Goal: Task Accomplishment & Management: Manage account settings

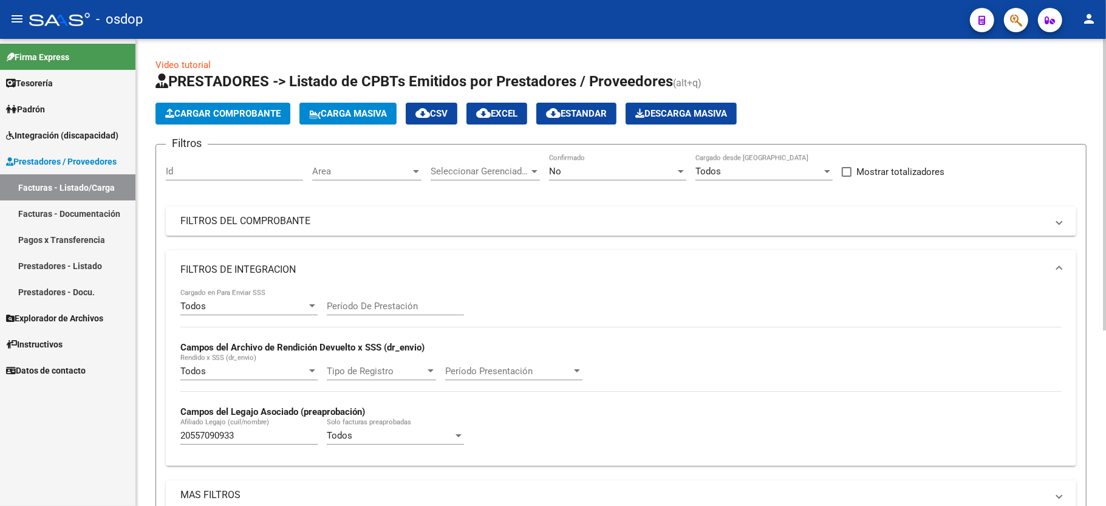
scroll to position [258, 0]
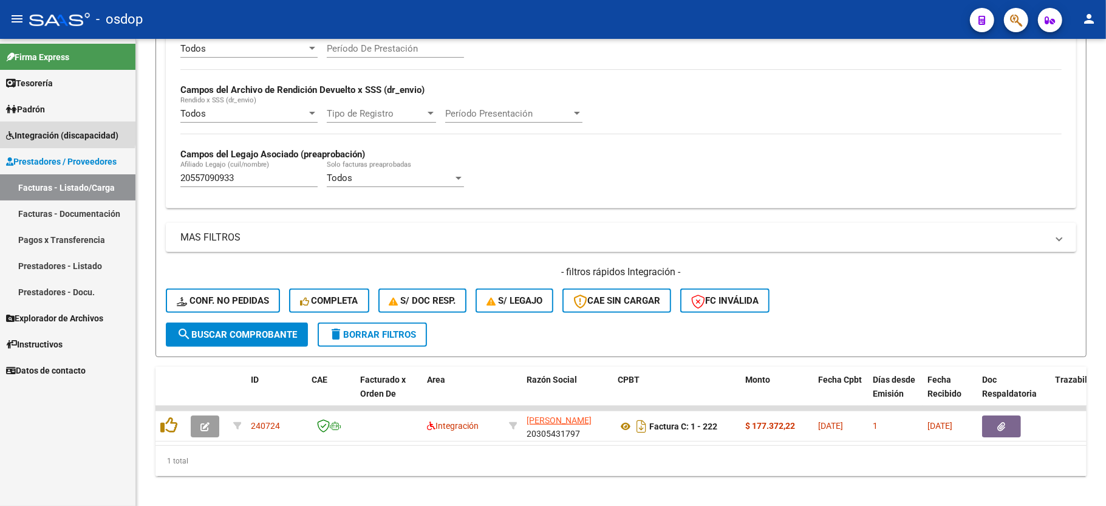
click at [38, 130] on span "Integración (discapacidad)" at bounding box center [62, 135] width 112 height 13
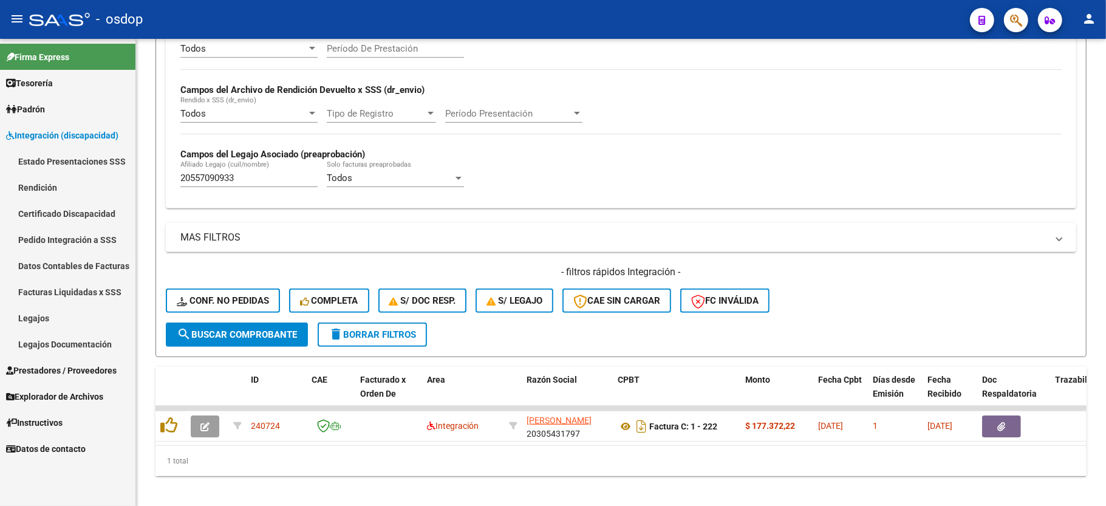
click at [77, 234] on link "Pedido Integración a SSS" at bounding box center [67, 240] width 135 height 26
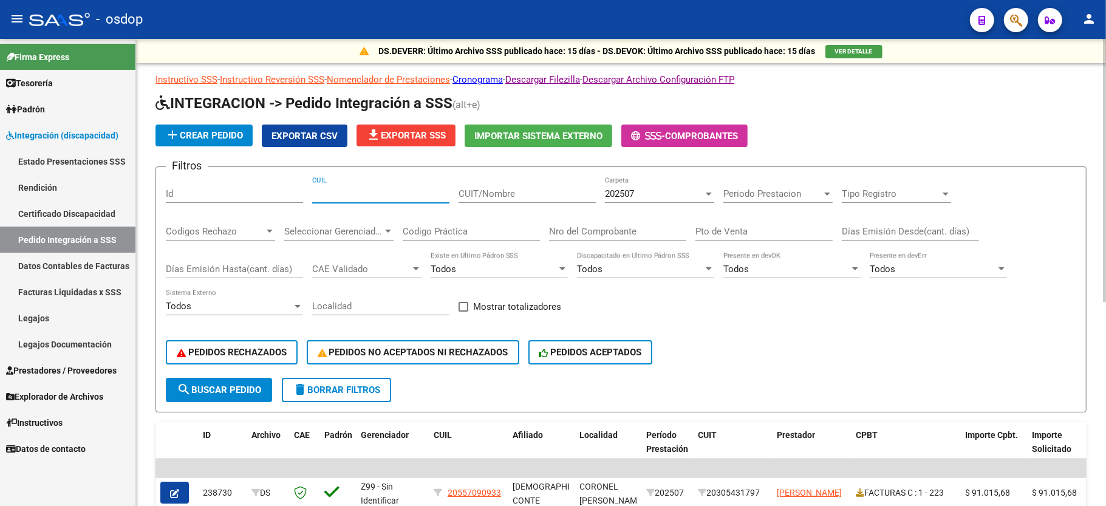
click at [351, 195] on input "CUIL" at bounding box center [380, 193] width 137 height 11
click at [744, 326] on div "Filtros Id CUIL CUIT/Nombre 202507 Carpeta Periodo Prestacion Periodo Prestacio…" at bounding box center [621, 277] width 911 height 201
click at [473, 191] on input "CUIT/Nombre" at bounding box center [527, 193] width 137 height 11
paste input "33-71127858-9"
click at [513, 191] on input "33-71127858-9" at bounding box center [527, 193] width 137 height 11
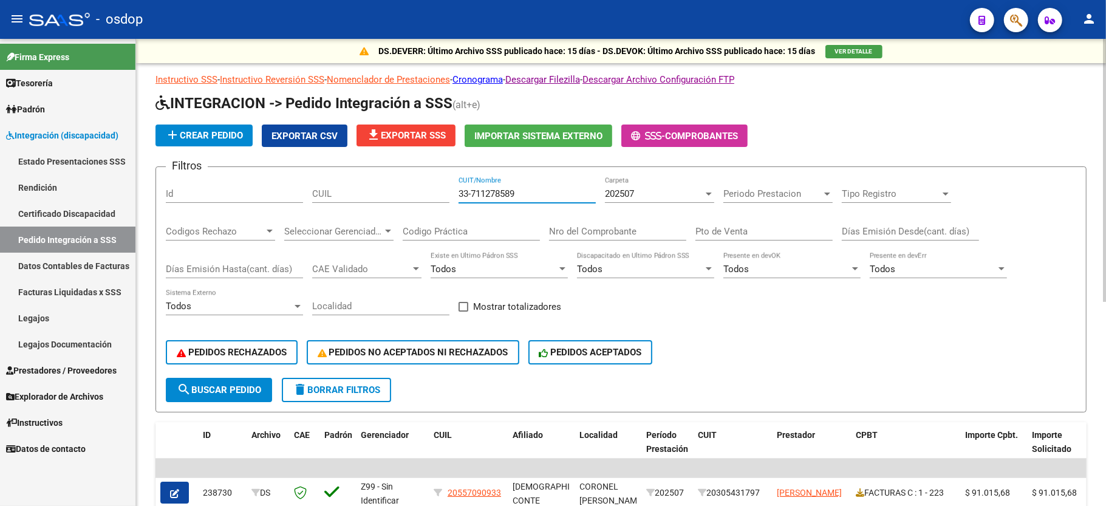
click at [470, 191] on input "33-711278589" at bounding box center [527, 193] width 137 height 11
type input "33711278589"
click at [231, 390] on span "search Buscar Pedido" at bounding box center [219, 390] width 84 height 11
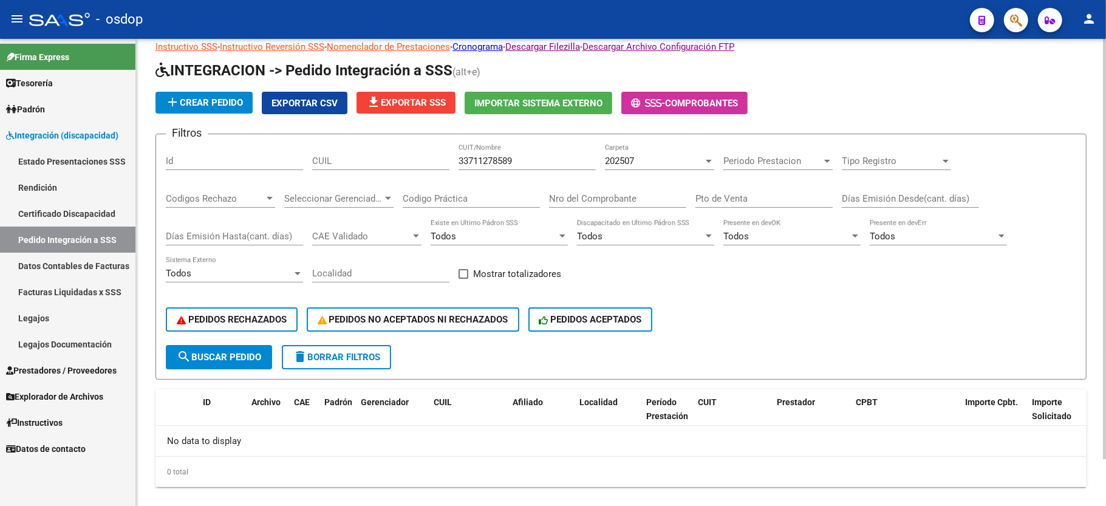
scroll to position [52, 0]
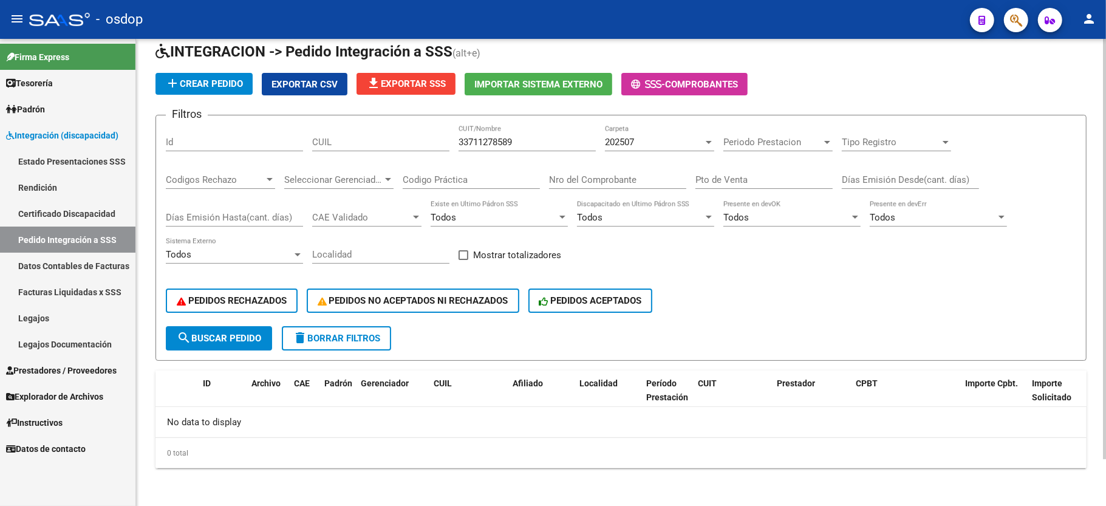
click at [685, 143] on div "202507" at bounding box center [654, 142] width 98 height 11
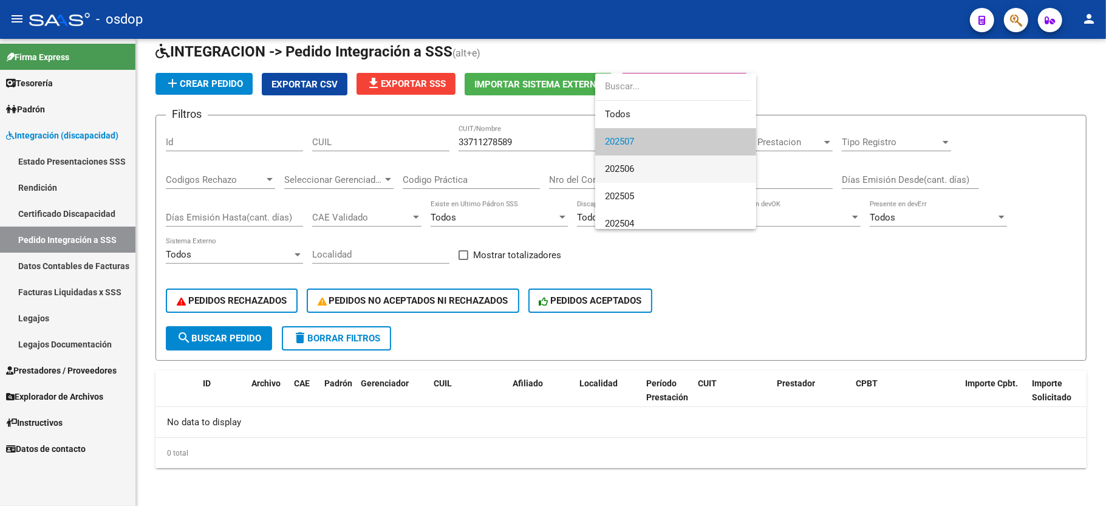
click at [693, 177] on span "202506" at bounding box center [676, 169] width 142 height 27
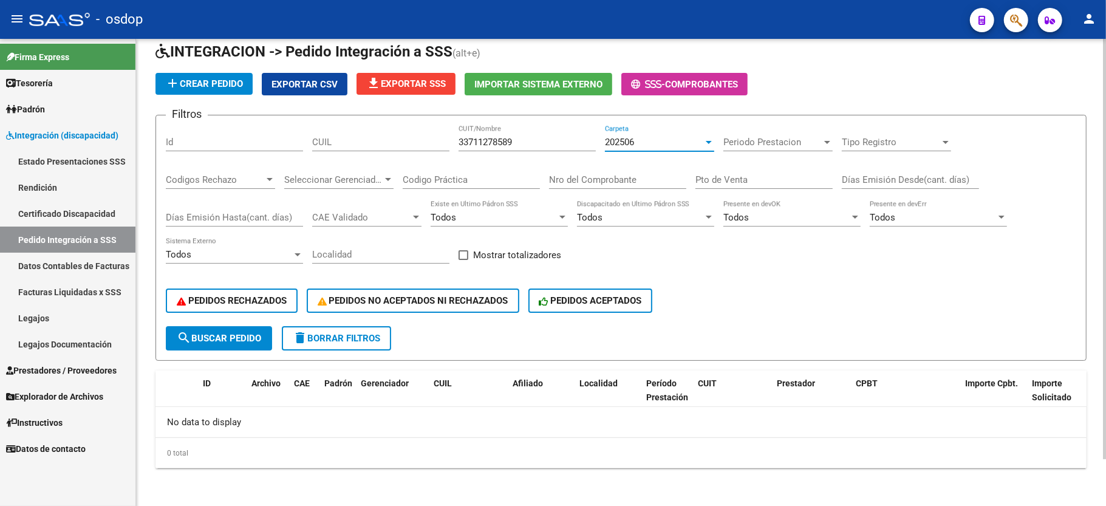
click at [508, 137] on input "33711278589" at bounding box center [527, 142] width 137 height 11
click at [644, 143] on div "202506" at bounding box center [654, 142] width 98 height 11
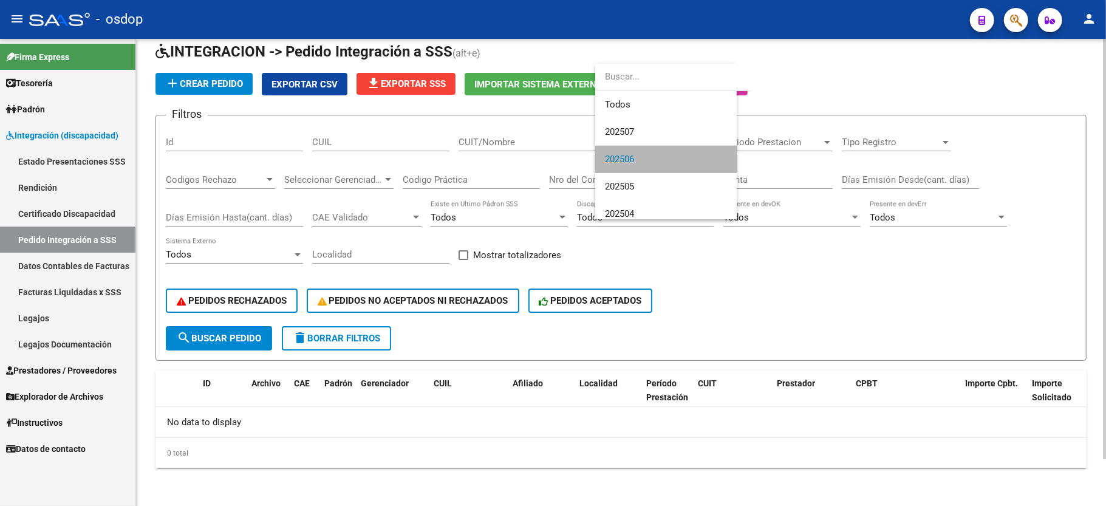
click at [644, 146] on span "202506" at bounding box center [666, 159] width 122 height 27
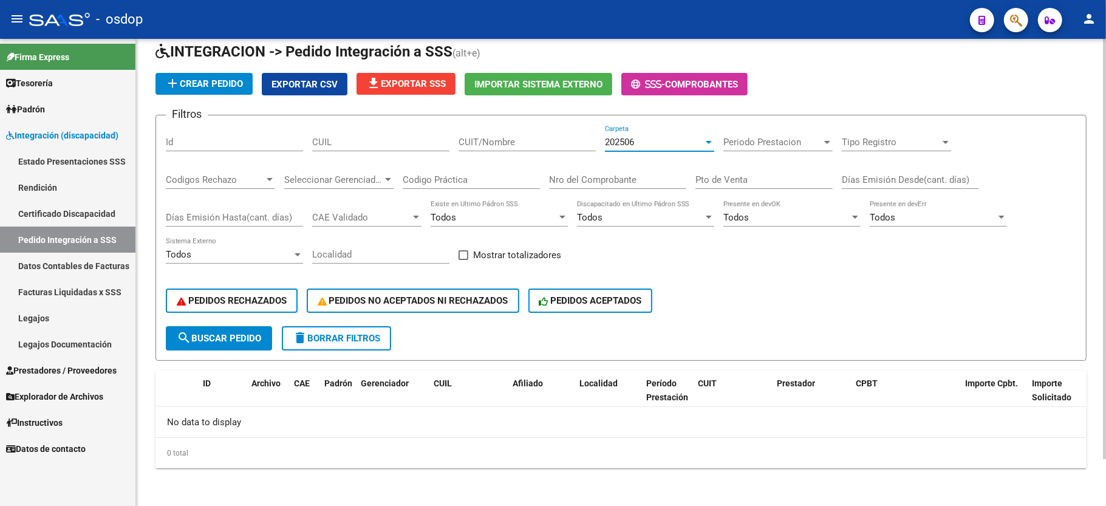
scroll to position [0, 0]
click at [644, 143] on div "202506" at bounding box center [654, 142] width 98 height 11
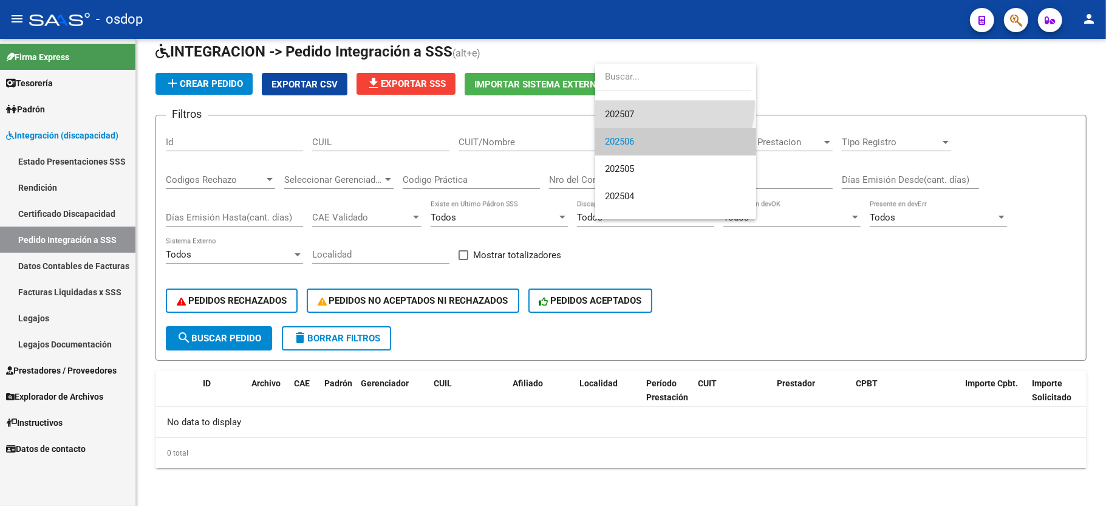
click at [640, 102] on span "202507" at bounding box center [676, 114] width 142 height 27
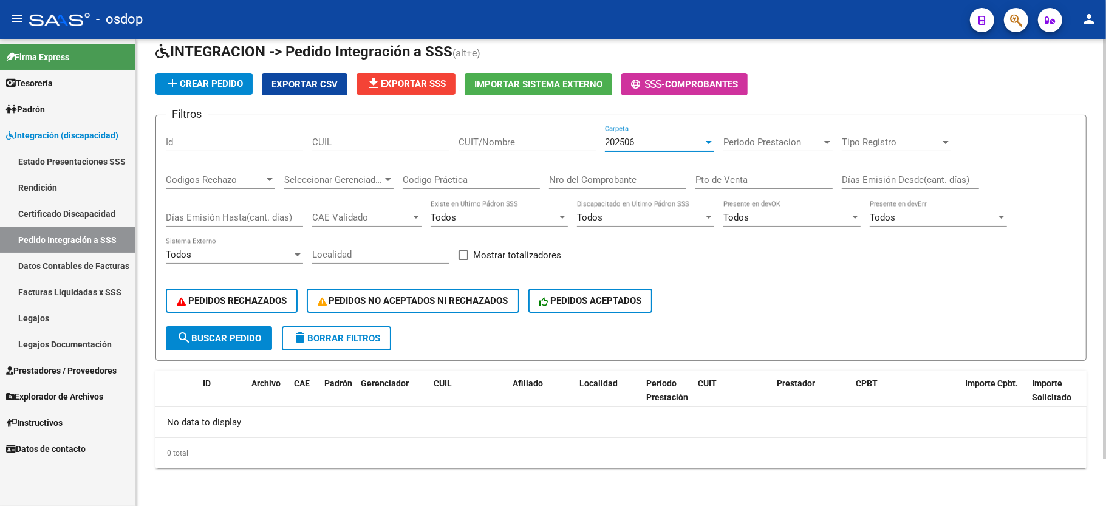
scroll to position [24, 0]
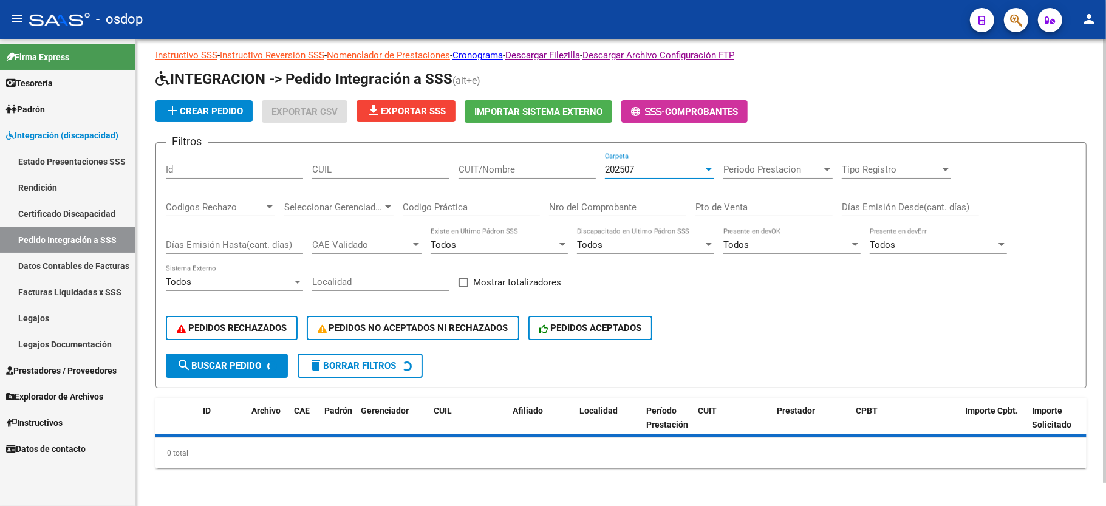
click at [778, 310] on div "PEDIDOS RECHAZADOS PEDIDOS NO ACEPTADOS NI RECHAZADOS PEDIDOS ACEPTADOS" at bounding box center [621, 328] width 911 height 51
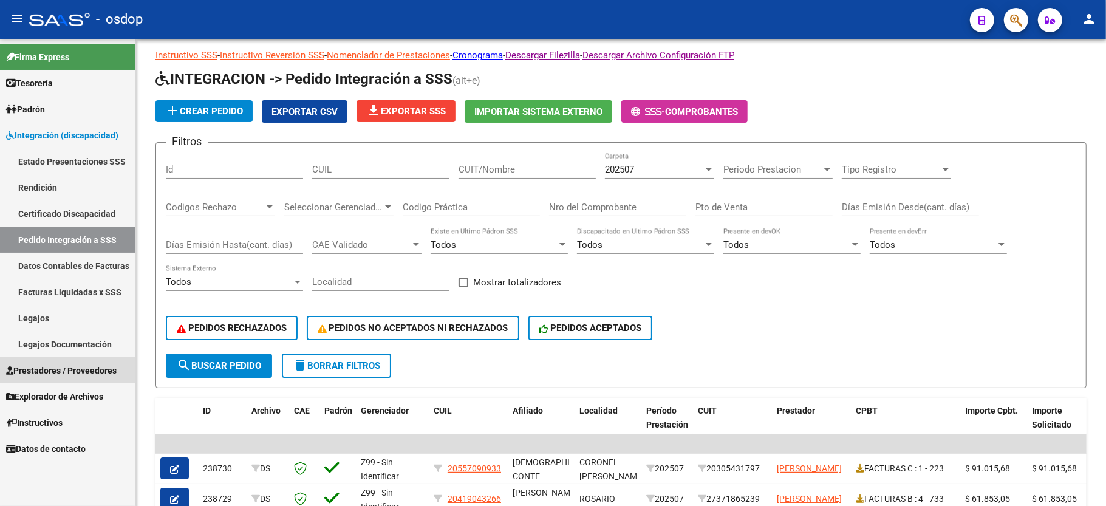
click at [52, 377] on link "Prestadores / Proveedores" at bounding box center [67, 370] width 135 height 26
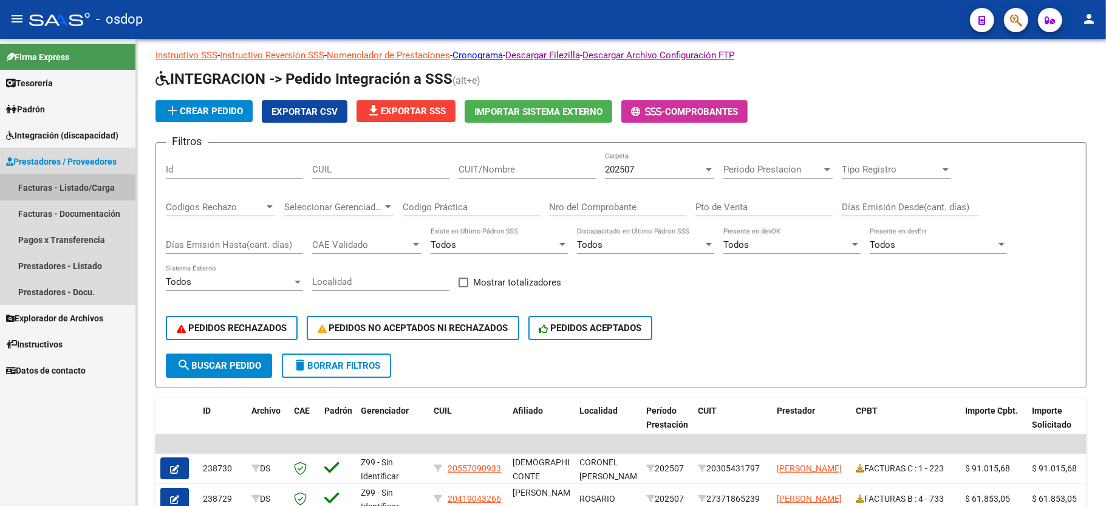
click at [67, 181] on link "Facturas - Listado/Carga" at bounding box center [67, 187] width 135 height 26
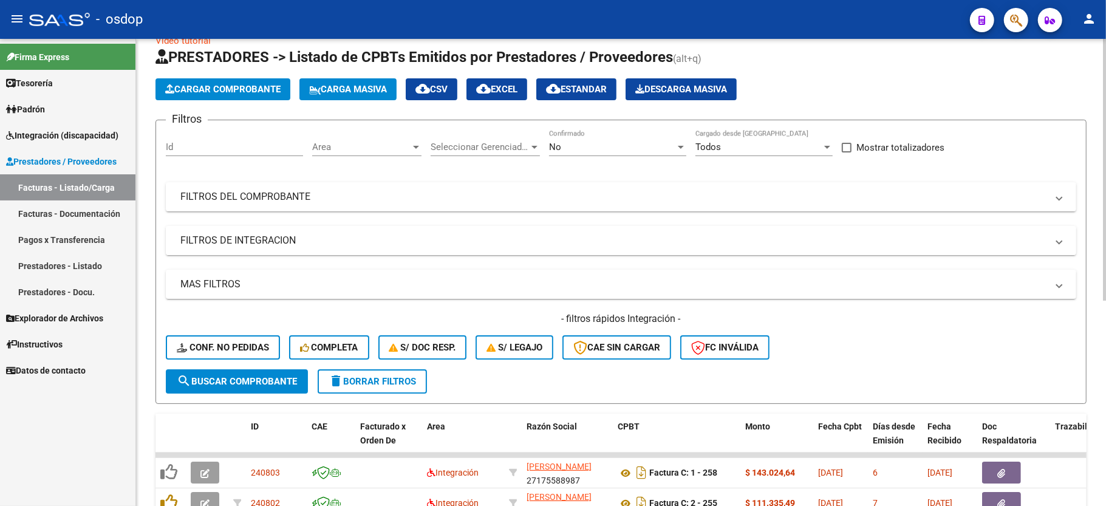
click at [258, 246] on mat-panel-title "FILTROS DE INTEGRACION" at bounding box center [613, 240] width 867 height 13
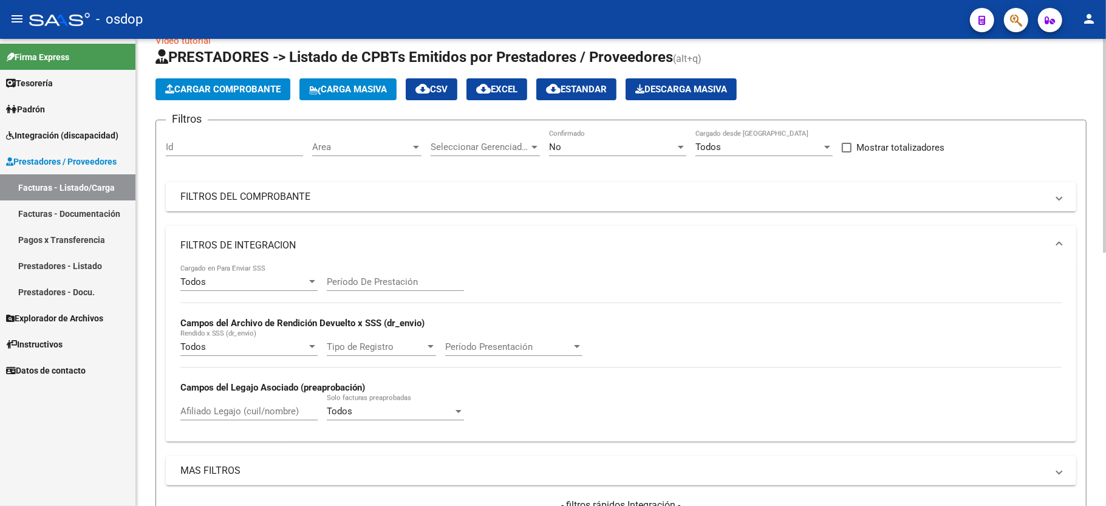
scroll to position [105, 0]
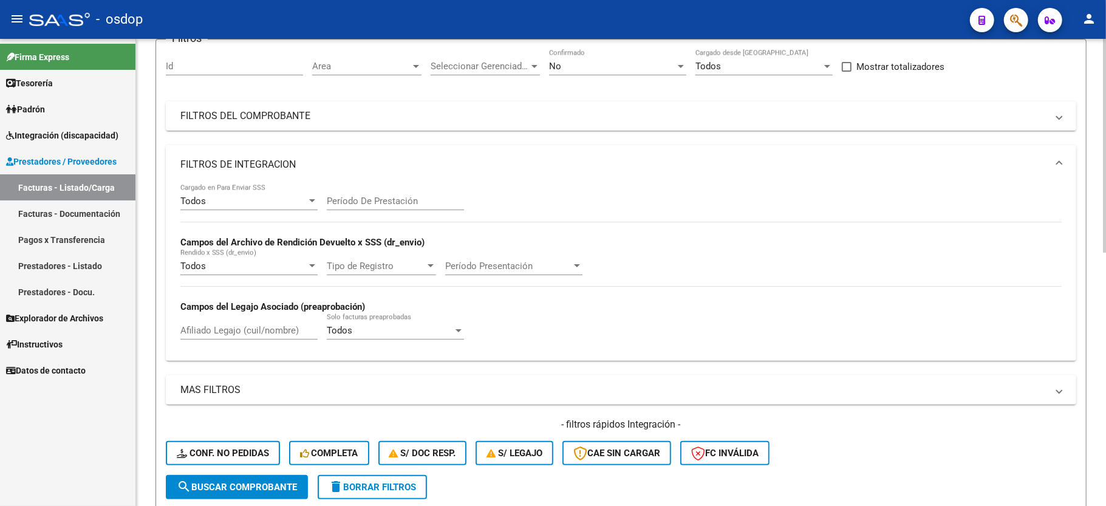
click at [224, 324] on div "Afiliado Legajo (cuil/nombre)" at bounding box center [248, 326] width 137 height 26
paste input "20557090933"
type input "20557090933"
click at [255, 484] on span "search Buscar Comprobante" at bounding box center [237, 487] width 120 height 11
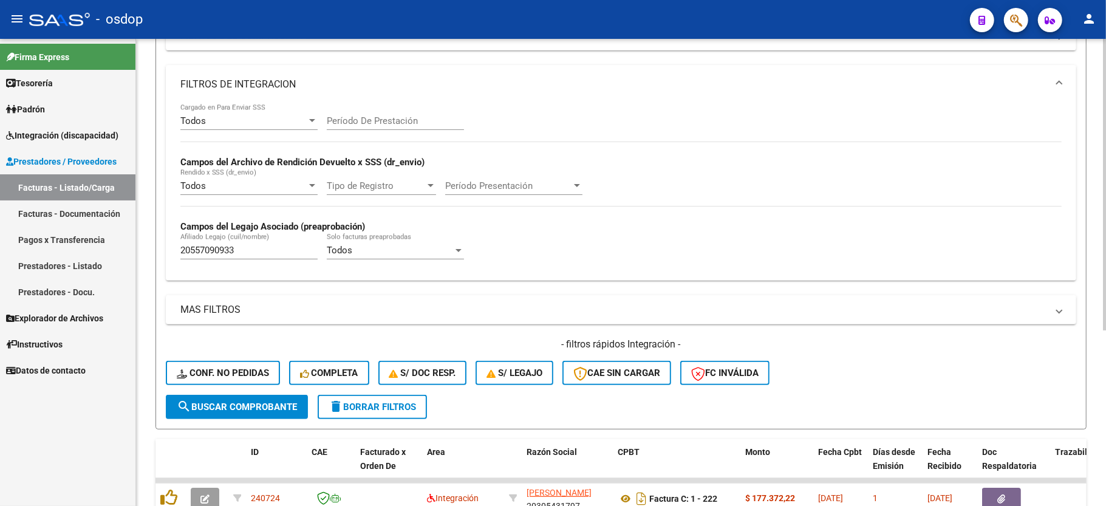
scroll to position [281, 0]
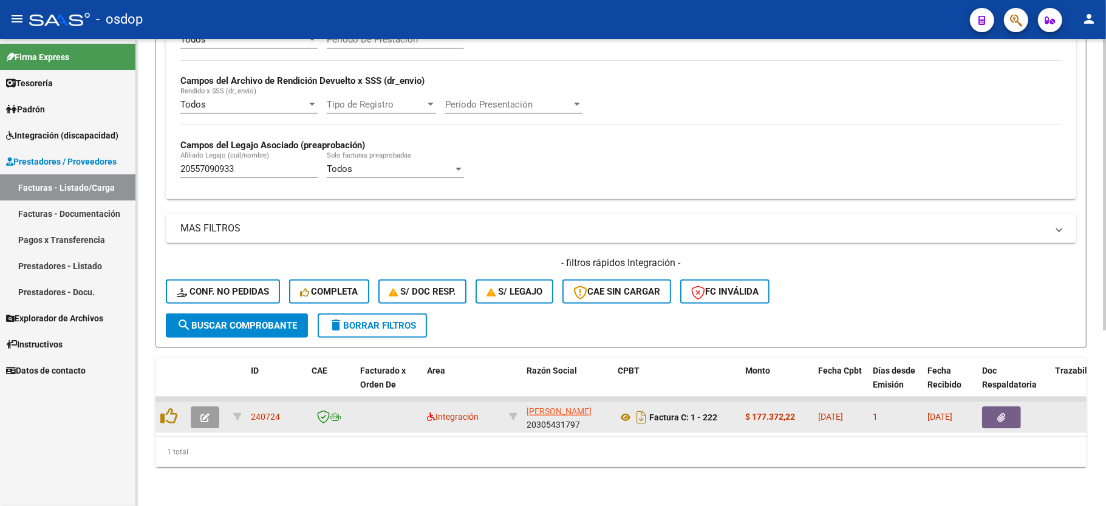
click at [204, 408] on button "button" at bounding box center [205, 417] width 29 height 22
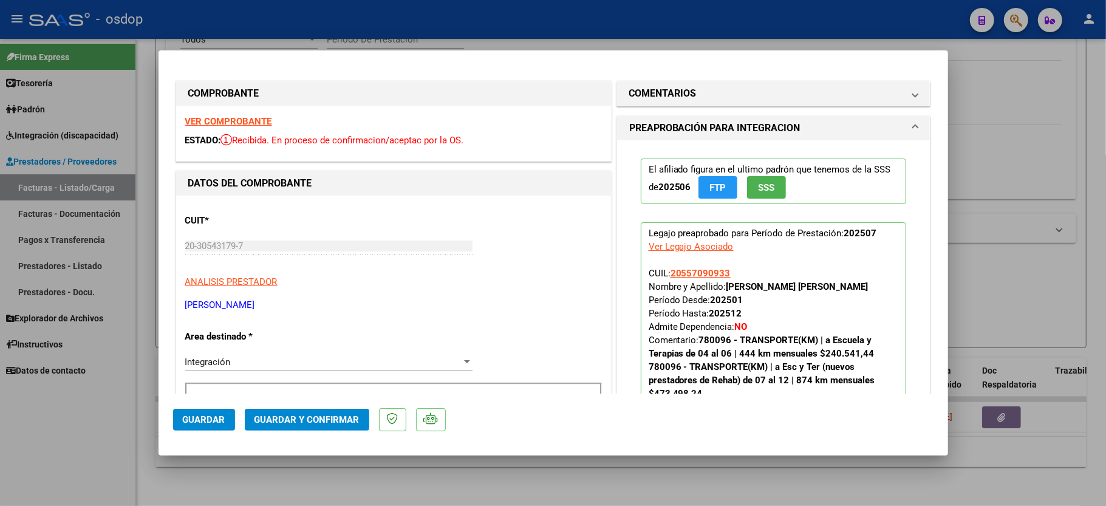
click at [251, 117] on strong "VER COMPROBANTE" at bounding box center [228, 121] width 87 height 11
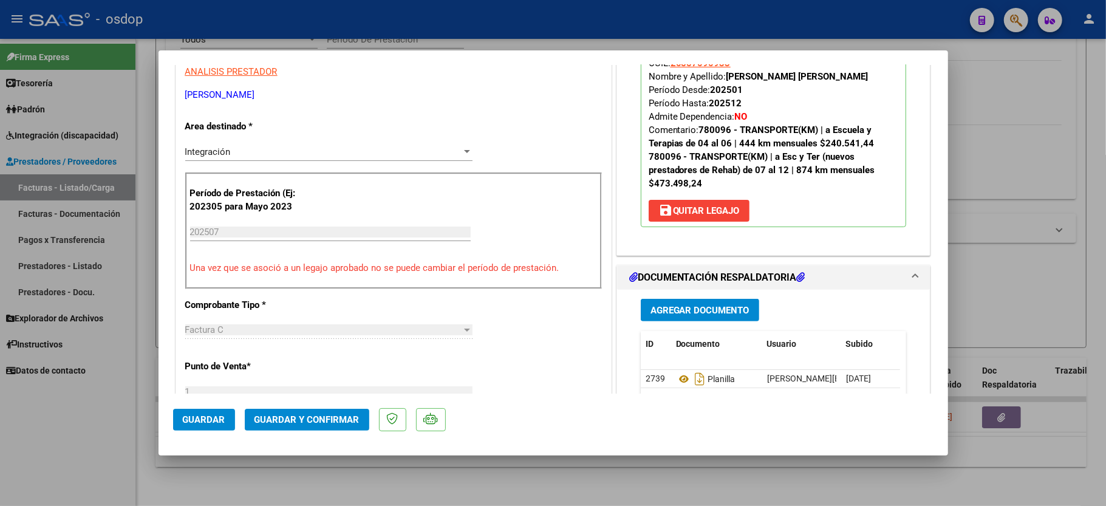
scroll to position [243, 0]
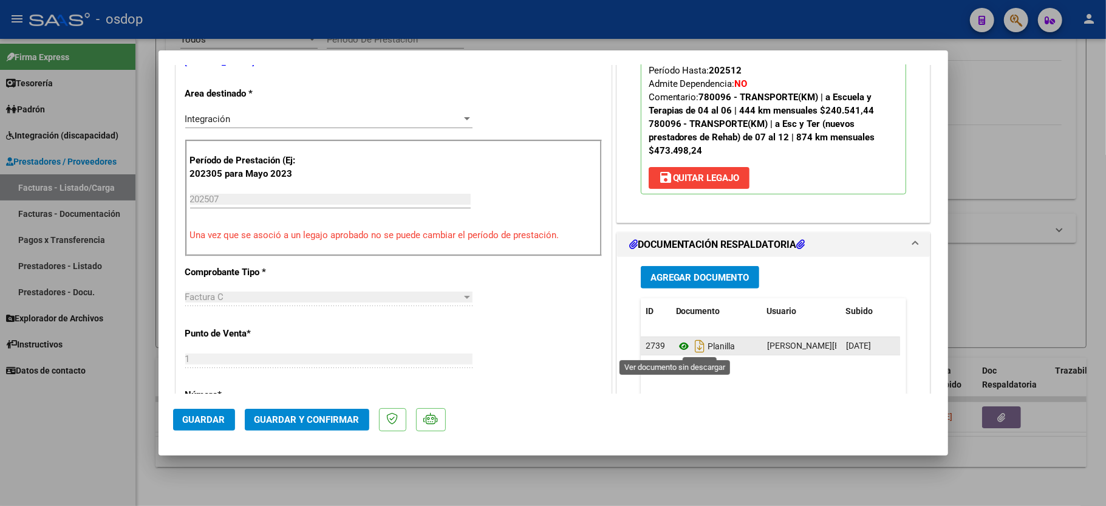
click at [676, 344] on icon at bounding box center [684, 346] width 16 height 15
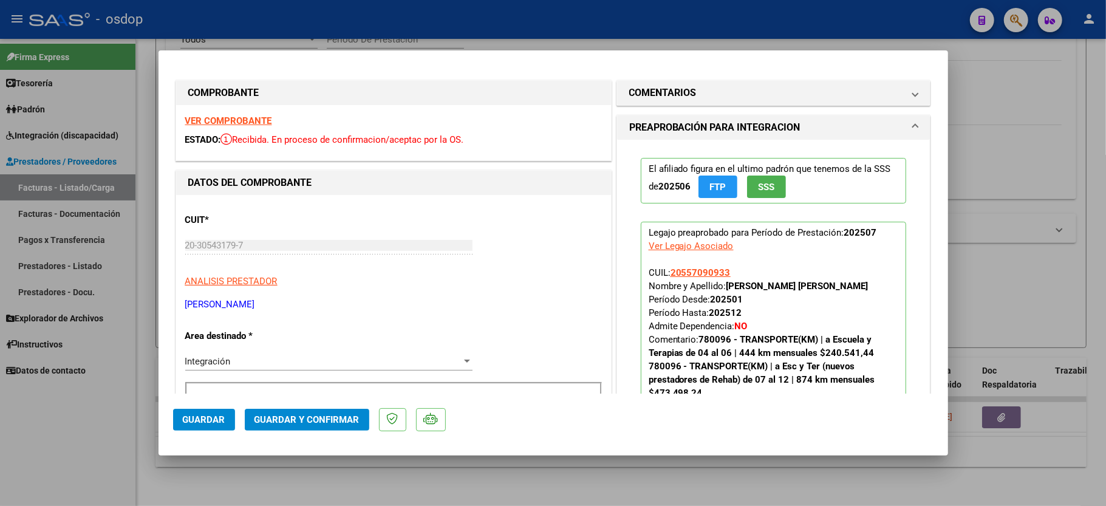
scroll to position [0, 0]
click at [730, 91] on mat-panel-title "COMENTARIOS" at bounding box center [766, 93] width 275 height 15
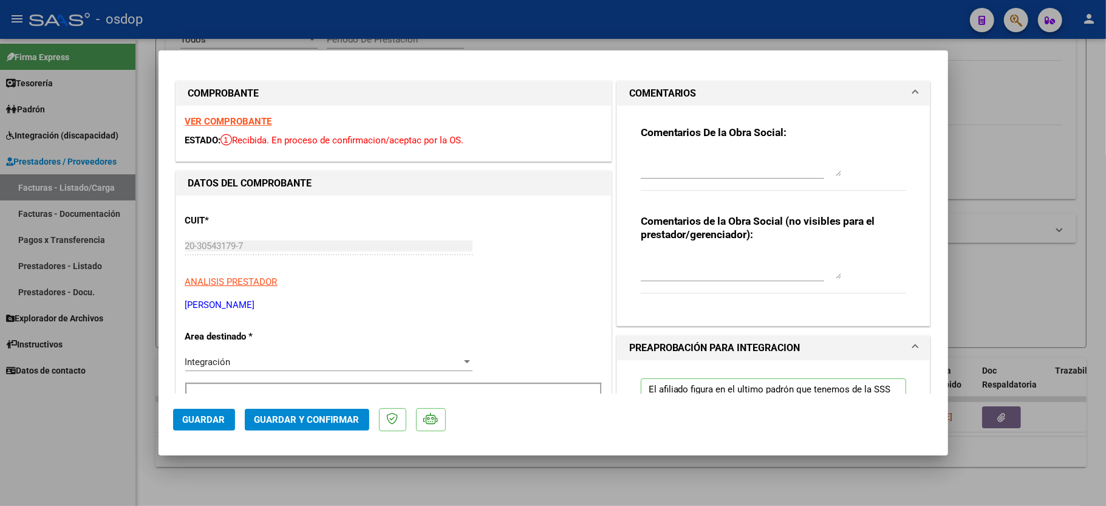
click at [662, 253] on div at bounding box center [741, 266] width 200 height 29
click at [751, 278] on div "Traslados a escuela, 318.4 km mensuales. $541.76 sin dep. Solicitar $" at bounding box center [741, 266] width 200 height 29
type textarea "Traslados a escuela, 318.4 km mensuales. $541.76 sin dep. Solicitar $172496.38"
click at [790, 273] on textarea "Traslados a escuela, 318.4 km mensuales. $541.76 sin dep. Solicitar $172496.38" at bounding box center [741, 267] width 200 height 24
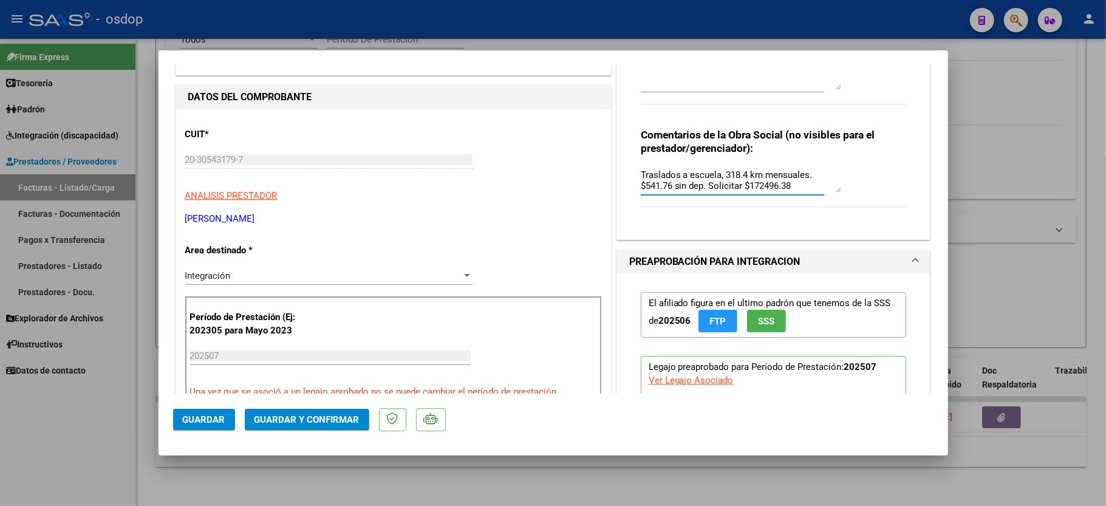
scroll to position [162, 0]
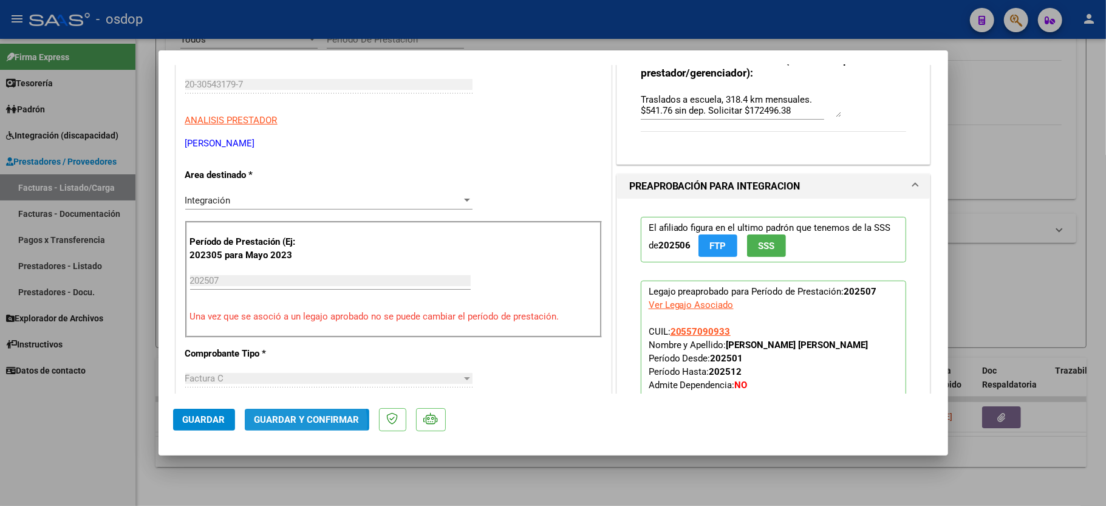
click at [289, 424] on span "Guardar y Confirmar" at bounding box center [307, 419] width 105 height 11
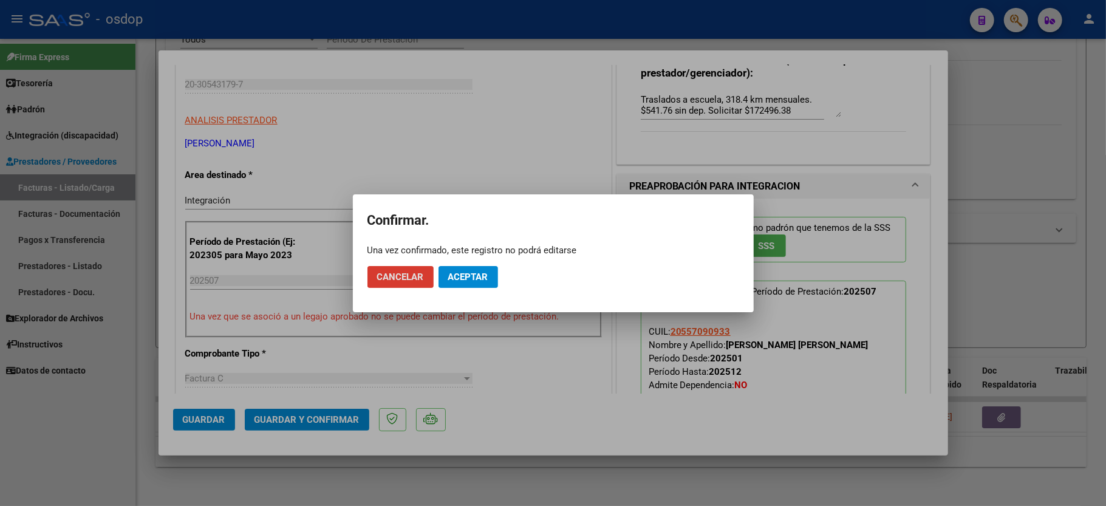
click at [468, 282] on button "Aceptar" at bounding box center [469, 277] width 60 height 22
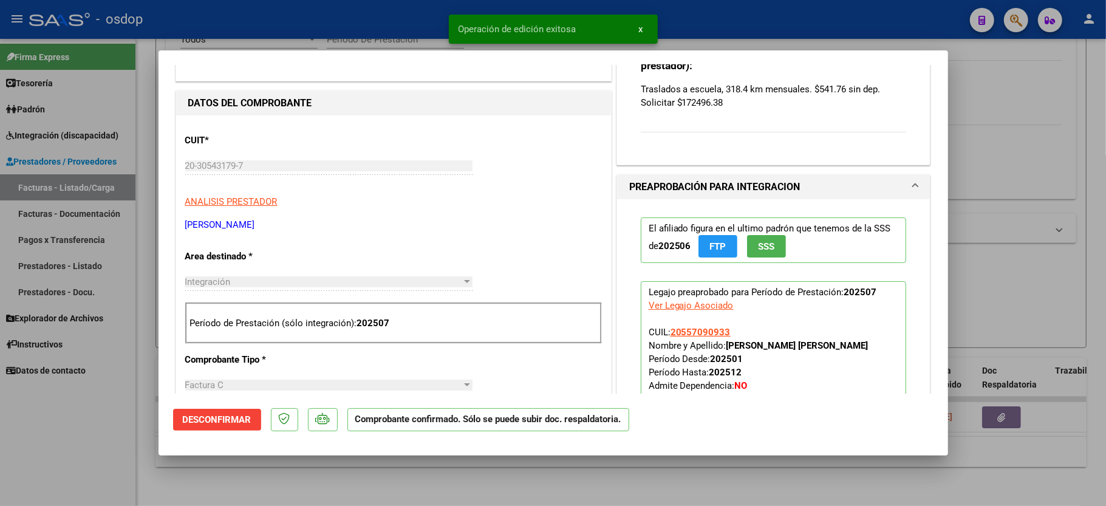
scroll to position [242, 0]
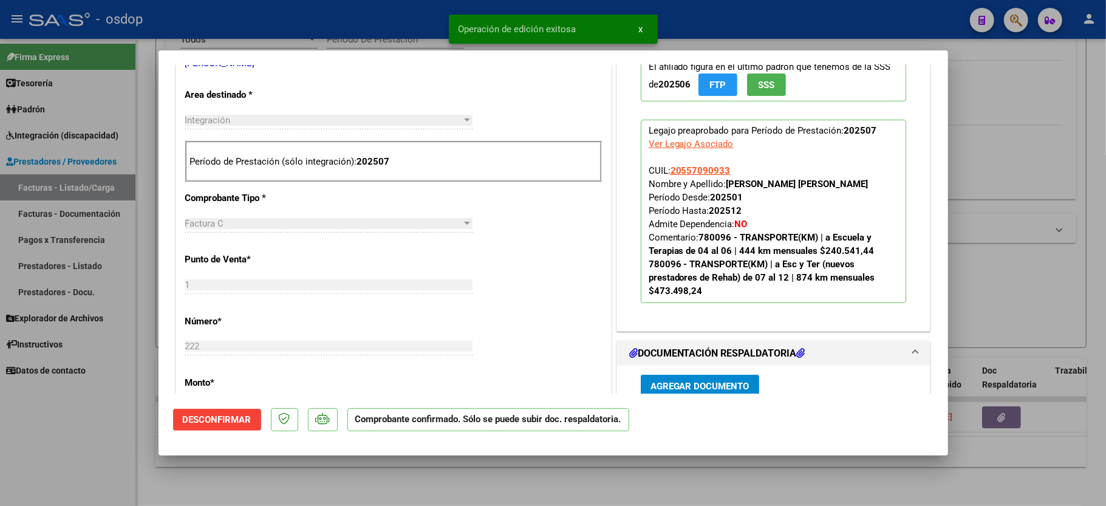
click at [70, 378] on div at bounding box center [553, 253] width 1106 height 506
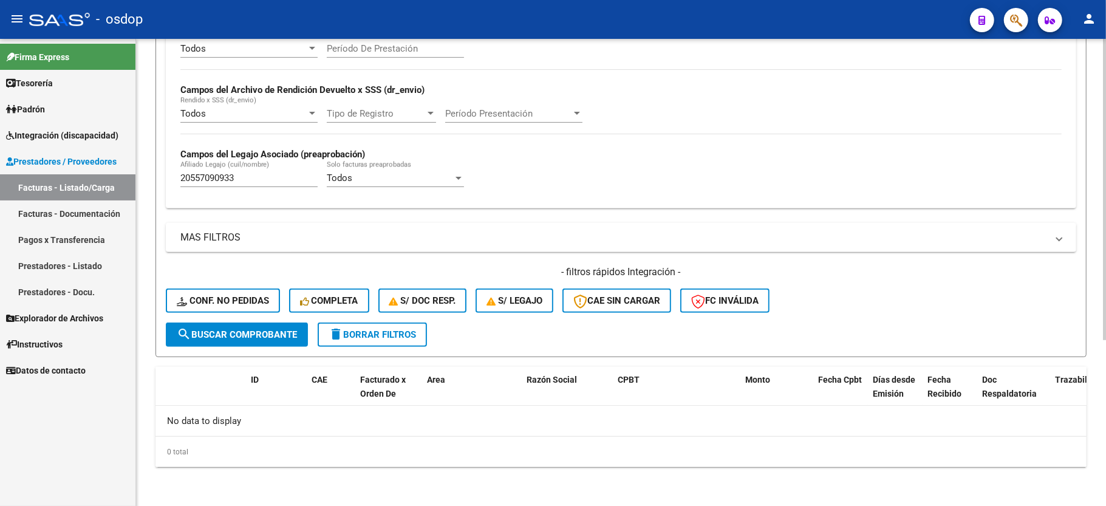
click at [214, 307] on button "Conf. no pedidas" at bounding box center [223, 301] width 114 height 24
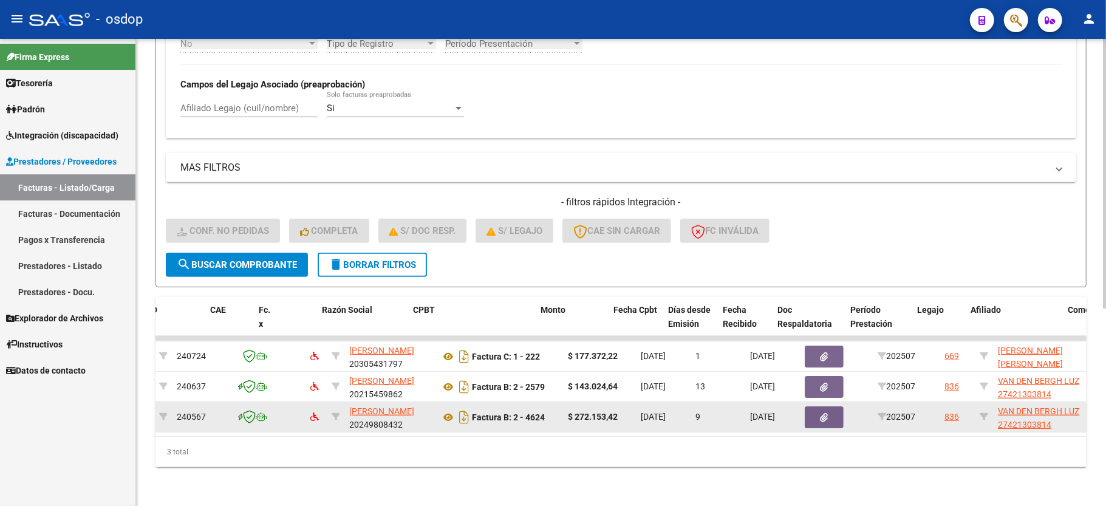
scroll to position [0, 24]
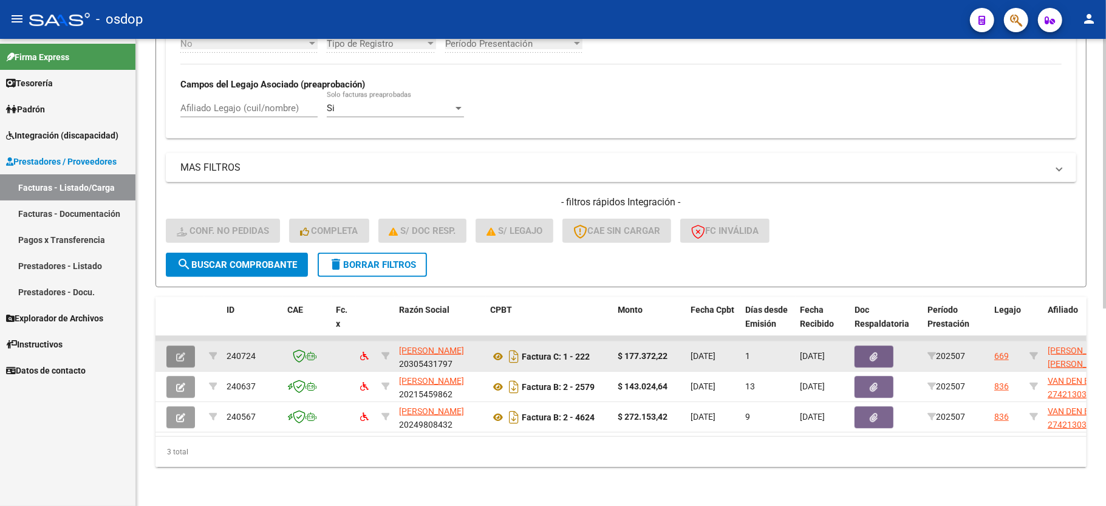
click at [185, 352] on icon "button" at bounding box center [180, 356] width 9 height 9
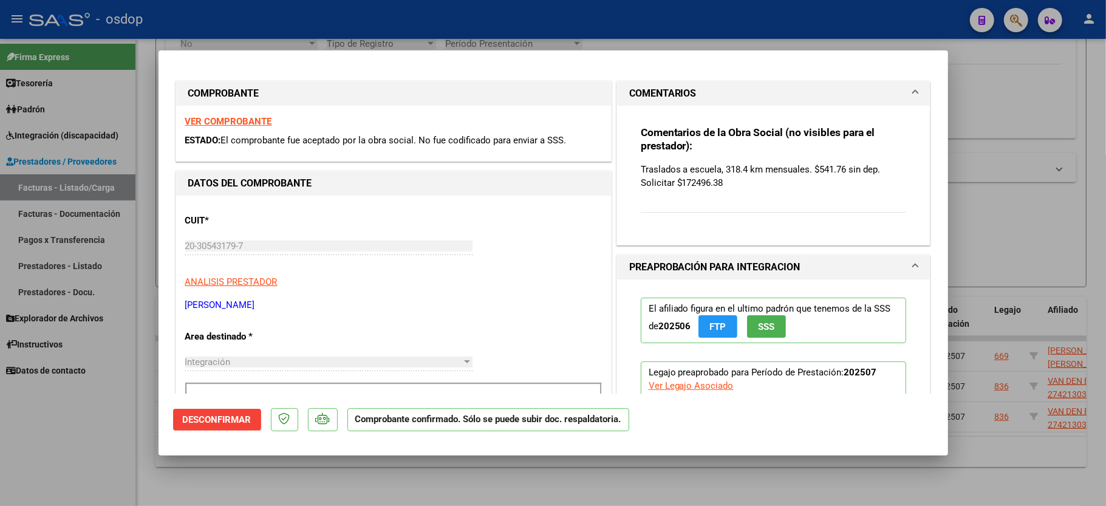
click at [38, 474] on div at bounding box center [553, 253] width 1106 height 506
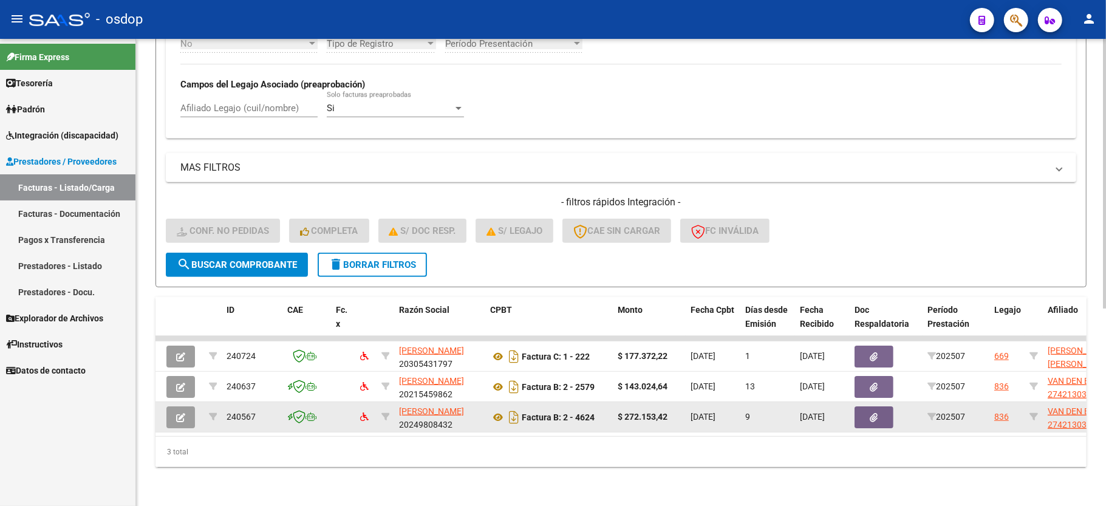
scroll to position [0, 0]
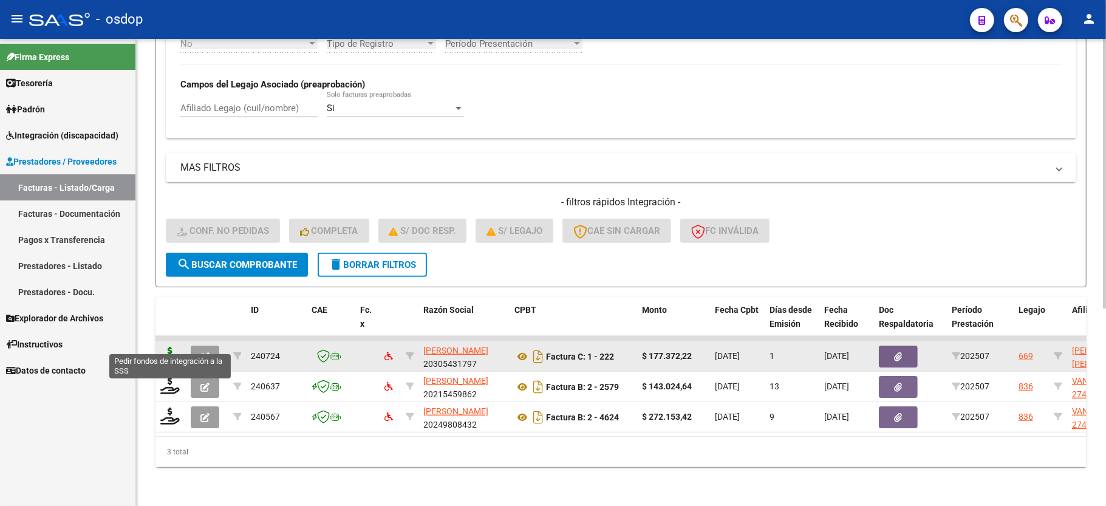
click at [169, 347] on icon at bounding box center [169, 355] width 19 height 17
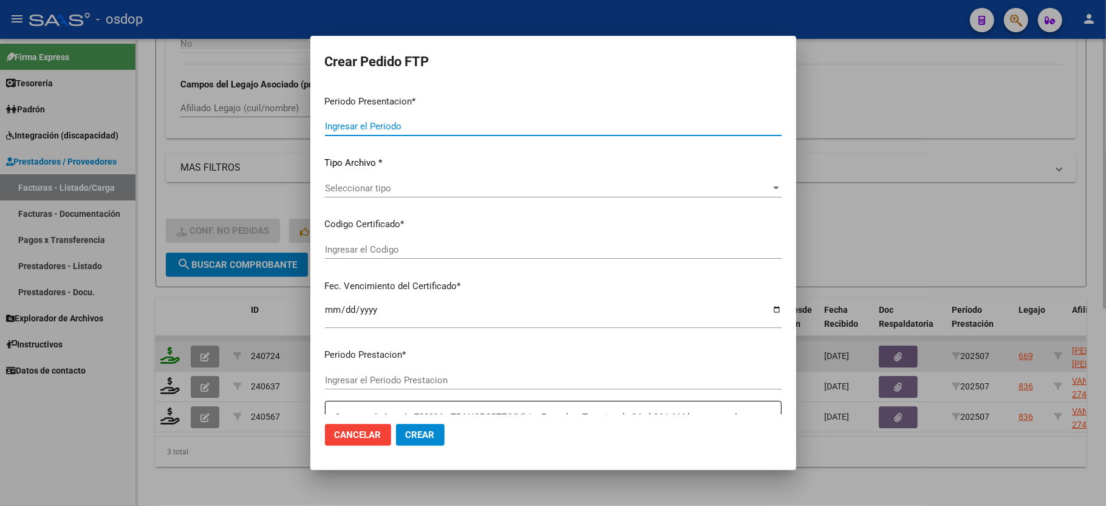
type input "202507"
type input "$ 177.372,22"
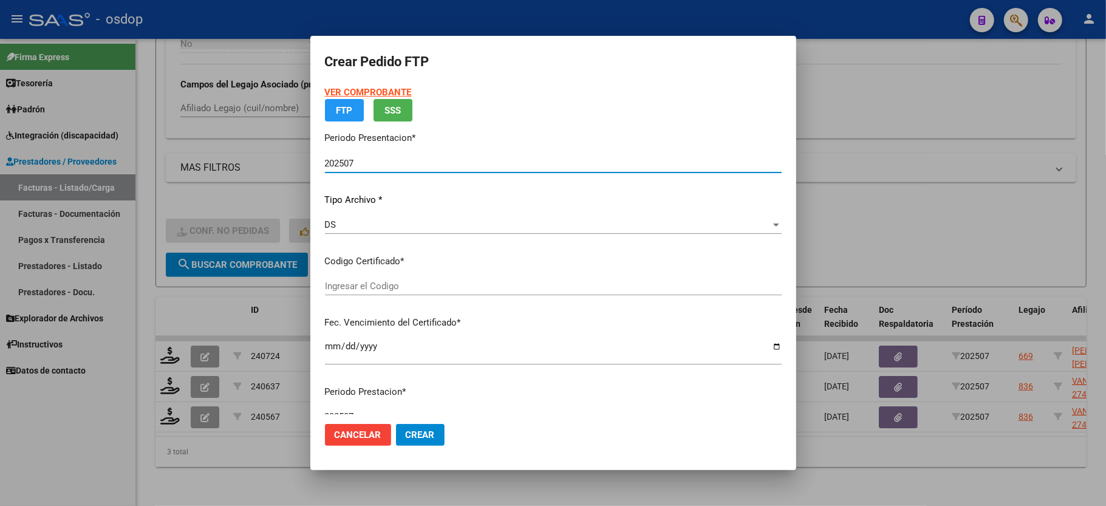
type input "7250617771"
type input "2027-03-07"
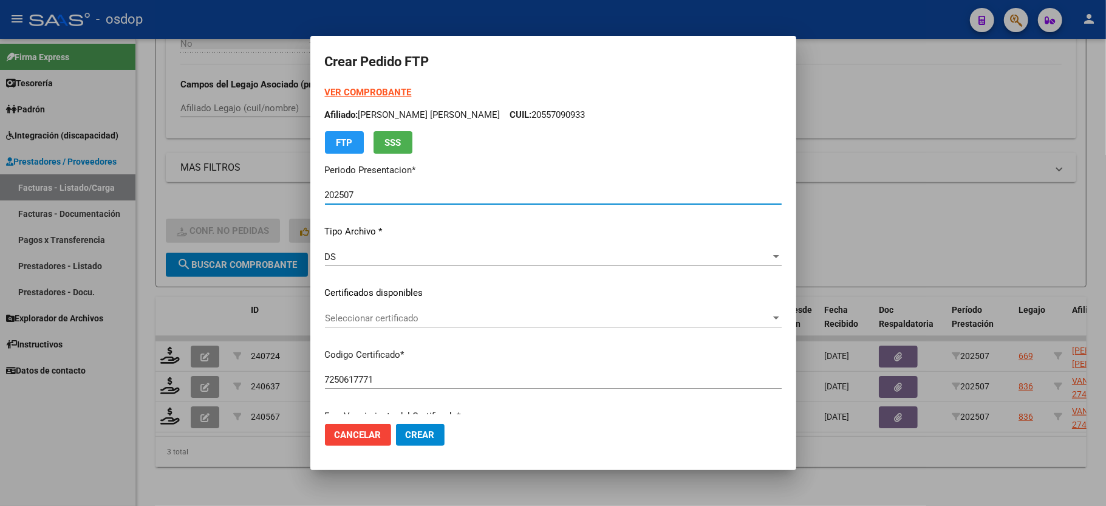
scroll to position [81, 0]
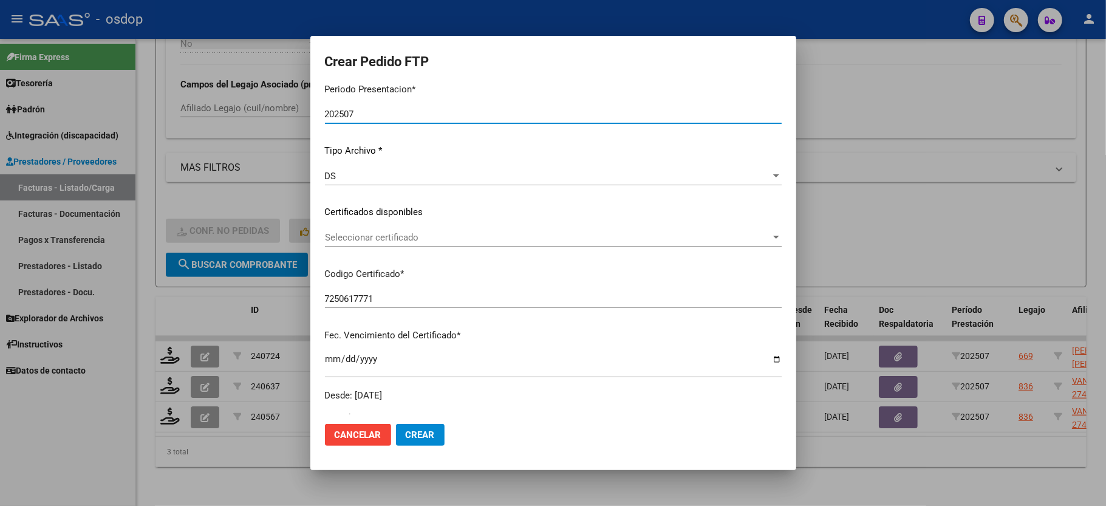
click at [383, 238] on span "Seleccionar certificado" at bounding box center [548, 237] width 446 height 11
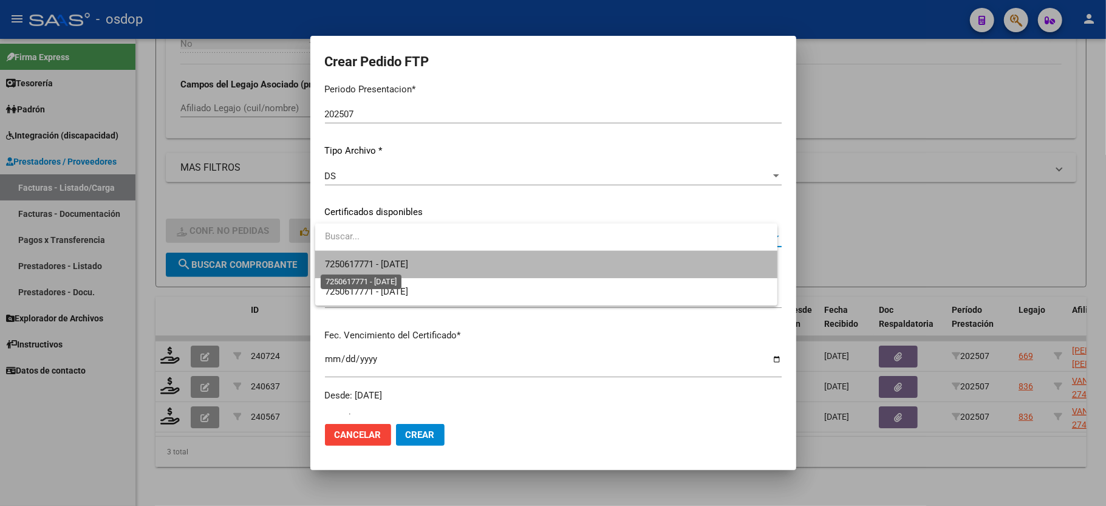
click at [385, 261] on span "7250617771 - 2027-03-07" at bounding box center [366, 264] width 83 height 11
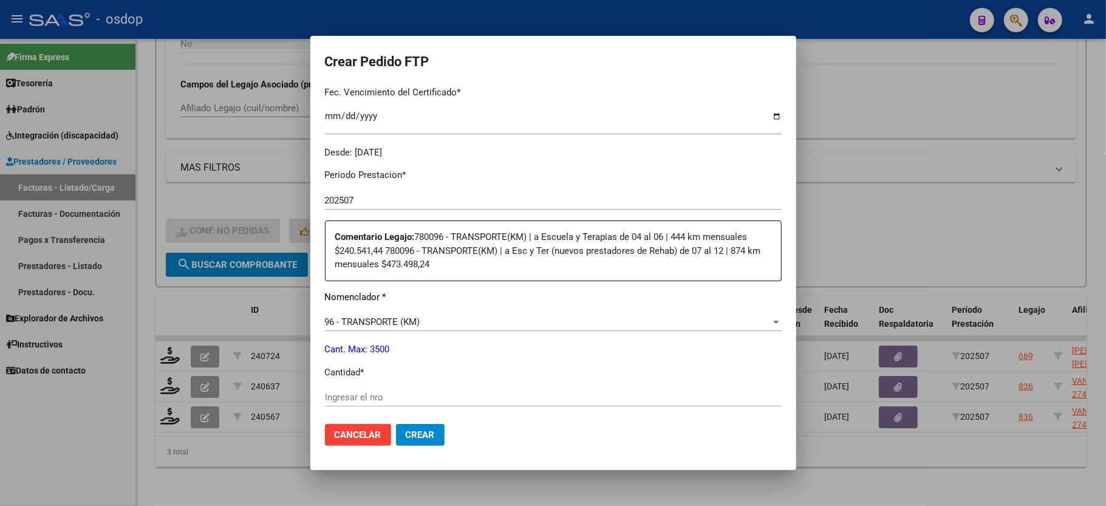
scroll to position [405, 0]
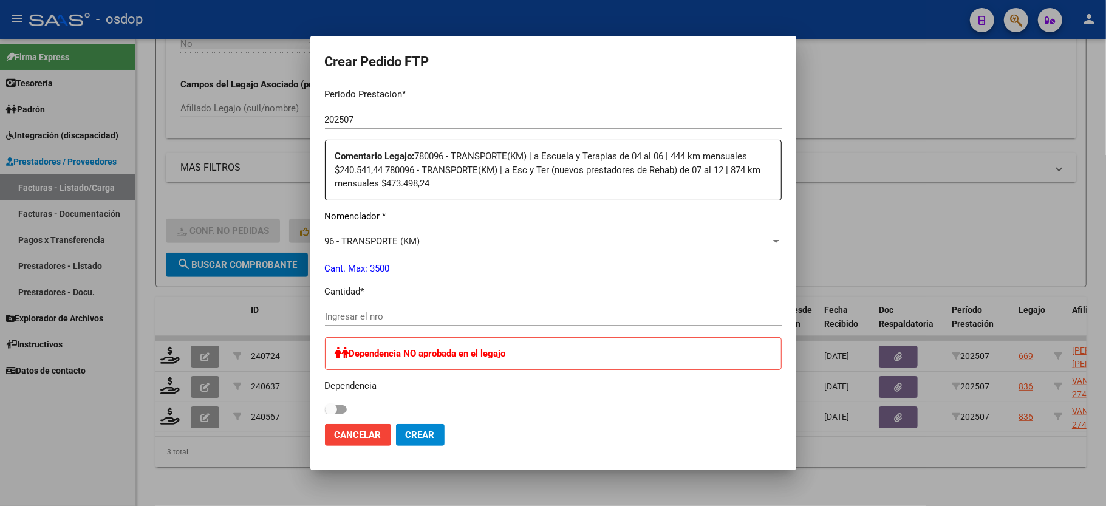
click at [331, 311] on input "Ingresar el nro" at bounding box center [553, 316] width 457 height 11
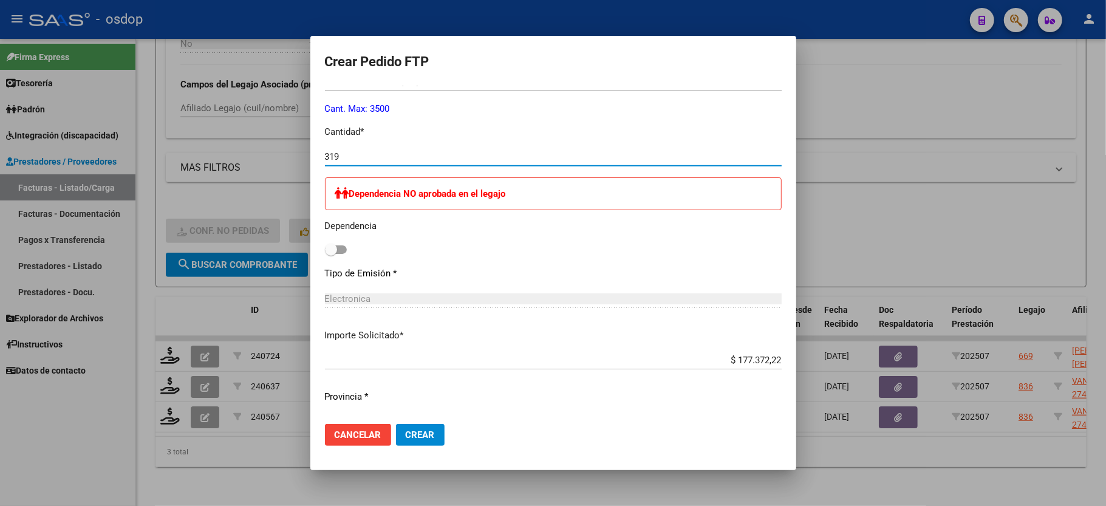
scroll to position [648, 0]
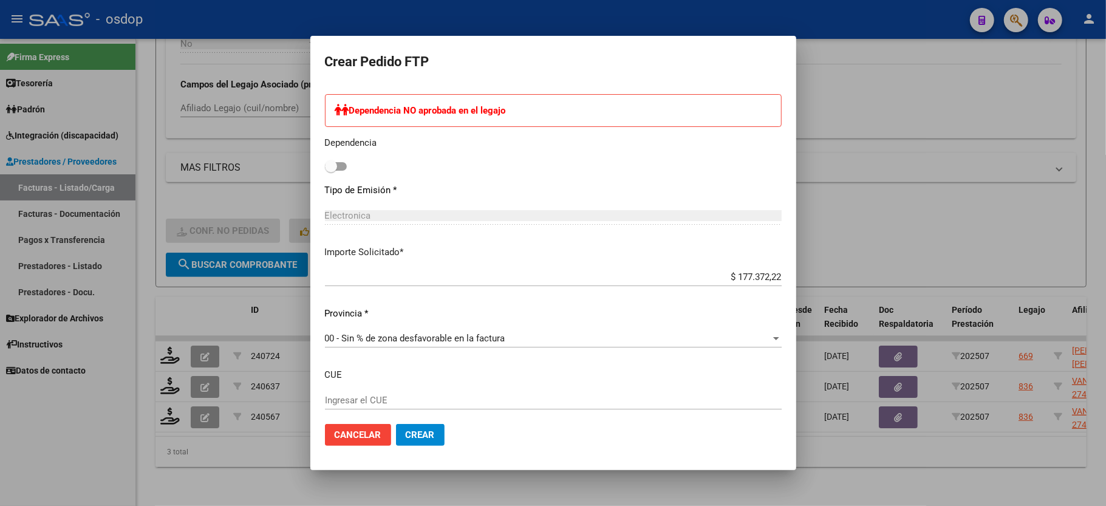
type input "319"
click at [542, 284] on div "$ 177.372,22 Ingresar imp. solicitado" at bounding box center [553, 283] width 457 height 30
click at [550, 275] on input "$ 177.372,22" at bounding box center [553, 277] width 457 height 11
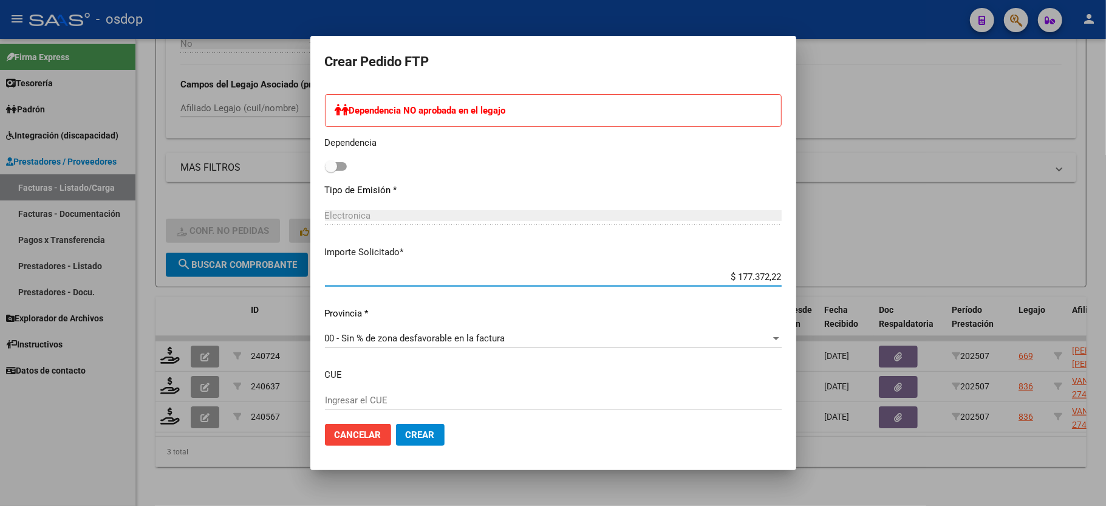
click at [550, 275] on input "$ 177.372,22" at bounding box center [553, 277] width 457 height 11
type input "$ 172.496,38"
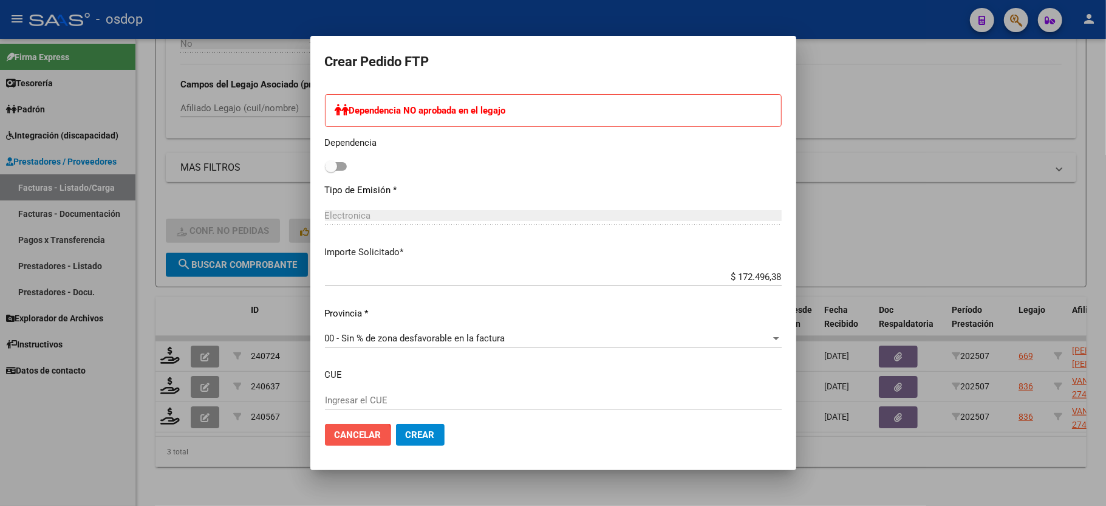
click at [354, 441] on button "Cancelar" at bounding box center [358, 435] width 66 height 22
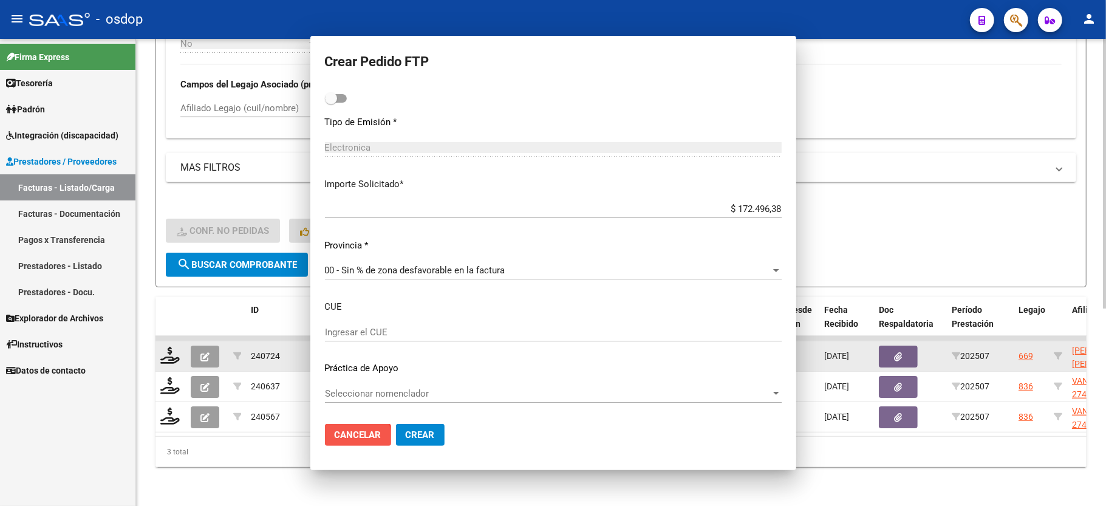
scroll to position [0, 0]
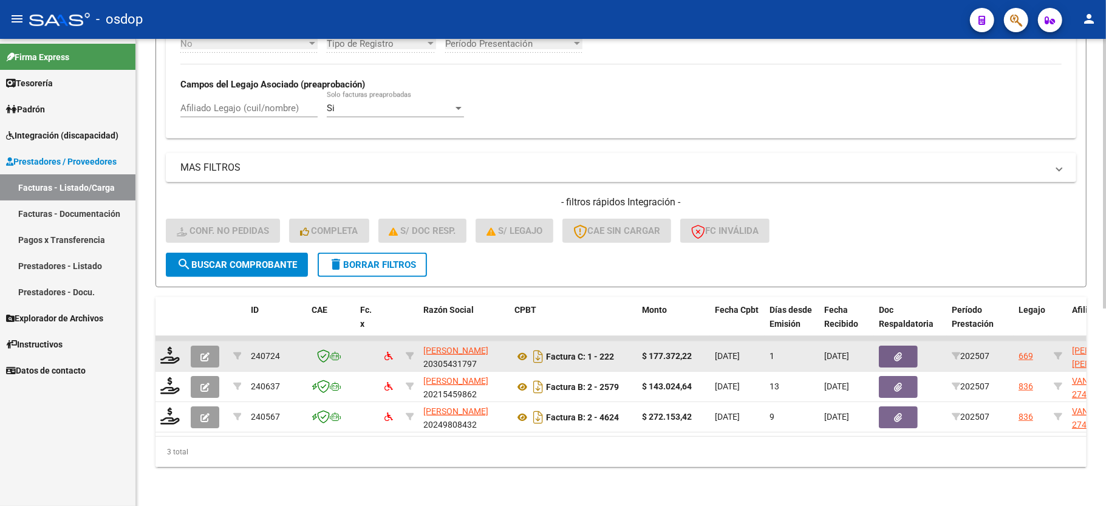
click at [211, 346] on button "button" at bounding box center [205, 357] width 29 height 22
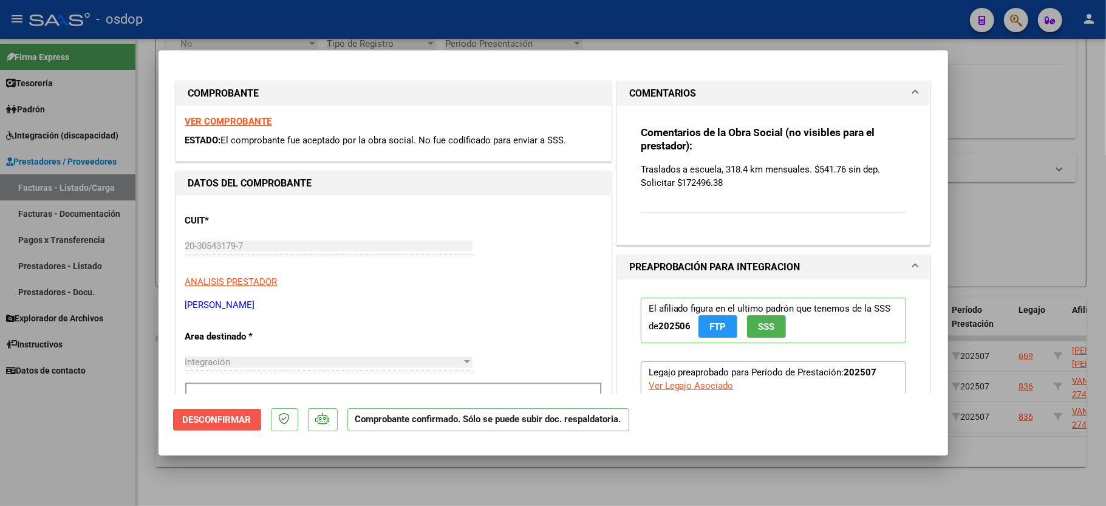
click at [212, 416] on span "Desconfirmar" at bounding box center [217, 419] width 69 height 11
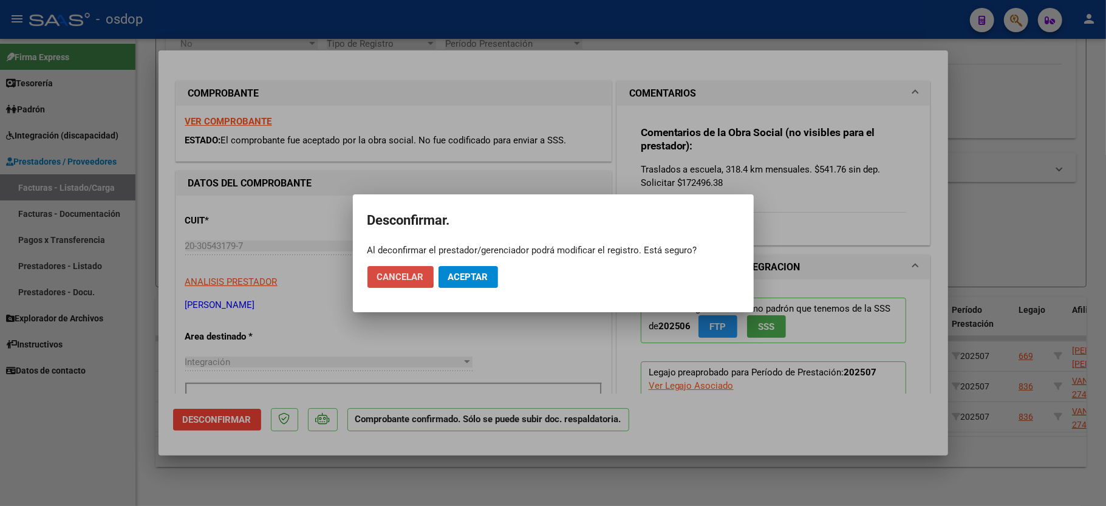
click at [379, 269] on button "Cancelar" at bounding box center [401, 277] width 66 height 22
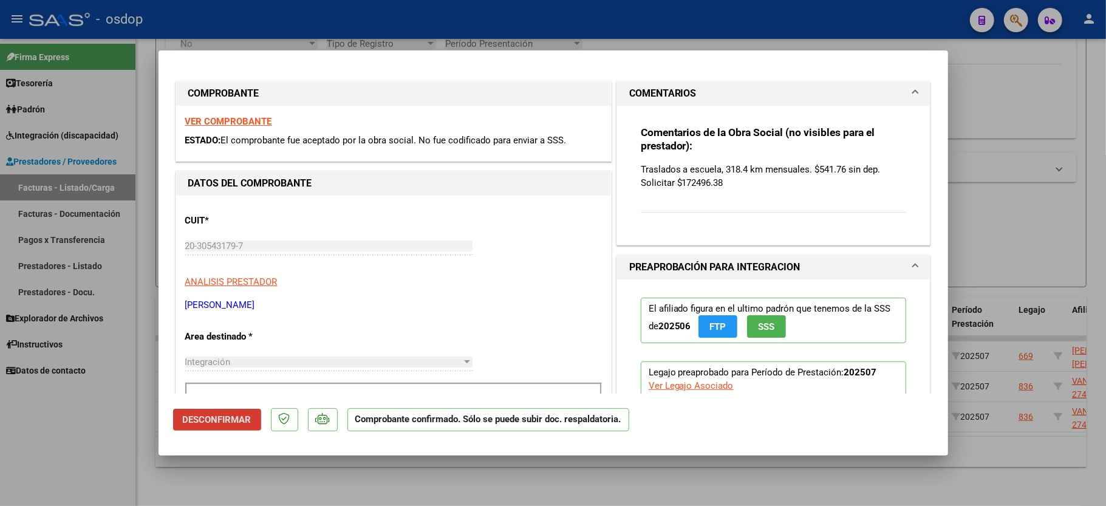
drag, startPoint x: 379, startPoint y: 269, endPoint x: 217, endPoint y: 446, distance: 240.4
drag, startPoint x: 217, startPoint y: 446, endPoint x: 217, endPoint y: 418, distance: 28.0
click at [221, 431] on mat-dialog-container "COMPROBANTE VER COMPROBANTE ESTADO: El comprobante fue aceptado por la obra soc…" at bounding box center [554, 253] width 790 height 406
click at [217, 418] on span "Desconfirmar" at bounding box center [217, 419] width 69 height 11
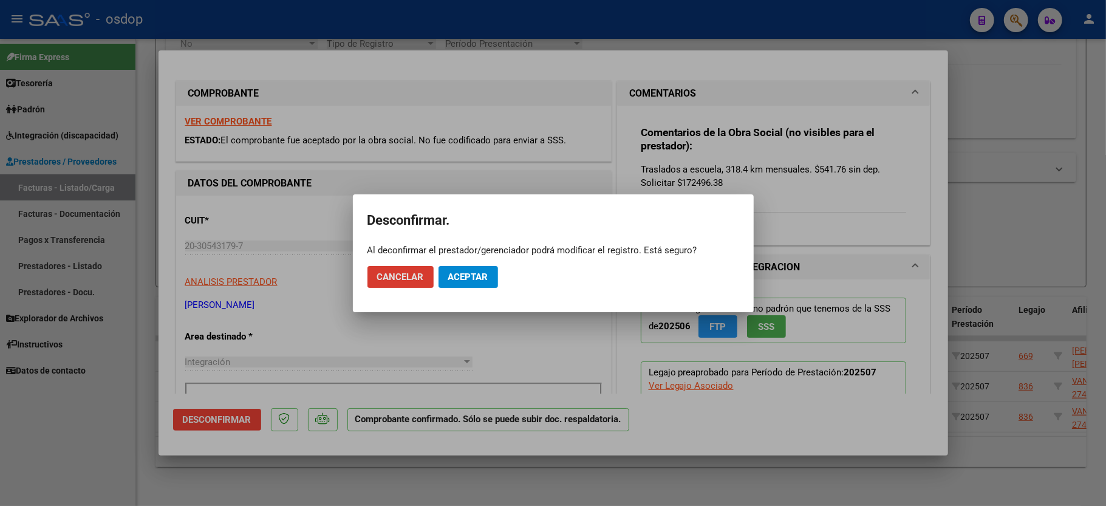
click at [480, 315] on div at bounding box center [553, 253] width 1106 height 506
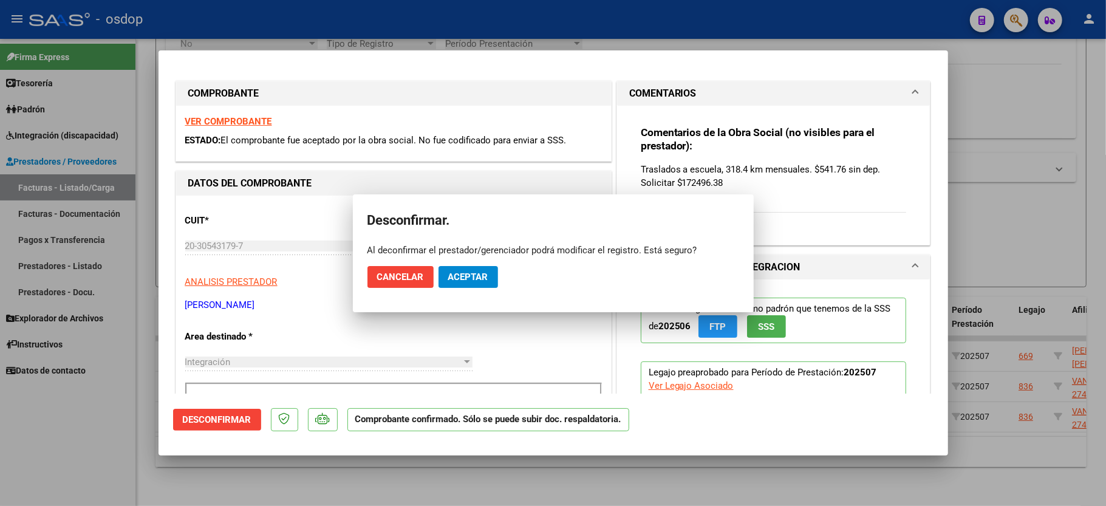
drag, startPoint x: 467, startPoint y: 284, endPoint x: 499, endPoint y: 256, distance: 42.6
click at [467, 281] on p "ANALISIS PRESTADOR" at bounding box center [393, 282] width 417 height 14
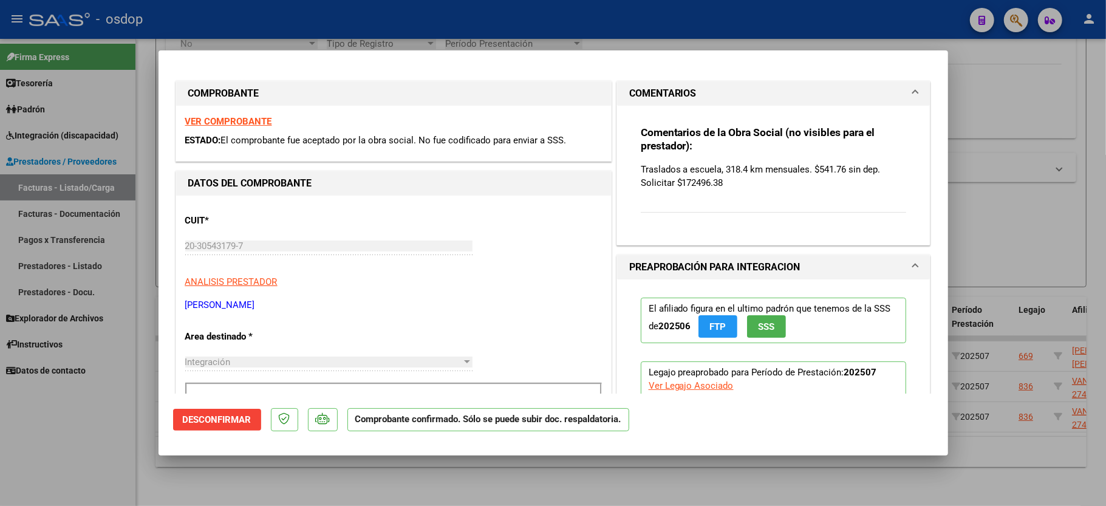
click at [231, 418] on span "Desconfirmar" at bounding box center [217, 419] width 69 height 11
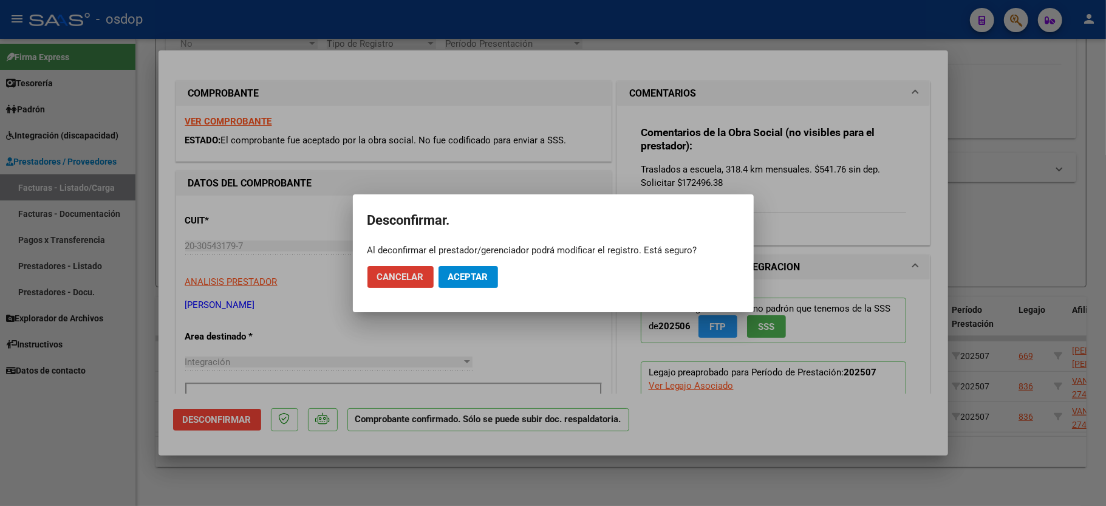
click at [458, 293] on mat-dialog-actions "Cancelar Aceptar" at bounding box center [554, 276] width 372 height 41
drag, startPoint x: 463, startPoint y: 275, endPoint x: 481, endPoint y: 268, distance: 19.6
click at [464, 273] on span "Aceptar" at bounding box center [468, 277] width 40 height 11
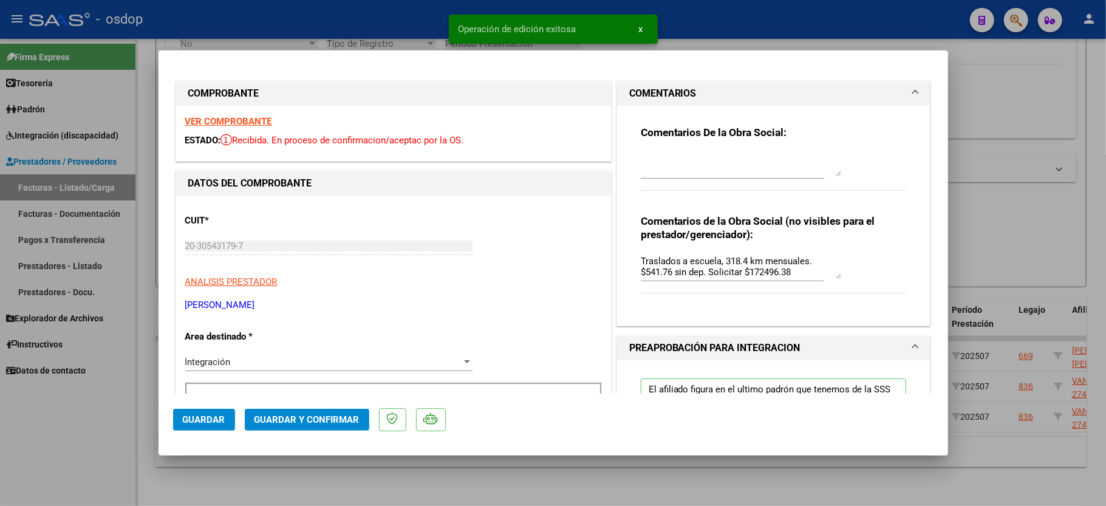
click at [702, 163] on textarea at bounding box center [741, 164] width 200 height 24
type textarea "K"
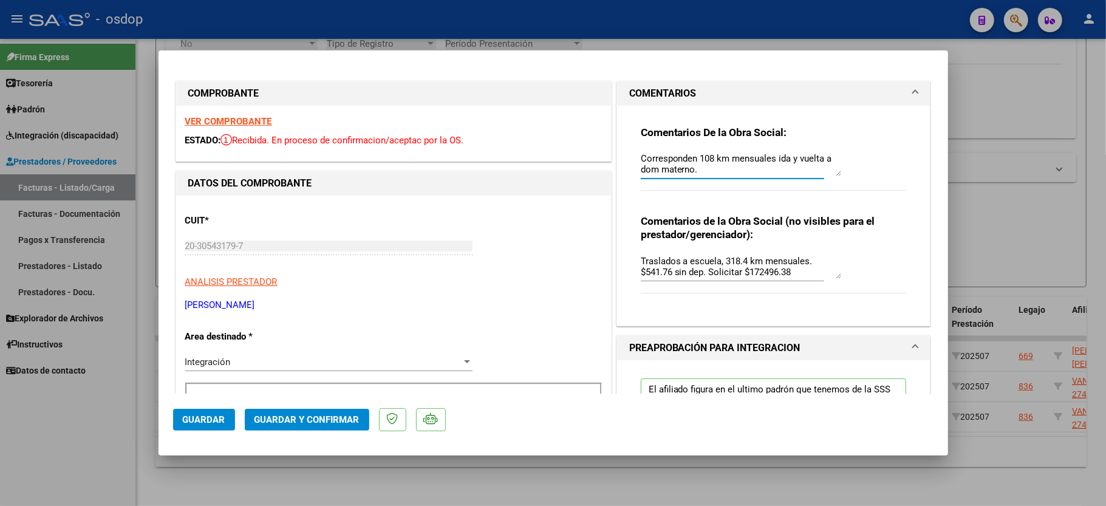
type textarea "Corresponden 108 km mensuales ida y vuelta a dom materno."
click at [725, 173] on textarea "Corresponden 108 km mensuales ida y vuelta a dom materno." at bounding box center [741, 164] width 200 height 24
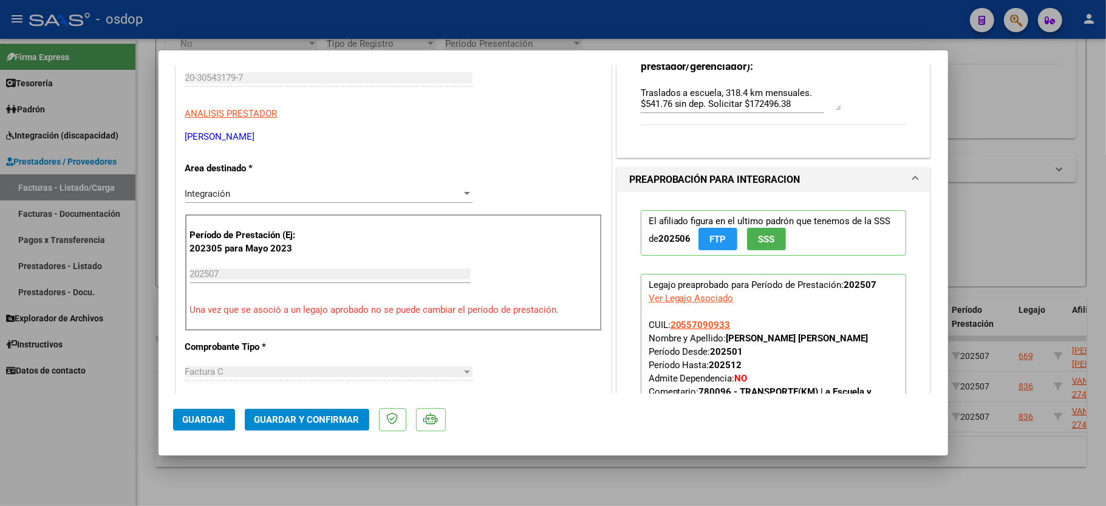
scroll to position [324, 0]
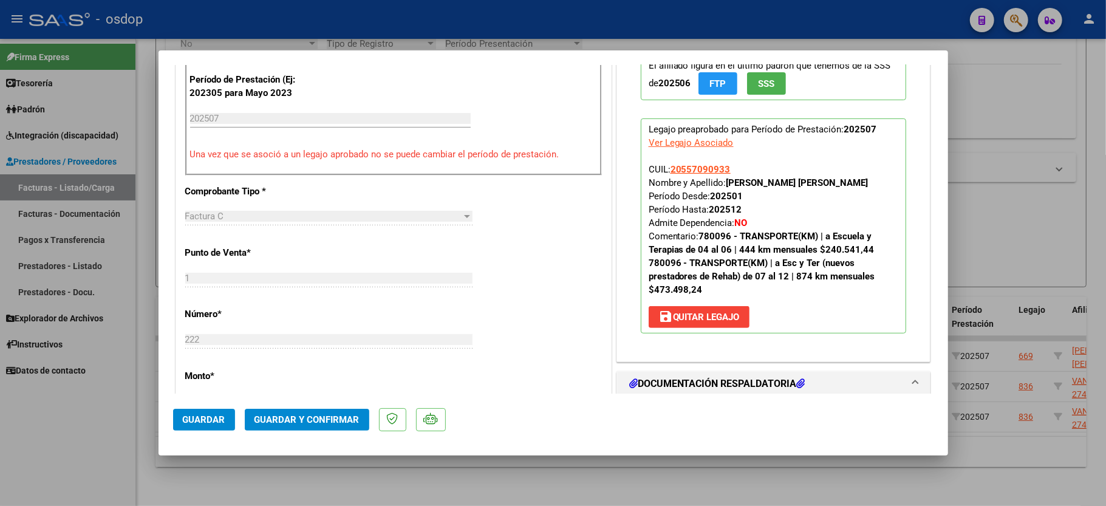
click at [289, 421] on span "Guardar y Confirmar" at bounding box center [307, 419] width 105 height 11
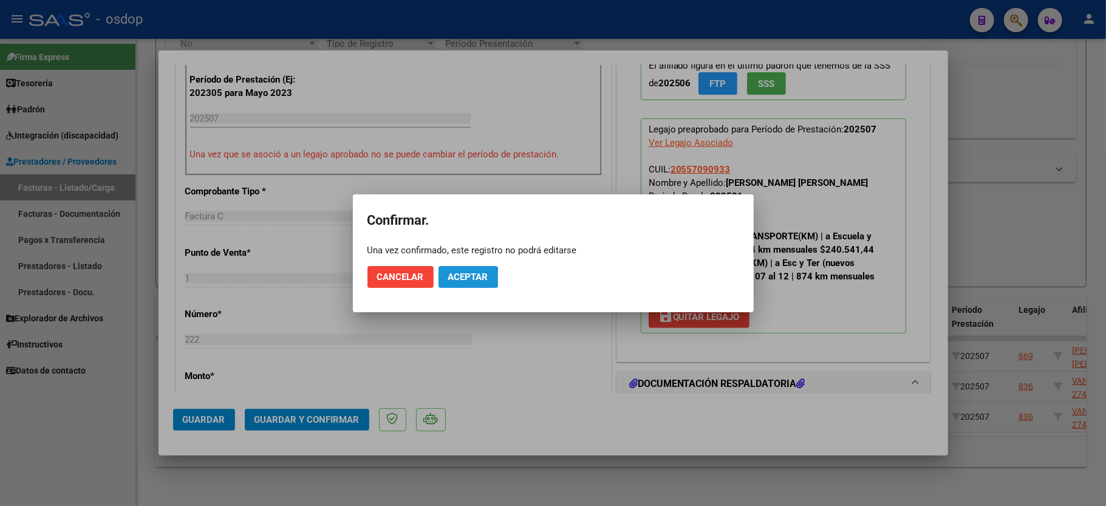
click at [450, 278] on span "Aceptar" at bounding box center [468, 277] width 40 height 11
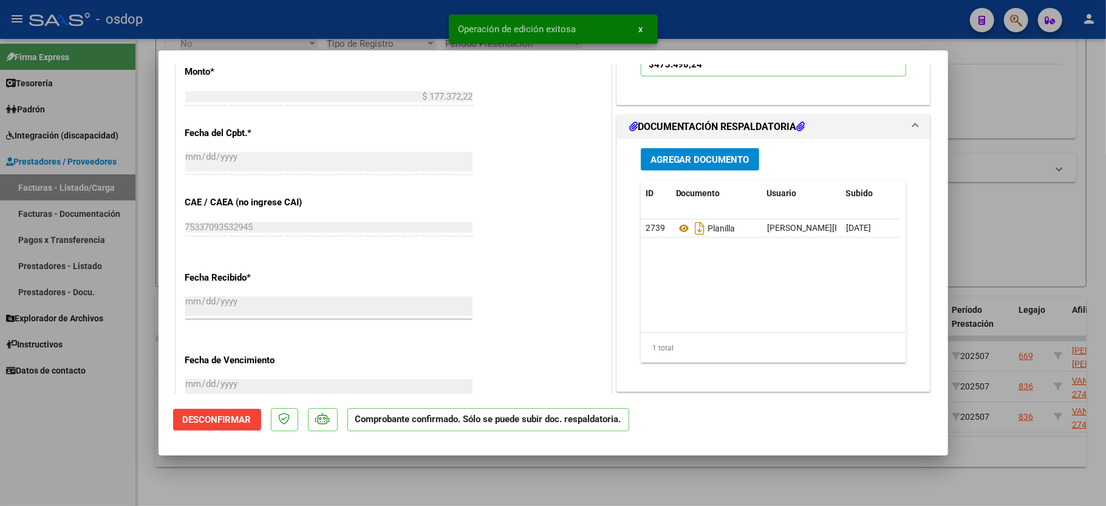
click at [123, 436] on div at bounding box center [553, 253] width 1106 height 506
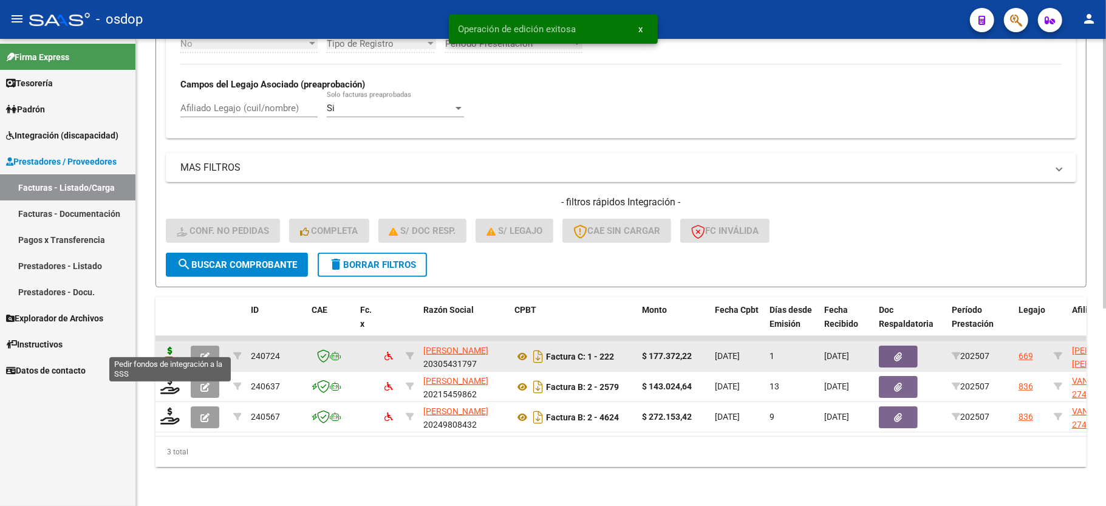
click at [170, 347] on icon at bounding box center [169, 355] width 19 height 17
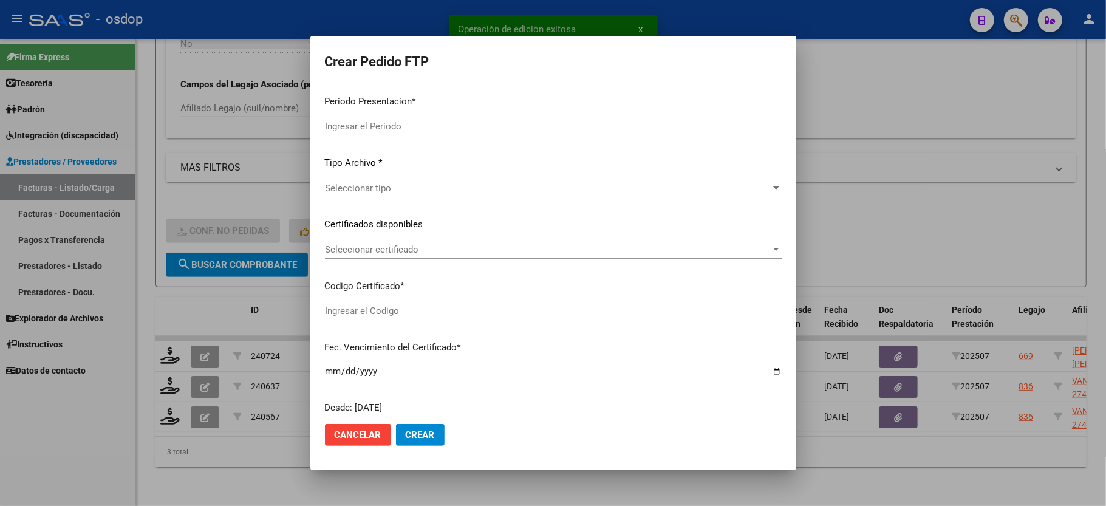
type input "202507"
type input "$ 177.372,22"
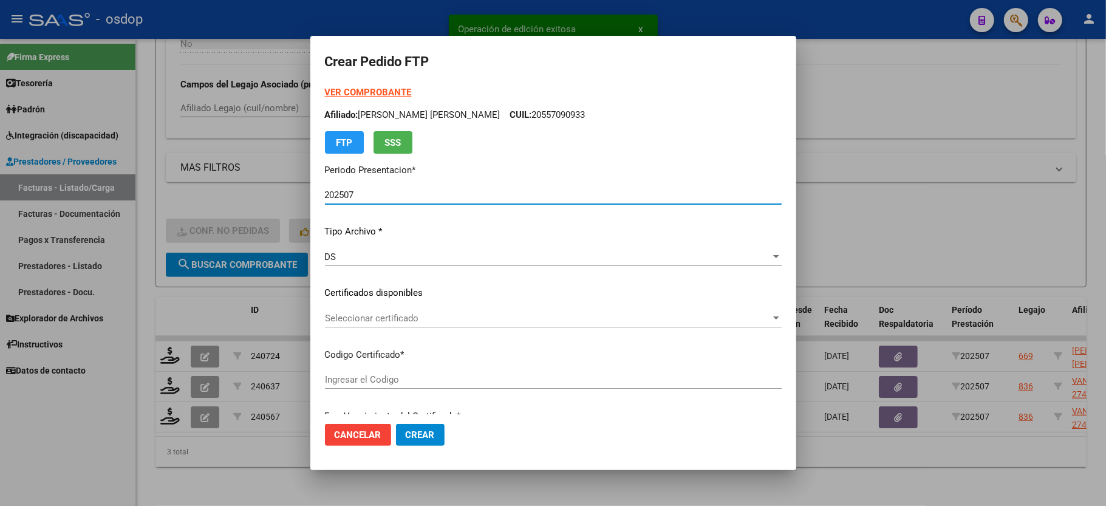
type input "7250617771"
type input "2027-03-07"
click at [357, 323] on span "Seleccionar certificado" at bounding box center [548, 318] width 446 height 11
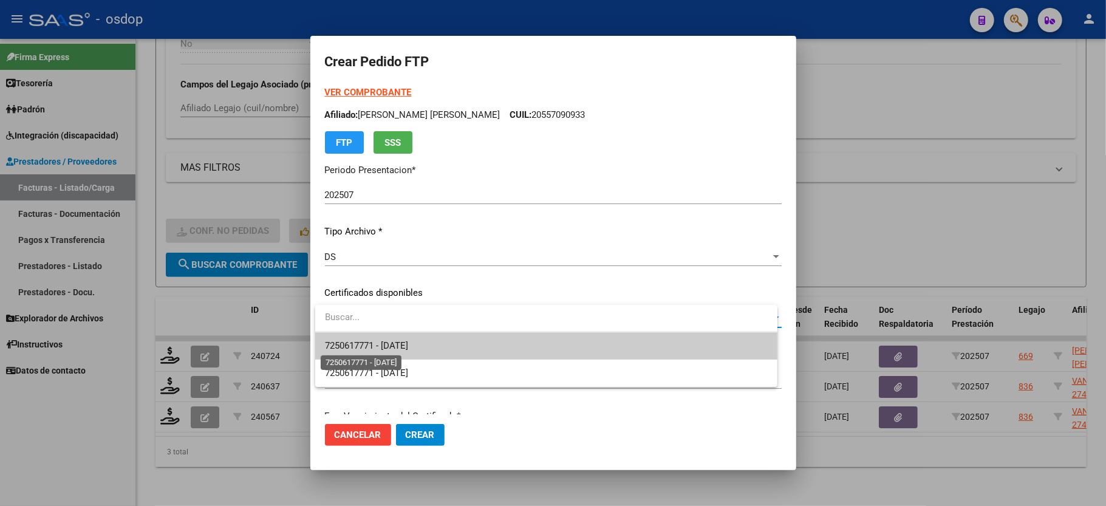
click at [368, 346] on span "7250617771 - 2027-03-07" at bounding box center [366, 345] width 83 height 11
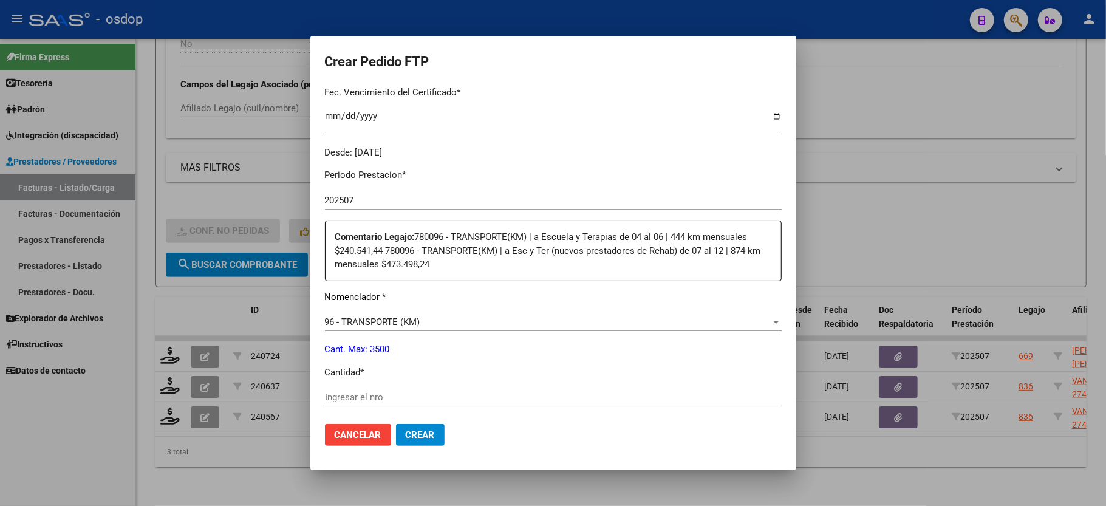
scroll to position [405, 0]
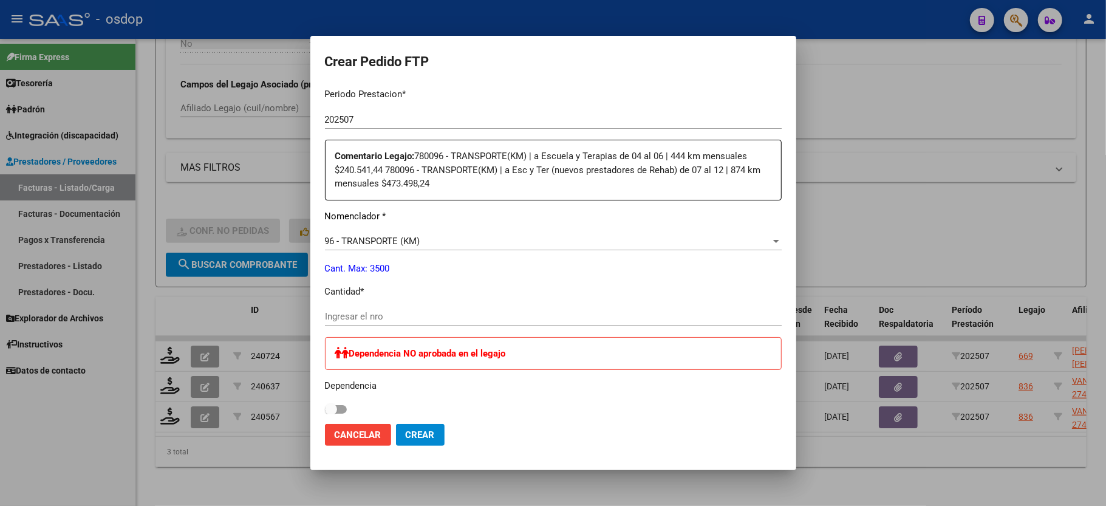
click at [371, 313] on input "Ingresar el nro" at bounding box center [553, 316] width 457 height 11
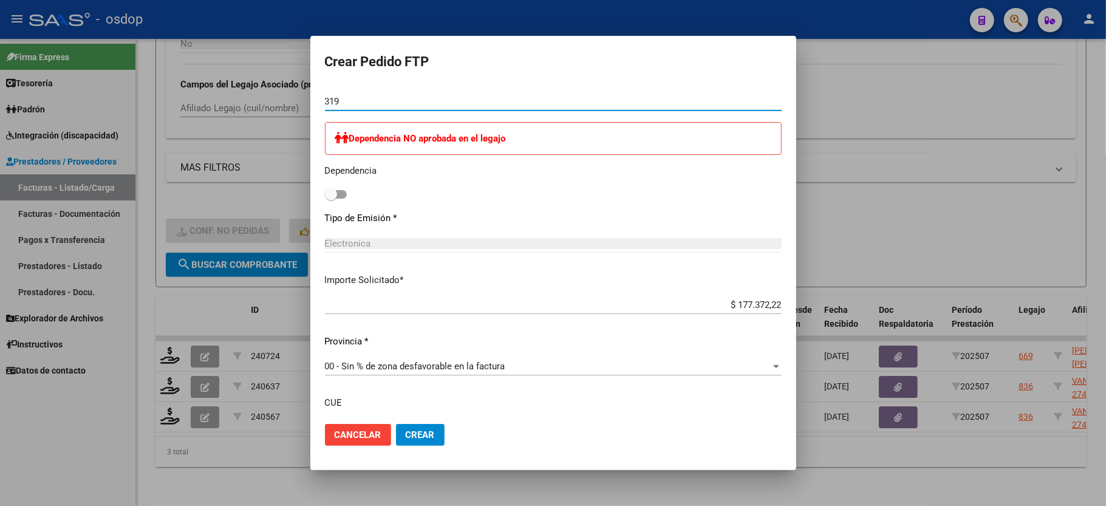
scroll to position [648, 0]
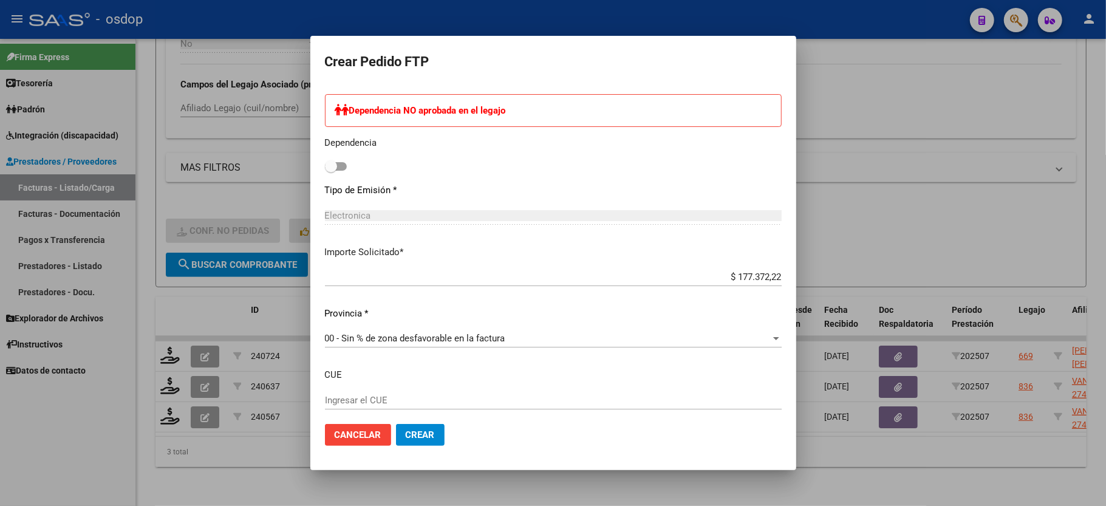
type input "319"
click at [714, 258] on div "Periodo Prestacion * 202507 Ingresar el Periodo Prestacion Comentario Legajo: 7…" at bounding box center [553, 158] width 457 height 647
click at [730, 272] on input "$ 177.372,22" at bounding box center [553, 277] width 457 height 11
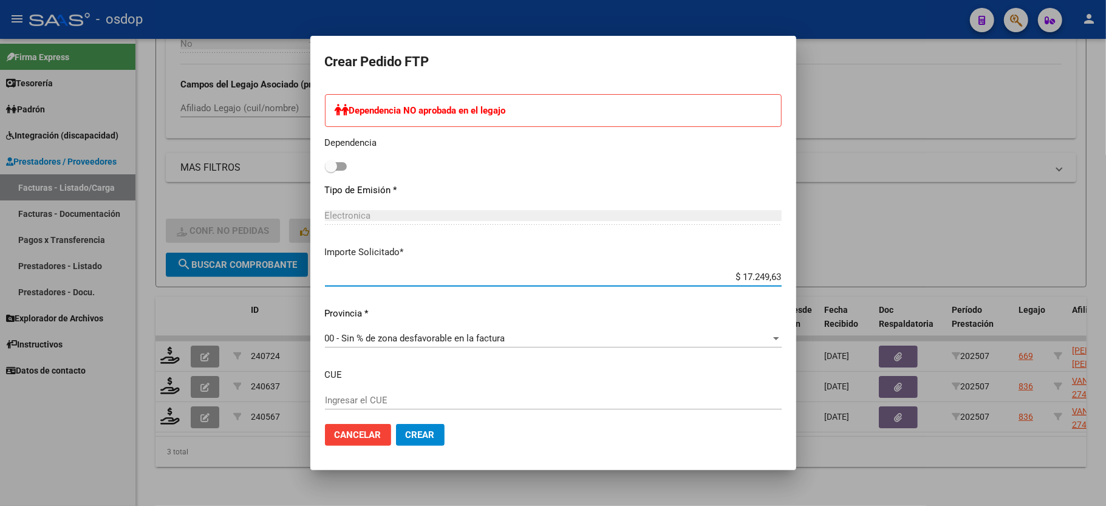
type input "$ 172.496,38"
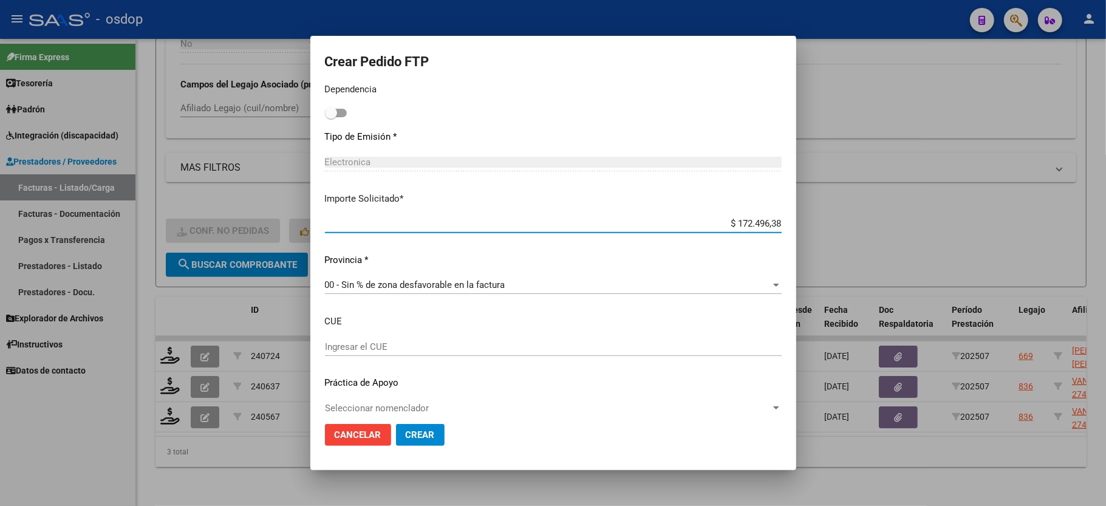
scroll to position [710, 0]
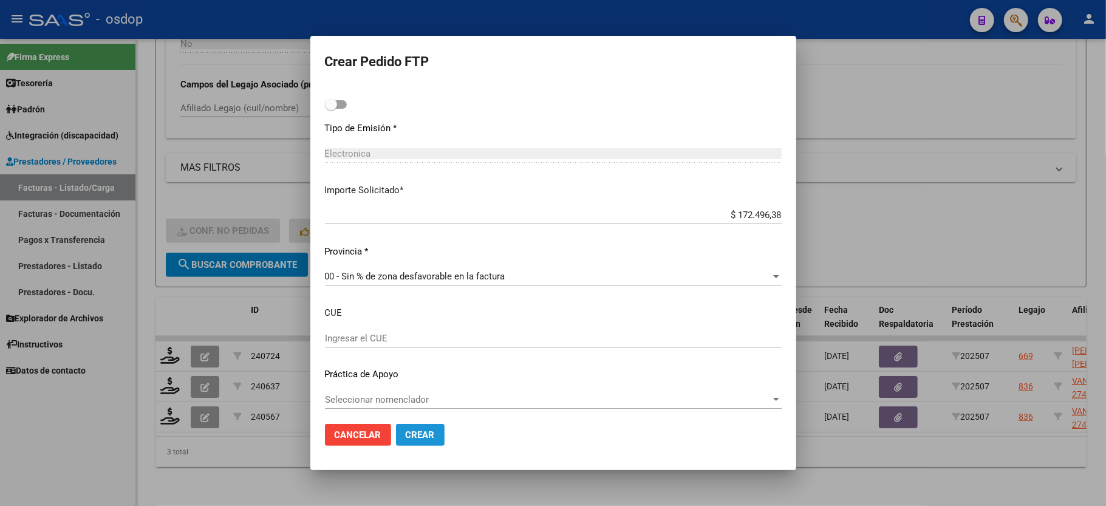
click at [425, 430] on span "Crear" at bounding box center [420, 434] width 29 height 11
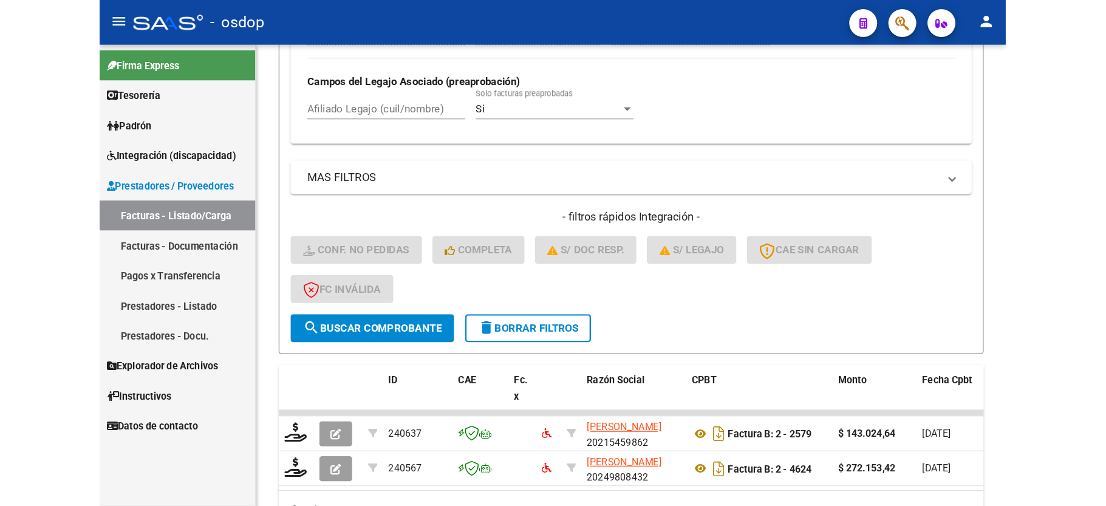
scroll to position [312, 0]
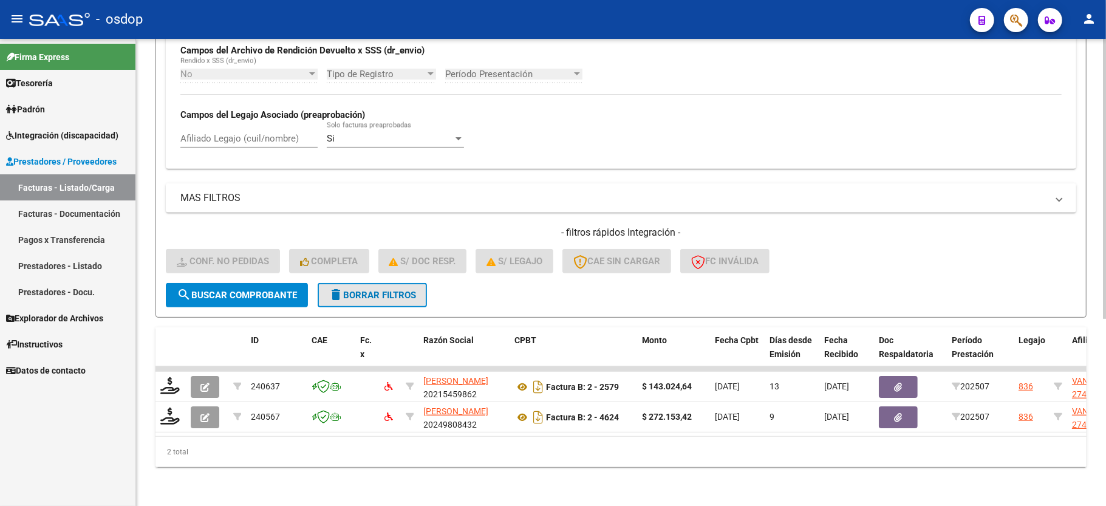
click at [361, 290] on span "delete Borrar Filtros" at bounding box center [372, 295] width 87 height 11
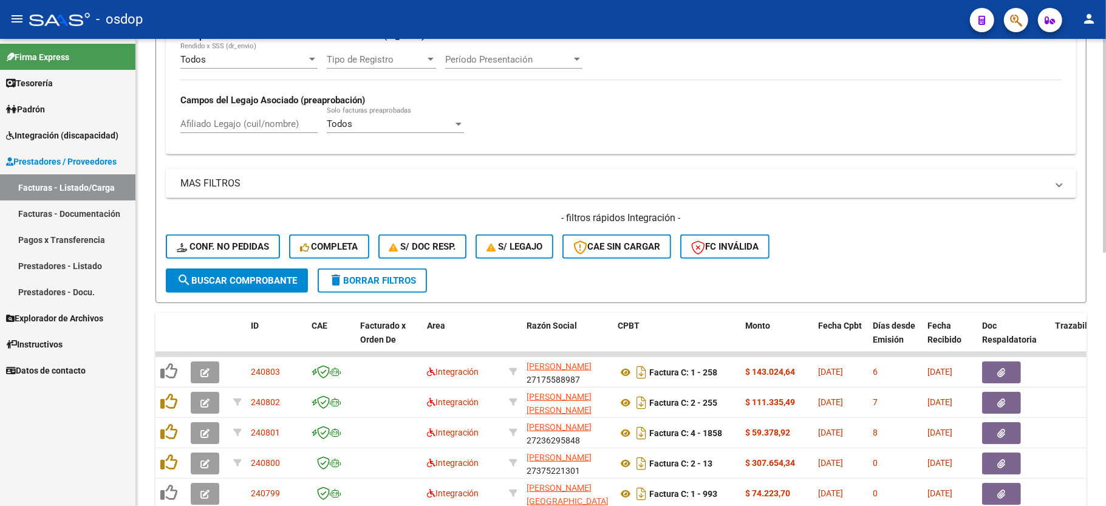
click at [221, 128] on input "Afiliado Legajo (cuil/nombre)" at bounding box center [248, 123] width 137 height 11
paste input "20546954782"
type input "20546954782"
click at [278, 287] on button "search Buscar Comprobante" at bounding box center [237, 281] width 142 height 24
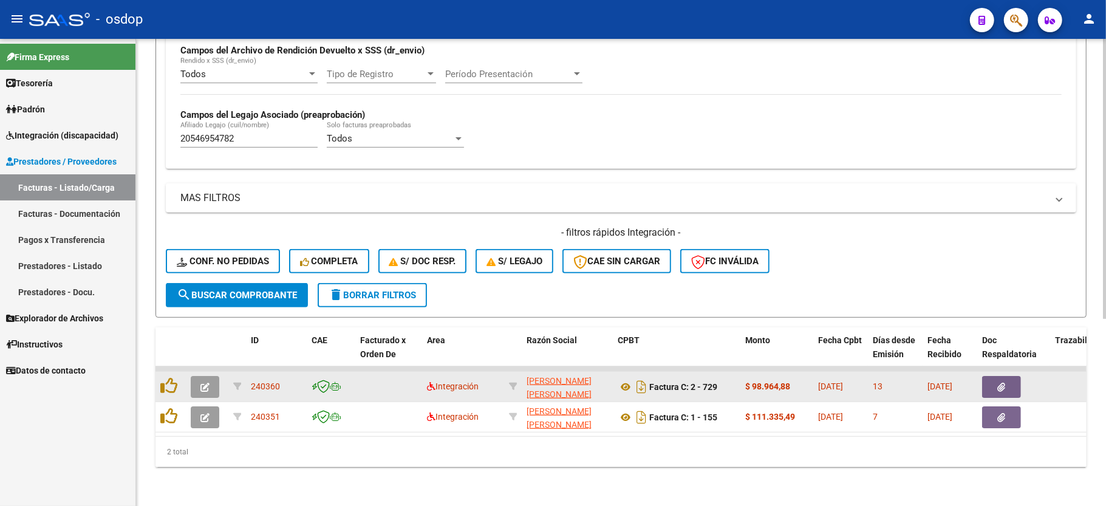
click at [205, 383] on icon "button" at bounding box center [204, 387] width 9 height 9
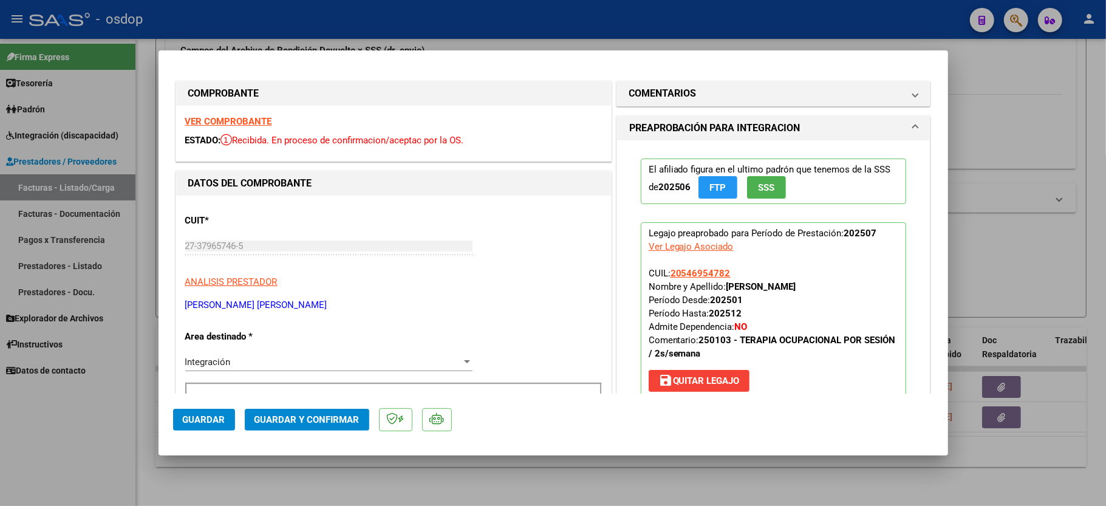
click at [255, 120] on strong "VER COMPROBANTE" at bounding box center [228, 121] width 87 height 11
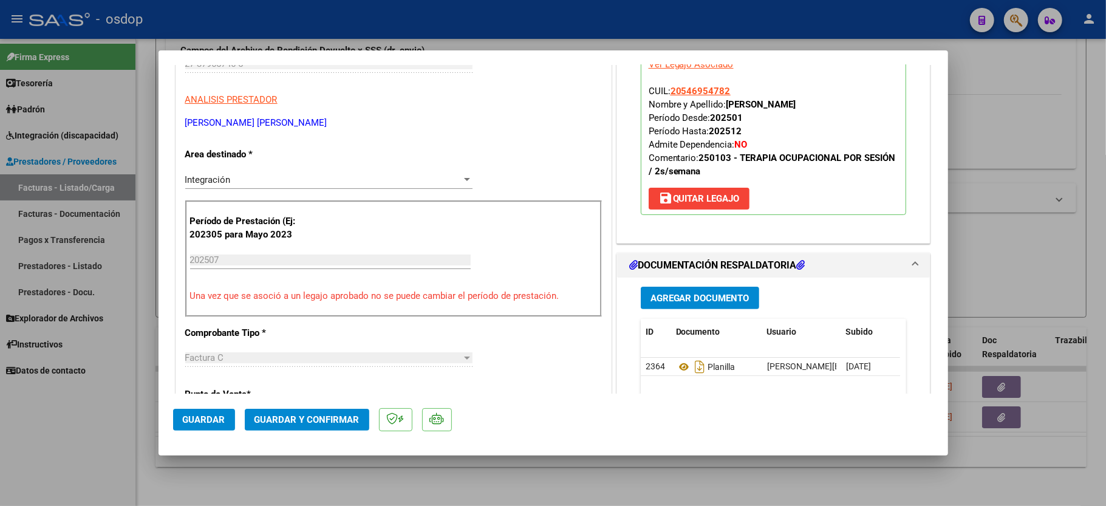
scroll to position [243, 0]
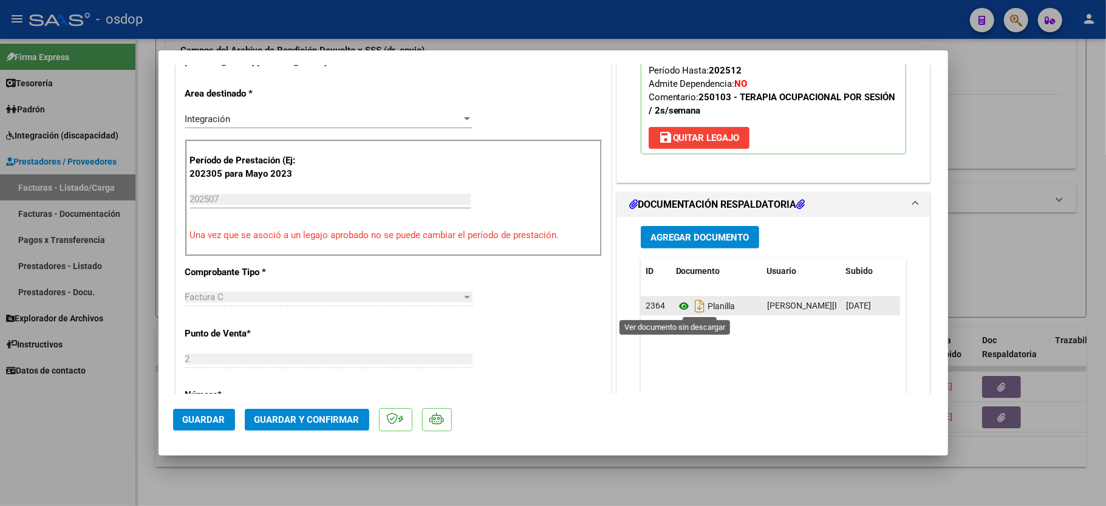
click at [682, 306] on icon at bounding box center [684, 306] width 16 height 15
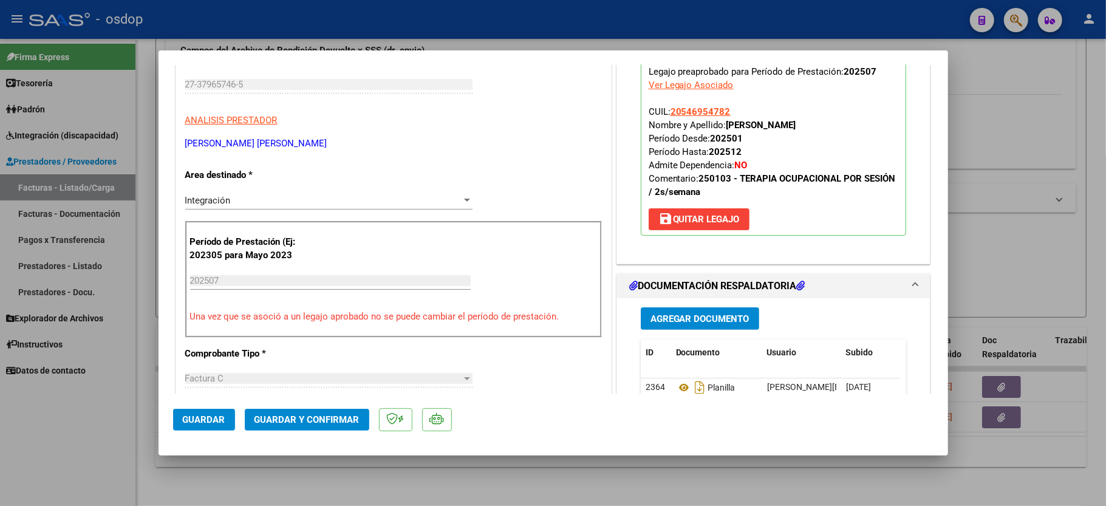
click at [286, 419] on span "Guardar y Confirmar" at bounding box center [307, 419] width 105 height 11
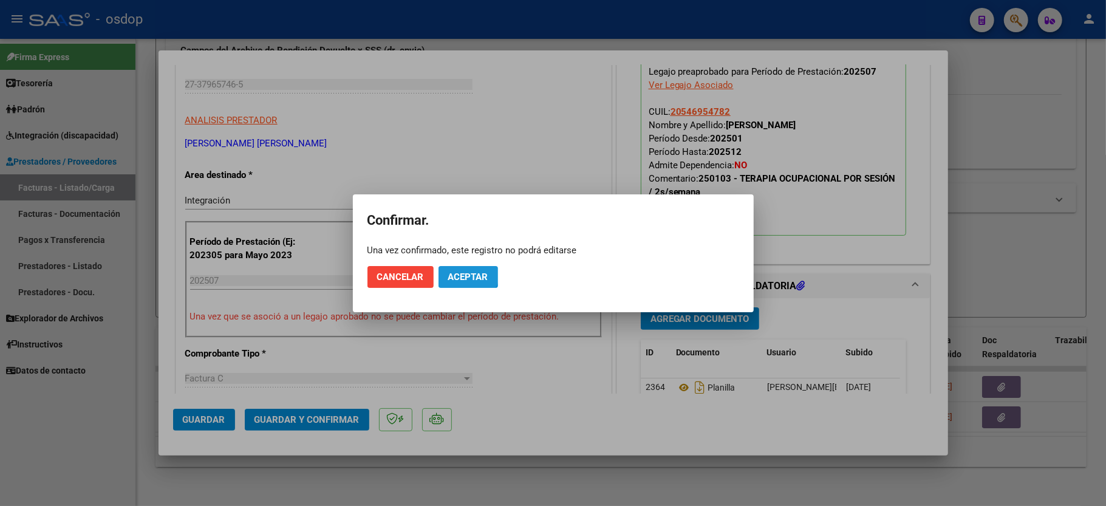
click at [464, 270] on button "Aceptar" at bounding box center [469, 277] width 60 height 22
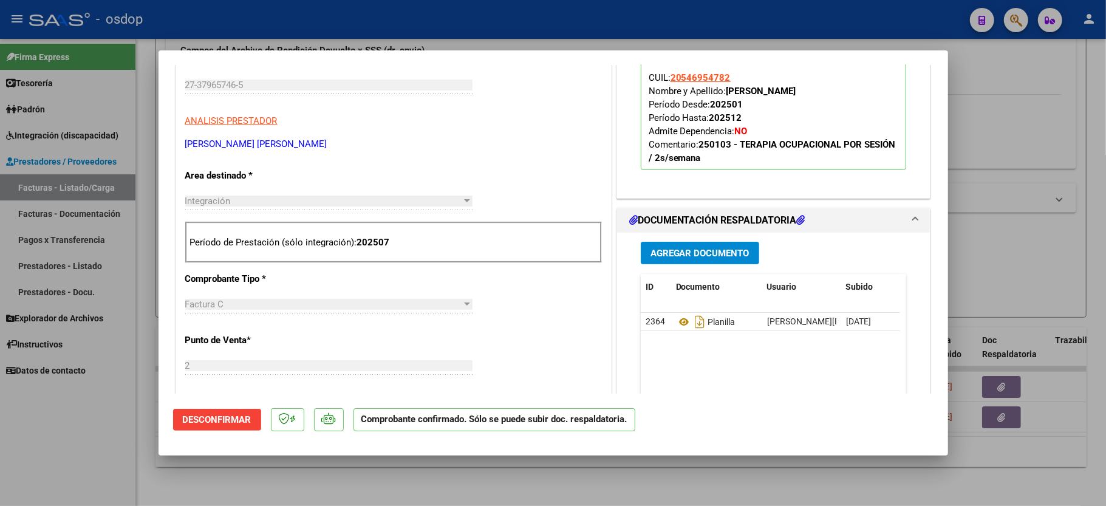
click at [135, 443] on div at bounding box center [553, 253] width 1106 height 506
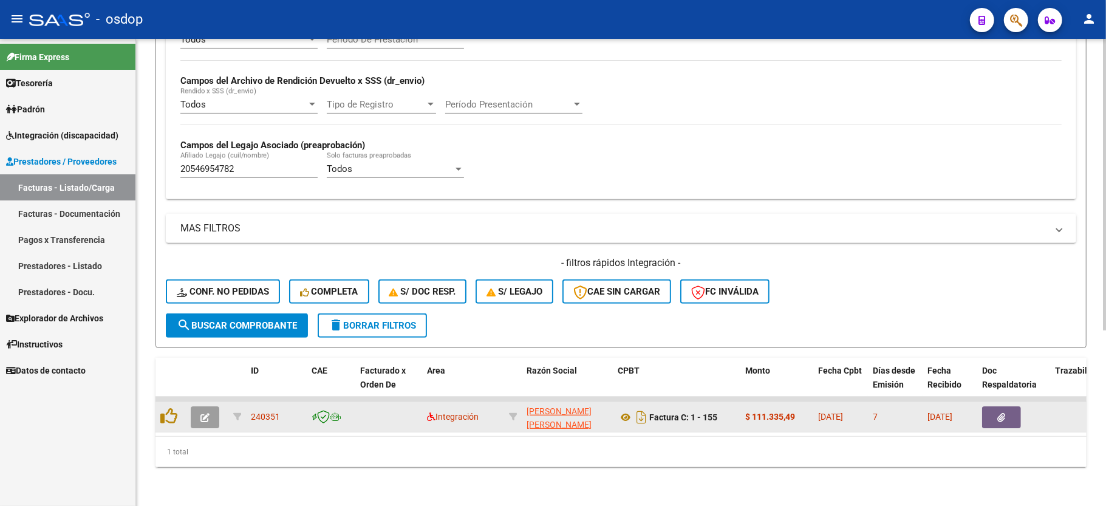
scroll to position [281, 0]
click at [197, 406] on button "button" at bounding box center [205, 417] width 29 height 22
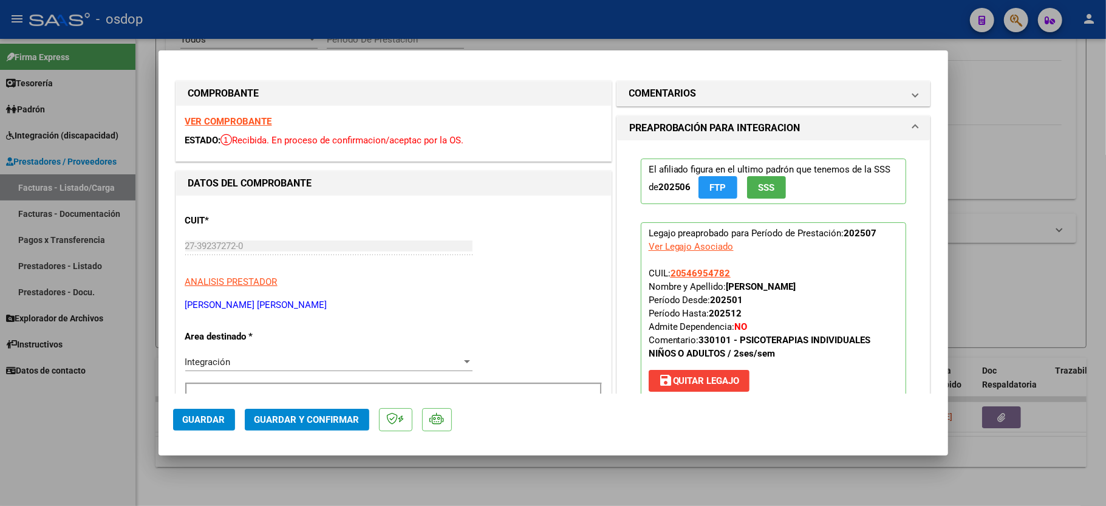
click at [227, 121] on strong "VER COMPROBANTE" at bounding box center [228, 121] width 87 height 11
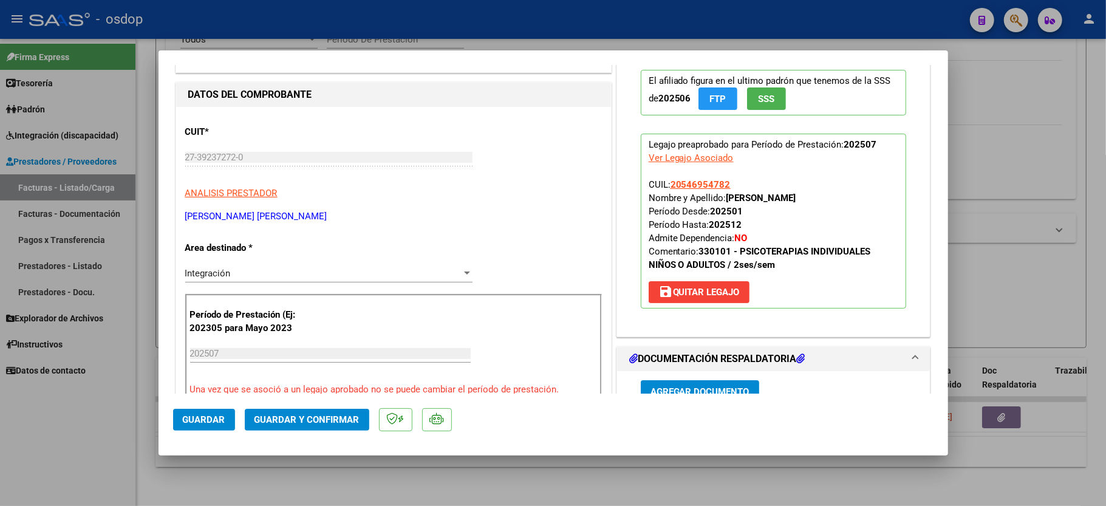
scroll to position [243, 0]
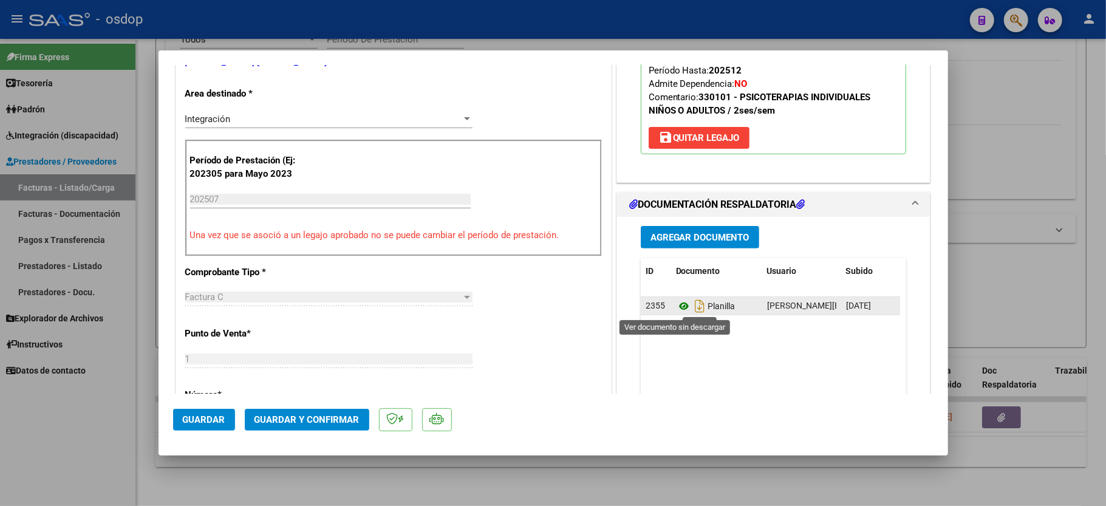
click at [676, 307] on icon at bounding box center [684, 306] width 16 height 15
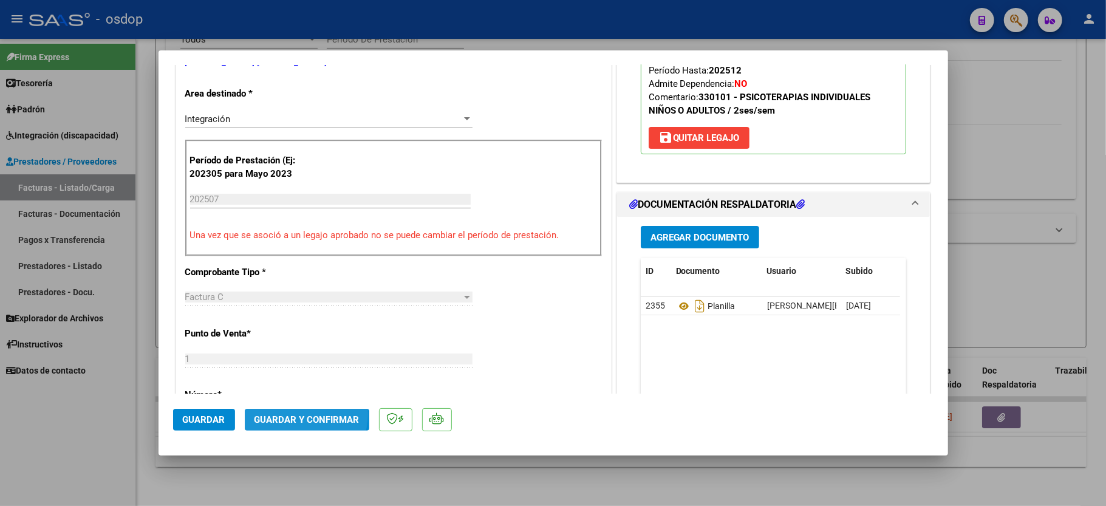
click at [296, 414] on span "Guardar y Confirmar" at bounding box center [307, 419] width 105 height 11
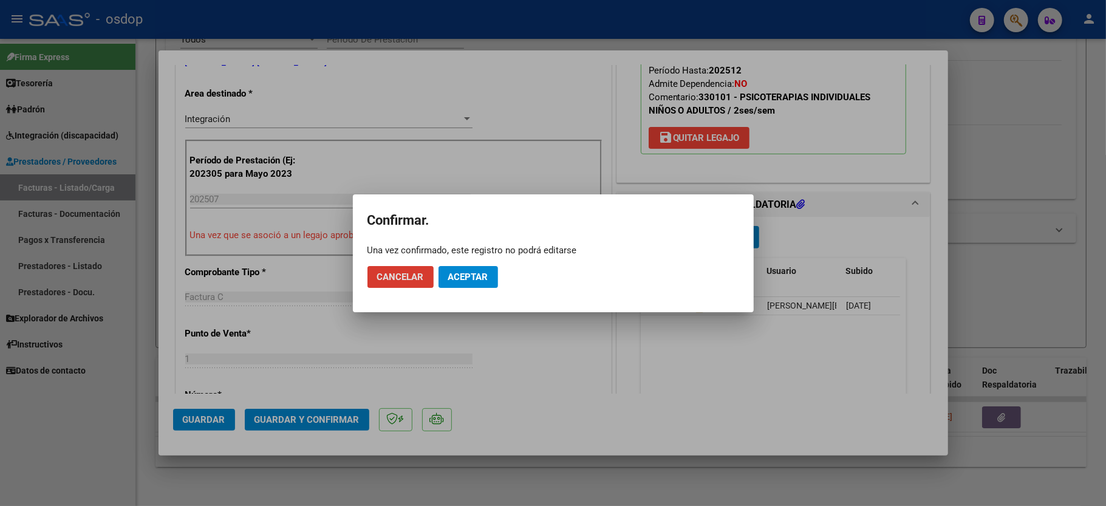
drag, startPoint x: 456, startPoint y: 282, endPoint x: 462, endPoint y: 280, distance: 6.3
click at [457, 282] on span "Aceptar" at bounding box center [468, 277] width 40 height 11
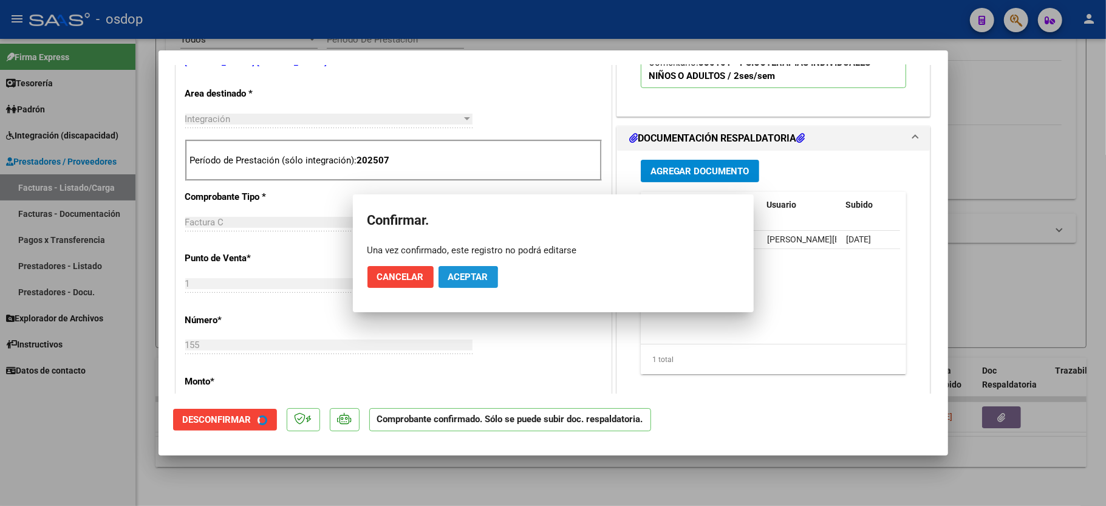
scroll to position [242, 0]
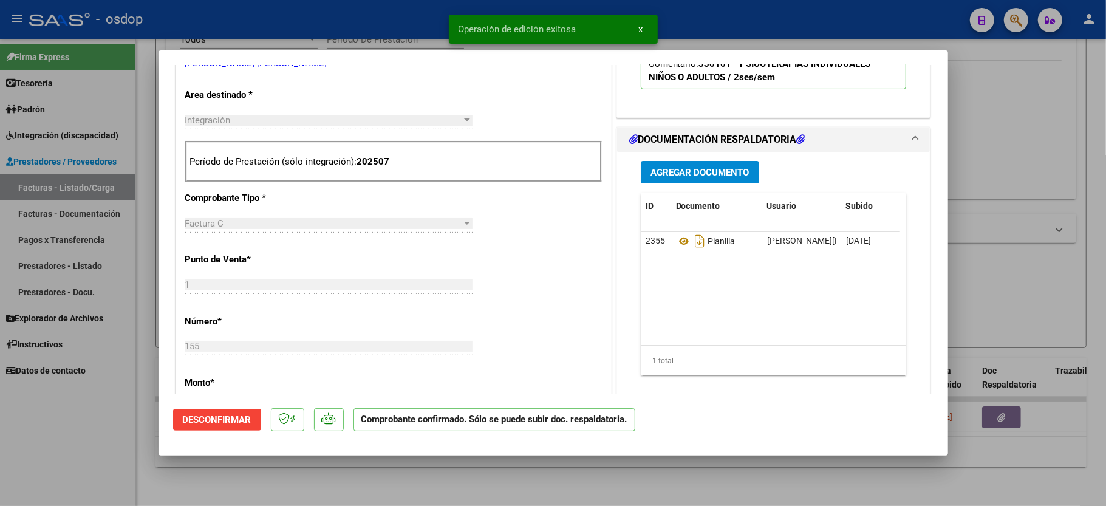
click at [80, 460] on div at bounding box center [553, 253] width 1106 height 506
type input "$ 0,00"
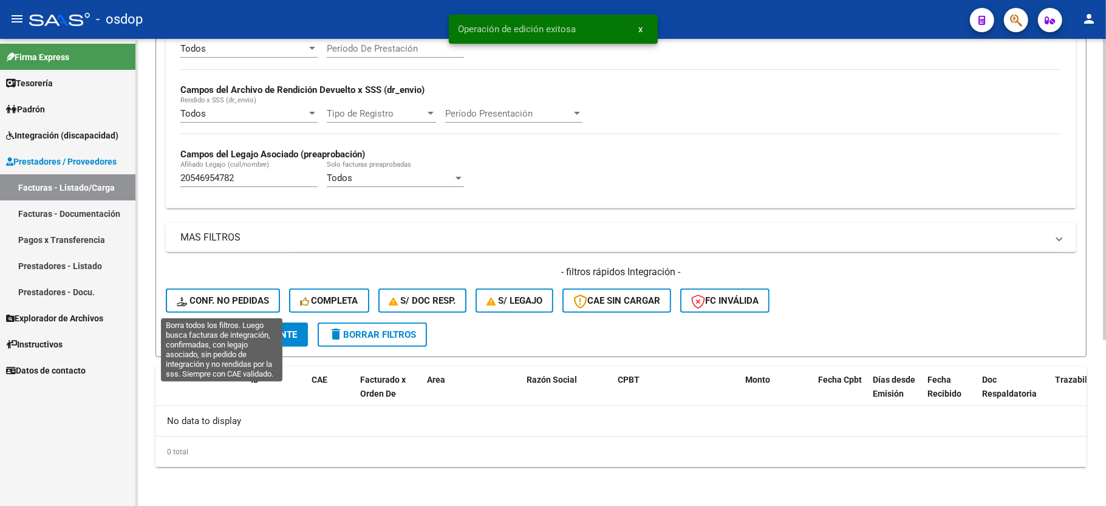
click at [179, 292] on button "Conf. no pedidas" at bounding box center [223, 301] width 114 height 24
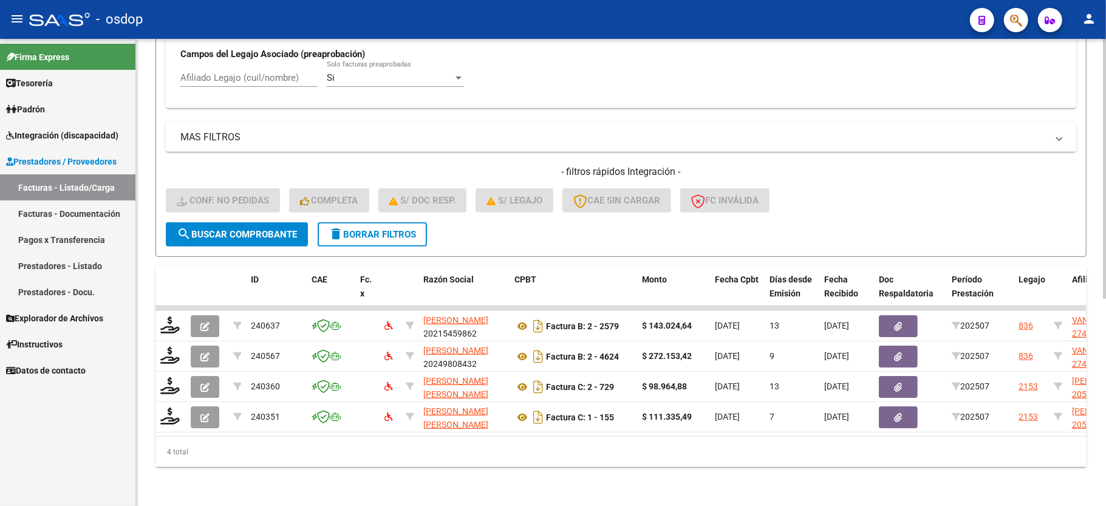
scroll to position [372, 0]
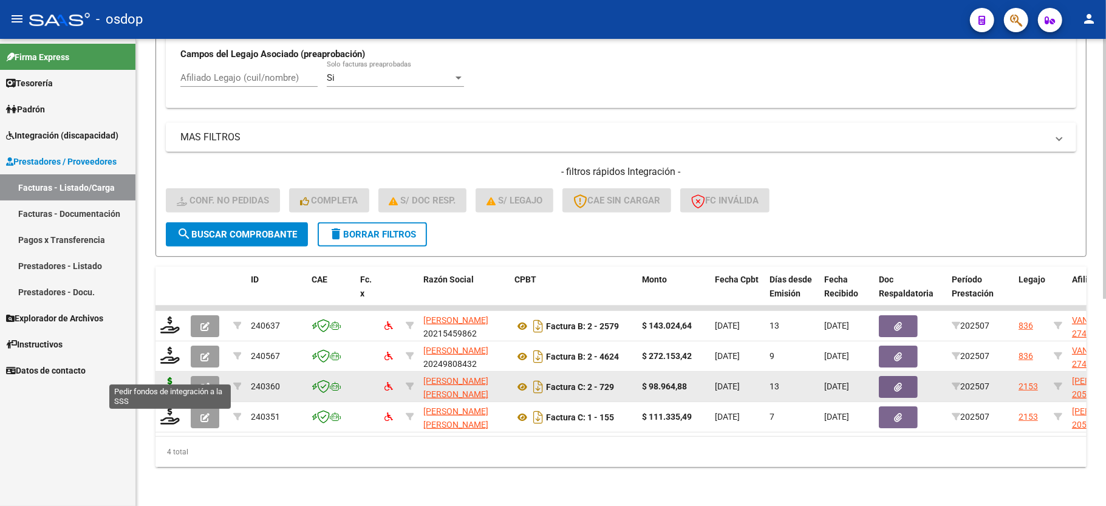
click at [171, 377] on icon at bounding box center [169, 385] width 19 height 17
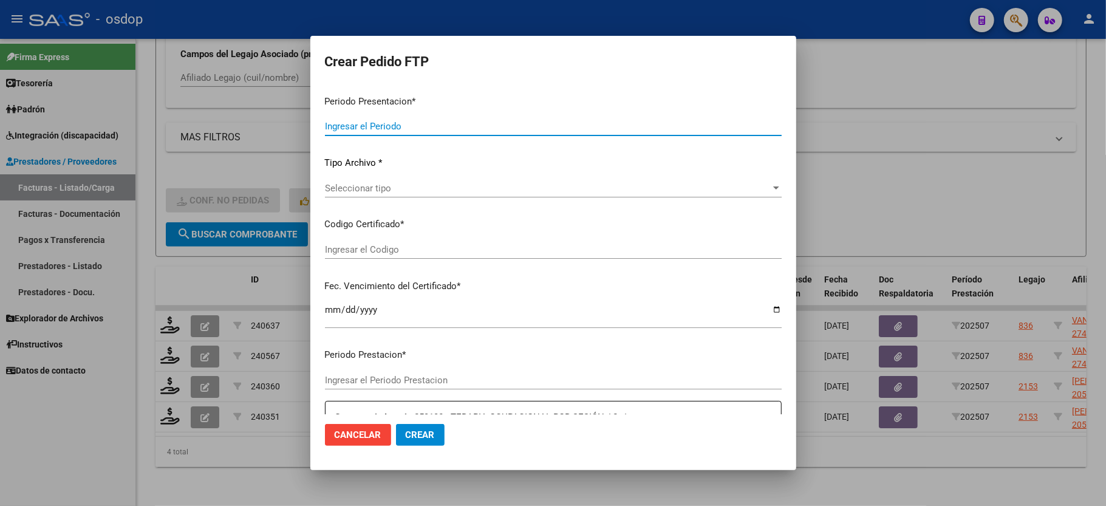
type input "202507"
type input "$ 98.964,88"
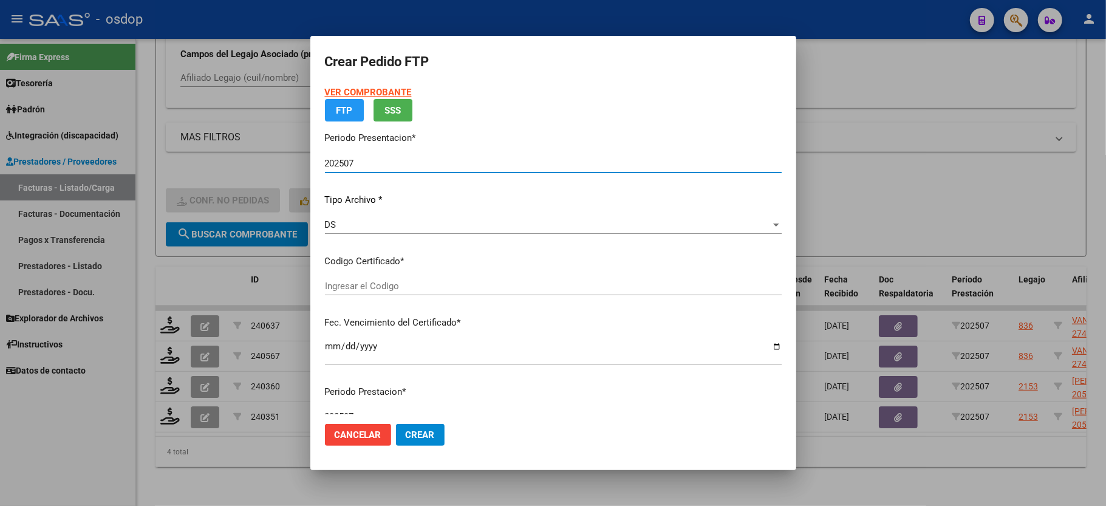
type input "149601115"
type input "2029-09-24"
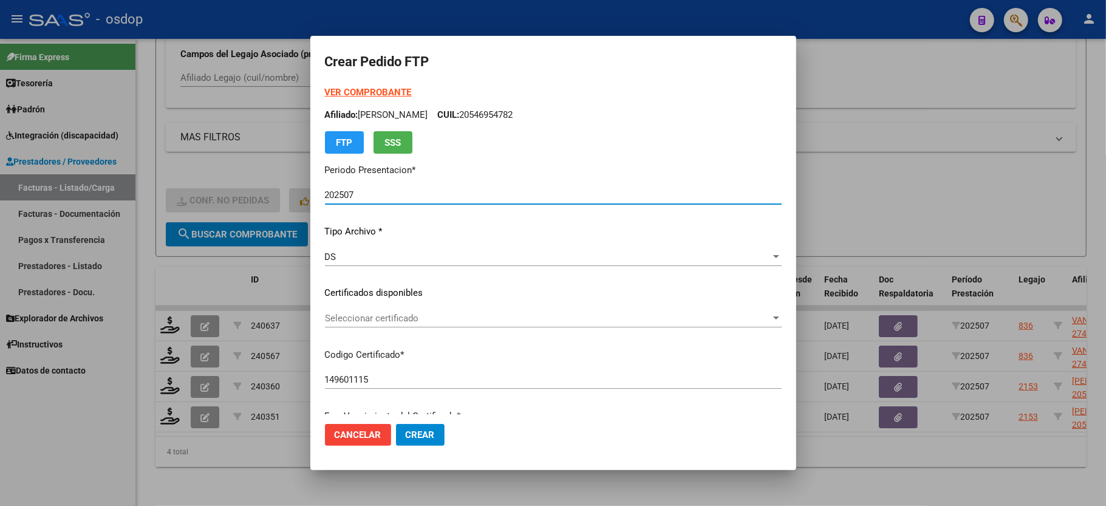
click at [379, 322] on span "Seleccionar certificado" at bounding box center [548, 318] width 446 height 11
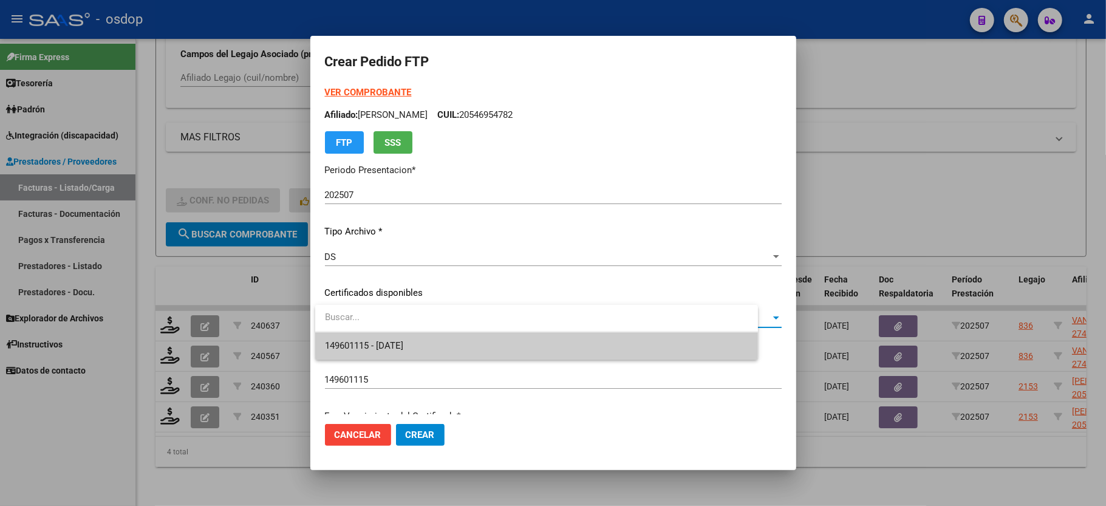
click at [377, 344] on span "149601115 - 2029-09-24" at bounding box center [364, 345] width 78 height 11
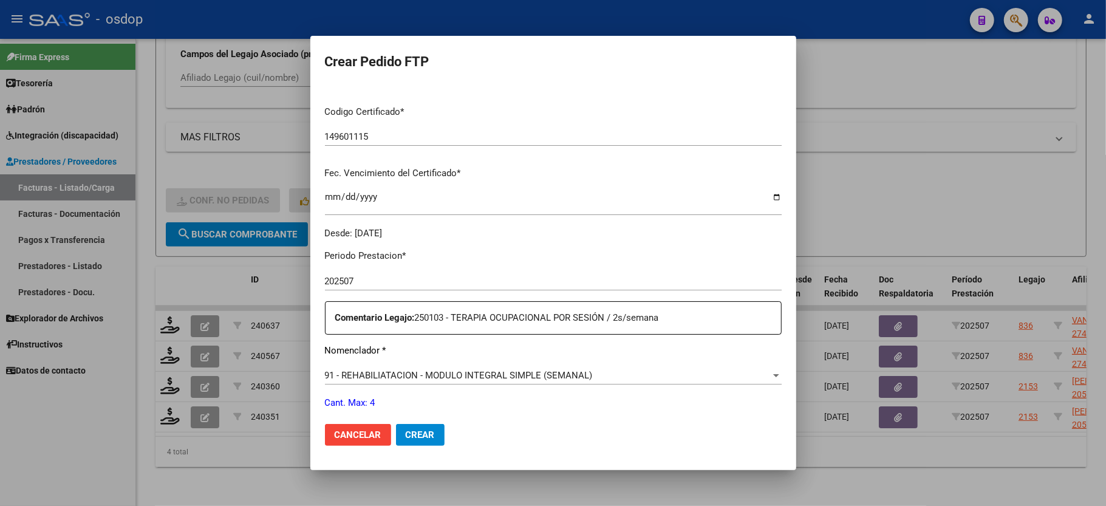
scroll to position [324, 0]
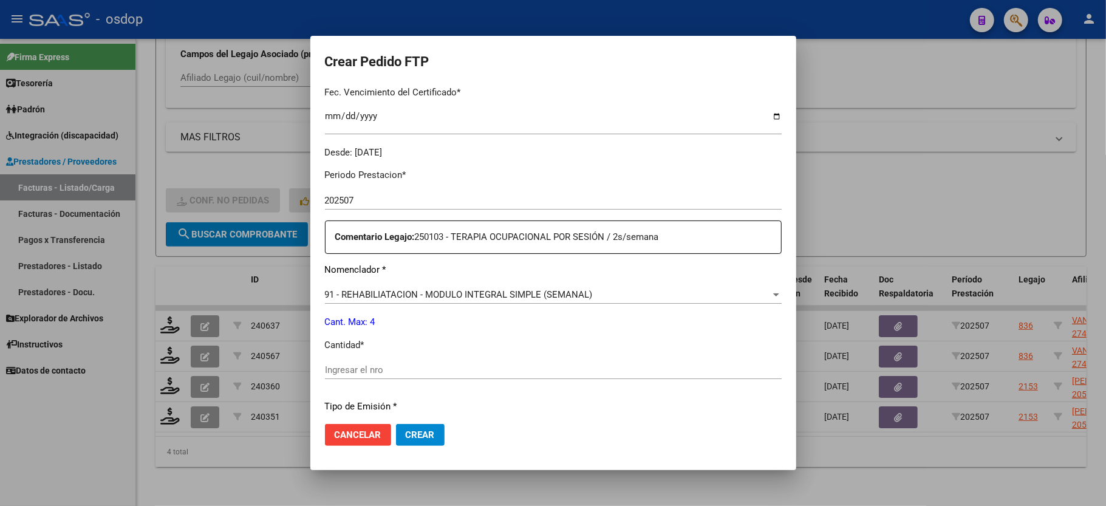
click at [439, 289] on span "91 - REHABILIATACION - MODULO INTEGRAL SIMPLE (SEMANAL)" at bounding box center [459, 294] width 268 height 11
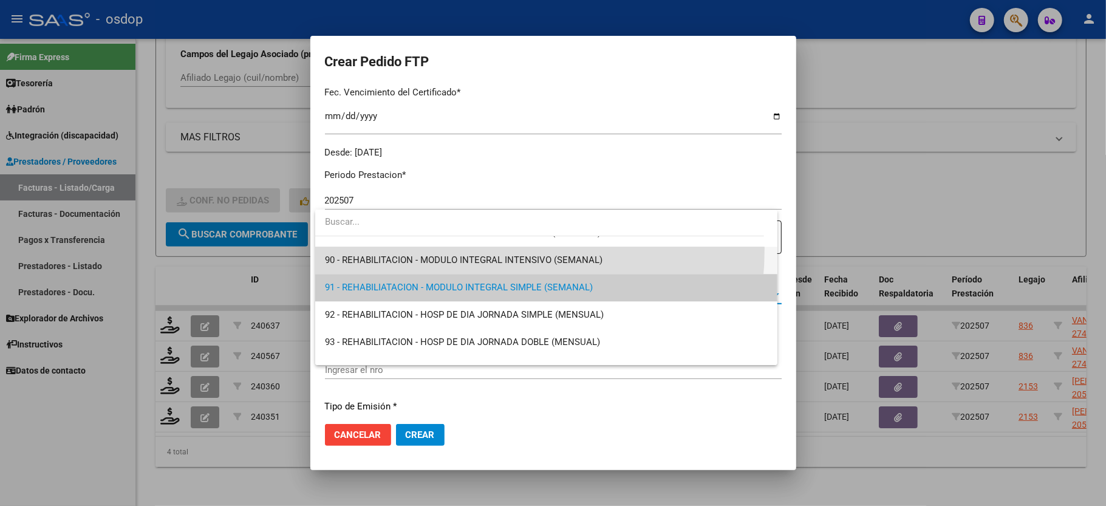
click at [443, 249] on span "90 - REHABILITACION - MODULO INTEGRAL INTENSIVO (SEMANAL)" at bounding box center [546, 260] width 443 height 27
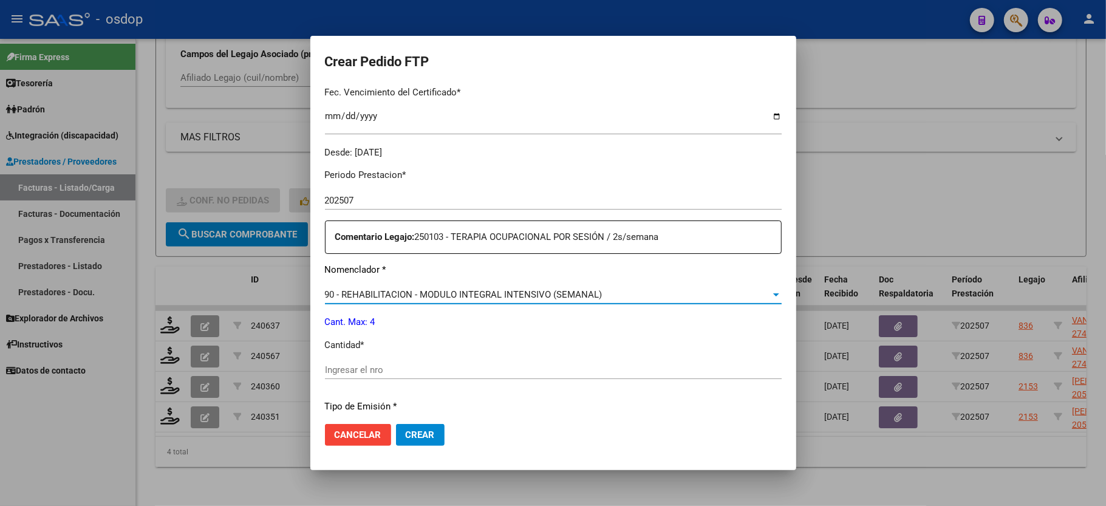
click at [385, 364] on input "Ingresar el nro" at bounding box center [553, 369] width 457 height 11
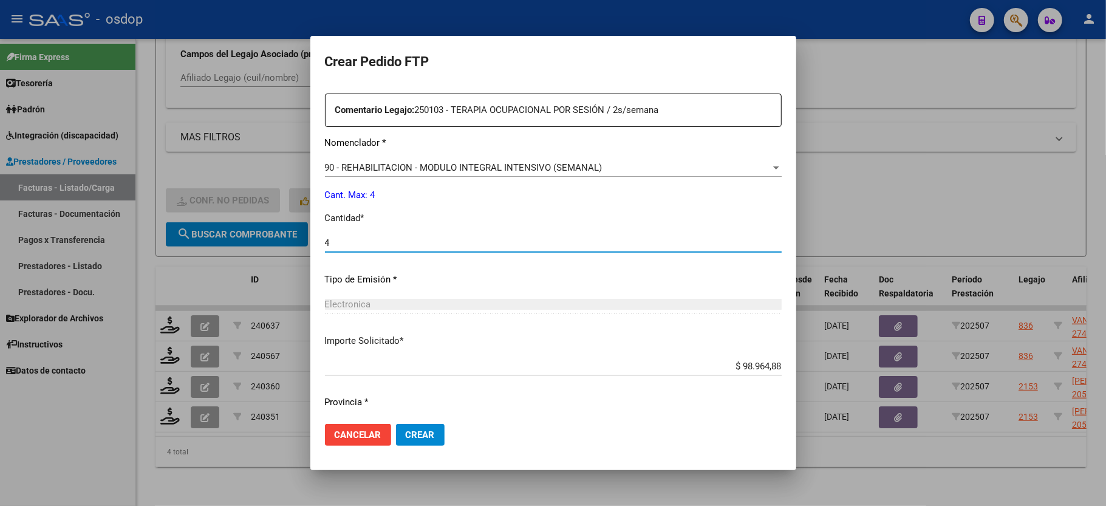
scroll to position [476, 0]
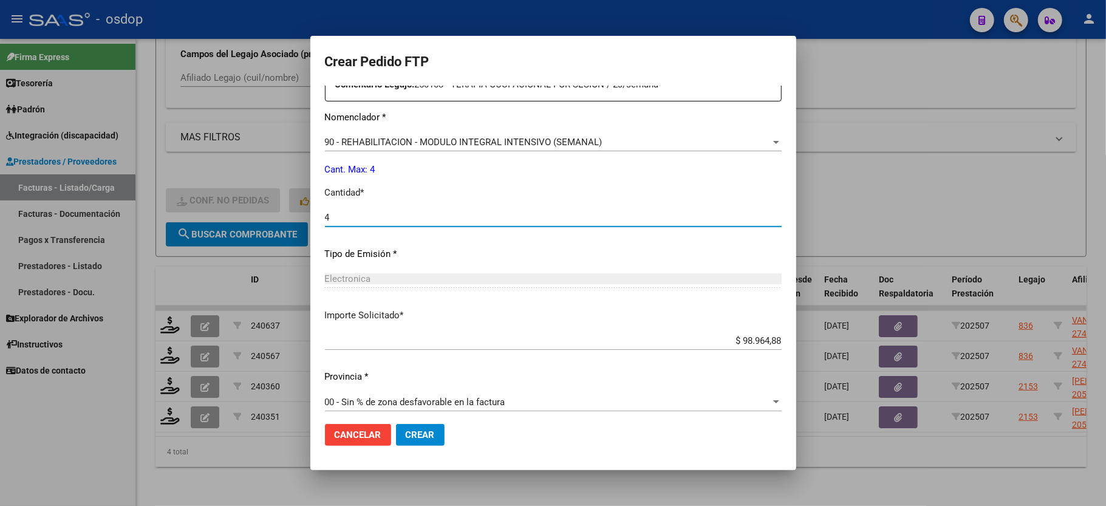
type input "4"
click at [412, 425] on button "Crear" at bounding box center [420, 435] width 49 height 22
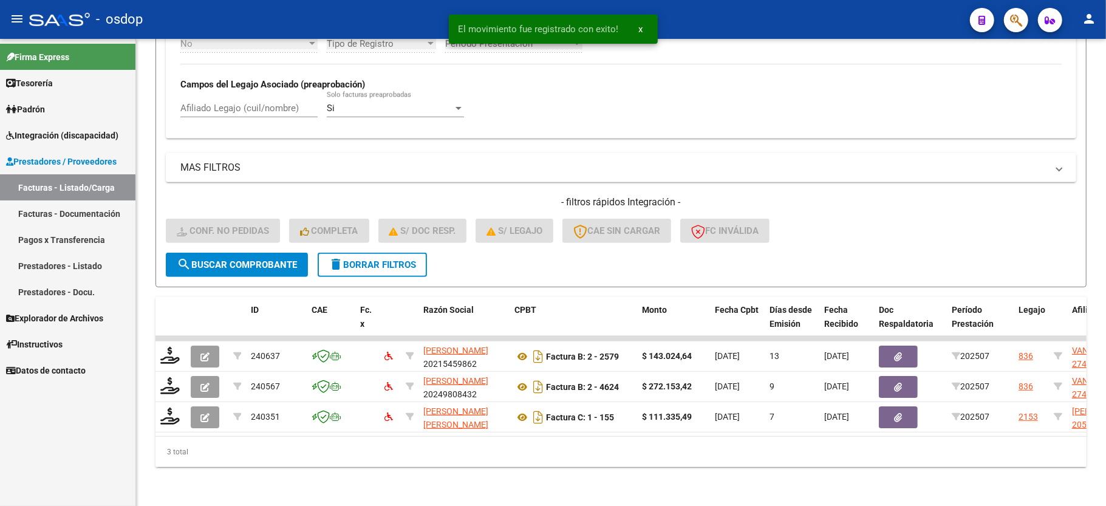
scroll to position [341, 0]
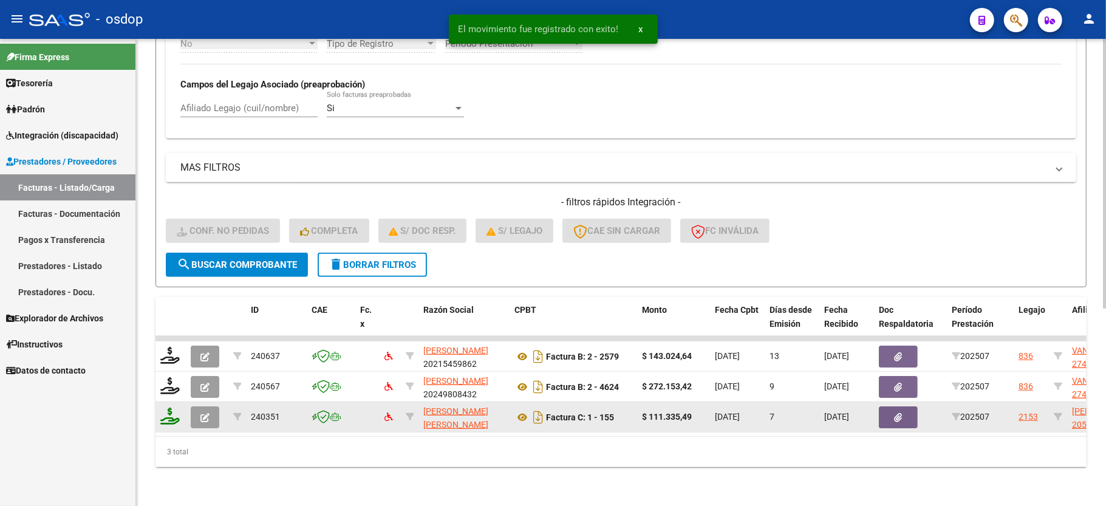
click at [171, 408] on icon at bounding box center [169, 416] width 19 height 17
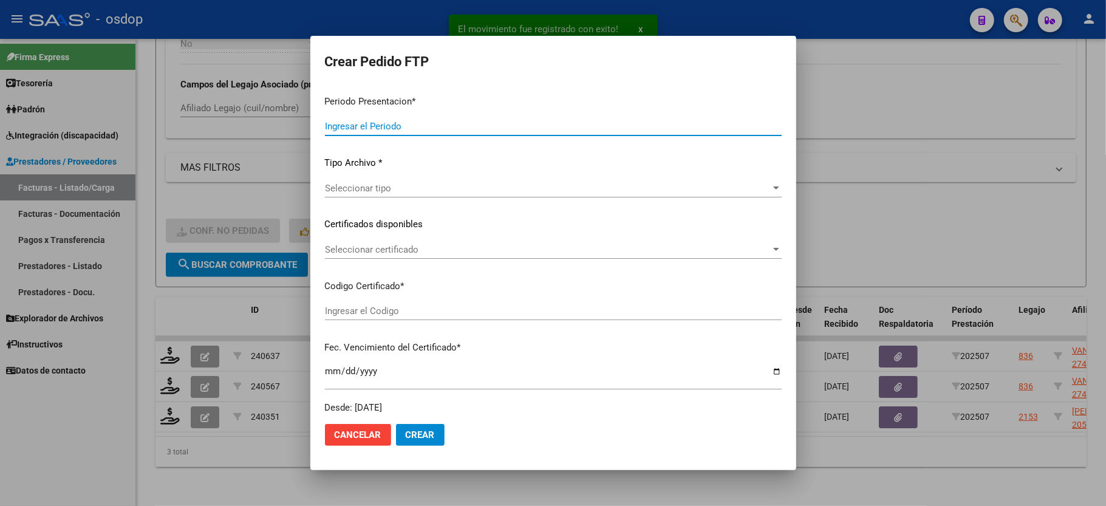
type input "202507"
type input "$ 111.335,49"
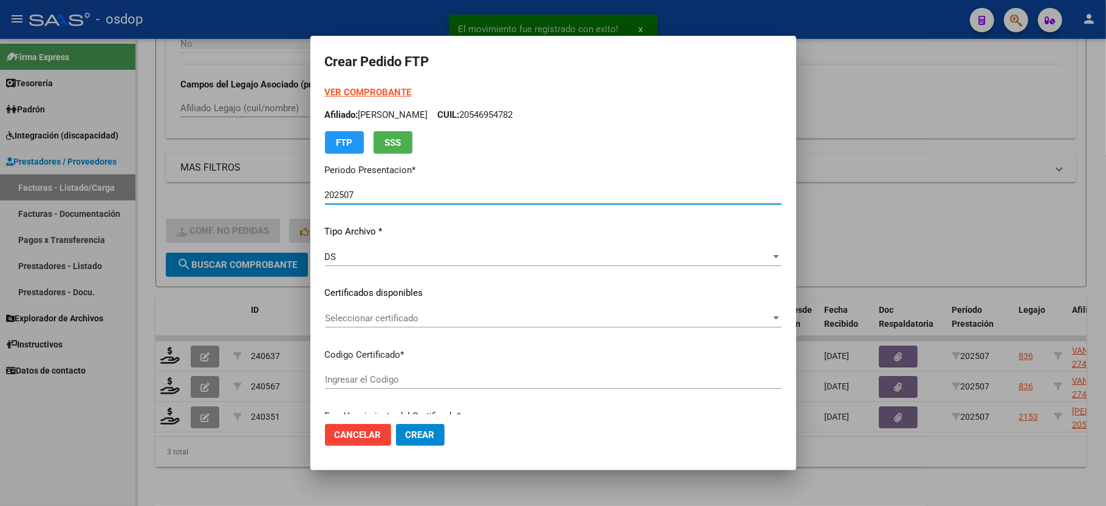
type input "149601115"
type input "2029-09-24"
click at [363, 321] on span "Seleccionar certificado" at bounding box center [548, 318] width 446 height 11
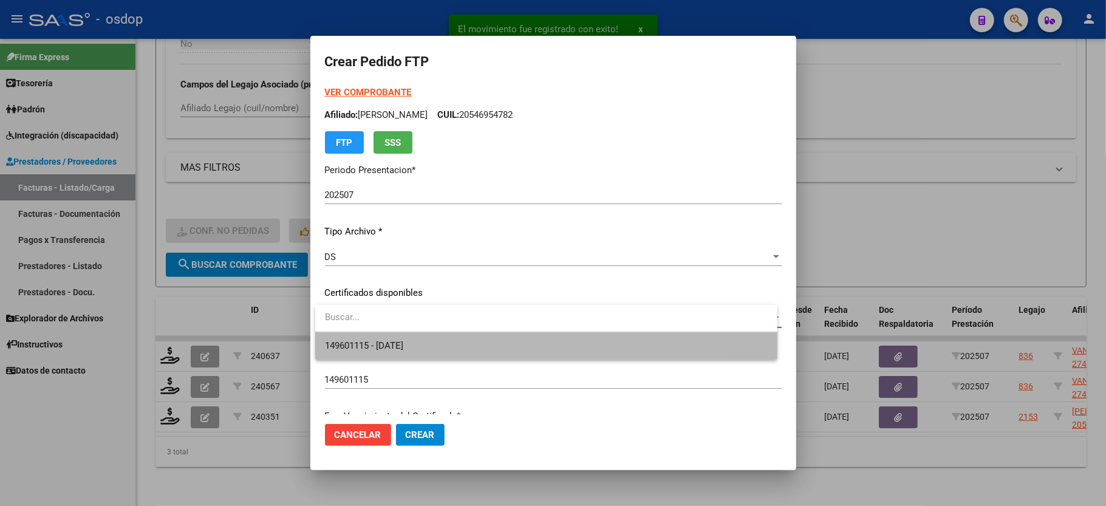
click at [368, 338] on span "149601115 - 2029-09-24" at bounding box center [546, 345] width 443 height 27
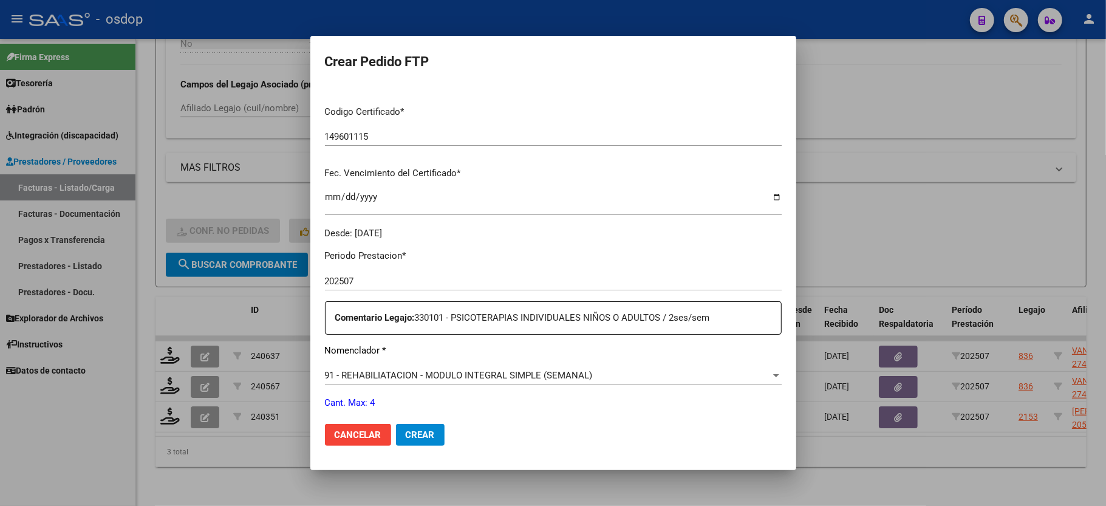
scroll to position [324, 0]
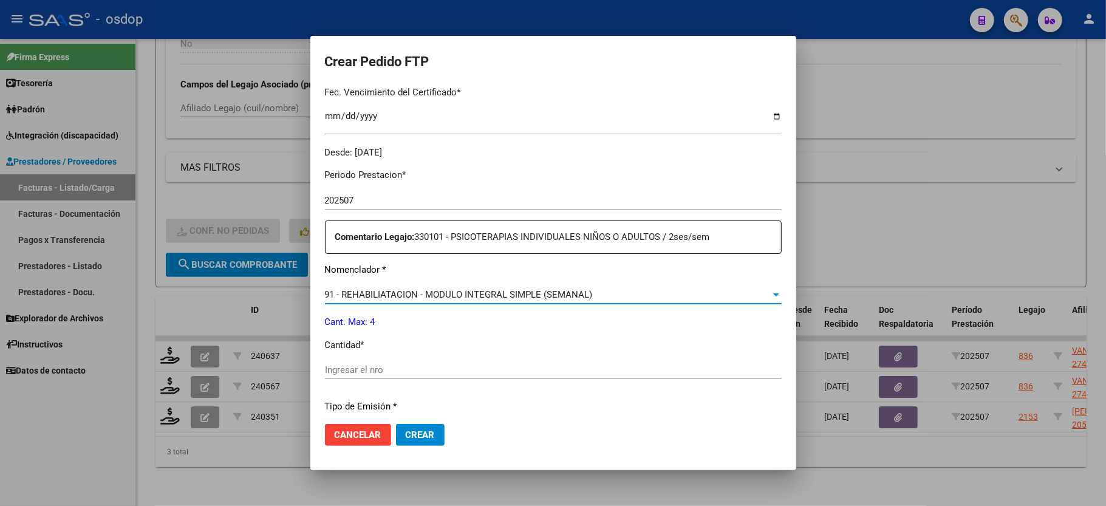
click at [402, 292] on span "91 - REHABILIATACION - MODULO INTEGRAL SIMPLE (SEMANAL)" at bounding box center [459, 294] width 268 height 11
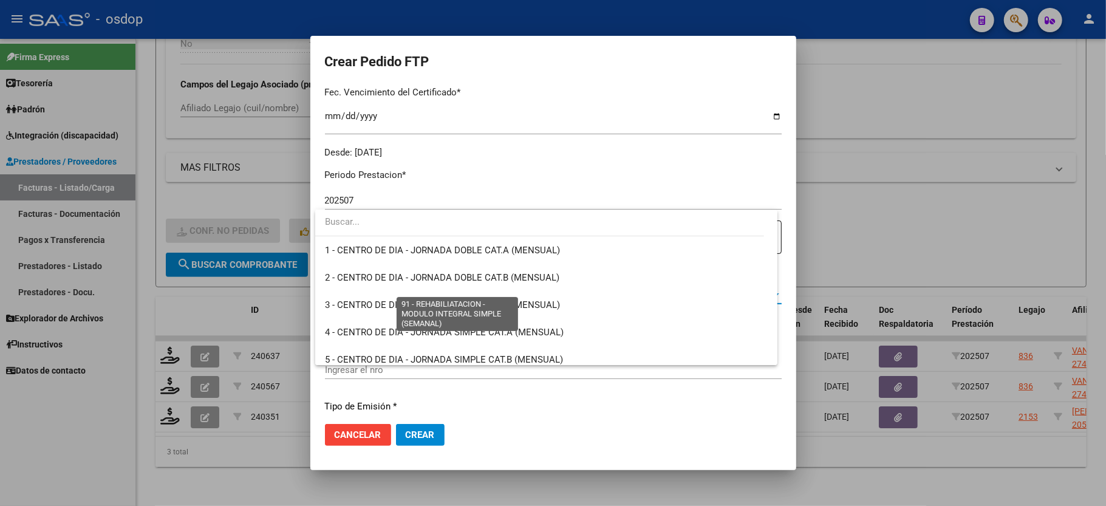
scroll to position [2423, 0]
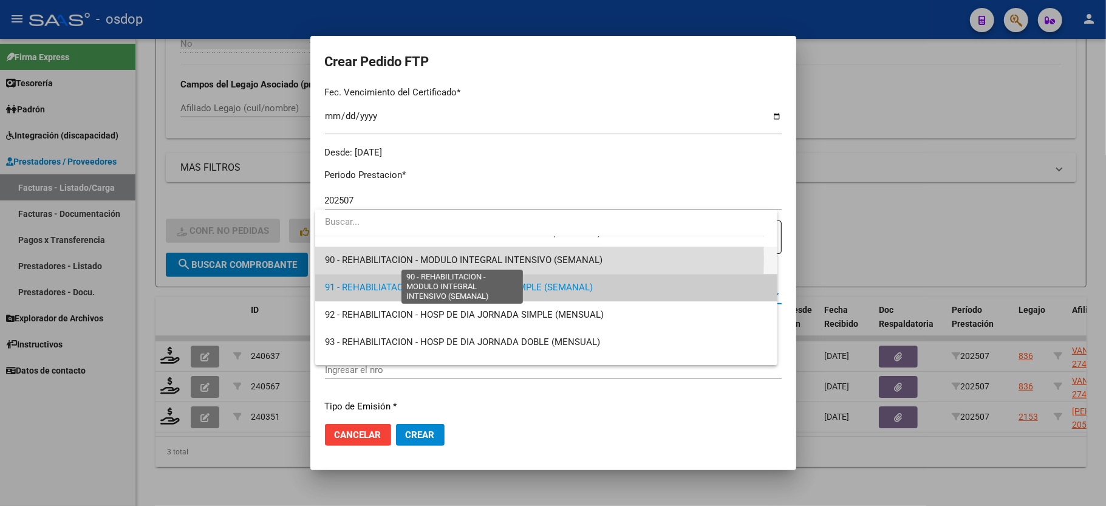
click at [453, 259] on span "90 - REHABILITACION - MODULO INTEGRAL INTENSIVO (SEMANAL)" at bounding box center [464, 260] width 278 height 11
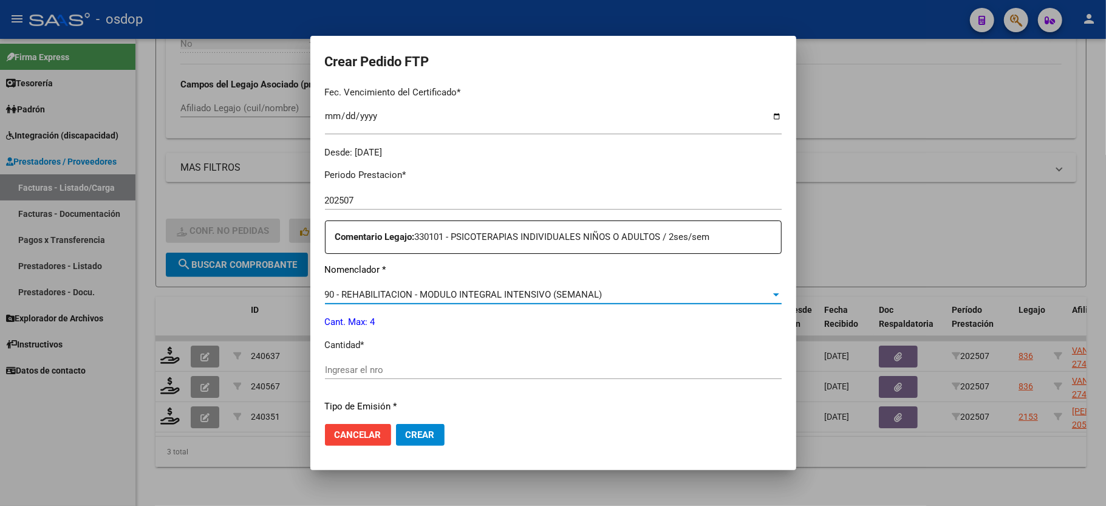
click at [396, 366] on input "Ingresar el nro" at bounding box center [553, 369] width 457 height 11
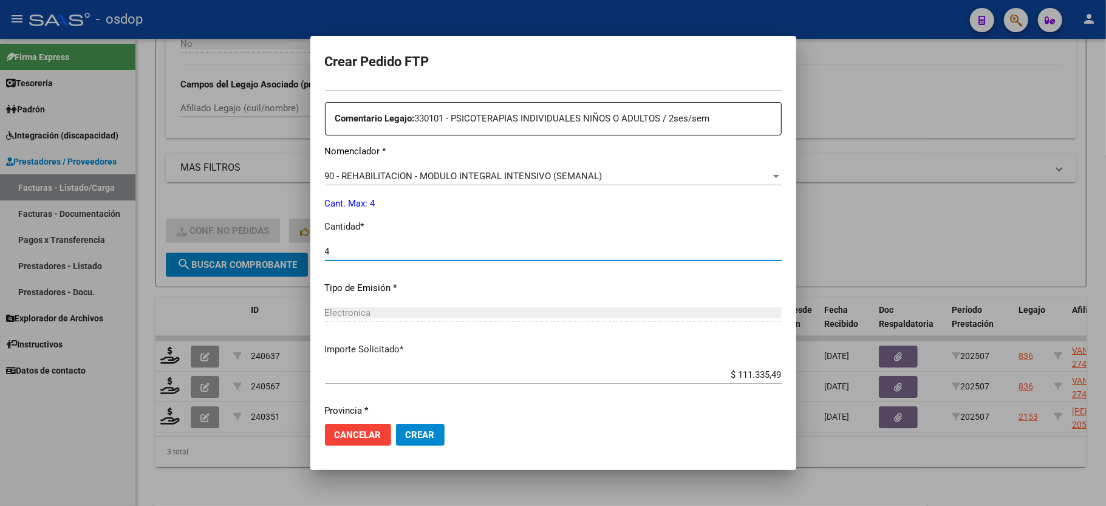
scroll to position [476, 0]
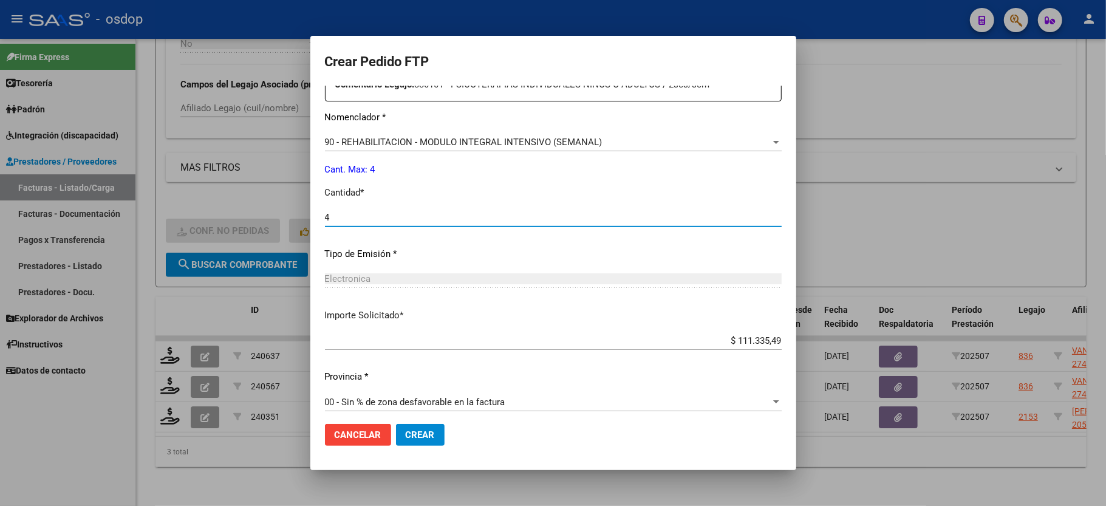
type input "4"
click at [412, 438] on span "Crear" at bounding box center [420, 434] width 29 height 11
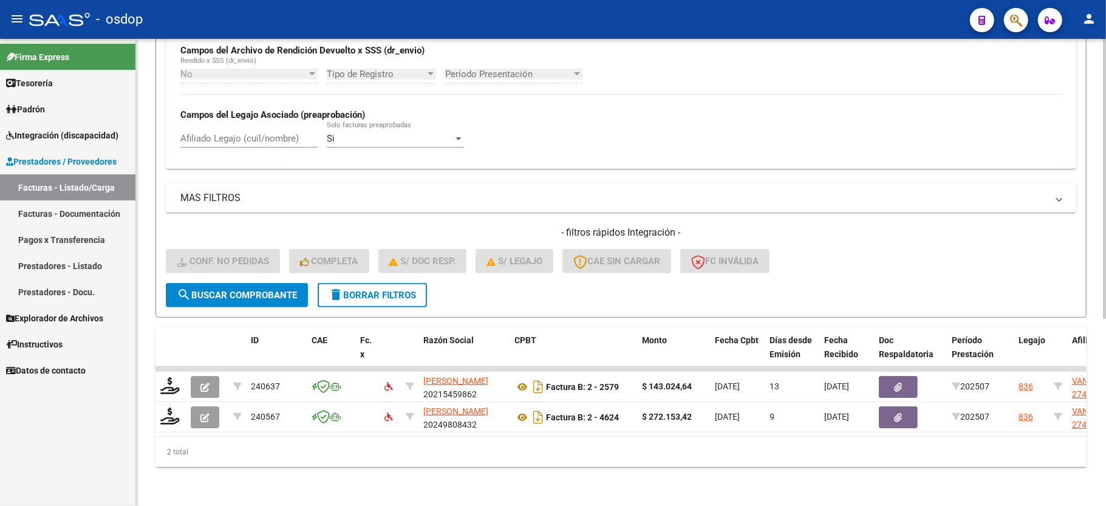
scroll to position [312, 0]
click at [336, 287] on mat-icon "delete" at bounding box center [336, 294] width 15 height 15
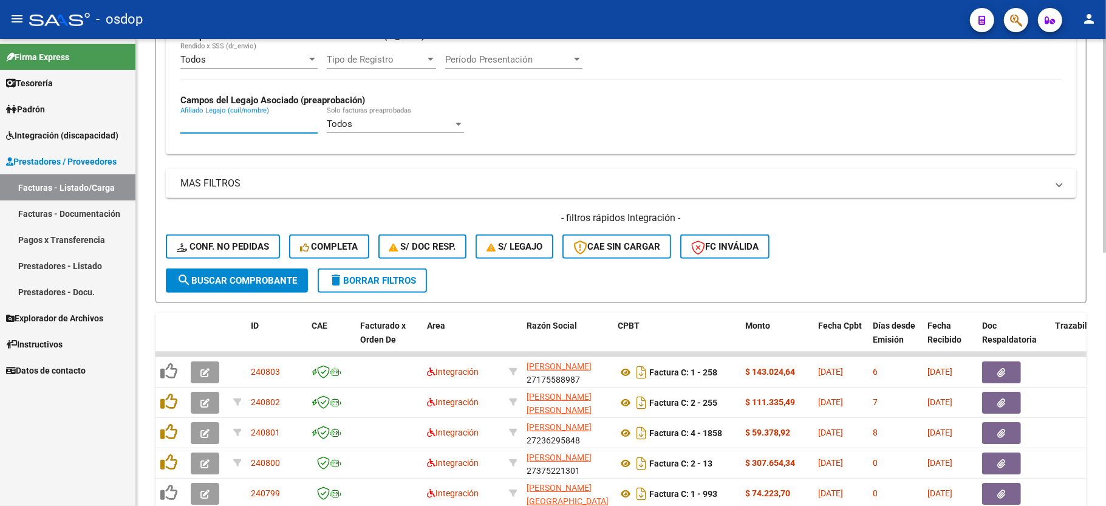
click at [245, 125] on input "Afiliado Legajo (cuil/nombre)" at bounding box center [248, 123] width 137 height 11
paste input "27346421393"
type input "27346421393"
click at [275, 293] on form "Filtros Id Area Area Seleccionar Gerenciador Seleccionar Gerenciador No Confirm…" at bounding box center [621, 67] width 931 height 471
click at [275, 290] on button "search Buscar Comprobante" at bounding box center [237, 281] width 142 height 24
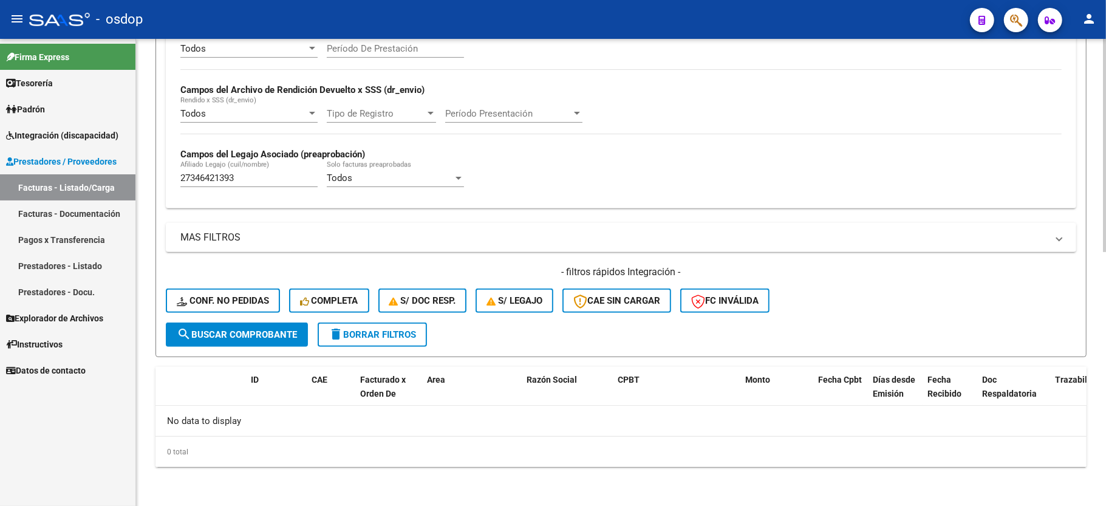
scroll to position [258, 0]
click at [391, 335] on span "delete Borrar Filtros" at bounding box center [372, 334] width 87 height 11
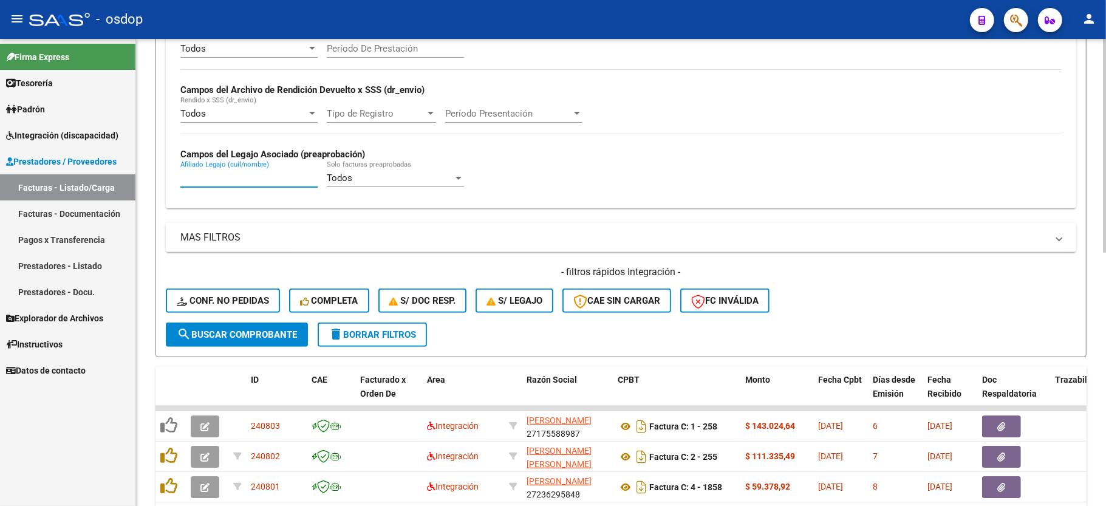
click at [244, 181] on input "Afiliado Legajo (cuil/nombre)" at bounding box center [248, 178] width 137 height 11
paste input "27346421393"
type input "27346421393"
click at [247, 331] on span "search Buscar Comprobante" at bounding box center [237, 334] width 120 height 11
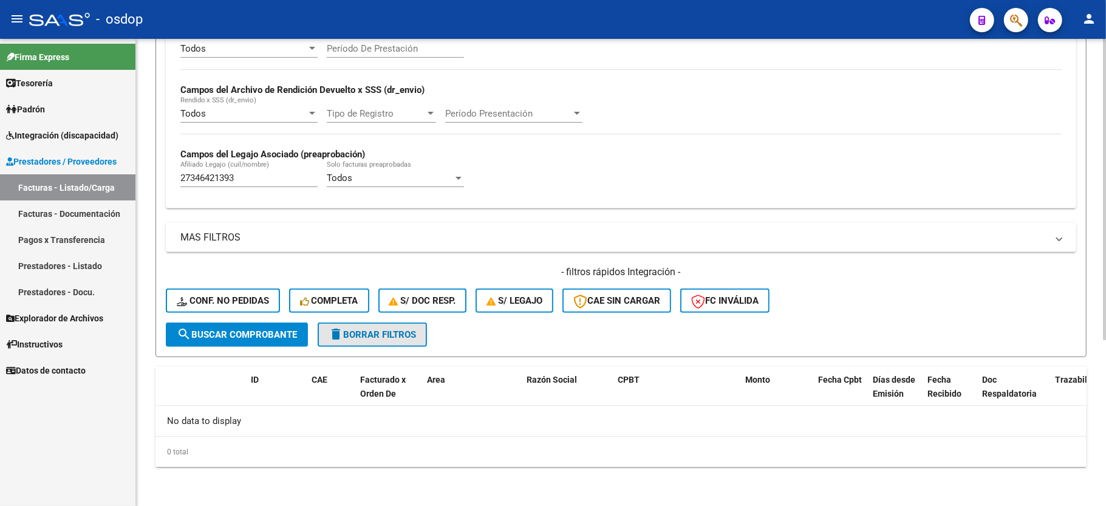
click at [379, 341] on button "delete Borrar Filtros" at bounding box center [372, 335] width 109 height 24
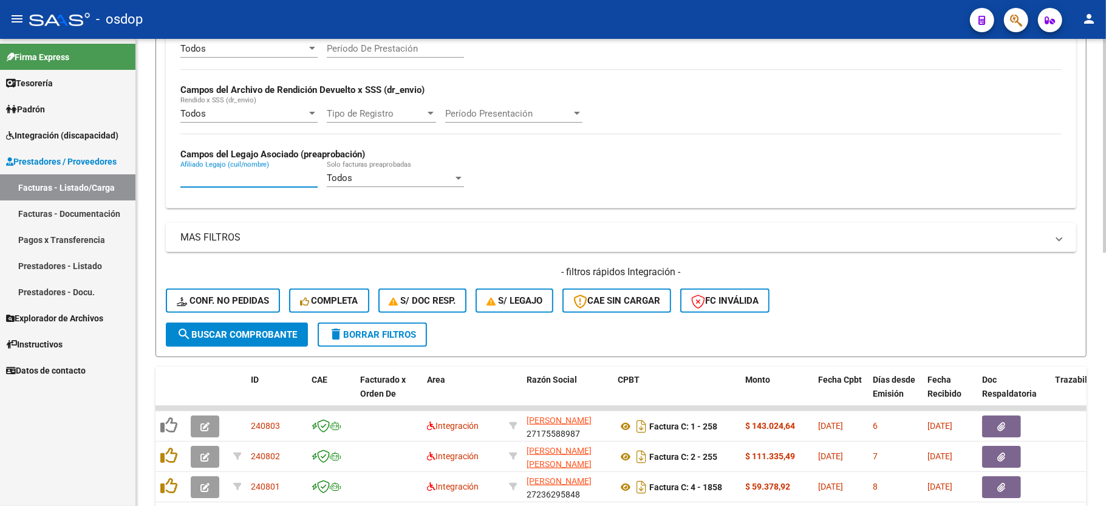
click at [233, 181] on input "Afiliado Legajo (cuil/nombre)" at bounding box center [248, 178] width 137 height 11
paste input "20559238776"
type input "20559238776"
click at [254, 348] on form "Filtros Id Area Area Seleccionar Gerenciador Seleccionar Gerenciador No Confirm…" at bounding box center [621, 121] width 931 height 471
click at [256, 334] on span "search Buscar Comprobante" at bounding box center [237, 334] width 120 height 11
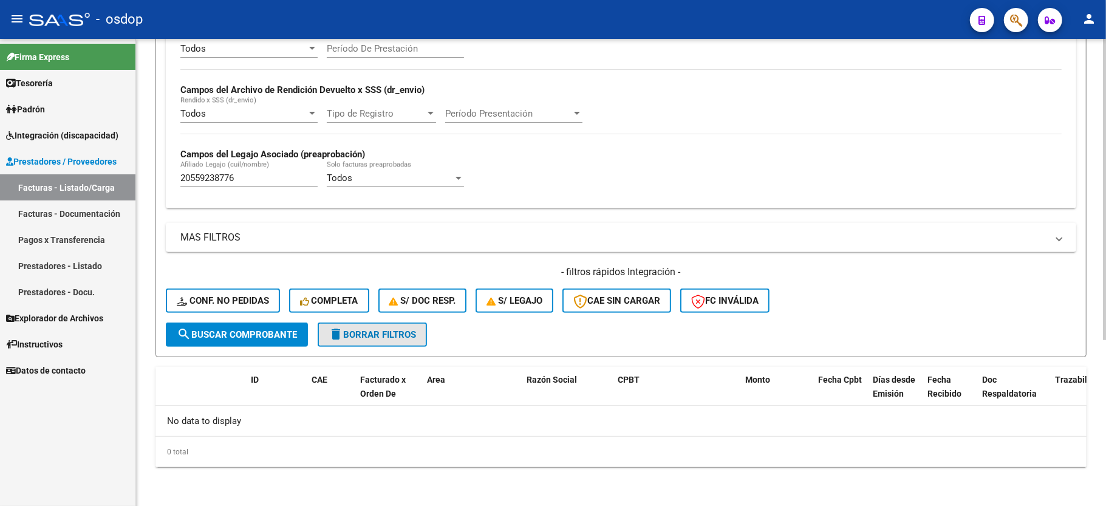
click at [364, 327] on button "delete Borrar Filtros" at bounding box center [372, 335] width 109 height 24
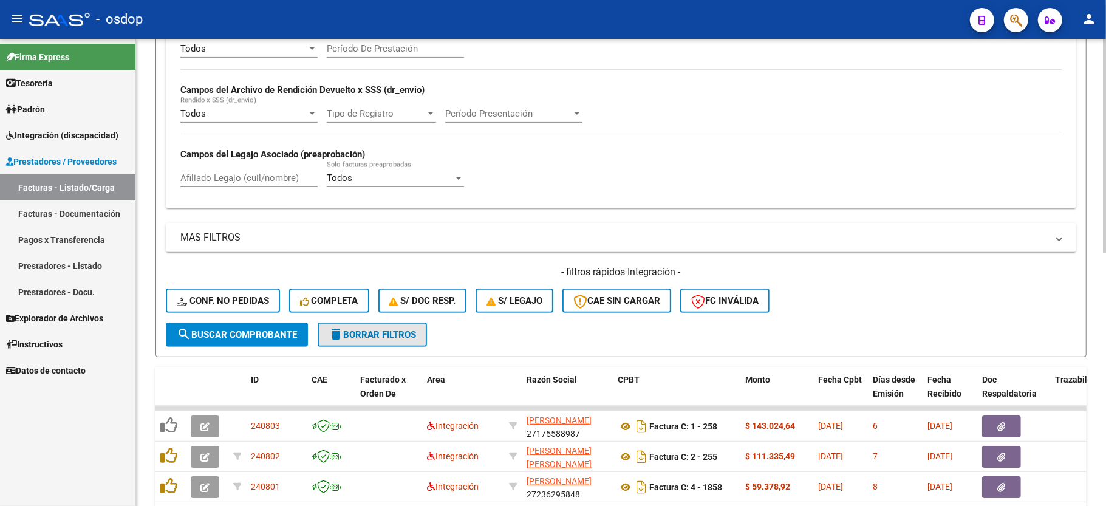
click at [375, 337] on span "delete Borrar Filtros" at bounding box center [372, 334] width 87 height 11
click at [245, 183] on input "Afiliado Legajo (cuil/nombre)" at bounding box center [248, 178] width 137 height 11
paste input "20582828971"
type input "20582828971"
click at [250, 346] on form "Filtros Id Area Area Seleccionar Gerenciador Seleccionar Gerenciador No Confirm…" at bounding box center [621, 121] width 931 height 471
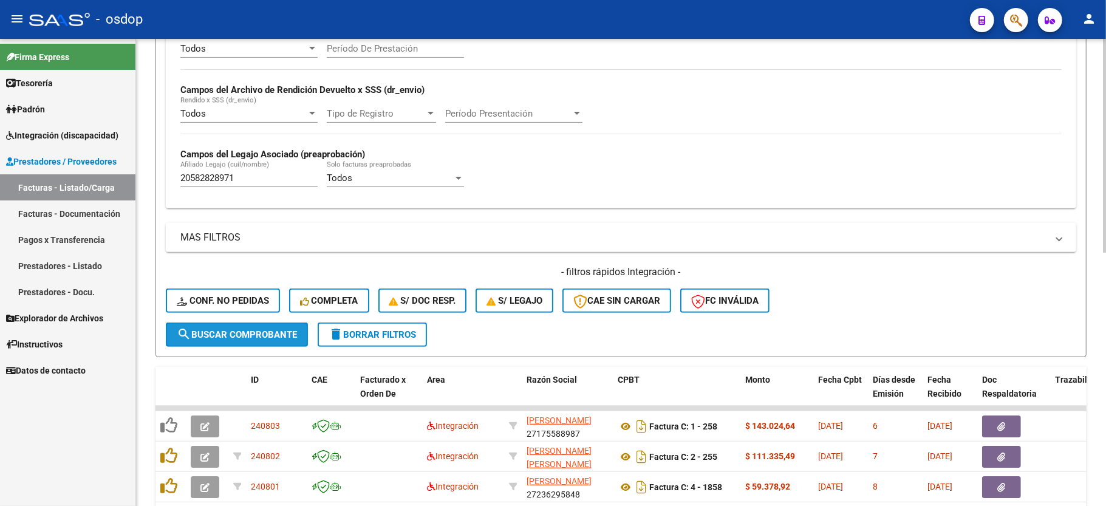
click at [250, 344] on button "search Buscar Comprobante" at bounding box center [237, 335] width 142 height 24
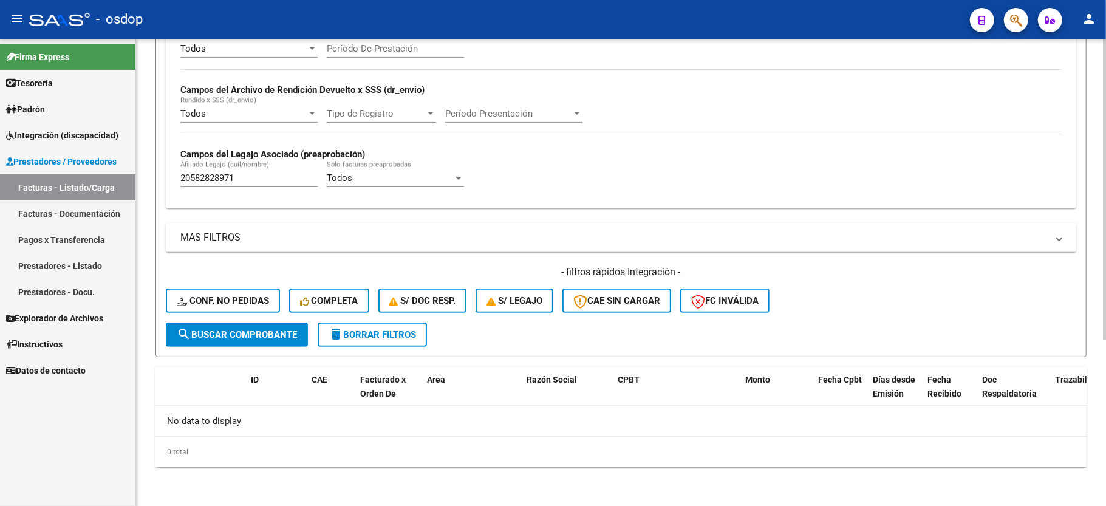
click at [351, 333] on span "delete Borrar Filtros" at bounding box center [372, 334] width 87 height 11
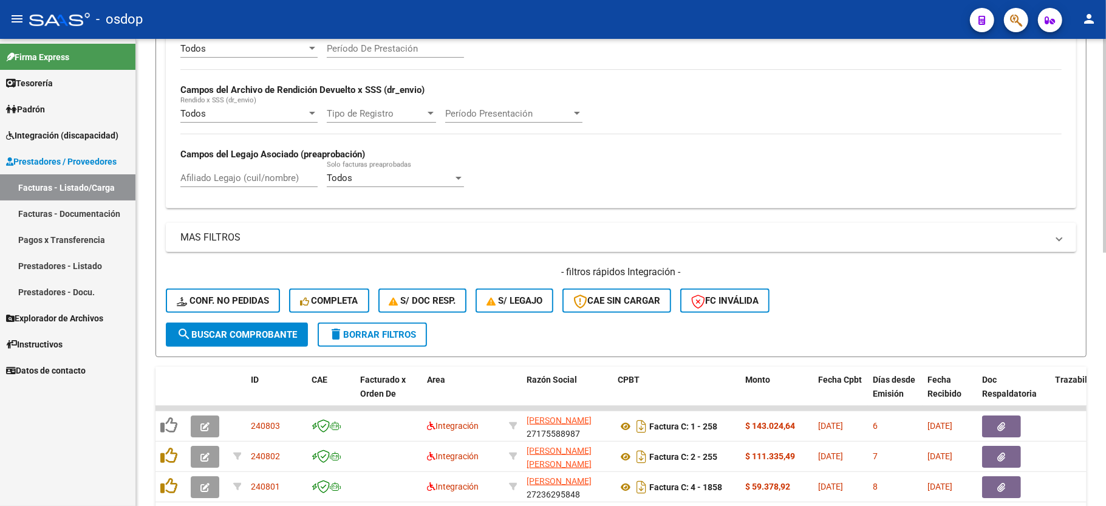
click at [392, 338] on span "delete Borrar Filtros" at bounding box center [372, 334] width 87 height 11
click at [247, 176] on input "Afiliado Legajo (cuil/nombre)" at bounding box center [248, 178] width 137 height 11
paste input "20701079753"
type input "20701079753"
click at [259, 352] on form "Filtros Id Area Area Seleccionar Gerenciador Seleccionar Gerenciador No Confirm…" at bounding box center [621, 121] width 931 height 471
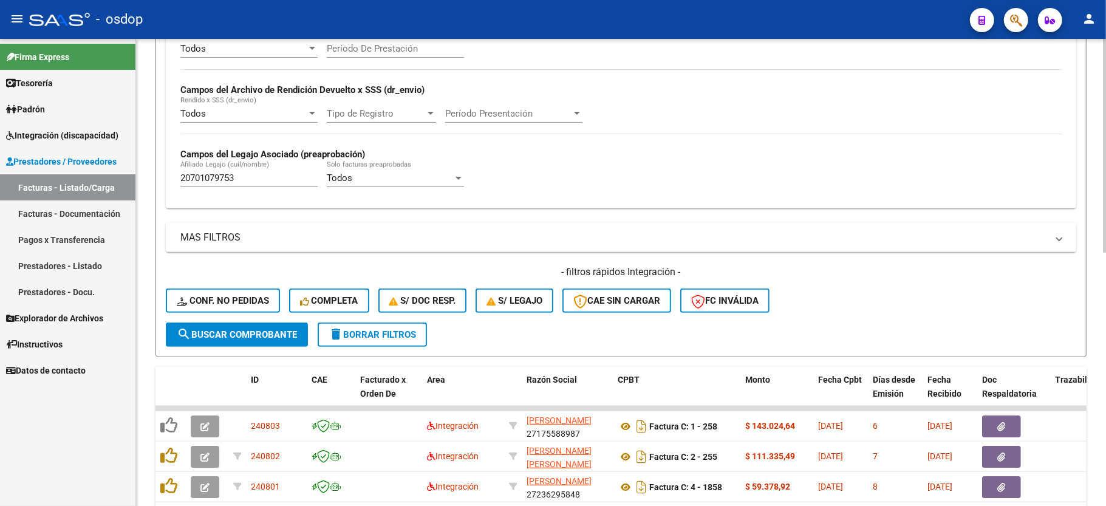
click at [256, 340] on button "search Buscar Comprobante" at bounding box center [237, 335] width 142 height 24
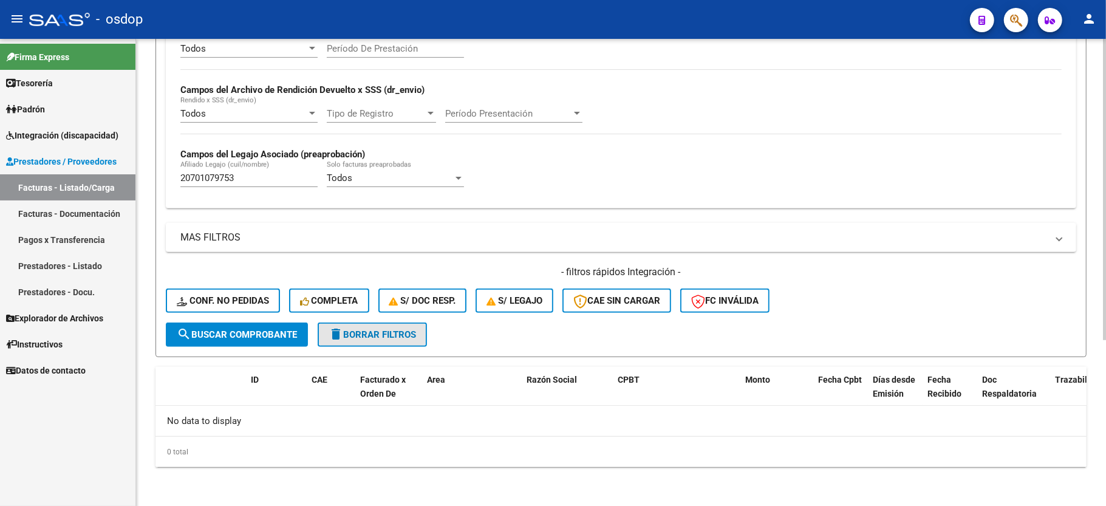
click at [386, 331] on span "delete Borrar Filtros" at bounding box center [372, 334] width 87 height 11
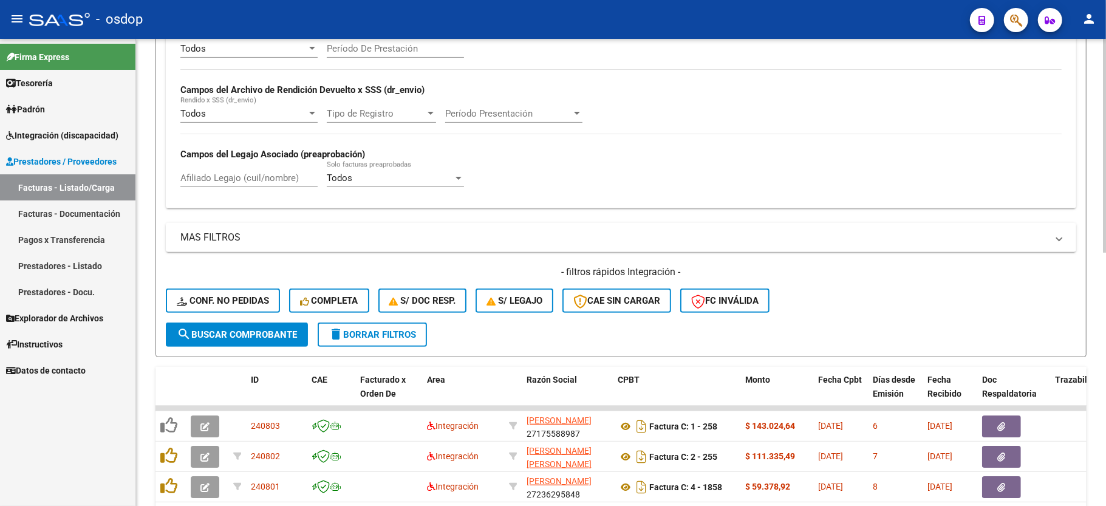
click at [338, 338] on mat-icon "delete" at bounding box center [336, 334] width 15 height 15
click at [221, 183] on input "Afiliado Legajo (cuil/nombre)" at bounding box center [248, 178] width 137 height 11
paste input "20358503609"
type input "20358503609"
click at [231, 346] on form "Filtros Id Area Area Seleccionar Gerenciador Seleccionar Gerenciador No Confirm…" at bounding box center [621, 121] width 931 height 471
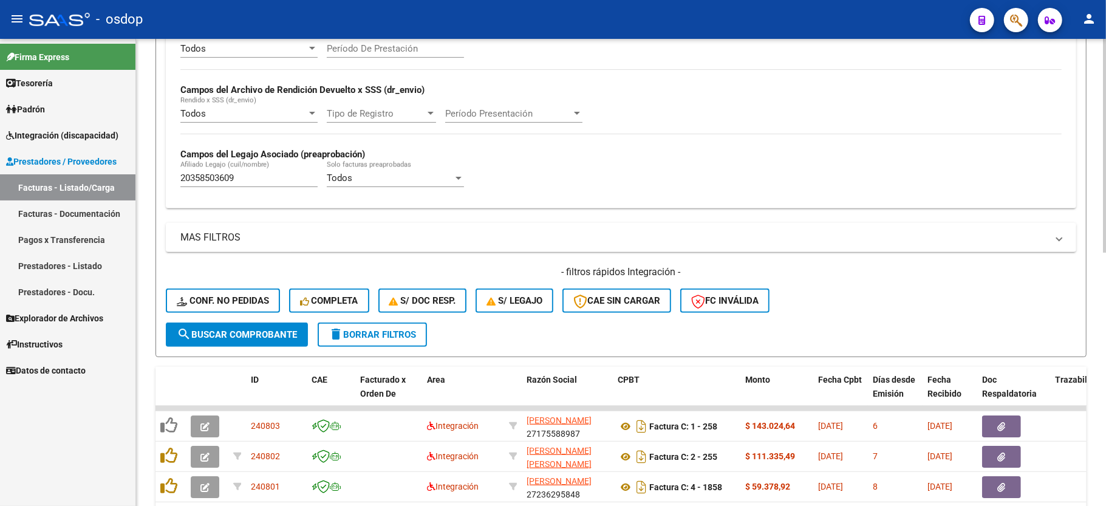
click at [231, 337] on span "search Buscar Comprobante" at bounding box center [237, 334] width 120 height 11
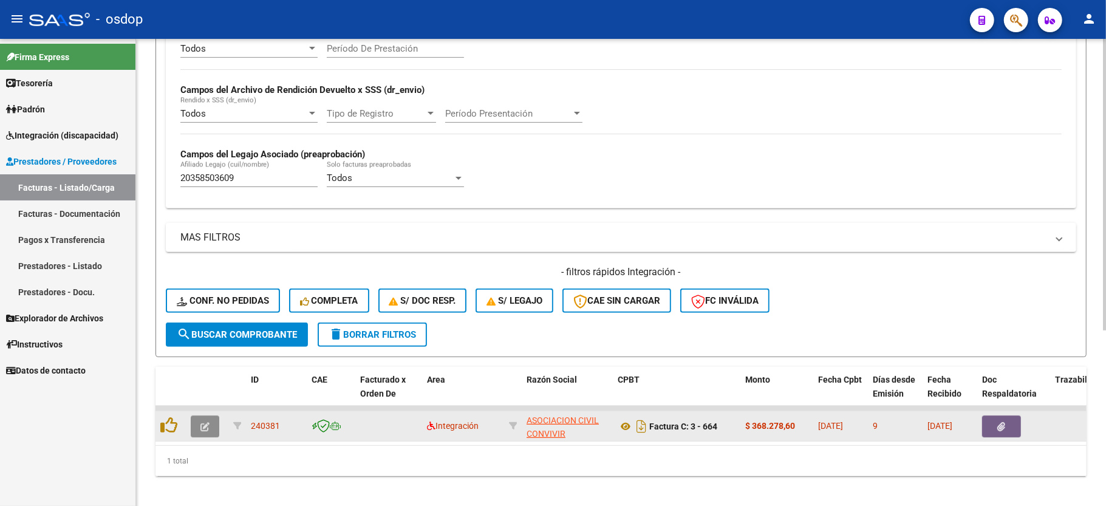
click at [208, 423] on icon "button" at bounding box center [204, 426] width 9 height 9
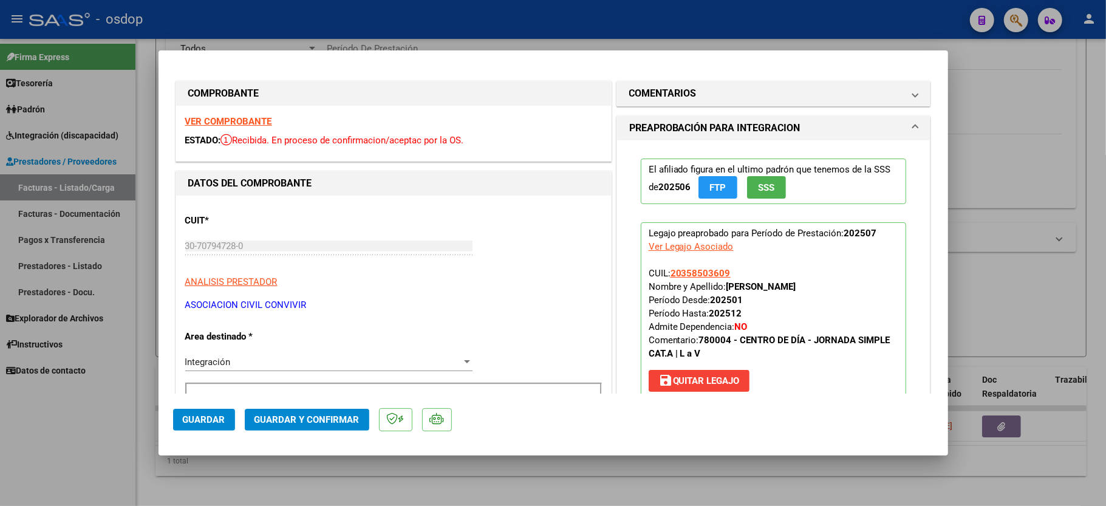
click at [261, 127] on div "VER COMPROBANTE ESTADO: Recibida. En proceso de confirmacion/aceptac por la OS." at bounding box center [393, 133] width 435 height 55
click at [251, 124] on strong "VER COMPROBANTE" at bounding box center [228, 121] width 87 height 11
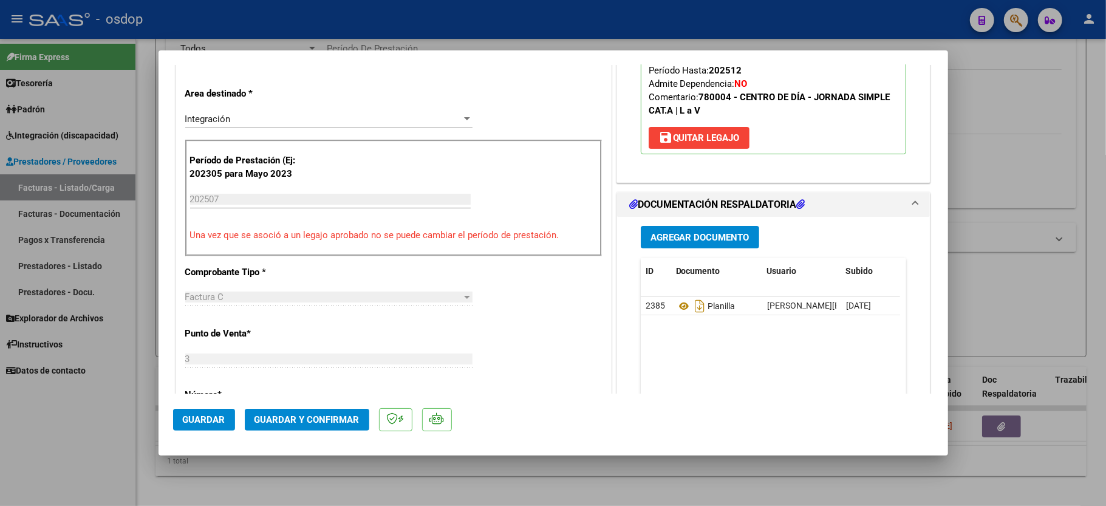
scroll to position [324, 0]
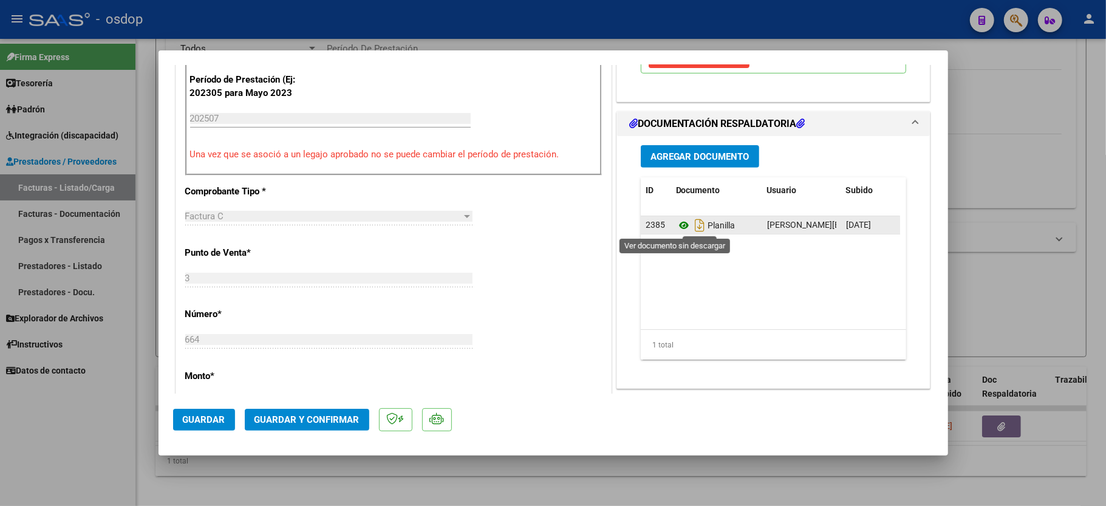
click at [679, 229] on icon at bounding box center [684, 225] width 16 height 15
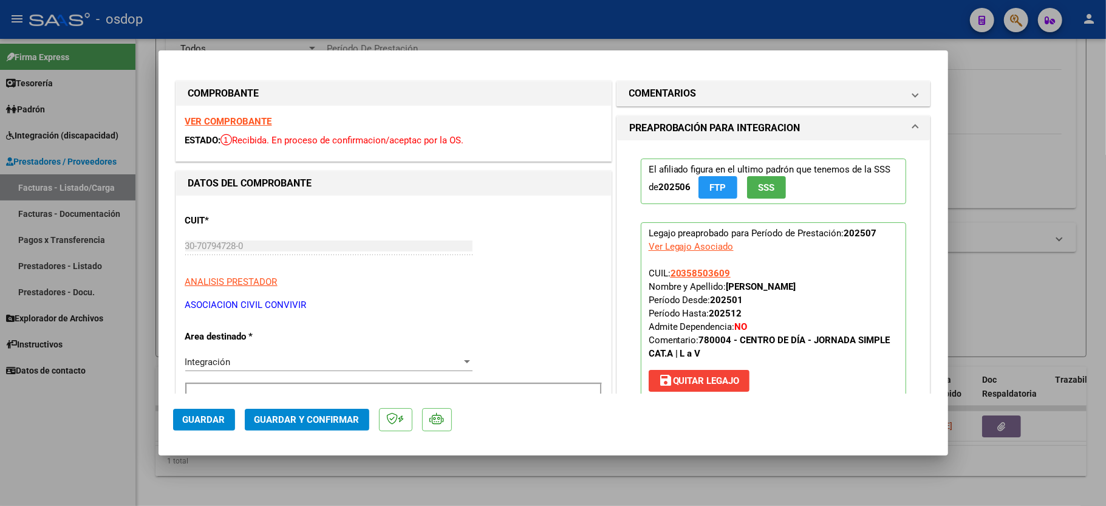
scroll to position [81, 0]
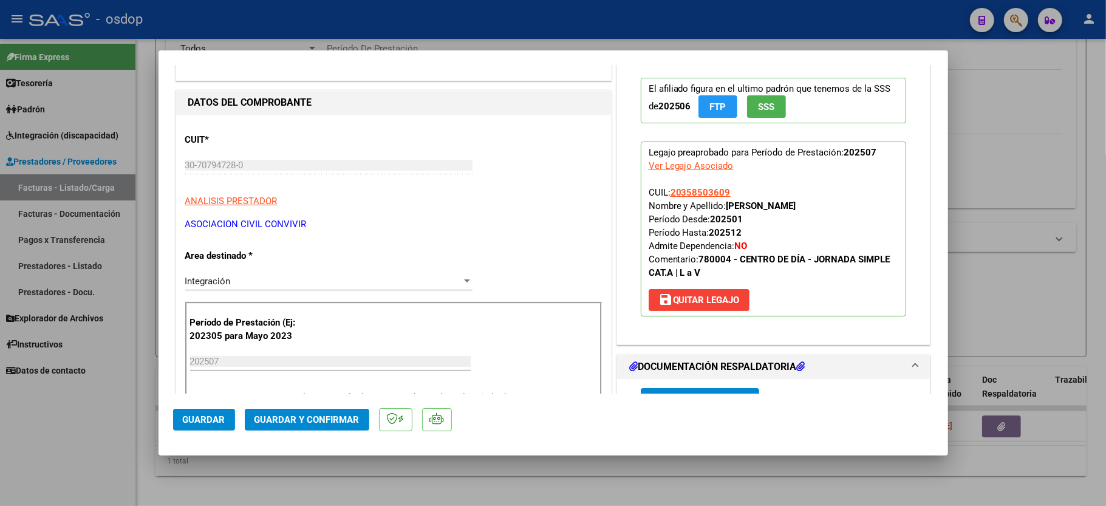
click at [307, 419] on span "Guardar y Confirmar" at bounding box center [307, 419] width 105 height 11
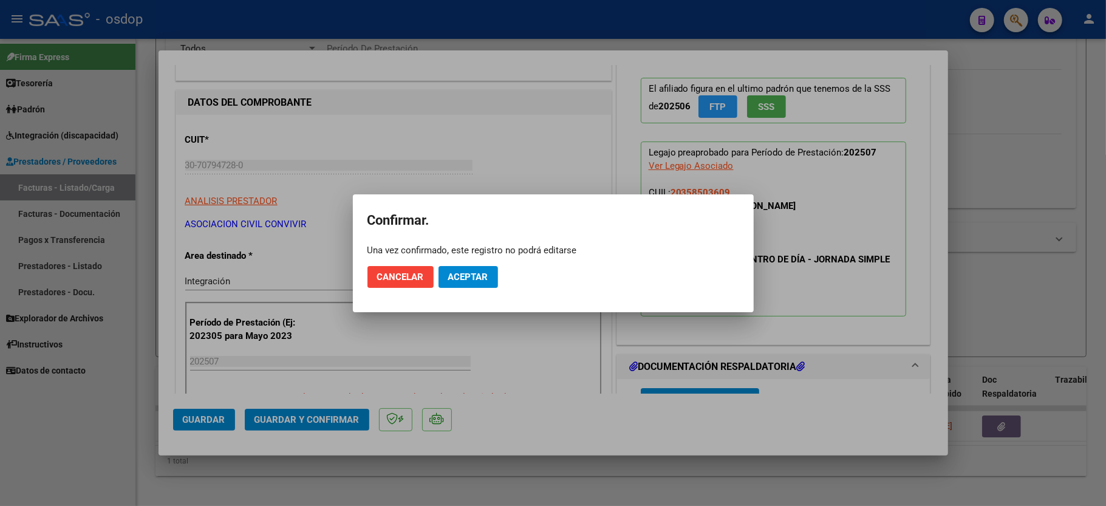
click at [468, 266] on mat-dialog-actions "Cancelar Aceptar" at bounding box center [554, 276] width 372 height 41
click at [467, 284] on button "Aceptar" at bounding box center [469, 277] width 60 height 22
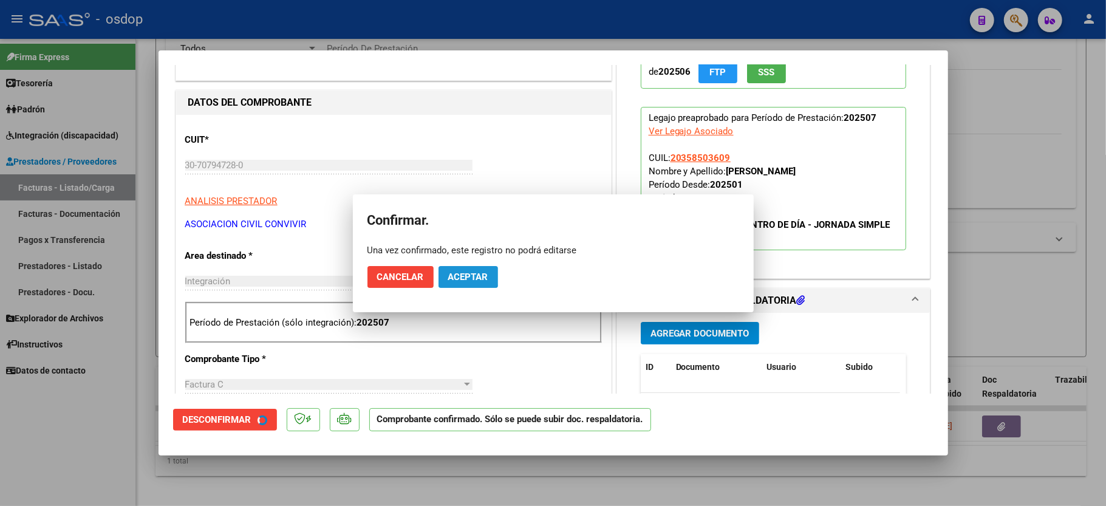
drag, startPoint x: 467, startPoint y: 287, endPoint x: 463, endPoint y: 242, distance: 45.2
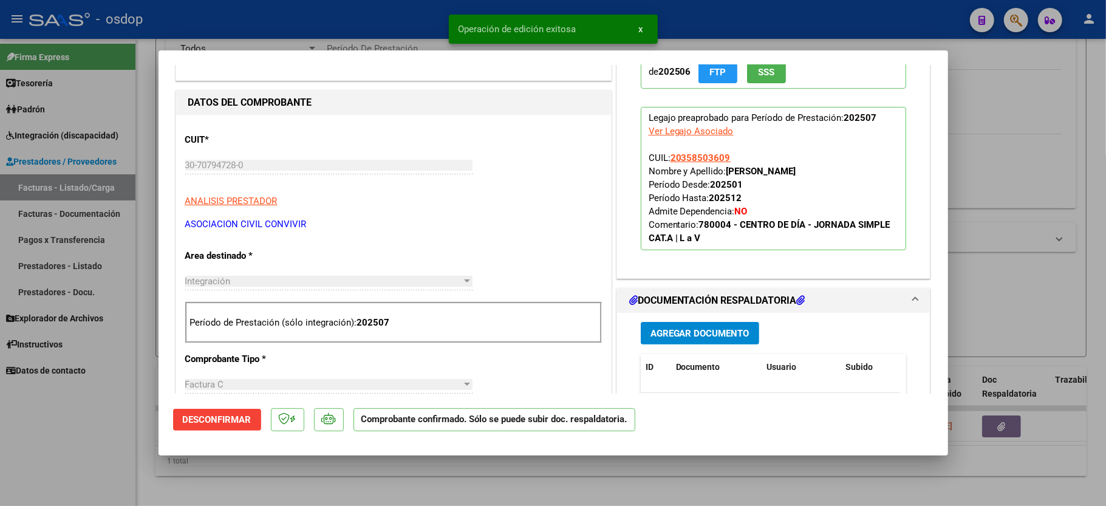
click at [52, 431] on div at bounding box center [553, 253] width 1106 height 506
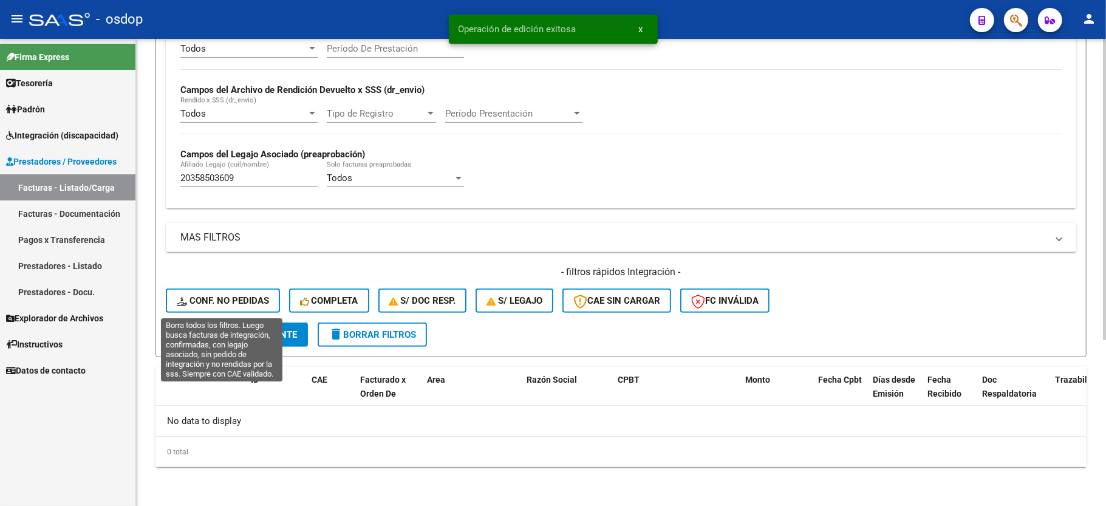
click at [185, 307] on button "Conf. no pedidas" at bounding box center [223, 301] width 114 height 24
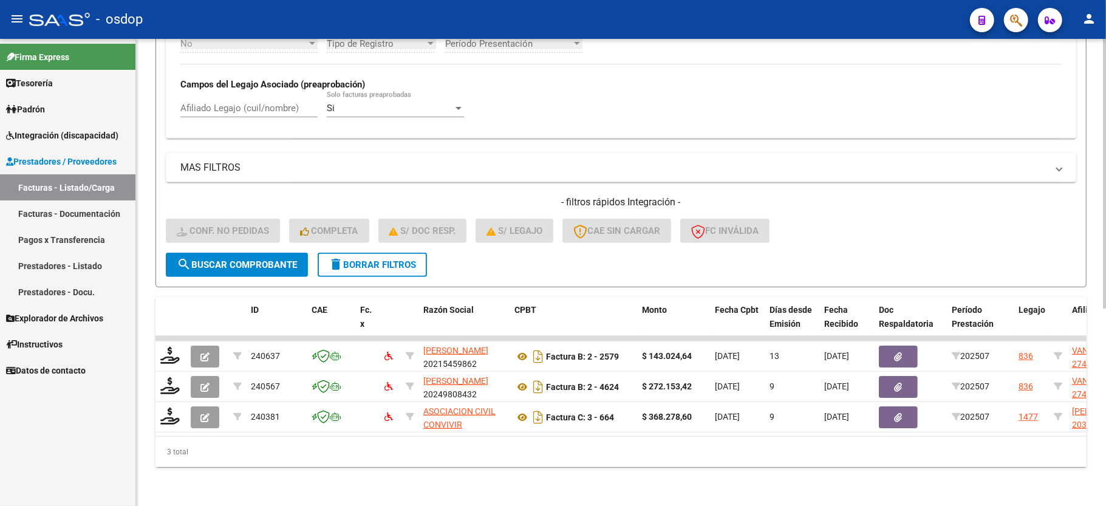
scroll to position [341, 0]
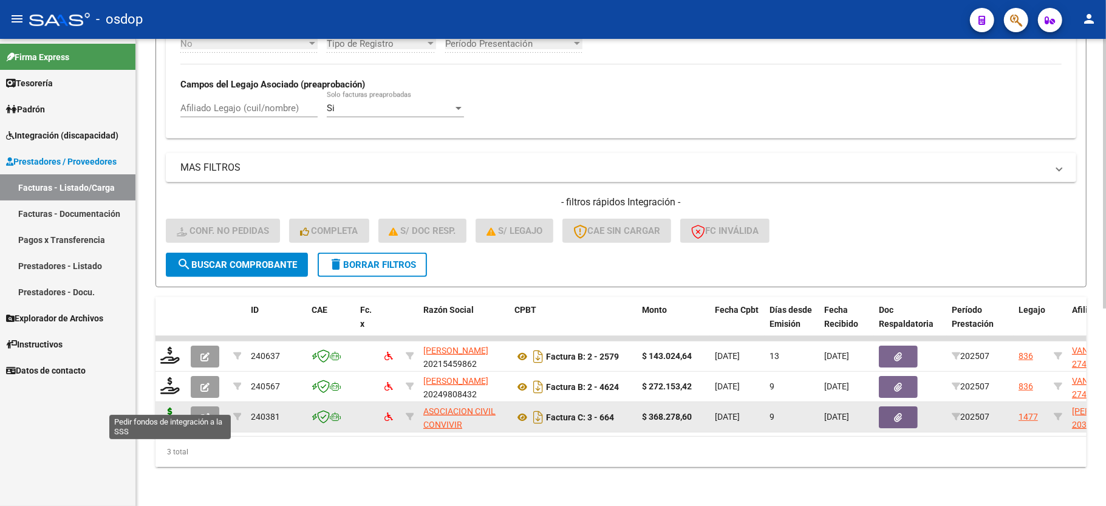
click at [173, 408] on icon at bounding box center [169, 416] width 19 height 17
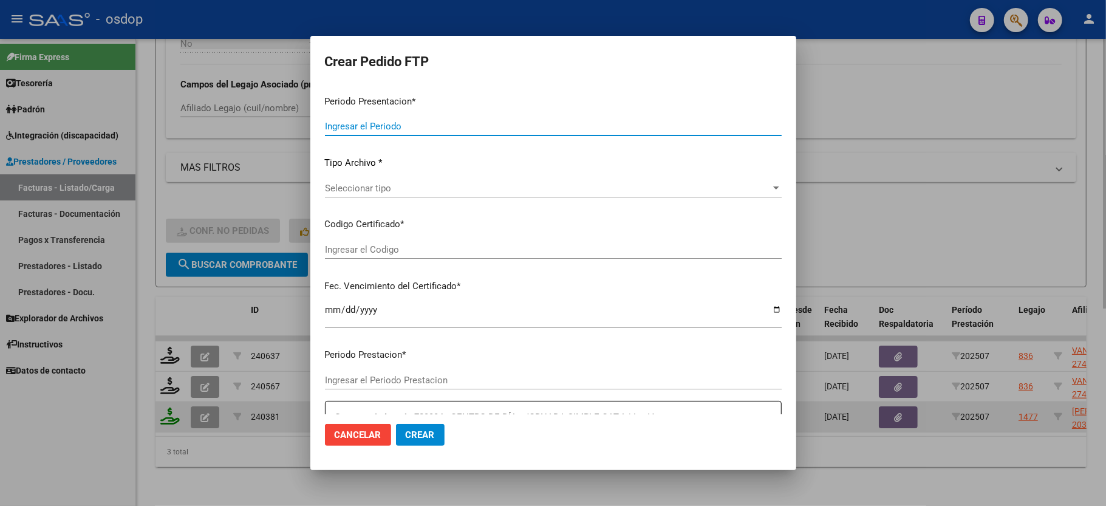
type input "202507"
type input "$ 368.278,60"
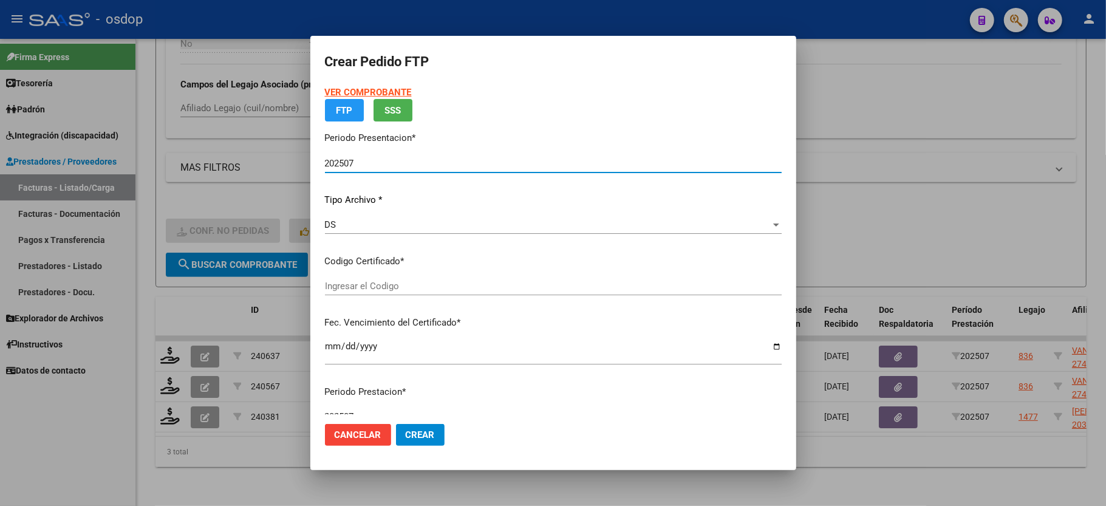
type input "2990402458"
type input "2027-12-01"
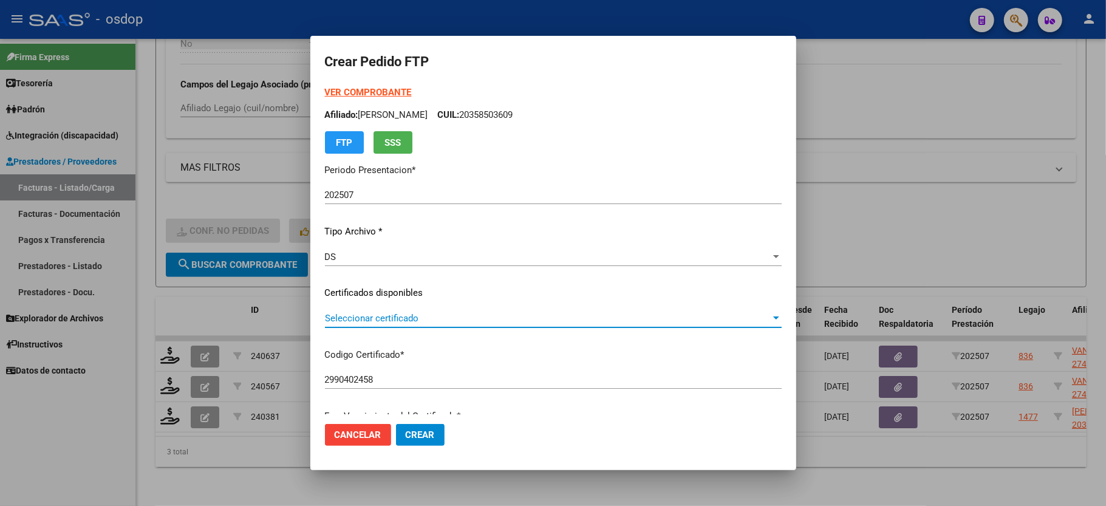
click at [391, 317] on span "Seleccionar certificado" at bounding box center [548, 318] width 446 height 11
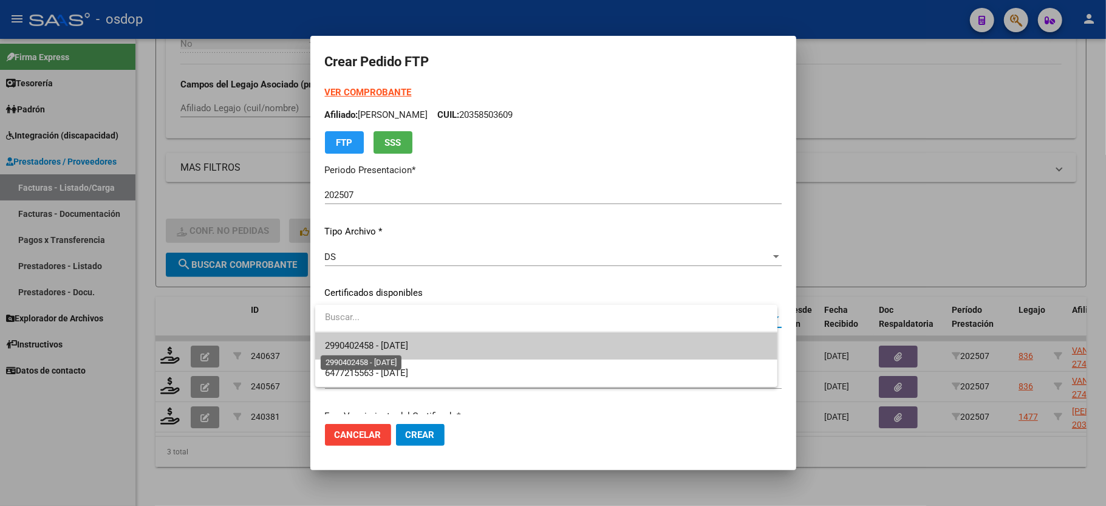
click at [386, 341] on span "2990402458 - 2027-12-01" at bounding box center [366, 345] width 83 height 11
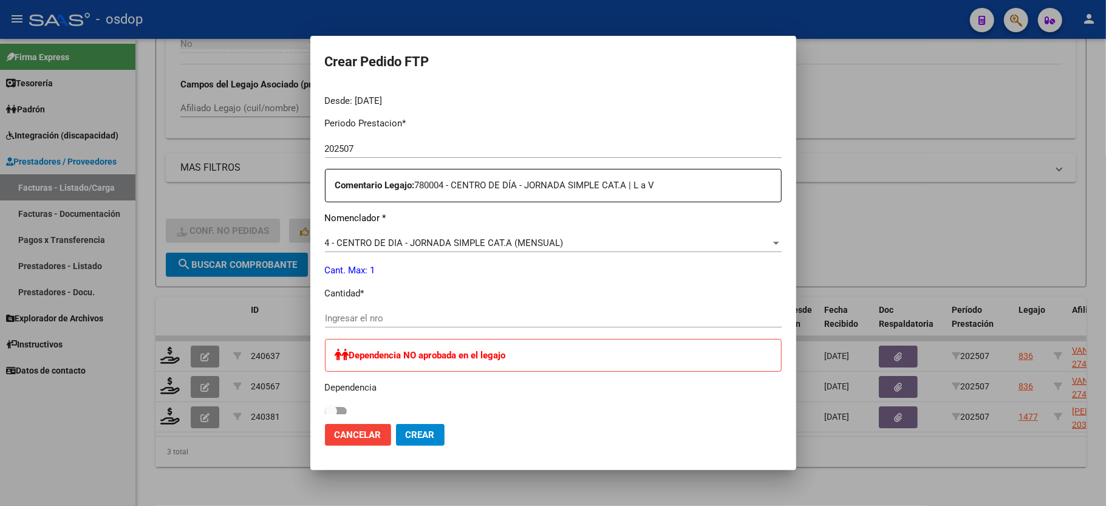
scroll to position [405, 0]
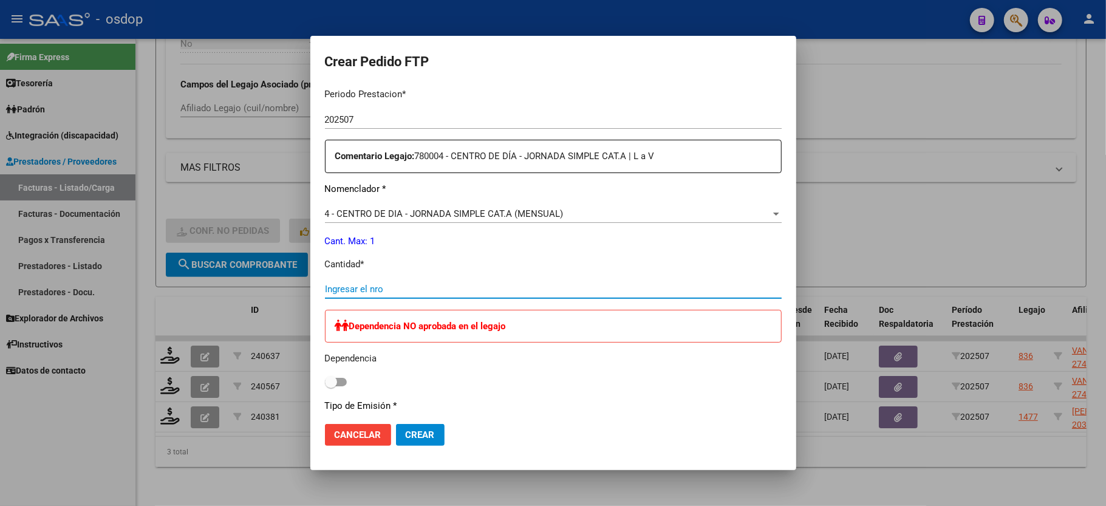
click at [402, 284] on input "Ingresar el nro" at bounding box center [553, 289] width 457 height 11
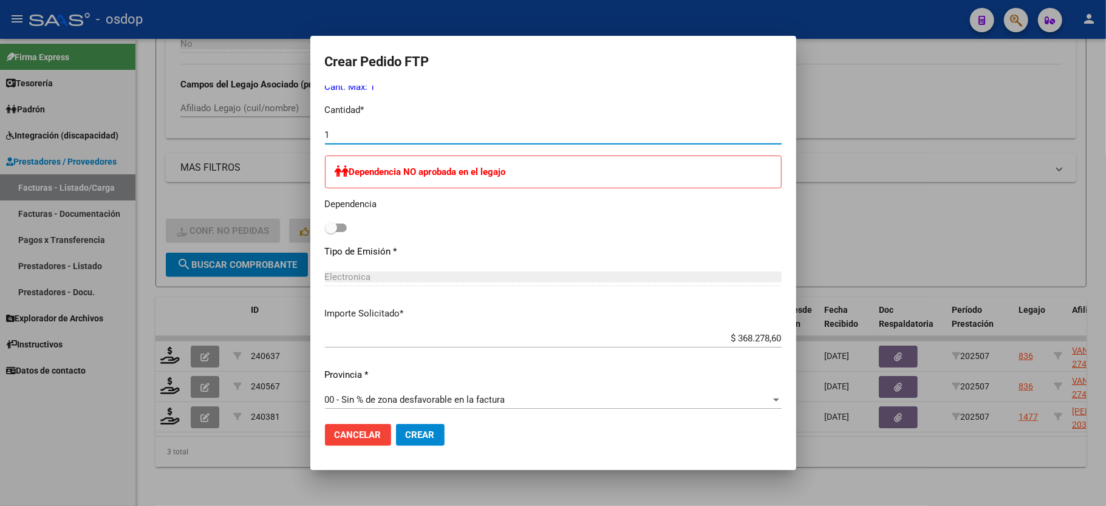
type input "1"
click at [426, 437] on span "Crear" at bounding box center [420, 434] width 29 height 11
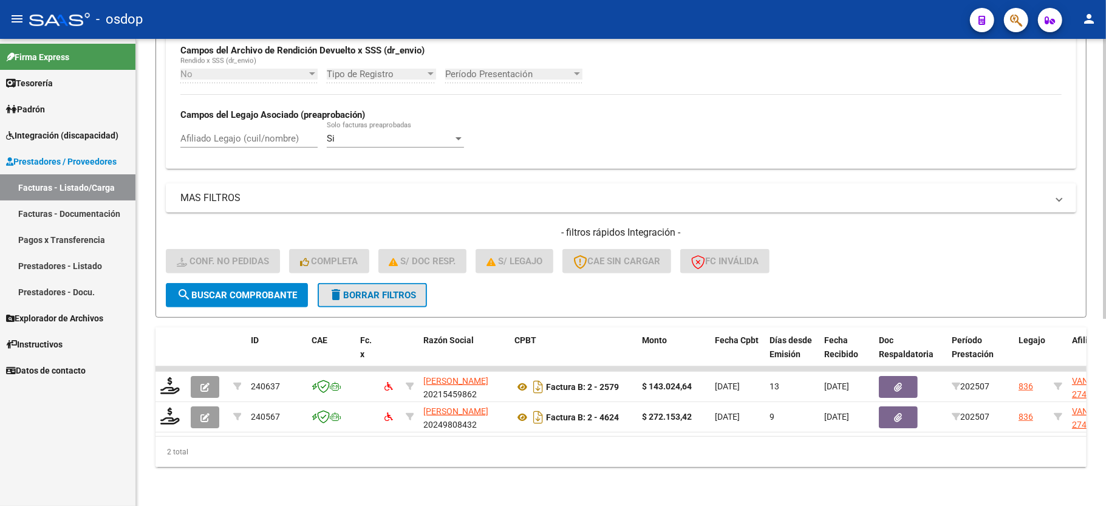
click at [370, 283] on button "delete Borrar Filtros" at bounding box center [372, 295] width 109 height 24
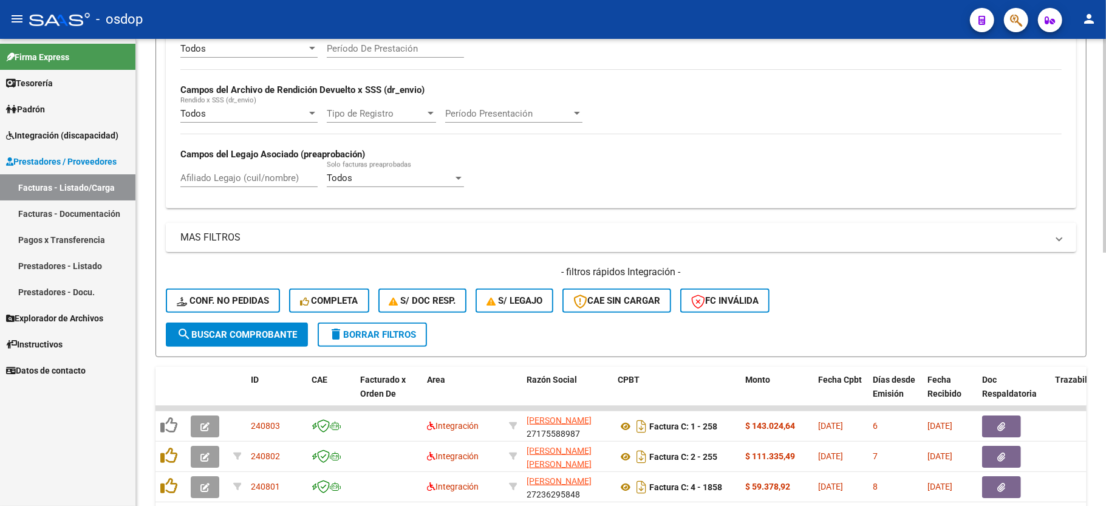
scroll to position [312, 0]
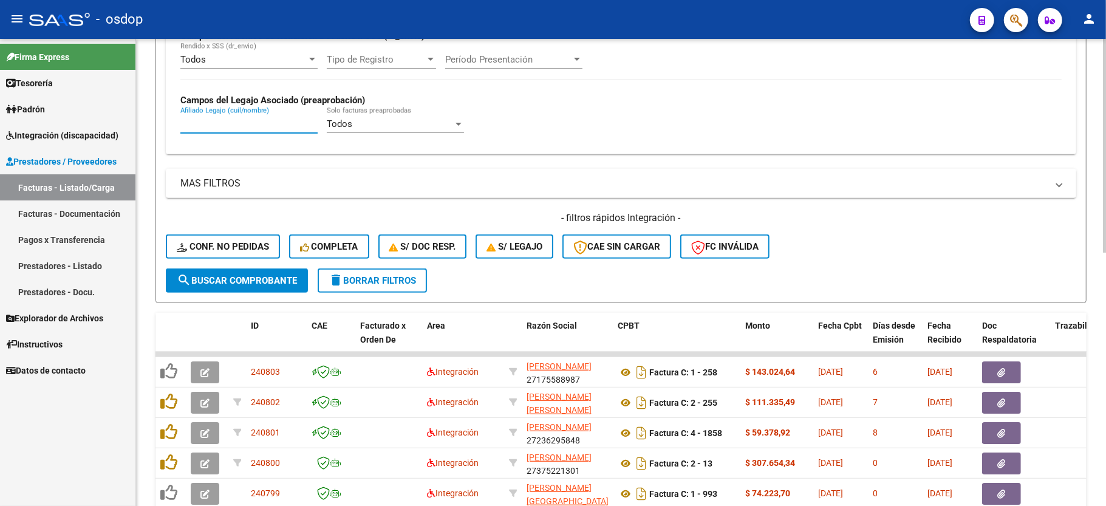
click at [217, 129] on input "Afiliado Legajo (cuil/nombre)" at bounding box center [248, 123] width 137 height 11
paste input "20580643729"
type input "20580643729"
click at [260, 286] on button "search Buscar Comprobante" at bounding box center [237, 281] width 142 height 24
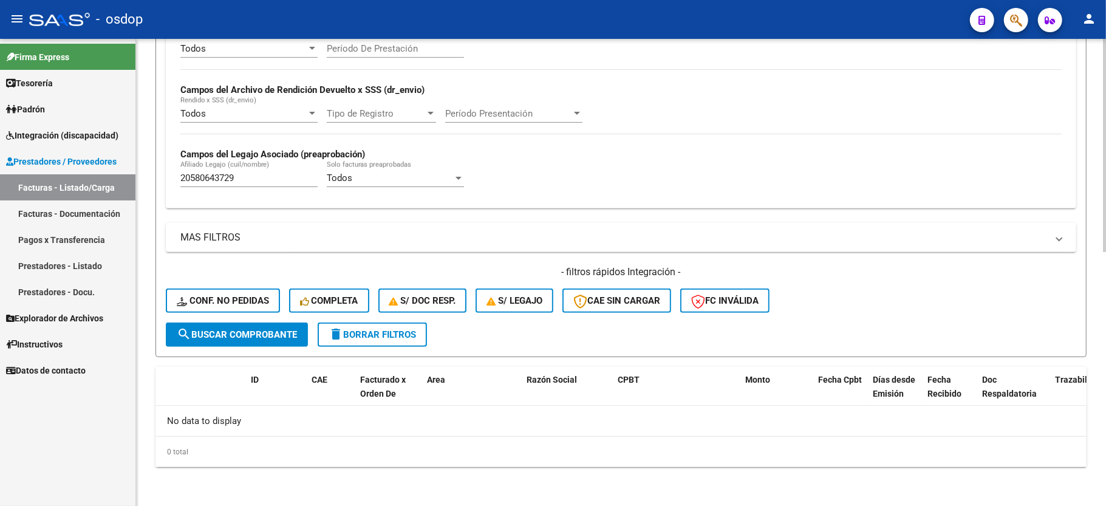
scroll to position [258, 0]
click at [381, 337] on span "delete Borrar Filtros" at bounding box center [372, 334] width 87 height 11
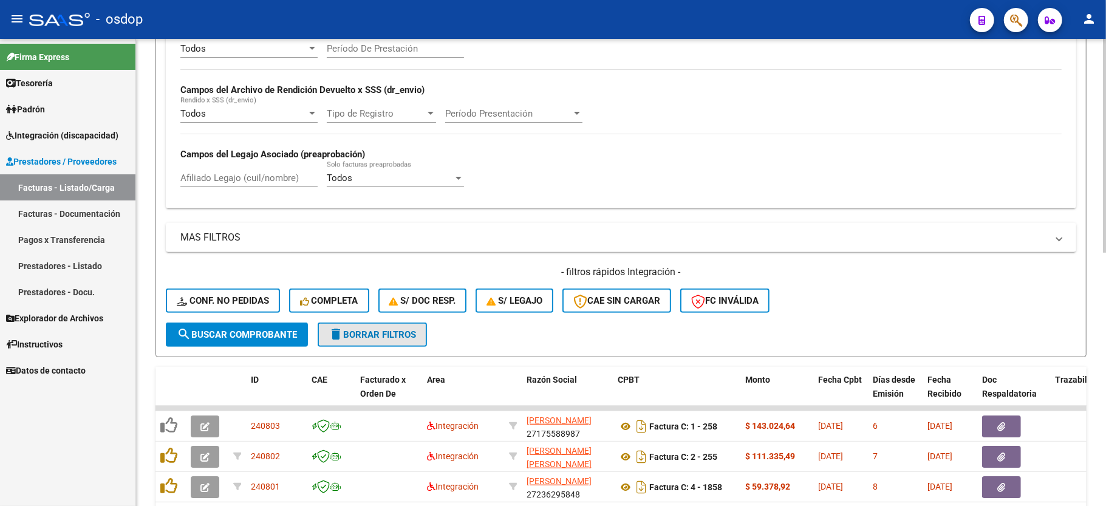
click at [389, 333] on span "delete Borrar Filtros" at bounding box center [372, 334] width 87 height 11
click at [213, 175] on input "Afiliado Legajo (cuil/nombre)" at bounding box center [248, 178] width 137 height 11
paste input "27549279258"
type input "27549279258"
click at [265, 336] on span "search Buscar Comprobante" at bounding box center [237, 334] width 120 height 11
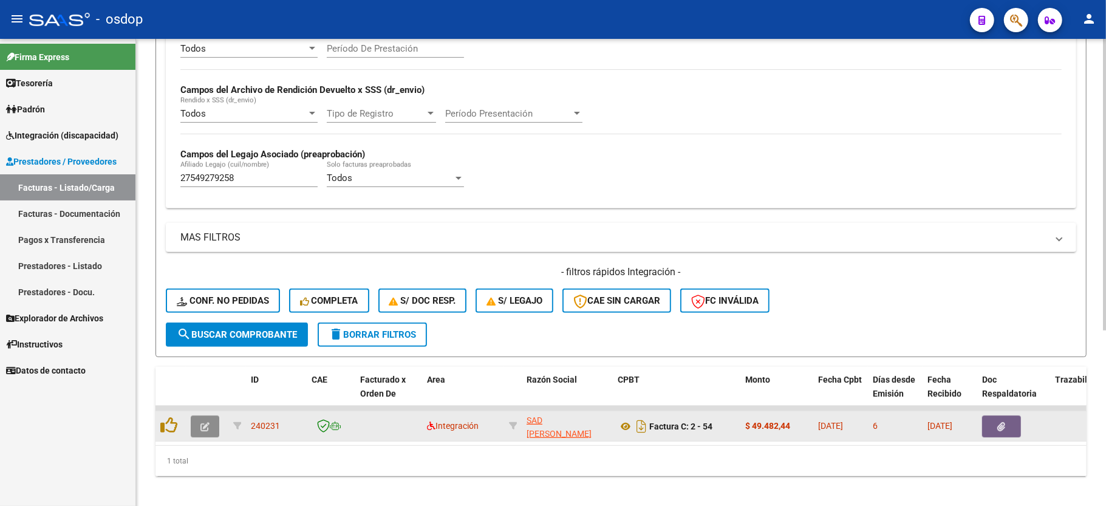
click at [200, 425] on icon "button" at bounding box center [204, 426] width 9 height 9
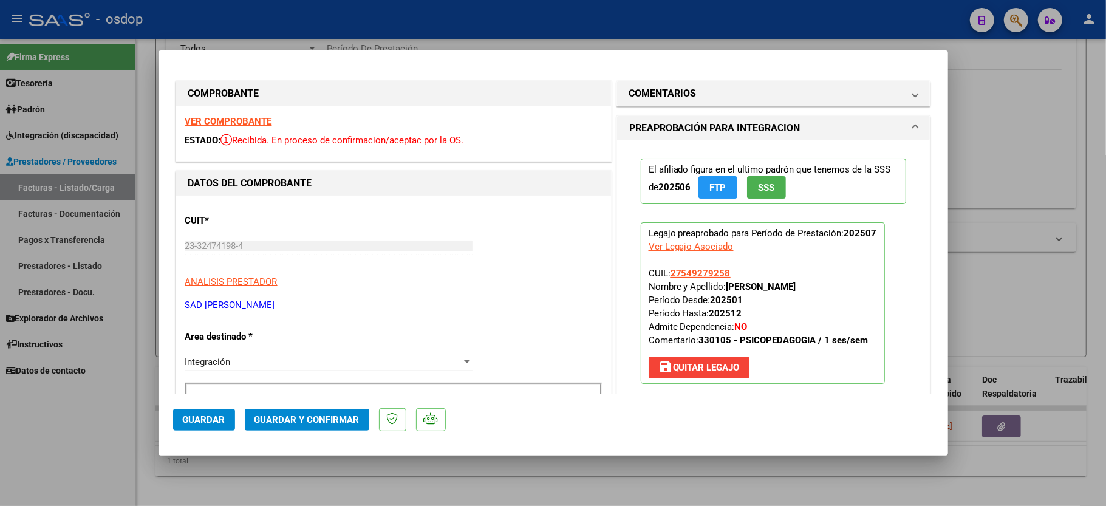
click at [253, 130] on div "VER COMPROBANTE ESTADO: Recibida. En proceso de confirmacion/aceptac por la OS." at bounding box center [393, 133] width 435 height 55
click at [256, 116] on strong "VER COMPROBANTE" at bounding box center [228, 121] width 87 height 11
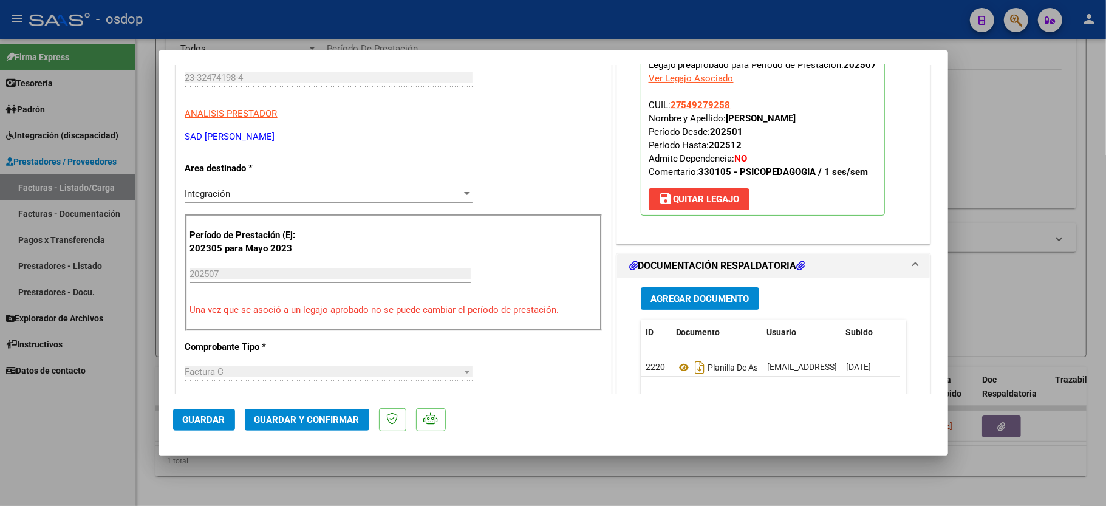
scroll to position [162, 0]
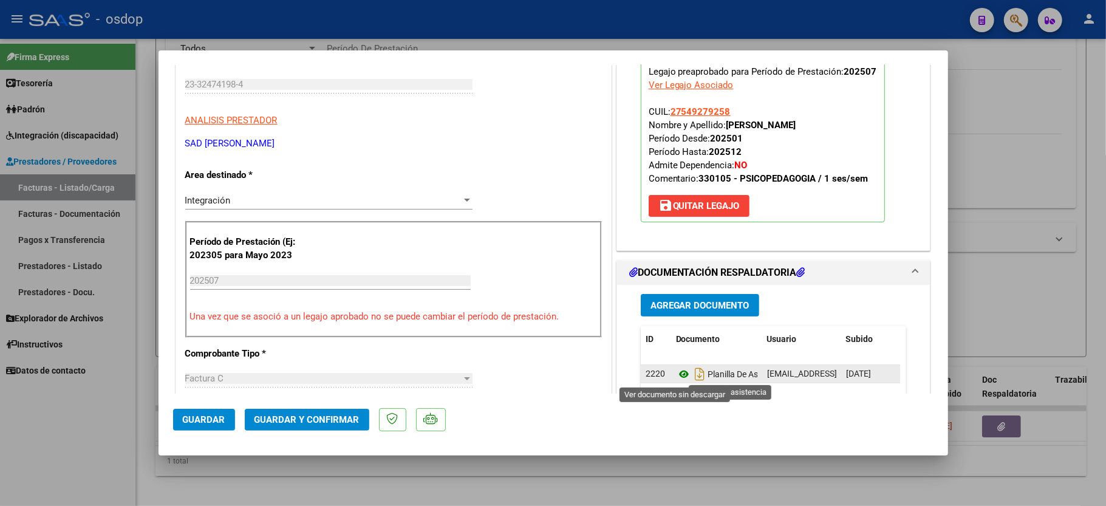
click at [676, 370] on icon at bounding box center [684, 374] width 16 height 15
click at [299, 421] on span "Guardar y Confirmar" at bounding box center [307, 419] width 105 height 11
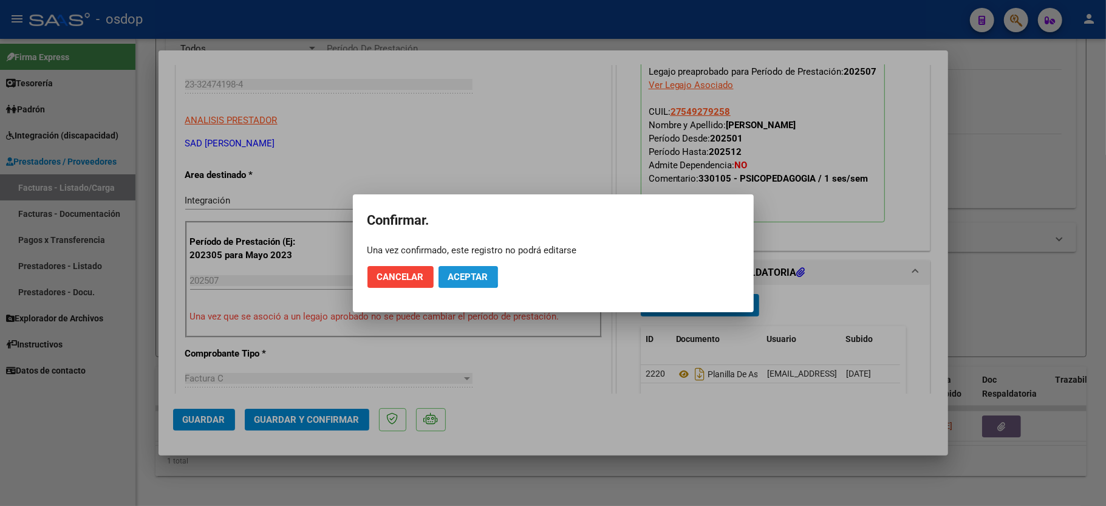
click at [455, 276] on span "Aceptar" at bounding box center [468, 277] width 40 height 11
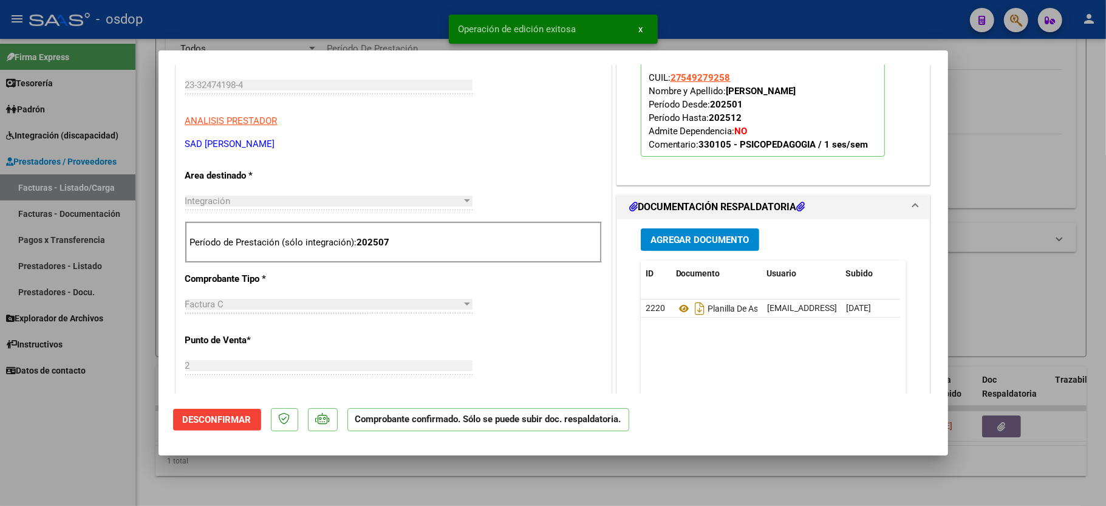
click at [78, 431] on div at bounding box center [553, 253] width 1106 height 506
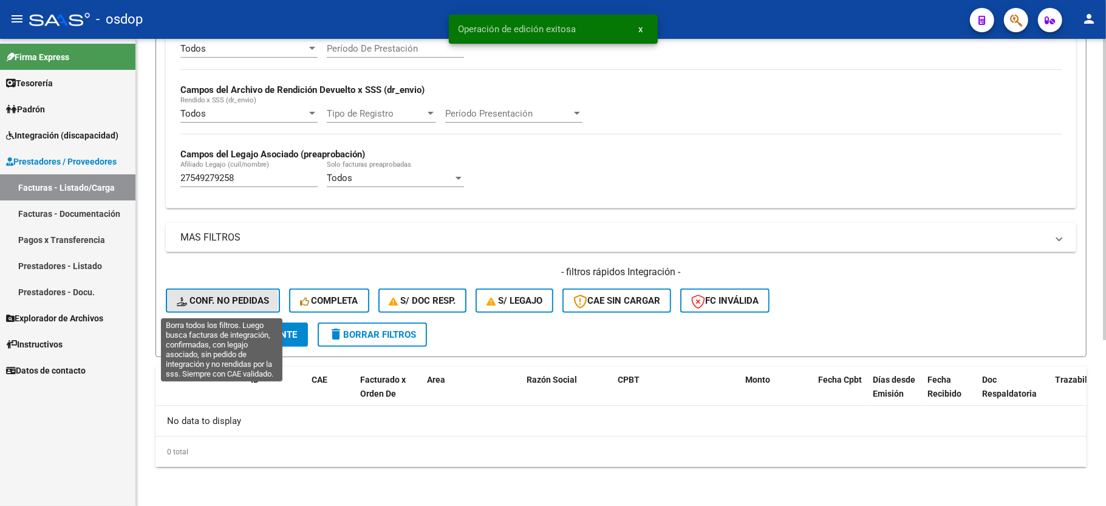
click at [207, 300] on span "Conf. no pedidas" at bounding box center [223, 300] width 92 height 11
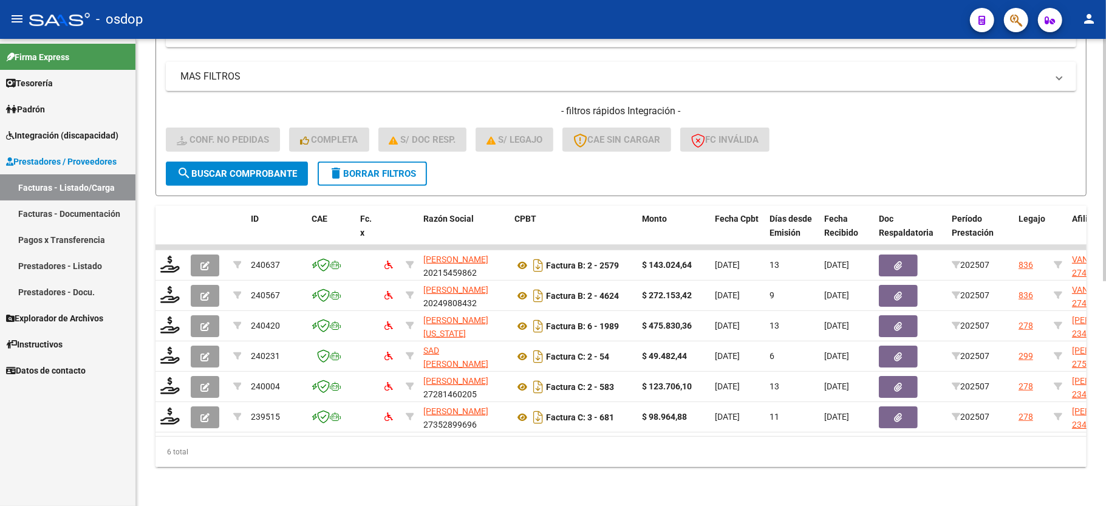
scroll to position [419, 0]
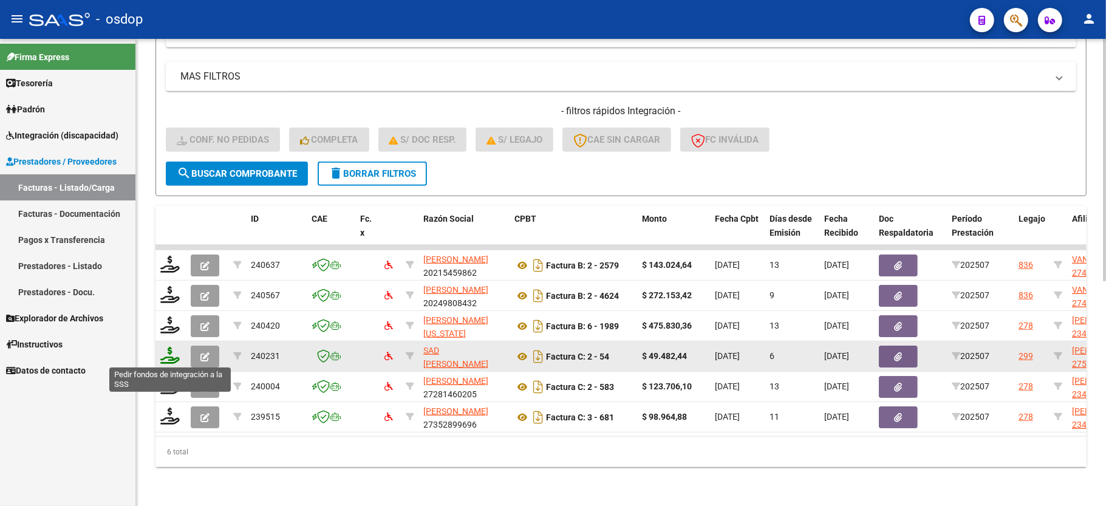
click at [166, 358] on icon at bounding box center [169, 355] width 19 height 17
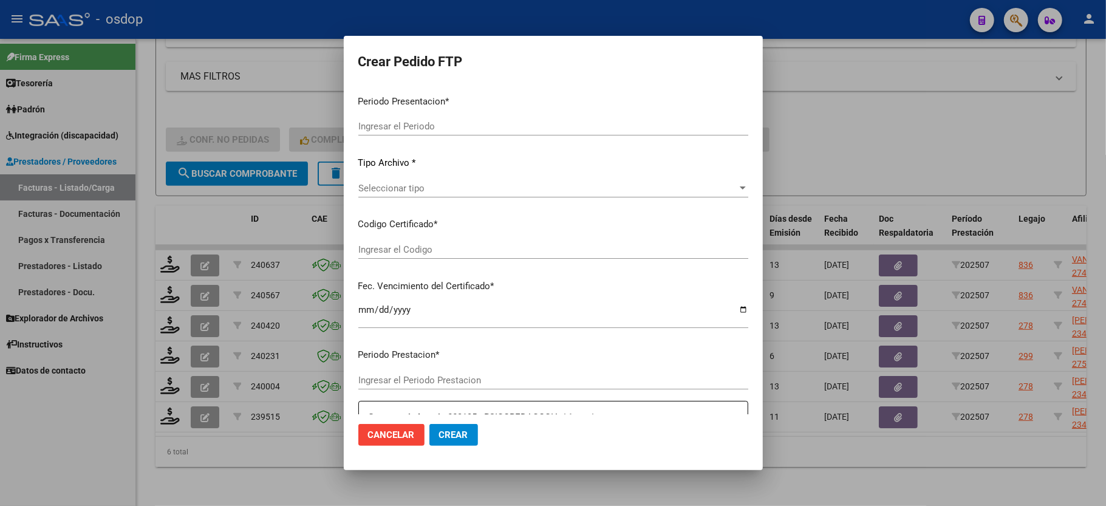
type input "202507"
type input "$ 49.482,44"
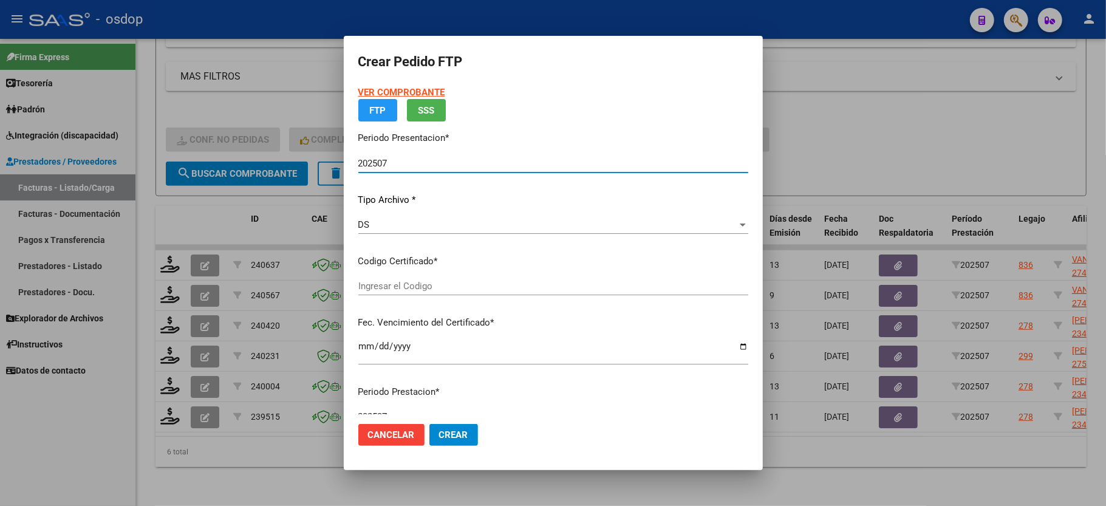
type input "6635354104"
type input "2026-08-01"
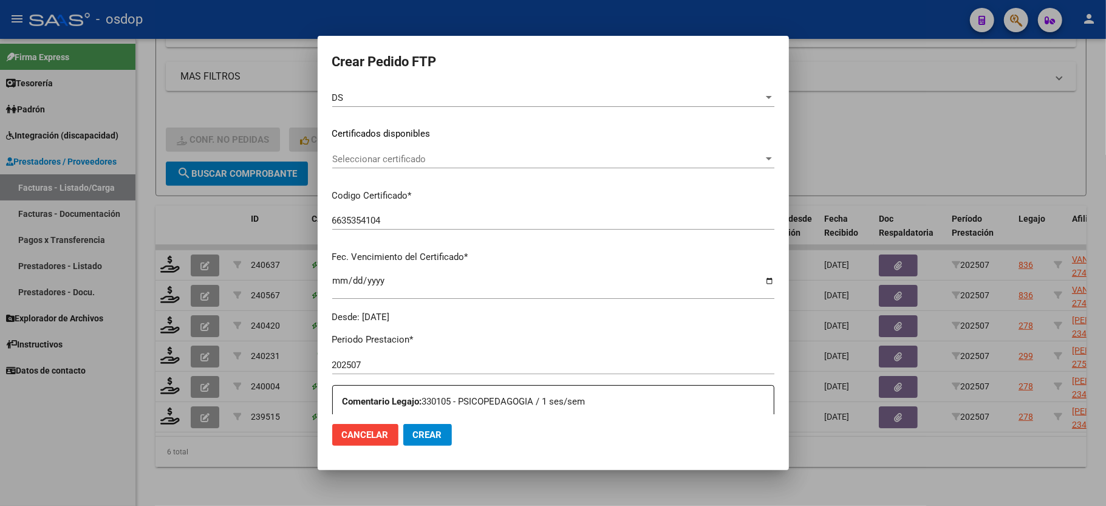
scroll to position [162, 0]
click at [414, 163] on div "Seleccionar certificado Seleccionar certificado" at bounding box center [553, 157] width 442 height 18
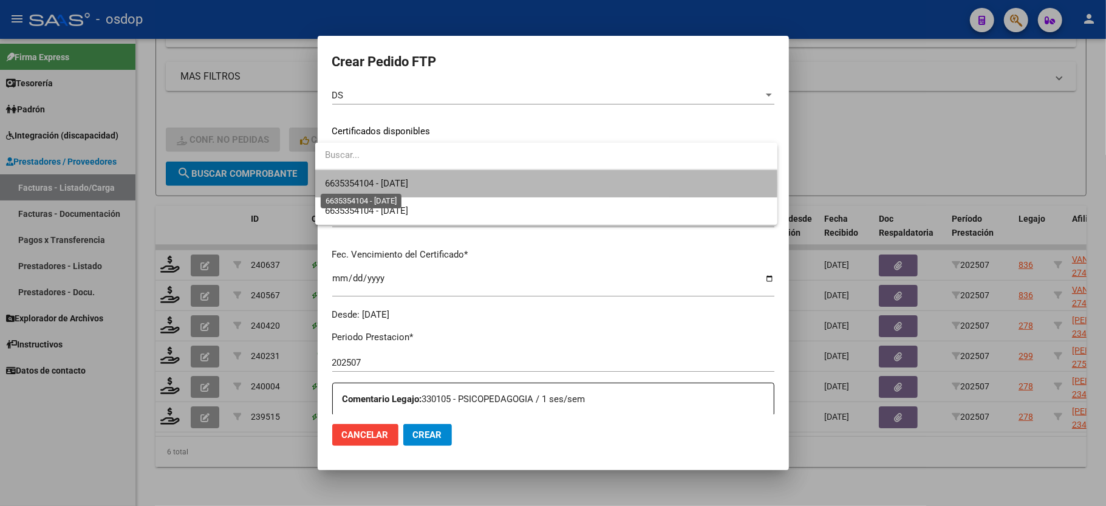
click at [408, 185] on span "6635354104 - 2026-08-01" at bounding box center [366, 183] width 83 height 11
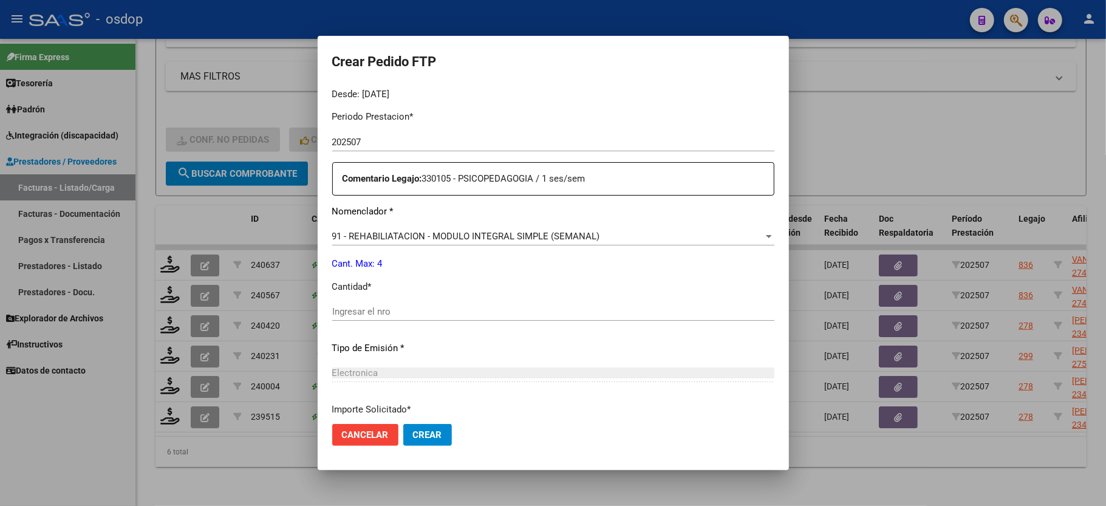
scroll to position [405, 0]
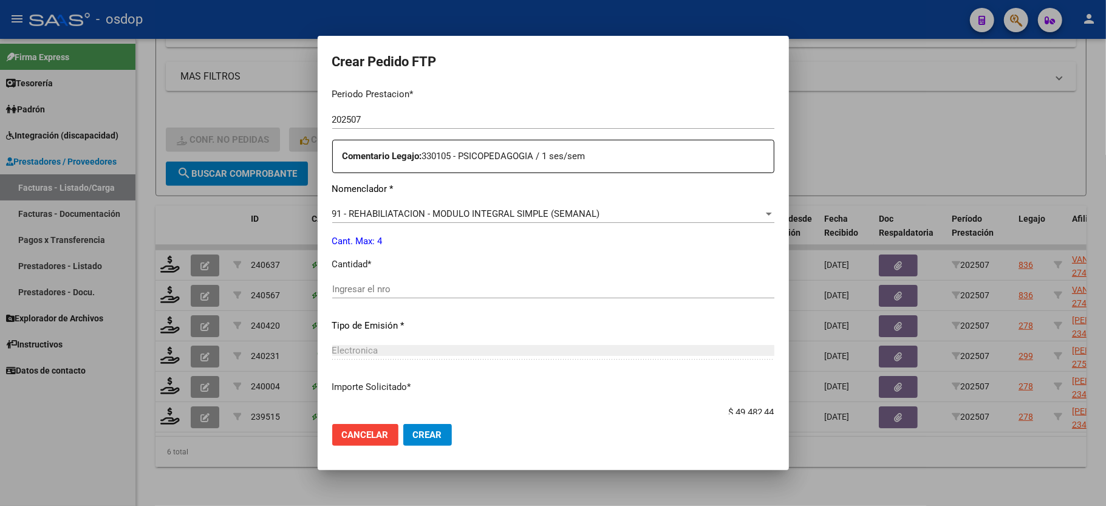
click at [445, 284] on input "Ingresar el nro" at bounding box center [553, 289] width 442 height 11
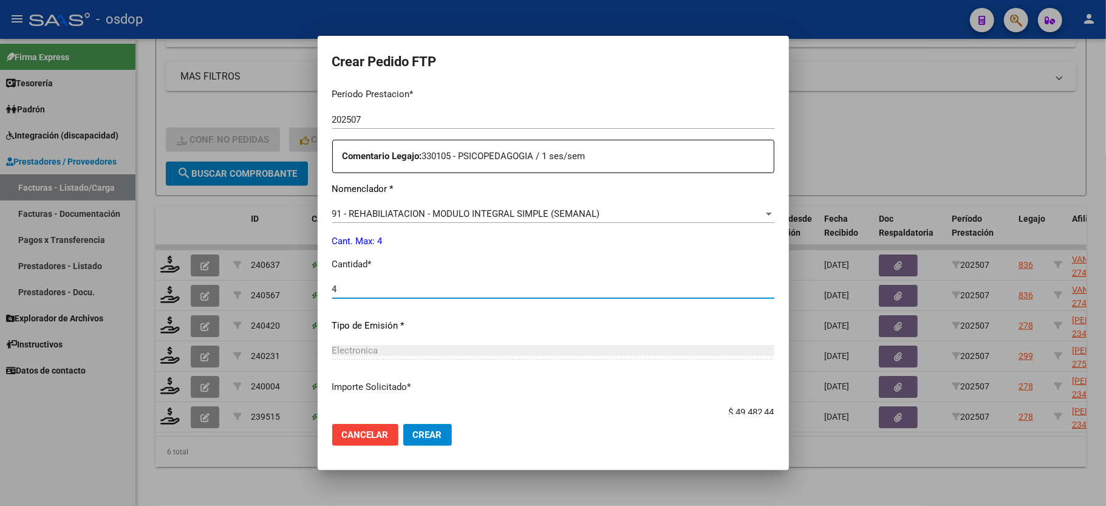
type input "4"
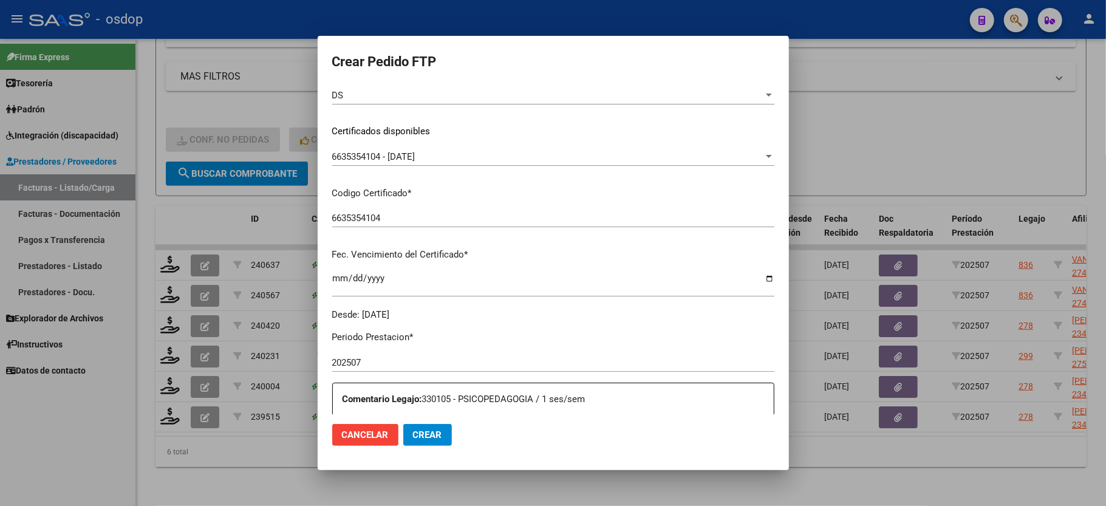
scroll to position [476, 0]
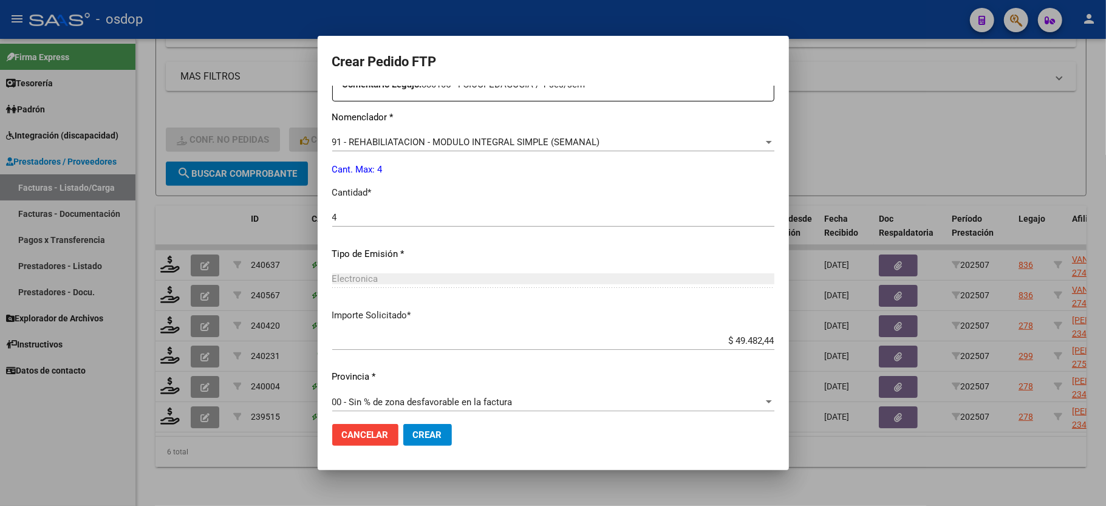
click at [423, 433] on span "Crear" at bounding box center [427, 434] width 29 height 11
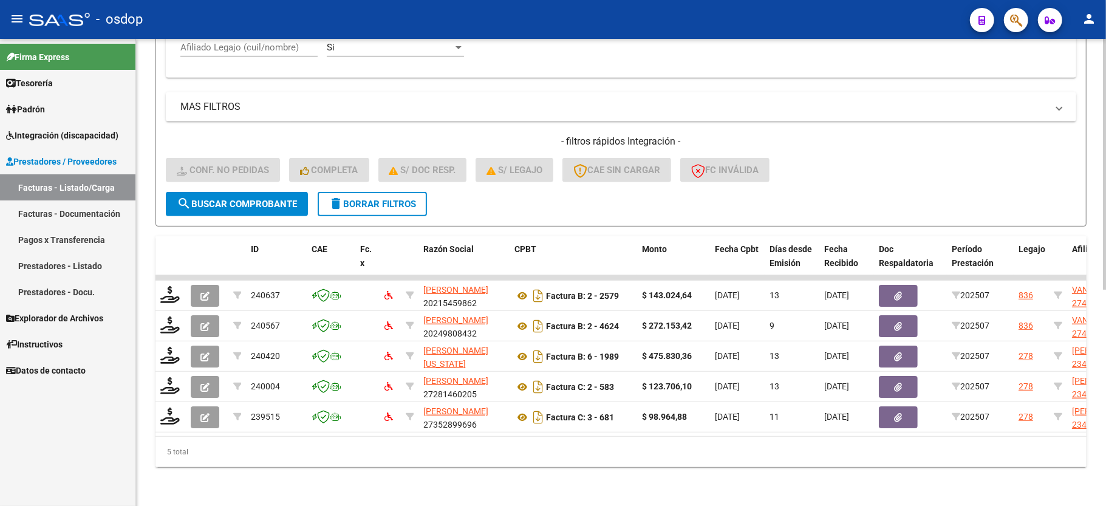
scroll to position [402, 0]
click at [395, 199] on span "delete Borrar Filtros" at bounding box center [372, 204] width 87 height 11
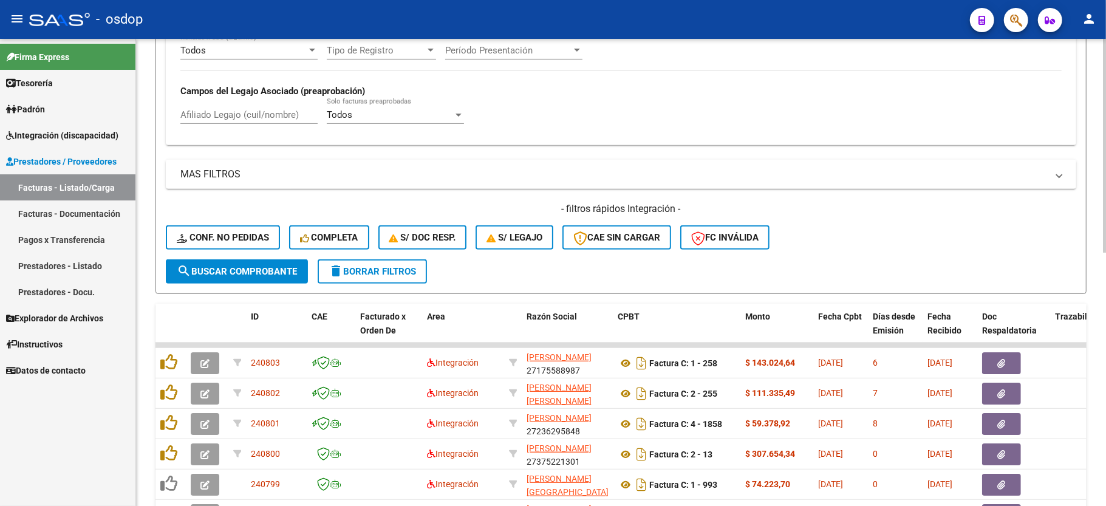
scroll to position [159, 0]
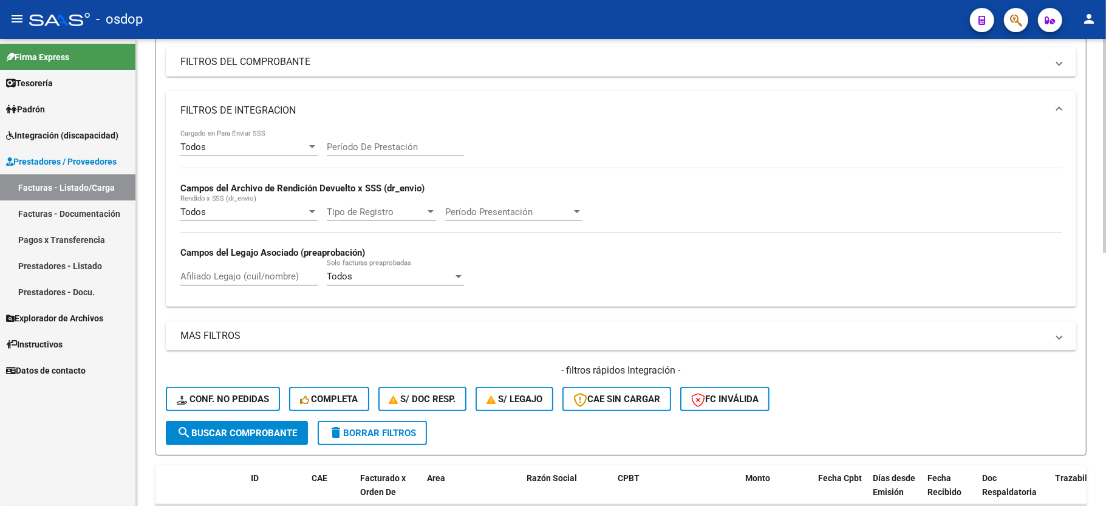
click at [229, 263] on div "Afiliado Legajo (cuil/nombre)" at bounding box center [248, 272] width 137 height 26
paste input "20549204296"
type input "20549204296"
click at [227, 451] on form "Filtros Id Area Area Seleccionar Gerenciador Seleccionar Gerenciador No Confirm…" at bounding box center [621, 220] width 931 height 471
click at [396, 423] on button "delete Borrar Filtros" at bounding box center [372, 433] width 109 height 24
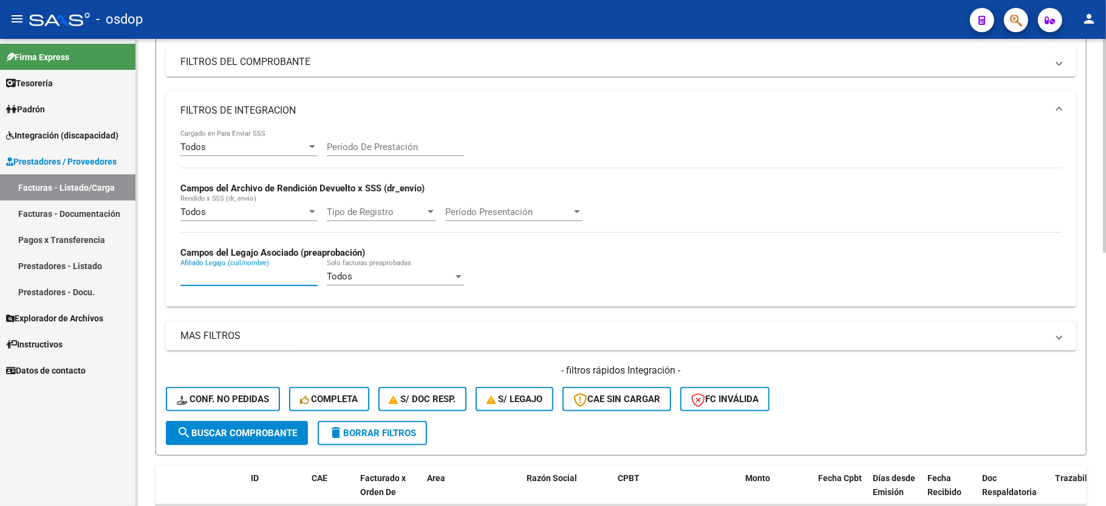
click at [229, 275] on input "Afiliado Legajo (cuil/nombre)" at bounding box center [248, 276] width 137 height 11
paste input "20549204296"
type input "20549204296"
click at [244, 440] on button "search Buscar Comprobante" at bounding box center [237, 433] width 142 height 24
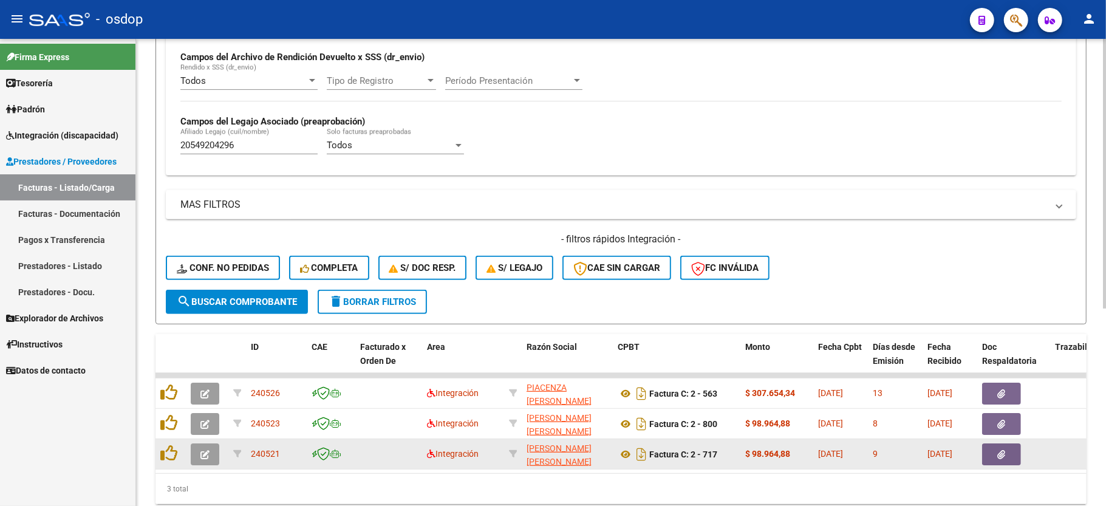
scroll to position [341, 0]
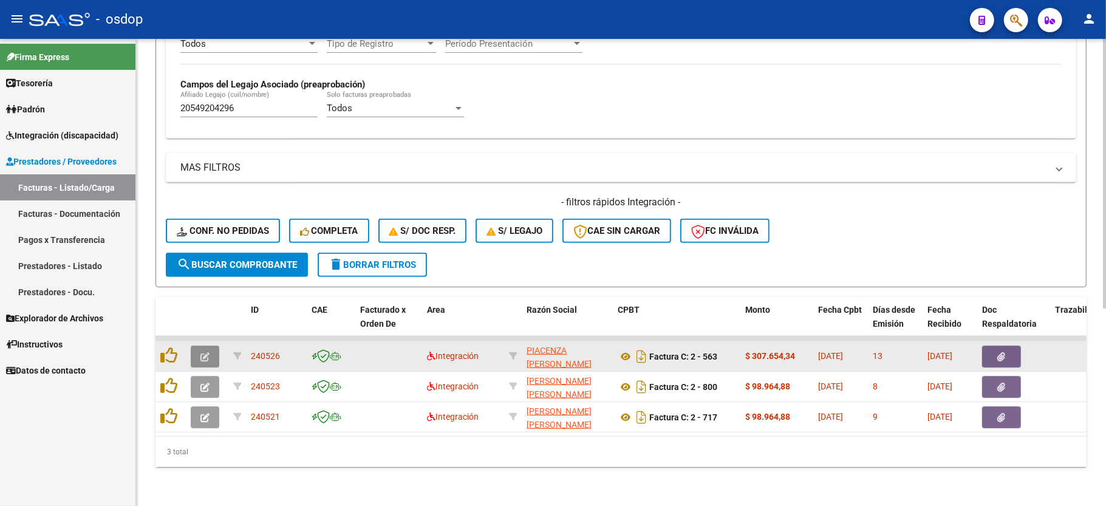
click at [200, 352] on icon "button" at bounding box center [204, 356] width 9 height 9
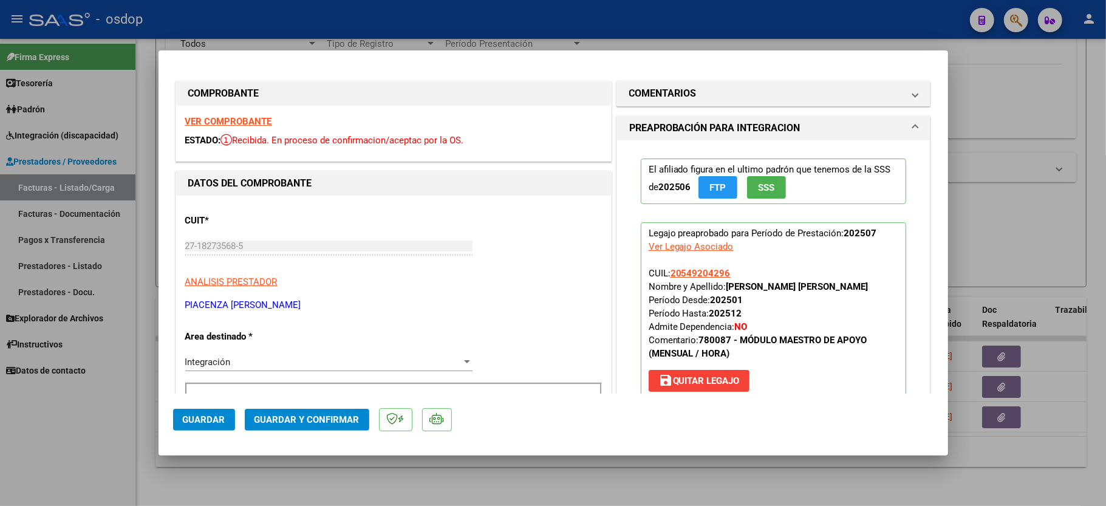
click at [229, 122] on strong "VER COMPROBANTE" at bounding box center [228, 121] width 87 height 11
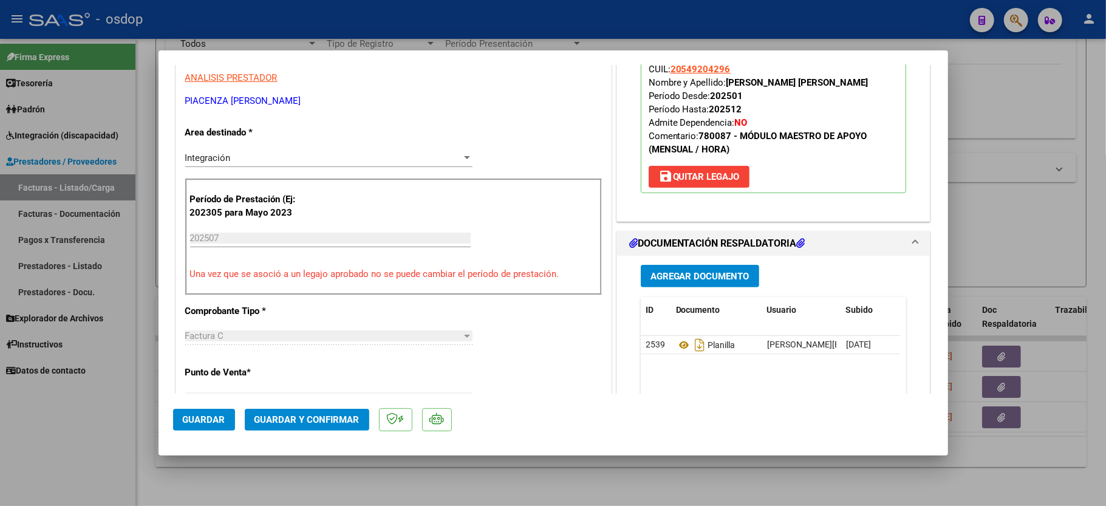
scroll to position [243, 0]
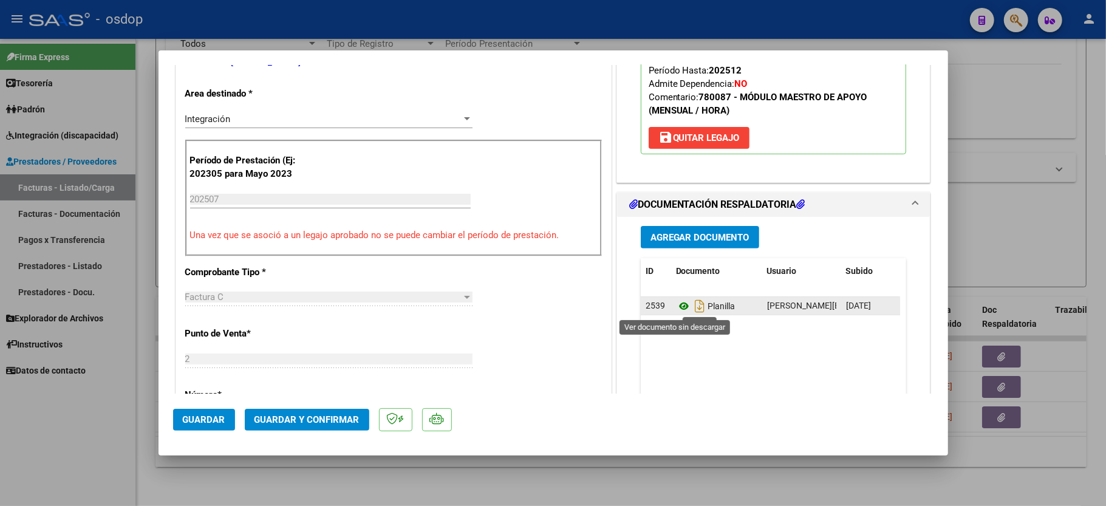
click at [676, 305] on icon at bounding box center [684, 306] width 16 height 15
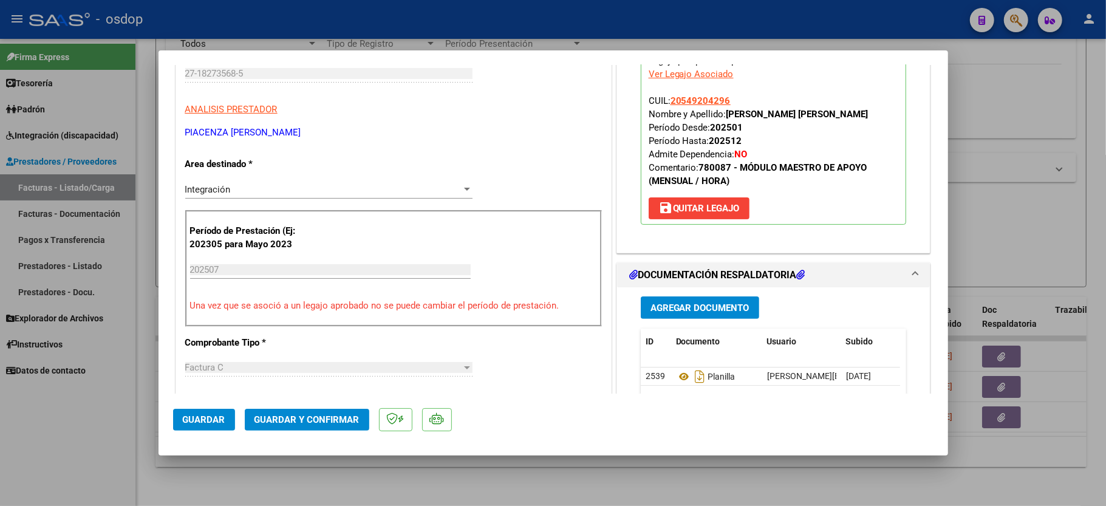
scroll to position [162, 0]
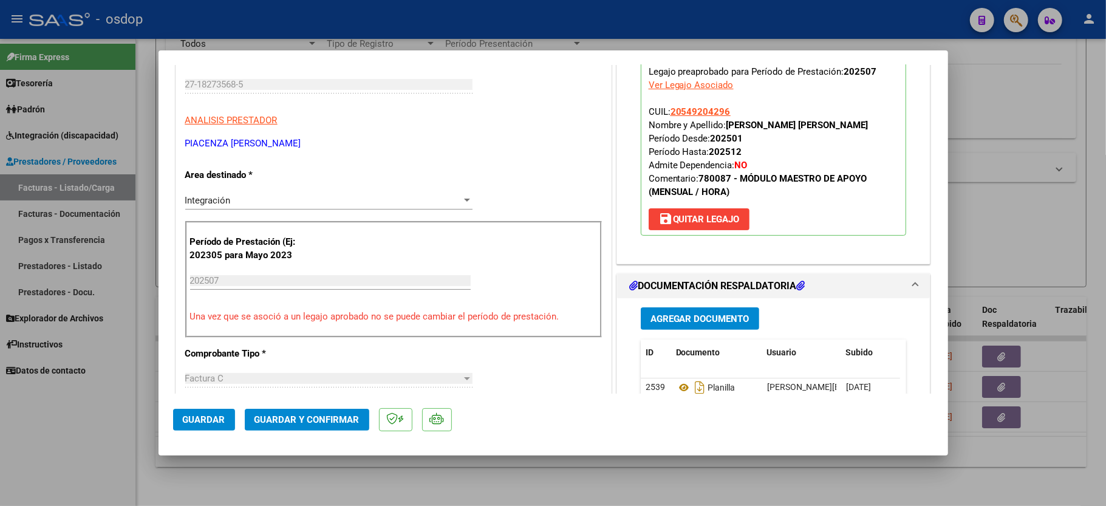
click at [272, 423] on span "Guardar y Confirmar" at bounding box center [307, 419] width 105 height 11
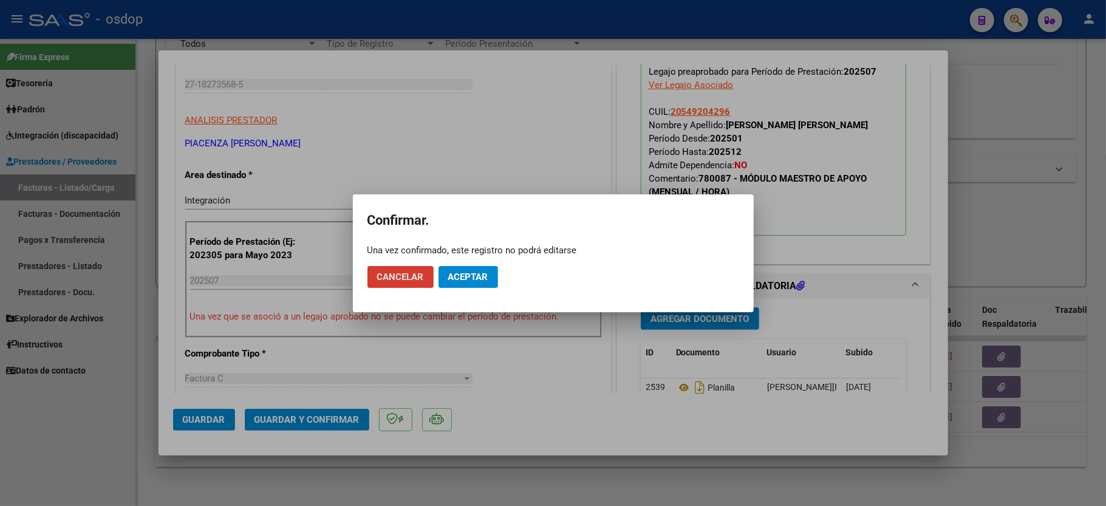
click at [441, 272] on button "Aceptar" at bounding box center [469, 277] width 60 height 22
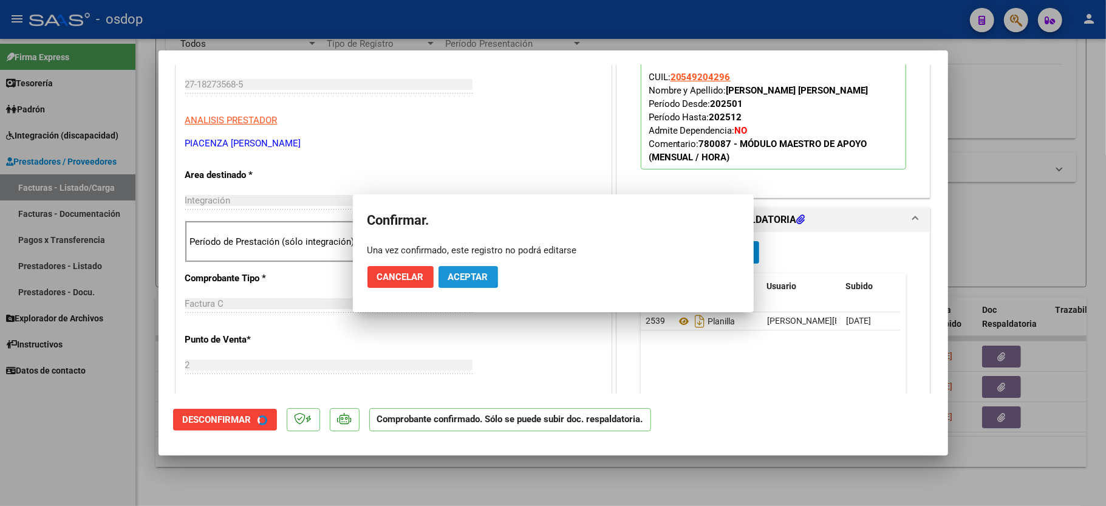
scroll to position [161, 0]
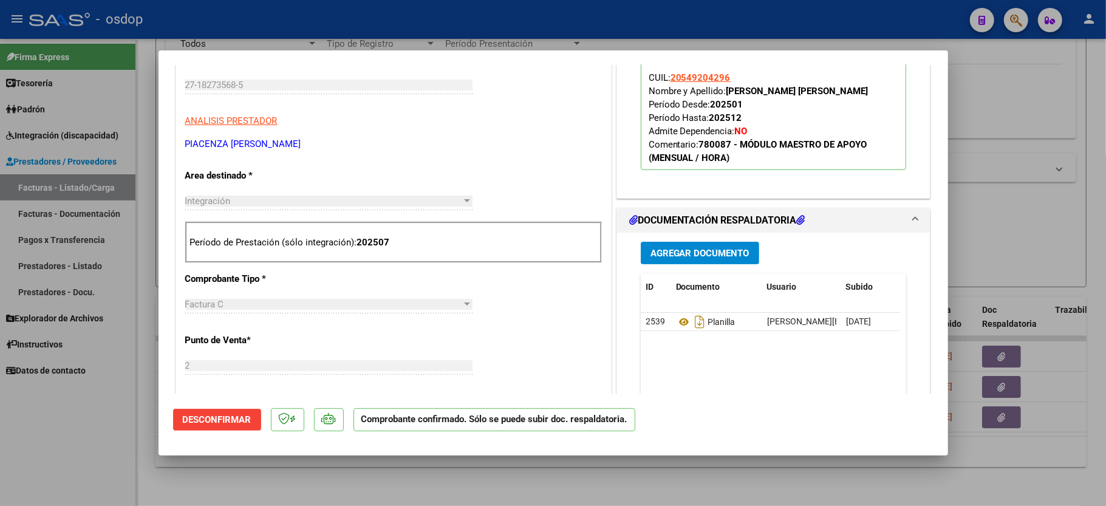
click at [13, 423] on div at bounding box center [553, 253] width 1106 height 506
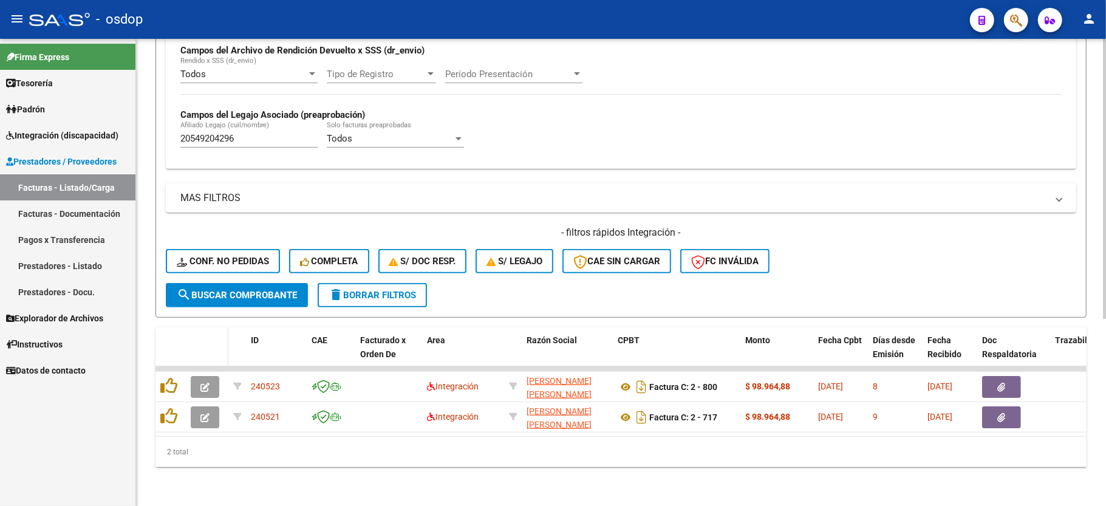
scroll to position [312, 0]
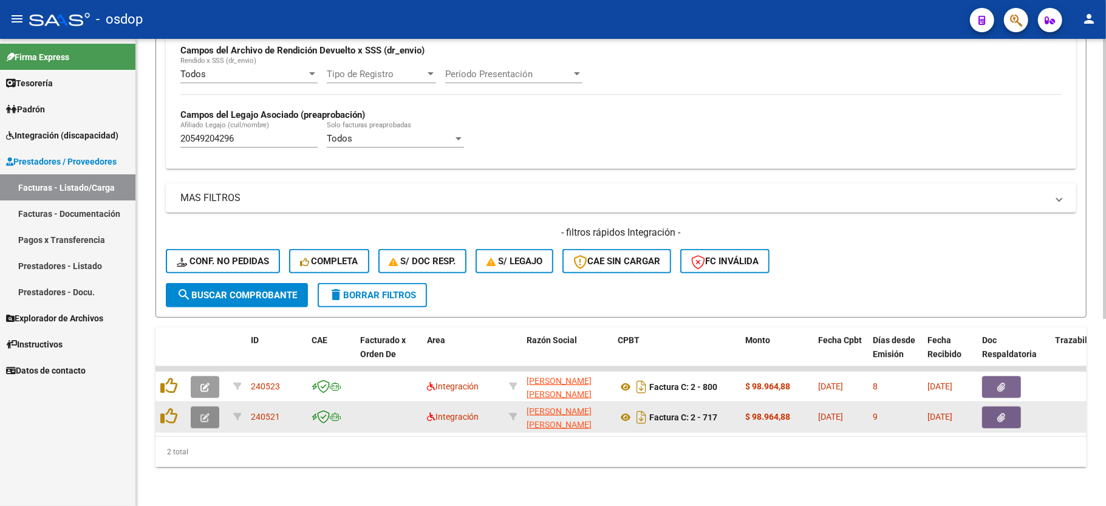
click at [212, 406] on button "button" at bounding box center [205, 417] width 29 height 22
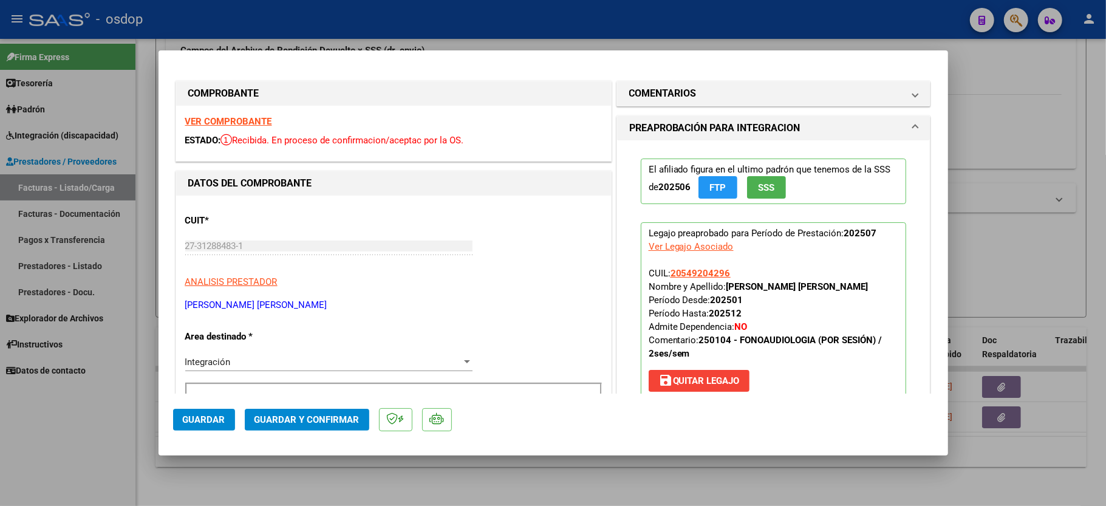
click at [231, 116] on strong "VER COMPROBANTE" at bounding box center [228, 121] width 87 height 11
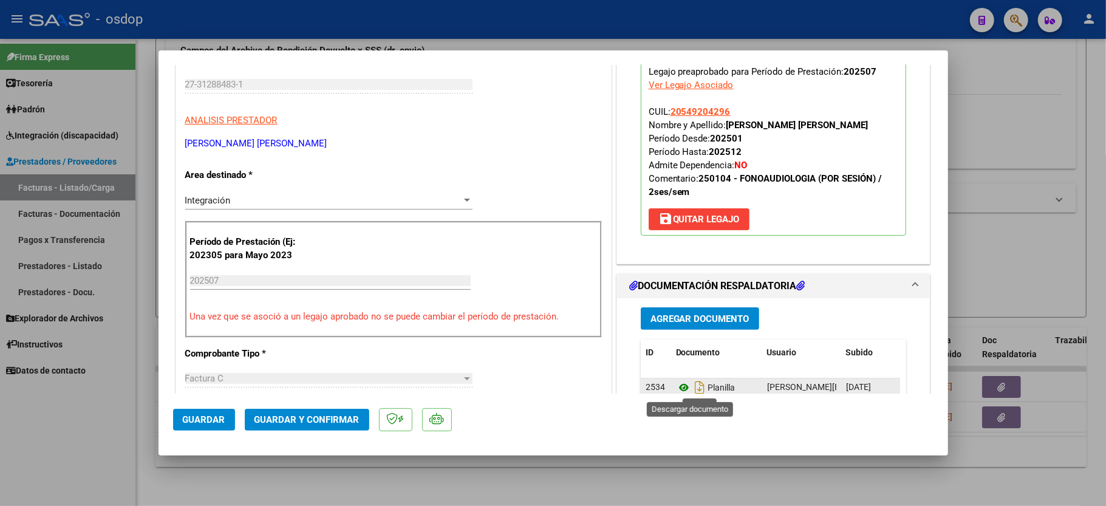
click at [676, 385] on icon at bounding box center [684, 387] width 16 height 15
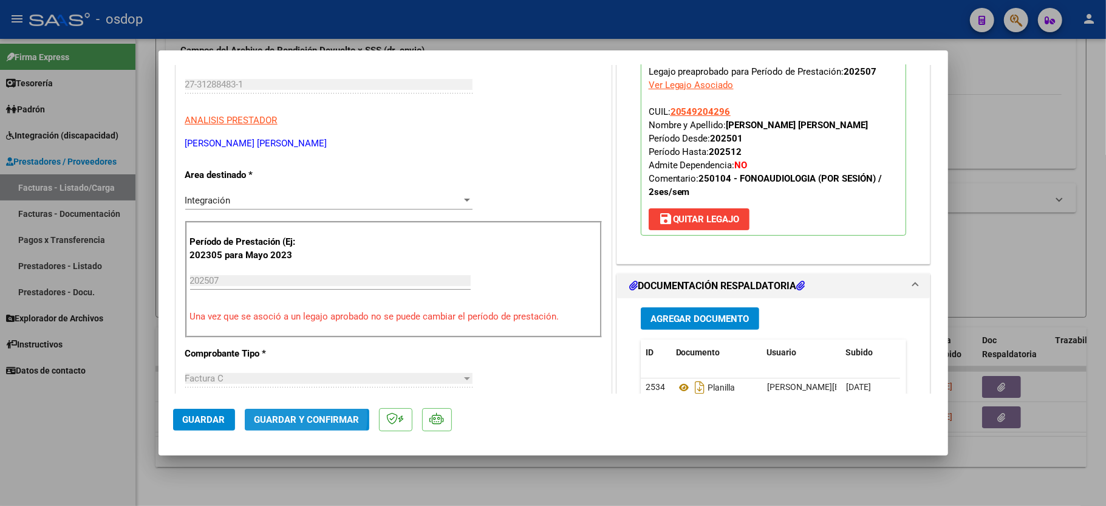
click at [287, 417] on span "Guardar y Confirmar" at bounding box center [307, 419] width 105 height 11
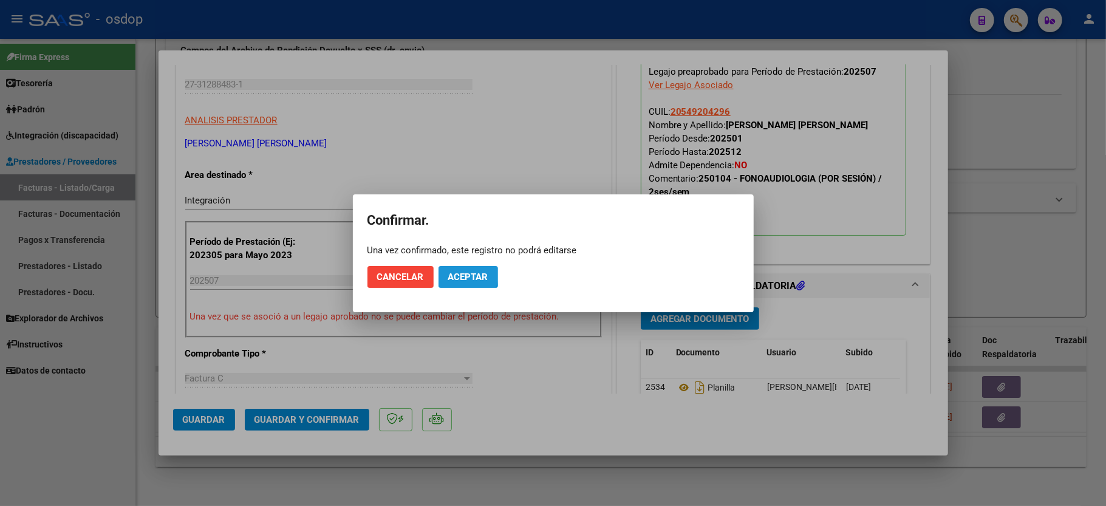
click at [458, 272] on span "Aceptar" at bounding box center [468, 277] width 40 height 11
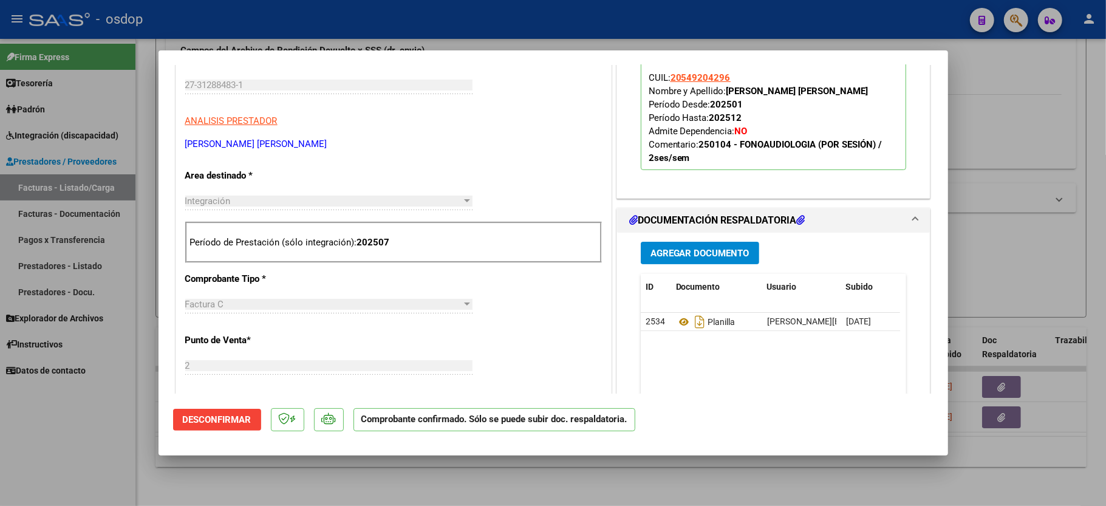
click at [23, 445] on div at bounding box center [553, 253] width 1106 height 506
click at [66, 411] on div "Firma Express Tesorería Extractos Procesados (csv) Extractos Originales (pdf) P…" at bounding box center [67, 272] width 135 height 467
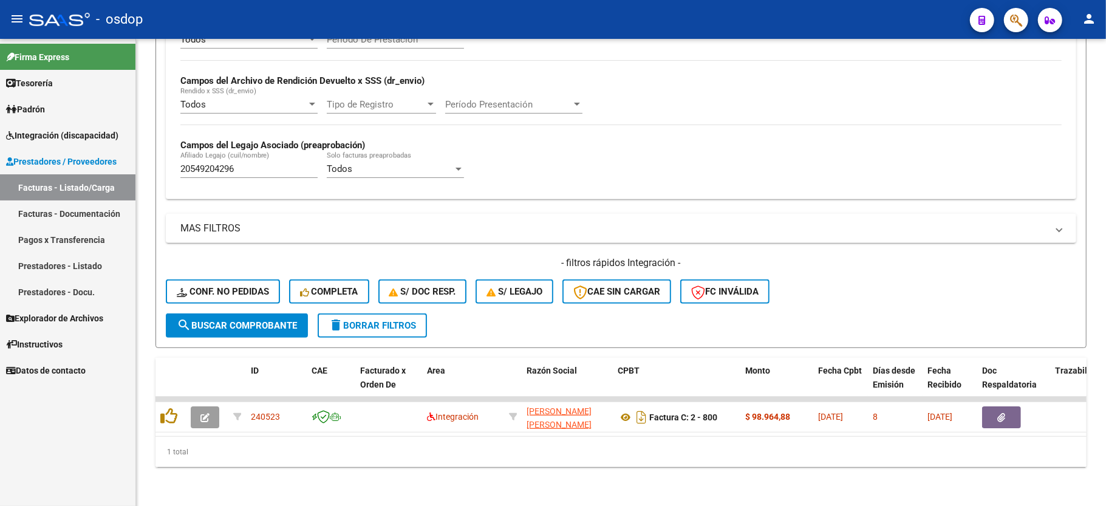
scroll to position [281, 0]
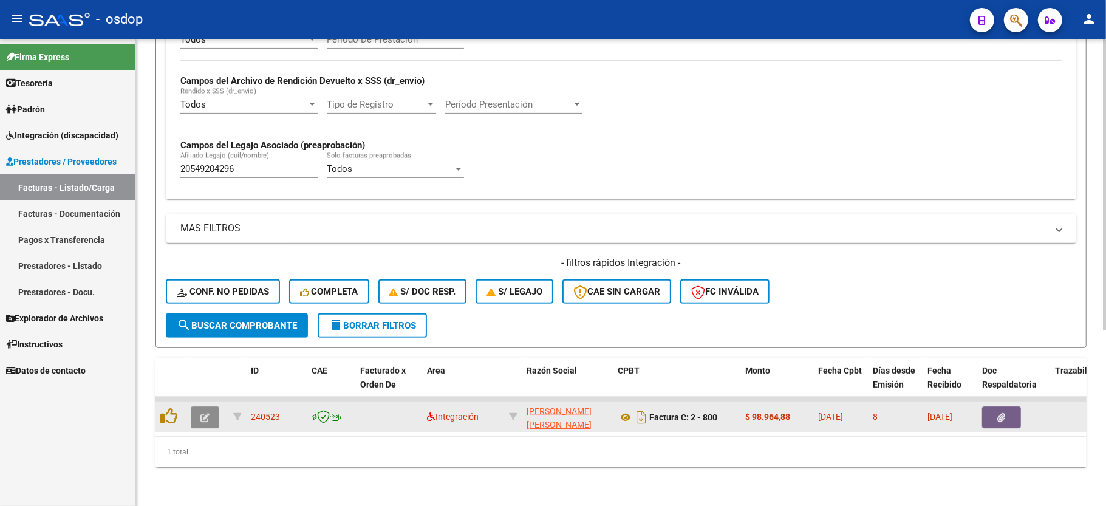
click at [212, 406] on button "button" at bounding box center [205, 417] width 29 height 22
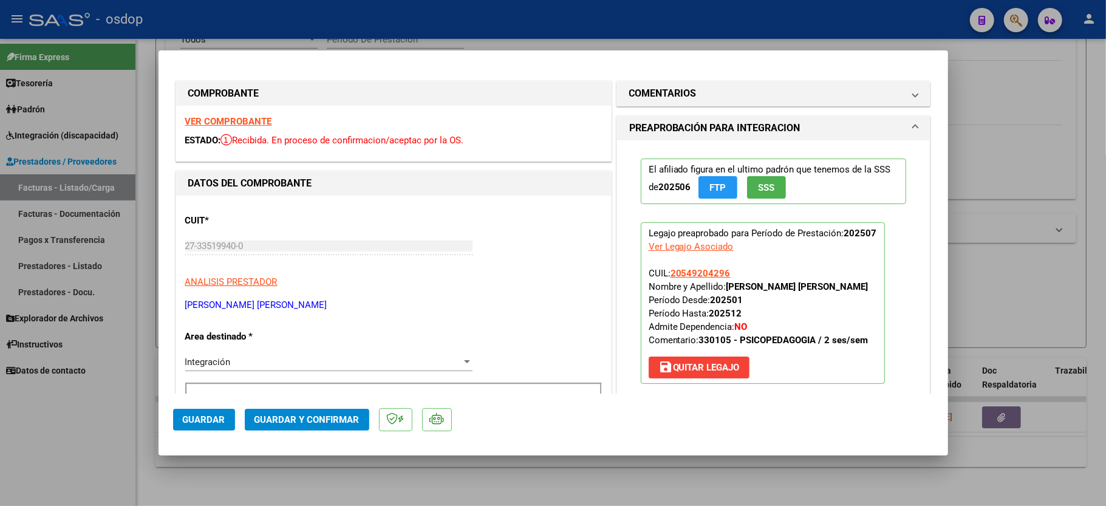
click at [236, 134] on div "ESTADO: Recibida. En proceso de confirmacion/aceptac por la OS." at bounding box center [393, 141] width 417 height 14
click at [236, 117] on strong "VER COMPROBANTE" at bounding box center [228, 121] width 87 height 11
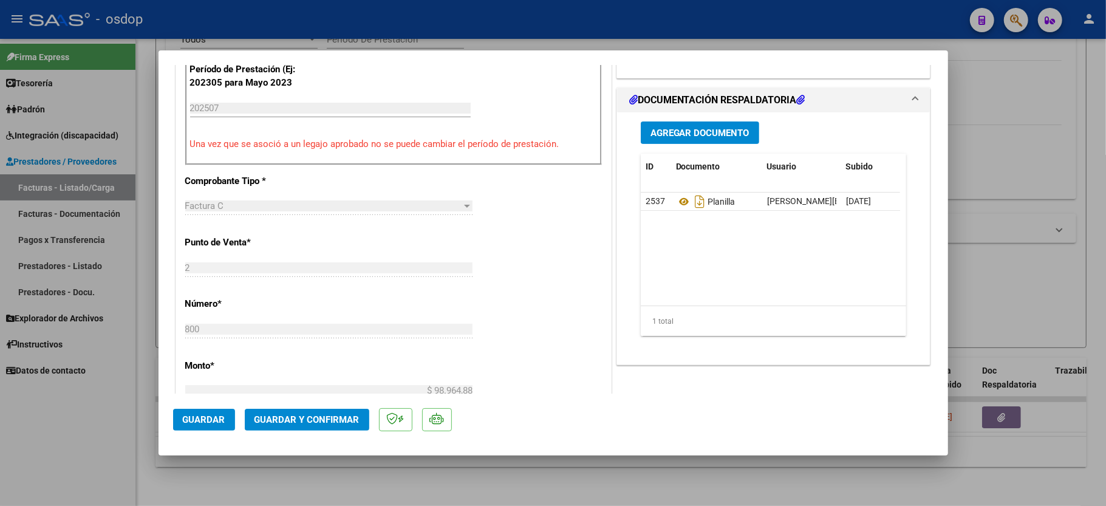
scroll to position [243, 0]
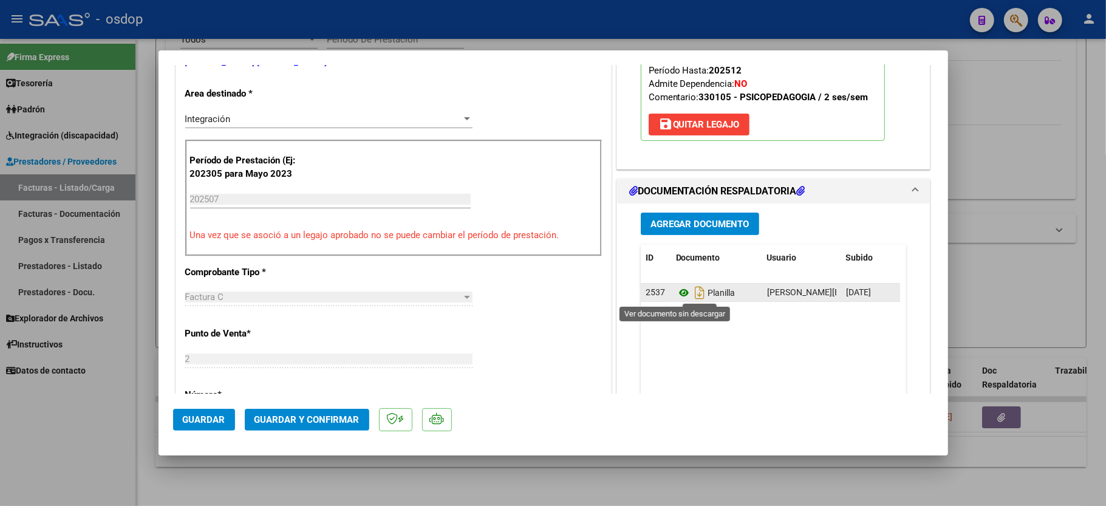
click at [676, 292] on icon at bounding box center [684, 293] width 16 height 15
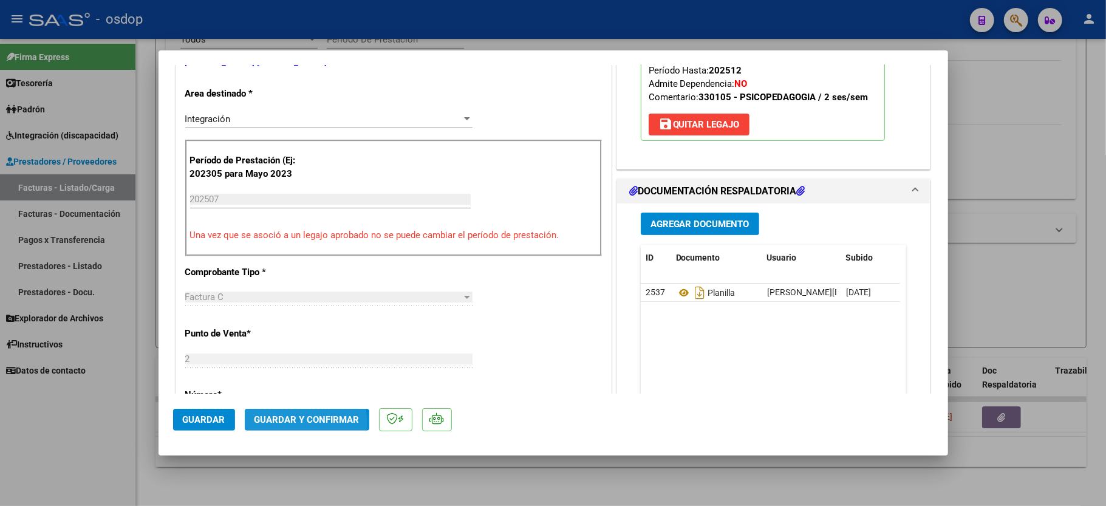
click at [287, 424] on span "Guardar y Confirmar" at bounding box center [307, 419] width 105 height 11
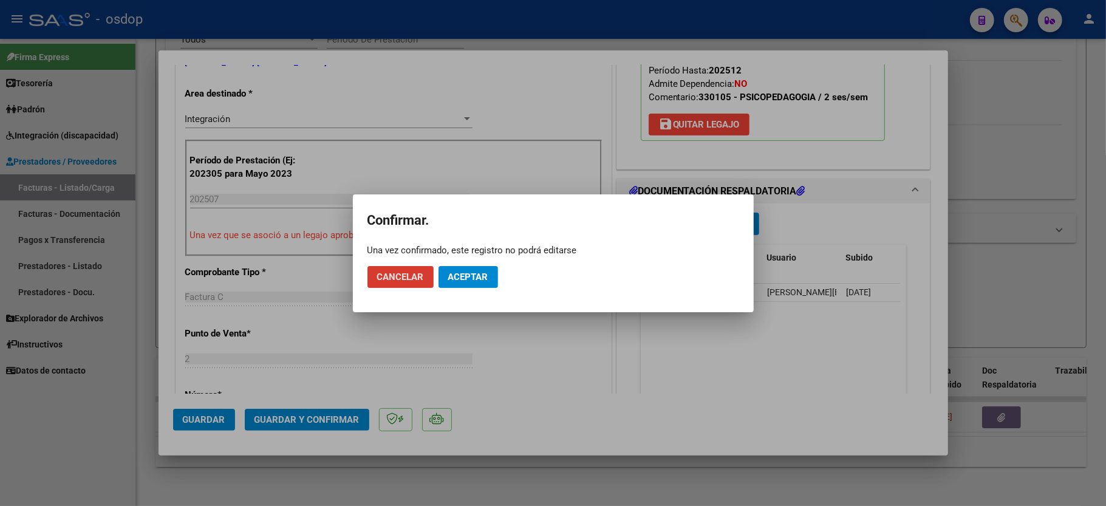
click at [482, 281] on span "Aceptar" at bounding box center [468, 277] width 40 height 11
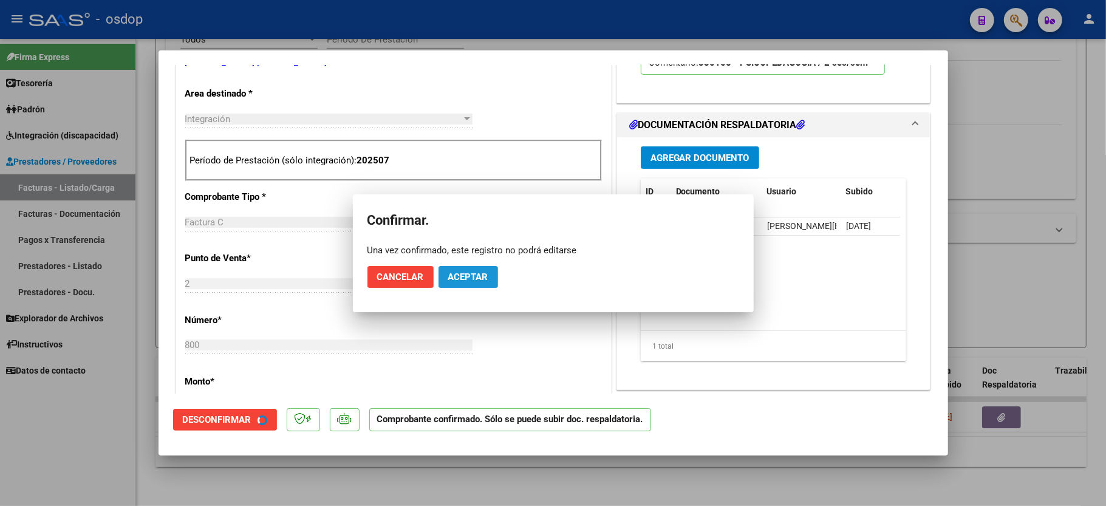
scroll to position [242, 0]
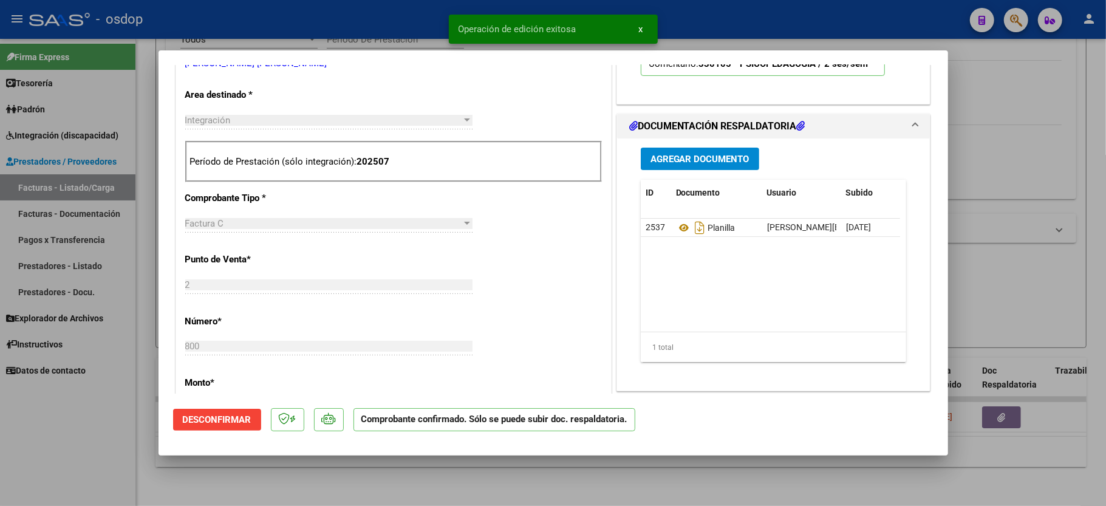
click at [87, 440] on div at bounding box center [553, 253] width 1106 height 506
type input "$ 0,00"
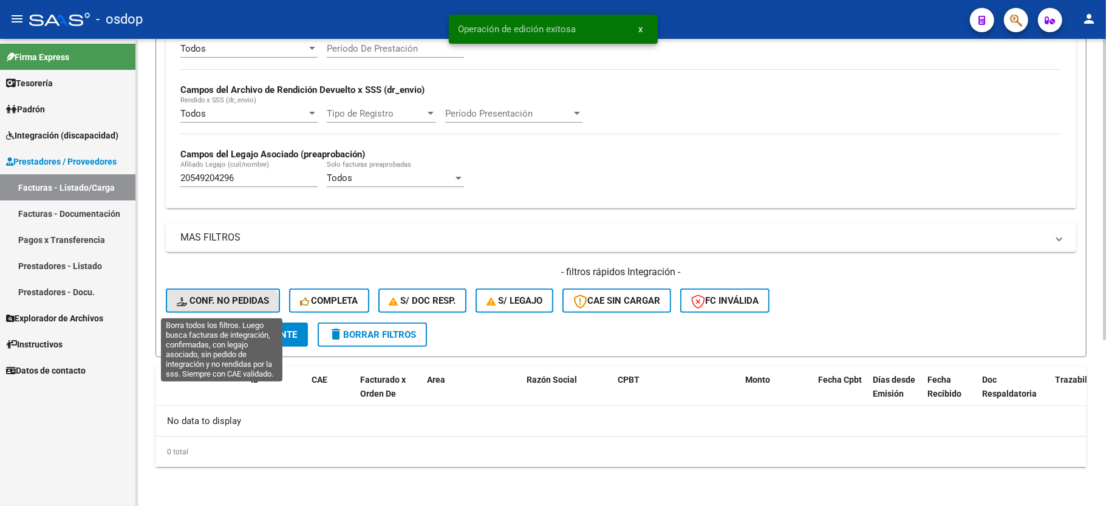
drag, startPoint x: 207, startPoint y: 307, endPoint x: 266, endPoint y: 306, distance: 59.5
click at [210, 307] on button "Conf. no pedidas" at bounding box center [223, 301] width 114 height 24
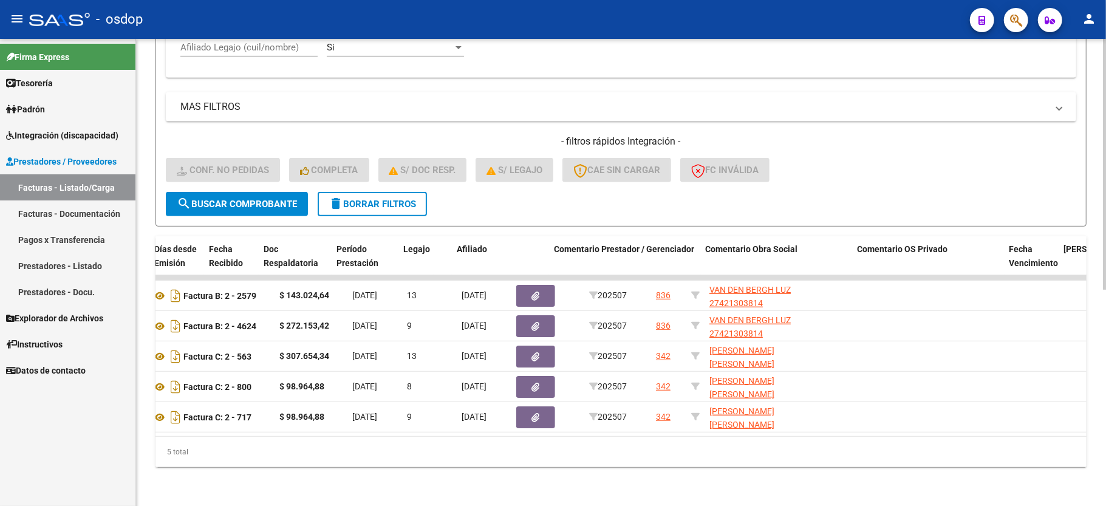
scroll to position [0, 0]
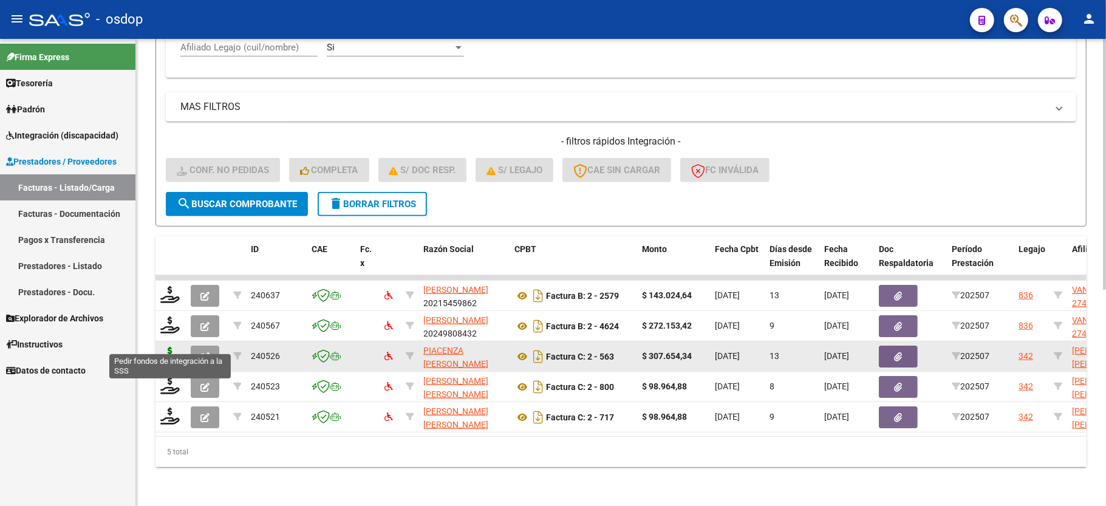
click at [164, 347] on icon at bounding box center [169, 355] width 19 height 17
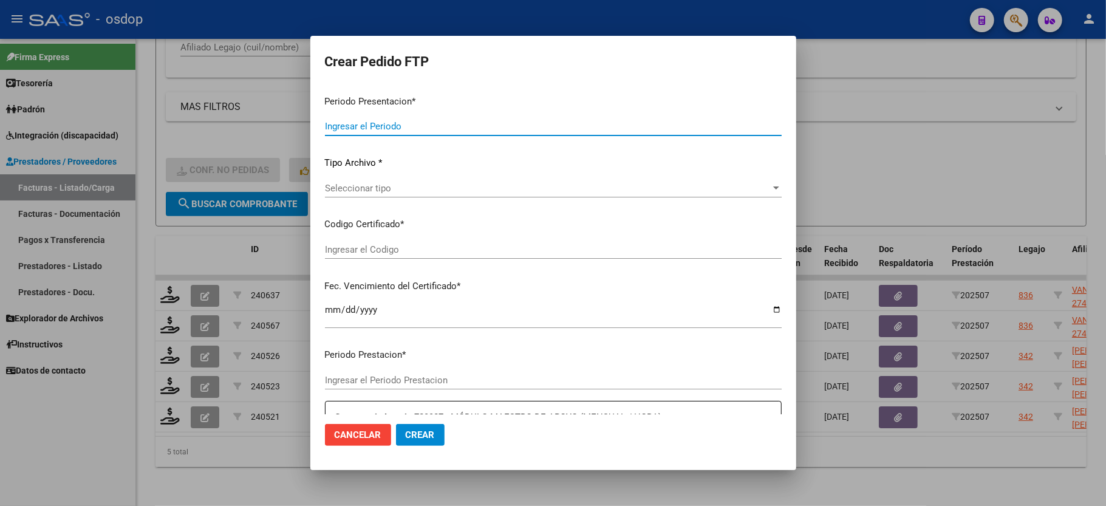
type input "202507"
type input "$ 307.654,34"
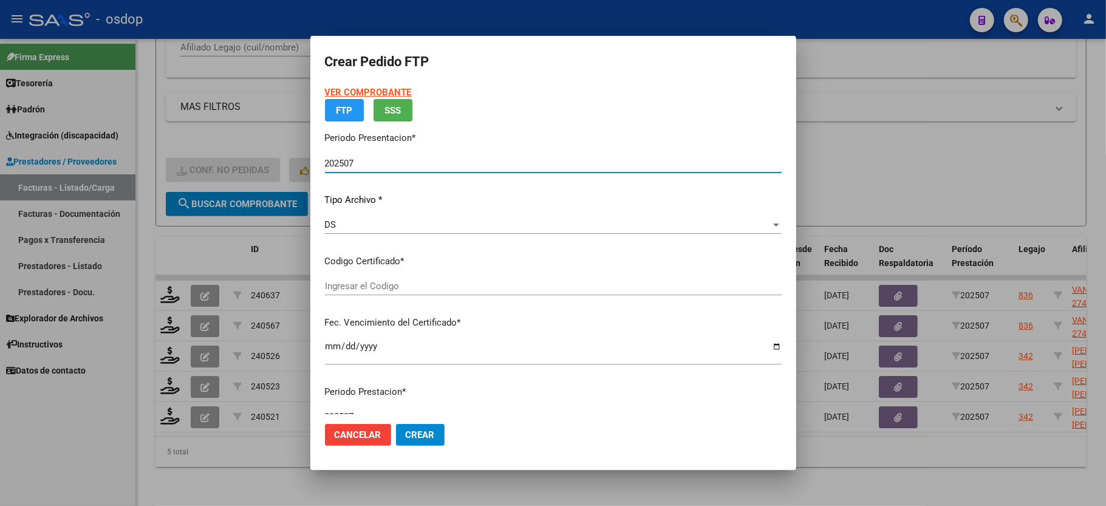
type input "3944079731"
type input "2025-10-20"
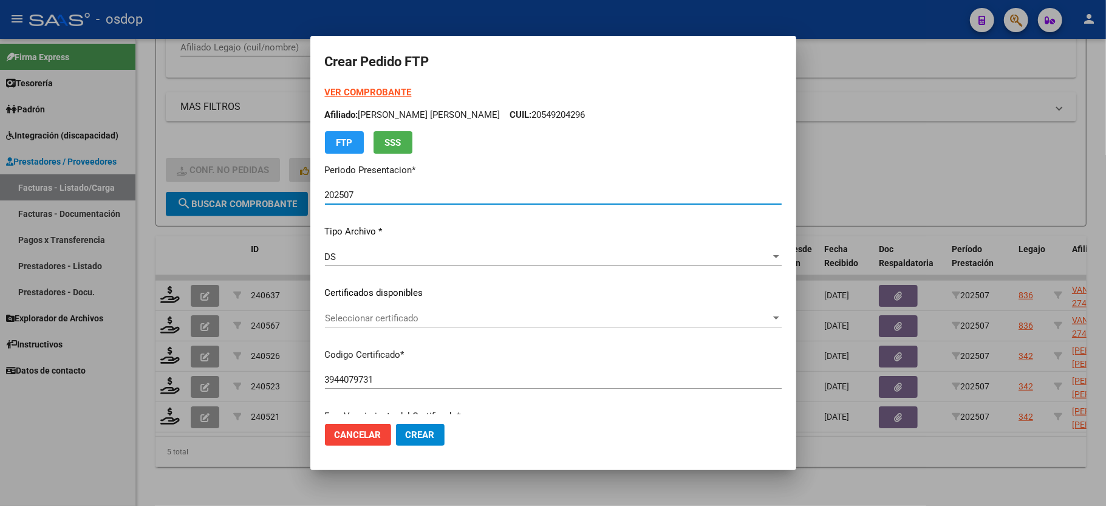
click at [380, 317] on span "Seleccionar certificado" at bounding box center [548, 318] width 446 height 11
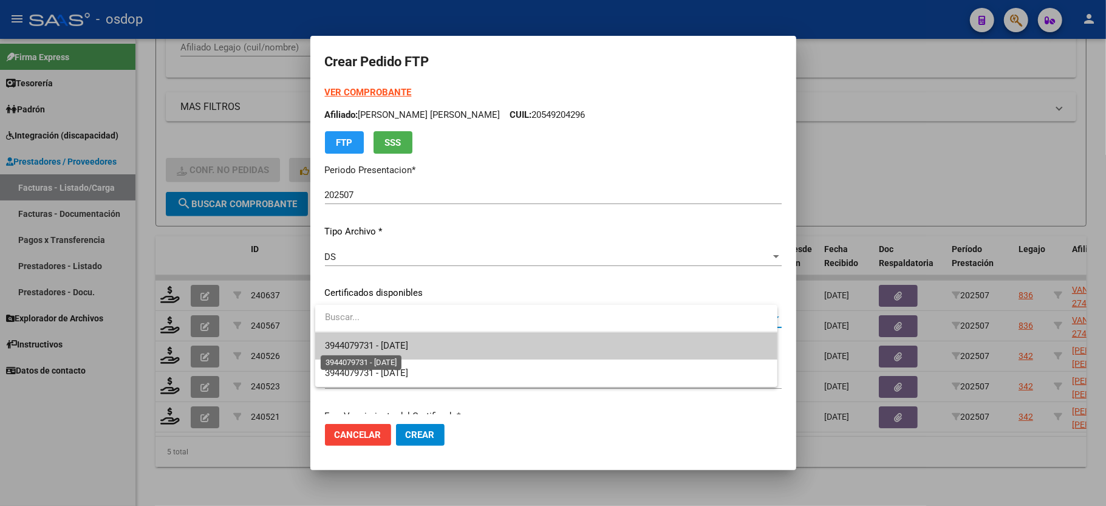
click at [383, 343] on span "3944079731 - 2025-10-20" at bounding box center [366, 345] width 83 height 11
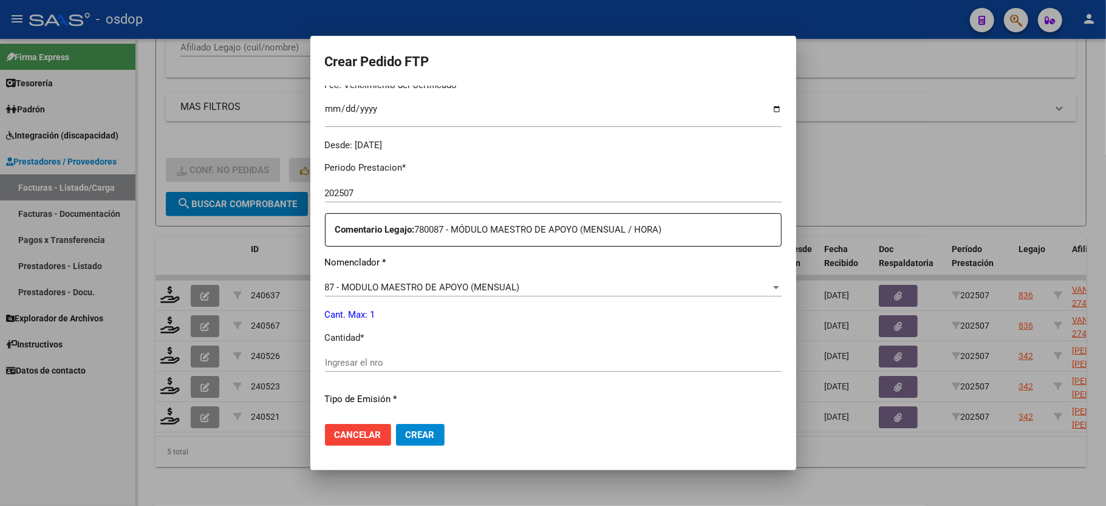
scroll to position [405, 0]
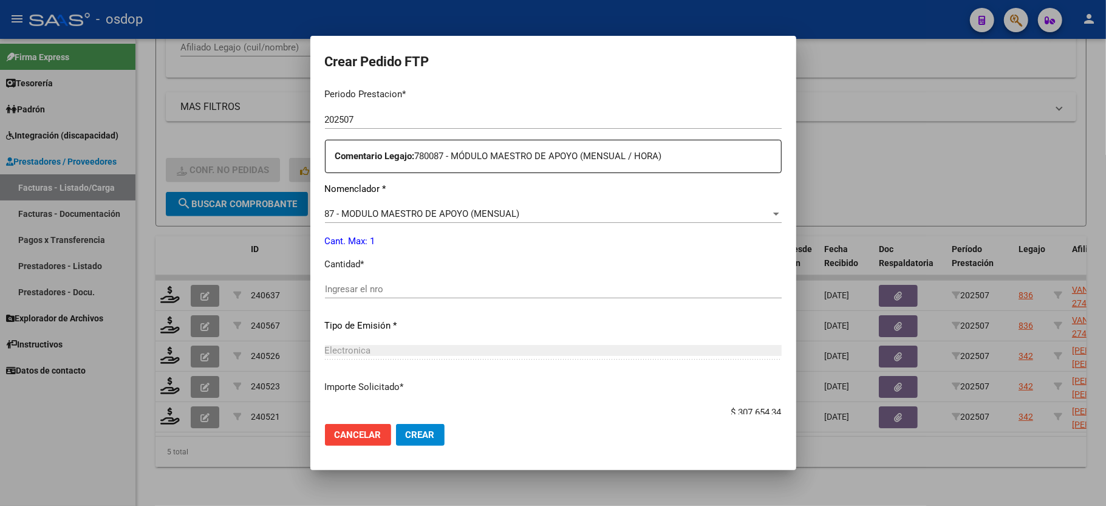
click at [392, 284] on input "Ingresar el nro" at bounding box center [553, 289] width 457 height 11
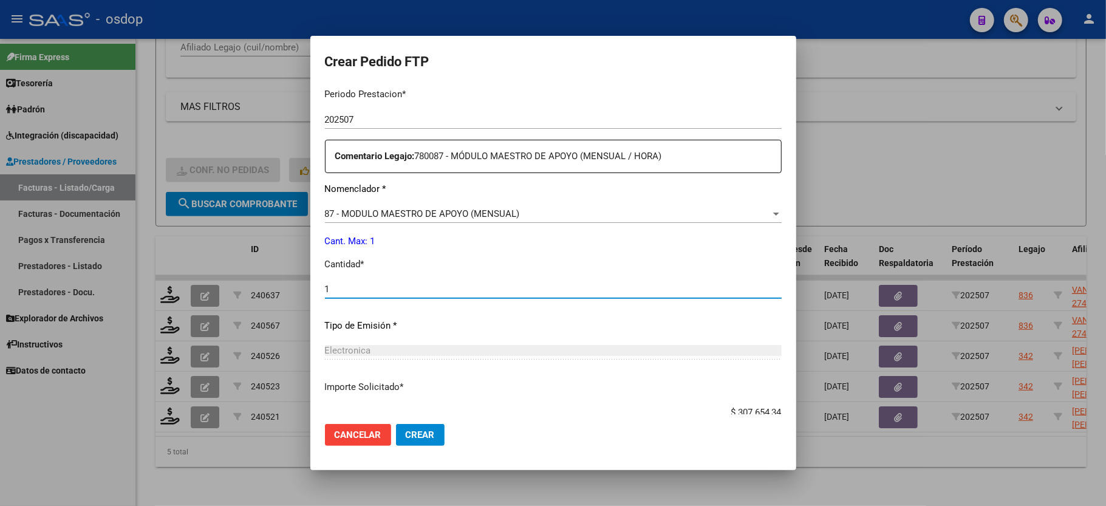
type input "1"
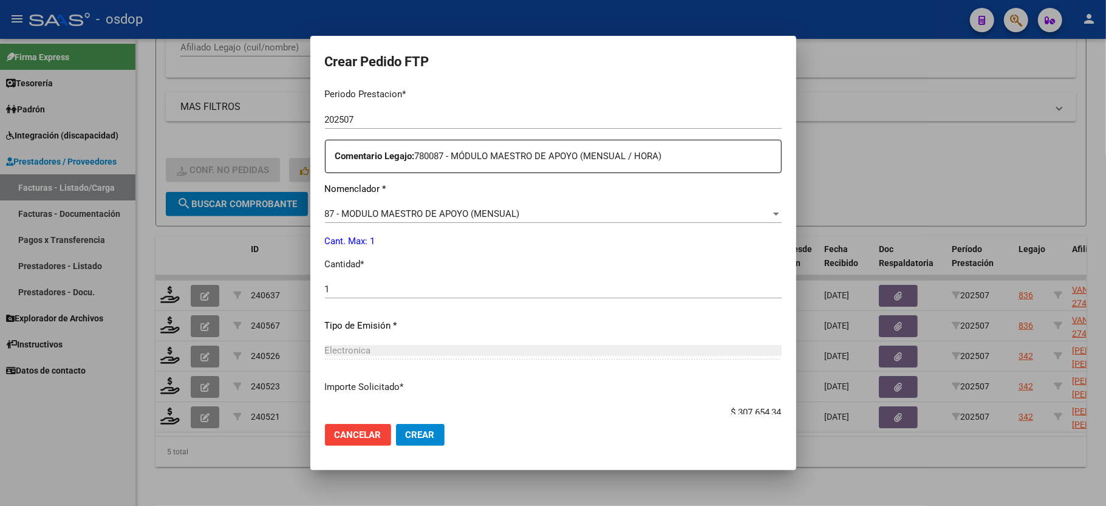
scroll to position [476, 0]
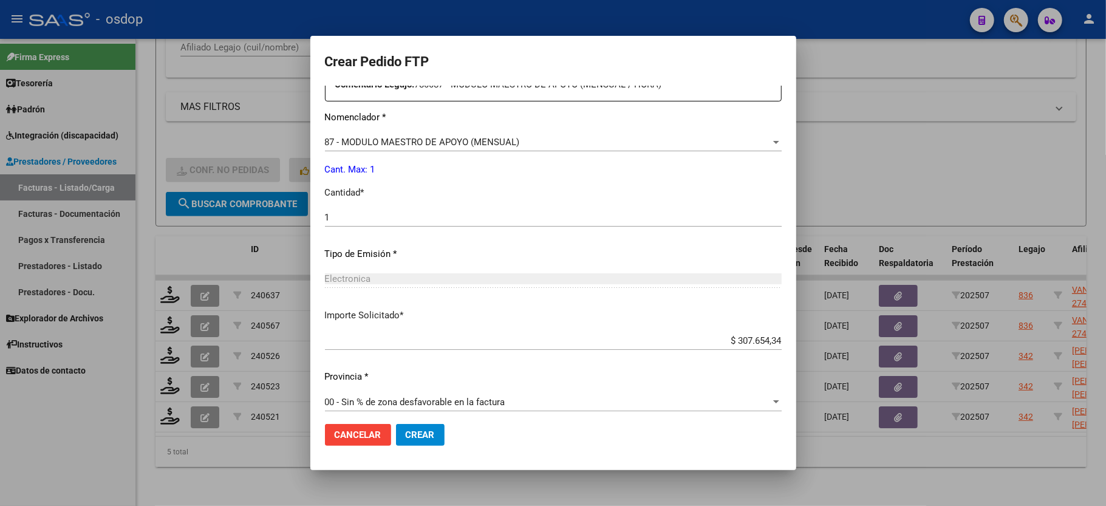
click at [419, 436] on span "Crear" at bounding box center [420, 434] width 29 height 11
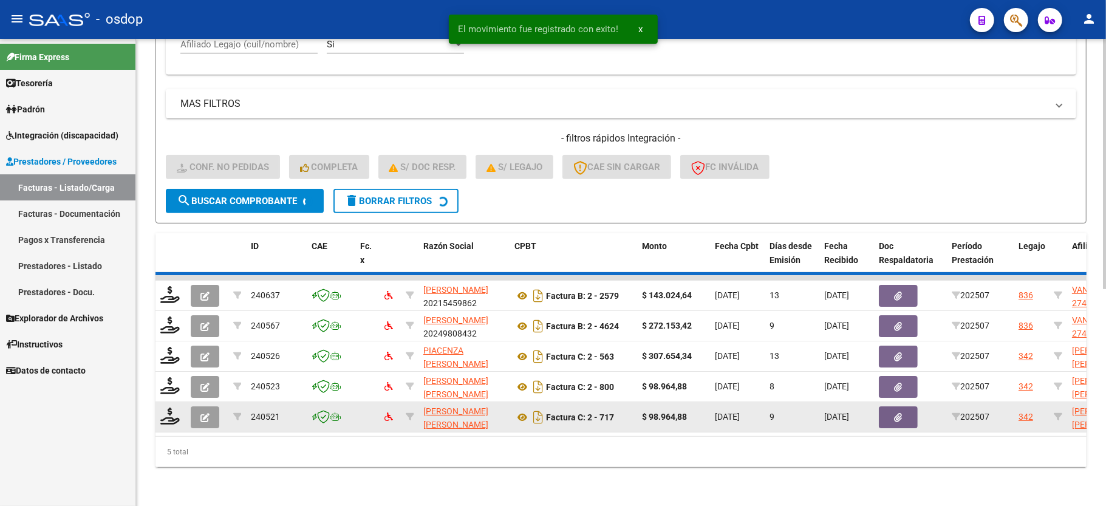
scroll to position [372, 0]
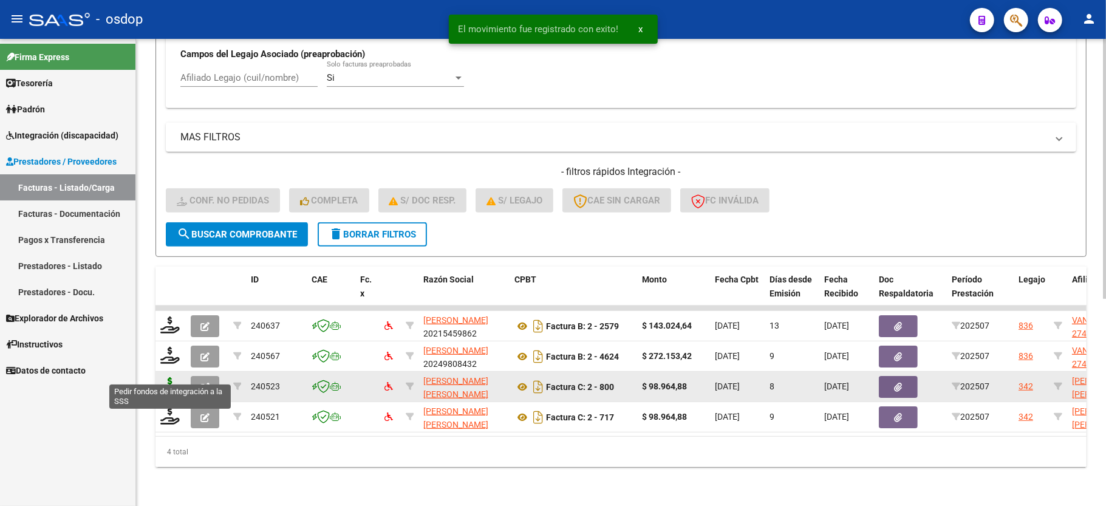
click at [174, 377] on icon at bounding box center [169, 385] width 19 height 17
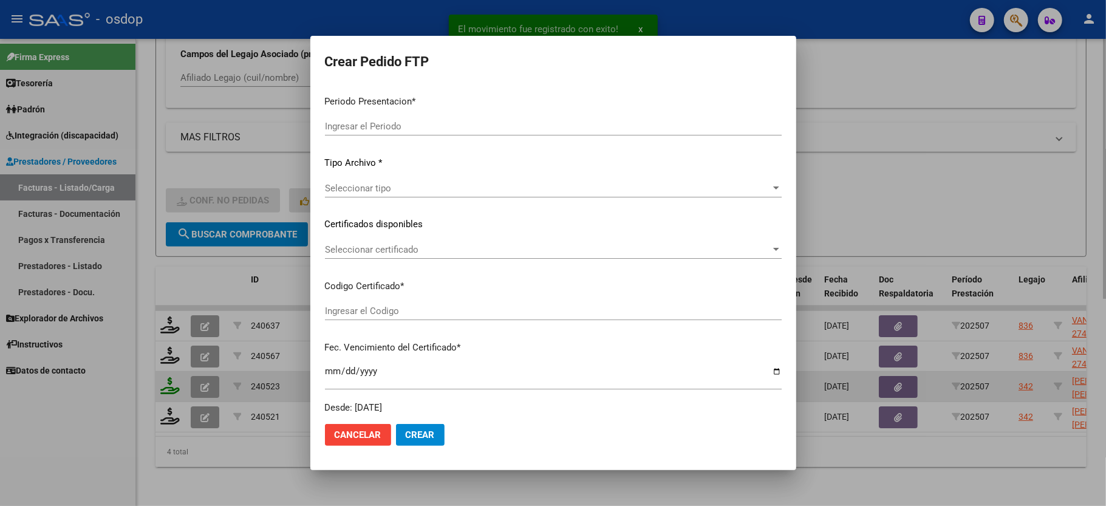
type input "202507"
type input "$ 98.964,88"
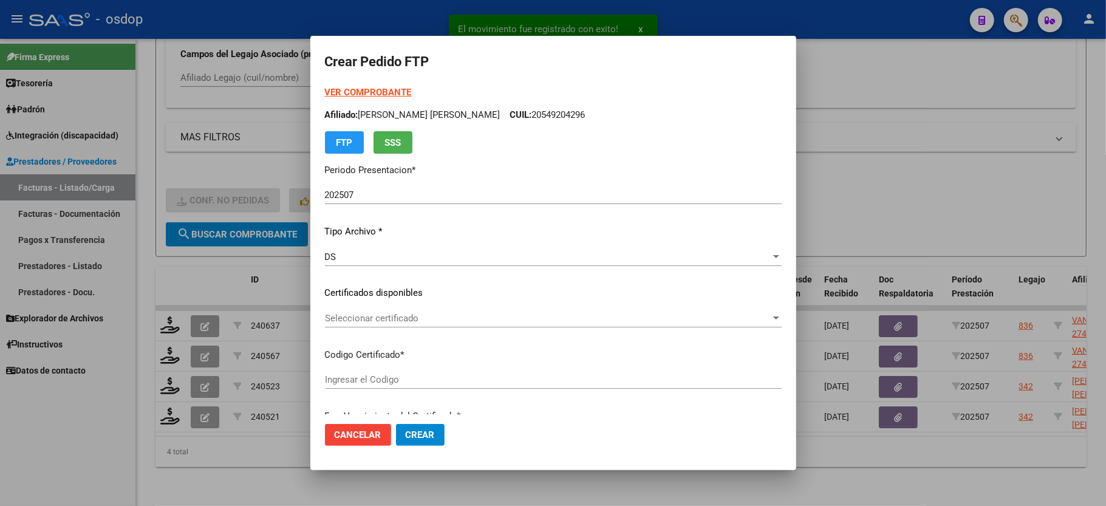
type input "3944079731"
type input "2025-10-20"
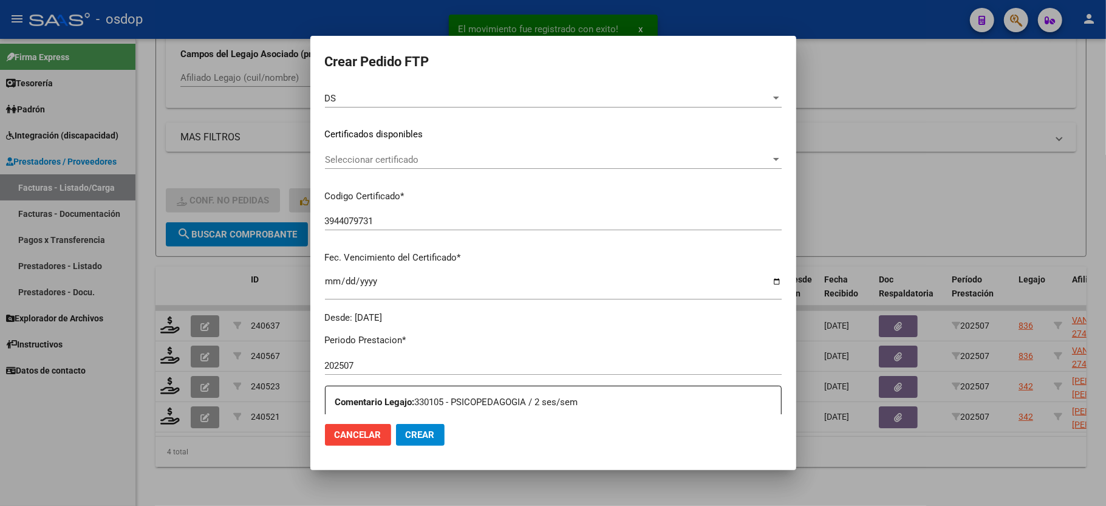
scroll to position [162, 0]
click at [403, 156] on span "Seleccionar certificado" at bounding box center [548, 156] width 446 height 11
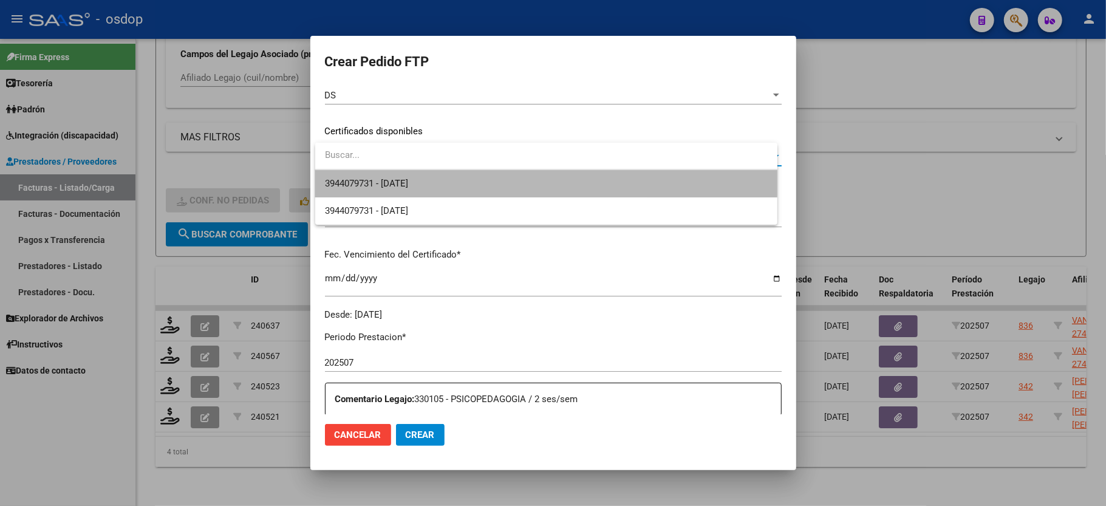
click at [404, 176] on span "3944079731 - 2025-10-20" at bounding box center [546, 183] width 443 height 27
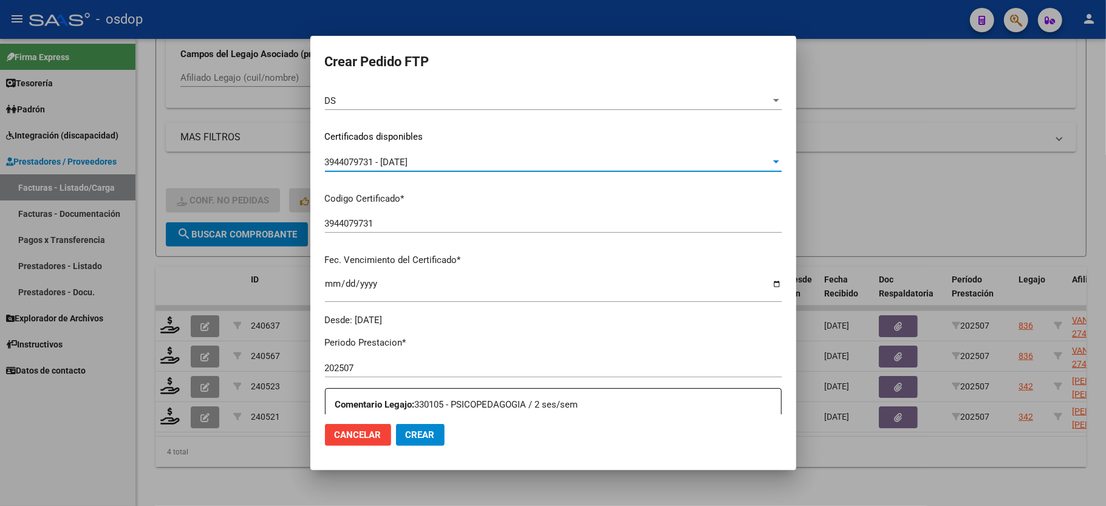
scroll to position [405, 0]
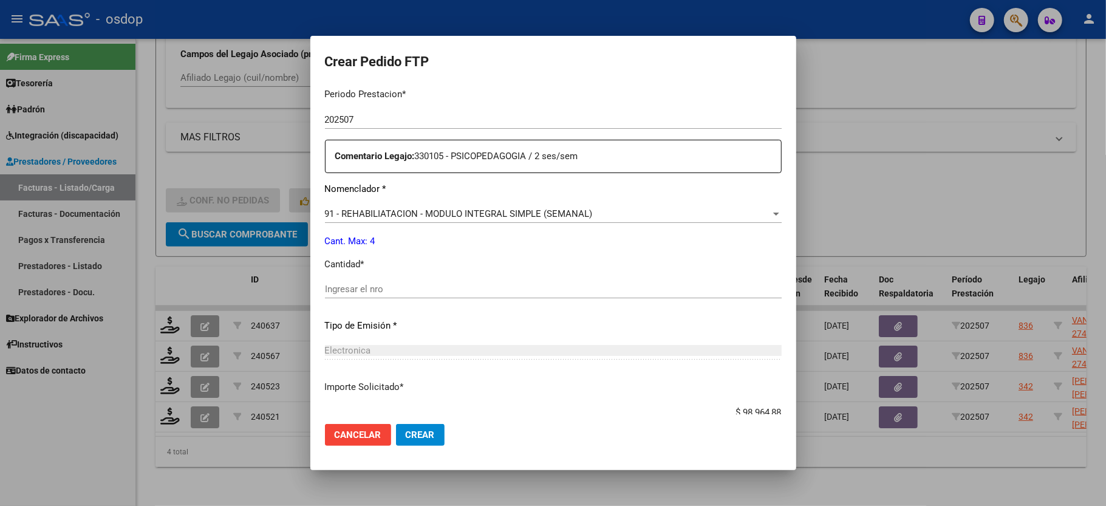
click at [398, 284] on input "Ingresar el nro" at bounding box center [553, 289] width 457 height 11
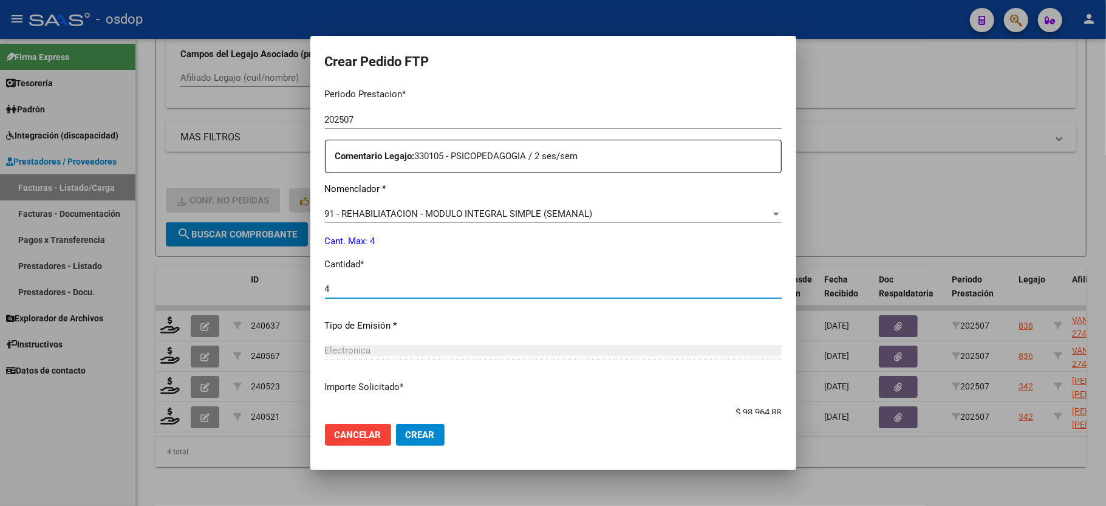
type input "4"
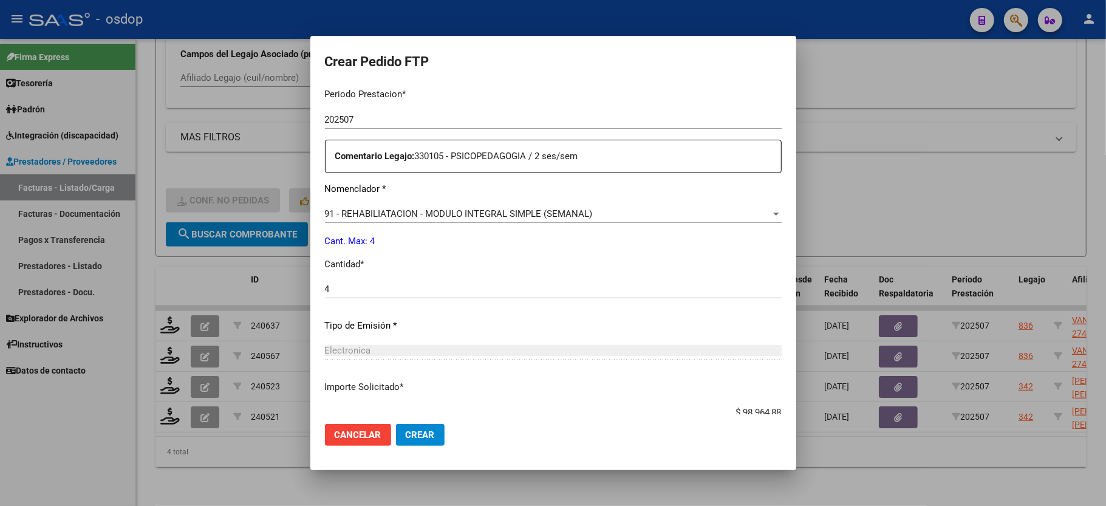
scroll to position [476, 0]
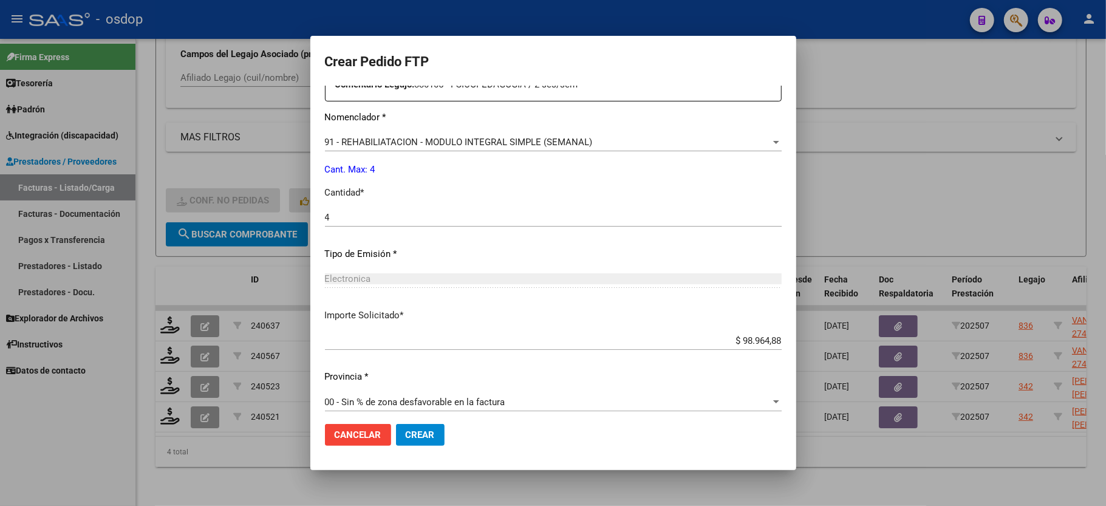
click at [426, 428] on button "Crear" at bounding box center [420, 435] width 49 height 22
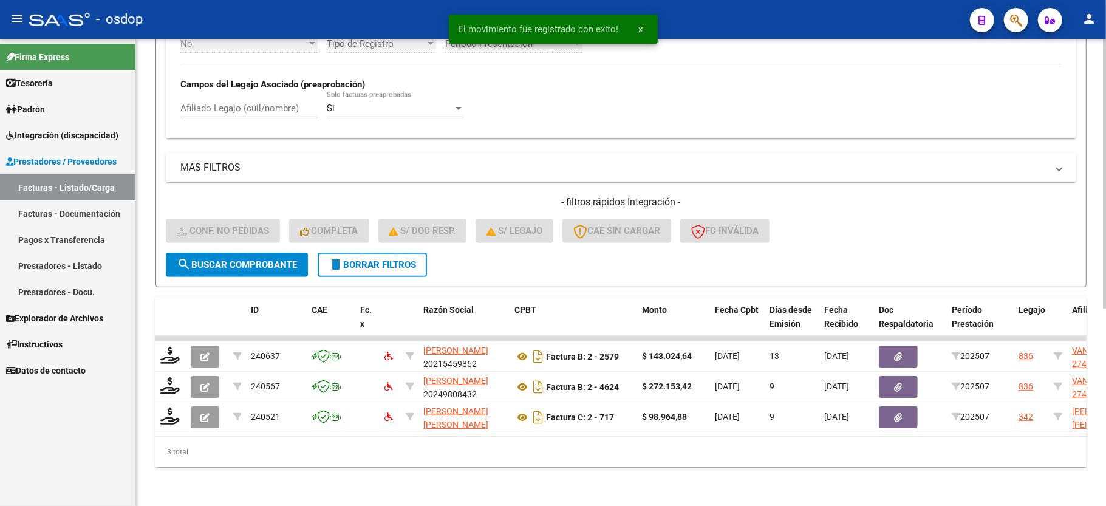
scroll to position [341, 0]
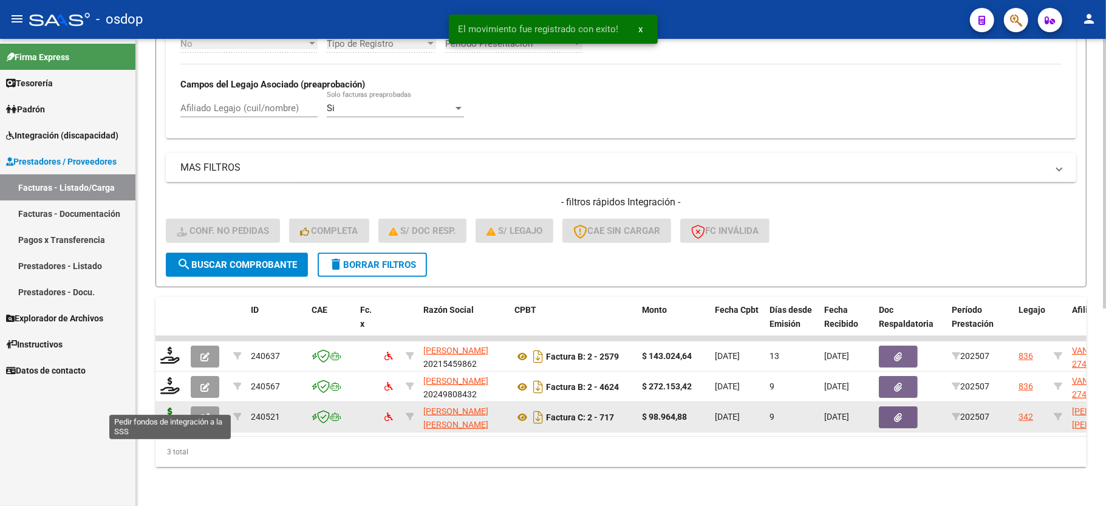
click at [163, 408] on icon at bounding box center [169, 416] width 19 height 17
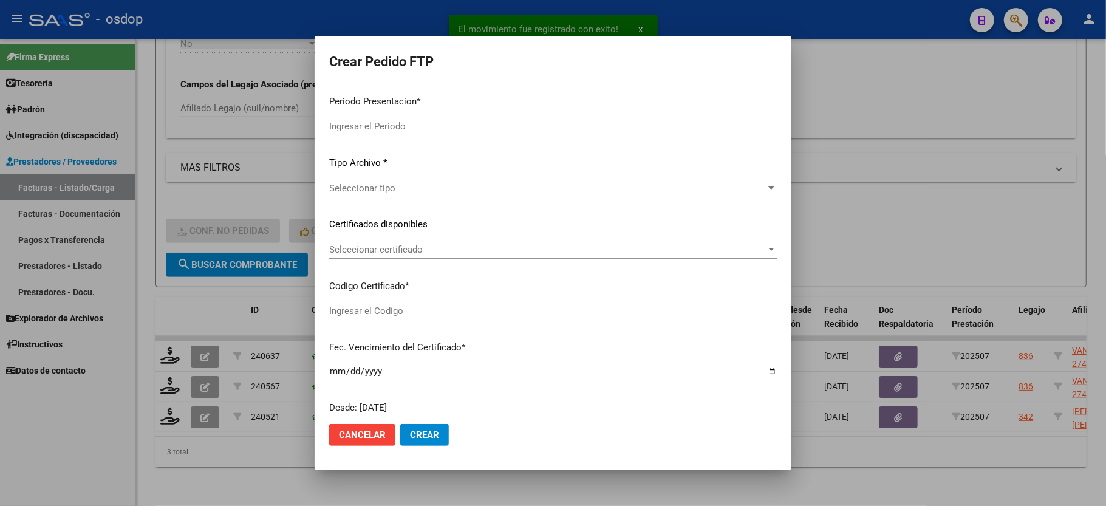
type input "202507"
type input "$ 98.964,88"
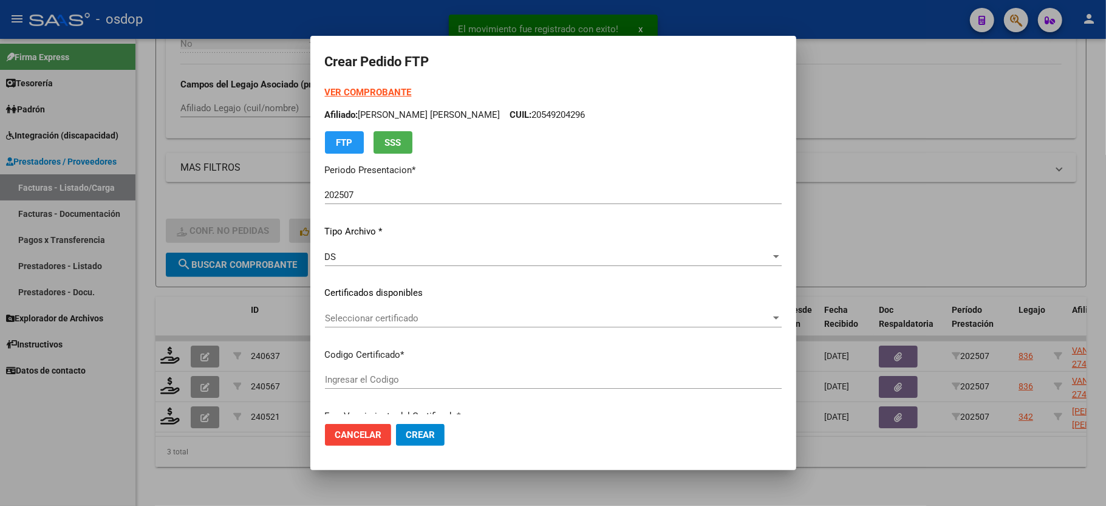
type input "3944079731"
type input "2025-10-20"
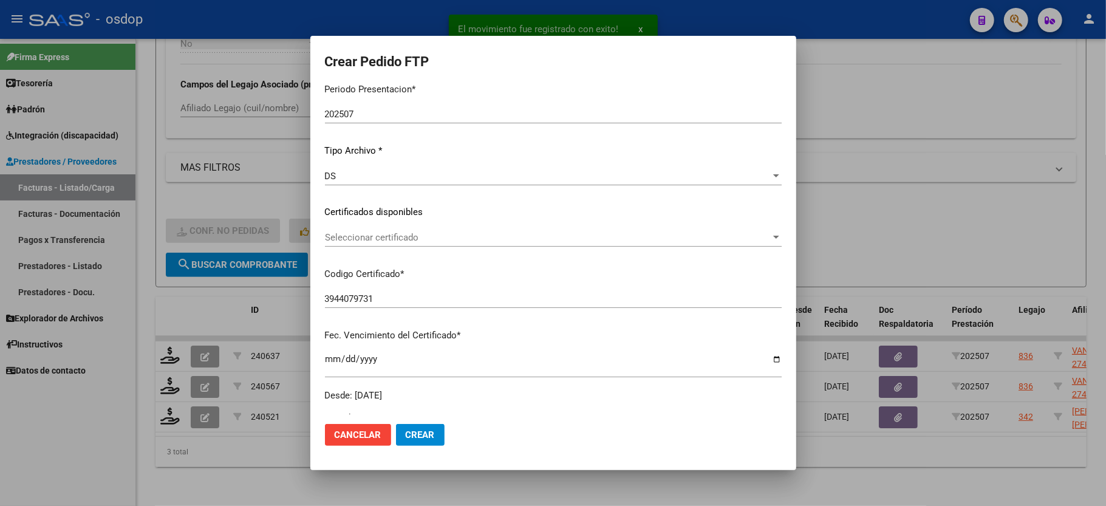
click at [379, 232] on span "Seleccionar certificado" at bounding box center [548, 237] width 446 height 11
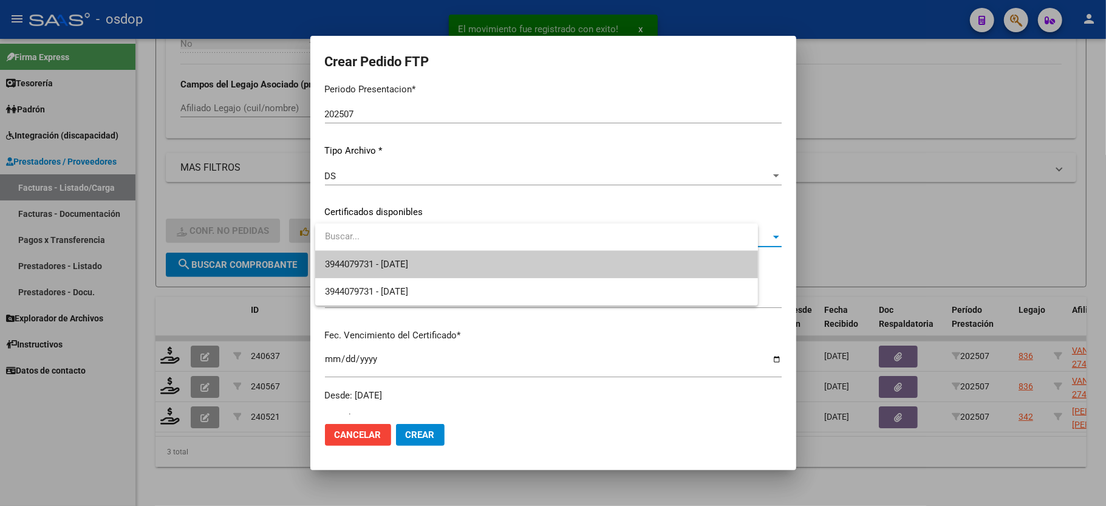
click at [379, 255] on span "3944079731 - 2025-10-20" at bounding box center [536, 264] width 423 height 27
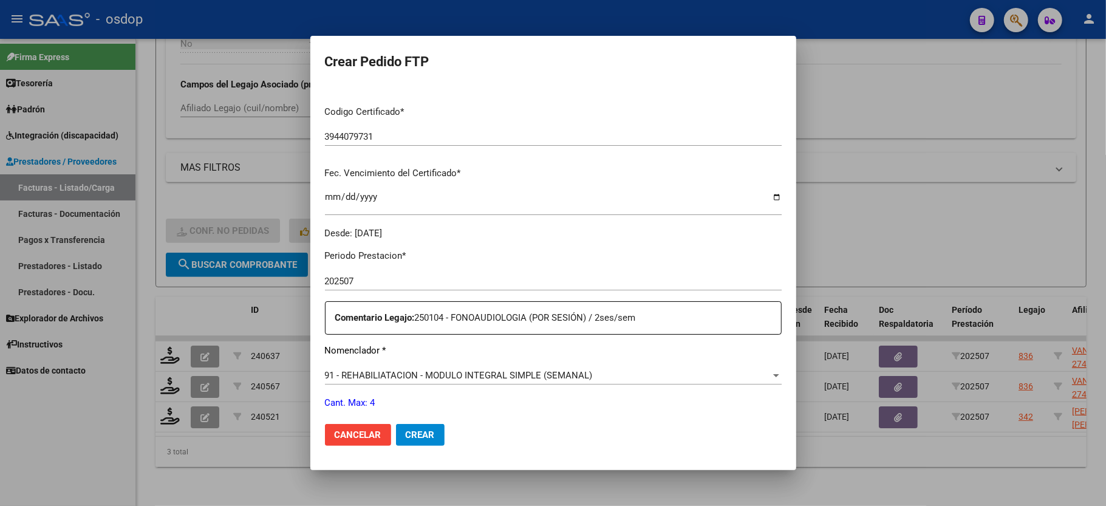
scroll to position [324, 0]
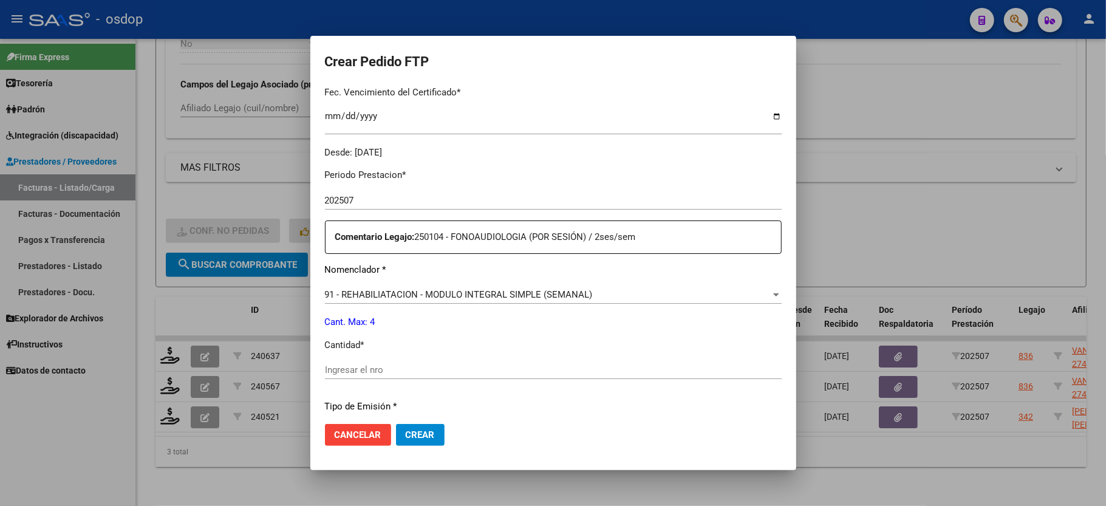
click at [346, 364] on input "Ingresar el nro" at bounding box center [553, 369] width 457 height 11
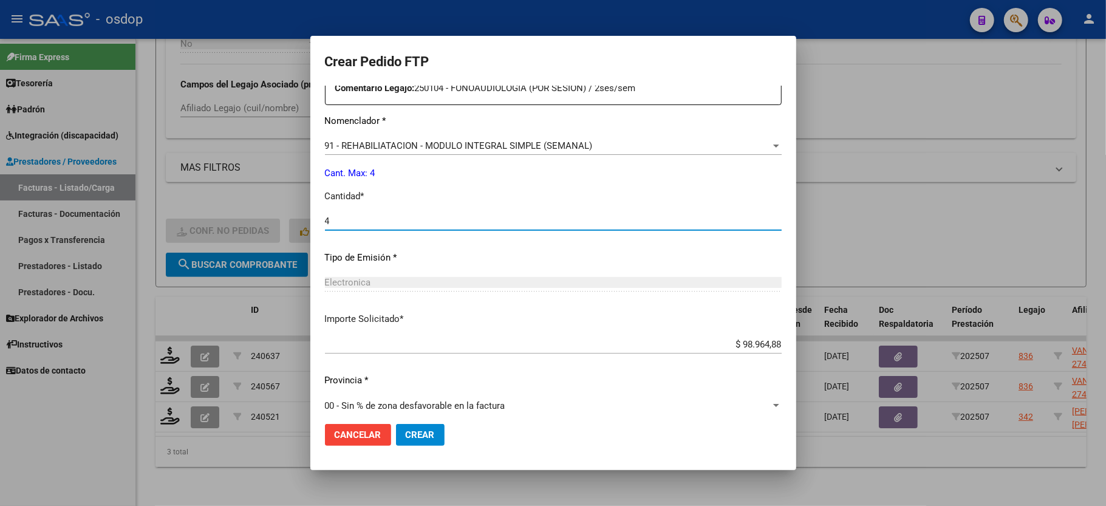
scroll to position [476, 0]
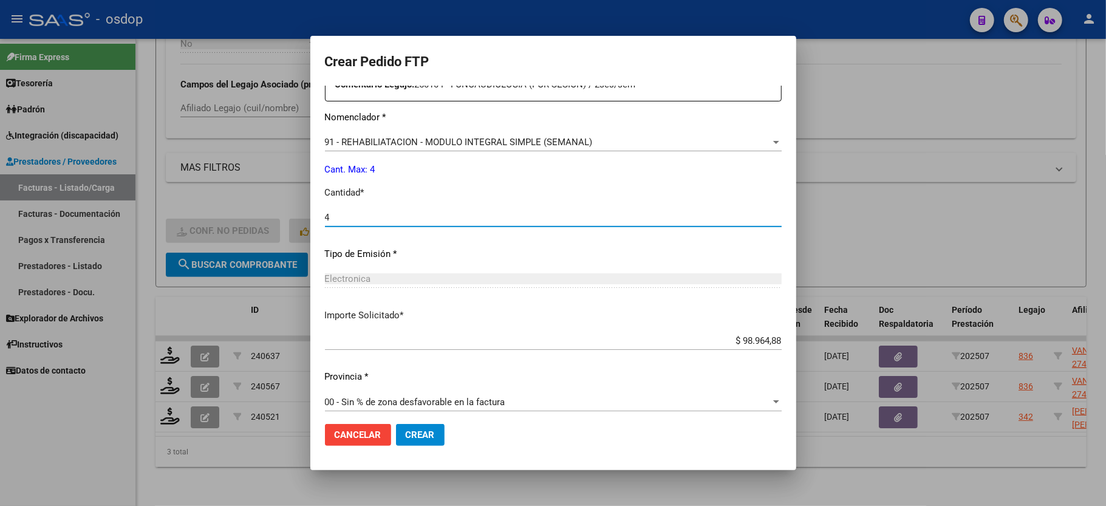
type input "4"
click at [414, 436] on span "Crear" at bounding box center [420, 434] width 29 height 11
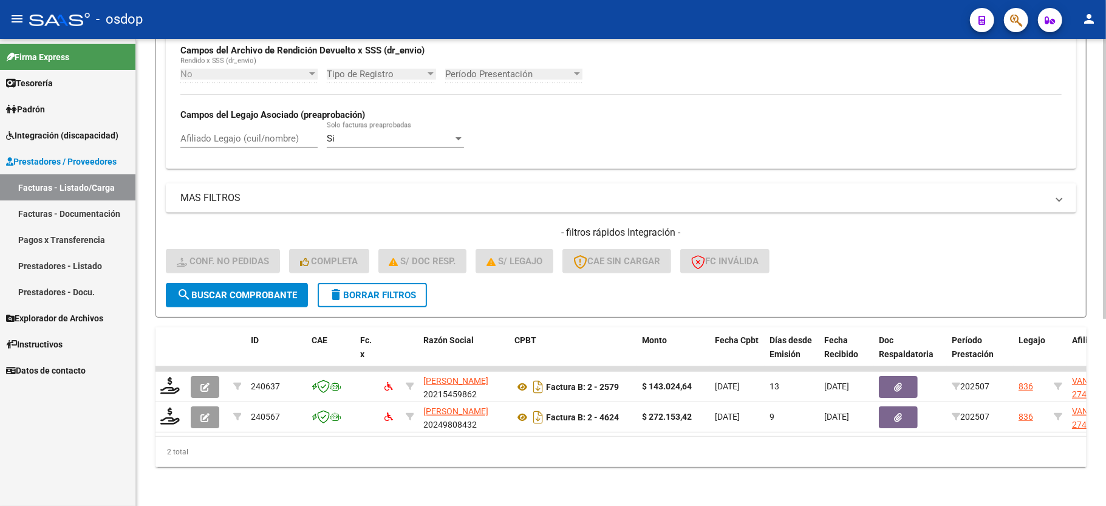
scroll to position [312, 0]
click at [378, 290] on span "delete Borrar Filtros" at bounding box center [372, 295] width 87 height 11
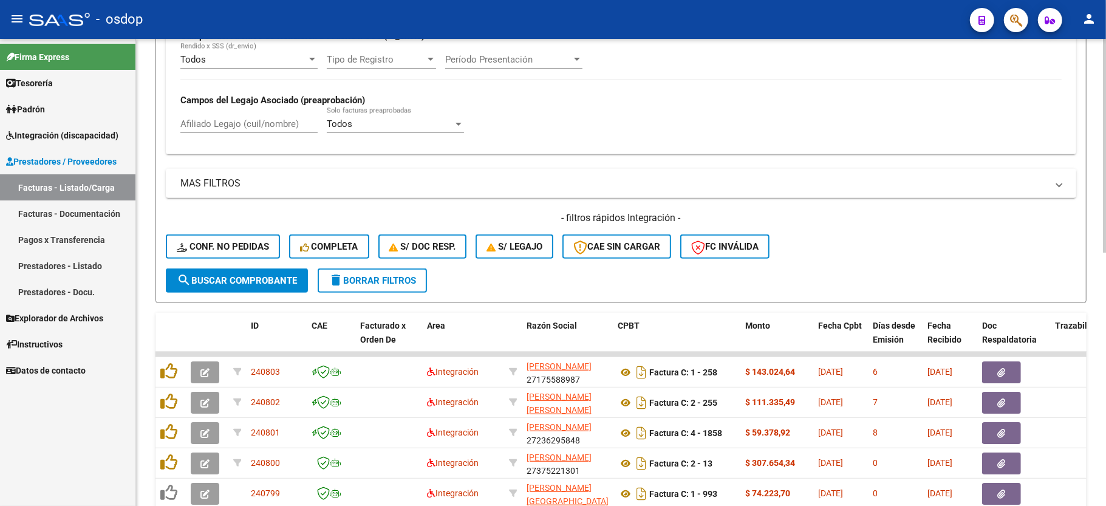
drag, startPoint x: 194, startPoint y: 110, endPoint x: 207, endPoint y: 122, distance: 17.2
click at [200, 115] on div "Afiliado Legajo (cuil/nombre)" at bounding box center [248, 120] width 137 height 26
paste input "27531604615"
type input "27531604615"
click at [243, 280] on span "search Buscar Comprobante" at bounding box center [237, 280] width 120 height 11
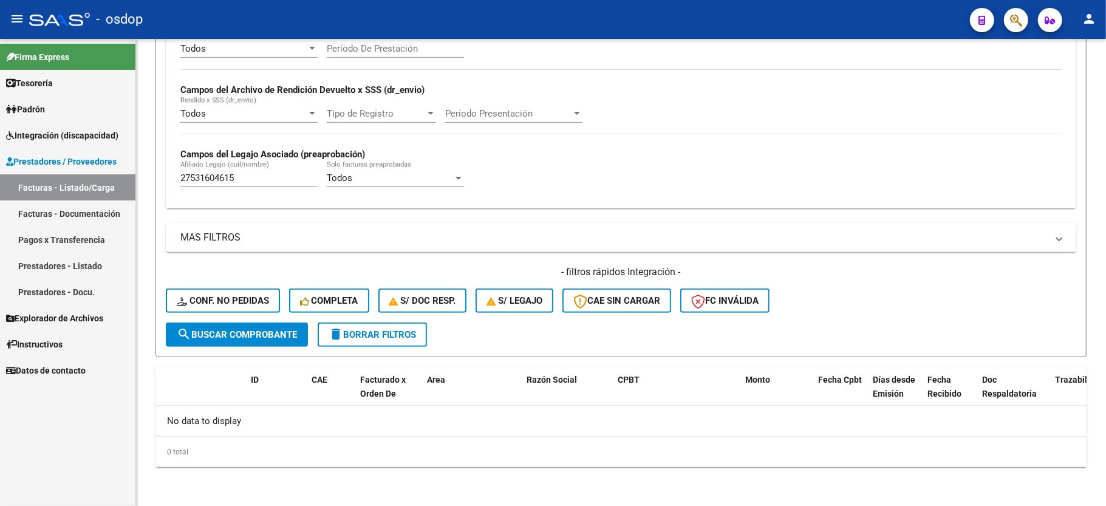
scroll to position [258, 0]
click at [338, 331] on mat-icon "delete" at bounding box center [336, 334] width 15 height 15
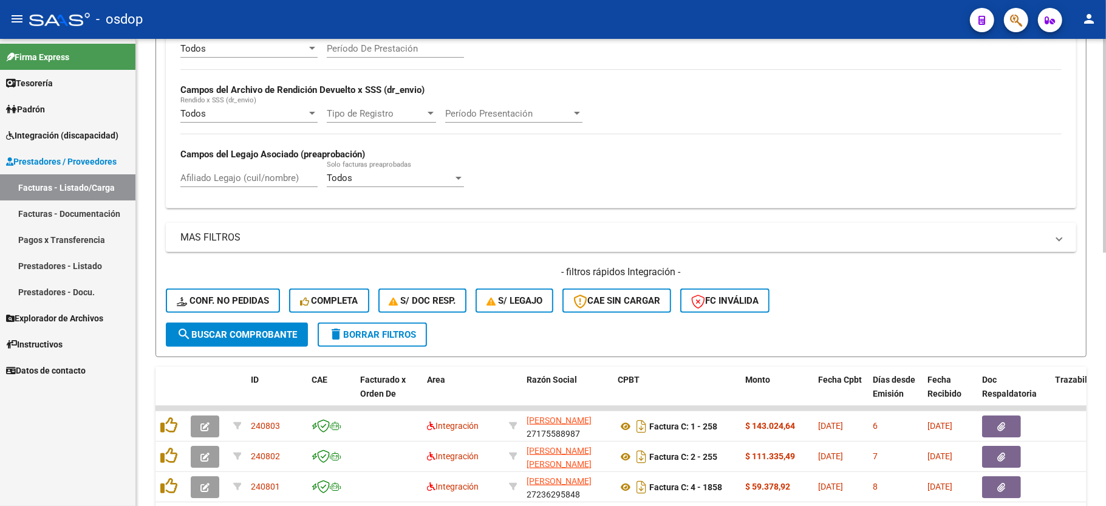
click at [221, 183] on input "Afiliado Legajo (cuil/nombre)" at bounding box center [248, 178] width 137 height 11
paste input "27531604615"
type input "27531604615"
click at [264, 336] on span "search Buscar Comprobante" at bounding box center [237, 334] width 120 height 11
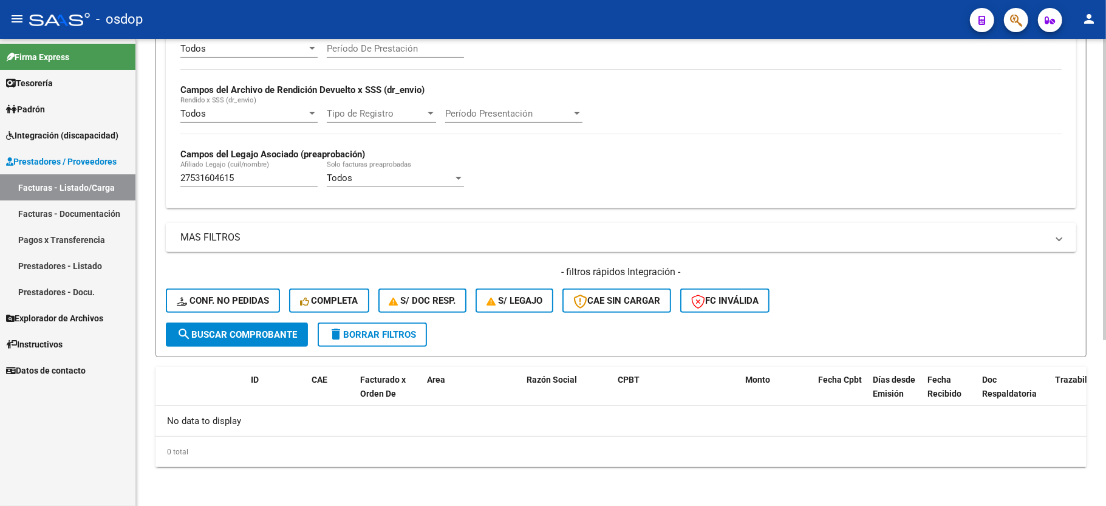
click at [399, 327] on button "delete Borrar Filtros" at bounding box center [372, 335] width 109 height 24
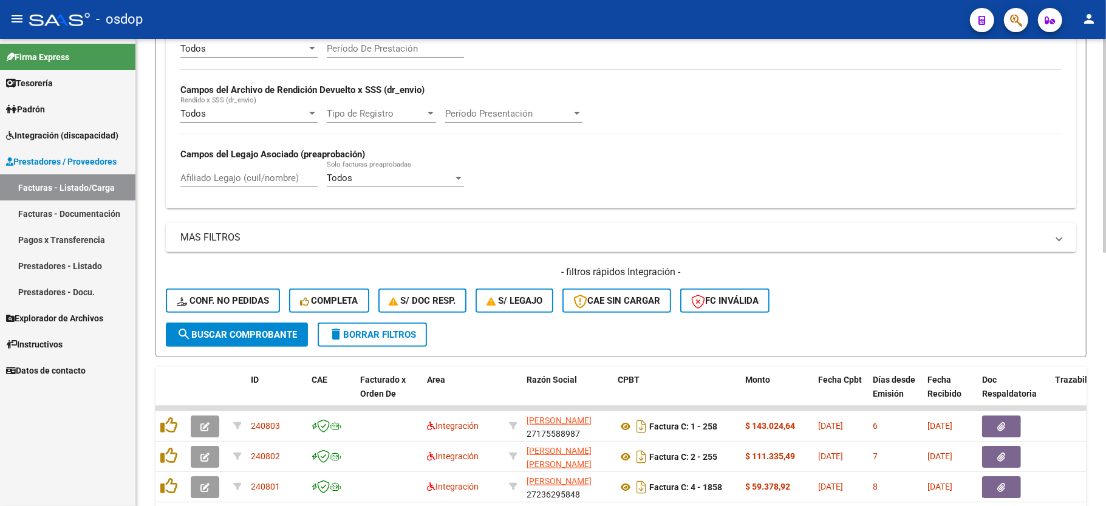
click at [397, 326] on button "delete Borrar Filtros" at bounding box center [372, 335] width 109 height 24
click at [233, 173] on input "Afiliado Legajo (cuil/nombre)" at bounding box center [248, 178] width 137 height 11
paste input "20265280588"
type input "20265280588"
click at [262, 338] on span "search Buscar Comprobante" at bounding box center [237, 334] width 120 height 11
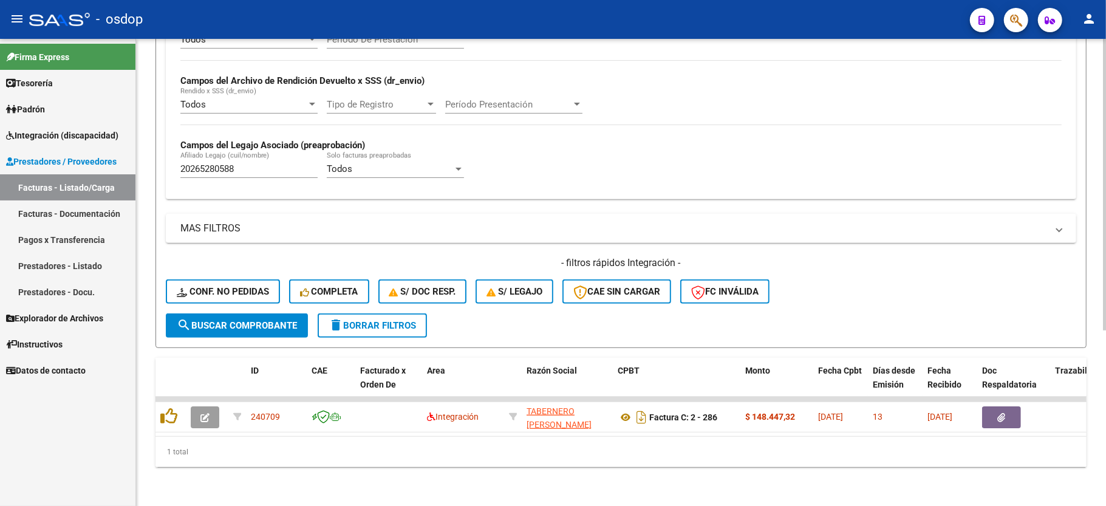
scroll to position [281, 0]
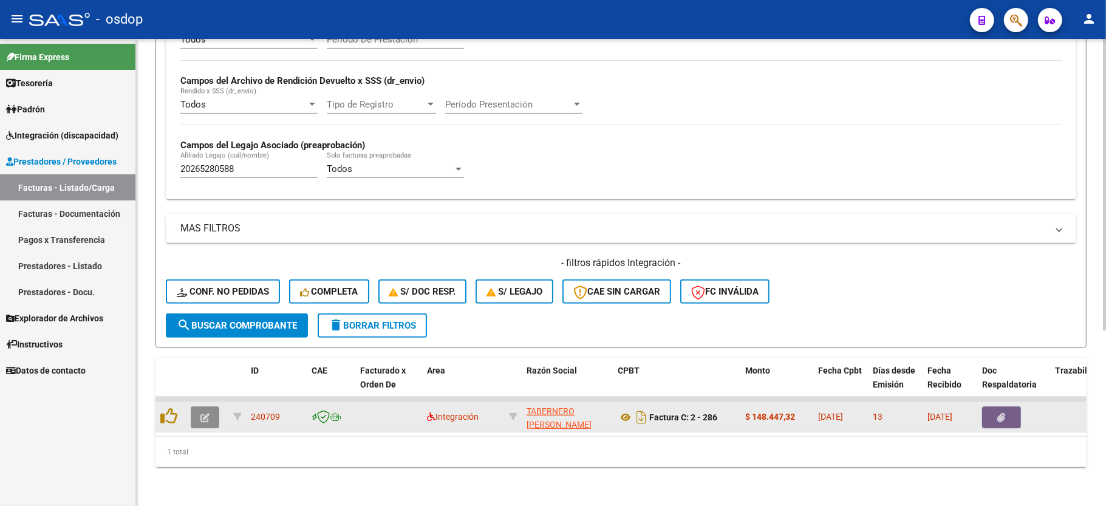
click at [210, 406] on button "button" at bounding box center [205, 417] width 29 height 22
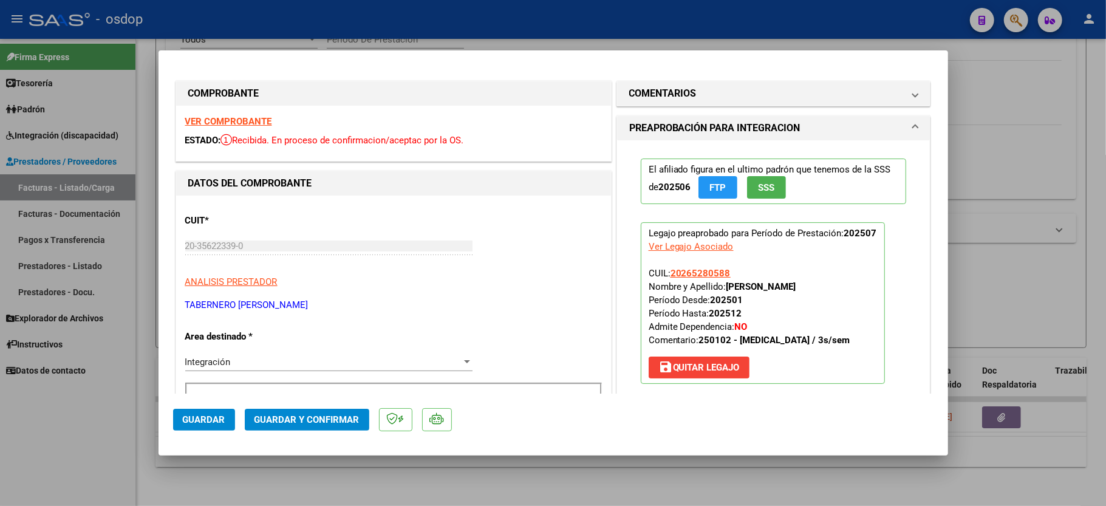
click at [244, 116] on strong "VER COMPROBANTE" at bounding box center [228, 121] width 87 height 11
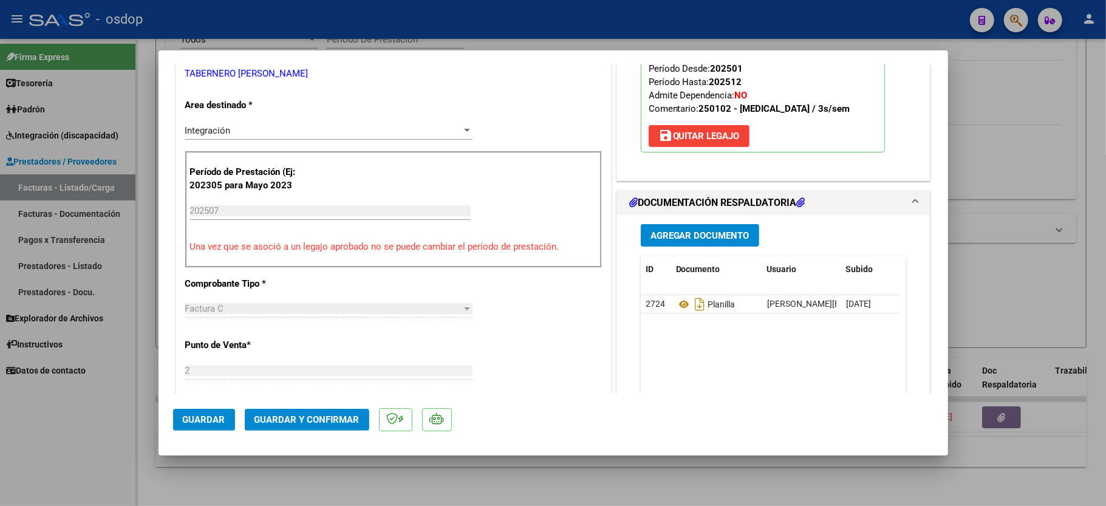
scroll to position [243, 0]
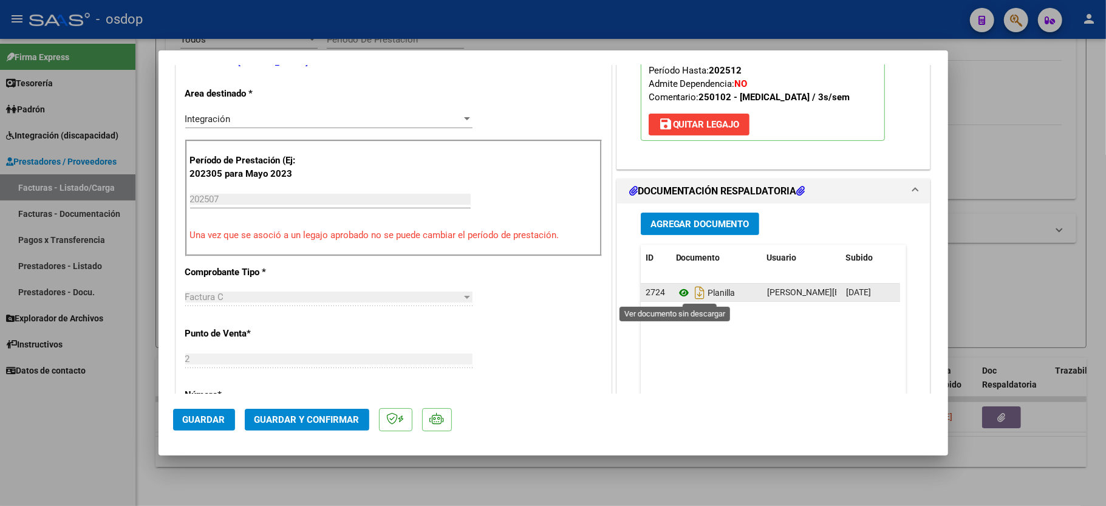
click at [677, 295] on icon at bounding box center [684, 293] width 16 height 15
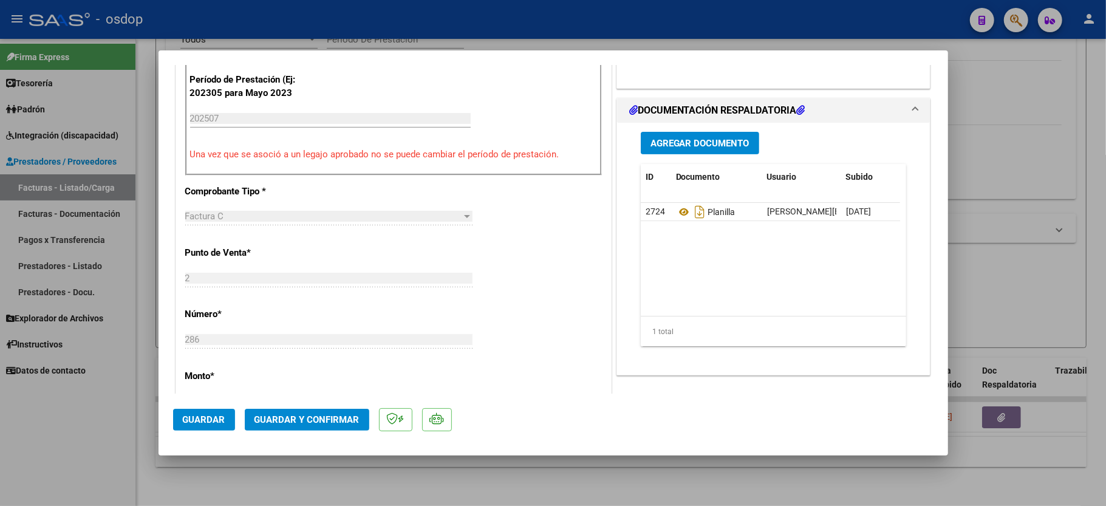
scroll to position [405, 0]
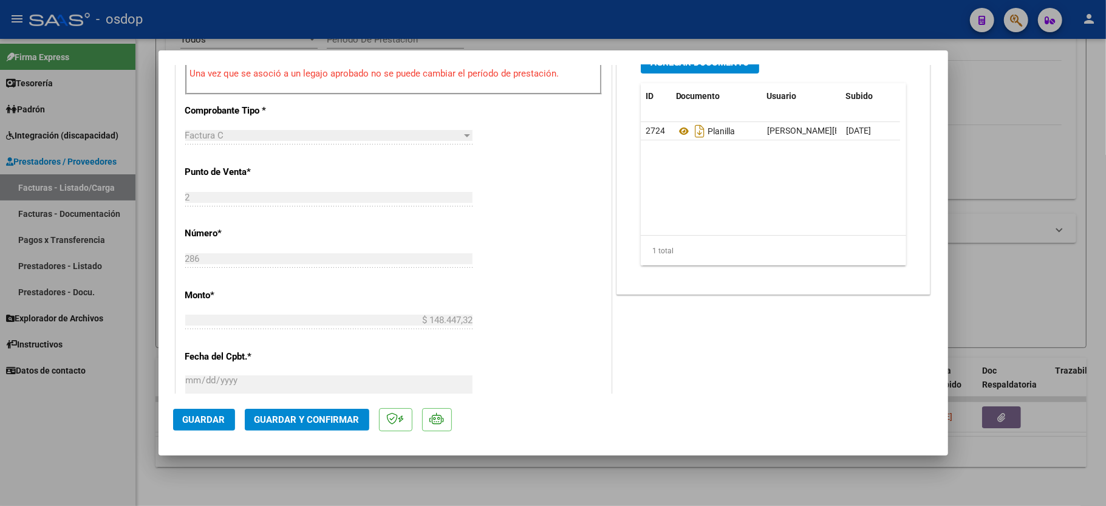
click at [304, 419] on span "Guardar y Confirmar" at bounding box center [307, 419] width 105 height 11
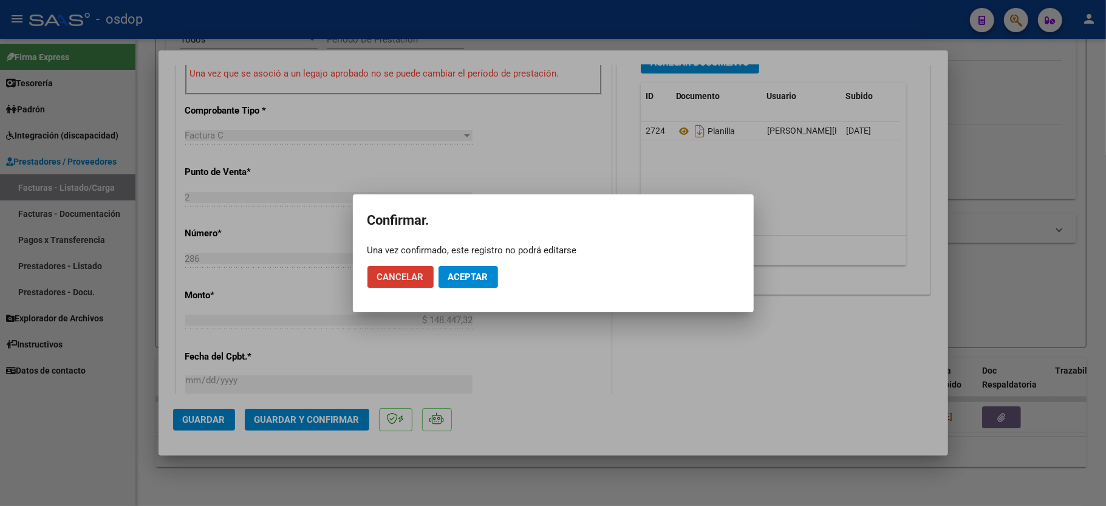
click at [450, 267] on button "Aceptar" at bounding box center [469, 277] width 60 height 22
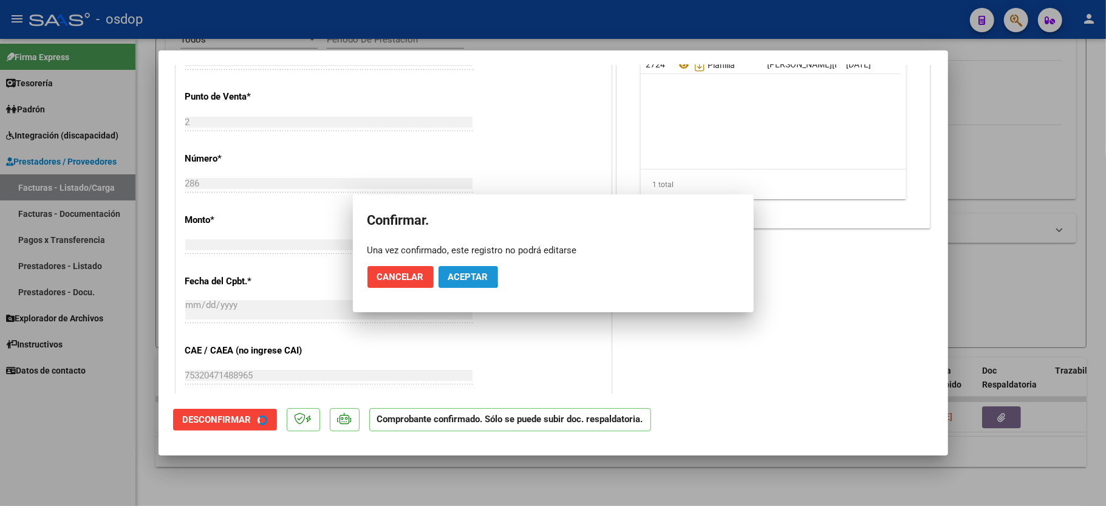
scroll to position [634, 0]
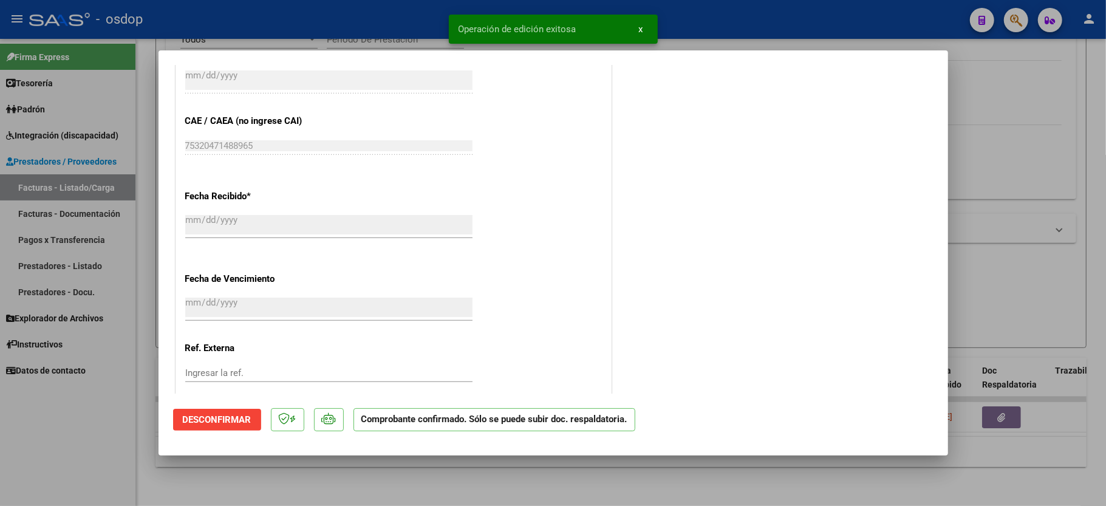
click at [39, 455] on div at bounding box center [553, 253] width 1106 height 506
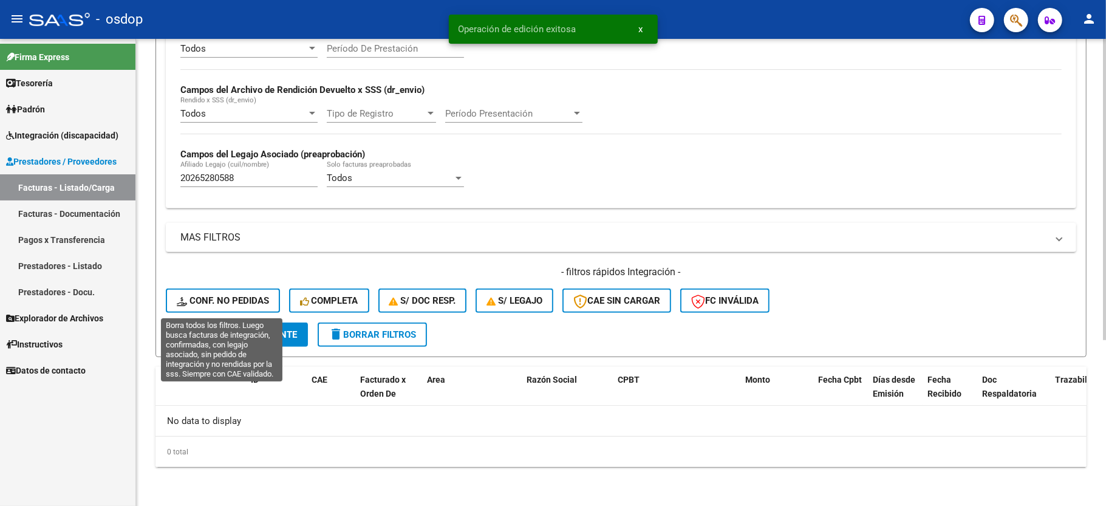
click at [207, 297] on span "Conf. no pedidas" at bounding box center [223, 300] width 92 height 11
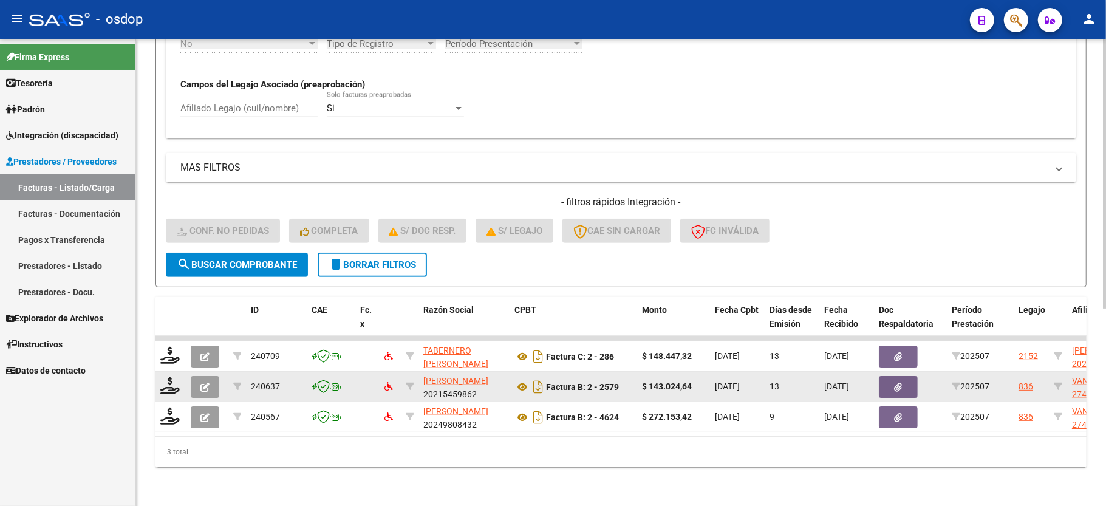
scroll to position [341, 0]
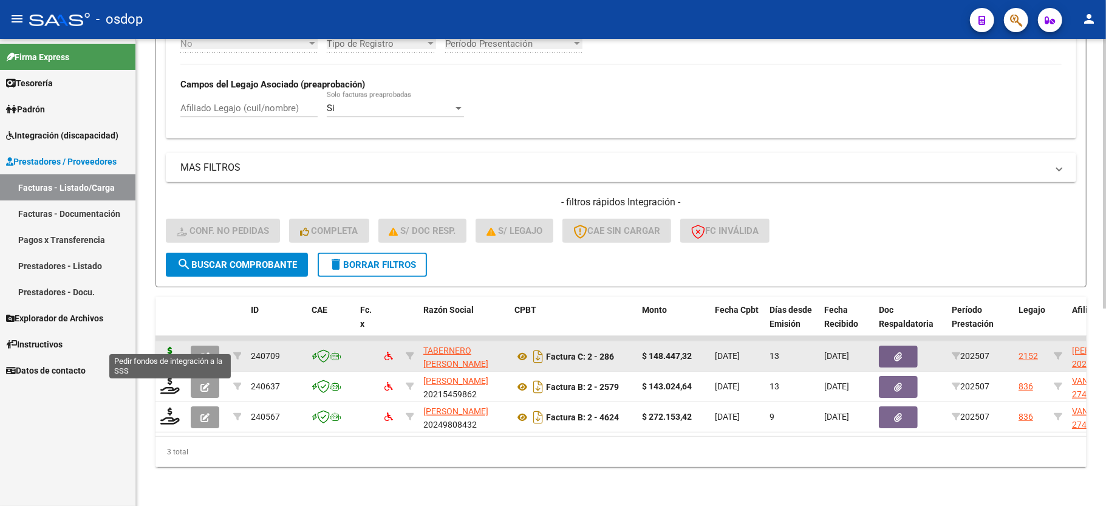
click at [170, 347] on icon at bounding box center [169, 355] width 19 height 17
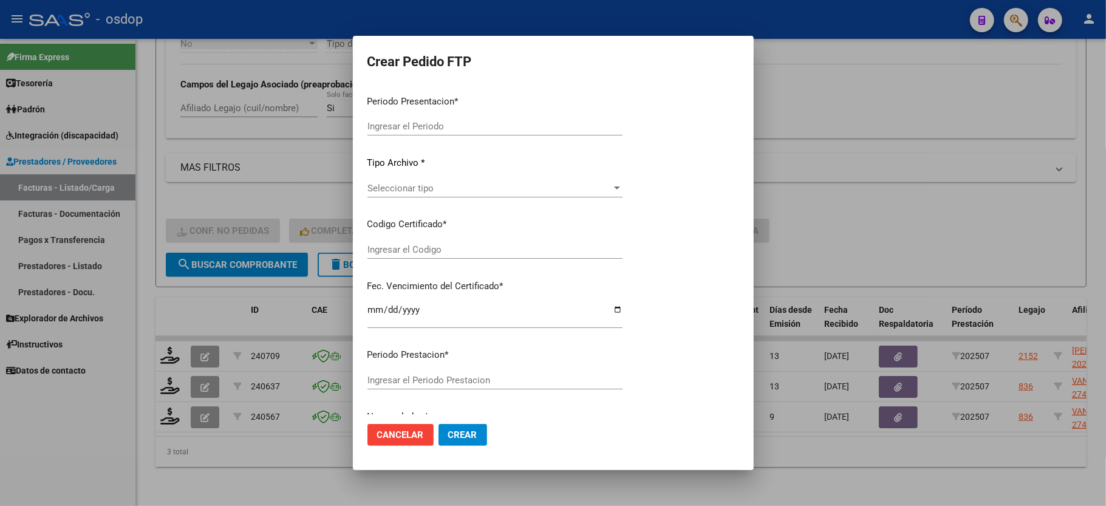
type input "202507"
type input "$ 148.447,32"
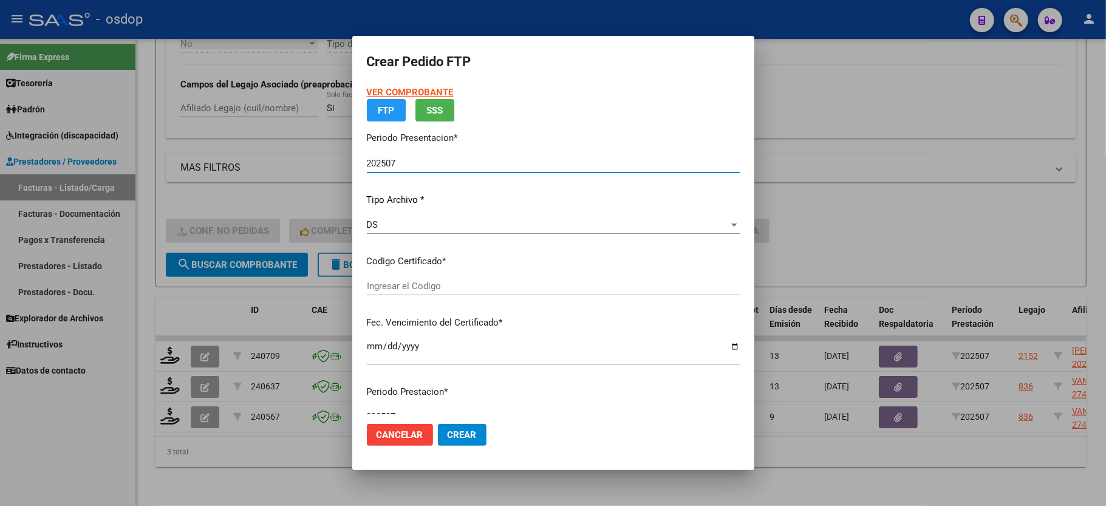
type input "6312856118"
type input "2032-10-16"
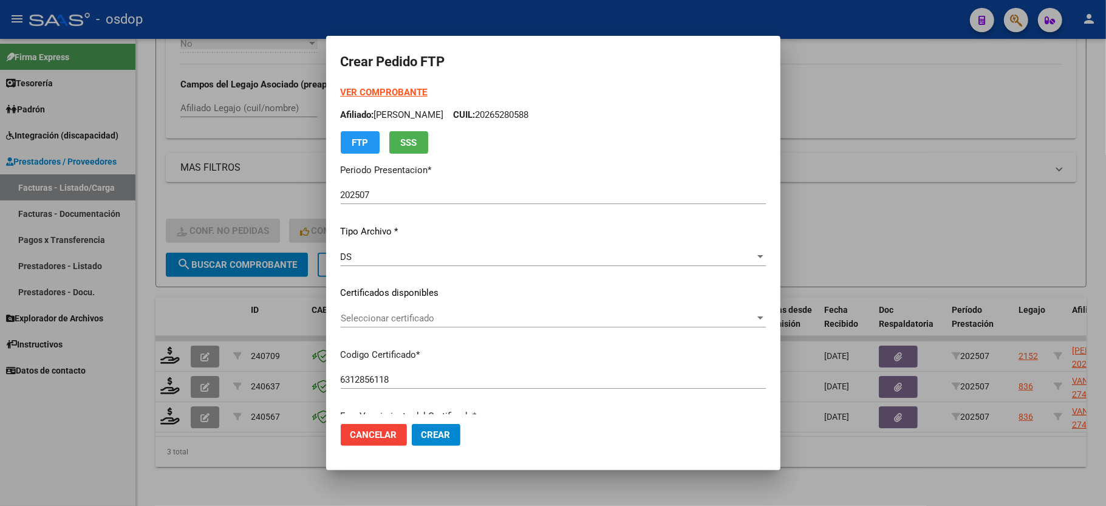
drag, startPoint x: 365, startPoint y: 306, endPoint x: 365, endPoint y: 324, distance: 17.6
click at [365, 309] on div "VER COMPROBANTE ARCA Padrón Afiliado: PERALTA FABIAN MARTIN CUIL: 20265280588 F…" at bounding box center [553, 284] width 425 height 397
click at [365, 322] on span "Seleccionar certificado" at bounding box center [548, 318] width 414 height 11
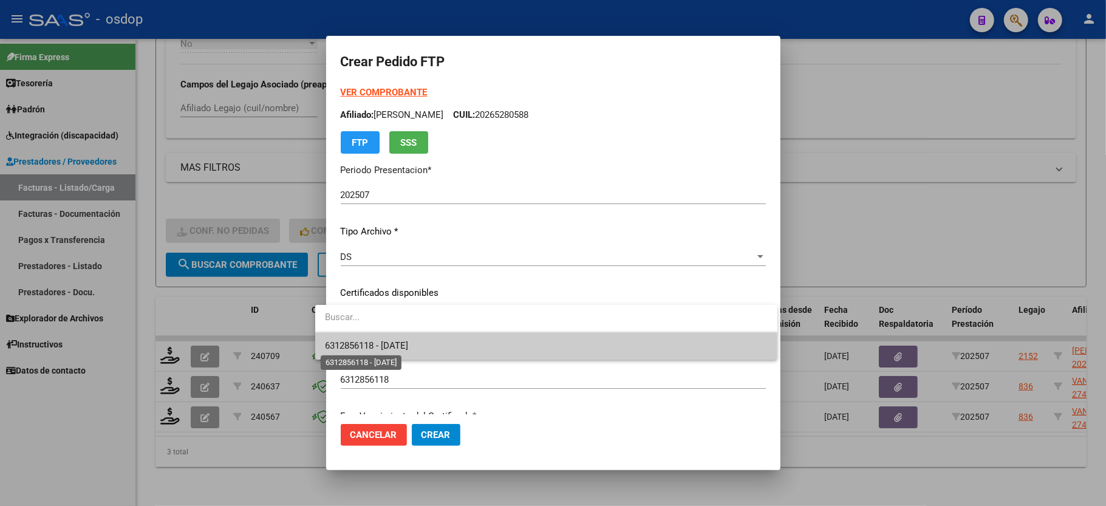
click at [369, 341] on span "6312856118 - 2032-10-16" at bounding box center [366, 345] width 83 height 11
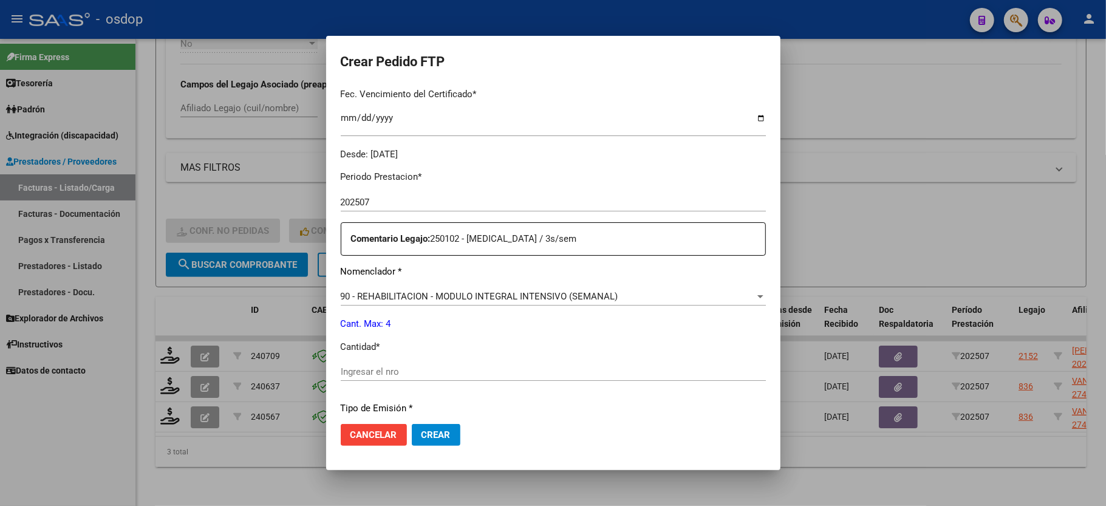
scroll to position [324, 0]
click at [366, 343] on p "Cantidad *" at bounding box center [553, 345] width 425 height 14
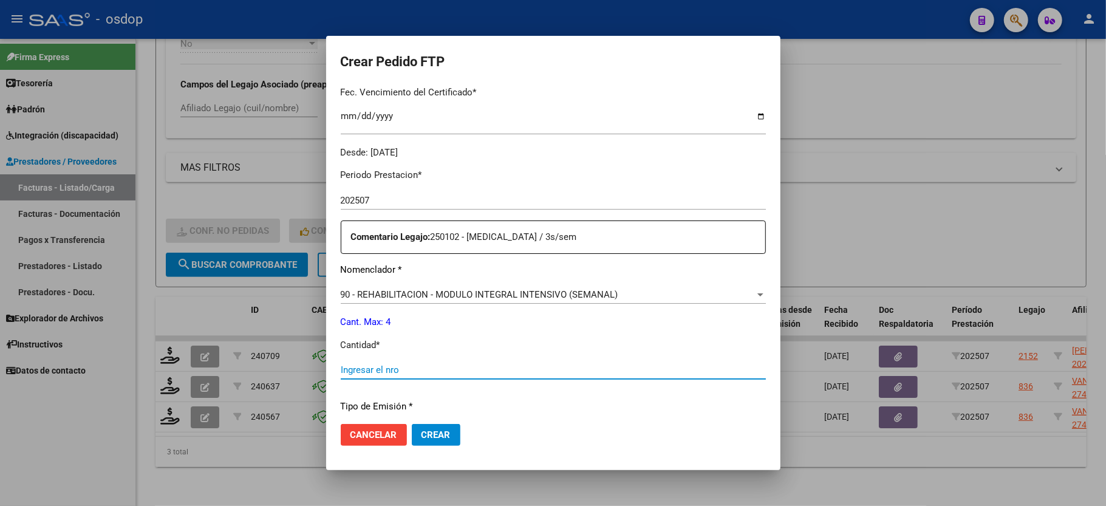
click at [367, 364] on input "Ingresar el nro" at bounding box center [553, 369] width 425 height 11
type input "4"
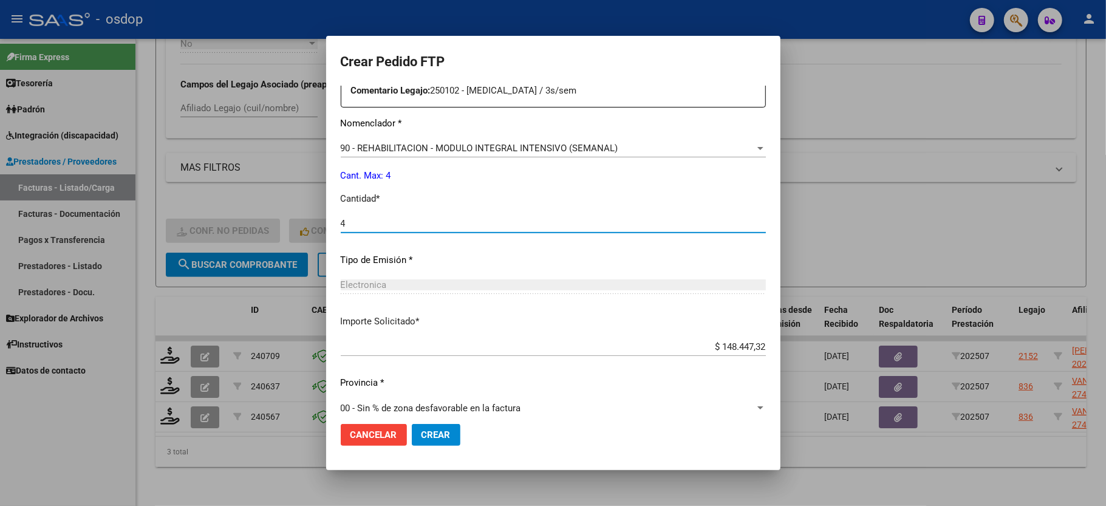
scroll to position [476, 0]
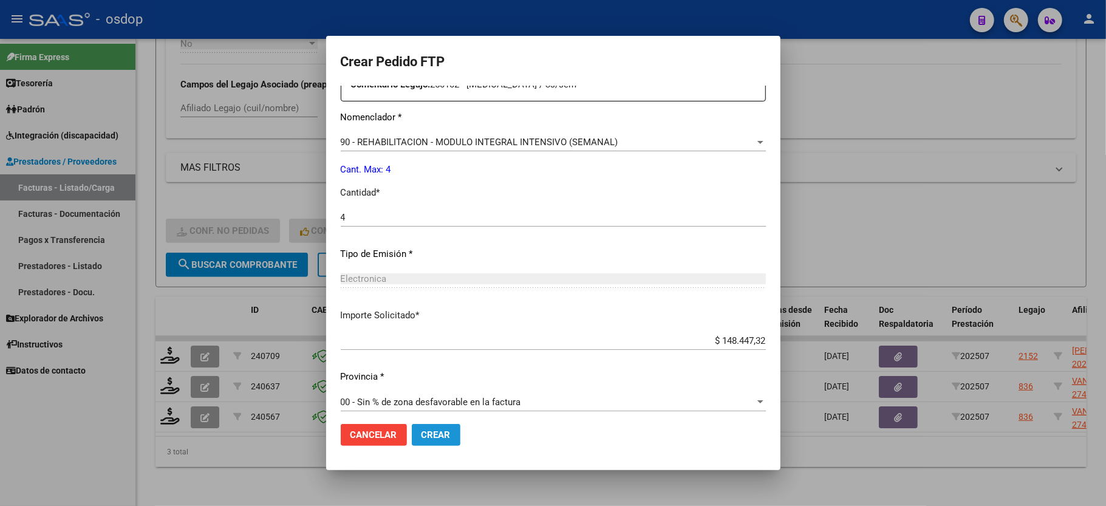
click at [422, 433] on span "Crear" at bounding box center [436, 434] width 29 height 11
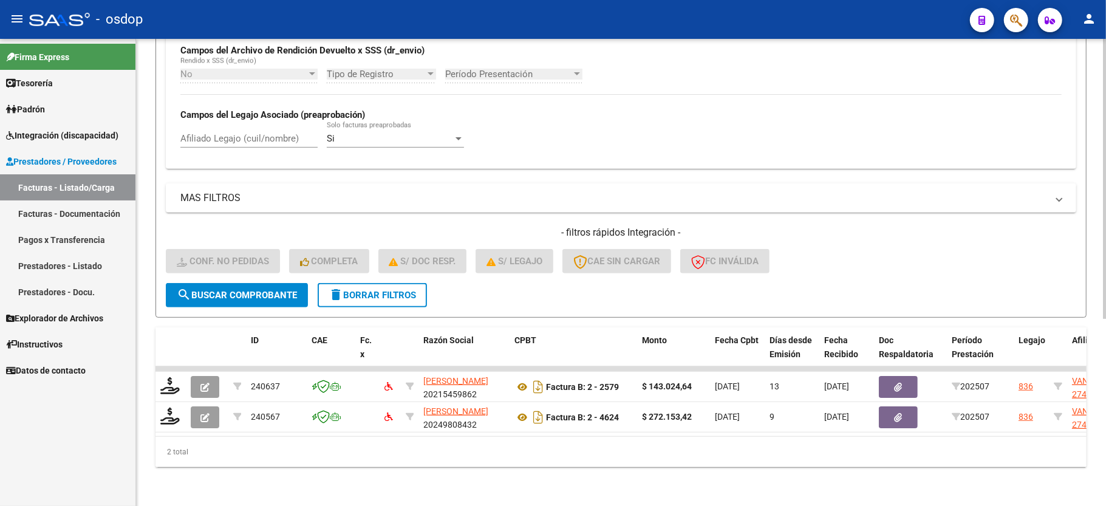
scroll to position [312, 0]
click at [392, 290] on span "delete Borrar Filtros" at bounding box center [372, 295] width 87 height 11
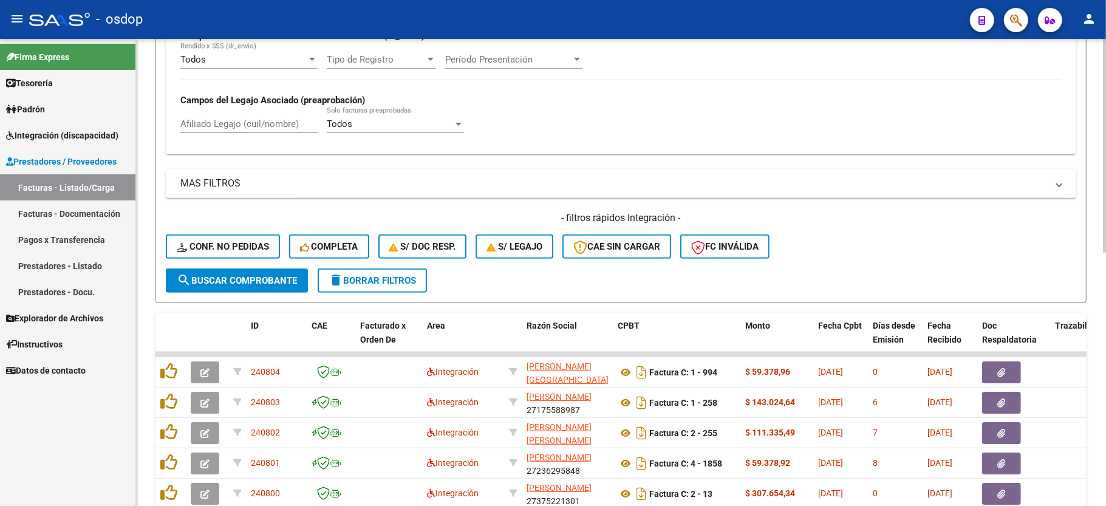
click at [241, 125] on input "Afiliado Legajo (cuil/nombre)" at bounding box center [248, 123] width 137 height 11
paste input "27513204464"
type input "27513204464"
click at [256, 275] on span "search Buscar Comprobante" at bounding box center [237, 280] width 120 height 11
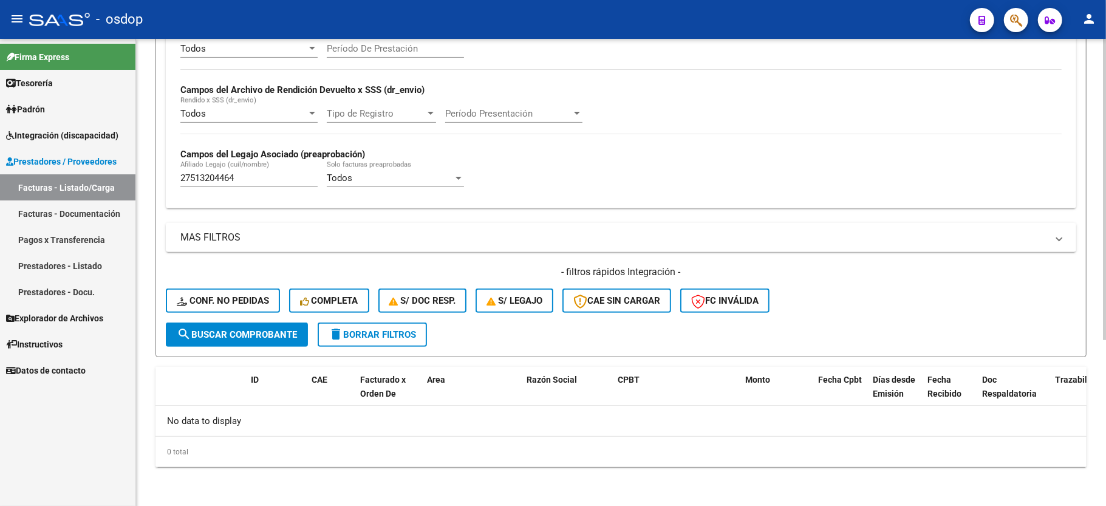
scroll to position [258, 0]
click at [372, 336] on span "delete Borrar Filtros" at bounding box center [372, 334] width 87 height 11
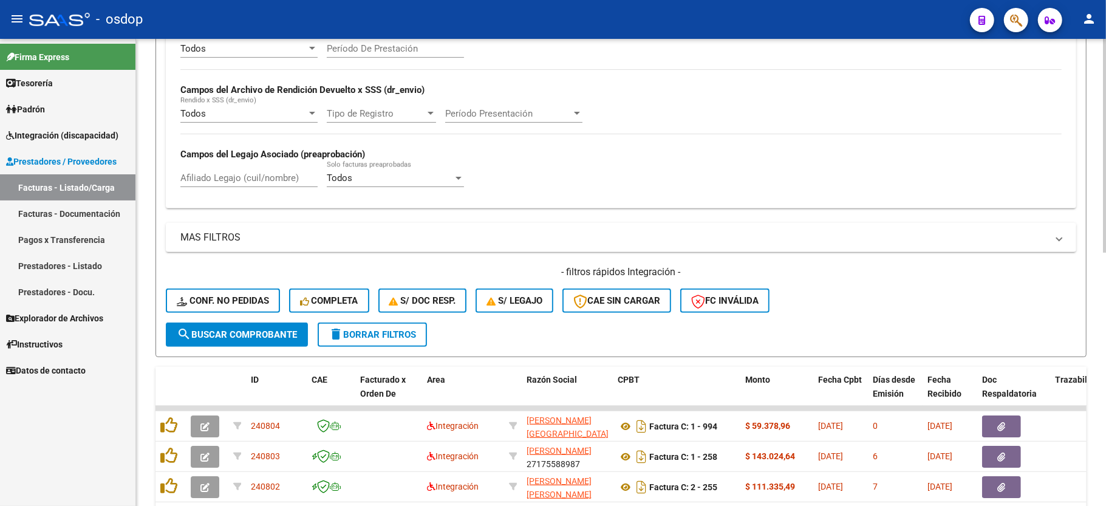
click at [251, 175] on input "Afiliado Legajo (cuil/nombre)" at bounding box center [248, 178] width 137 height 11
paste input "27513204464"
type input "27513204464"
click at [254, 324] on button "search Buscar Comprobante" at bounding box center [237, 335] width 142 height 24
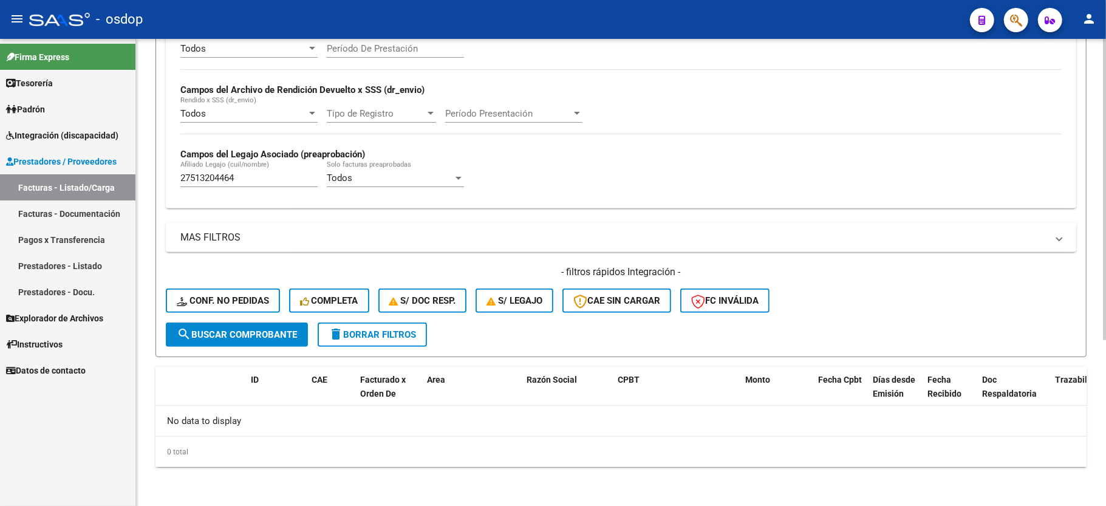
click at [379, 334] on span "delete Borrar Filtros" at bounding box center [372, 334] width 87 height 11
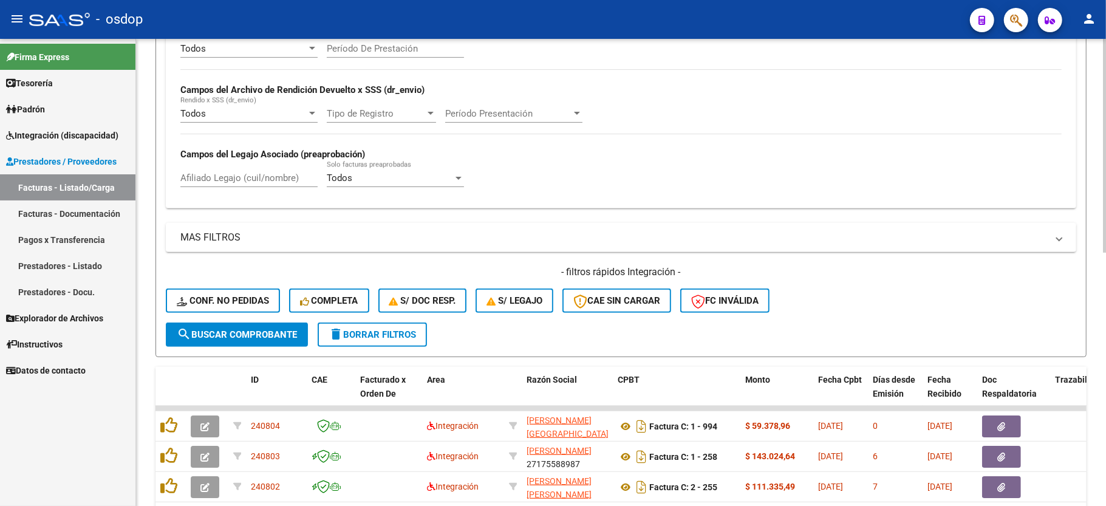
click at [266, 165] on div "Afiliado Legajo (cuil/nombre)" at bounding box center [248, 174] width 137 height 26
paste input "20522890554"
type input "20522890554"
click at [256, 338] on span "search Buscar Comprobante" at bounding box center [237, 334] width 120 height 11
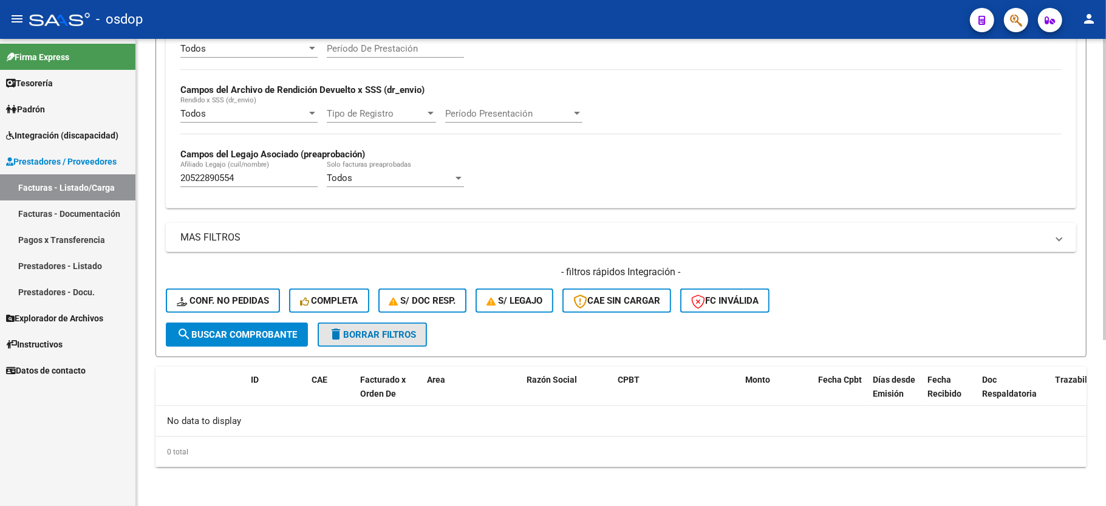
click at [390, 335] on span "delete Borrar Filtros" at bounding box center [372, 334] width 87 height 11
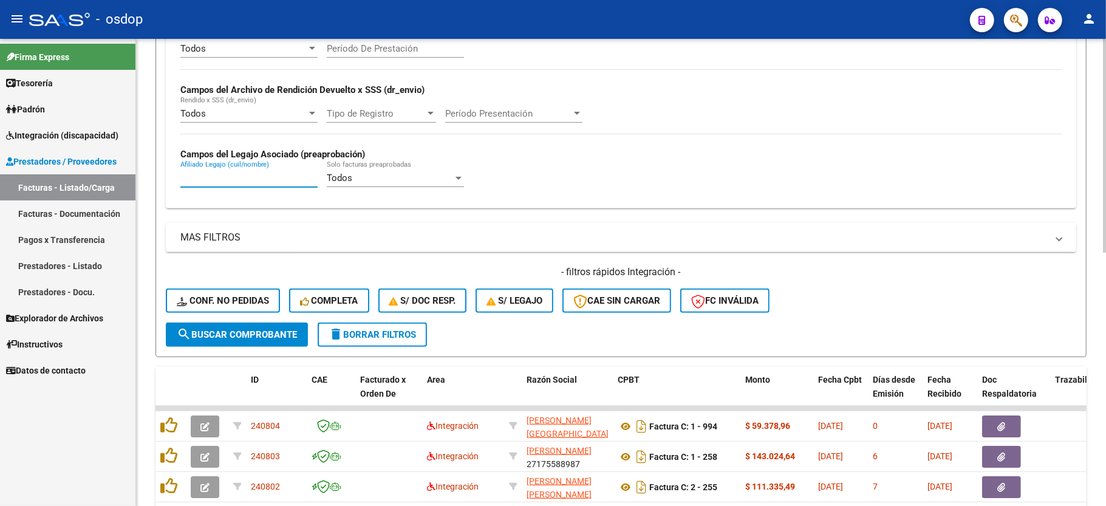
click at [258, 174] on input "Afiliado Legajo (cuil/nombre)" at bounding box center [248, 178] width 137 height 11
paste input "20522890554"
type input "20522890554"
click at [267, 344] on button "search Buscar Comprobante" at bounding box center [237, 335] width 142 height 24
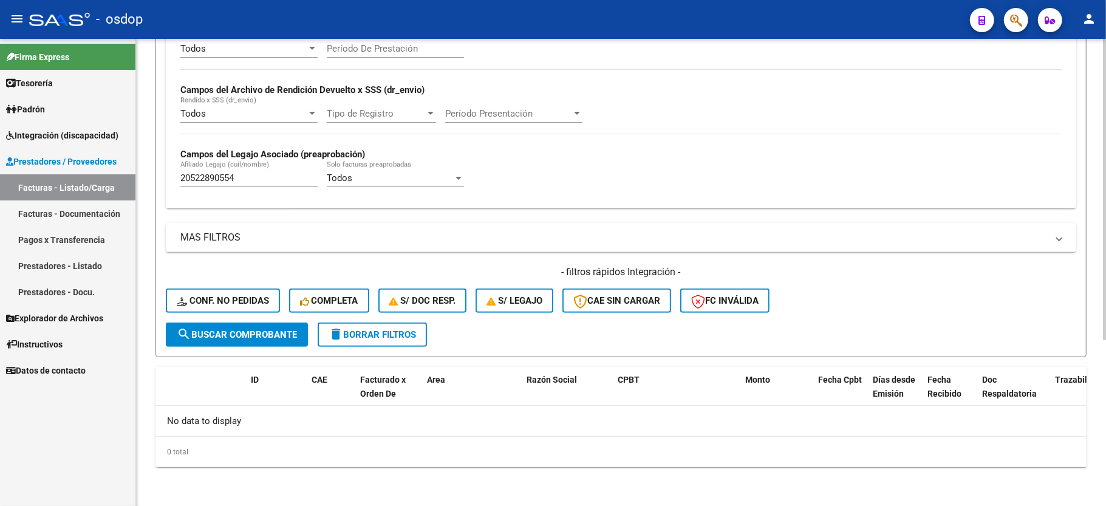
click at [360, 335] on span "delete Borrar Filtros" at bounding box center [372, 334] width 87 height 11
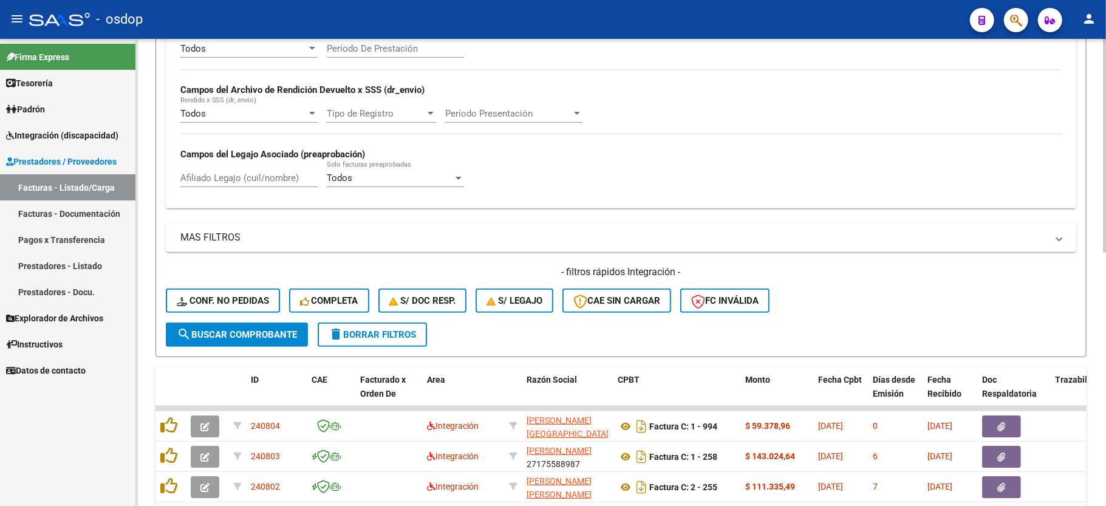
click at [397, 339] on span "delete Borrar Filtros" at bounding box center [372, 334] width 87 height 11
click at [237, 182] on input "Afiliado Legajo (cuil/nombre)" at bounding box center [248, 178] width 137 height 11
paste input "23549276679"
type input "23549276679"
click at [237, 339] on span "search Buscar Comprobante" at bounding box center [237, 334] width 120 height 11
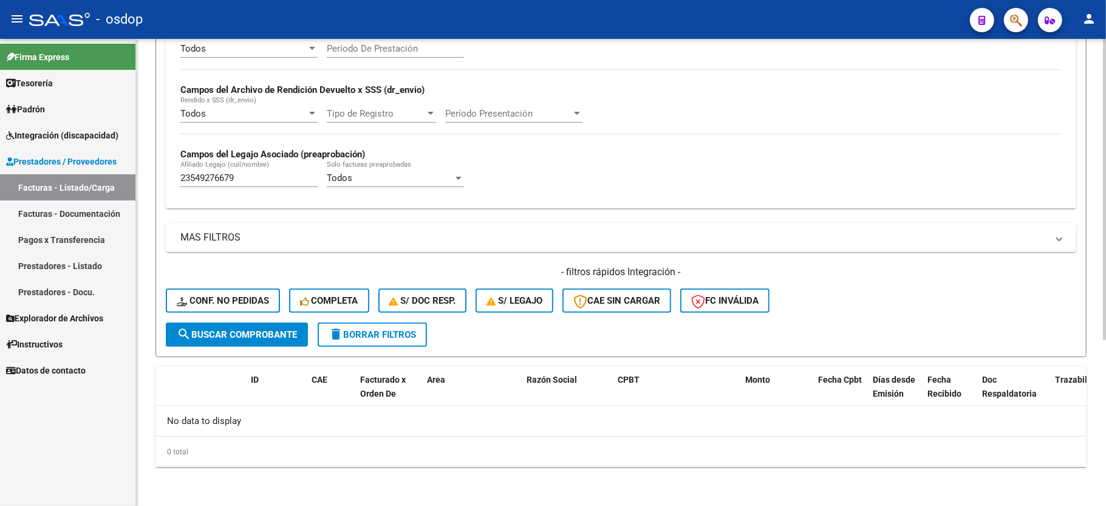
click at [378, 334] on span "delete Borrar Filtros" at bounding box center [372, 334] width 87 height 11
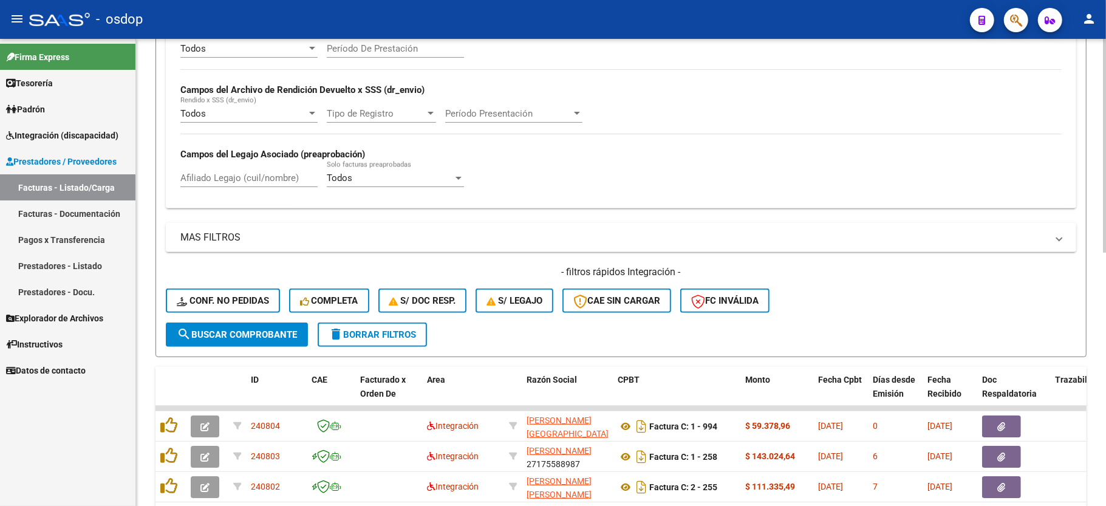
click at [387, 319] on div "- filtros rápidos Integración - Conf. no pedidas Completa S/ Doc Resp. S/ legaj…" at bounding box center [621, 293] width 911 height 57
drag, startPoint x: 387, startPoint y: 319, endPoint x: 387, endPoint y: 328, distance: 9.1
click at [387, 326] on form "Filtros Id Area Area Seleccionar Gerenciador Seleccionar Gerenciador No Confirm…" at bounding box center [621, 121] width 931 height 471
click at [387, 328] on button "delete Borrar Filtros" at bounding box center [372, 335] width 109 height 24
click at [250, 183] on input "Afiliado Legajo (cuil/nombre)" at bounding box center [248, 178] width 137 height 11
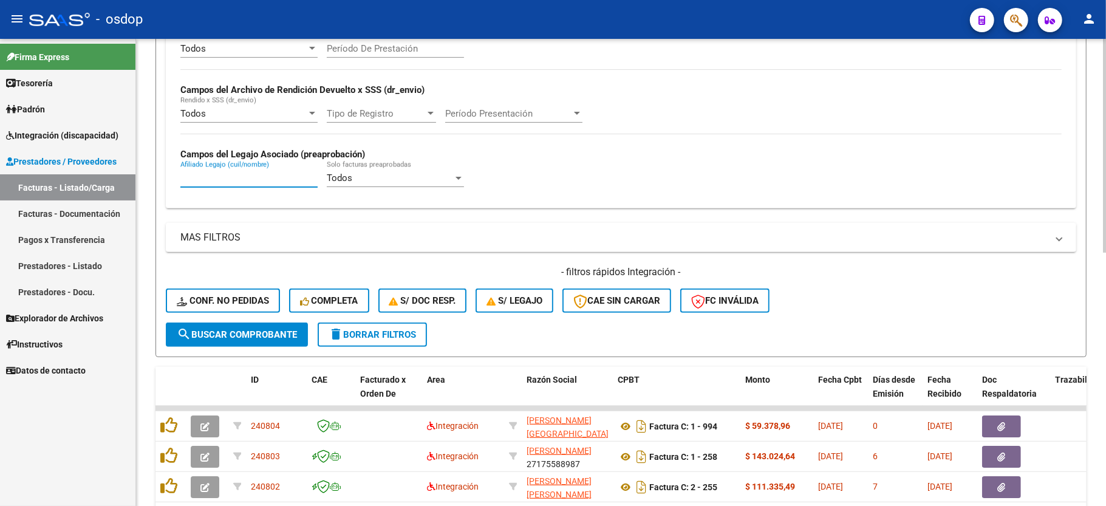
paste input "20959856959"
type input "20959856959"
click at [236, 348] on form "Filtros Id Area Area Seleccionar Gerenciador Seleccionar Gerenciador No Confirm…" at bounding box center [621, 121] width 931 height 471
click at [239, 334] on span "search Buscar Comprobante" at bounding box center [237, 334] width 120 height 11
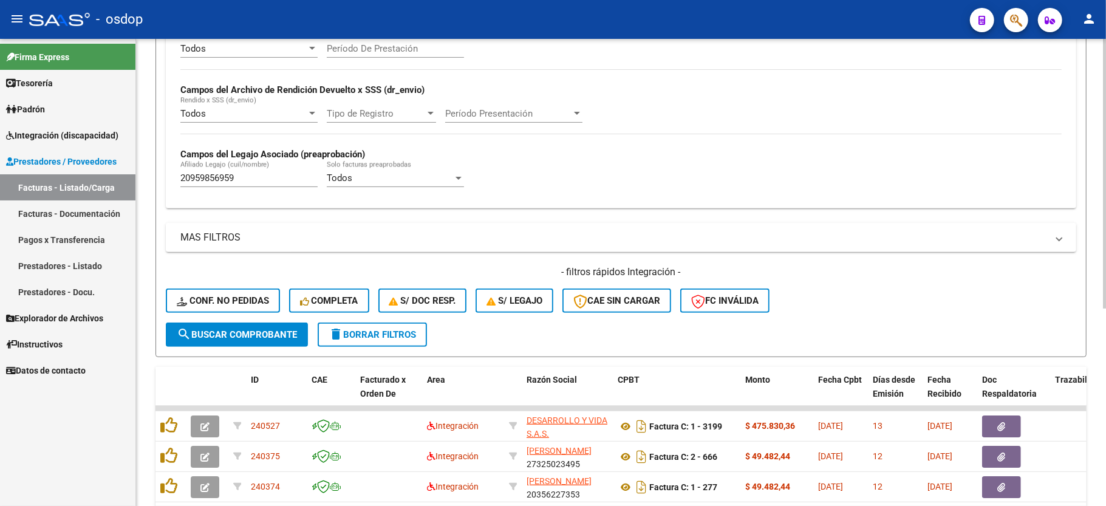
scroll to position [338, 0]
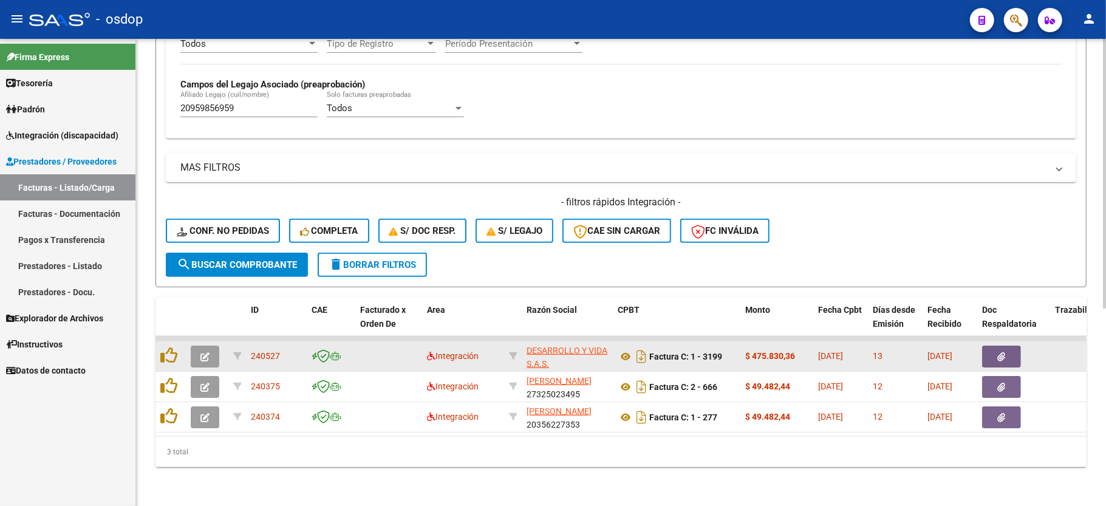
click at [205, 352] on icon "button" at bounding box center [204, 356] width 9 height 9
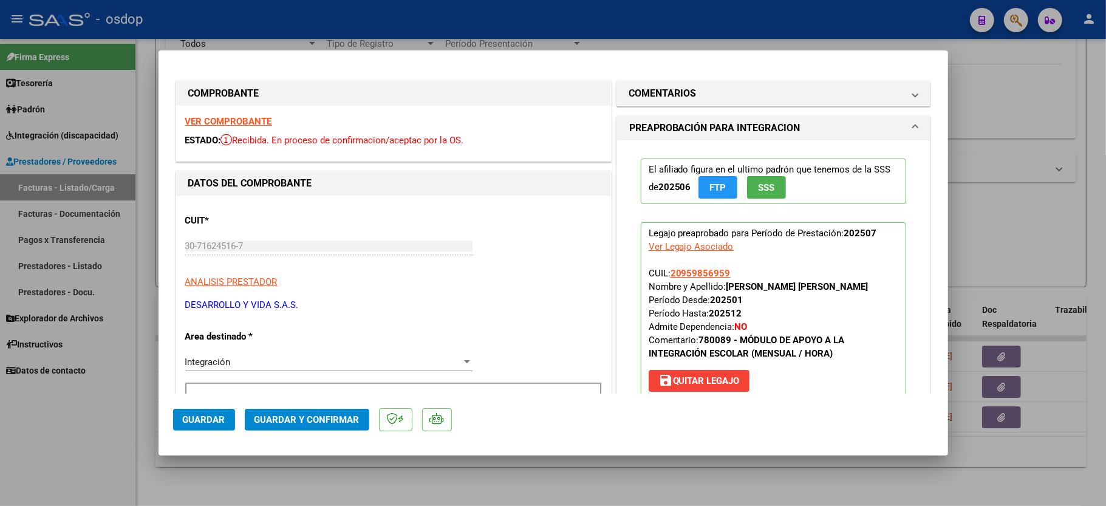
click at [251, 114] on div "VER COMPROBANTE ESTADO: Recibida. En proceso de confirmacion/aceptac por la OS." at bounding box center [393, 133] width 435 height 55
click at [222, 122] on strong "VER COMPROBANTE" at bounding box center [228, 121] width 87 height 11
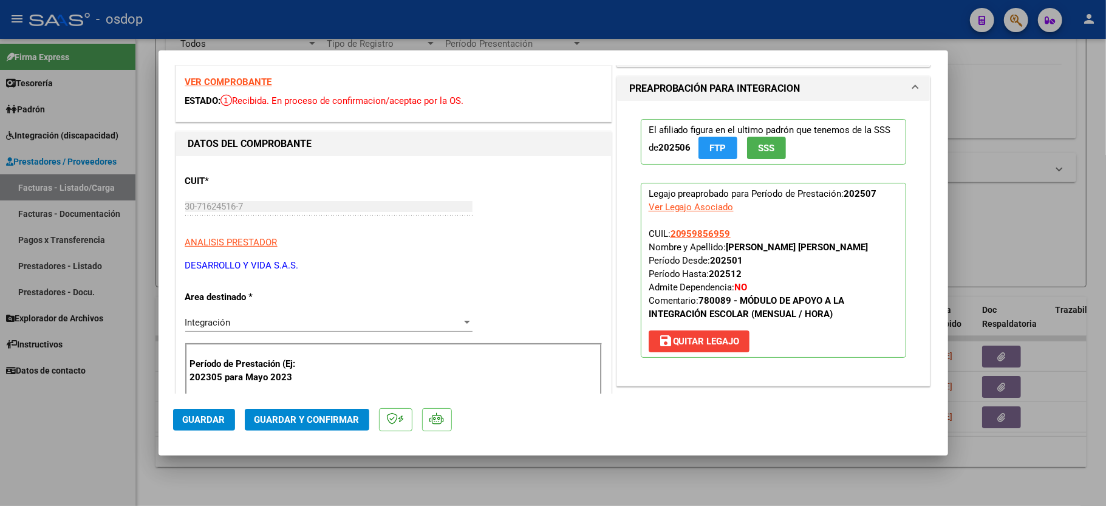
scroll to position [243, 0]
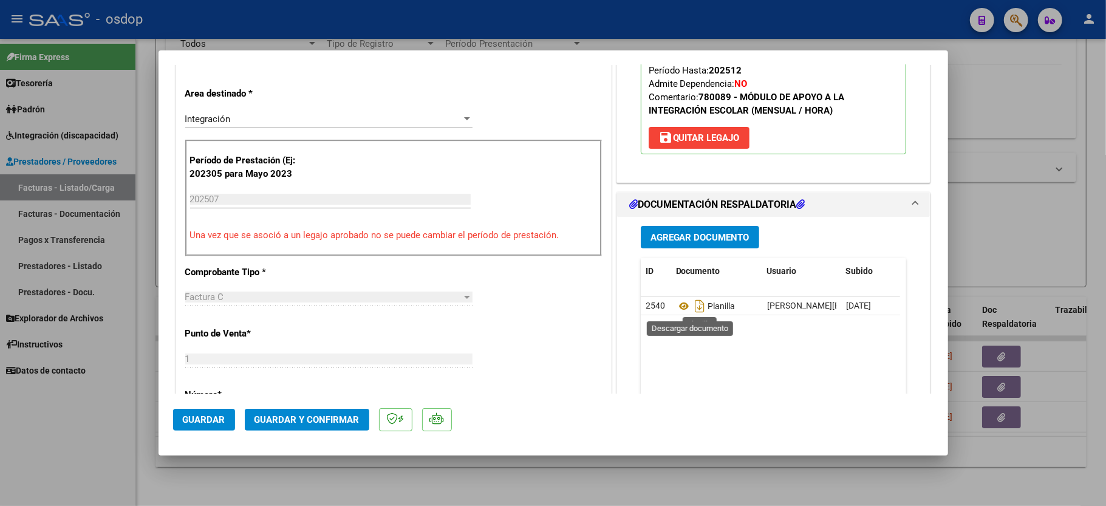
click at [677, 309] on icon at bounding box center [684, 306] width 16 height 15
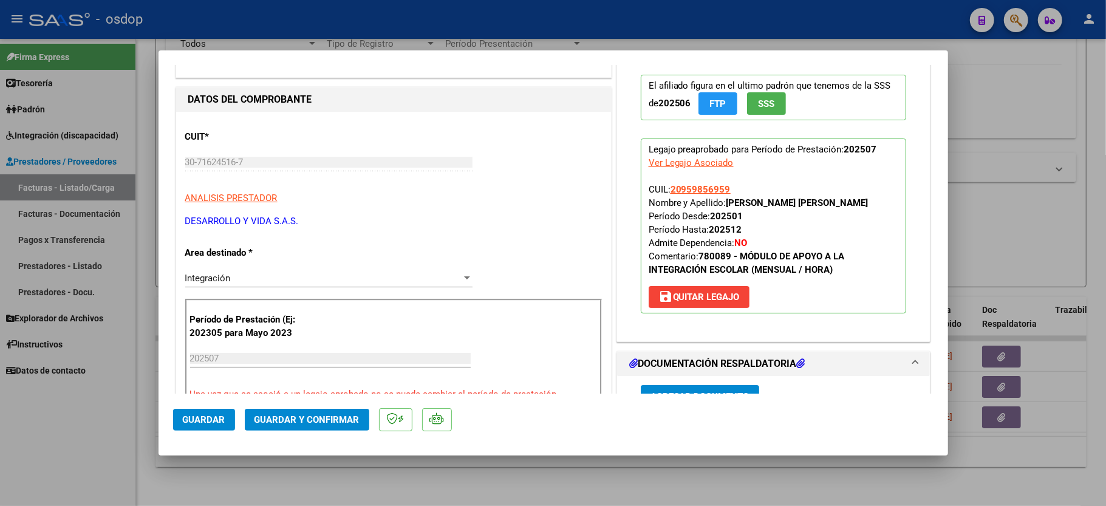
scroll to position [162, 0]
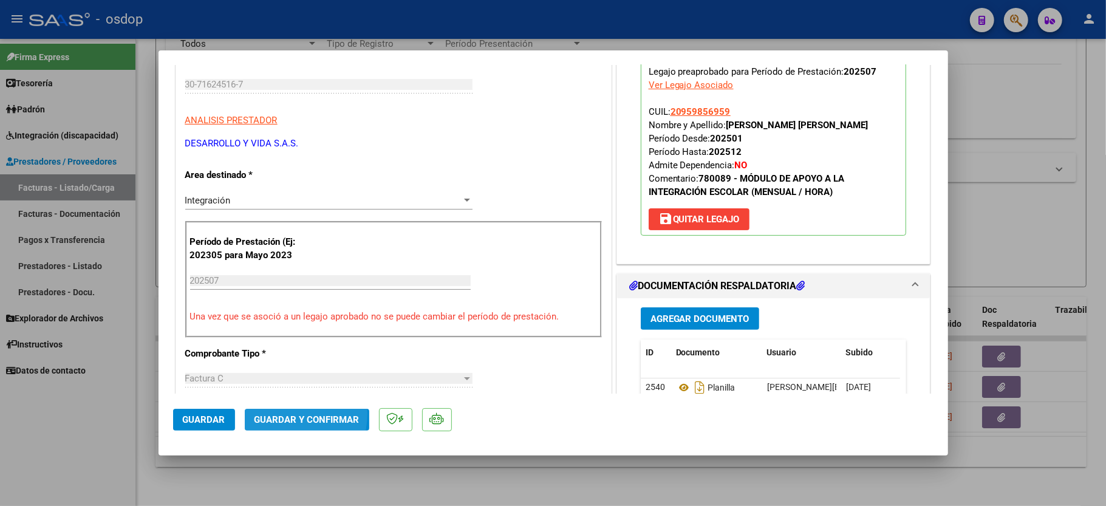
click at [281, 414] on button "Guardar y Confirmar" at bounding box center [307, 420] width 125 height 22
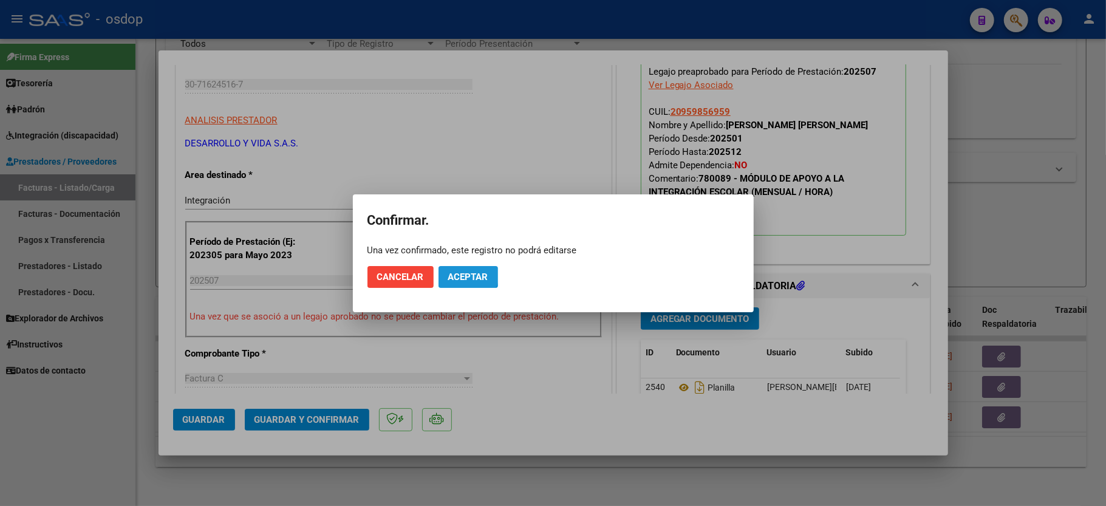
click at [465, 273] on span "Aceptar" at bounding box center [468, 277] width 40 height 11
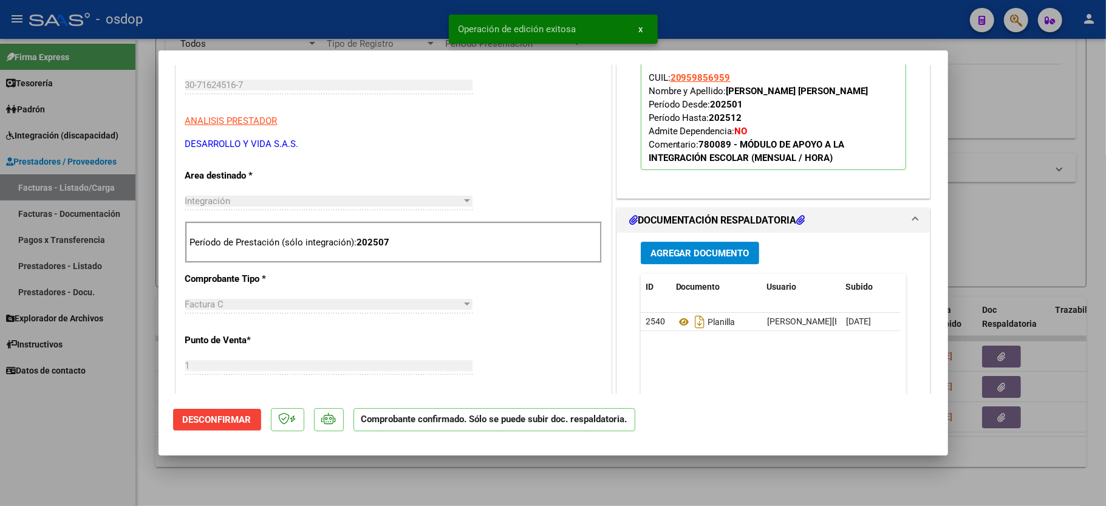
click at [131, 440] on div at bounding box center [553, 253] width 1106 height 506
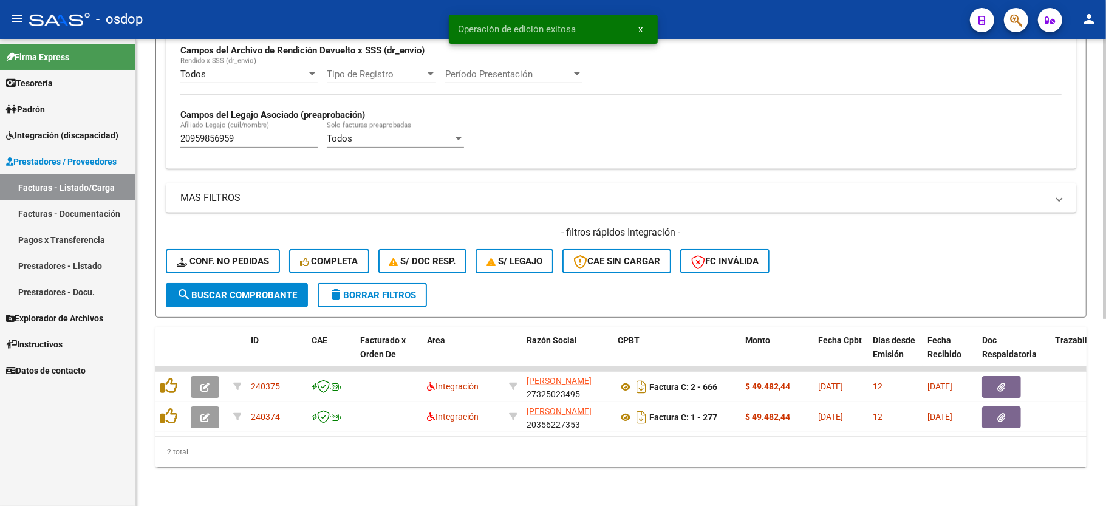
scroll to position [312, 0]
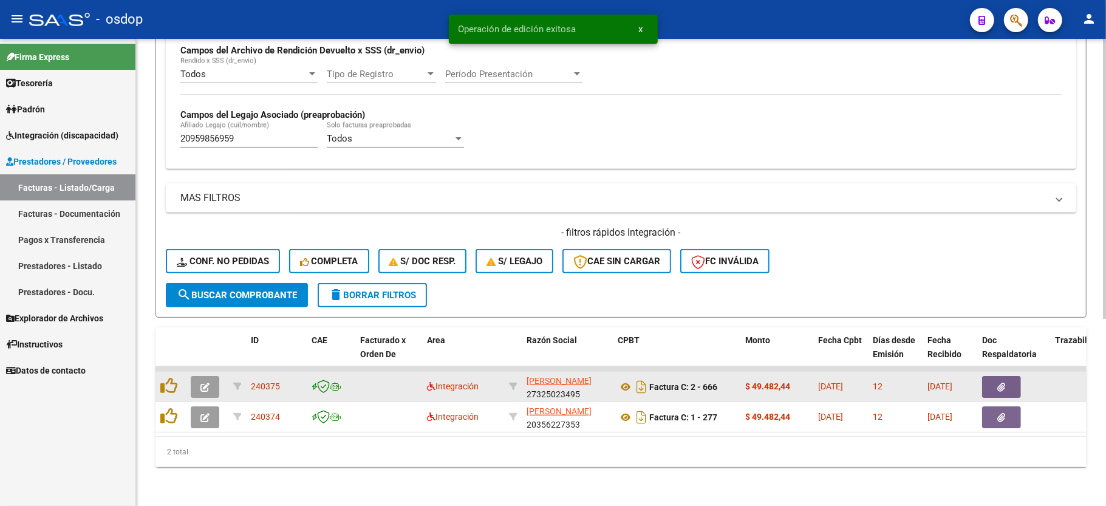
click at [205, 383] on icon "button" at bounding box center [204, 387] width 9 height 9
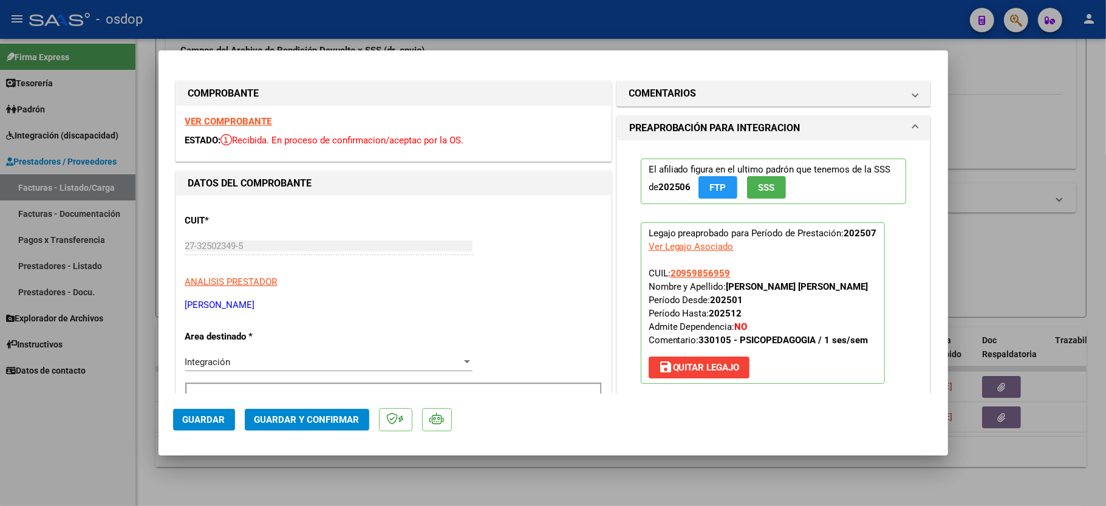
click at [246, 113] on div "VER COMPROBANTE ESTADO: Recibida. En proceso de confirmacion/aceptac por la OS." at bounding box center [393, 133] width 435 height 55
click at [253, 114] on div "VER COMPROBANTE ESTADO: Recibida. En proceso de confirmacion/aceptac por la OS." at bounding box center [393, 133] width 435 height 55
click at [250, 122] on strong "VER COMPROBANTE" at bounding box center [228, 121] width 87 height 11
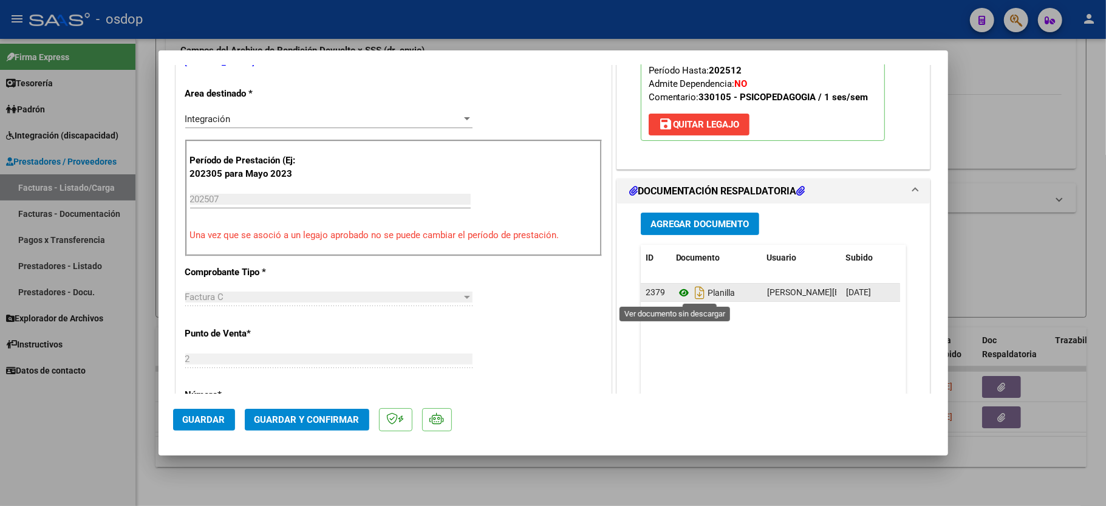
click at [676, 294] on icon at bounding box center [684, 293] width 16 height 15
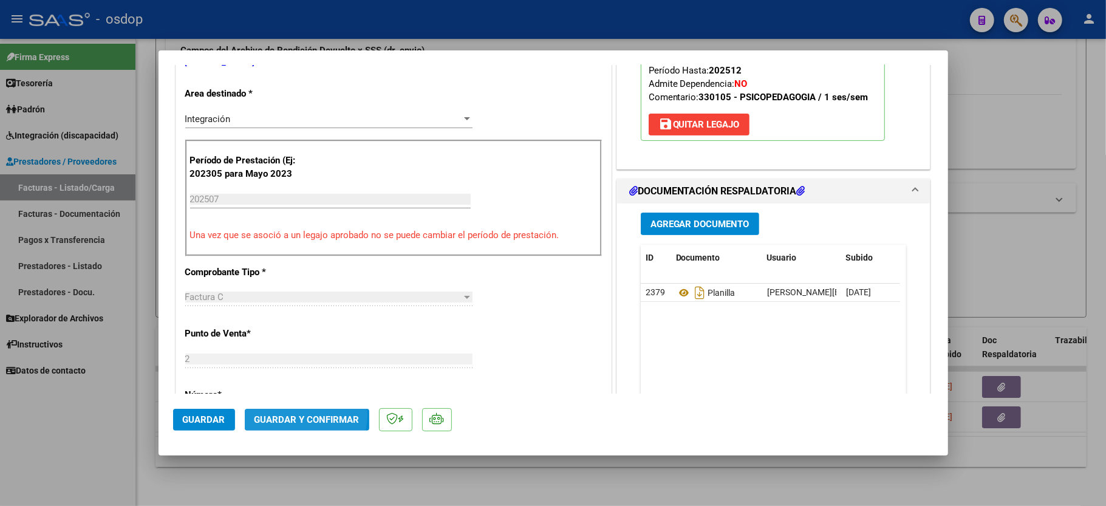
click at [300, 416] on span "Guardar y Confirmar" at bounding box center [307, 419] width 105 height 11
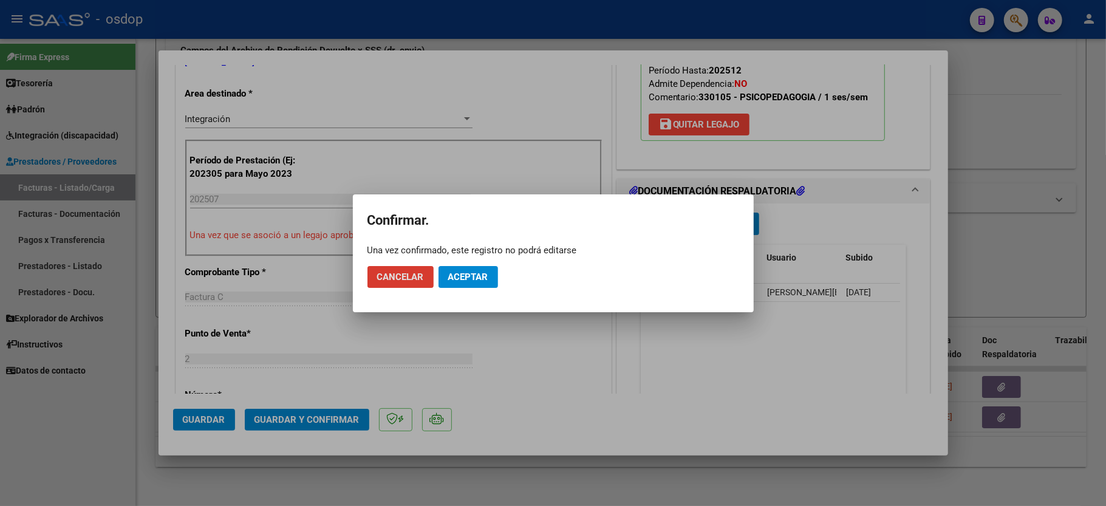
click at [465, 273] on span "Aceptar" at bounding box center [468, 277] width 40 height 11
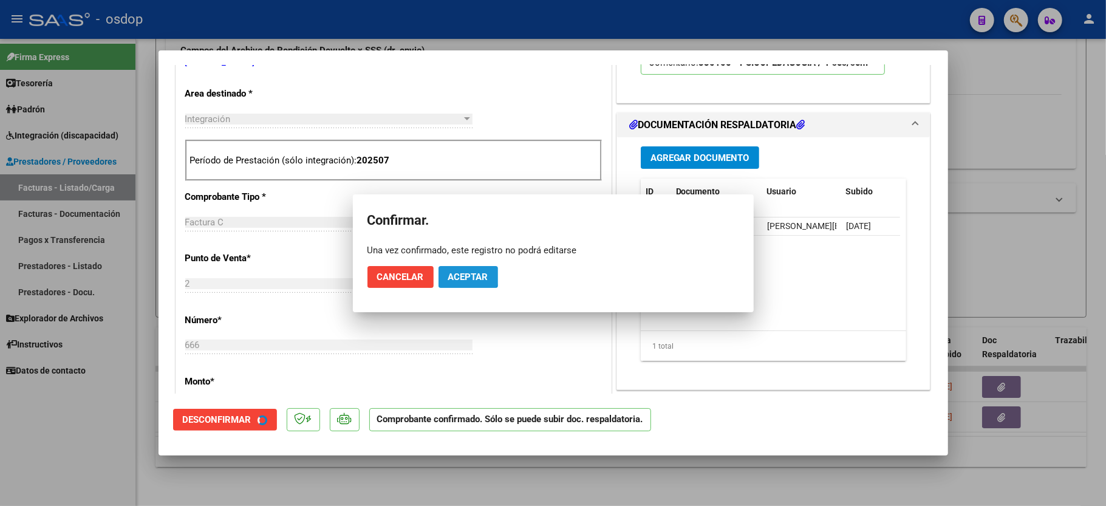
scroll to position [242, 0]
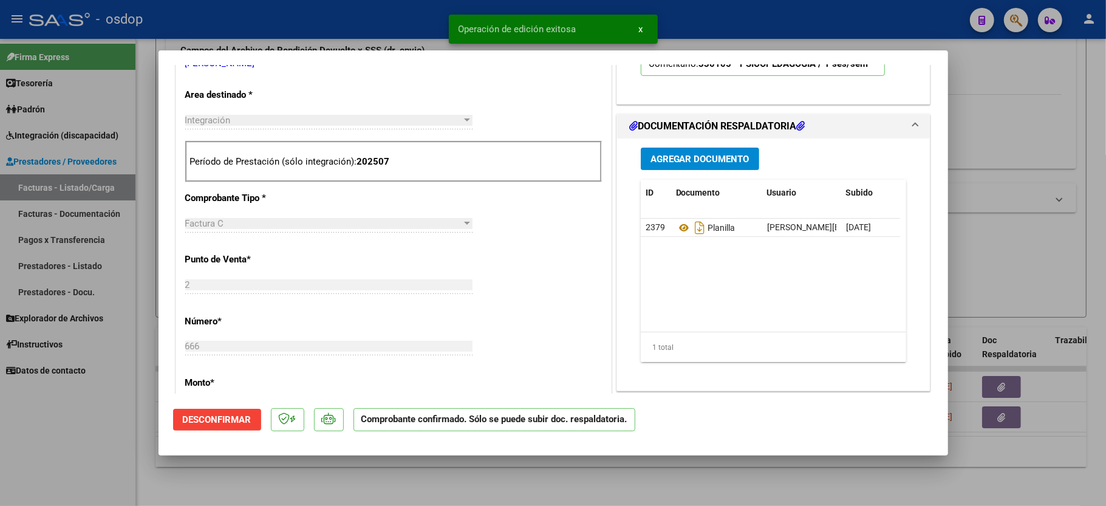
click at [141, 440] on div at bounding box center [553, 253] width 1106 height 506
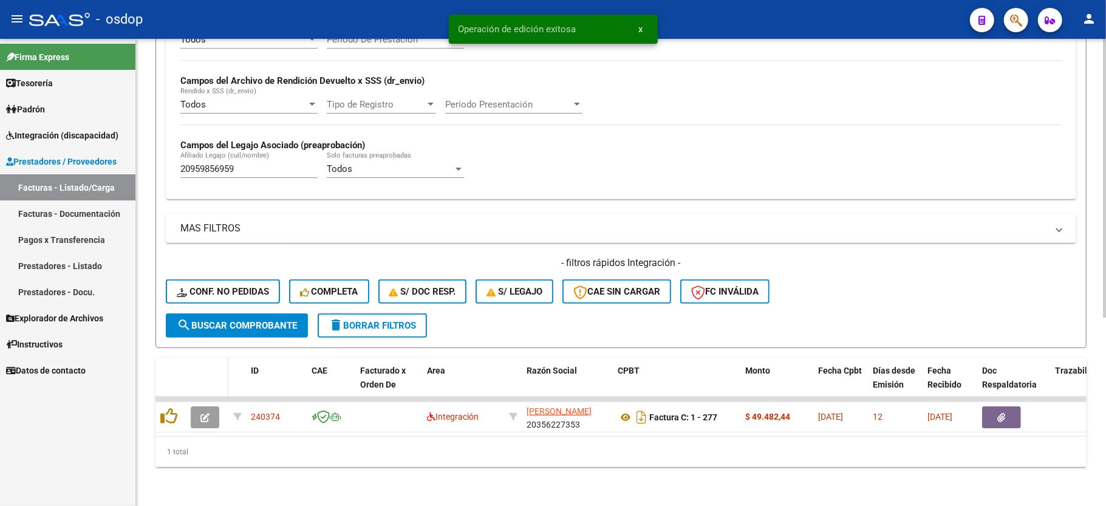
scroll to position [281, 0]
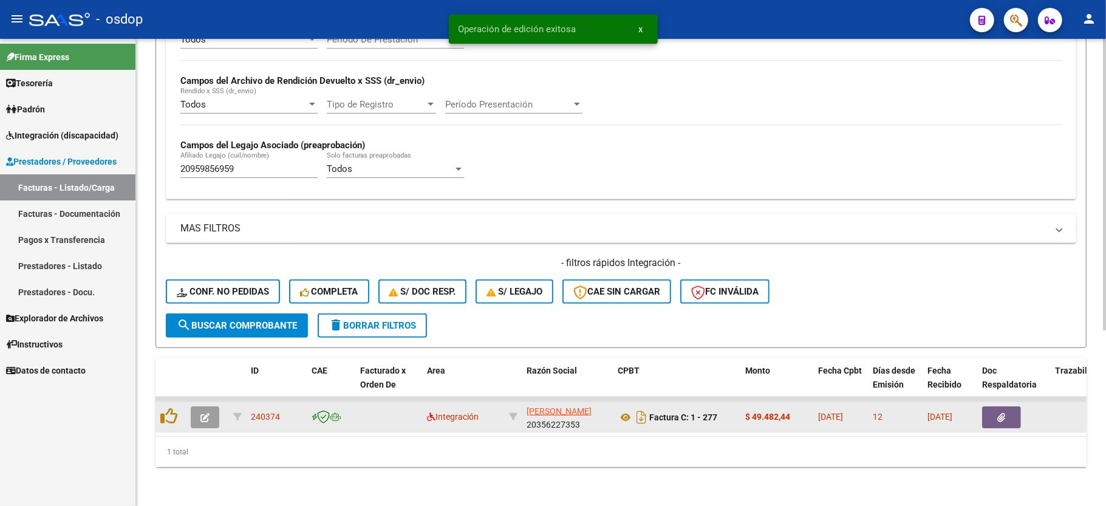
click at [199, 406] on button "button" at bounding box center [205, 417] width 29 height 22
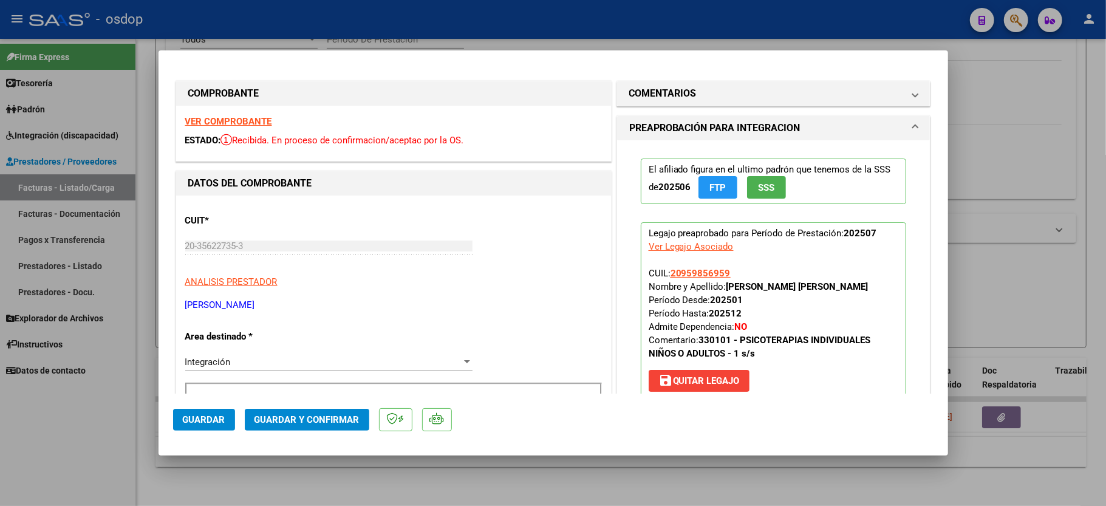
click at [208, 116] on strong "VER COMPROBANTE" at bounding box center [228, 121] width 87 height 11
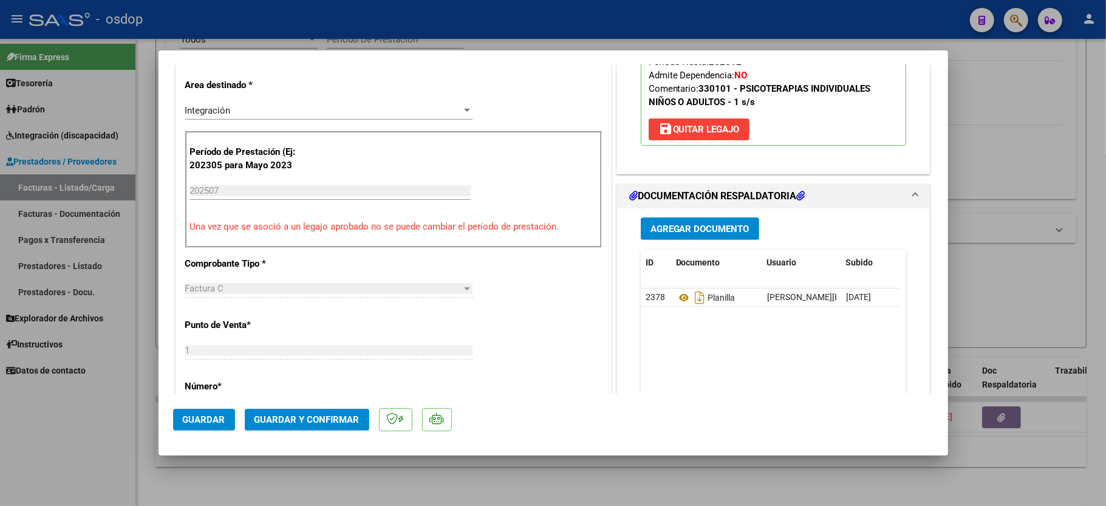
scroll to position [324, 0]
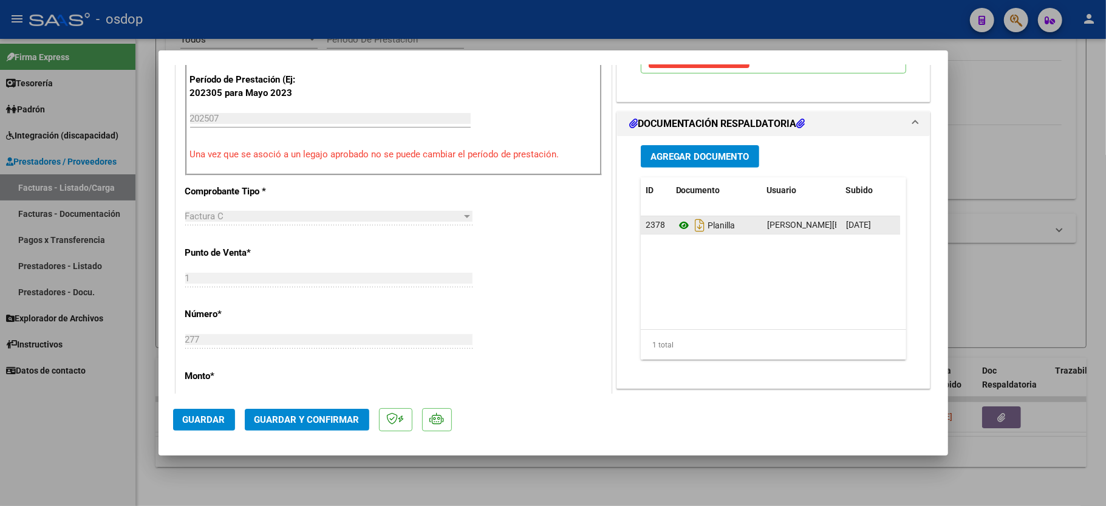
click at [676, 226] on icon at bounding box center [684, 225] width 16 height 15
click at [297, 418] on span "Guardar y Confirmar" at bounding box center [307, 419] width 105 height 11
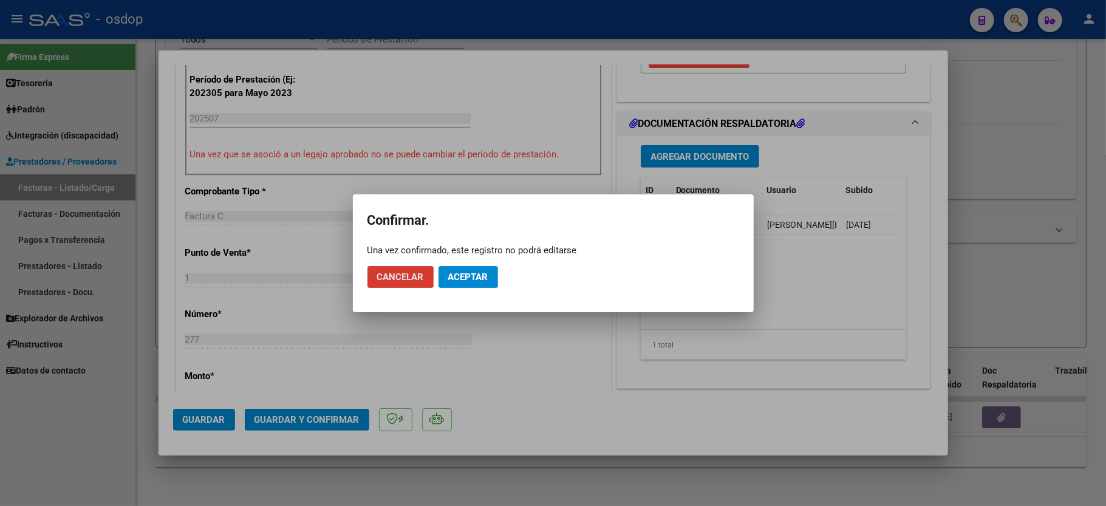
click at [460, 282] on span "Aceptar" at bounding box center [468, 277] width 40 height 11
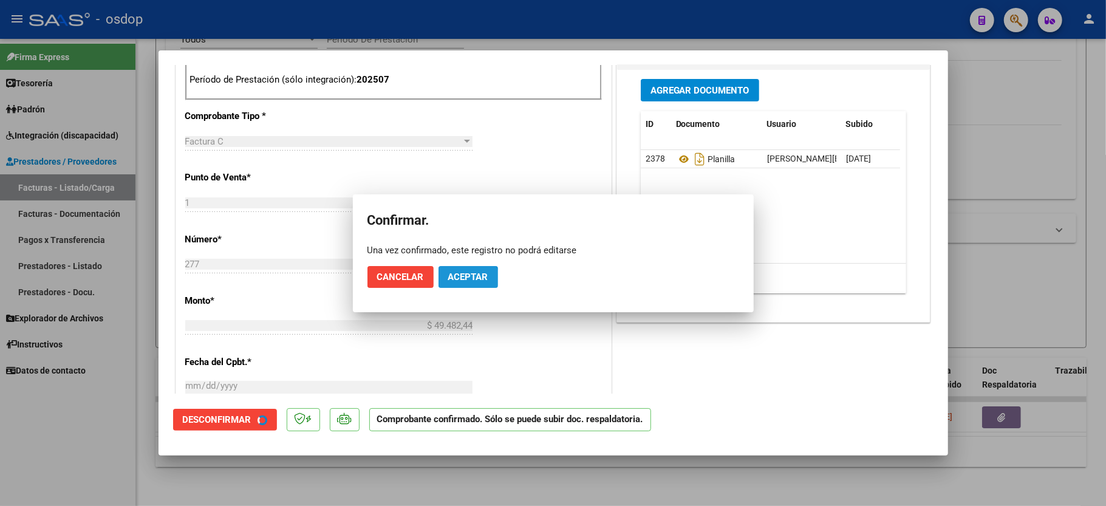
scroll to position [553, 0]
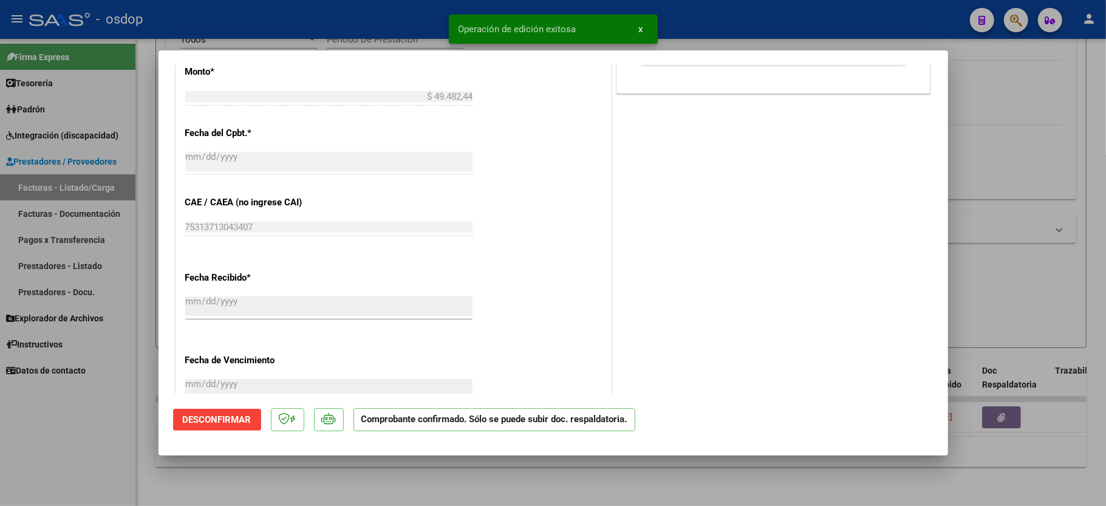
click at [92, 464] on div at bounding box center [553, 253] width 1106 height 506
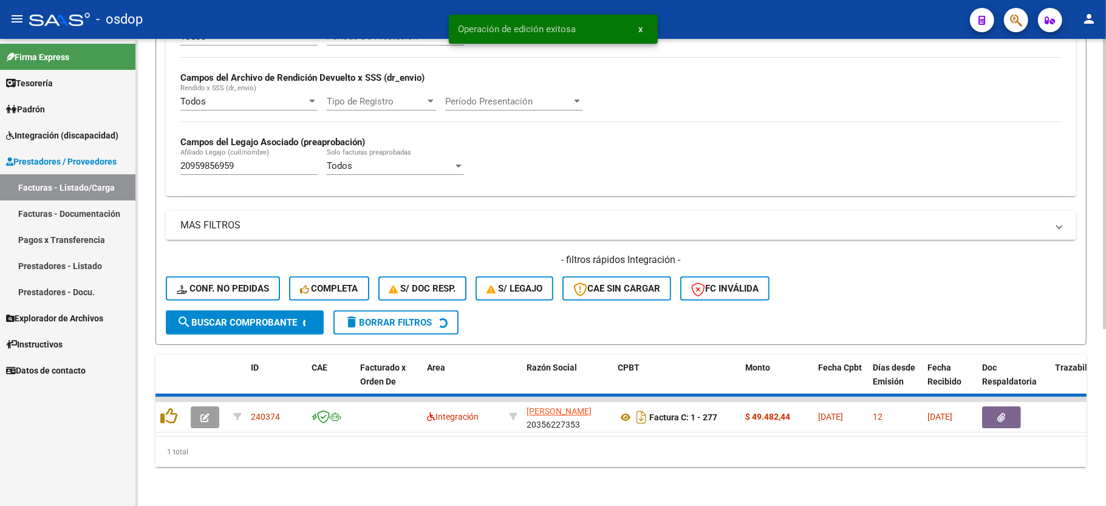
scroll to position [258, 0]
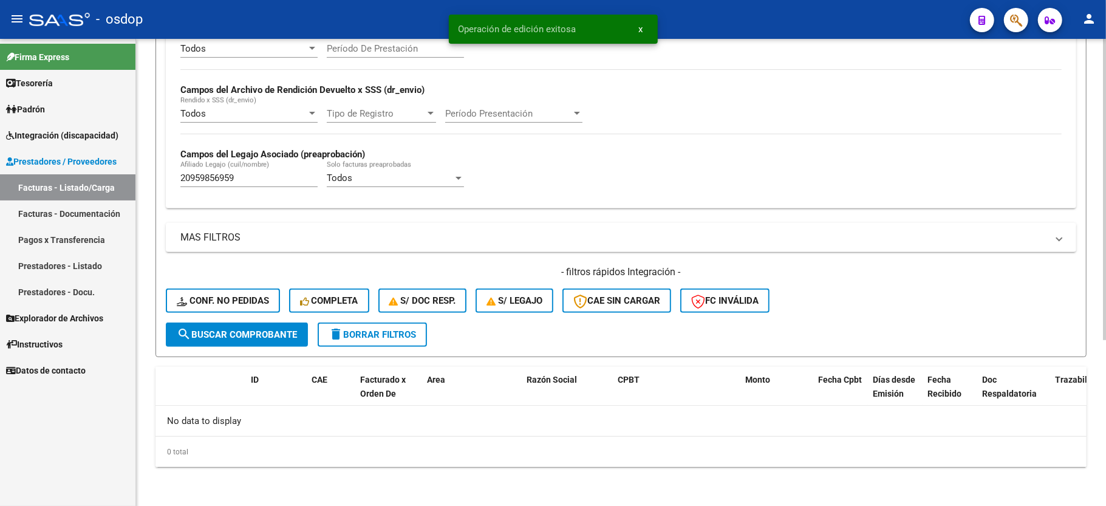
click at [214, 297] on span "Conf. no pedidas" at bounding box center [223, 300] width 92 height 11
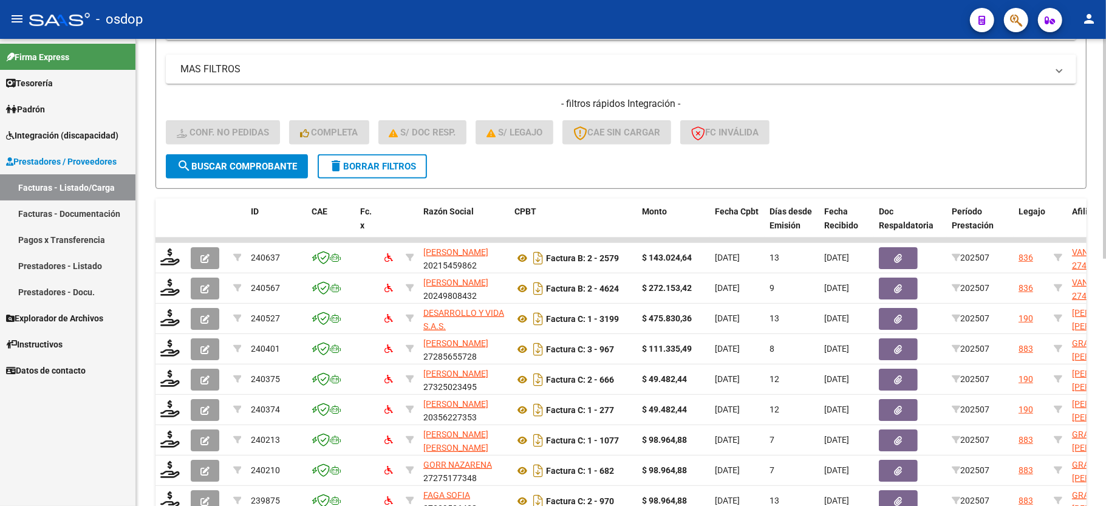
scroll to position [338, 0]
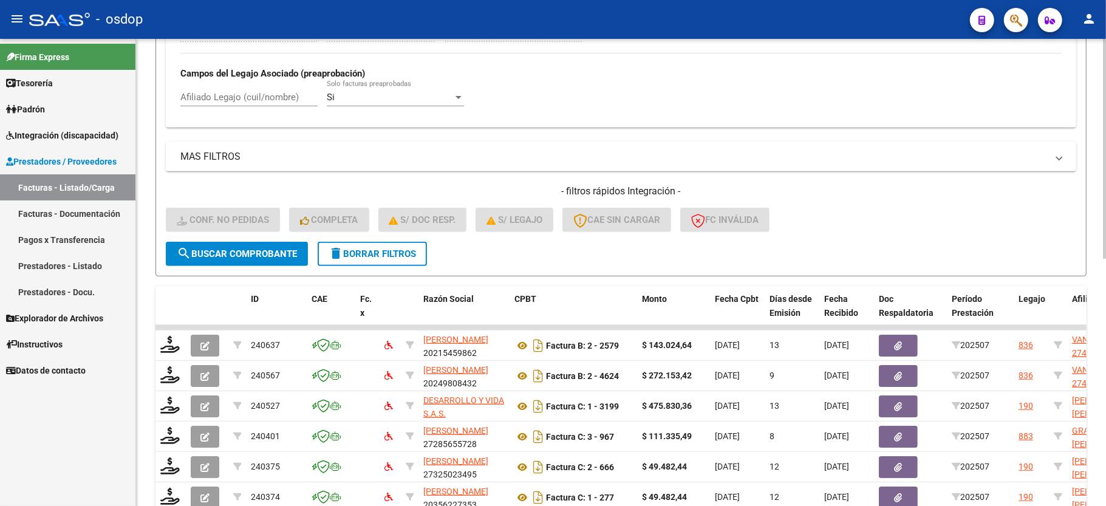
click at [247, 98] on input "Afiliado Legajo (cuil/nombre)" at bounding box center [248, 97] width 137 height 11
paste input "20959856959"
type input "20959856959"
click at [242, 237] on div "- filtros rápidos Integración - Conf. no pedidas Completa S/ Doc Resp. S/ legaj…" at bounding box center [621, 213] width 911 height 57
click at [241, 251] on span "search Buscar Comprobante" at bounding box center [237, 253] width 120 height 11
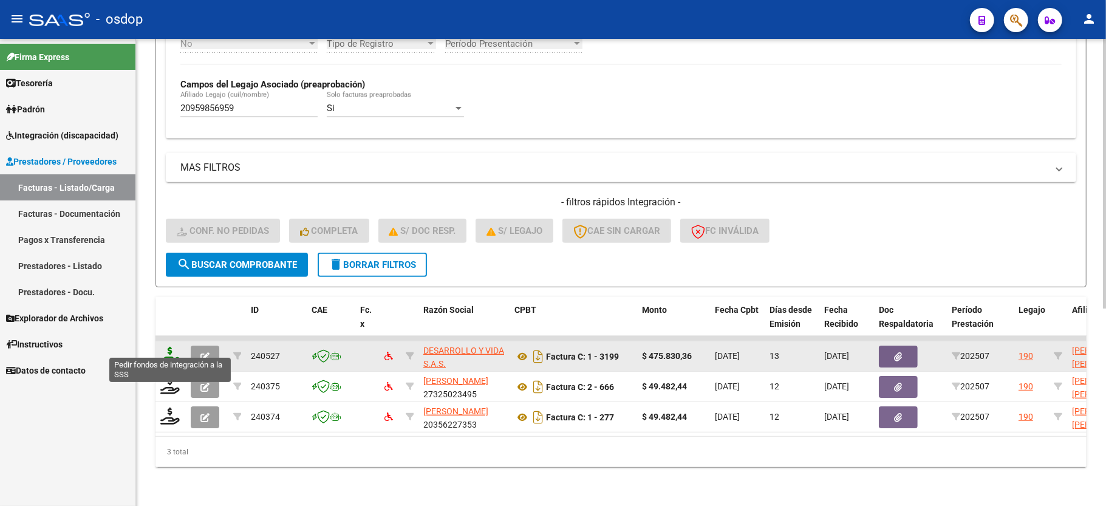
click at [171, 351] on icon at bounding box center [169, 355] width 19 height 17
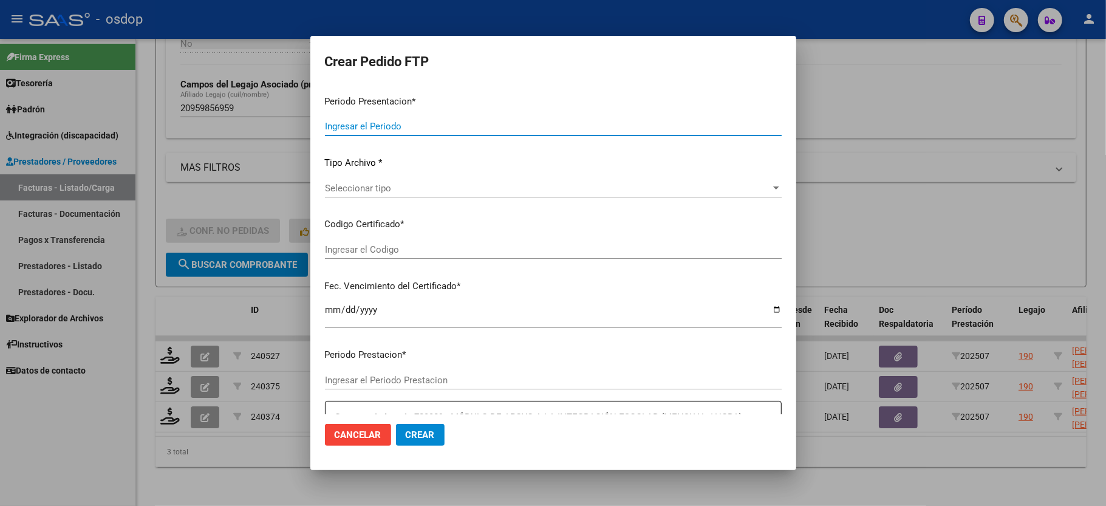
type input "202507"
type input "$ 475.830,36"
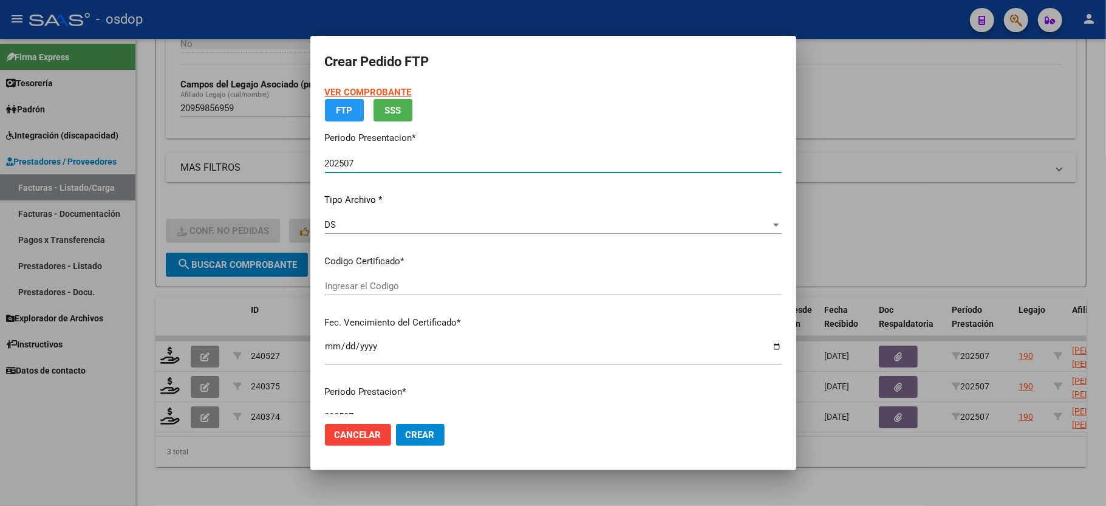
type input "5929084740"
type input "2026-12-23"
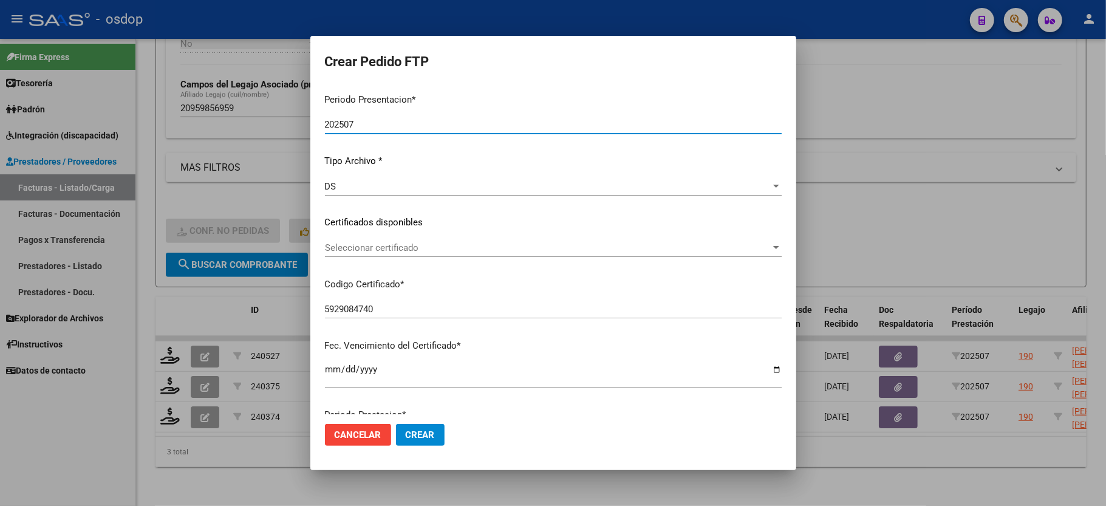
scroll to position [81, 0]
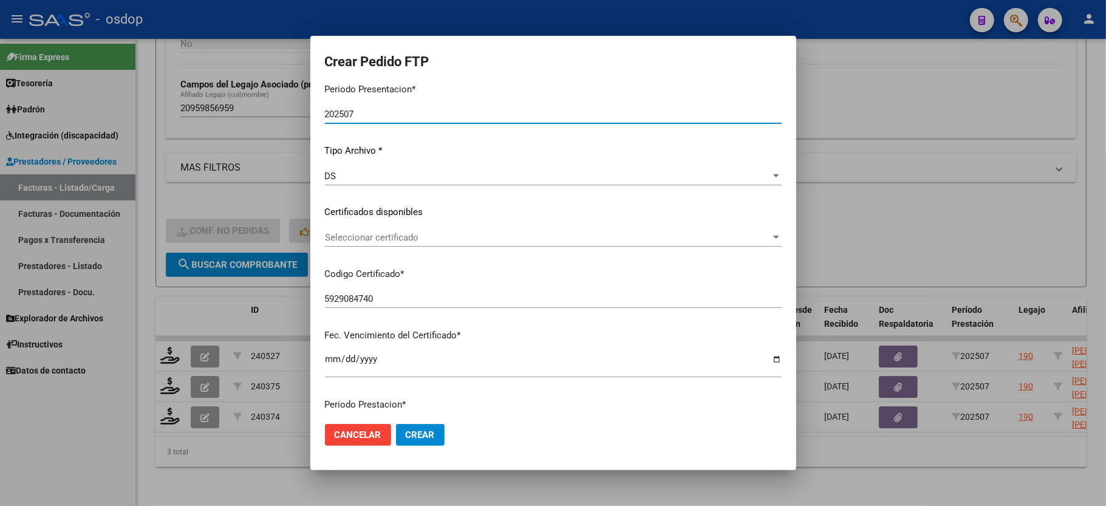
click at [392, 236] on span "Seleccionar certificado" at bounding box center [548, 237] width 446 height 11
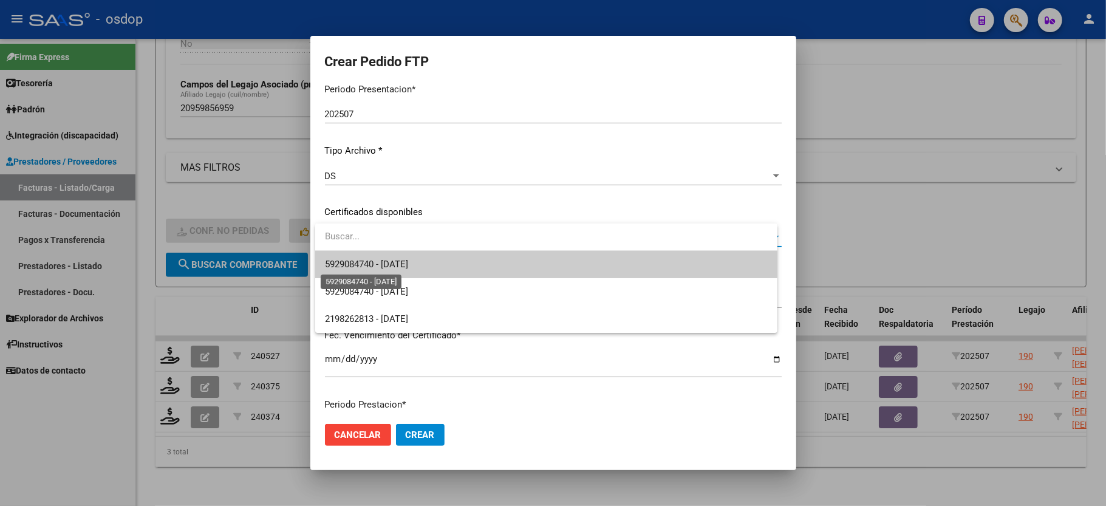
click at [401, 263] on span "5929084740 - 2026-12-23" at bounding box center [366, 264] width 83 height 11
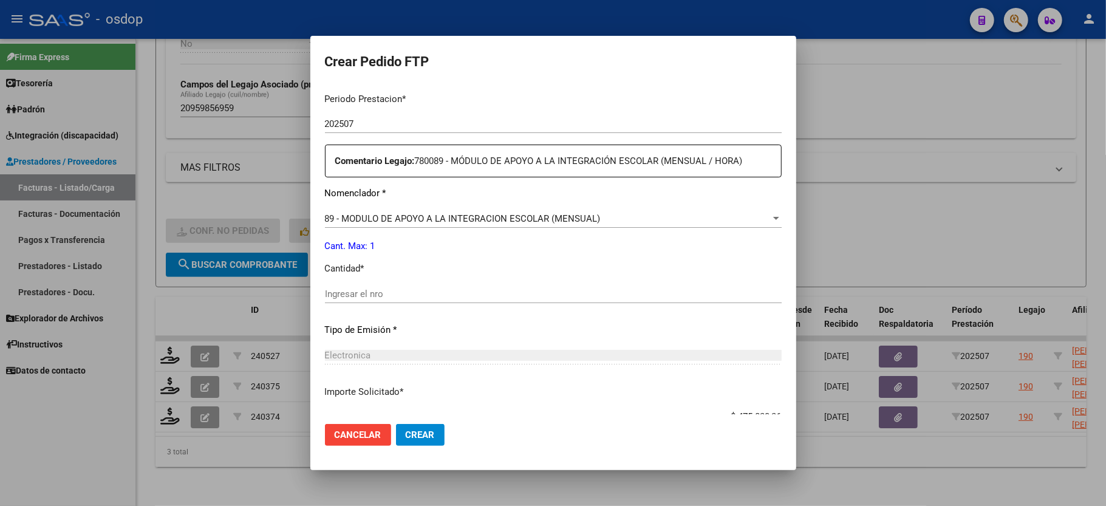
scroll to position [405, 0]
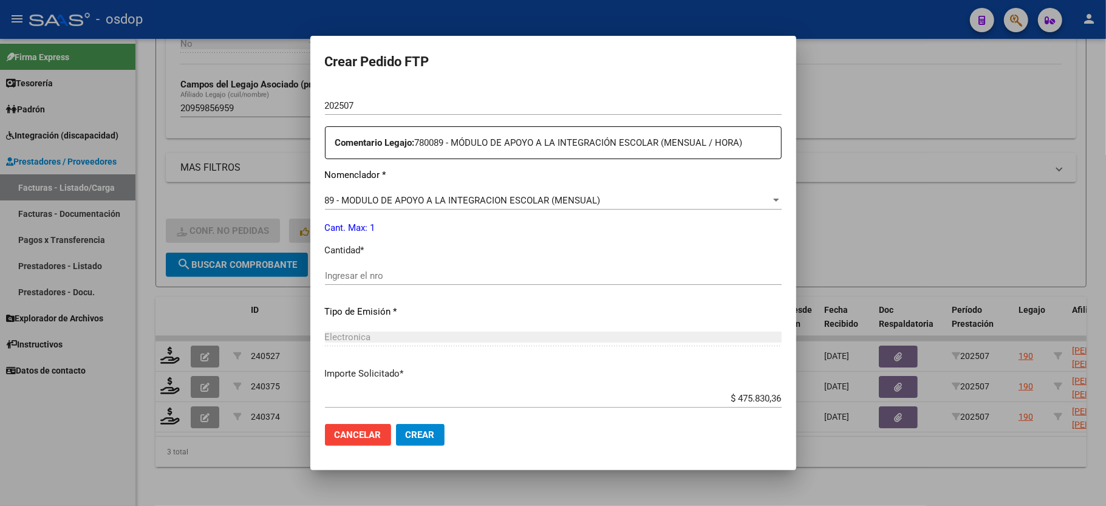
click at [391, 270] on input "Ingresar el nro" at bounding box center [553, 275] width 457 height 11
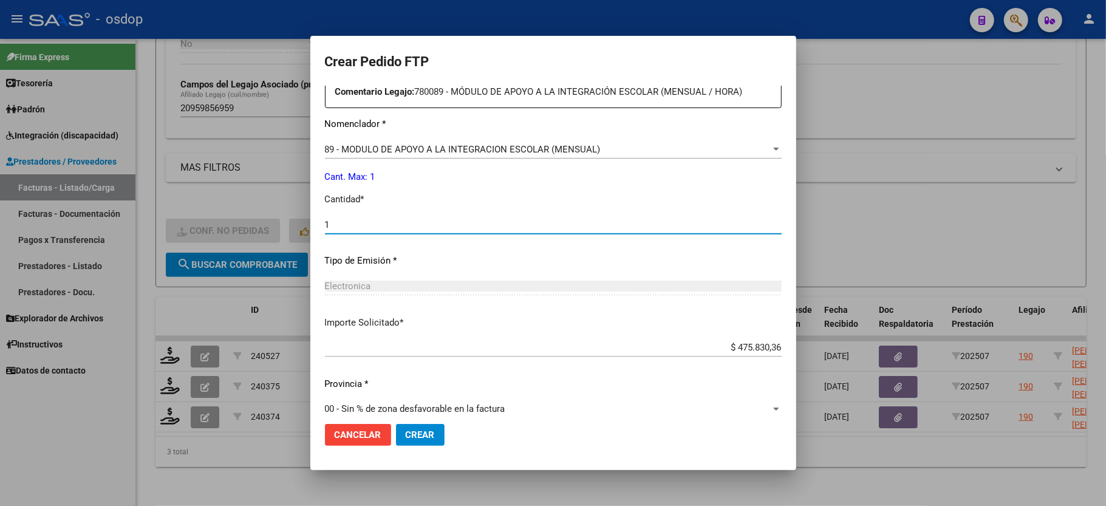
scroll to position [463, 0]
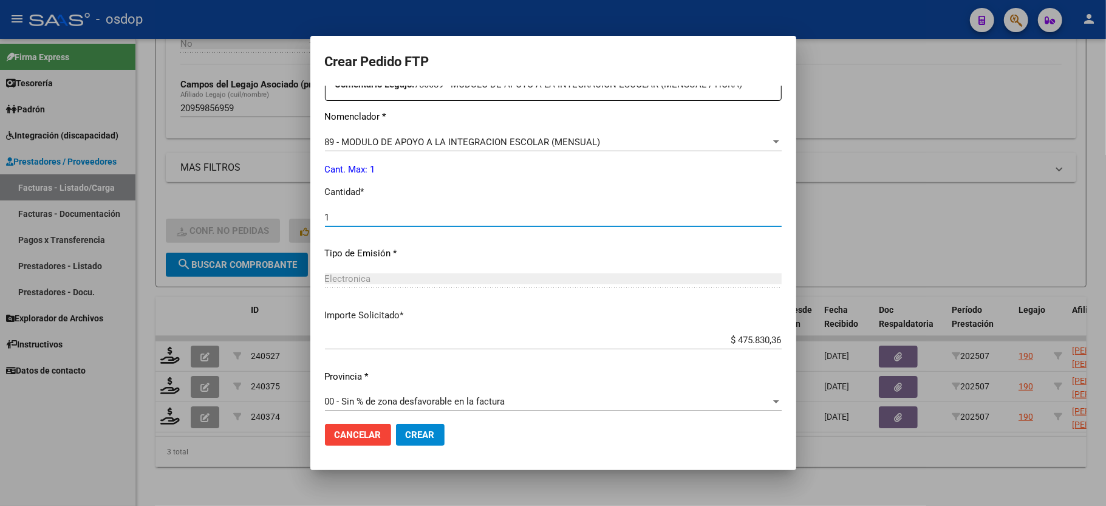
type input "1"
click at [424, 436] on span "Crear" at bounding box center [420, 434] width 29 height 11
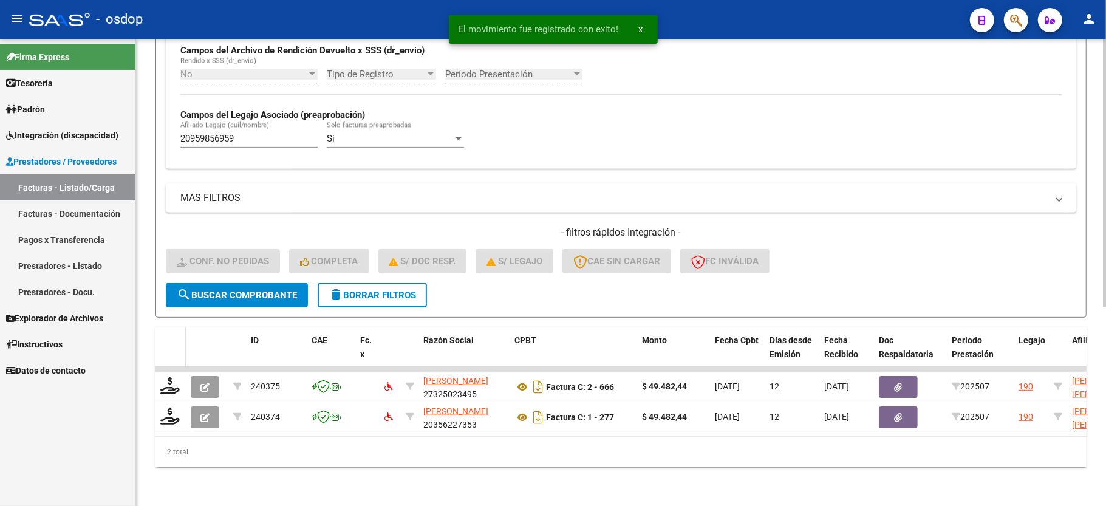
scroll to position [312, 0]
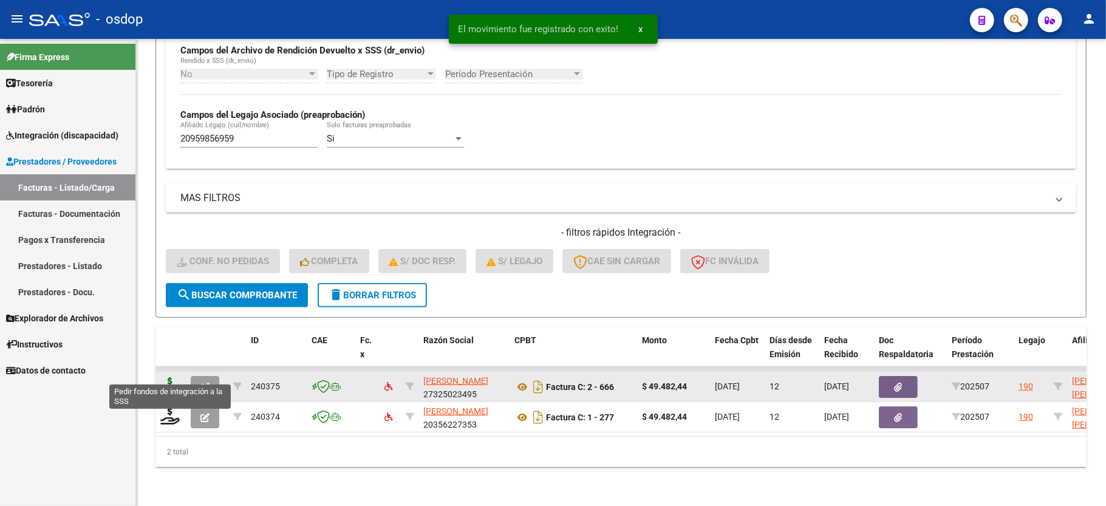
click at [165, 377] on icon at bounding box center [169, 385] width 19 height 17
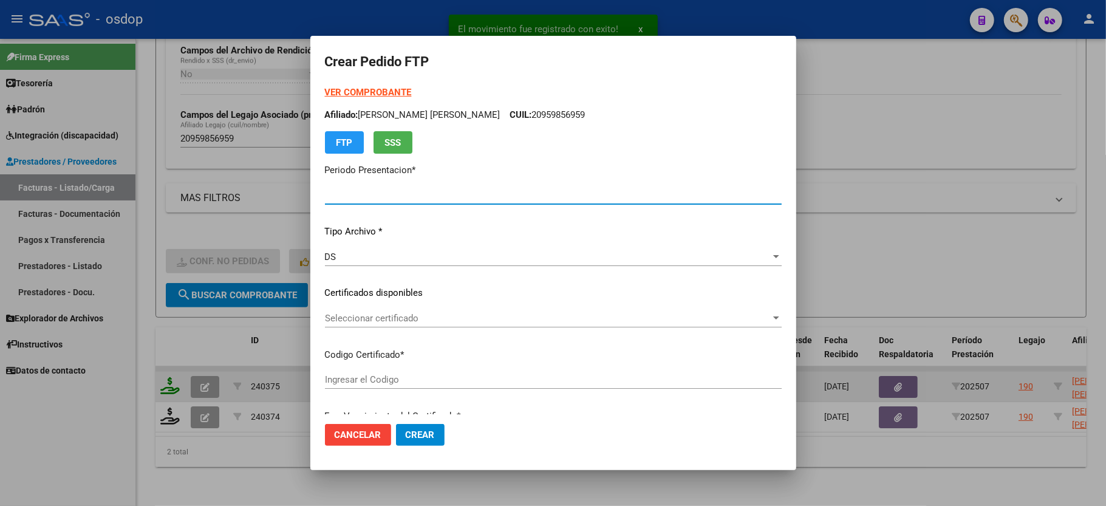
type input "202507"
type input "$ 49.482,44"
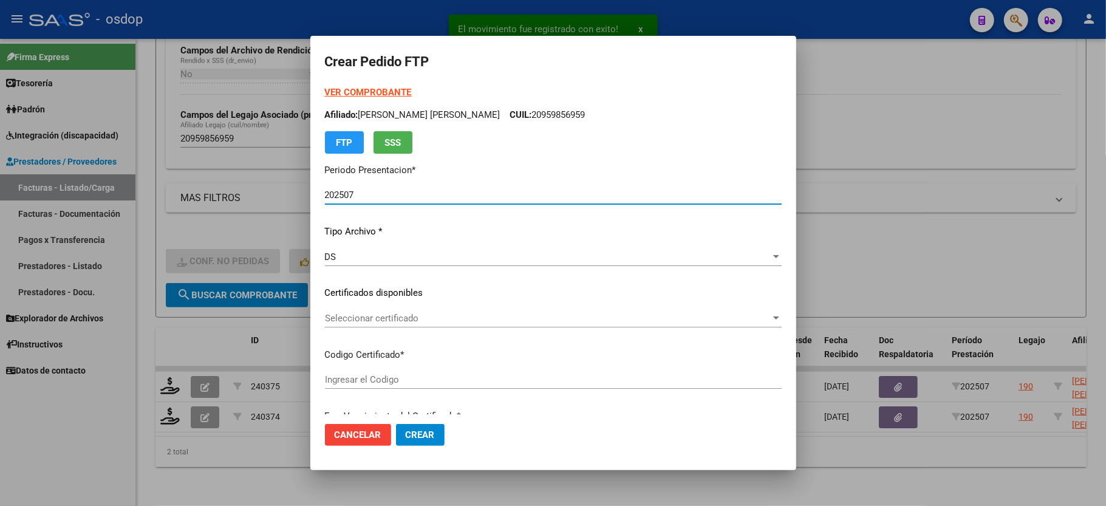
type input "5929084740"
type input "2026-12-23"
click at [375, 324] on div "Seleccionar certificado Seleccionar certificado" at bounding box center [553, 318] width 457 height 18
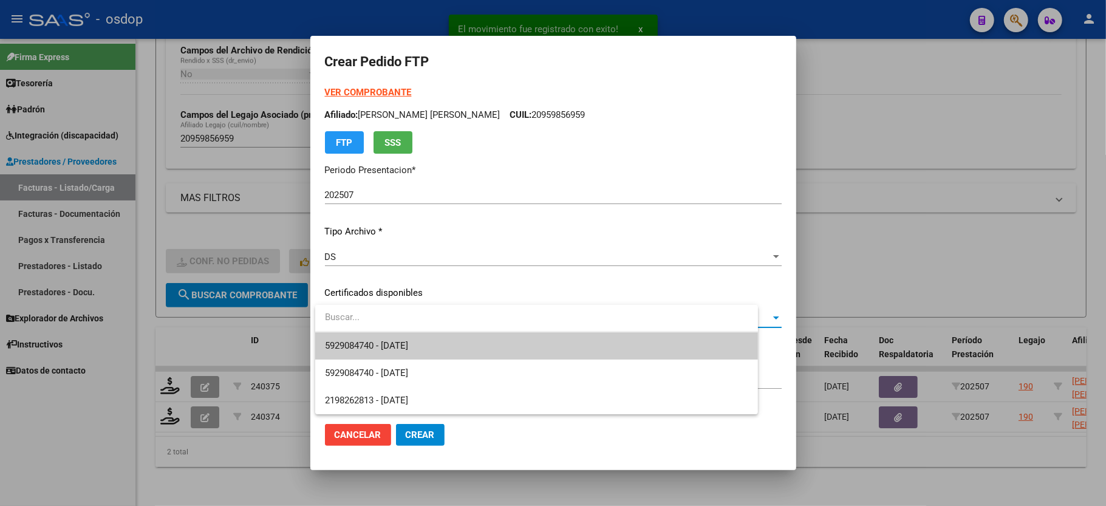
click at [386, 348] on span "5929084740 - 2026-12-23" at bounding box center [366, 345] width 83 height 11
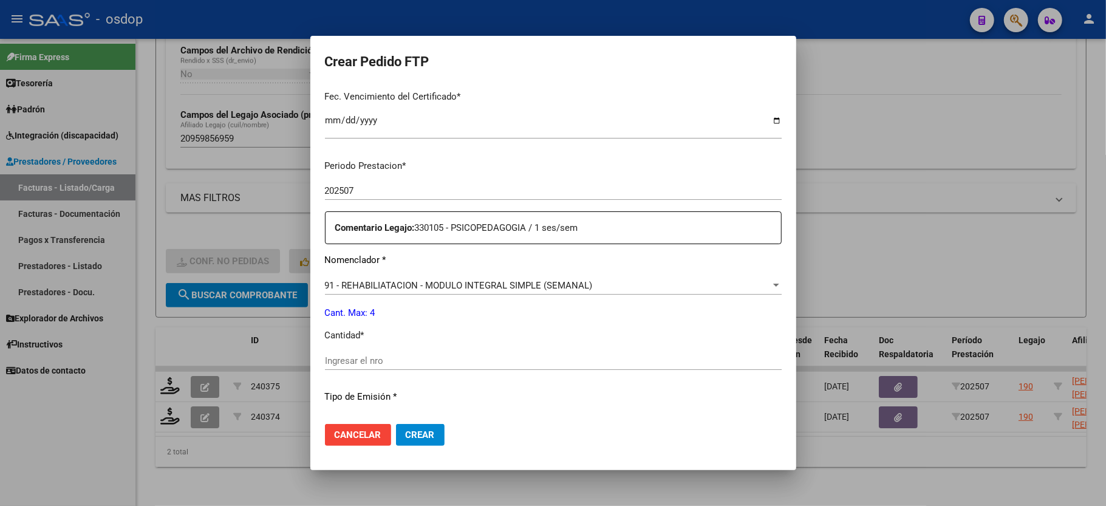
scroll to position [324, 0]
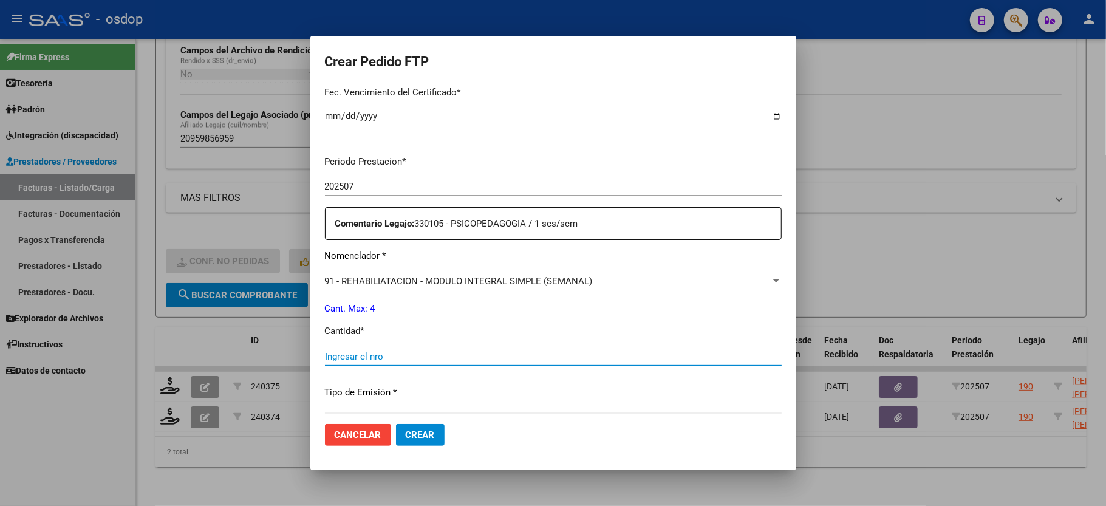
click at [406, 351] on input "Ingresar el nro" at bounding box center [553, 356] width 457 height 11
type input "1"
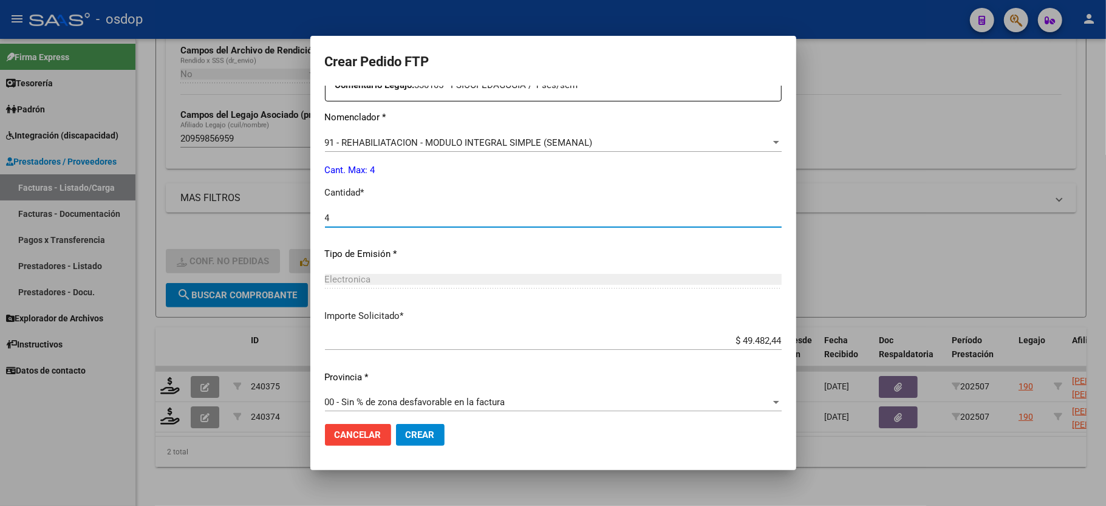
scroll to position [463, 0]
type input "4"
click at [428, 439] on span "Crear" at bounding box center [420, 434] width 29 height 11
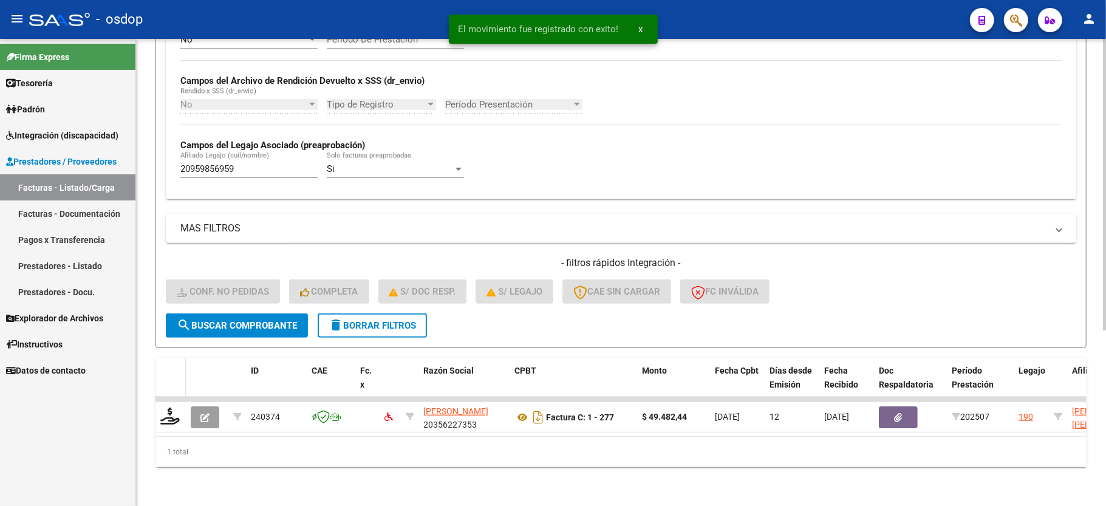
scroll to position [281, 0]
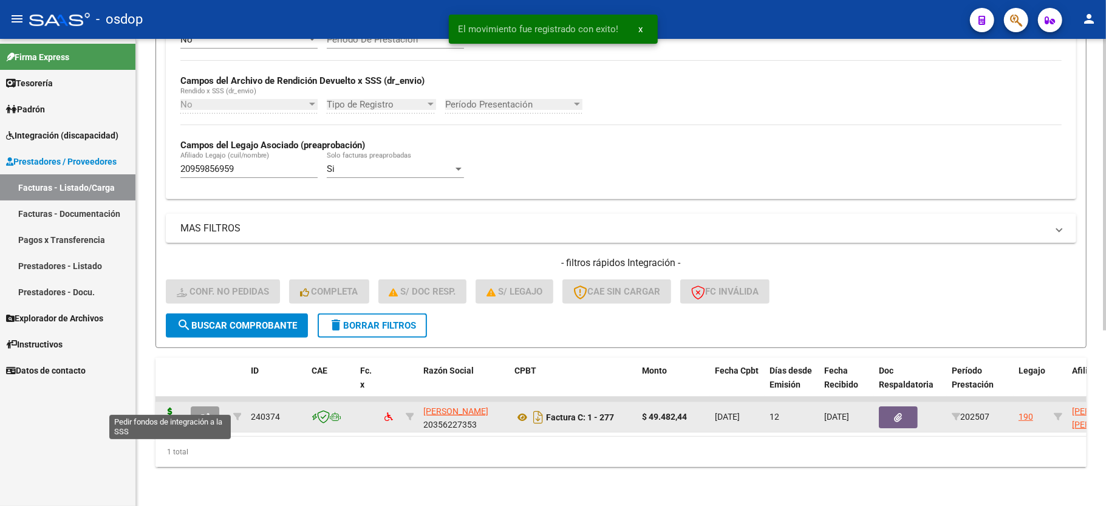
click at [171, 408] on icon at bounding box center [169, 416] width 19 height 17
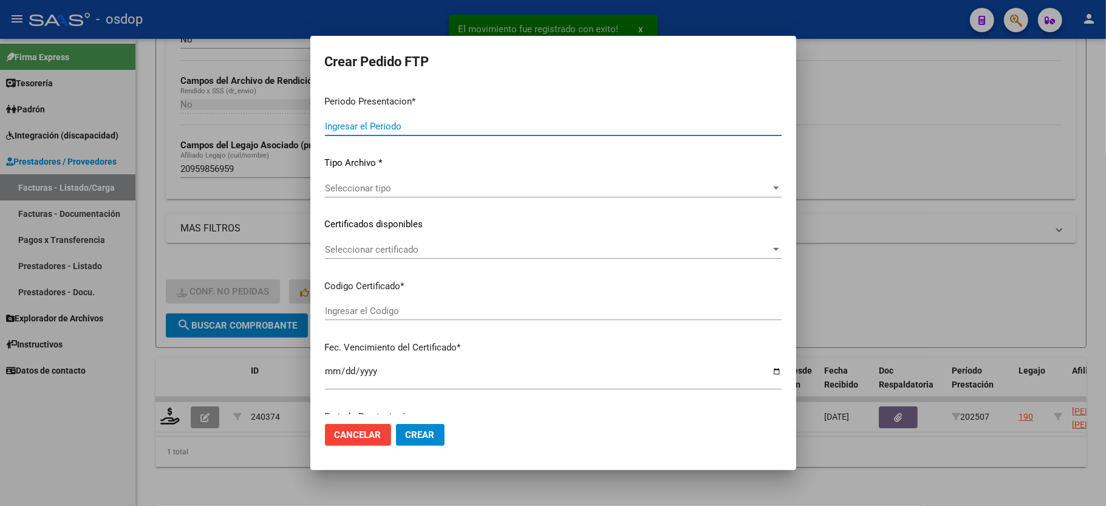
type input "202507"
type input "$ 49.482,44"
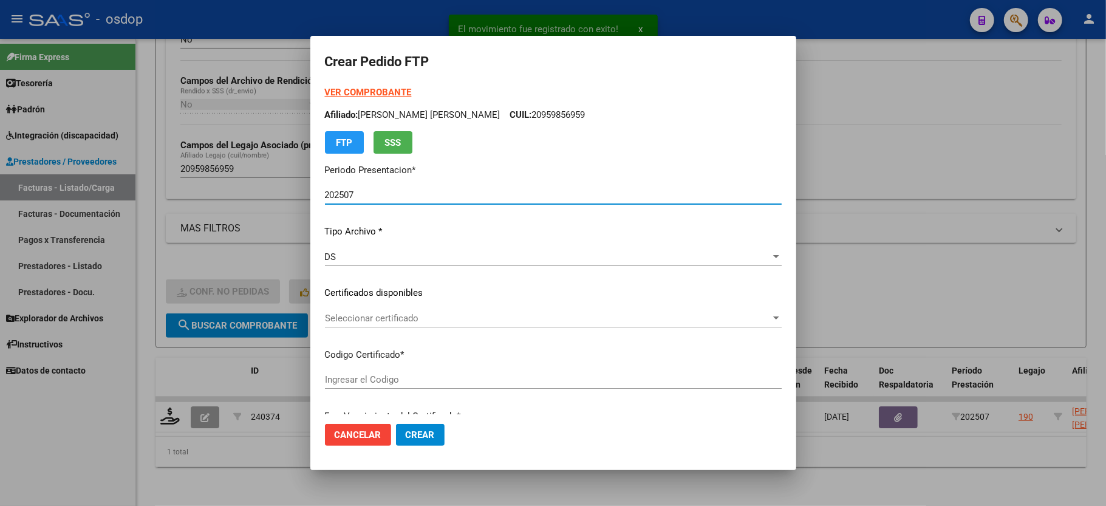
type input "5929084740"
type input "2026-12-23"
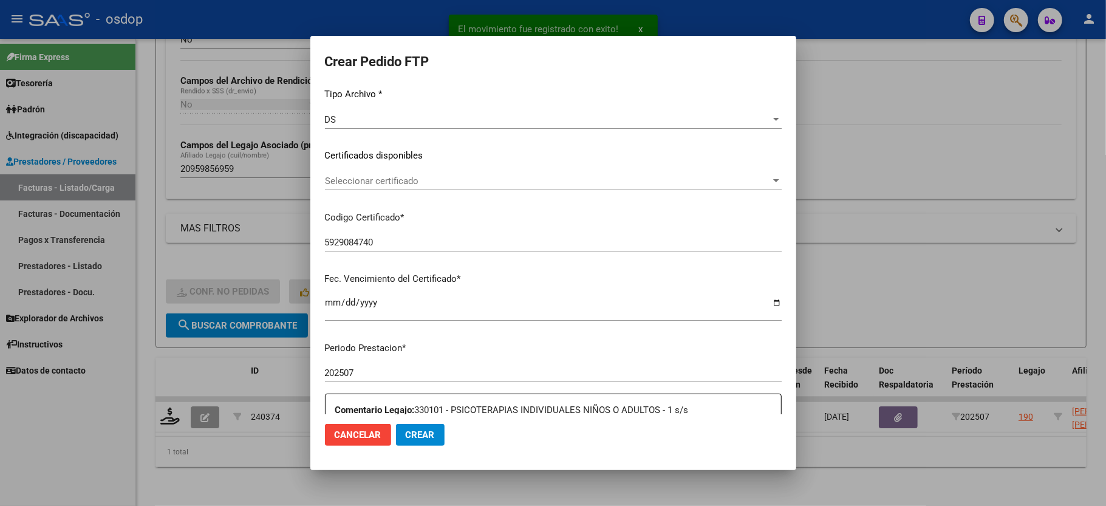
scroll to position [162, 0]
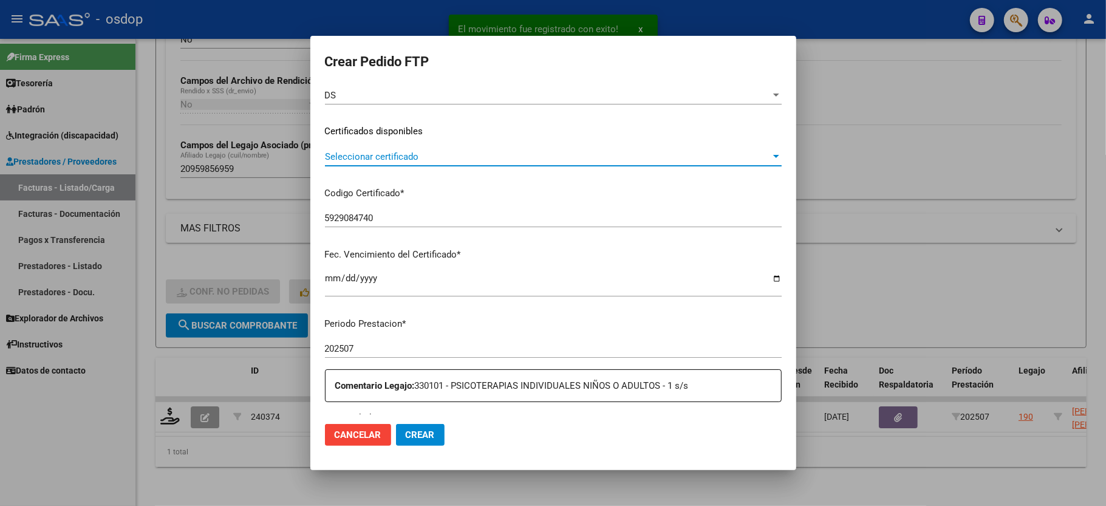
click at [402, 161] on span "Seleccionar certificado" at bounding box center [548, 156] width 446 height 11
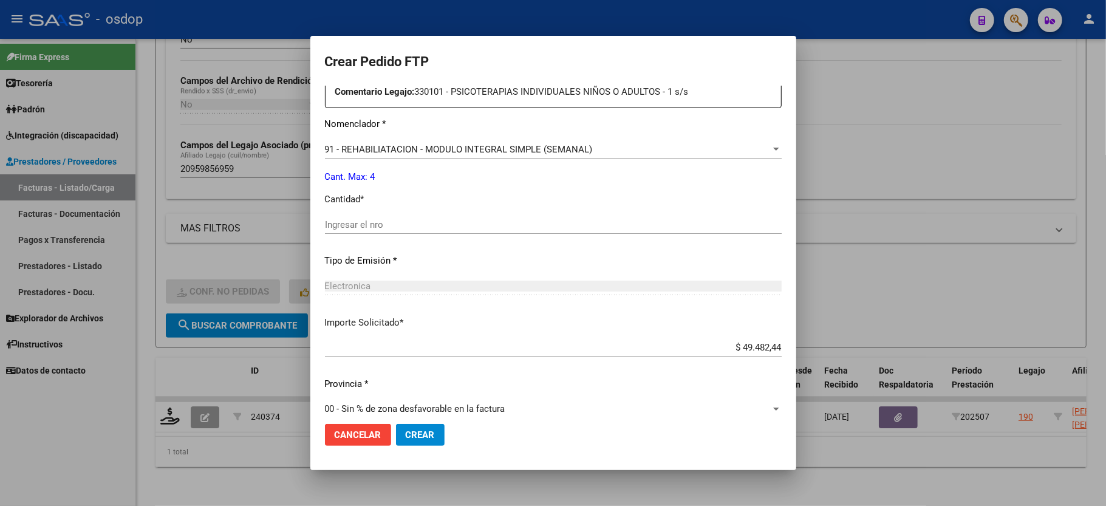
scroll to position [463, 0]
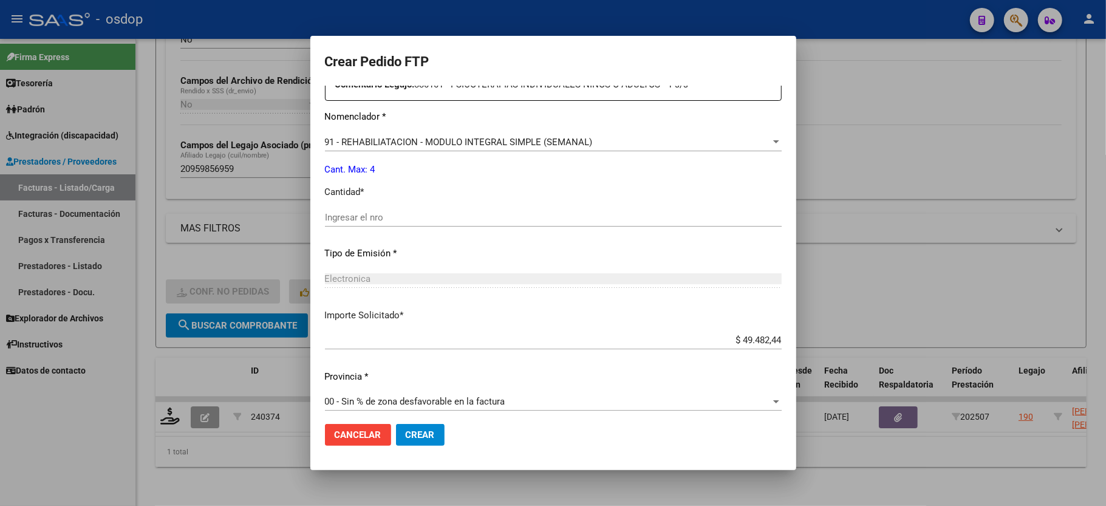
click at [402, 258] on div "Periodo Prestacion * 202507 Ingresar el Periodo Prestacion Comentario Legajo: 3…" at bounding box center [553, 215] width 457 height 416
click at [400, 224] on div "Ingresar el nro" at bounding box center [553, 223] width 457 height 30
click at [403, 212] on input "Ingresar el nro" at bounding box center [553, 217] width 457 height 11
type input "4"
click at [426, 428] on button "Crear" at bounding box center [420, 435] width 49 height 22
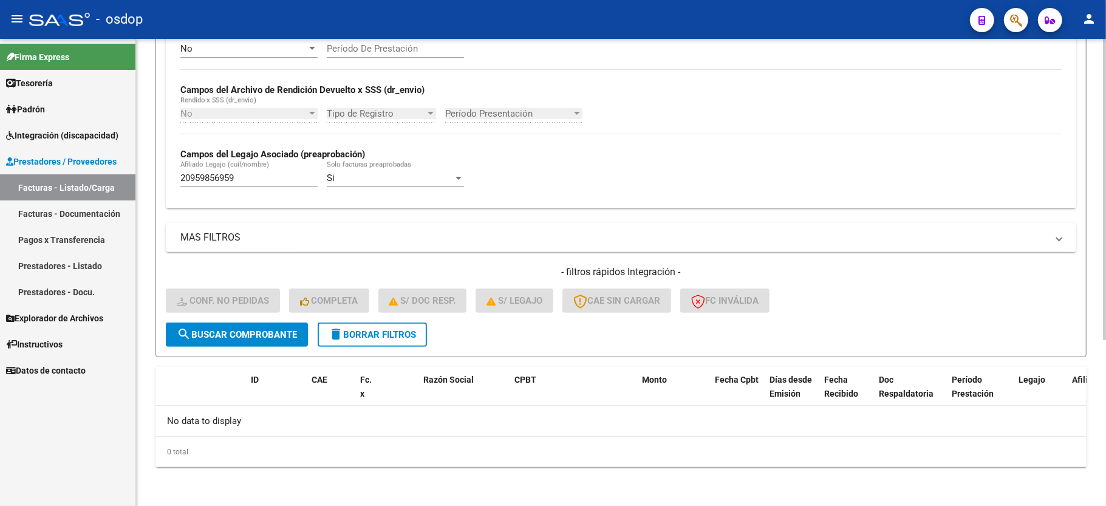
scroll to position [258, 0]
click at [399, 331] on span "delete Borrar Filtros" at bounding box center [372, 334] width 87 height 11
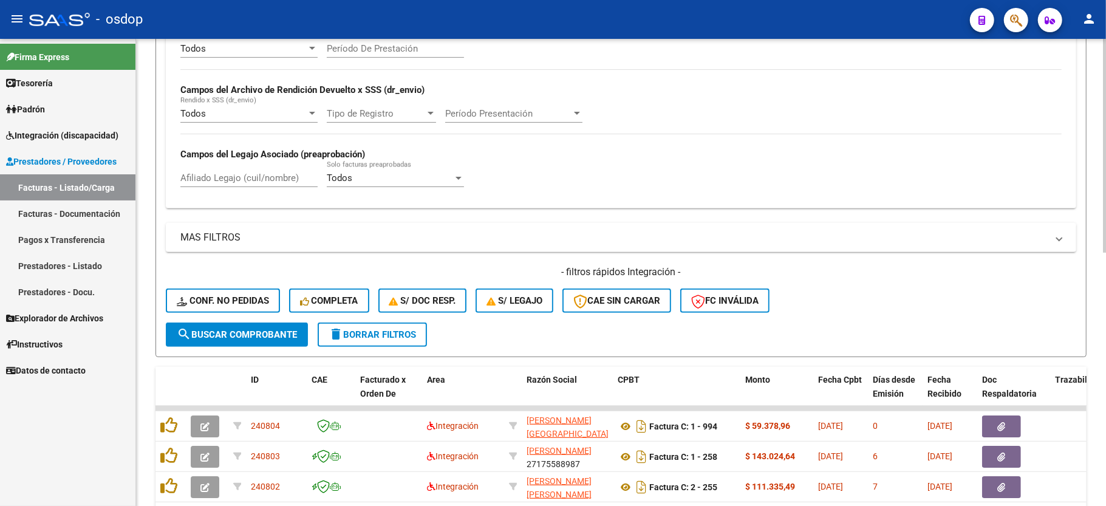
click at [222, 185] on div "Afiliado Legajo (cuil/nombre)" at bounding box center [248, 174] width 137 height 26
paste input "20566972345"
type input "20566972345"
click at [225, 341] on button "search Buscar Comprobante" at bounding box center [237, 335] width 142 height 24
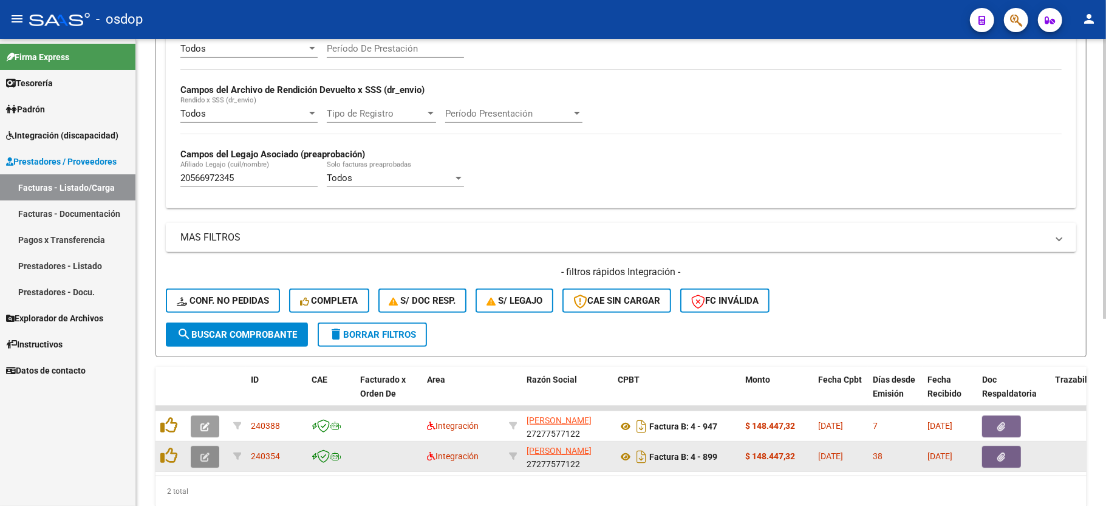
click at [207, 460] on icon "button" at bounding box center [204, 457] width 9 height 9
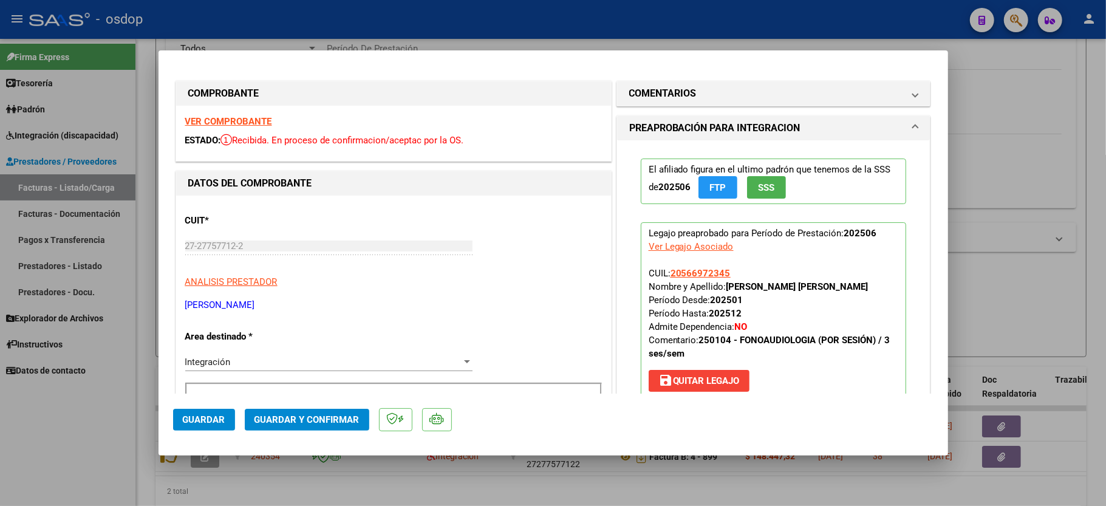
click at [219, 117] on strong "VER COMPROBANTE" at bounding box center [228, 121] width 87 height 11
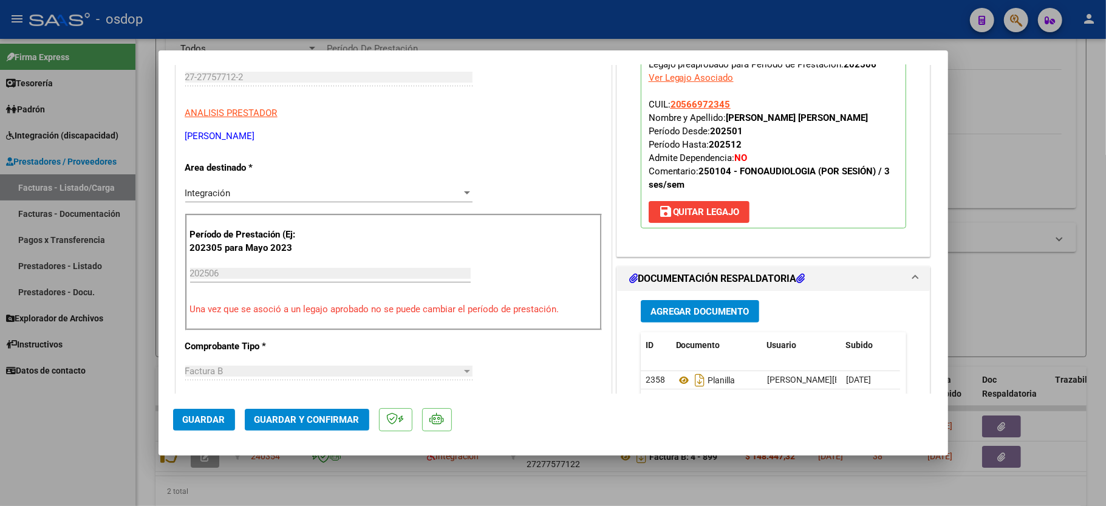
scroll to position [243, 0]
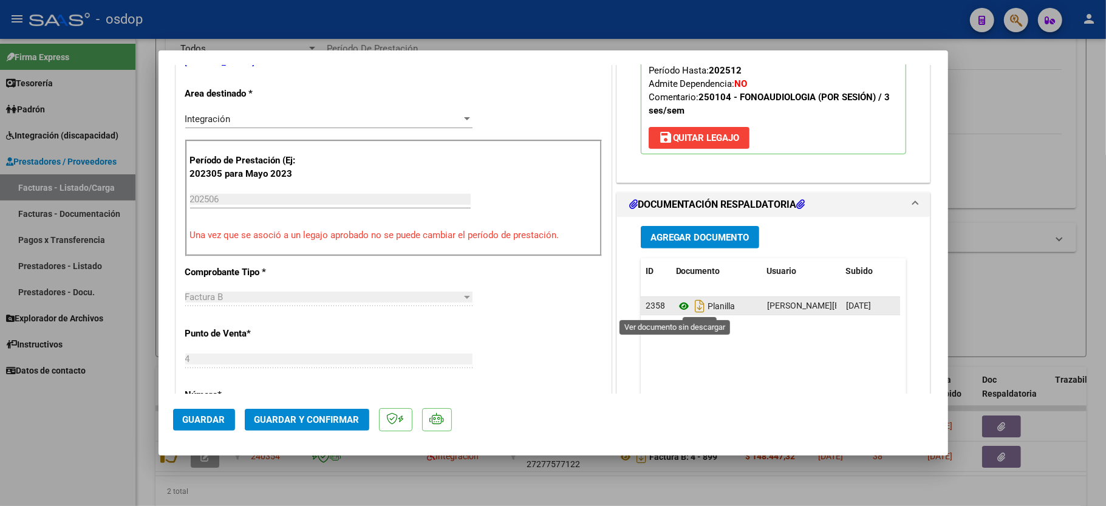
click at [676, 304] on icon at bounding box center [684, 306] width 16 height 15
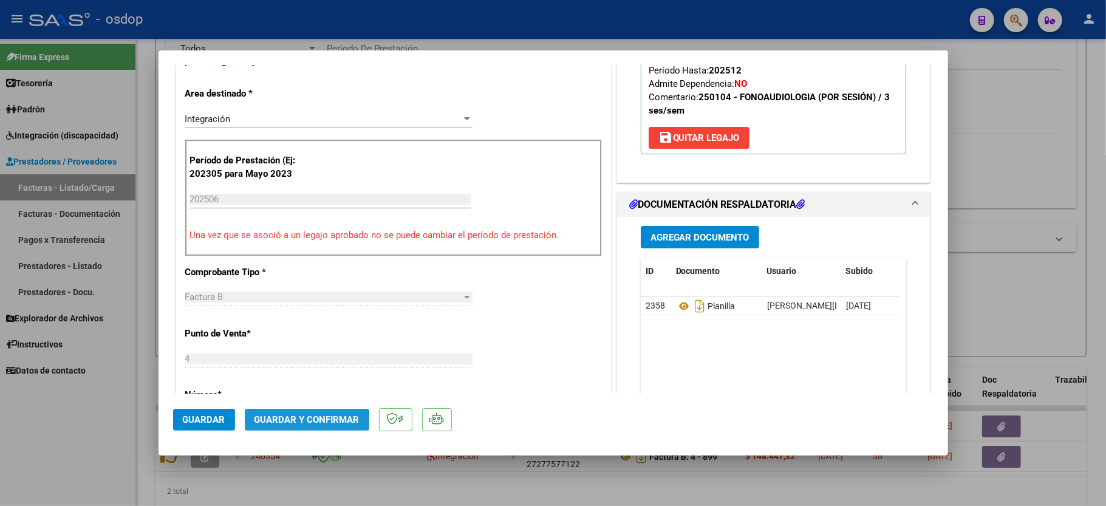
click at [304, 428] on button "Guardar y Confirmar" at bounding box center [307, 420] width 125 height 22
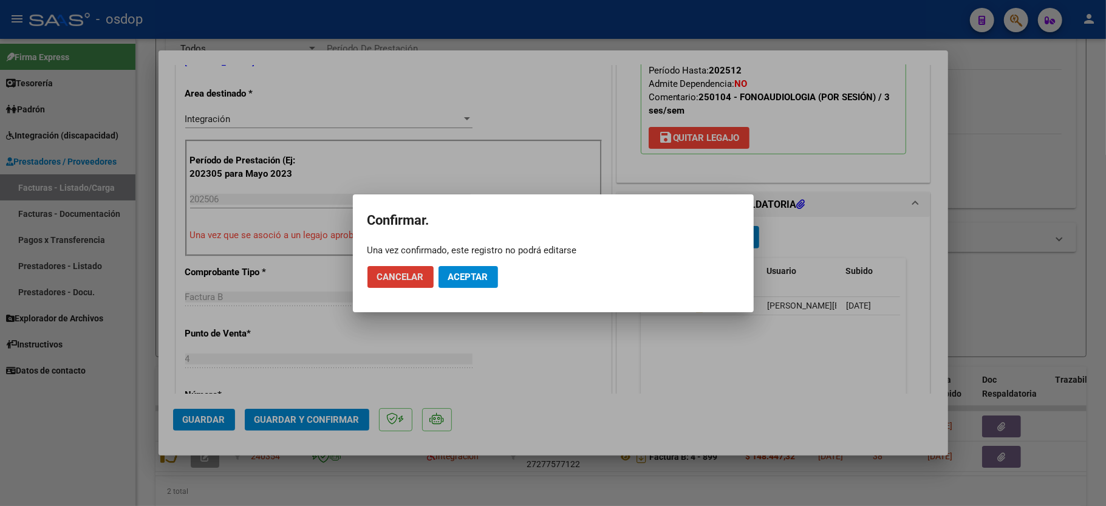
click at [459, 282] on span "Aceptar" at bounding box center [468, 277] width 40 height 11
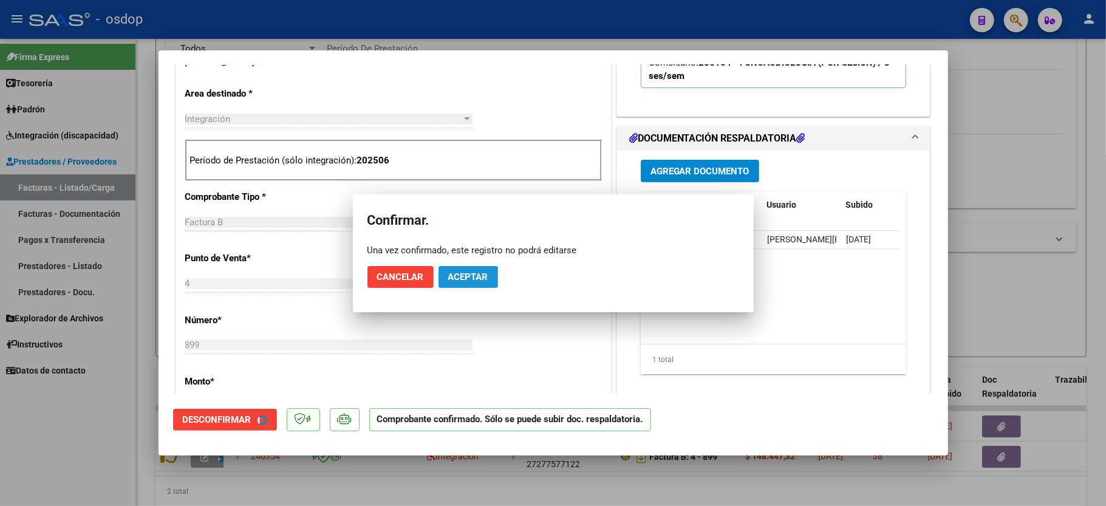
scroll to position [242, 0]
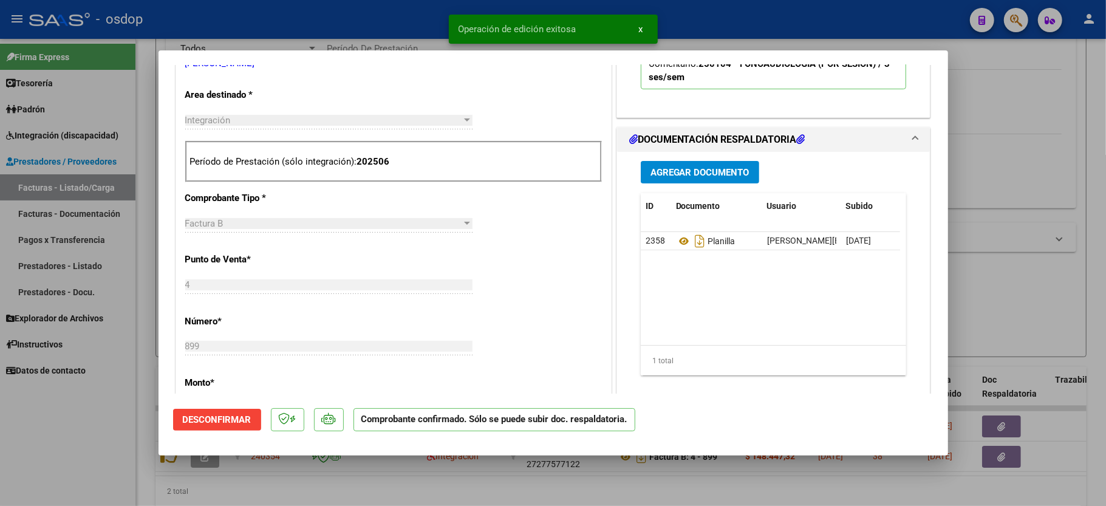
click at [126, 436] on div at bounding box center [553, 253] width 1106 height 506
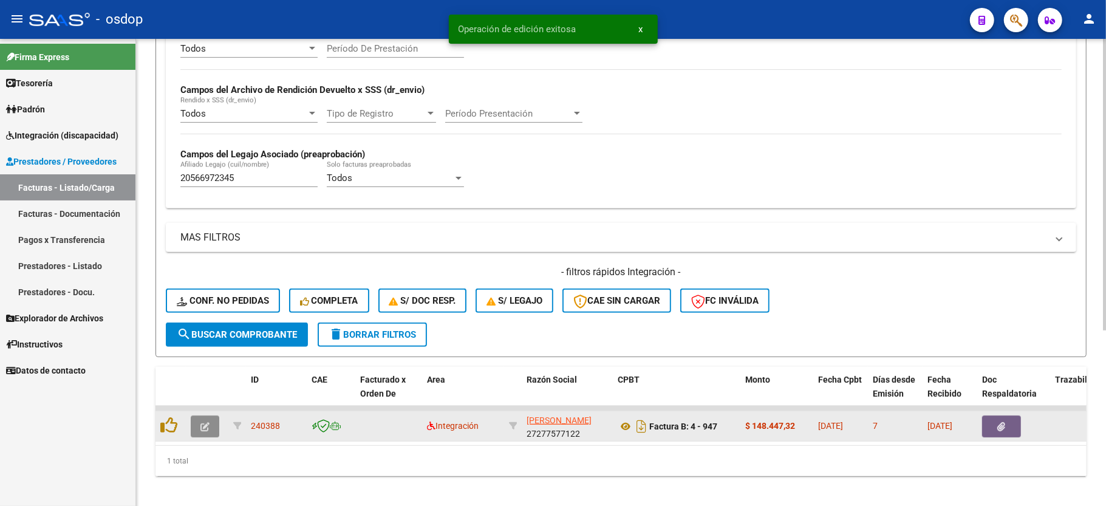
click at [197, 425] on button "button" at bounding box center [205, 427] width 29 height 22
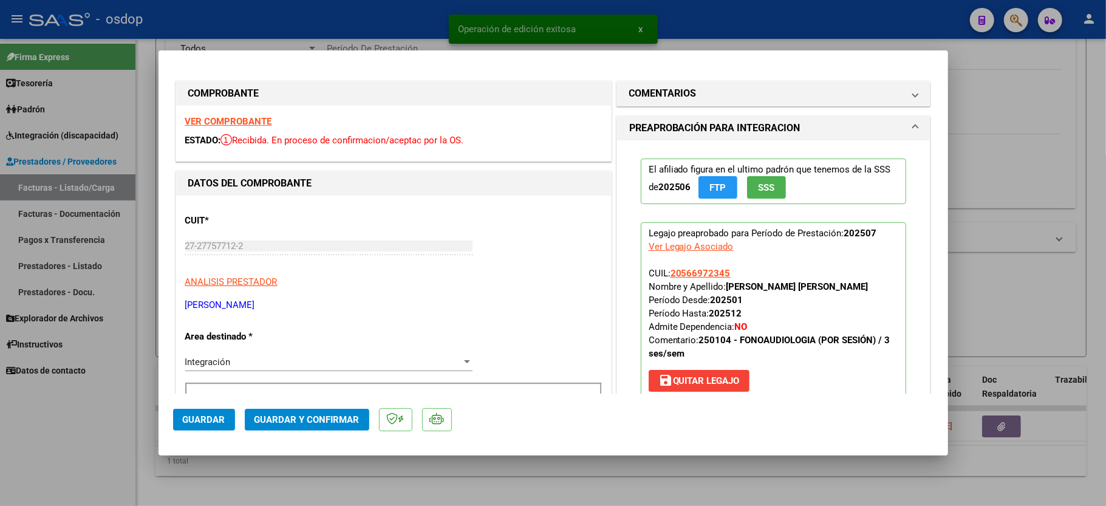
click at [230, 109] on div "VER COMPROBANTE ESTADO: Recibida. En proceso de confirmacion/aceptac por la OS." at bounding box center [393, 133] width 435 height 55
click at [230, 114] on div "VER COMPROBANTE ESTADO: Recibida. En proceso de confirmacion/aceptac por la OS." at bounding box center [393, 133] width 435 height 55
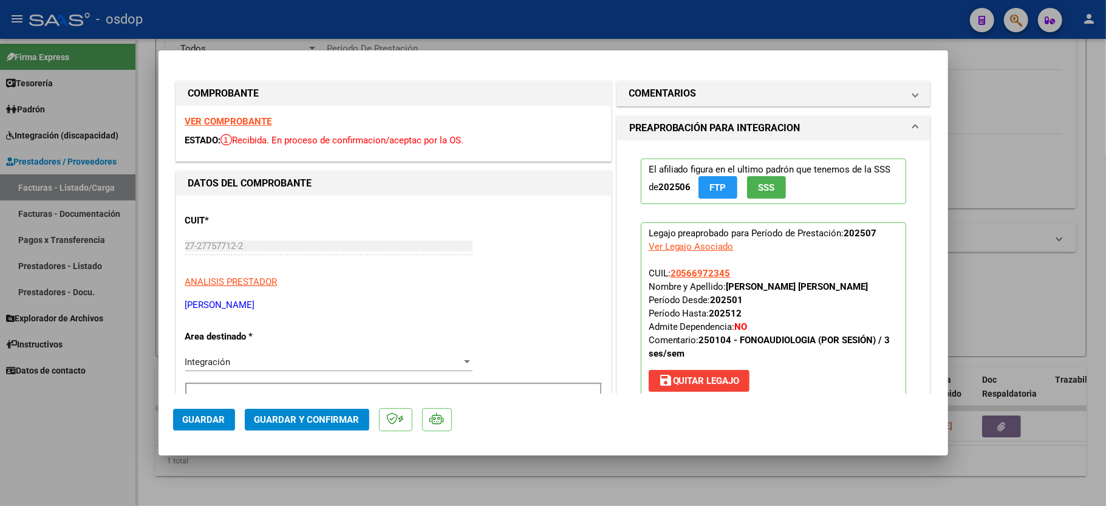
click at [228, 120] on strong "VER COMPROBANTE" at bounding box center [228, 121] width 87 height 11
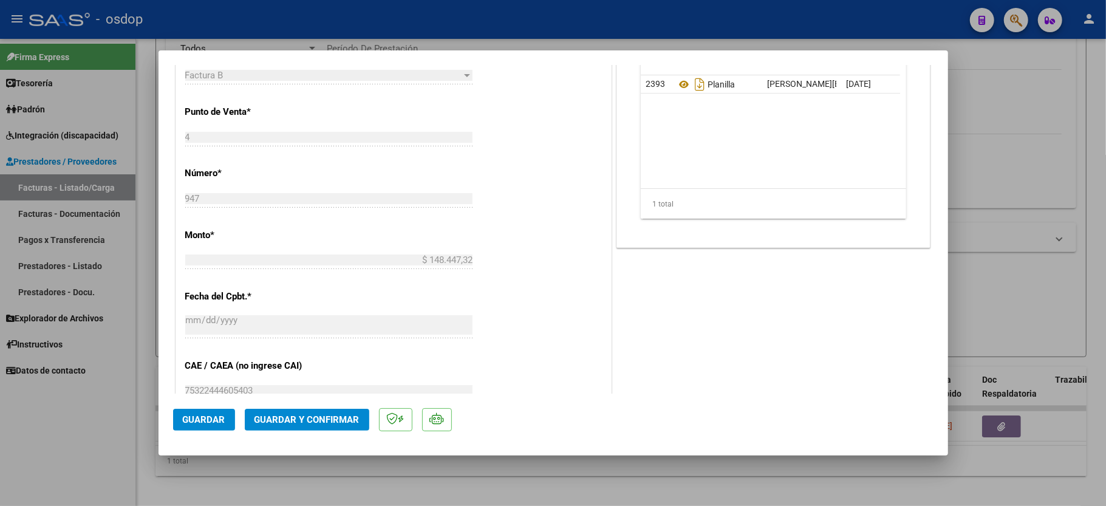
scroll to position [324, 0]
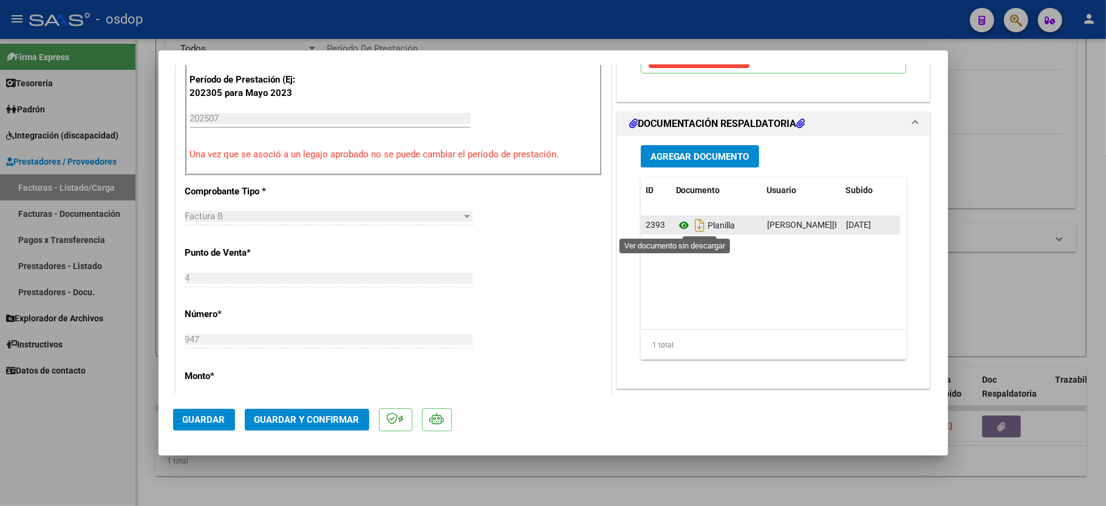
click at [676, 227] on icon at bounding box center [684, 225] width 16 height 15
click at [292, 421] on span "Guardar y Confirmar" at bounding box center [307, 419] width 105 height 11
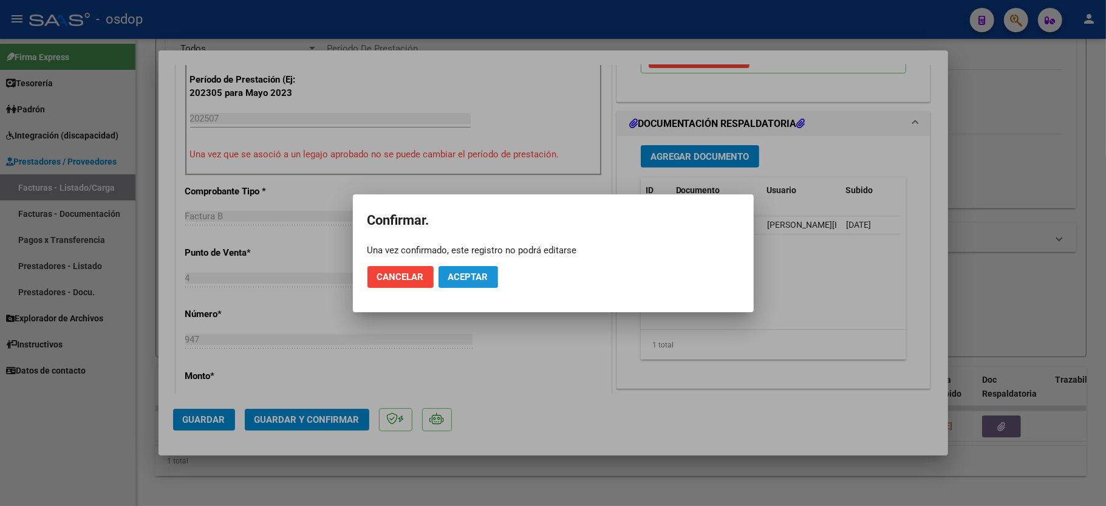
click at [450, 275] on span "Aceptar" at bounding box center [468, 277] width 40 height 11
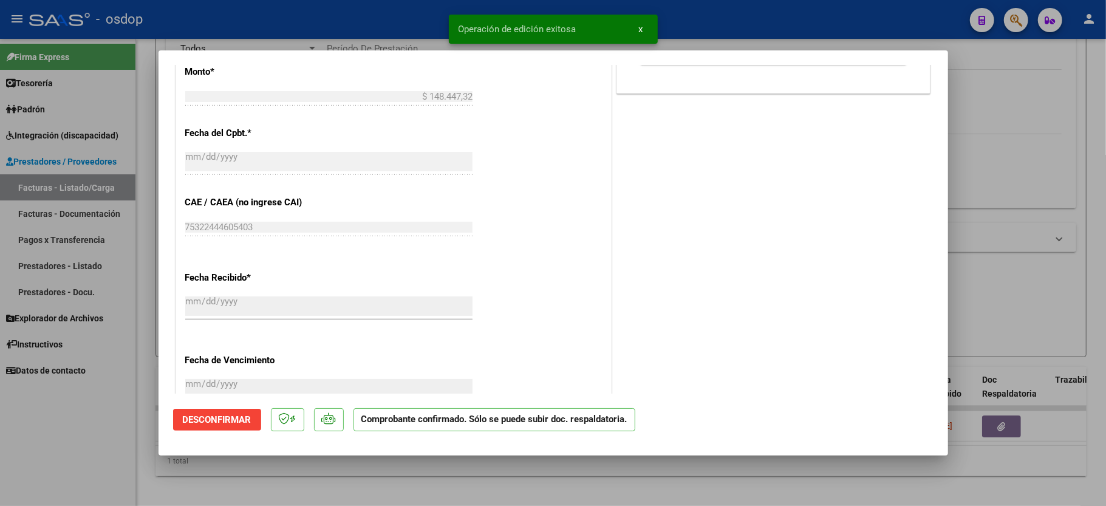
click at [90, 439] on div at bounding box center [553, 253] width 1106 height 506
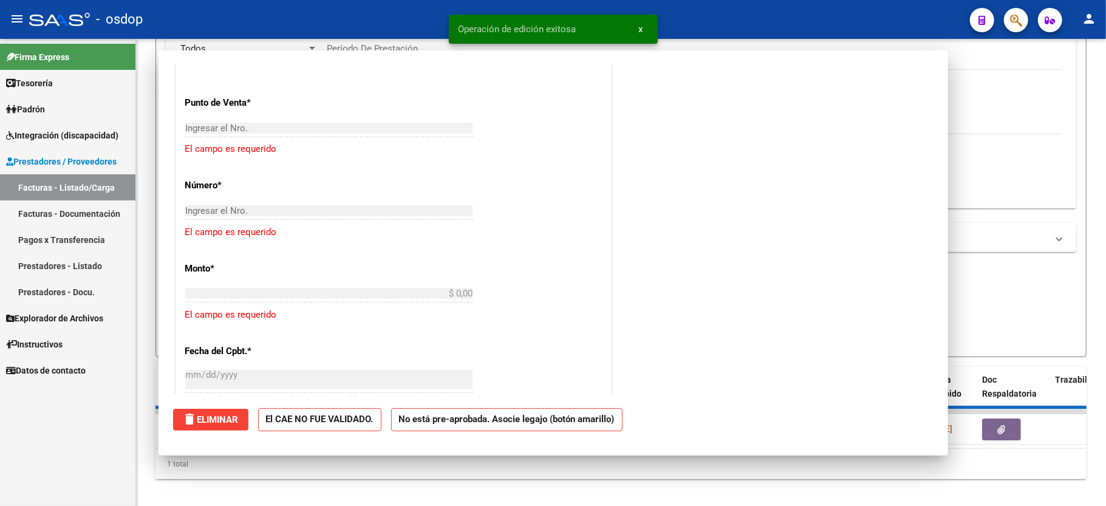
scroll to position [0, 0]
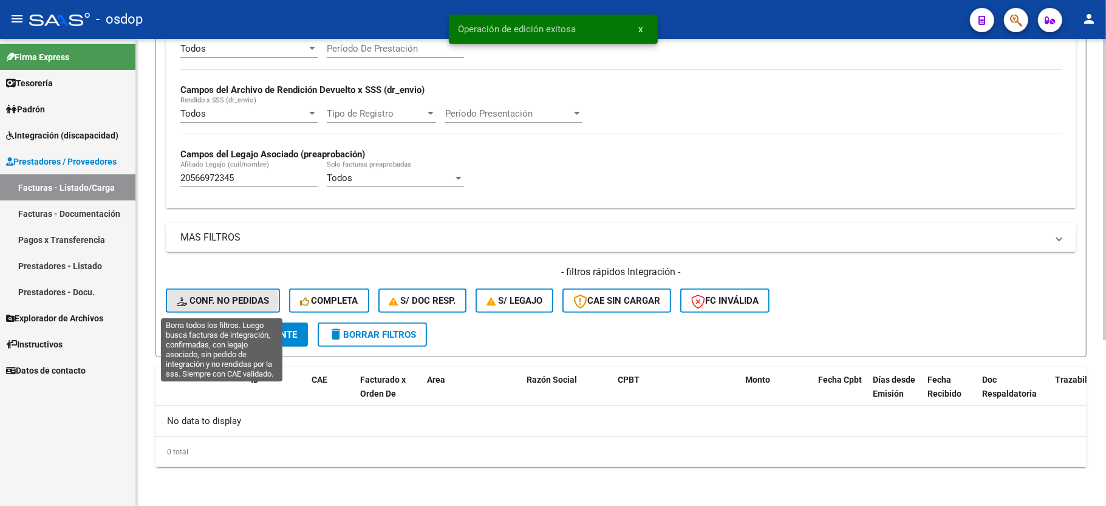
click at [219, 300] on span "Conf. no pedidas" at bounding box center [223, 300] width 92 height 11
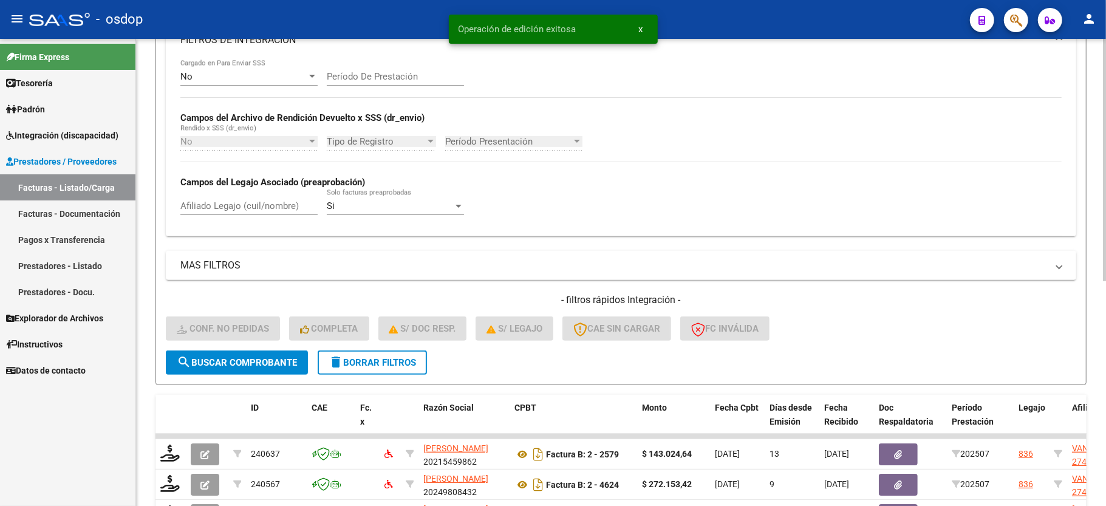
scroll to position [258, 0]
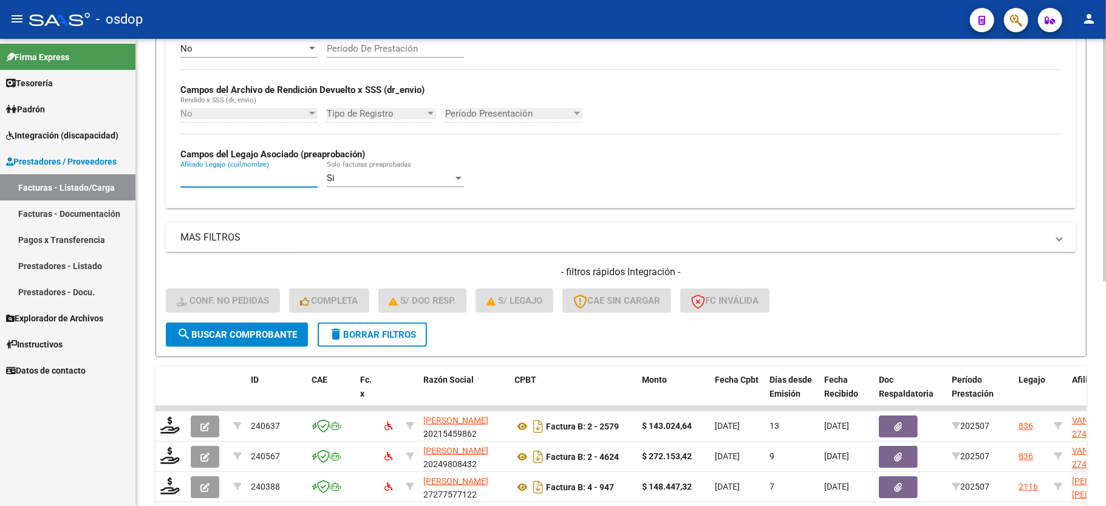
click at [279, 183] on input "Afiliado Legajo (cuil/nombre)" at bounding box center [248, 178] width 137 height 11
paste input "20566972345"
type input "20566972345"
click at [259, 346] on button "search Buscar Comprobante" at bounding box center [237, 335] width 142 height 24
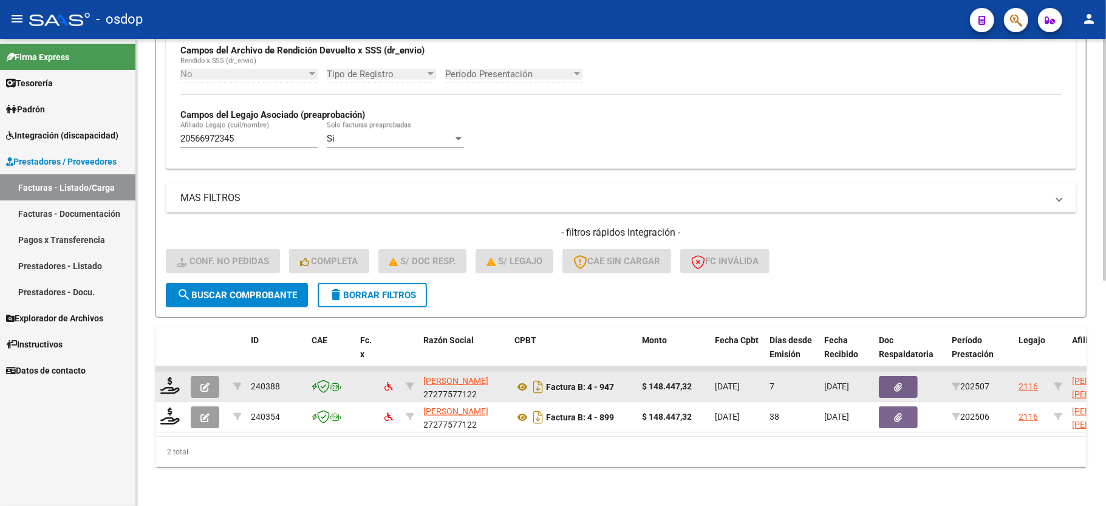
scroll to position [312, 0]
click at [168, 377] on icon at bounding box center [169, 385] width 19 height 17
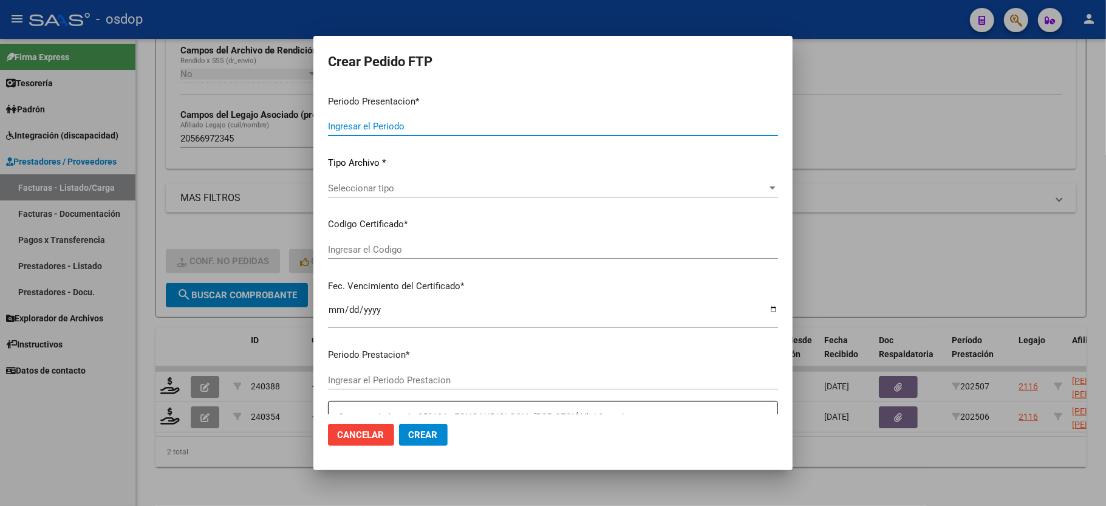
type input "202507"
type input "$ 148.447,32"
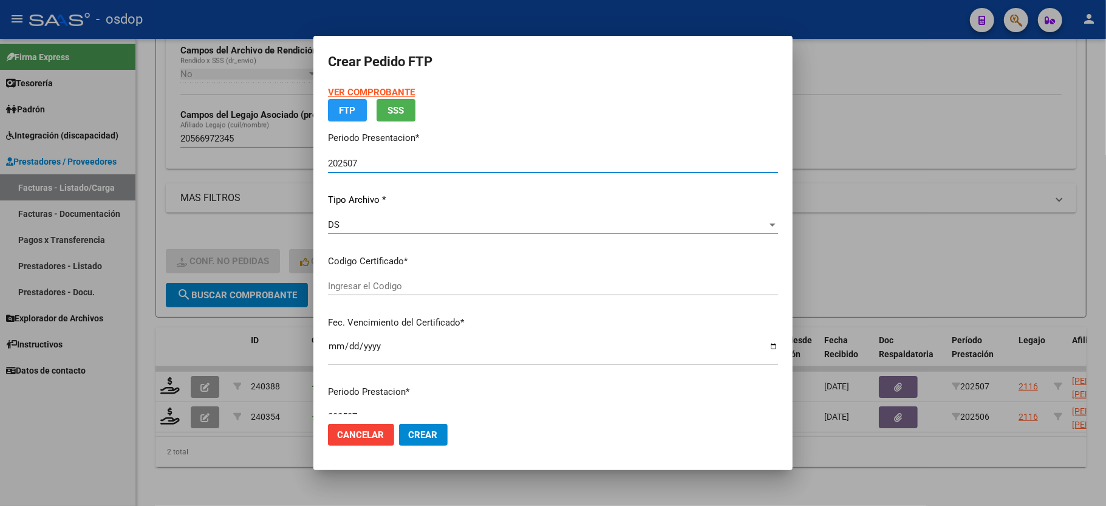
type input "774748662"
type input "2029-03-27"
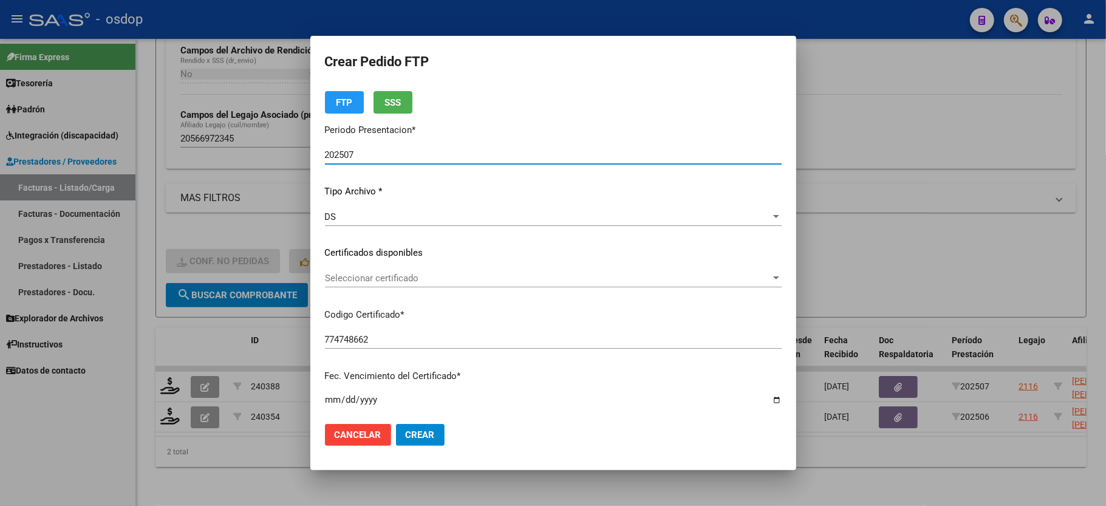
scroll to position [81, 0]
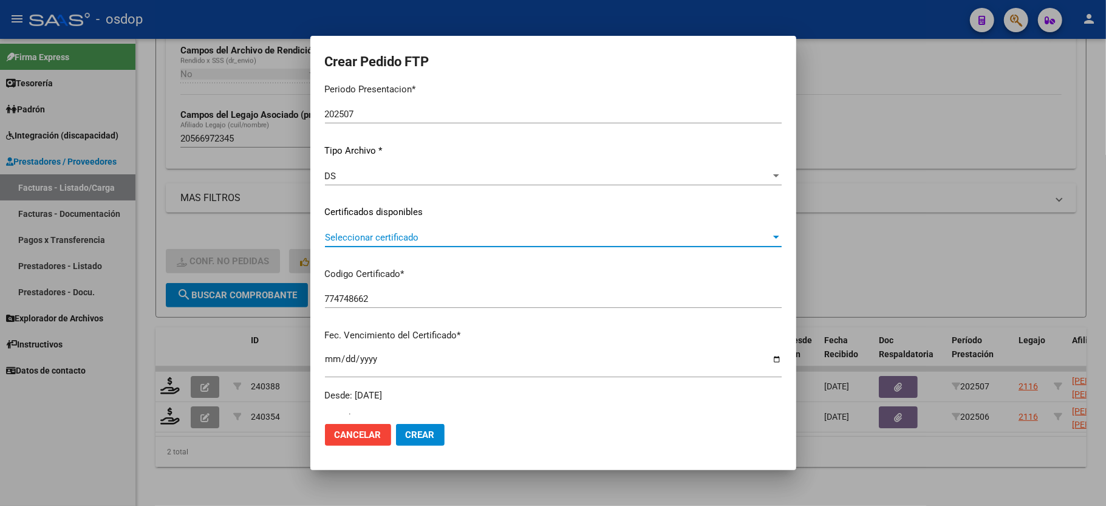
click at [419, 234] on span "Seleccionar certificado" at bounding box center [548, 237] width 446 height 11
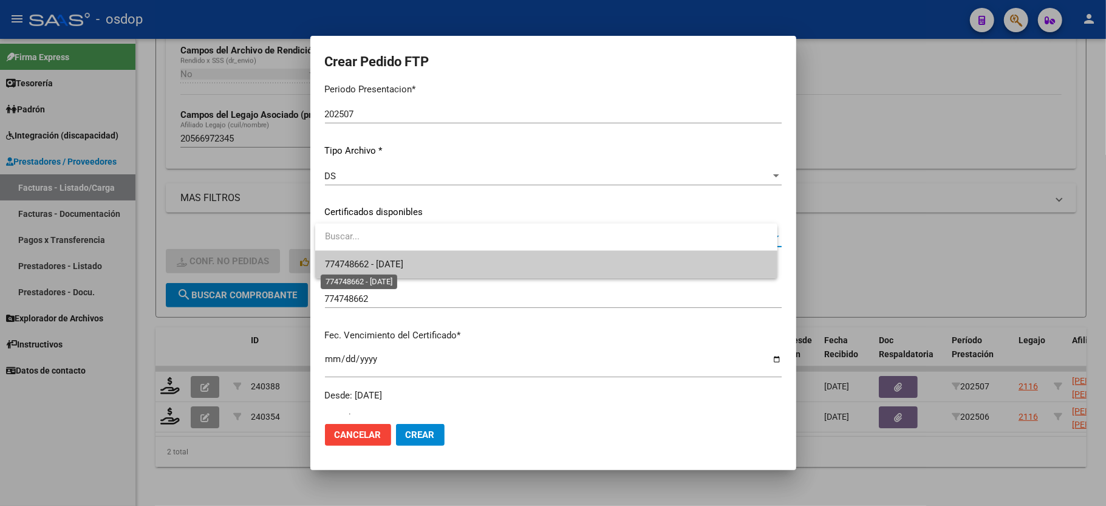
click at [402, 259] on span "774748662 - 2029-03-27" at bounding box center [364, 264] width 78 height 11
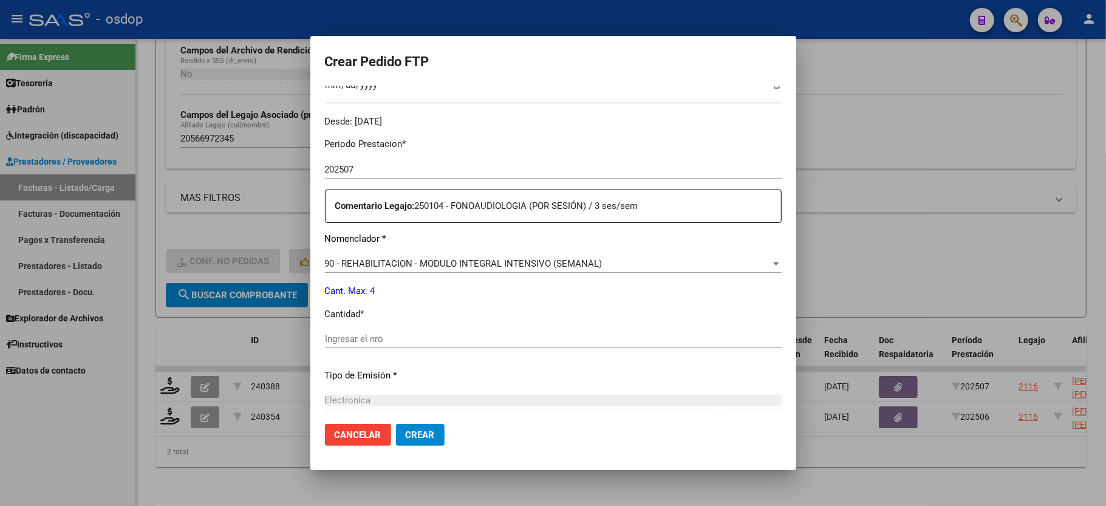
scroll to position [476, 0]
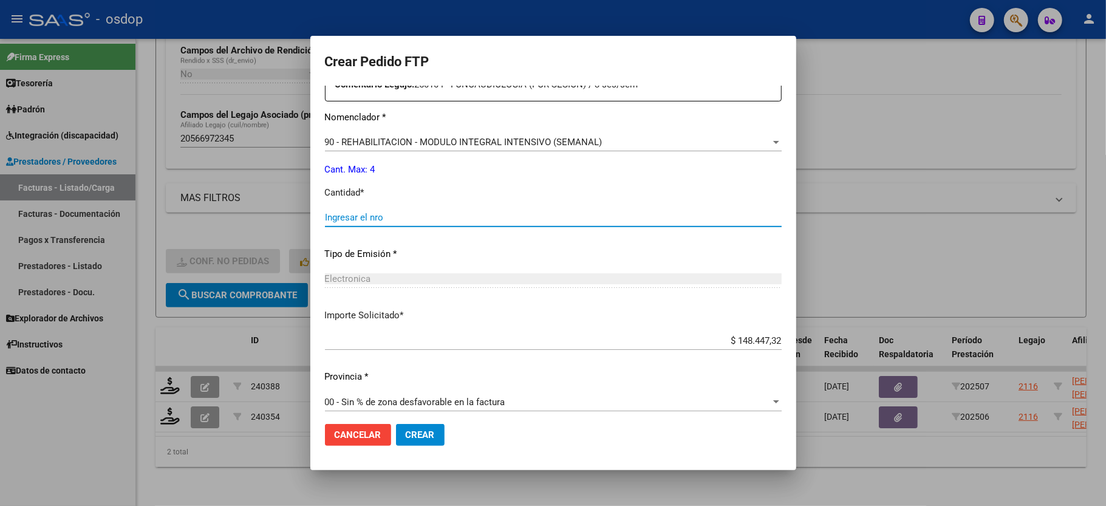
click at [421, 212] on input "Ingresar el nro" at bounding box center [553, 217] width 457 height 11
type input "4"
click at [397, 435] on button "Crear" at bounding box center [420, 435] width 49 height 22
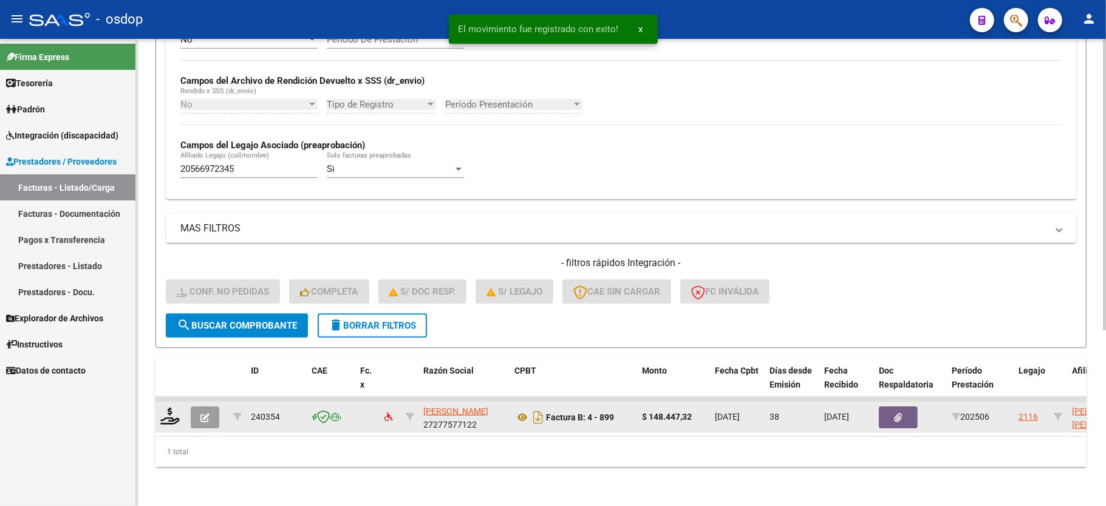
scroll to position [281, 0]
click at [168, 408] on icon at bounding box center [169, 416] width 19 height 17
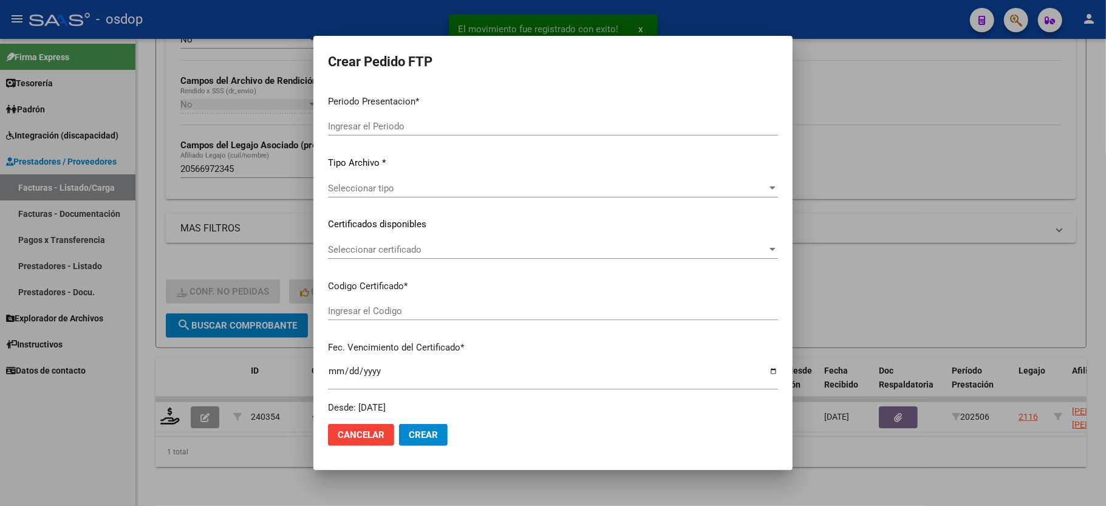
type input "202507"
type input "202506"
type input "$ 148.447,32"
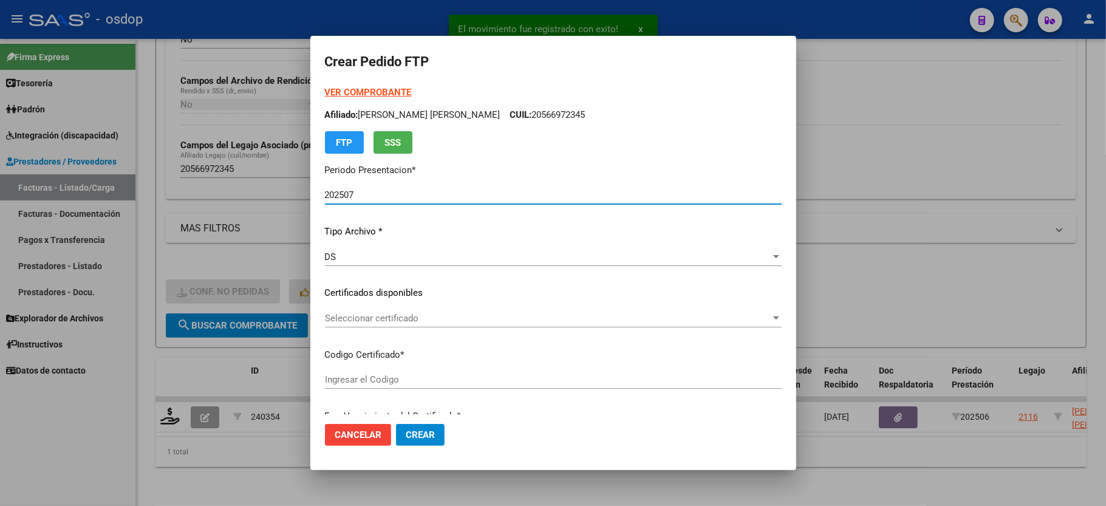
type input "774748662"
type input "2029-03-27"
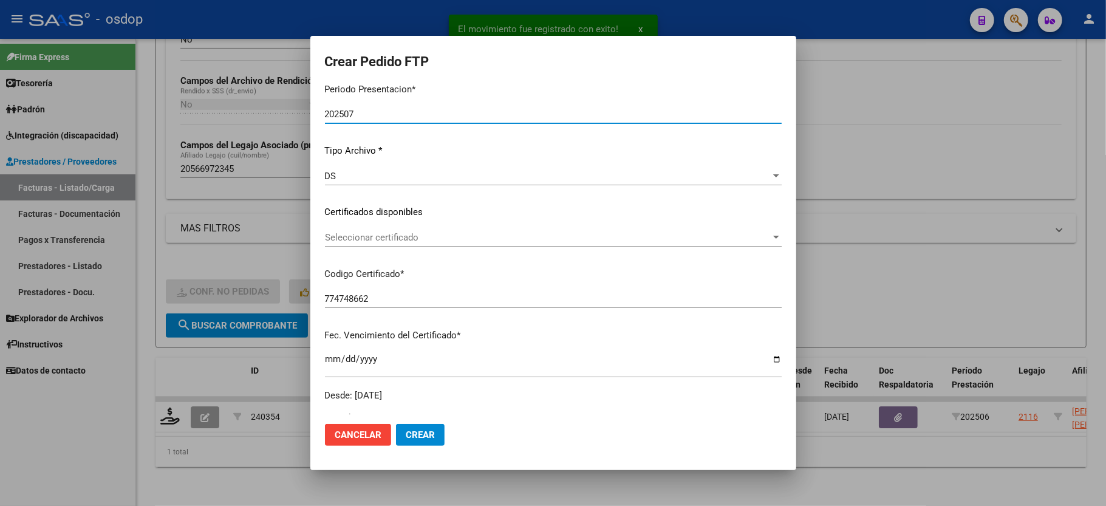
click at [400, 233] on span "Seleccionar certificado" at bounding box center [548, 237] width 446 height 11
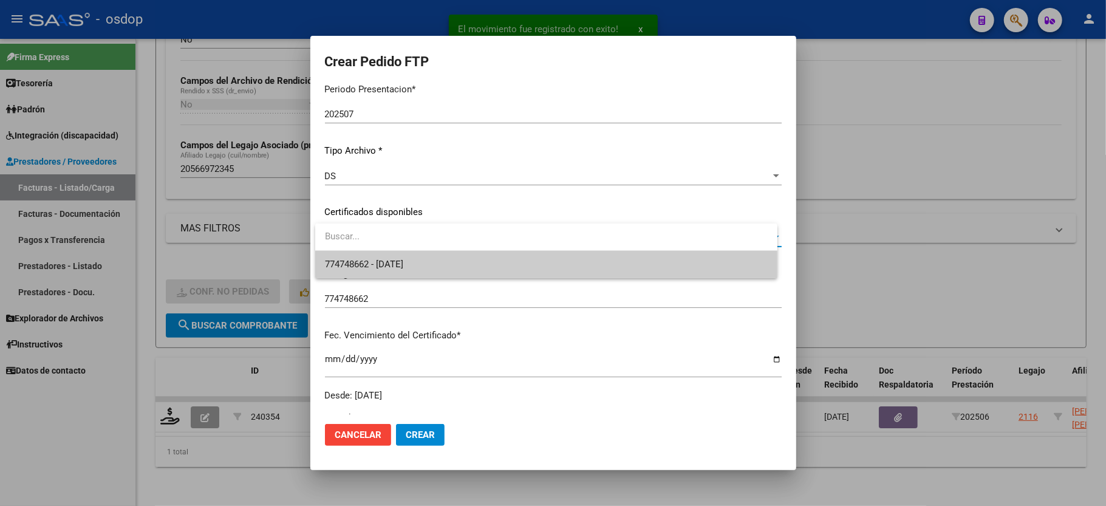
click at [401, 256] on span "774748662 - 2029-03-27" at bounding box center [546, 264] width 443 height 27
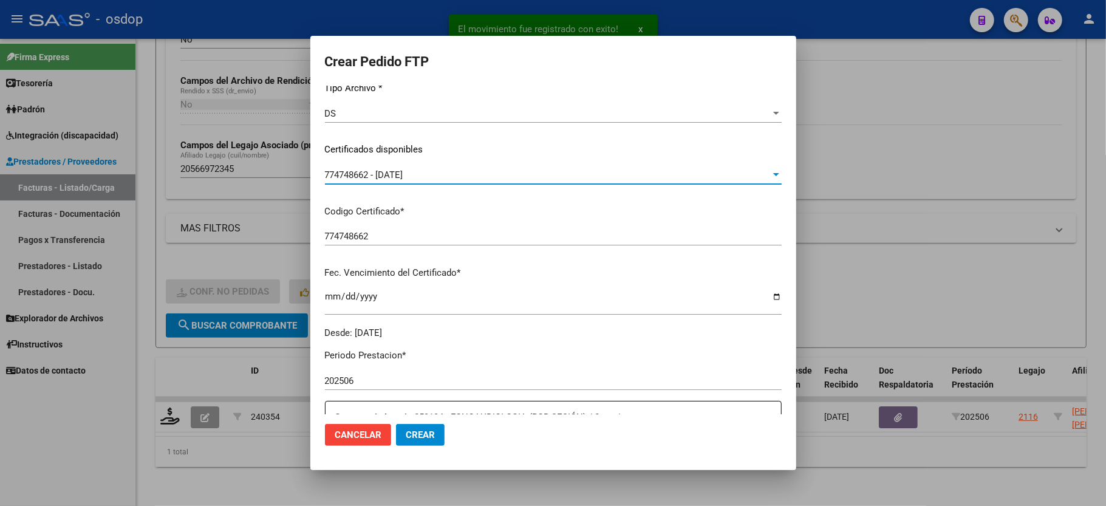
scroll to position [324, 0]
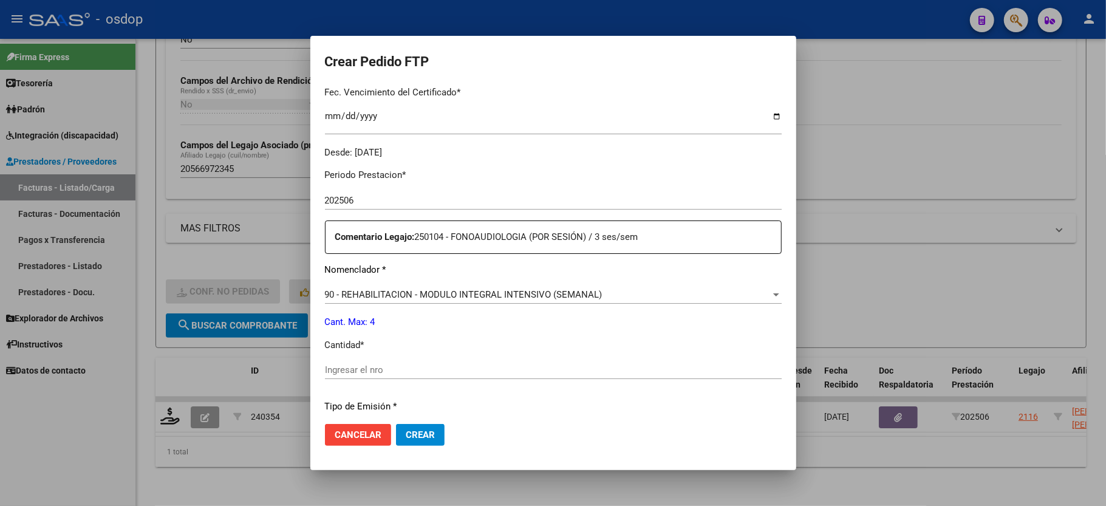
click at [344, 368] on div "Ingresar el nro" at bounding box center [553, 370] width 457 height 18
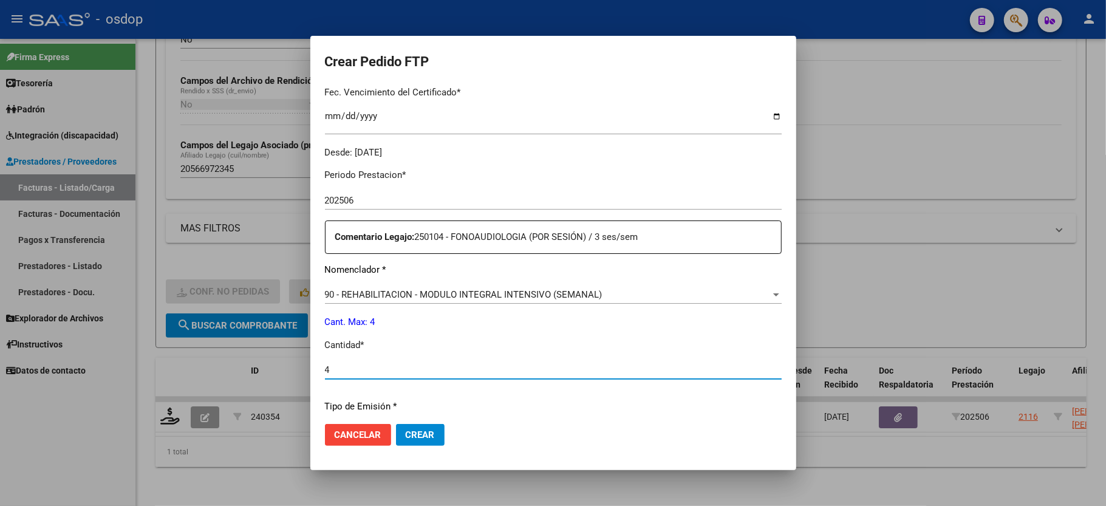
type input "4"
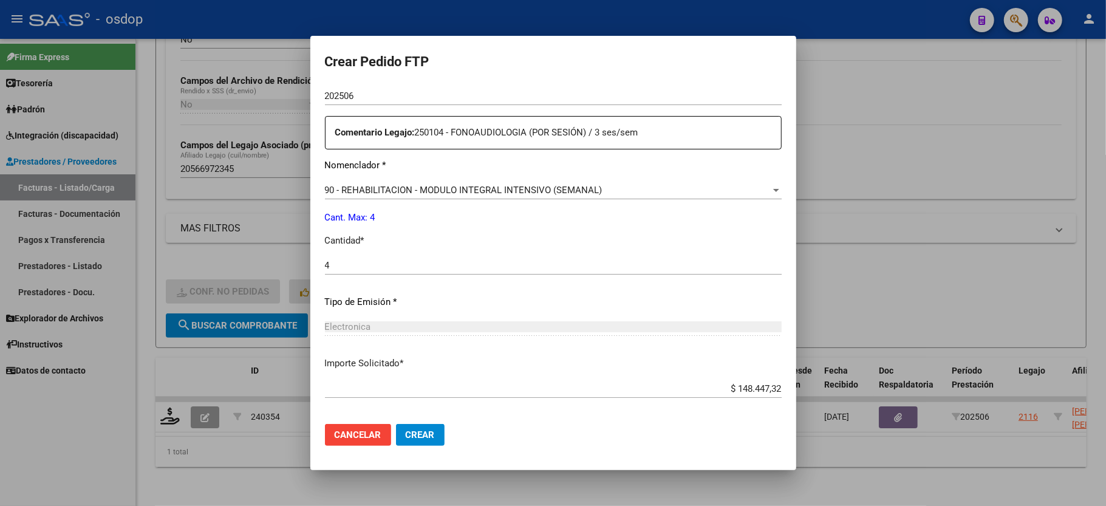
scroll to position [476, 0]
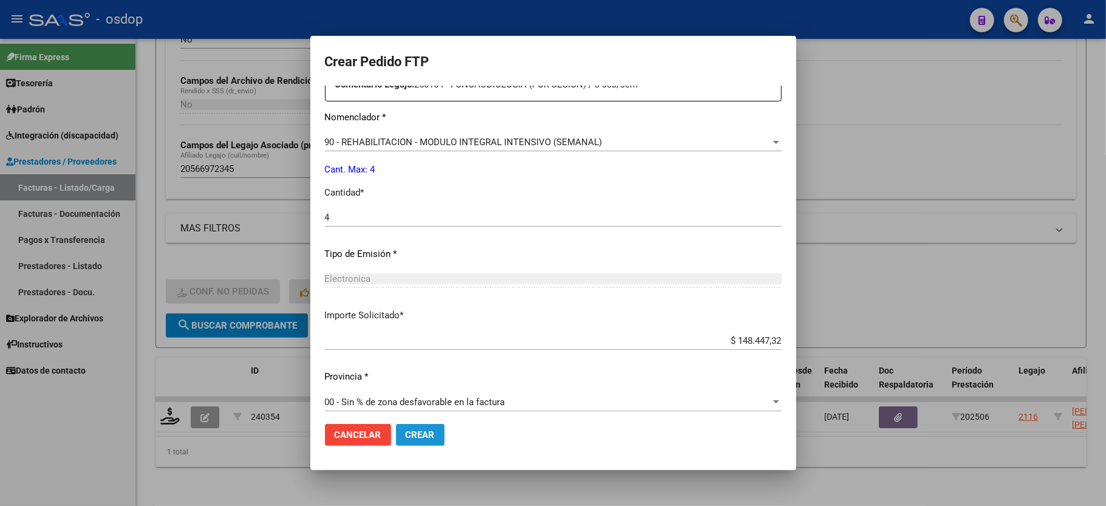
click at [423, 433] on span "Crear" at bounding box center [420, 434] width 29 height 11
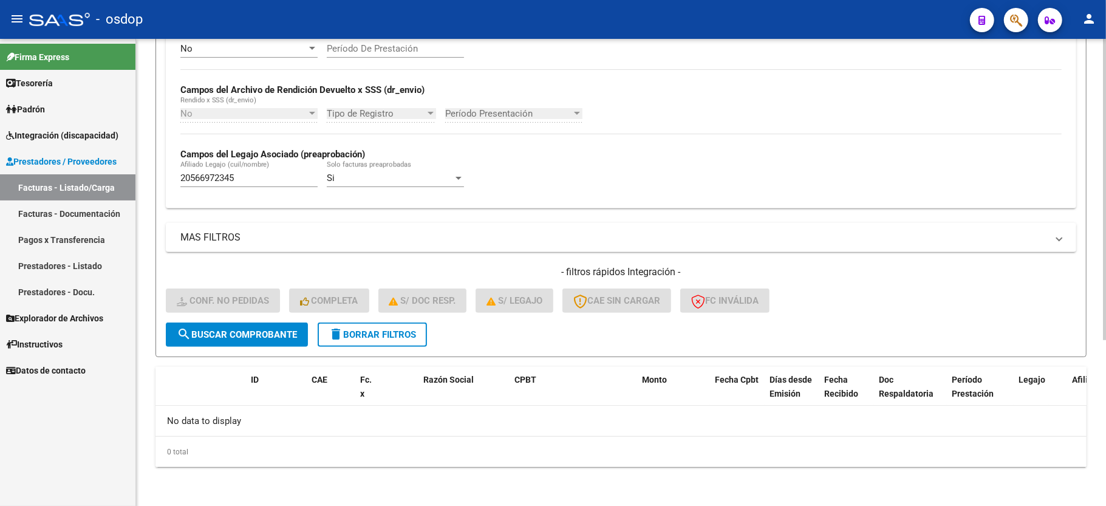
scroll to position [258, 0]
click at [352, 329] on span "delete Borrar Filtros" at bounding box center [372, 334] width 87 height 11
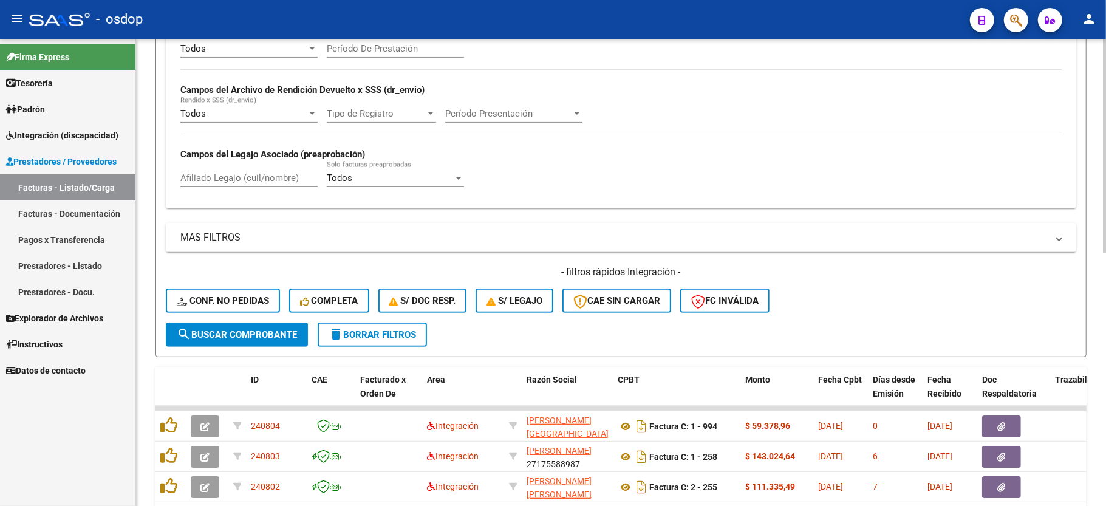
click at [231, 168] on div "Afiliado Legajo (cuil/nombre)" at bounding box center [248, 174] width 137 height 26
paste input "20300715843"
type input "20300715843"
click at [280, 346] on form "Filtros Id Area Area Seleccionar Gerenciador Seleccionar Gerenciador No Confirm…" at bounding box center [621, 121] width 931 height 471
click at [277, 341] on button "search Buscar Comprobante" at bounding box center [237, 335] width 142 height 24
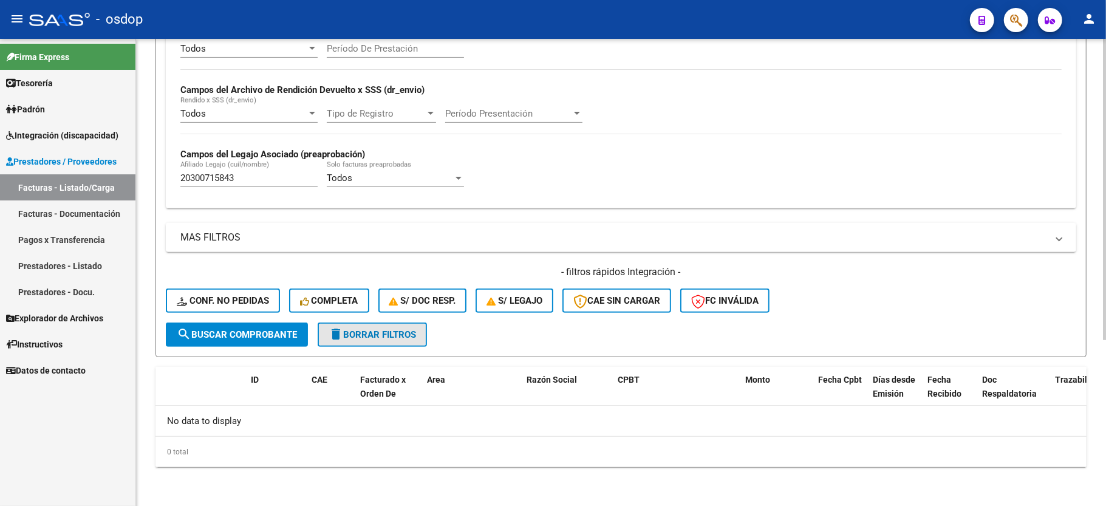
click at [346, 340] on button "delete Borrar Filtros" at bounding box center [372, 335] width 109 height 24
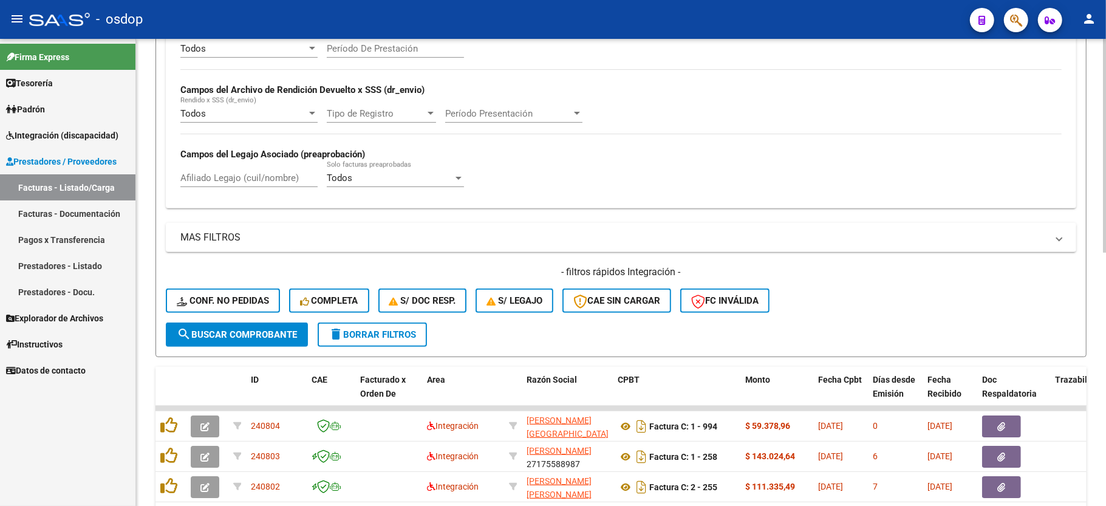
click at [226, 196] on div "Afiliado Legajo (cuil/nombre)" at bounding box center [248, 180] width 137 height 38
click at [247, 176] on input "Afiliado Legajo (cuil/nombre)" at bounding box center [248, 178] width 137 height 11
paste input "20300715843"
type input "20300715843"
click at [239, 323] on button "search Buscar Comprobante" at bounding box center [237, 335] width 142 height 24
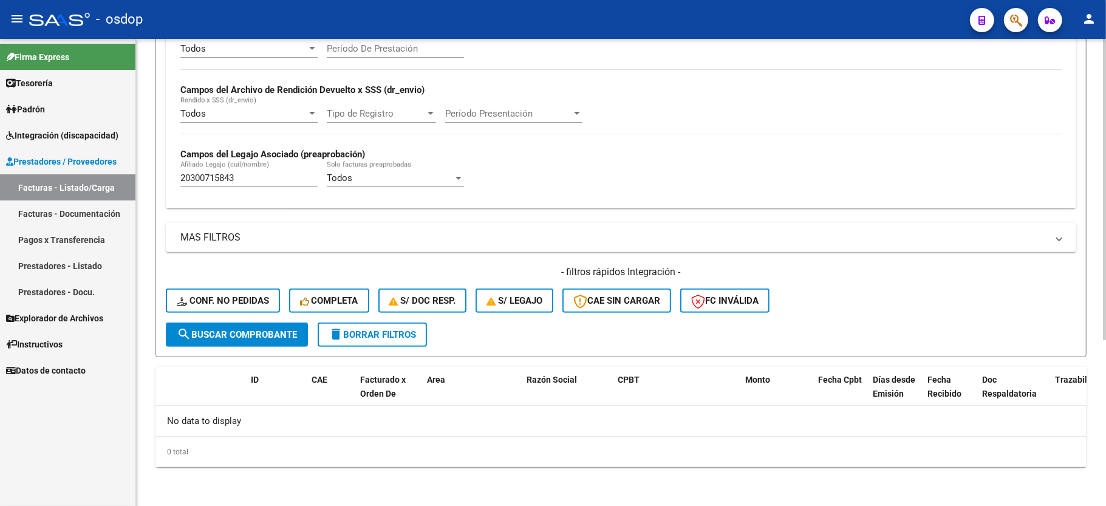
click at [352, 344] on button "delete Borrar Filtros" at bounding box center [372, 335] width 109 height 24
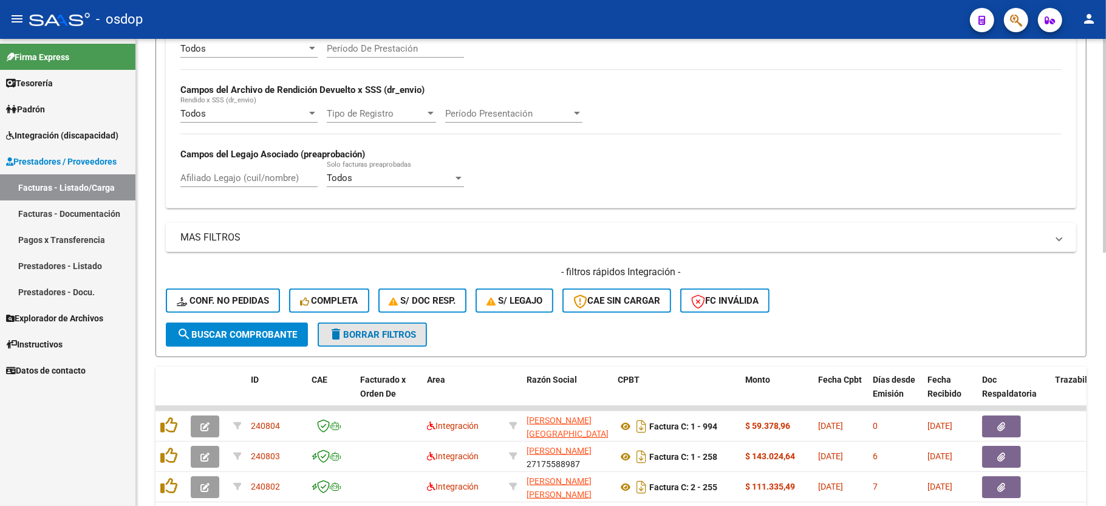
click at [385, 333] on span "delete Borrar Filtros" at bounding box center [372, 334] width 87 height 11
click at [229, 175] on input "Afiliado Legajo (cuil/nombre)" at bounding box center [248, 178] width 137 height 11
paste input "20568013205"
type input "20568013205"
click at [269, 336] on span "search Buscar Comprobante" at bounding box center [237, 334] width 120 height 11
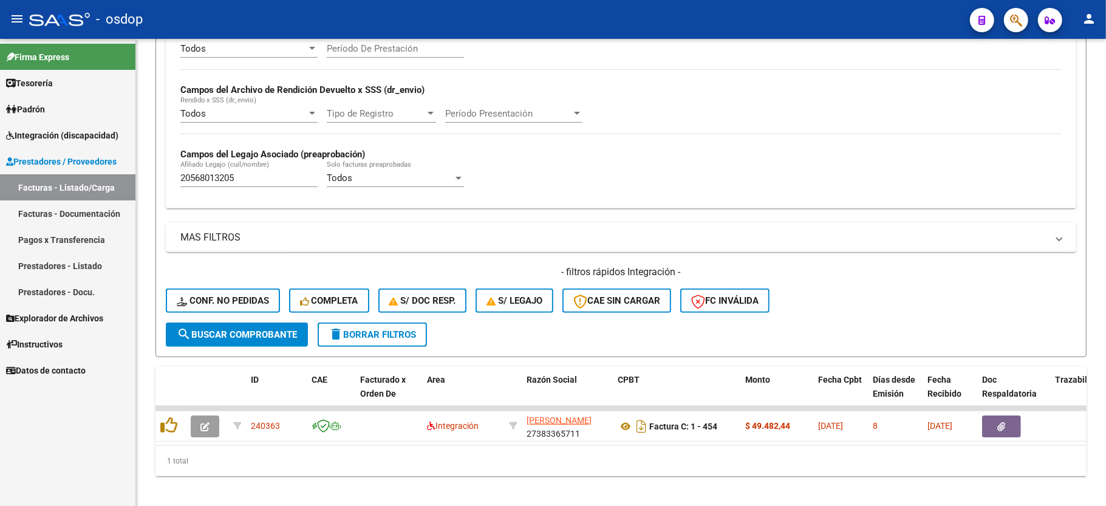
click at [96, 349] on link "Instructivos" at bounding box center [67, 344] width 135 height 26
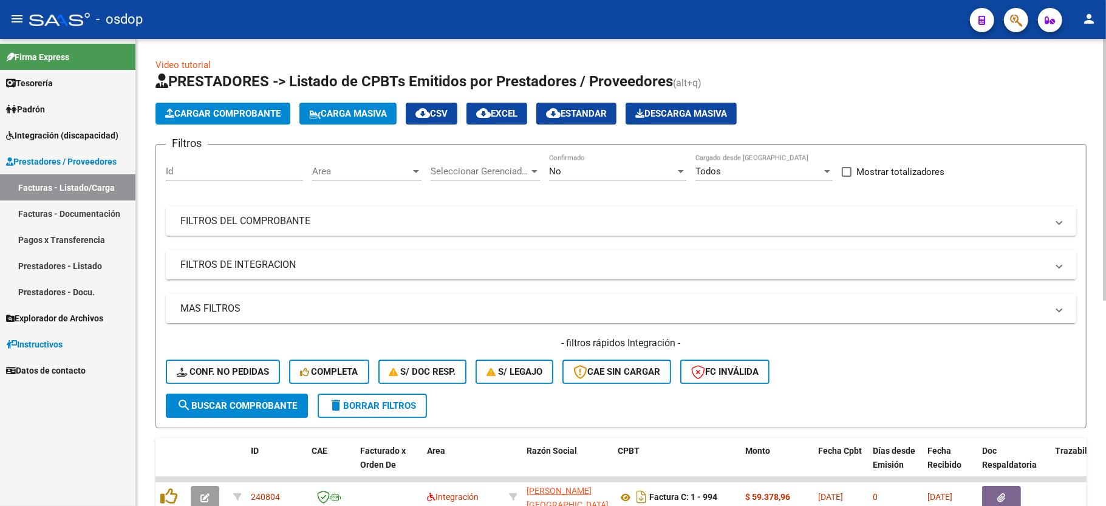
click at [262, 270] on mat-panel-title "FILTROS DE INTEGRACION" at bounding box center [613, 264] width 867 height 13
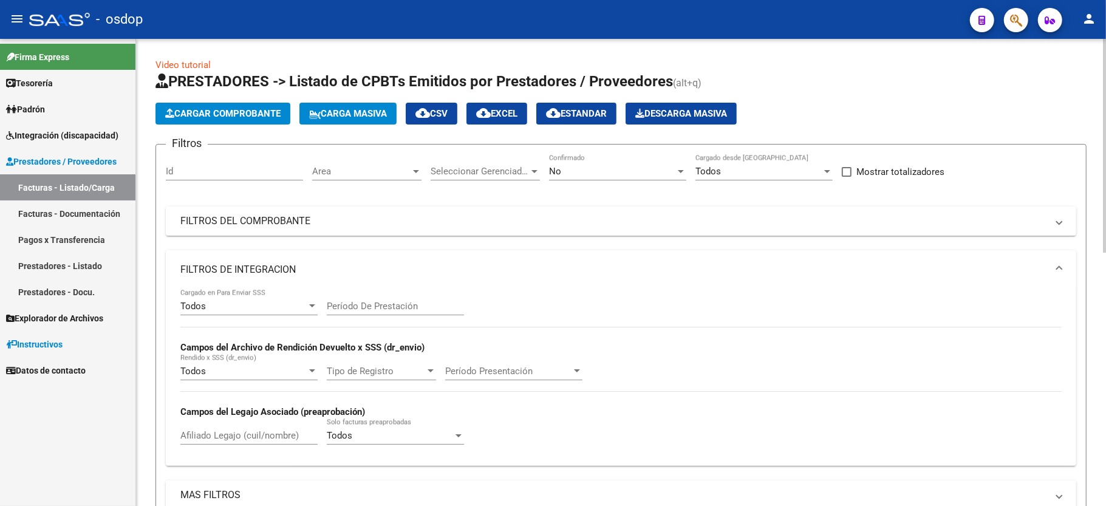
scroll to position [81, 0]
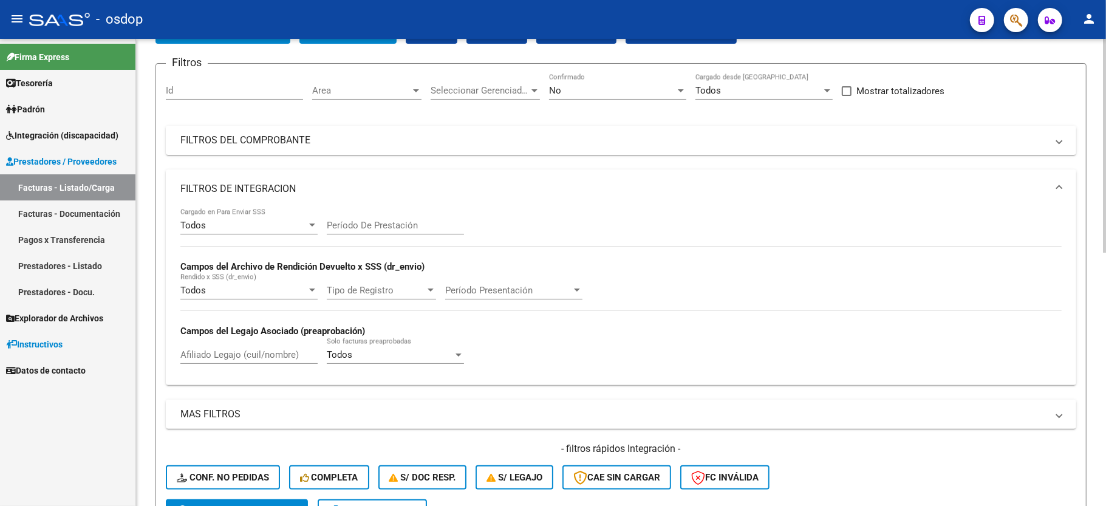
click at [237, 358] on input "Afiliado Legajo (cuil/nombre)" at bounding box center [248, 354] width 137 height 11
paste input "20568013205"
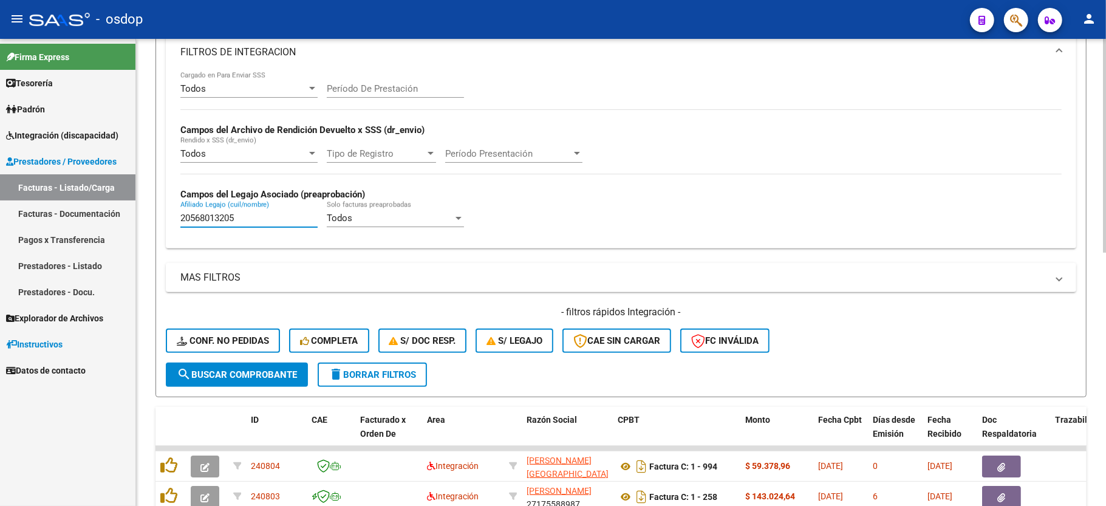
scroll to position [324, 0]
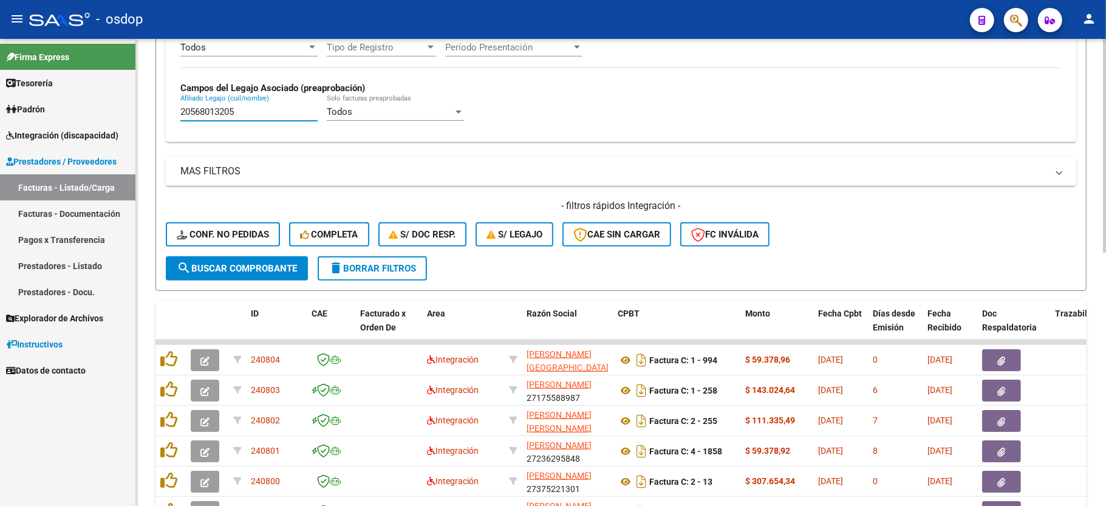
type input "20568013205"
click at [243, 264] on span "search Buscar Comprobante" at bounding box center [237, 268] width 120 height 11
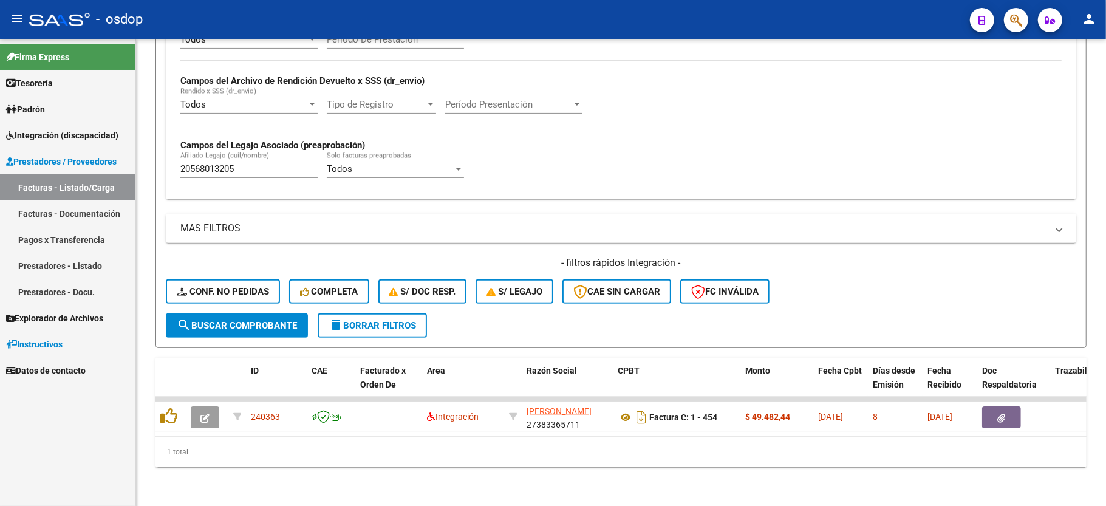
scroll to position [281, 0]
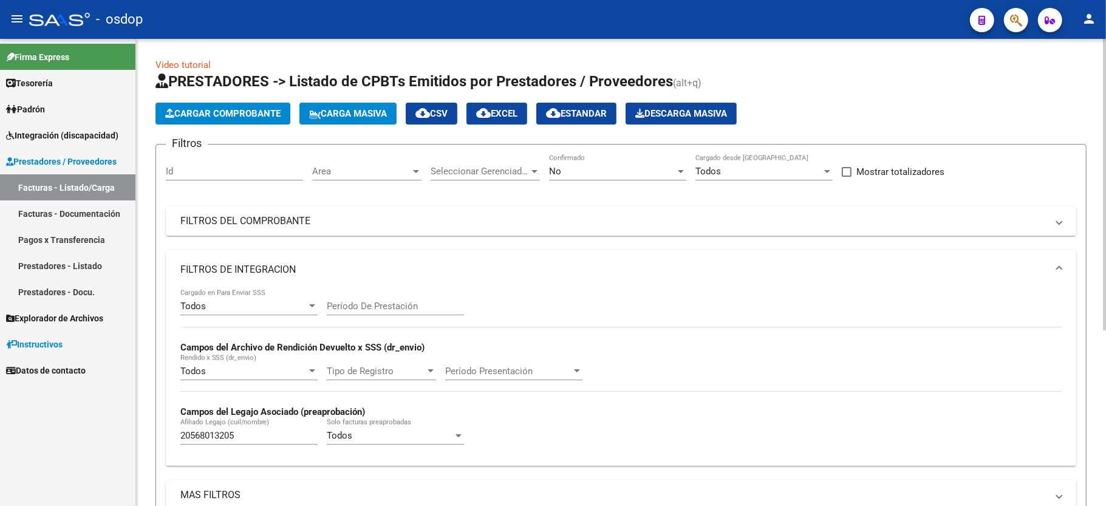
scroll to position [281, 0]
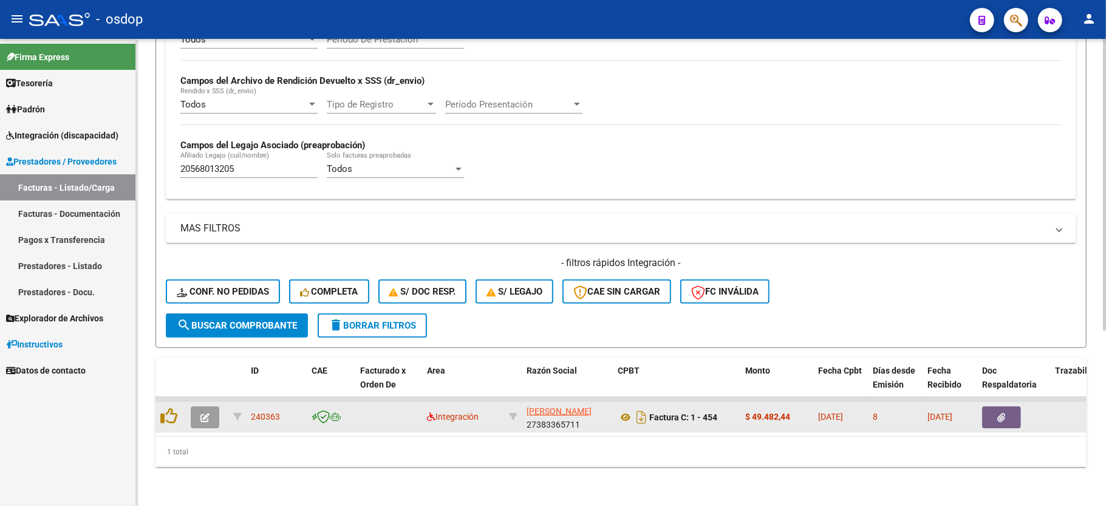
click at [205, 413] on icon "button" at bounding box center [204, 417] width 9 height 9
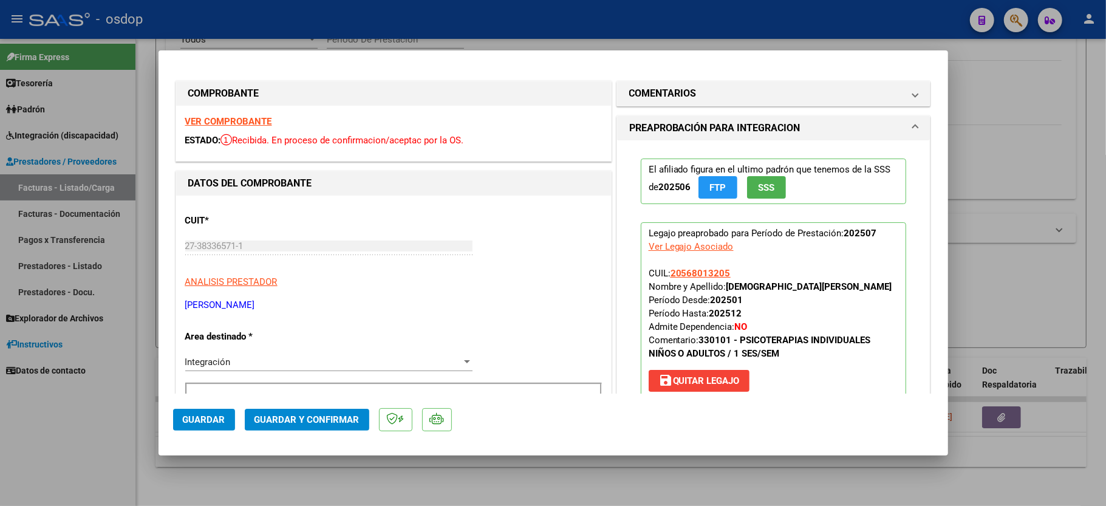
click at [258, 117] on strong "VER COMPROBANTE" at bounding box center [228, 121] width 87 height 11
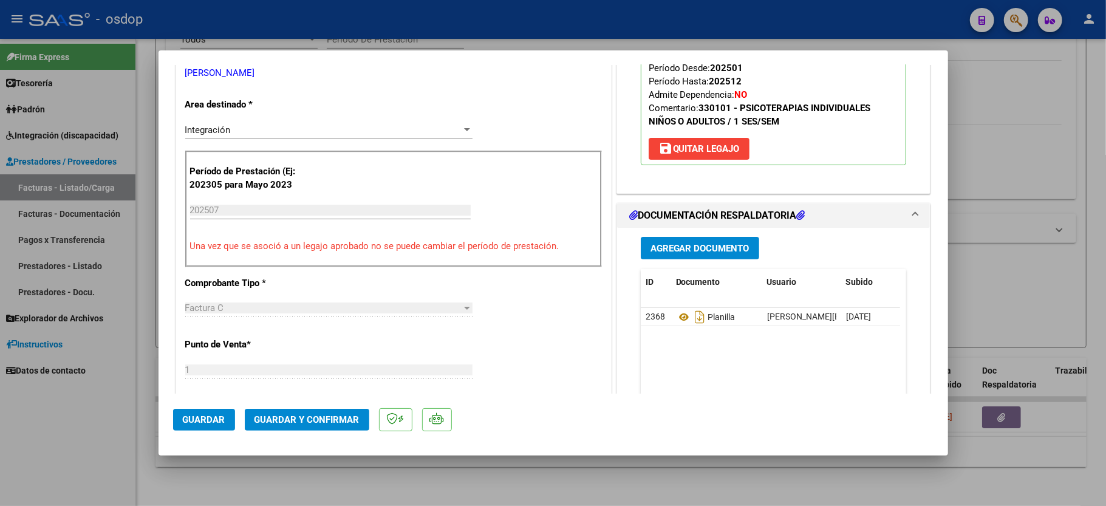
scroll to position [243, 0]
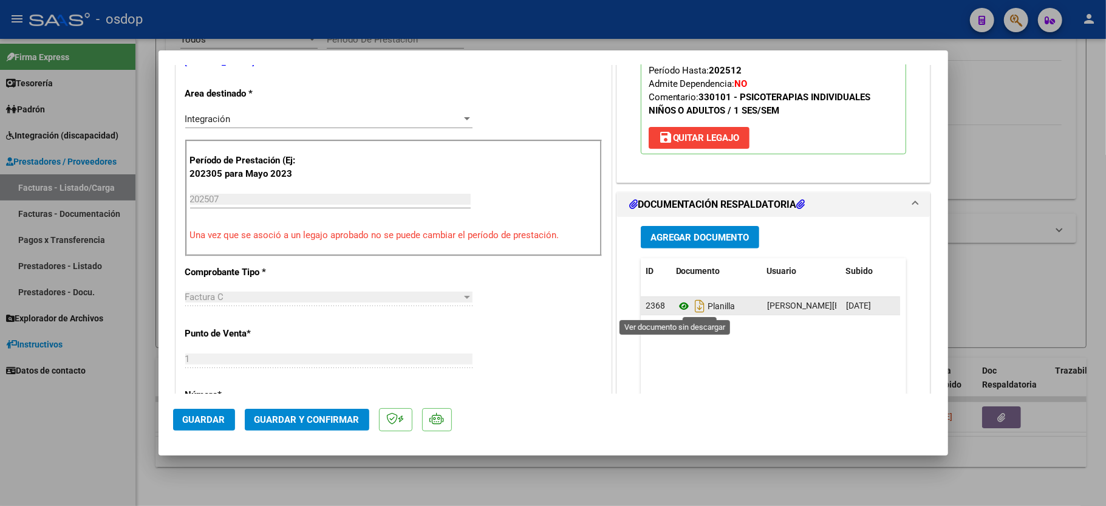
click at [679, 310] on icon at bounding box center [684, 306] width 16 height 15
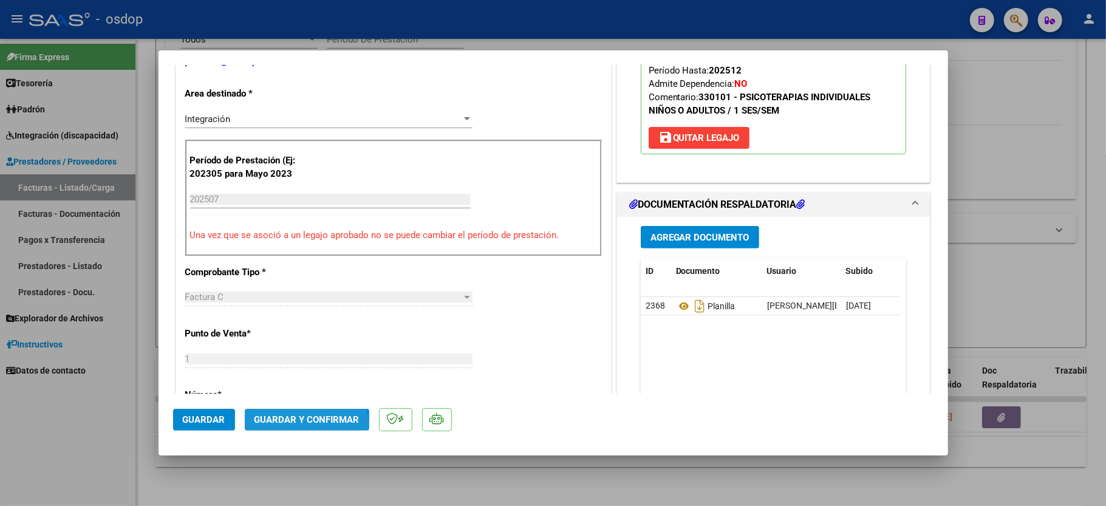
click at [295, 431] on button "Guardar y Confirmar" at bounding box center [307, 420] width 125 height 22
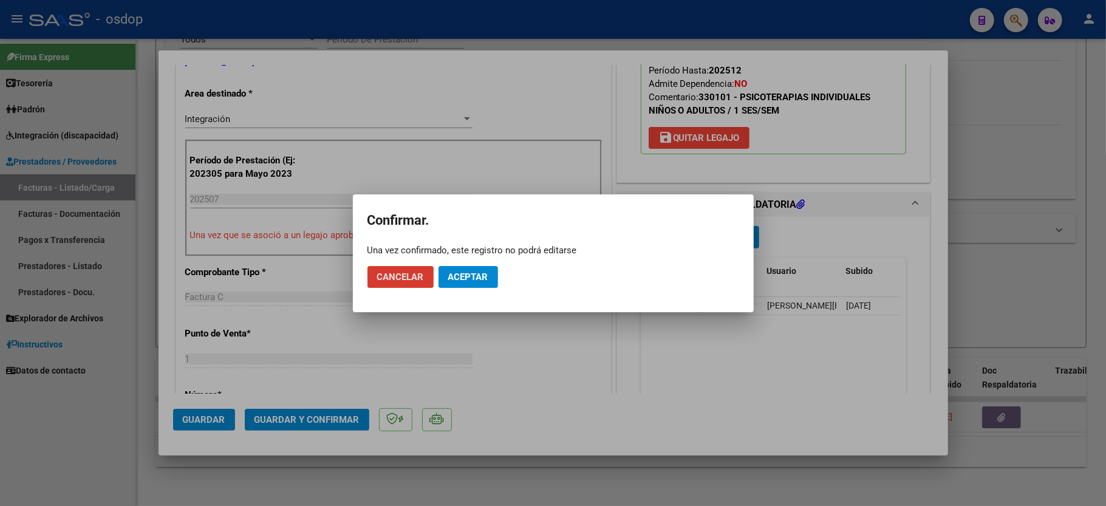
click at [481, 275] on span "Aceptar" at bounding box center [468, 277] width 40 height 11
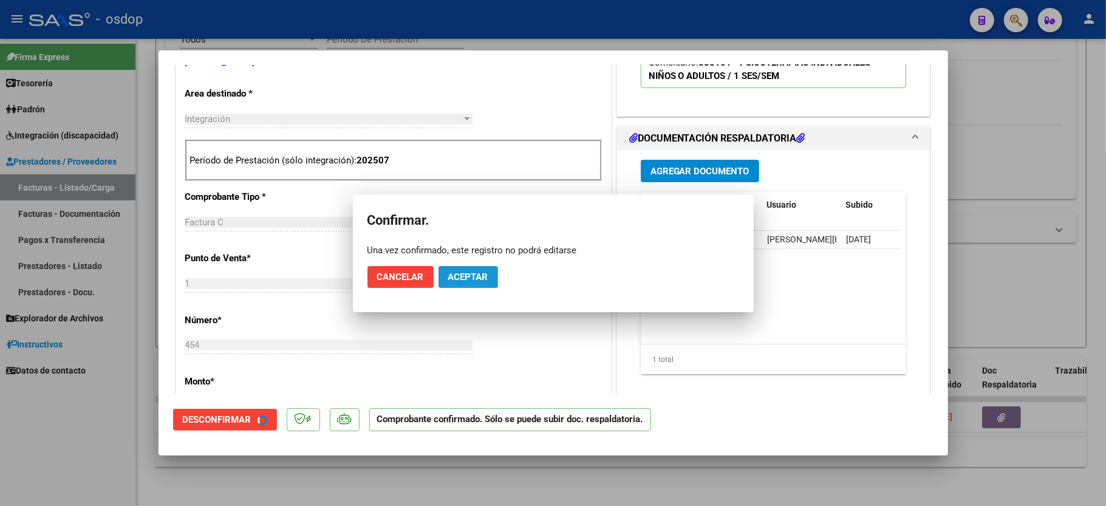
scroll to position [242, 0]
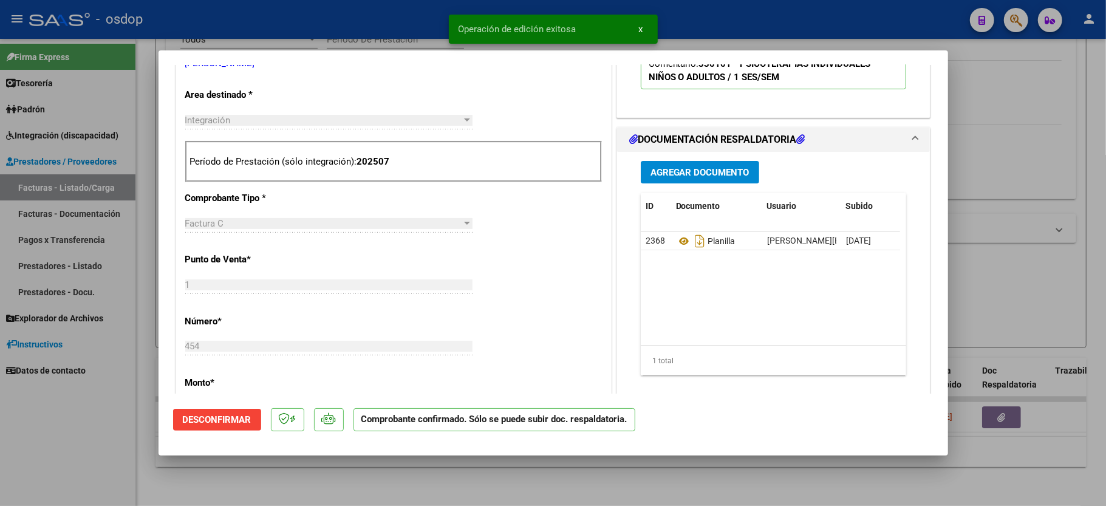
click at [100, 453] on div at bounding box center [553, 253] width 1106 height 506
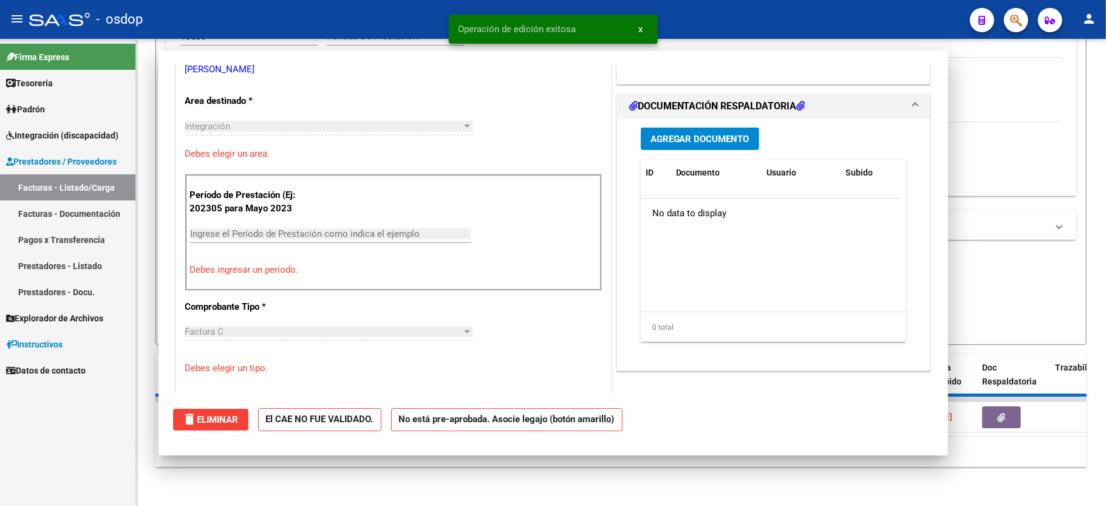
scroll to position [0, 0]
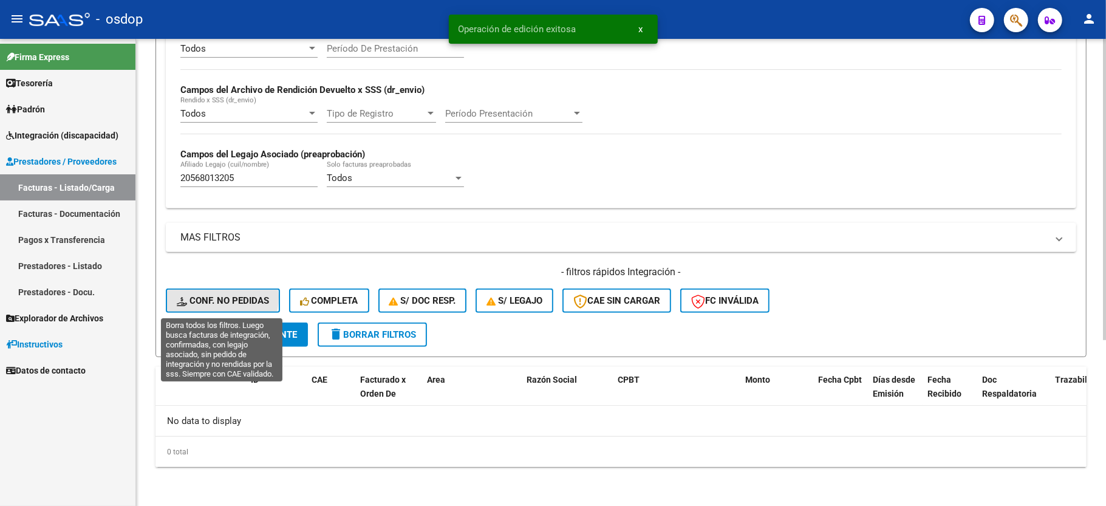
click at [208, 298] on span "Conf. no pedidas" at bounding box center [223, 300] width 92 height 11
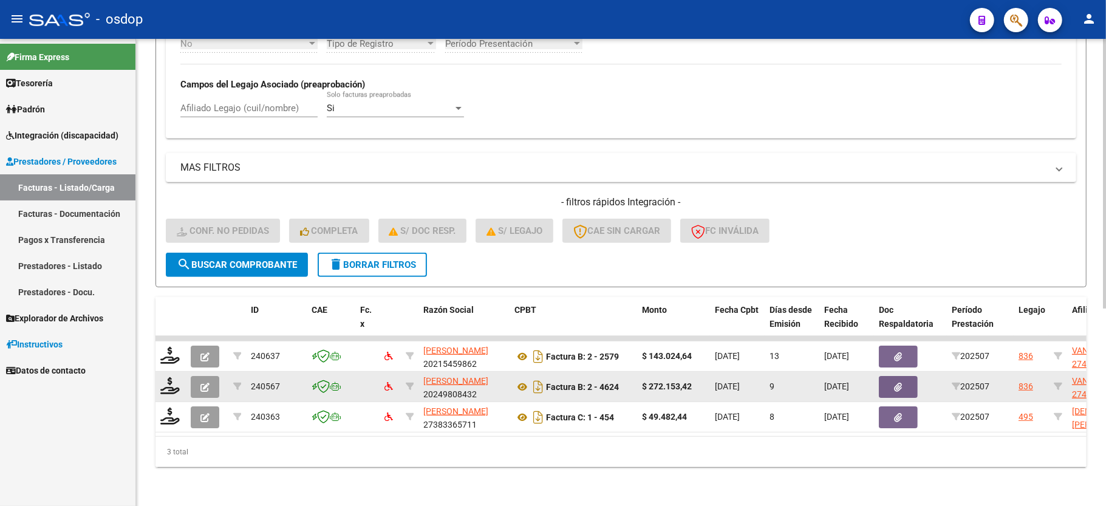
scroll to position [338, 0]
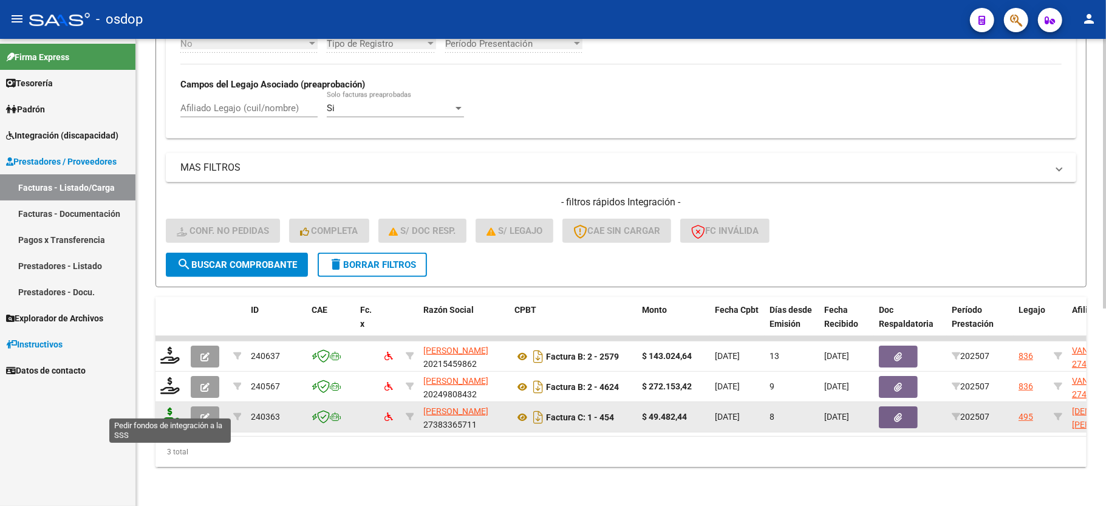
click at [173, 408] on icon at bounding box center [169, 416] width 19 height 17
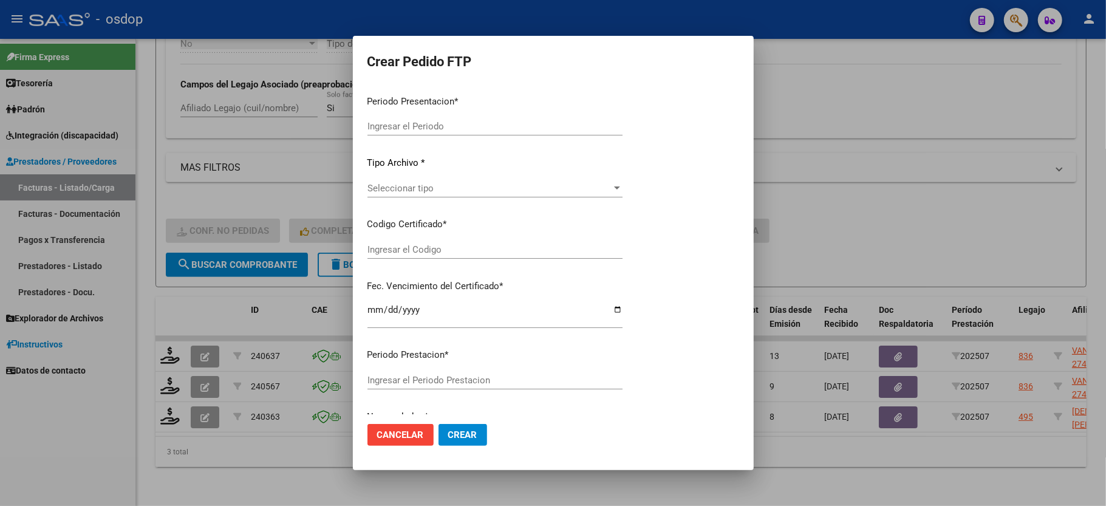
type input "202507"
type input "$ 49.482,44"
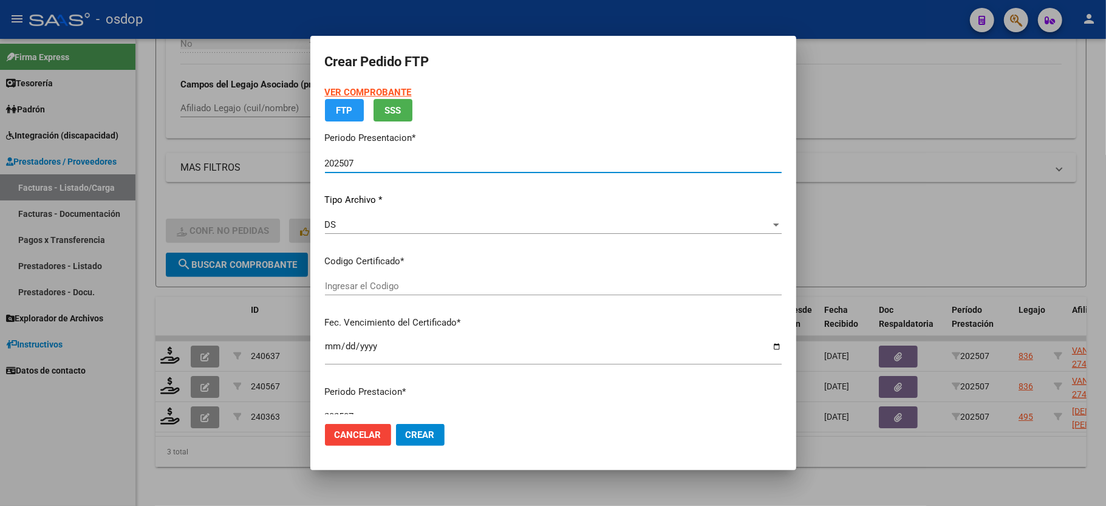
type input "6806215822"
type input "[DATE]"
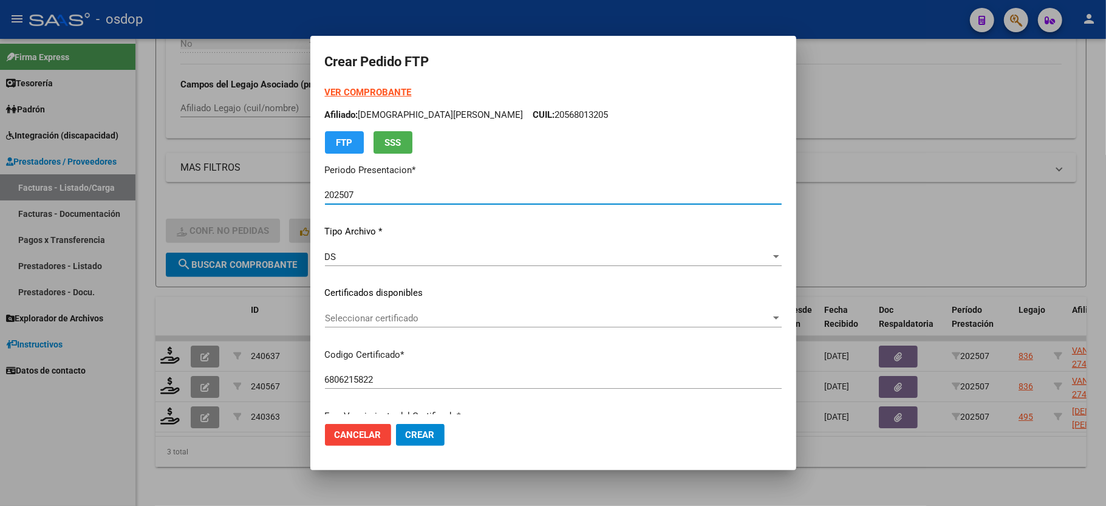
click at [382, 313] on span "Seleccionar certificado" at bounding box center [548, 318] width 446 height 11
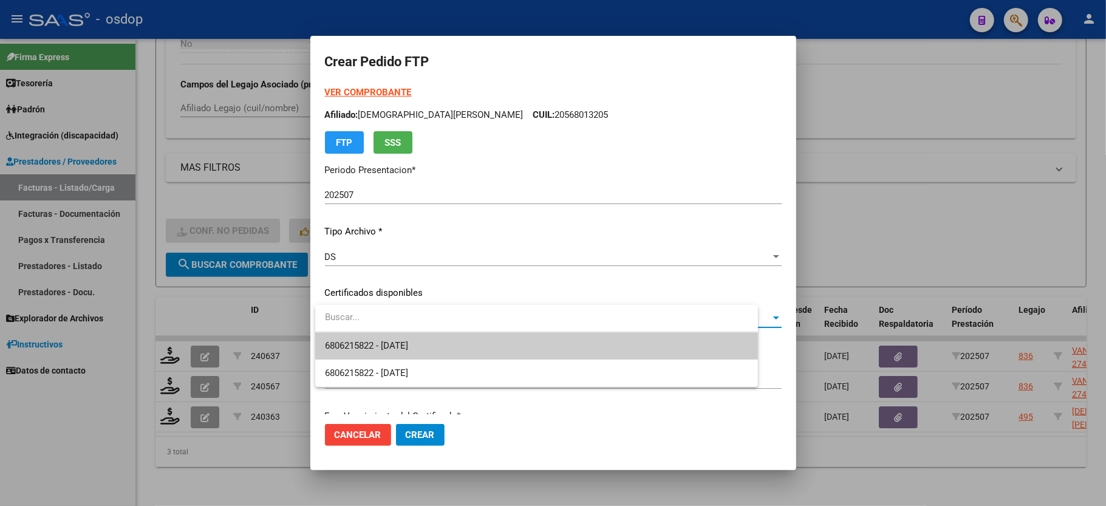
click at [383, 332] on span "6806215822 - [DATE]" at bounding box center [536, 345] width 423 height 27
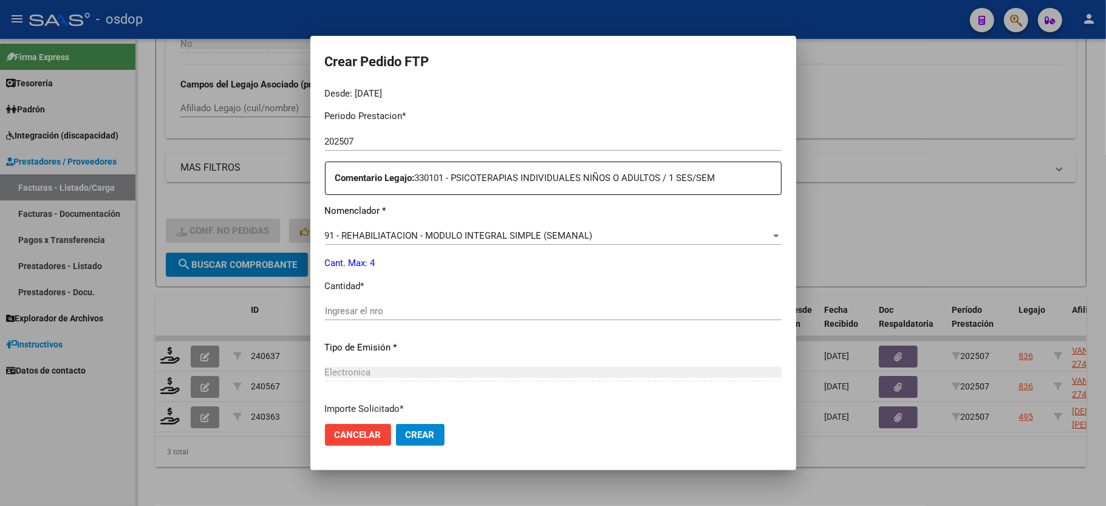
scroll to position [405, 0]
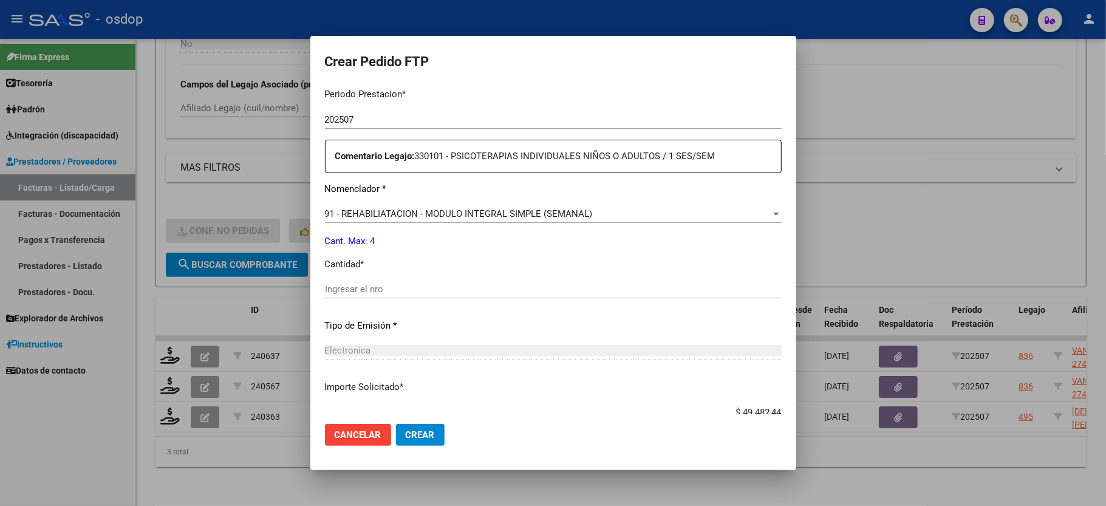
click at [385, 284] on input "Ingresar el nro" at bounding box center [553, 289] width 457 height 11
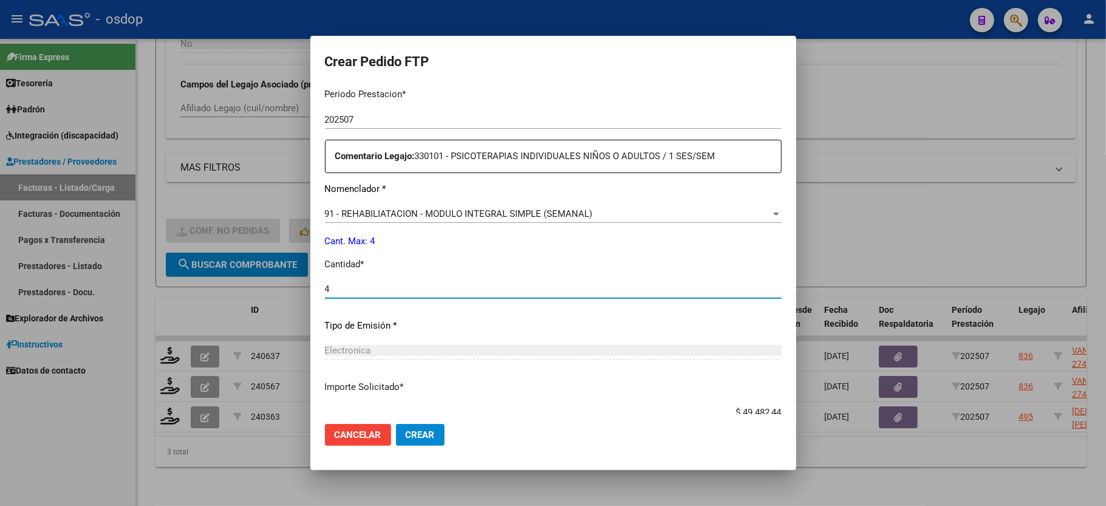
type input "4"
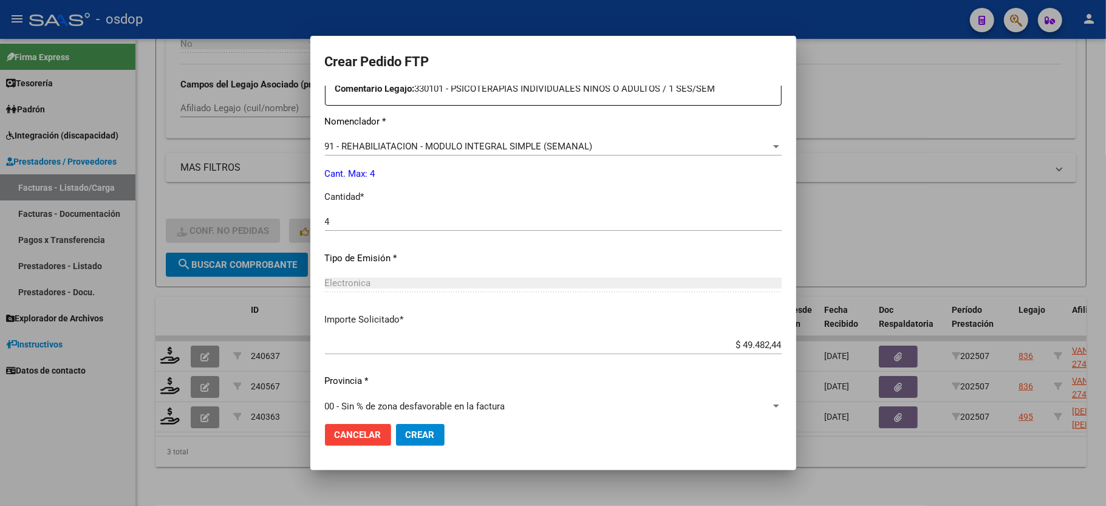
scroll to position [476, 0]
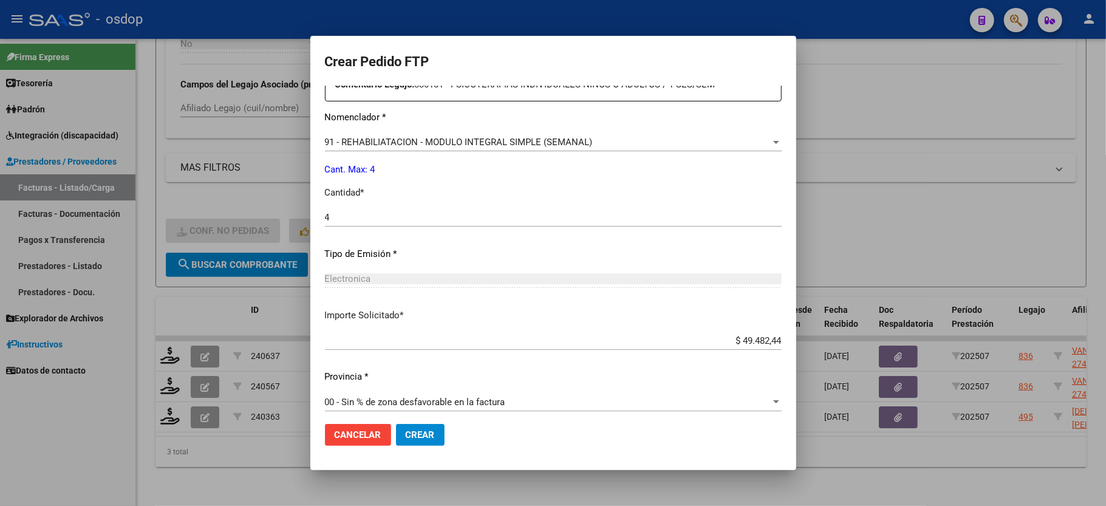
click at [414, 433] on span "Crear" at bounding box center [420, 434] width 29 height 11
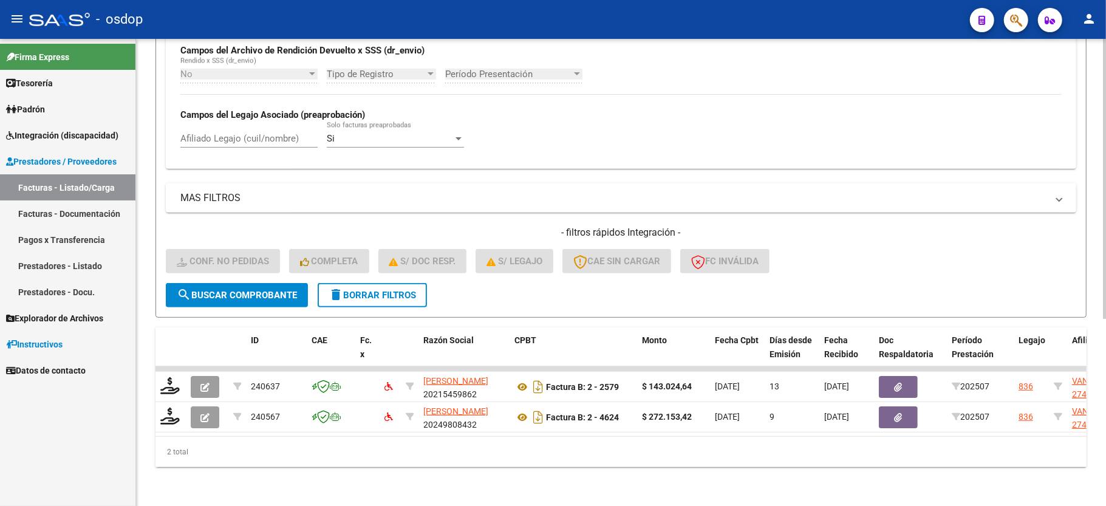
scroll to position [312, 0]
click at [360, 290] on span "delete Borrar Filtros" at bounding box center [372, 295] width 87 height 11
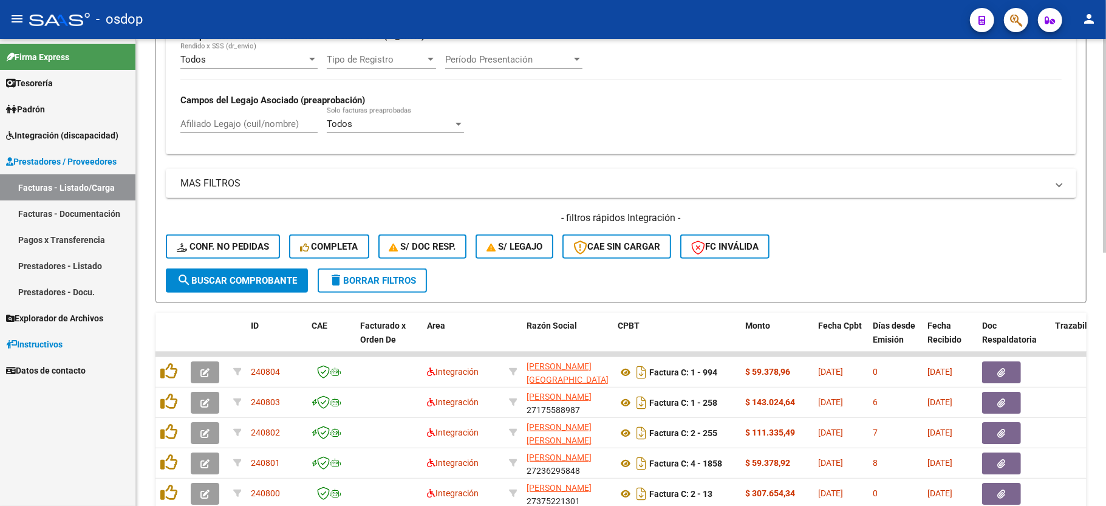
click at [248, 121] on input "Afiliado Legajo (cuil/nombre)" at bounding box center [248, 123] width 137 height 11
paste input "23560863829"
type input "23560863829"
click at [258, 281] on span "search Buscar Comprobante" at bounding box center [237, 280] width 120 height 11
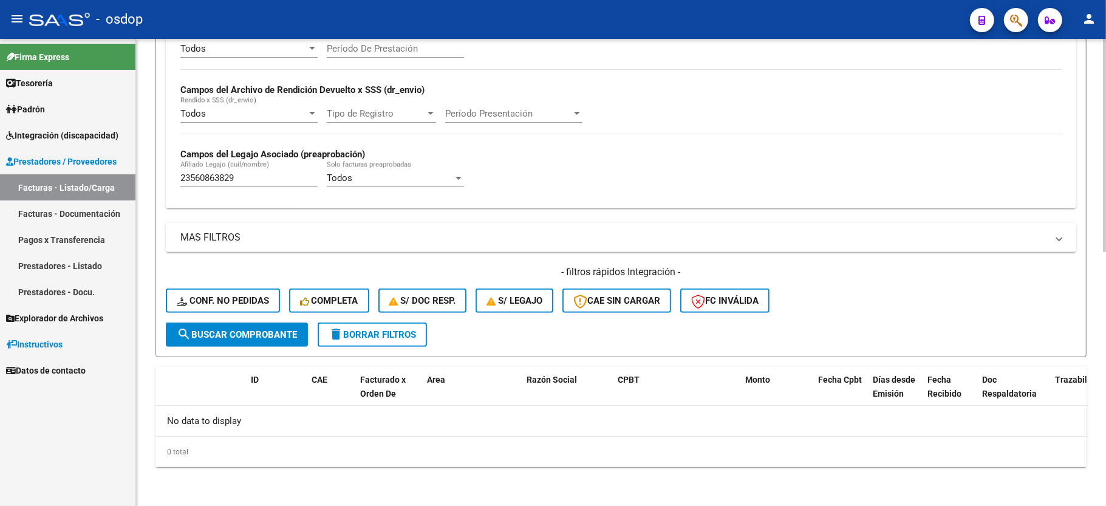
scroll to position [258, 0]
click at [387, 341] on button "delete Borrar Filtros" at bounding box center [372, 335] width 109 height 24
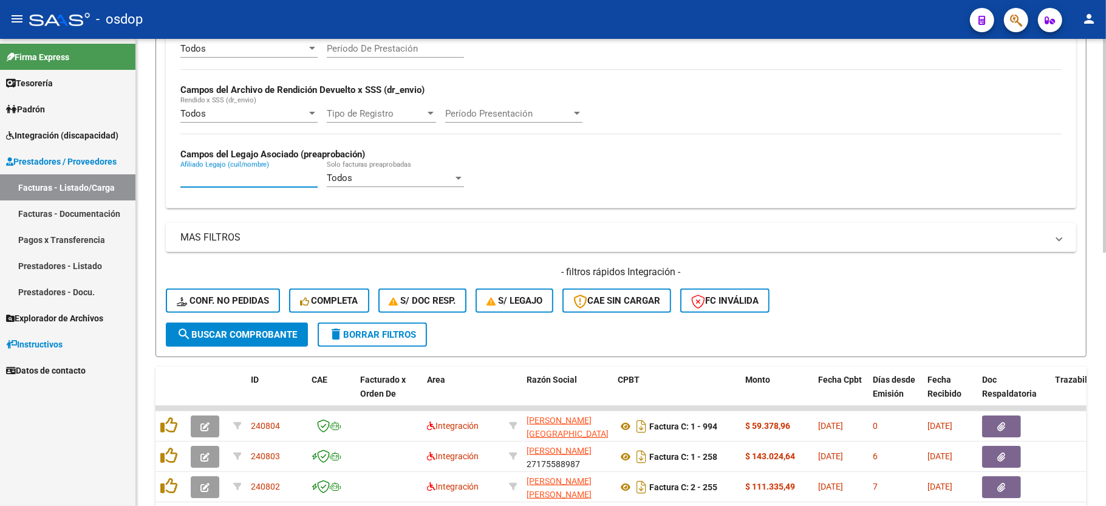
click at [249, 176] on input "Afiliado Legajo (cuil/nombre)" at bounding box center [248, 178] width 137 height 11
paste input "23560863829"
type input "23560863829"
click at [270, 338] on span "search Buscar Comprobante" at bounding box center [237, 334] width 120 height 11
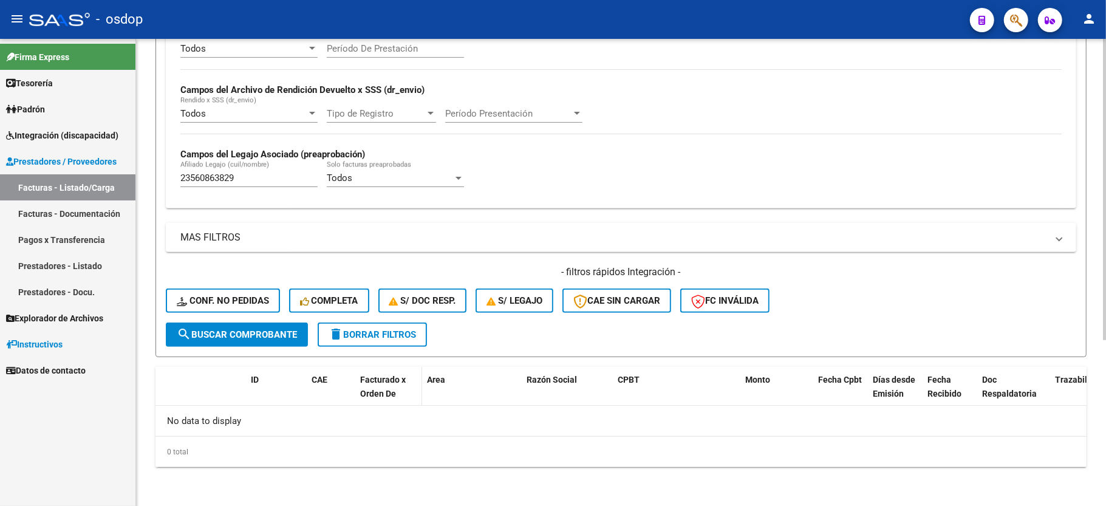
drag, startPoint x: 403, startPoint y: 340, endPoint x: 382, endPoint y: 431, distance: 93.6
click at [402, 340] on button "delete Borrar Filtros" at bounding box center [372, 335] width 109 height 24
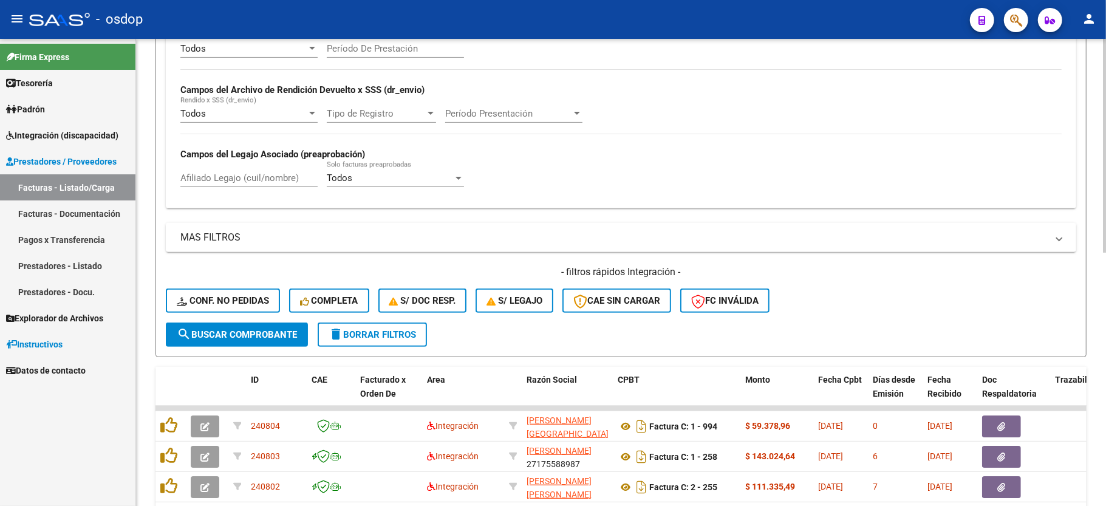
click at [265, 180] on input "Afiliado Legajo (cuil/nombre)" at bounding box center [248, 178] width 137 height 11
paste input "20536652729"
type input "20536652729"
click at [241, 324] on button "search Buscar Comprobante" at bounding box center [237, 335] width 142 height 24
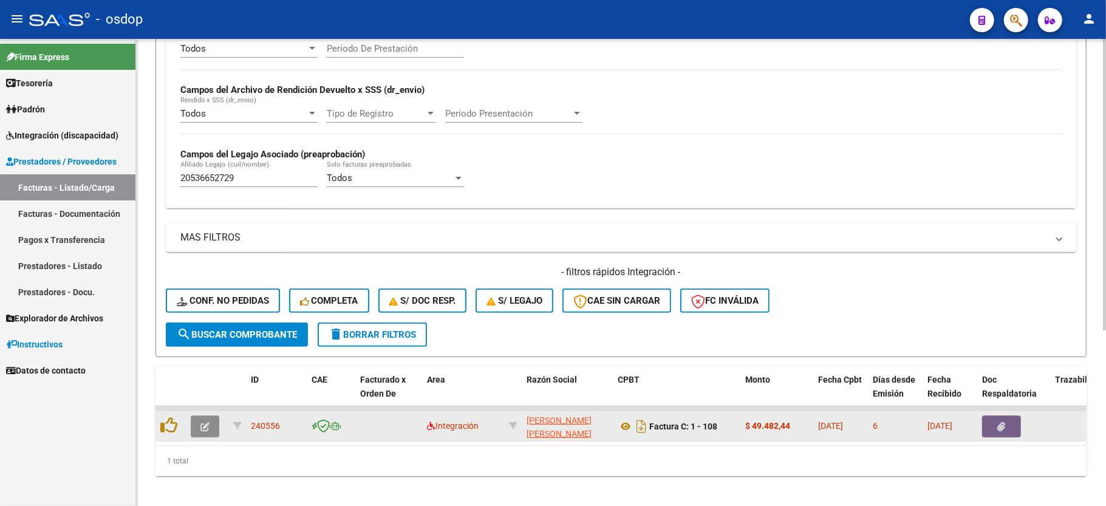
click at [210, 425] on button "button" at bounding box center [205, 427] width 29 height 22
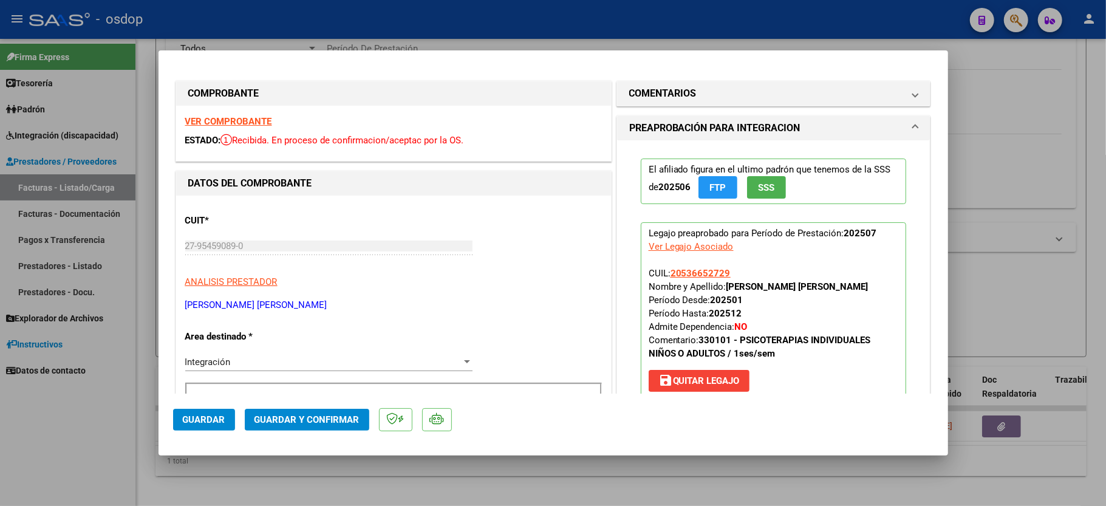
click at [249, 112] on div "VER COMPROBANTE ESTADO: Recibida. En proceso de confirmacion/aceptac por la OS." at bounding box center [393, 133] width 435 height 55
click at [249, 114] on div "VER COMPROBANTE ESTADO: Recibida. En proceso de confirmacion/aceptac por la OS." at bounding box center [393, 133] width 435 height 55
click at [248, 118] on strong "VER COMPROBANTE" at bounding box center [228, 121] width 87 height 11
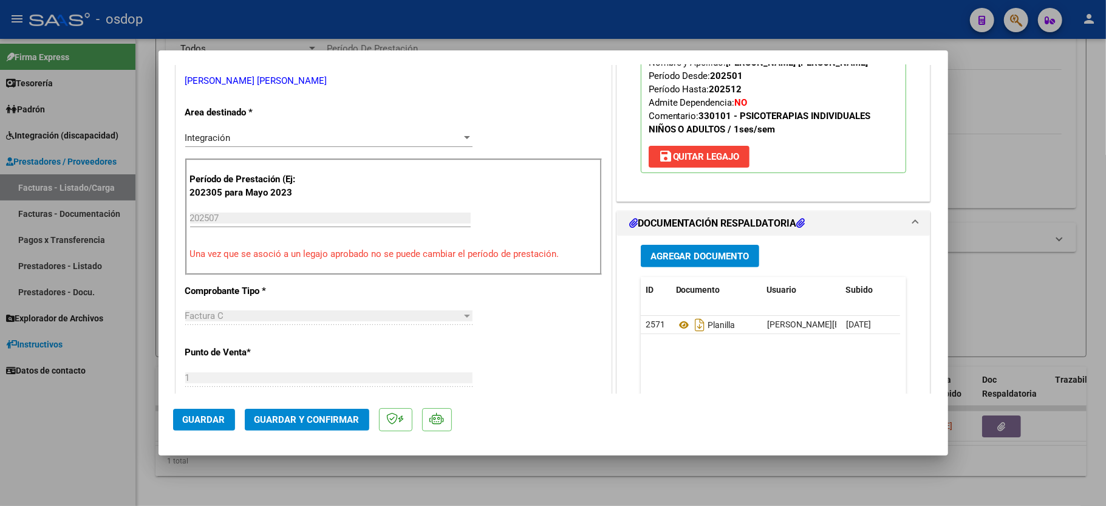
scroll to position [243, 0]
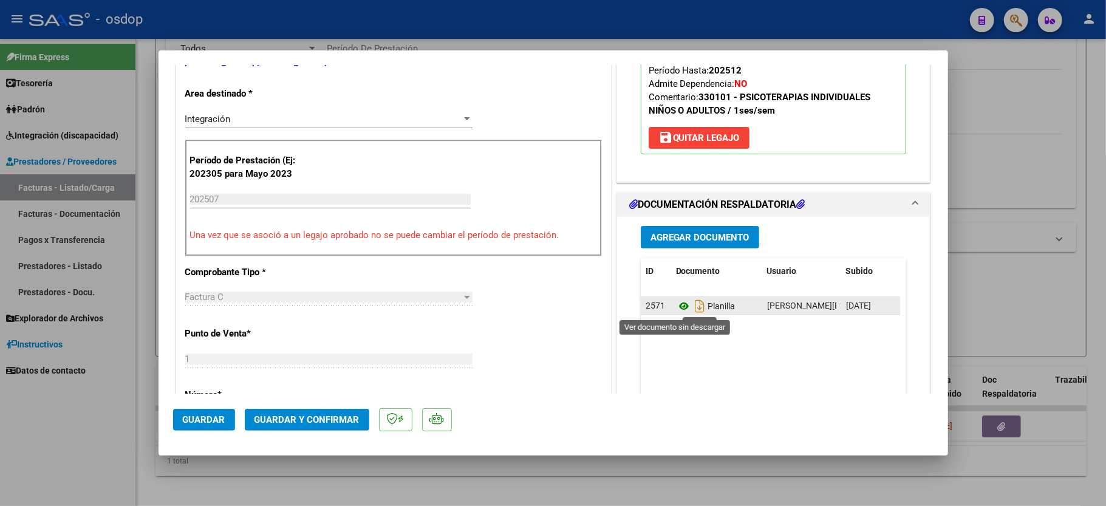
click at [676, 306] on icon at bounding box center [684, 306] width 16 height 15
click at [326, 421] on span "Guardar y Confirmar" at bounding box center [307, 419] width 105 height 11
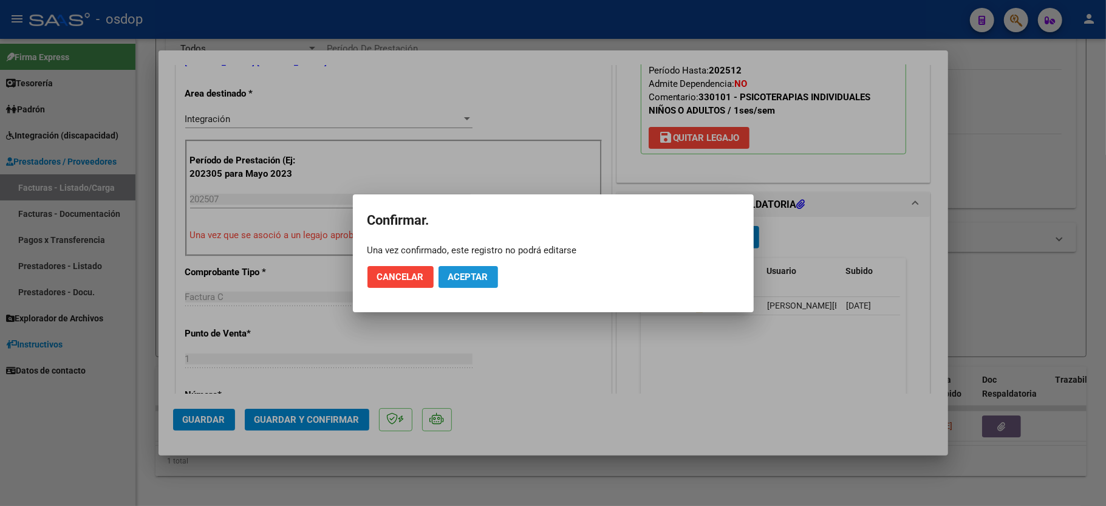
click at [467, 277] on span "Aceptar" at bounding box center [468, 277] width 40 height 11
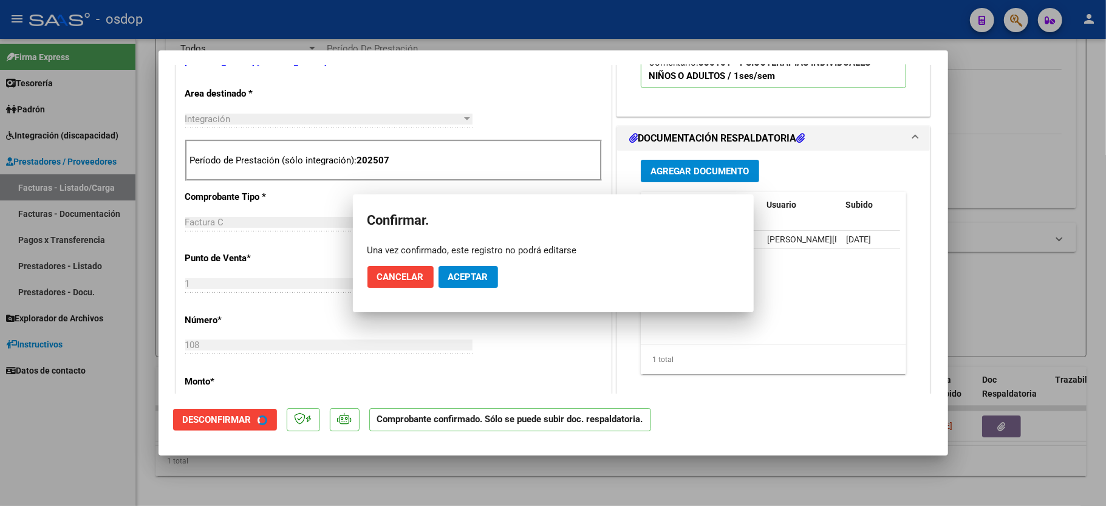
scroll to position [242, 0]
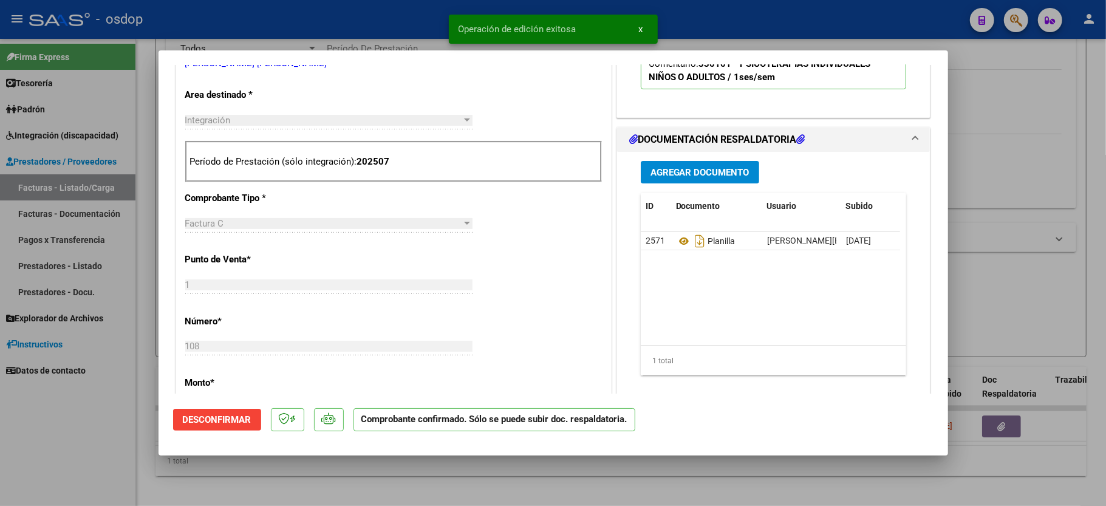
click at [125, 436] on div at bounding box center [553, 253] width 1106 height 506
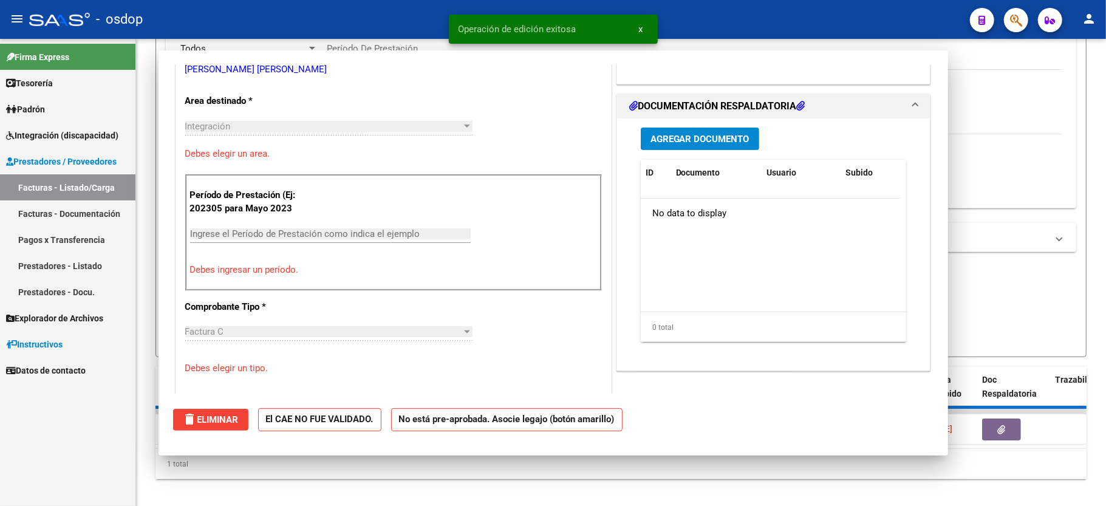
scroll to position [0, 0]
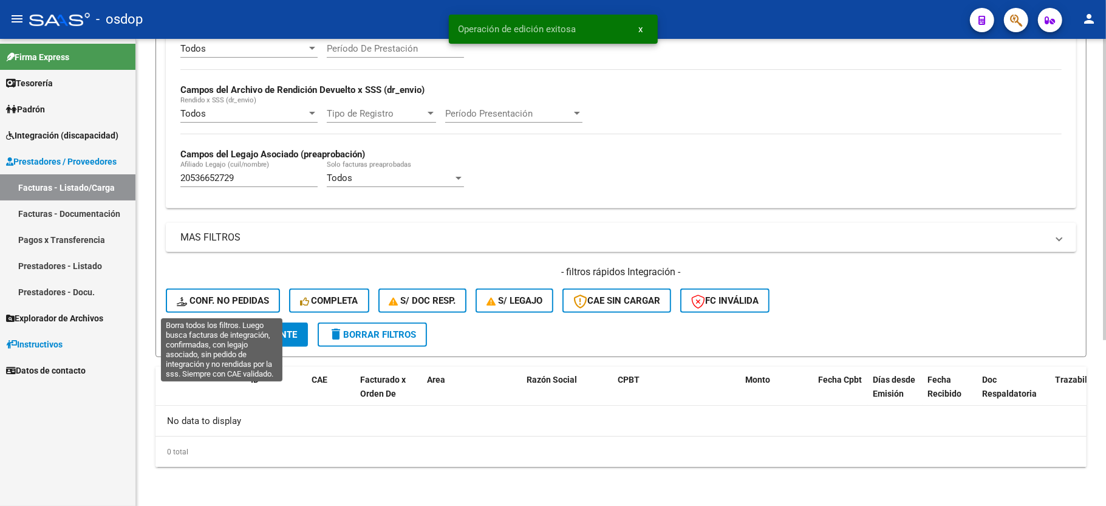
click at [227, 310] on button "Conf. no pedidas" at bounding box center [223, 301] width 114 height 24
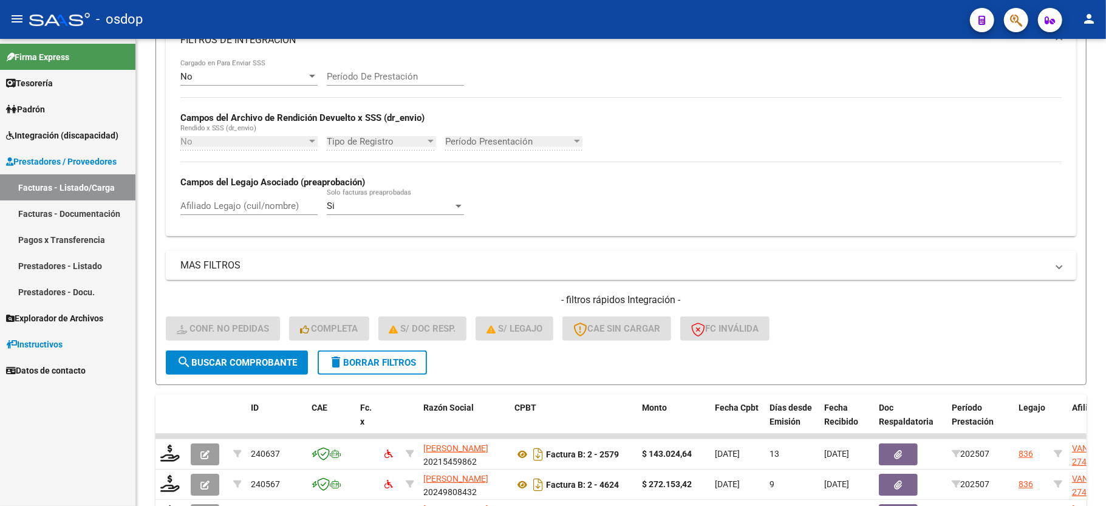
scroll to position [258, 0]
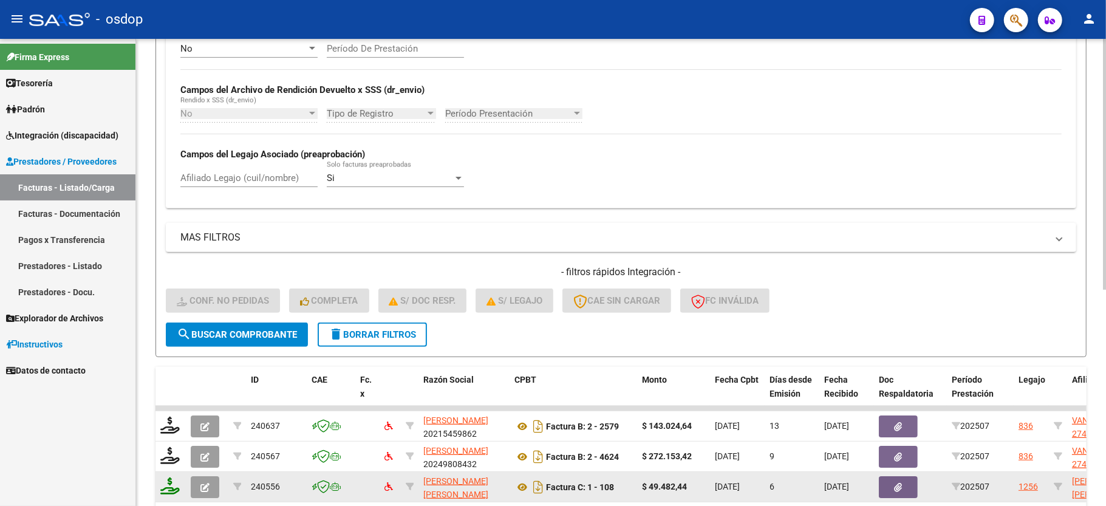
click at [163, 484] on icon at bounding box center [169, 485] width 19 height 17
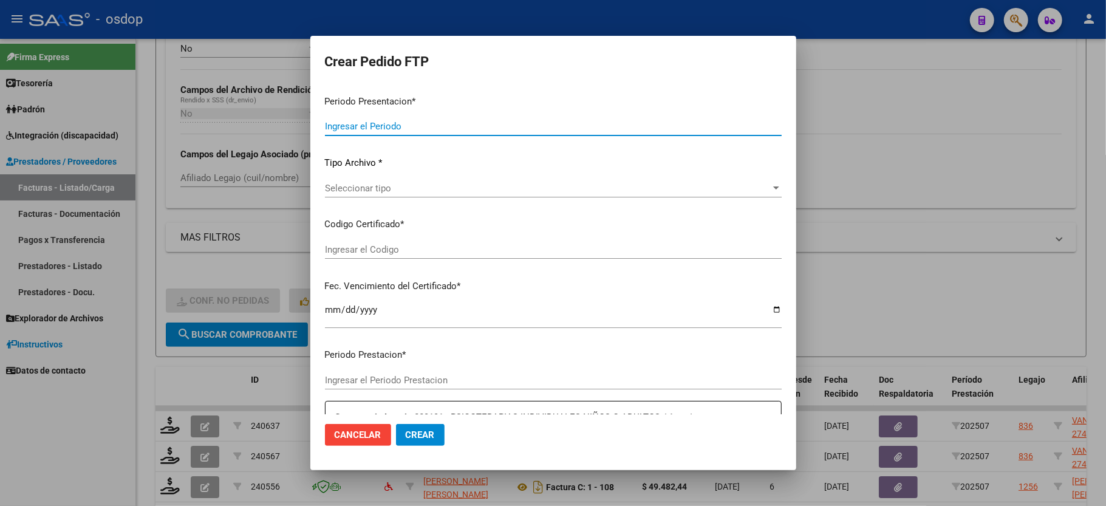
type input "202507"
type input "$ 49.482,44"
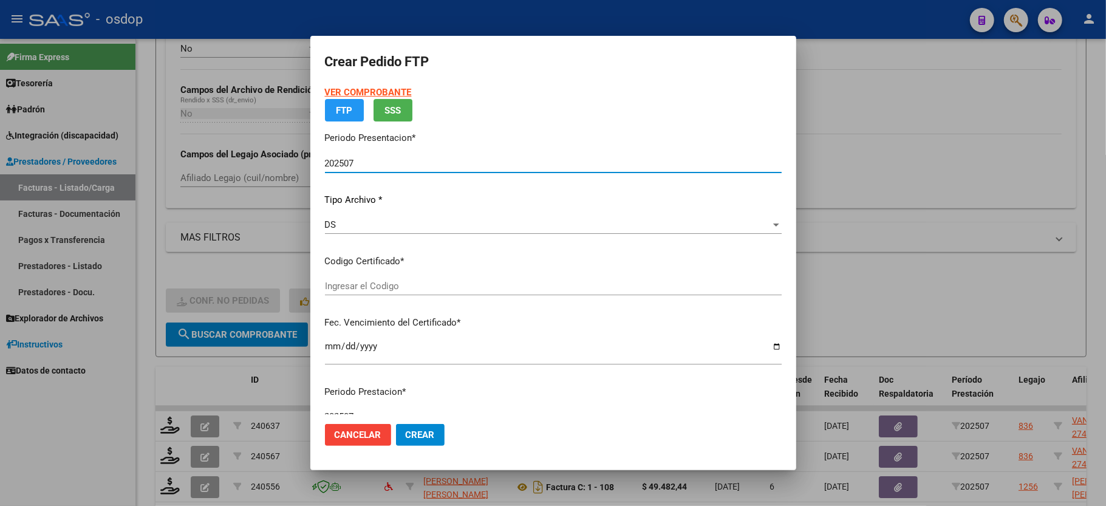
type input "7892939700"
type input "[DATE]"
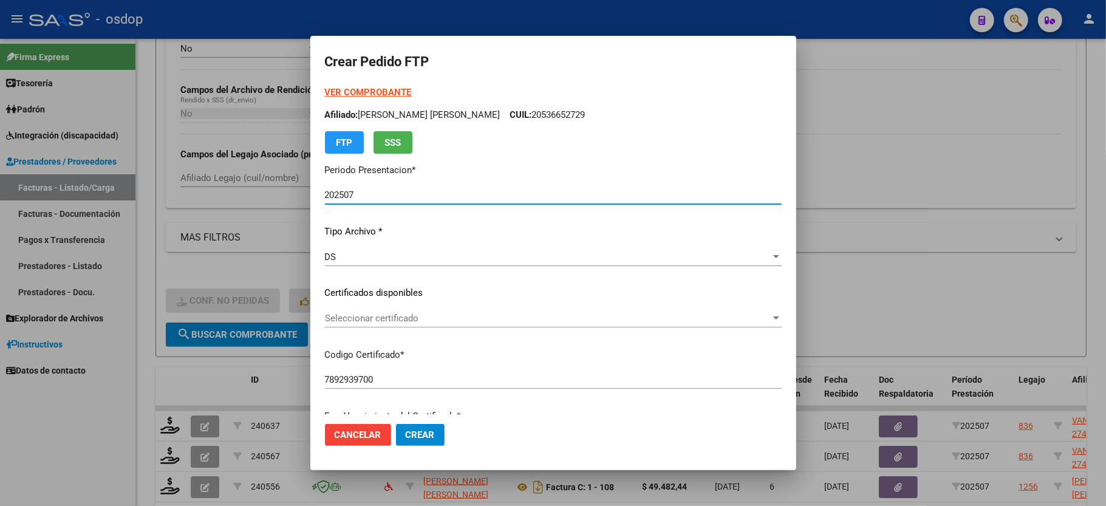
click at [384, 322] on span "Seleccionar certificado" at bounding box center [548, 318] width 446 height 11
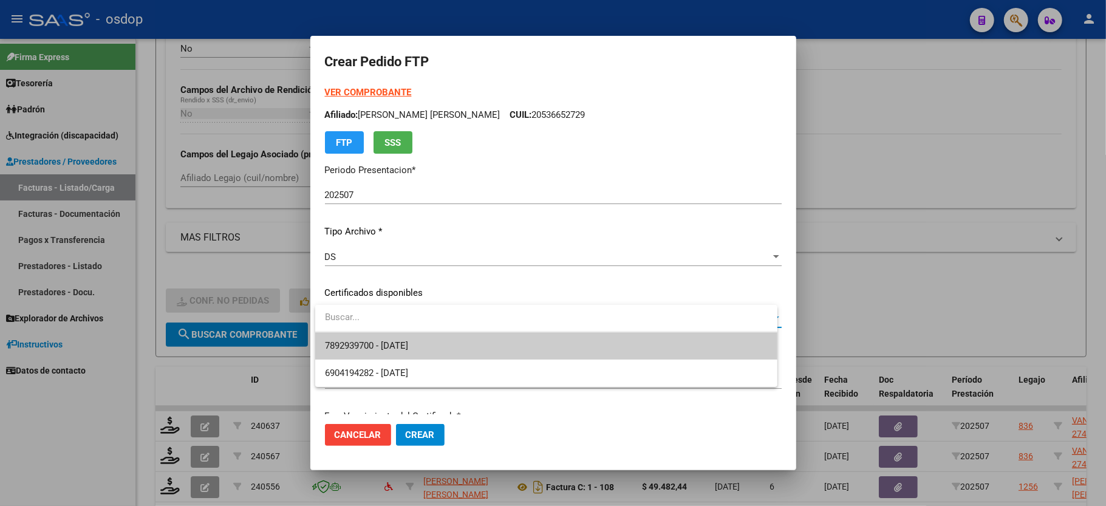
click at [394, 358] on span "7892939700 - [DATE]" at bounding box center [546, 345] width 443 height 27
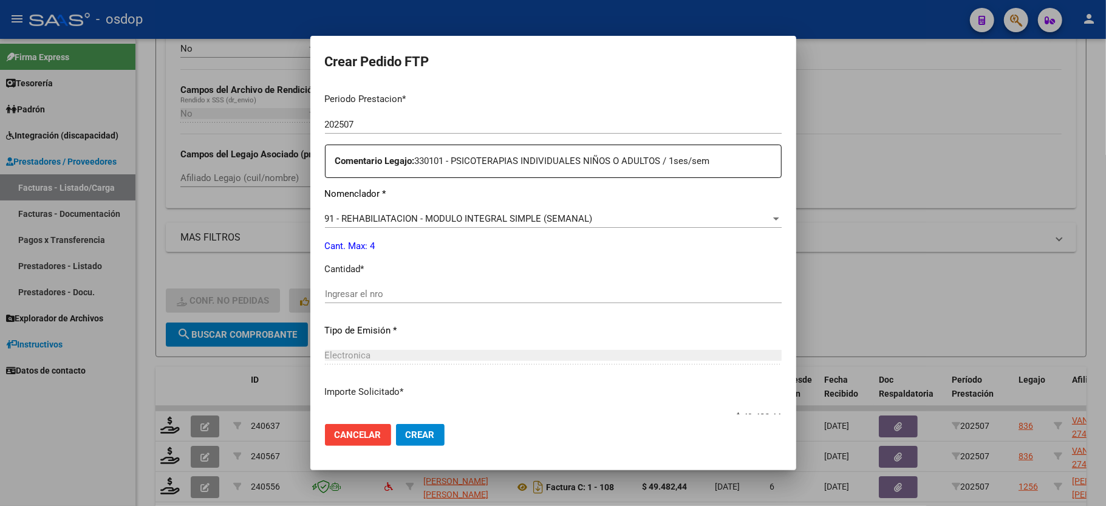
scroll to position [405, 0]
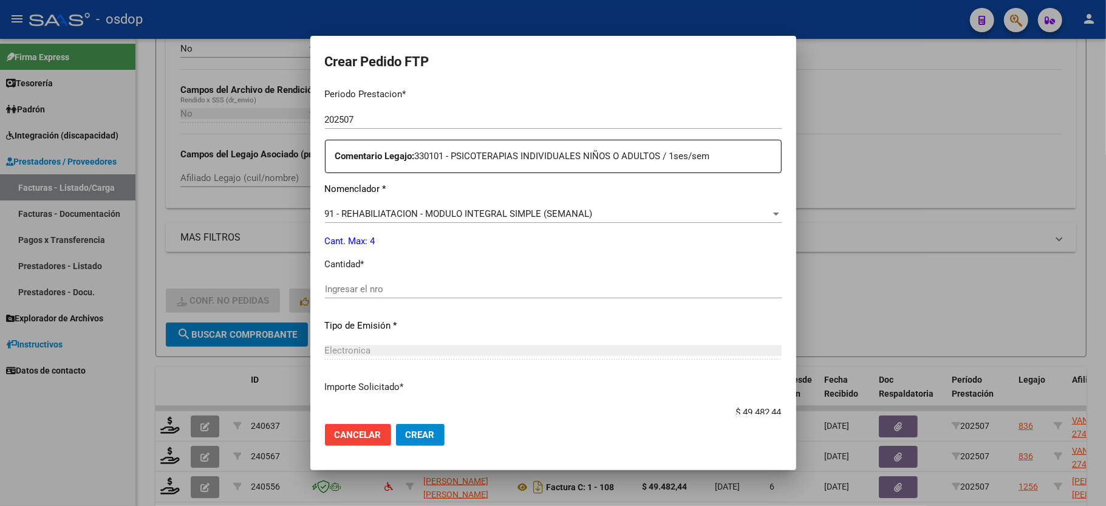
click at [530, 205] on div "91 - REHABILIATACION - MODULO INTEGRAL SIMPLE (SEMANAL) Seleccionar nomenclador" at bounding box center [553, 214] width 457 height 18
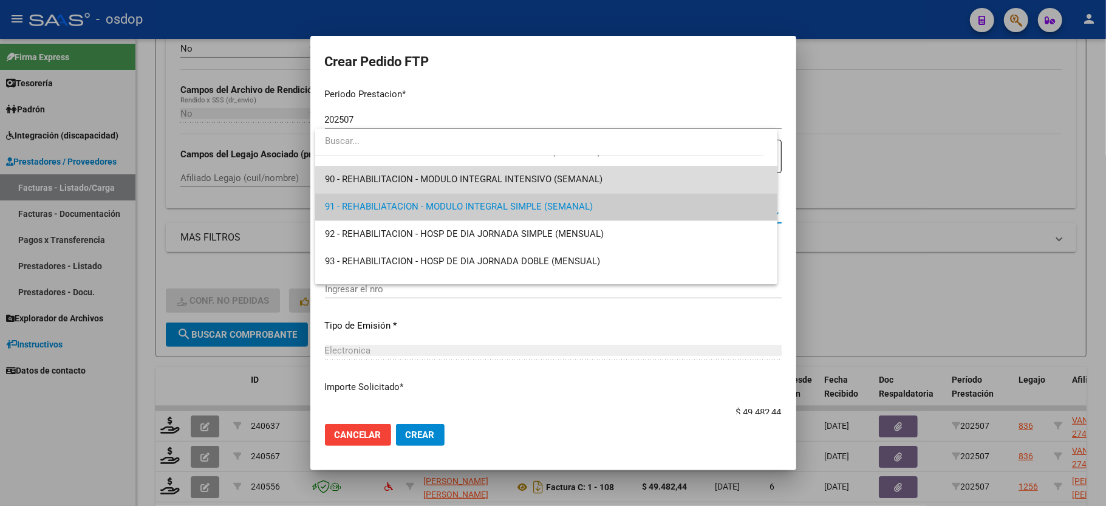
click at [549, 185] on span "90 - REHABILITACION - MODULO INTEGRAL INTENSIVO (SEMANAL)" at bounding box center [546, 179] width 443 height 27
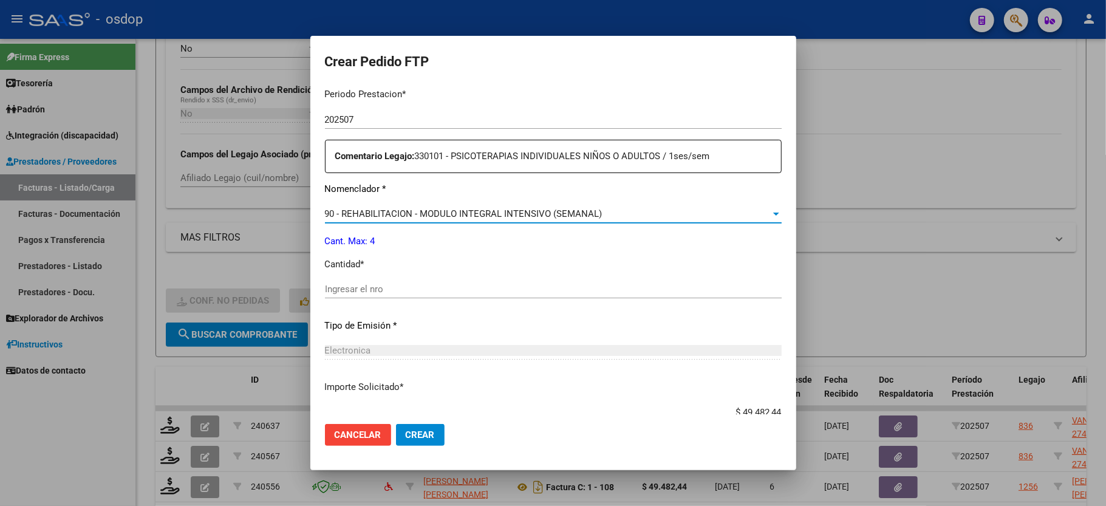
click at [474, 286] on input "Ingresar el nro" at bounding box center [553, 289] width 457 height 11
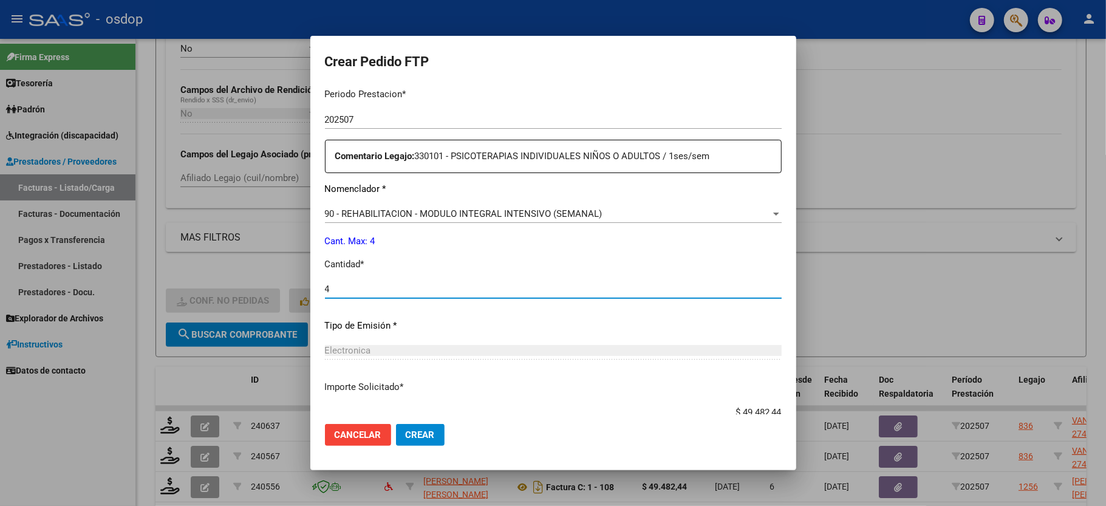
scroll to position [476, 0]
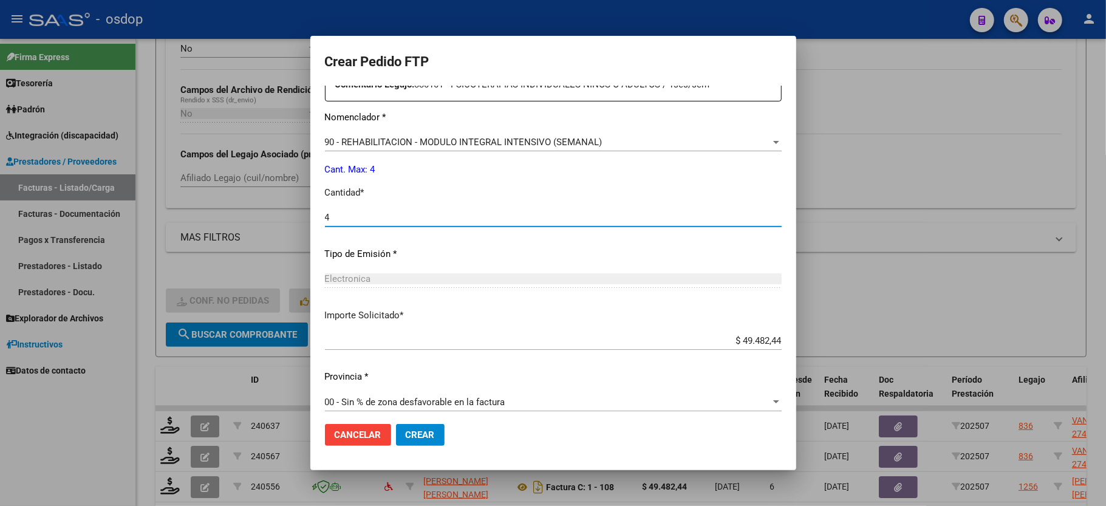
type input "4"
click at [406, 433] on span "Crear" at bounding box center [420, 434] width 29 height 11
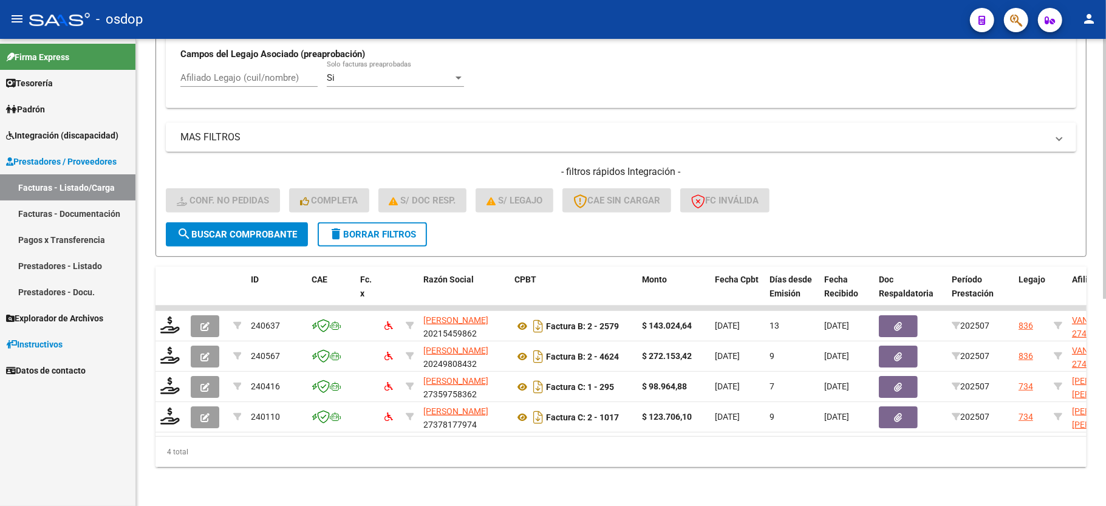
scroll to position [372, 0]
click at [356, 229] on span "delete Borrar Filtros" at bounding box center [372, 234] width 87 height 11
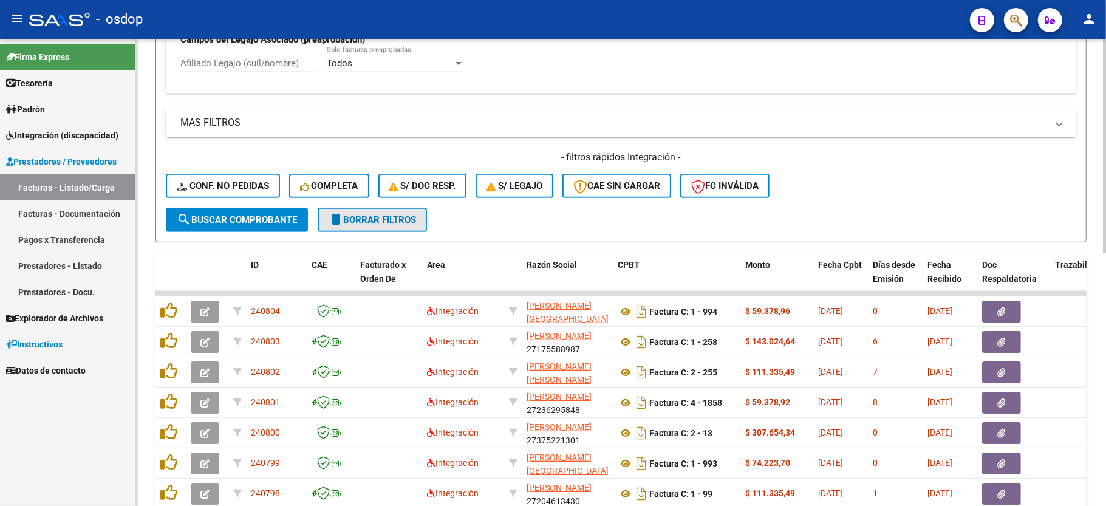
click at [397, 222] on span "delete Borrar Filtros" at bounding box center [372, 219] width 87 height 11
click at [236, 64] on input "Afiliado Legajo (cuil/nombre)" at bounding box center [248, 63] width 137 height 11
paste input "20423072416"
type input "20423072416"
click at [251, 234] on form "Filtros Id Area Area Seleccionar Gerenciador Seleccionar Gerenciador No Confirm…" at bounding box center [621, 7] width 931 height 471
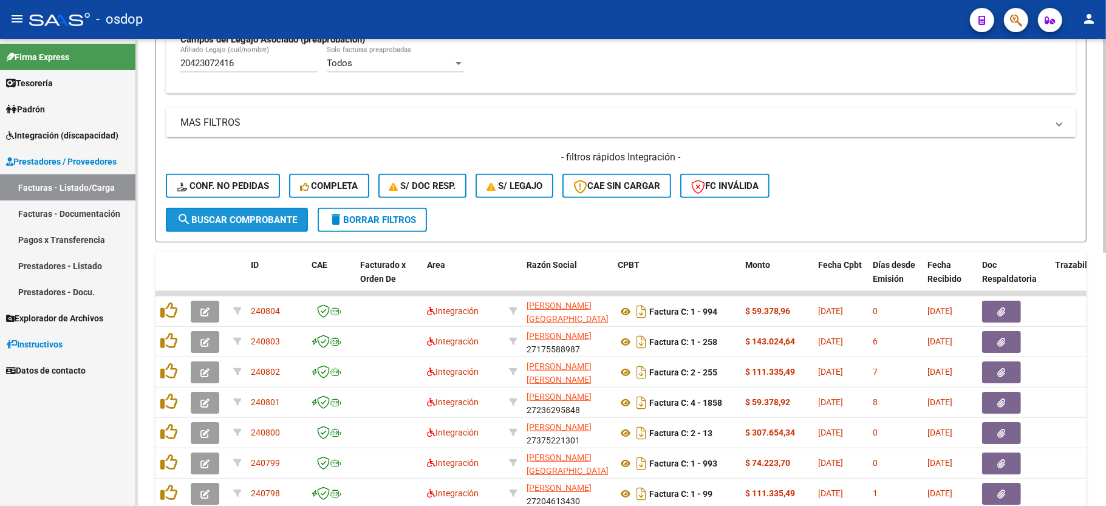
click at [250, 225] on button "search Buscar Comprobante" at bounding box center [237, 220] width 142 height 24
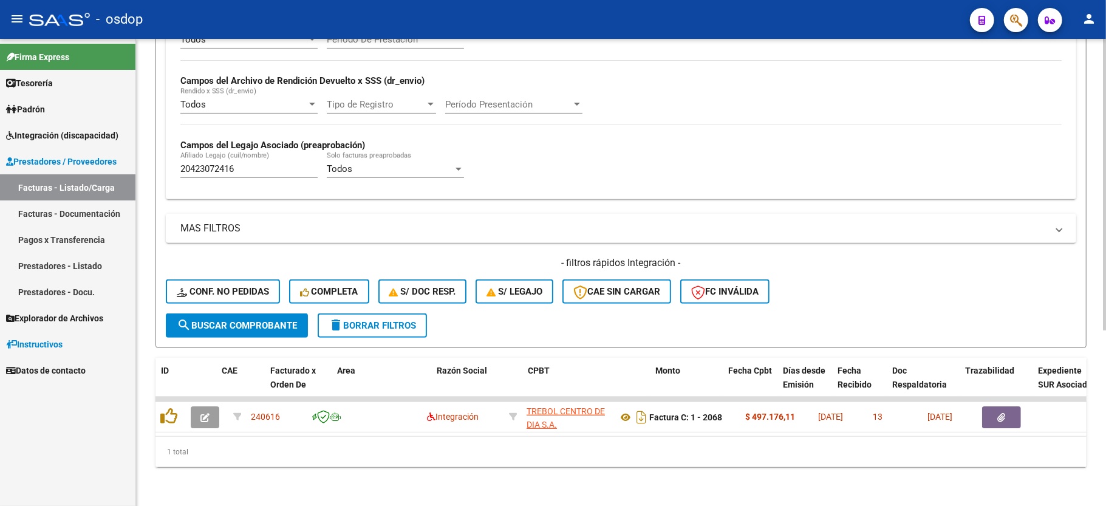
scroll to position [0, 2200]
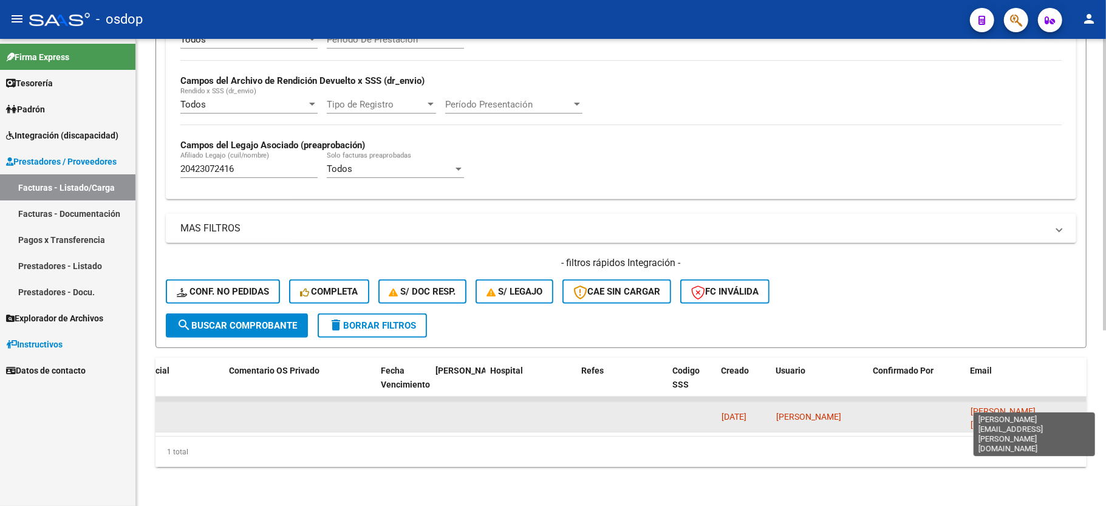
click at [994, 406] on span "[PERSON_NAME][EMAIL_ADDRESS][PERSON_NAME][DOMAIN_NAME]" at bounding box center [1006, 431] width 70 height 51
copy span "[PERSON_NAME][EMAIL_ADDRESS][PERSON_NAME][DOMAIN_NAME]"
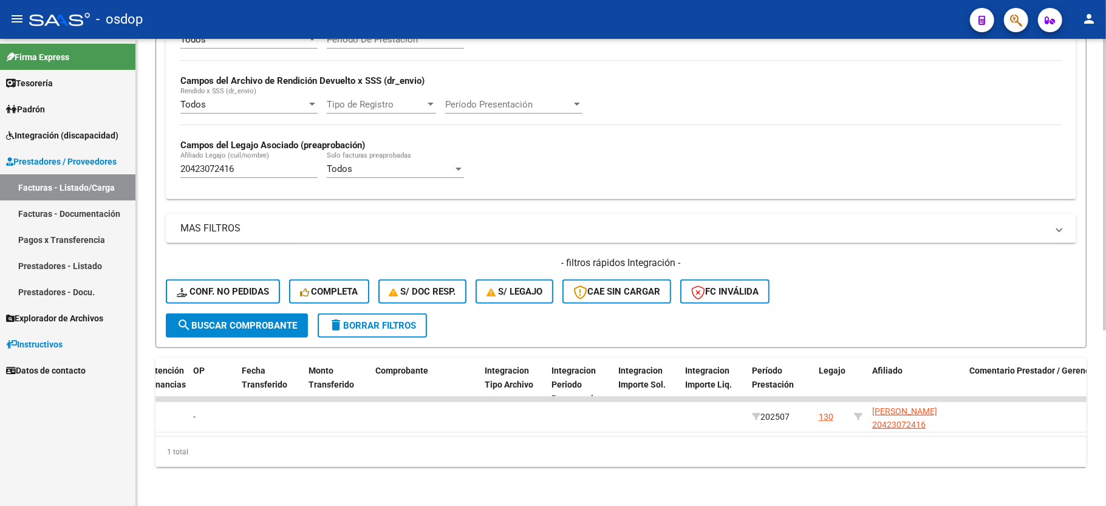
scroll to position [0, 0]
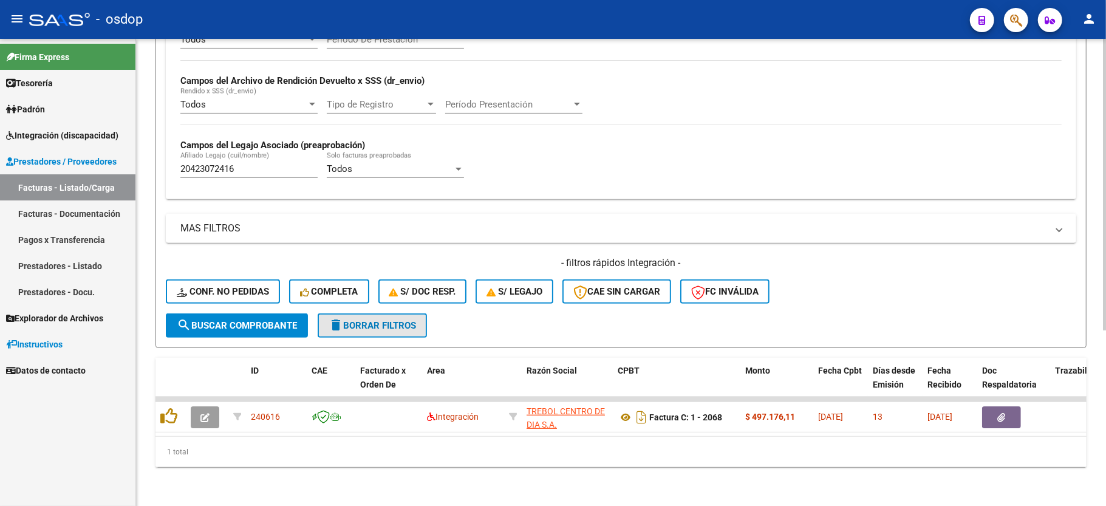
click at [371, 320] on span "delete Borrar Filtros" at bounding box center [372, 325] width 87 height 11
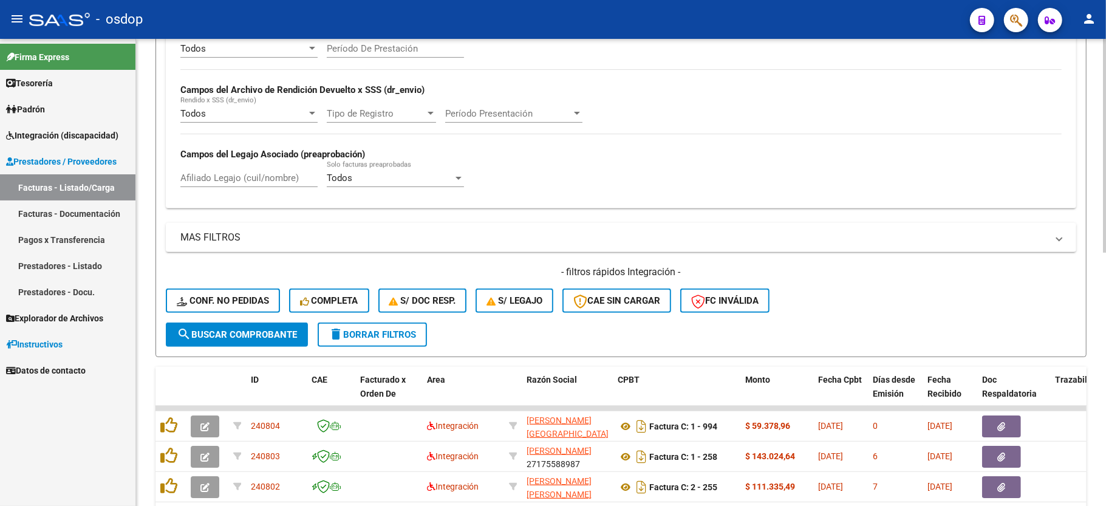
scroll to position [281, 0]
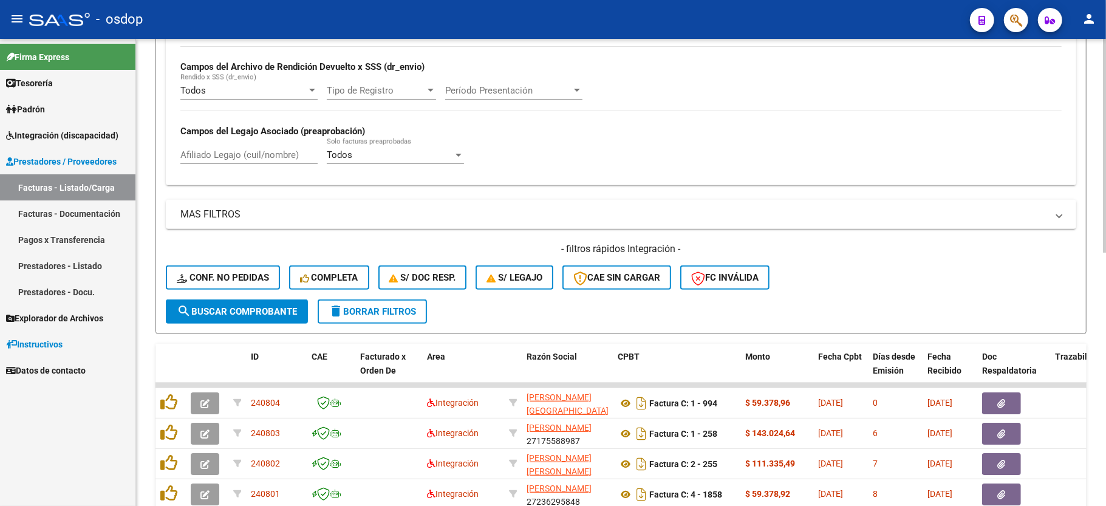
click at [248, 156] on input "Afiliado Legajo (cuil/nombre)" at bounding box center [248, 154] width 137 height 11
paste input "27509565592"
type input "27509565592"
click at [256, 313] on span "search Buscar Comprobante" at bounding box center [237, 311] width 120 height 11
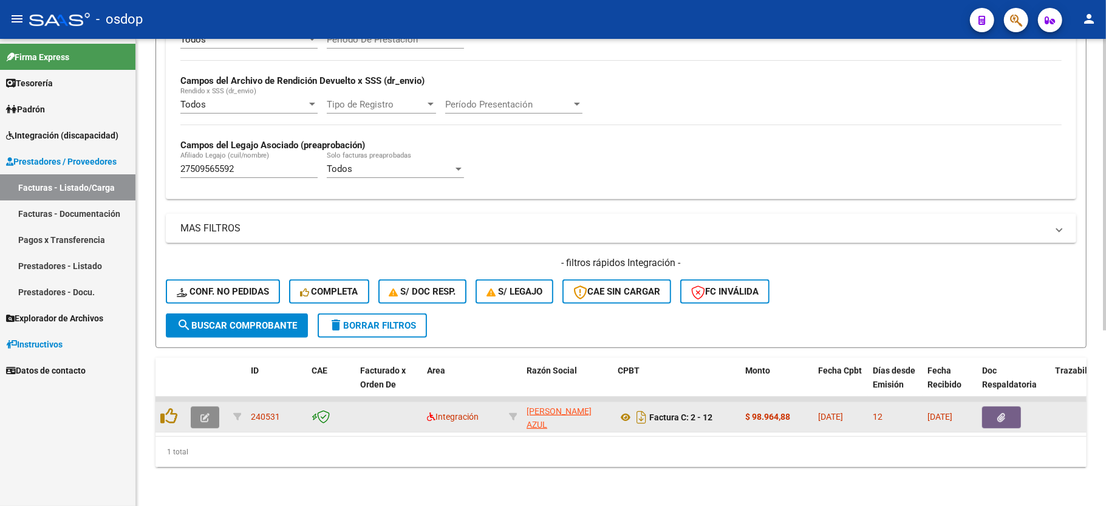
click at [207, 413] on icon "button" at bounding box center [204, 417] width 9 height 9
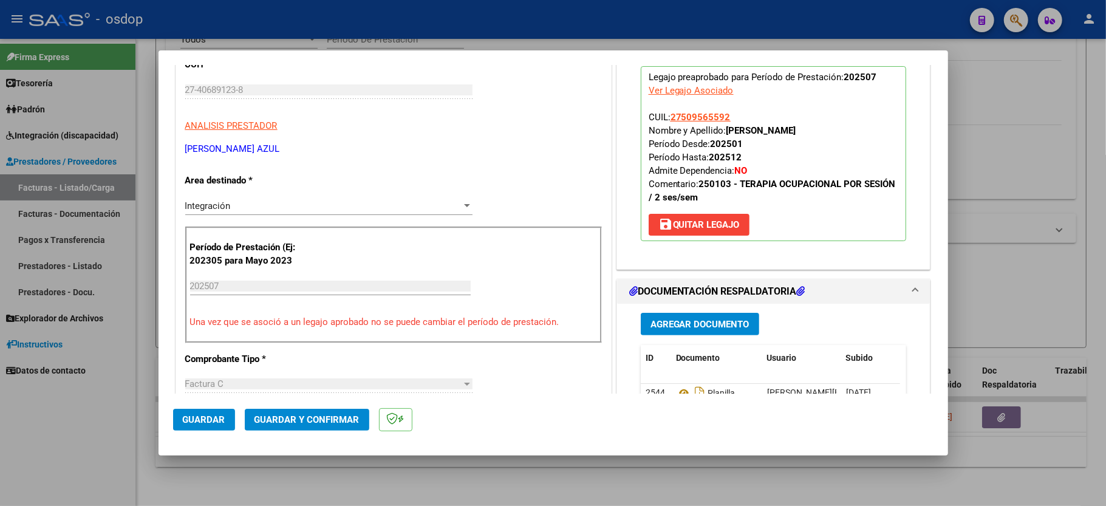
scroll to position [243, 0]
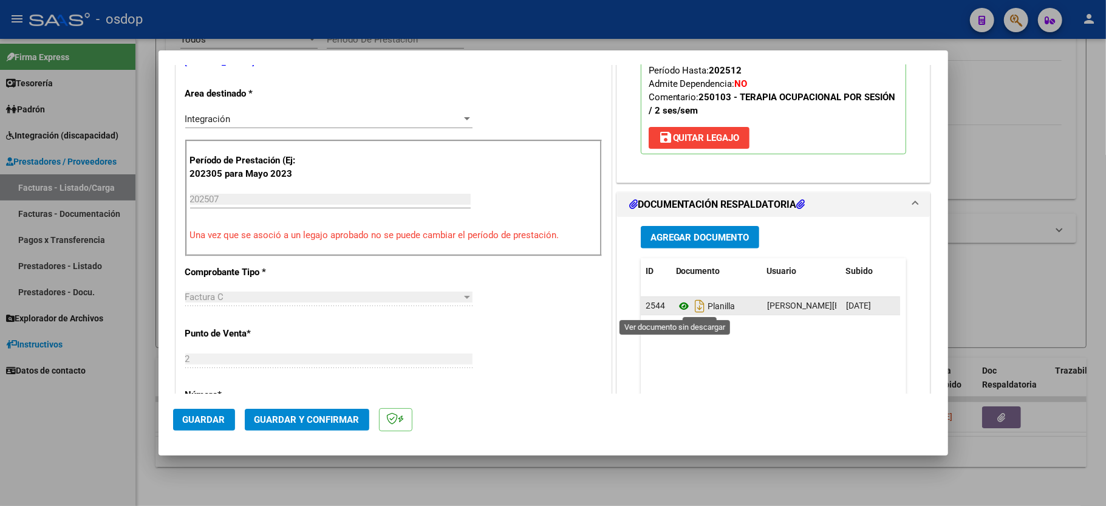
click at [676, 310] on icon at bounding box center [684, 306] width 16 height 15
type input "$ 0,00"
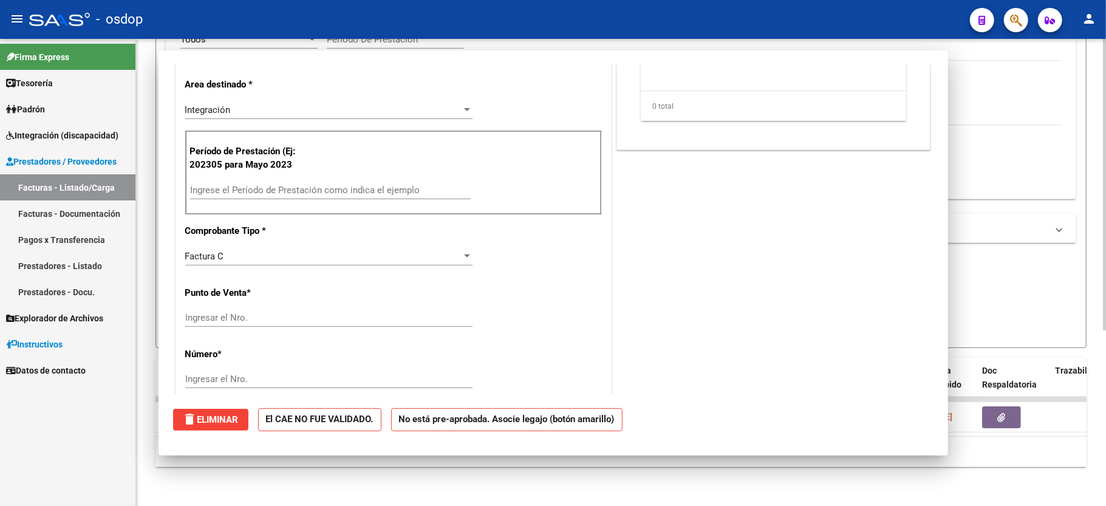
scroll to position [234, 0]
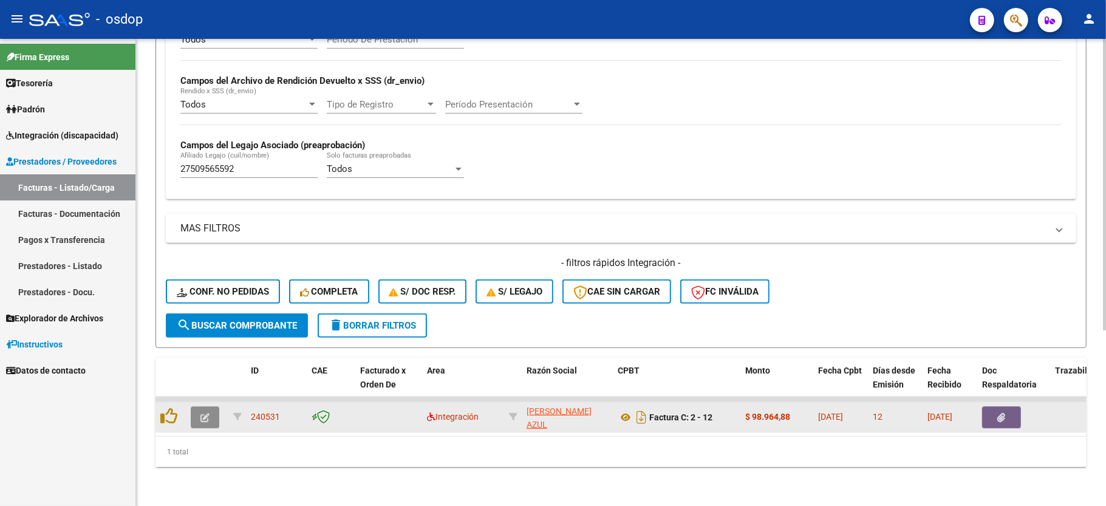
click at [205, 413] on icon "button" at bounding box center [204, 417] width 9 height 9
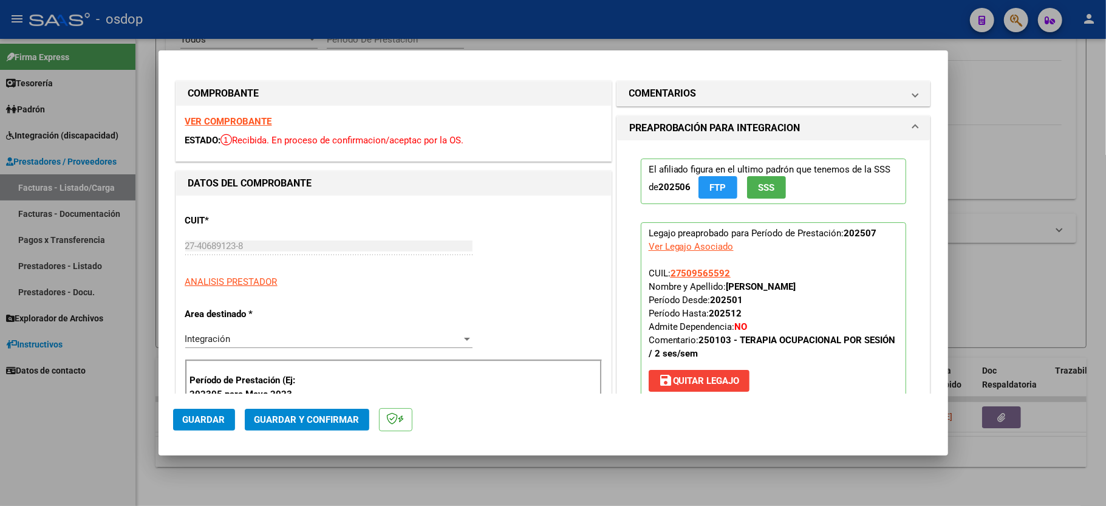
type input "$ 0,00"
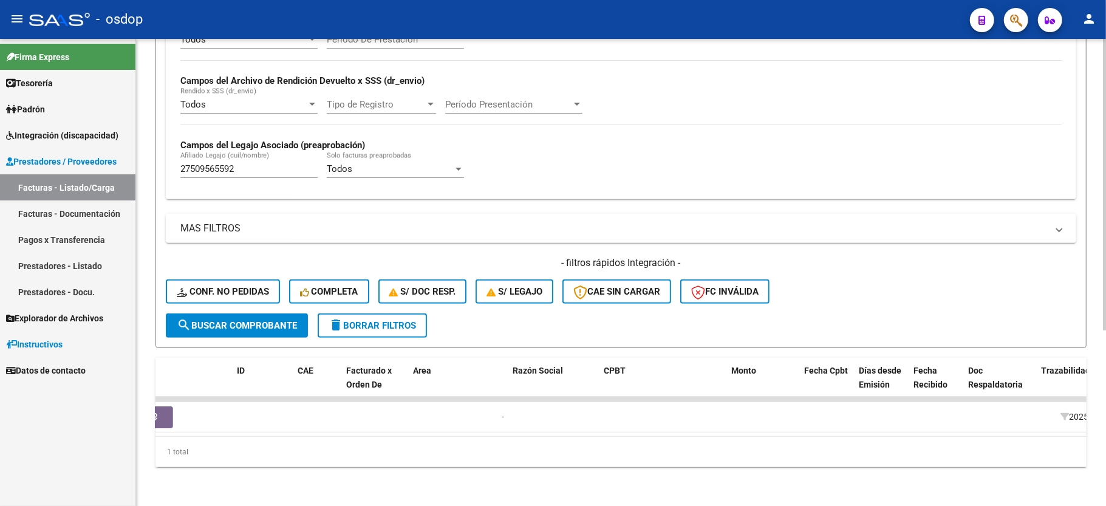
scroll to position [0, 13]
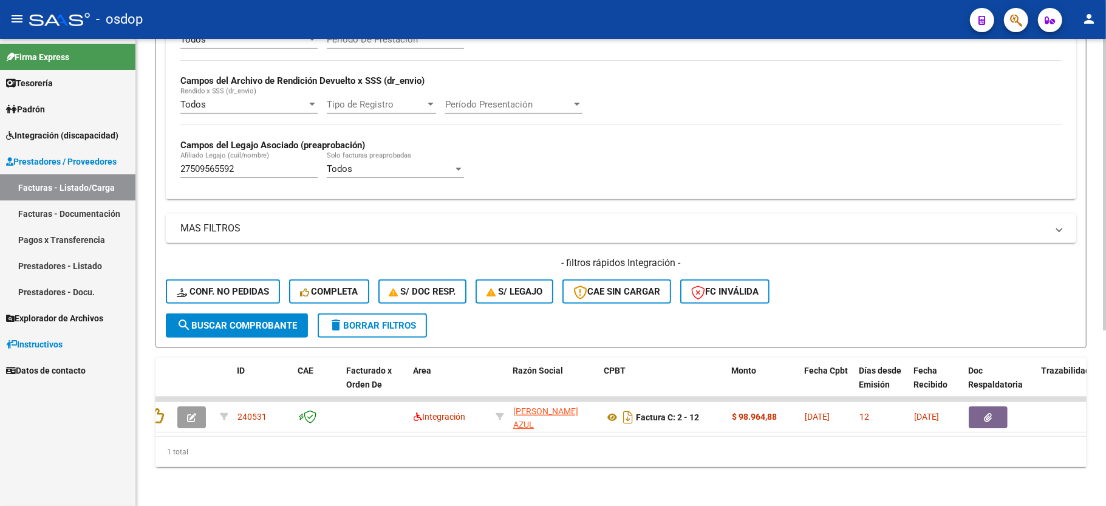
drag, startPoint x: 371, startPoint y: 417, endPoint x: 338, endPoint y: 422, distance: 32.6
click at [338, 422] on datatable-body "240531 Integración [PERSON_NAME] AZUL 27406891238 Factura C: 2 - 12 $ 98.964,88…" at bounding box center [621, 416] width 931 height 39
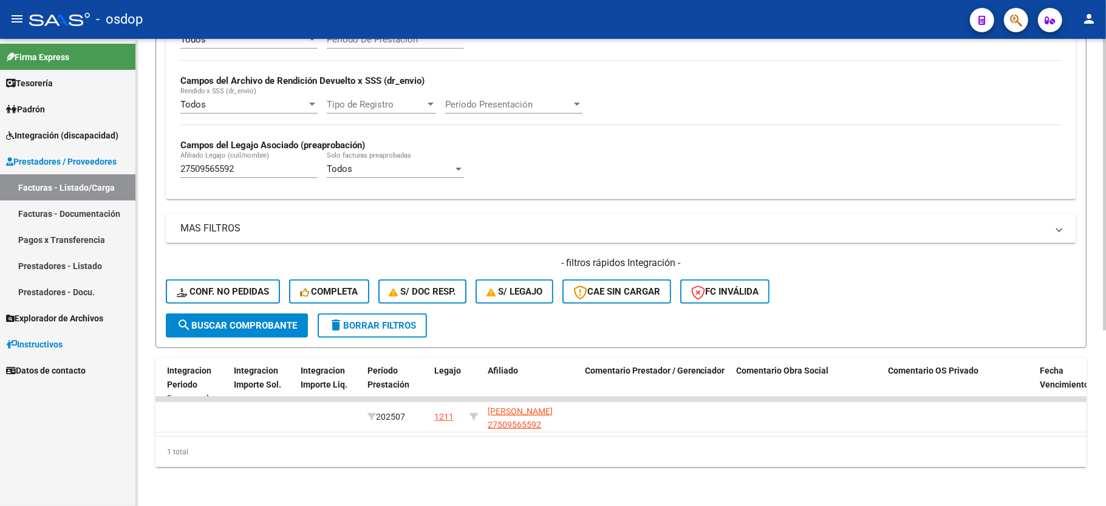
scroll to position [0, 0]
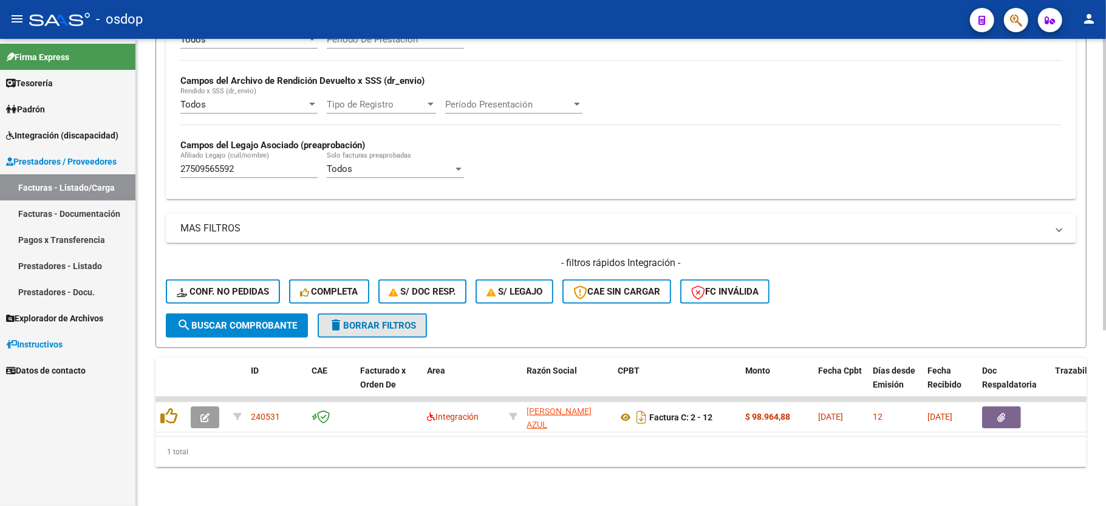
click at [387, 320] on span "delete Borrar Filtros" at bounding box center [372, 325] width 87 height 11
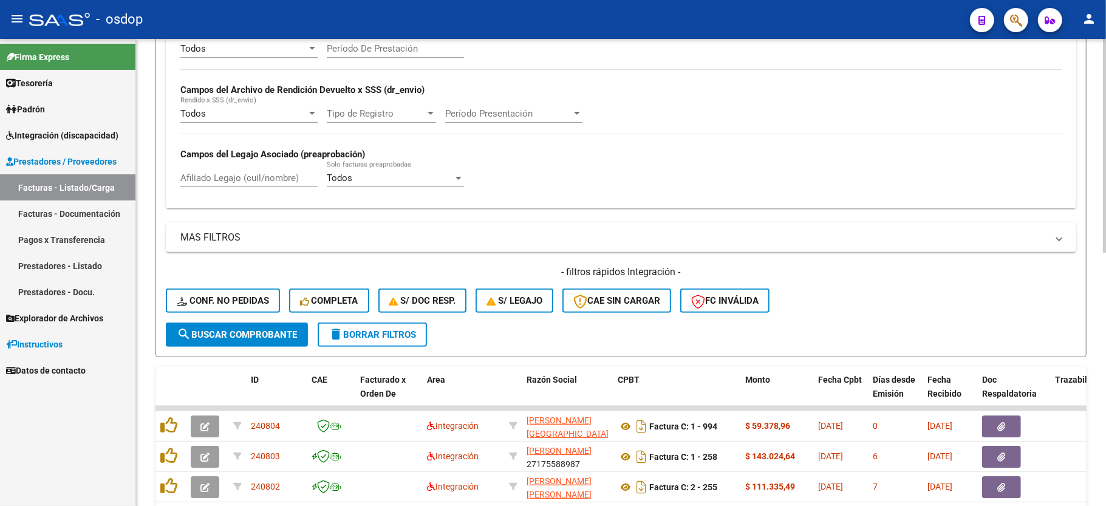
scroll to position [281, 0]
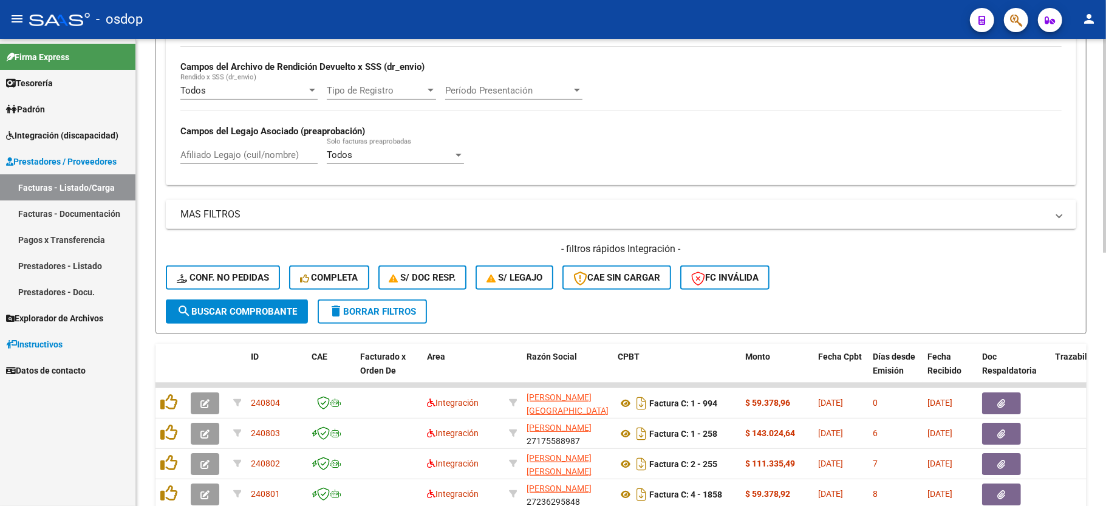
click at [251, 156] on input "Afiliado Legajo (cuil/nombre)" at bounding box center [248, 154] width 137 height 11
paste input "20502937457"
type input "20502937457"
click at [234, 304] on button "search Buscar Comprobante" at bounding box center [237, 311] width 142 height 24
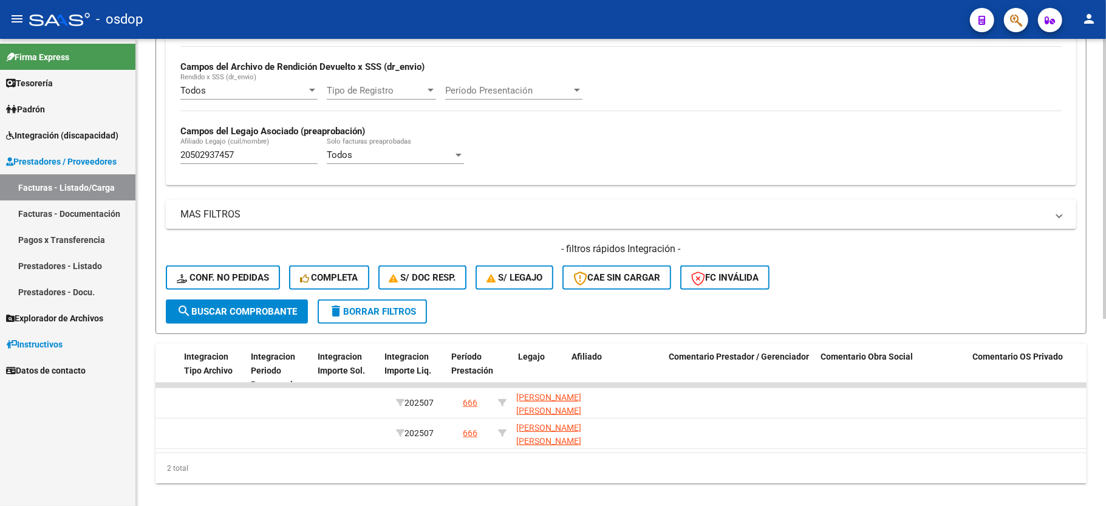
scroll to position [0, 0]
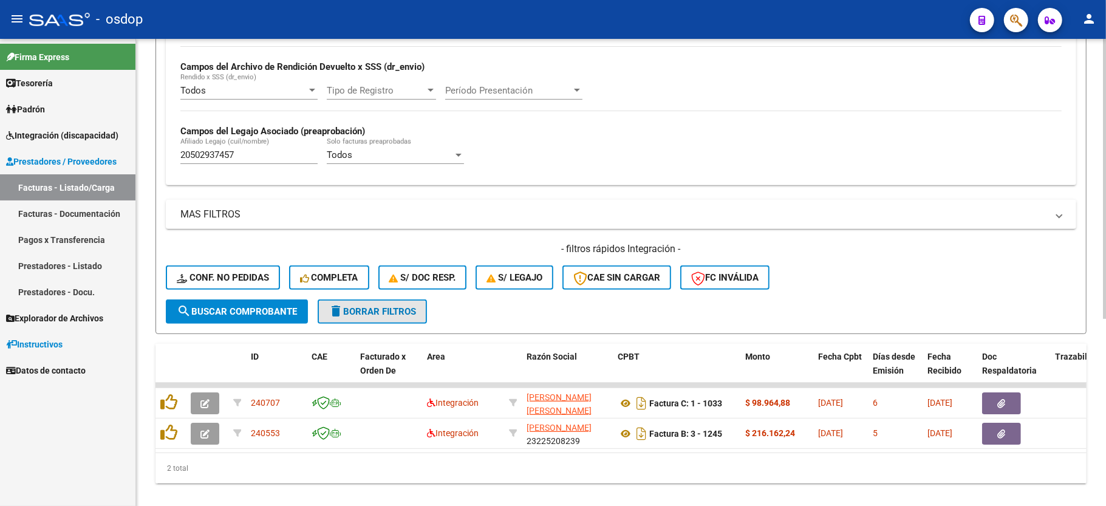
click at [388, 315] on span "delete Borrar Filtros" at bounding box center [372, 311] width 87 height 11
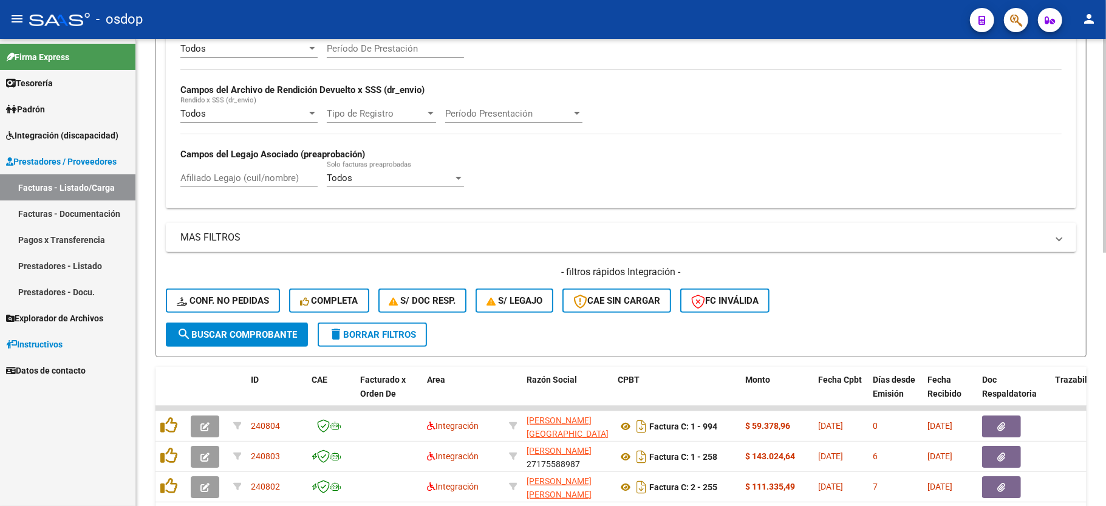
scroll to position [281, 0]
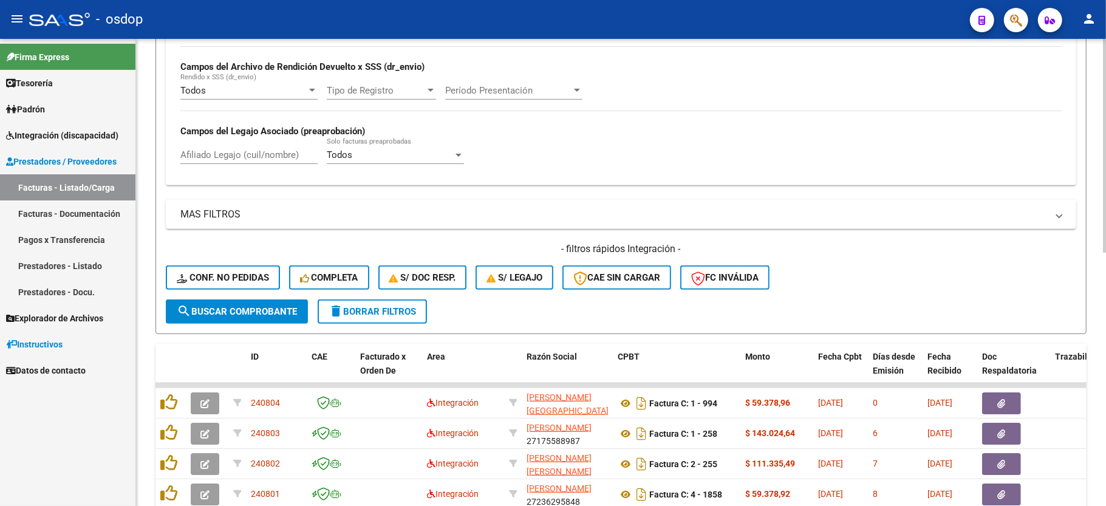
drag, startPoint x: 227, startPoint y: 142, endPoint x: 217, endPoint y: 151, distance: 12.9
click at [227, 142] on div "Afiliado Legajo (cuil/nombre)" at bounding box center [248, 151] width 137 height 26
click at [217, 151] on input "Afiliado Legajo (cuil/nombre)" at bounding box center [248, 154] width 137 height 11
paste input "20559205657"
type input "20559205657"
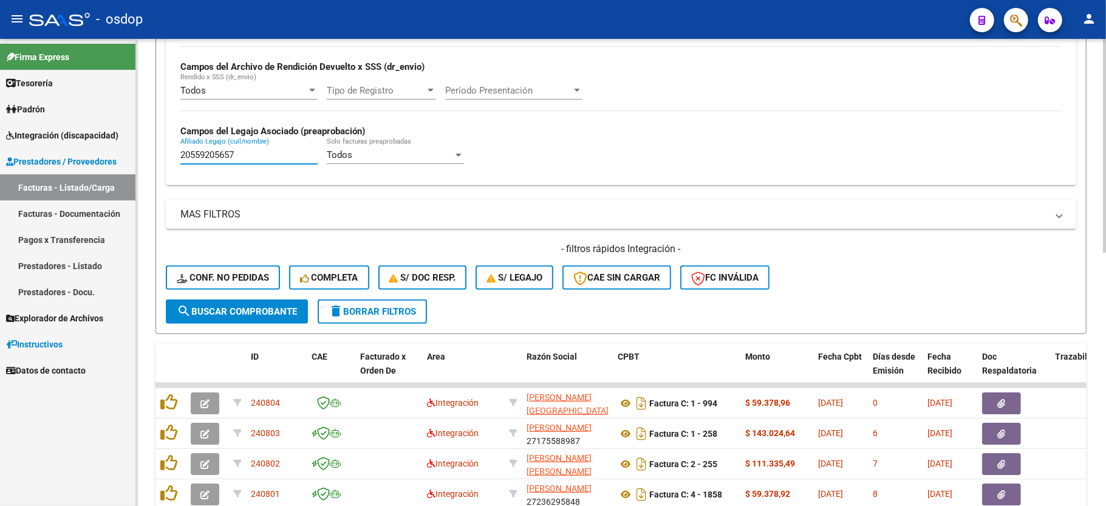
click at [243, 306] on span "search Buscar Comprobante" at bounding box center [237, 311] width 120 height 11
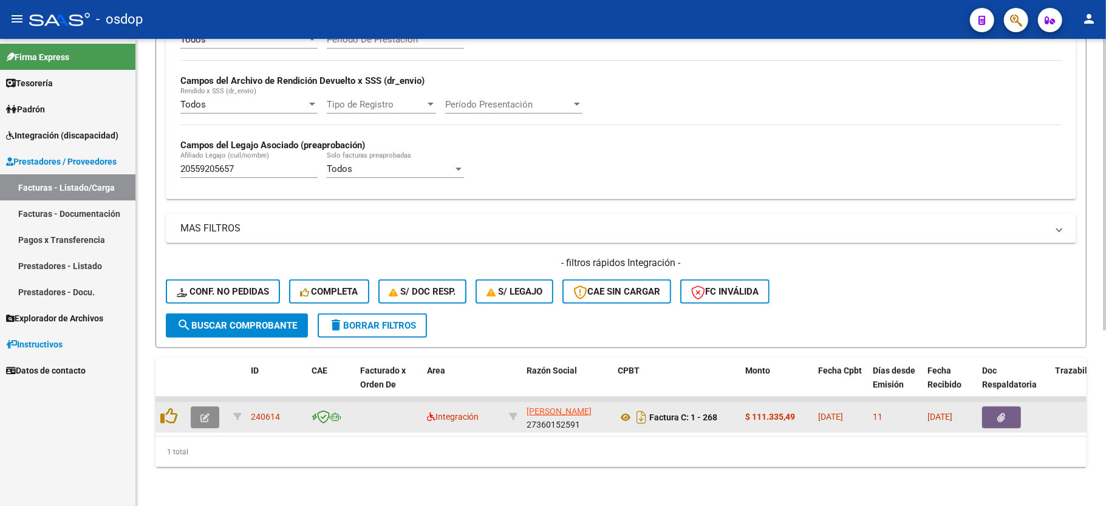
click at [208, 413] on icon "button" at bounding box center [204, 417] width 9 height 9
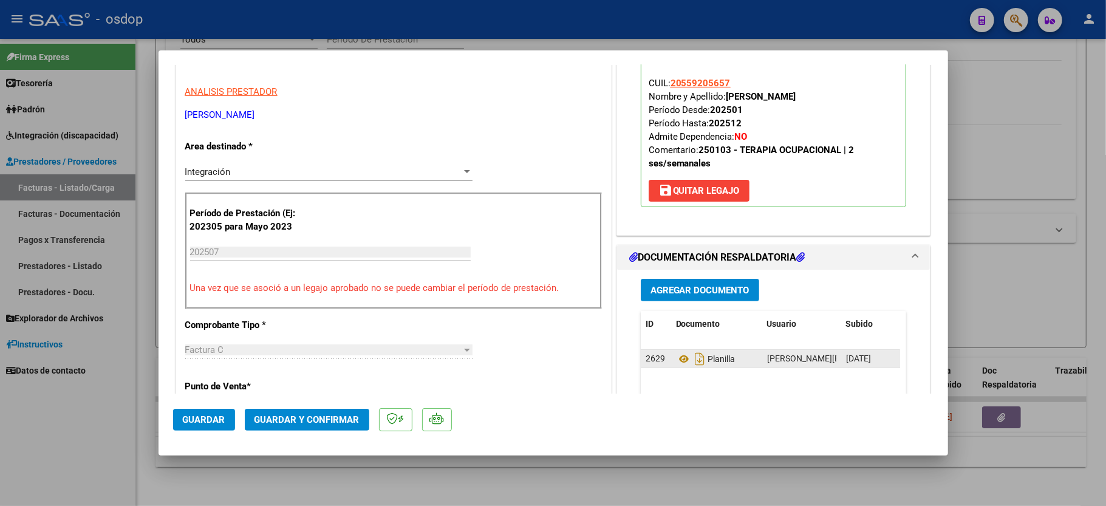
scroll to position [243, 0]
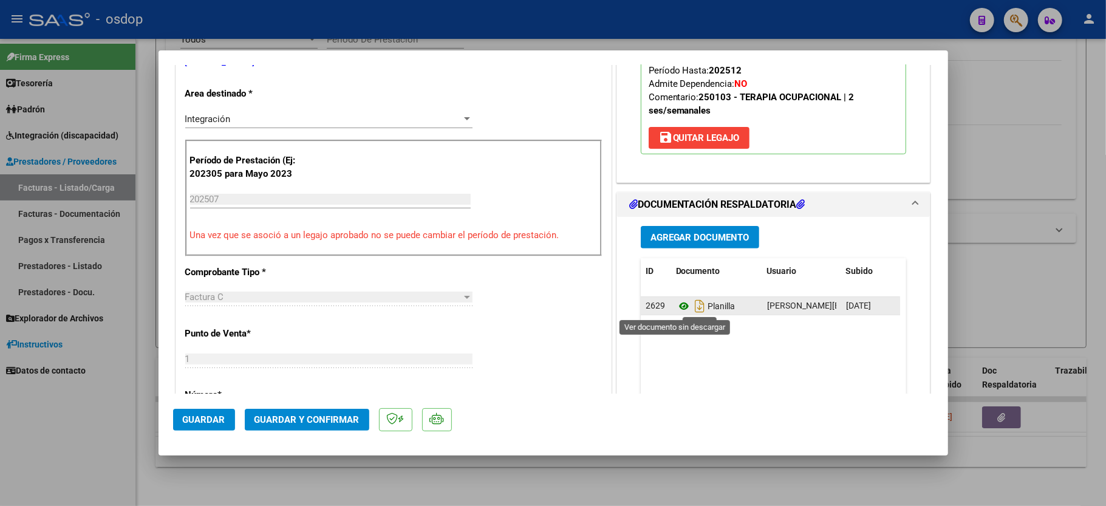
click at [676, 304] on icon at bounding box center [684, 306] width 16 height 15
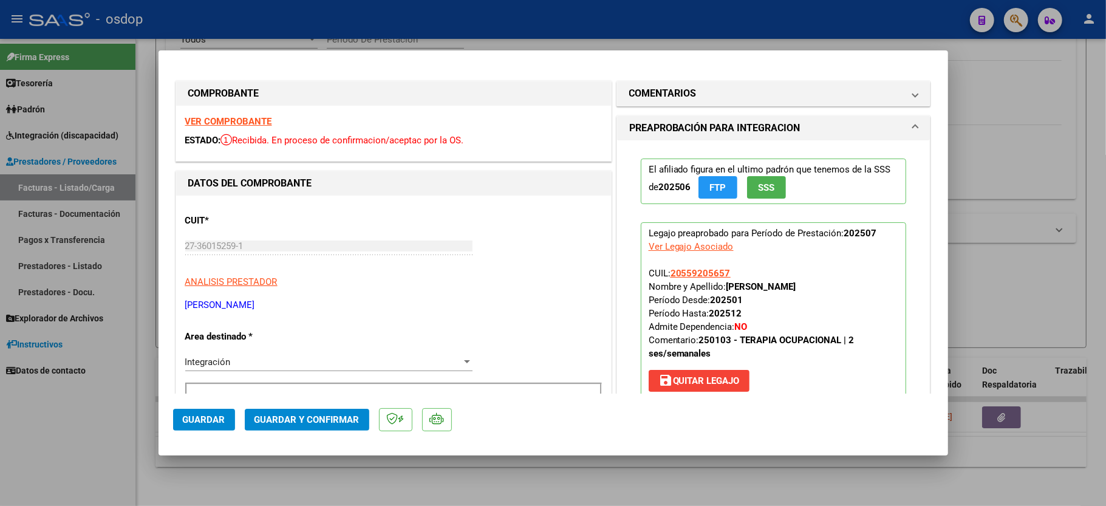
type input "$ 0,00"
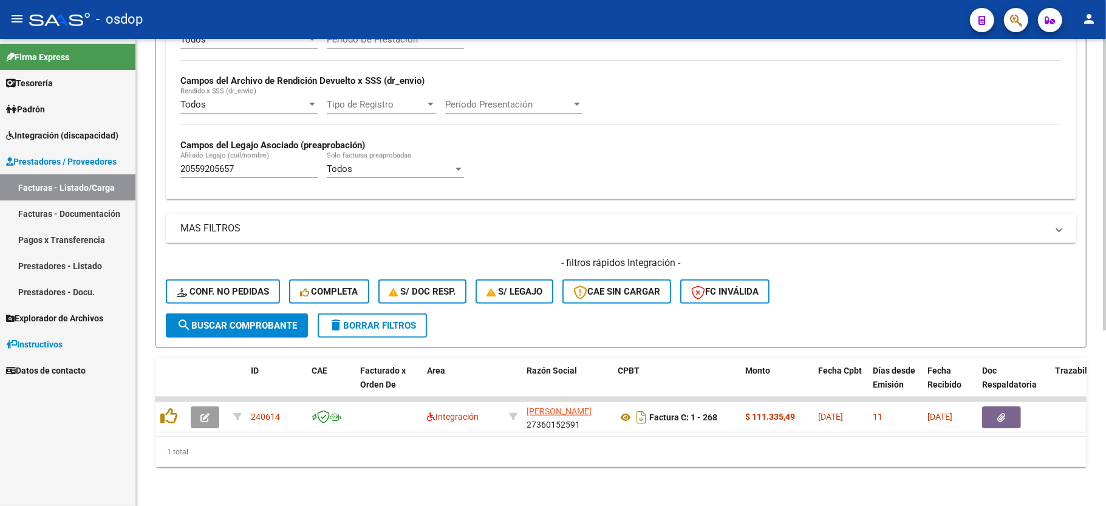
drag, startPoint x: 388, startPoint y: 422, endPoint x: 403, endPoint y: 426, distance: 16.5
click at [550, 426] on datatable-body "240614 Integración [PERSON_NAME] 27360152591 Factura C: 1 - 268 $ 111.335,49 [D…" at bounding box center [621, 416] width 931 height 39
click at [371, 320] on span "delete Borrar Filtros" at bounding box center [372, 325] width 87 height 11
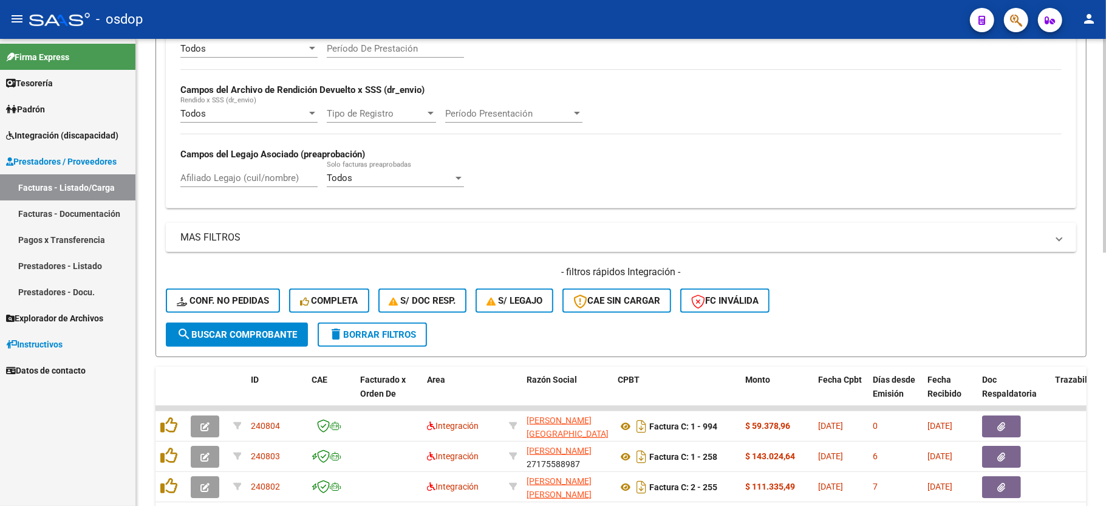
scroll to position [281, 0]
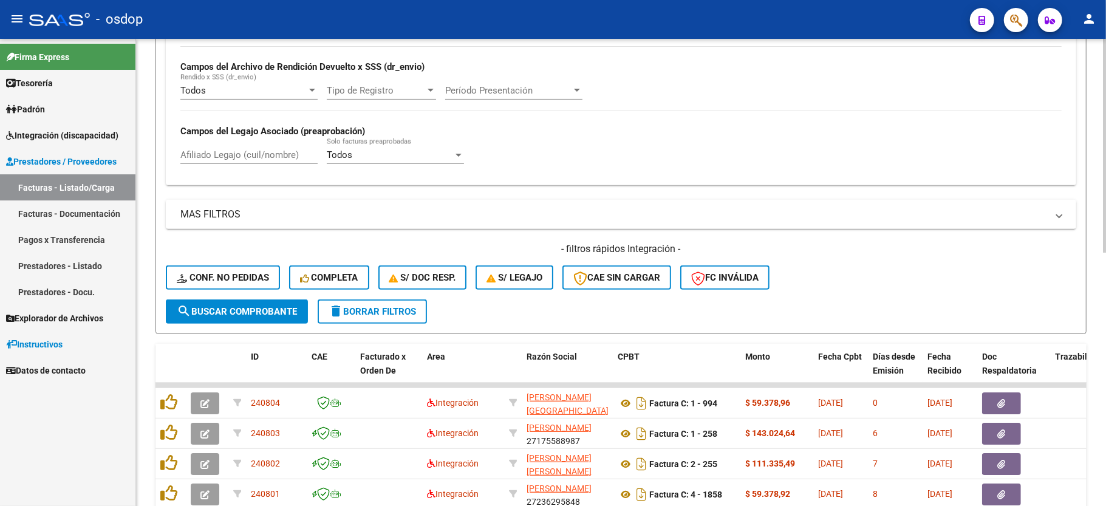
click at [217, 156] on input "Afiliado Legajo (cuil/nombre)" at bounding box center [248, 154] width 137 height 11
paste input "20571125502"
type input "20571125502"
click at [236, 319] on button "search Buscar Comprobante" at bounding box center [237, 311] width 142 height 24
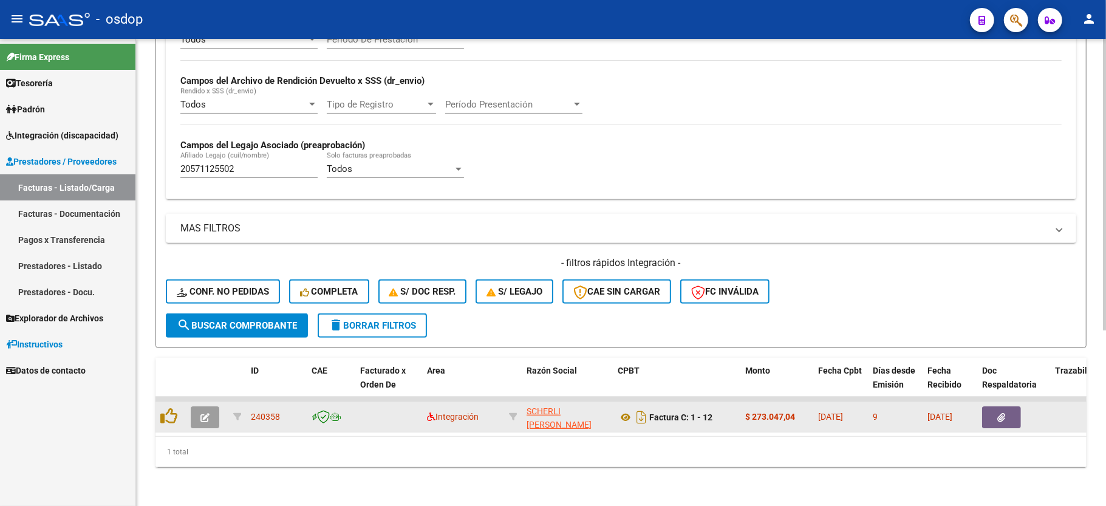
click at [205, 413] on icon "button" at bounding box center [204, 417] width 9 height 9
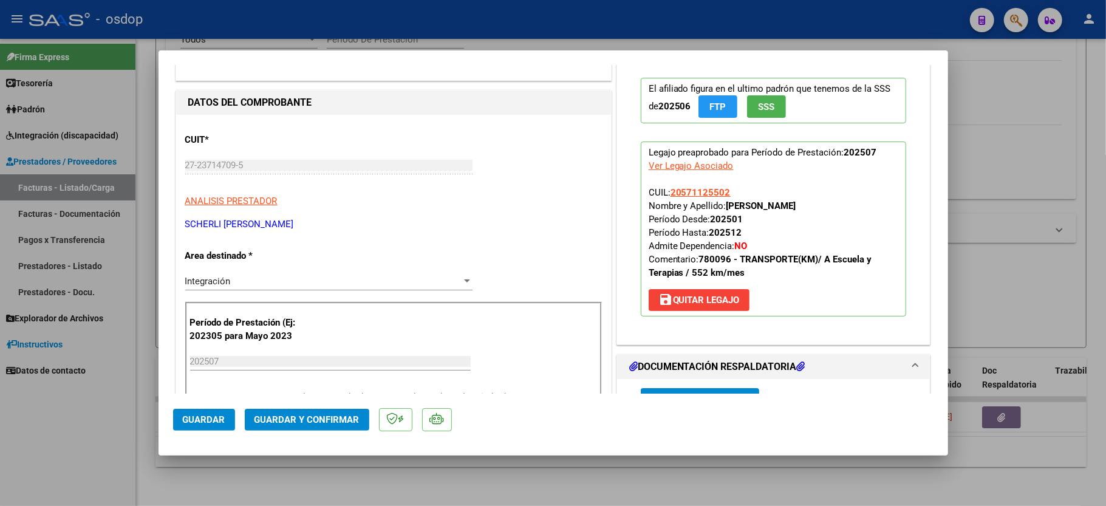
scroll to position [243, 0]
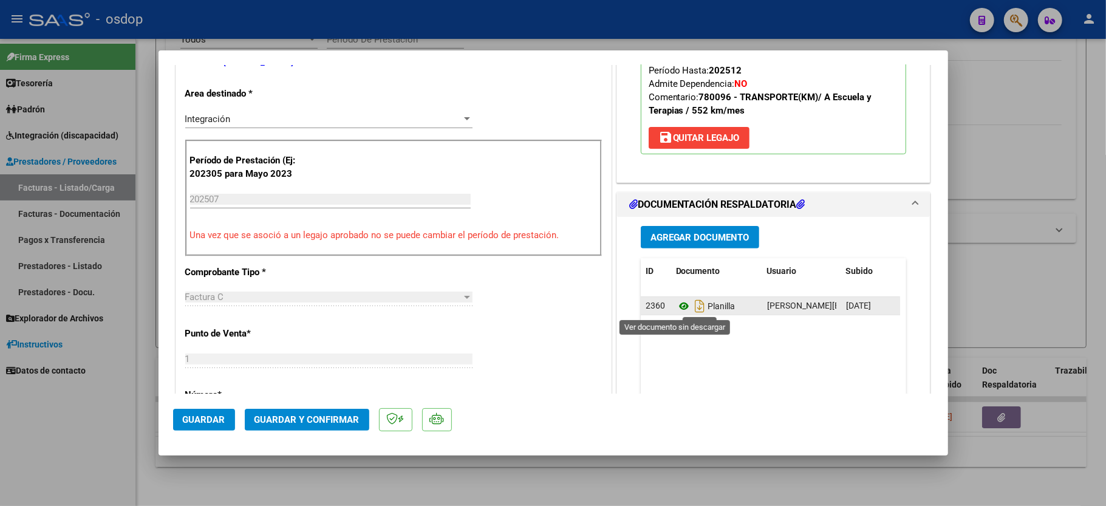
click at [676, 307] on icon at bounding box center [684, 306] width 16 height 15
click at [74, 457] on div at bounding box center [553, 253] width 1106 height 506
type input "$ 0,00"
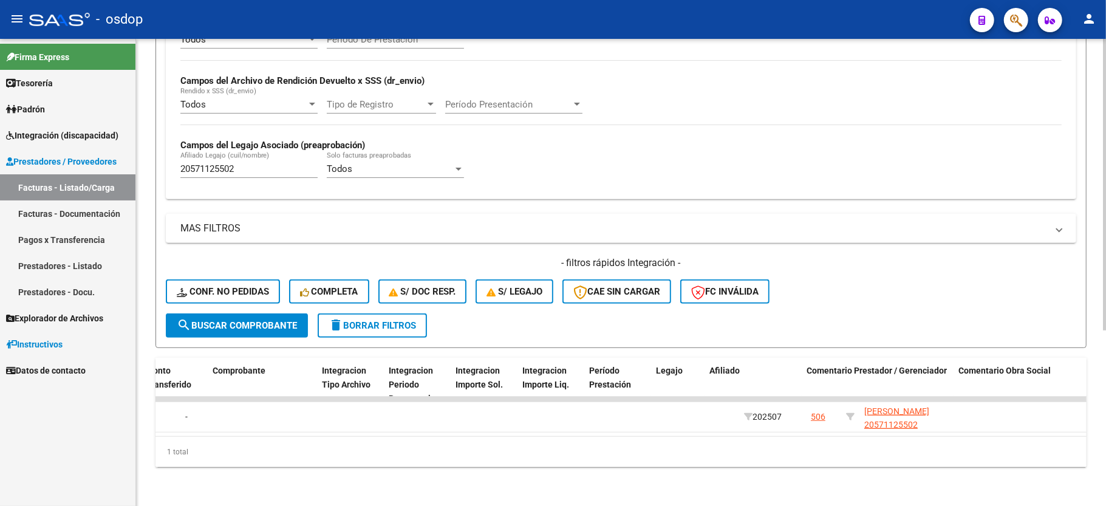
scroll to position [0, 1544]
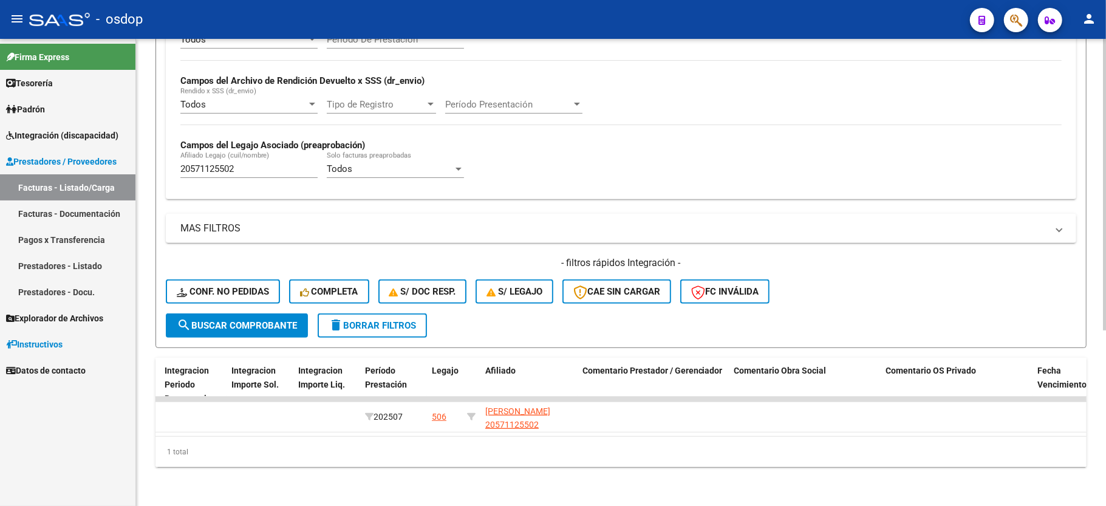
click at [362, 320] on span "delete Borrar Filtros" at bounding box center [372, 325] width 87 height 11
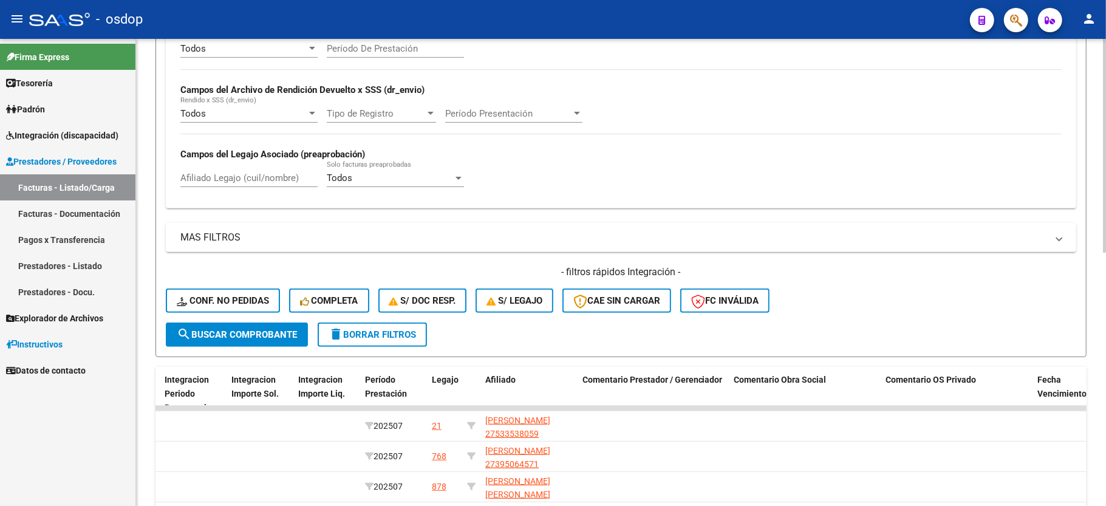
scroll to position [281, 0]
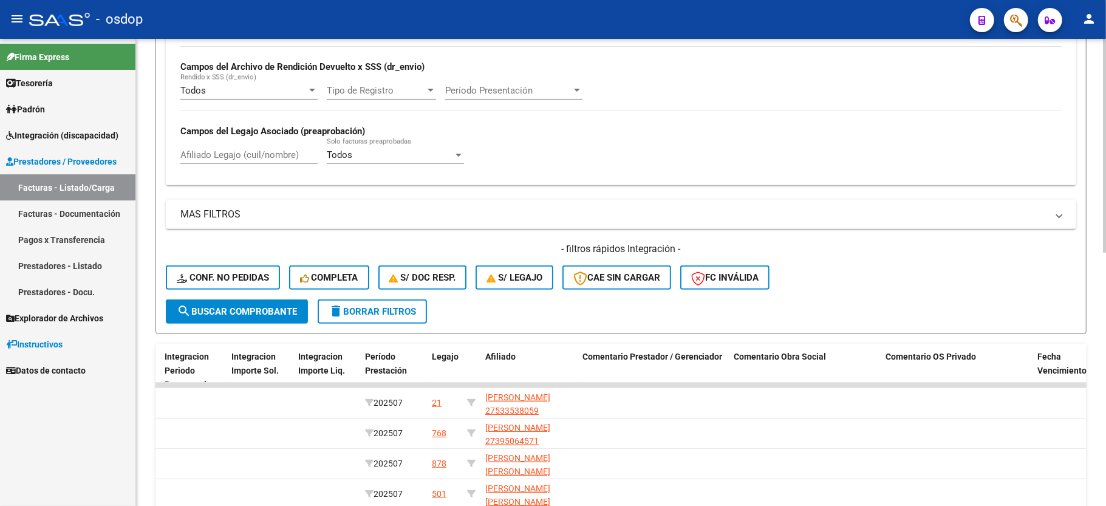
click at [285, 156] on input "Afiliado Legajo (cuil/nombre)" at bounding box center [248, 154] width 137 height 11
paste input "20569842795"
type input "20569842795"
click at [231, 310] on span "search Buscar Comprobante" at bounding box center [237, 311] width 120 height 11
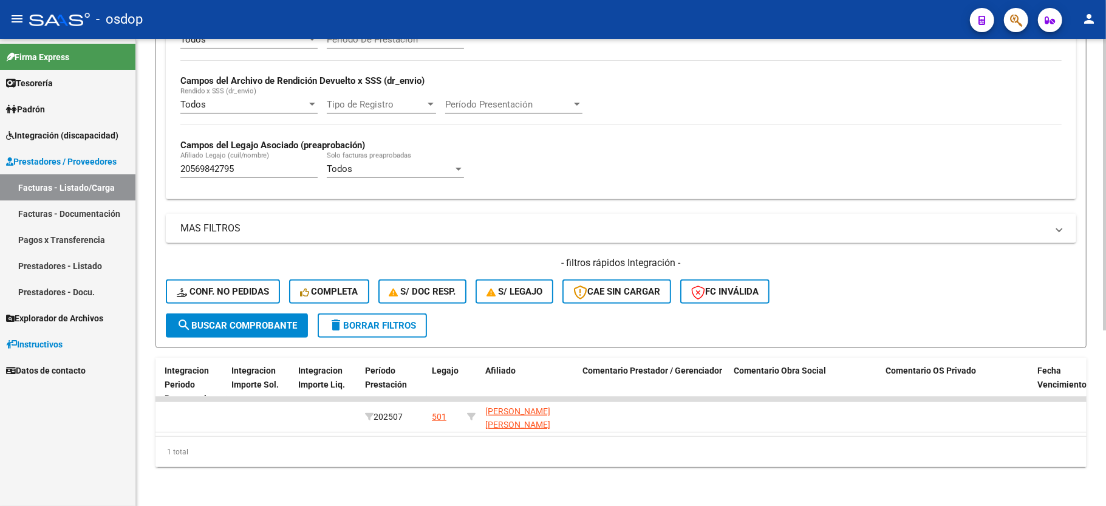
scroll to position [0, 0]
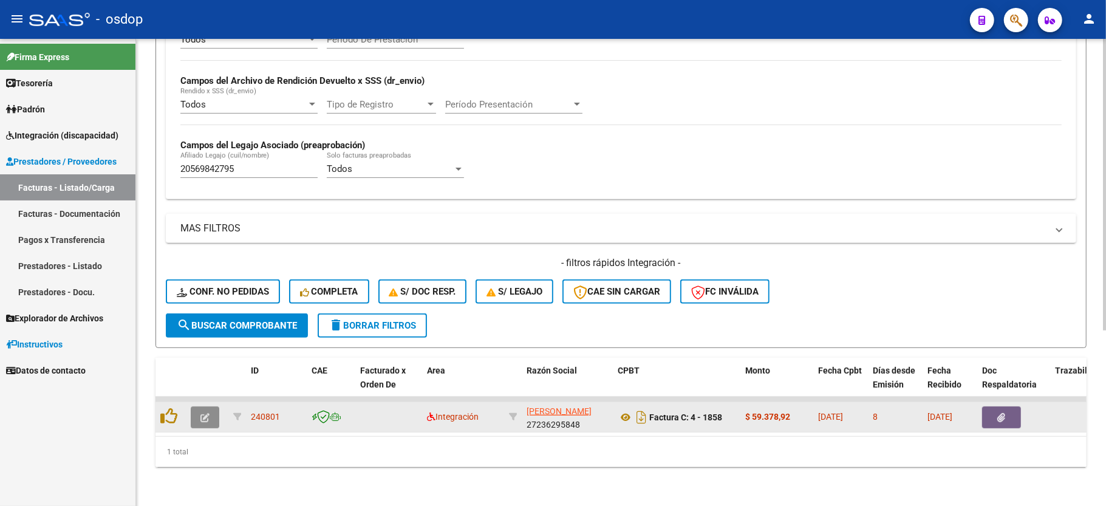
click at [199, 406] on button "button" at bounding box center [205, 417] width 29 height 22
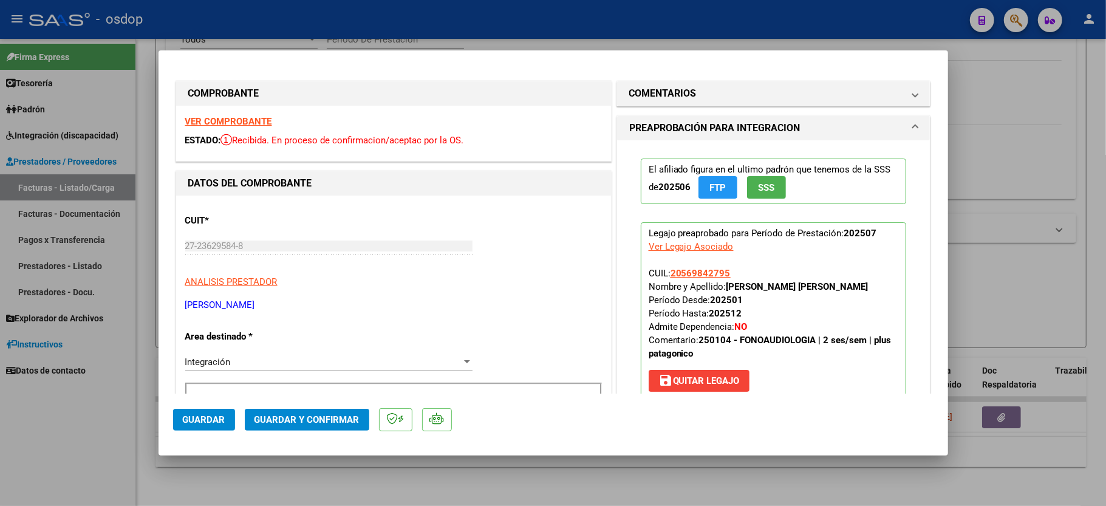
click at [241, 117] on strong "VER COMPROBANTE" at bounding box center [228, 121] width 87 height 11
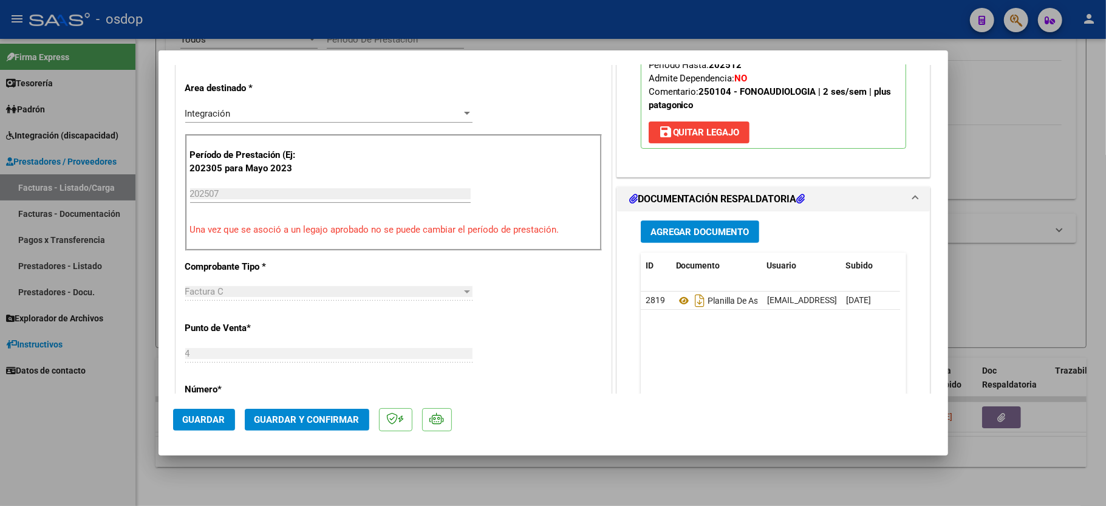
scroll to position [324, 0]
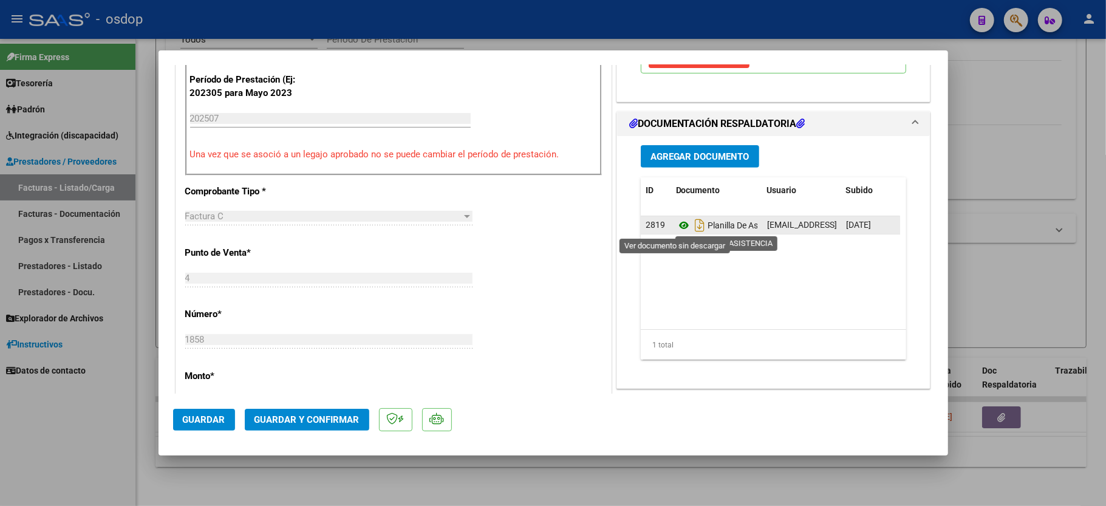
click at [676, 225] on icon at bounding box center [684, 225] width 16 height 15
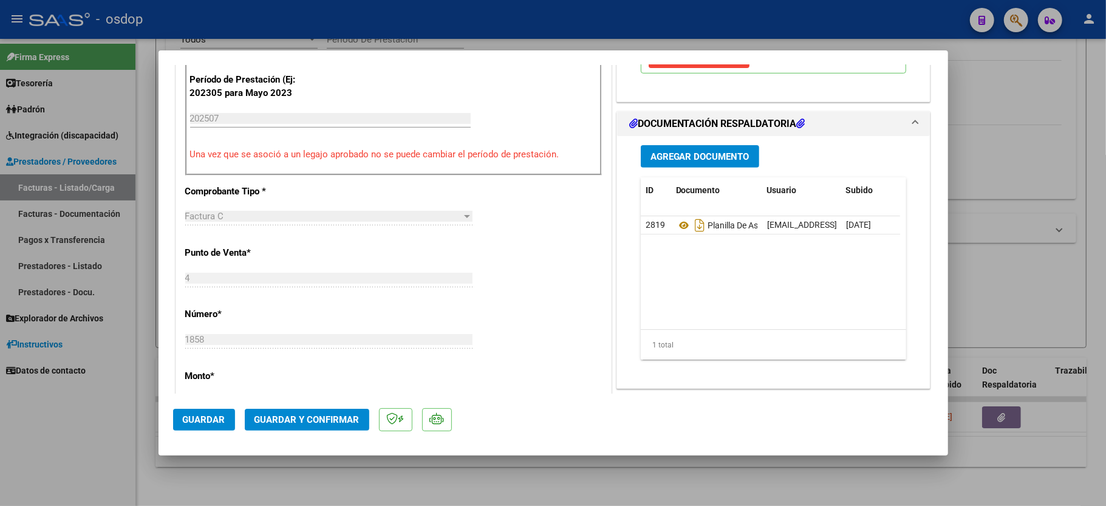
click at [317, 419] on span "Guardar y Confirmar" at bounding box center [307, 419] width 105 height 11
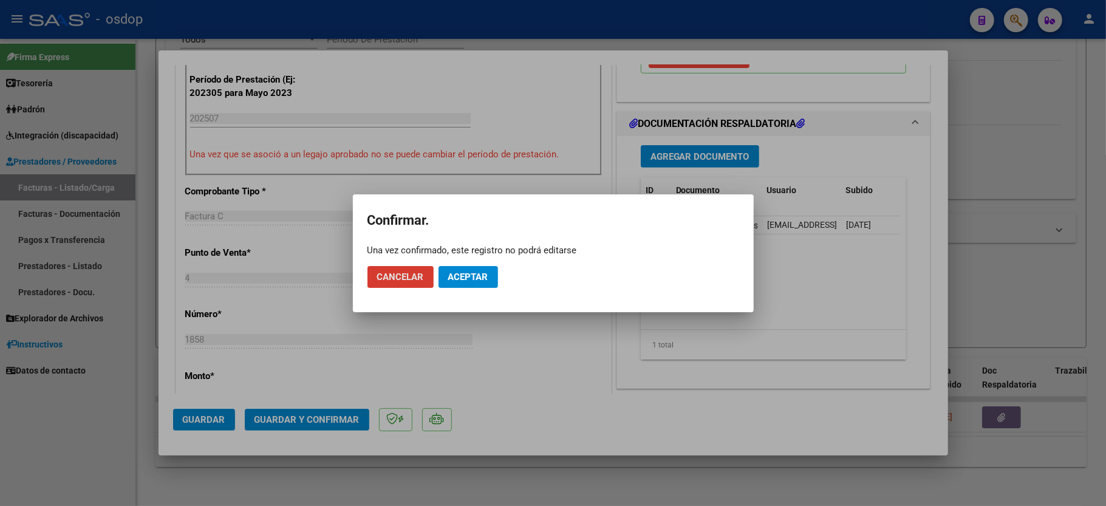
click at [479, 273] on span "Aceptar" at bounding box center [468, 277] width 40 height 11
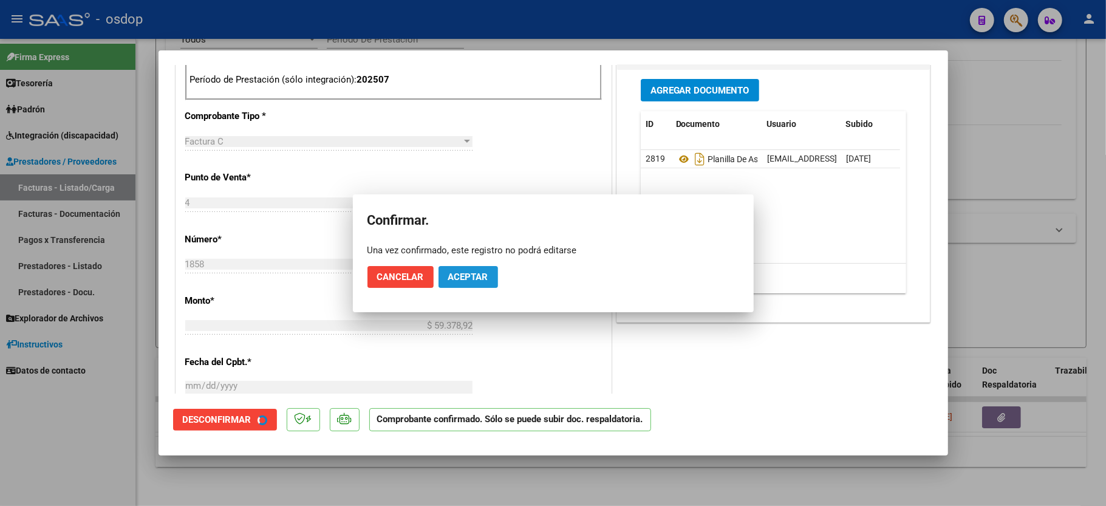
scroll to position [553, 0]
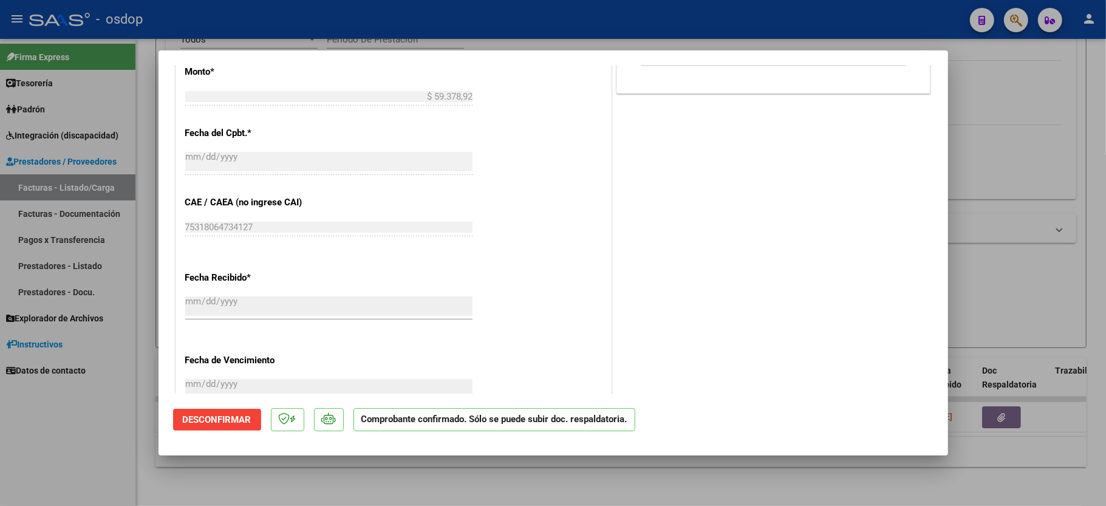
click at [102, 453] on div at bounding box center [553, 253] width 1106 height 506
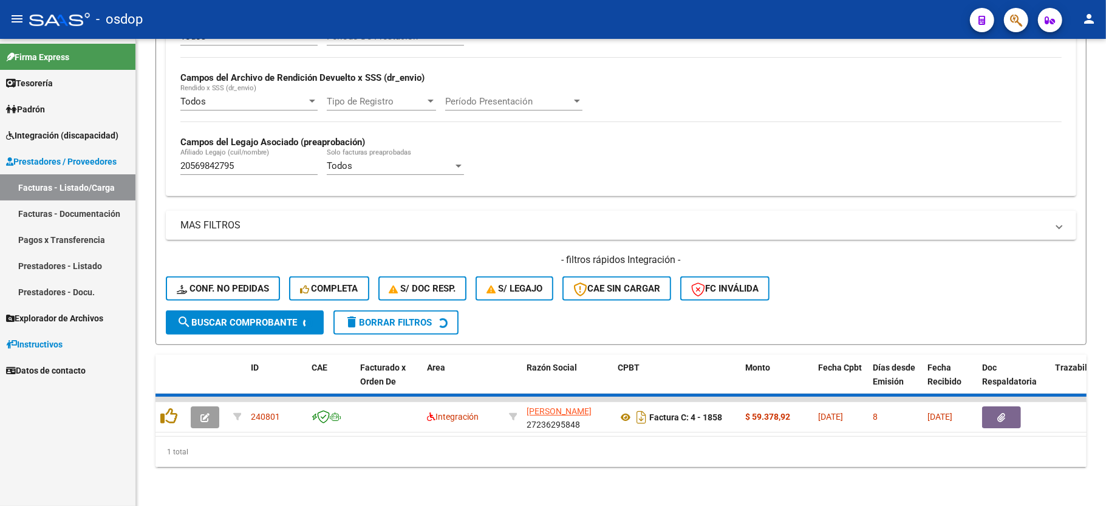
scroll to position [258, 0]
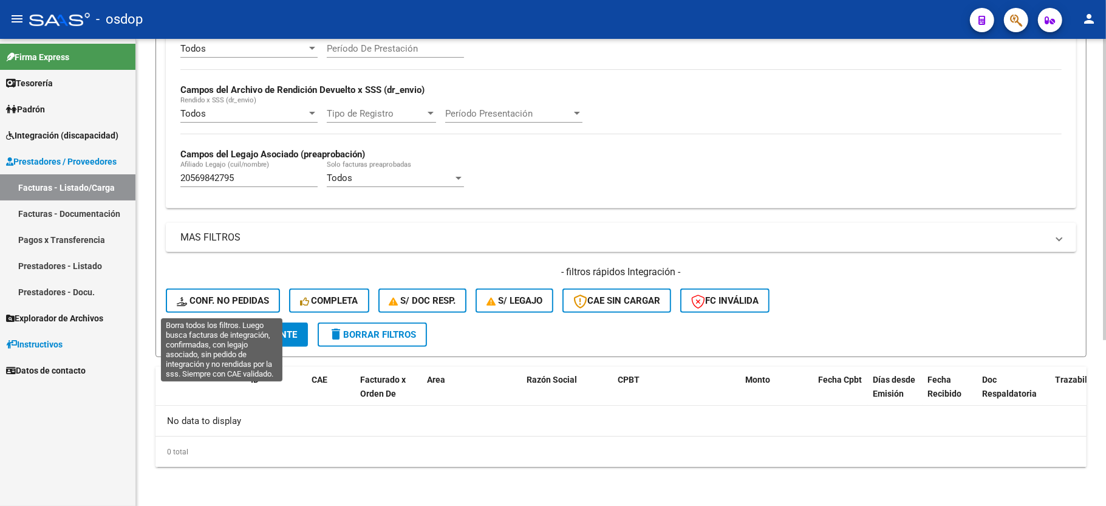
click at [236, 305] on span "Conf. no pedidas" at bounding box center [223, 300] width 92 height 11
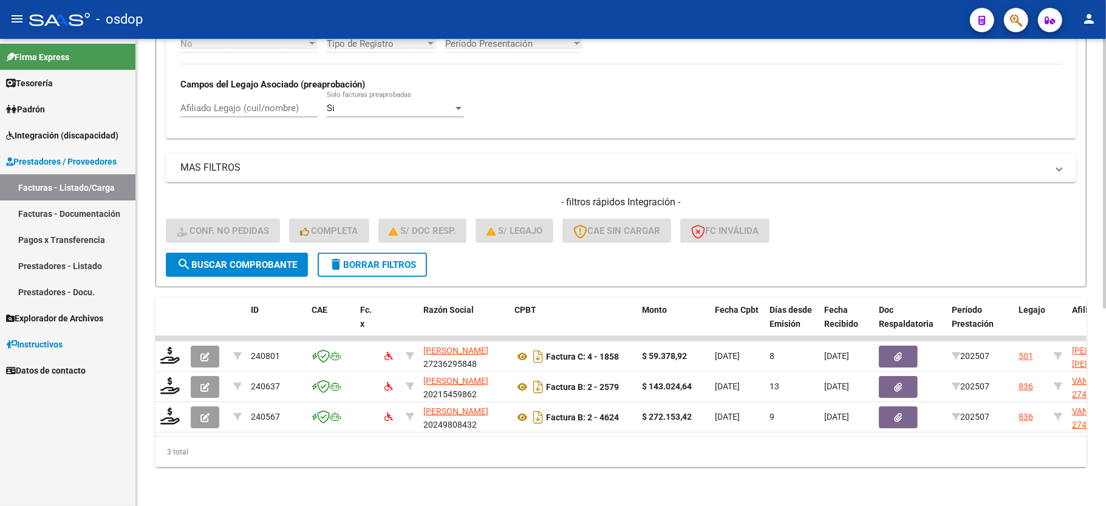
scroll to position [341, 0]
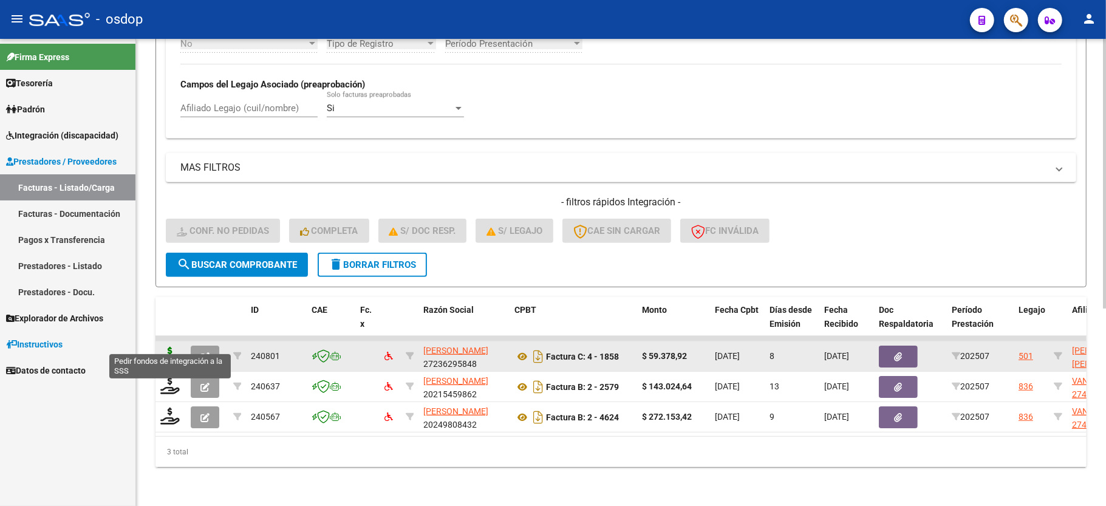
click at [165, 347] on icon at bounding box center [169, 355] width 19 height 17
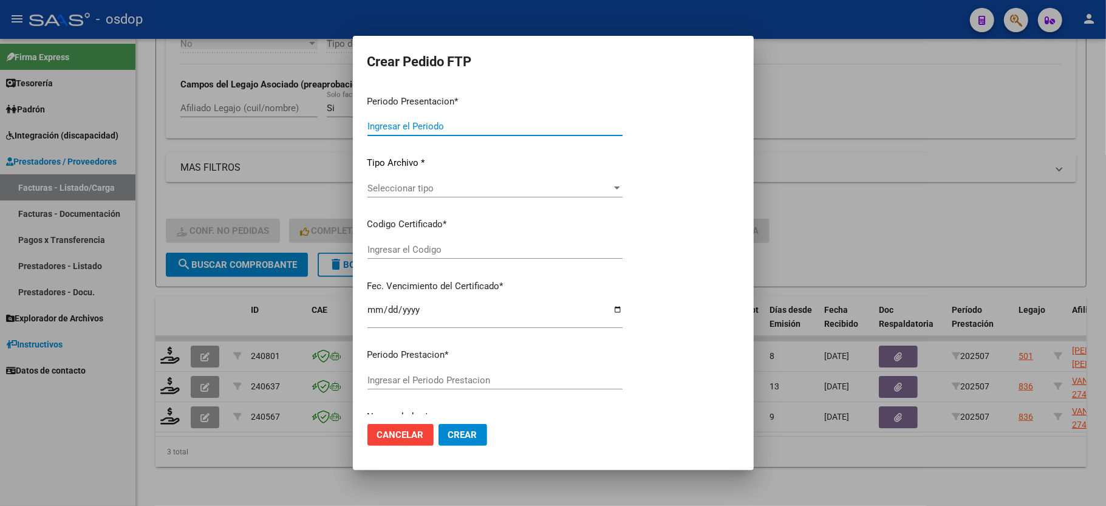
type input "202507"
type input "$ 59.378,92"
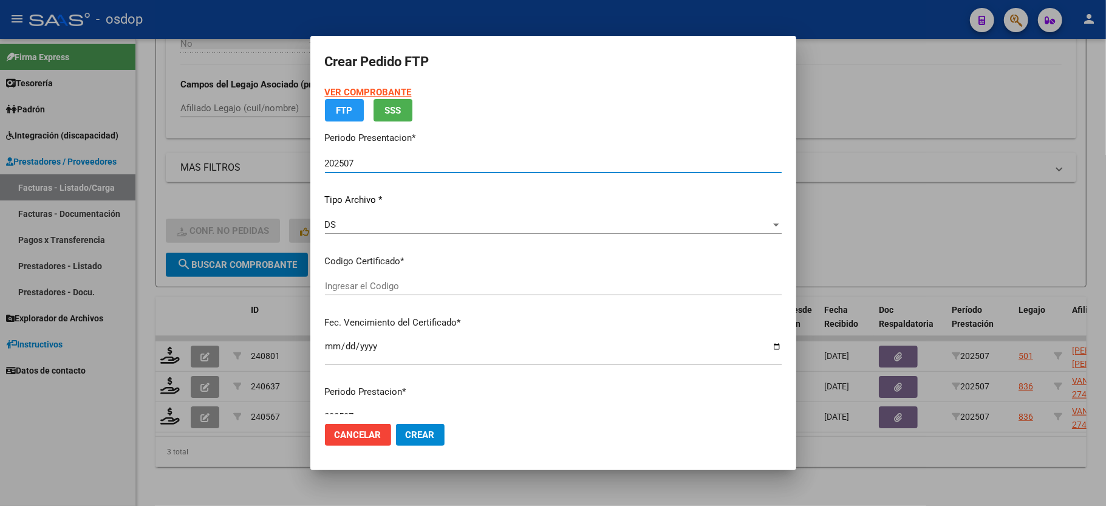
type input "8496166636"
type input "[DATE]"
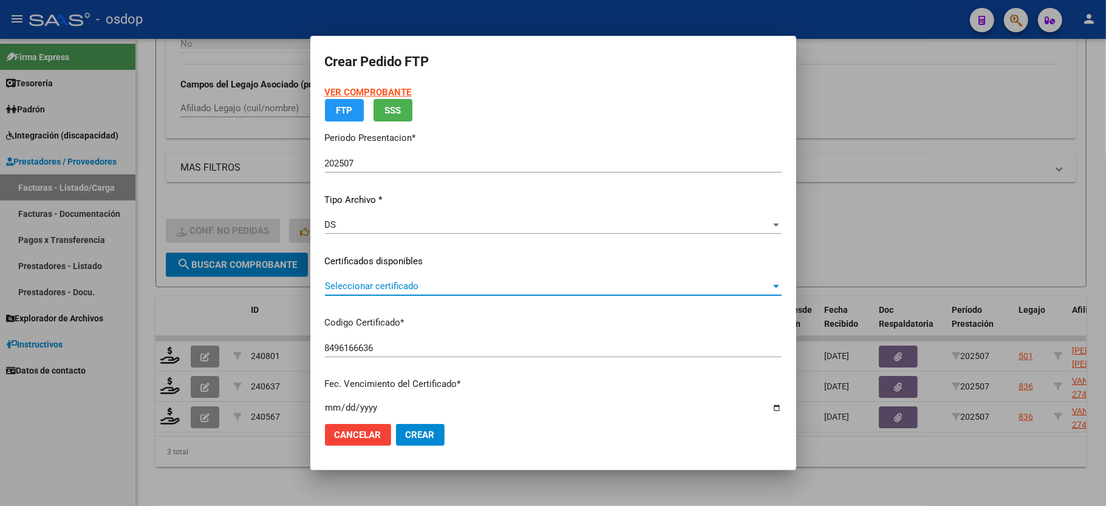
click at [389, 288] on span "Seleccionar certificado" at bounding box center [548, 286] width 446 height 11
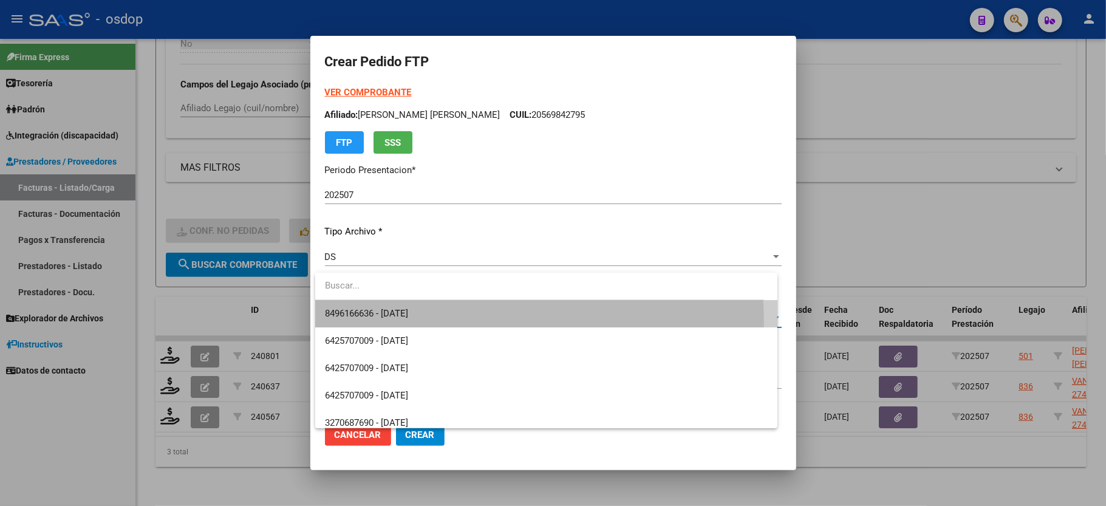
click at [381, 323] on span "8496166636 - [DATE]" at bounding box center [546, 313] width 443 height 27
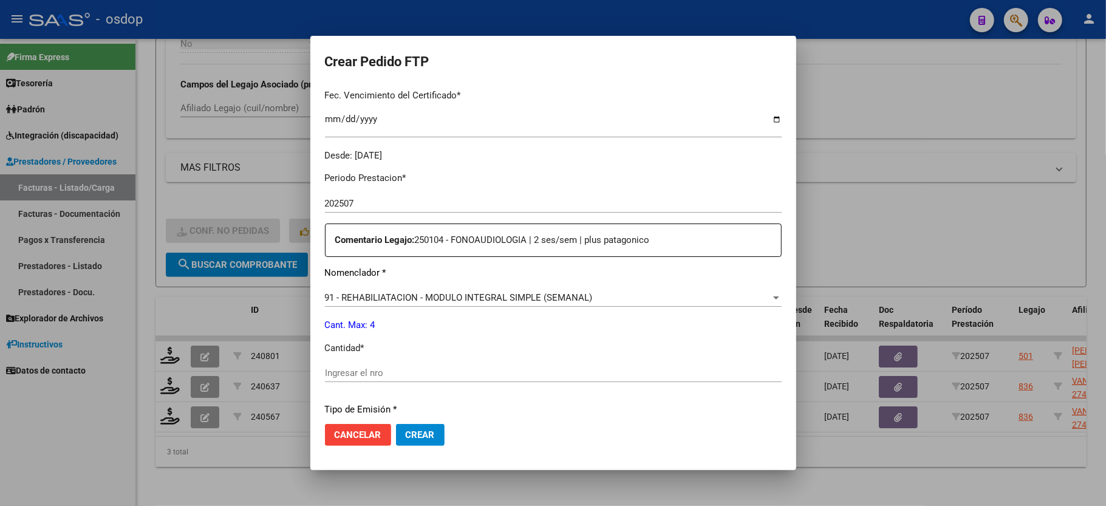
scroll to position [324, 0]
click at [423, 364] on input "Ingresar el nro" at bounding box center [553, 369] width 457 height 11
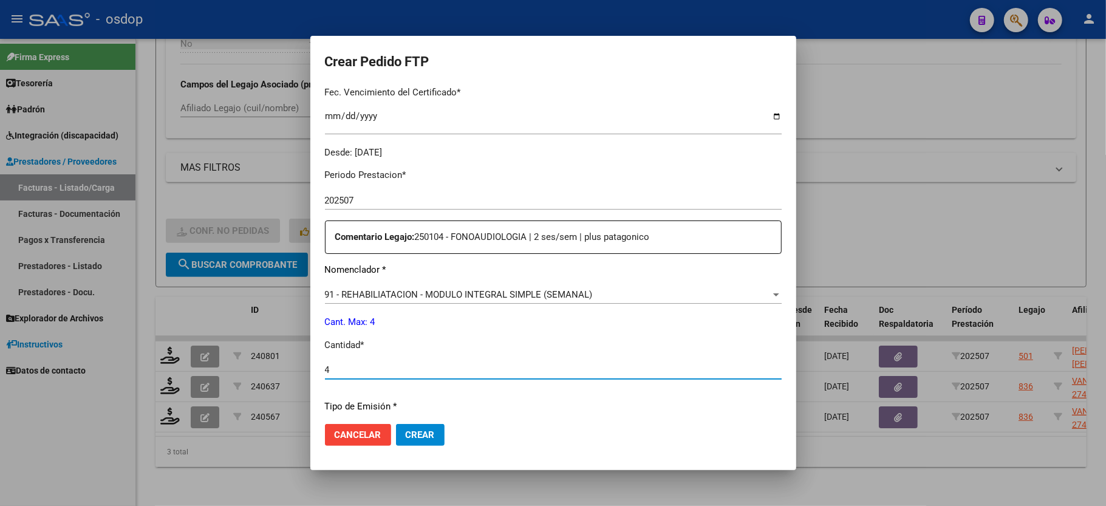
type input "4"
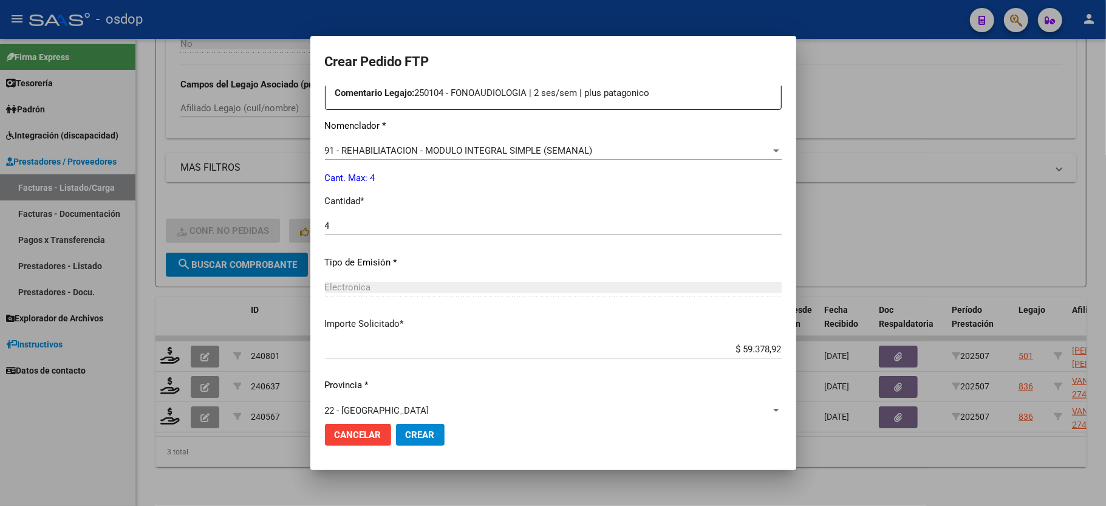
scroll to position [476, 0]
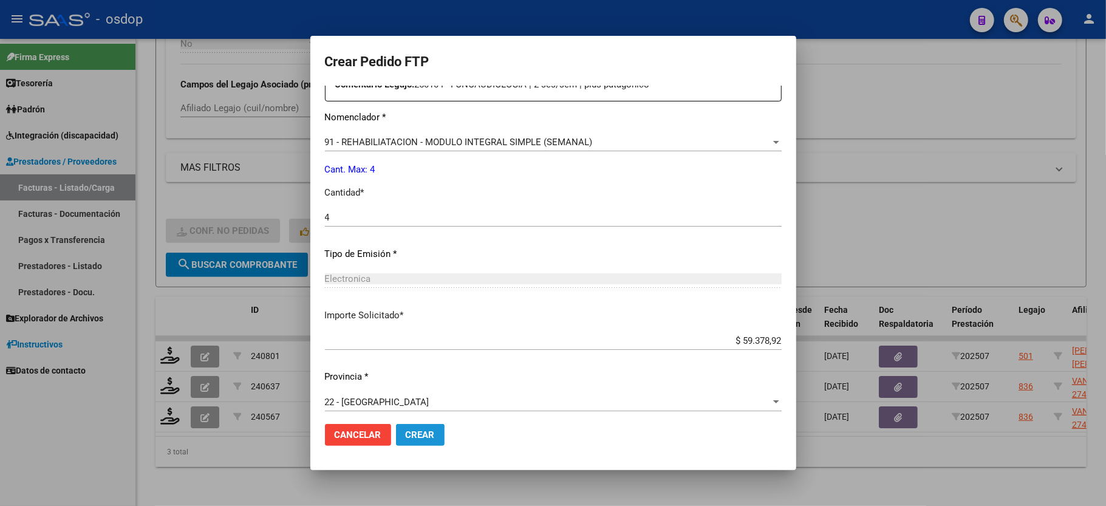
click at [414, 440] on span "Crear" at bounding box center [420, 434] width 29 height 11
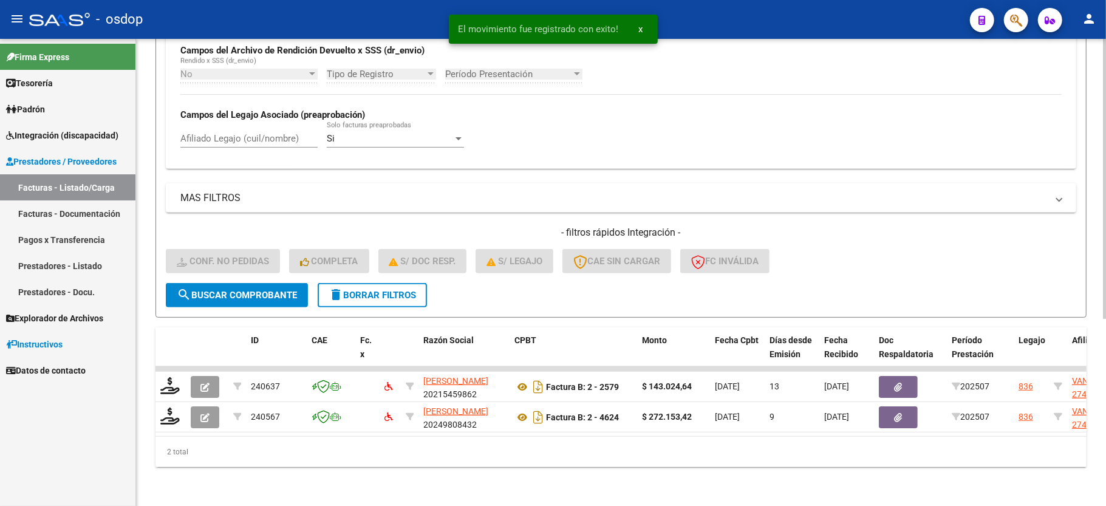
scroll to position [312, 0]
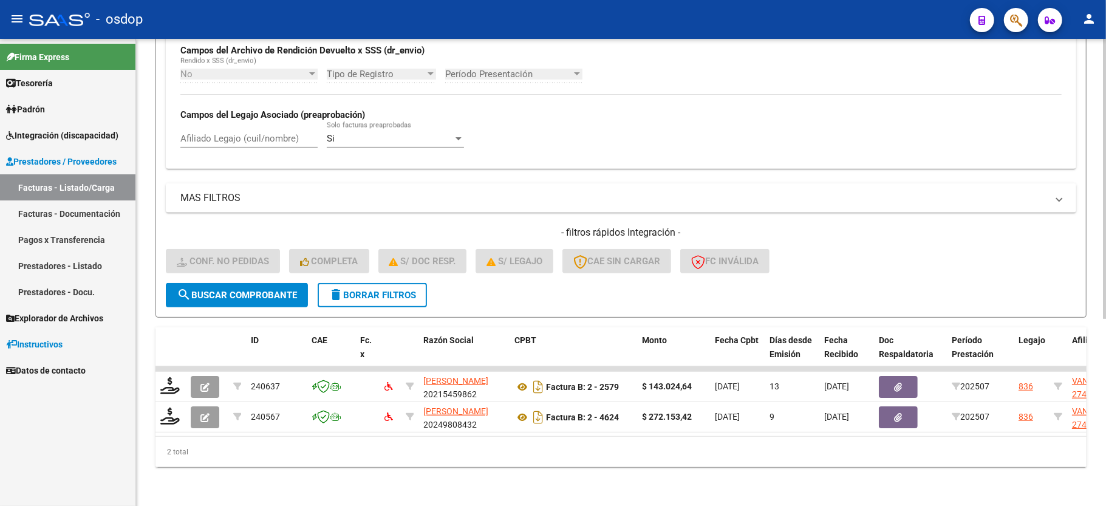
click at [354, 290] on span "delete Borrar Filtros" at bounding box center [372, 295] width 87 height 11
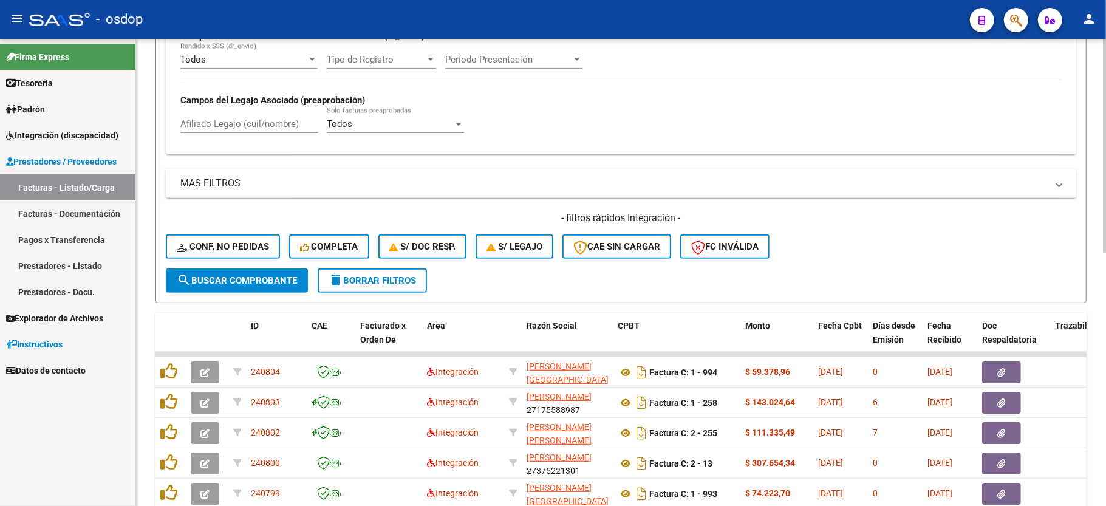
click at [238, 118] on div "Afiliado Legajo (cuil/nombre)" at bounding box center [248, 120] width 137 height 26
paste input "27533055791"
type input "27533055791"
click at [256, 281] on span "search Buscar Comprobante" at bounding box center [237, 280] width 120 height 11
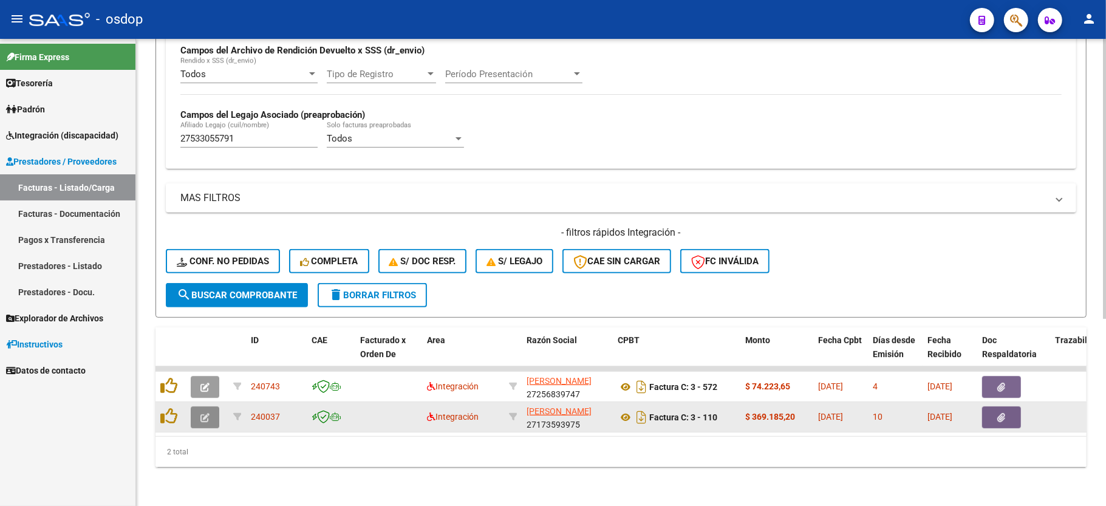
click at [208, 413] on icon "button" at bounding box center [204, 417] width 9 height 9
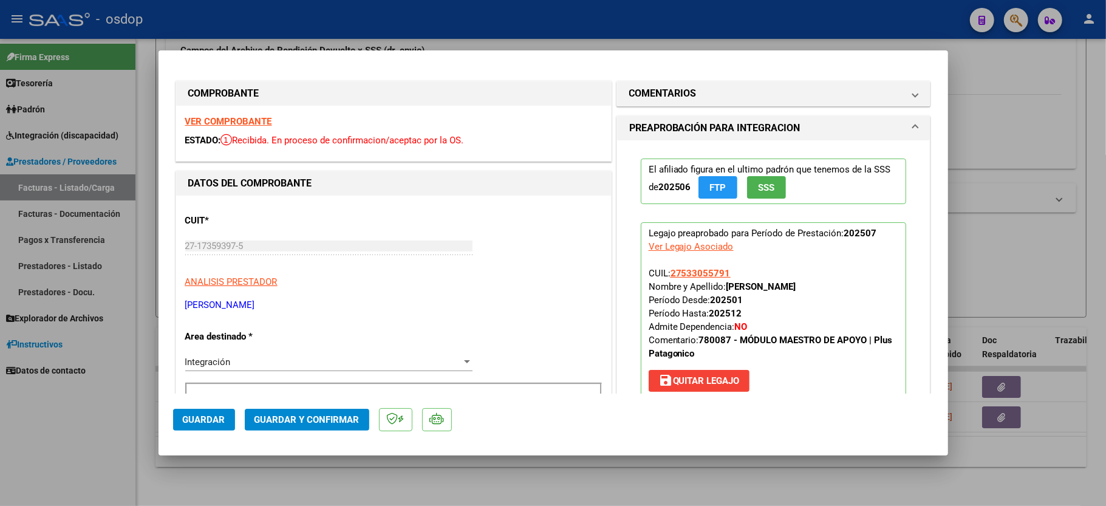
click at [241, 114] on div "VER COMPROBANTE ESTADO: Recibida. En proceso de confirmacion/aceptac por la OS." at bounding box center [393, 133] width 435 height 55
click at [238, 117] on strong "VER COMPROBANTE" at bounding box center [228, 121] width 87 height 11
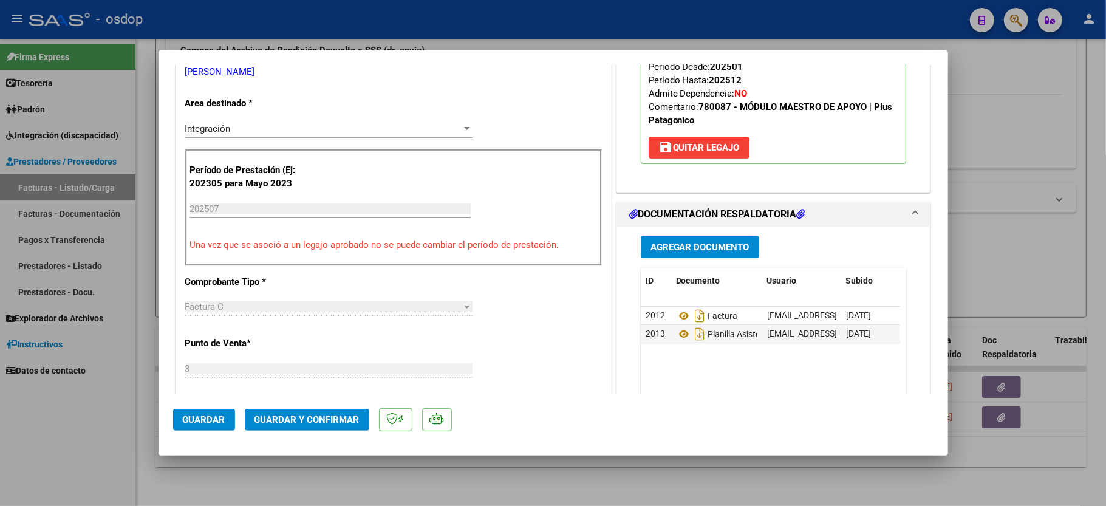
scroll to position [243, 0]
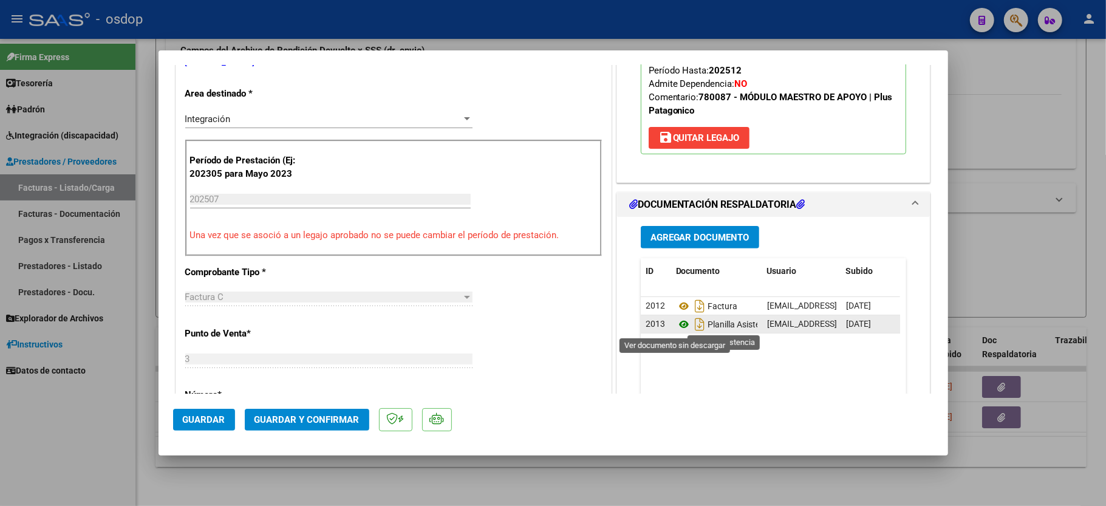
click at [677, 329] on icon at bounding box center [684, 324] width 16 height 15
click at [0, 446] on div at bounding box center [553, 253] width 1106 height 506
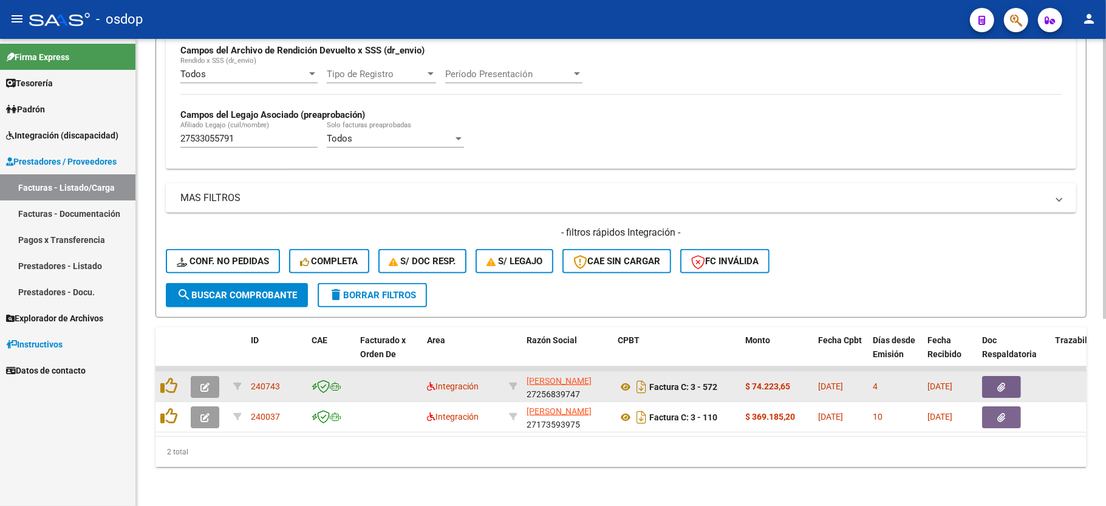
click at [205, 383] on icon "button" at bounding box center [204, 387] width 9 height 9
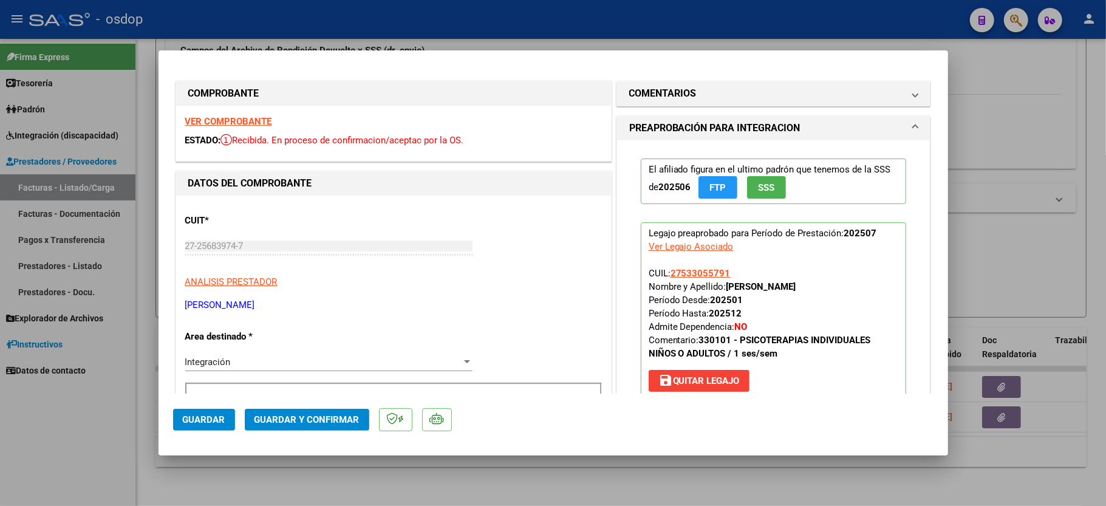
click at [198, 117] on strong "VER COMPROBANTE" at bounding box center [228, 121] width 87 height 11
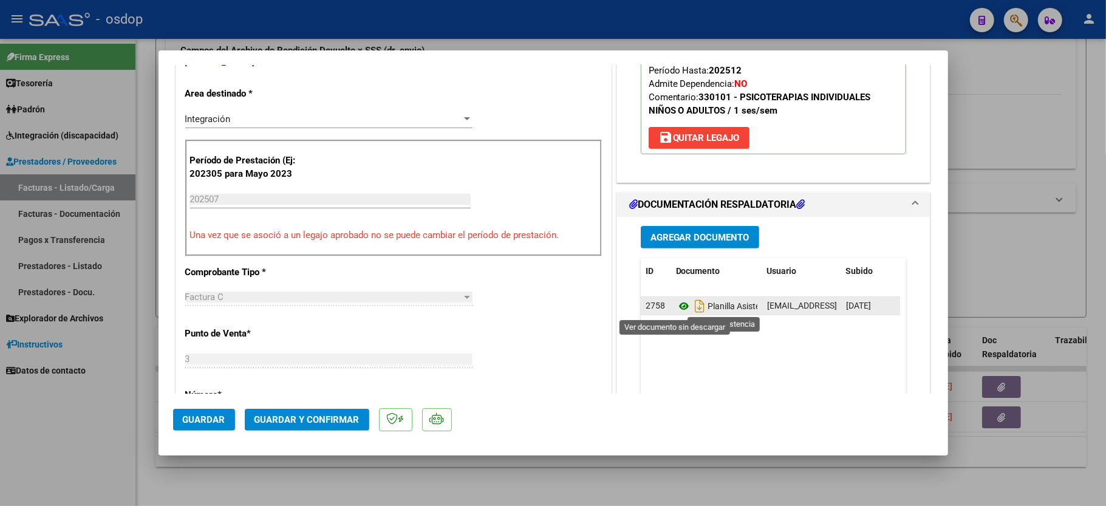
click at [676, 307] on icon at bounding box center [684, 306] width 16 height 15
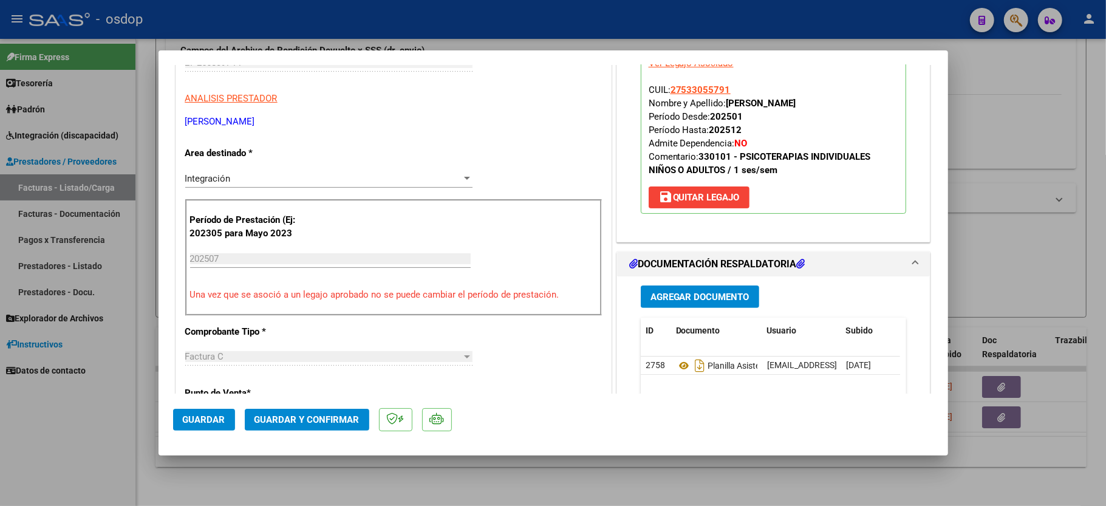
scroll to position [324, 0]
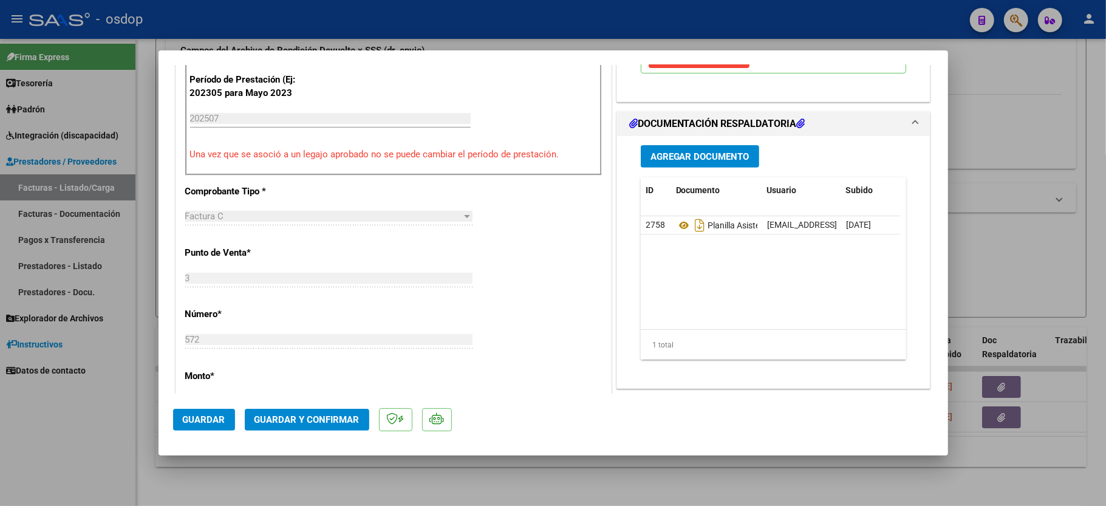
click at [307, 408] on mat-dialog-actions "Guardar Guardar y Confirmar" at bounding box center [553, 418] width 761 height 48
click at [303, 416] on span "Guardar y Confirmar" at bounding box center [307, 419] width 105 height 11
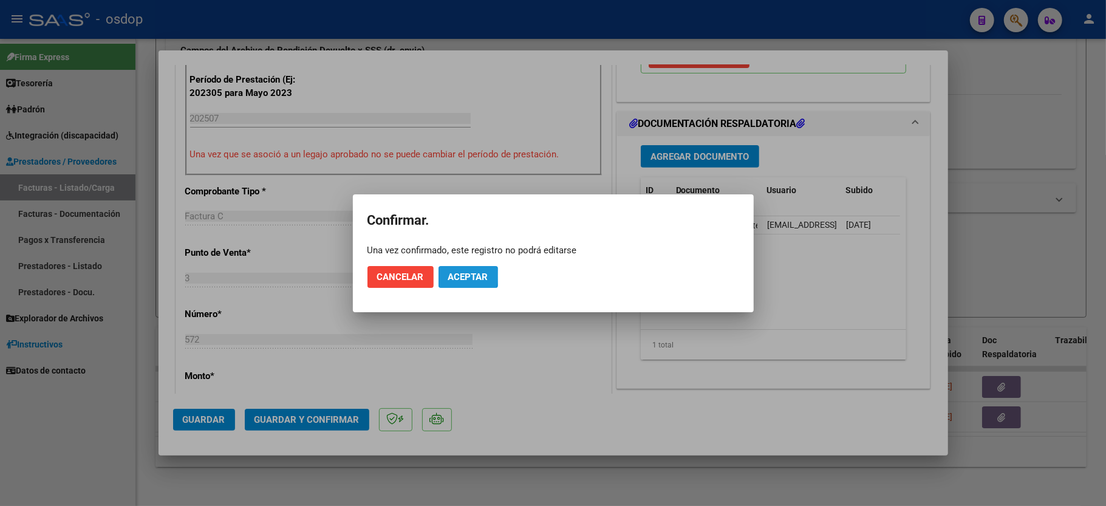
click at [454, 276] on span "Aceptar" at bounding box center [468, 277] width 40 height 11
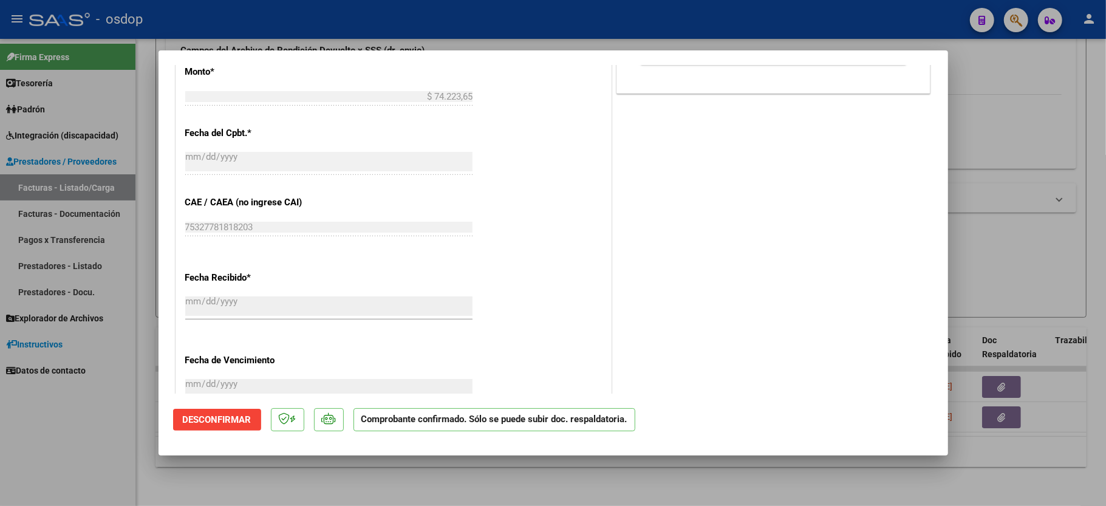
click at [75, 476] on div at bounding box center [553, 253] width 1106 height 506
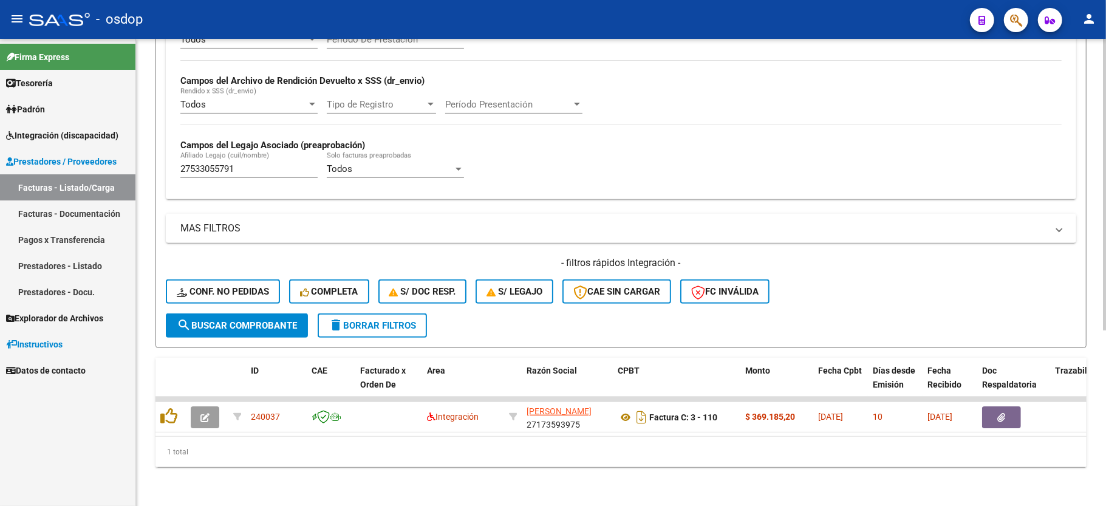
scroll to position [281, 0]
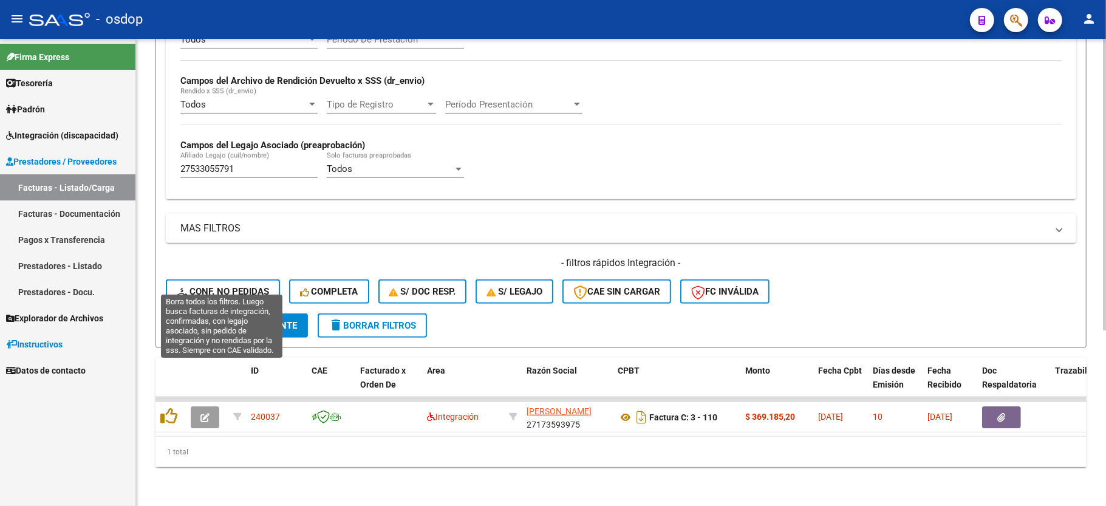
click at [248, 286] on span "Conf. no pedidas" at bounding box center [223, 291] width 92 height 11
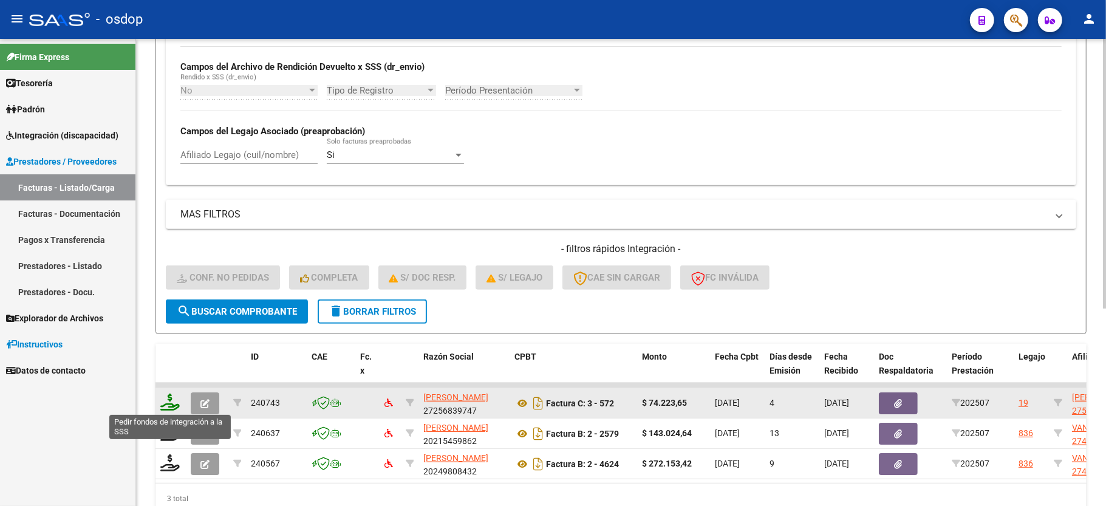
click at [171, 402] on icon at bounding box center [169, 402] width 19 height 17
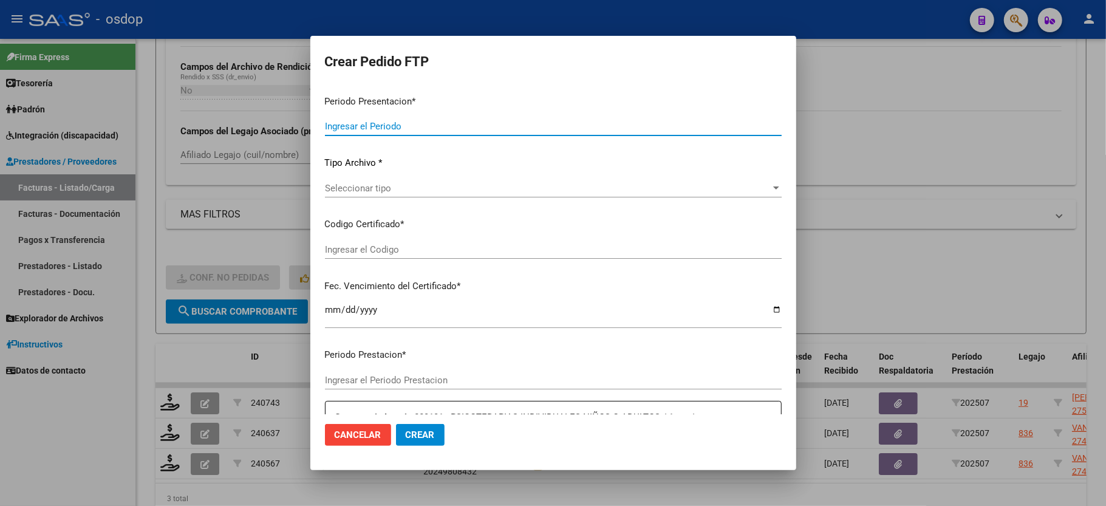
type input "202507"
type input "$ 74.223,65"
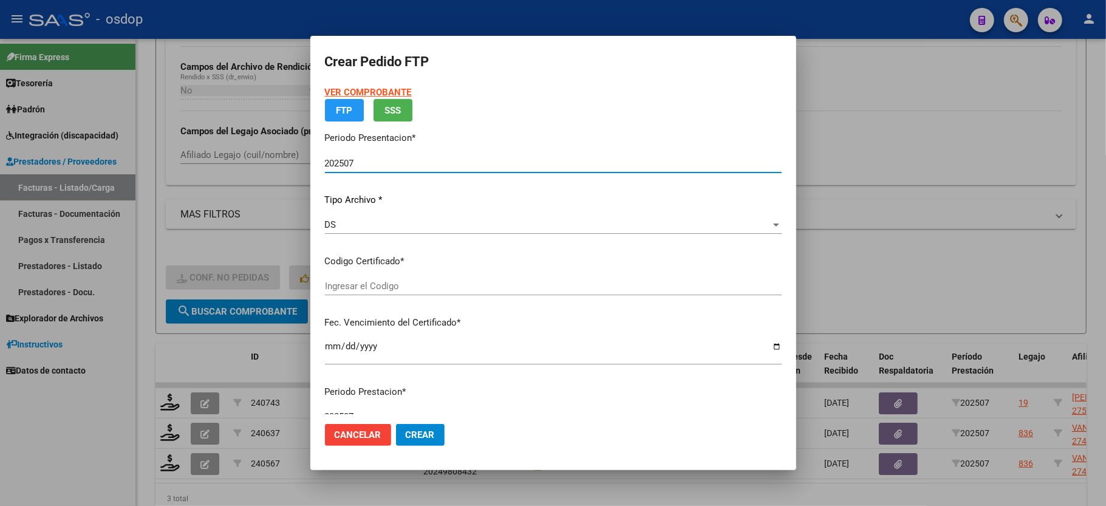
type input "5287416202"
type input "[DATE]"
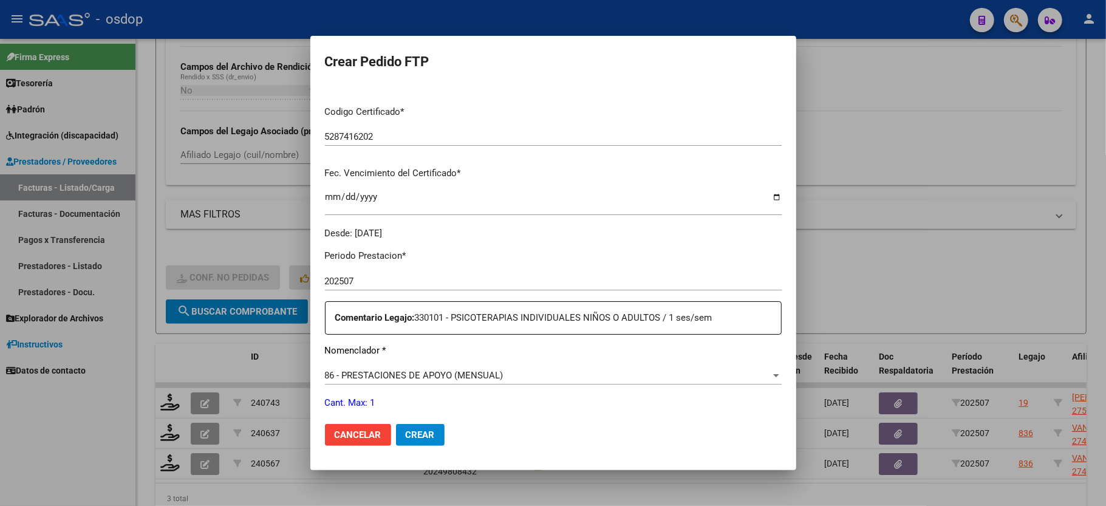
scroll to position [162, 0]
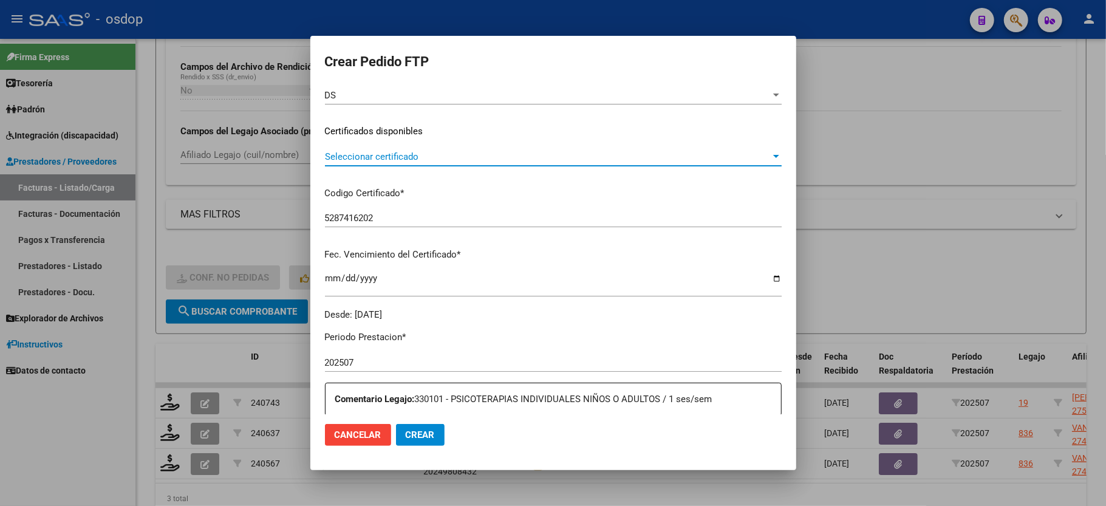
click at [399, 151] on span "Seleccionar certificado" at bounding box center [548, 156] width 446 height 11
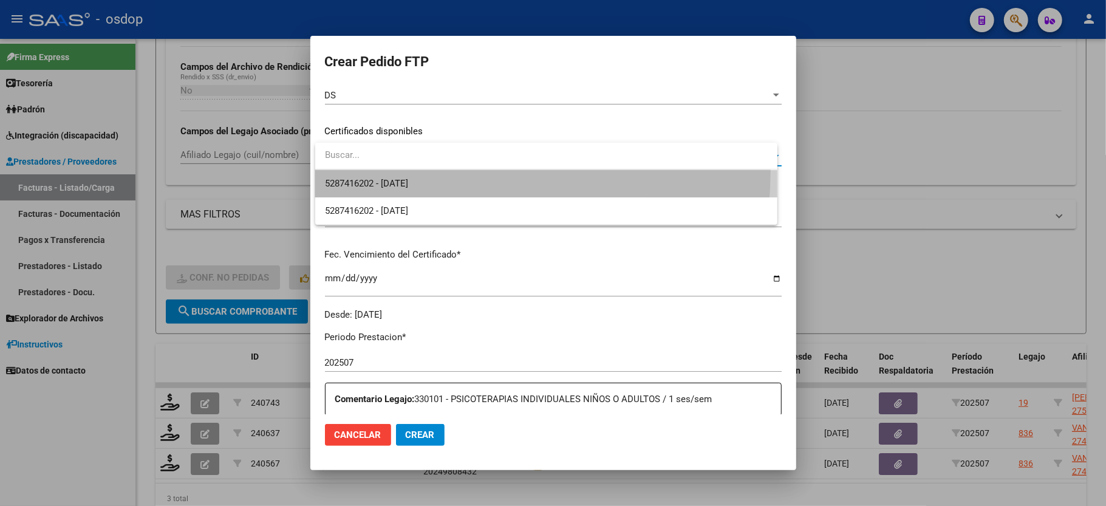
click at [399, 170] on span "5287416202 - [DATE]" at bounding box center [546, 183] width 443 height 27
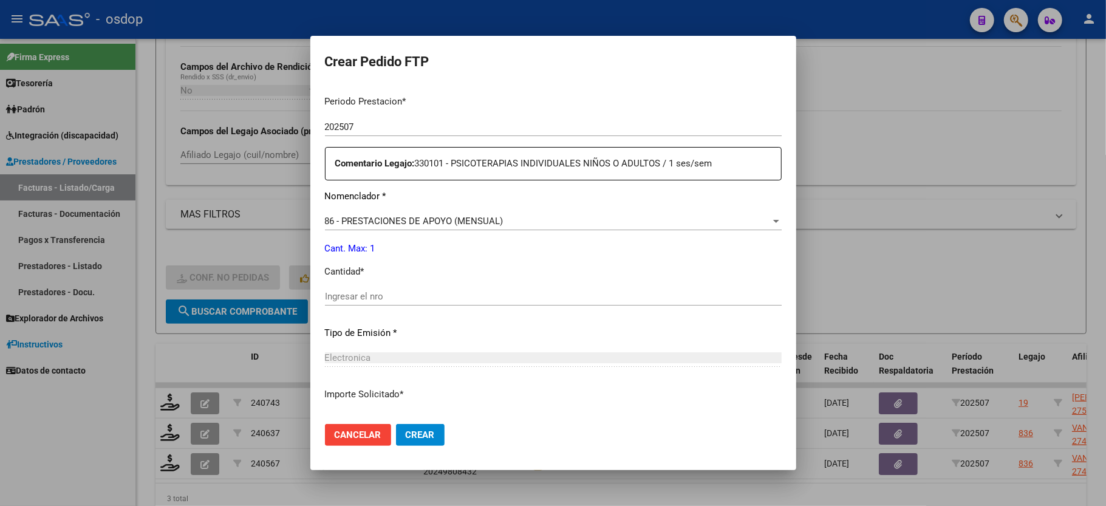
scroll to position [405, 0]
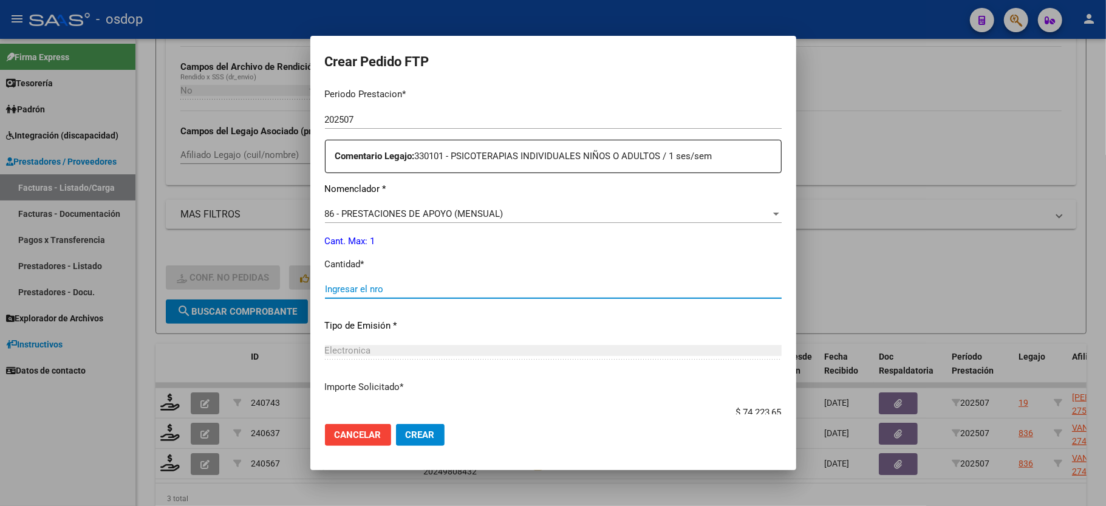
click at [385, 284] on input "Ingresar el nro" at bounding box center [553, 289] width 457 height 11
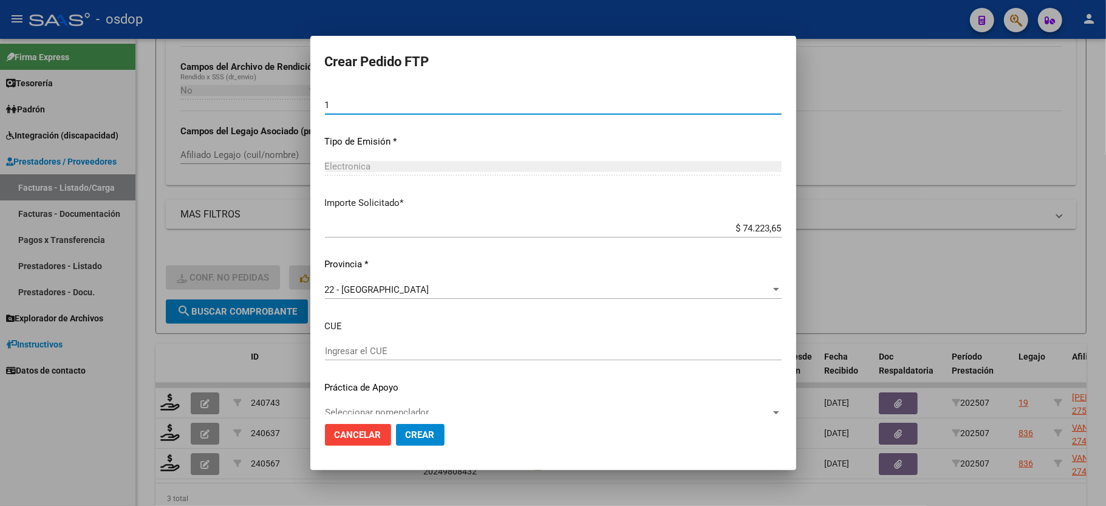
scroll to position [599, 0]
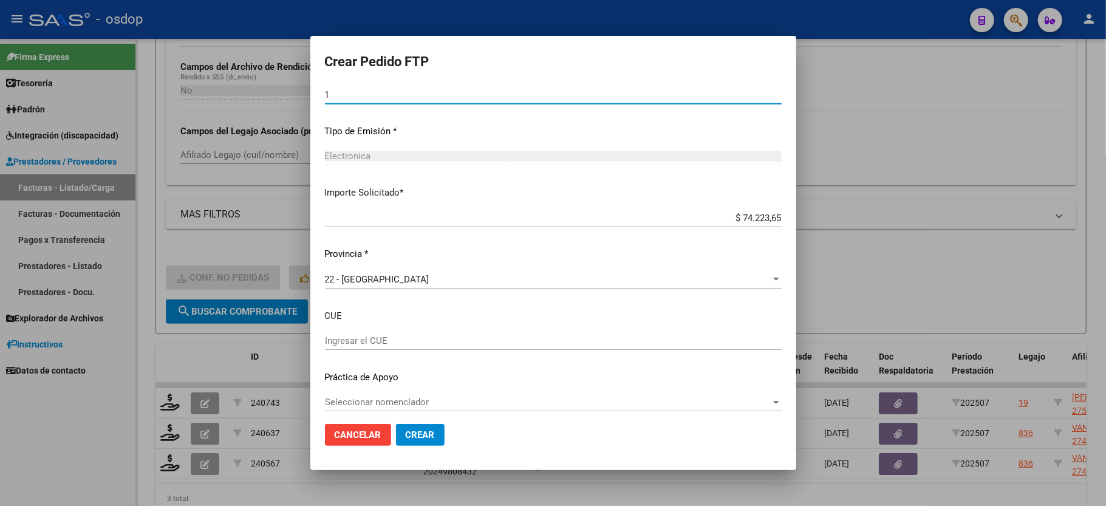
type input "1"
click at [417, 434] on span "Crear" at bounding box center [420, 434] width 29 height 11
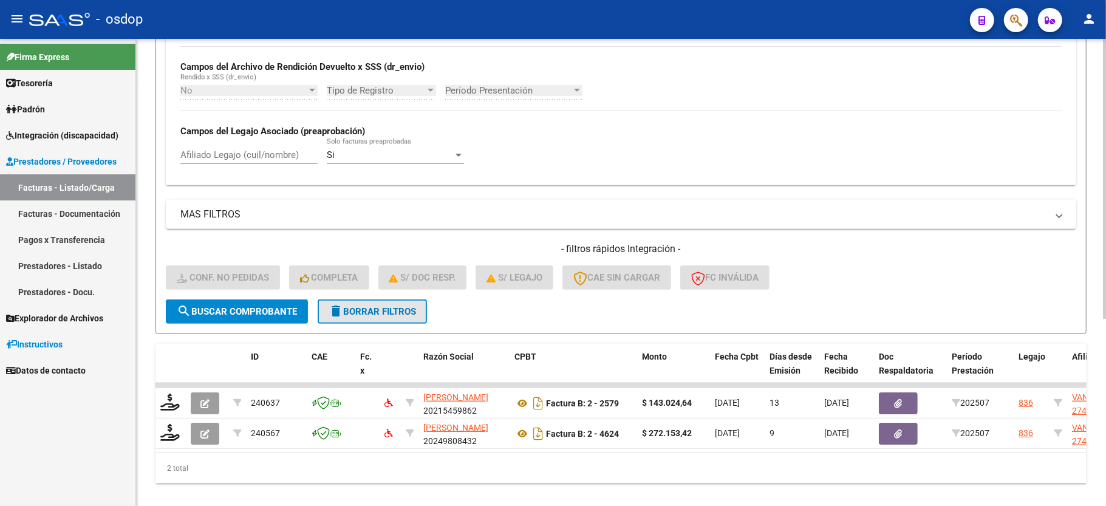
click at [368, 314] on span "delete Borrar Filtros" at bounding box center [372, 311] width 87 height 11
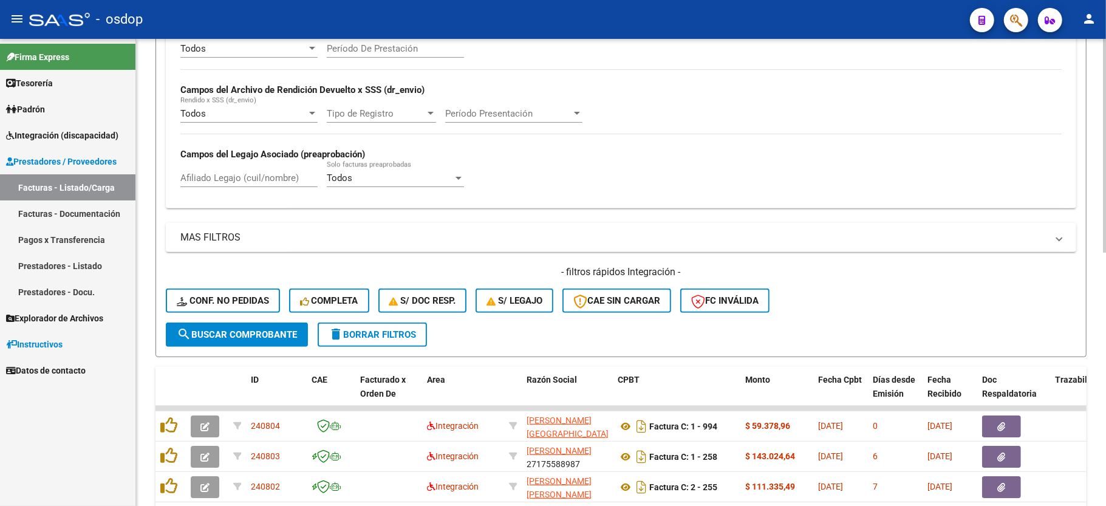
scroll to position [281, 0]
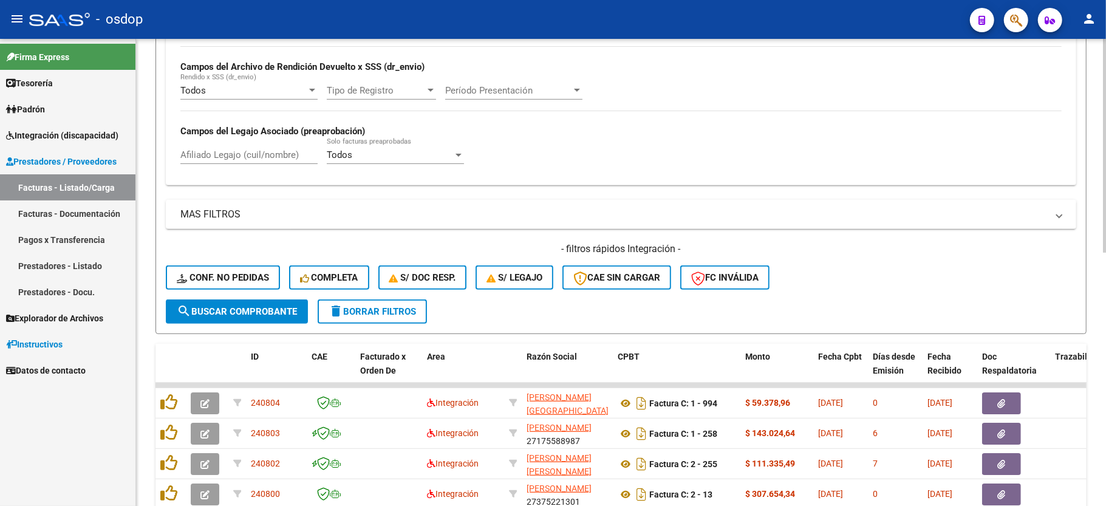
click at [216, 158] on input "Afiliado Legajo (cuil/nombre)" at bounding box center [248, 154] width 137 height 11
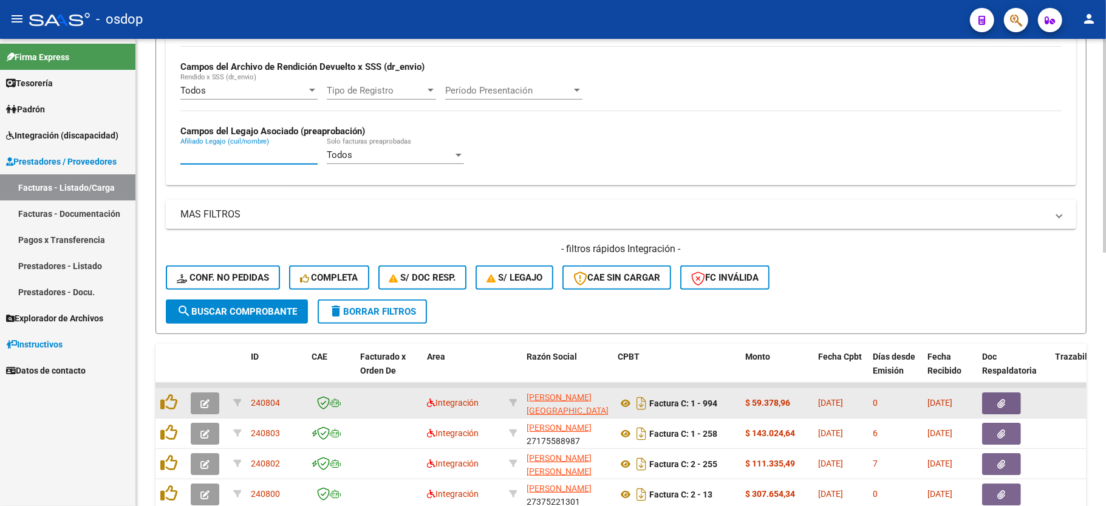
paste input "20475974493"
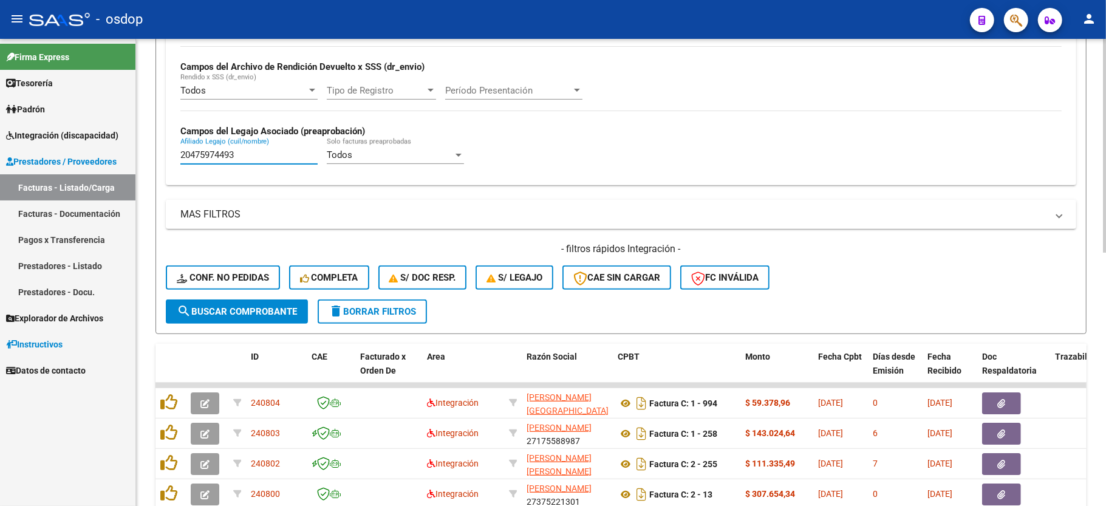
type input "20475974493"
click at [226, 315] on span "search Buscar Comprobante" at bounding box center [237, 311] width 120 height 11
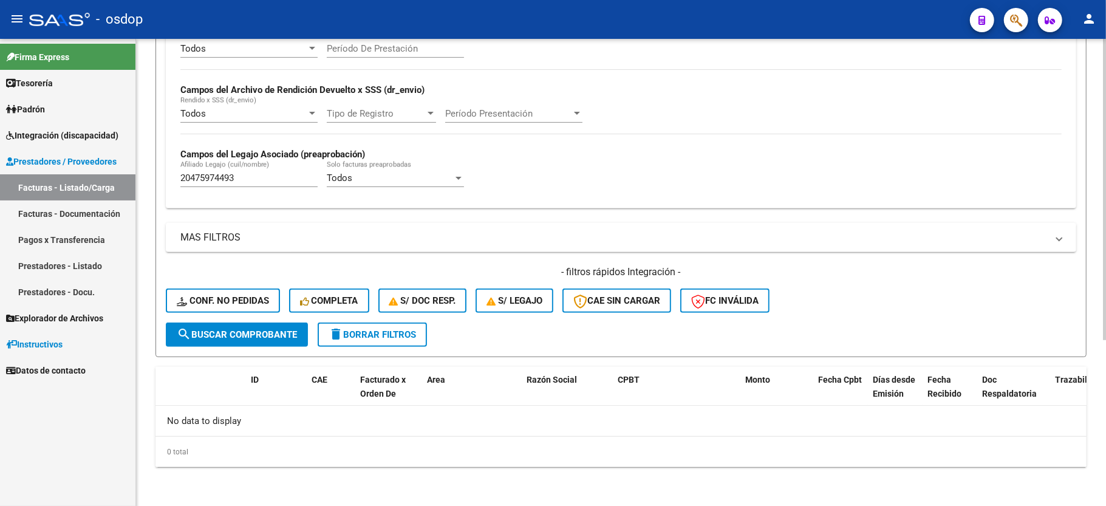
scroll to position [258, 0]
click at [345, 336] on span "delete Borrar Filtros" at bounding box center [372, 334] width 87 height 11
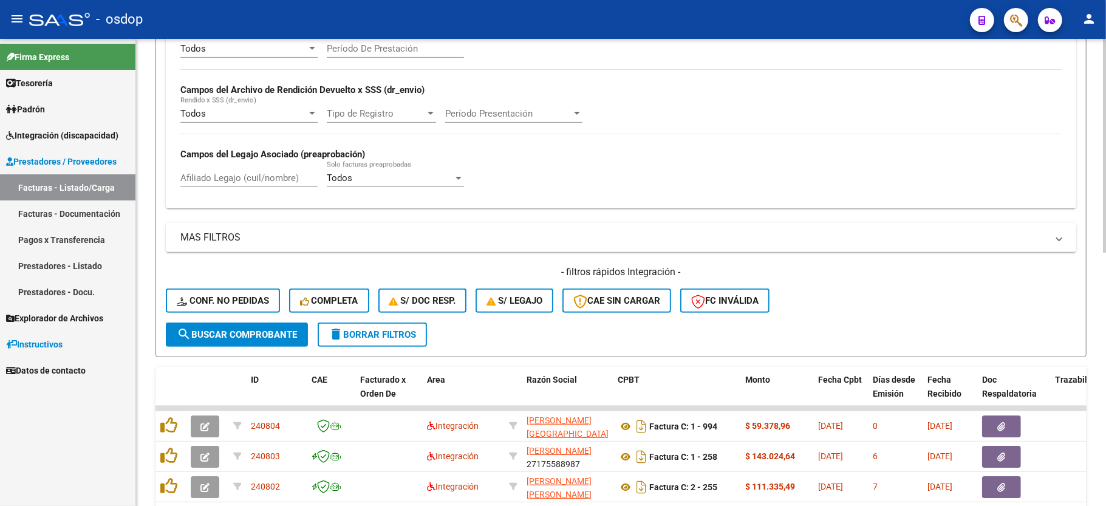
click at [287, 194] on div "Afiliado Legajo (cuil/nombre)" at bounding box center [248, 180] width 137 height 38
click at [283, 182] on input "Afiliado Legajo (cuil/nombre)" at bounding box center [248, 178] width 137 height 11
paste input "23560560664"
type input "23560560664"
click at [250, 327] on button "search Buscar Comprobante" at bounding box center [237, 335] width 142 height 24
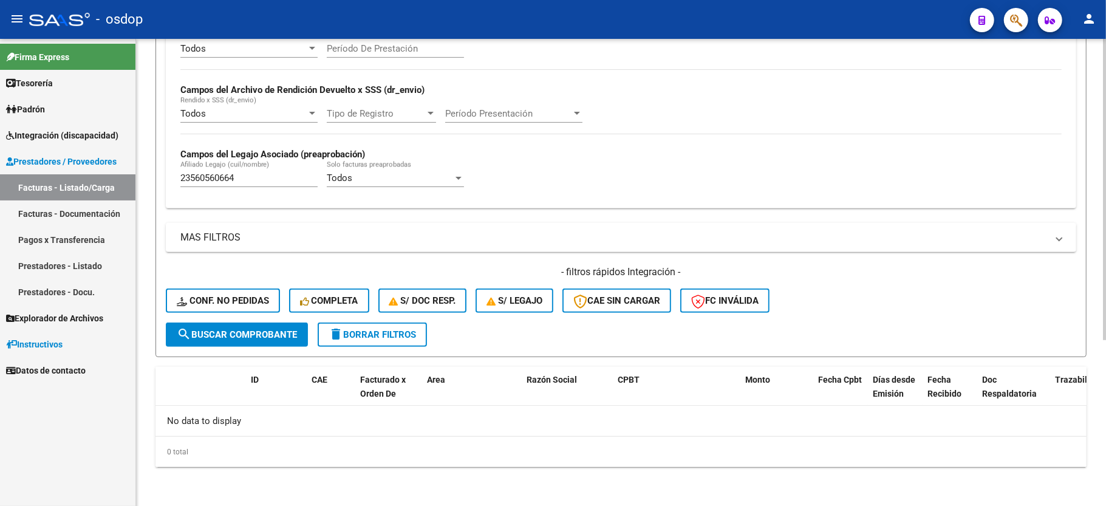
click at [364, 351] on form "Filtros Id Area Area Seleccionar Gerenciador Seleccionar Gerenciador No Confirm…" at bounding box center [621, 121] width 931 height 471
click at [372, 333] on span "delete Borrar Filtros" at bounding box center [372, 334] width 87 height 11
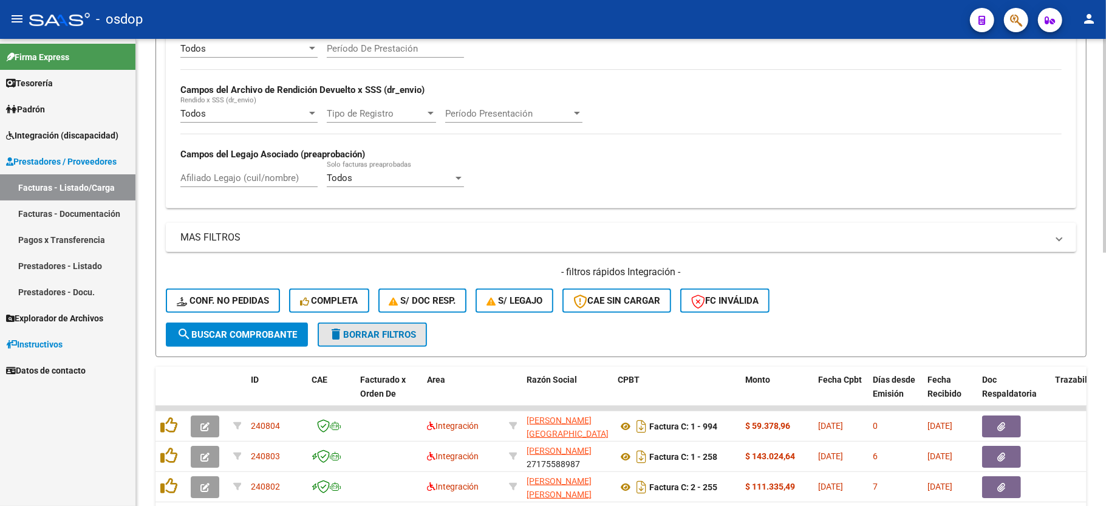
click at [367, 344] on button "delete Borrar Filtros" at bounding box center [372, 335] width 109 height 24
click at [233, 176] on input "Afiliado Legajo (cuil/nombre)" at bounding box center [248, 178] width 137 height 11
paste input "27352760884"
type input "27352760884"
click at [246, 333] on span "search Buscar Comprobante" at bounding box center [237, 334] width 120 height 11
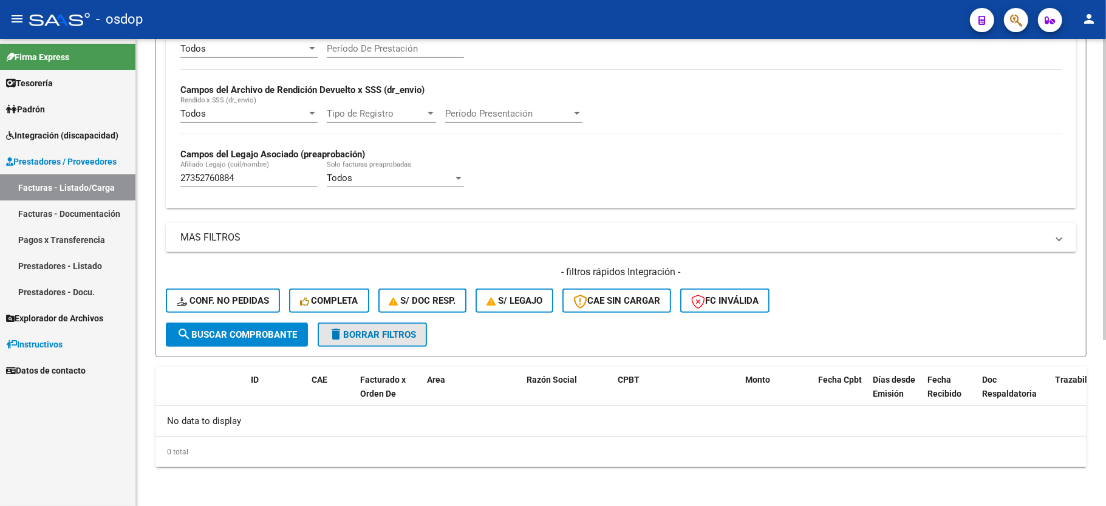
click at [375, 340] on button "delete Borrar Filtros" at bounding box center [372, 335] width 109 height 24
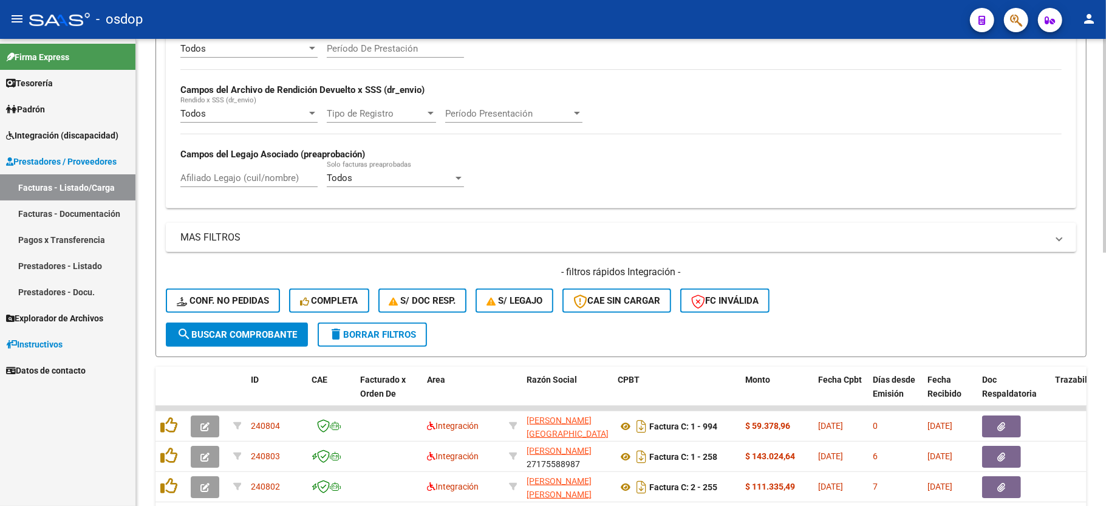
click at [379, 327] on button "delete Borrar Filtros" at bounding box center [372, 335] width 109 height 24
click at [244, 180] on input "Afiliado Legajo (cuil/nombre)" at bounding box center [248, 178] width 137 height 11
paste input "20161438813"
type input "20161438813"
click at [253, 347] on form "Filtros Id Area Area Seleccionar Gerenciador Seleccionar Gerenciador No Confirm…" at bounding box center [621, 121] width 931 height 471
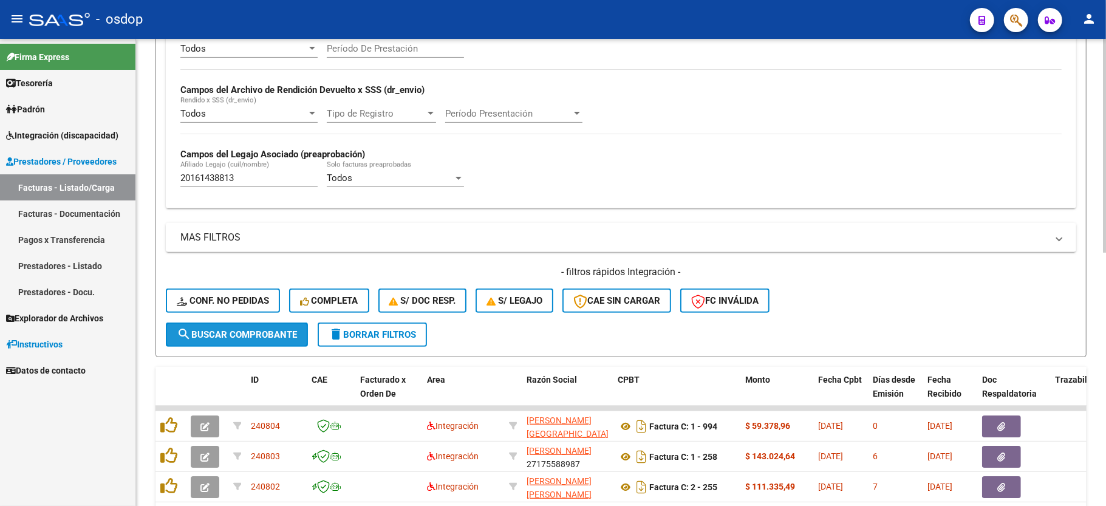
click at [255, 335] on span "search Buscar Comprobante" at bounding box center [237, 334] width 120 height 11
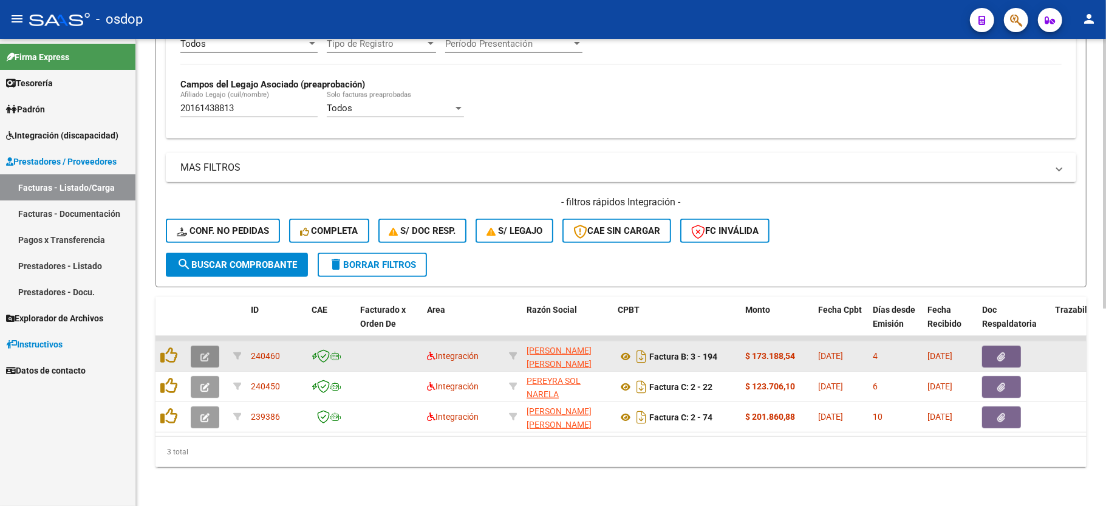
click at [203, 352] on icon "button" at bounding box center [204, 356] width 9 height 9
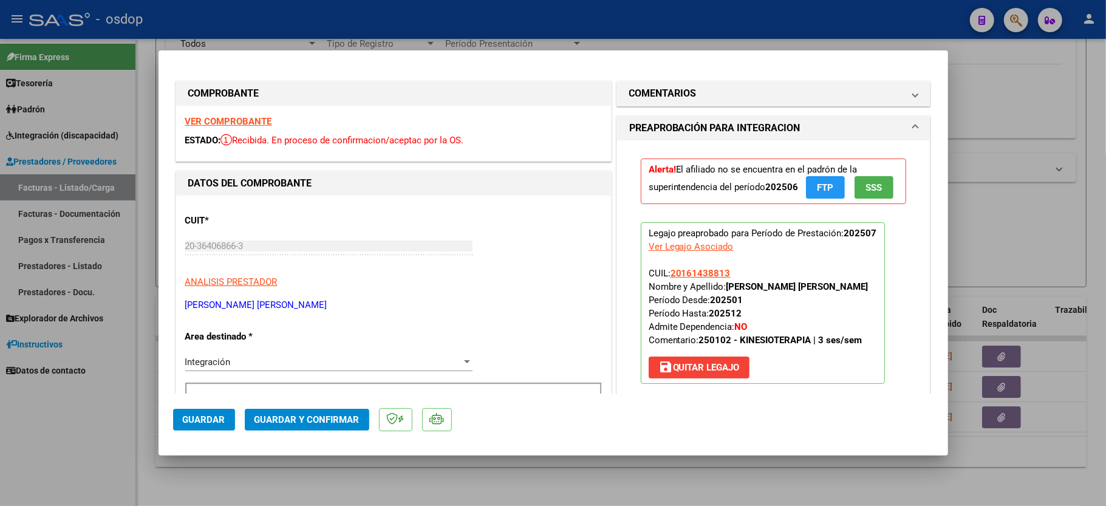
click at [237, 114] on div "VER COMPROBANTE ESTADO: Recibida. En proceso de confirmacion/aceptac por la OS." at bounding box center [393, 133] width 435 height 55
click at [237, 117] on strong "VER COMPROBANTE" at bounding box center [228, 121] width 87 height 11
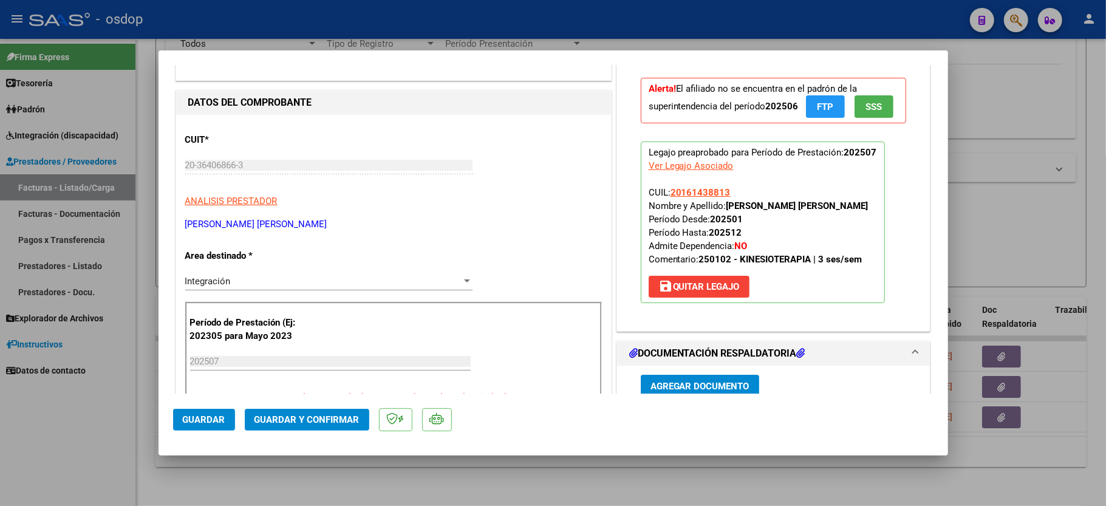
scroll to position [162, 0]
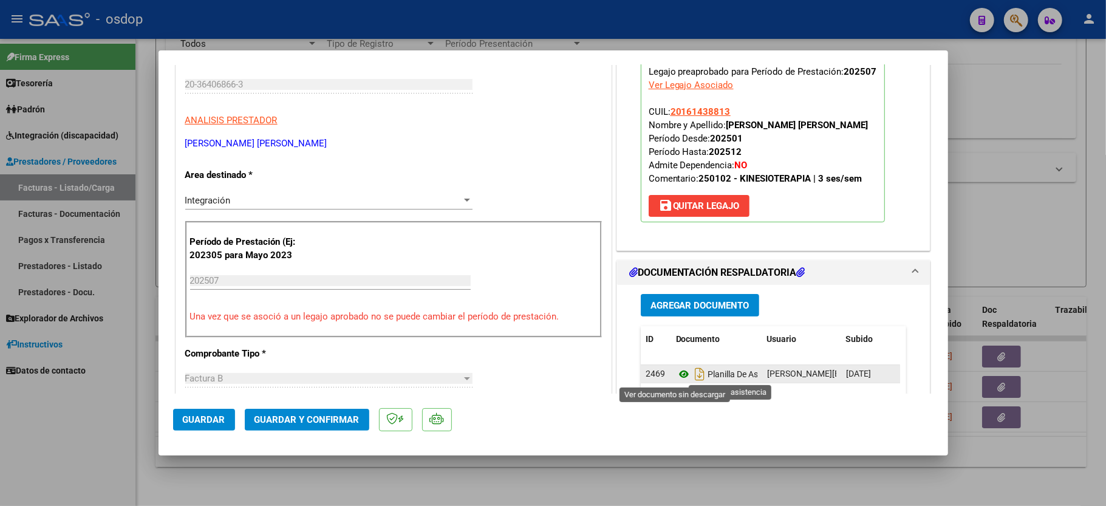
click at [676, 372] on icon at bounding box center [684, 374] width 16 height 15
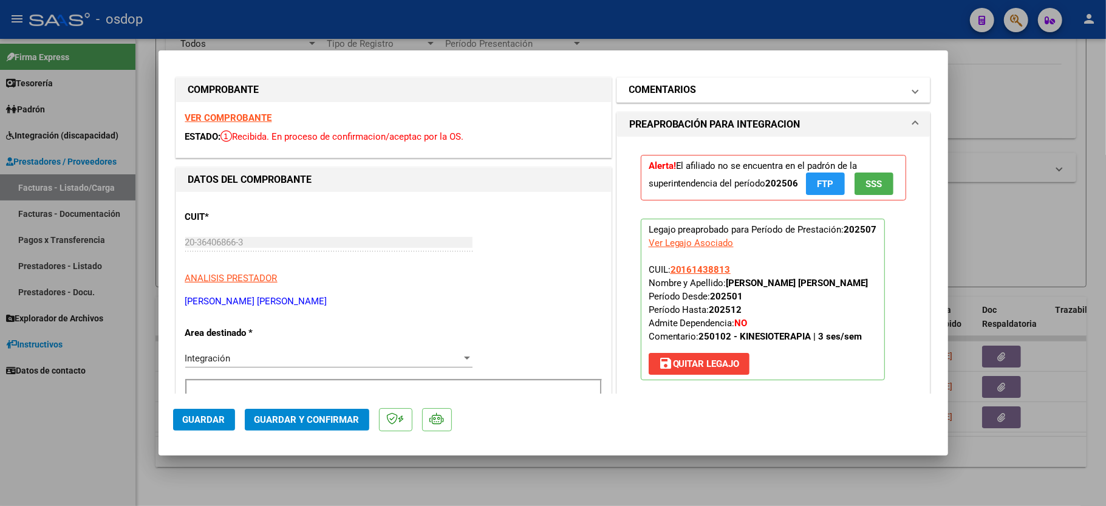
scroll to position [0, 0]
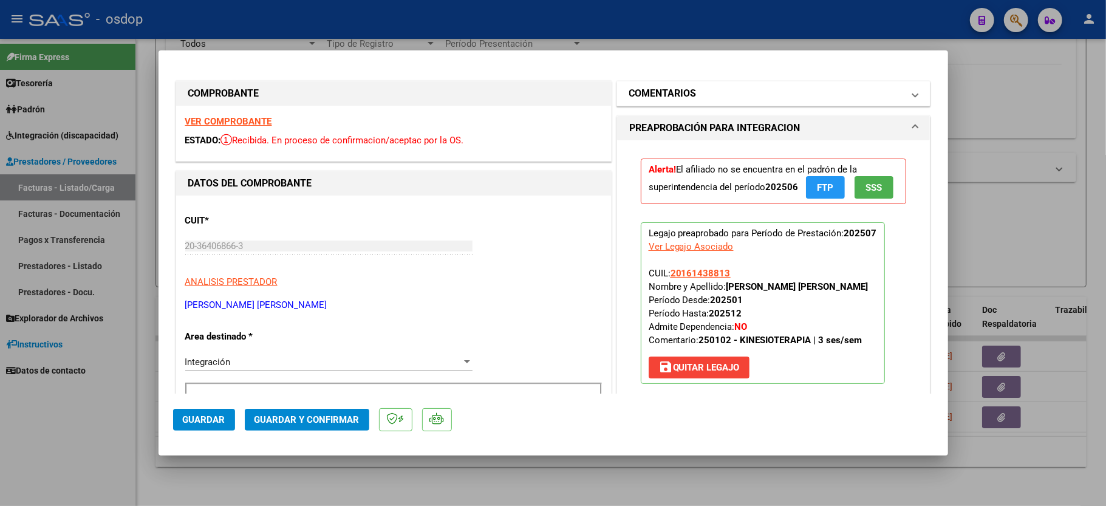
click at [697, 94] on mat-panel-title "COMENTARIOS" at bounding box center [766, 93] width 275 height 15
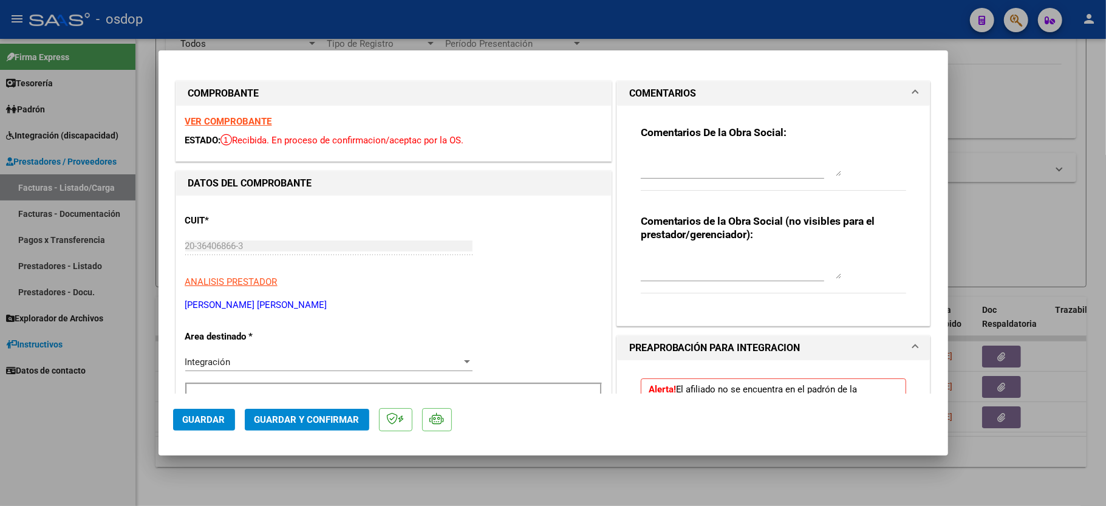
click at [669, 159] on textarea at bounding box center [741, 164] width 200 height 24
type textarea "Según mes calendario máximo 13 sesiones"
click at [676, 273] on textarea at bounding box center [741, 267] width 200 height 24
click at [727, 261] on textarea "Solicitar $" at bounding box center [741, 267] width 200 height 24
click at [701, 261] on textarea "Solicitar $160" at bounding box center [741, 267] width 200 height 24
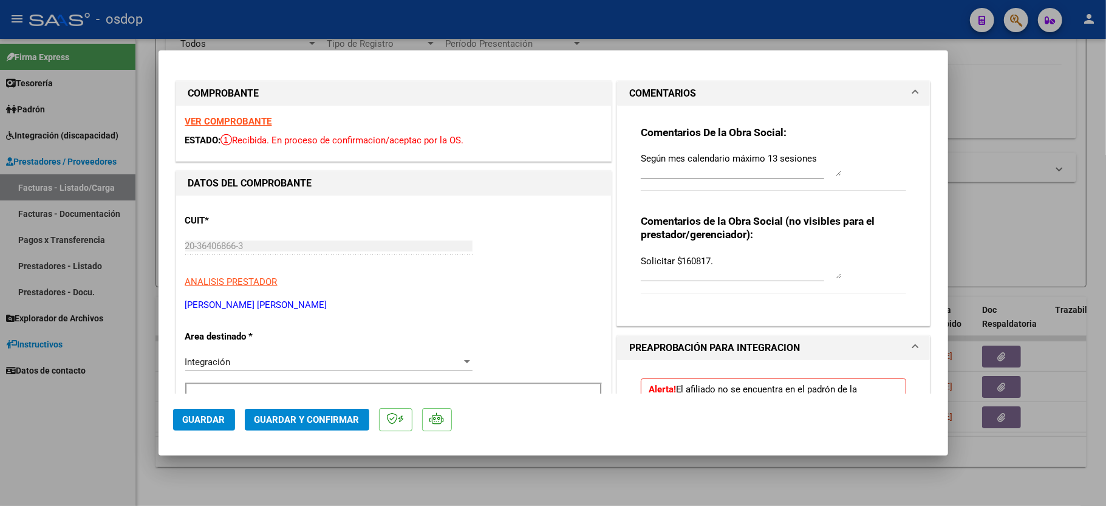
click at [730, 273] on textarea "Solicitar $160817." at bounding box center [741, 267] width 200 height 24
type textarea "Solicitar $160817.93"
drag, startPoint x: 722, startPoint y: 156, endPoint x: 819, endPoint y: 163, distance: 97.5
click at [729, 156] on textarea "Según mes calendario máximo 13 sesiones" at bounding box center [741, 164] width 200 height 24
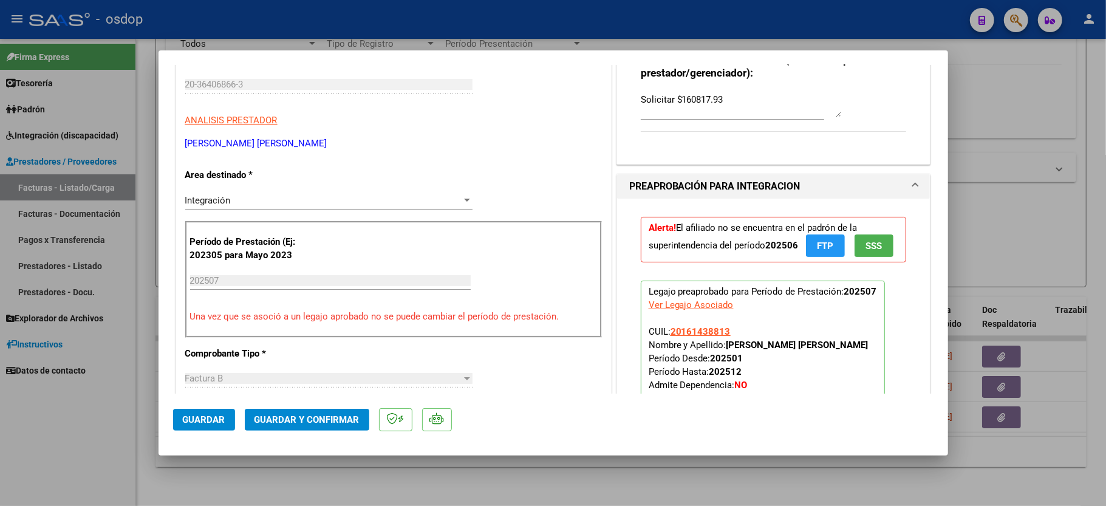
scroll to position [243, 0]
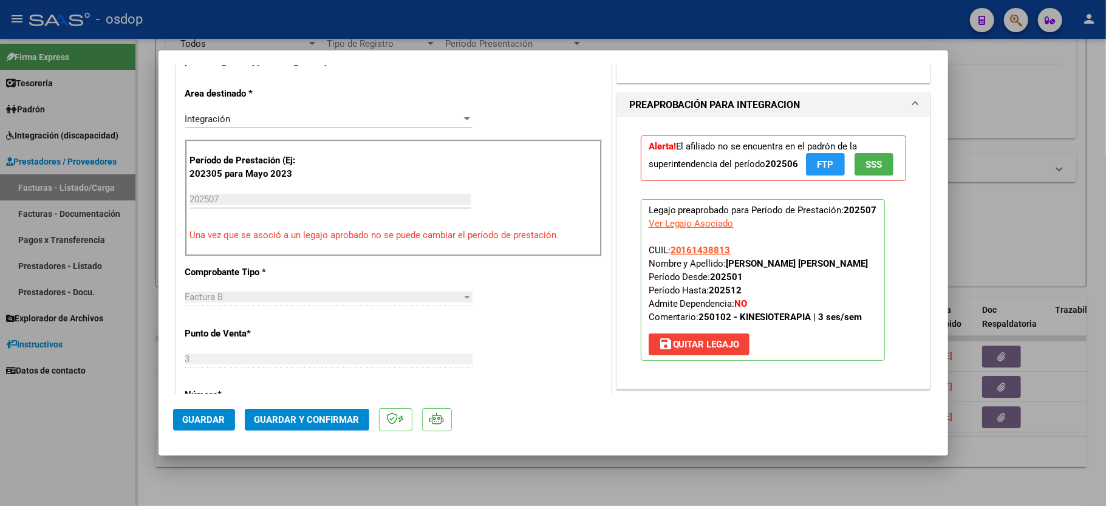
type textarea "Según mes calendario y cronograma autorizado máximo 13 sesiones"
click at [302, 416] on span "Guardar y Confirmar" at bounding box center [307, 419] width 105 height 11
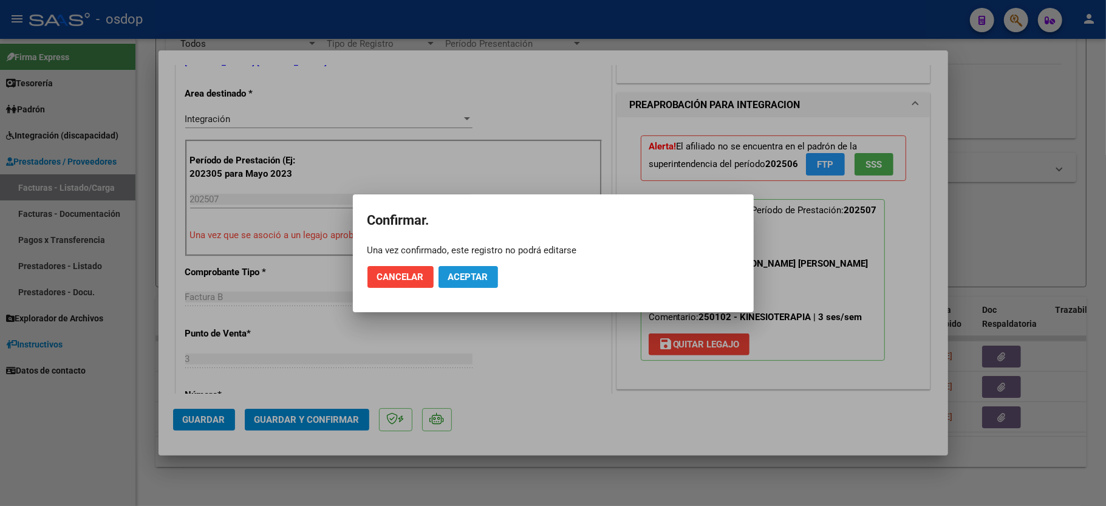
click at [475, 272] on span "Aceptar" at bounding box center [468, 277] width 40 height 11
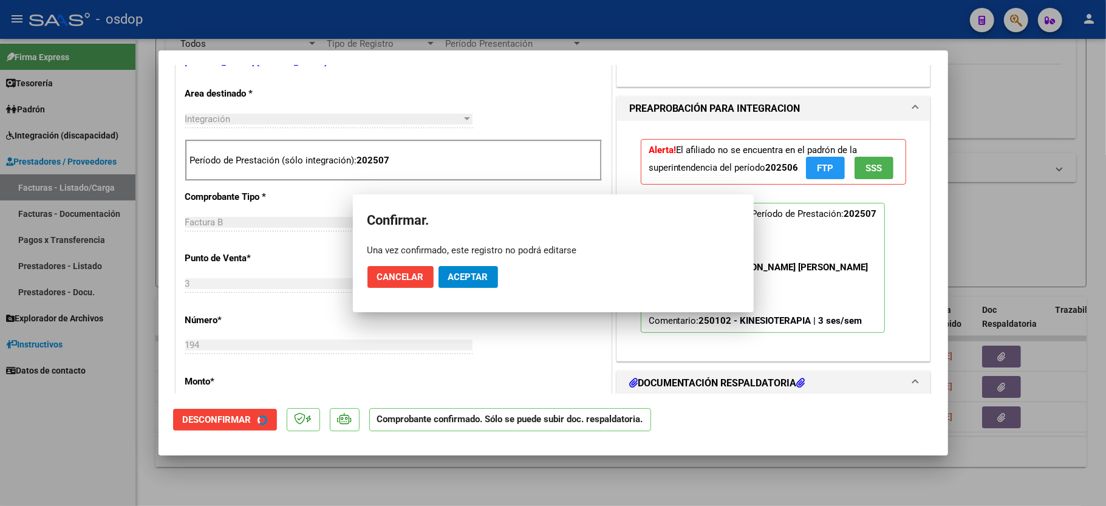
scroll to position [242, 0]
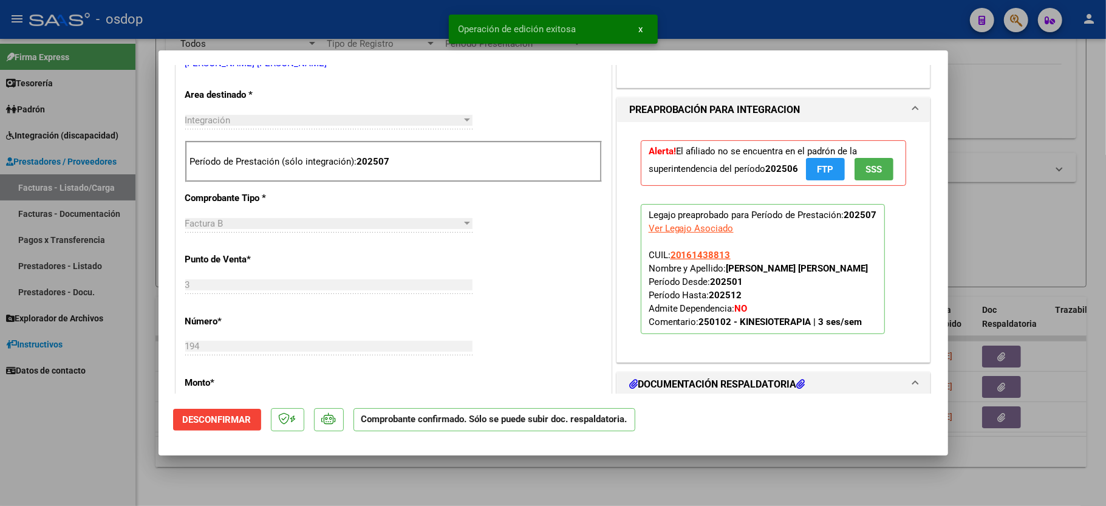
click at [130, 447] on div at bounding box center [553, 253] width 1106 height 506
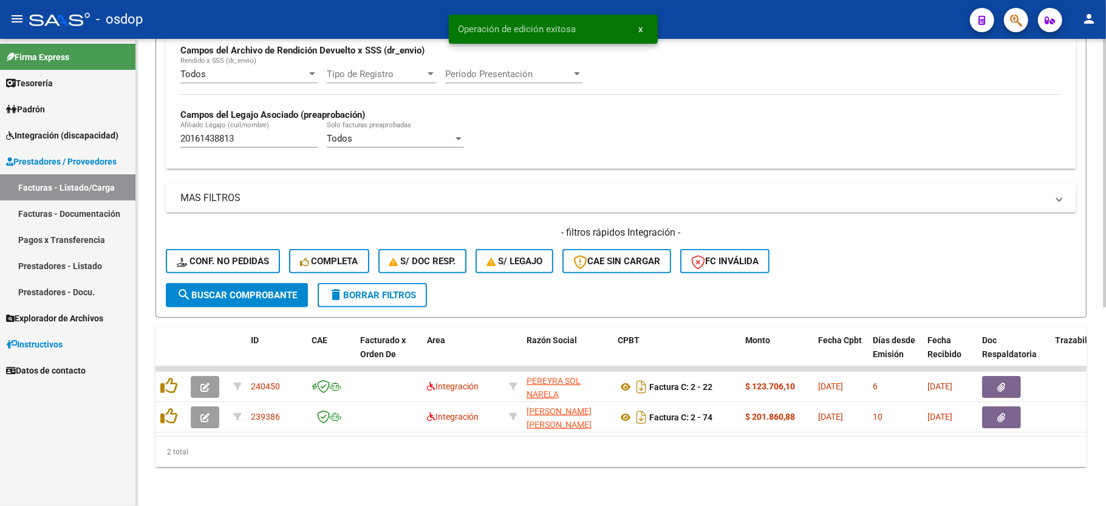
scroll to position [312, 0]
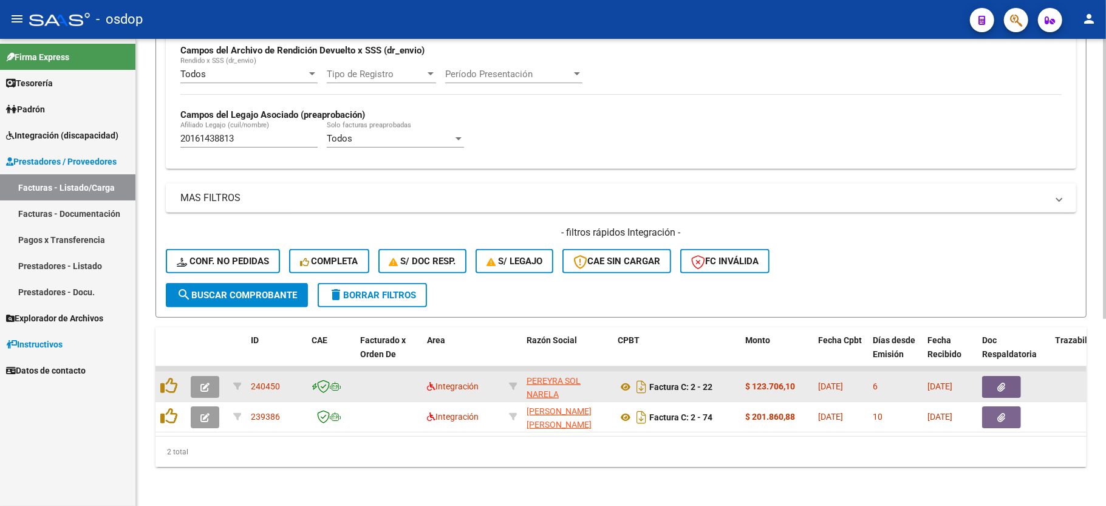
click at [200, 383] on icon "button" at bounding box center [204, 387] width 9 height 9
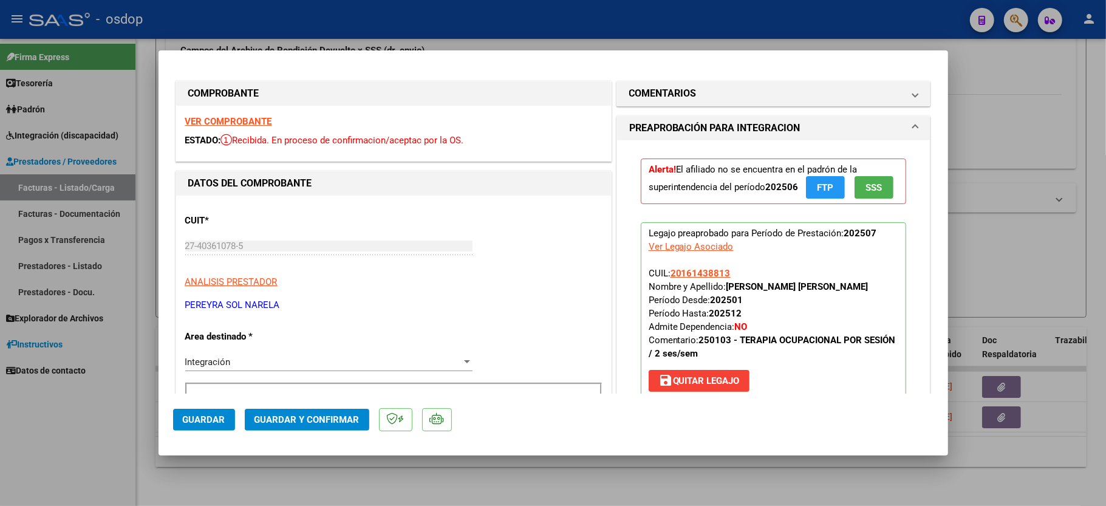
click at [255, 120] on strong "VER COMPROBANTE" at bounding box center [228, 121] width 87 height 11
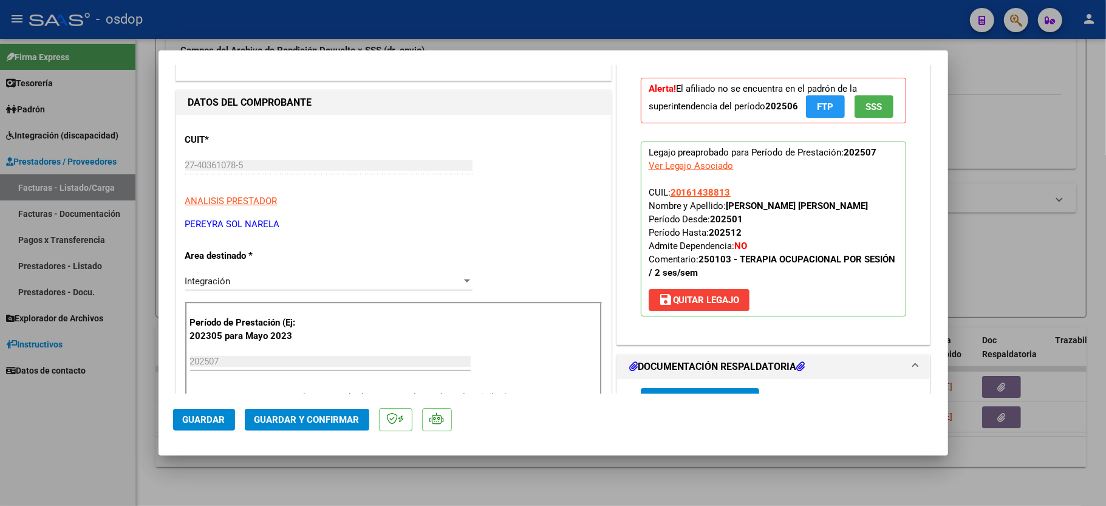
scroll to position [162, 0]
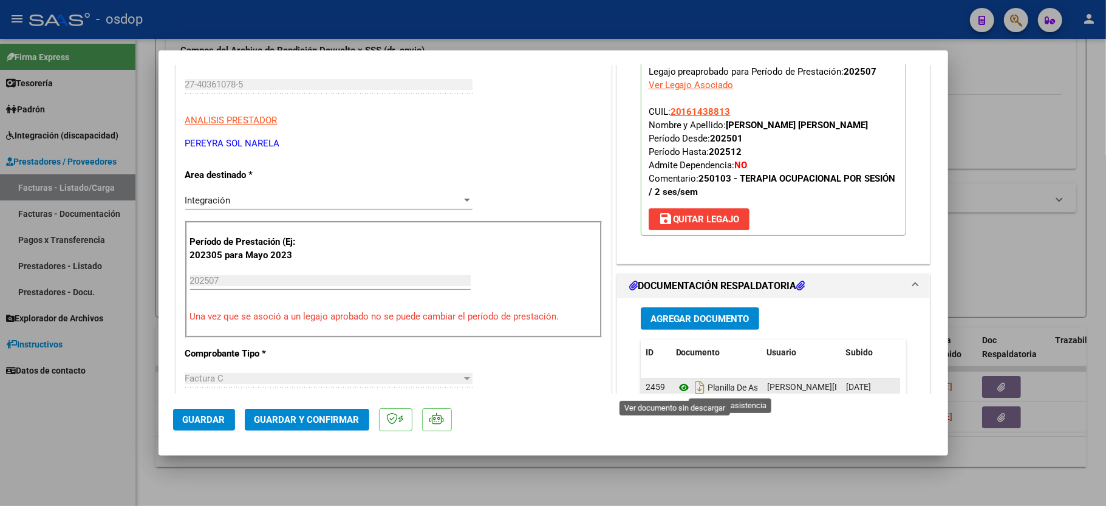
click at [676, 383] on icon at bounding box center [684, 387] width 16 height 15
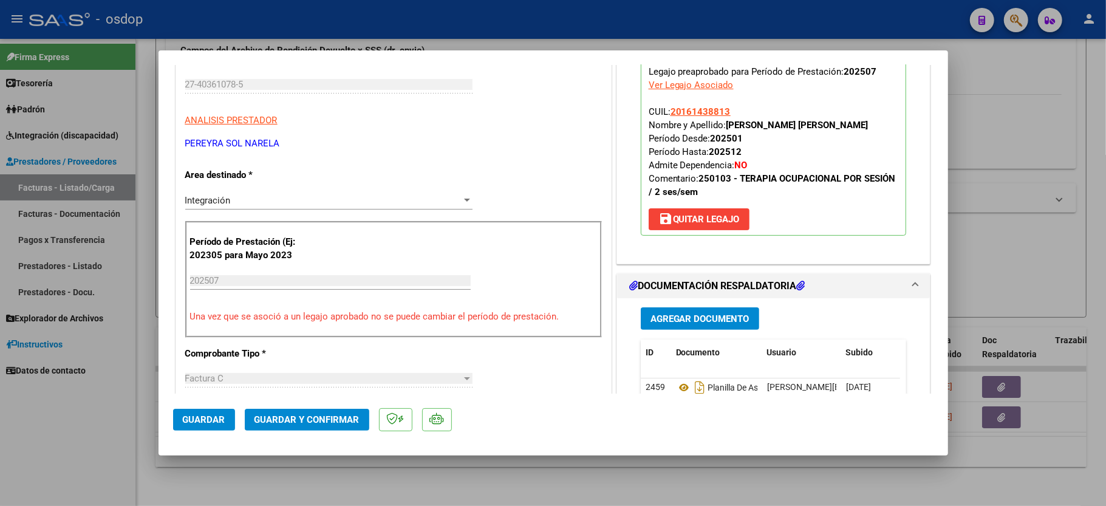
click at [312, 421] on span "Guardar y Confirmar" at bounding box center [307, 419] width 105 height 11
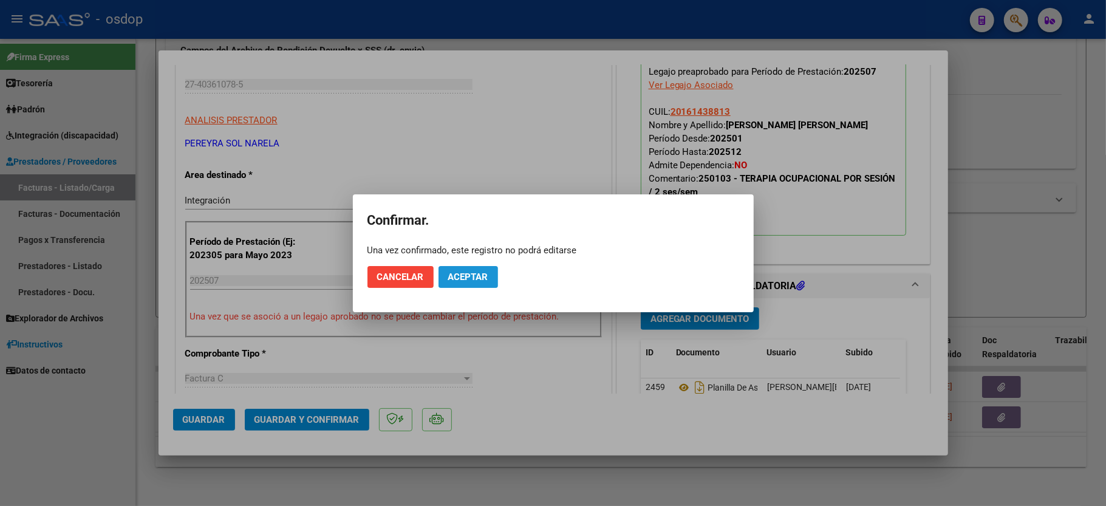
click at [474, 278] on span "Aceptar" at bounding box center [468, 277] width 40 height 11
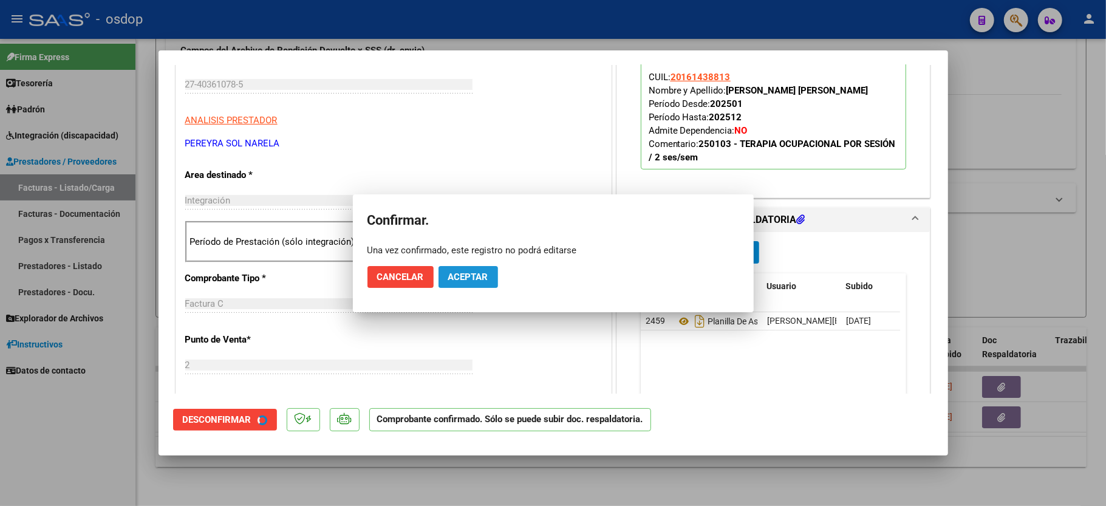
scroll to position [161, 0]
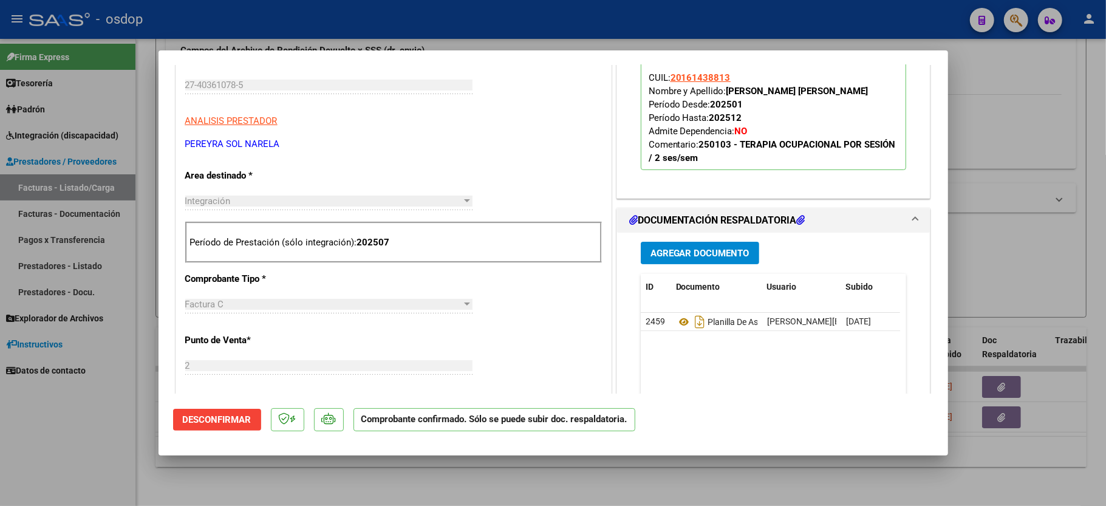
click at [81, 477] on div at bounding box center [553, 253] width 1106 height 506
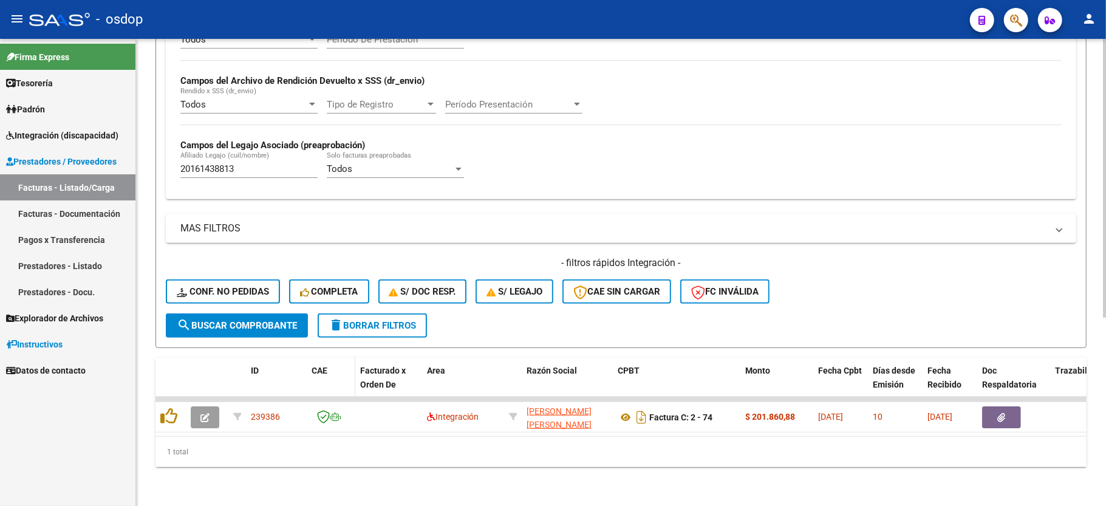
scroll to position [281, 0]
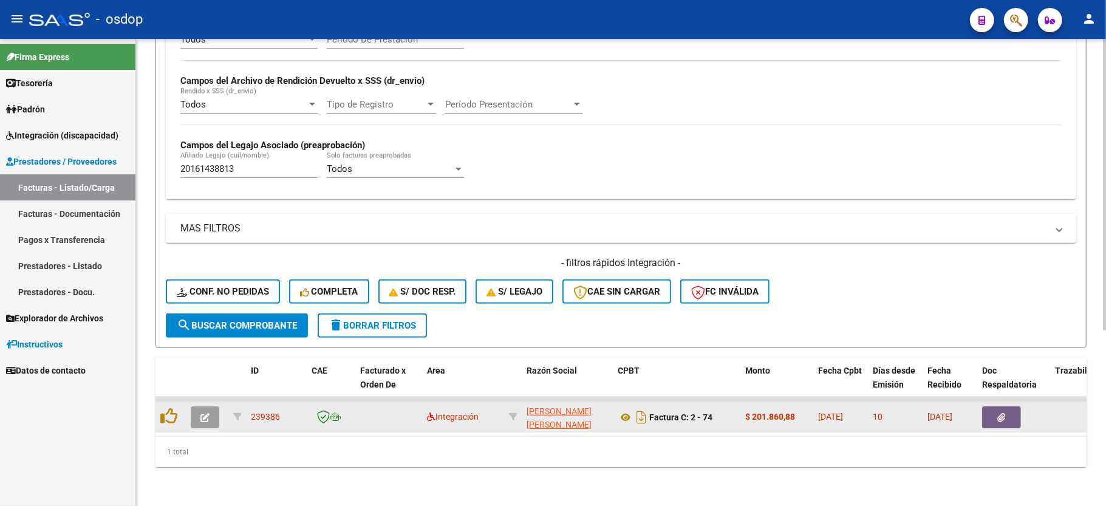
click at [209, 413] on icon "button" at bounding box center [204, 417] width 9 height 9
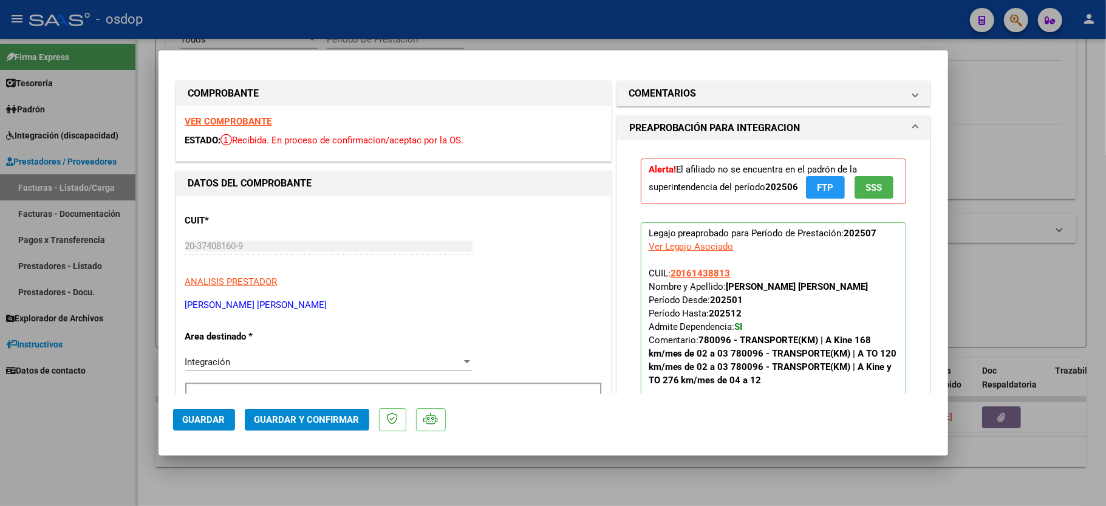
drag, startPoint x: 56, startPoint y: 463, endPoint x: 66, endPoint y: 460, distance: 10.6
click at [56, 462] on div at bounding box center [553, 253] width 1106 height 506
type input "$ 0,00"
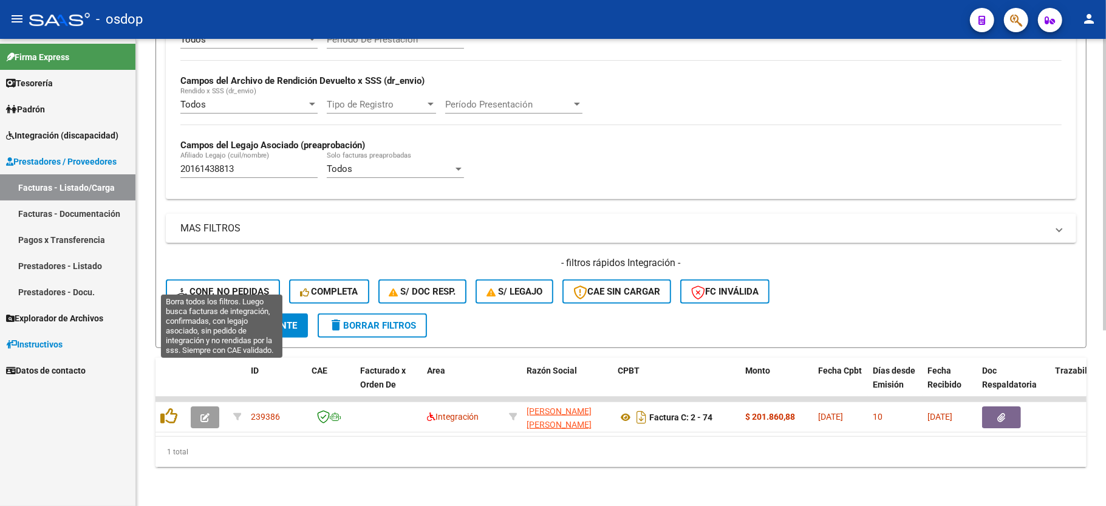
click at [229, 286] on span "Conf. no pedidas" at bounding box center [223, 291] width 92 height 11
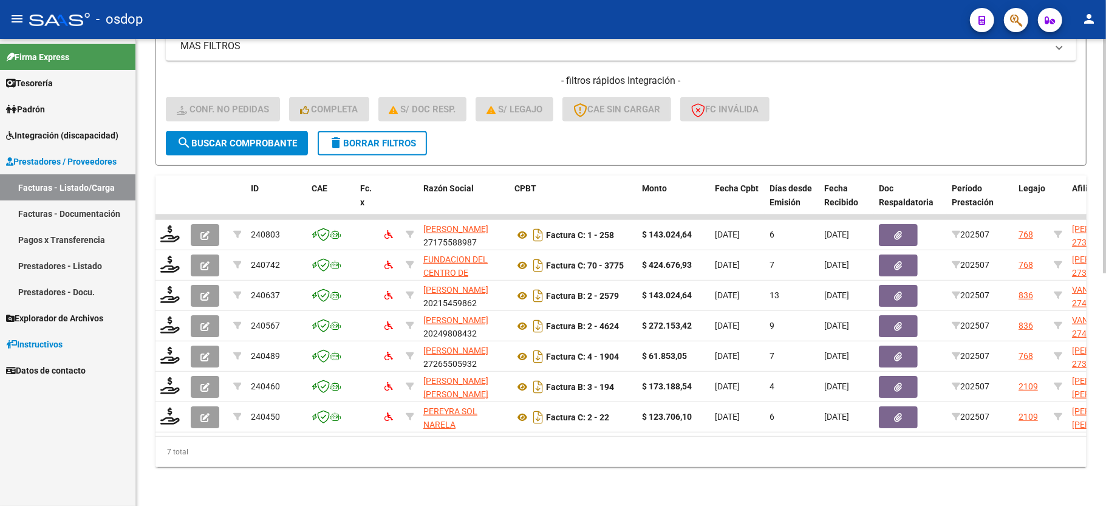
scroll to position [463, 0]
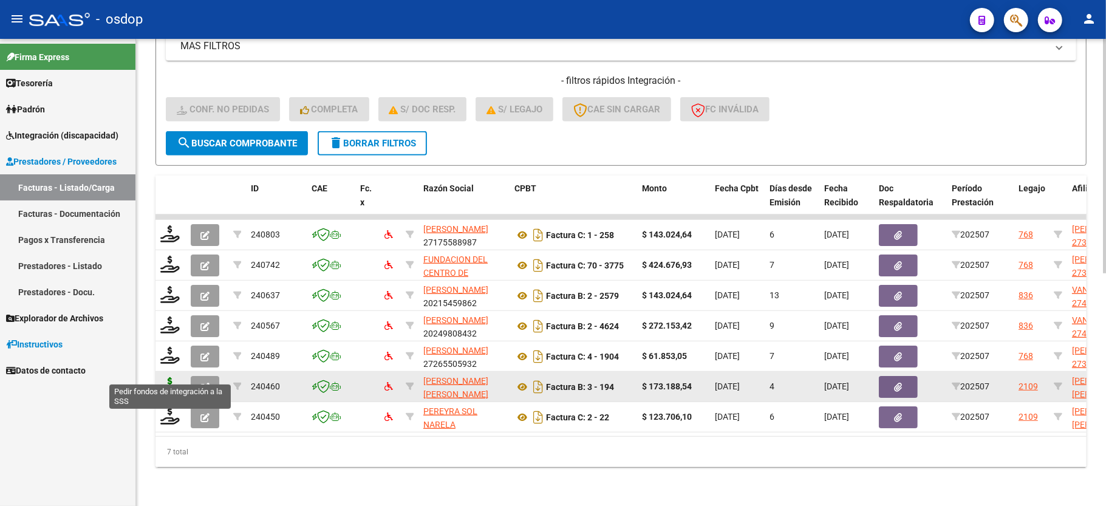
click at [170, 377] on icon at bounding box center [169, 385] width 19 height 17
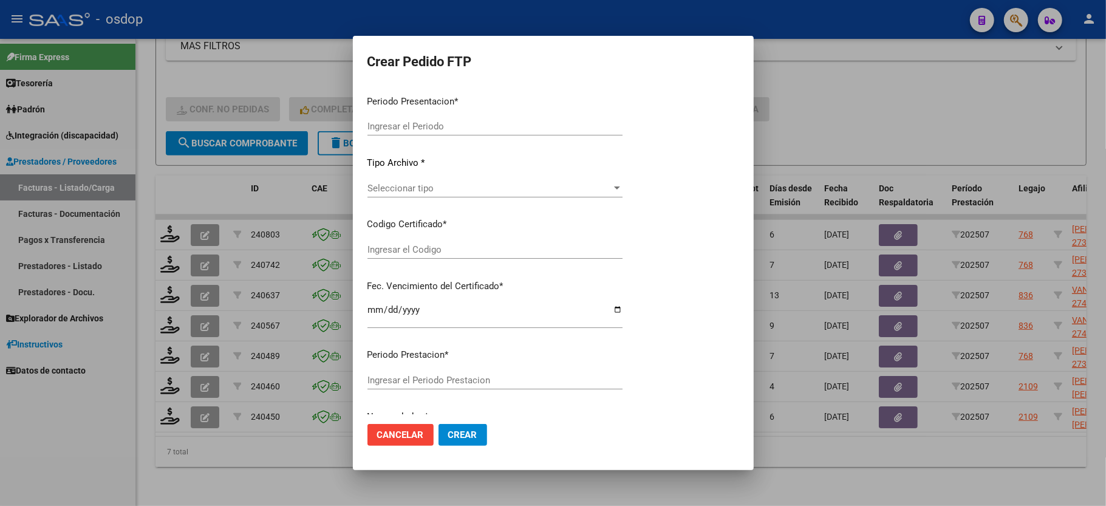
type input "202507"
type input "$ 173.188,54"
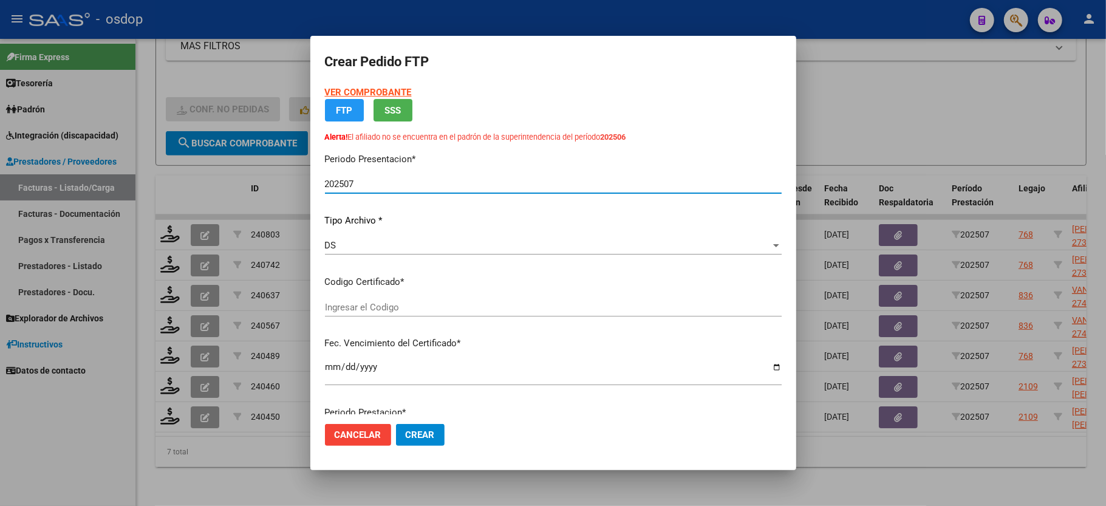
type input "4880154170"
type input "[DATE]"
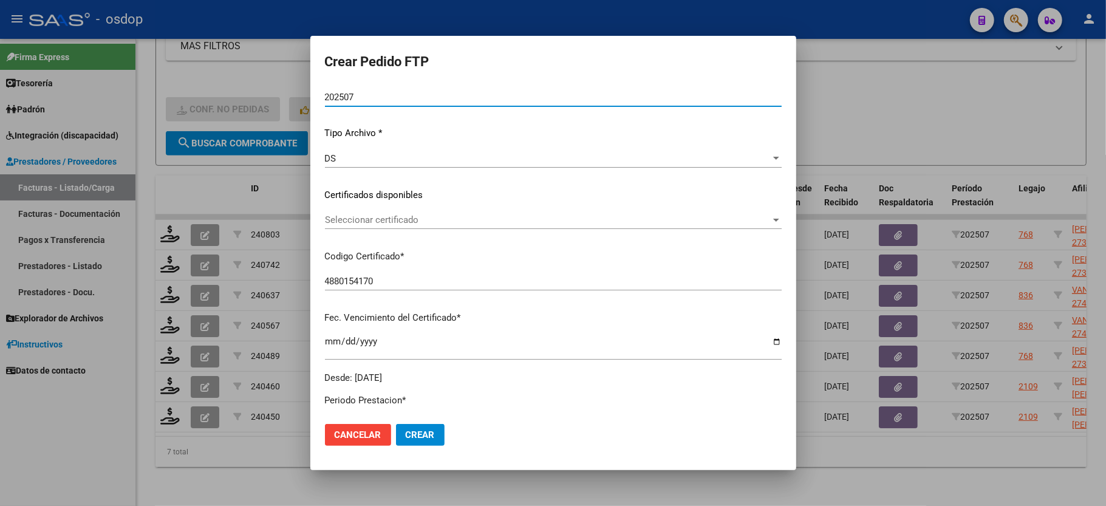
scroll to position [162, 0]
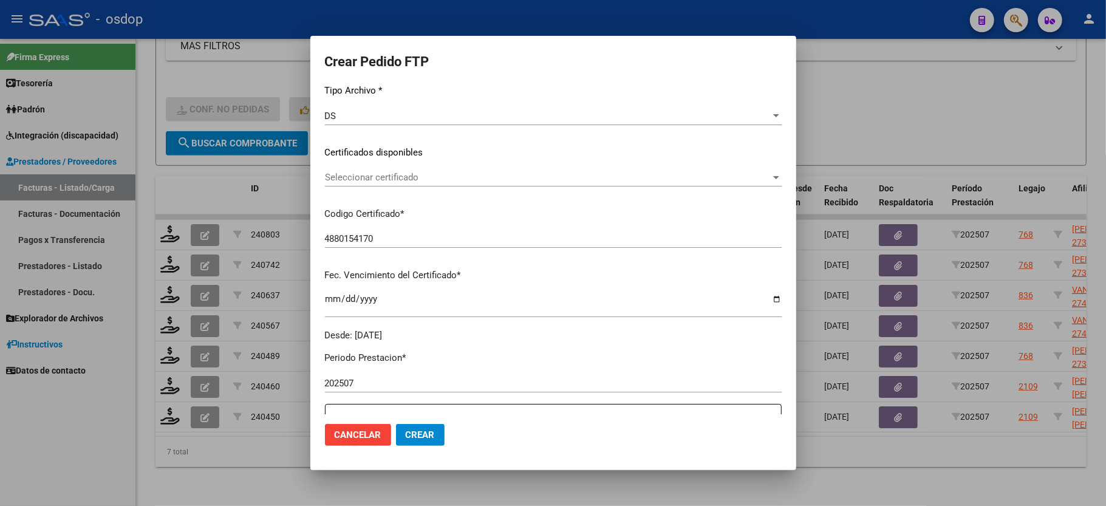
click at [399, 178] on span "Seleccionar certificado" at bounding box center [548, 177] width 446 height 11
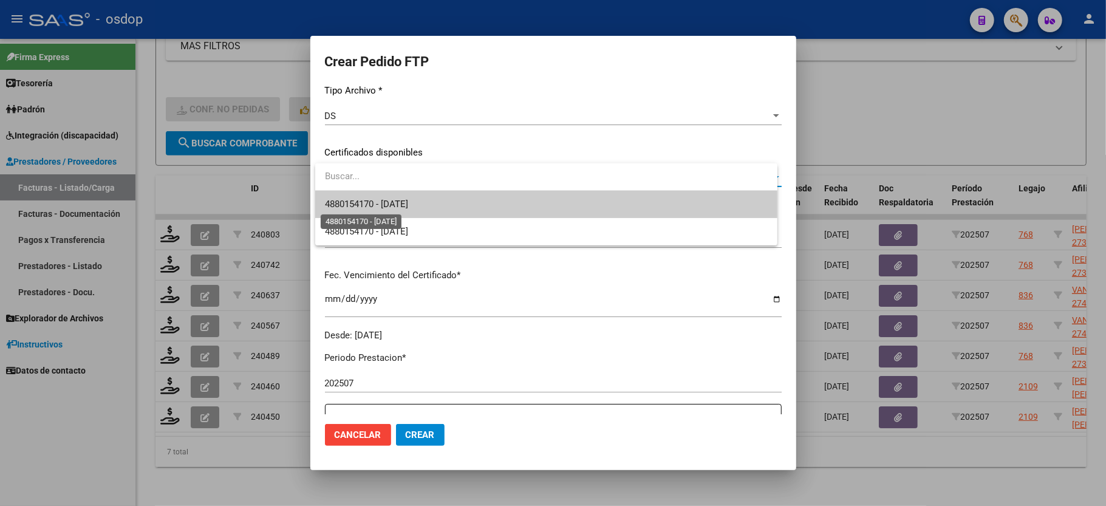
click at [392, 209] on span "4880154170 - [DATE]" at bounding box center [366, 204] width 83 height 11
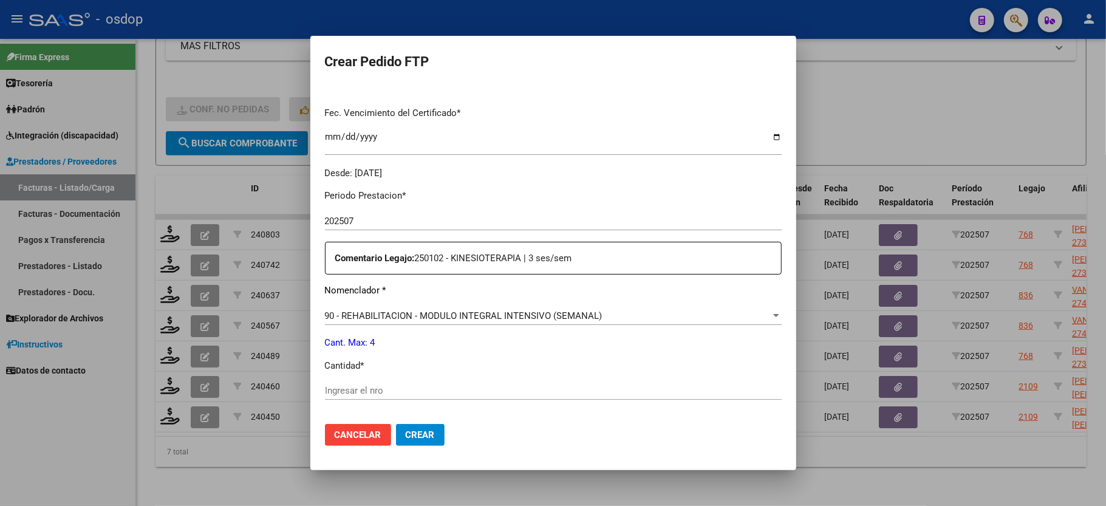
scroll to position [405, 0]
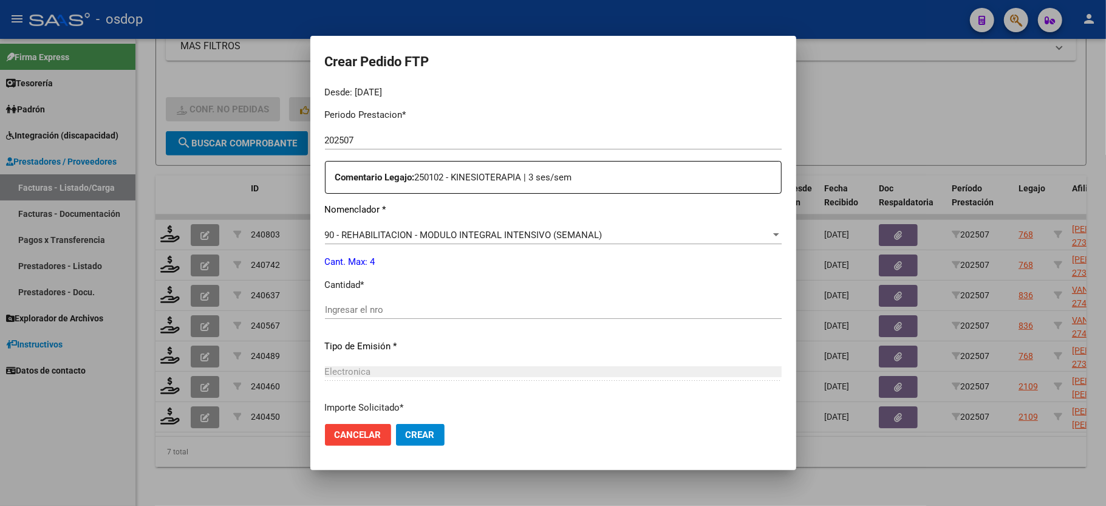
click at [378, 301] on div "Ingresar el nro" at bounding box center [553, 310] width 457 height 18
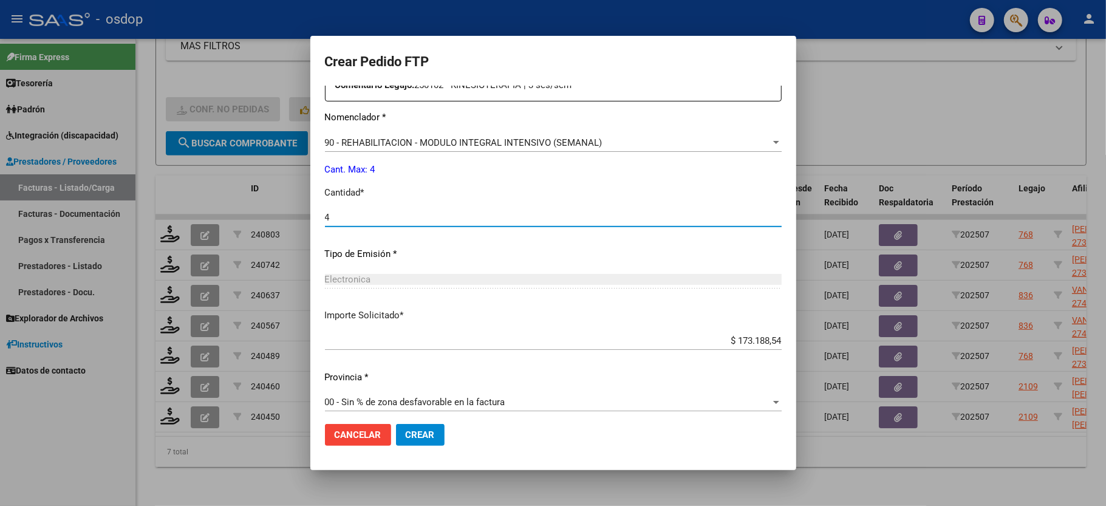
type input "4"
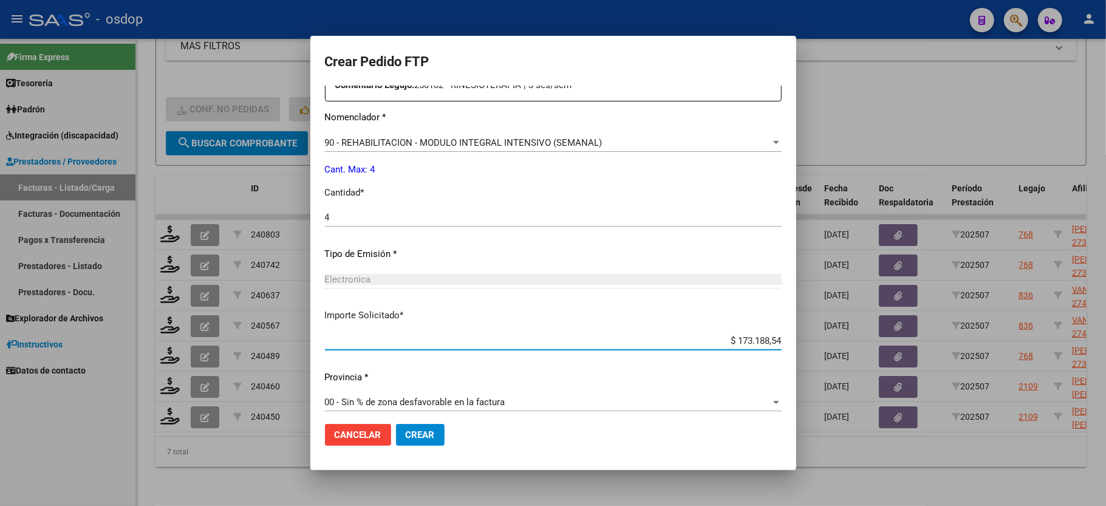
drag, startPoint x: 730, startPoint y: 333, endPoint x: 895, endPoint y: 335, distance: 165.2
click at [895, 335] on div "Crear Pedido FTP VER COMPROBANTE ARCA [PERSON_NAME]: [PERSON_NAME] [PERSON_NAME…" at bounding box center [553, 253] width 1106 height 506
click at [589, 64] on h2 "Crear Pedido FTP" at bounding box center [553, 61] width 457 height 23
drag, startPoint x: 768, startPoint y: 316, endPoint x: 771, endPoint y: 326, distance: 10.2
click at [768, 317] on mat-dialog-content "VER COMPROBANTE ARCA Padrón Afiliado: [PERSON_NAME] [PERSON_NAME]: 20161438813 …" at bounding box center [553, 250] width 486 height 329
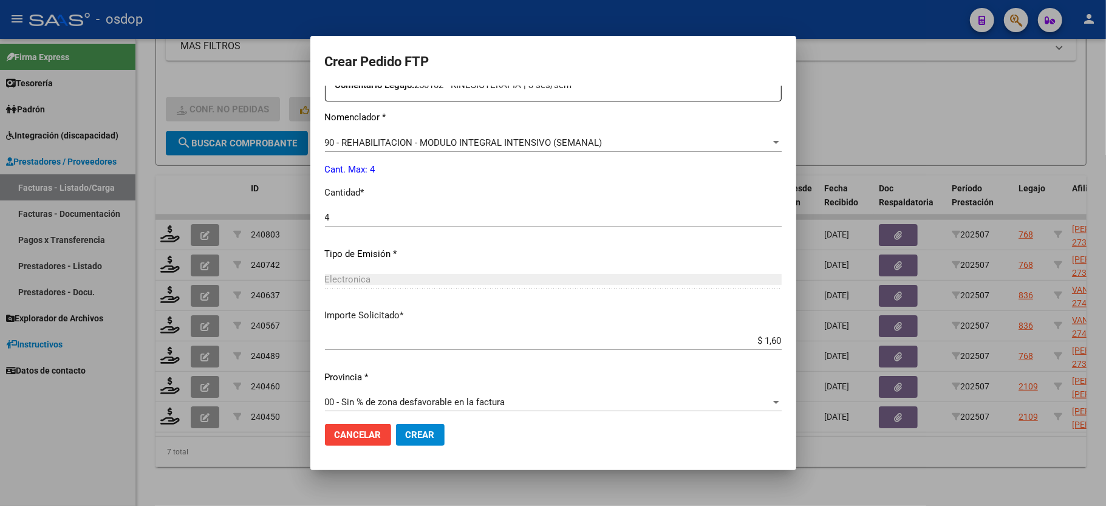
click at [766, 335] on input "$ 1,60" at bounding box center [553, 340] width 457 height 11
click at [761, 335] on input "$ 1.608,17" at bounding box center [553, 340] width 457 height 11
click at [771, 330] on app-form-text-field "Importe Solicitado * $ 1.608,17 Ingresar imp. solicitado" at bounding box center [558, 328] width 467 height 38
click at [769, 330] on app-form-text-field "Importe Solicitado * $ 1.608,17 Ingresar imp. solicitado" at bounding box center [558, 328] width 467 height 38
click at [767, 335] on input "$ 1.608,17" at bounding box center [553, 340] width 457 height 11
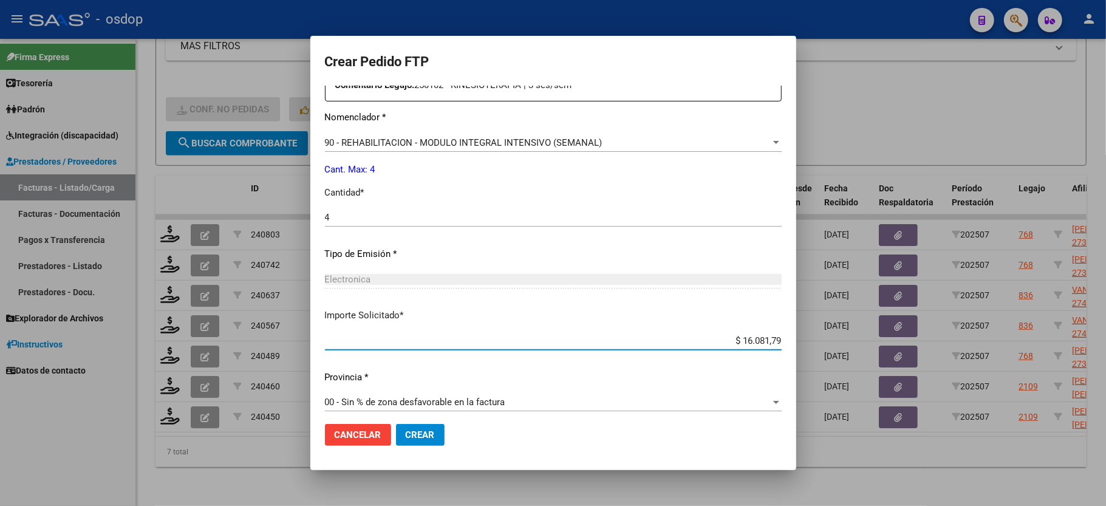
type input "$ 160.817,93"
click at [416, 429] on span "Crear" at bounding box center [420, 434] width 29 height 11
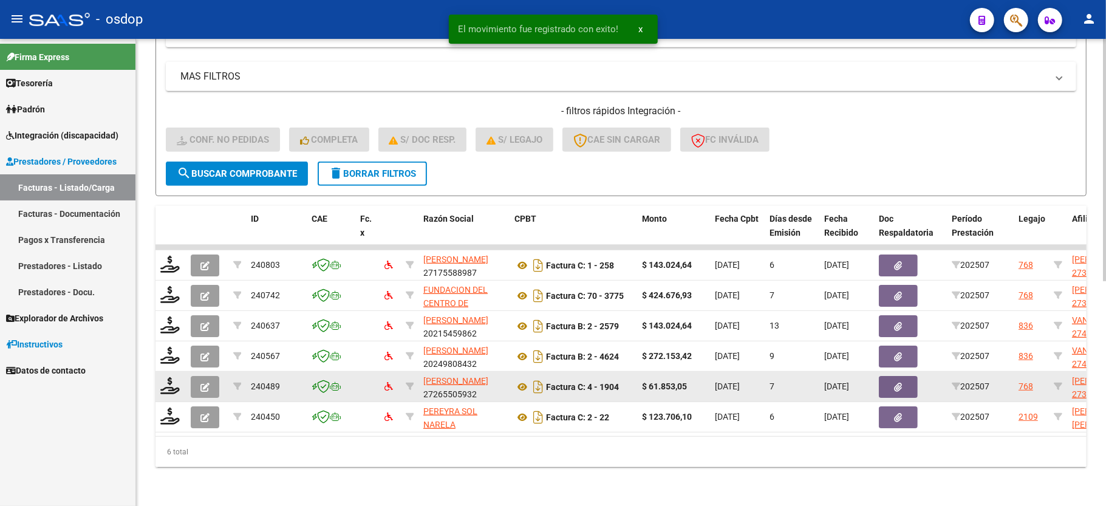
scroll to position [433, 0]
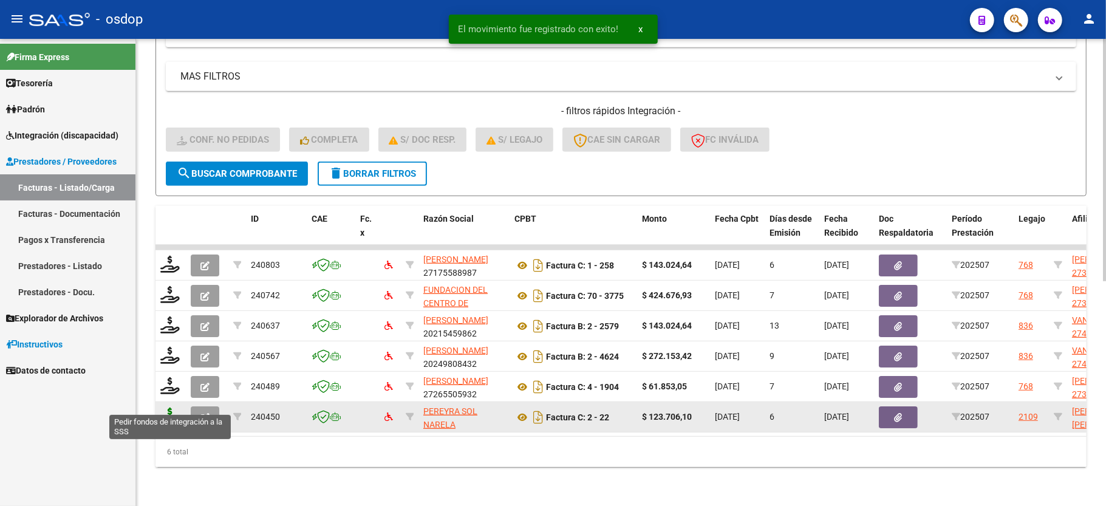
click at [171, 408] on icon at bounding box center [169, 416] width 19 height 17
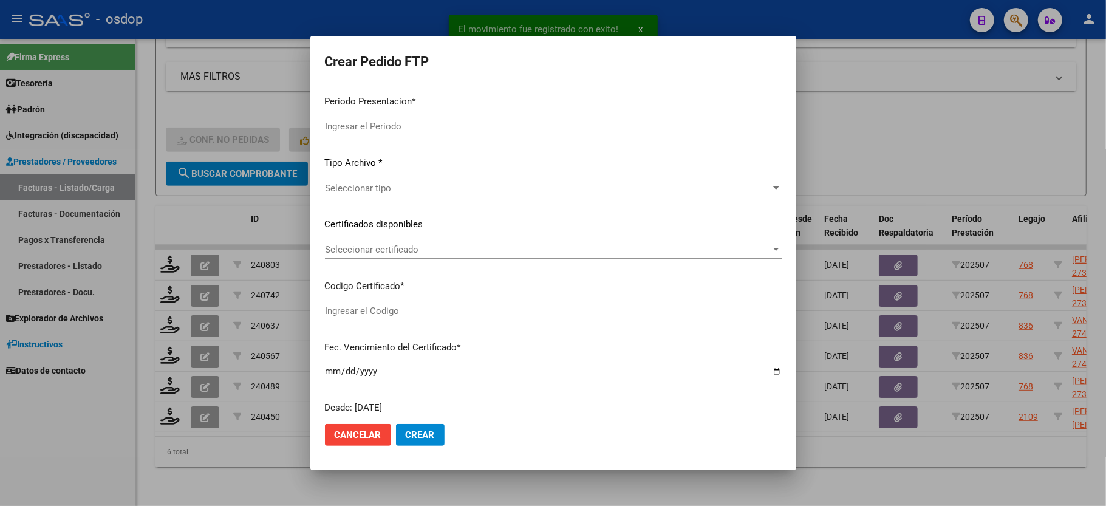
type input "202507"
type input "$ 123.706,10"
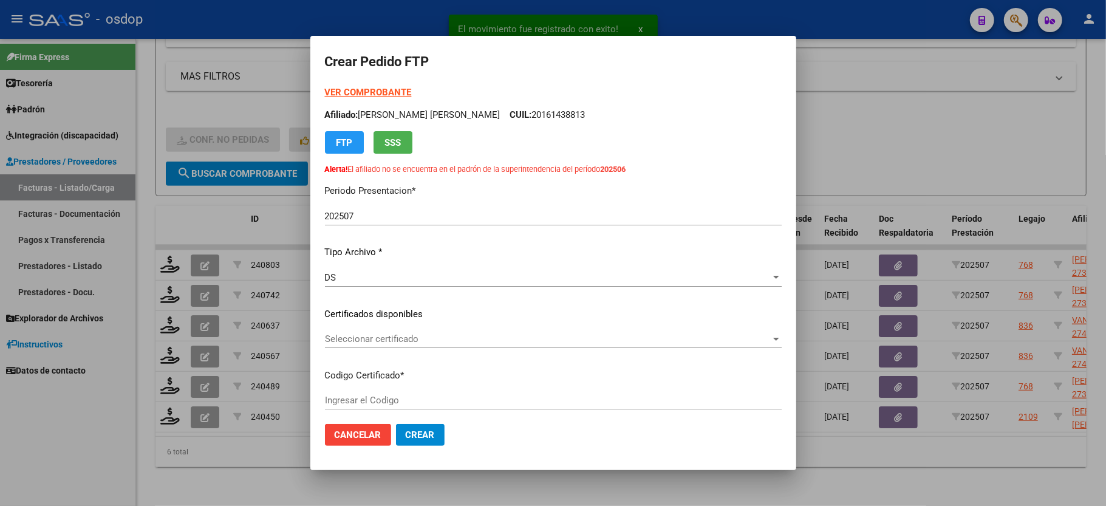
type input "4880154170"
type input "[DATE]"
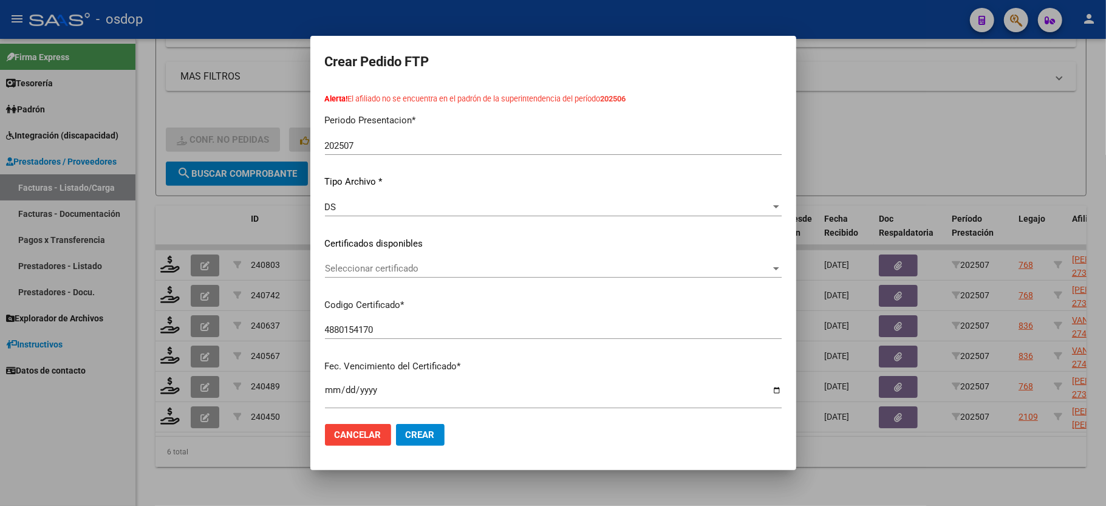
scroll to position [81, 0]
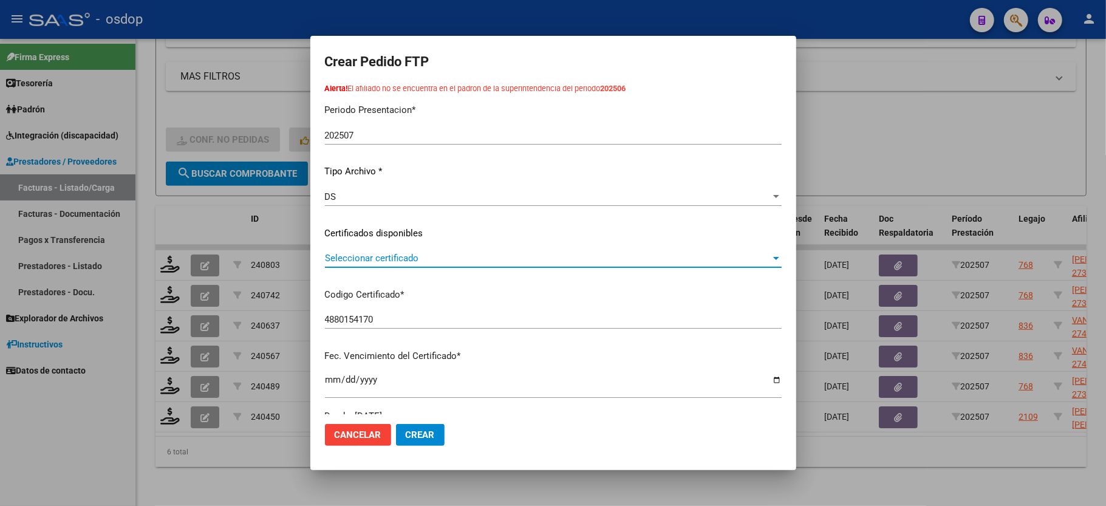
click at [390, 256] on span "Seleccionar certificado" at bounding box center [548, 258] width 446 height 11
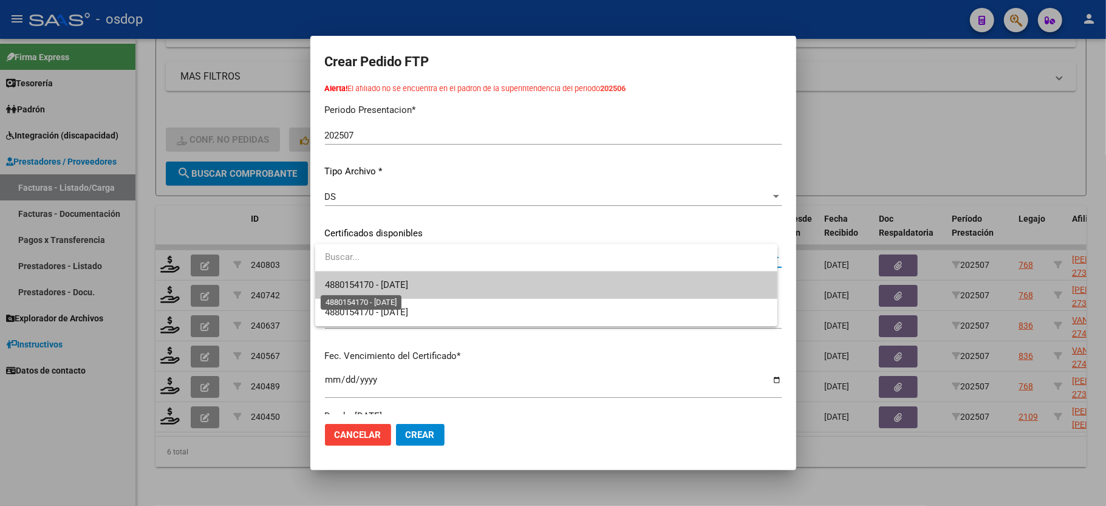
click at [387, 281] on span "4880154170 - [DATE]" at bounding box center [366, 284] width 83 height 11
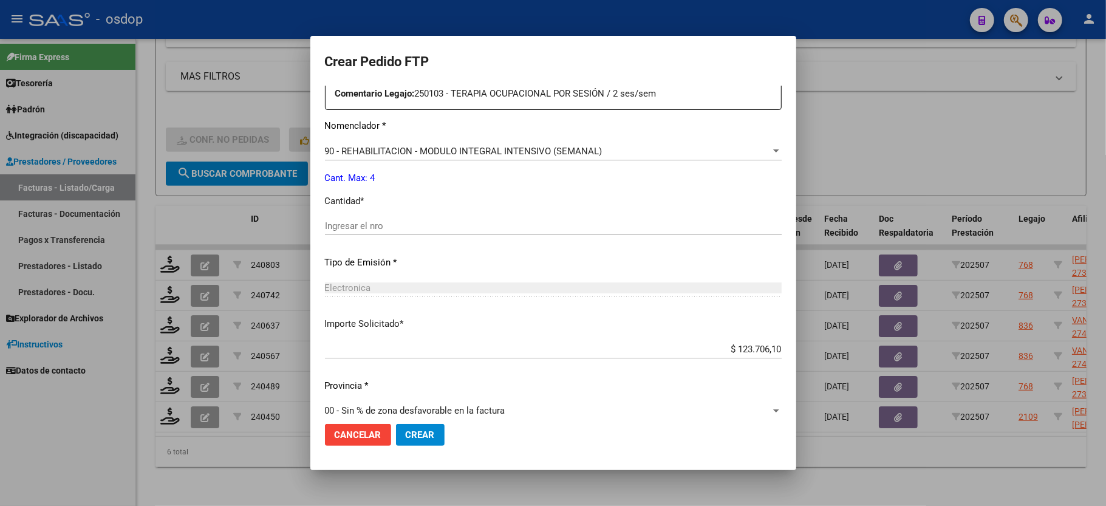
scroll to position [497, 0]
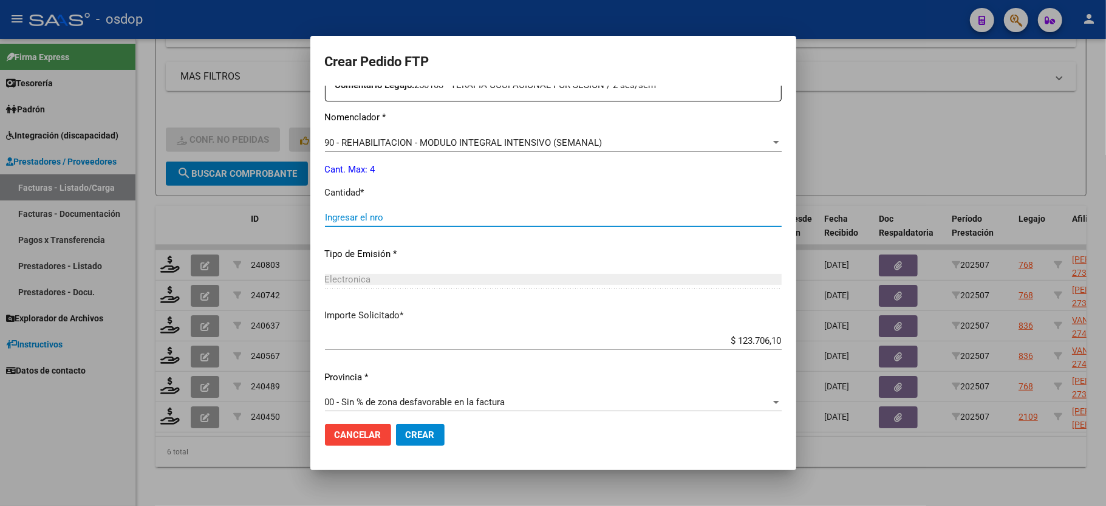
click at [416, 214] on input "Ingresar el nro" at bounding box center [553, 217] width 457 height 11
type input "4"
click at [428, 438] on span "Crear" at bounding box center [420, 434] width 29 height 11
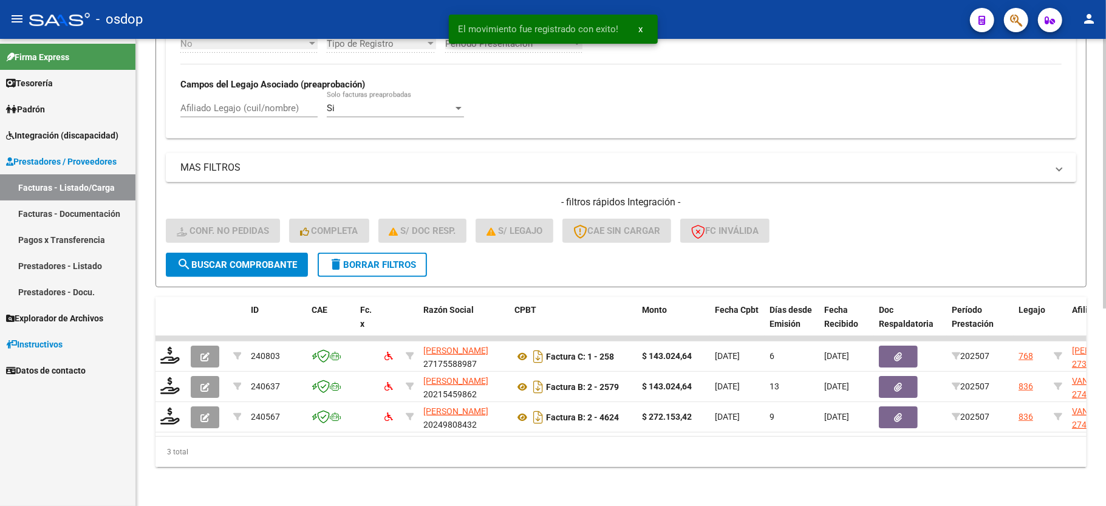
scroll to position [341, 0]
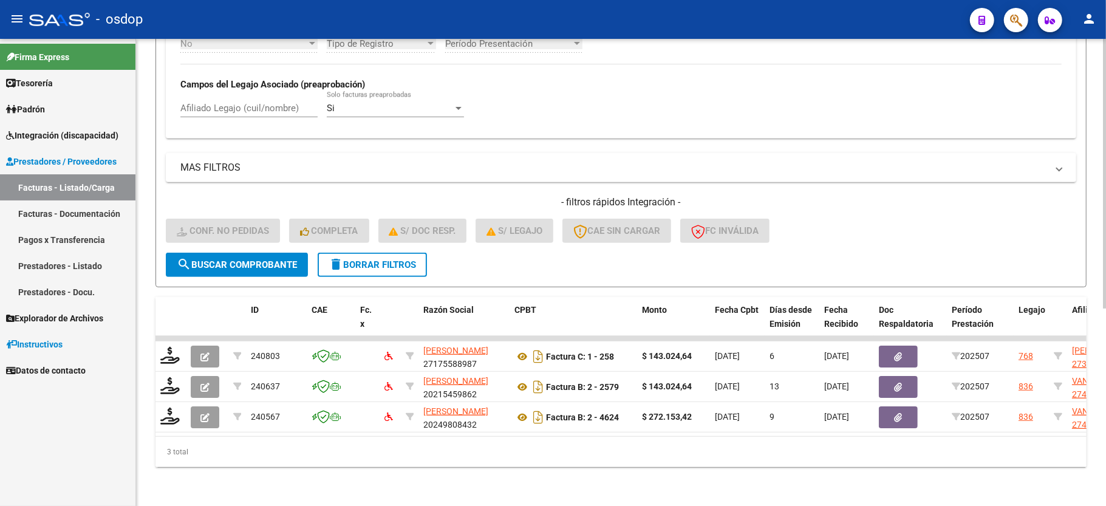
click at [397, 253] on button "delete Borrar Filtros" at bounding box center [372, 265] width 109 height 24
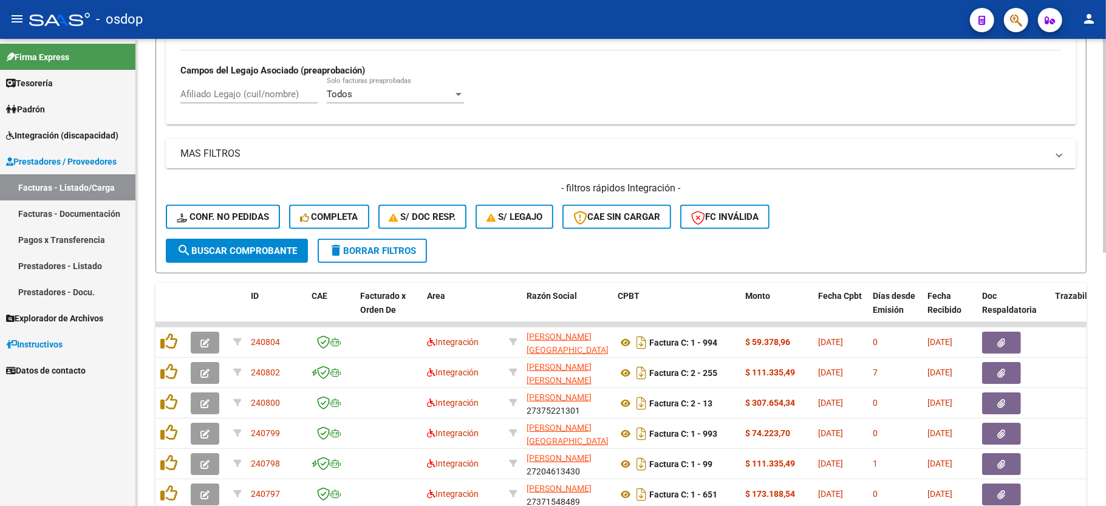
click at [266, 166] on mat-expansion-panel-header "MAS FILTROS" at bounding box center [621, 153] width 911 height 29
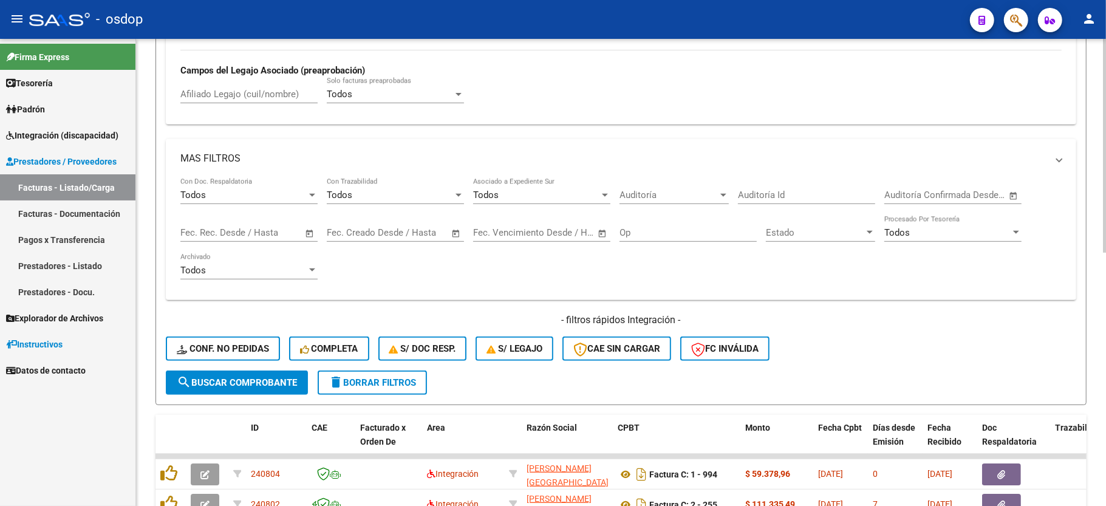
click at [248, 100] on input "Afiliado Legajo (cuil/nombre)" at bounding box center [248, 94] width 137 height 11
paste input "20161438813"
type input "20161438813"
click at [256, 379] on span "search Buscar Comprobante" at bounding box center [237, 382] width 120 height 11
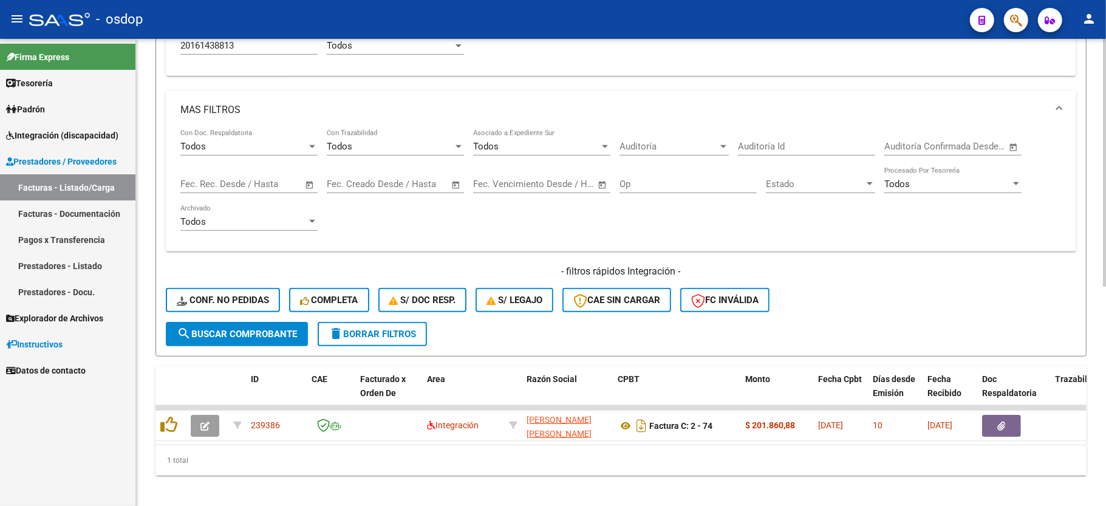
scroll to position [414, 0]
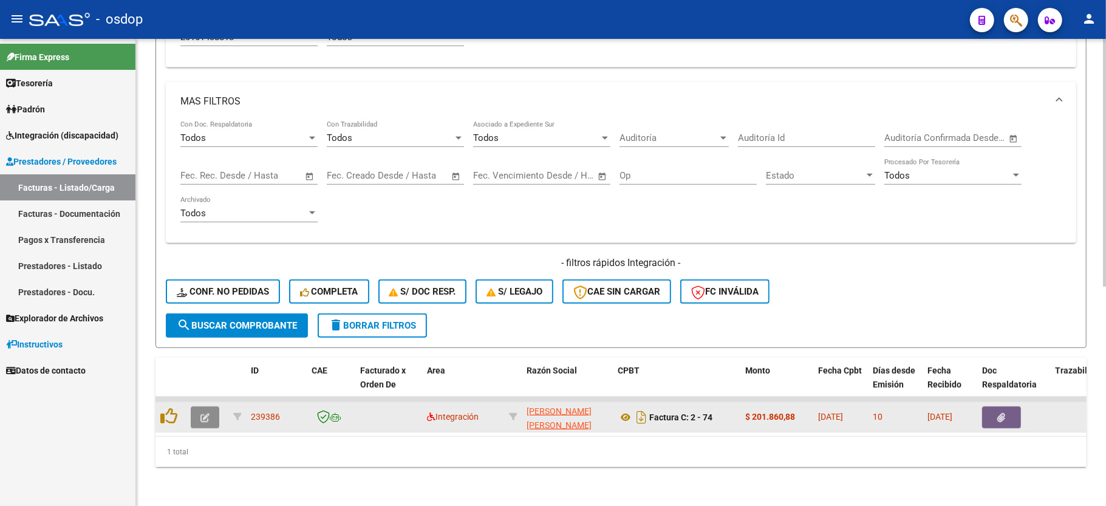
click at [207, 406] on button "button" at bounding box center [205, 417] width 29 height 22
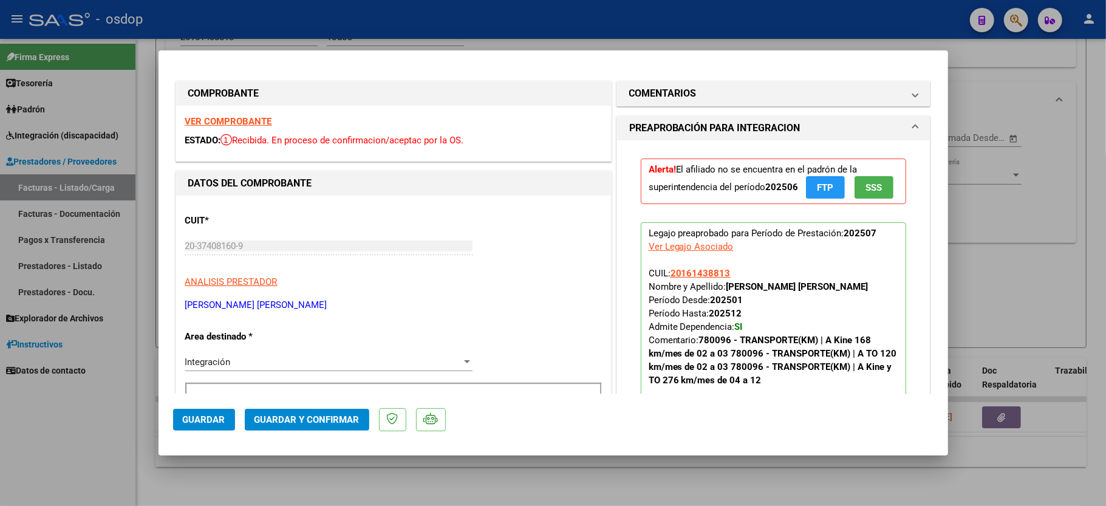
click at [247, 120] on strong "VER COMPROBANTE" at bounding box center [228, 121] width 87 height 11
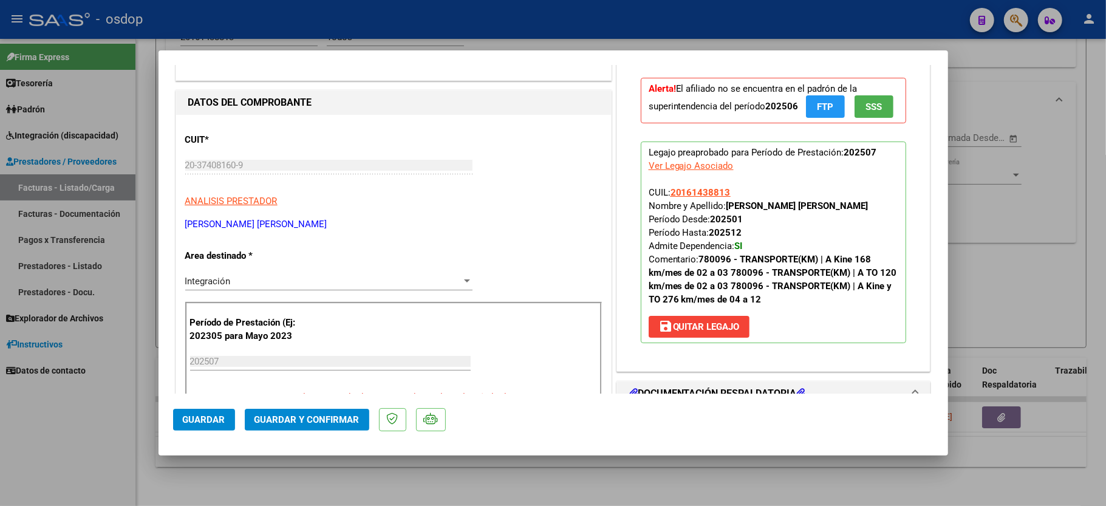
scroll to position [0, 0]
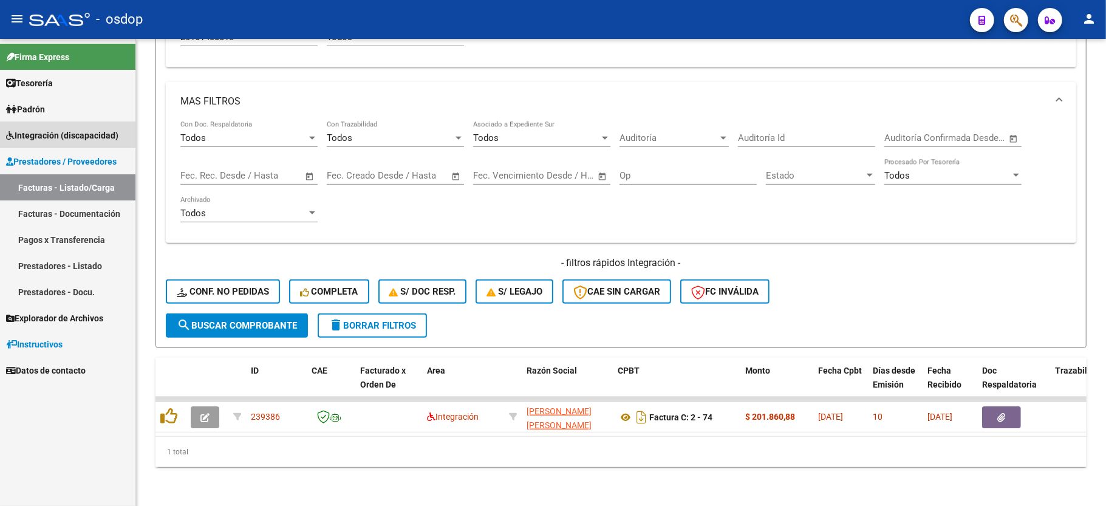
click at [44, 129] on span "Integración (discapacidad)" at bounding box center [62, 135] width 112 height 13
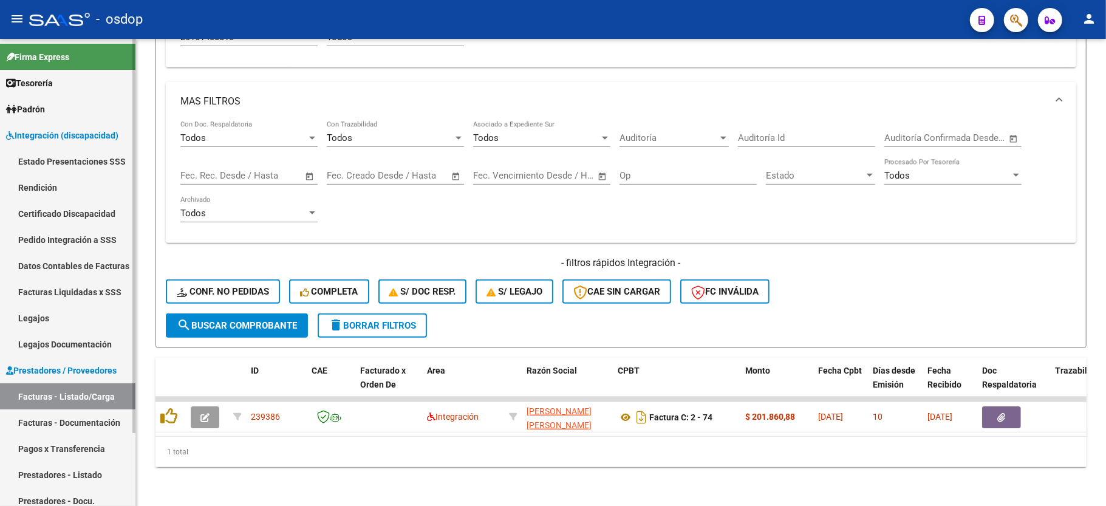
click at [93, 243] on link "Pedido Integración a SSS" at bounding box center [67, 240] width 135 height 26
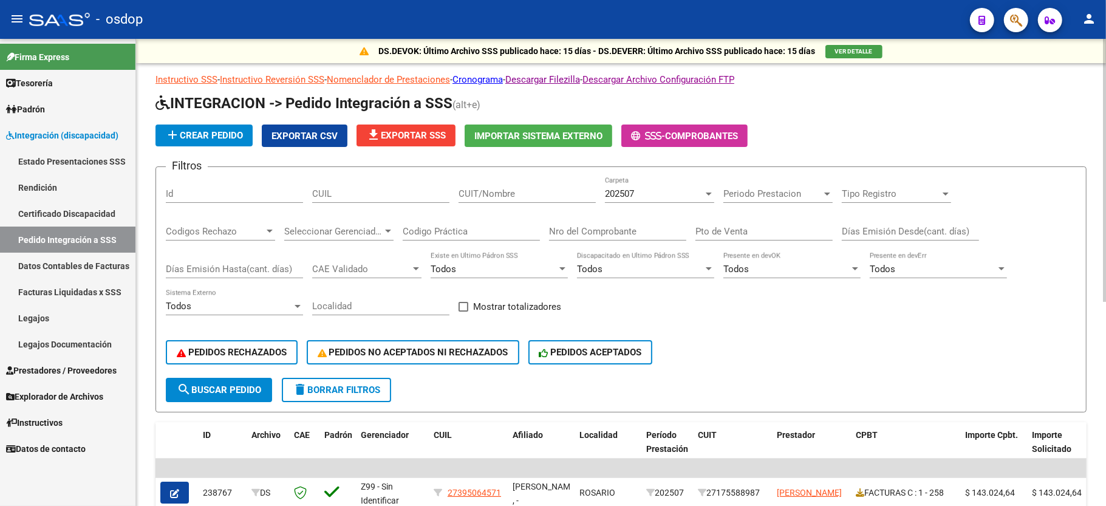
scroll to position [243, 0]
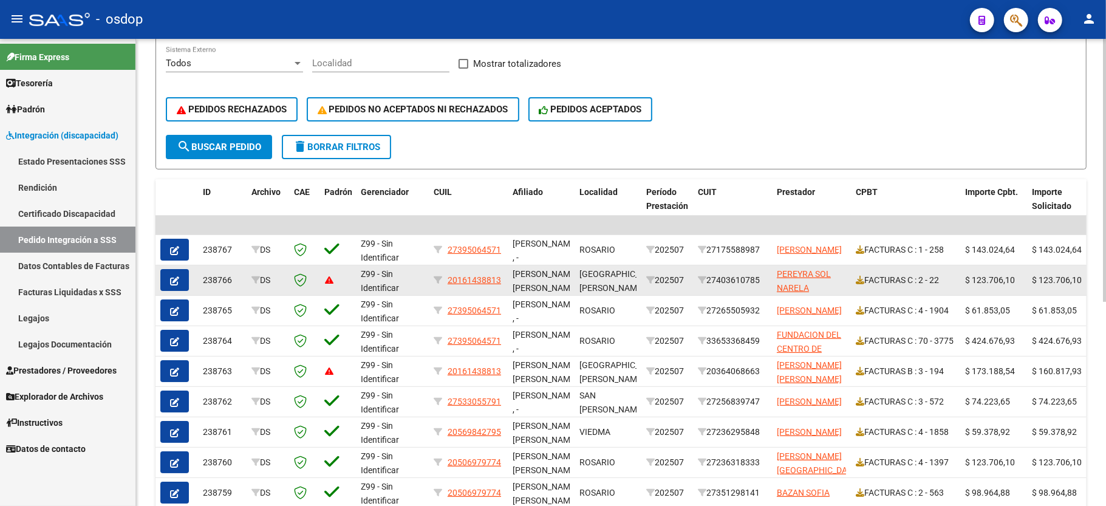
click at [176, 282] on icon "button" at bounding box center [174, 280] width 9 height 9
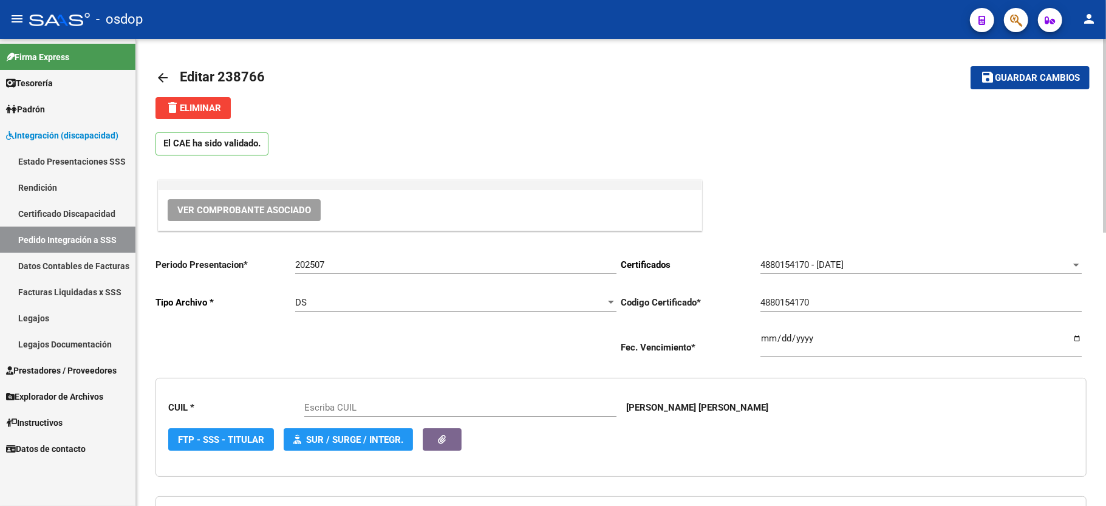
type input "20161438813"
click at [157, 72] on mat-icon "arrow_back" at bounding box center [163, 77] width 15 height 15
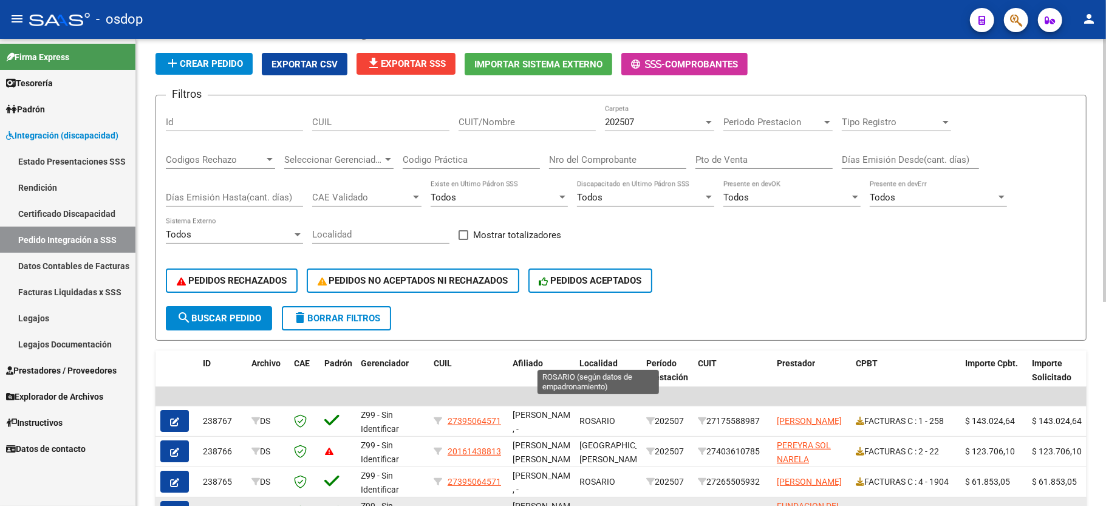
scroll to position [243, 0]
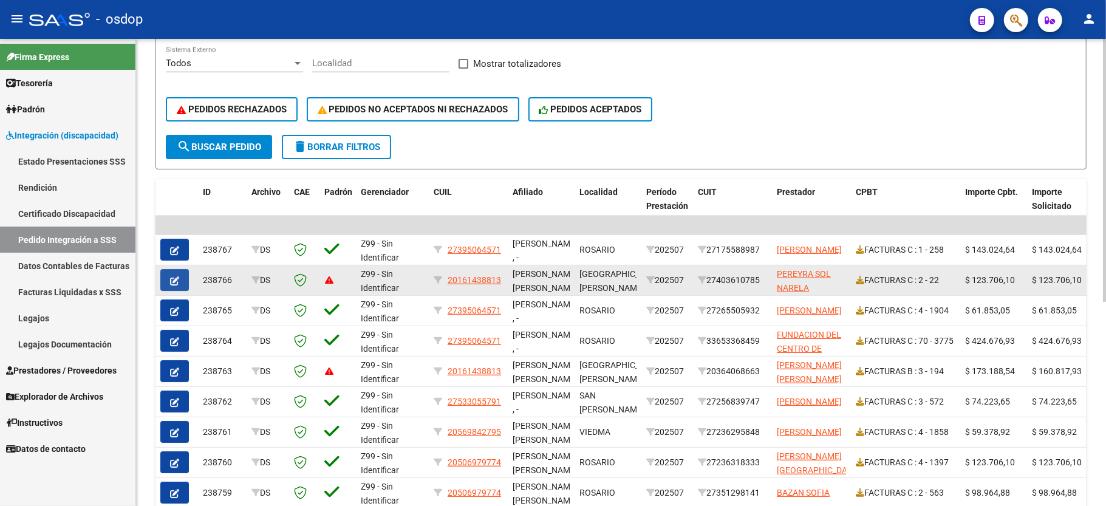
click at [176, 282] on icon "button" at bounding box center [174, 280] width 9 height 9
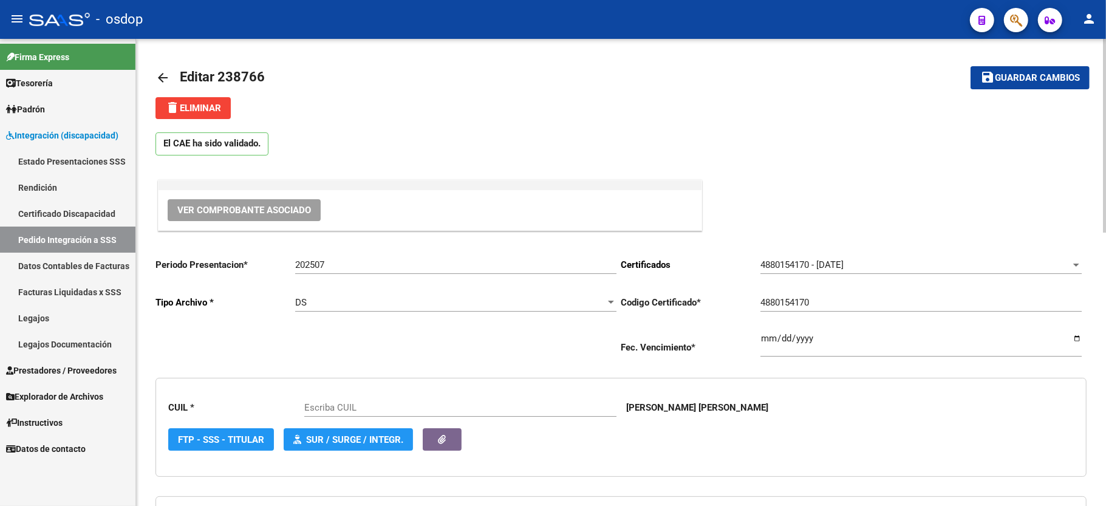
type input "20161438813"
click at [219, 108] on span "delete Eliminar" at bounding box center [193, 108] width 56 height 11
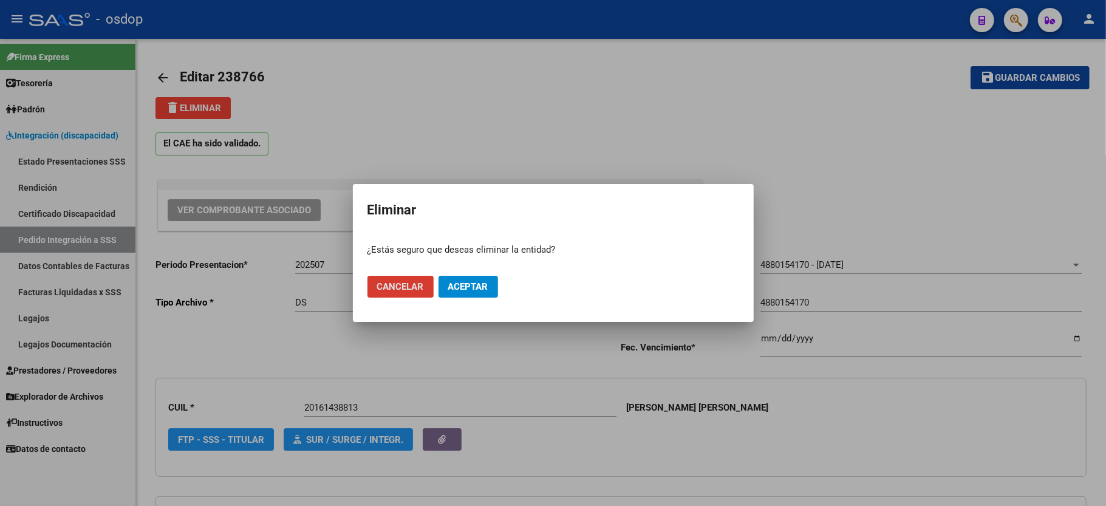
click at [390, 288] on span "Cancelar" at bounding box center [400, 286] width 47 height 11
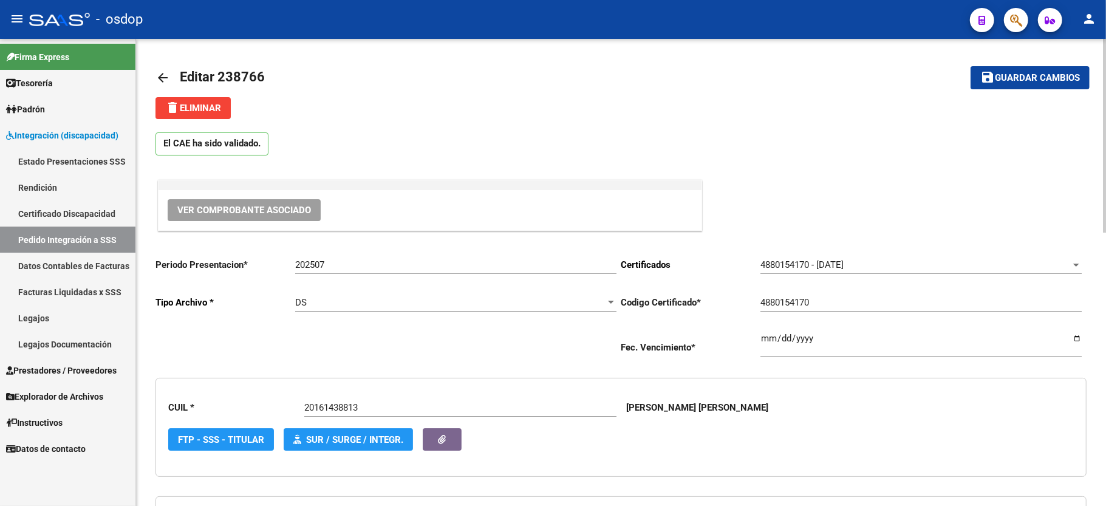
click at [482, 131] on div "El CAE ha sido validado." at bounding box center [621, 141] width 931 height 44
click at [170, 79] on link "arrow_back" at bounding box center [168, 77] width 24 height 29
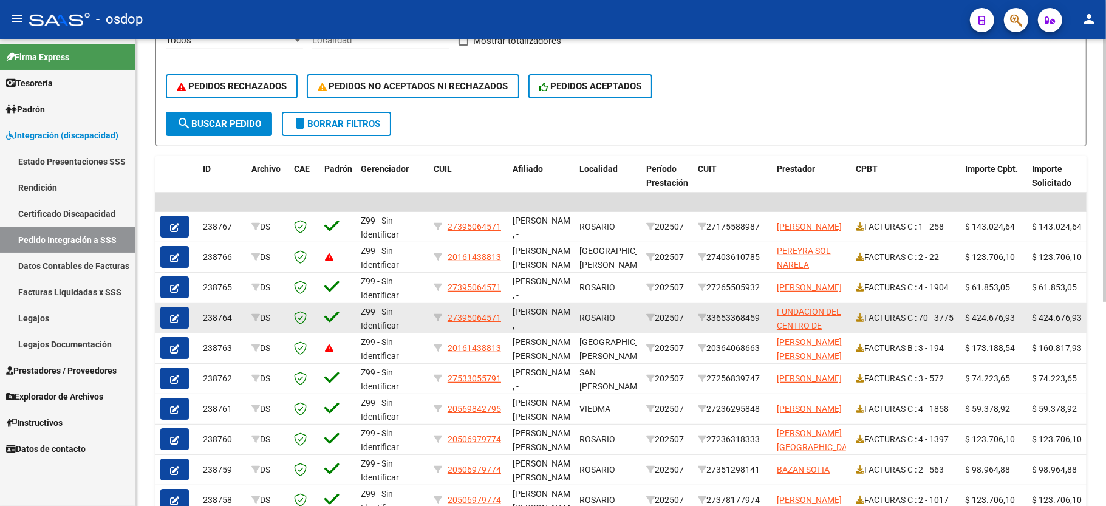
scroll to position [267, 0]
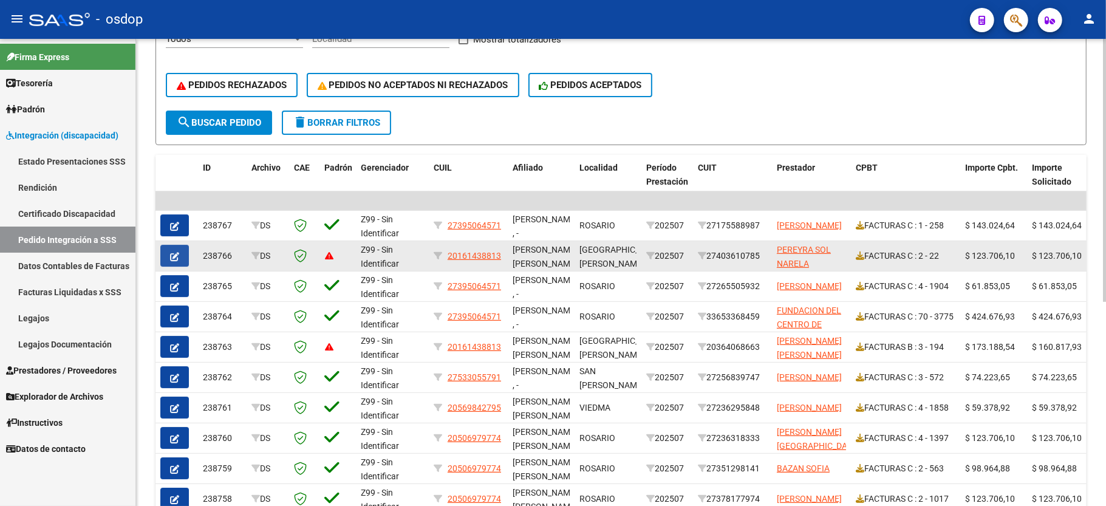
click at [173, 254] on icon "button" at bounding box center [174, 256] width 9 height 9
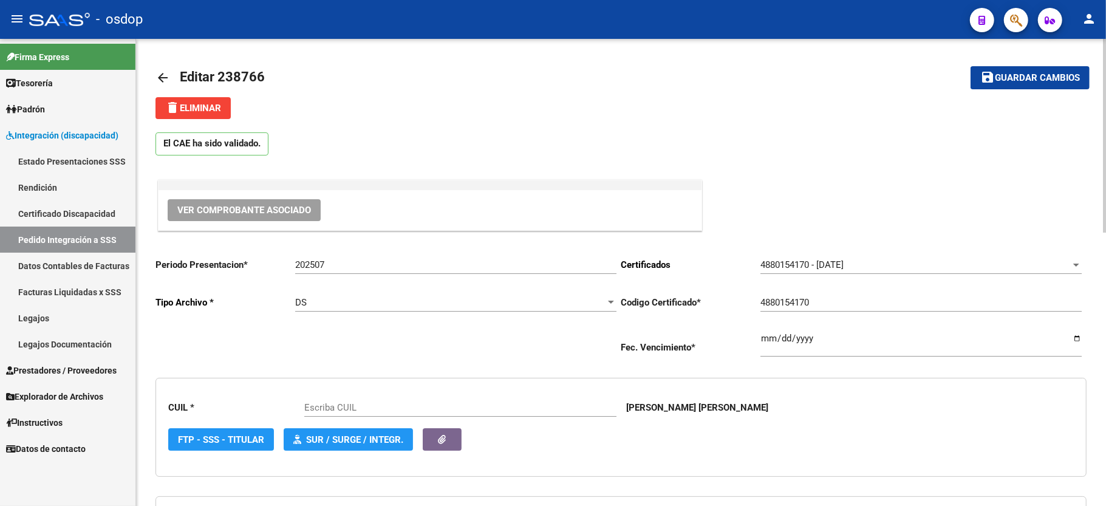
click at [203, 113] on button "delete Eliminar" at bounding box center [193, 108] width 75 height 22
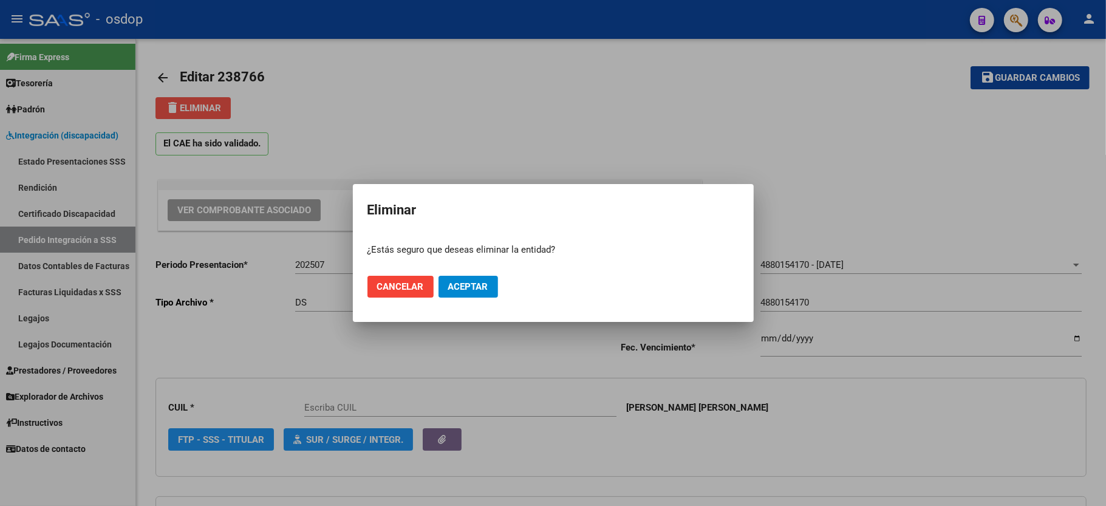
type input "20161438813"
click at [470, 279] on button "Aceptar" at bounding box center [469, 287] width 60 height 22
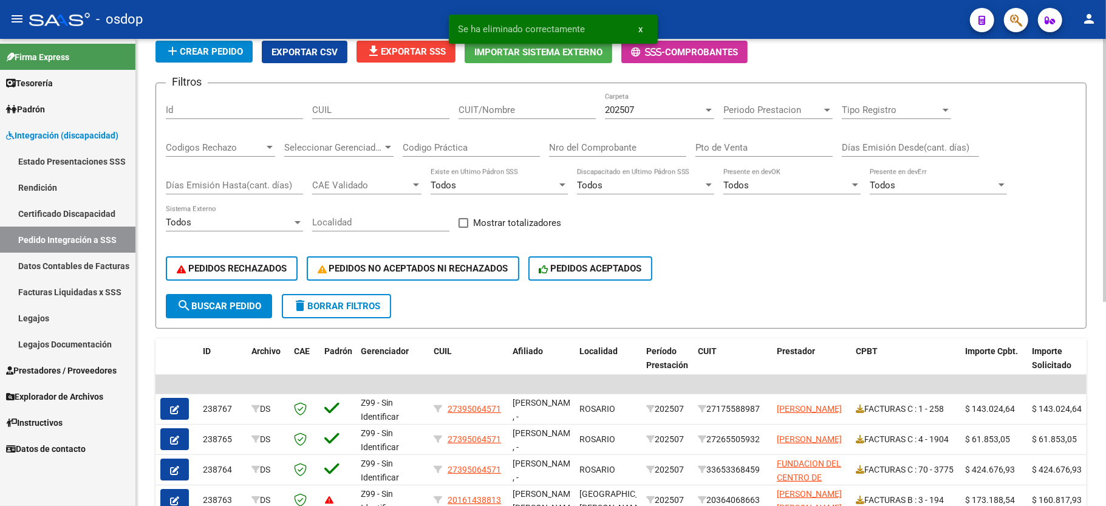
scroll to position [324, 0]
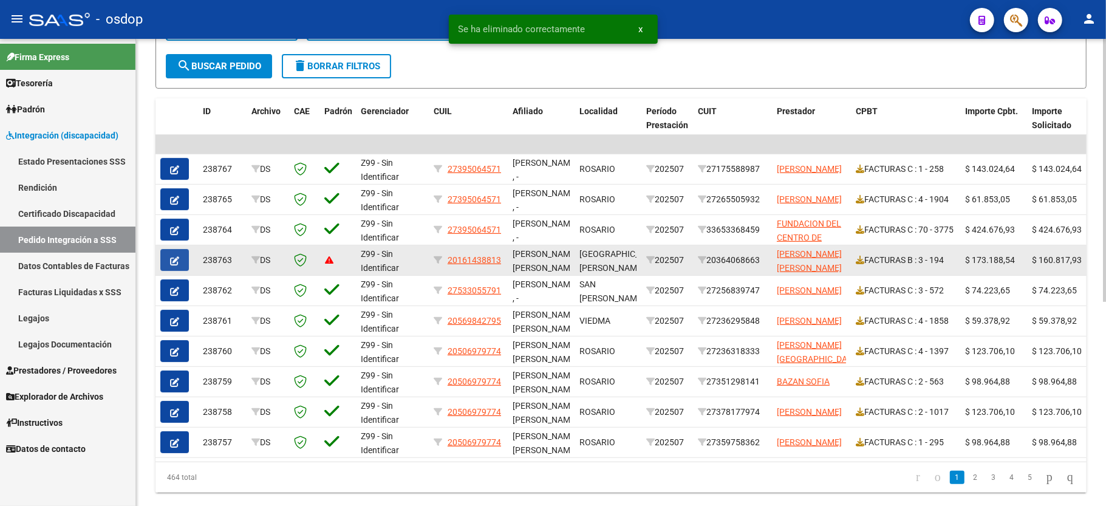
click at [173, 253] on button "button" at bounding box center [174, 260] width 29 height 22
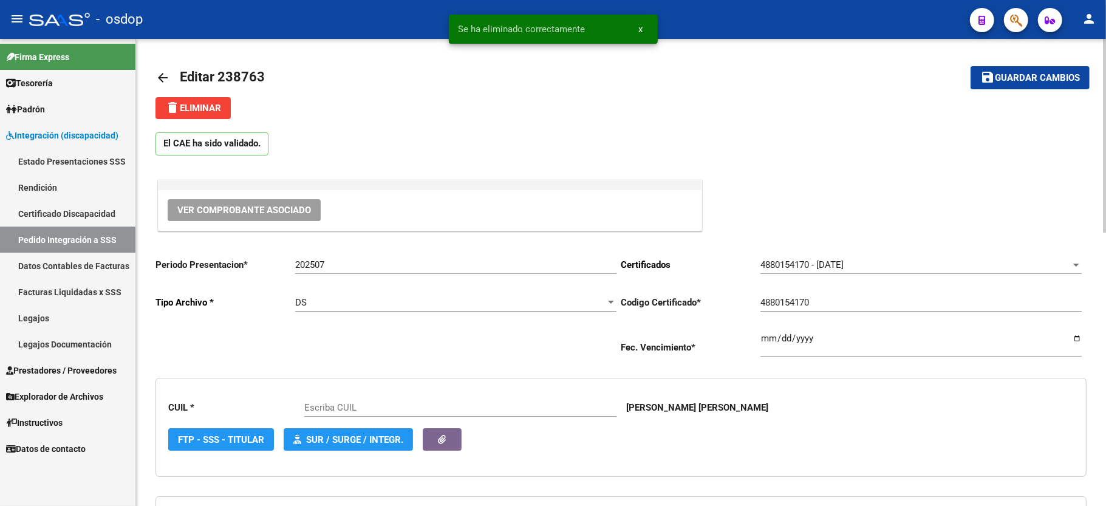
click at [193, 107] on span "delete Eliminar" at bounding box center [193, 108] width 56 height 11
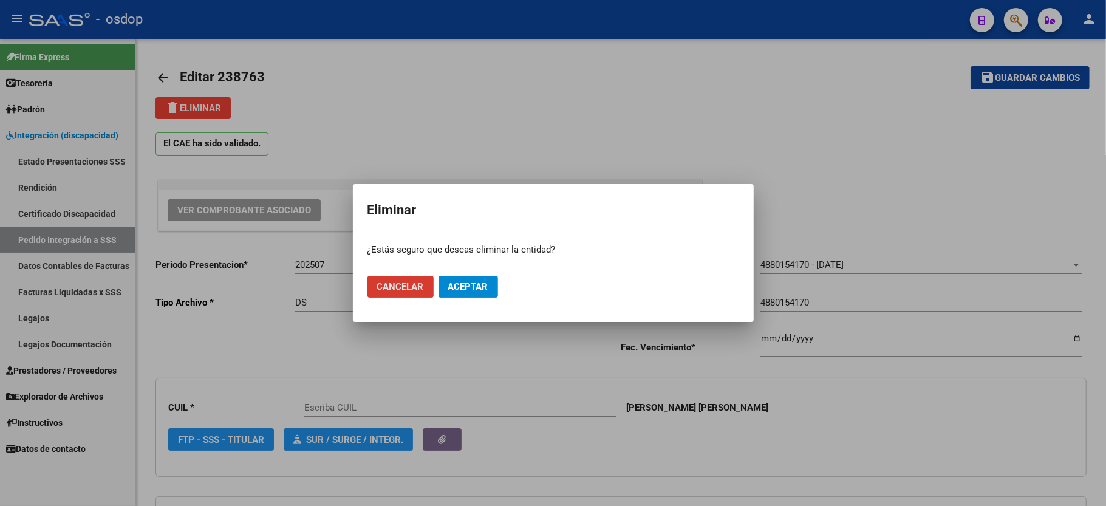
type input "20161438813"
click at [465, 287] on span "Aceptar" at bounding box center [468, 286] width 40 height 11
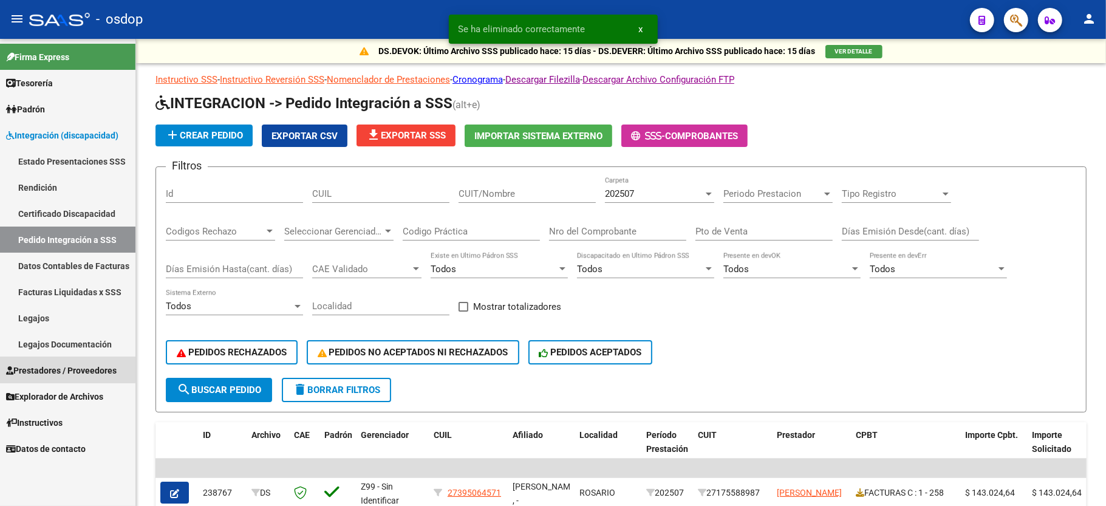
click at [61, 368] on span "Prestadores / Proveedores" at bounding box center [61, 370] width 111 height 13
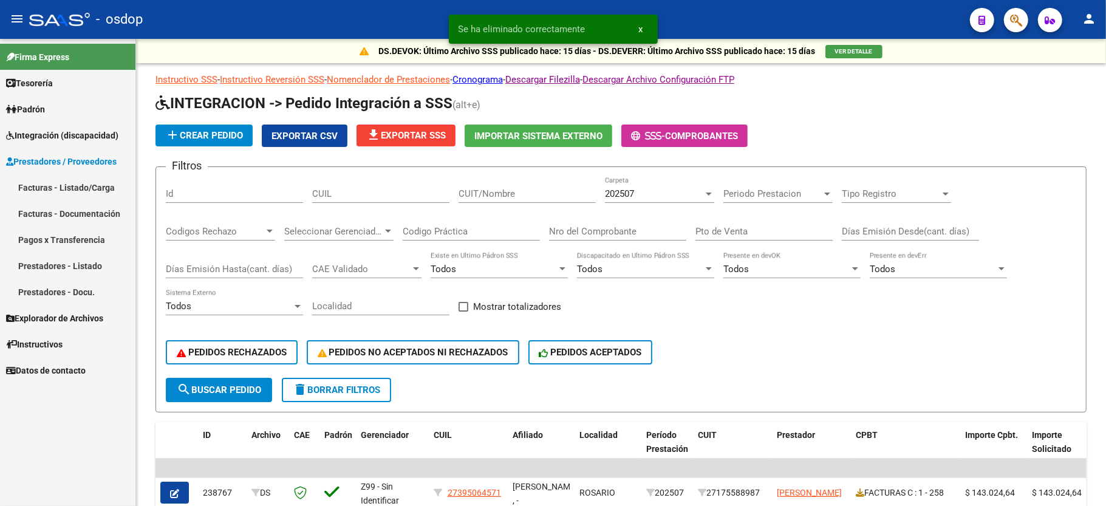
click at [71, 186] on link "Facturas - Listado/Carga" at bounding box center [67, 187] width 135 height 26
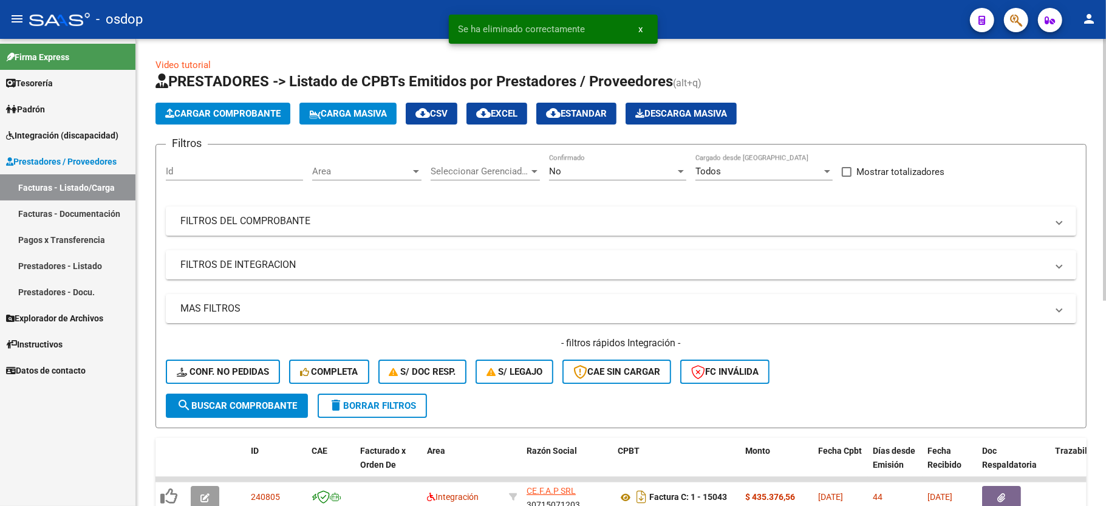
click at [242, 260] on mat-panel-title "FILTROS DE INTEGRACION" at bounding box center [613, 264] width 867 height 13
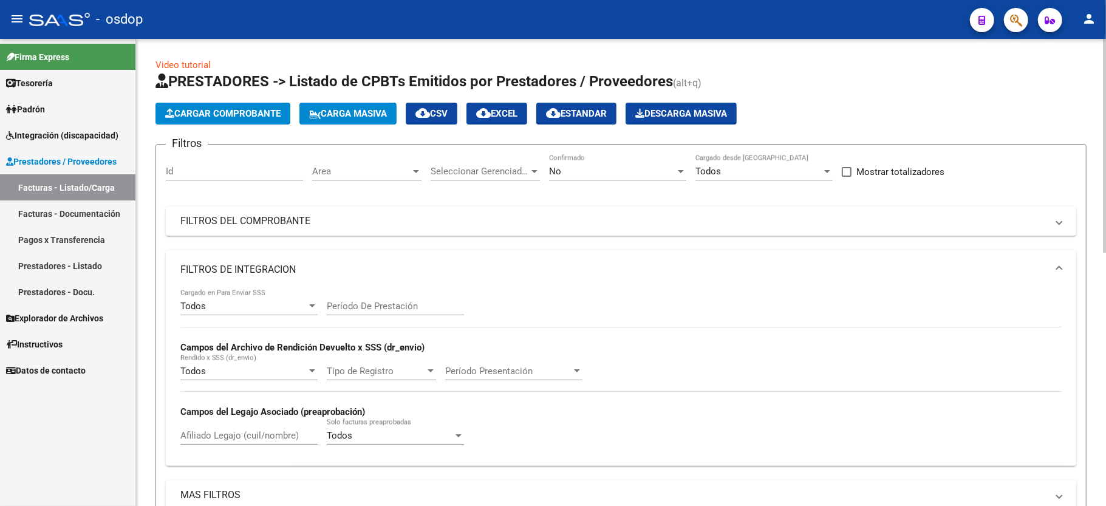
click at [236, 436] on input "Afiliado Legajo (cuil/nombre)" at bounding box center [248, 435] width 137 height 11
paste input "20161438813"
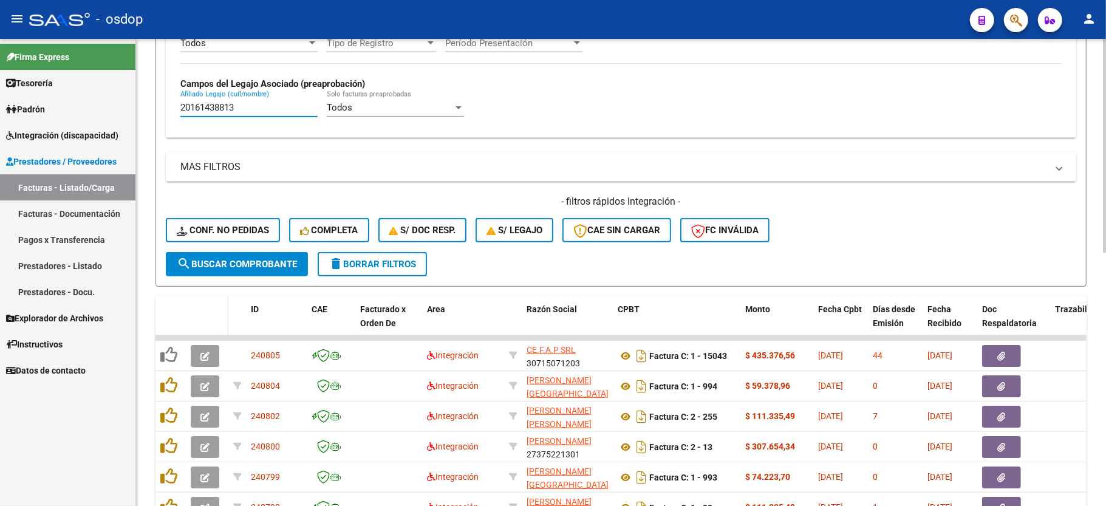
scroll to position [405, 0]
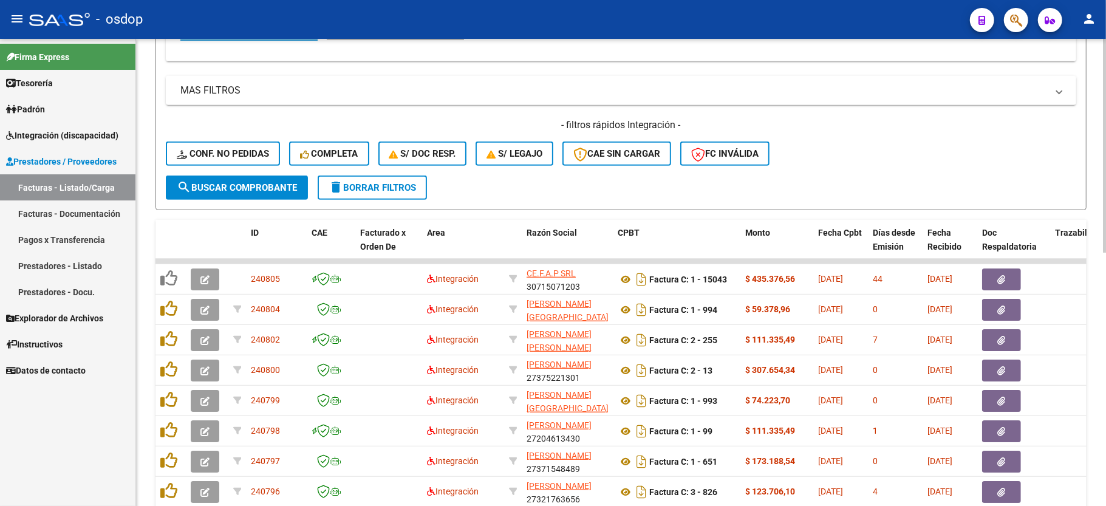
type input "20161438813"
click at [213, 192] on span "search Buscar Comprobante" at bounding box center [237, 187] width 120 height 11
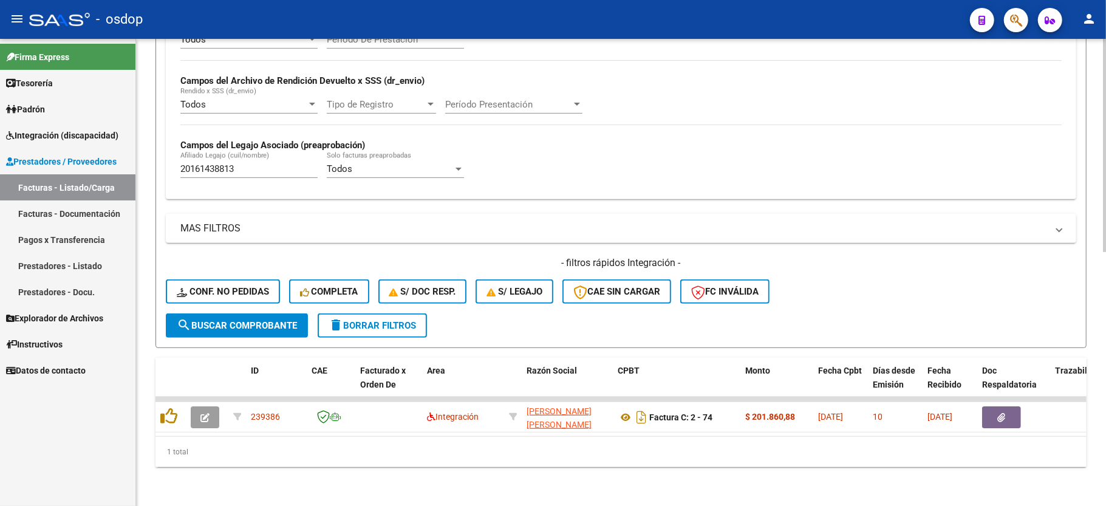
scroll to position [281, 0]
drag, startPoint x: 216, startPoint y: 258, endPoint x: 210, endPoint y: 266, distance: 10.3
click at [214, 258] on div "- filtros rápidos Integración - Conf. no pedidas Completa S/ Doc Resp. S/ legaj…" at bounding box center [621, 284] width 911 height 57
click at [210, 279] on button "Conf. no pedidas" at bounding box center [223, 291] width 114 height 24
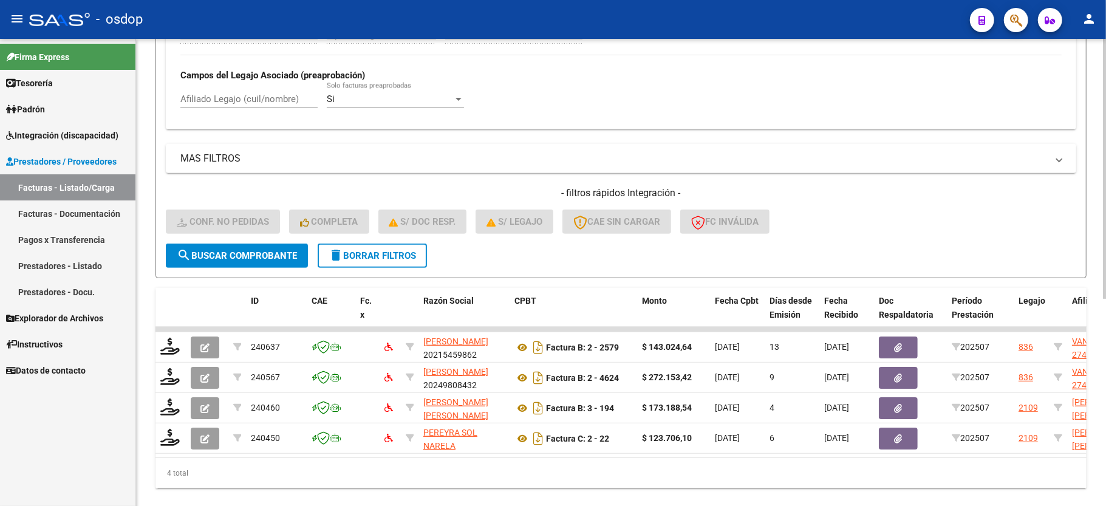
scroll to position [372, 0]
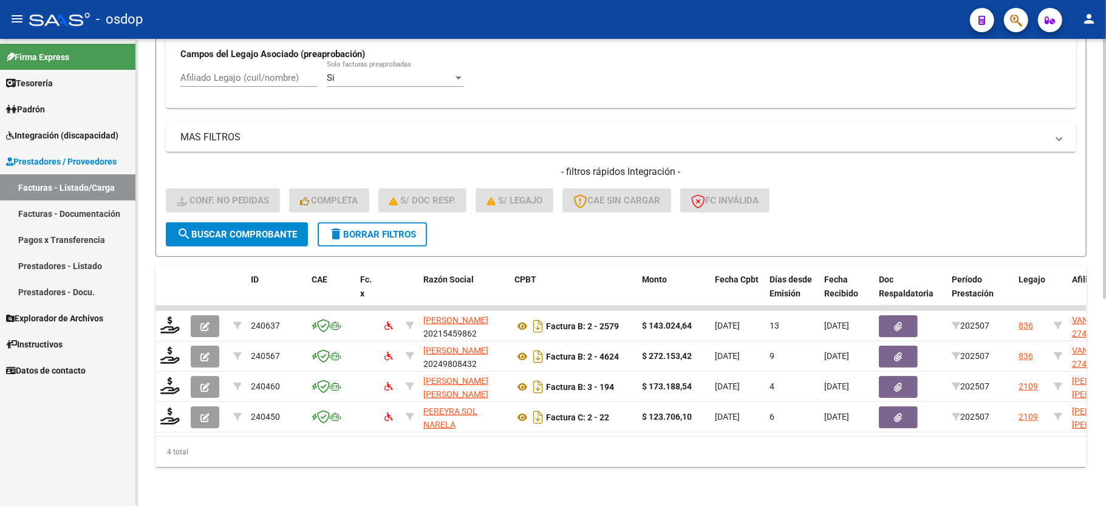
click at [378, 229] on span "delete Borrar Filtros" at bounding box center [372, 234] width 87 height 11
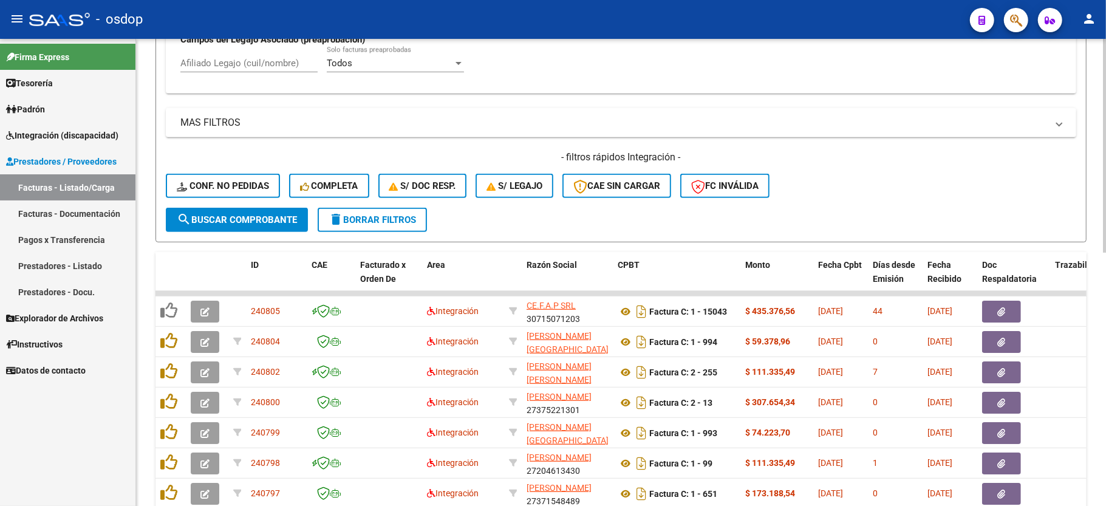
click at [237, 75] on div "Afiliado Legajo (cuil/nombre)" at bounding box center [248, 65] width 137 height 38
click at [242, 66] on input "Afiliado Legajo (cuil/nombre)" at bounding box center [248, 63] width 137 height 11
paste input "20170248326"
type input "20170248326"
click at [237, 207] on div "- filtros rápidos Integración - Conf. no pedidas Completa S/ Doc Resp. S/ legaj…" at bounding box center [621, 179] width 911 height 57
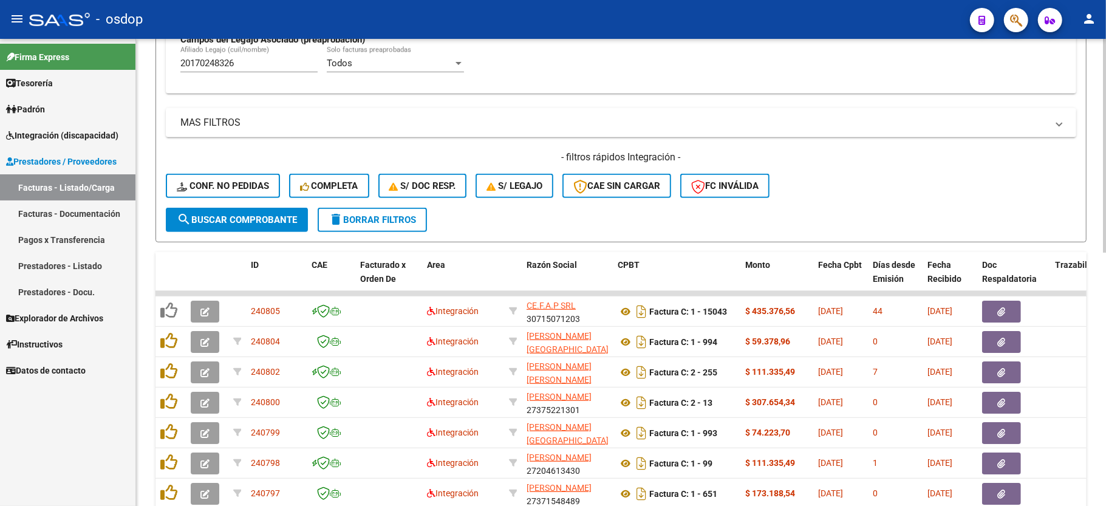
click at [236, 220] on span "search Buscar Comprobante" at bounding box center [237, 219] width 120 height 11
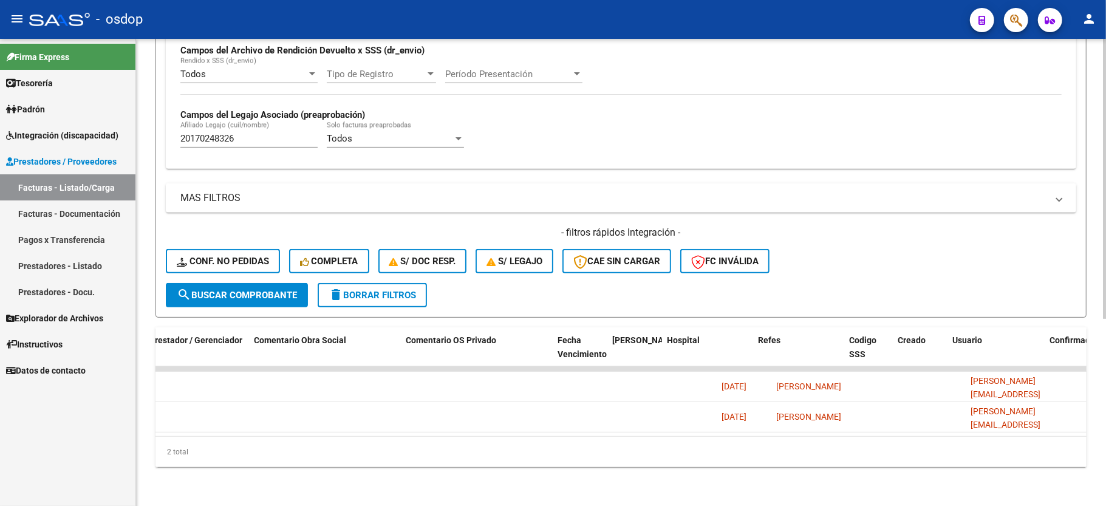
scroll to position [0, 0]
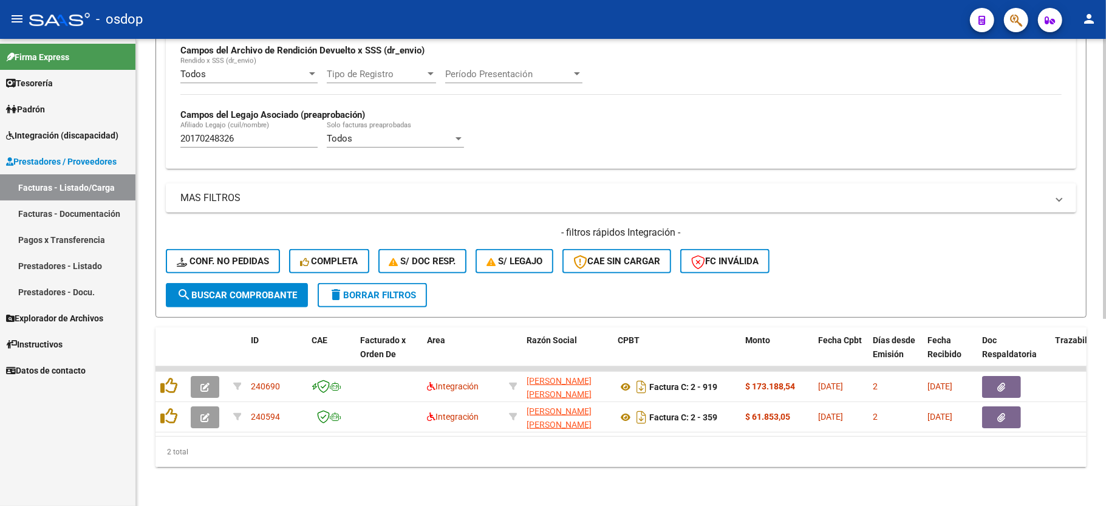
drag, startPoint x: 382, startPoint y: 281, endPoint x: 254, endPoint y: 147, distance: 185.2
click at [382, 290] on span "delete Borrar Filtros" at bounding box center [372, 295] width 87 height 11
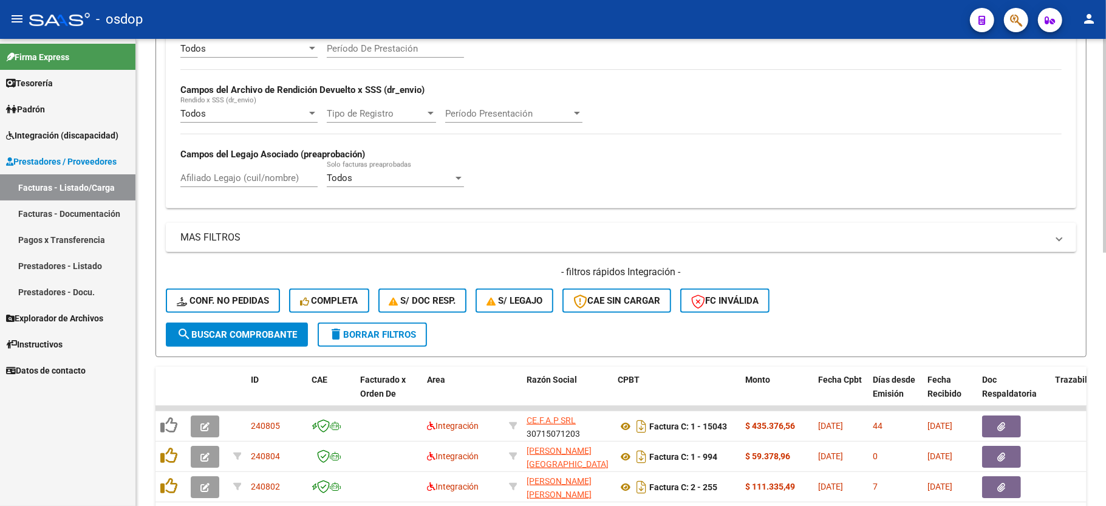
scroll to position [312, 0]
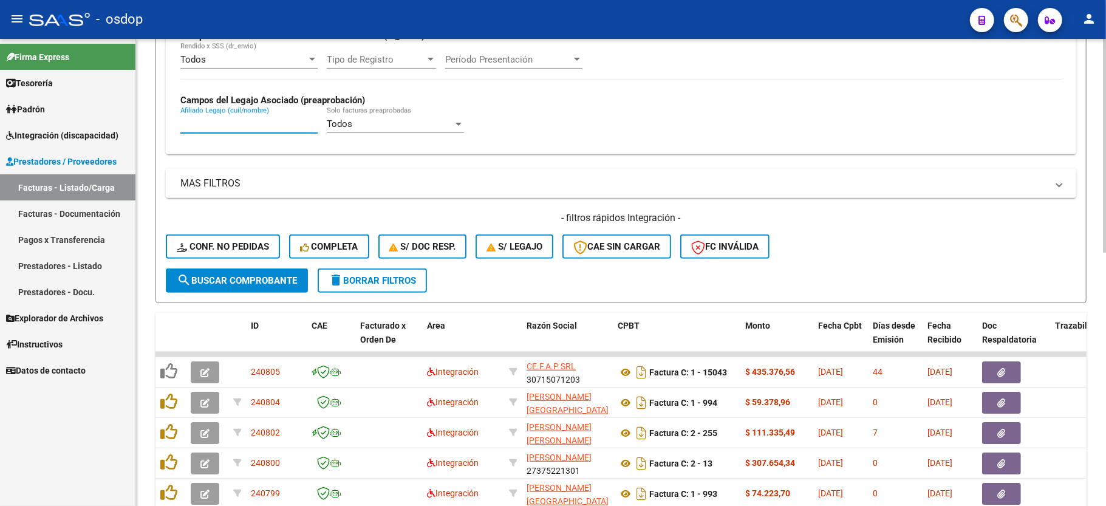
click at [227, 125] on input "Afiliado Legajo (cuil/nombre)" at bounding box center [248, 123] width 137 height 11
paste input "20170248326"
type input "20170248326"
click at [256, 294] on form "Filtros Id Area Area Seleccionar Gerenciador Seleccionar Gerenciador No Confirm…" at bounding box center [621, 67] width 931 height 471
click at [260, 285] on span "search Buscar Comprobante" at bounding box center [237, 280] width 120 height 11
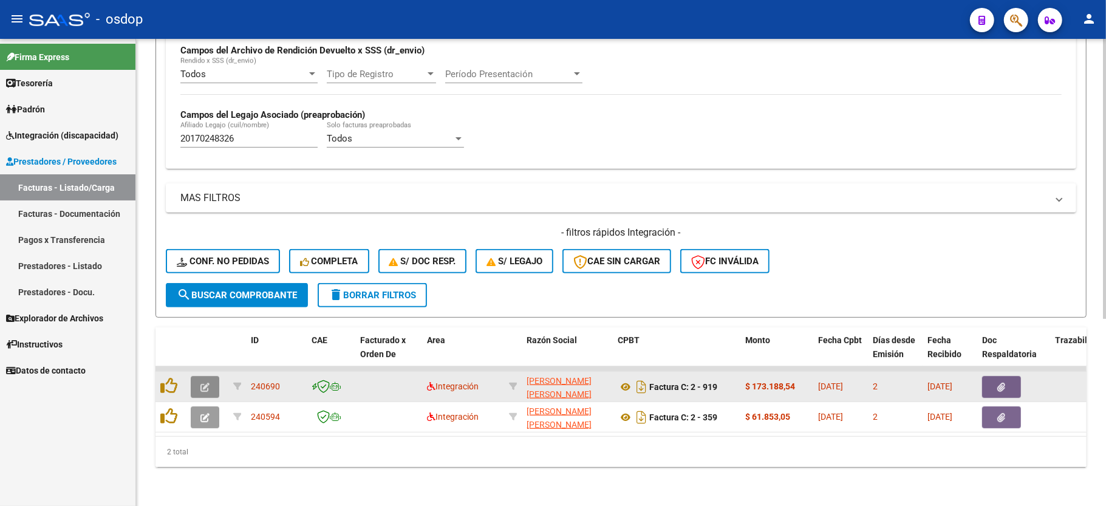
click at [202, 383] on icon "button" at bounding box center [204, 387] width 9 height 9
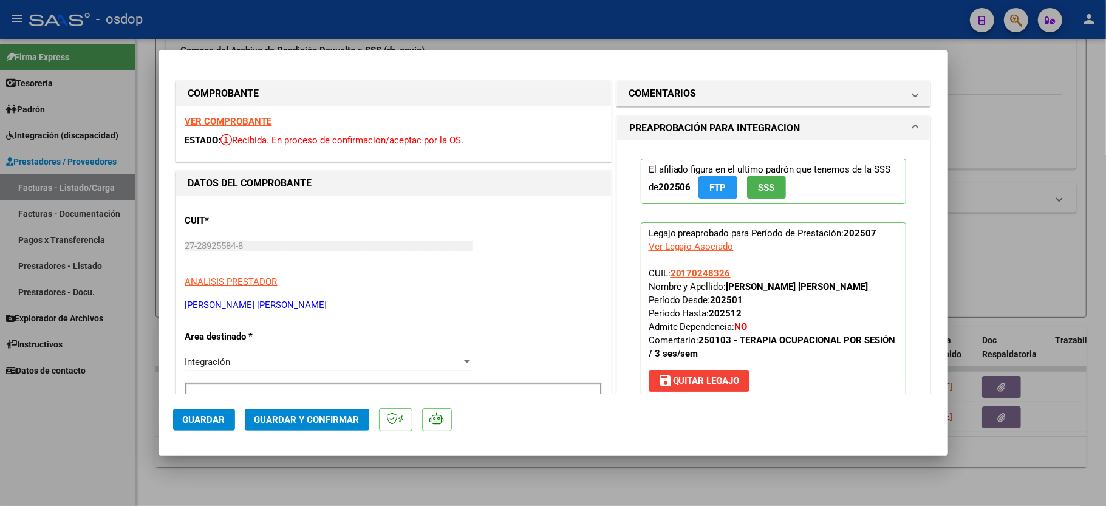
click at [247, 116] on strong "VER COMPROBANTE" at bounding box center [228, 121] width 87 height 11
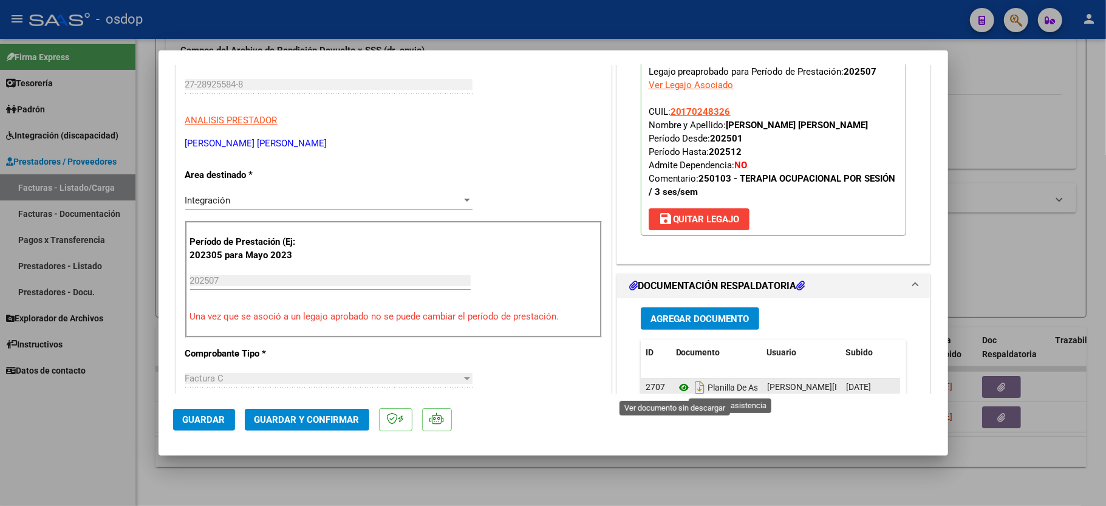
click at [676, 388] on icon at bounding box center [684, 387] width 16 height 15
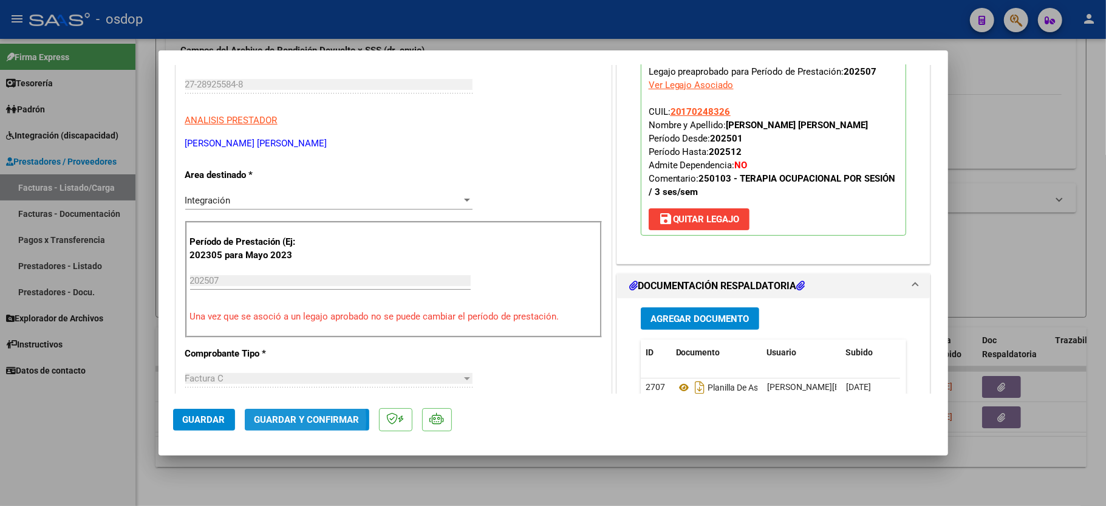
click at [270, 420] on span "Guardar y Confirmar" at bounding box center [307, 419] width 105 height 11
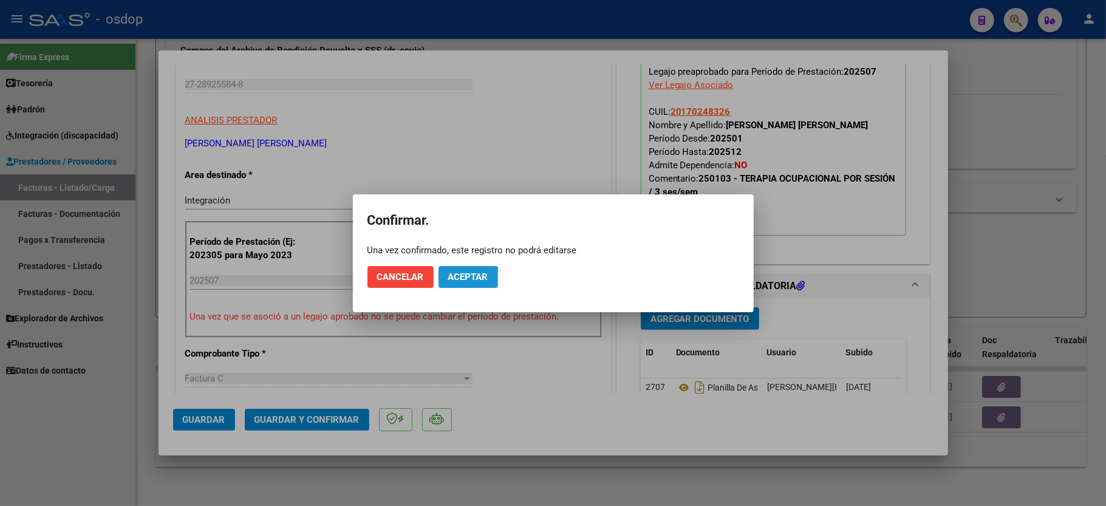
click at [458, 282] on span "Aceptar" at bounding box center [468, 277] width 40 height 11
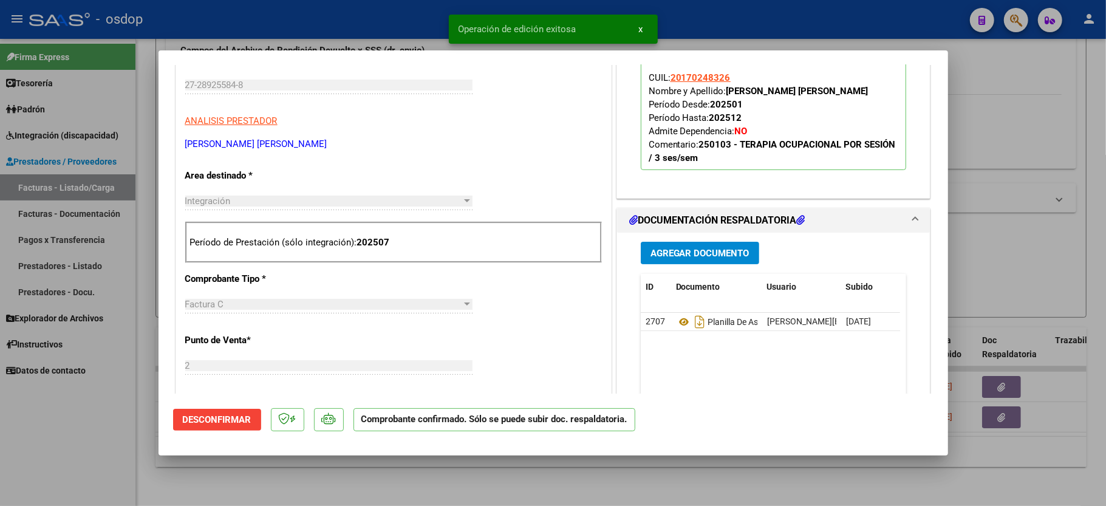
click at [124, 426] on div at bounding box center [553, 253] width 1106 height 506
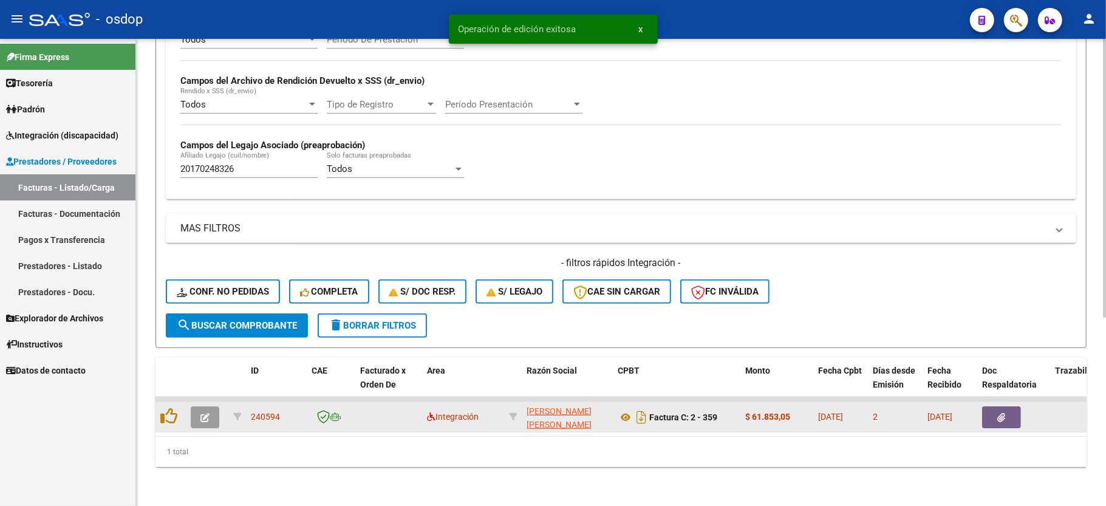
scroll to position [281, 0]
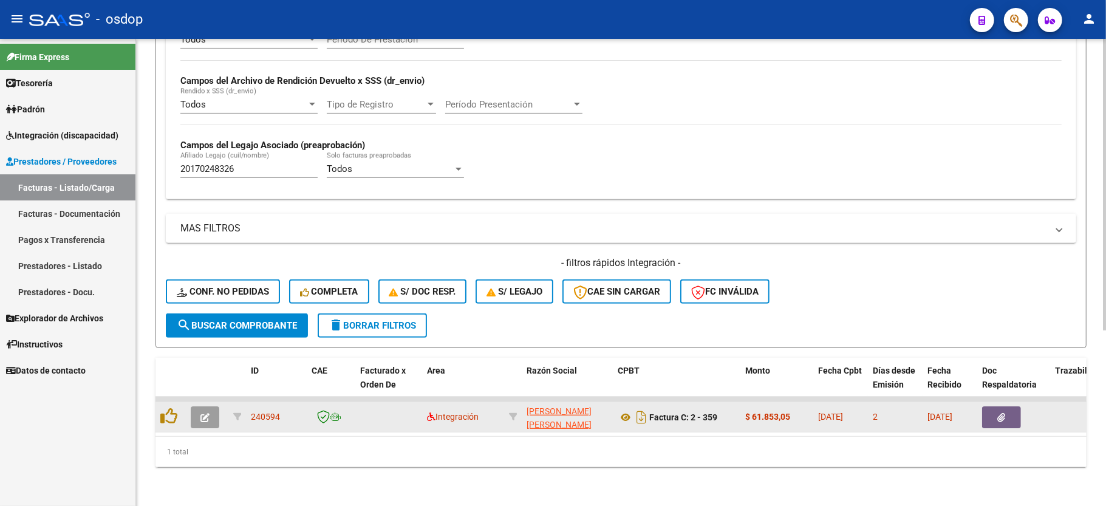
click at [198, 406] on button "button" at bounding box center [205, 417] width 29 height 22
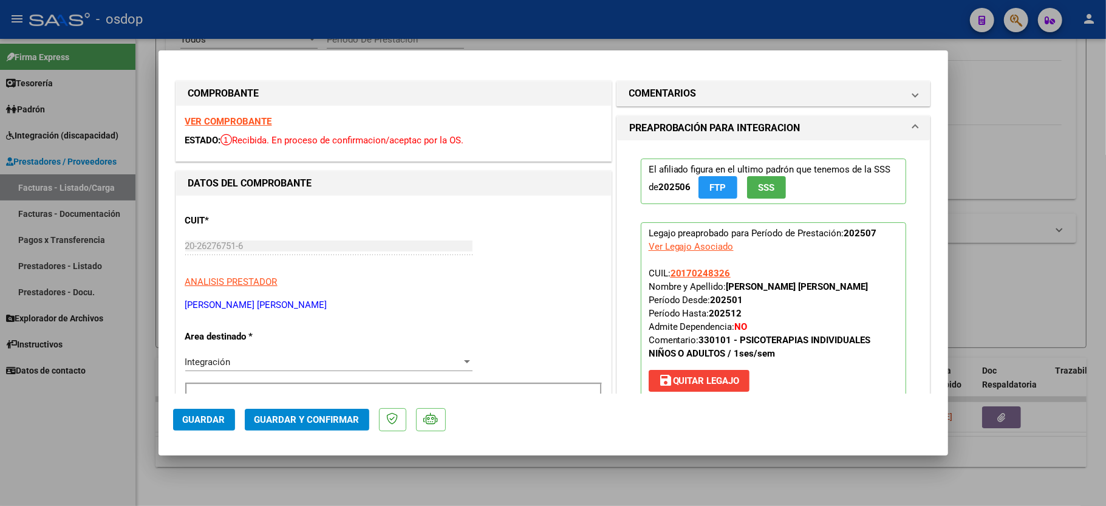
click at [217, 111] on div "VER COMPROBANTE ESTADO: Recibida. En proceso de confirmacion/aceptac por la OS." at bounding box center [393, 133] width 435 height 55
click at [216, 122] on strong "VER COMPROBANTE" at bounding box center [228, 121] width 87 height 11
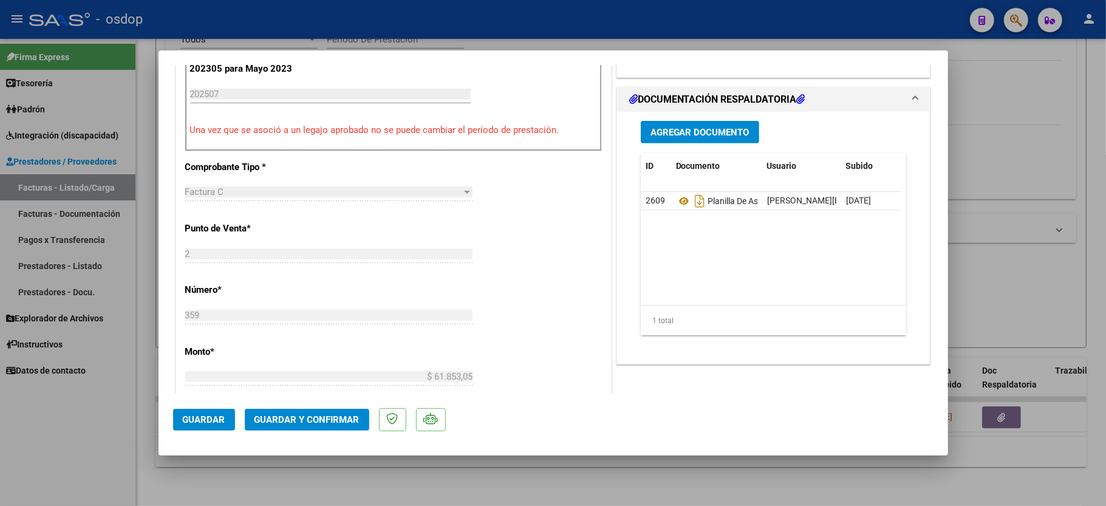
scroll to position [405, 0]
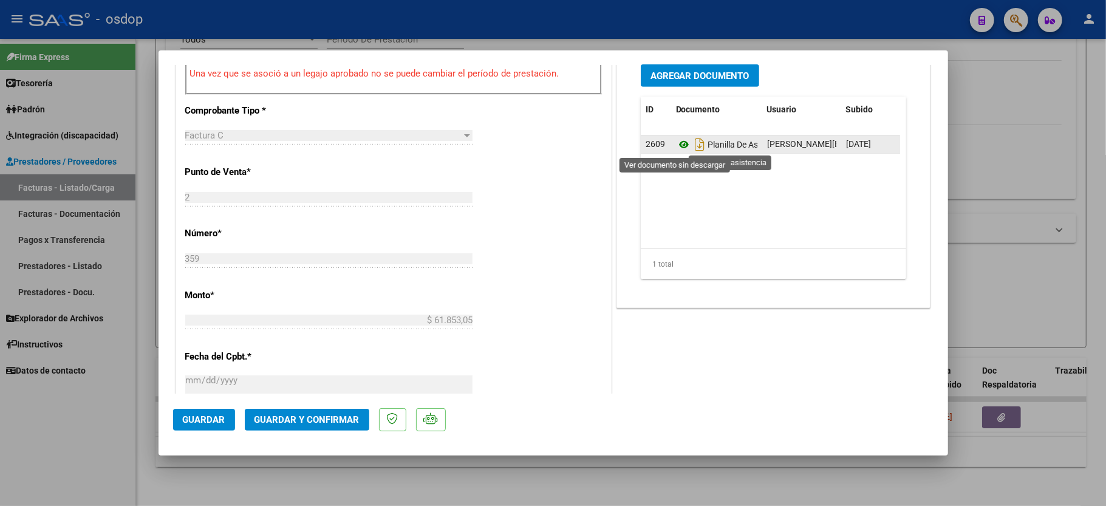
click at [676, 146] on icon at bounding box center [684, 144] width 16 height 15
click at [282, 419] on span "Guardar y Confirmar" at bounding box center [307, 419] width 105 height 11
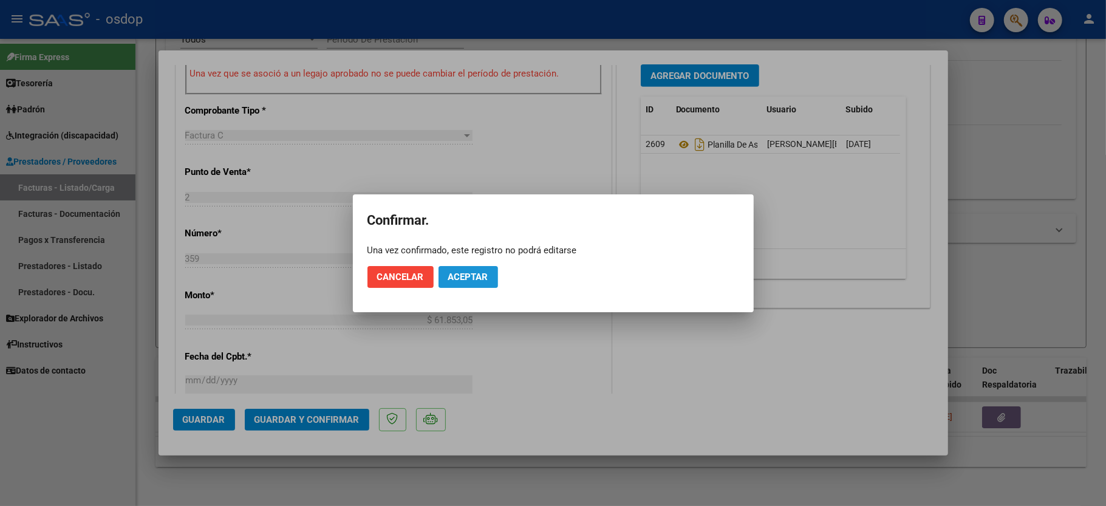
click at [470, 278] on span "Aceptar" at bounding box center [468, 277] width 40 height 11
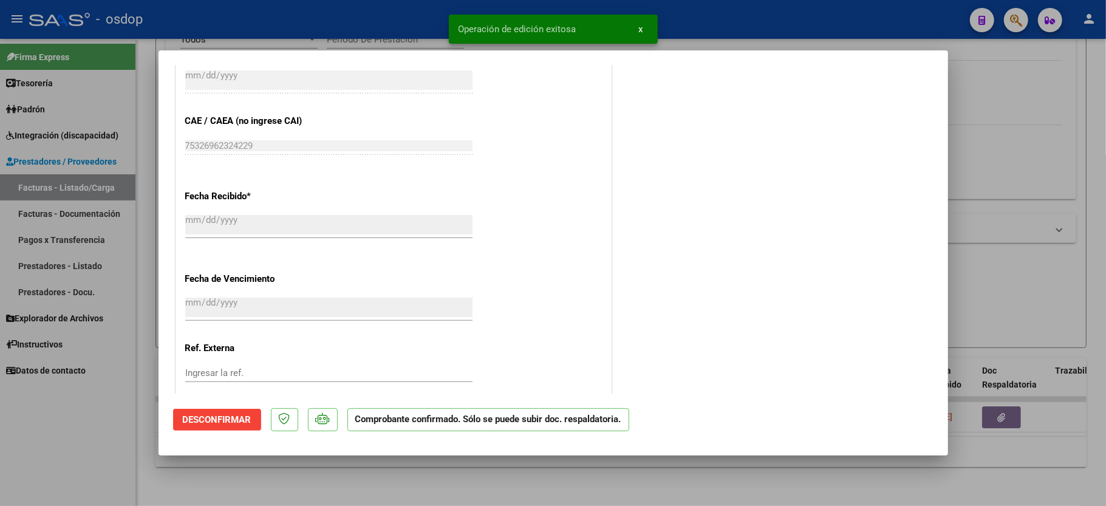
click at [56, 445] on div at bounding box center [553, 253] width 1106 height 506
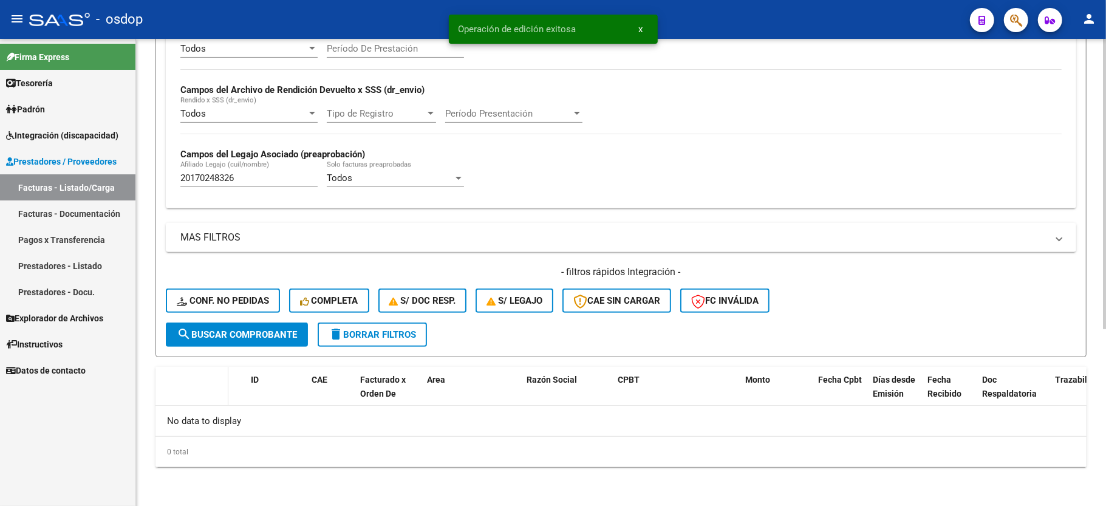
scroll to position [258, 0]
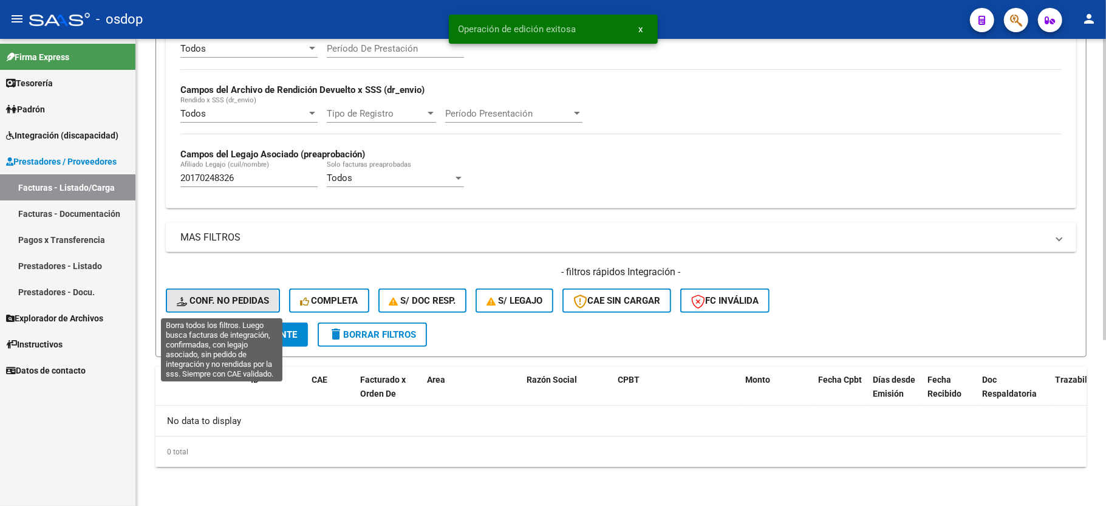
click at [211, 301] on span "Conf. no pedidas" at bounding box center [223, 300] width 92 height 11
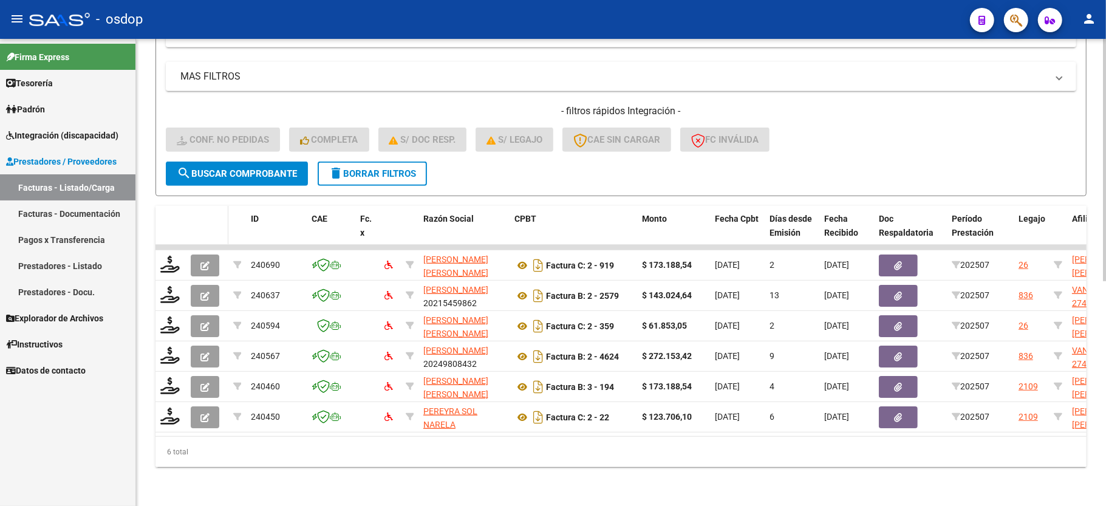
scroll to position [338, 0]
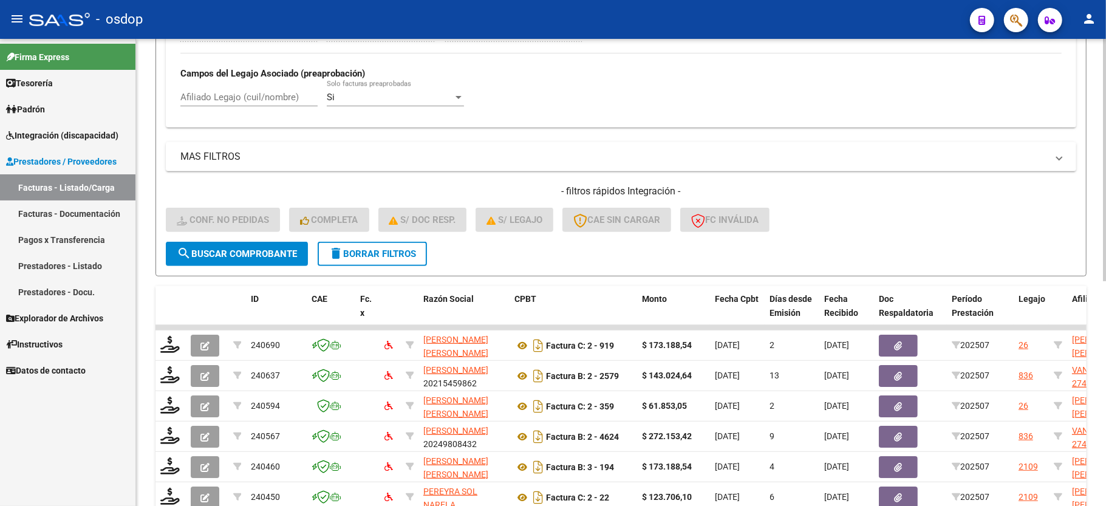
click at [217, 91] on div "Afiliado Legajo (cuil/nombre)" at bounding box center [248, 93] width 137 height 26
paste input "20170248326"
type input "20170248326"
click at [244, 256] on span "search Buscar Comprobante" at bounding box center [237, 253] width 120 height 11
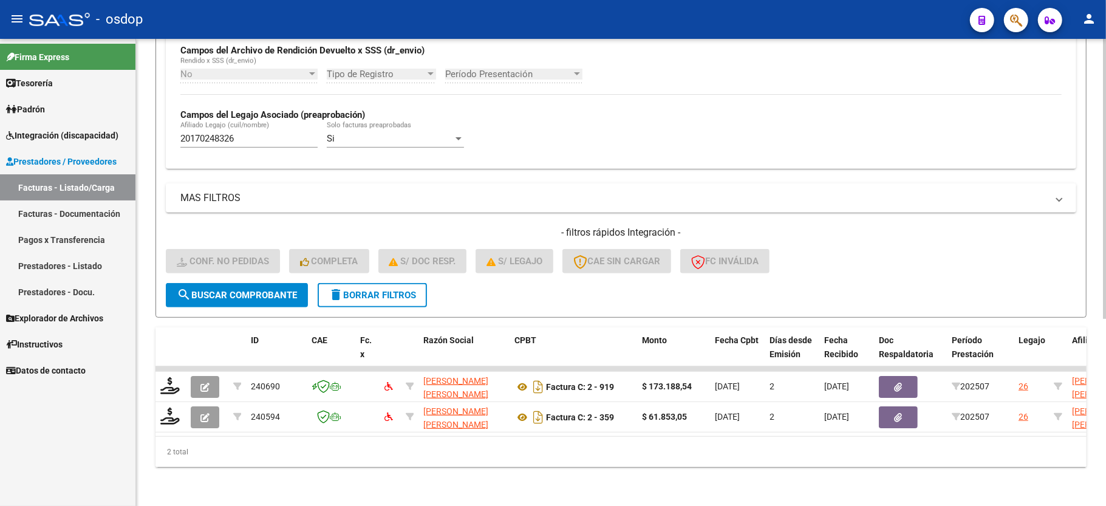
scroll to position [312, 0]
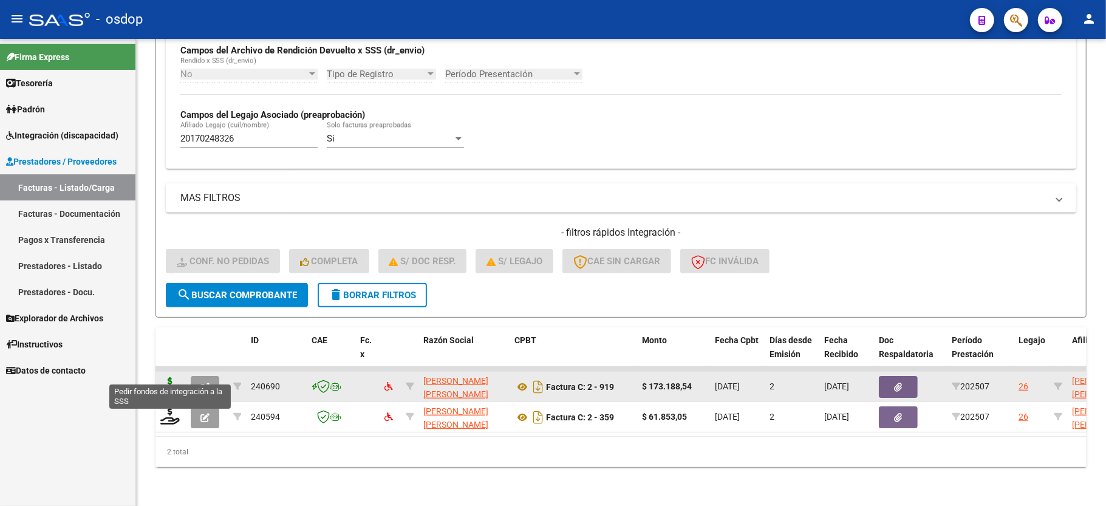
click at [170, 377] on icon at bounding box center [169, 385] width 19 height 17
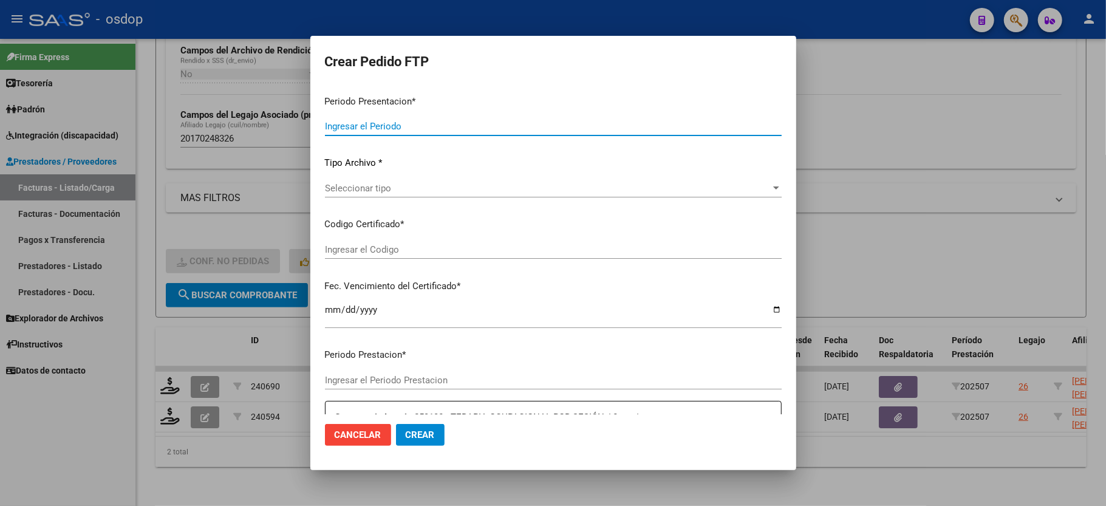
type input "202507"
type input "$ 173.188,54"
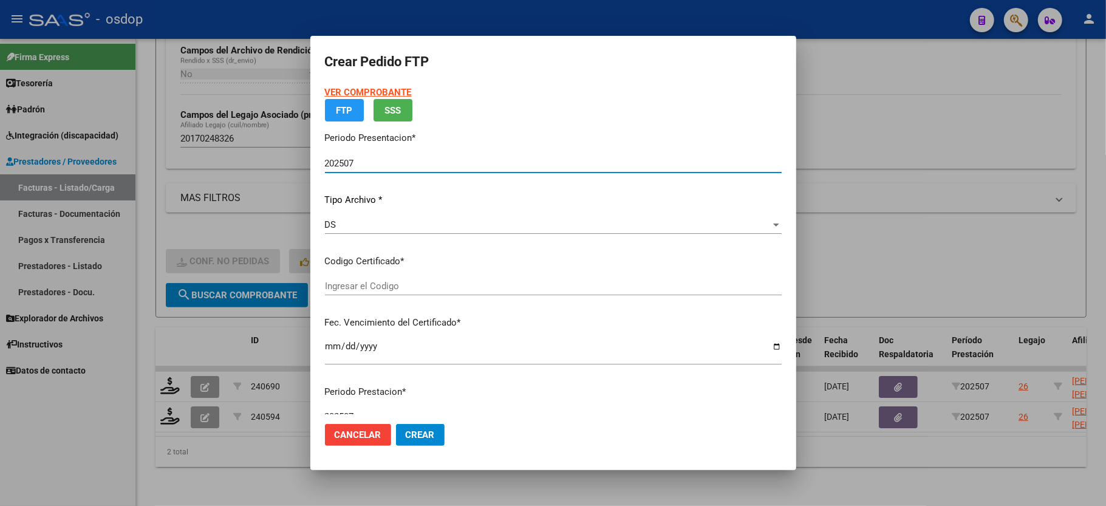
type input "1842265929"
type input "[DATE]"
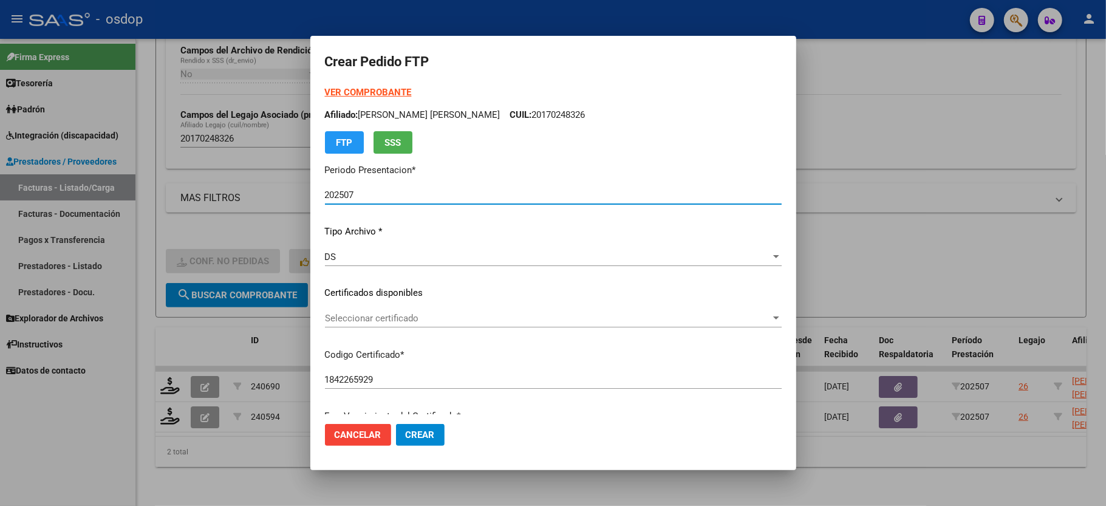
click at [364, 309] on div "Seleccionar certificado Seleccionar certificado" at bounding box center [553, 318] width 457 height 18
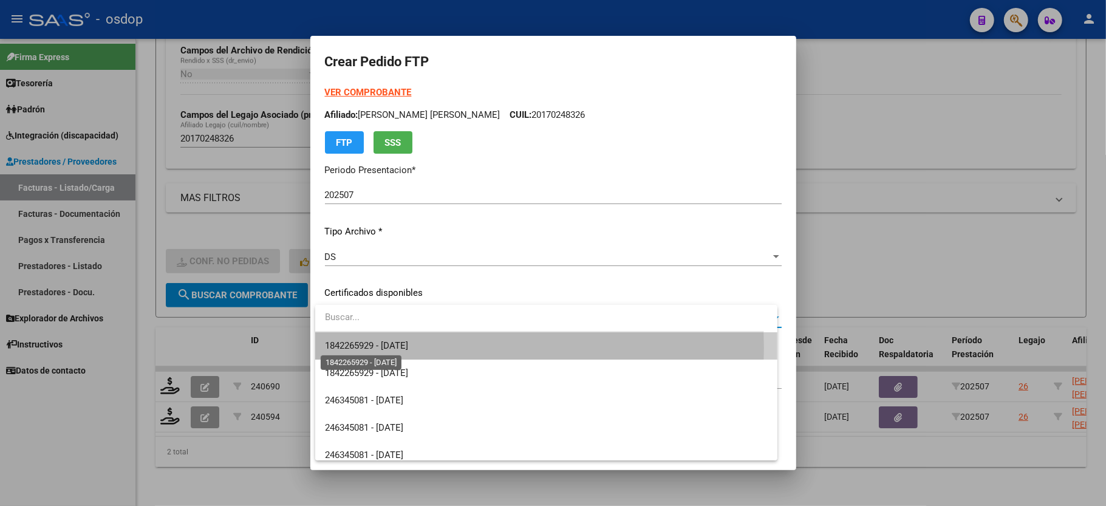
click at [367, 348] on span "1842265929 - [DATE]" at bounding box center [366, 345] width 83 height 11
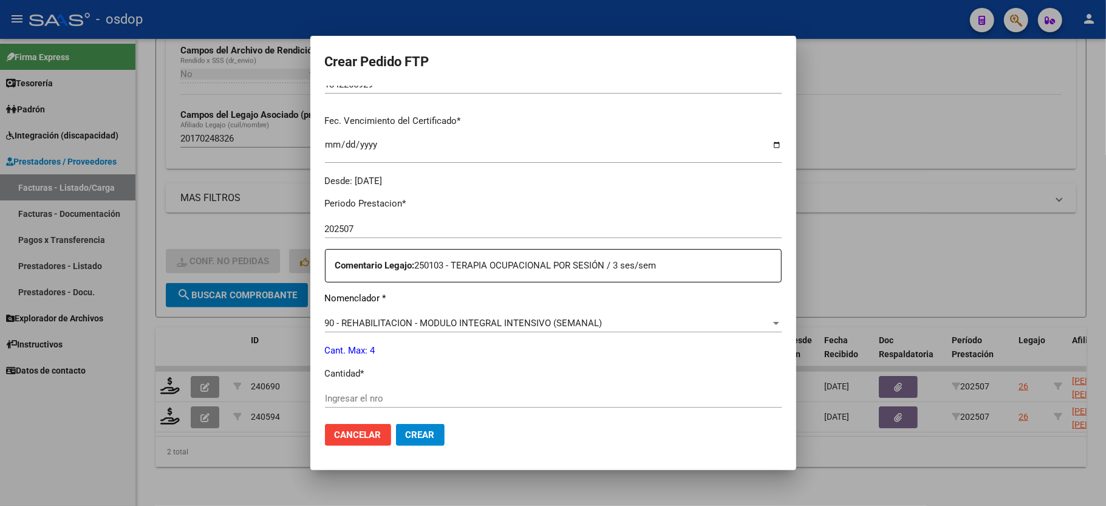
scroll to position [324, 0]
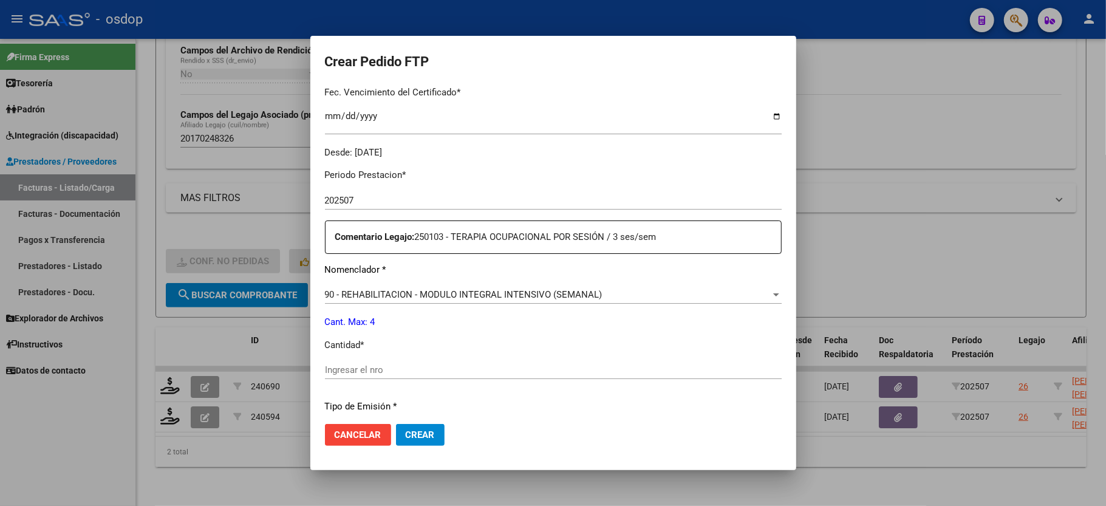
click at [360, 364] on input "Ingresar el nro" at bounding box center [553, 369] width 457 height 11
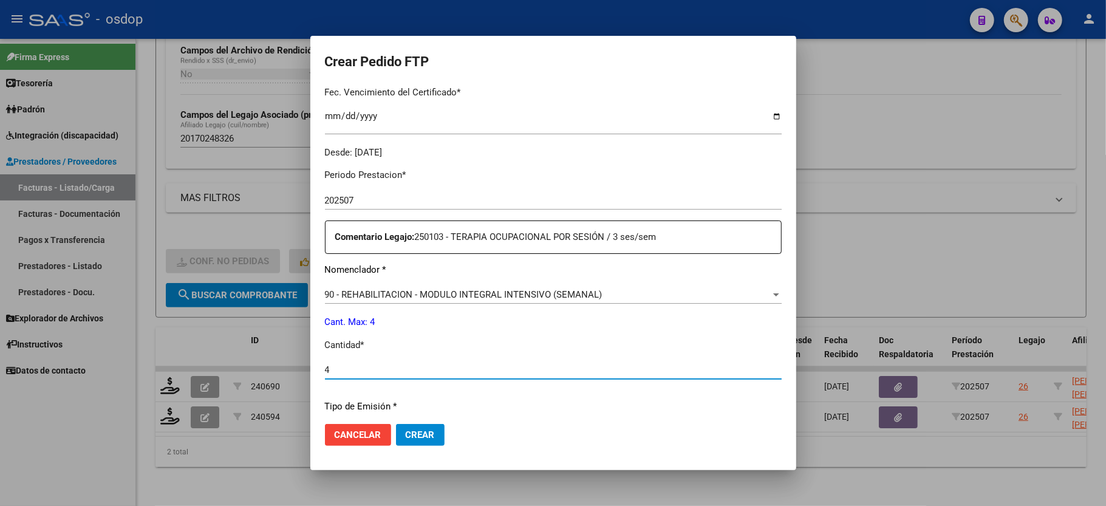
type input "4"
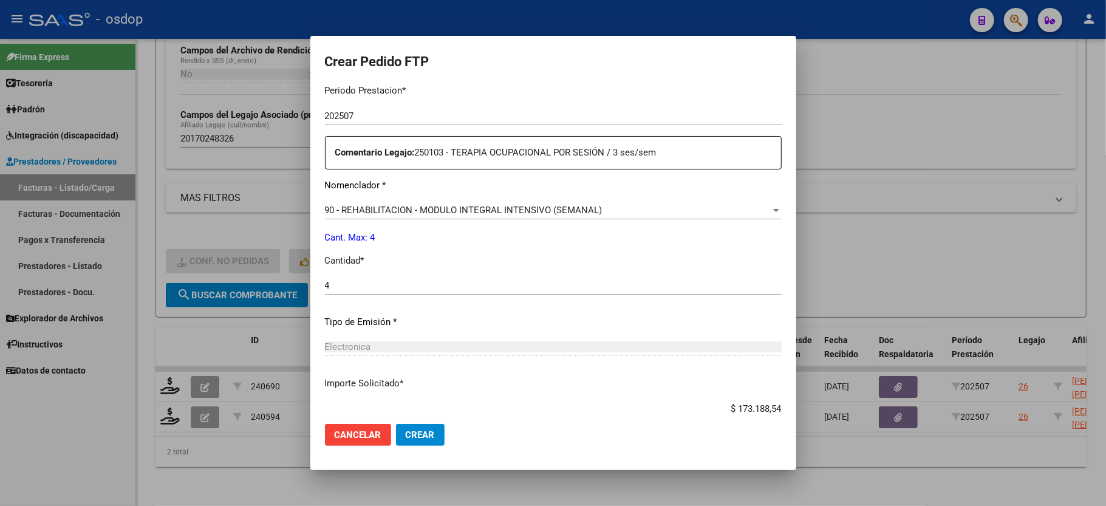
scroll to position [476, 0]
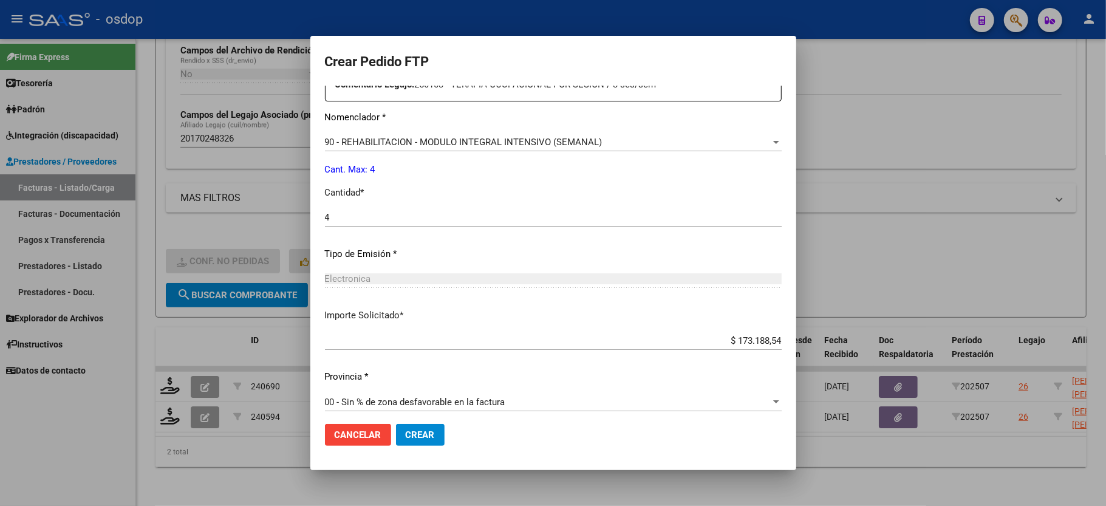
click at [414, 433] on span "Crear" at bounding box center [420, 434] width 29 height 11
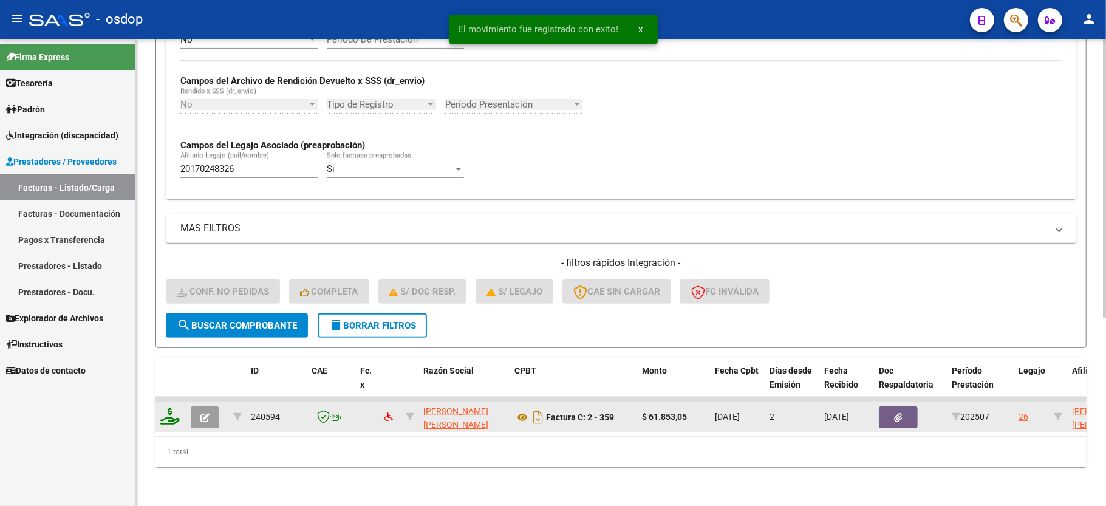
scroll to position [281, 0]
click at [170, 408] on icon at bounding box center [169, 416] width 19 height 17
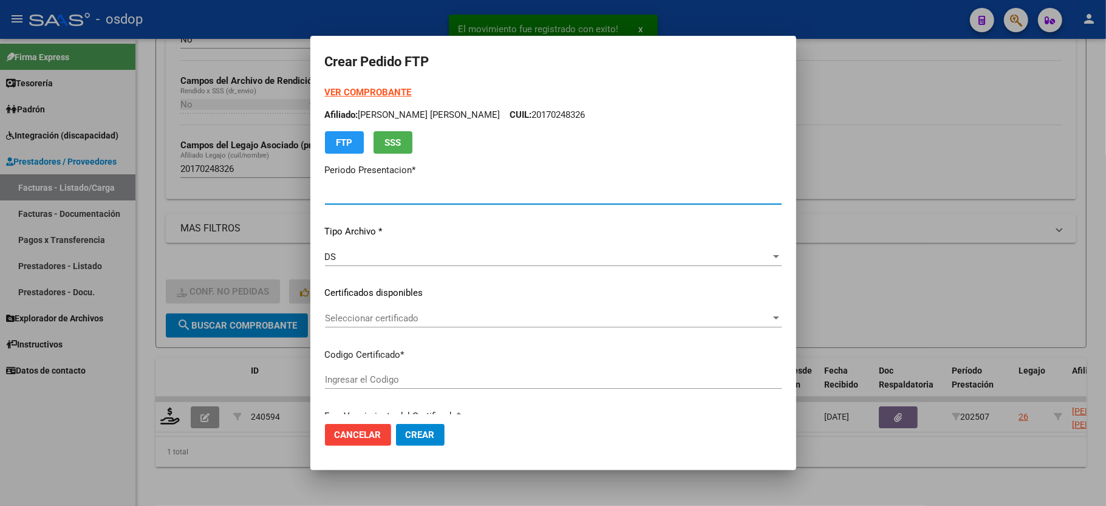
type input "202507"
type input "$ 61.853,05"
type input "1842265929"
type input "[DATE]"
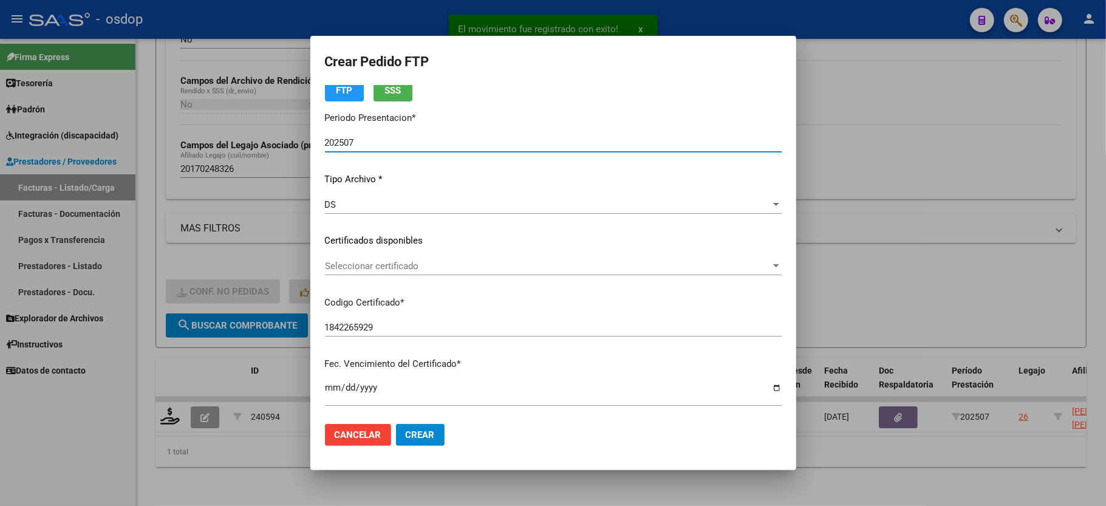
scroll to position [81, 0]
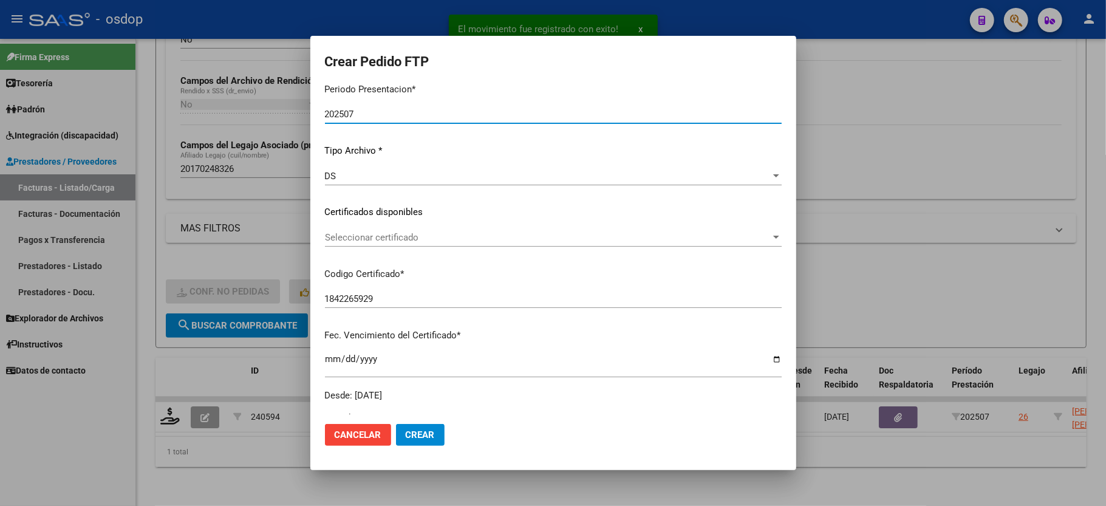
click at [379, 233] on span "Seleccionar certificado" at bounding box center [548, 237] width 446 height 11
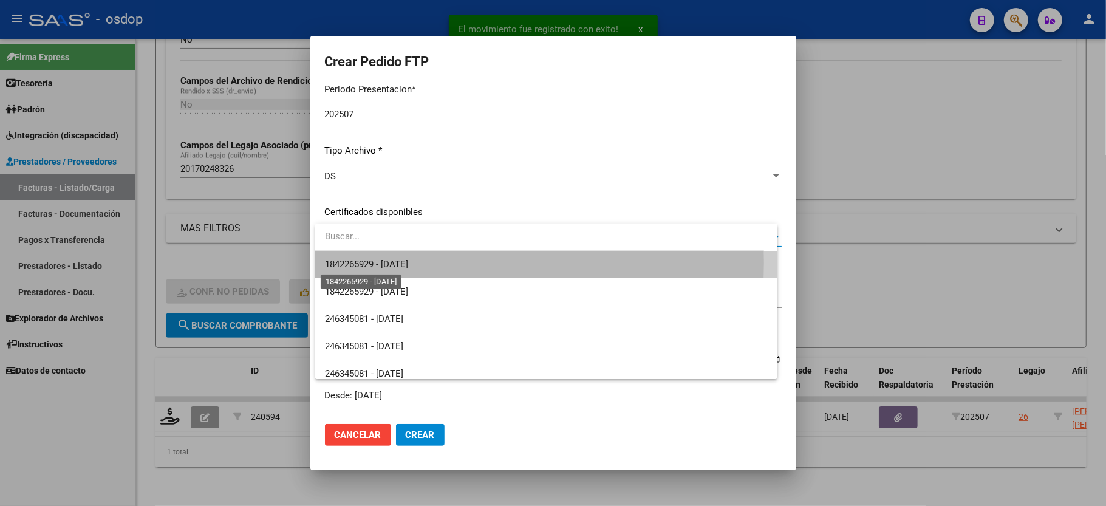
click at [374, 262] on span "1842265929 - [DATE]" at bounding box center [366, 264] width 83 height 11
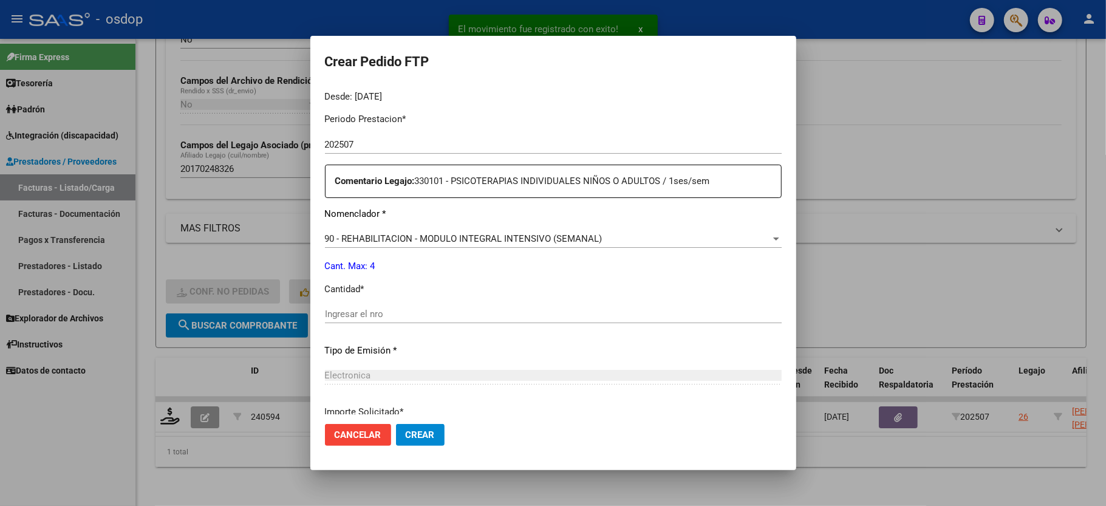
scroll to position [405, 0]
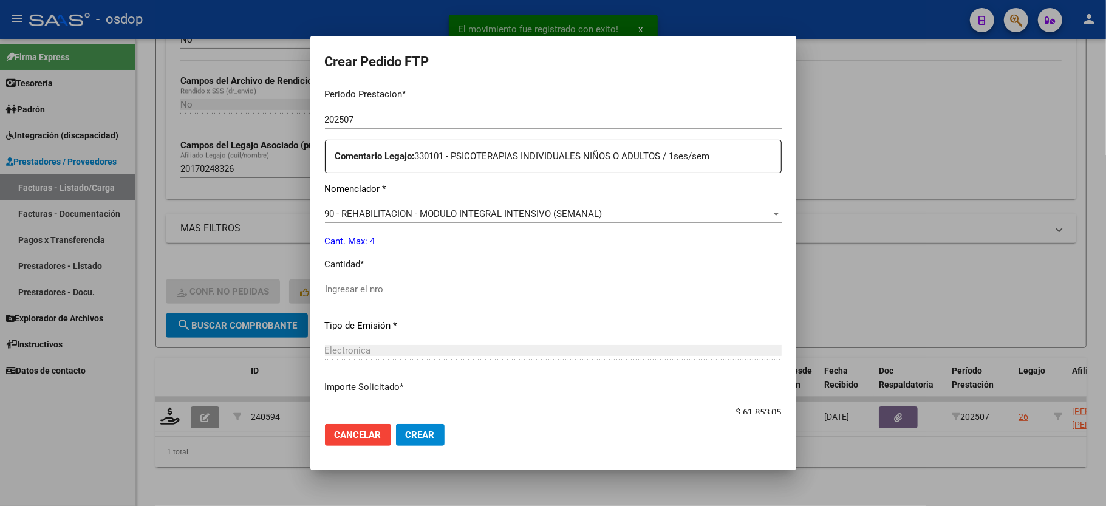
click at [380, 270] on div "Periodo Prestacion * 202507 Ingresar el Periodo Prestacion Comentario Legajo: 3…" at bounding box center [553, 286] width 457 height 416
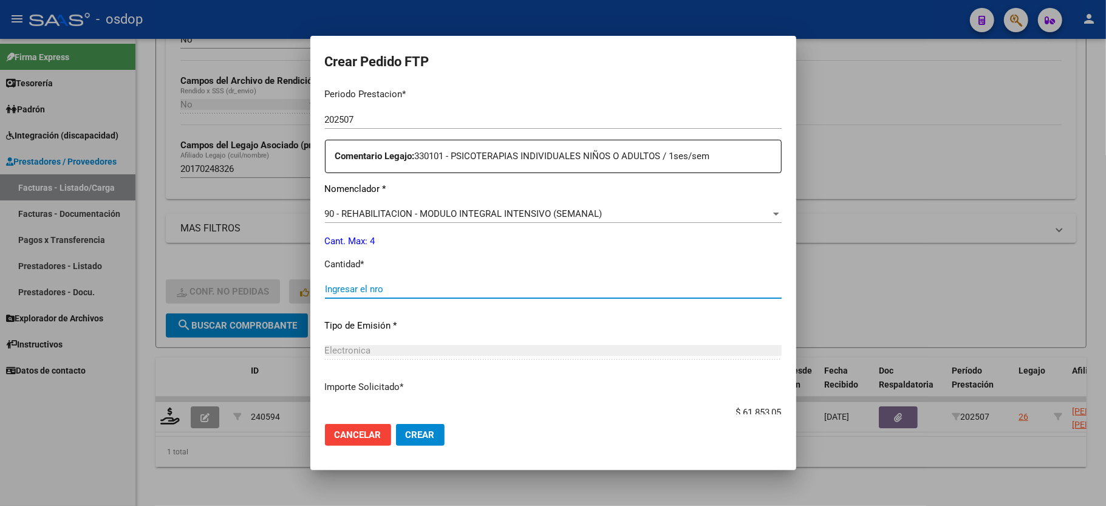
click at [379, 284] on input "Ingresar el nro" at bounding box center [553, 289] width 457 height 11
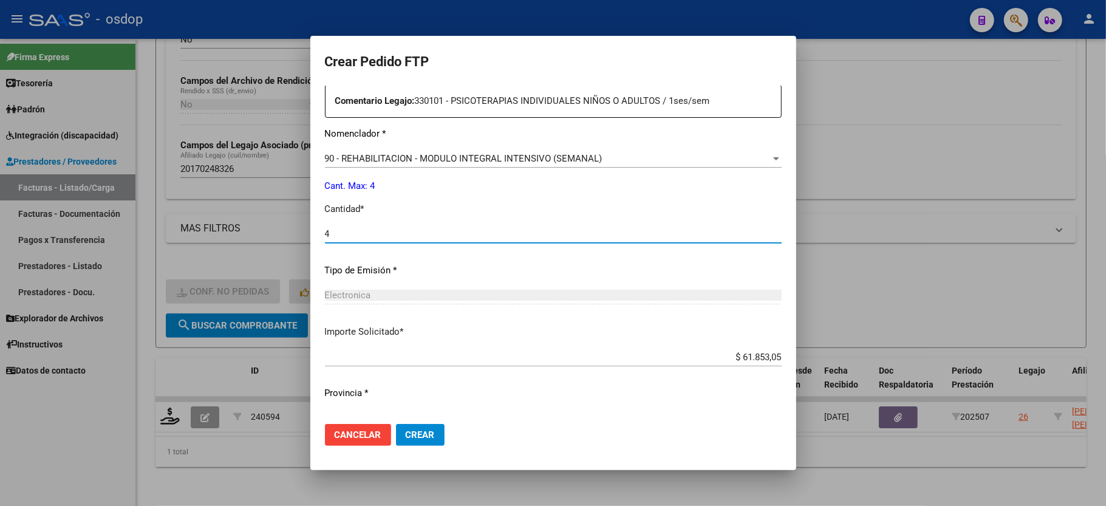
scroll to position [476, 0]
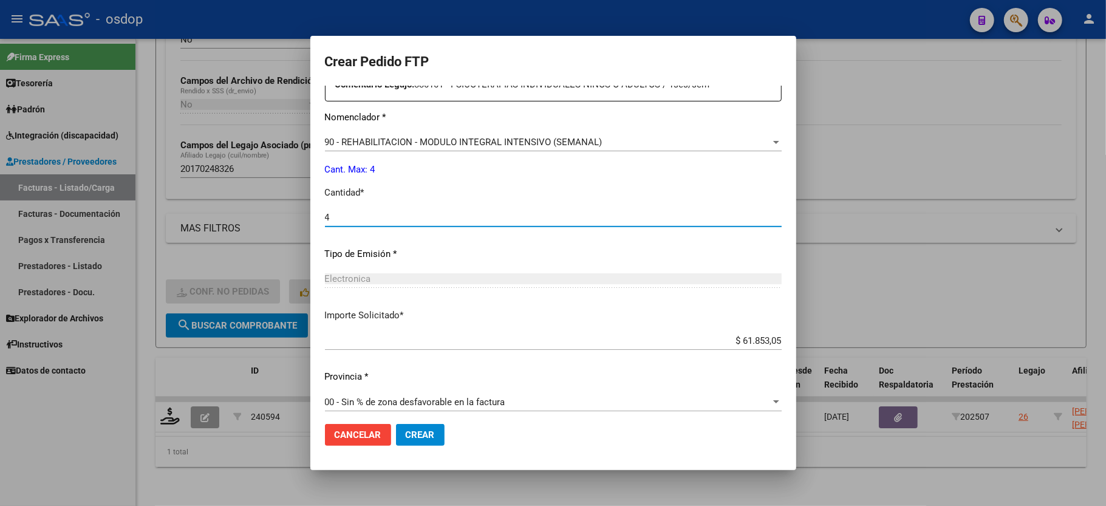
type input "4"
click at [418, 439] on span "Crear" at bounding box center [420, 434] width 29 height 11
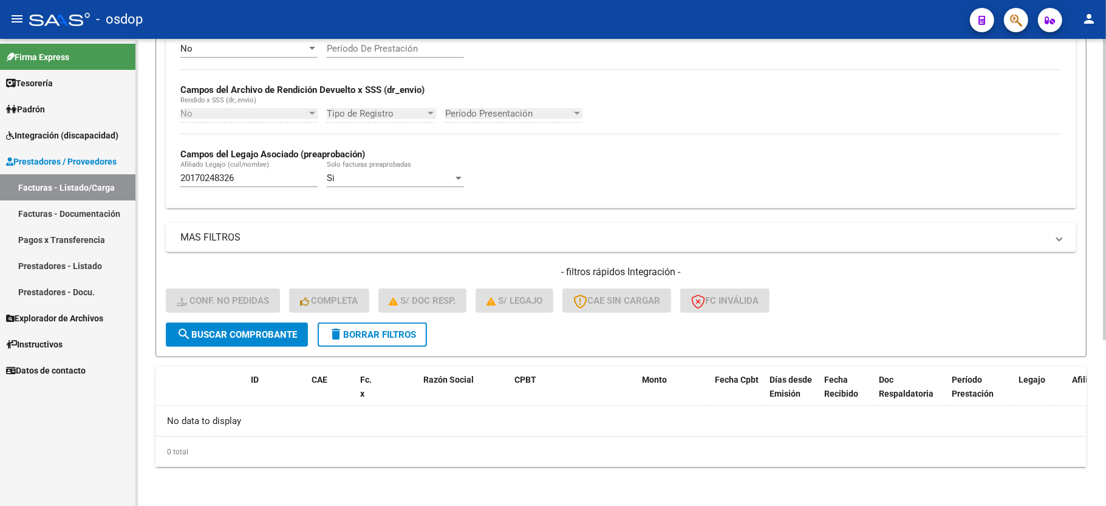
scroll to position [258, 0]
drag, startPoint x: 371, startPoint y: 343, endPoint x: 460, endPoint y: 339, distance: 90.0
click at [371, 343] on button "delete Borrar Filtros" at bounding box center [372, 335] width 109 height 24
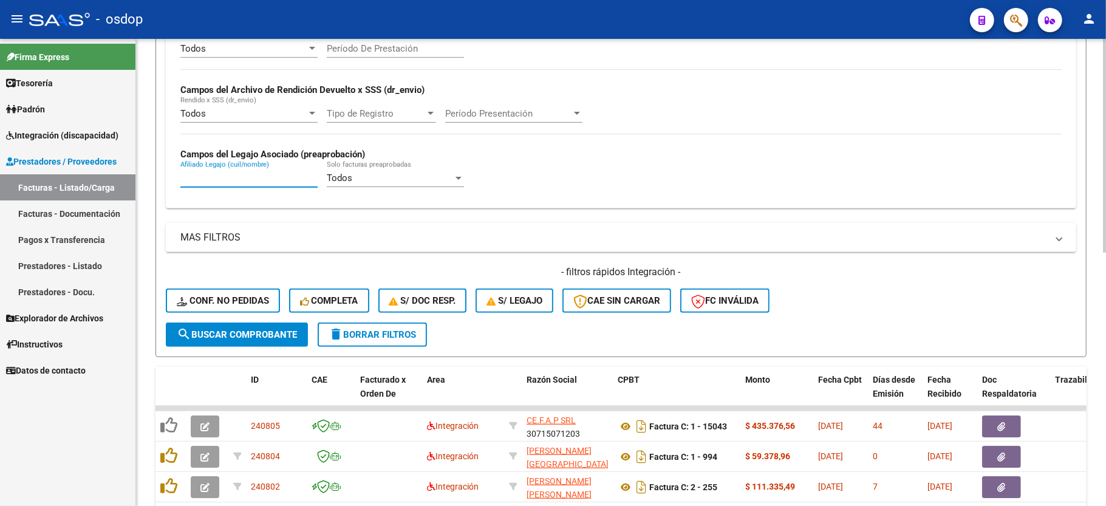
click at [242, 182] on input "Afiliado Legajo (cuil/nombre)" at bounding box center [248, 178] width 137 height 11
paste input "27165734675"
type input "27165734675"
click at [244, 347] on form "Filtros Id Area Area Seleccionar Gerenciador Seleccionar Gerenciador No Confirm…" at bounding box center [621, 121] width 931 height 471
click at [239, 338] on span "search Buscar Comprobante" at bounding box center [237, 334] width 120 height 11
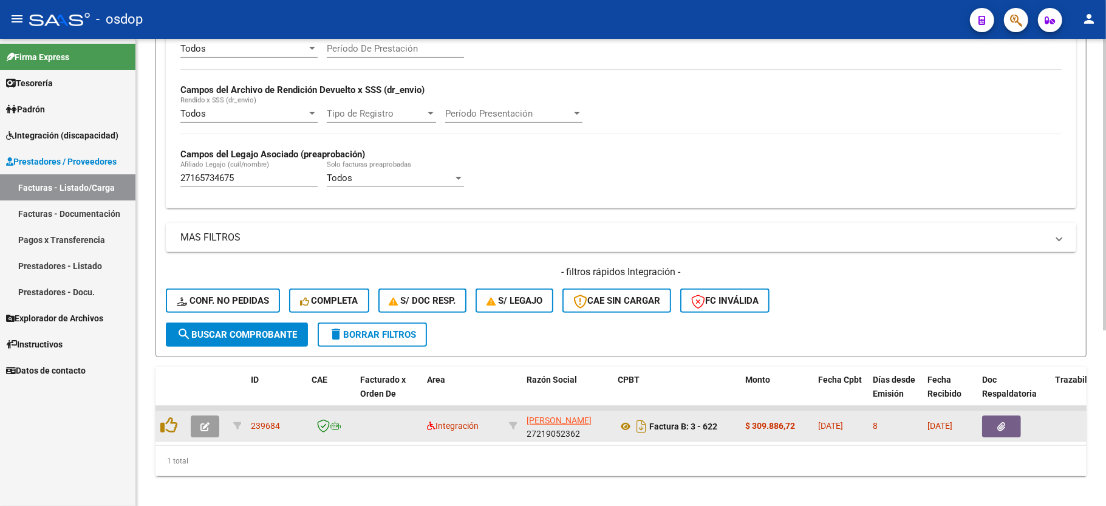
scroll to position [281, 0]
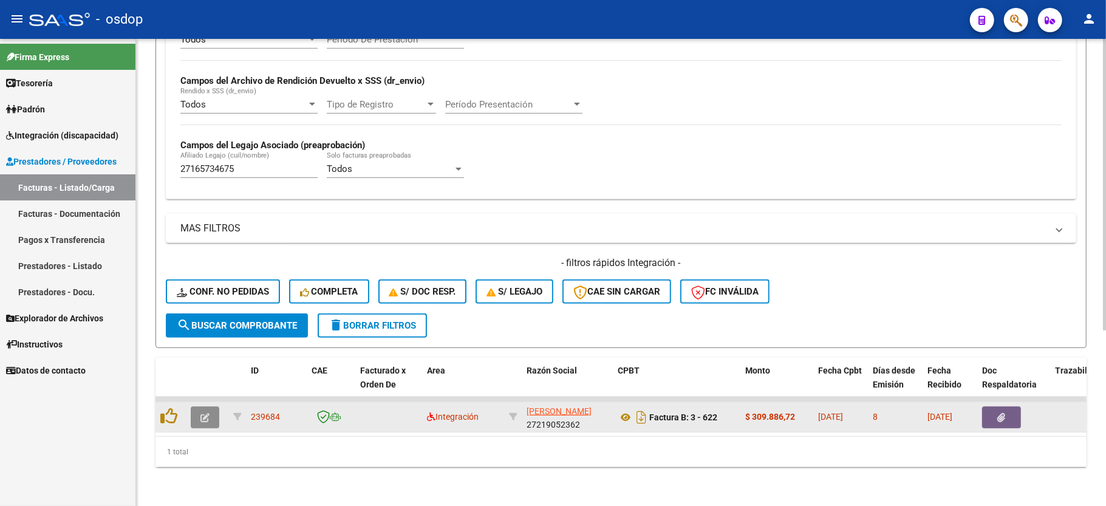
click at [200, 413] on icon "button" at bounding box center [204, 417] width 9 height 9
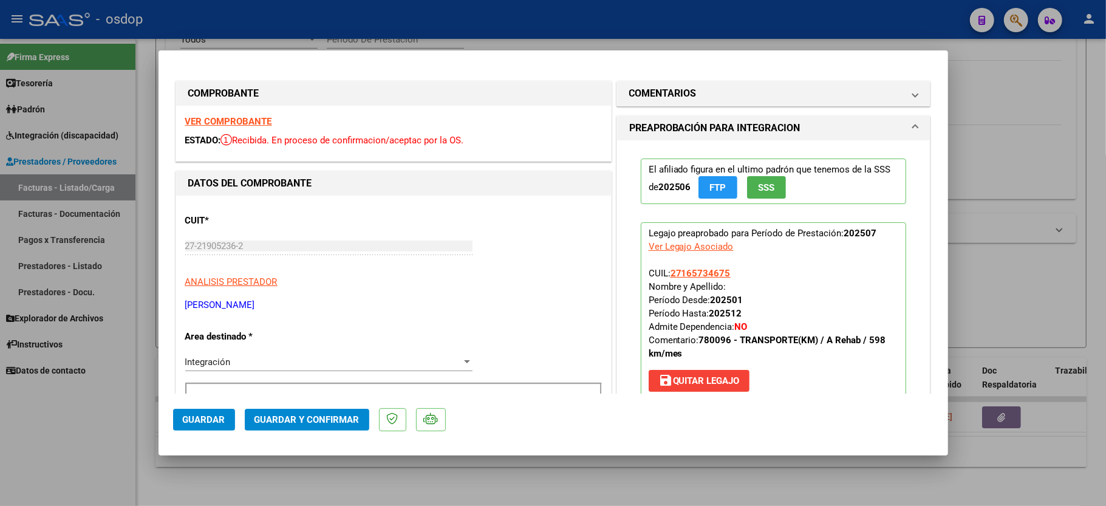
click at [229, 117] on strong "VER COMPROBANTE" at bounding box center [228, 121] width 87 height 11
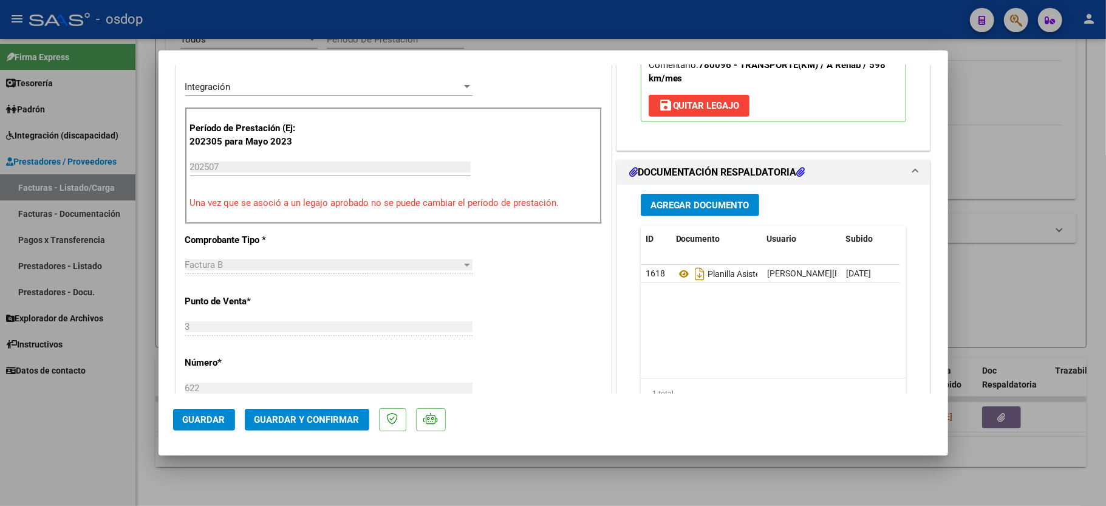
scroll to position [324, 0]
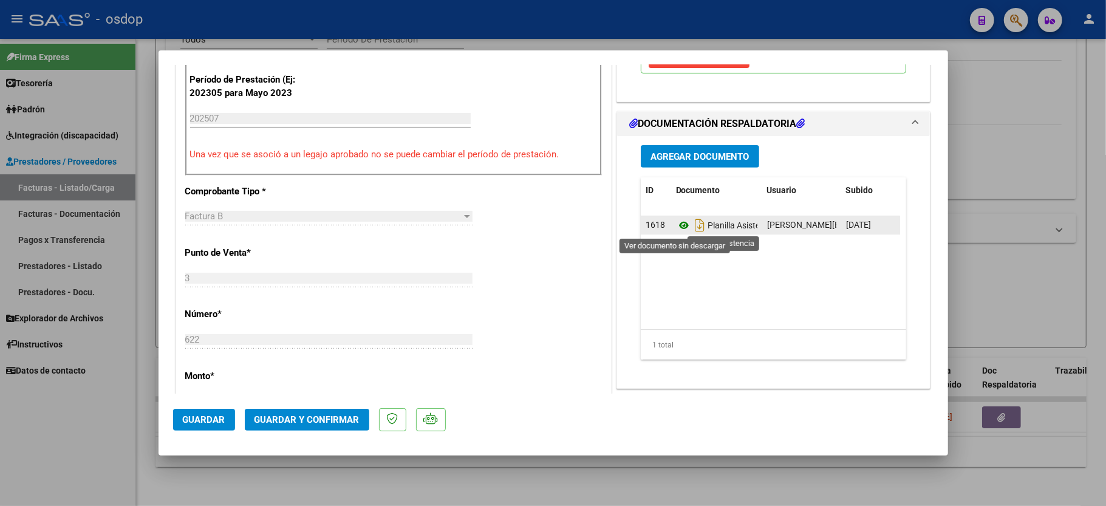
click at [676, 226] on icon at bounding box center [684, 225] width 16 height 15
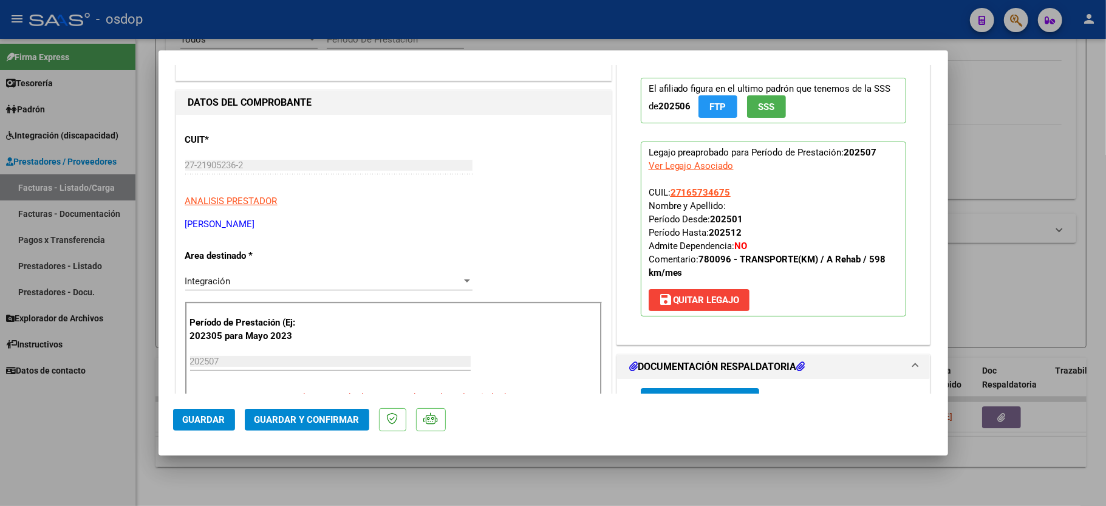
scroll to position [0, 0]
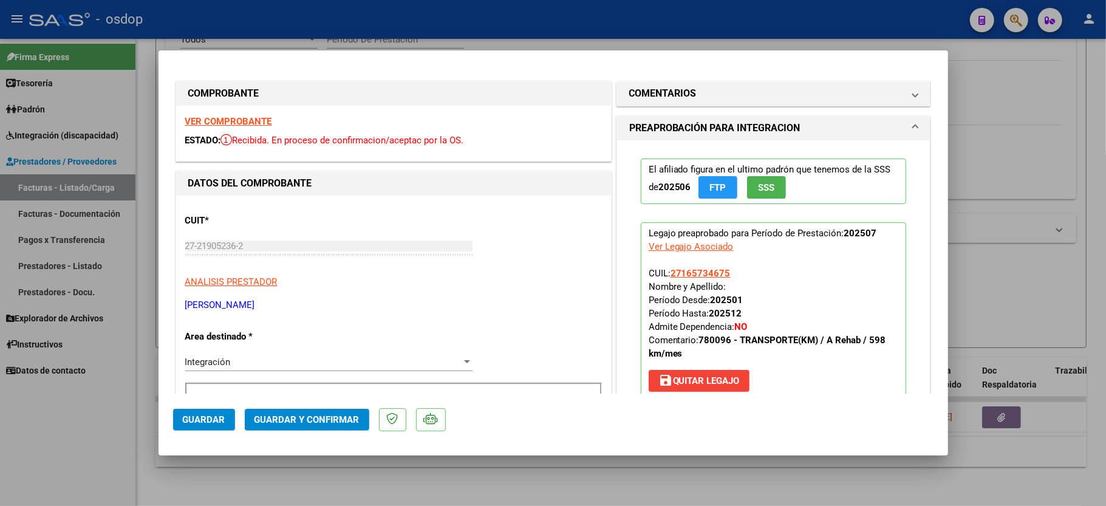
click at [686, 242] on div "Ver Legajo Asociado" at bounding box center [691, 246] width 85 height 13
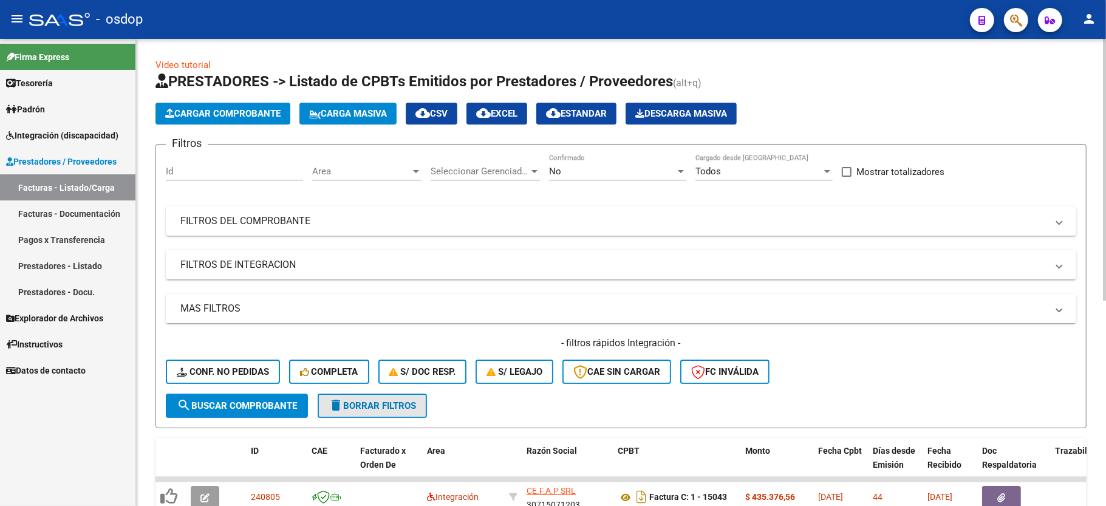
click at [381, 394] on button "delete Borrar Filtros" at bounding box center [372, 406] width 109 height 24
click at [263, 256] on mat-expansion-panel-header "FILTROS DE INTEGRACION" at bounding box center [621, 264] width 911 height 29
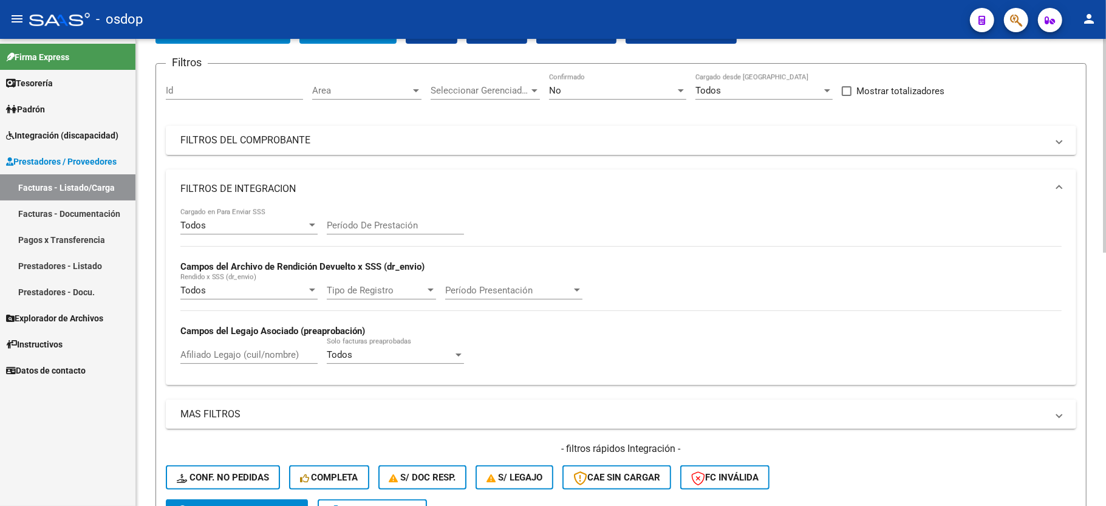
click at [242, 358] on input "Afiliado Legajo (cuil/nombre)" at bounding box center [248, 354] width 137 height 11
paste input "27427707518"
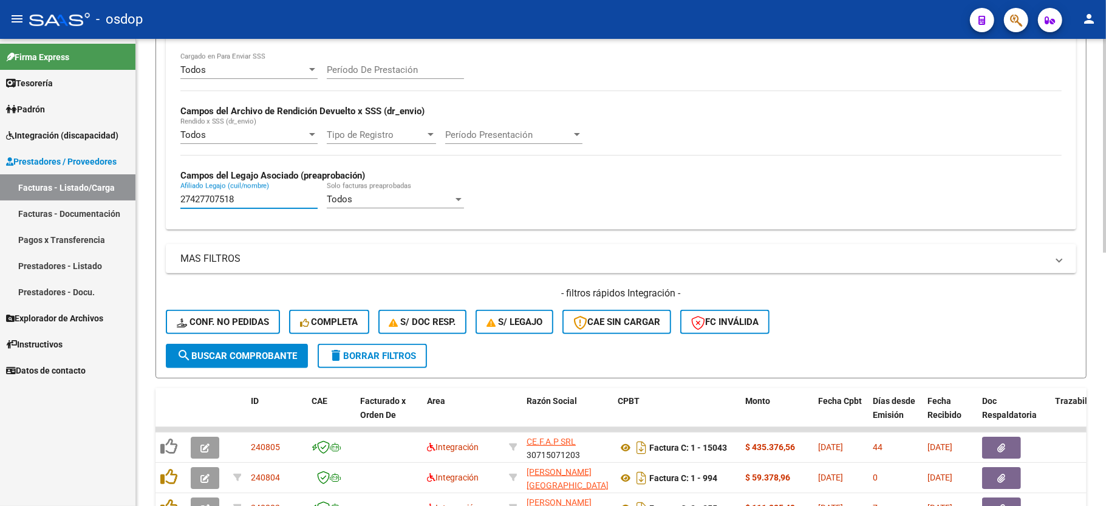
scroll to position [243, 0]
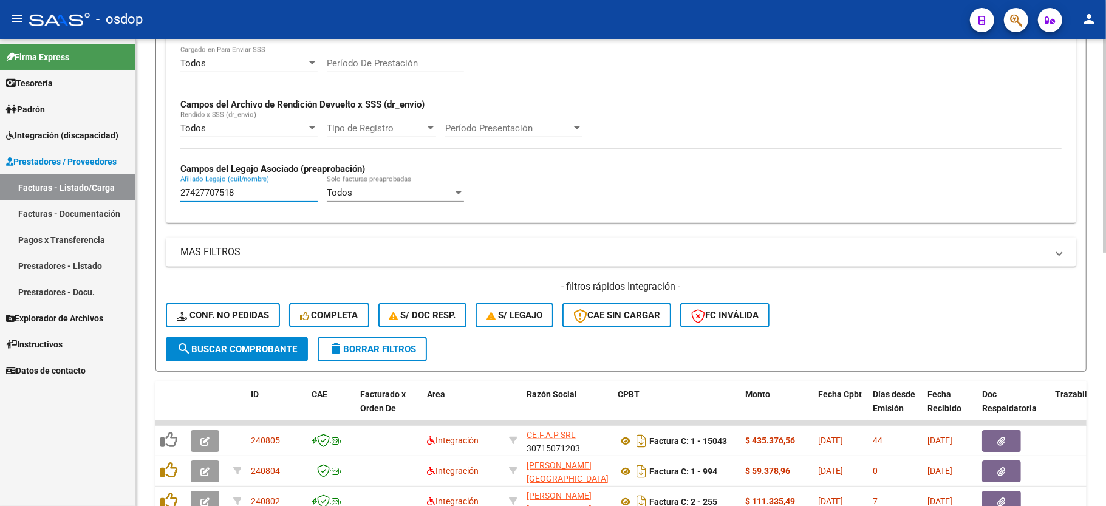
type input "27427707518"
click at [239, 362] on form "Filtros Id Area Area Seleccionar Gerenciador Seleccionar Gerenciador No Confirm…" at bounding box center [621, 136] width 931 height 471
click at [239, 353] on span "search Buscar Comprobante" at bounding box center [237, 349] width 120 height 11
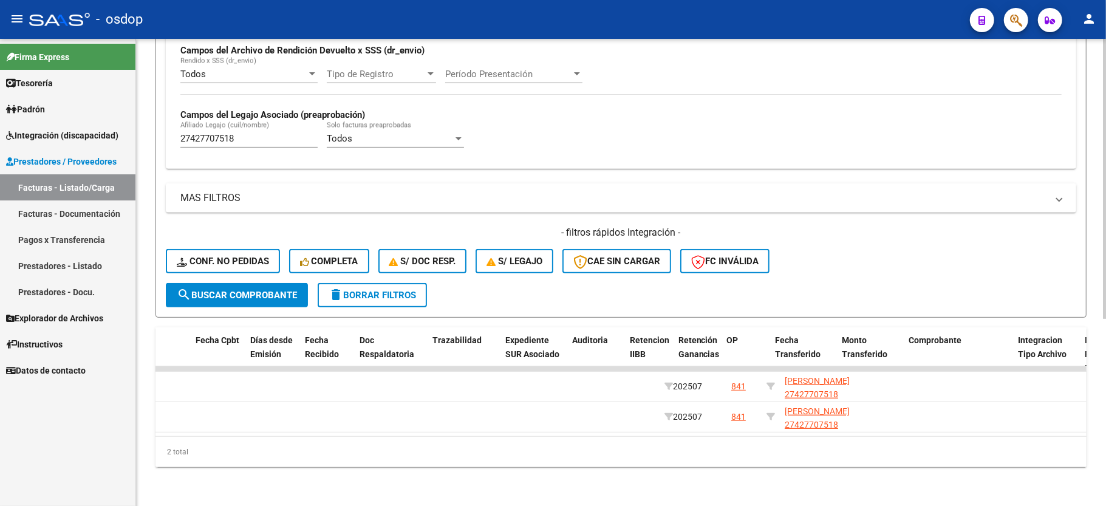
scroll to position [0, 0]
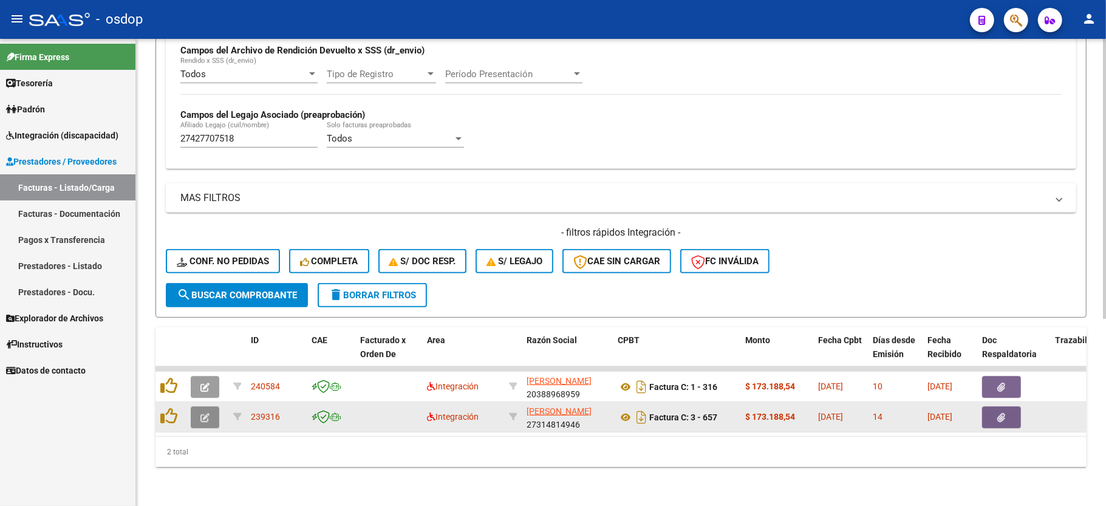
click at [199, 406] on button "button" at bounding box center [205, 417] width 29 height 22
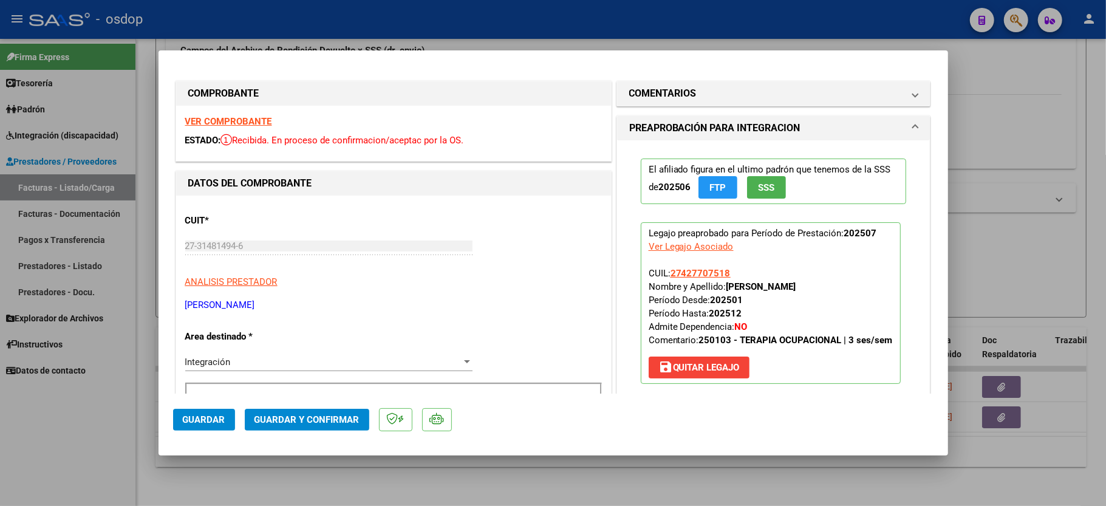
click at [230, 117] on strong "VER COMPROBANTE" at bounding box center [228, 121] width 87 height 11
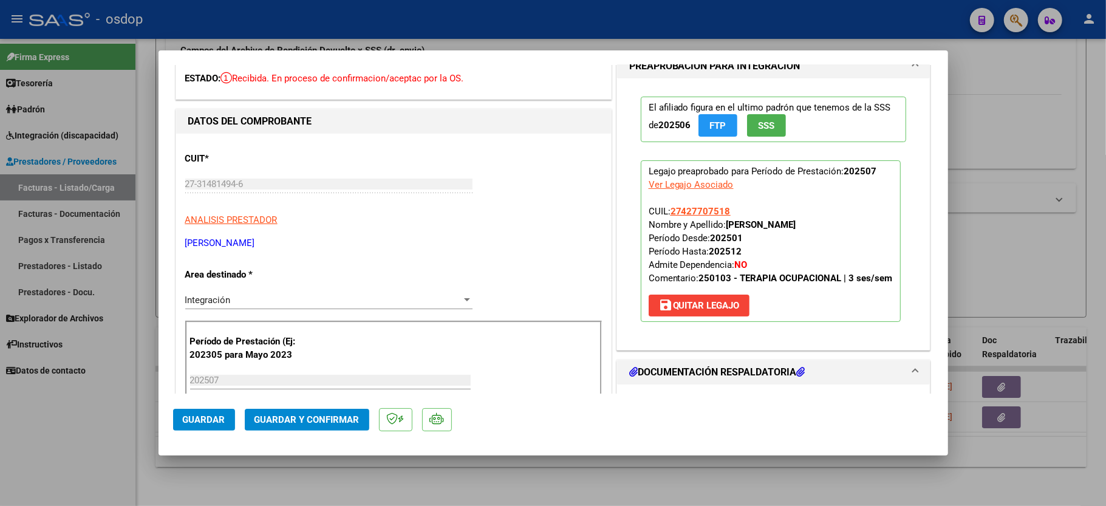
scroll to position [162, 0]
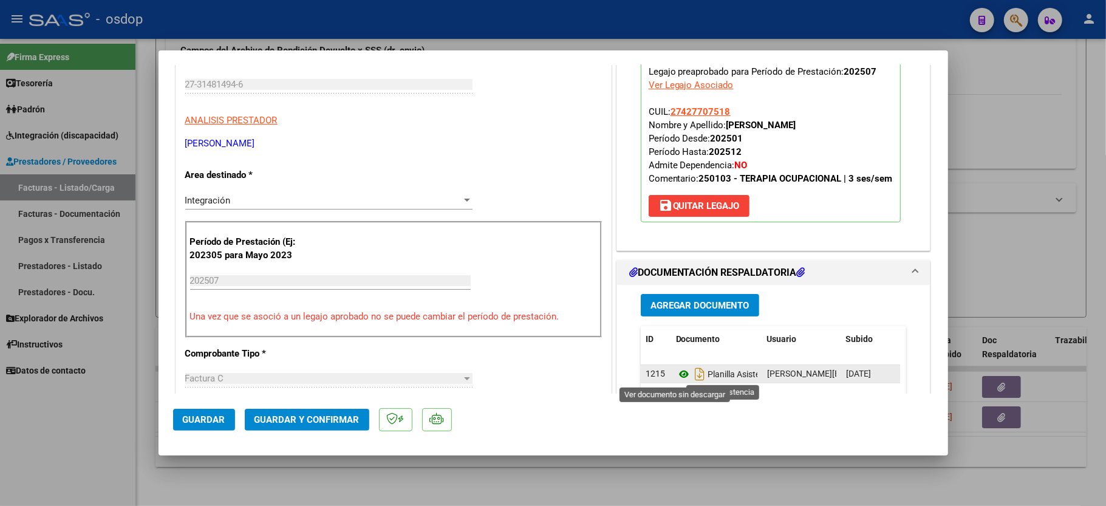
click at [679, 373] on icon at bounding box center [684, 374] width 16 height 15
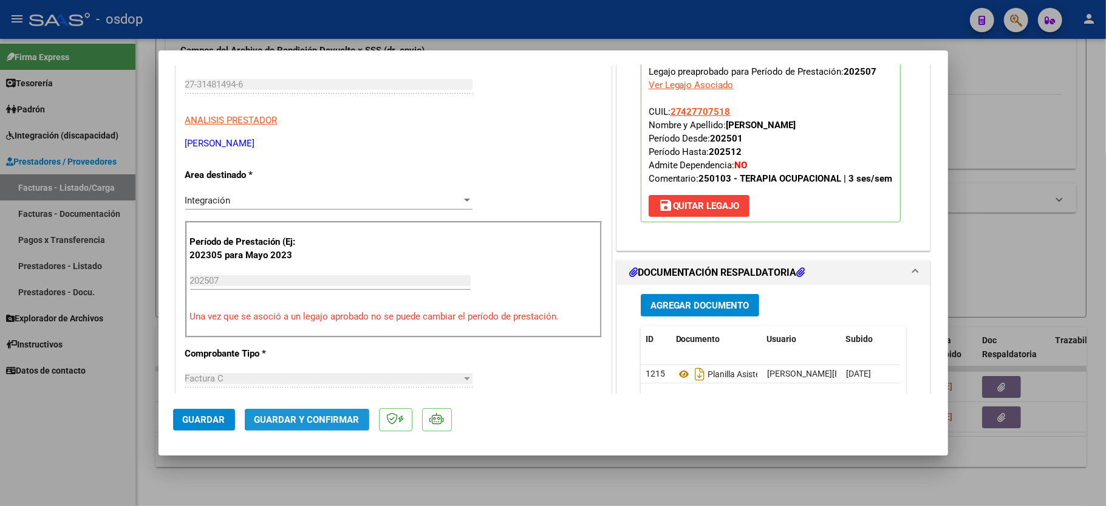
click at [326, 414] on button "Guardar y Confirmar" at bounding box center [307, 420] width 125 height 22
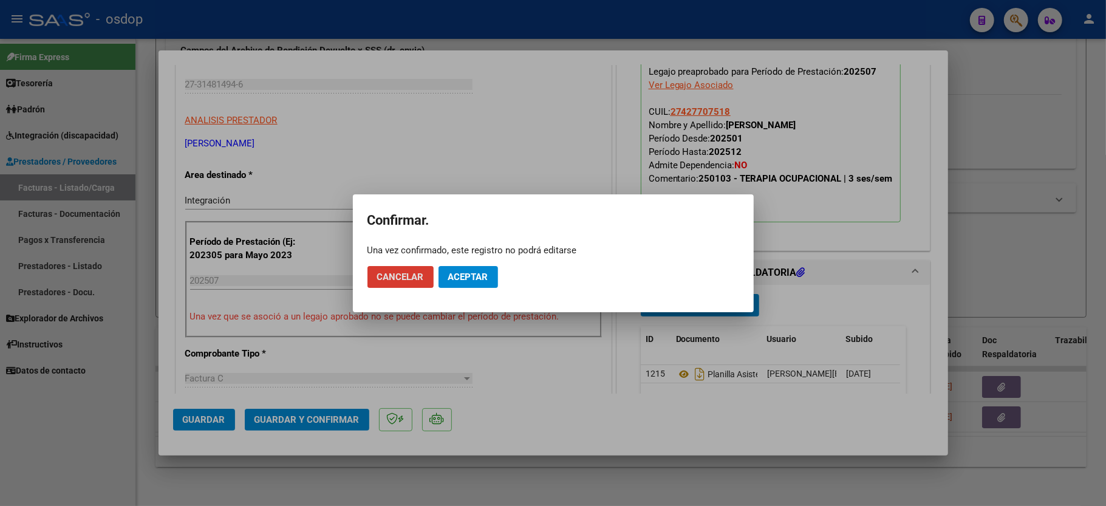
click at [457, 269] on button "Aceptar" at bounding box center [469, 277] width 60 height 22
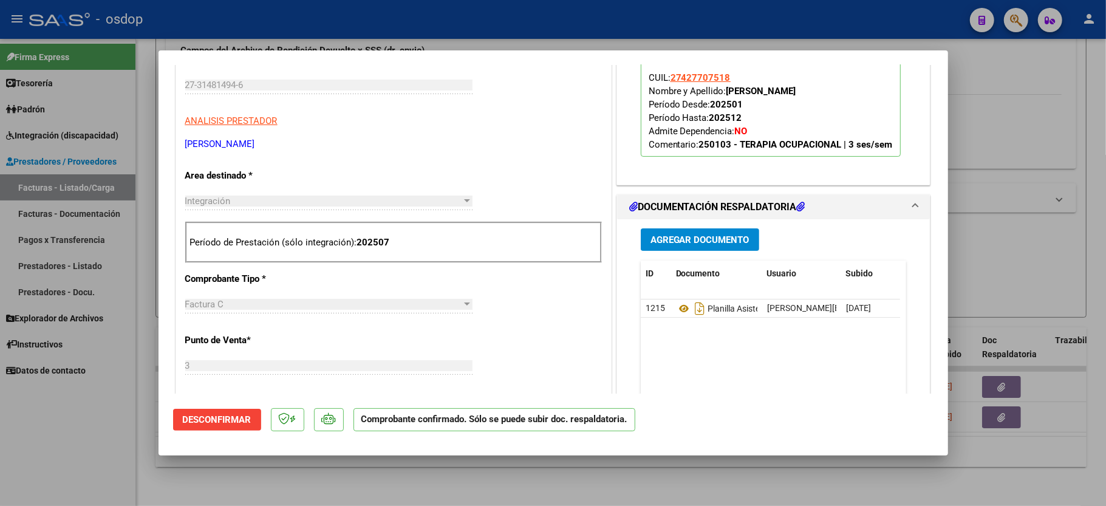
click at [73, 447] on div at bounding box center [553, 253] width 1106 height 506
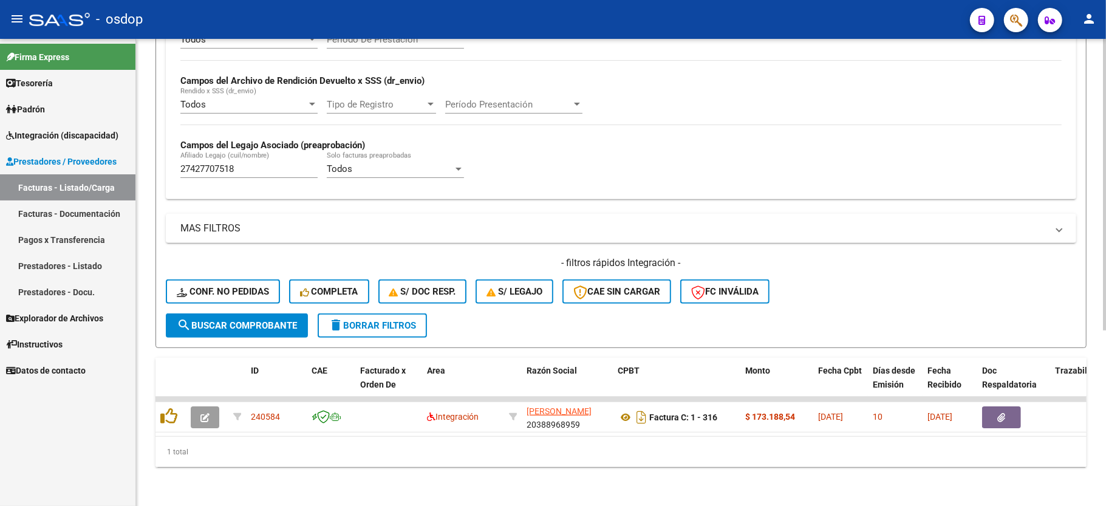
scroll to position [281, 0]
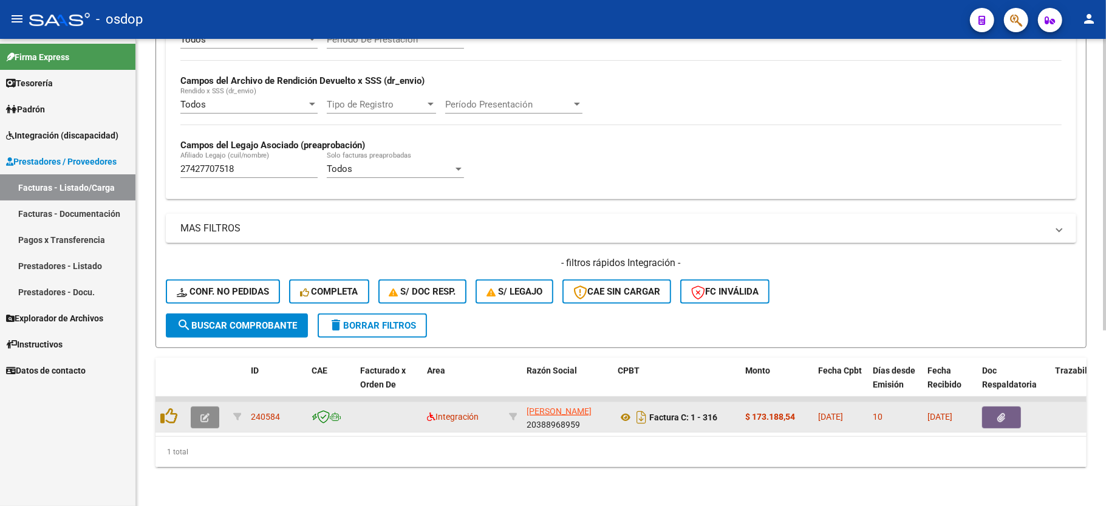
click at [210, 406] on button "button" at bounding box center [205, 417] width 29 height 22
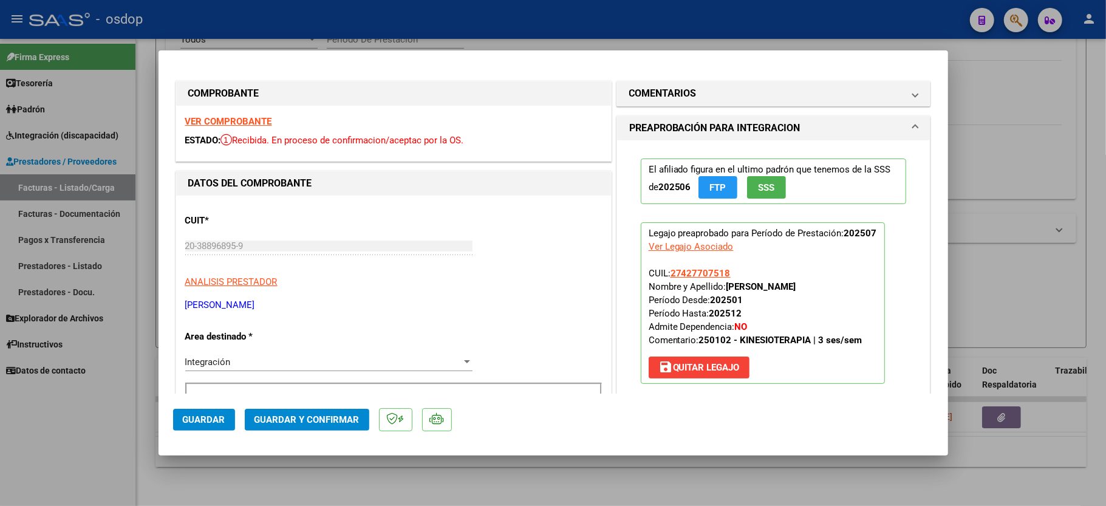
click at [214, 122] on strong "VER COMPROBANTE" at bounding box center [228, 121] width 87 height 11
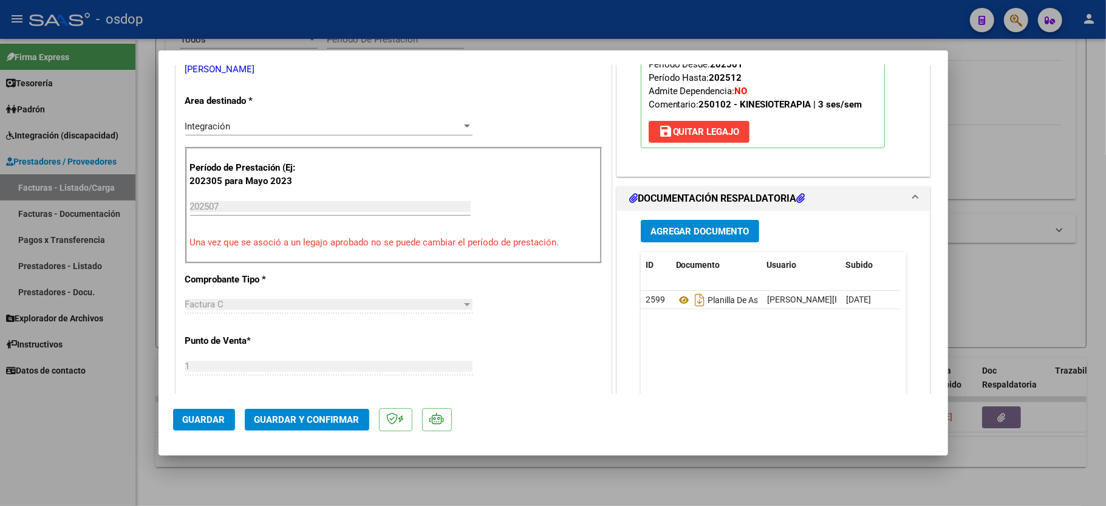
scroll to position [243, 0]
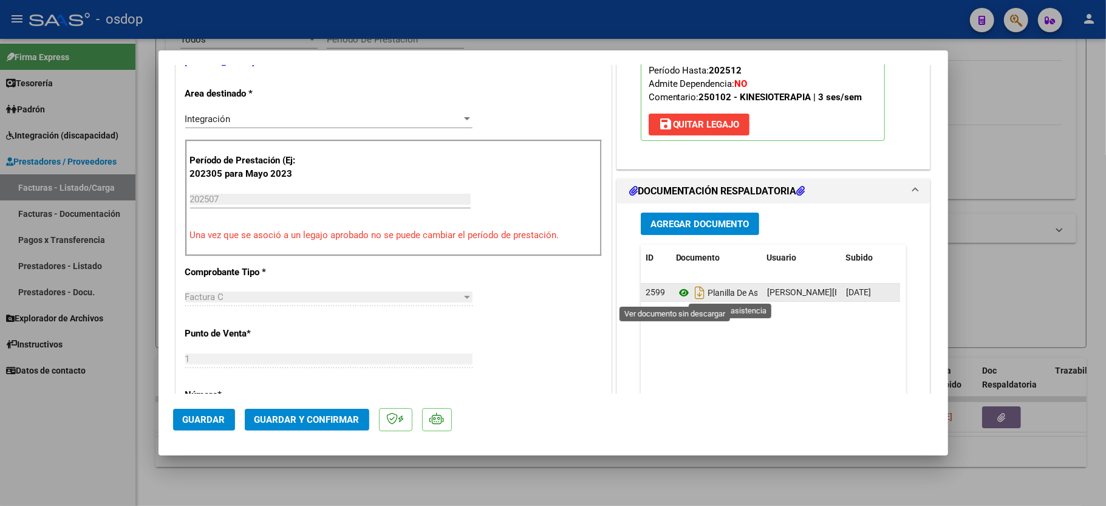
click at [676, 295] on icon at bounding box center [684, 293] width 16 height 15
click at [258, 419] on span "Guardar y Confirmar" at bounding box center [307, 419] width 105 height 11
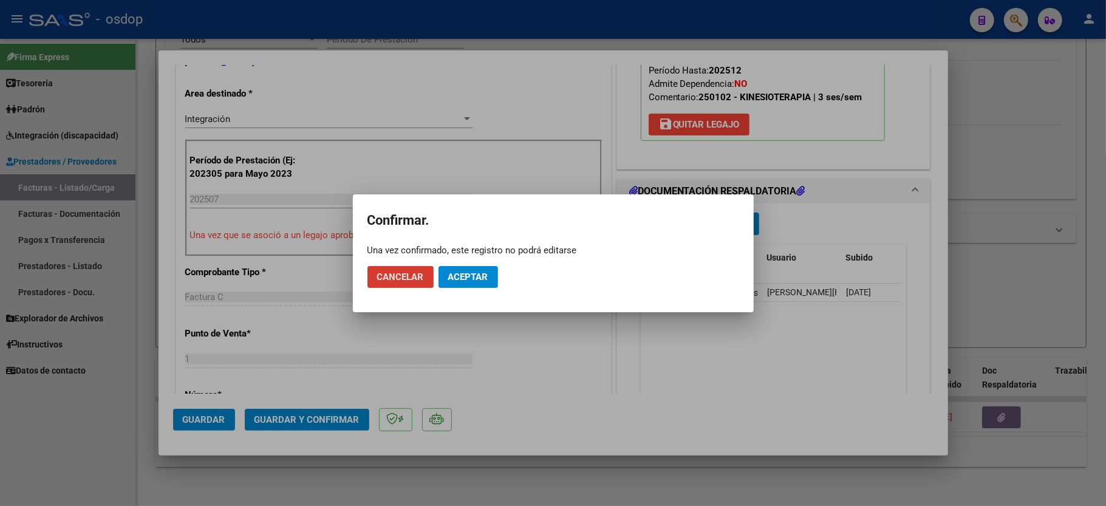
click at [460, 279] on span "Aceptar" at bounding box center [468, 277] width 40 height 11
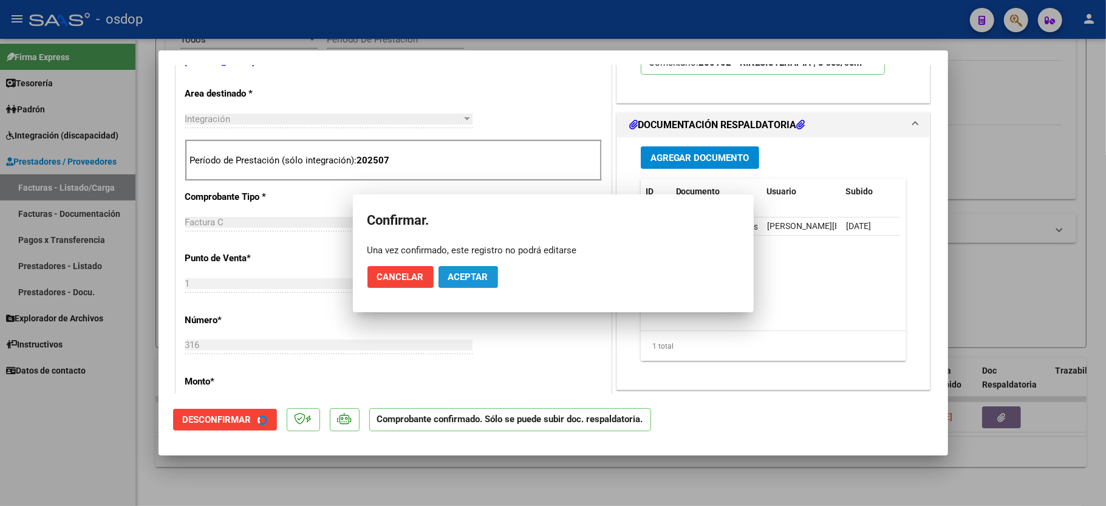
scroll to position [242, 0]
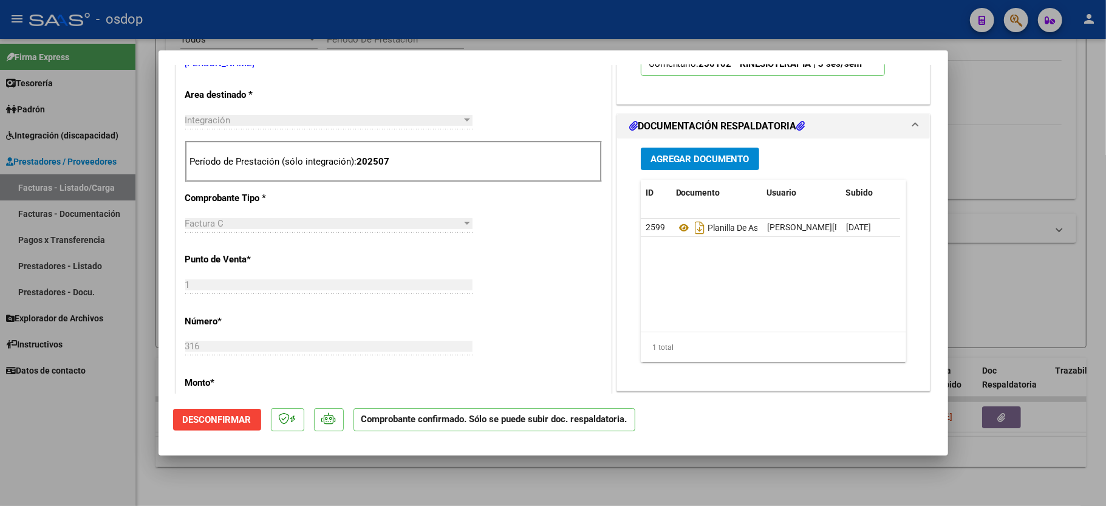
drag, startPoint x: 59, startPoint y: 423, endPoint x: 61, endPoint y: 416, distance: 8.3
click at [60, 423] on div at bounding box center [553, 253] width 1106 height 506
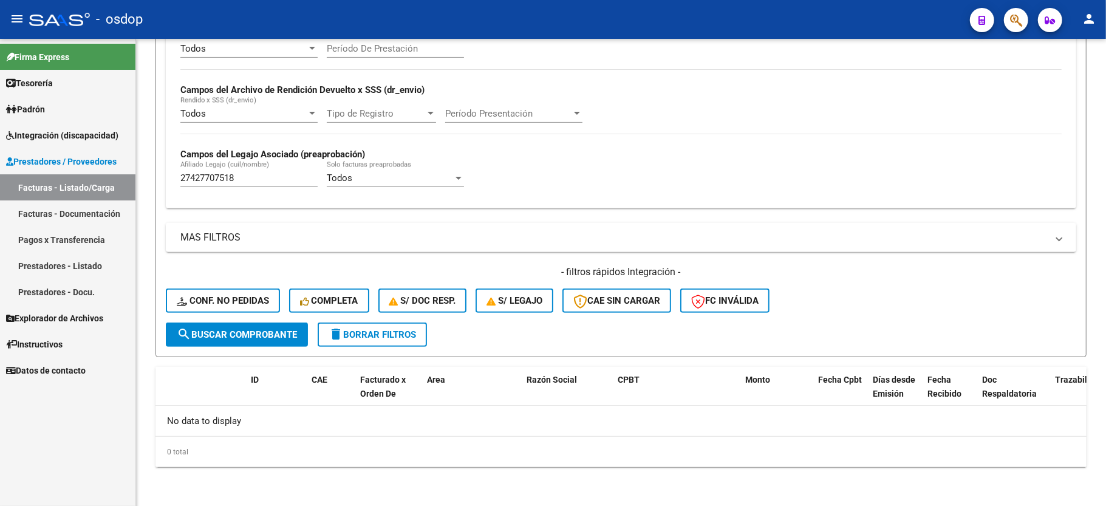
scroll to position [258, 0]
click at [258, 299] on span "Conf. no pedidas" at bounding box center [223, 300] width 92 height 11
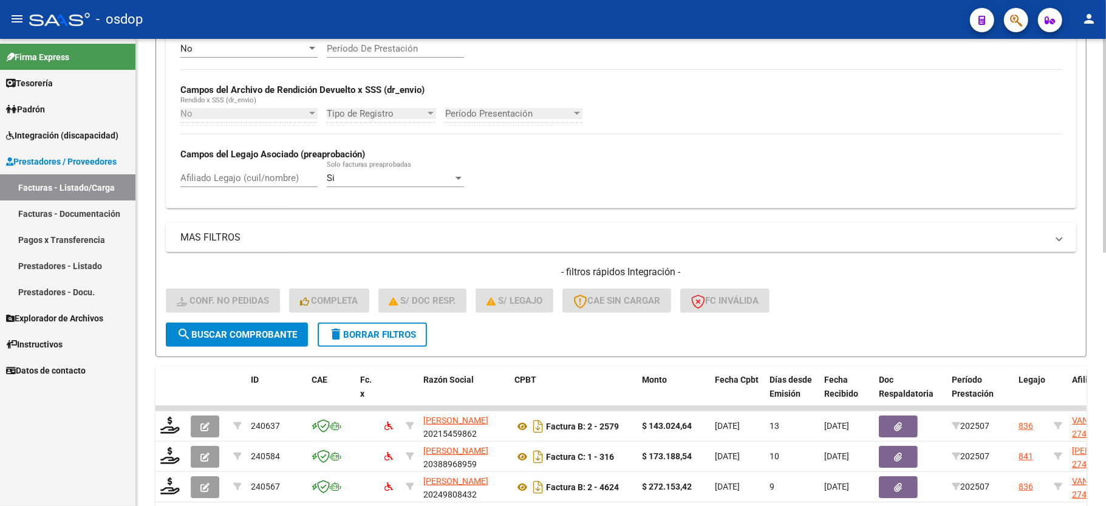
click at [270, 171] on div "Afiliado Legajo (cuil/nombre)" at bounding box center [248, 174] width 137 height 26
paste input "27427707518"
type input "27427707518"
click at [213, 349] on form "Filtros Id Integración Area Seleccionar Gerenciador Seleccionar Gerenciador Si …" at bounding box center [621, 121] width 931 height 471
click at [216, 338] on span "search Buscar Comprobante" at bounding box center [237, 334] width 120 height 11
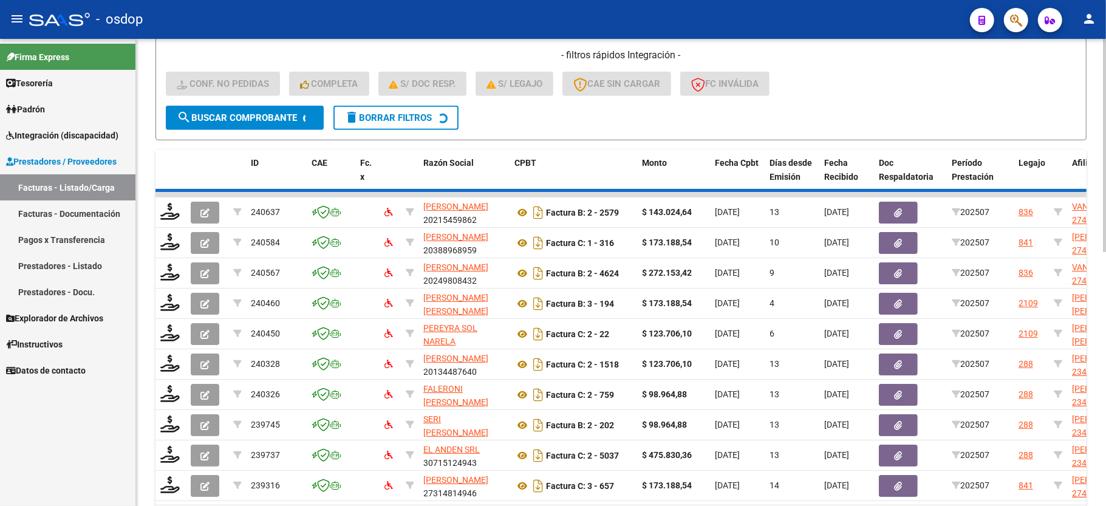
scroll to position [312, 0]
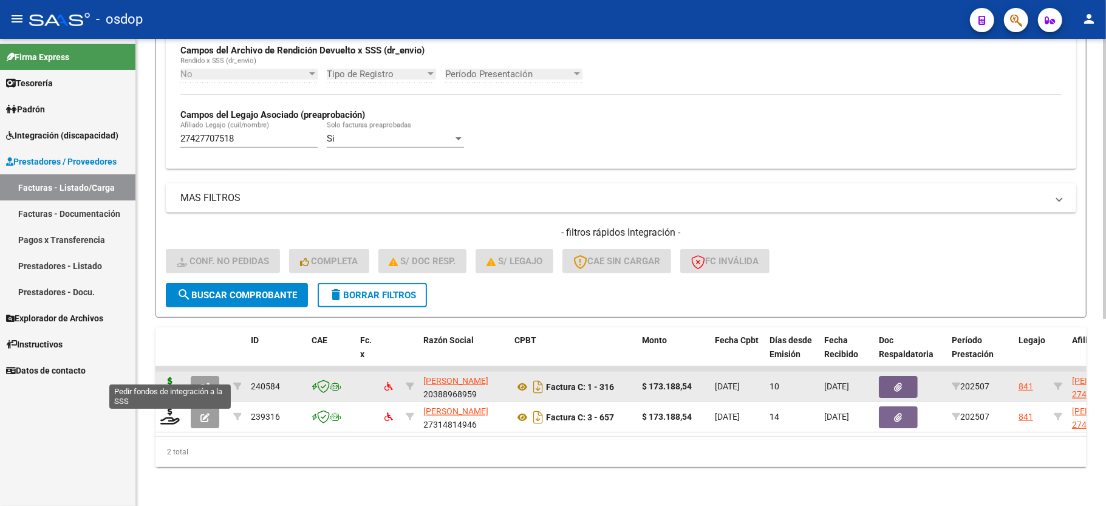
click at [168, 377] on icon at bounding box center [169, 385] width 19 height 17
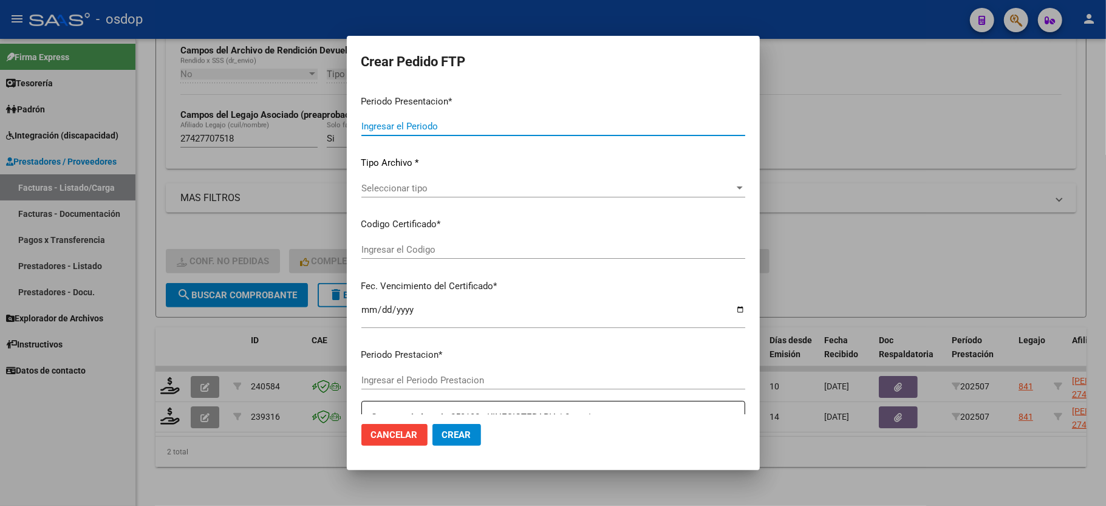
type input "202507"
type input "$ 173.188,54"
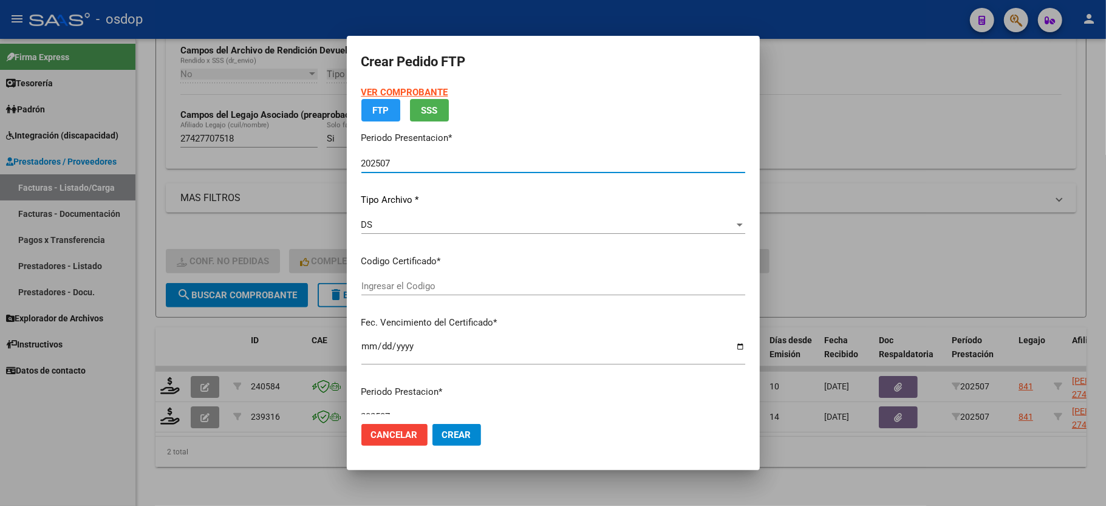
type input "1996139561"
type input "[DATE]"
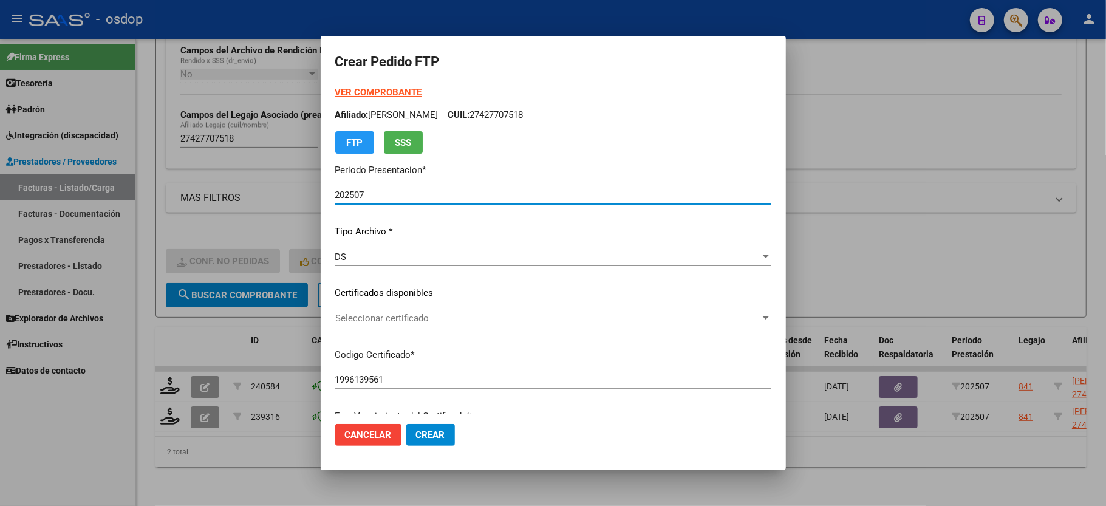
click at [360, 310] on div "Seleccionar certificado Seleccionar certificado" at bounding box center [553, 318] width 436 height 18
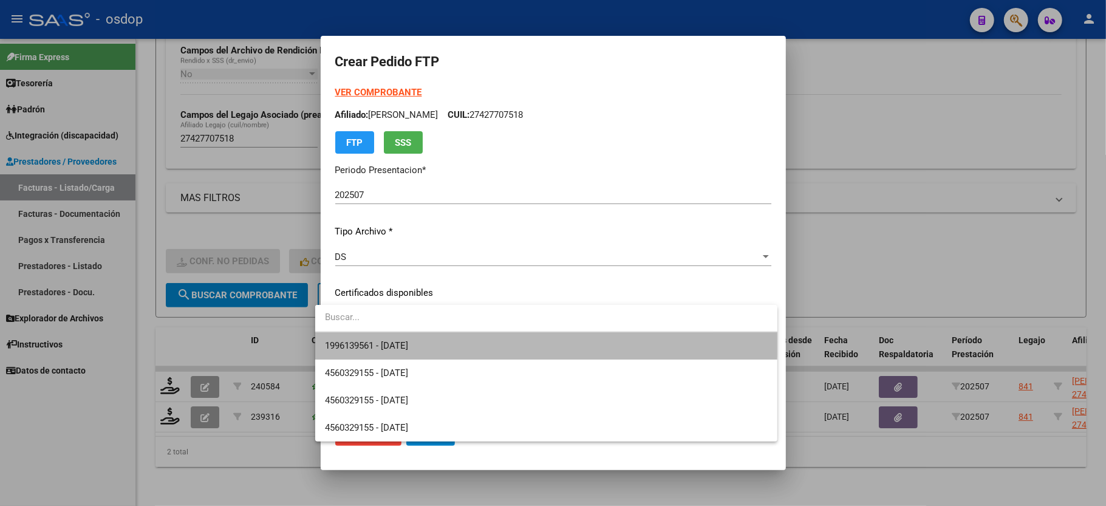
click at [360, 336] on span "1996139561 - [DATE]" at bounding box center [546, 345] width 443 height 27
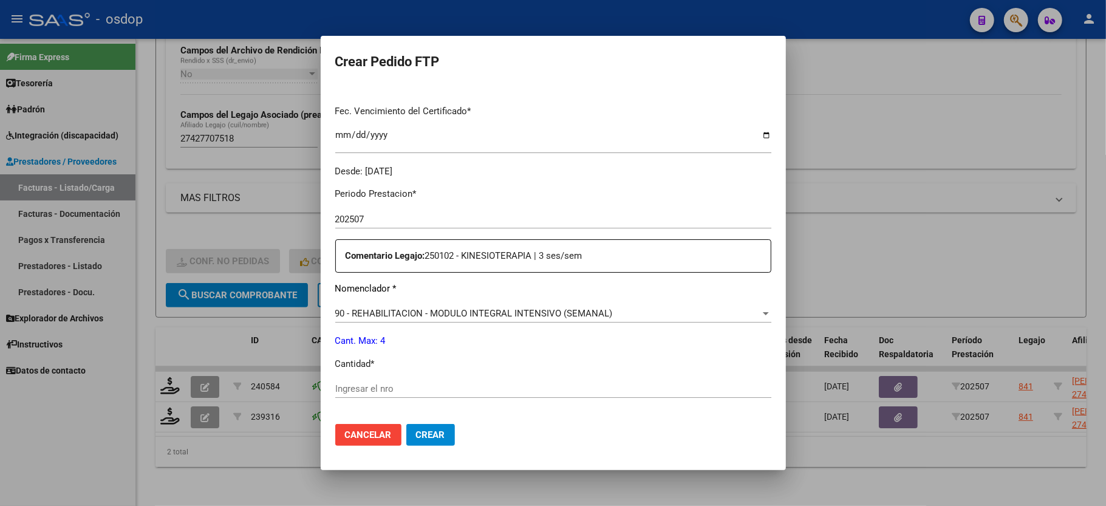
scroll to position [324, 0]
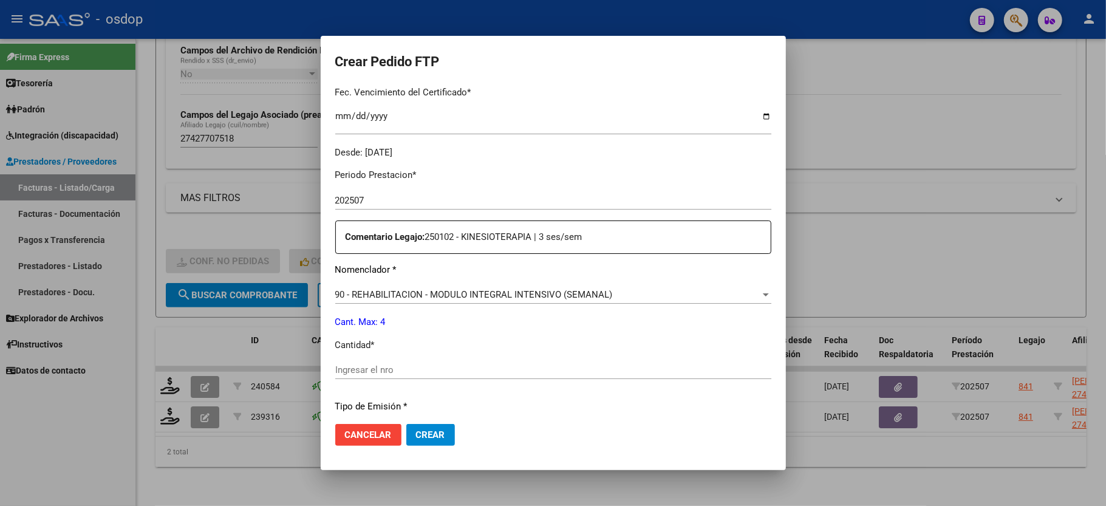
click at [368, 361] on div "Ingresar el nro" at bounding box center [553, 370] width 436 height 18
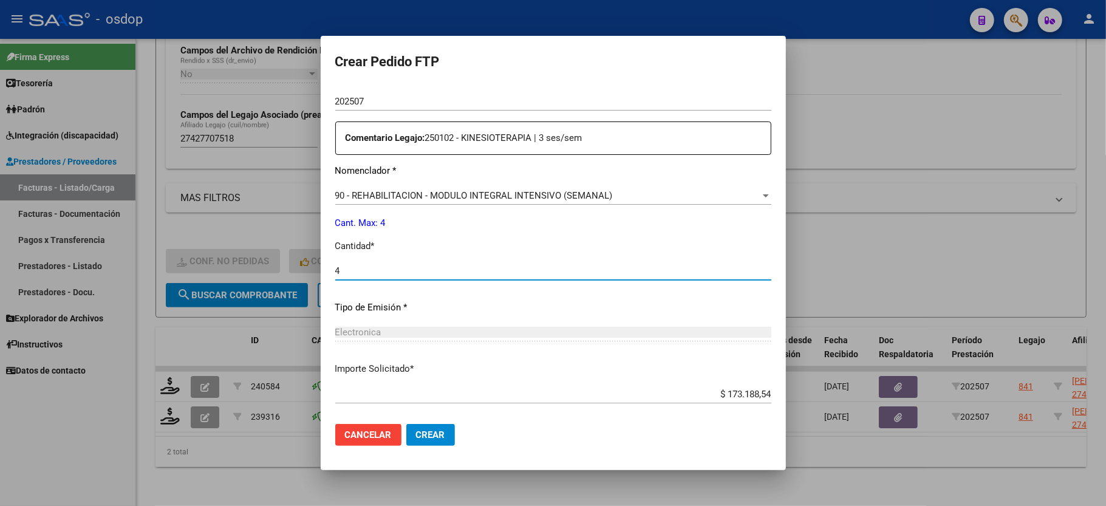
scroll to position [476, 0]
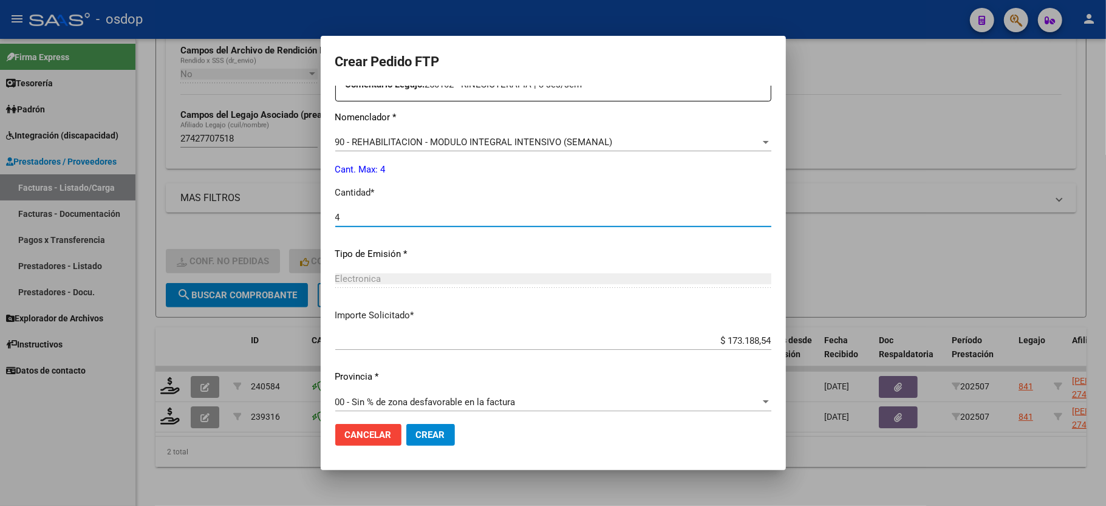
type input "4"
click at [428, 440] on span "Crear" at bounding box center [430, 434] width 29 height 11
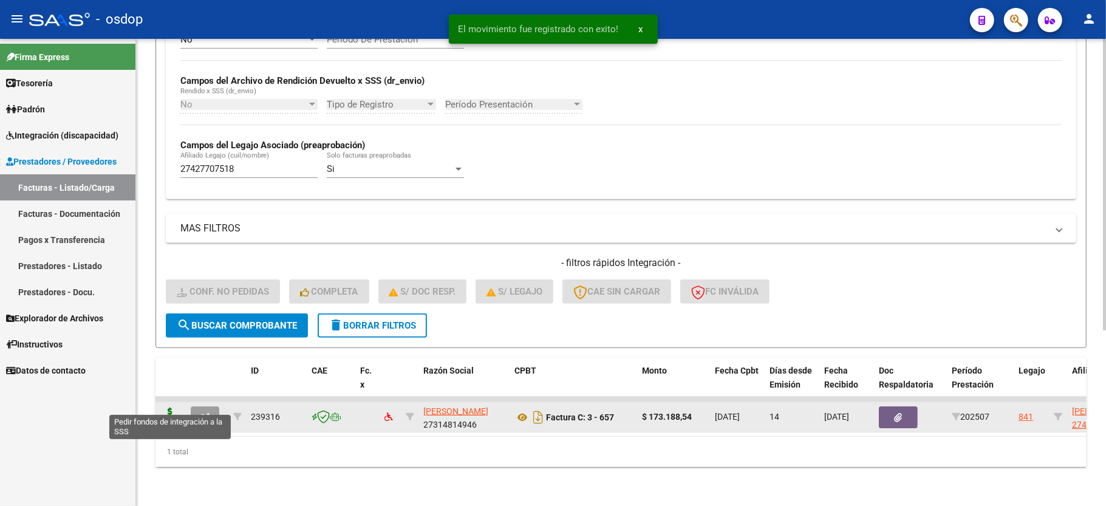
scroll to position [281, 0]
click at [171, 408] on icon at bounding box center [169, 416] width 19 height 17
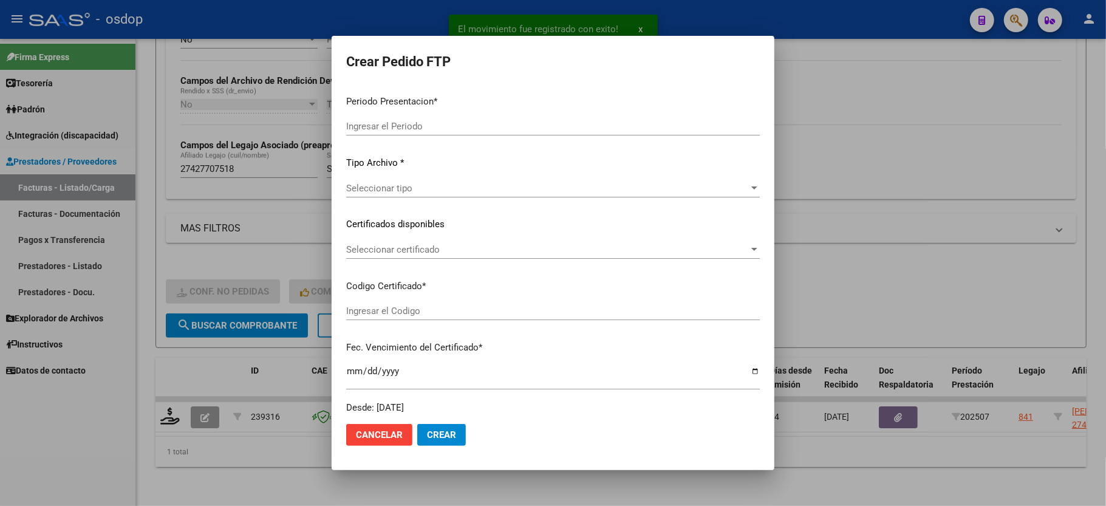
type input "202507"
type input "$ 173.188,54"
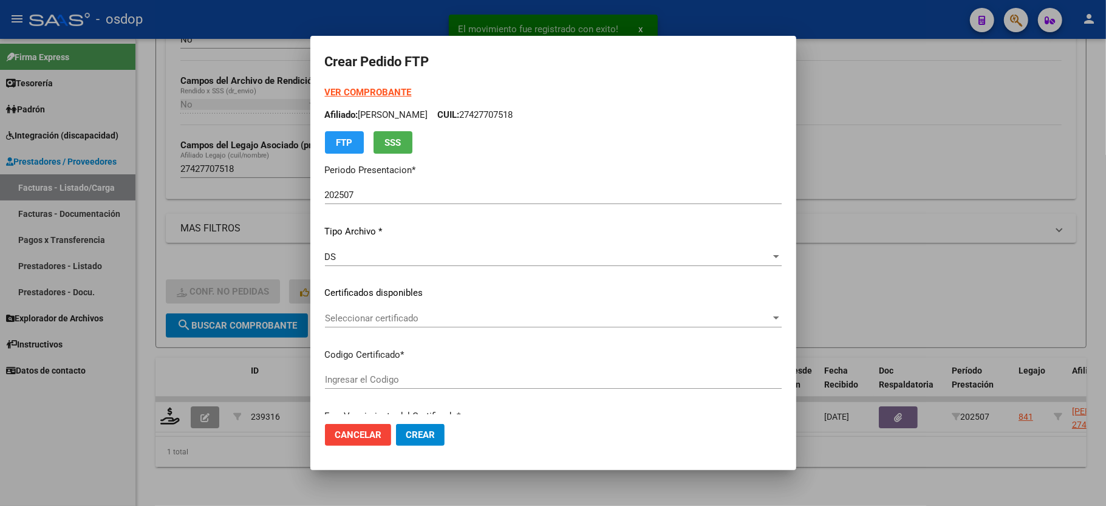
type input "1996139561"
type input "[DATE]"
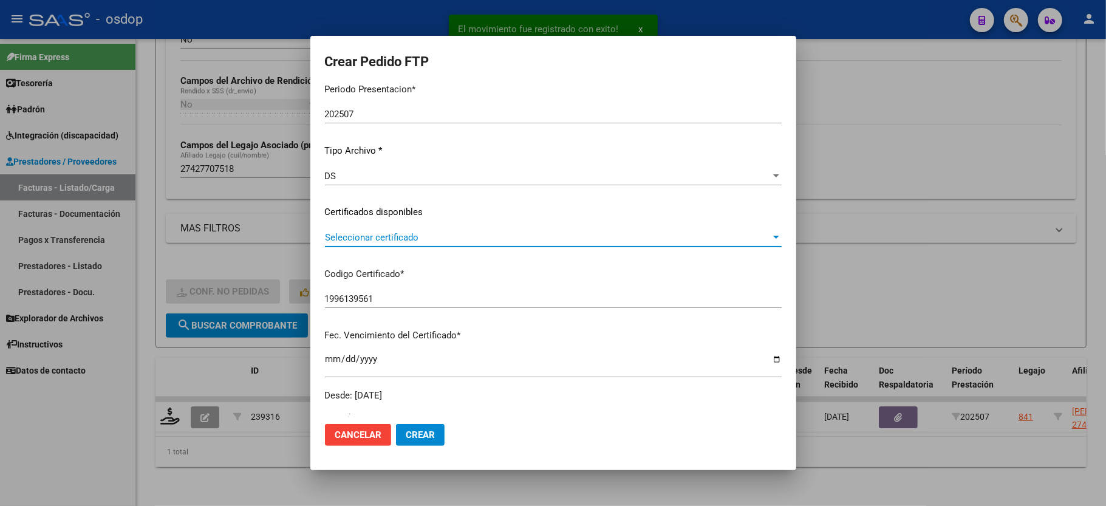
click at [402, 242] on span "Seleccionar certificado" at bounding box center [548, 237] width 446 height 11
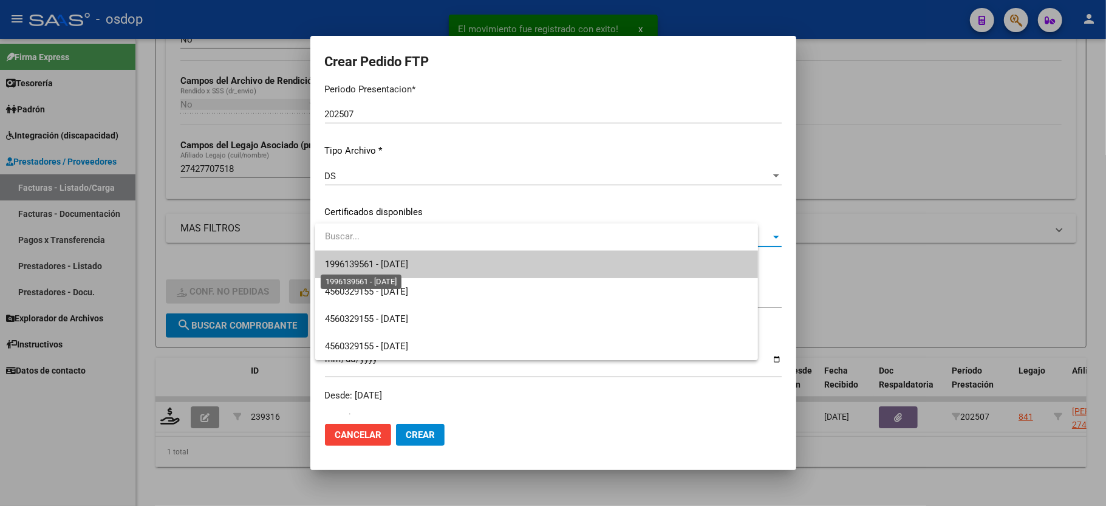
click at [403, 261] on span "1996139561 - [DATE]" at bounding box center [366, 264] width 83 height 11
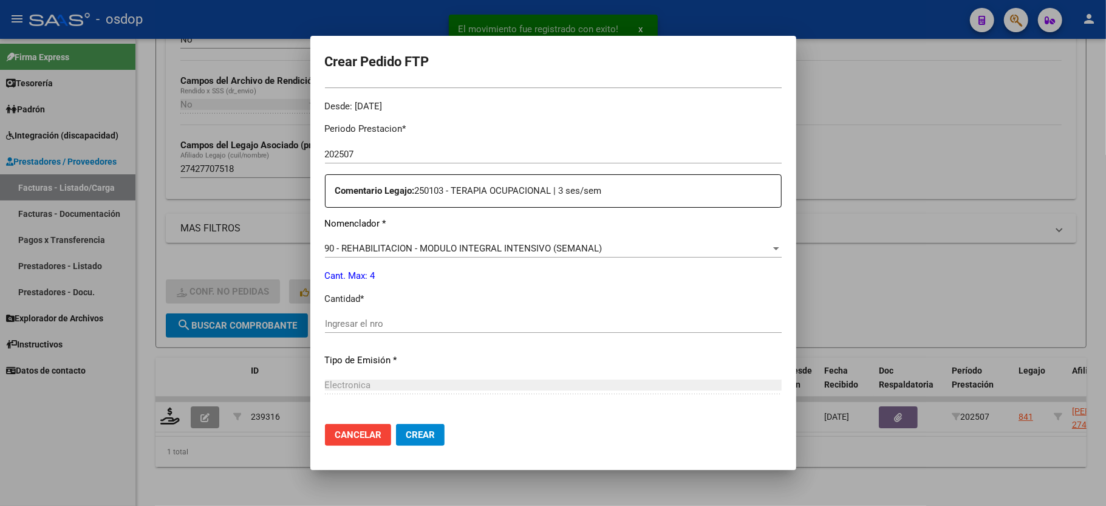
scroll to position [405, 0]
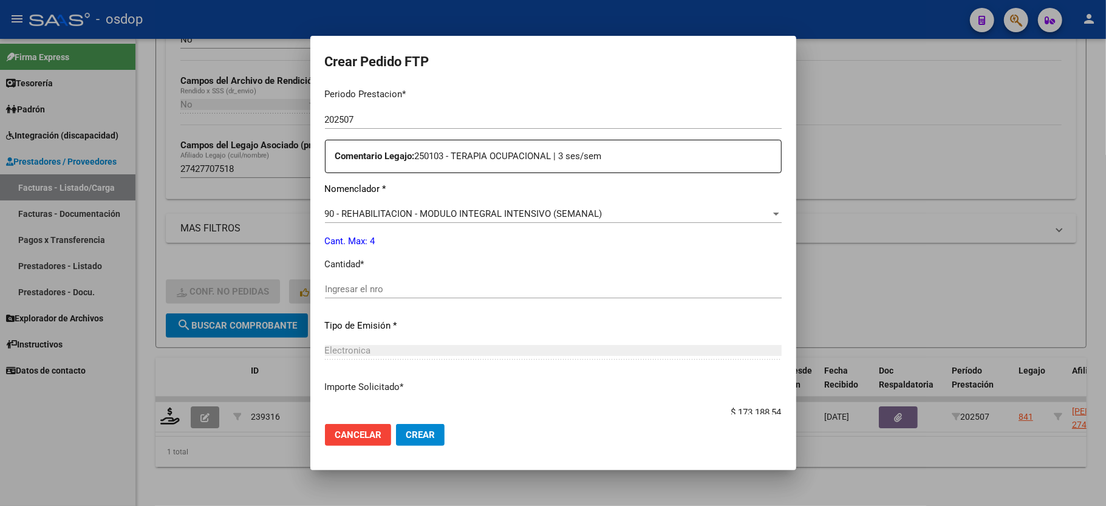
click at [372, 284] on input "Ingresar el nro" at bounding box center [553, 289] width 457 height 11
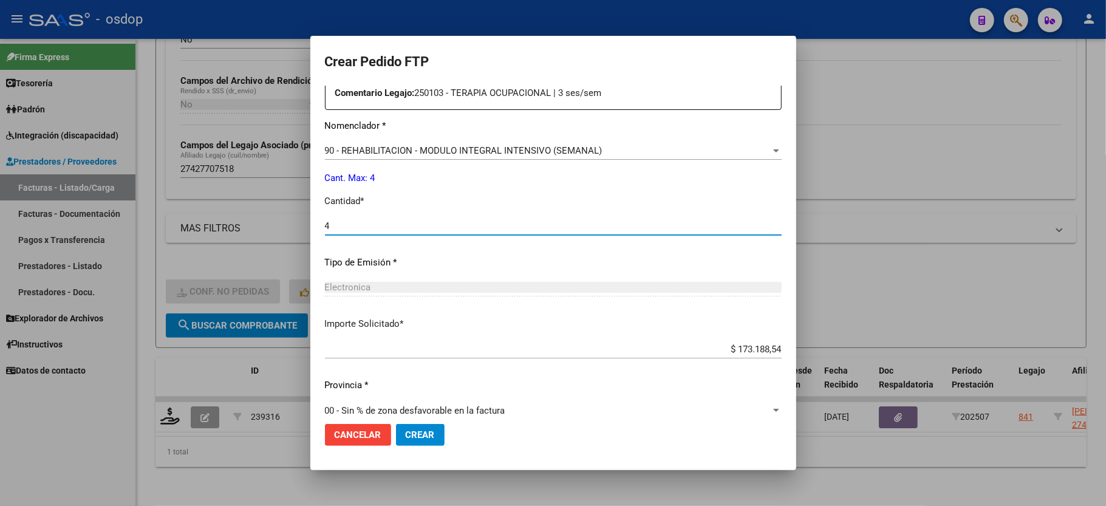
scroll to position [476, 0]
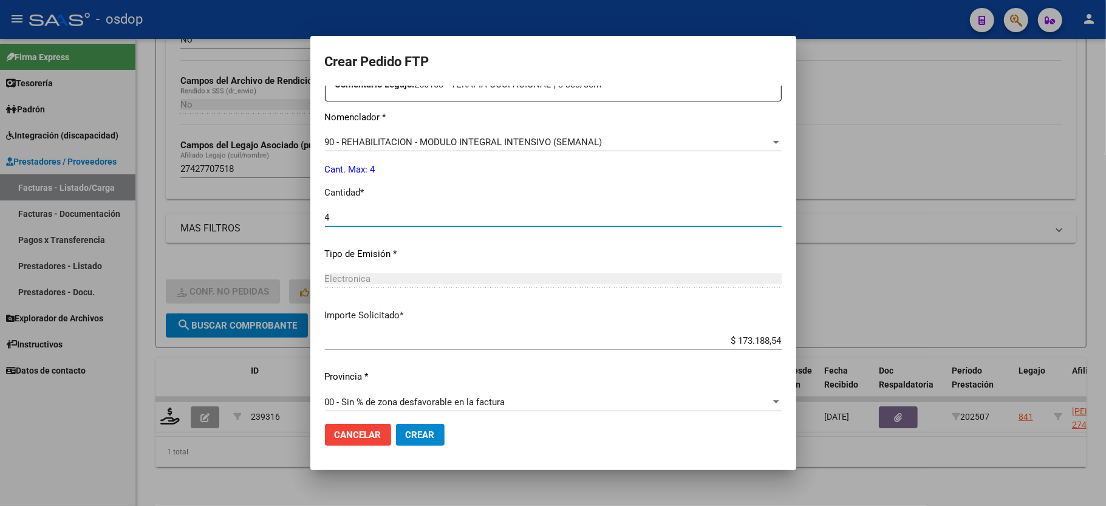
type input "4"
click at [411, 443] on button "Crear" at bounding box center [420, 435] width 49 height 22
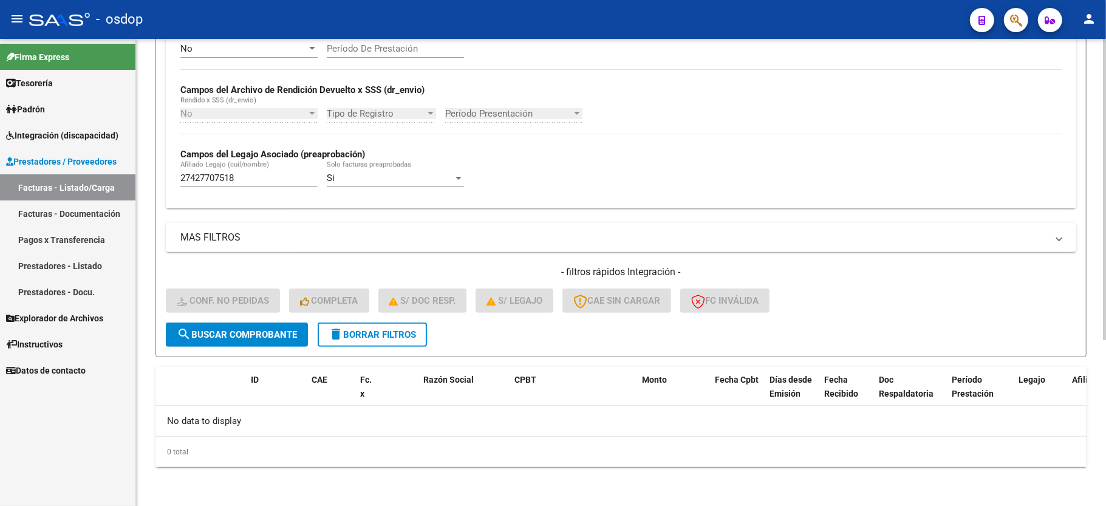
scroll to position [258, 0]
click at [394, 323] on form "Filtros Id Integración Area Seleccionar Gerenciador Seleccionar Gerenciador Si …" at bounding box center [621, 121] width 931 height 471
click at [389, 334] on span "delete Borrar Filtros" at bounding box center [372, 334] width 87 height 11
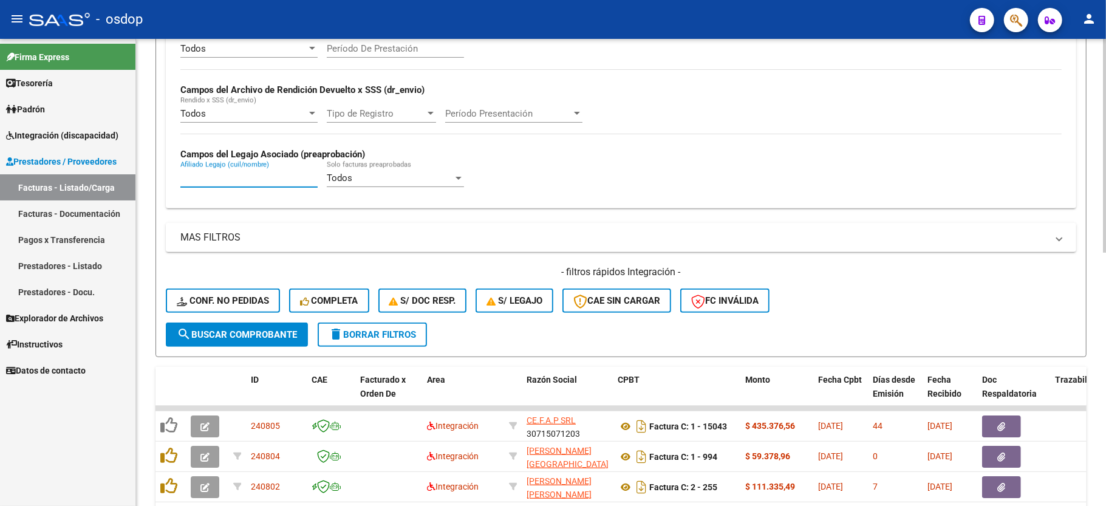
click at [202, 183] on input "Afiliado Legajo (cuil/nombre)" at bounding box center [248, 178] width 137 height 11
paste input "27169435672"
type input "27169435672"
click at [262, 332] on span "search Buscar Comprobante" at bounding box center [237, 334] width 120 height 11
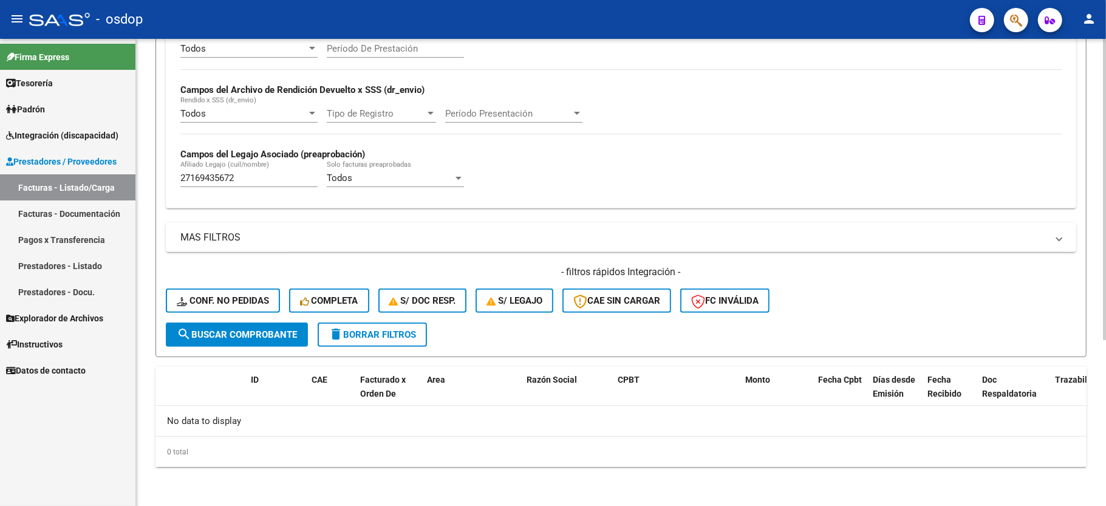
click at [397, 336] on span "delete Borrar Filtros" at bounding box center [372, 334] width 87 height 11
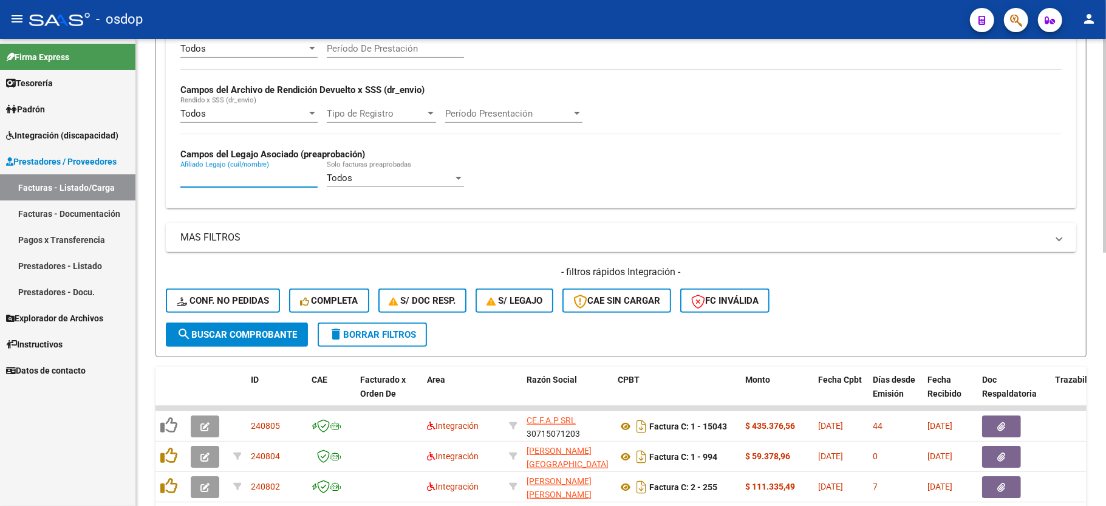
click at [260, 180] on input "Afiliado Legajo (cuil/nombre)" at bounding box center [248, 178] width 137 height 11
paste input "27461371618"
type input "27461371618"
click at [255, 333] on span "search Buscar Comprobante" at bounding box center [237, 334] width 120 height 11
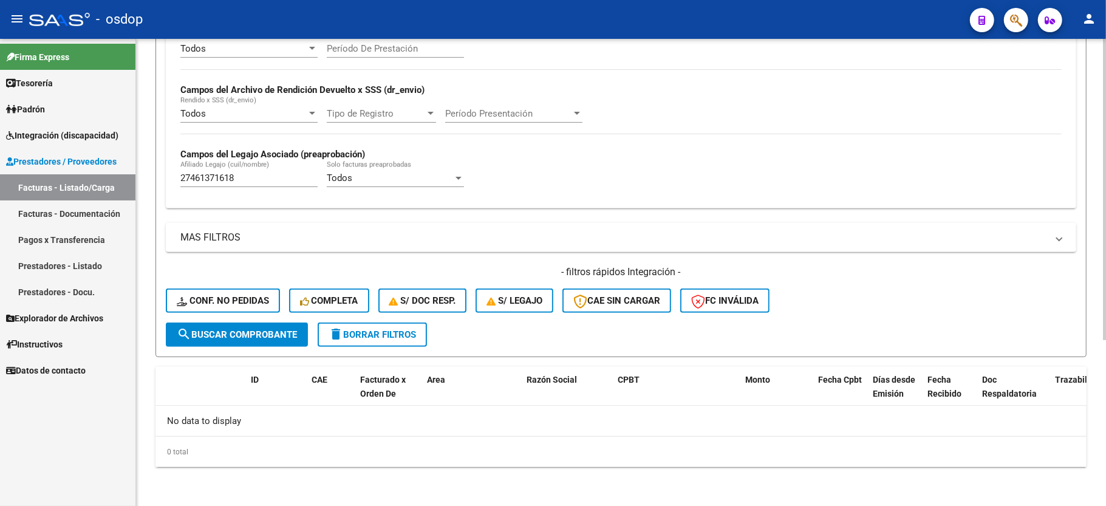
click at [375, 332] on span "delete Borrar Filtros" at bounding box center [372, 334] width 87 height 11
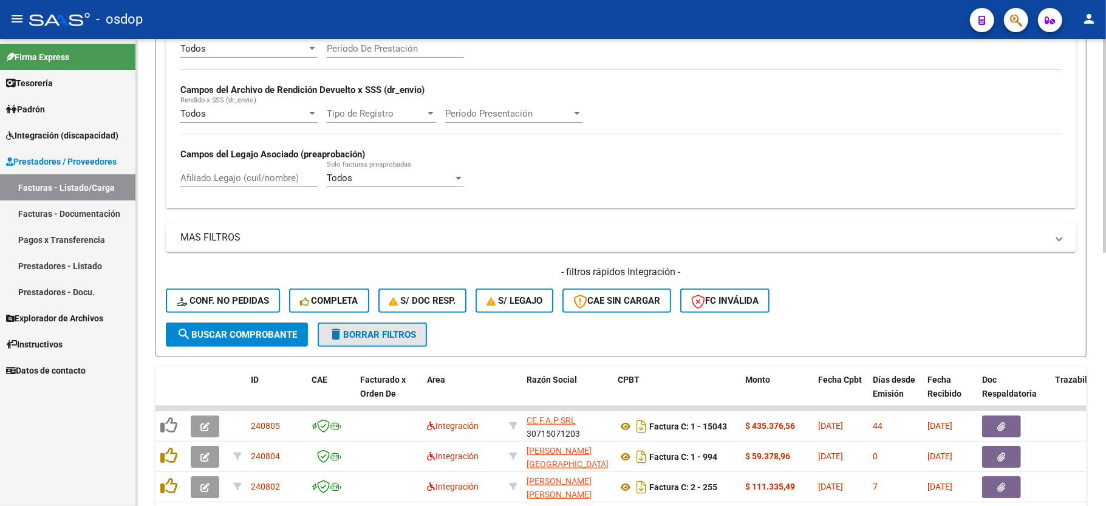
click at [377, 344] on button "delete Borrar Filtros" at bounding box center [372, 335] width 109 height 24
click at [248, 175] on input "Afiliado Legajo (cuil/nombre)" at bounding box center [248, 178] width 137 height 11
paste input "27179327177"
type input "27179327177"
click at [246, 345] on button "search Buscar Comprobante" at bounding box center [237, 335] width 142 height 24
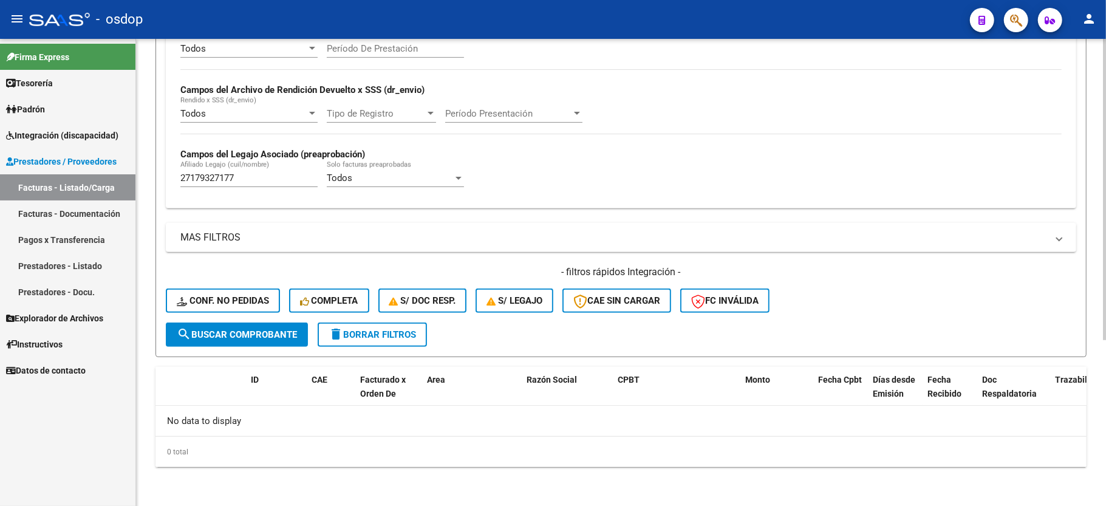
click at [333, 335] on mat-icon "delete" at bounding box center [336, 334] width 15 height 15
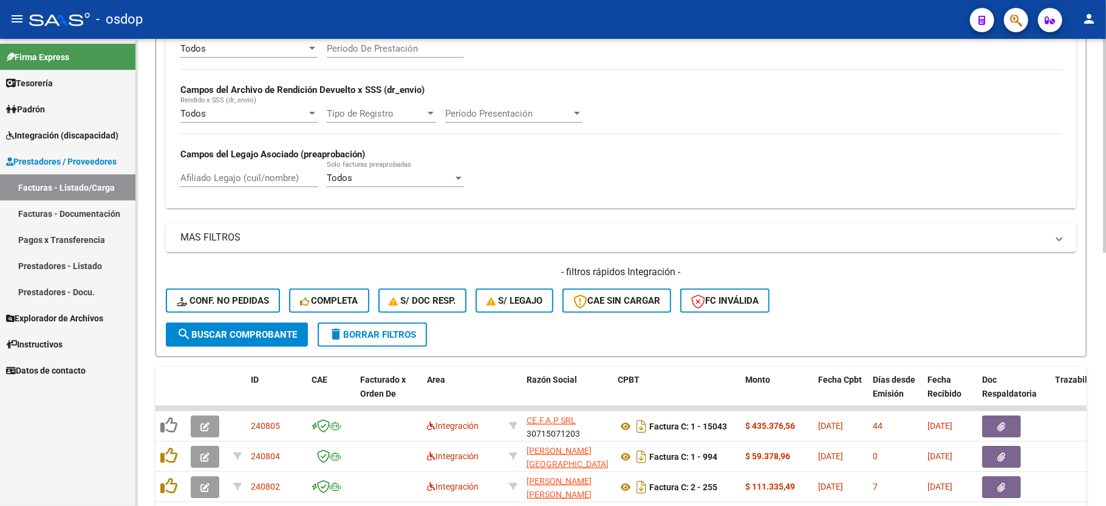
click at [261, 182] on input "Afiliado Legajo (cuil/nombre)" at bounding box center [248, 178] width 137 height 11
paste input "20484702153"
type input "20484702153"
click at [251, 335] on span "search Buscar Comprobante" at bounding box center [237, 334] width 120 height 11
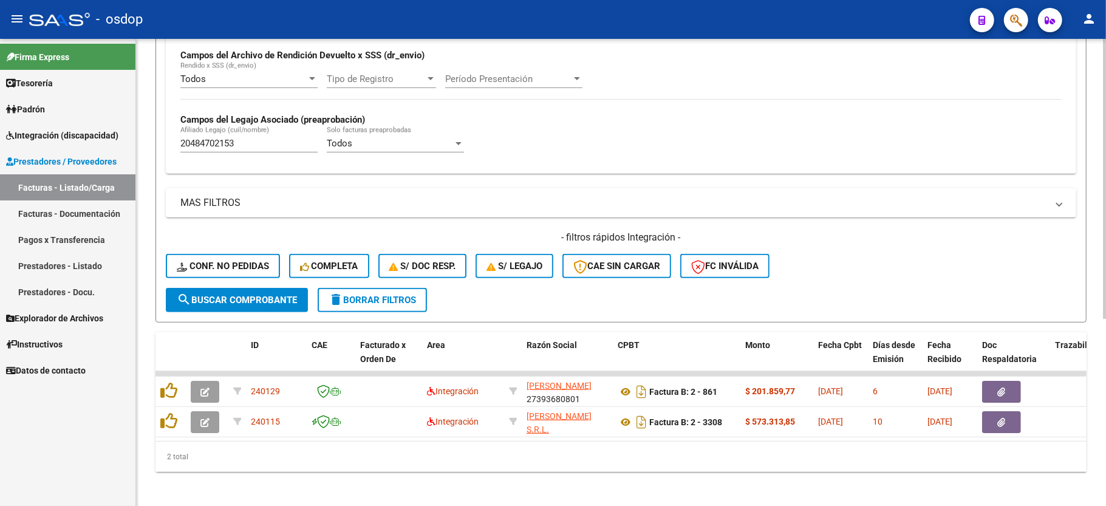
scroll to position [312, 0]
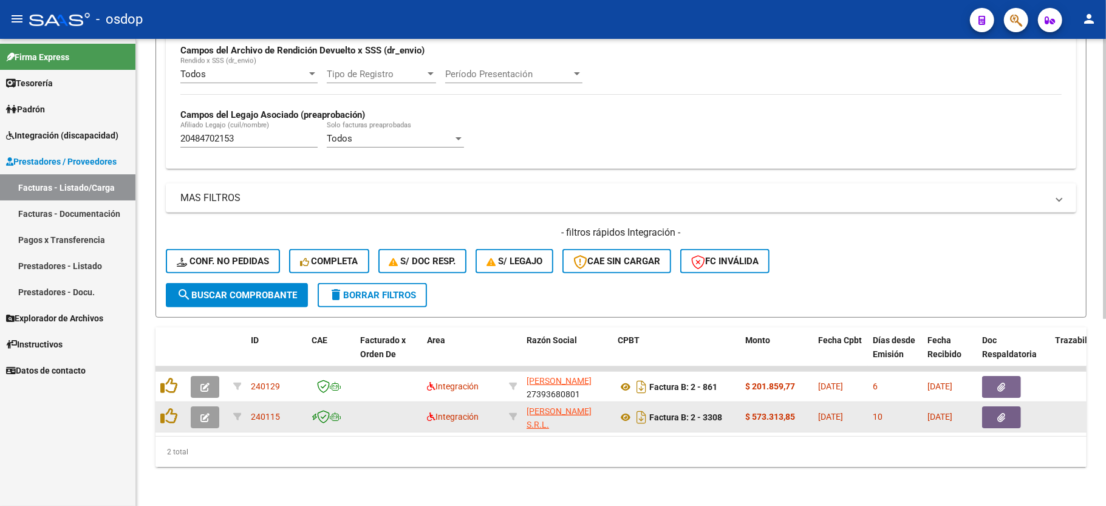
click at [207, 413] on icon "button" at bounding box center [204, 417] width 9 height 9
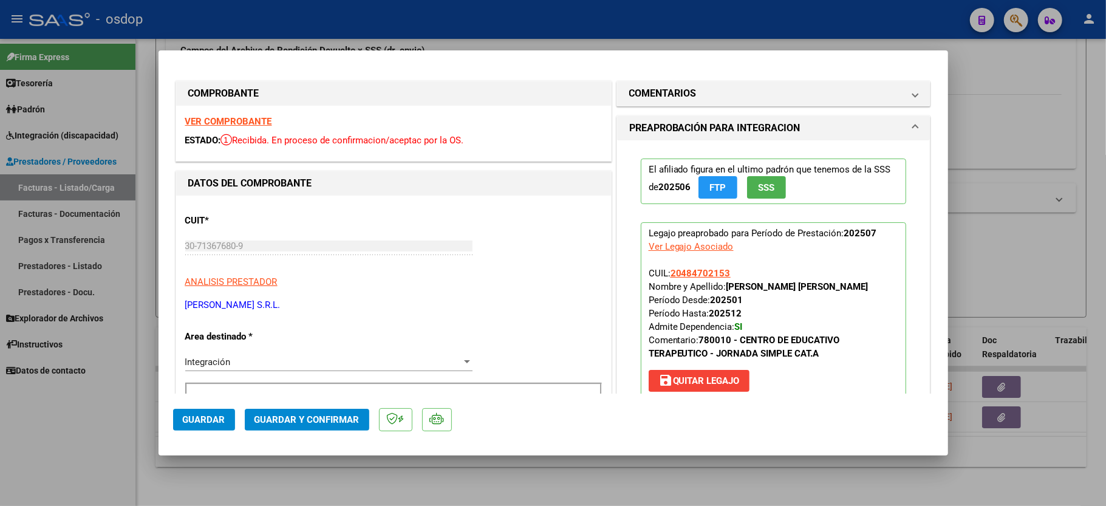
click at [243, 125] on strong "VER COMPROBANTE" at bounding box center [228, 121] width 87 height 11
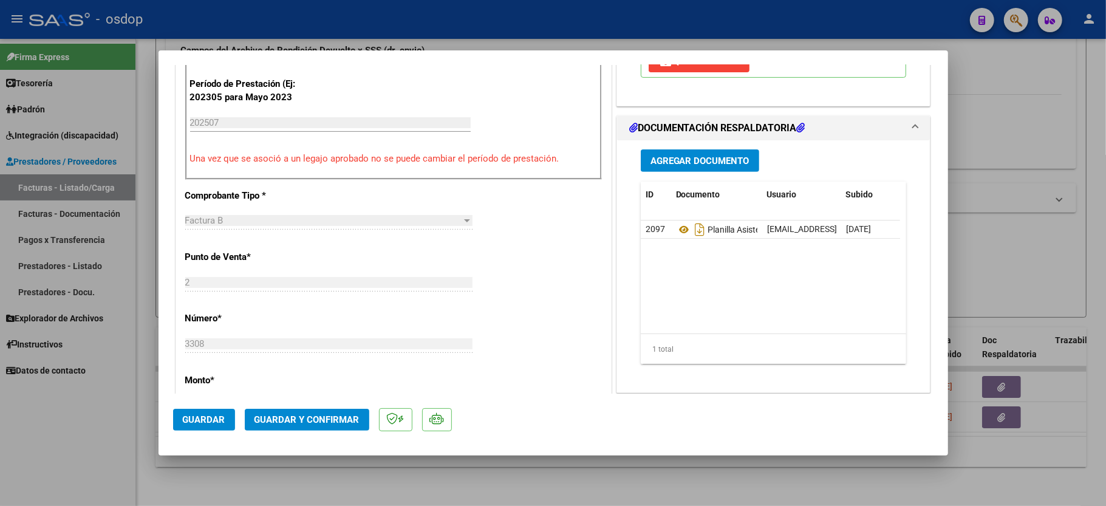
scroll to position [324, 0]
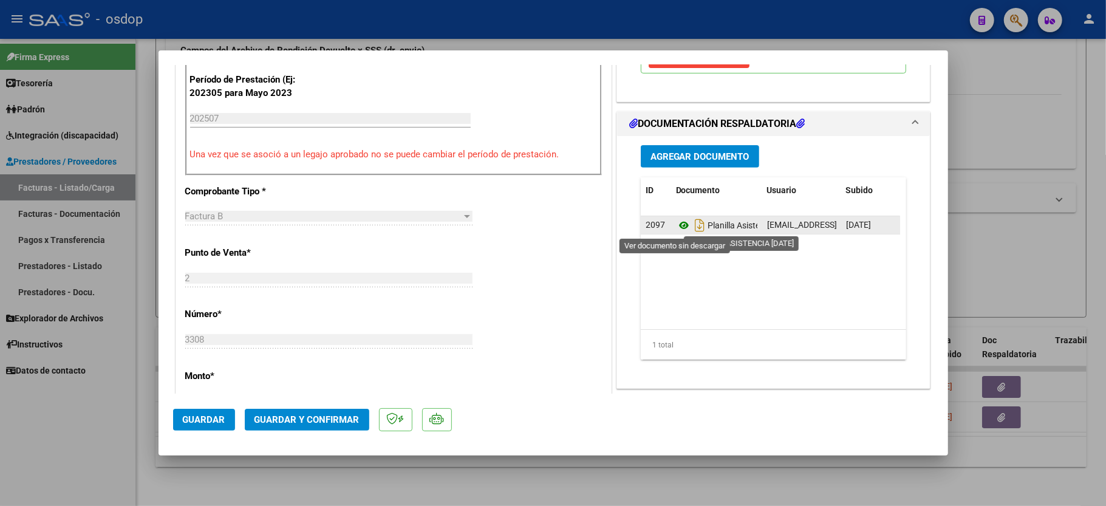
click at [676, 221] on icon at bounding box center [684, 225] width 16 height 15
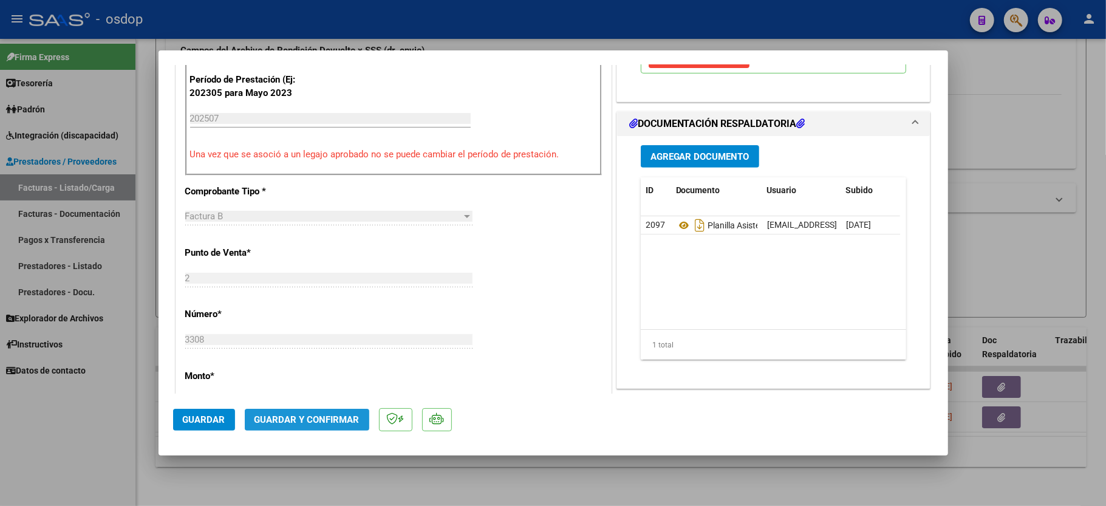
click at [309, 414] on span "Guardar y Confirmar" at bounding box center [307, 419] width 105 height 11
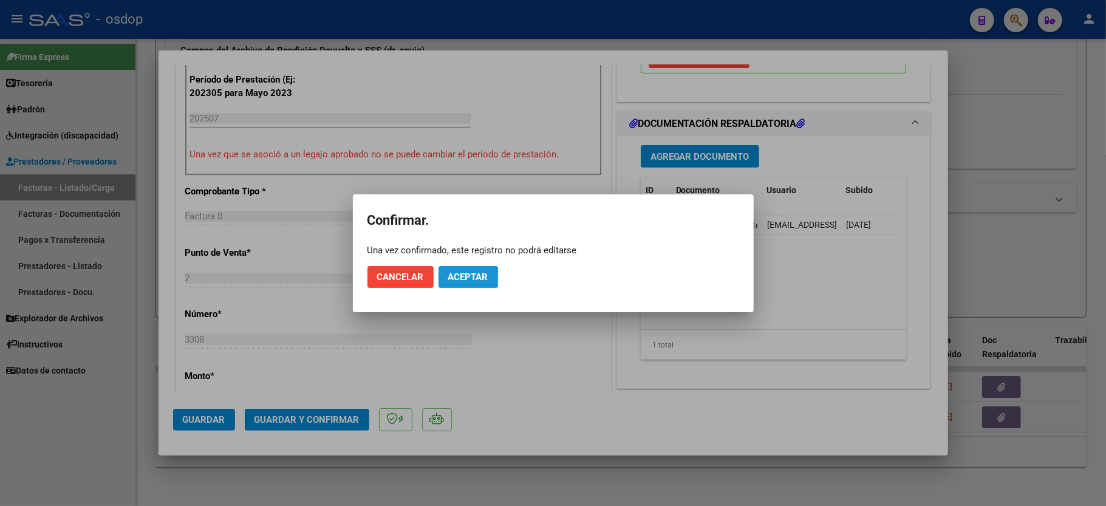
click at [450, 278] on span "Aceptar" at bounding box center [468, 277] width 40 height 11
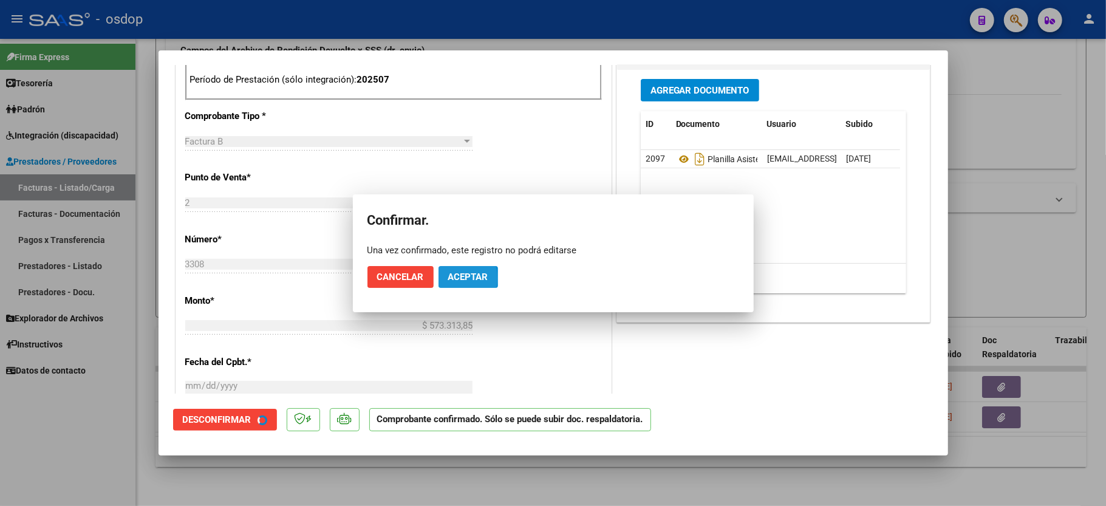
scroll to position [553, 0]
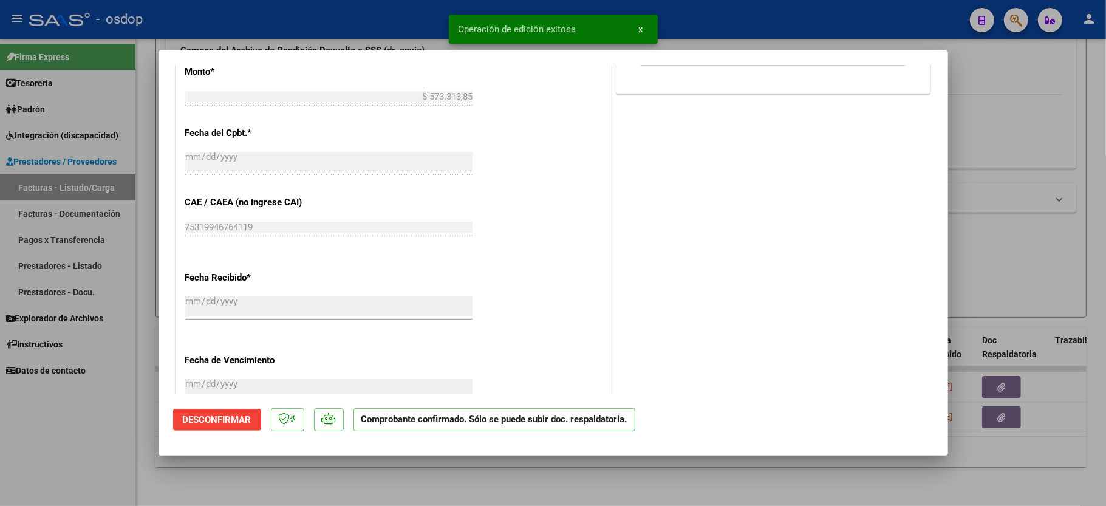
click at [124, 447] on div at bounding box center [553, 253] width 1106 height 506
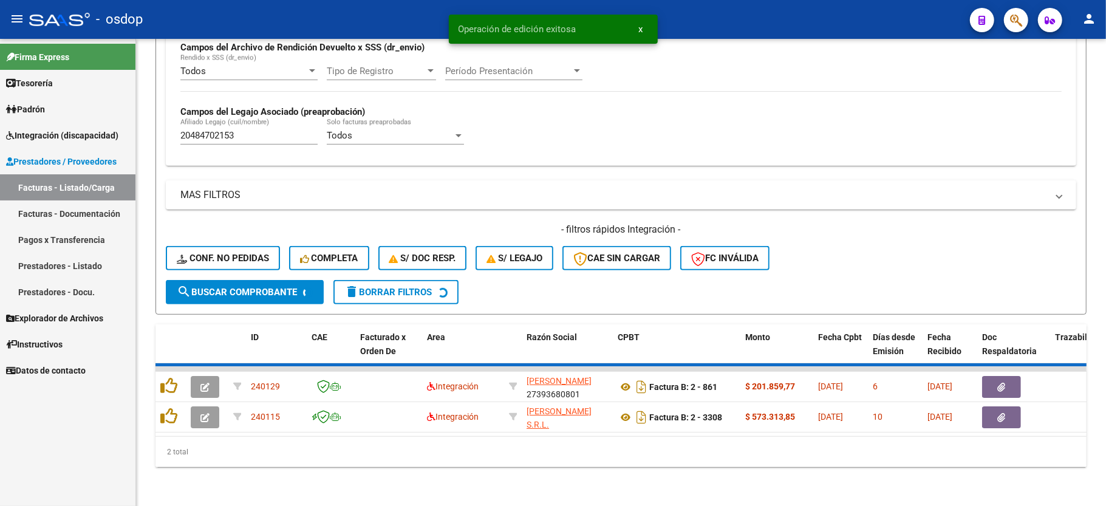
scroll to position [281, 0]
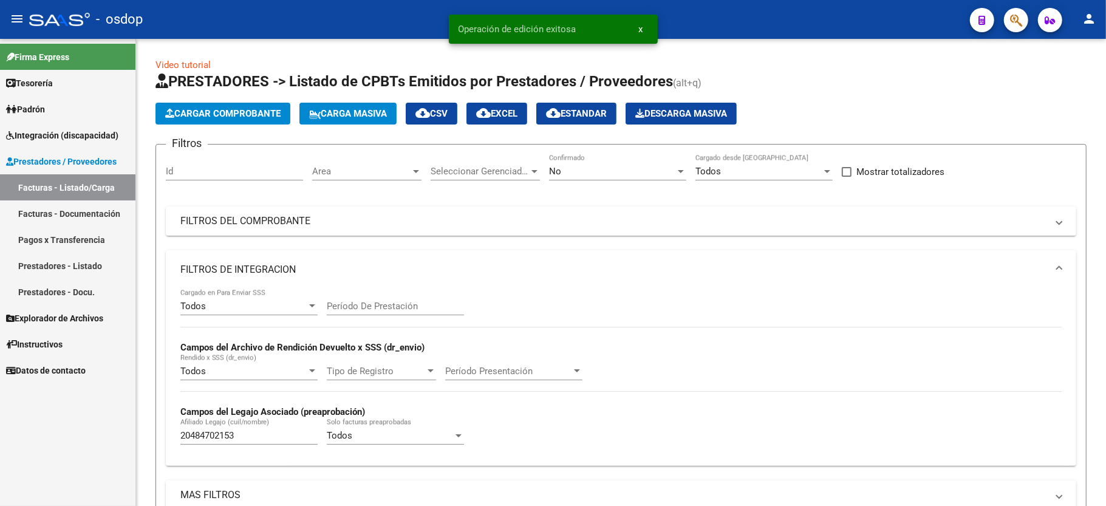
scroll to position [281, 0]
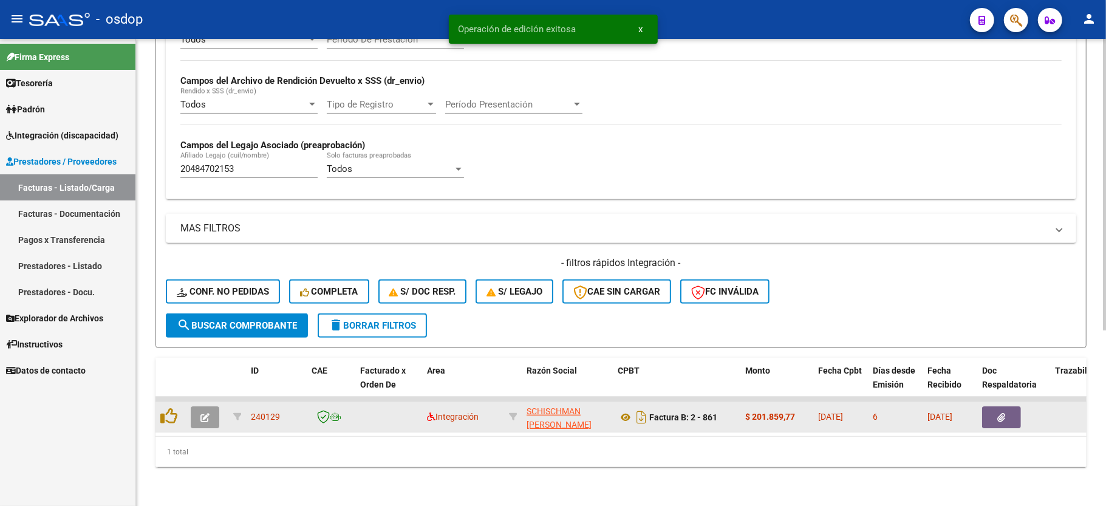
click at [209, 411] on button "button" at bounding box center [205, 417] width 29 height 22
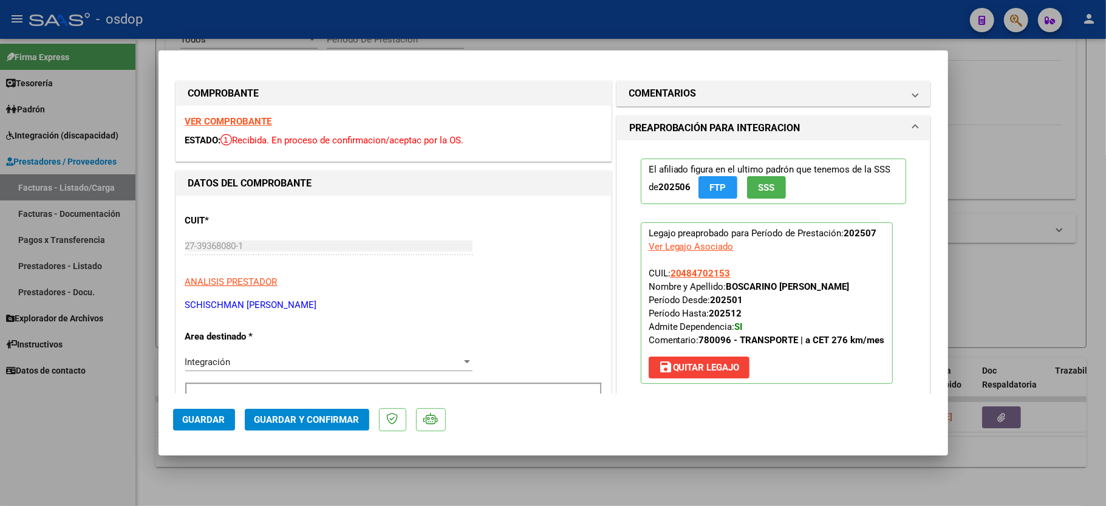
click at [209, 112] on div "VER COMPROBANTE ESTADO: Recibida. En proceso de confirmacion/aceptac por la OS." at bounding box center [393, 133] width 435 height 55
click at [221, 117] on strong "VER COMPROBANTE" at bounding box center [228, 121] width 87 height 11
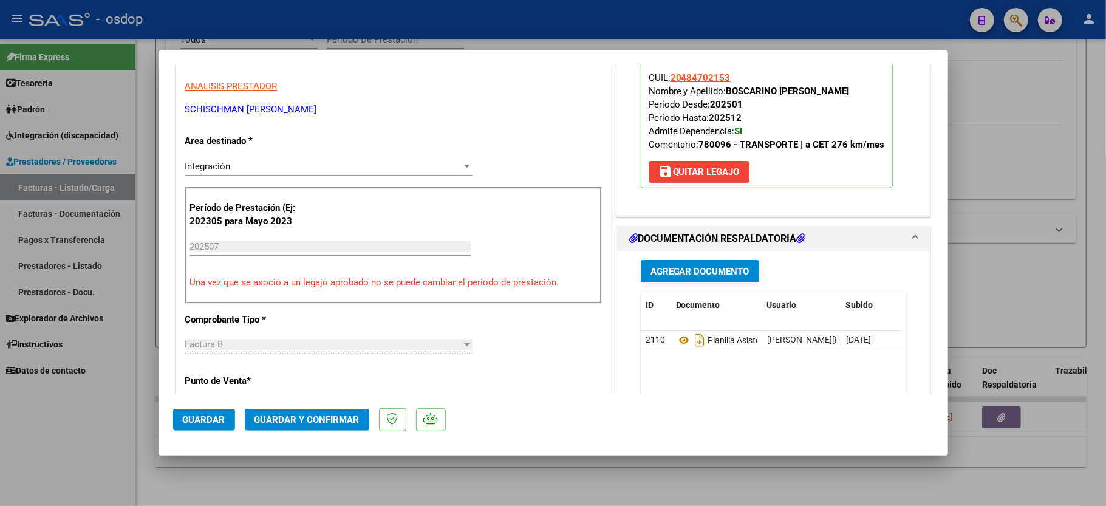
scroll to position [243, 0]
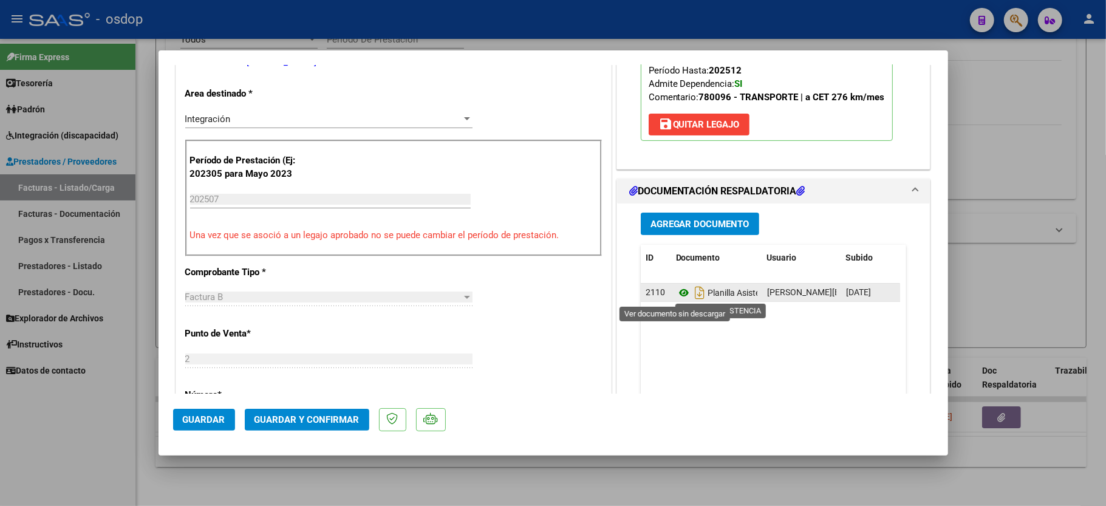
click at [680, 296] on icon at bounding box center [684, 293] width 16 height 15
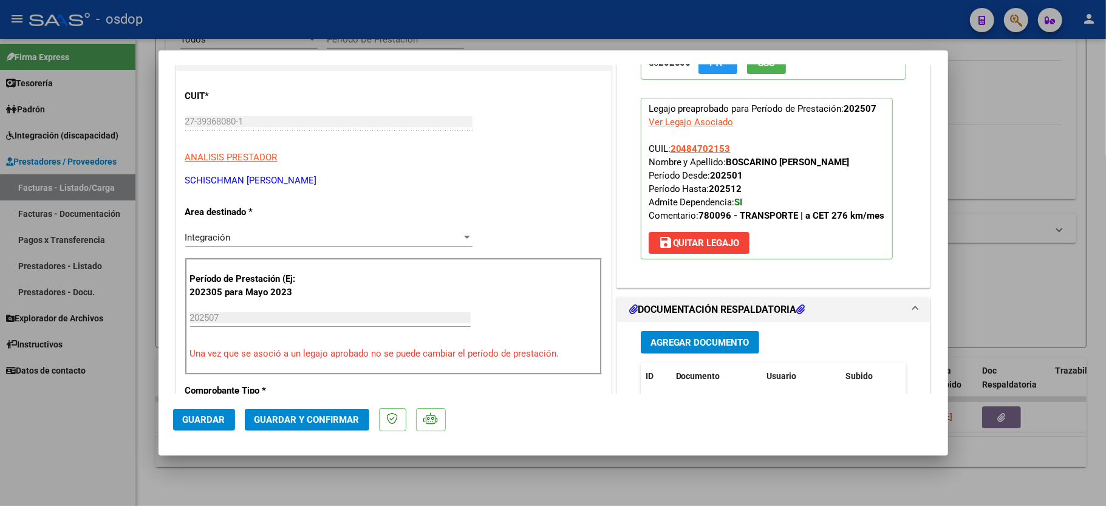
scroll to position [0, 0]
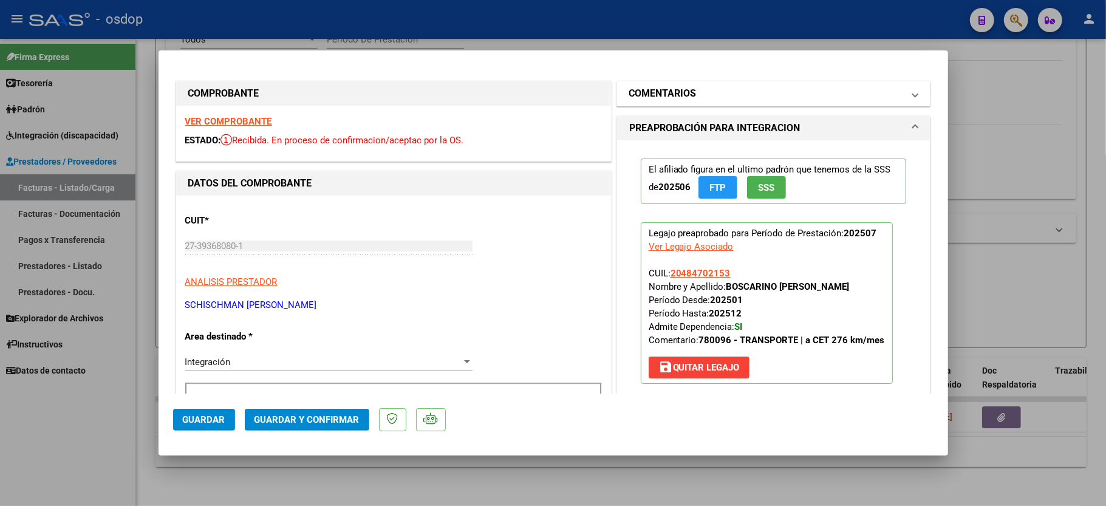
click at [651, 83] on mat-expansion-panel-header "COMENTARIOS" at bounding box center [773, 93] width 313 height 24
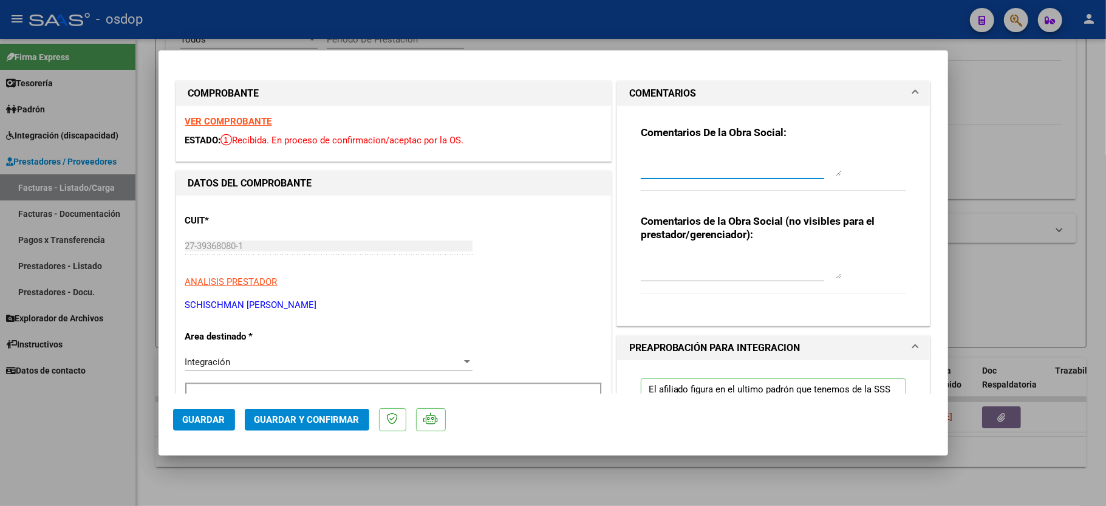
click at [674, 168] on textarea at bounding box center [741, 164] width 200 height 24
type textarea "Según planilla y mes calendario corresponde máximo 22 traslados."
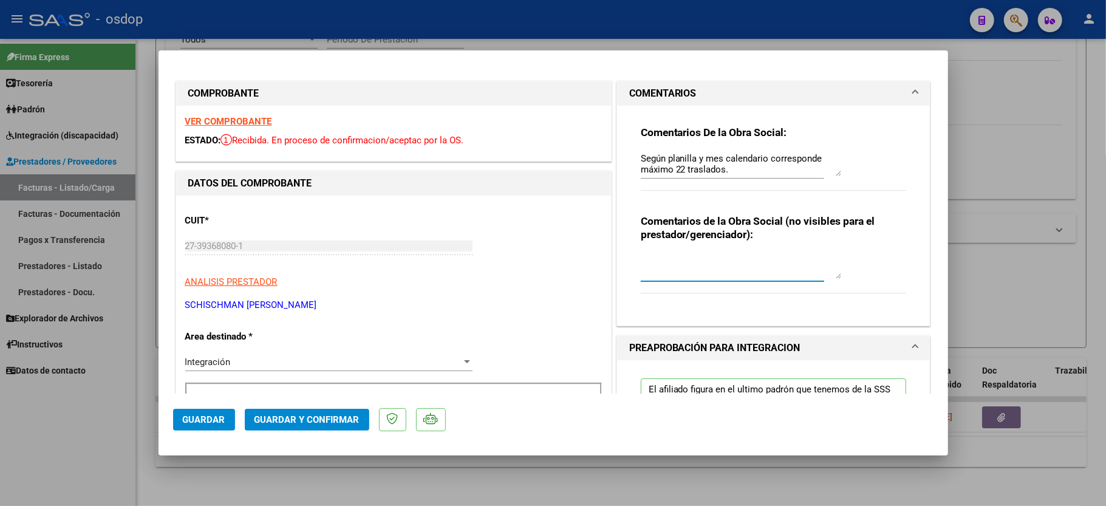
click at [679, 269] on textarea at bounding box center [741, 267] width 200 height 24
click at [727, 258] on textarea "Traslados a CET, 2" at bounding box center [741, 267] width 200 height 24
type textarea "Traslados a CET, 264 km mensuales, $731.38 con dependencia. Solicitar $"
click at [59, 47] on div at bounding box center [553, 253] width 1106 height 506
type input "$ 0,00"
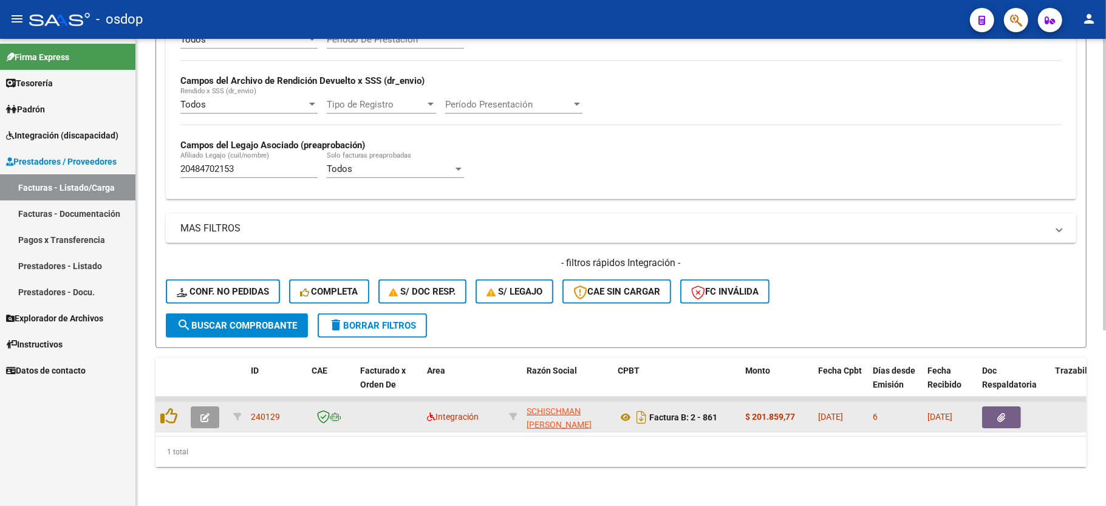
click at [205, 413] on icon "button" at bounding box center [204, 417] width 9 height 9
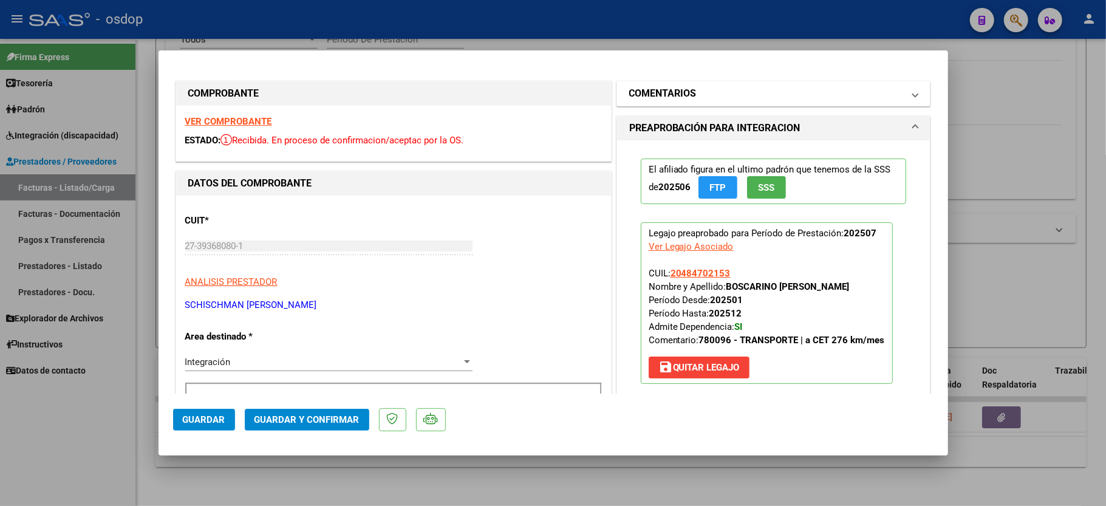
click at [754, 97] on mat-panel-title "COMENTARIOS" at bounding box center [766, 93] width 275 height 15
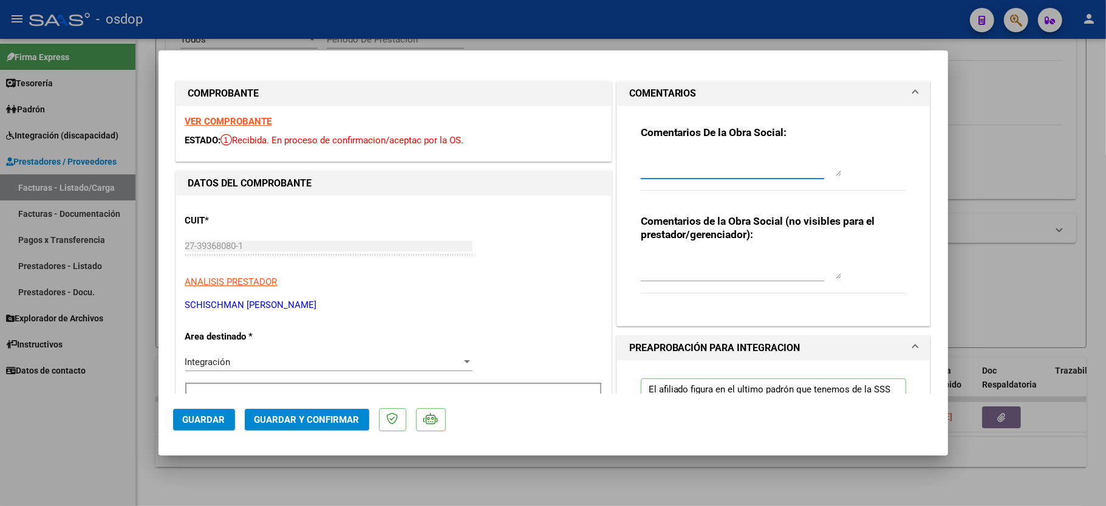
click at [660, 168] on textarea at bounding box center [741, 164] width 200 height 24
type textarea "Según planilla y mes calendario corresponde máximo 22 traslados."
click at [661, 265] on textarea at bounding box center [741, 267] width 200 height 24
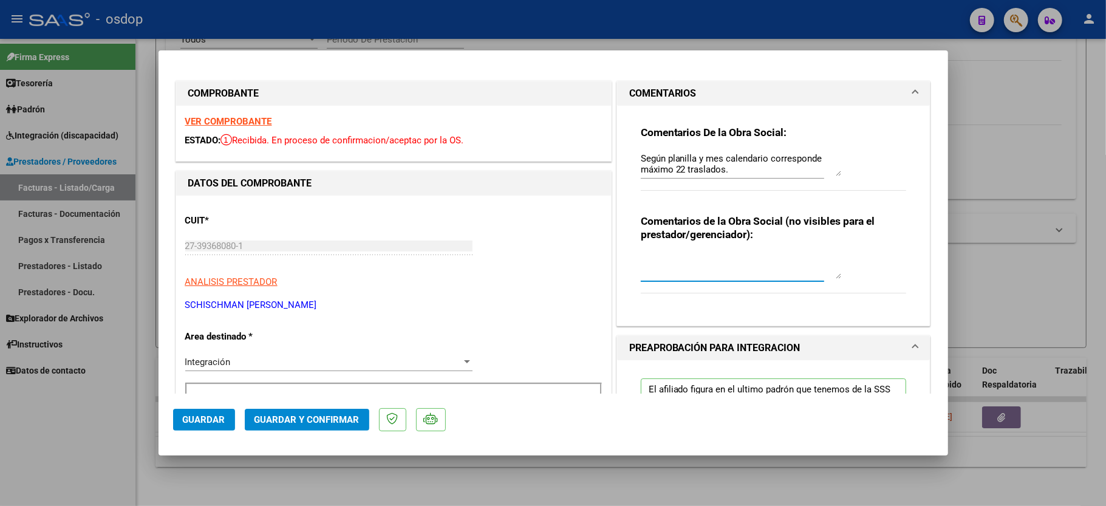
type textarea "Y"
click at [727, 276] on textarea "Traslados a cet, 264 km mensuales, $731.38 con dep. // Solicitar $" at bounding box center [741, 267] width 200 height 24
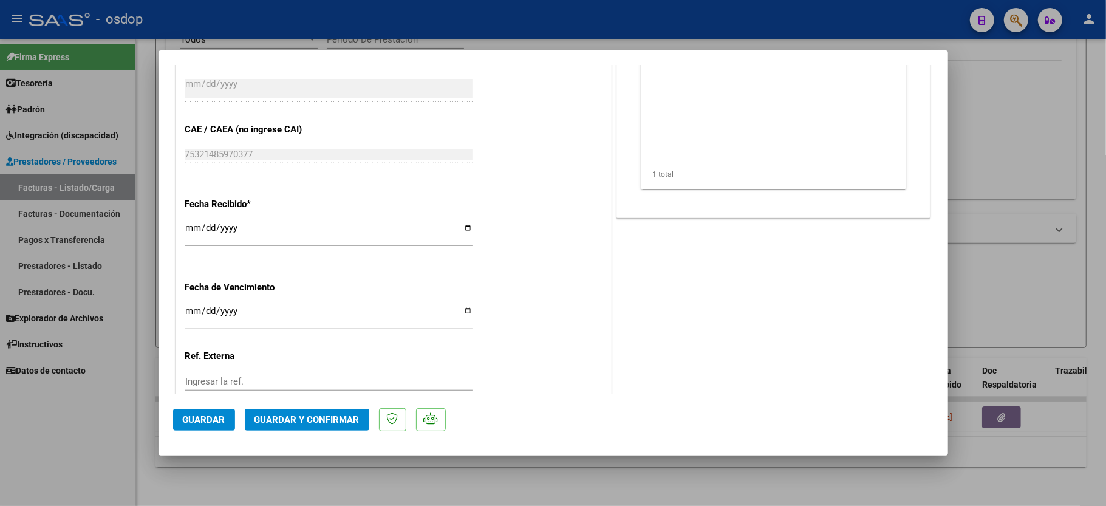
scroll to position [763, 0]
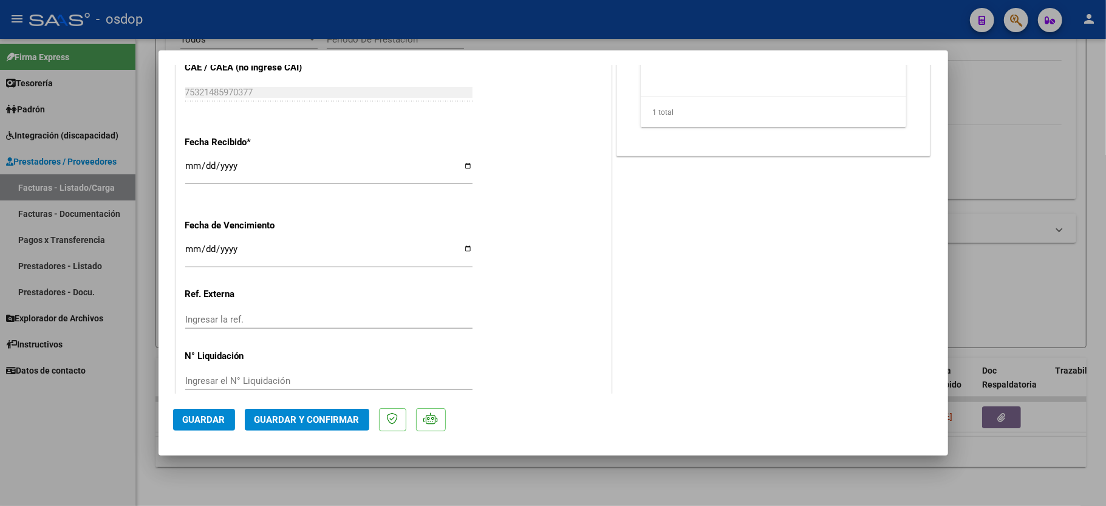
type textarea "Traslados a cet, 264 km mensuales, $731.38 con dep. // Solicitar $193084.32"
click at [315, 416] on span "Guardar y Confirmar" at bounding box center [307, 419] width 105 height 11
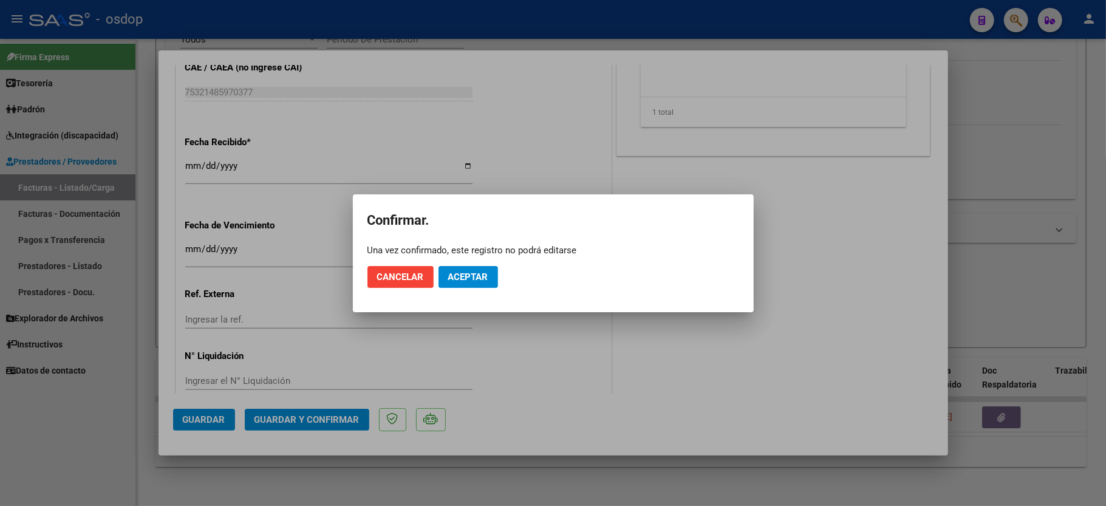
click at [477, 262] on mat-dialog-actions "Cancelar Aceptar" at bounding box center [554, 276] width 372 height 41
drag, startPoint x: 471, startPoint y: 273, endPoint x: 513, endPoint y: 294, distance: 46.5
click at [471, 275] on span "Aceptar" at bounding box center [468, 277] width 40 height 11
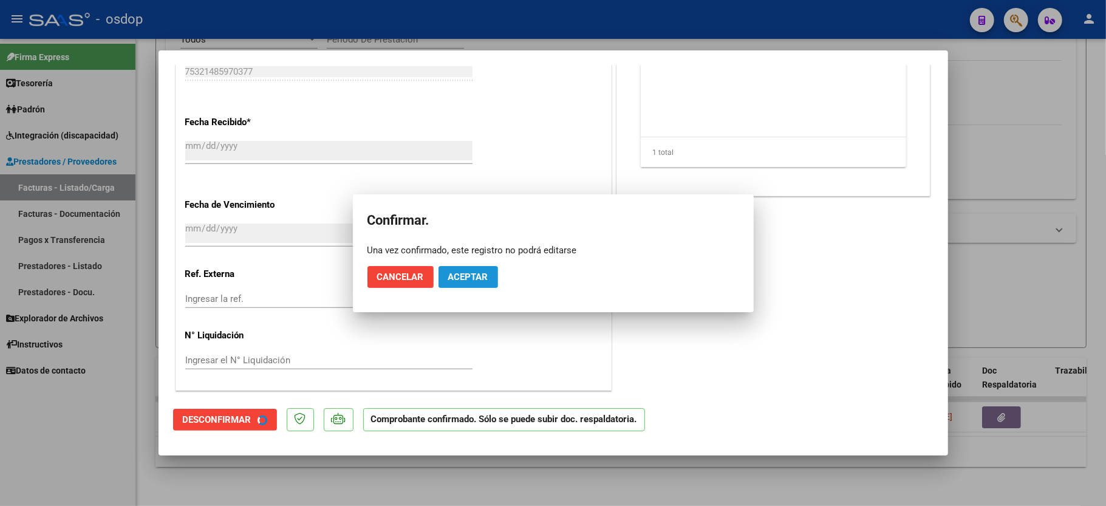
scroll to position [686, 0]
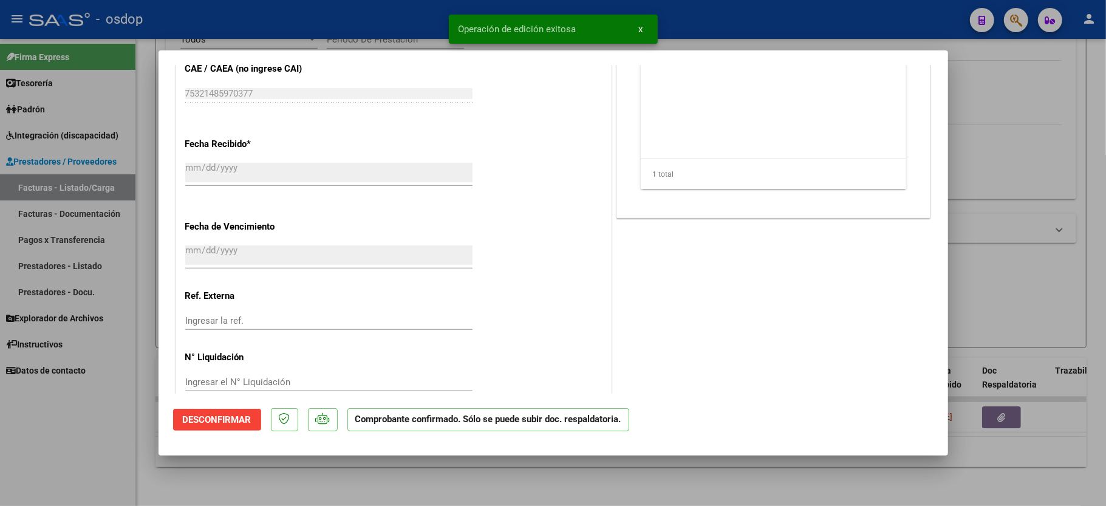
drag, startPoint x: 141, startPoint y: 428, endPoint x: 135, endPoint y: 425, distance: 6.5
click at [141, 428] on div at bounding box center [553, 253] width 1106 height 506
type input "$ 0,00"
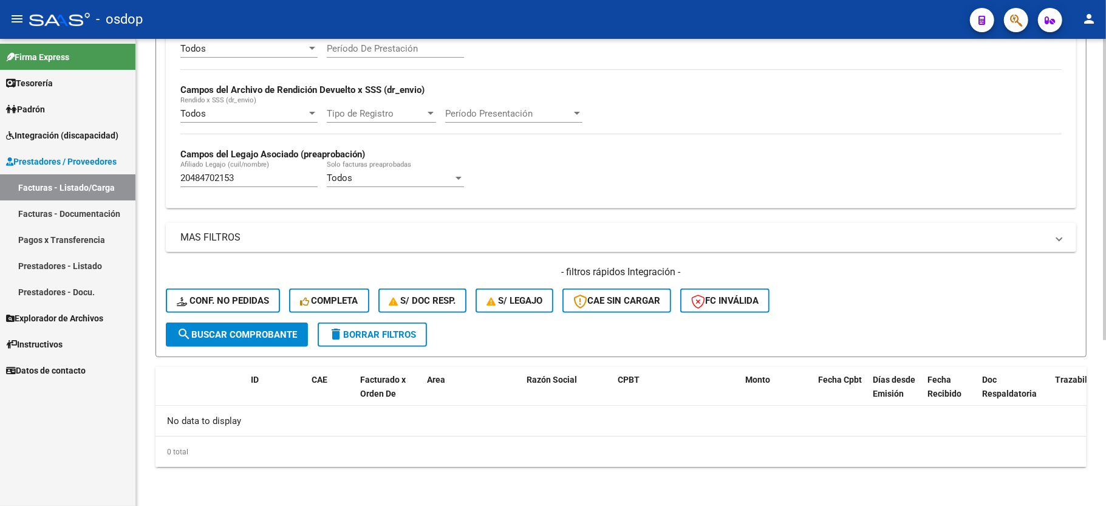
scroll to position [258, 0]
click at [227, 307] on button "Conf. no pedidas" at bounding box center [223, 301] width 114 height 24
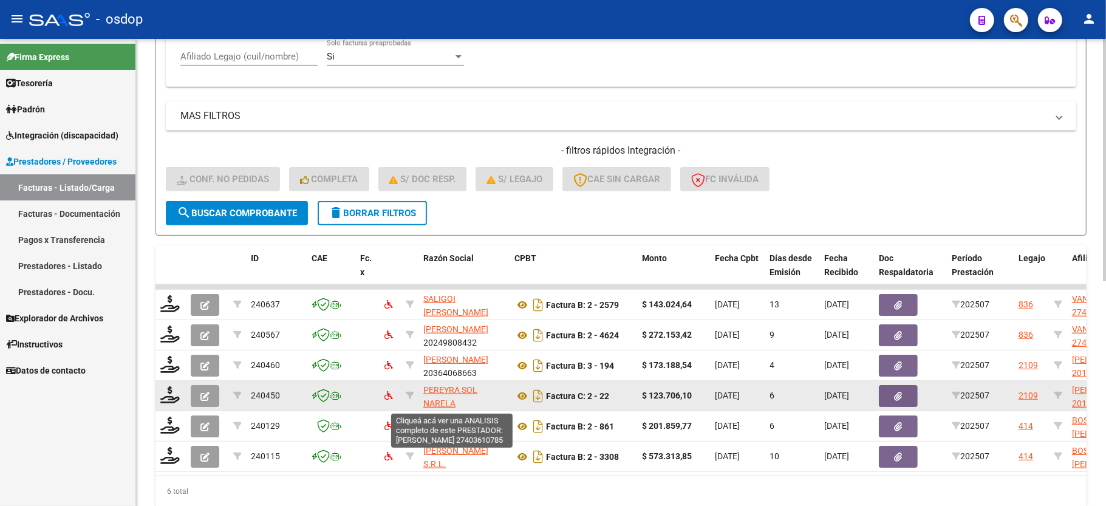
scroll to position [433, 0]
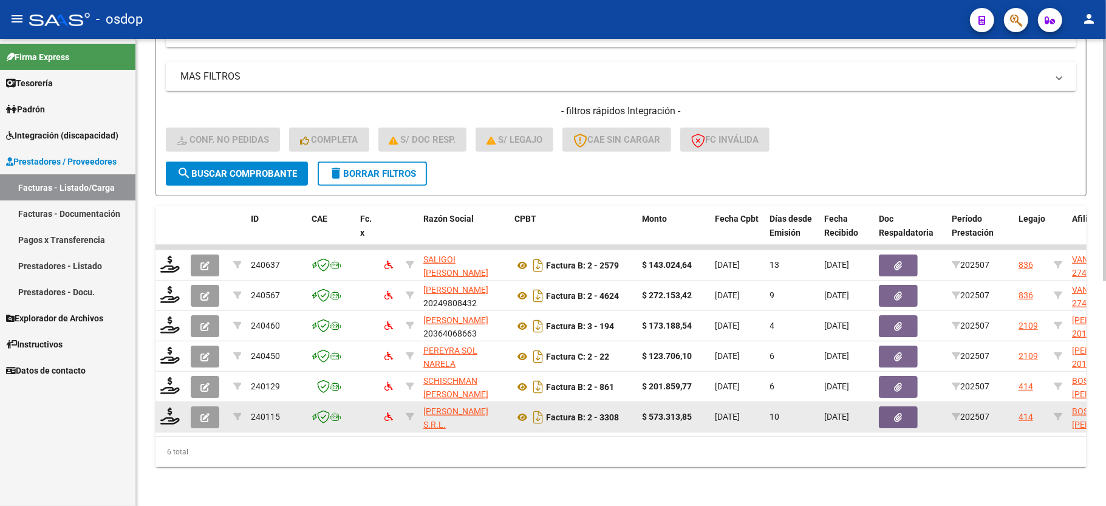
click at [905, 406] on button "button" at bounding box center [898, 417] width 39 height 22
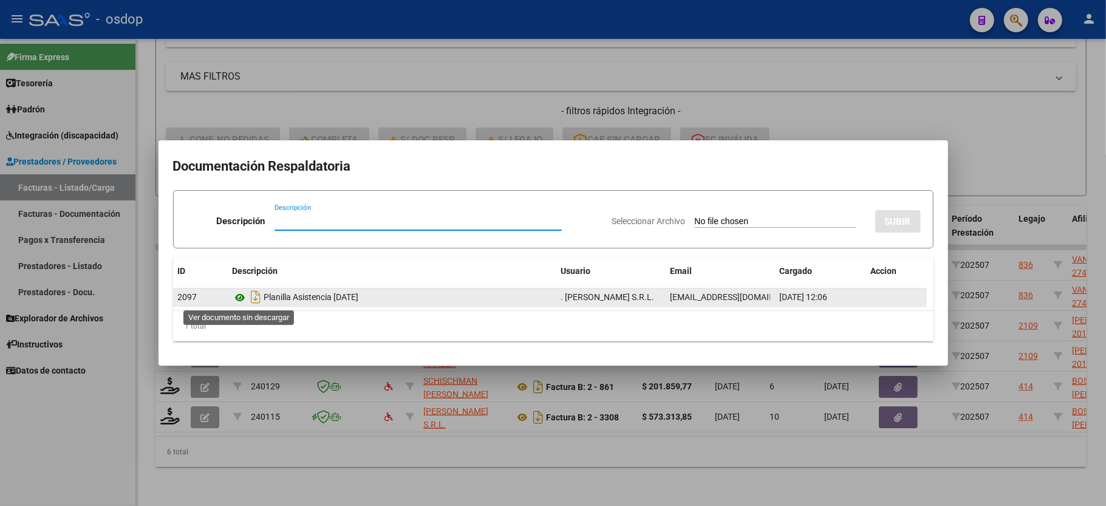
click at [241, 297] on icon at bounding box center [241, 297] width 16 height 15
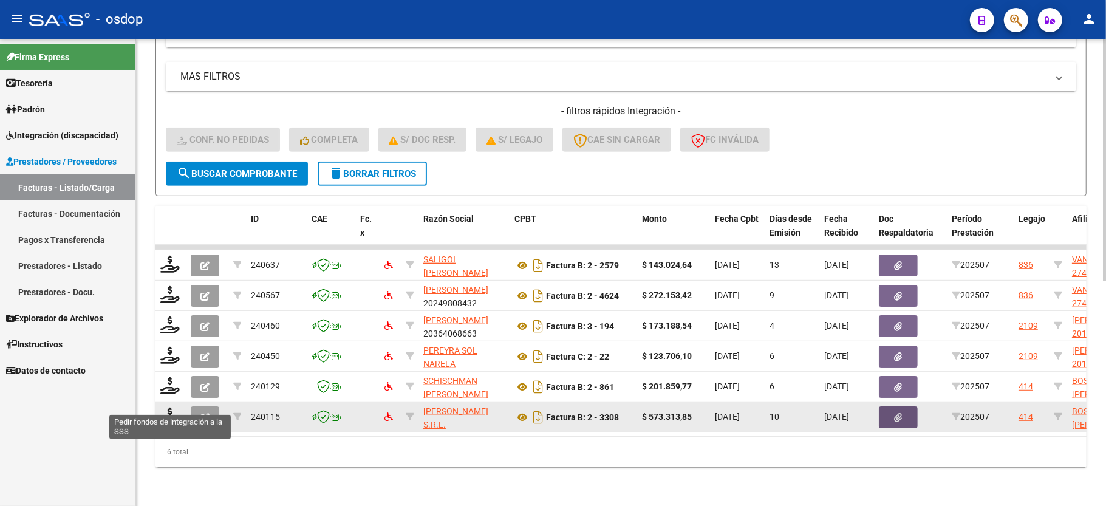
click at [159, 406] on datatable-body-cell at bounding box center [171, 417] width 30 height 30
click at [168, 408] on icon at bounding box center [169, 416] width 19 height 17
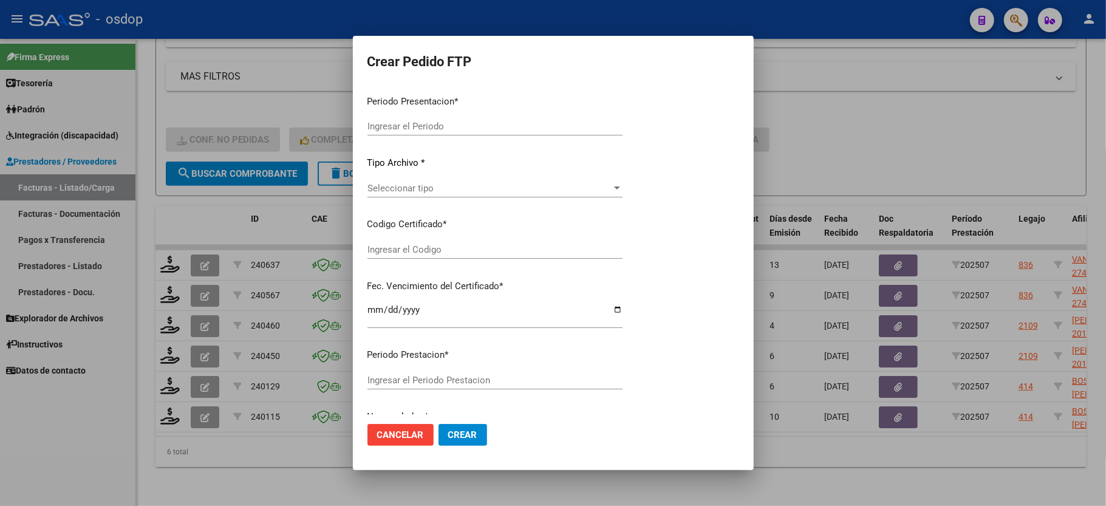
type input "202507"
type input "$ 573.313,85"
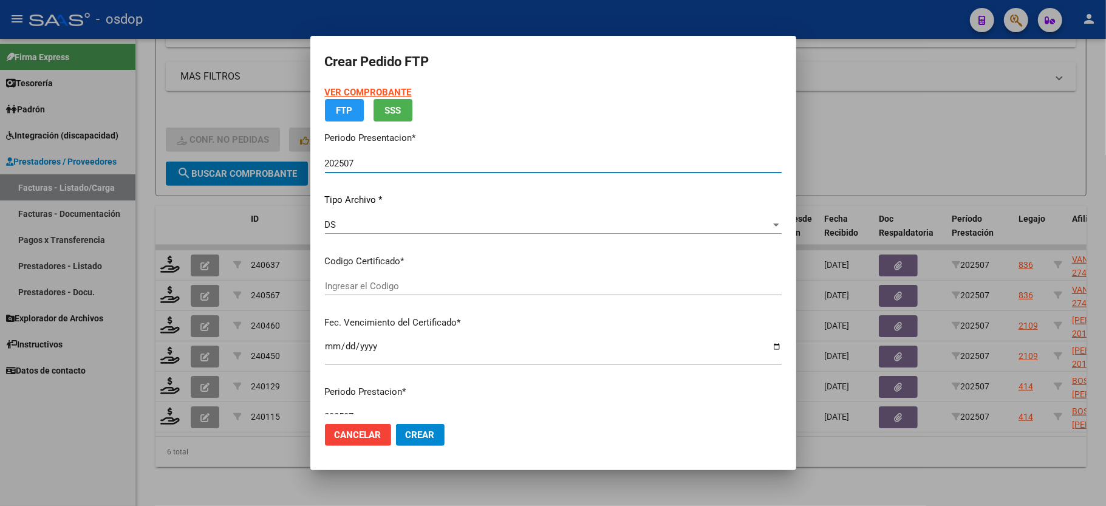
type input "3780406950"
type input "2025-06-10"
click at [394, 292] on app-drop-down-list "Certificados disponibles Seleccionar certificado Seleccionar certificado" at bounding box center [558, 274] width 467 height 38
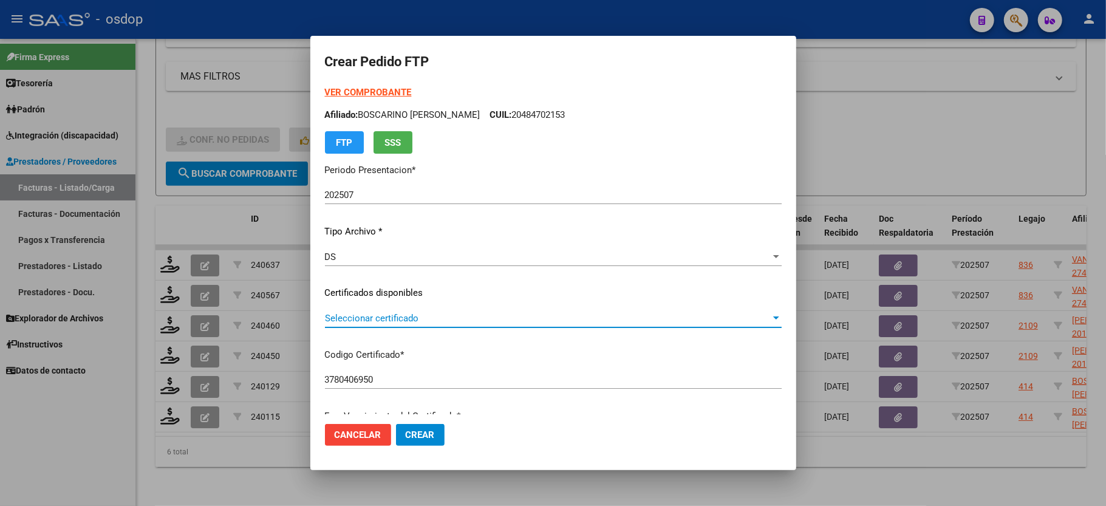
click at [361, 319] on span "Seleccionar certificado" at bounding box center [548, 318] width 446 height 11
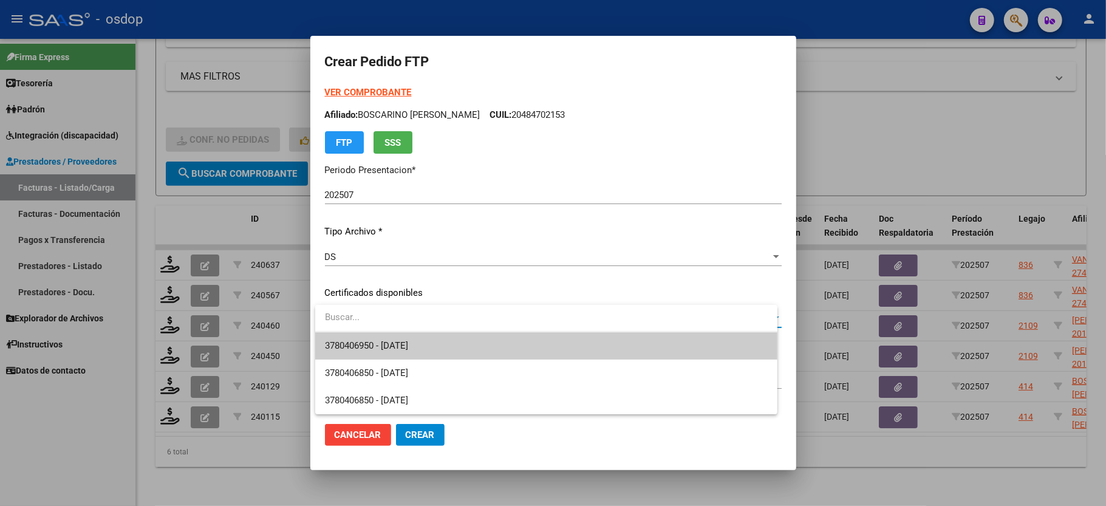
click at [367, 338] on span "3780406950 - 2025-06-10" at bounding box center [546, 345] width 443 height 27
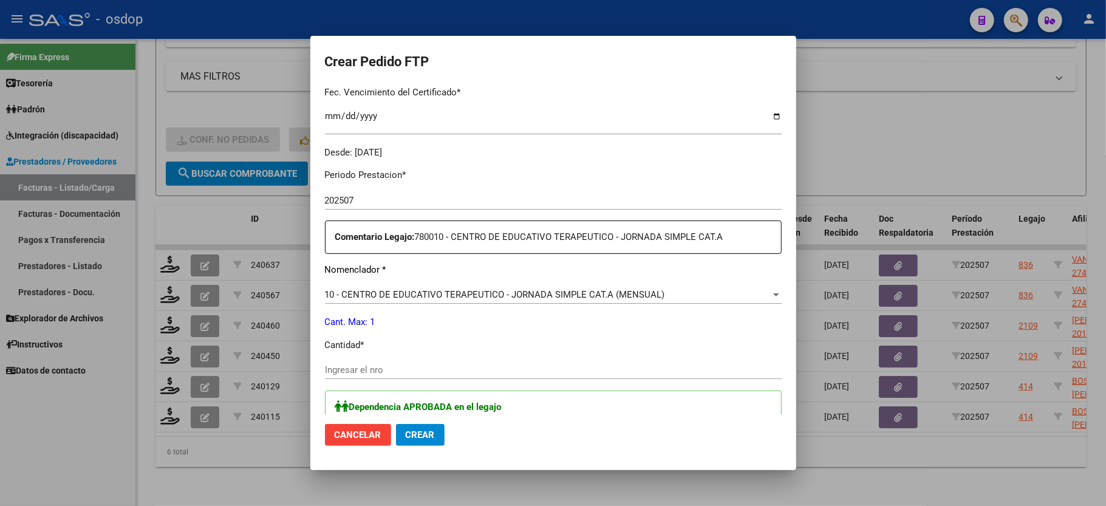
scroll to position [405, 0]
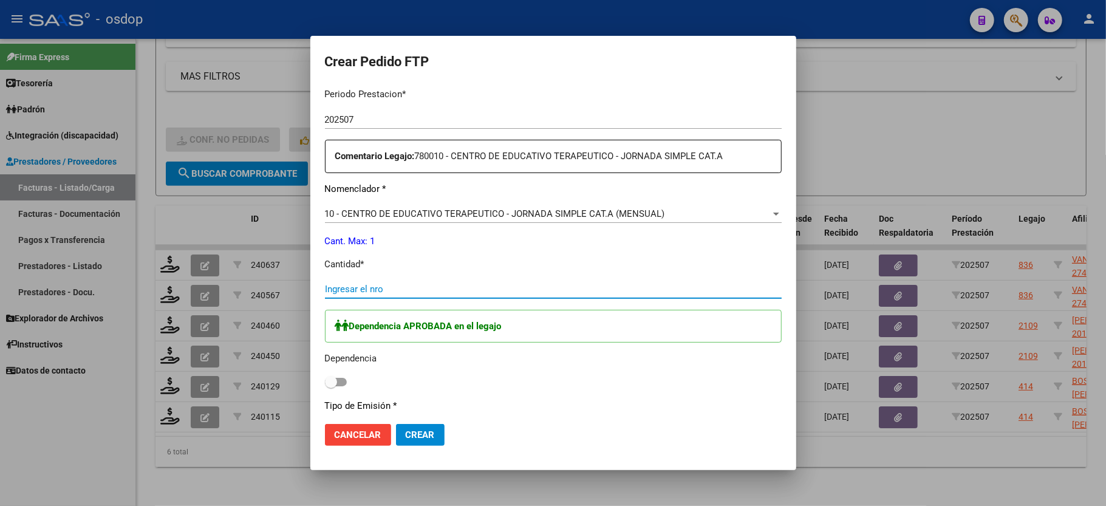
click at [366, 284] on input "Ingresar el nro" at bounding box center [553, 289] width 457 height 11
type input "1"
click at [341, 362] on div "Dependencia APROBADA en el legajo Dependencia" at bounding box center [553, 350] width 457 height 81
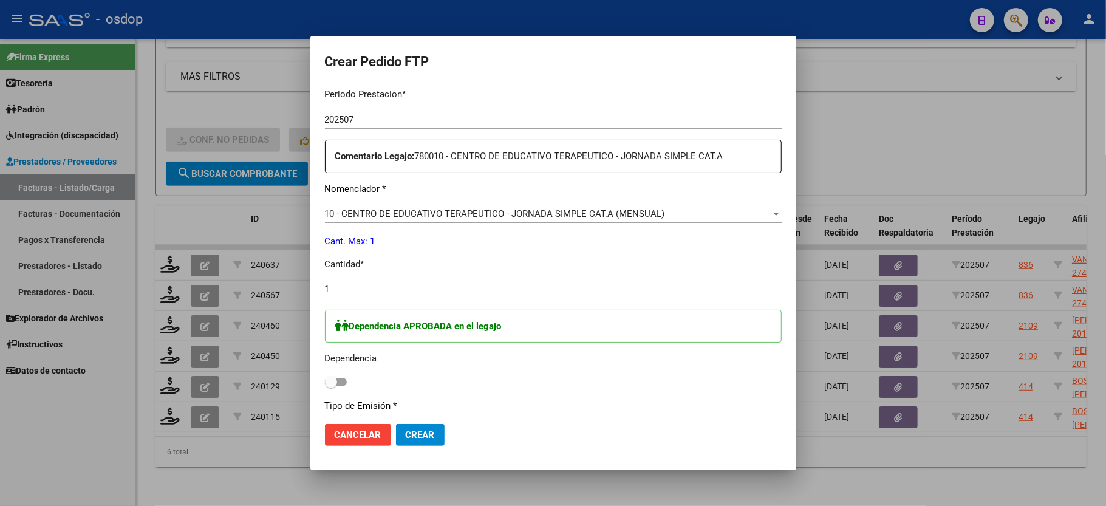
click at [338, 364] on div "Dependencia APROBADA en el legajo Dependencia" at bounding box center [553, 350] width 457 height 81
click at [328, 376] on span at bounding box center [331, 382] width 12 height 12
click at [330, 386] on input "checkbox" at bounding box center [330, 386] width 1 height 1
checkbox input "true"
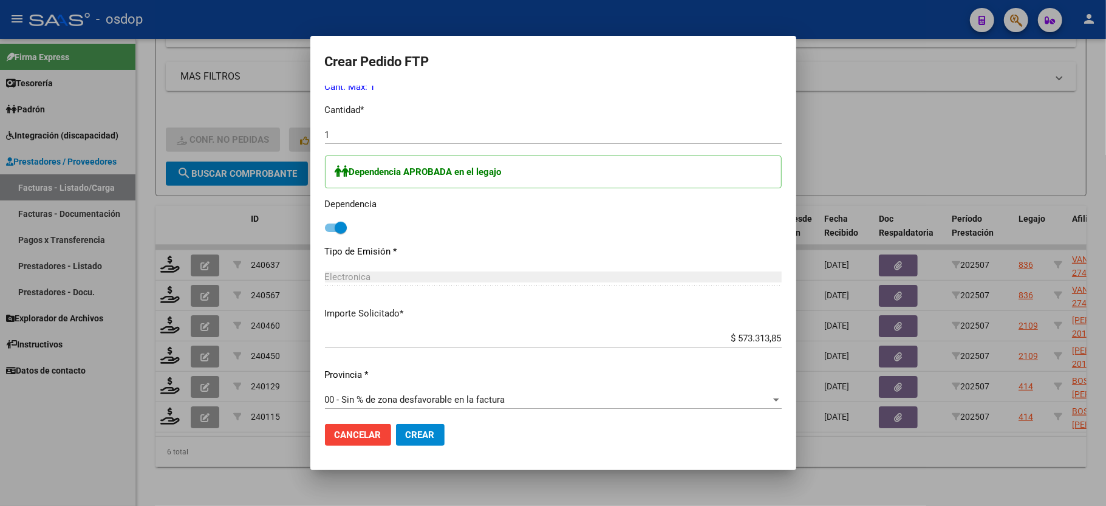
click at [420, 443] on button "Crear" at bounding box center [420, 435] width 49 height 22
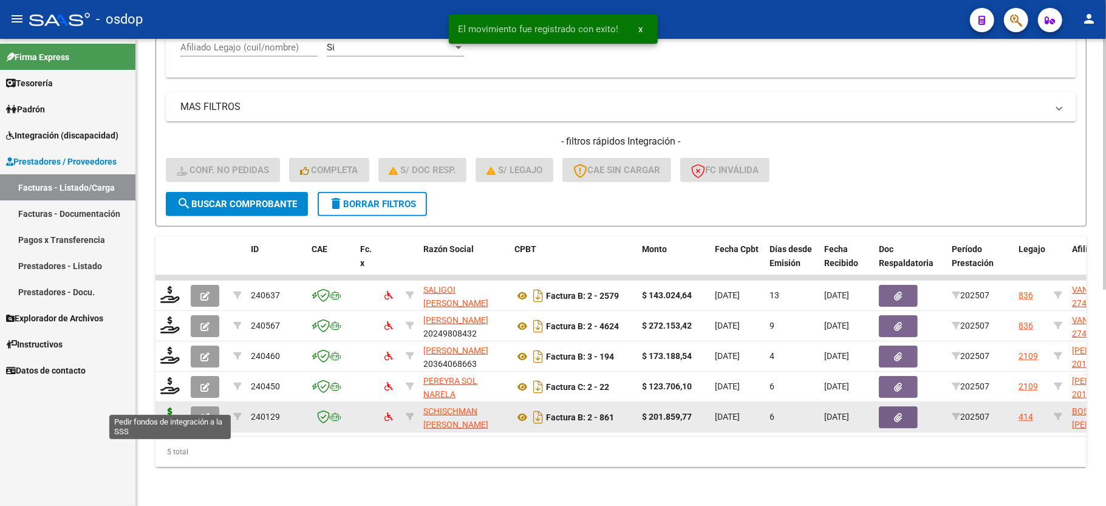
scroll to position [402, 0]
click at [168, 408] on icon at bounding box center [169, 416] width 19 height 17
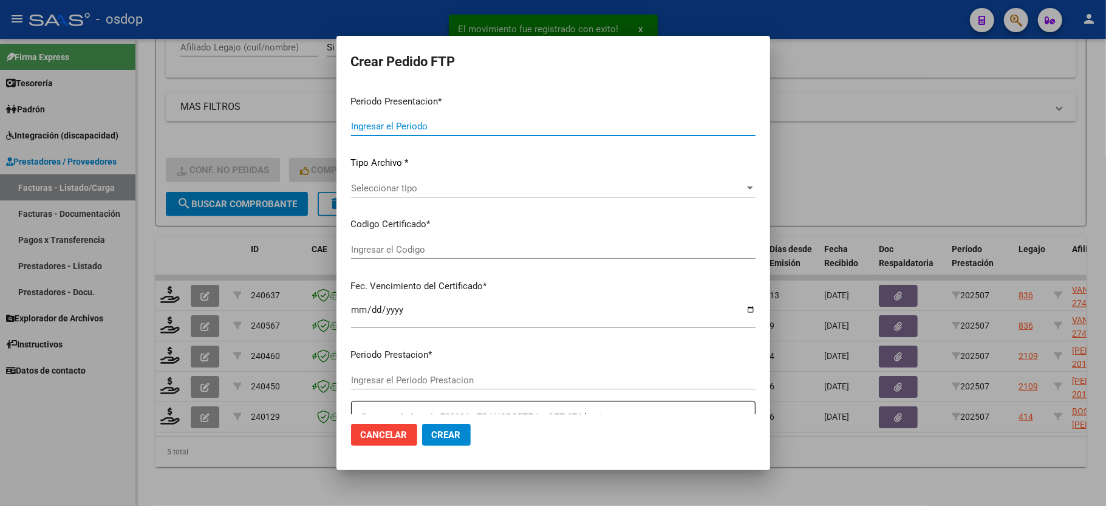
type input "202507"
type input "$ 201.859,77"
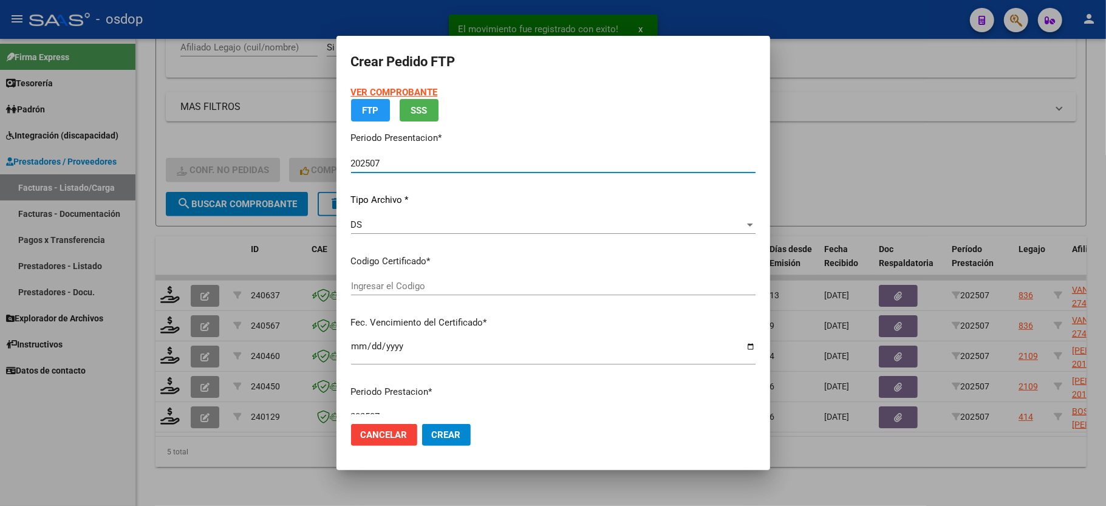
type input "3780406950"
type input "2025-06-10"
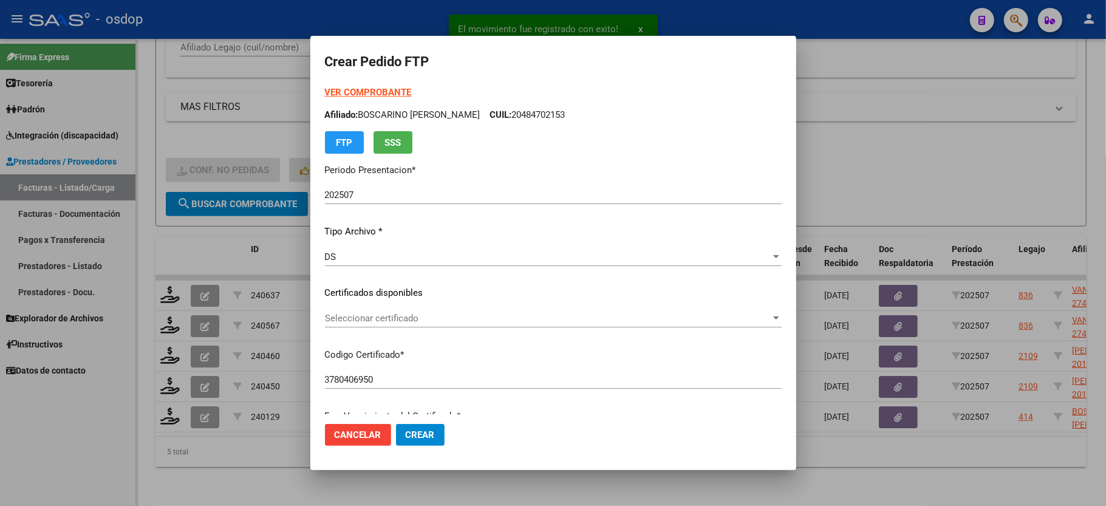
click at [388, 332] on div "Seleccionar certificado Seleccionar certificado" at bounding box center [553, 324] width 457 height 30
click at [389, 323] on span "Seleccionar certificado" at bounding box center [548, 318] width 446 height 11
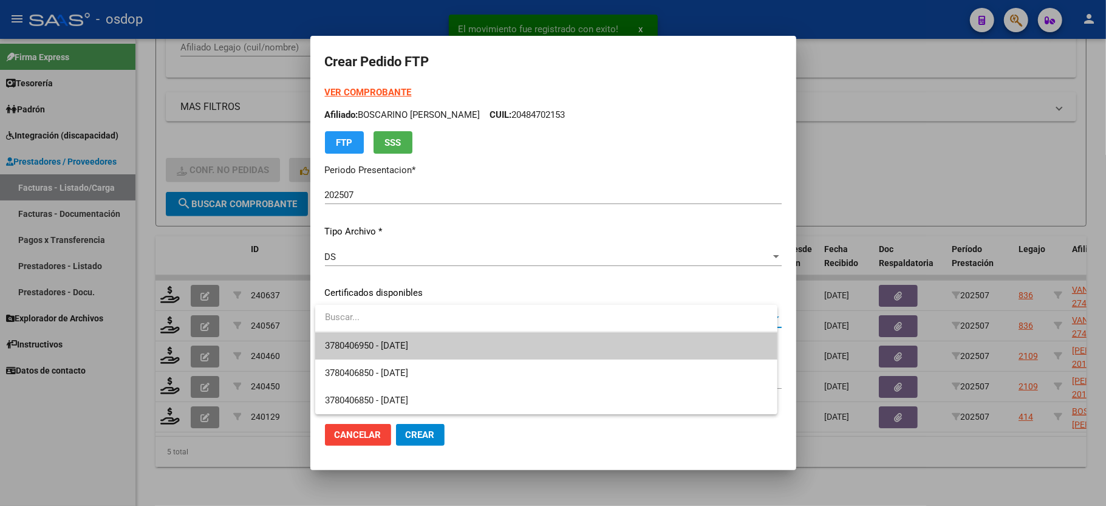
click at [394, 338] on span "3780406950 - 2025-06-10" at bounding box center [546, 345] width 443 height 27
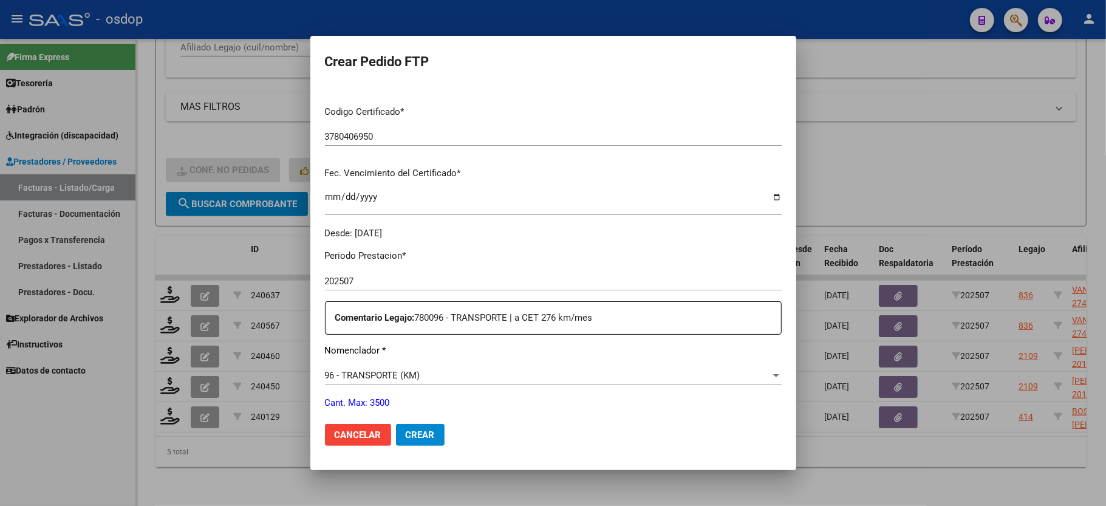
scroll to position [405, 0]
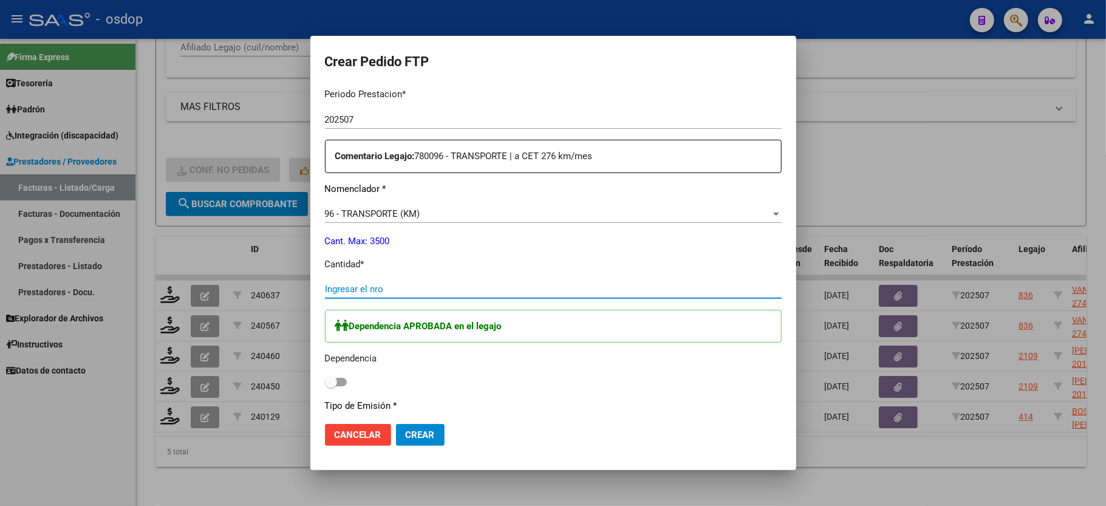
click at [333, 287] on div "Ingresar el nro" at bounding box center [553, 289] width 457 height 18
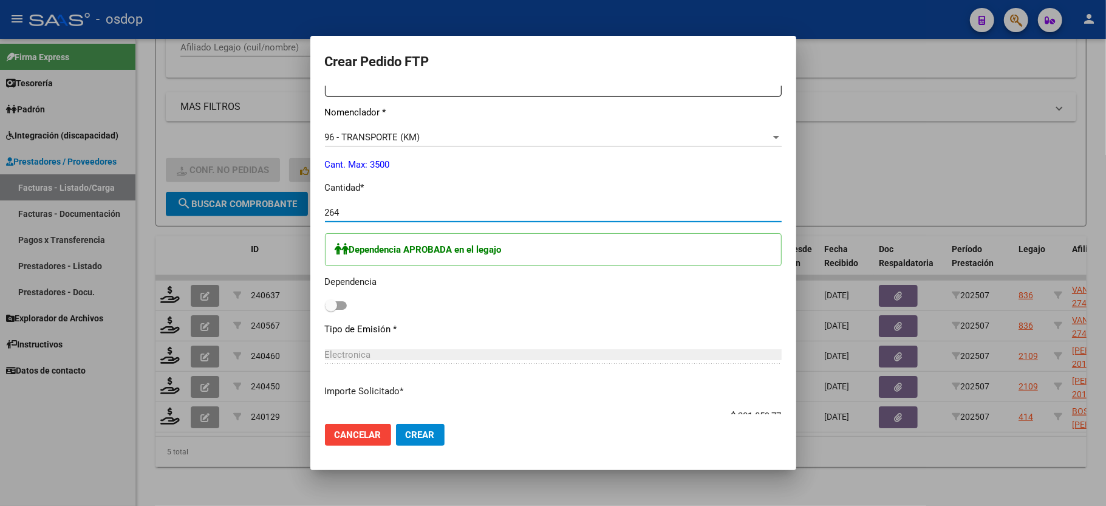
scroll to position [486, 0]
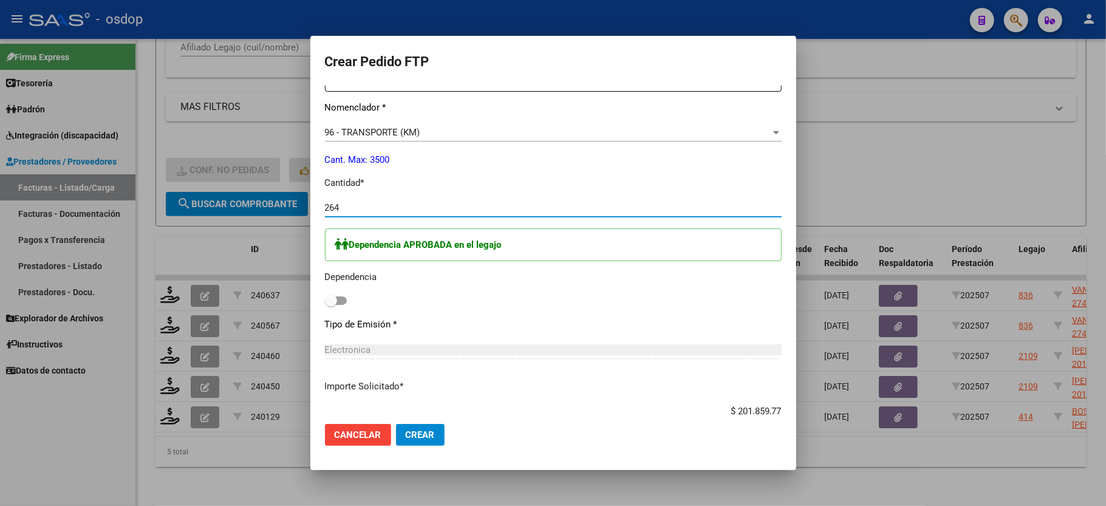
type input "264"
click at [338, 298] on span at bounding box center [336, 300] width 22 height 9
click at [331, 305] on input "checkbox" at bounding box center [330, 305] width 1 height 1
checkbox input "true"
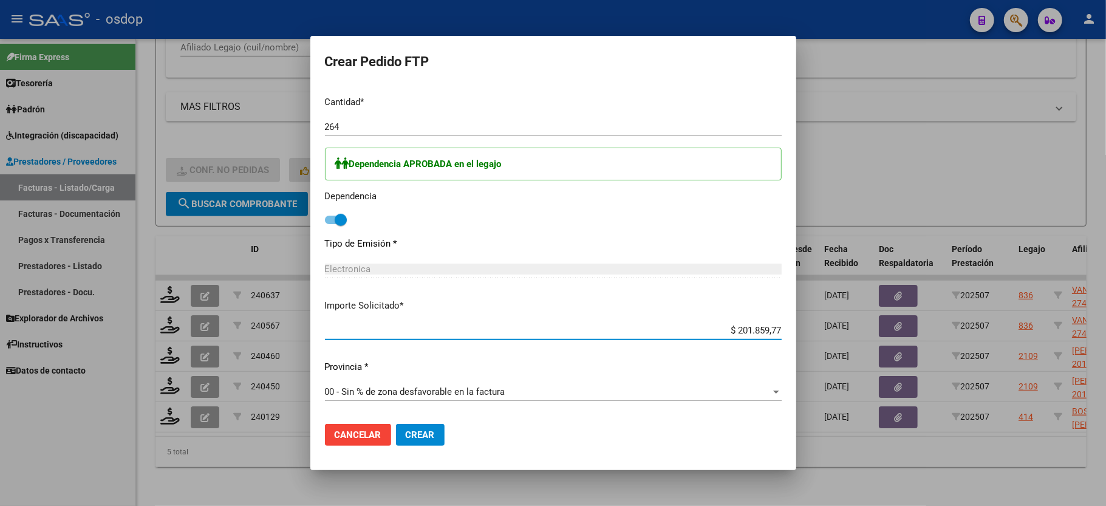
click at [717, 325] on input "$ 201.859,77" at bounding box center [553, 330] width 457 height 11
click at [731, 325] on input "$ 201.859,77" at bounding box center [553, 330] width 457 height 11
type input "$ 193.084,32"
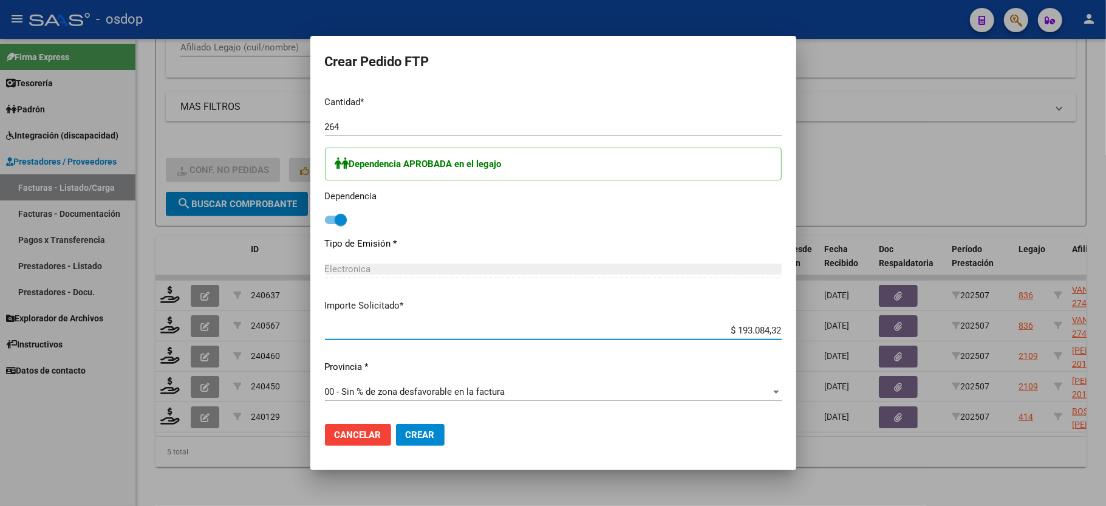
scroll to position [682, 0]
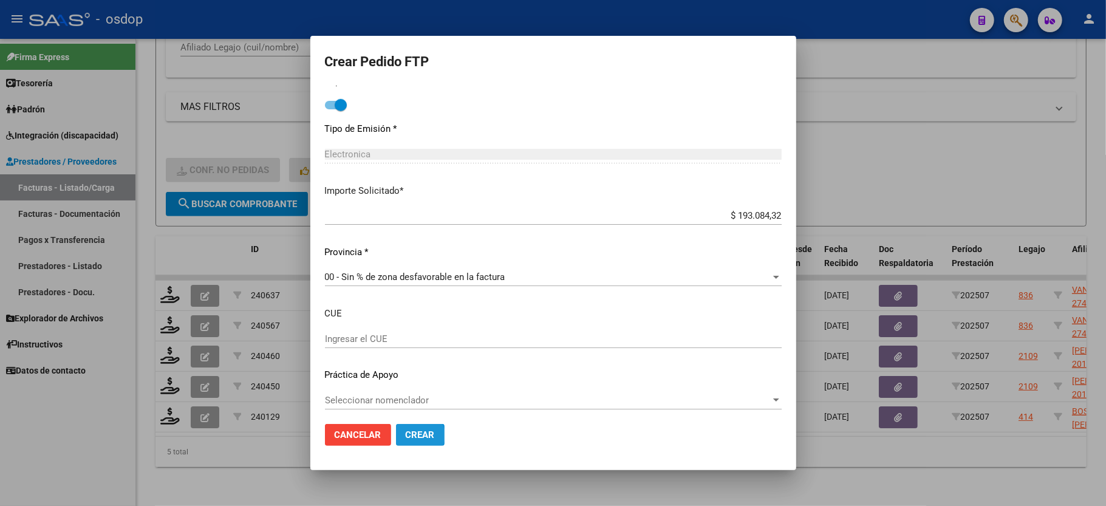
click at [417, 436] on span "Crear" at bounding box center [420, 434] width 29 height 11
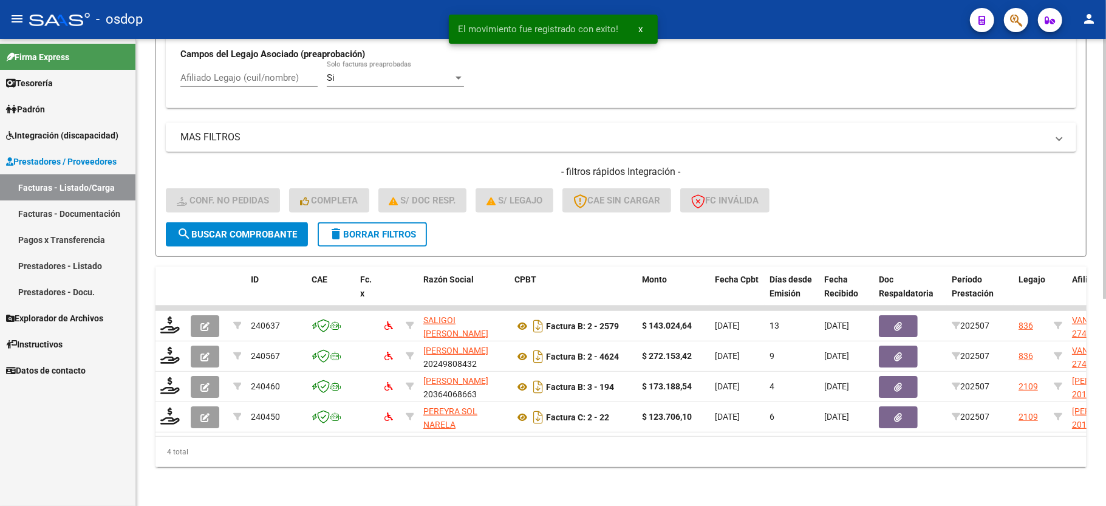
scroll to position [372, 0]
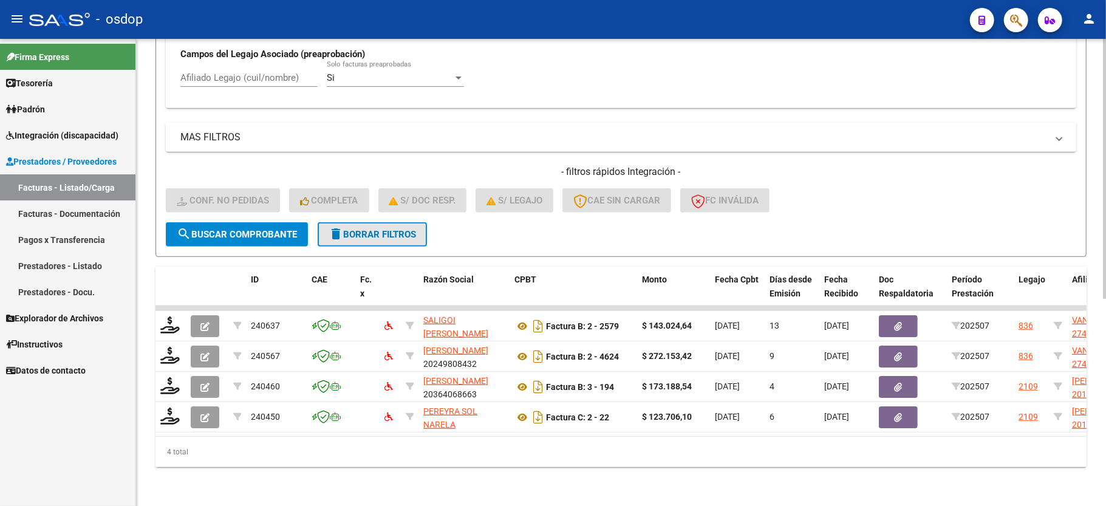
click at [373, 229] on span "delete Borrar Filtros" at bounding box center [372, 234] width 87 height 11
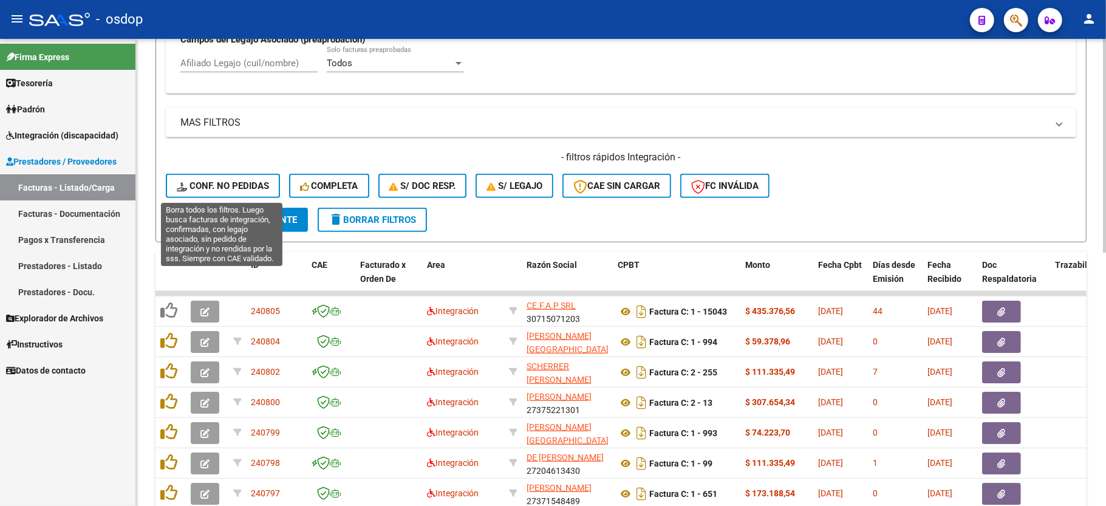
click at [230, 176] on button "Conf. no pedidas" at bounding box center [223, 186] width 114 height 24
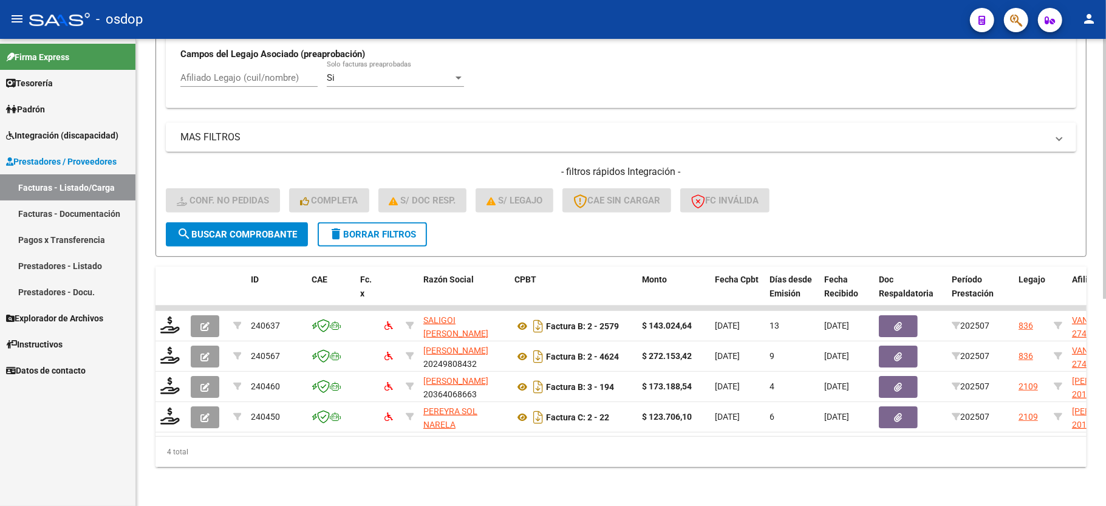
click at [375, 229] on span "delete Borrar Filtros" at bounding box center [372, 234] width 87 height 11
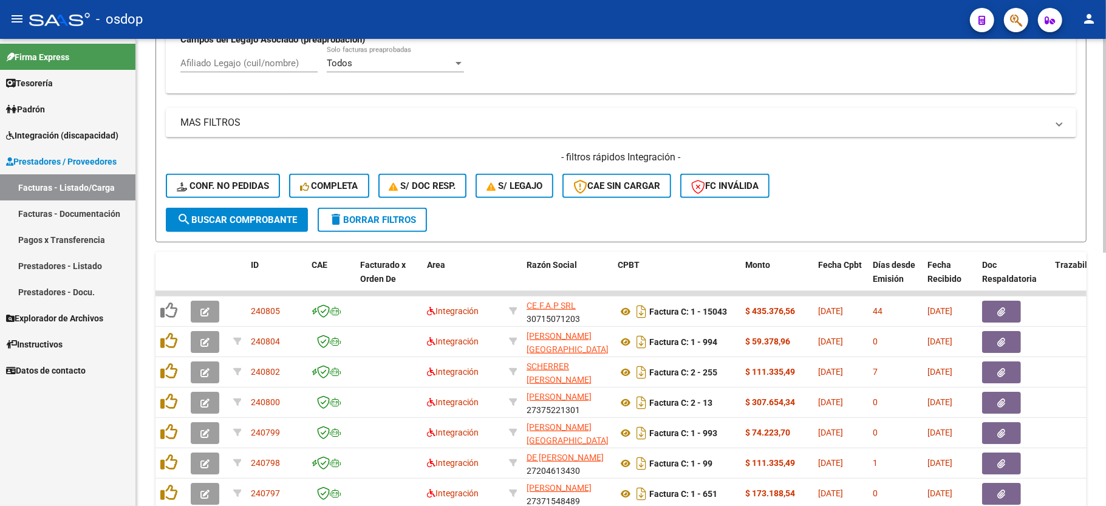
click at [261, 66] on input "Afiliado Legajo (cuil/nombre)" at bounding box center [248, 63] width 137 height 11
paste input "27406460393"
type input "27406460393"
click at [231, 213] on button "search Buscar Comprobante" at bounding box center [237, 220] width 142 height 24
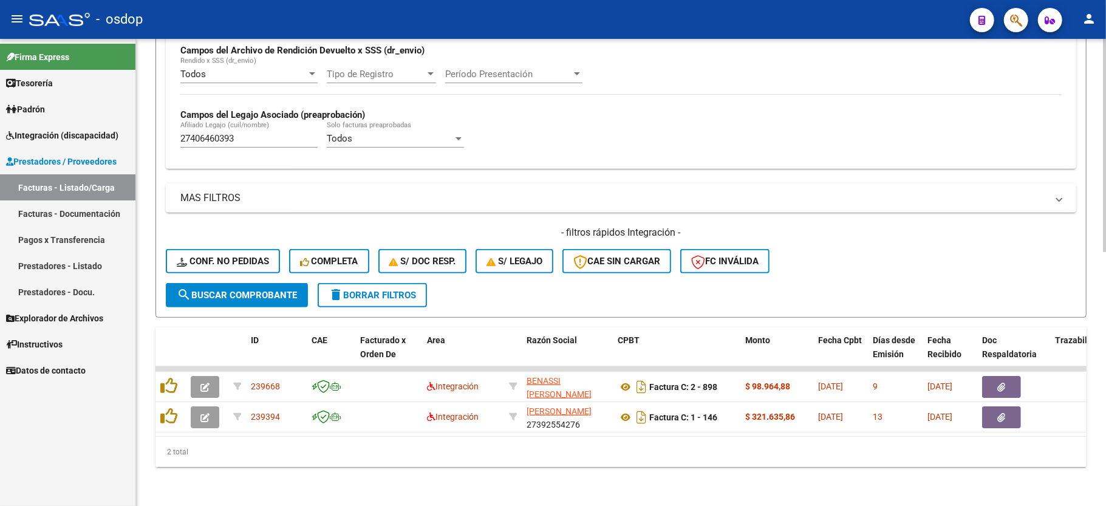
scroll to position [312, 0]
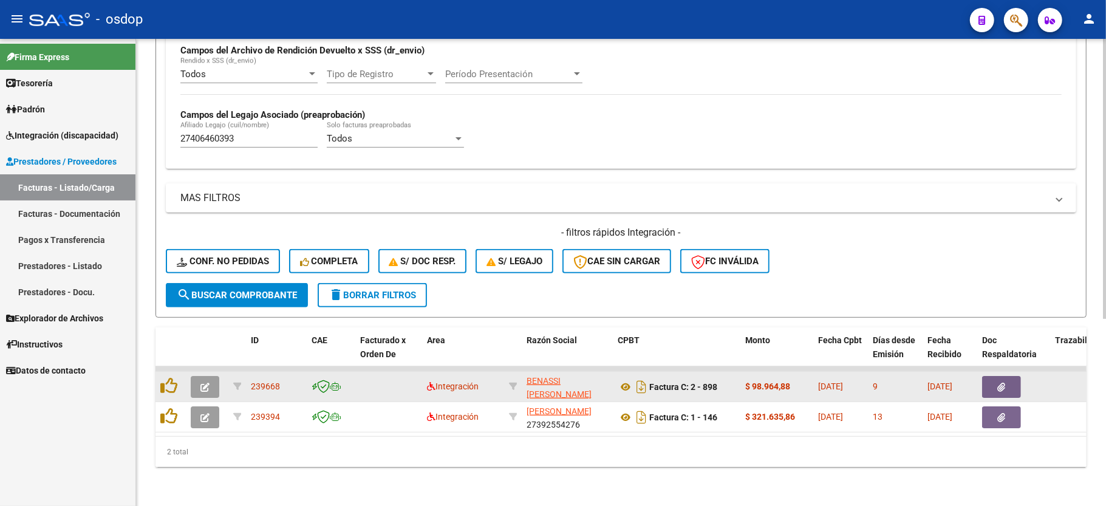
click at [207, 383] on icon "button" at bounding box center [204, 387] width 9 height 9
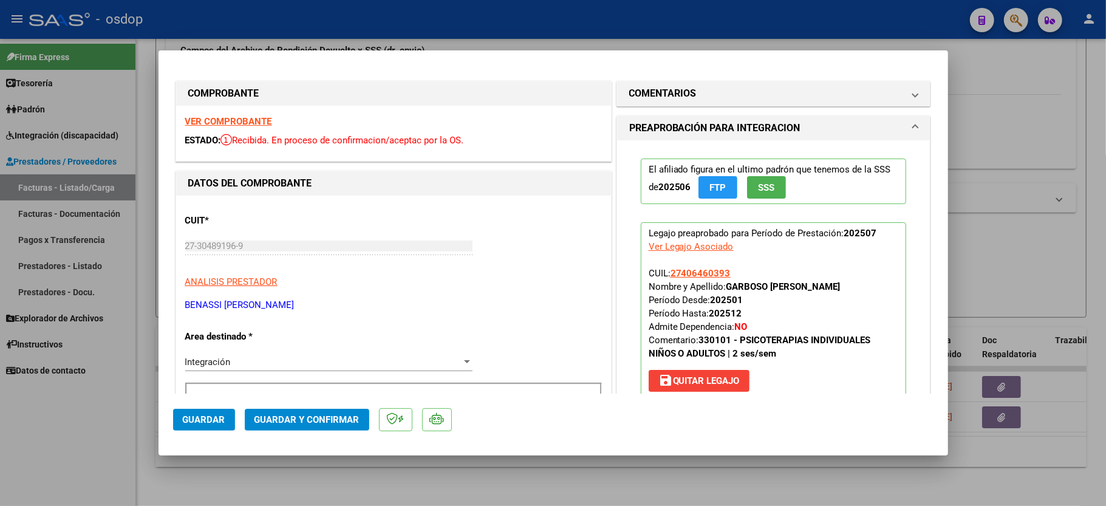
click at [204, 121] on strong "VER COMPROBANTE" at bounding box center [228, 121] width 87 height 11
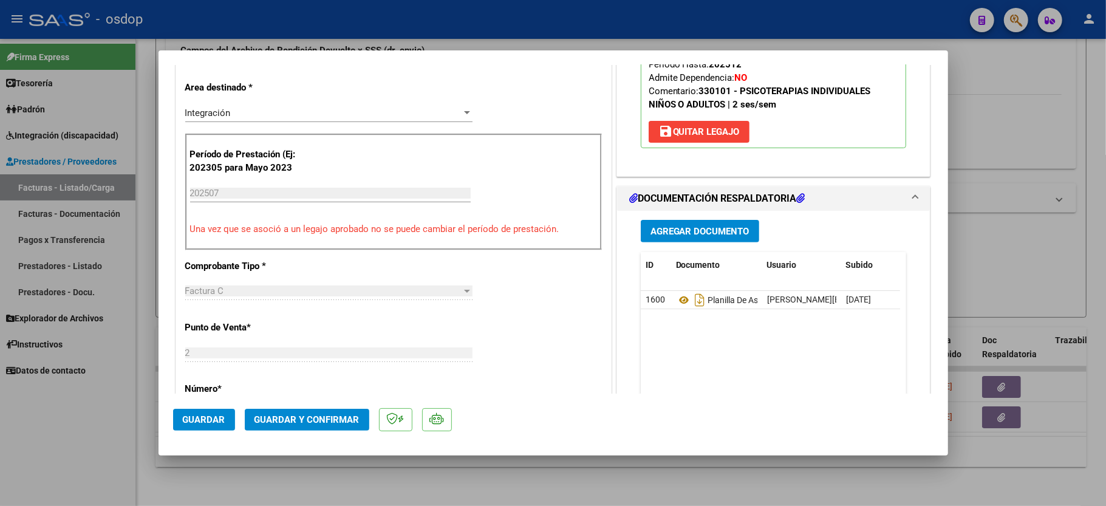
scroll to position [324, 0]
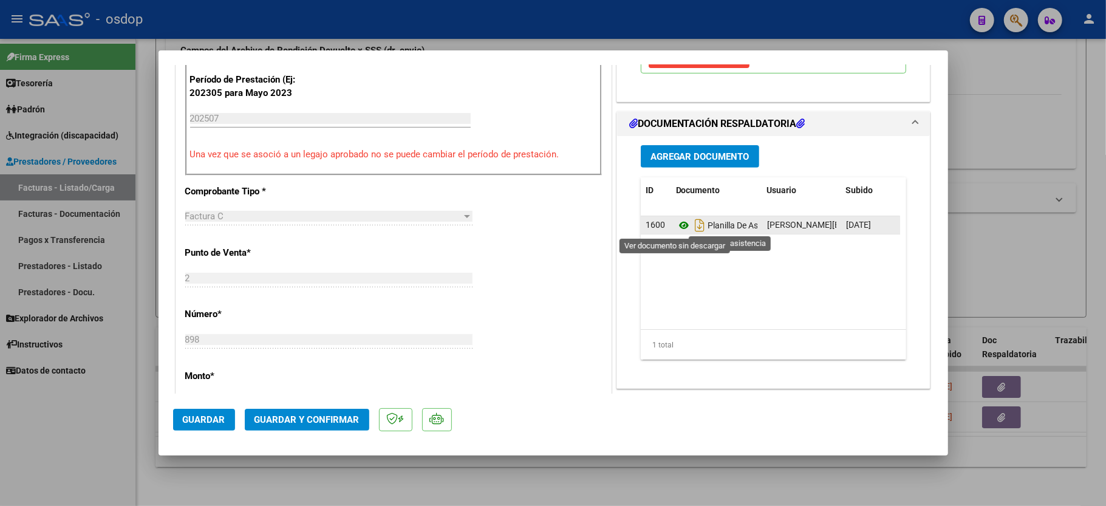
click at [678, 232] on icon at bounding box center [684, 225] width 16 height 15
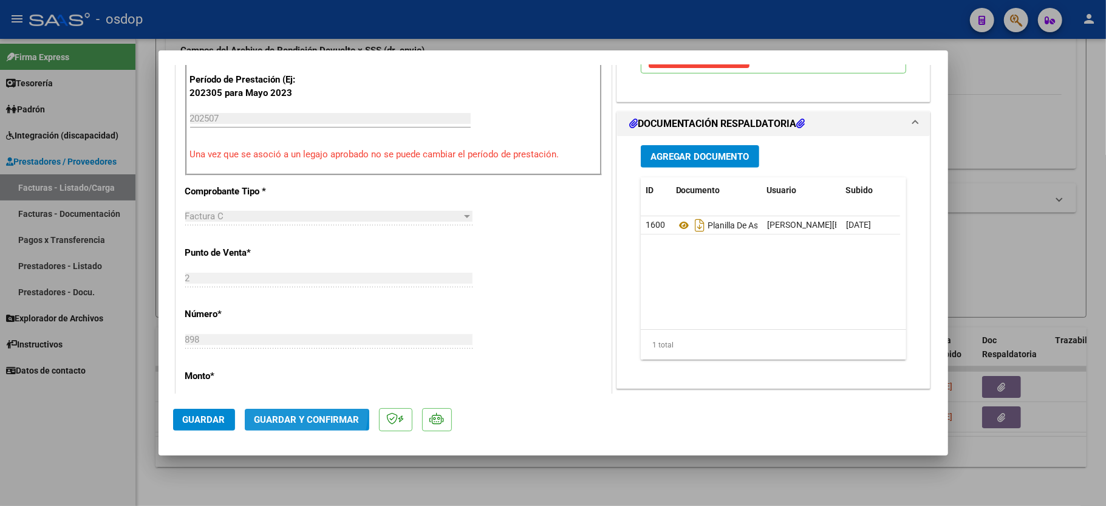
click at [283, 411] on button "Guardar y Confirmar" at bounding box center [307, 420] width 125 height 22
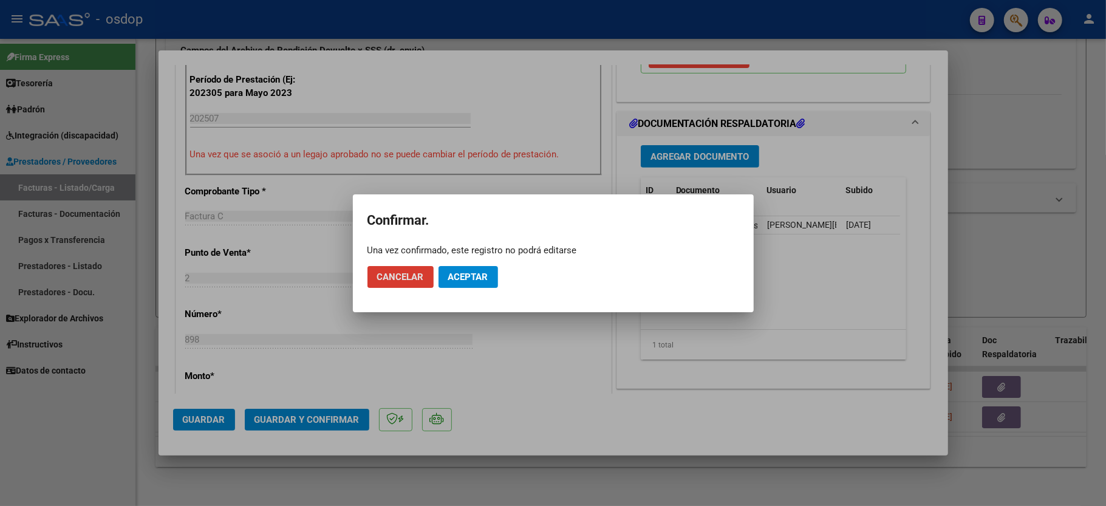
click at [463, 277] on span "Aceptar" at bounding box center [468, 277] width 40 height 11
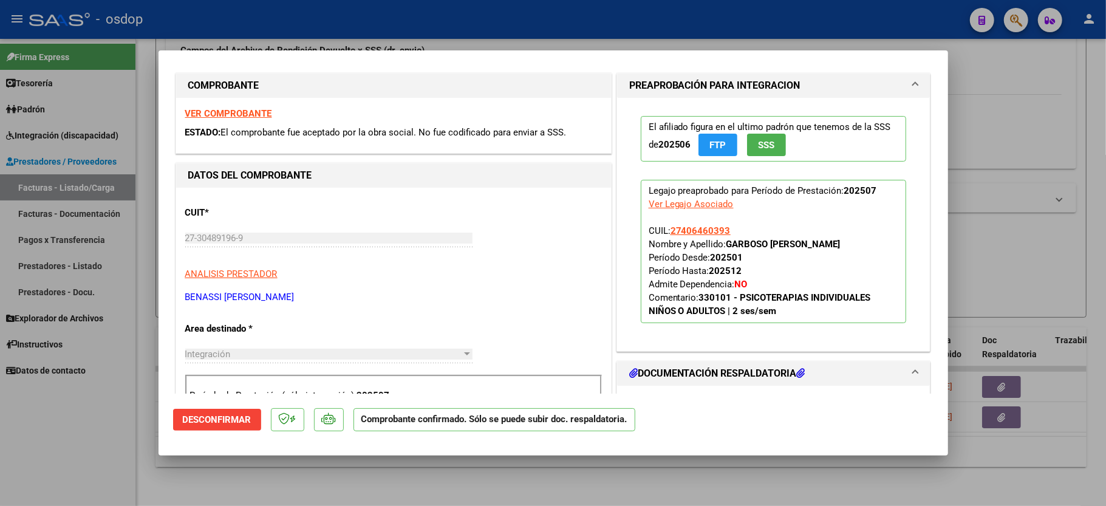
scroll to position [0, 0]
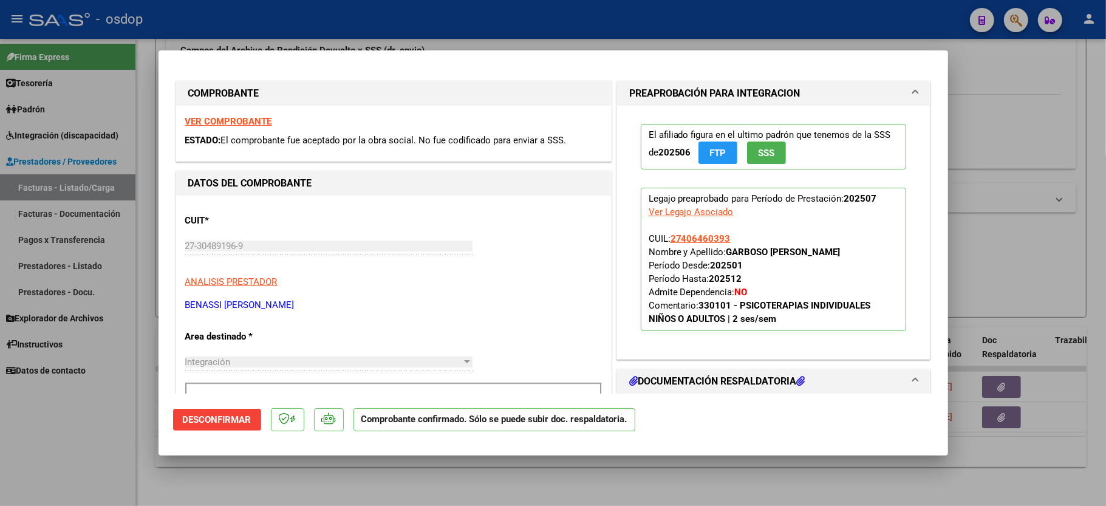
click at [241, 119] on strong "VER COMPROBANTE" at bounding box center [228, 121] width 87 height 11
click at [69, 443] on div at bounding box center [553, 253] width 1106 height 506
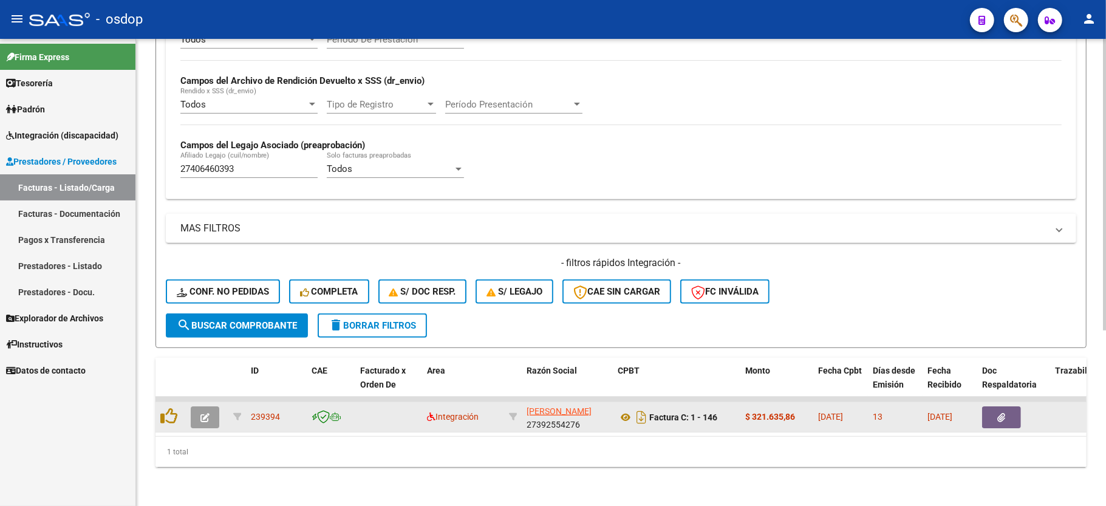
scroll to position [281, 0]
click at [202, 413] on icon "button" at bounding box center [204, 417] width 9 height 9
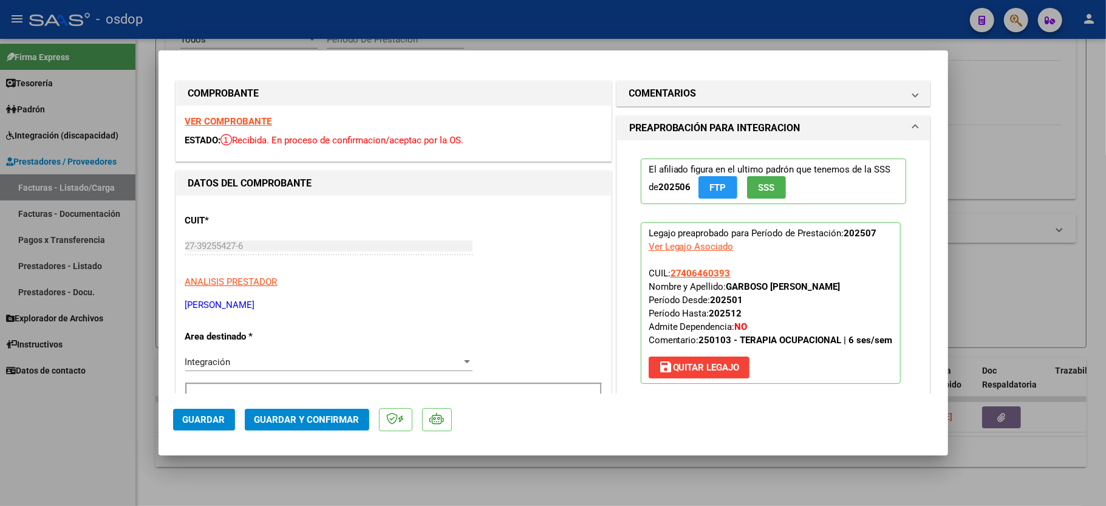
click at [205, 117] on strong "VER COMPROBANTE" at bounding box center [228, 121] width 87 height 11
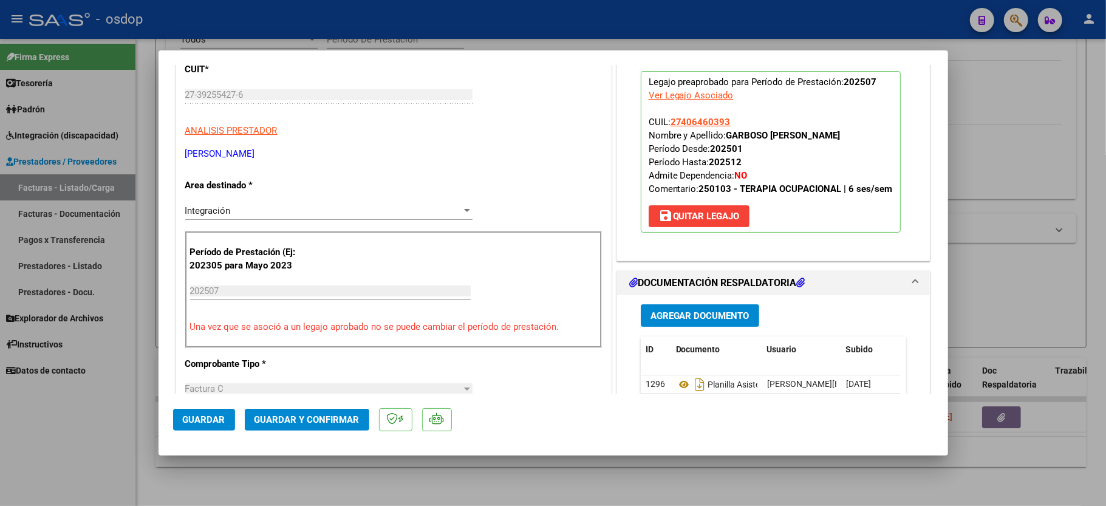
scroll to position [162, 0]
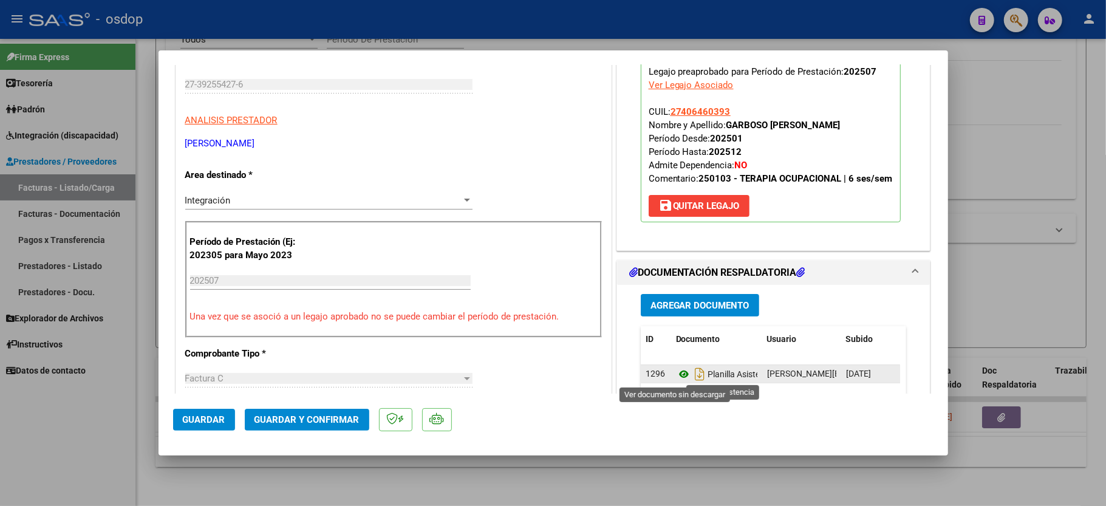
click at [678, 377] on icon at bounding box center [684, 374] width 16 height 15
click at [329, 404] on mat-dialog-actions "Guardar Guardar y Confirmar" at bounding box center [553, 418] width 761 height 48
click at [324, 414] on span "Guardar y Confirmar" at bounding box center [307, 419] width 105 height 11
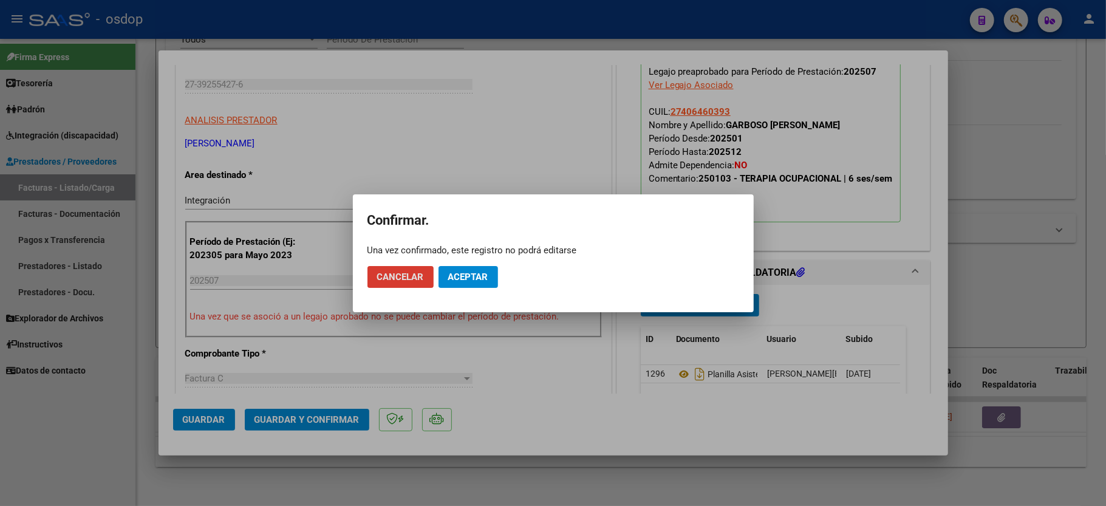
click at [487, 285] on button "Aceptar" at bounding box center [469, 277] width 60 height 22
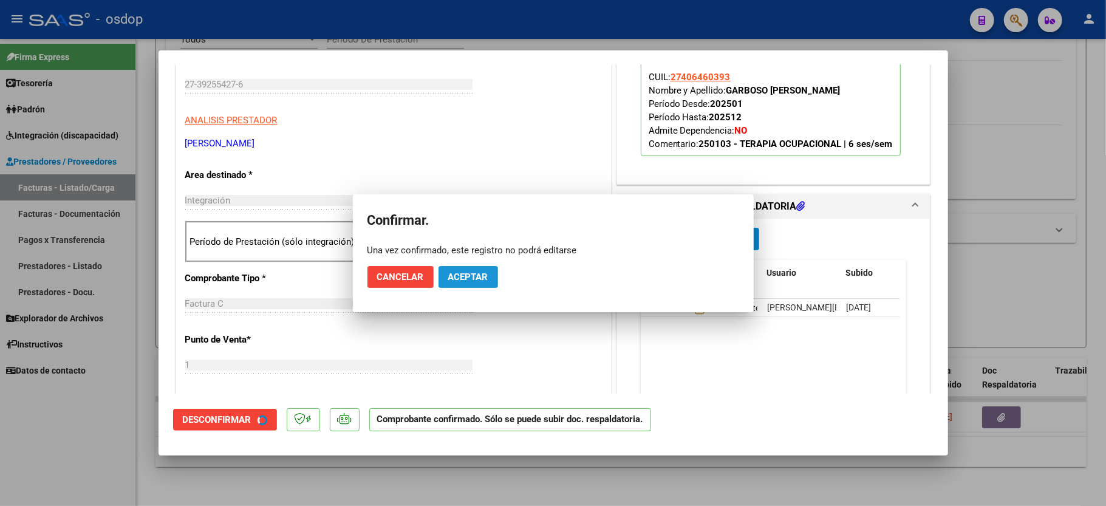
scroll to position [161, 0]
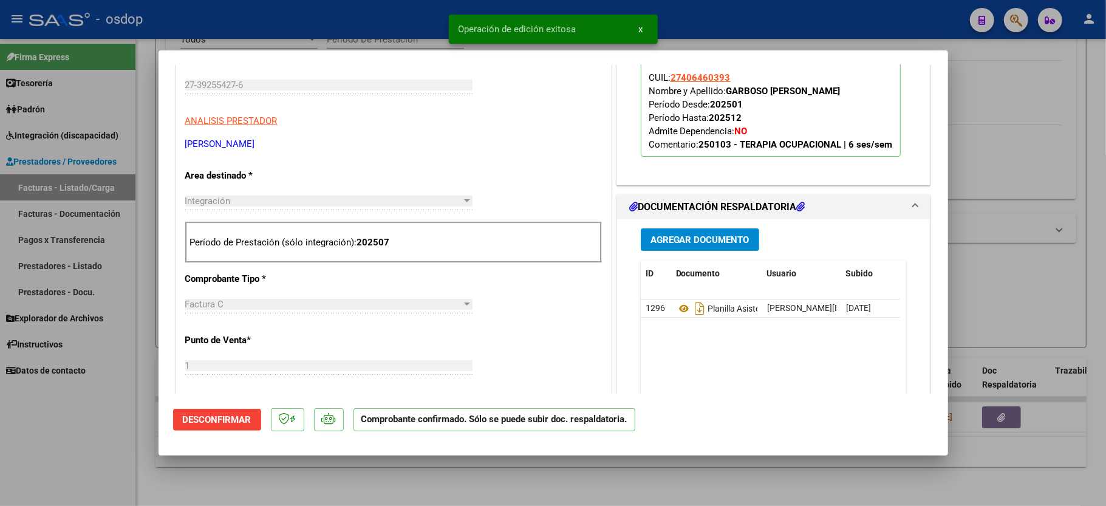
click at [108, 438] on div at bounding box center [553, 253] width 1106 height 506
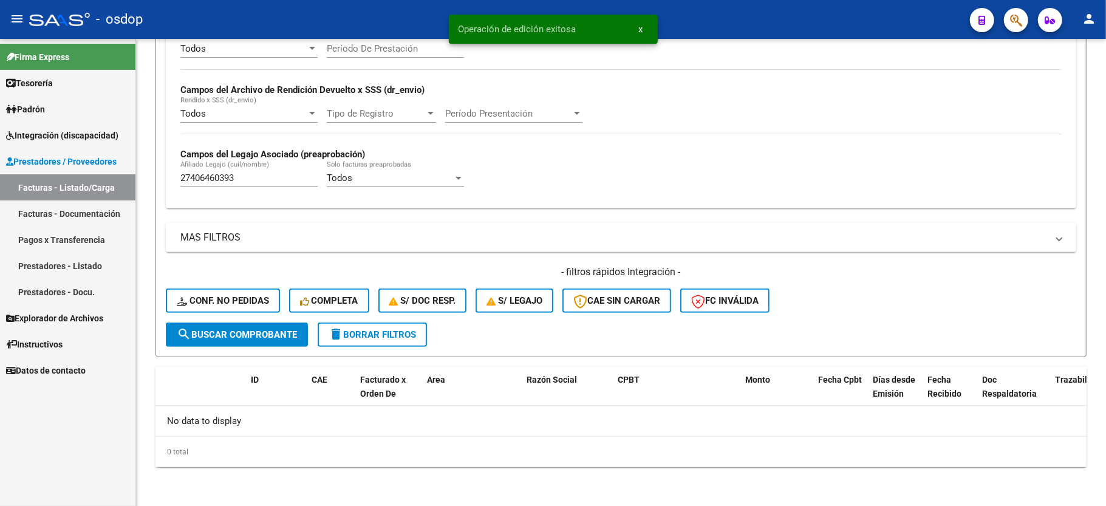
scroll to position [258, 0]
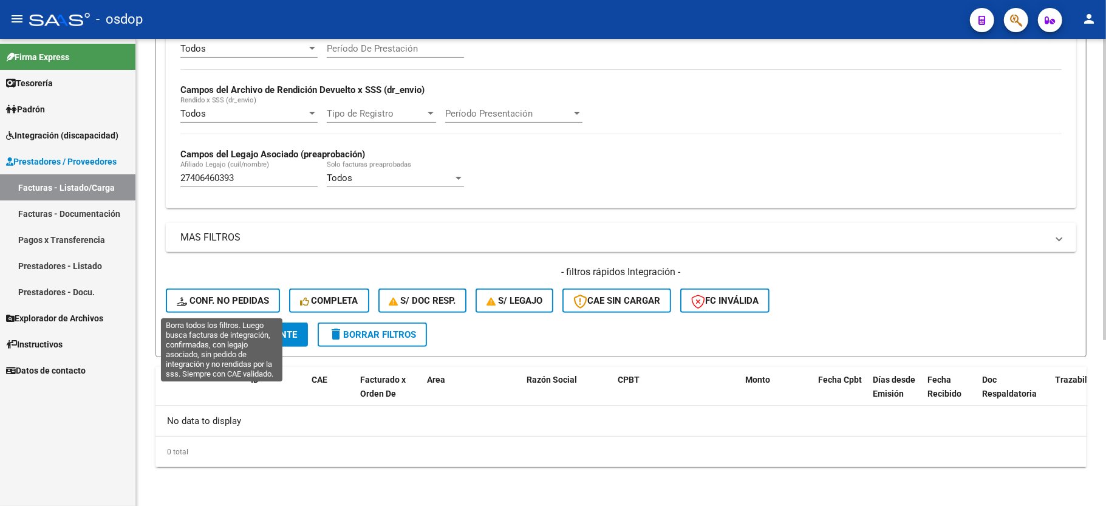
drag, startPoint x: 241, startPoint y: 299, endPoint x: 275, endPoint y: 295, distance: 34.3
click at [239, 299] on span "Conf. no pedidas" at bounding box center [223, 300] width 92 height 11
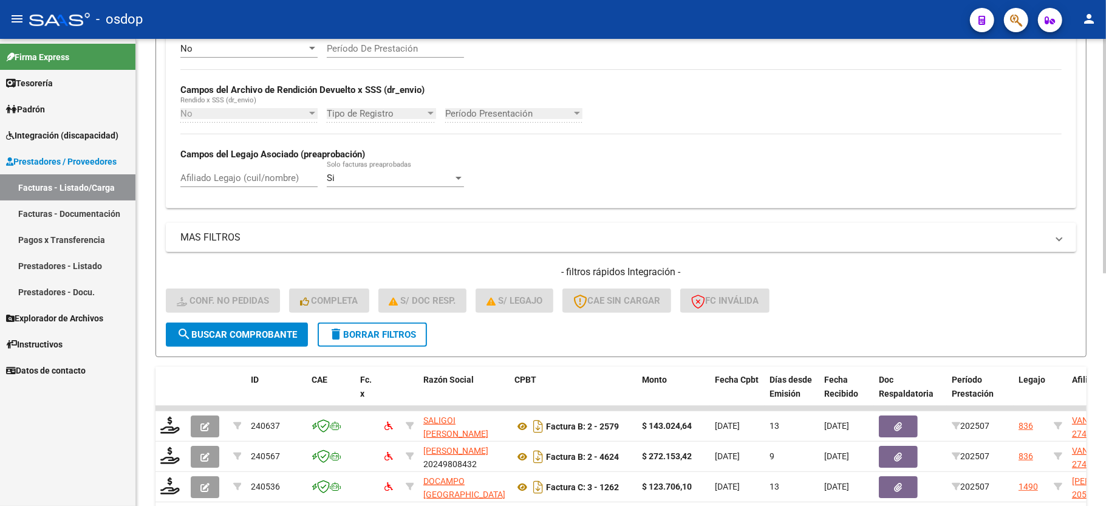
click at [869, 142] on div "No Cargado en Para Enviar SSS Período De Prestación Campos del Archivo de Rendi…" at bounding box center [620, 115] width 881 height 167
click at [771, 210] on div "Filtros Id Integración Area Seleccionar Gerenciador Seleccionar Gerenciador Si …" at bounding box center [621, 110] width 911 height 426
click at [790, 194] on div "No Cargado en Para Enviar SSS Período De Prestación Campos del Archivo de Rendi…" at bounding box center [620, 115] width 881 height 167
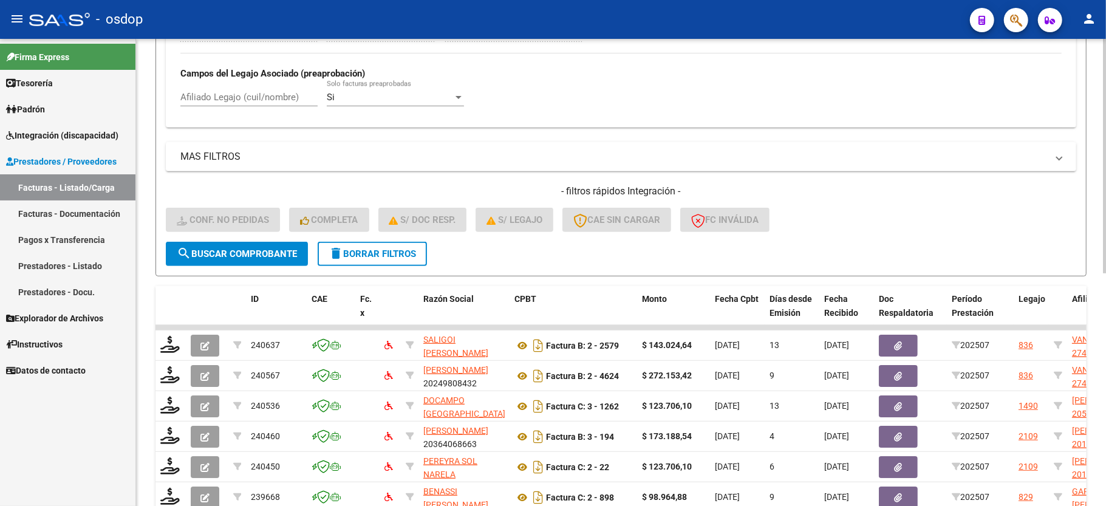
click at [813, 136] on div "Filtros Id Integración Area Seleccionar Gerenciador Seleccionar Gerenciador Si …" at bounding box center [621, 29] width 911 height 426
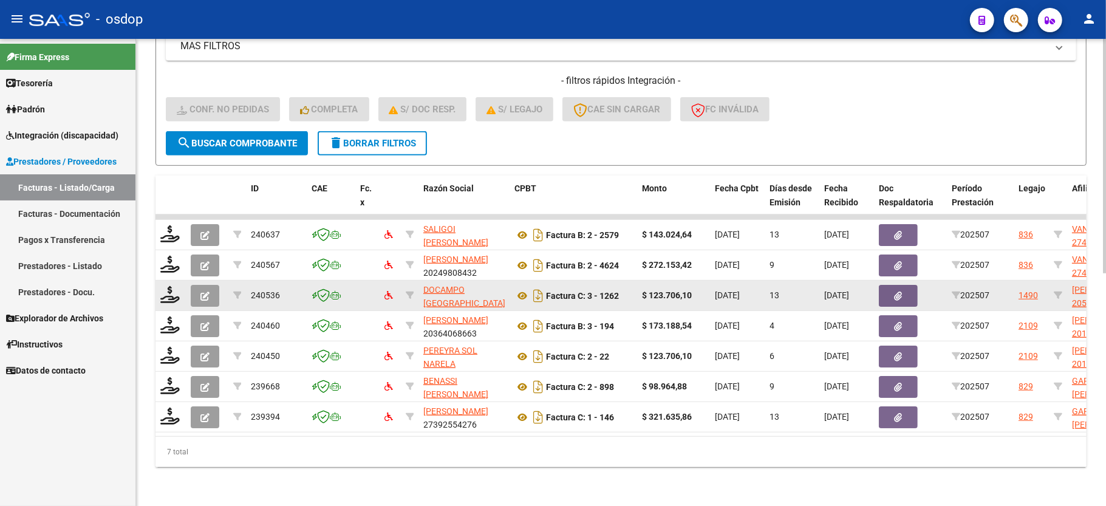
scroll to position [382, 0]
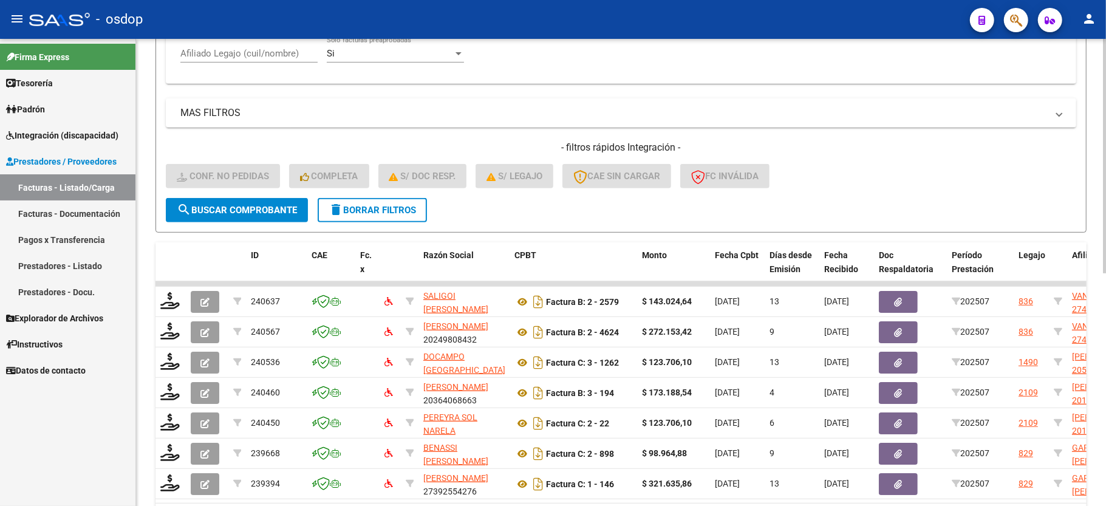
click at [248, 47] on div "Afiliado Legajo (cuil/nombre)" at bounding box center [248, 49] width 137 height 26
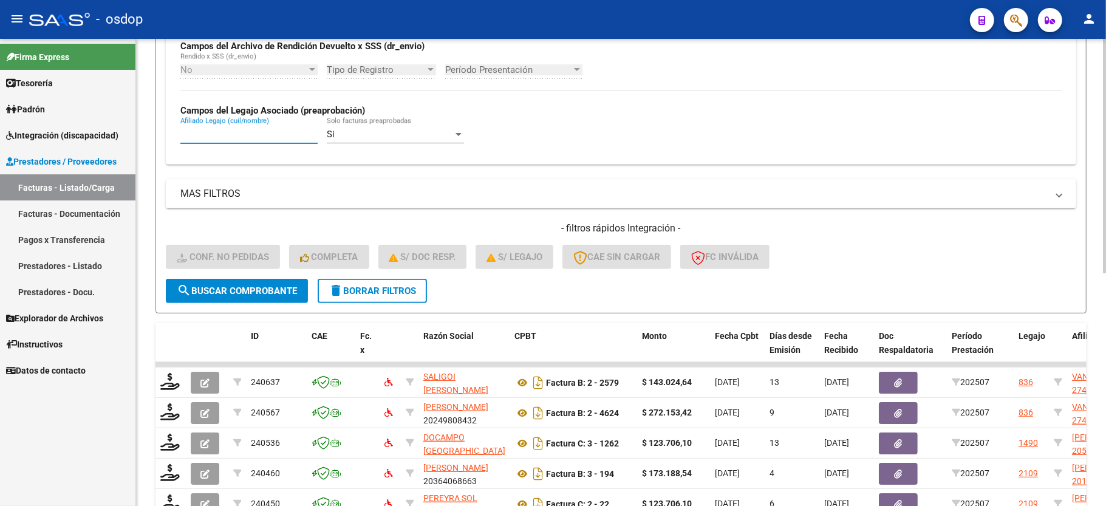
paste input "27406460393"
type input "27406460393"
click at [273, 306] on form "Filtros Id Integración Area Seleccionar Gerenciador Seleccionar Gerenciador Si …" at bounding box center [621, 78] width 931 height 471
click at [275, 299] on button "search Buscar Comprobante" at bounding box center [237, 291] width 142 height 24
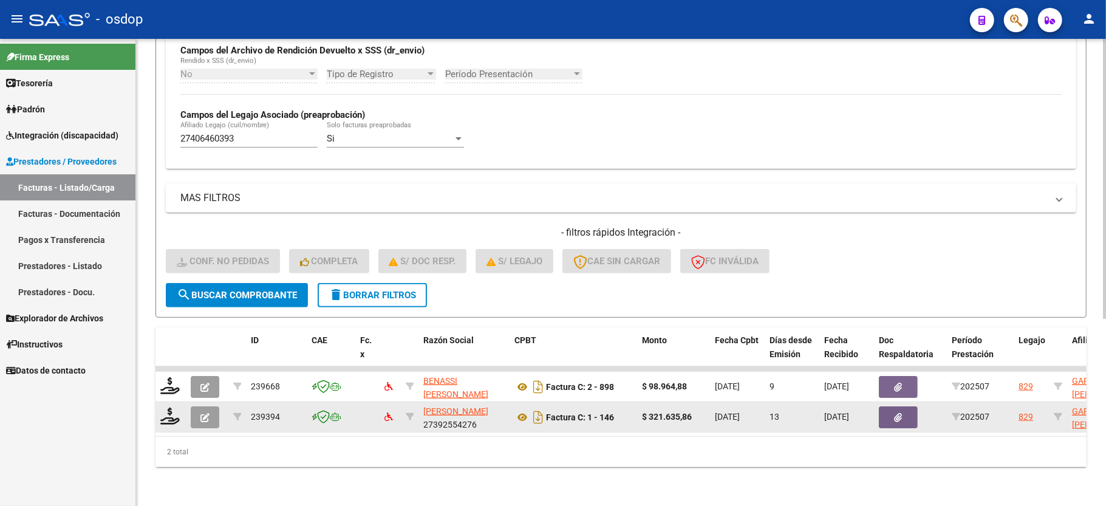
scroll to position [312, 0]
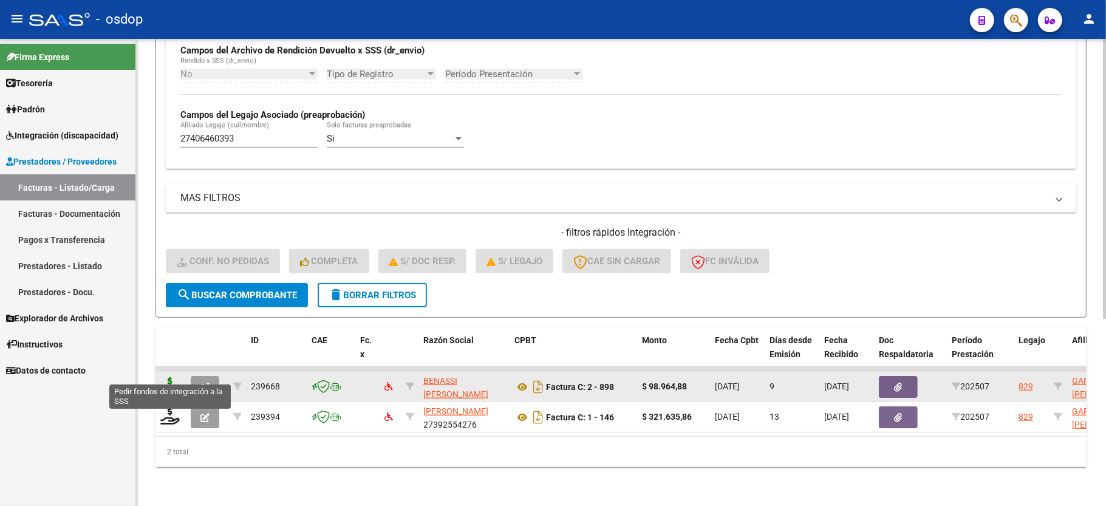
click at [173, 377] on icon at bounding box center [169, 385] width 19 height 17
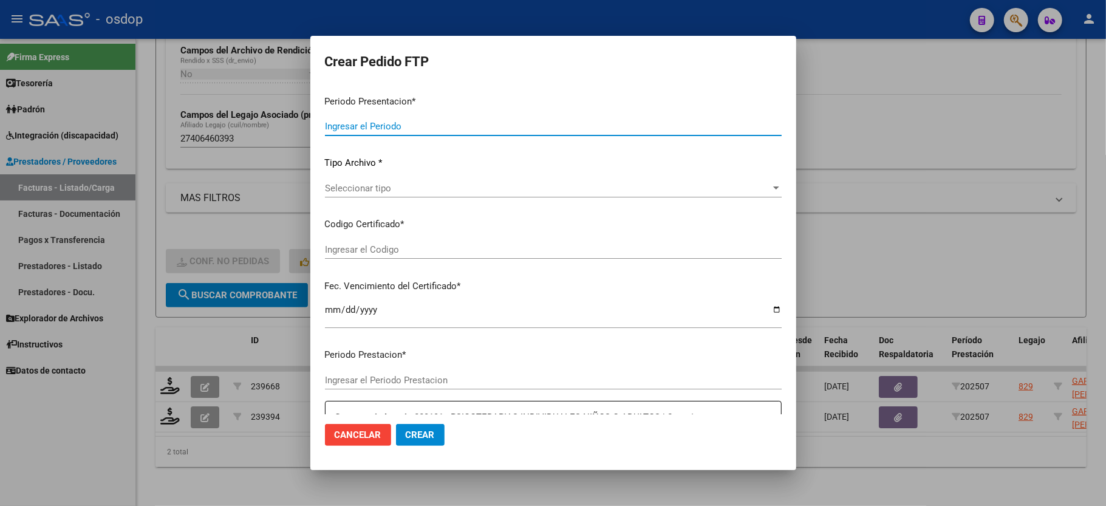
type input "202507"
type input "$ 98.964,88"
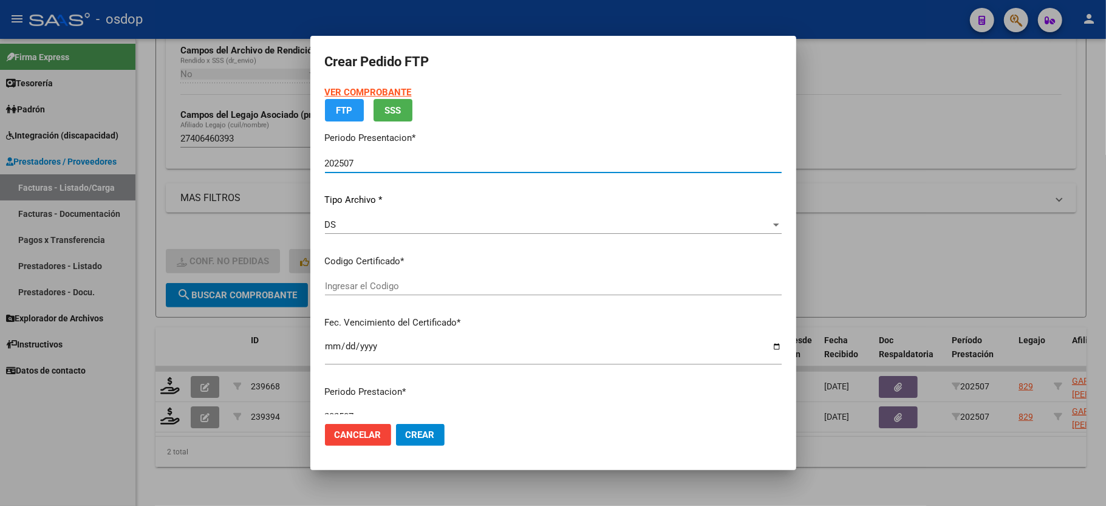
type input "1896039148"
type input "2032-01-12"
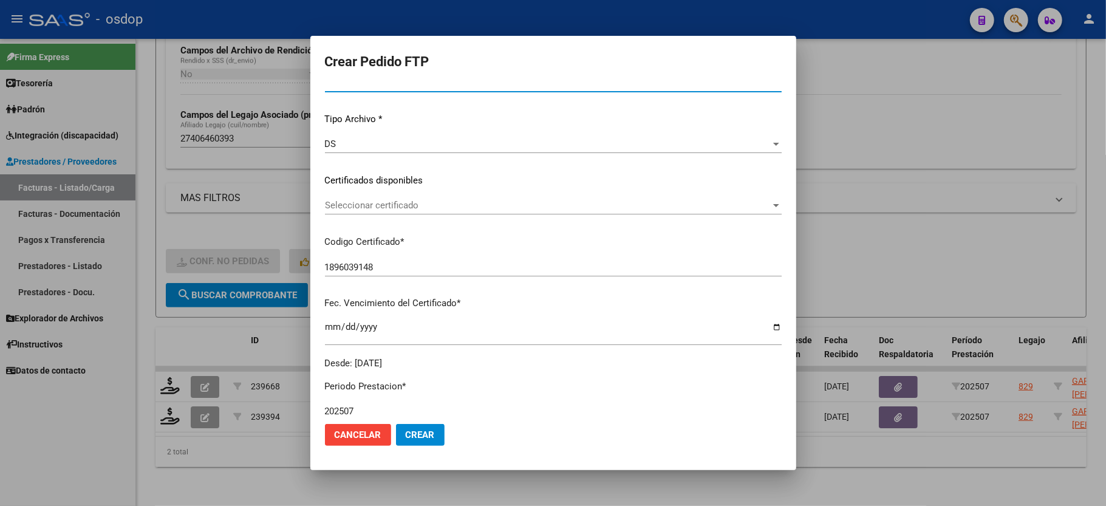
scroll to position [112, 0]
click at [385, 217] on div "Seleccionar certificado Seleccionar certificado" at bounding box center [553, 212] width 457 height 30
click at [394, 200] on span "Seleccionar certificado" at bounding box center [548, 205] width 446 height 11
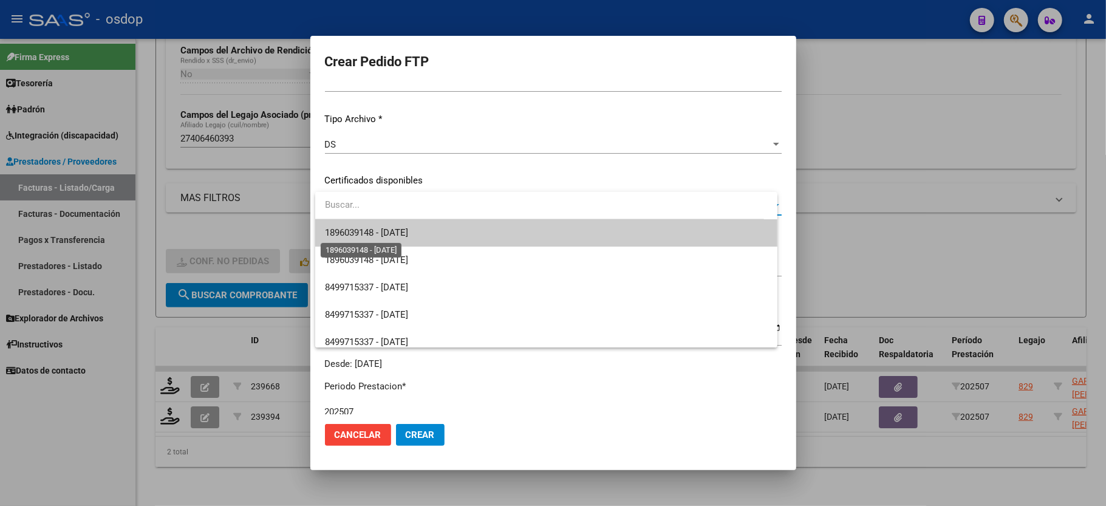
drag, startPoint x: 397, startPoint y: 234, endPoint x: 405, endPoint y: 245, distance: 13.1
click at [398, 234] on span "1896039148 - 2032-01-12" at bounding box center [366, 232] width 83 height 11
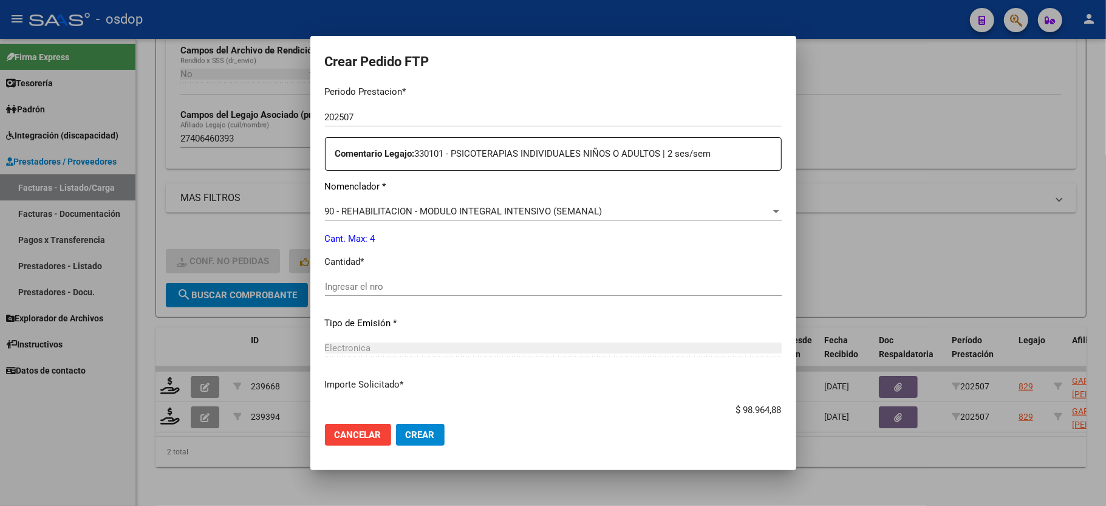
scroll to position [436, 0]
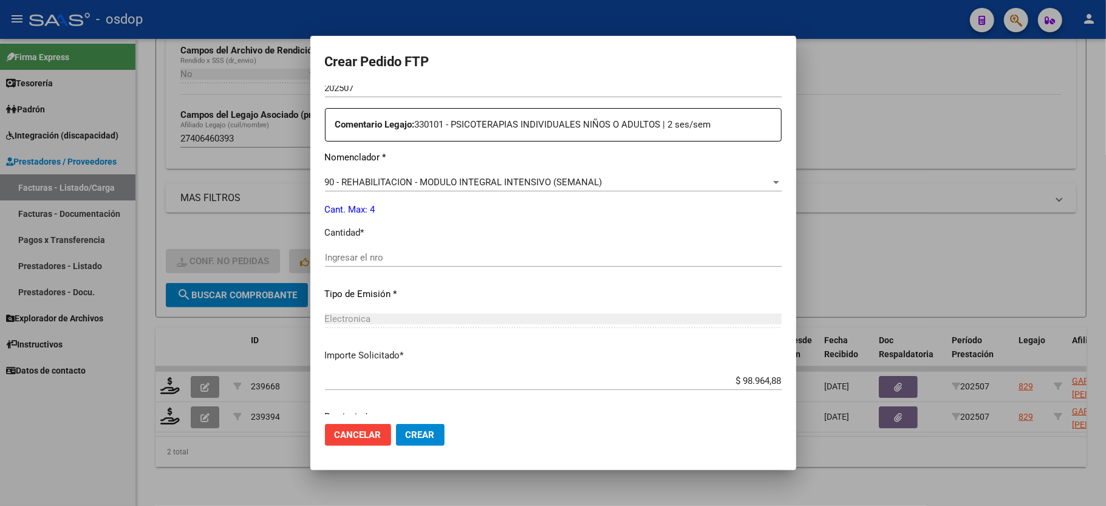
click at [409, 258] on div "Ingresar el nro" at bounding box center [553, 257] width 457 height 18
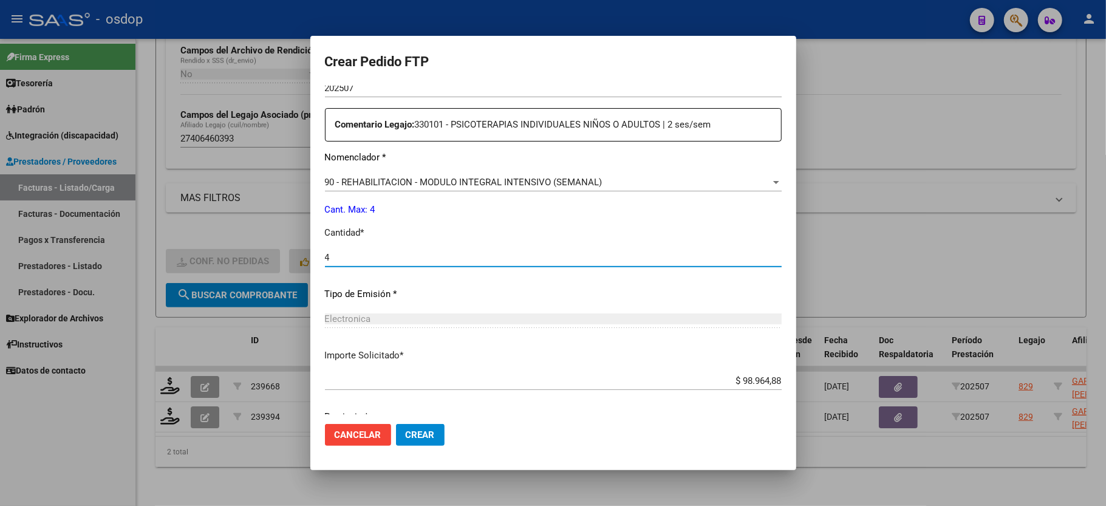
type input "4"
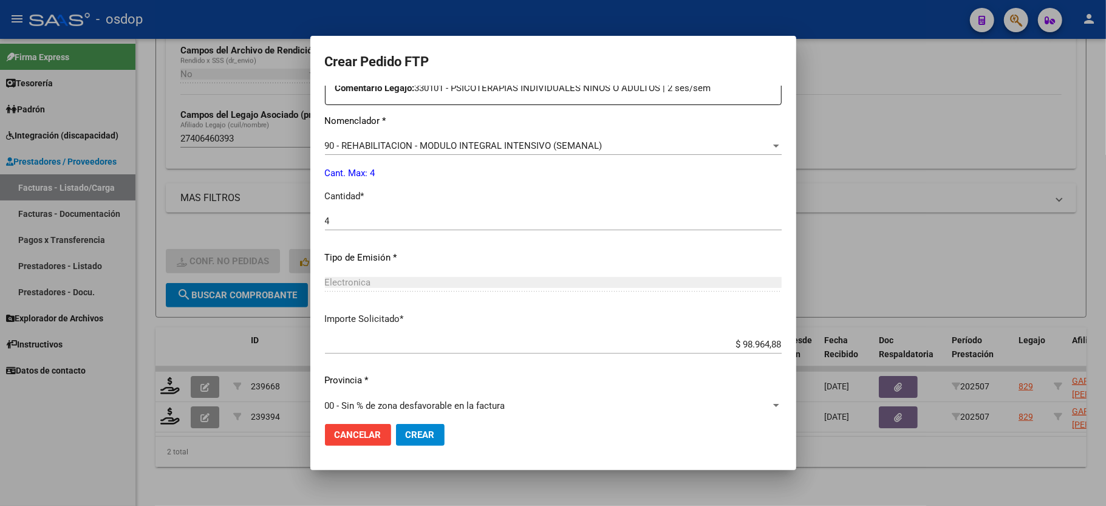
scroll to position [476, 0]
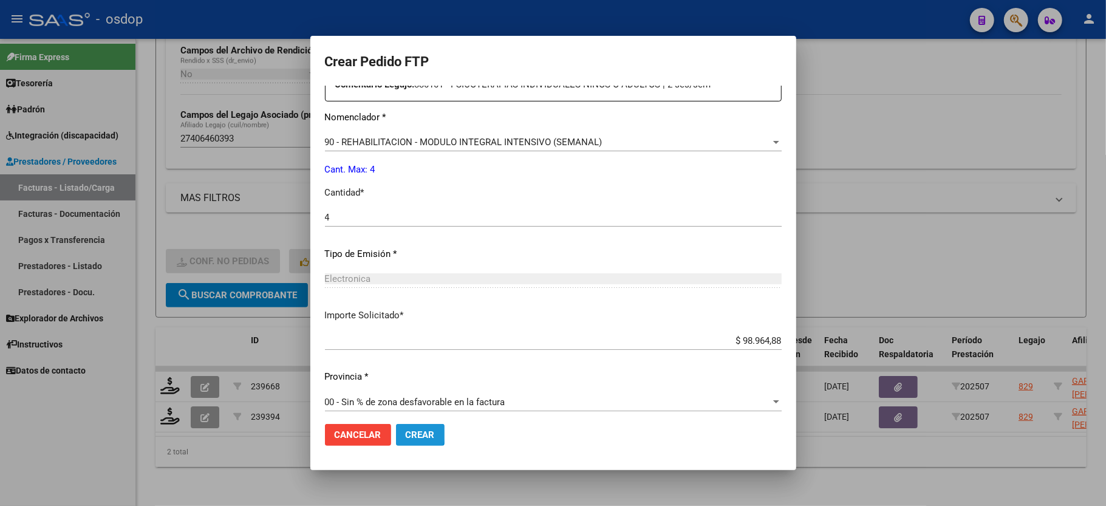
click at [408, 433] on span "Crear" at bounding box center [420, 434] width 29 height 11
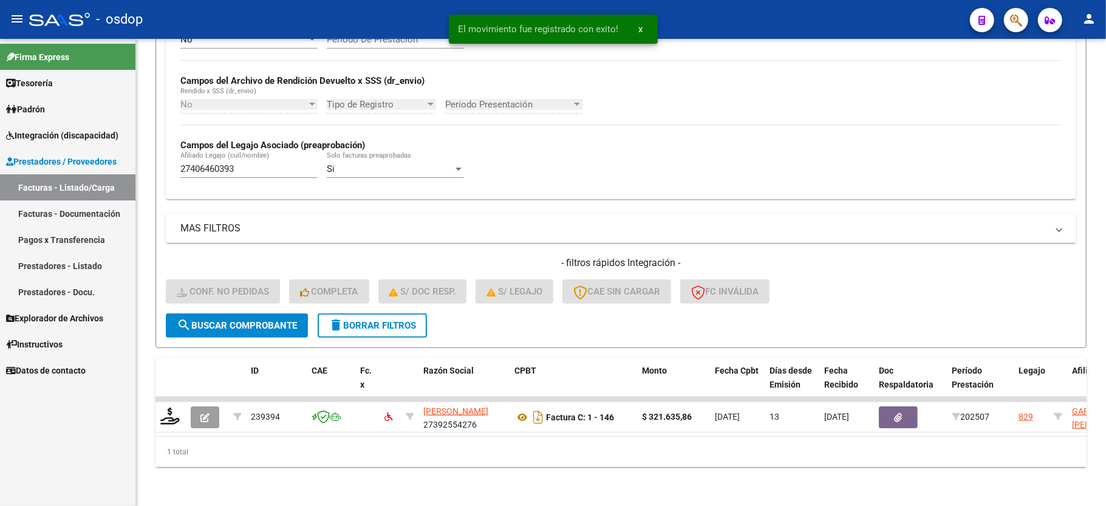
scroll to position [281, 0]
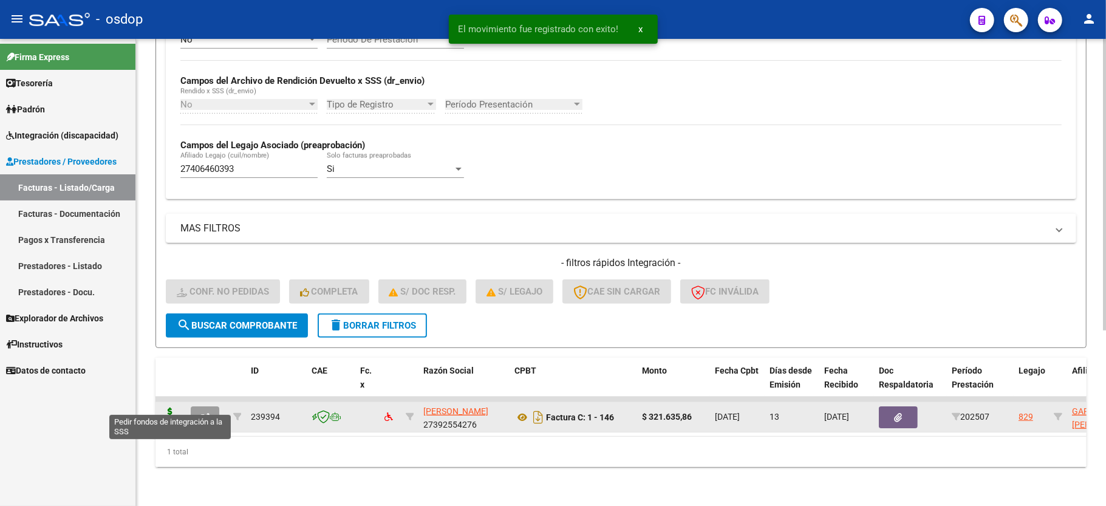
click at [173, 408] on icon at bounding box center [169, 416] width 19 height 17
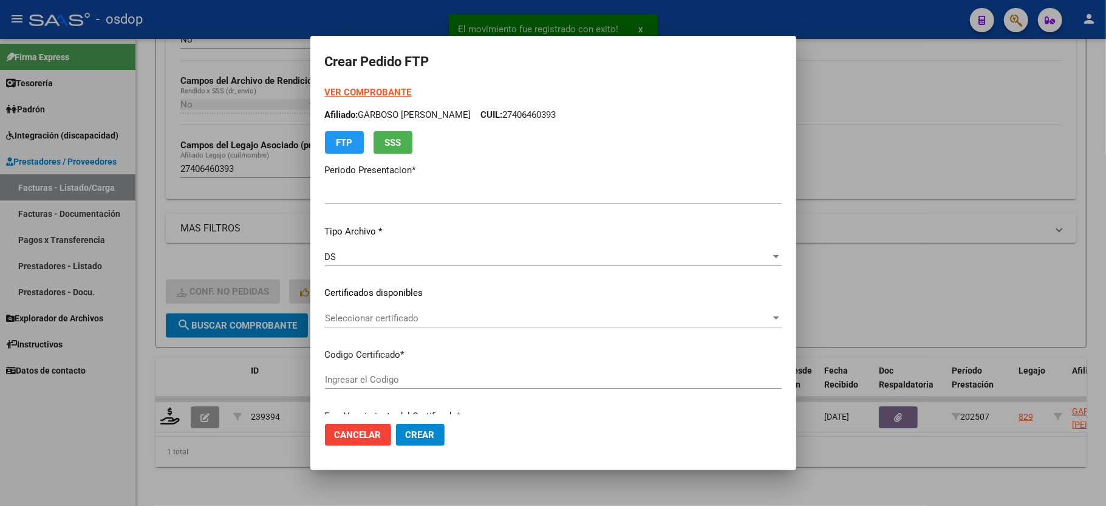
type input "202507"
type input "$ 321.635,86"
type input "1896039148"
type input "2032-01-12"
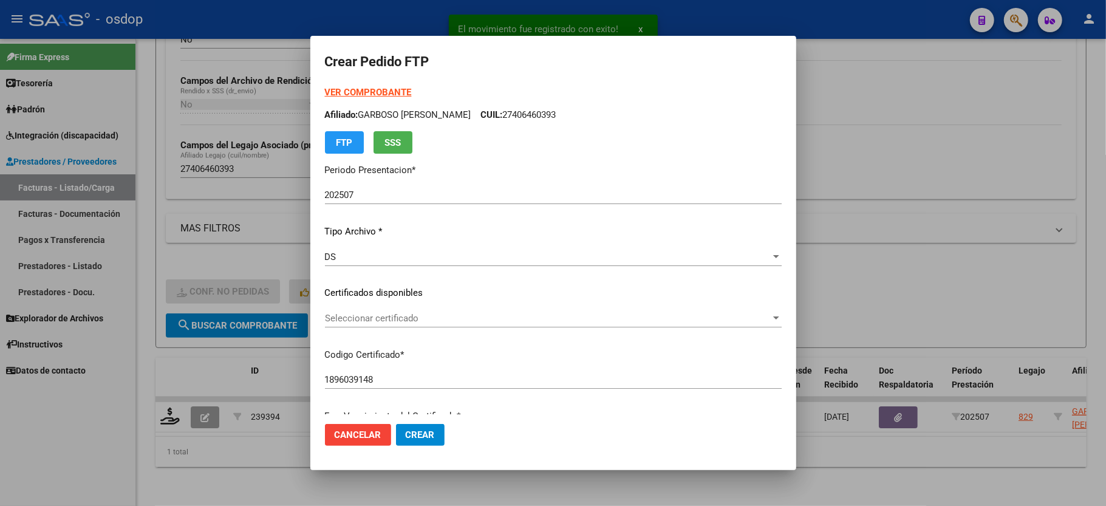
click at [372, 319] on span "Seleccionar certificado" at bounding box center [548, 318] width 446 height 11
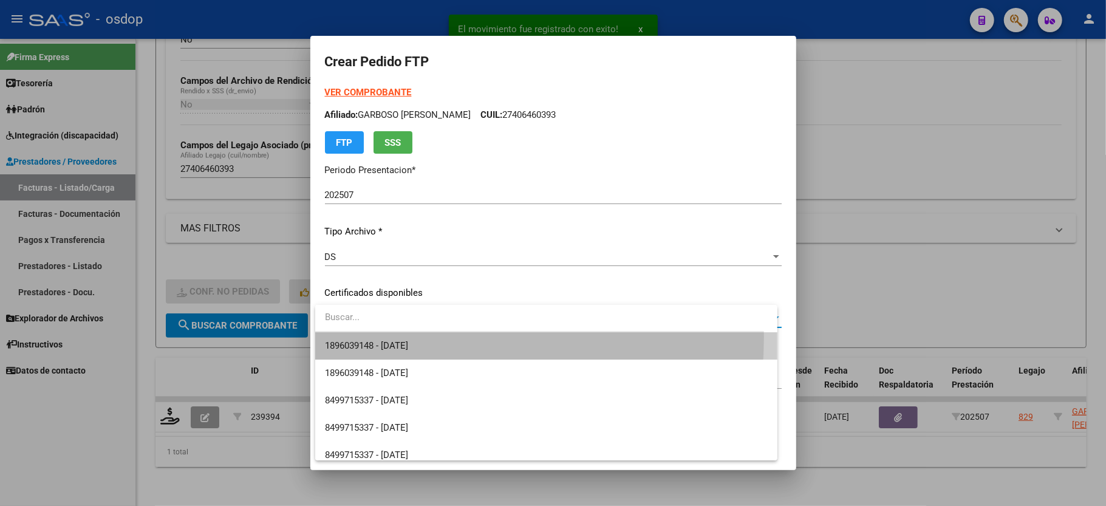
click at [389, 337] on span "1896039148 - 2032-01-12" at bounding box center [546, 345] width 443 height 27
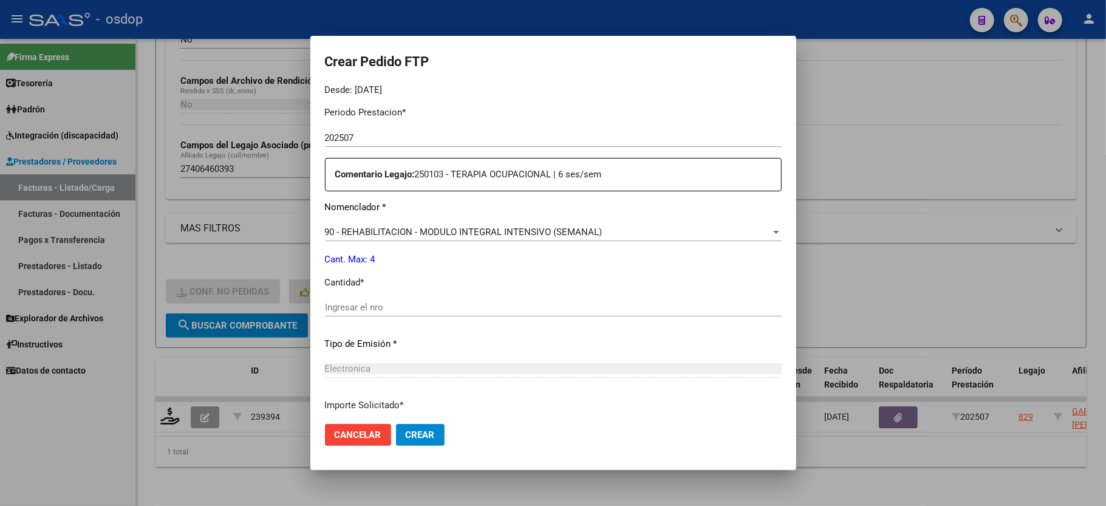
scroll to position [405, 0]
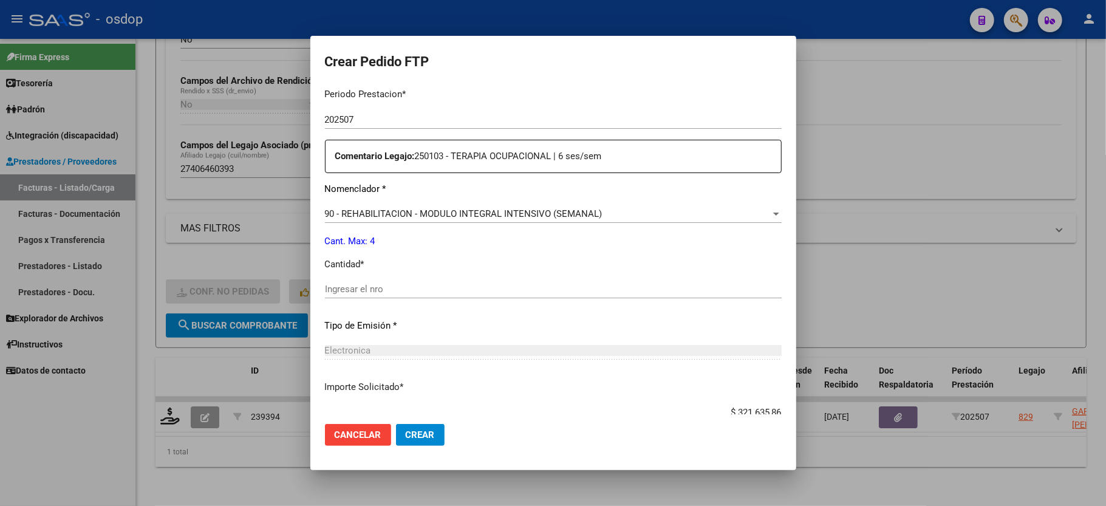
click at [389, 284] on input "Ingresar el nro" at bounding box center [553, 289] width 457 height 11
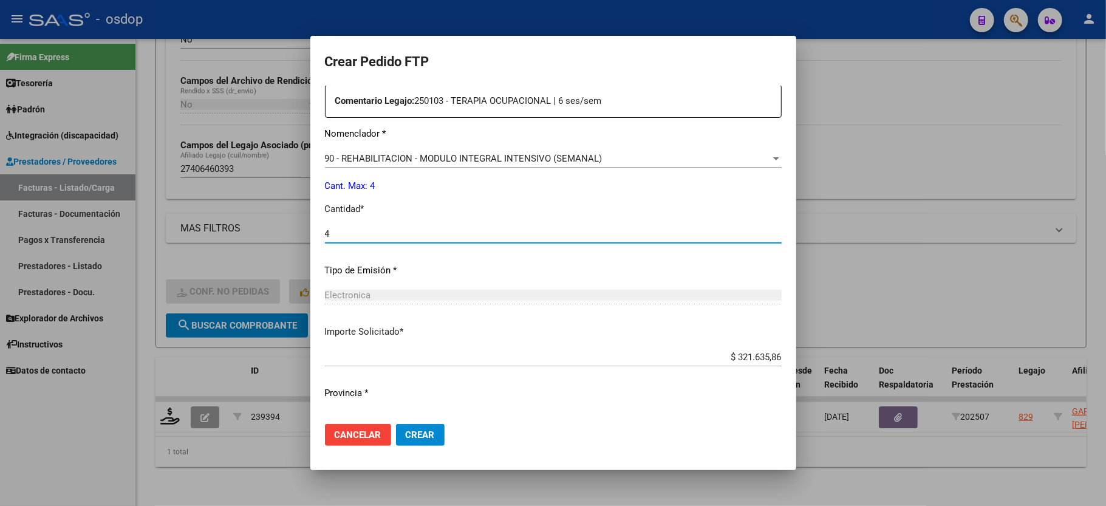
scroll to position [476, 0]
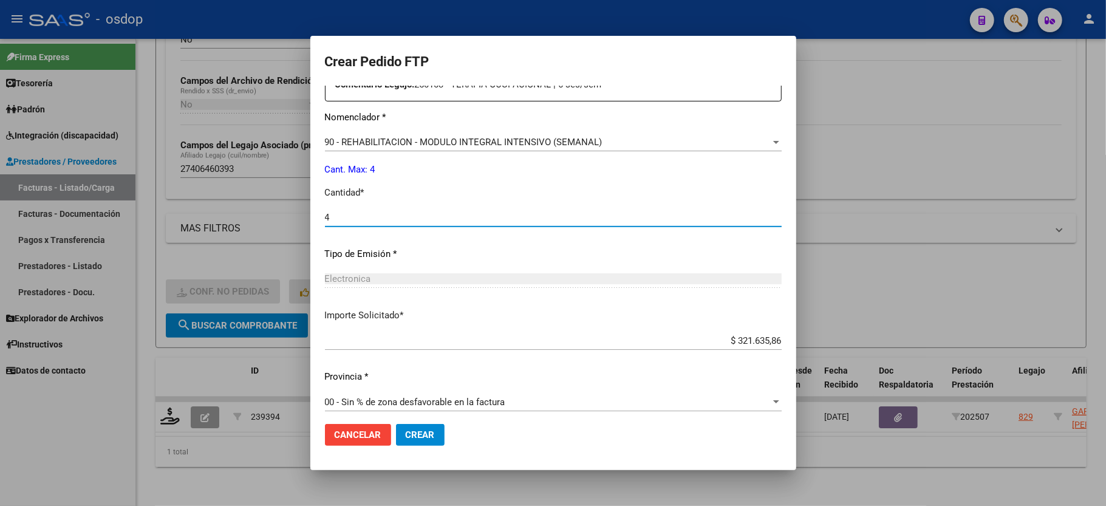
type input "4"
drag, startPoint x: 405, startPoint y: 436, endPoint x: 428, endPoint y: 439, distance: 23.3
click at [406, 435] on span "Crear" at bounding box center [420, 434] width 29 height 11
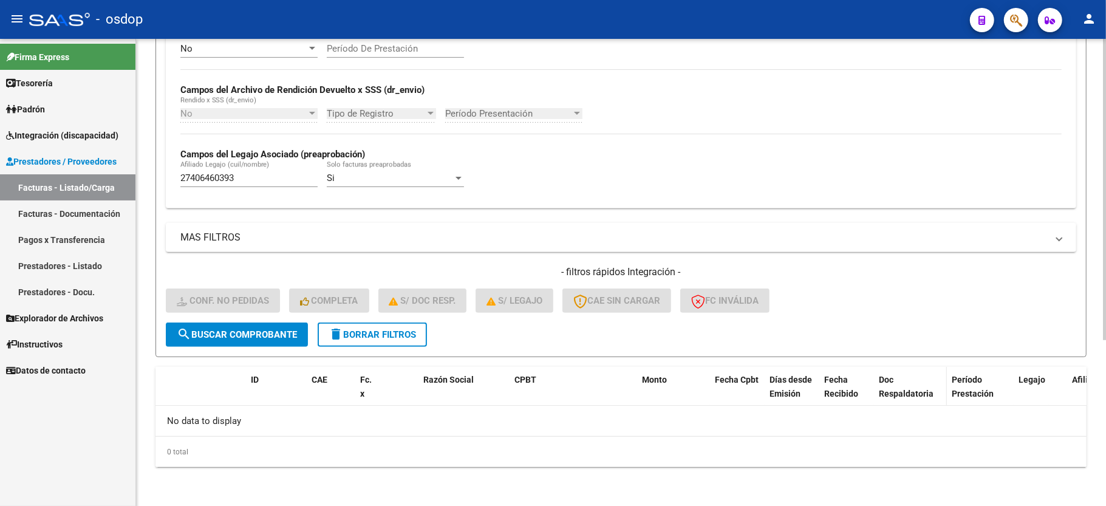
scroll to position [258, 0]
drag, startPoint x: 354, startPoint y: 339, endPoint x: 329, endPoint y: 290, distance: 54.3
click at [354, 339] on span "delete Borrar Filtros" at bounding box center [372, 334] width 87 height 11
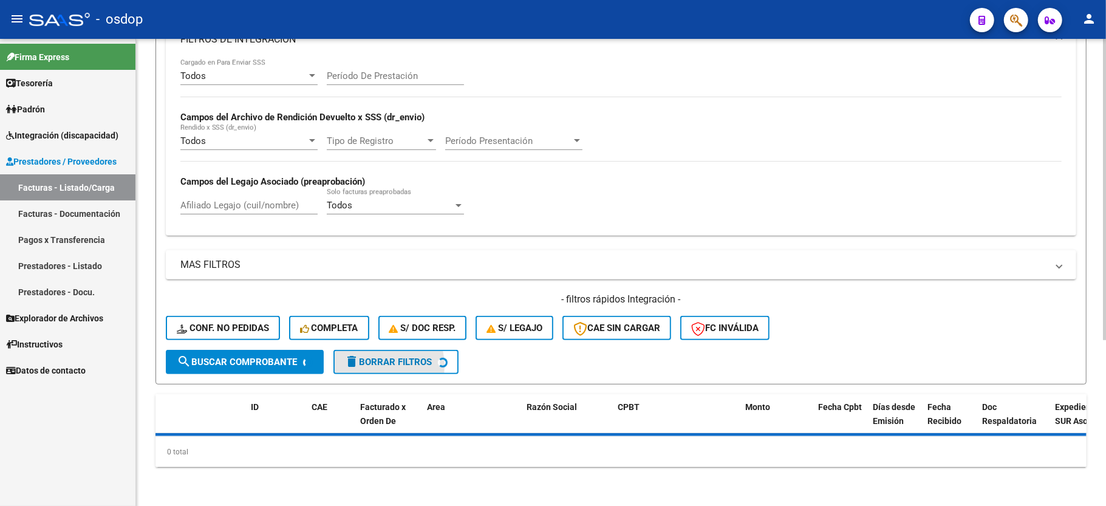
scroll to position [230, 0]
click at [287, 212] on div "Filtros Id Area Area Seleccionar Gerenciador Seleccionar Gerenciador No Confirm…" at bounding box center [621, 138] width 911 height 426
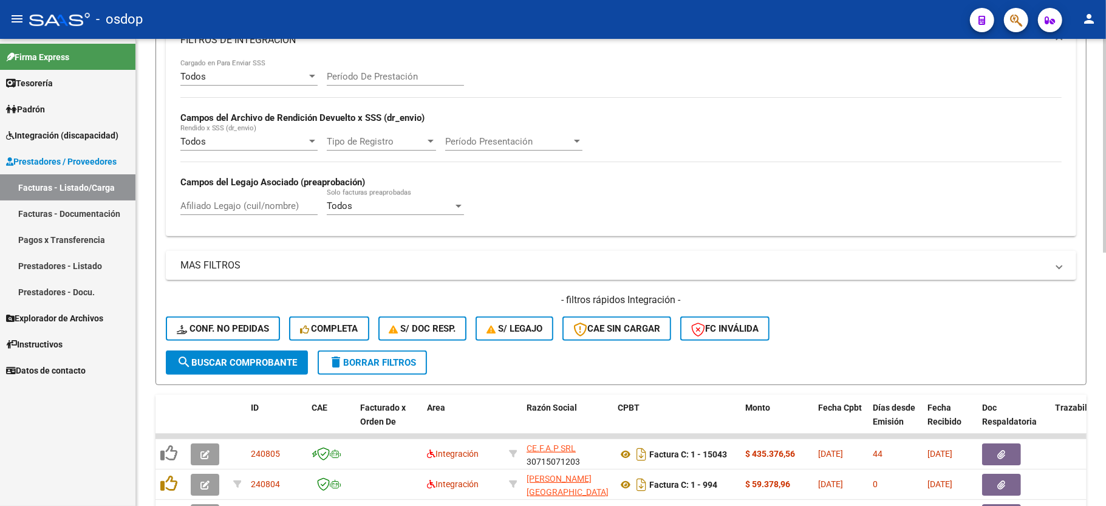
scroll to position [258, 0]
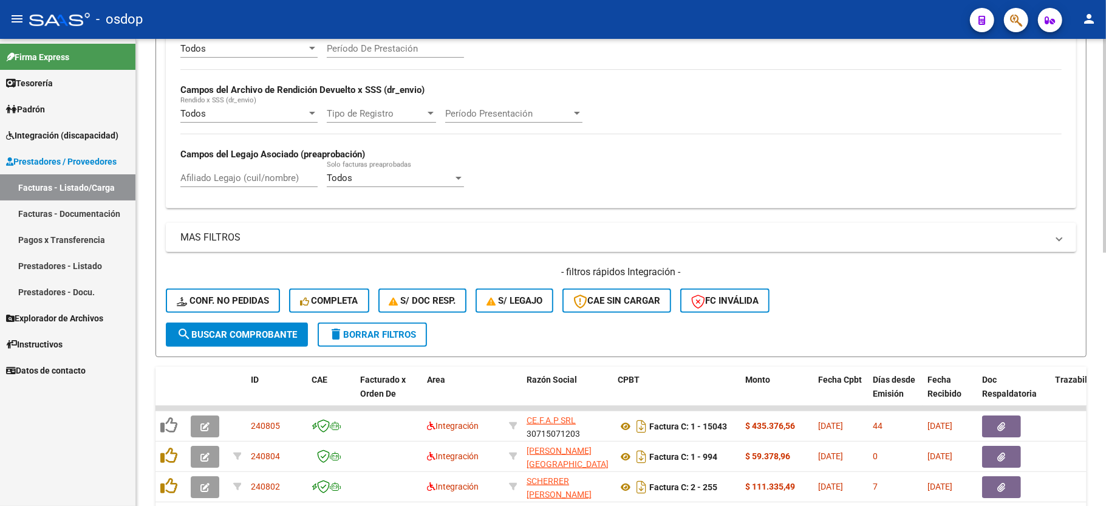
click at [239, 177] on input "Afiliado Legajo (cuil/nombre)" at bounding box center [248, 178] width 137 height 11
paste input "27449170542"
type input "27449170542"
click at [246, 328] on button "search Buscar Comprobante" at bounding box center [237, 335] width 142 height 24
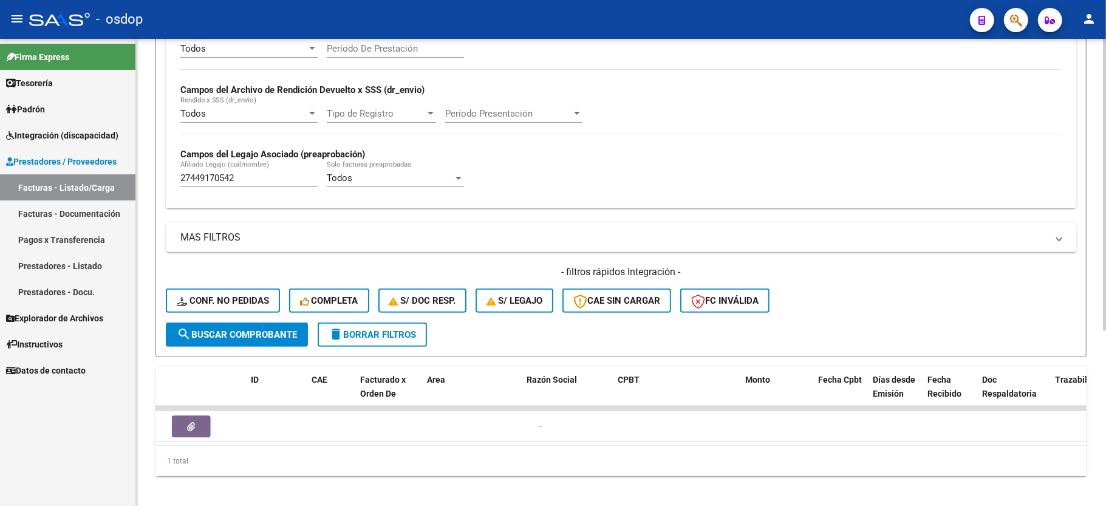
scroll to position [0, 0]
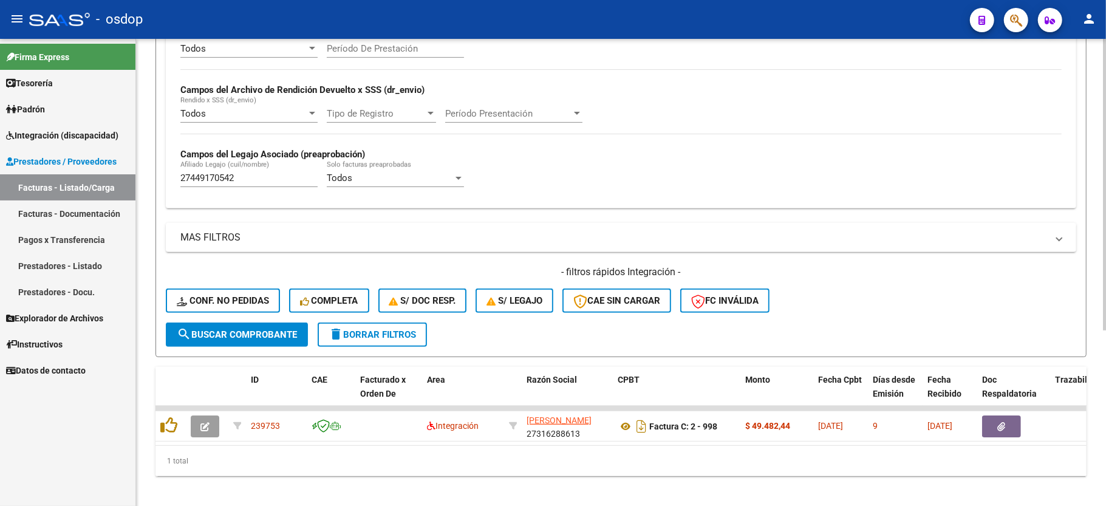
click at [953, 284] on div "- filtros rápidos Integración - Conf. no pedidas Completa S/ Doc Resp. S/ legaj…" at bounding box center [621, 293] width 911 height 57
click at [841, 183] on div "Todos Cargado en Para Enviar SSS Período De Prestación Campos del Archivo de Re…" at bounding box center [620, 115] width 881 height 167
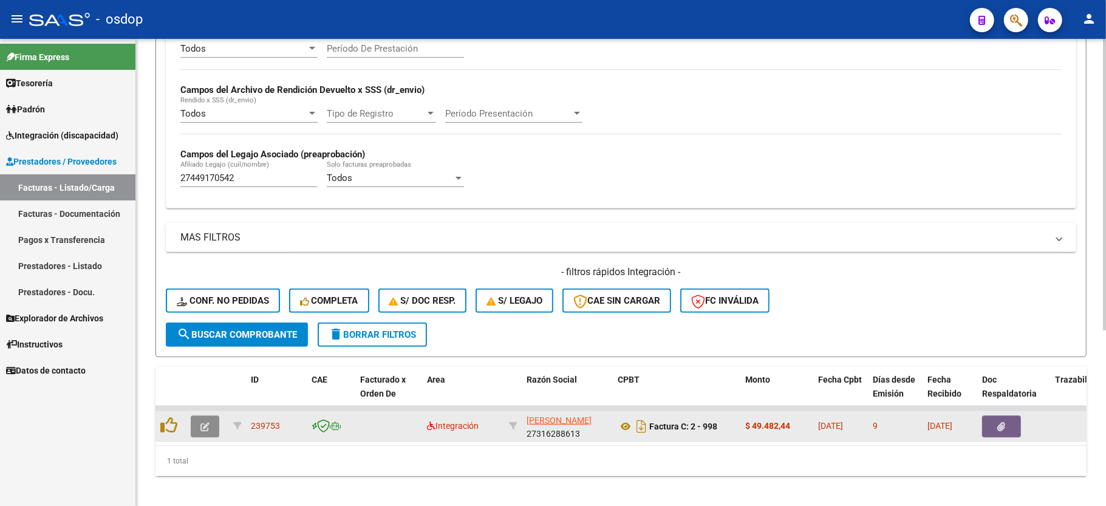
click at [217, 429] on button "button" at bounding box center [205, 427] width 29 height 22
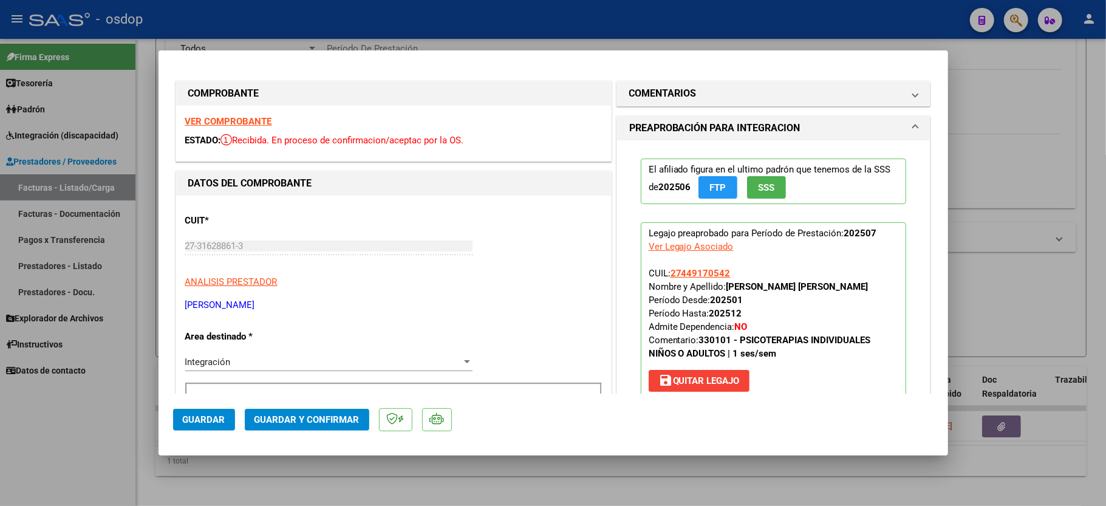
click at [233, 122] on strong "VER COMPROBANTE" at bounding box center [228, 121] width 87 height 11
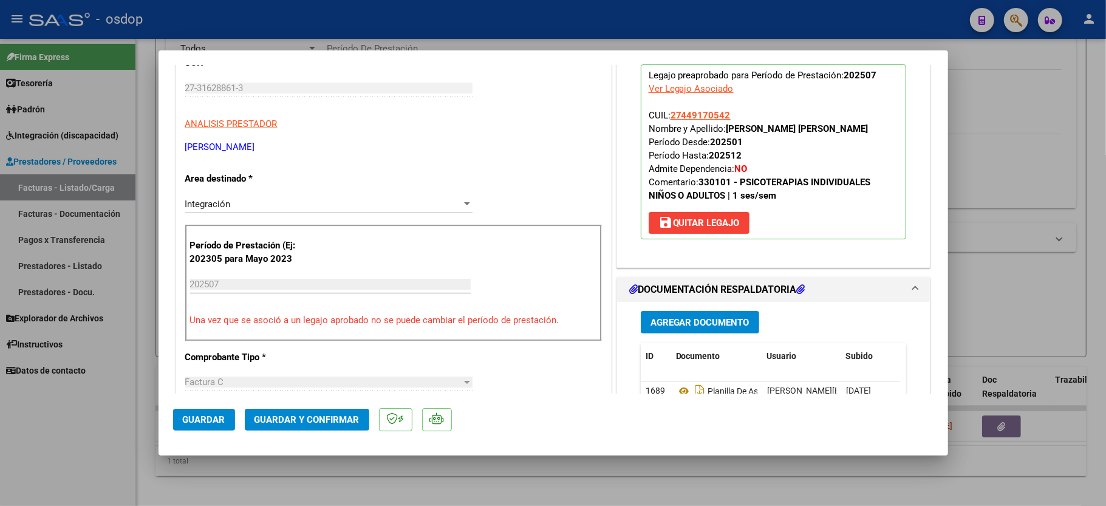
scroll to position [162, 0]
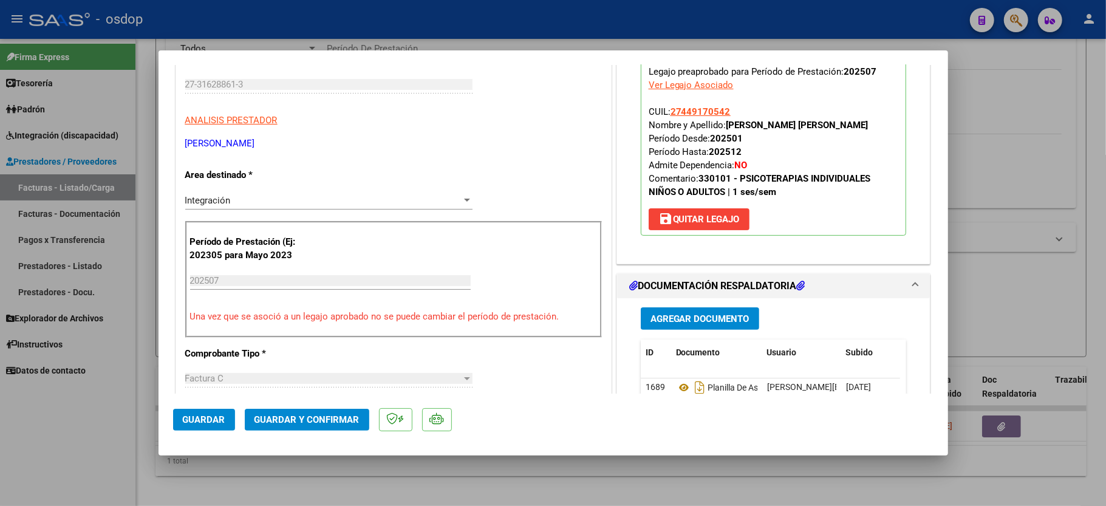
click at [219, 134] on div "CUIT * 27-31628861-3 Ingresar CUIT ANALISIS PRESTADOR GIUPPONI NATALIA GUADALUP…" at bounding box center [393, 96] width 417 height 107
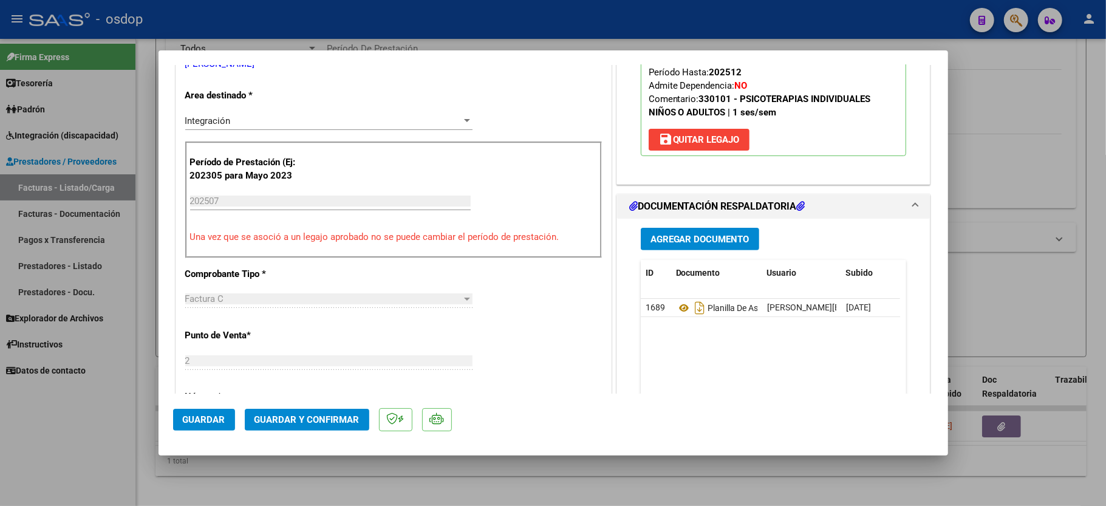
scroll to position [324, 0]
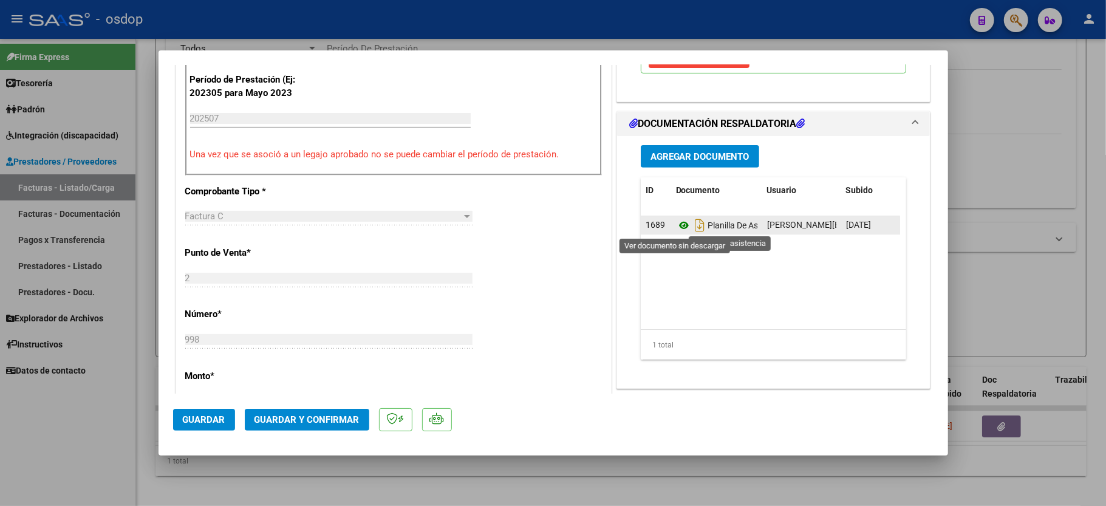
click at [682, 227] on icon at bounding box center [684, 225] width 16 height 15
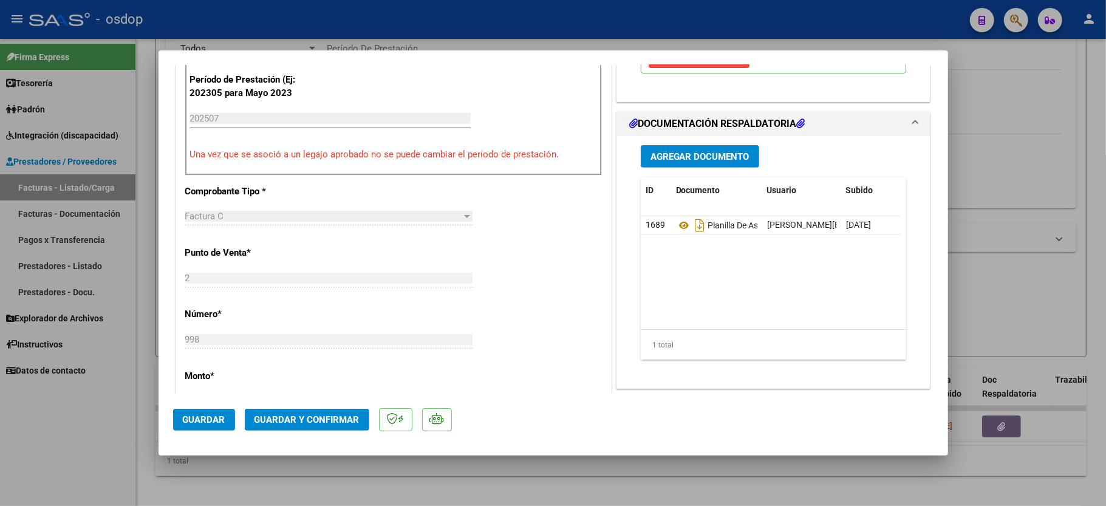
click at [326, 438] on mat-dialog-actions "Guardar Guardar y Confirmar" at bounding box center [553, 418] width 761 height 48
click at [321, 434] on mat-dialog-actions "Guardar Guardar y Confirmar" at bounding box center [553, 418] width 761 height 48
click at [322, 430] on button "Guardar y Confirmar" at bounding box center [307, 420] width 125 height 22
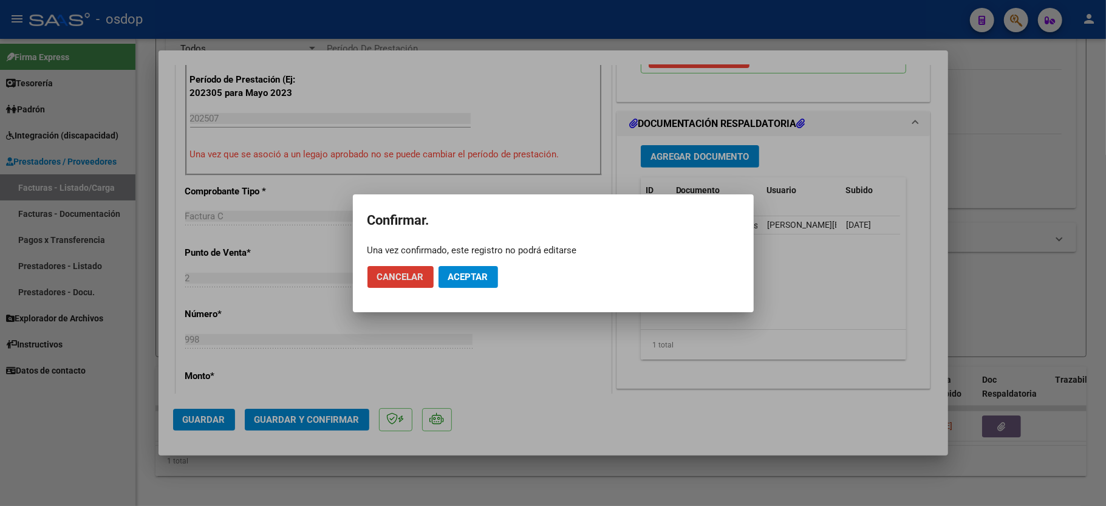
click at [474, 279] on span "Aceptar" at bounding box center [468, 277] width 40 height 11
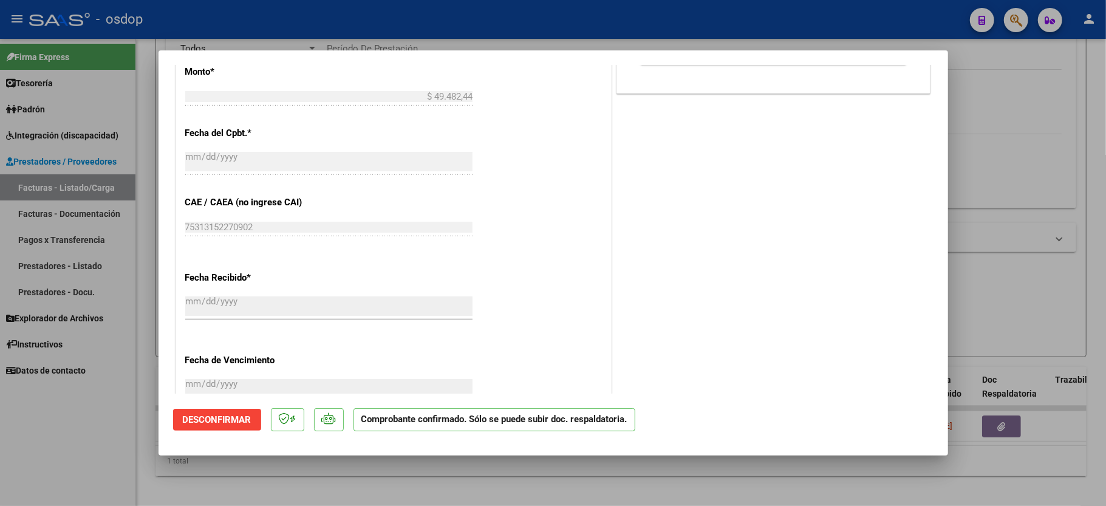
click at [105, 467] on div at bounding box center [553, 253] width 1106 height 506
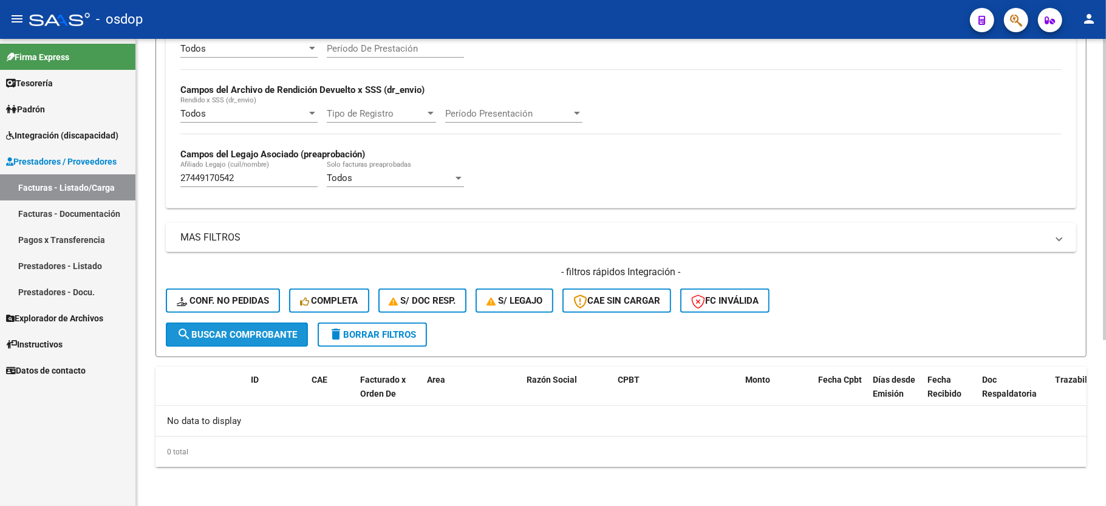
click at [260, 338] on span "search Buscar Comprobante" at bounding box center [237, 334] width 120 height 11
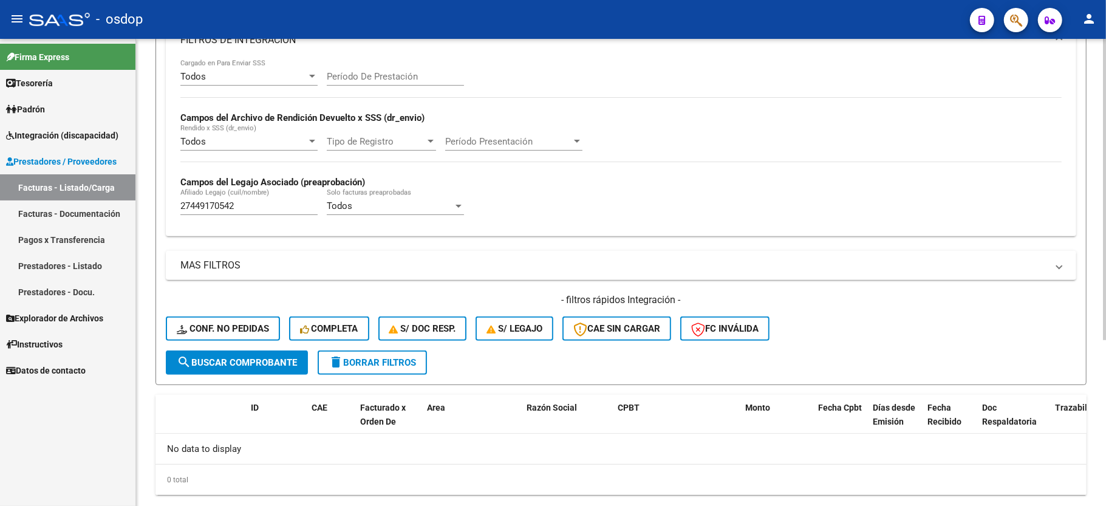
scroll to position [258, 0]
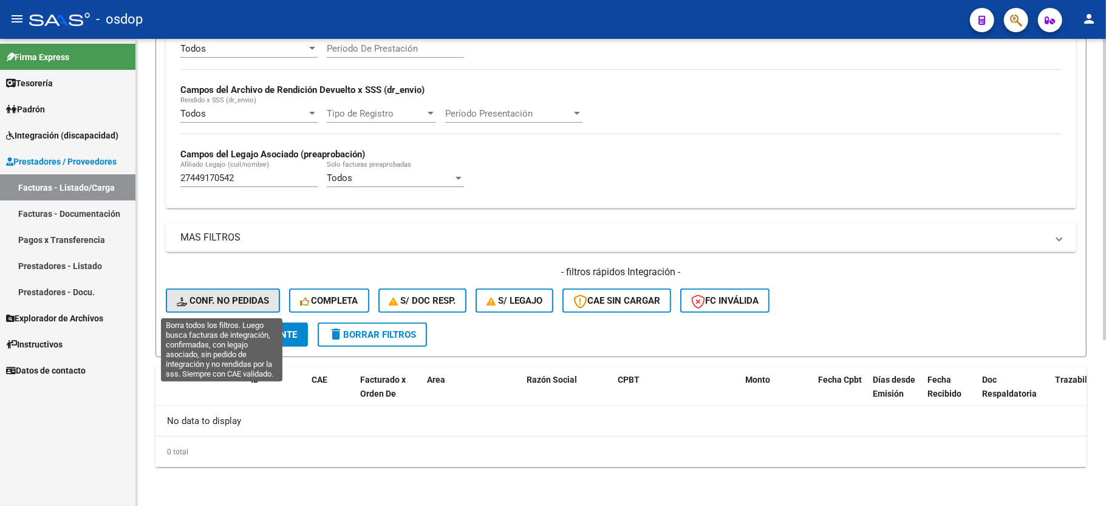
click at [244, 311] on button "Conf. no pedidas" at bounding box center [223, 301] width 114 height 24
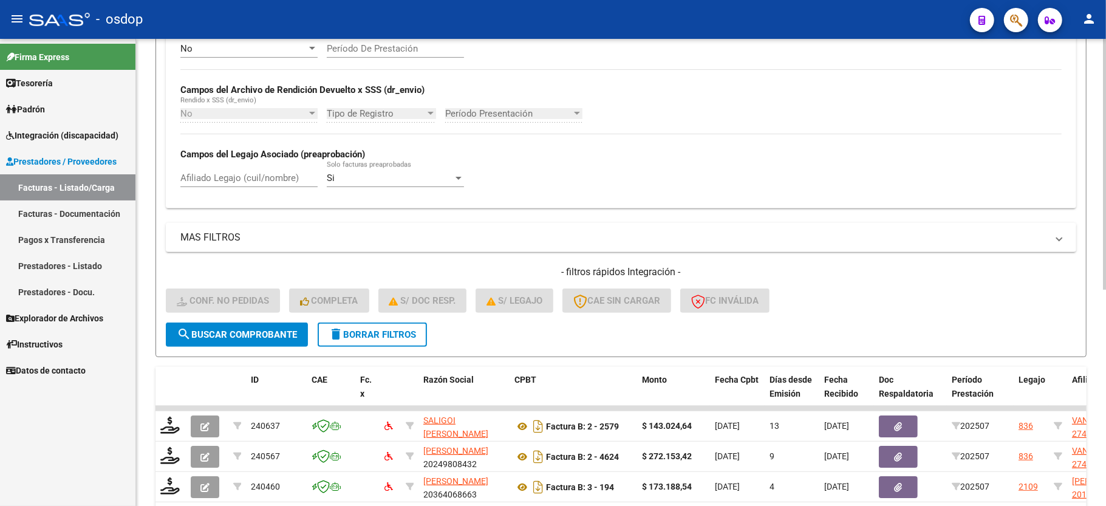
scroll to position [402, 0]
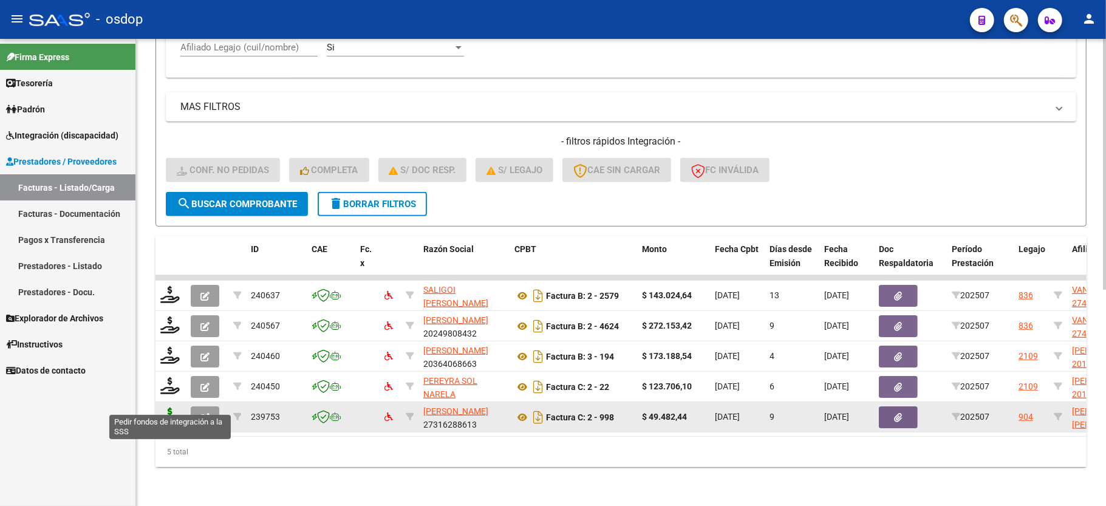
click at [178, 408] on icon at bounding box center [169, 416] width 19 height 17
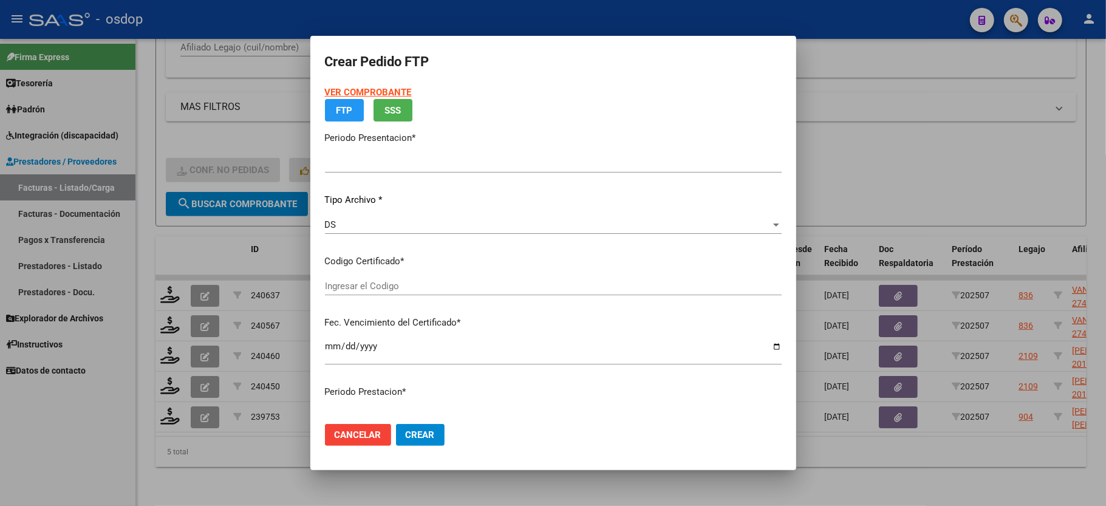
type input "202507"
type input "$ 49.482,44"
type input "5192502014"
type input "2029-12-26"
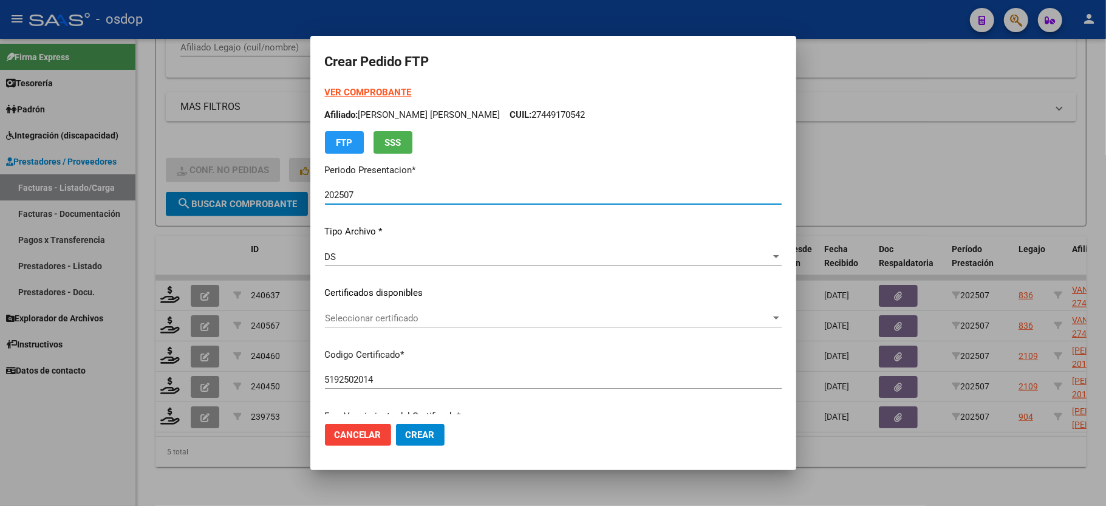
scroll to position [81, 0]
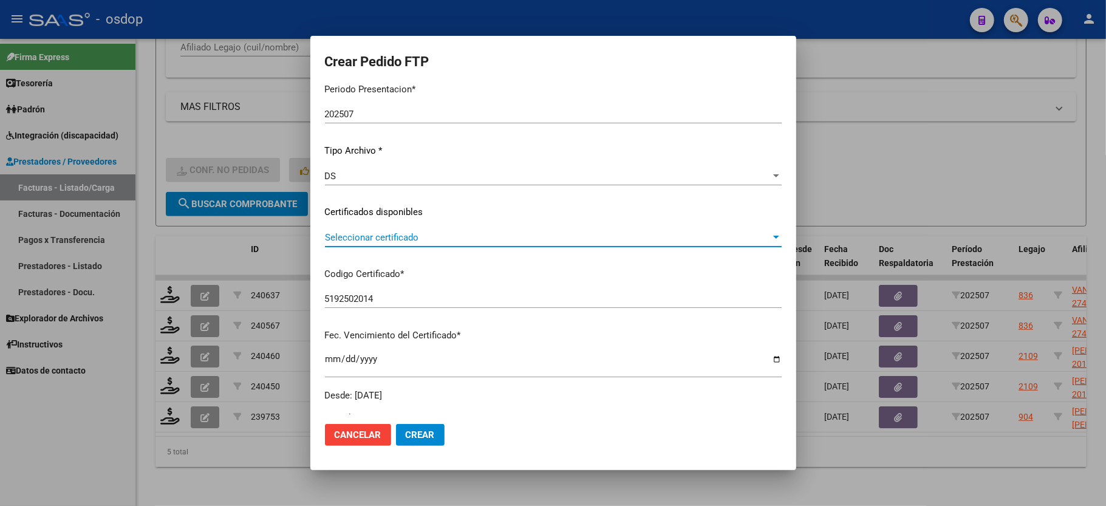
click at [384, 241] on span "Seleccionar certificado" at bounding box center [548, 237] width 446 height 11
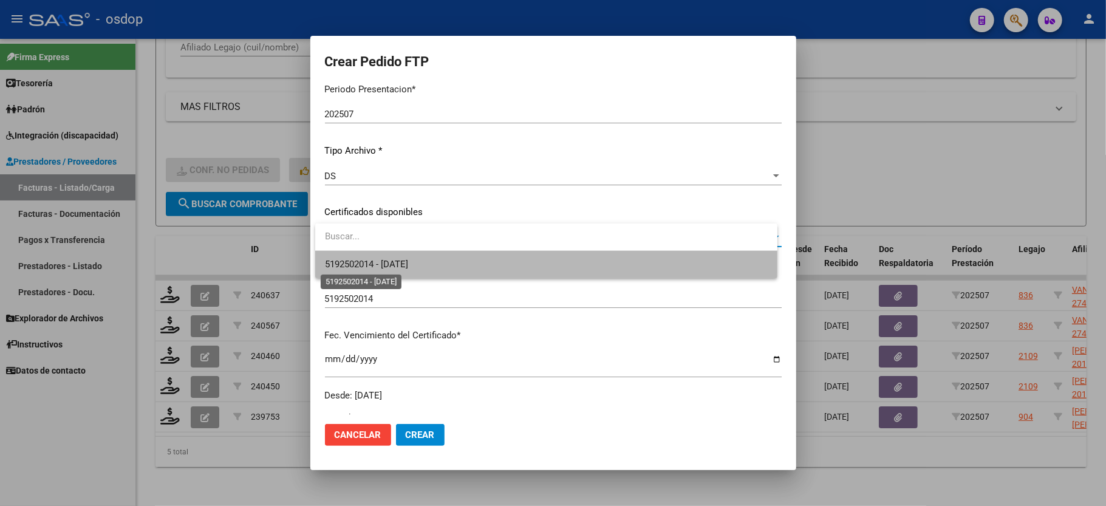
click at [381, 261] on span "5192502014 - 2029-12-26" at bounding box center [366, 264] width 83 height 11
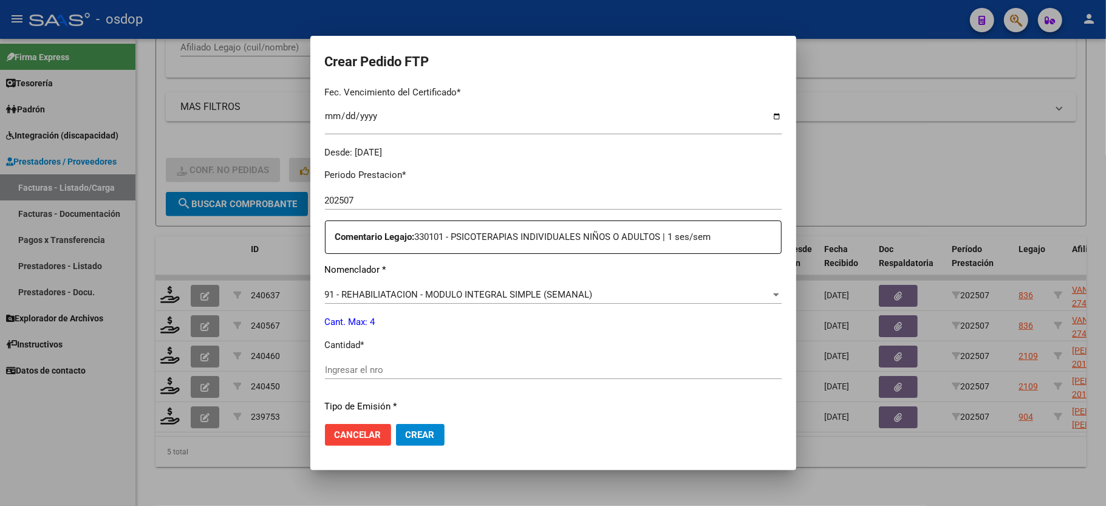
scroll to position [405, 0]
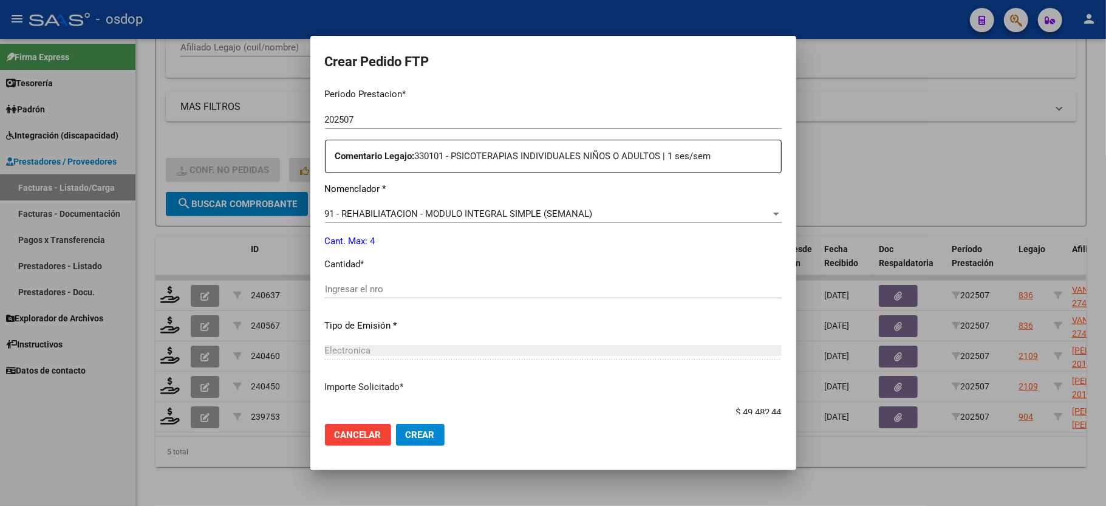
click at [397, 284] on input "Ingresar el nro" at bounding box center [553, 289] width 457 height 11
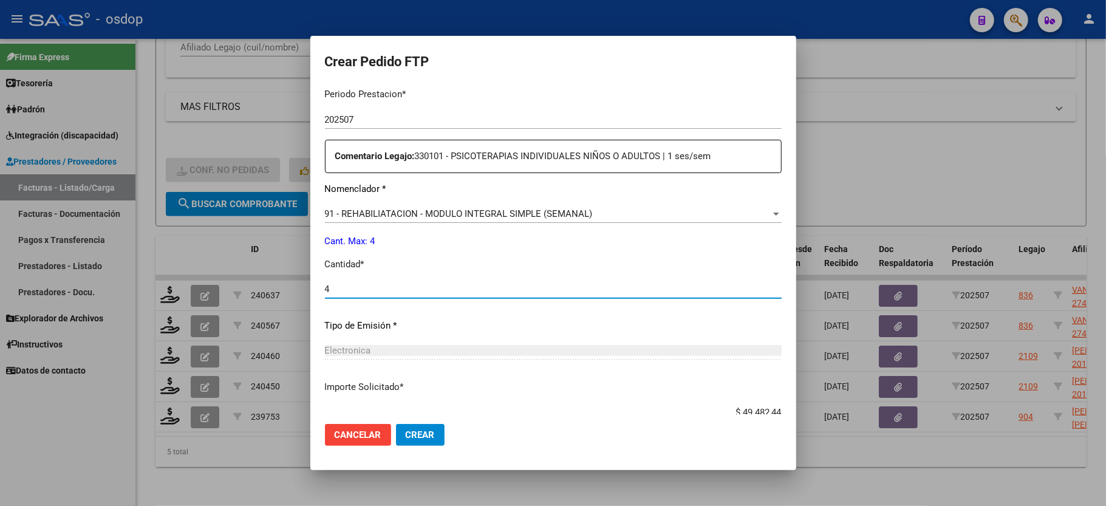
type input "4"
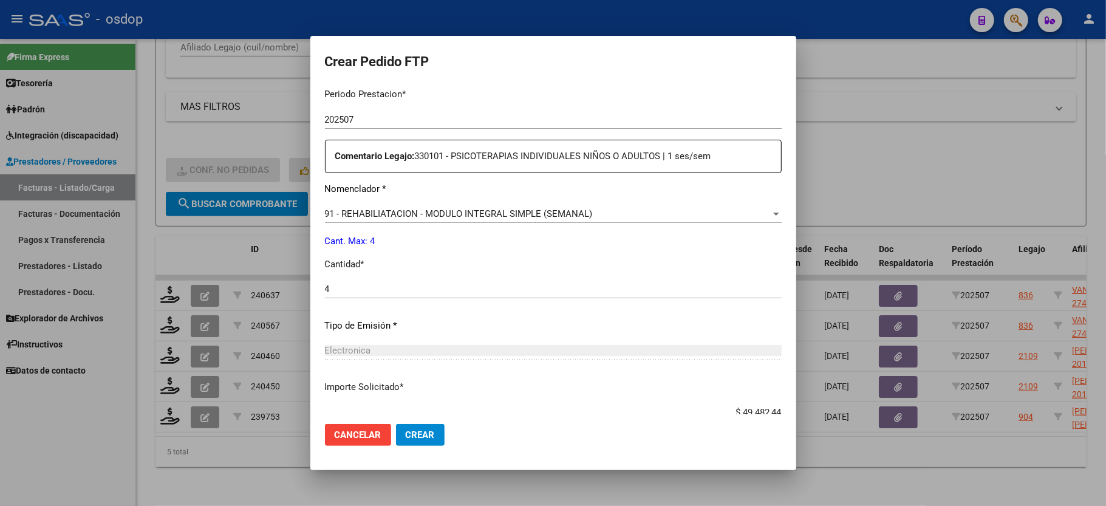
scroll to position [476, 0]
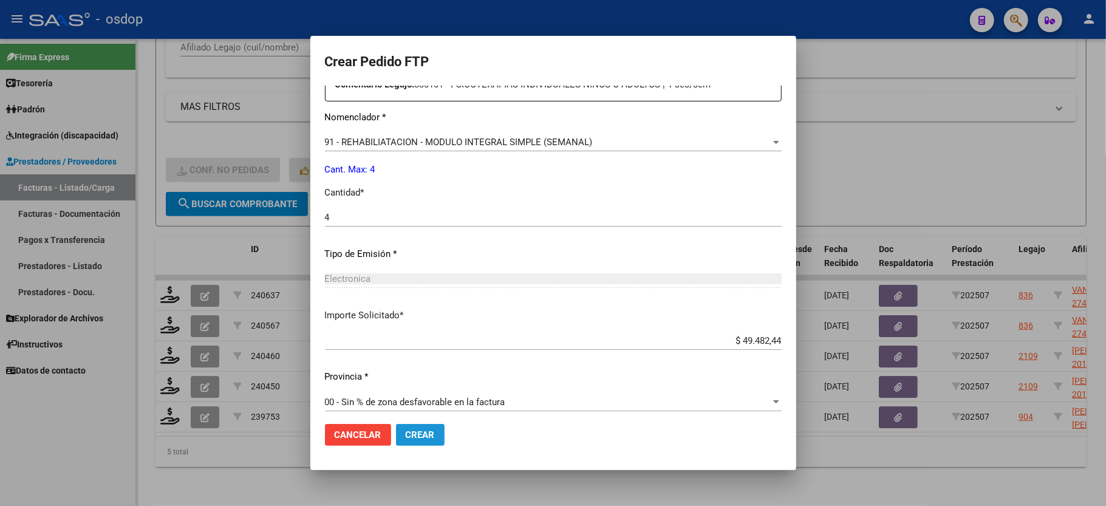
click at [423, 435] on span "Crear" at bounding box center [420, 434] width 29 height 11
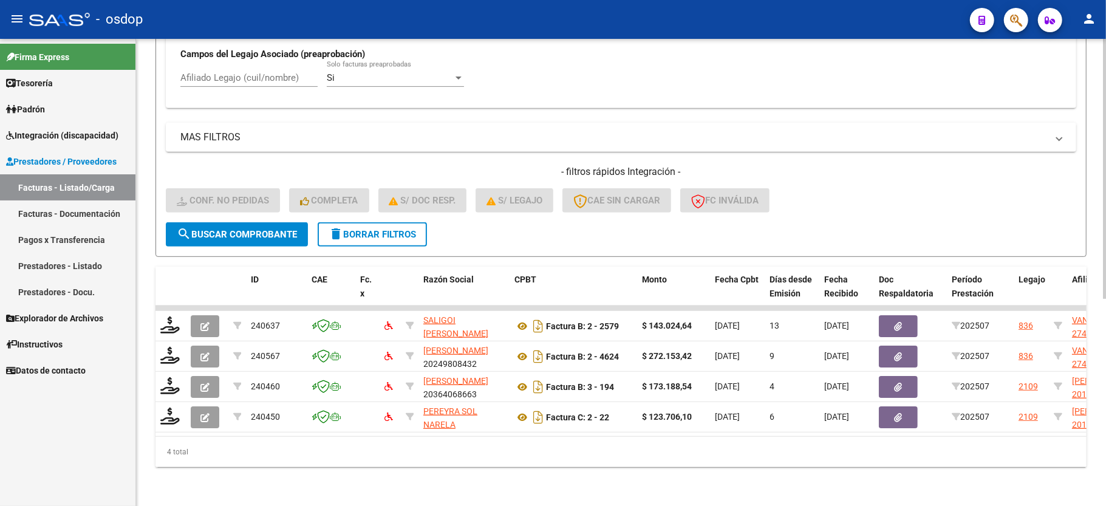
scroll to position [372, 0]
click at [363, 229] on span "delete Borrar Filtros" at bounding box center [372, 234] width 87 height 11
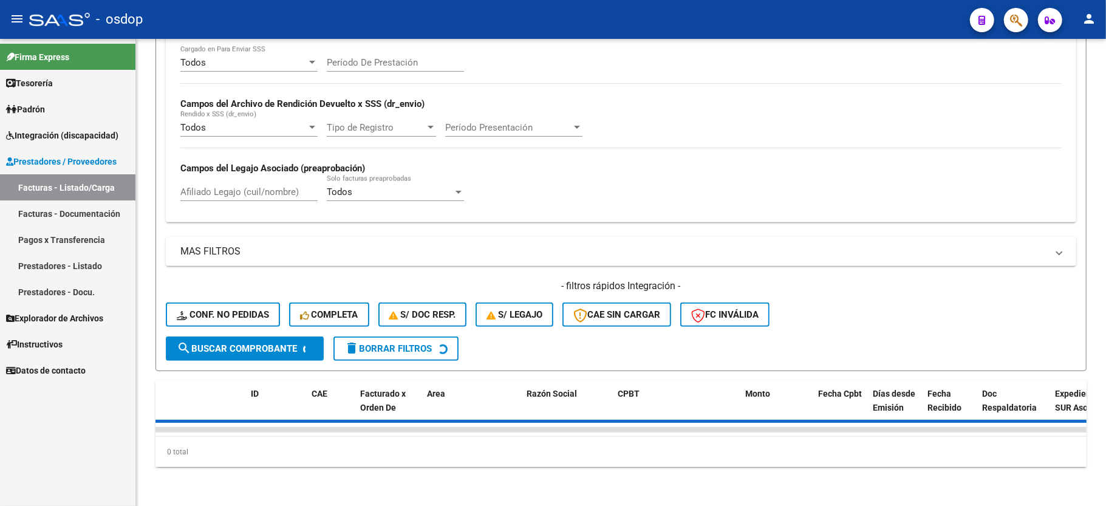
scroll to position [258, 0]
click at [248, 303] on button "Conf. no pedidas" at bounding box center [223, 315] width 114 height 24
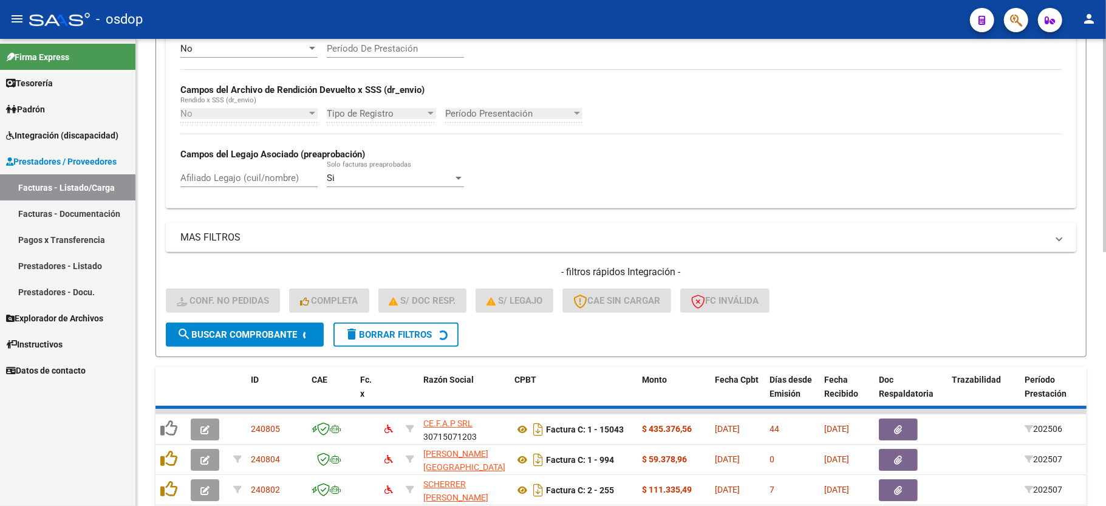
scroll to position [372, 0]
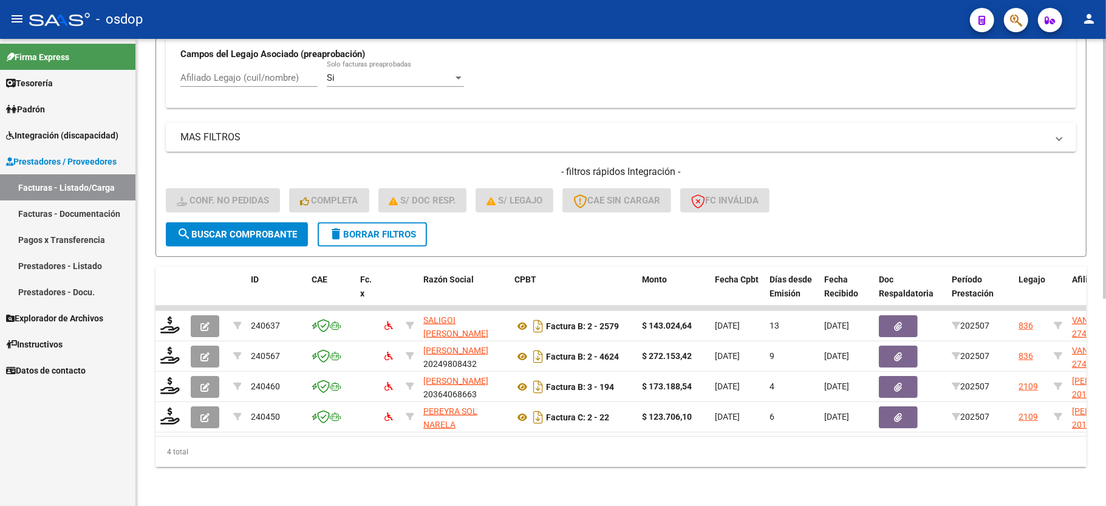
click at [268, 72] on input "Afiliado Legajo (cuil/nombre)" at bounding box center [248, 77] width 137 height 11
paste input "24341634780"
type input "24341634780"
click at [277, 229] on span "search Buscar Comprobante" at bounding box center [237, 234] width 120 height 11
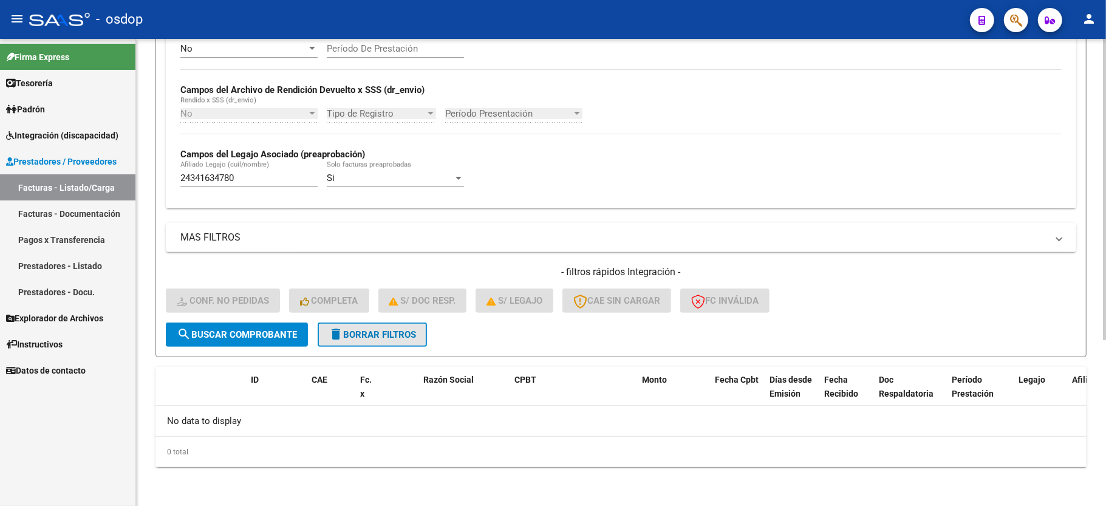
click at [380, 340] on button "delete Borrar Filtros" at bounding box center [372, 335] width 109 height 24
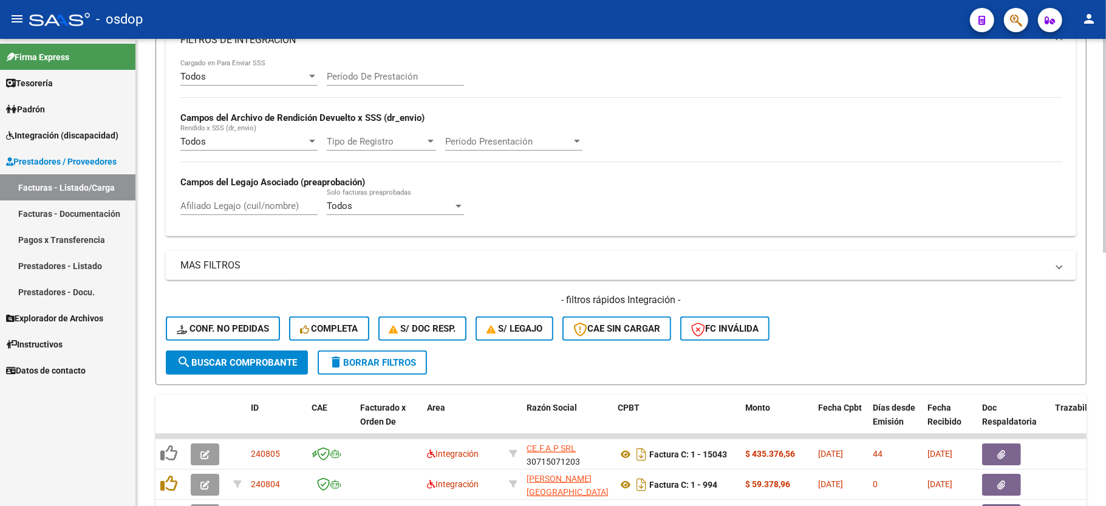
scroll to position [258, 0]
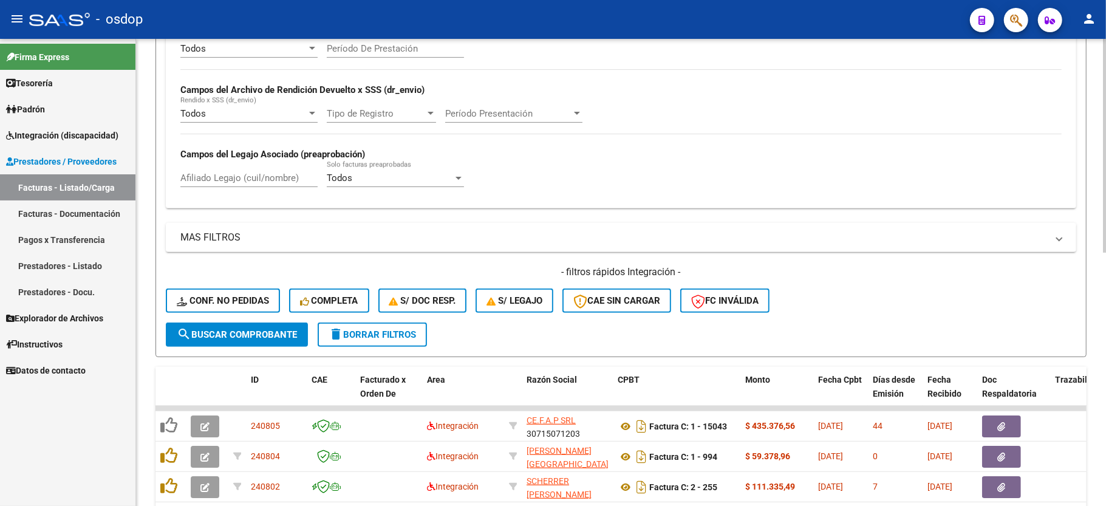
click at [210, 198] on div "Afiliado Legajo (cuil/nombre)" at bounding box center [248, 180] width 137 height 38
click at [234, 180] on input "Afiliado Legajo (cuil/nombre)" at bounding box center [248, 178] width 137 height 11
paste input "24341634780"
type input "24341634780"
click at [270, 329] on span "search Buscar Comprobante" at bounding box center [237, 334] width 120 height 11
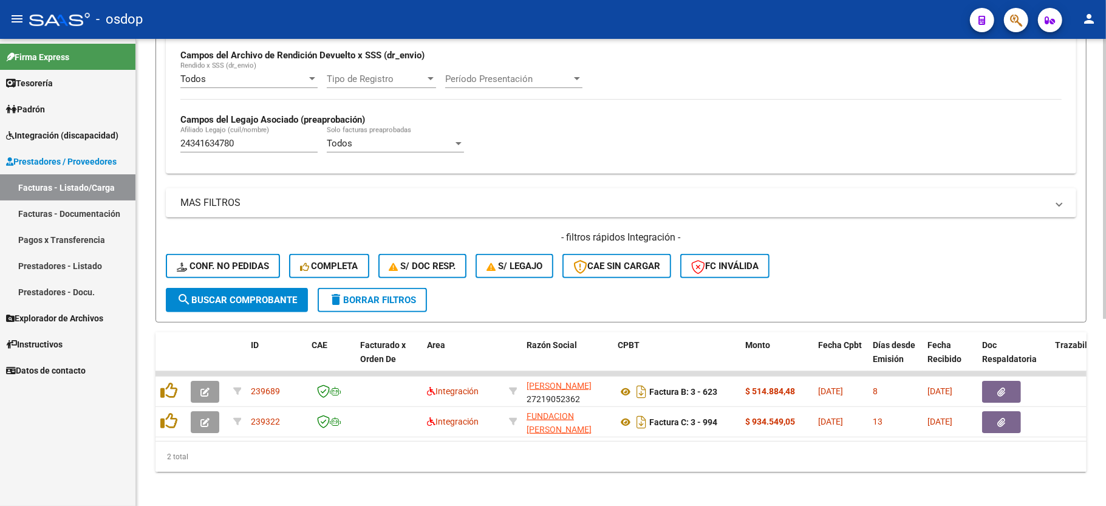
scroll to position [312, 0]
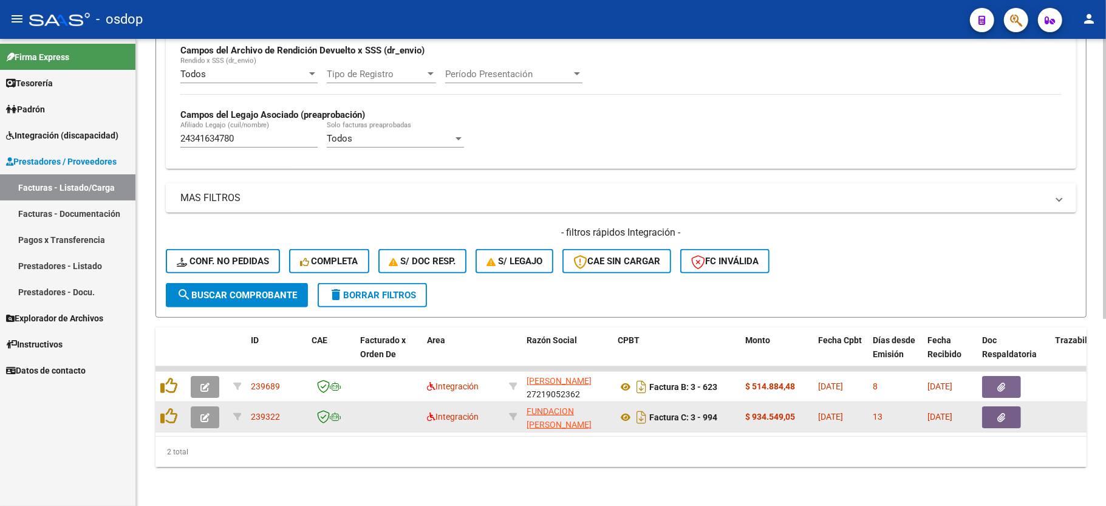
click at [202, 413] on icon "button" at bounding box center [204, 417] width 9 height 9
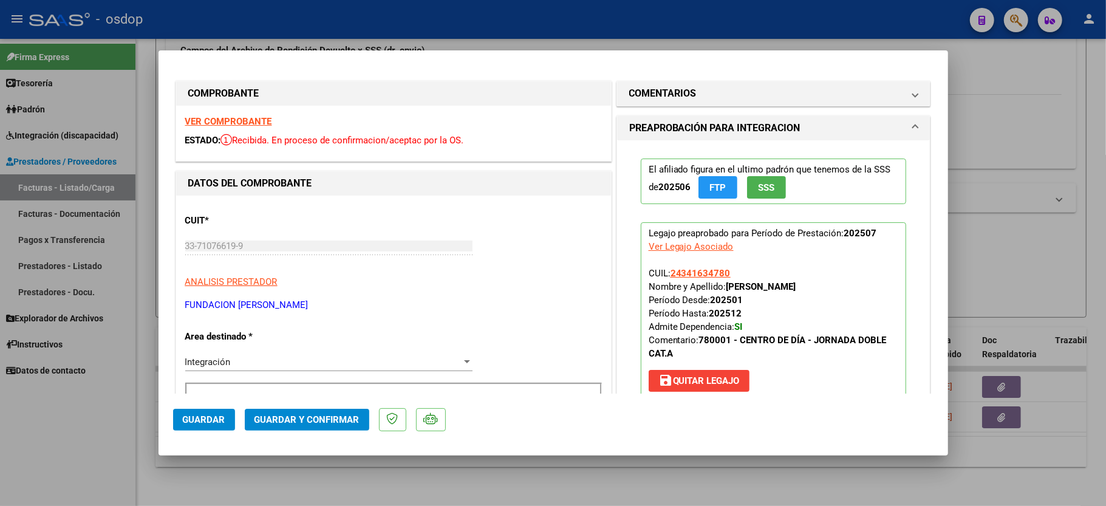
click at [244, 116] on strong "VER COMPROBANTE" at bounding box center [228, 121] width 87 height 11
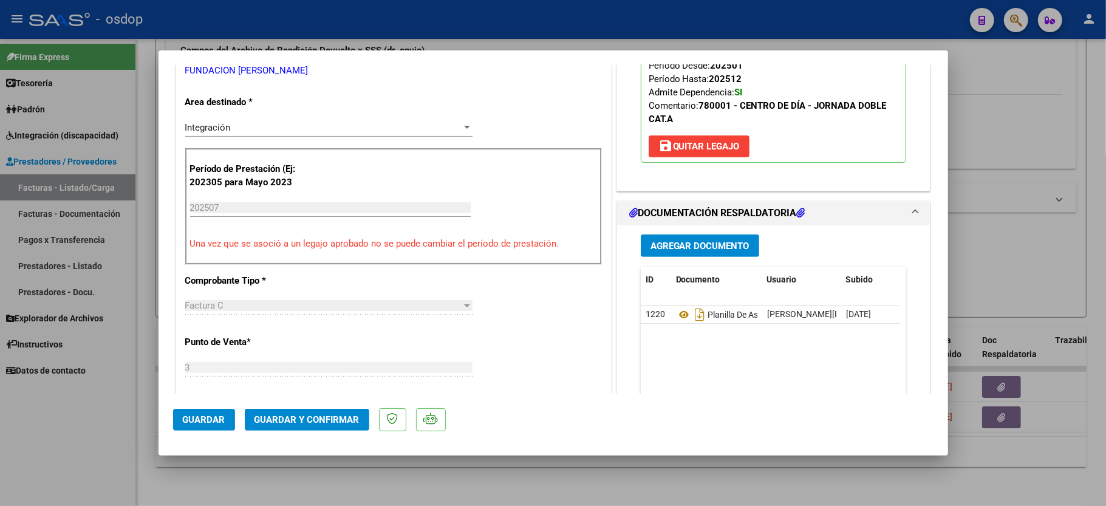
scroll to position [243, 0]
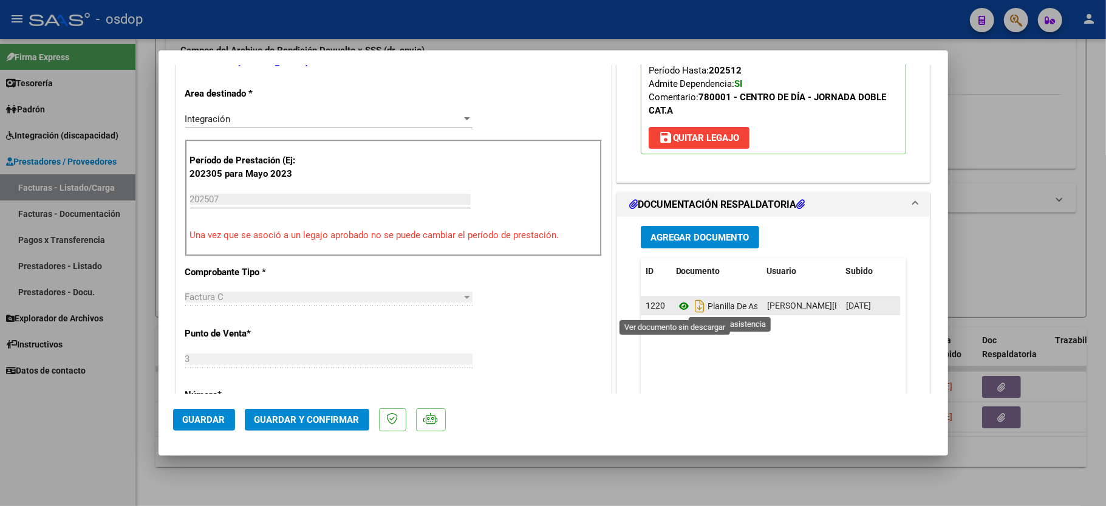
click at [676, 309] on icon at bounding box center [684, 306] width 16 height 15
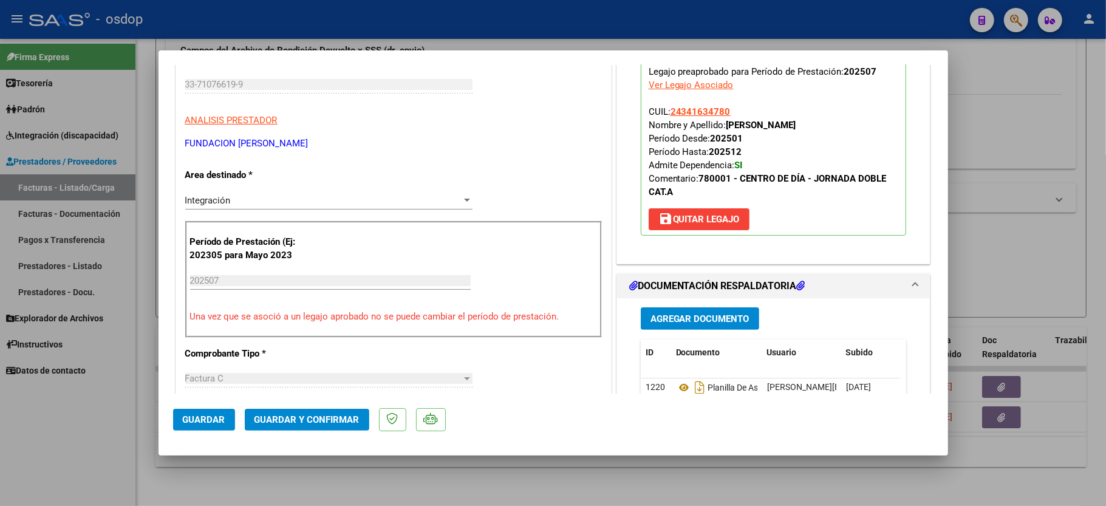
scroll to position [324, 0]
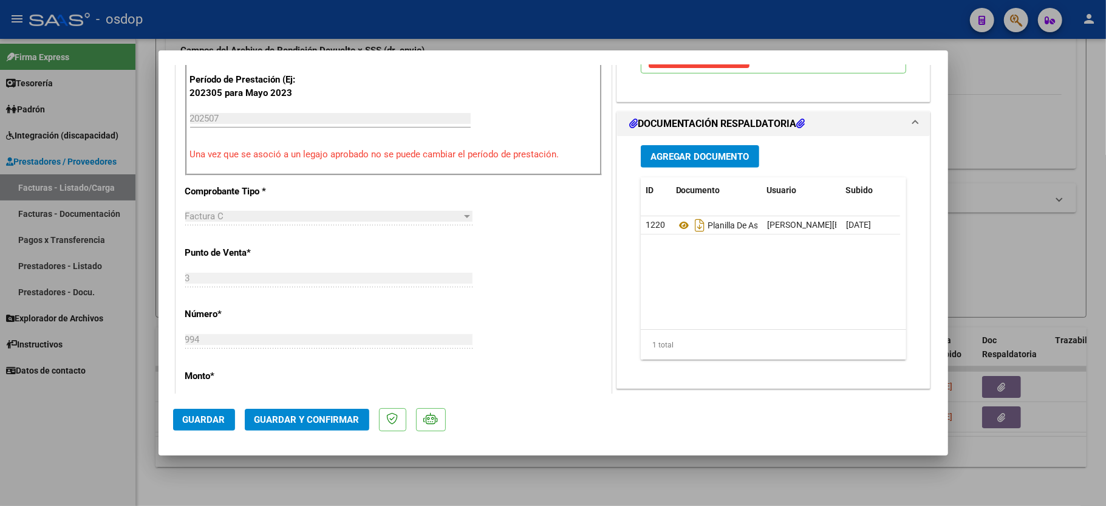
click at [298, 416] on span "Guardar y Confirmar" at bounding box center [307, 419] width 105 height 11
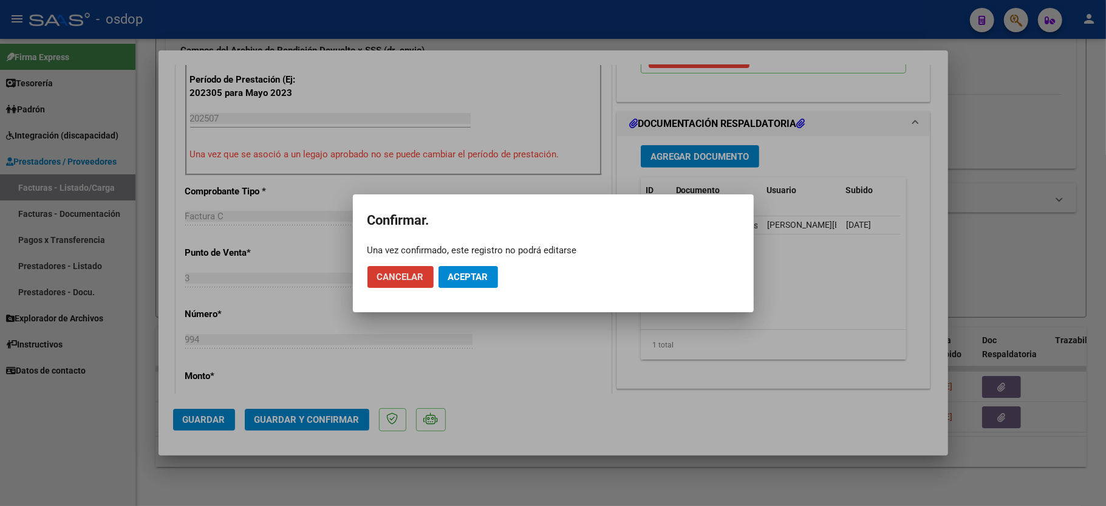
click at [460, 285] on button "Aceptar" at bounding box center [469, 277] width 60 height 22
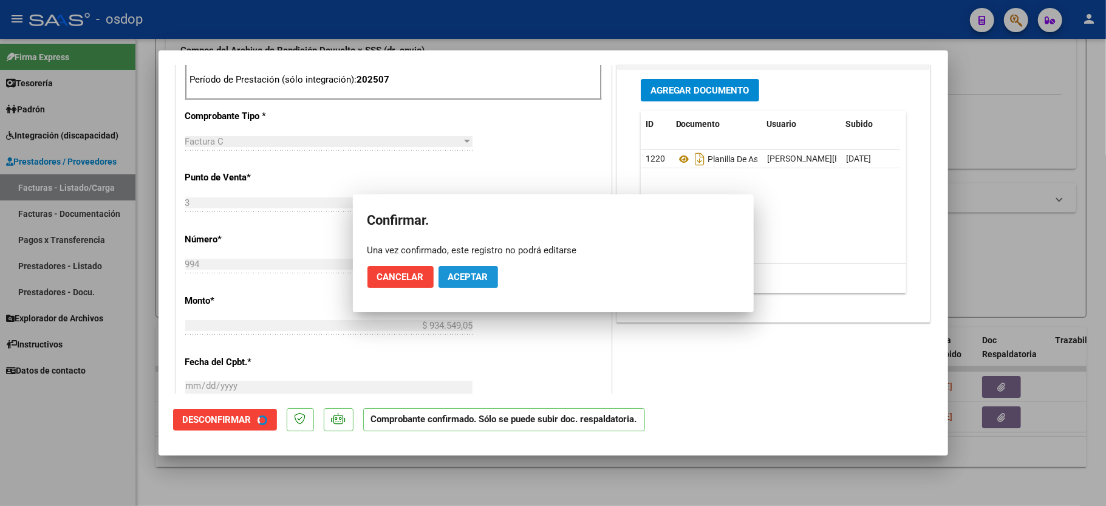
scroll to position [553, 0]
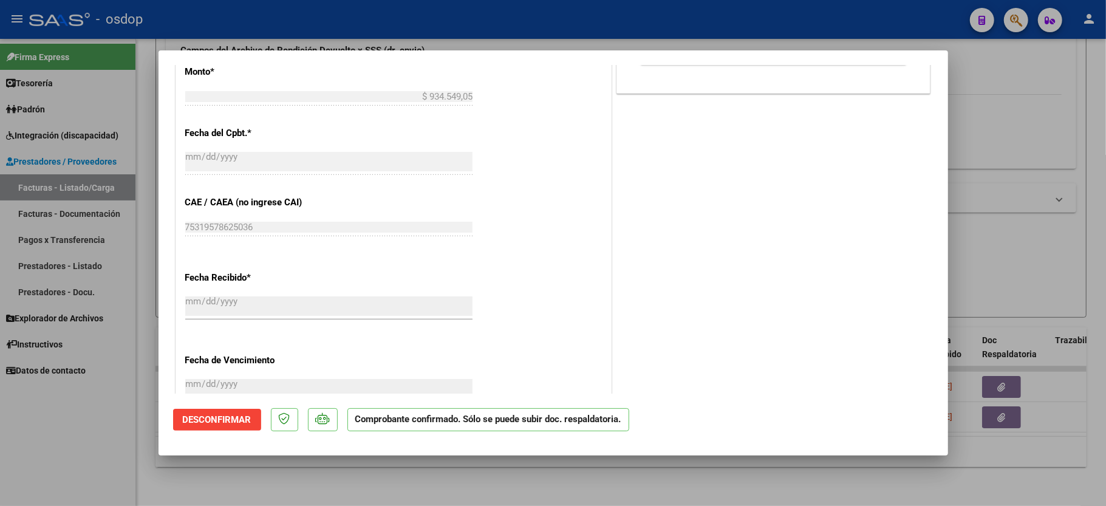
click at [108, 474] on div at bounding box center [553, 253] width 1106 height 506
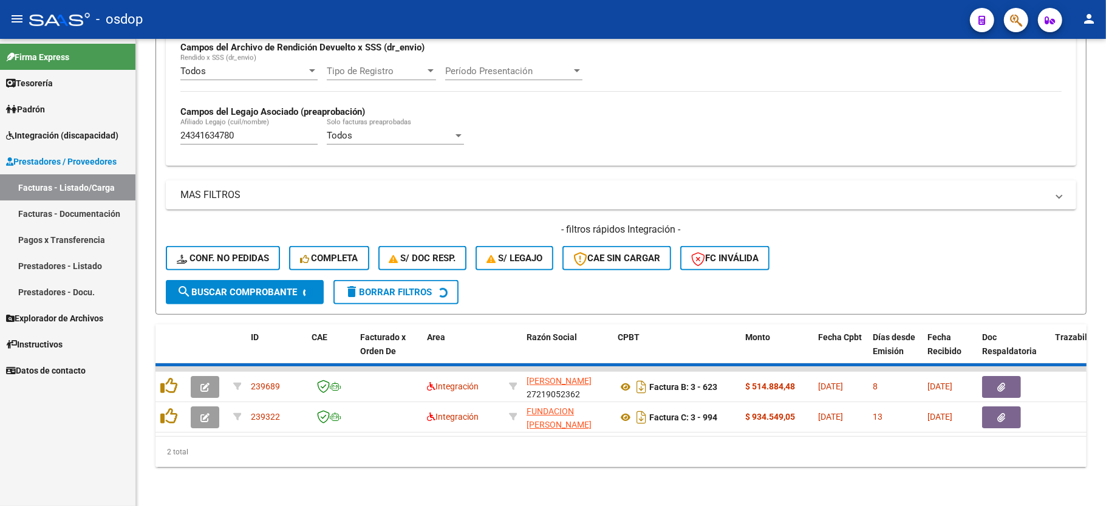
scroll to position [281, 0]
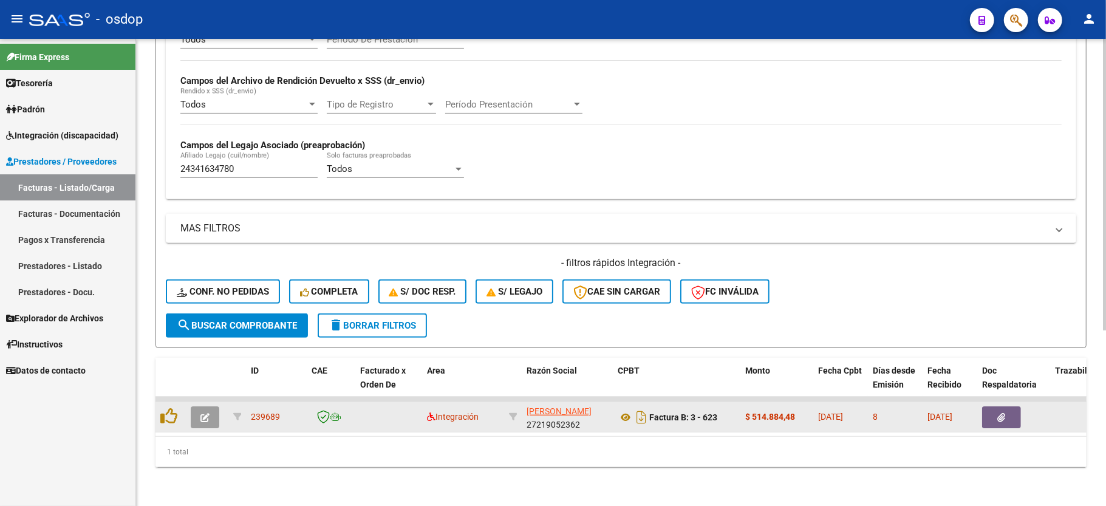
click at [200, 409] on button "button" at bounding box center [205, 417] width 29 height 22
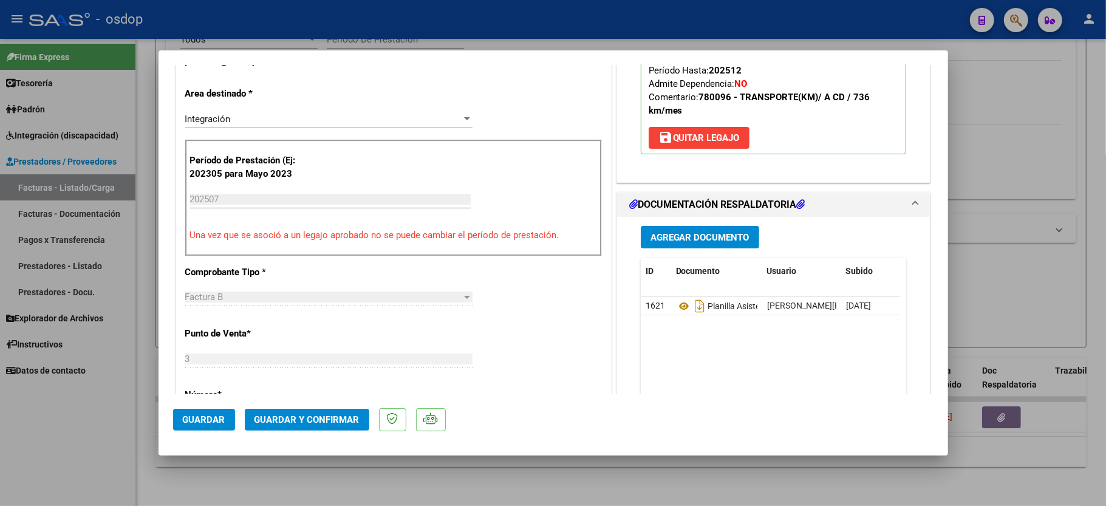
scroll to position [0, 0]
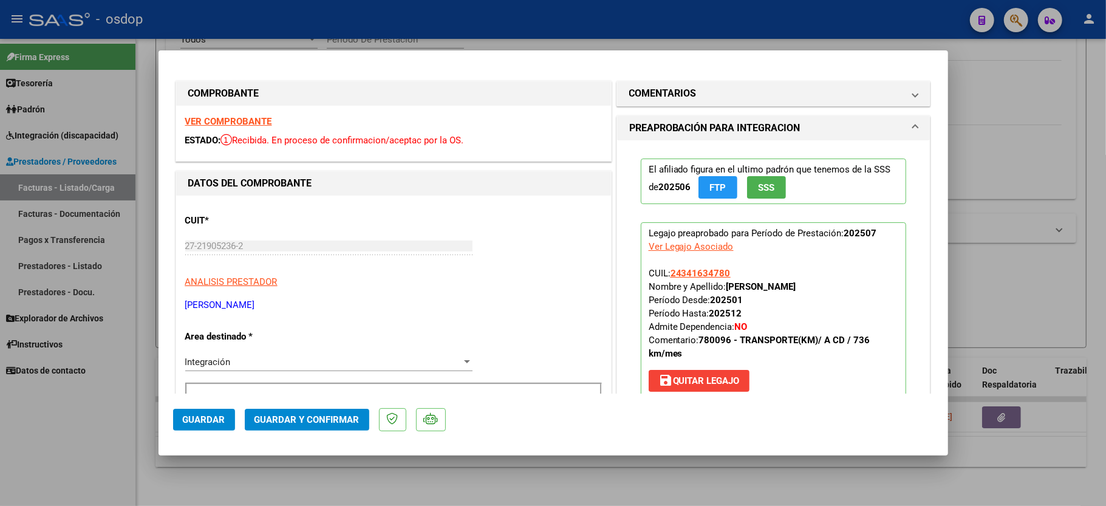
click at [247, 123] on strong "VER COMPROBANTE" at bounding box center [228, 121] width 87 height 11
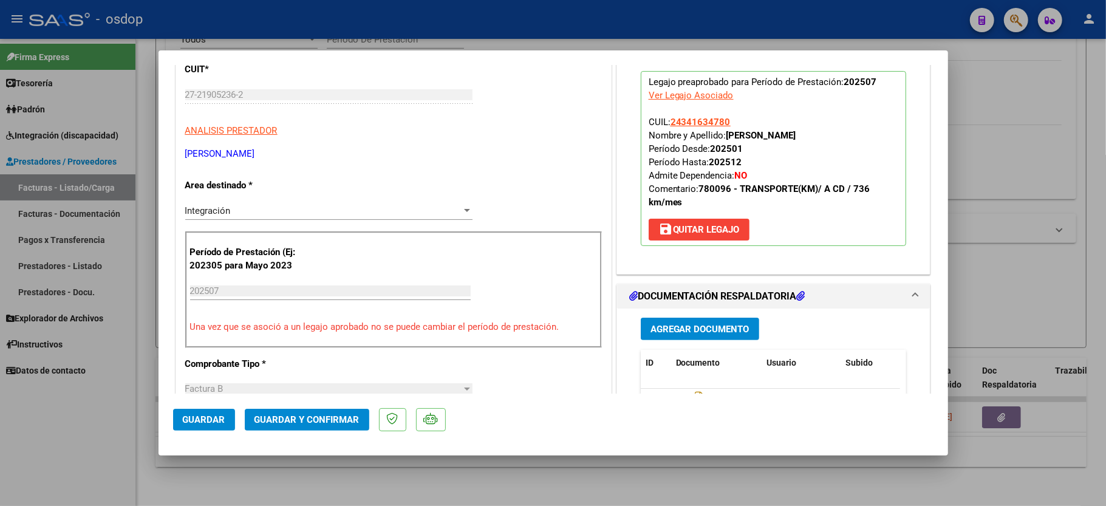
scroll to position [162, 0]
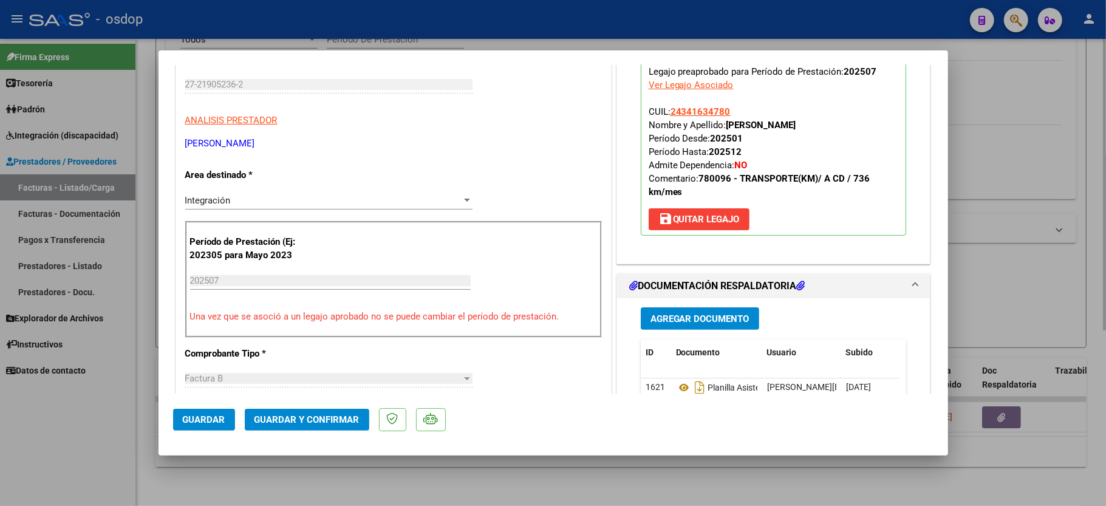
click at [963, 253] on div at bounding box center [553, 253] width 1106 height 506
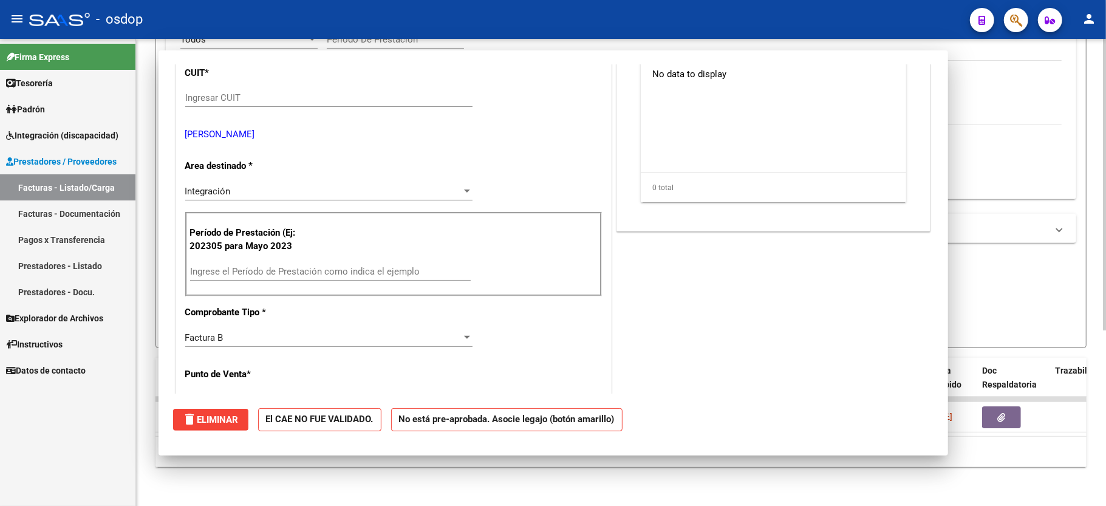
scroll to position [0, 0]
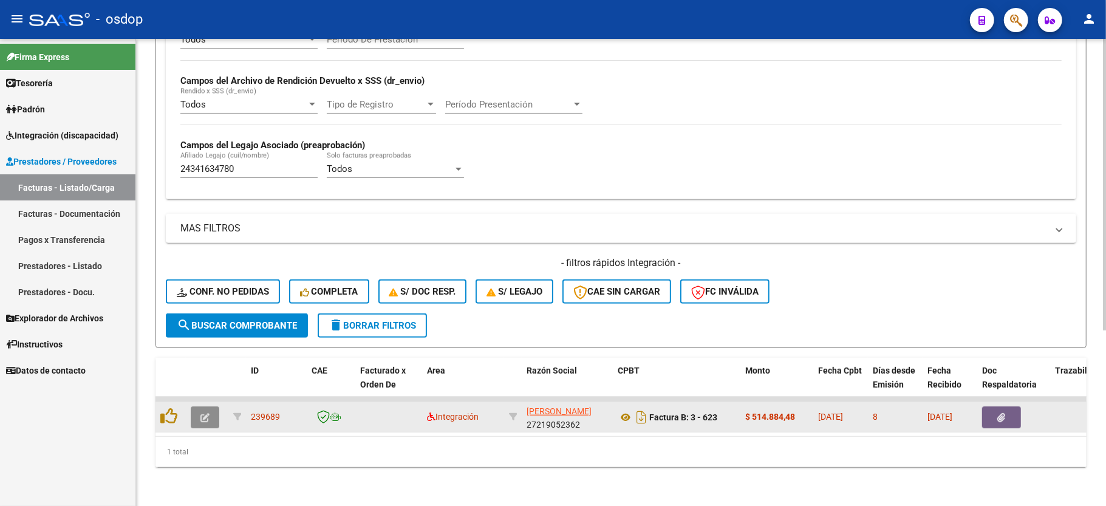
click at [200, 413] on icon "button" at bounding box center [204, 417] width 9 height 9
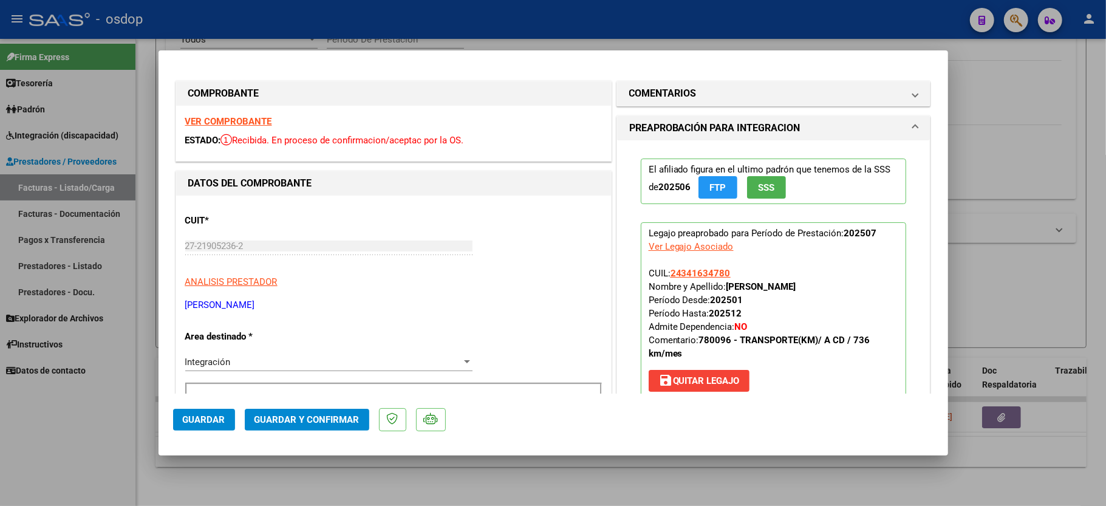
click at [694, 242] on div "Ver Legajo Asociado" at bounding box center [691, 246] width 85 height 13
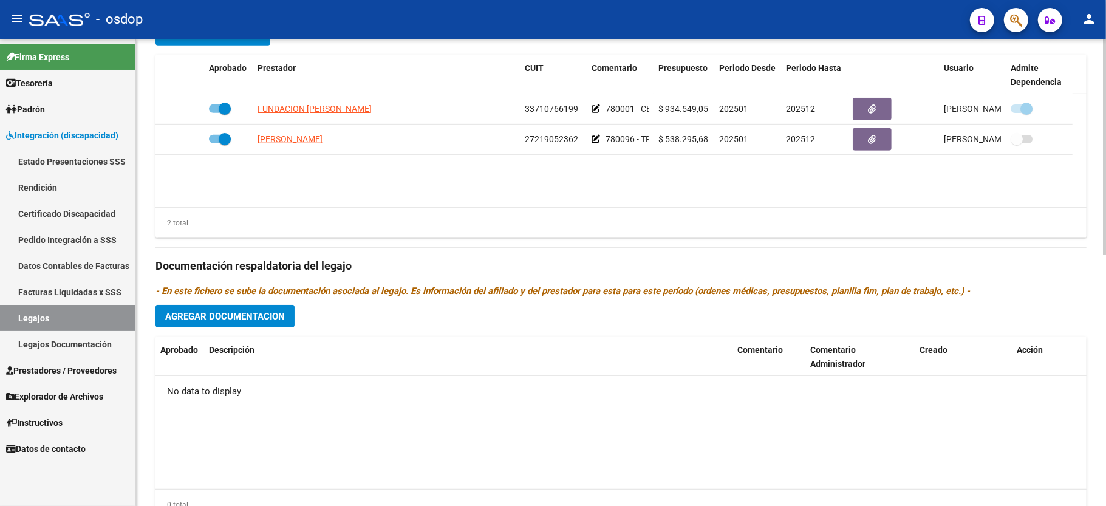
scroll to position [541, 0]
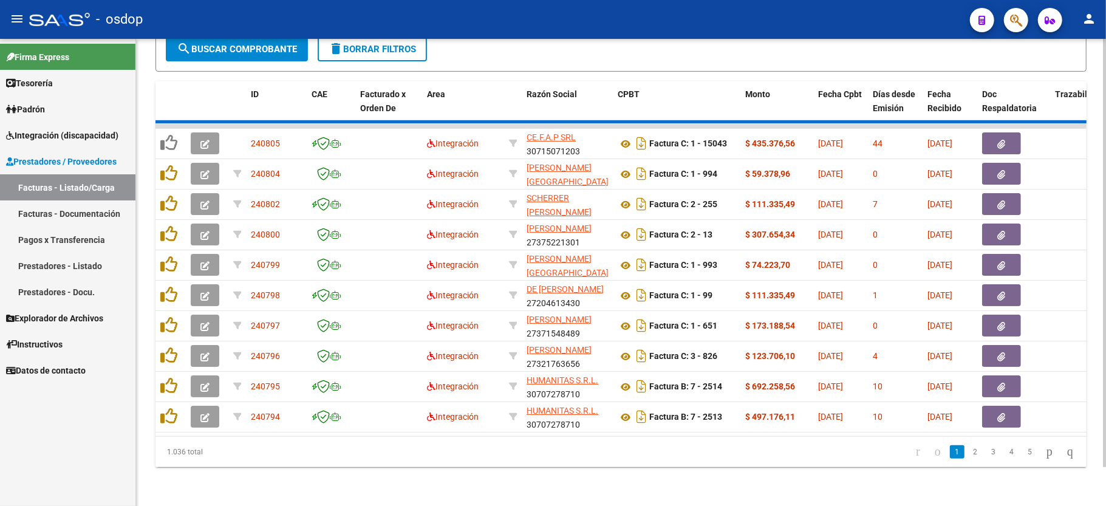
click at [227, 21] on span "Conf. no pedidas" at bounding box center [223, 15] width 92 height 11
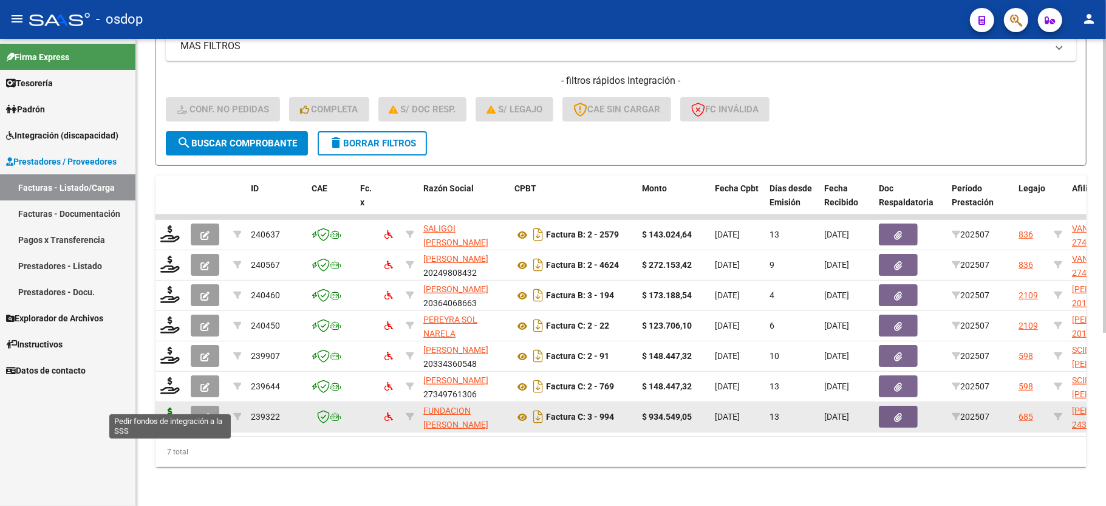
click at [168, 408] on icon at bounding box center [169, 416] width 19 height 17
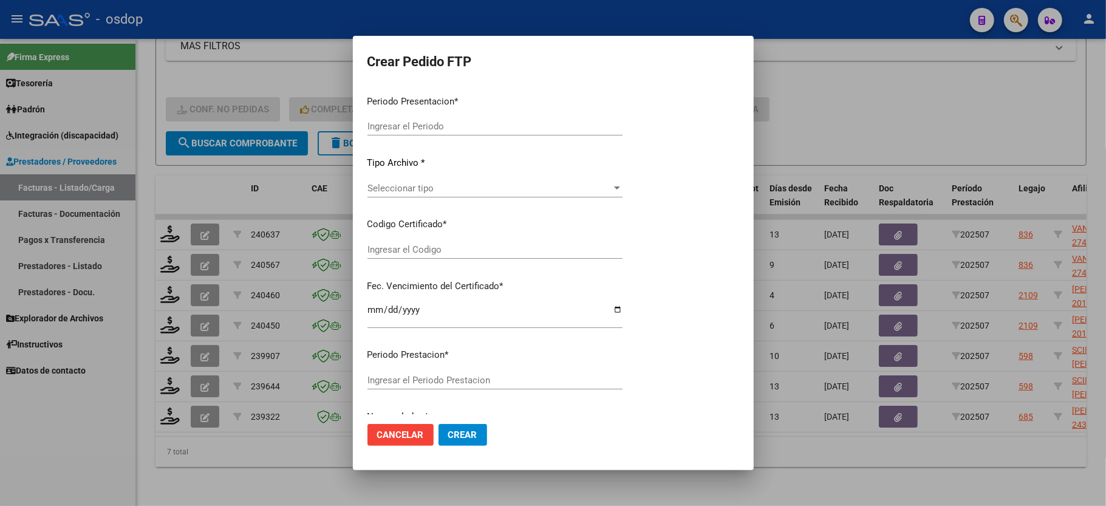
type input "202507"
type input "$ 934.549,05"
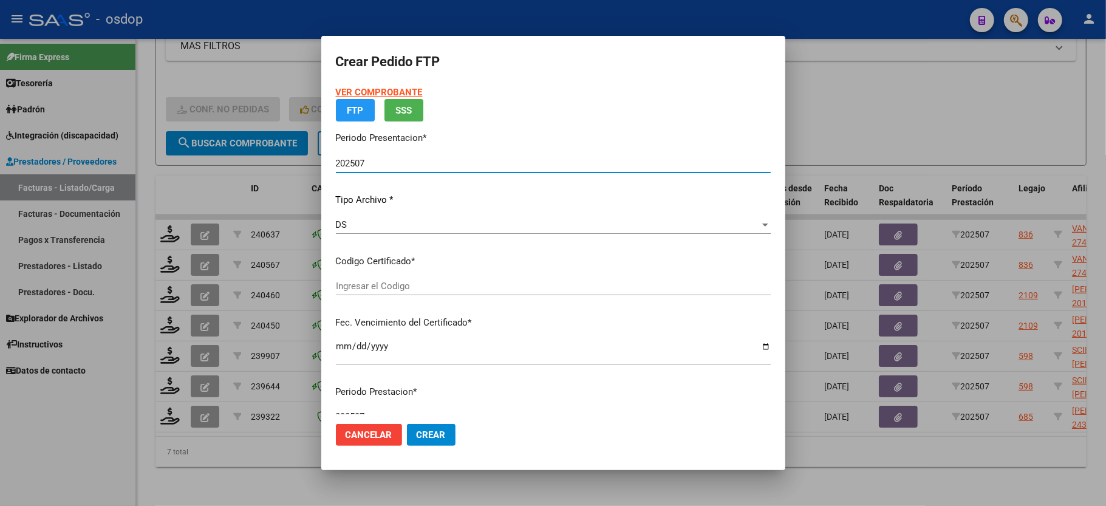
type input "5782865935"
type input "2032-06-01"
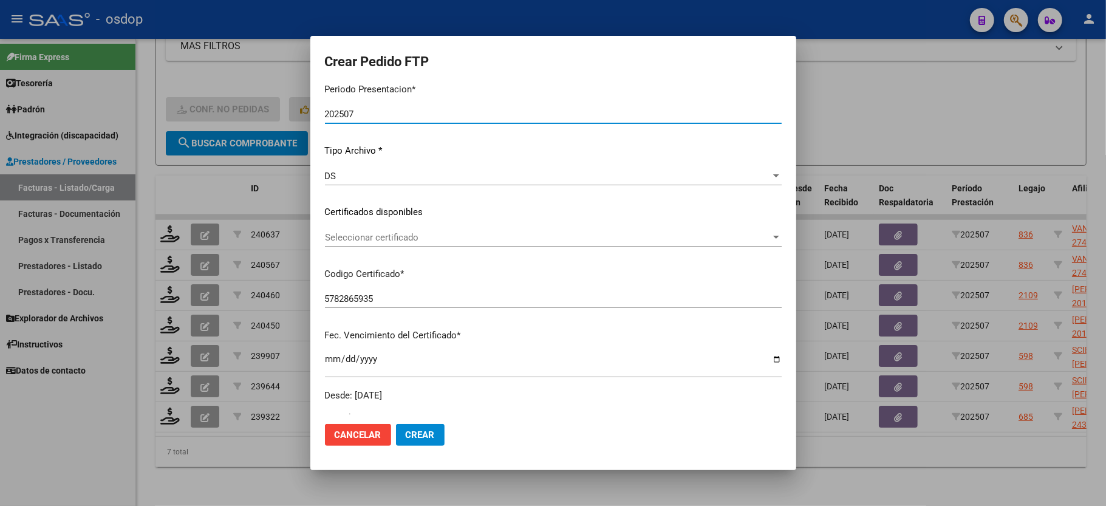
scroll to position [162, 0]
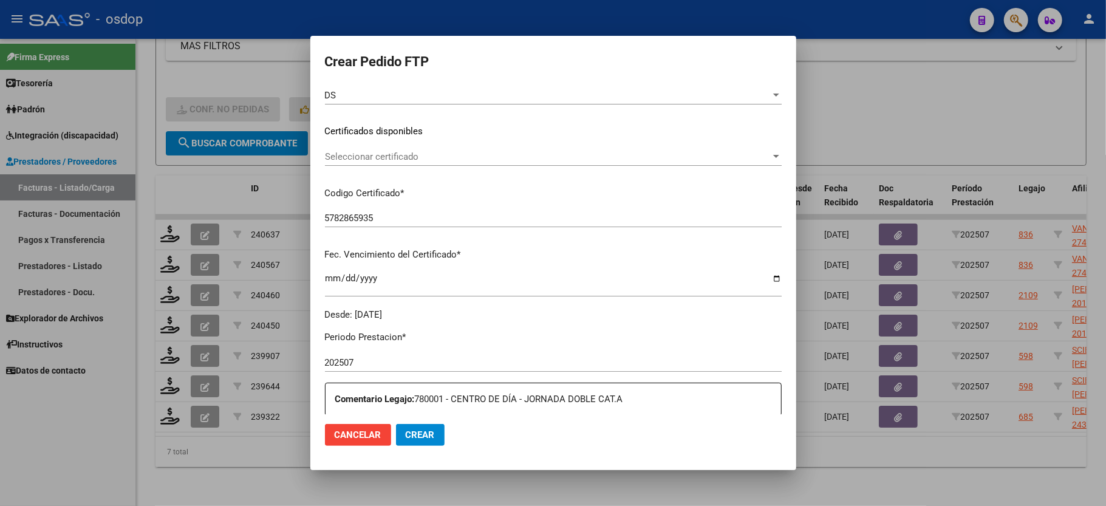
click at [372, 143] on div "VER COMPROBANTE ARCA Padrón Afiliado: PERONA ANTONELA CUIL: 24341634780 FTP SSS…" at bounding box center [553, 122] width 457 height 397
click at [392, 153] on span "Seleccionar certificado" at bounding box center [548, 156] width 446 height 11
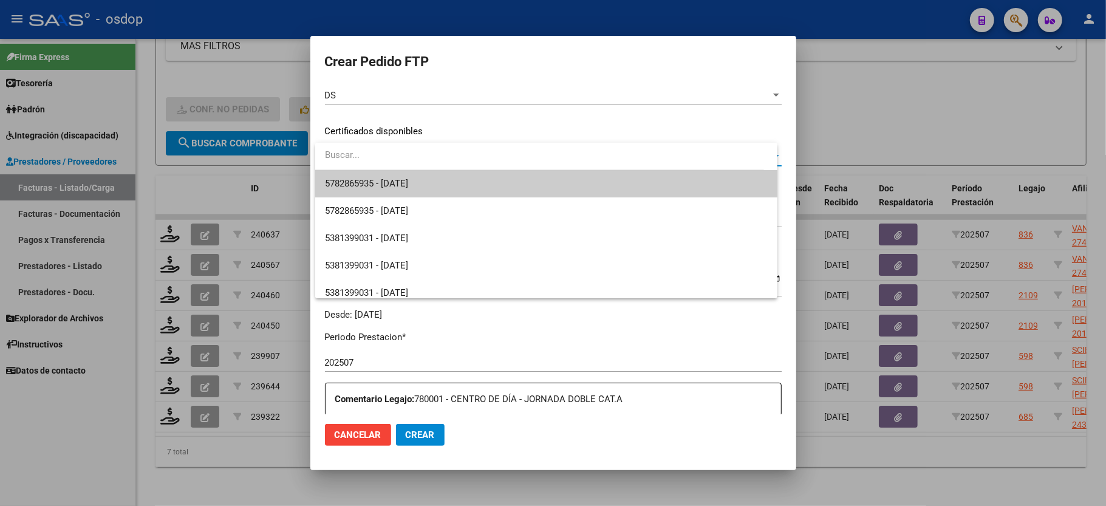
click at [388, 179] on span "5782865935 - 2032-06-01" at bounding box center [366, 183] width 83 height 11
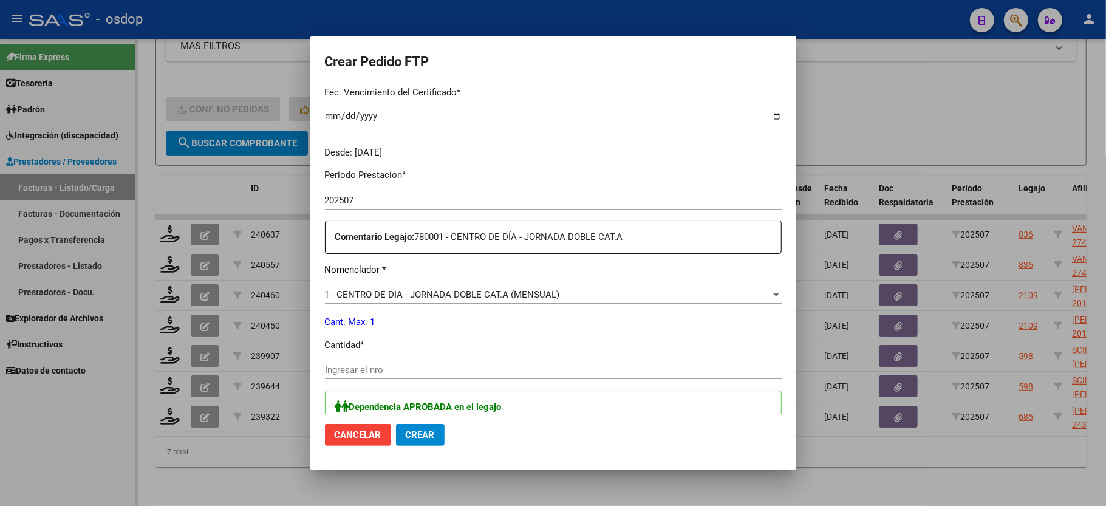
scroll to position [405, 0]
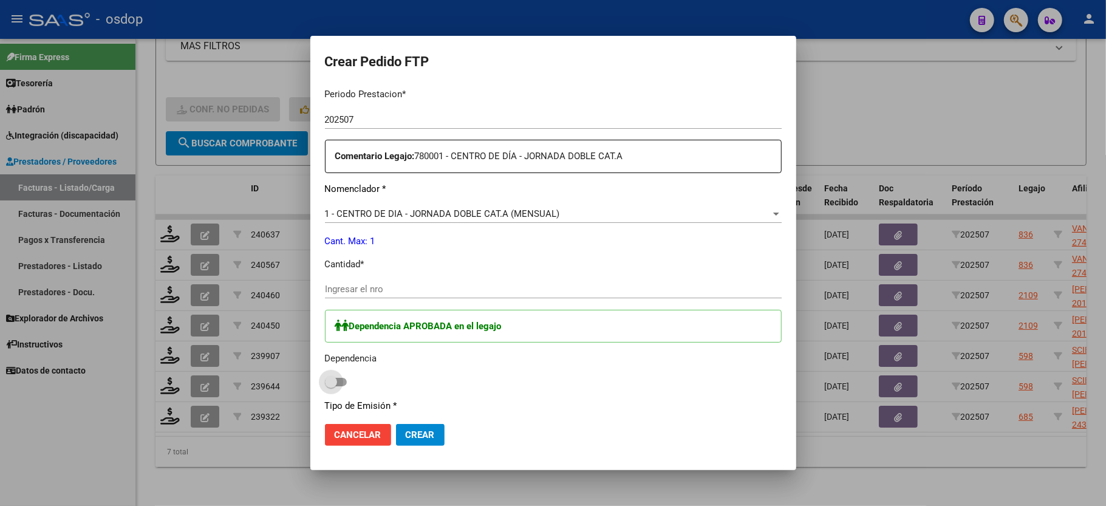
click at [338, 378] on span at bounding box center [336, 382] width 22 height 9
click at [331, 386] on input "checkbox" at bounding box center [330, 386] width 1 height 1
checkbox input "true"
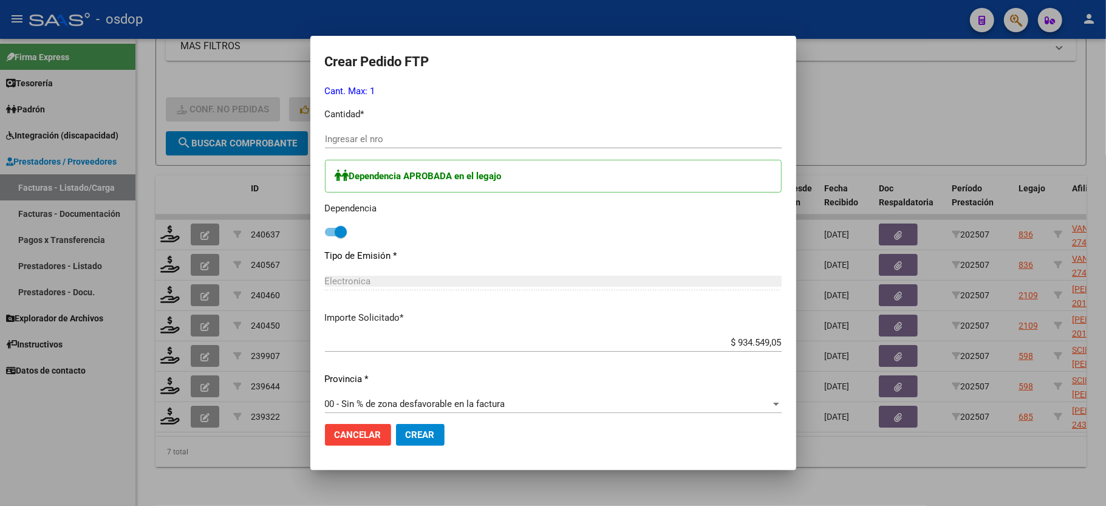
scroll to position [559, 0]
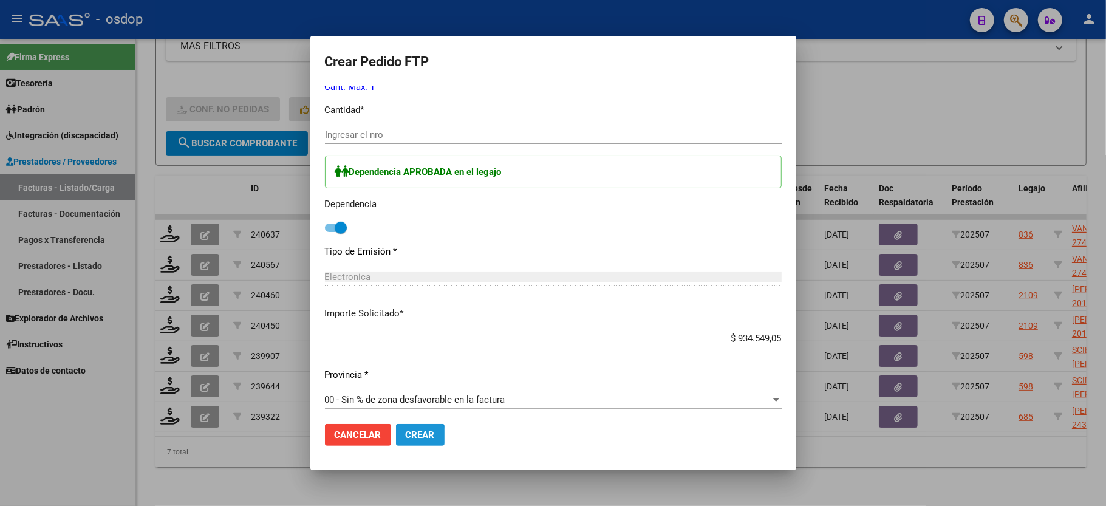
click at [407, 439] on span "Crear" at bounding box center [420, 434] width 29 height 11
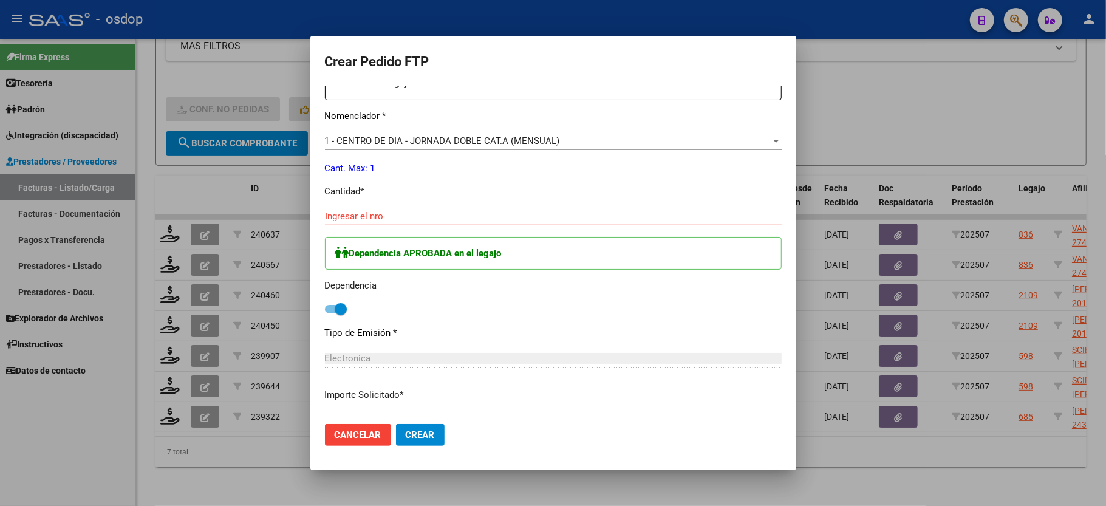
click at [372, 211] on input "Ingresar el nro" at bounding box center [553, 216] width 457 height 11
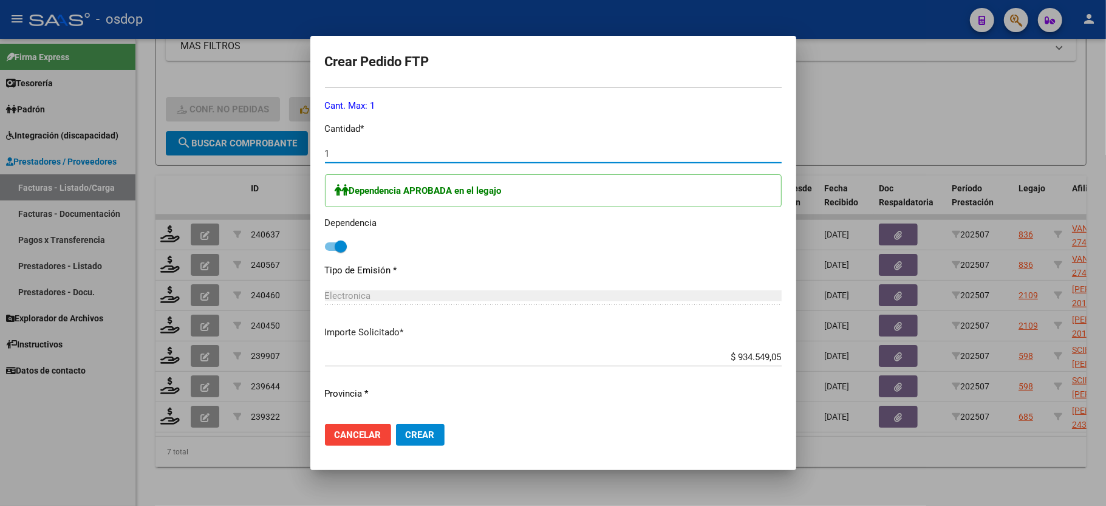
scroll to position [559, 0]
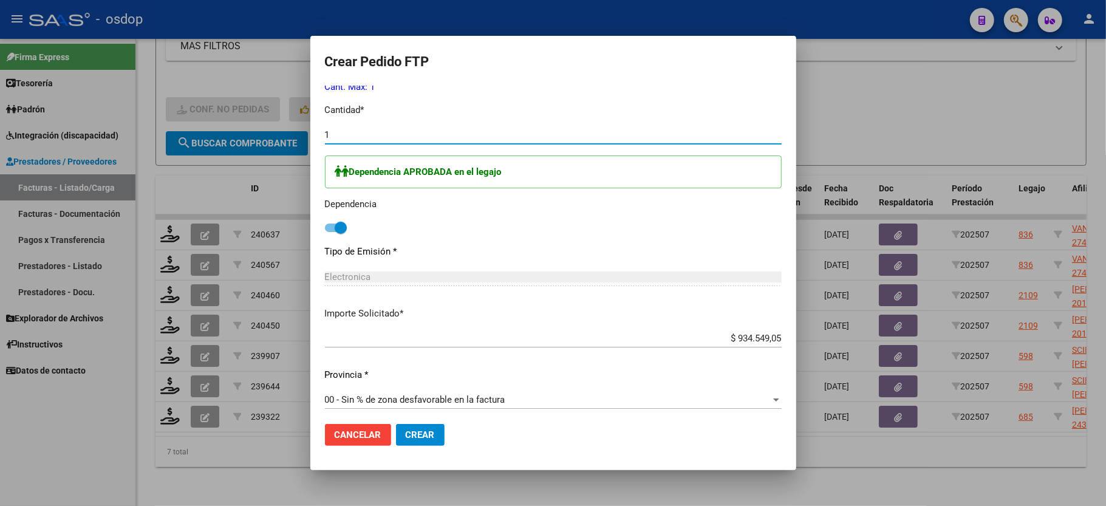
type input "1"
click at [401, 439] on button "Crear" at bounding box center [420, 435] width 49 height 22
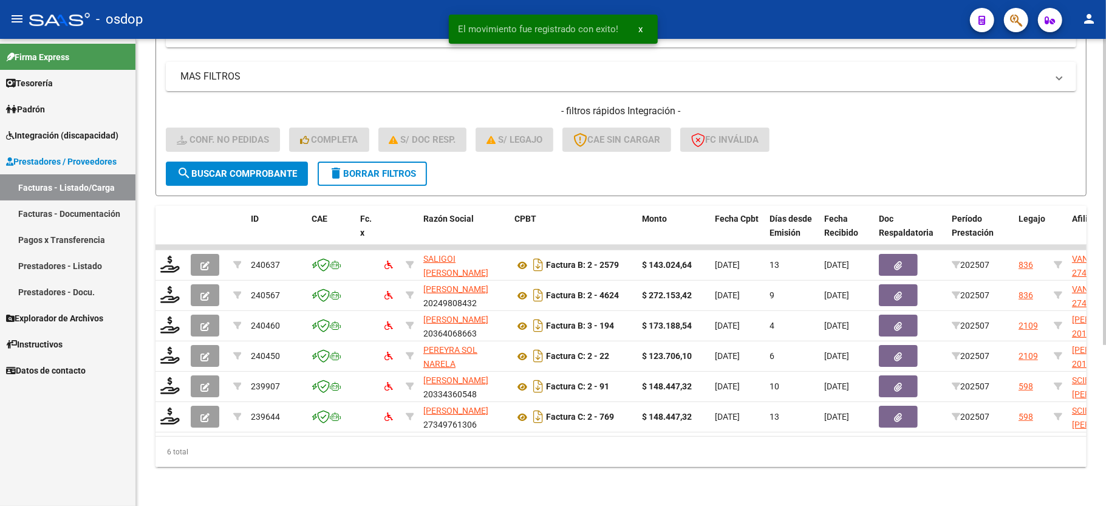
scroll to position [245, 0]
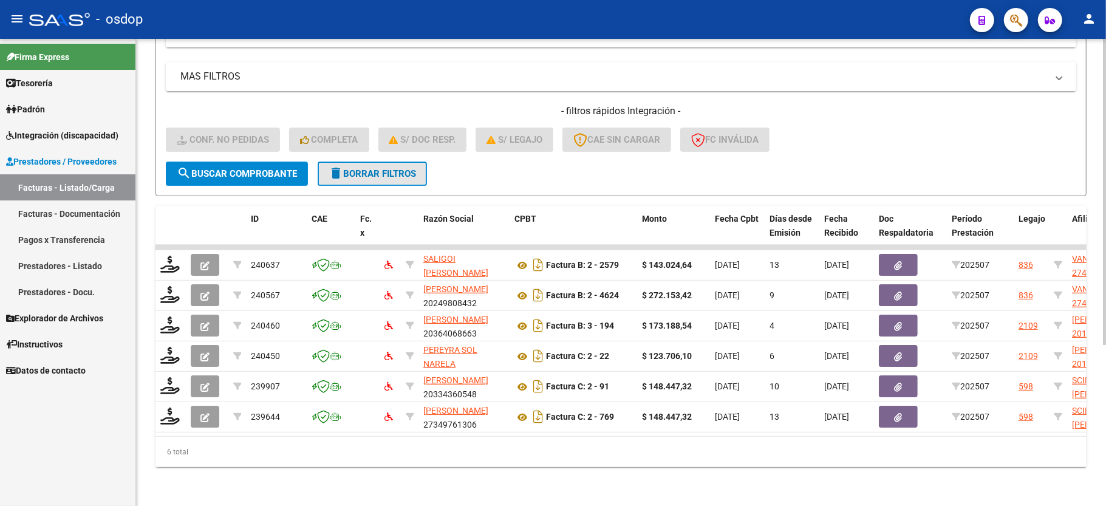
click at [377, 168] on span "delete Borrar Filtros" at bounding box center [372, 173] width 87 height 11
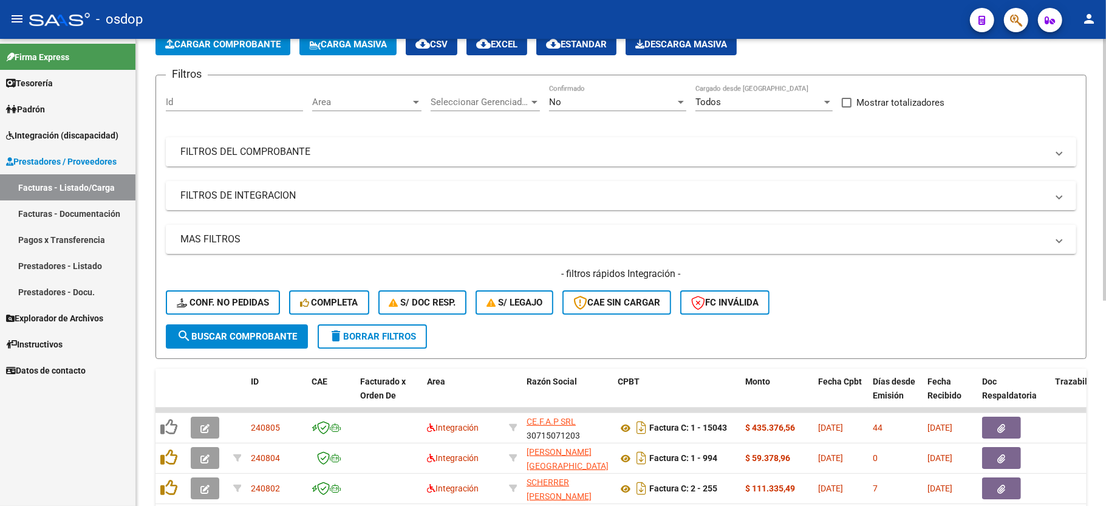
scroll to position [2, 0]
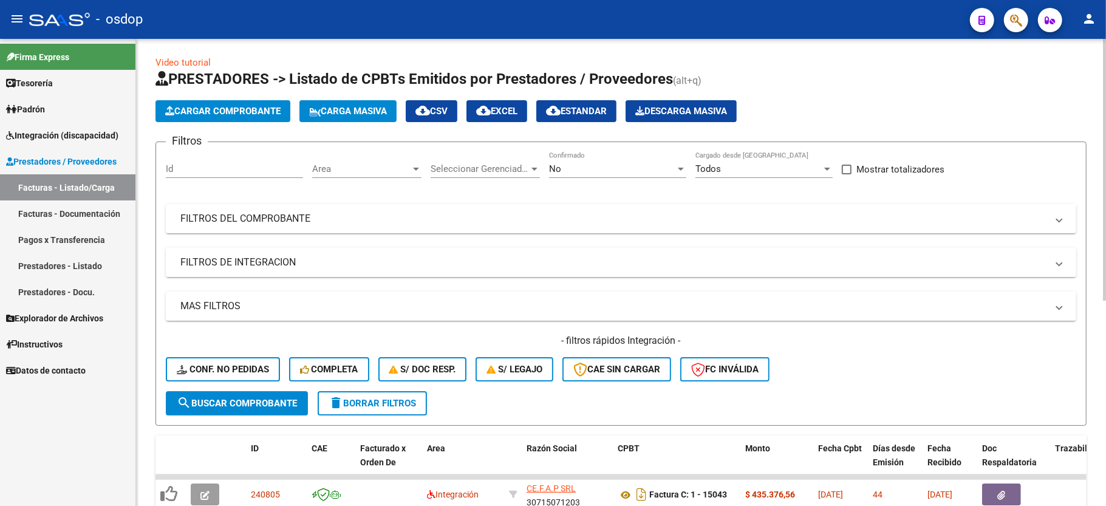
click at [229, 261] on mat-panel-title "FILTROS DE INTEGRACION" at bounding box center [613, 262] width 867 height 13
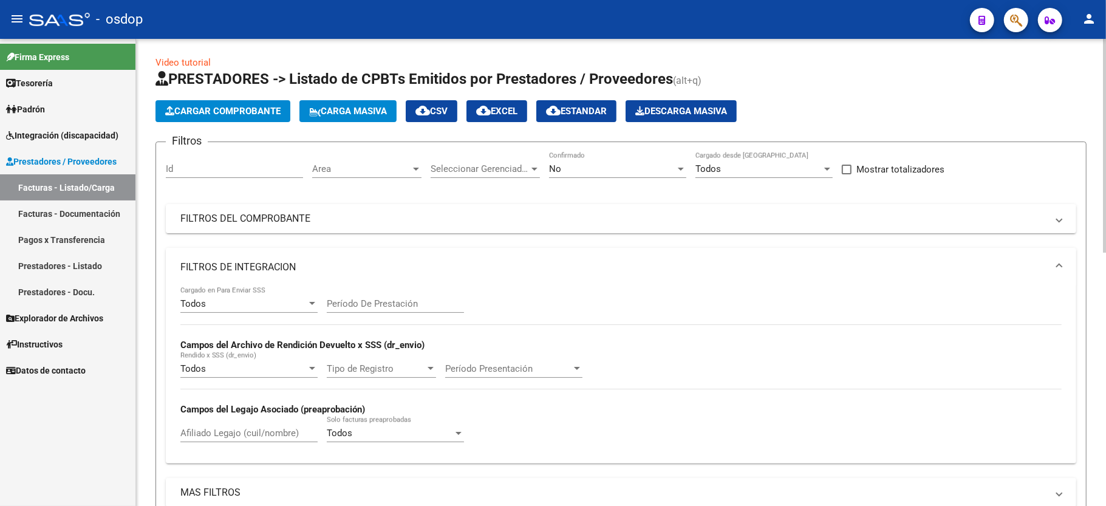
scroll to position [164, 0]
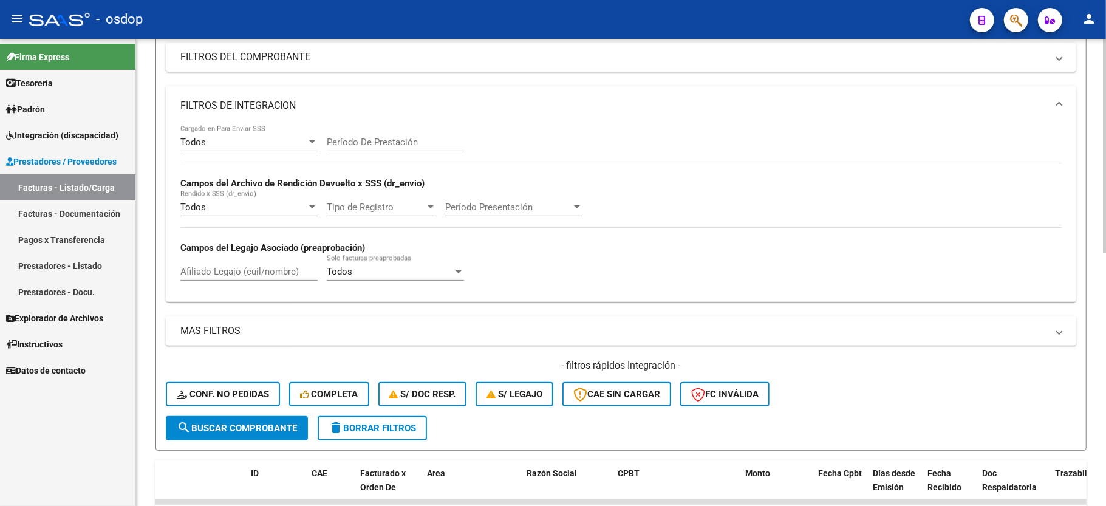
click at [217, 278] on div "Afiliado Legajo (cuil/nombre)" at bounding box center [248, 268] width 137 height 26
paste input "27201496948"
type input "27201496948"
click at [288, 416] on button "search Buscar Comprobante" at bounding box center [237, 428] width 142 height 24
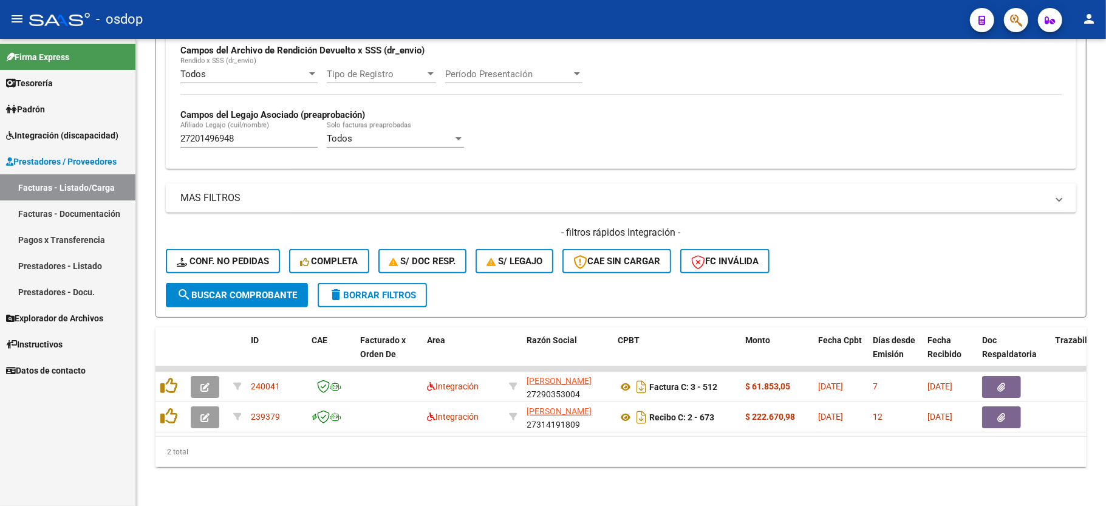
scroll to position [312, 0]
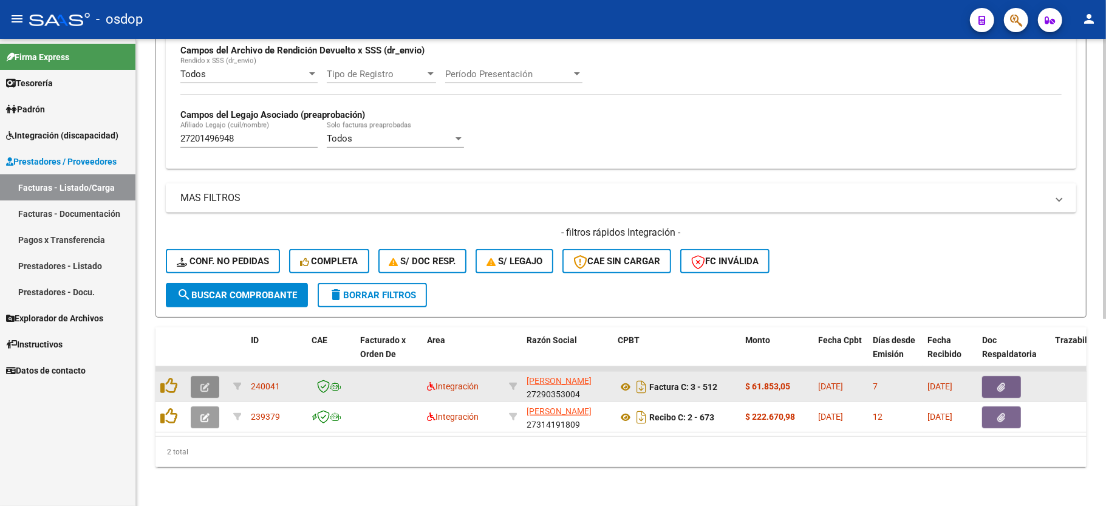
click at [210, 376] on button "button" at bounding box center [205, 387] width 29 height 22
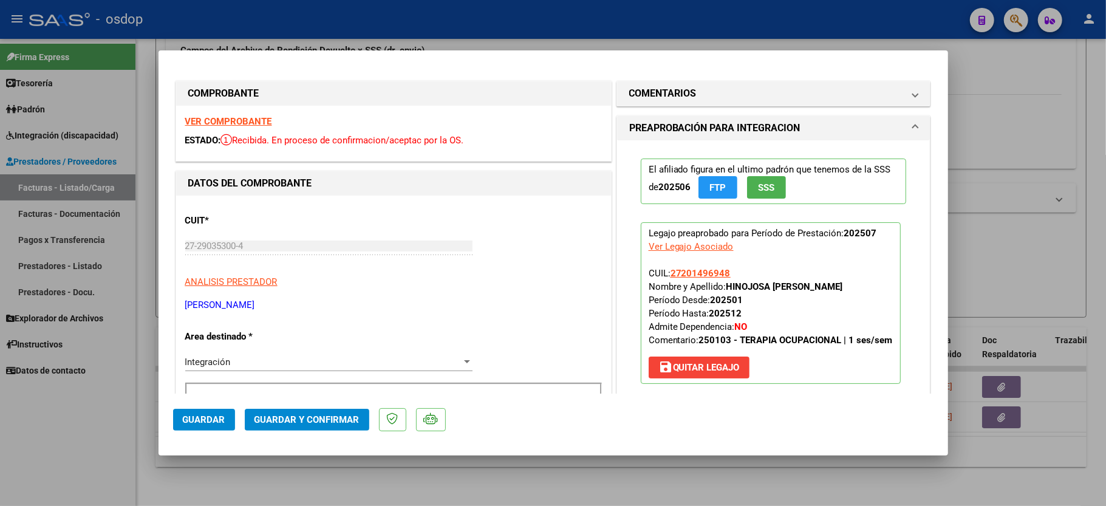
click at [222, 112] on div "VER COMPROBANTE ESTADO: Recibida. En proceso de confirmacion/aceptac por la OS." at bounding box center [393, 133] width 435 height 55
click at [232, 112] on div "VER COMPROBANTE ESTADO: Recibida. En proceso de confirmacion/aceptac por la OS." at bounding box center [393, 133] width 435 height 55
click at [234, 113] on div "VER COMPROBANTE ESTADO: Recibida. En proceso de confirmacion/aceptac por la OS." at bounding box center [393, 133] width 435 height 55
click at [236, 119] on strong "VER COMPROBANTE" at bounding box center [228, 121] width 87 height 11
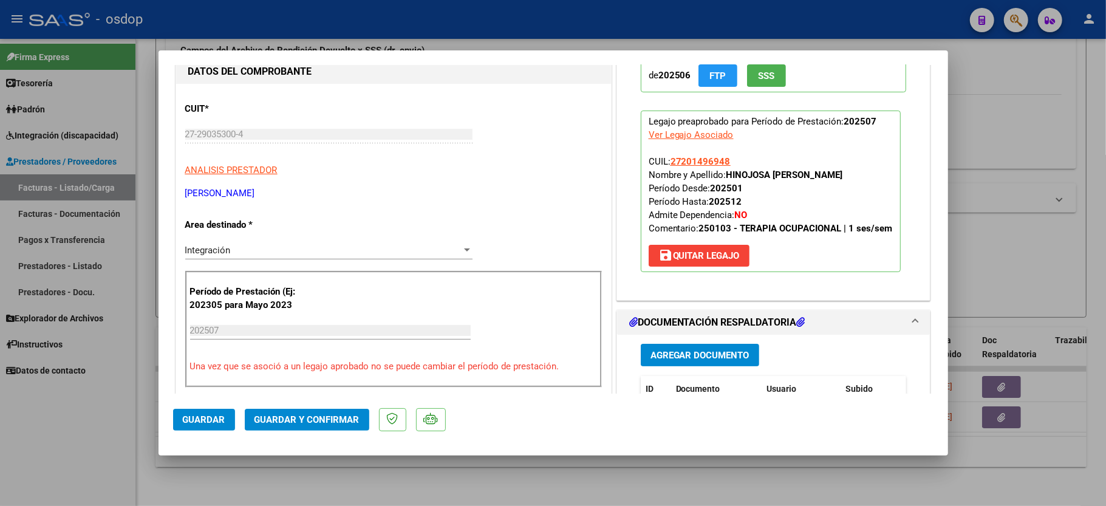
scroll to position [162, 0]
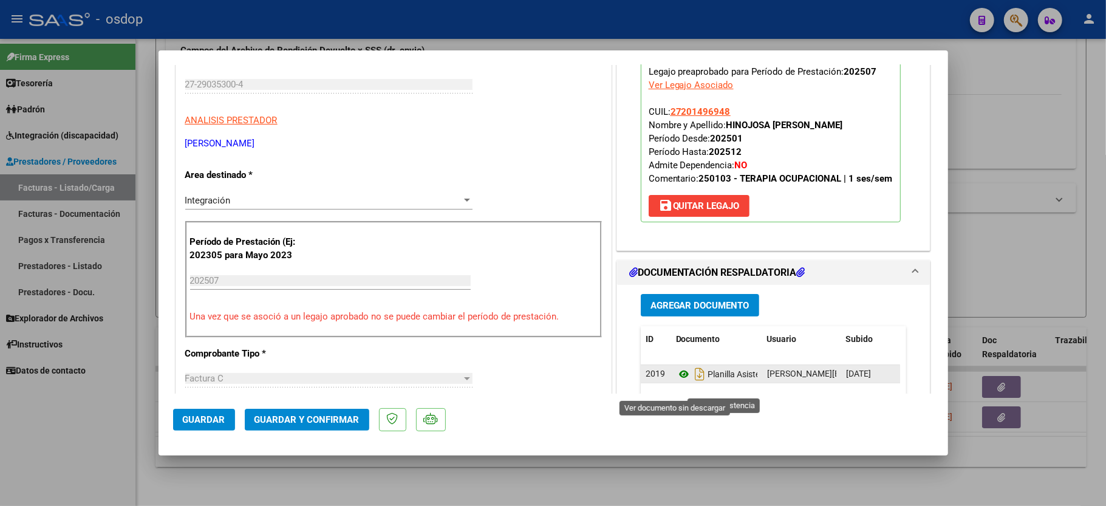
click at [679, 381] on icon at bounding box center [684, 374] width 16 height 15
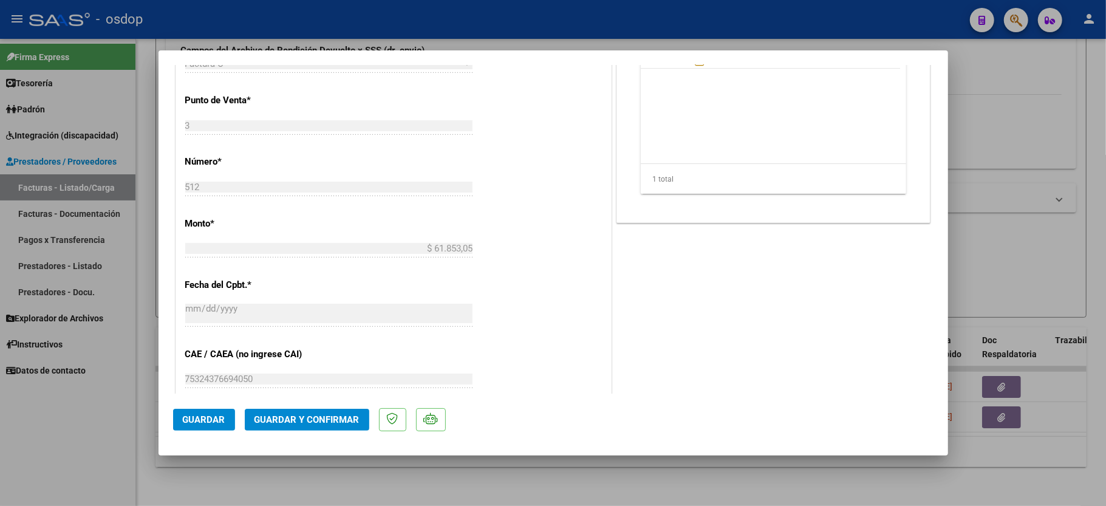
scroll to position [486, 0]
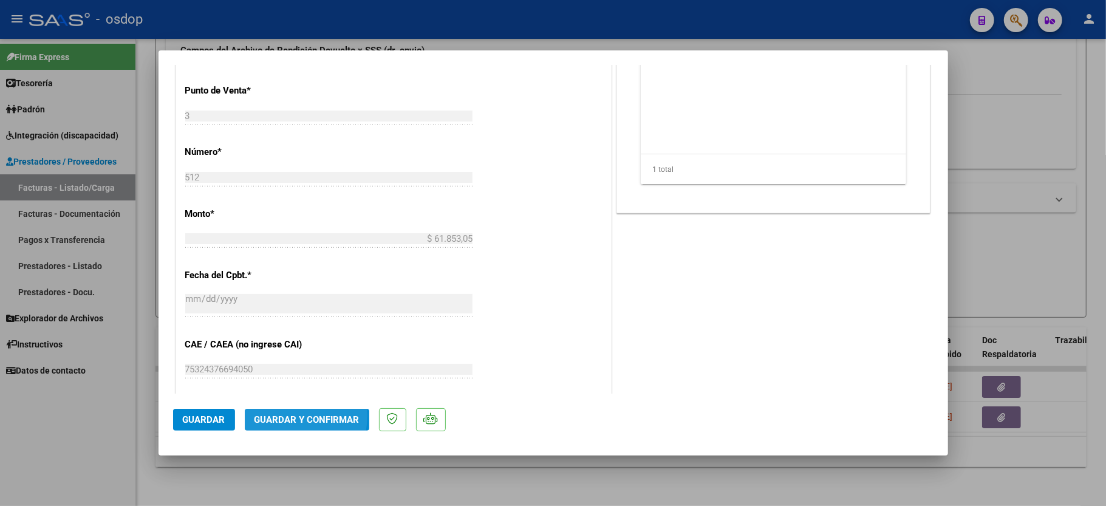
click at [280, 416] on span "Guardar y Confirmar" at bounding box center [307, 419] width 105 height 11
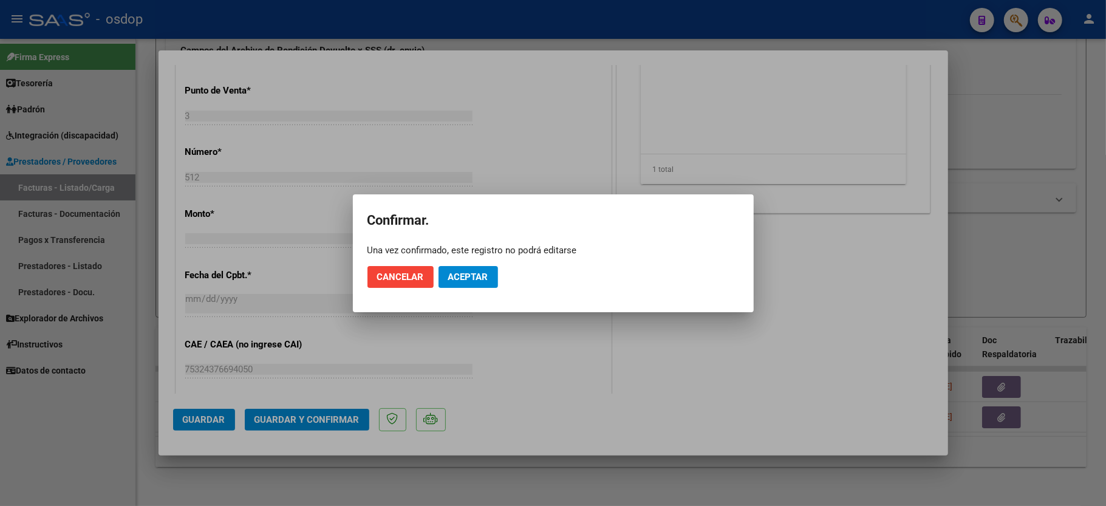
drag, startPoint x: 498, startPoint y: 273, endPoint x: 473, endPoint y: 278, distance: 26.0
click at [496, 273] on mat-dialog-actions "Cancelar Aceptar" at bounding box center [554, 276] width 372 height 41
click at [473, 278] on span "Aceptar" at bounding box center [468, 277] width 40 height 11
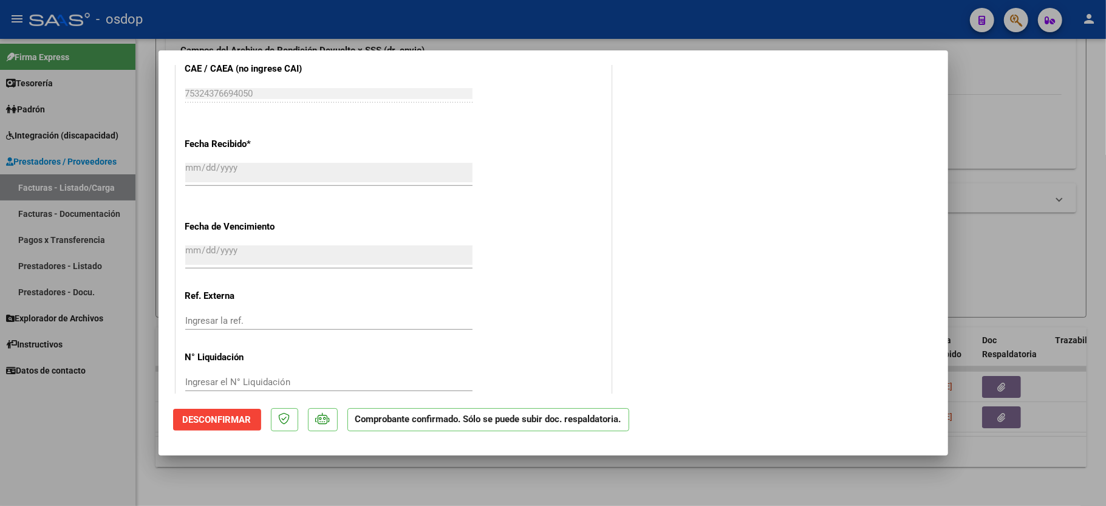
click at [53, 460] on div at bounding box center [553, 253] width 1106 height 506
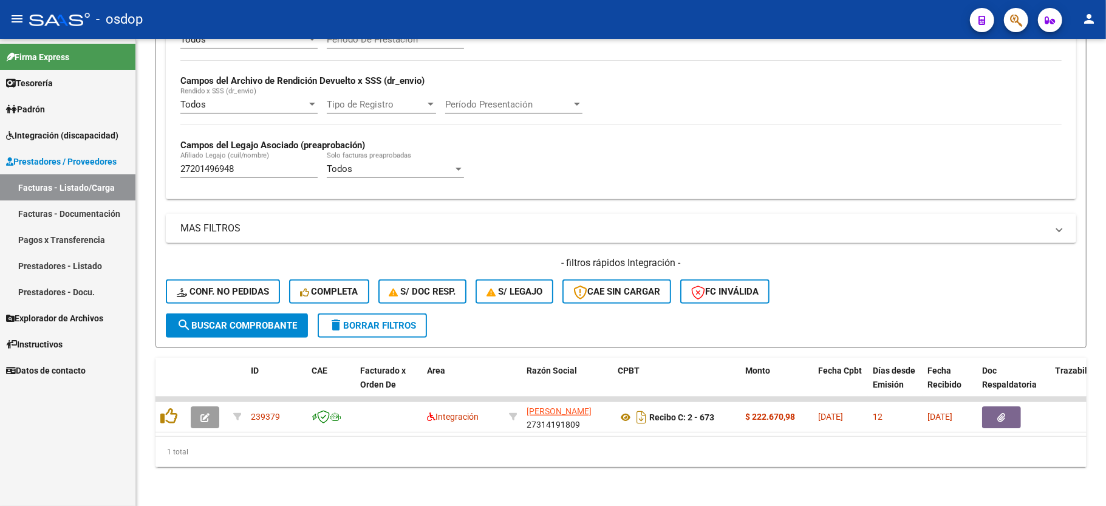
scroll to position [281, 0]
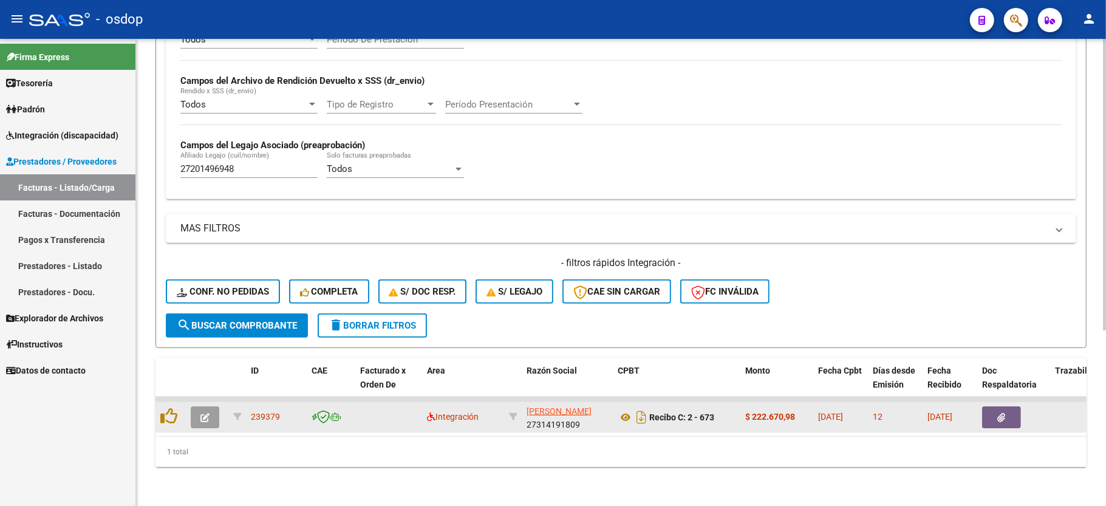
click at [193, 406] on button "button" at bounding box center [205, 417] width 29 height 22
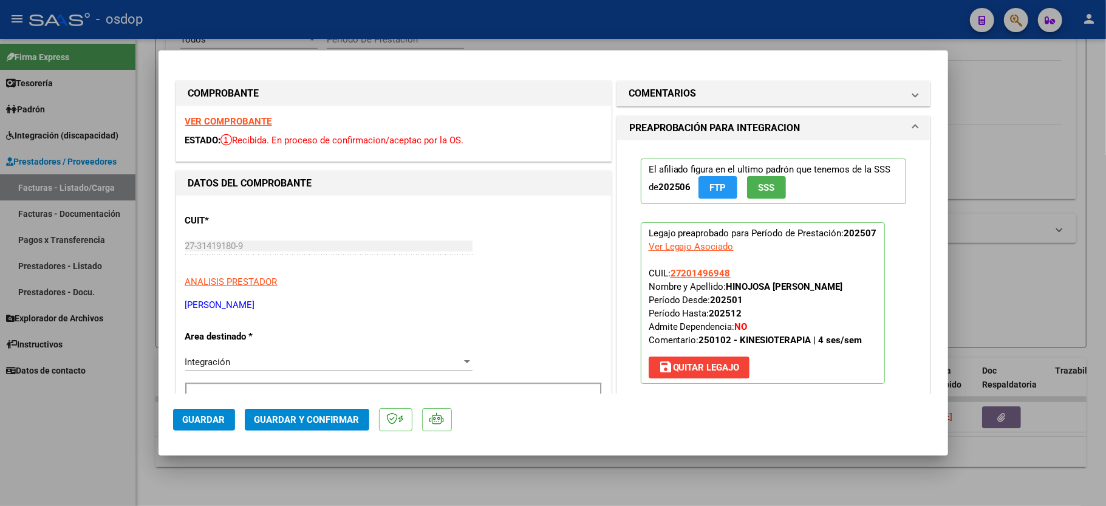
click at [256, 124] on strong "VER COMPROBANTE" at bounding box center [228, 121] width 87 height 11
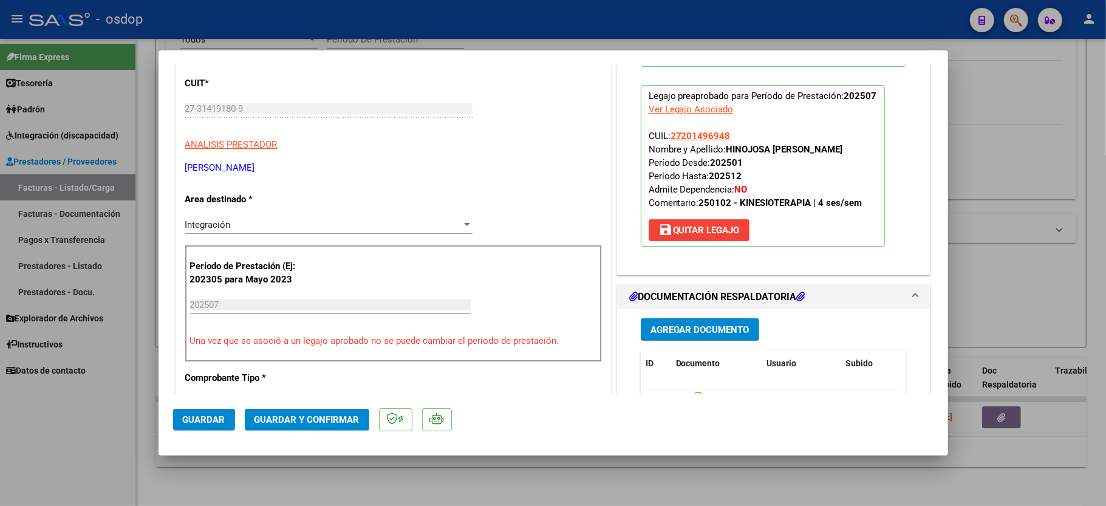
scroll to position [324, 0]
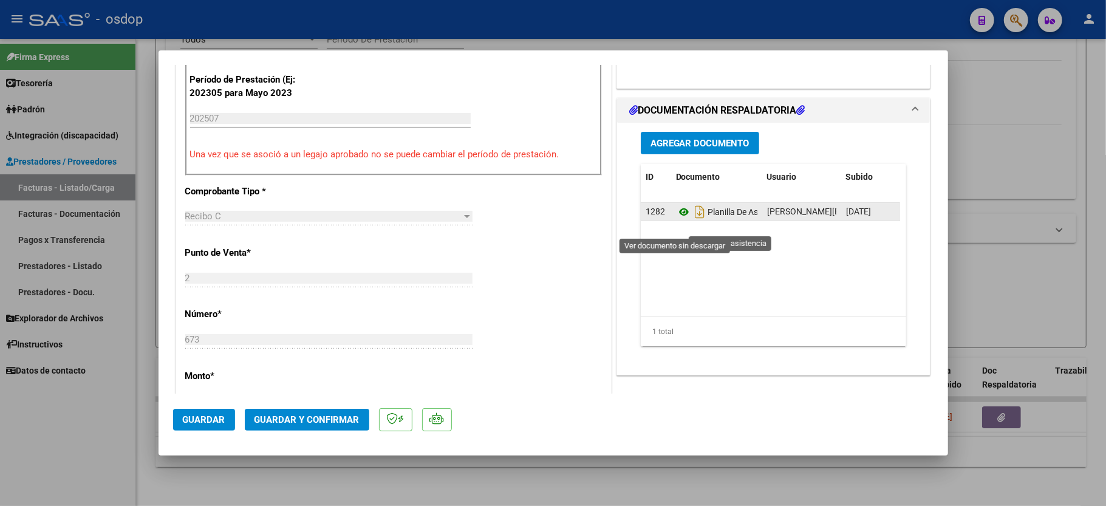
click at [676, 219] on icon at bounding box center [684, 212] width 16 height 15
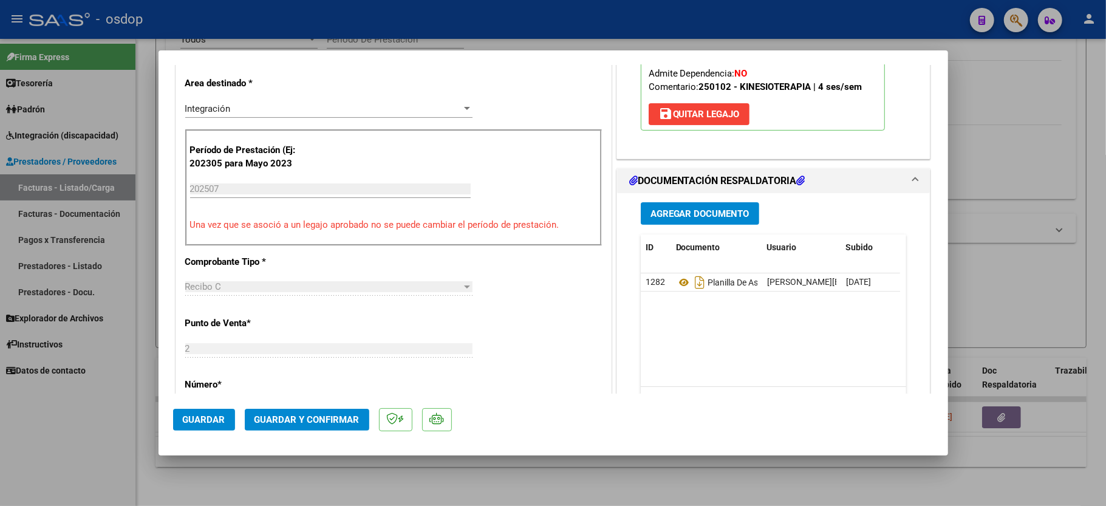
scroll to position [243, 0]
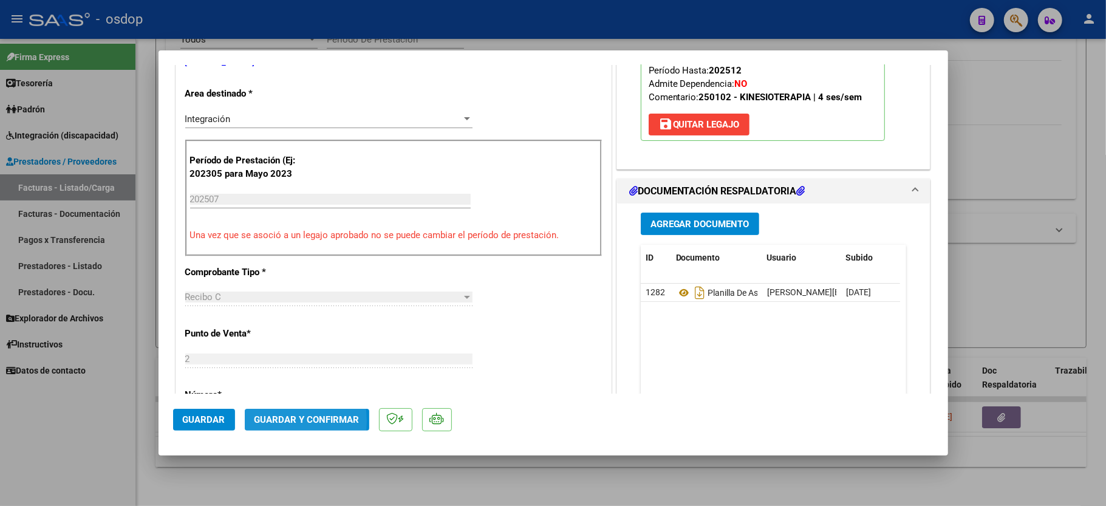
click at [265, 422] on span "Guardar y Confirmar" at bounding box center [307, 419] width 105 height 11
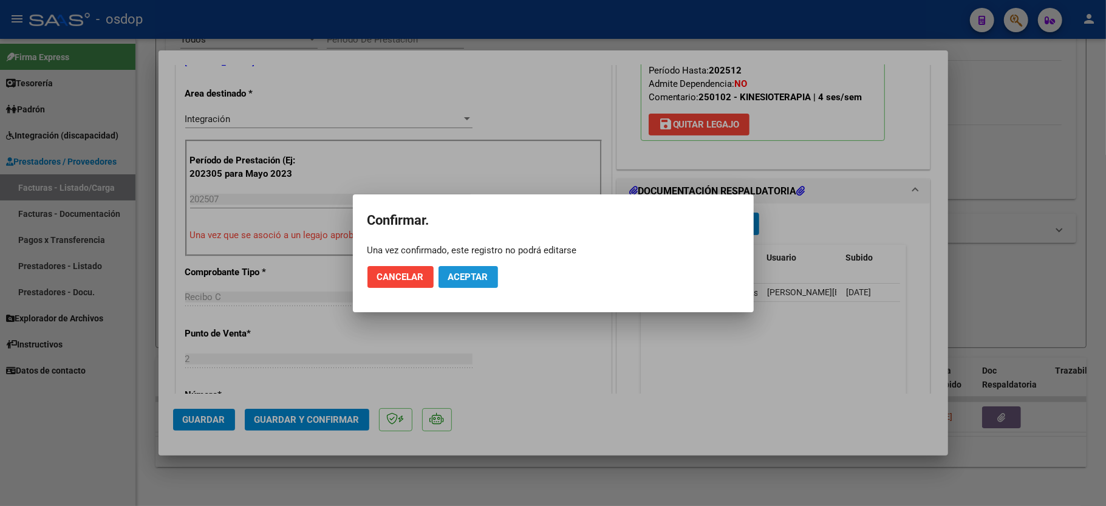
click at [482, 272] on span "Aceptar" at bounding box center [468, 277] width 40 height 11
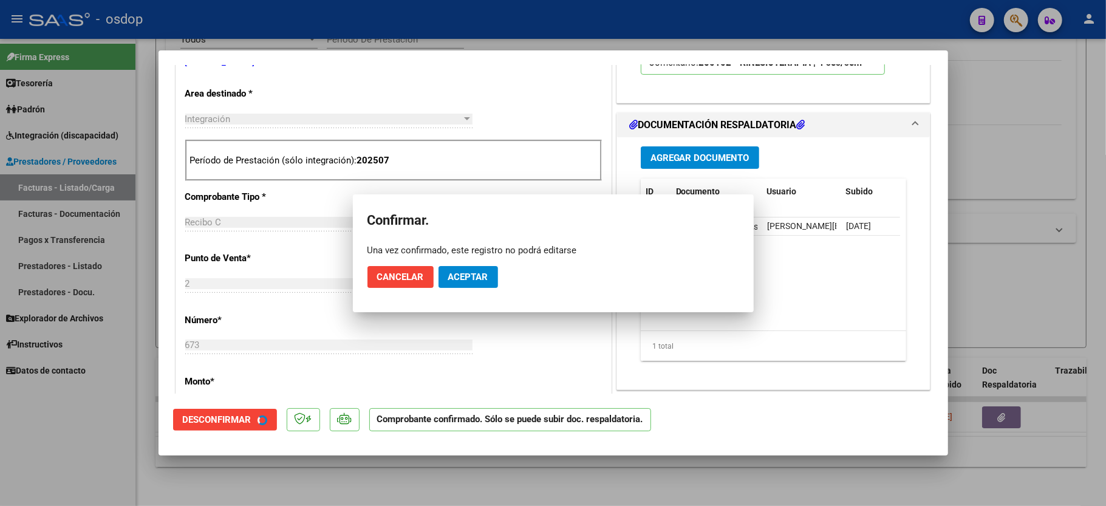
scroll to position [242, 0]
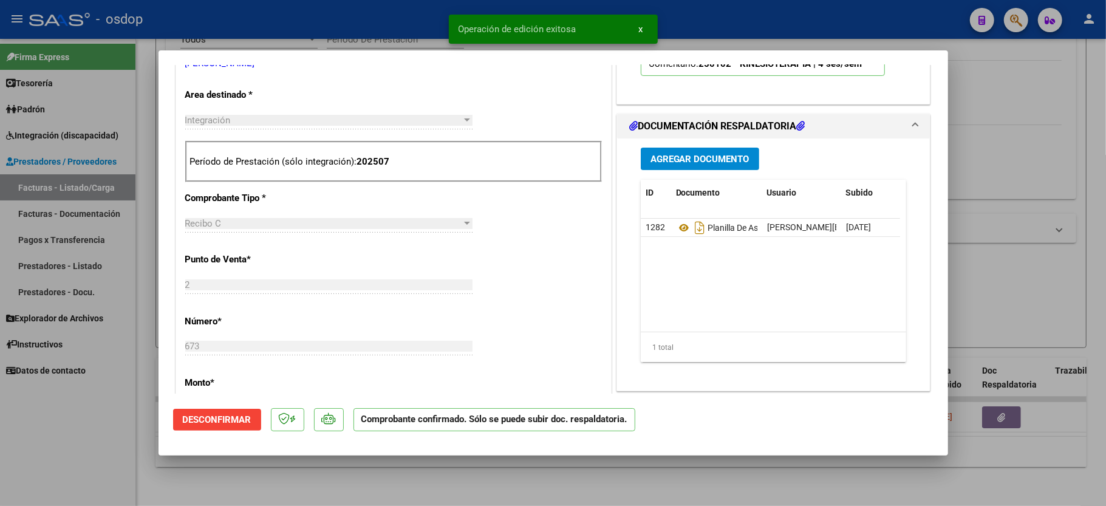
click at [69, 419] on div at bounding box center [553, 253] width 1106 height 506
type input "$ 0,00"
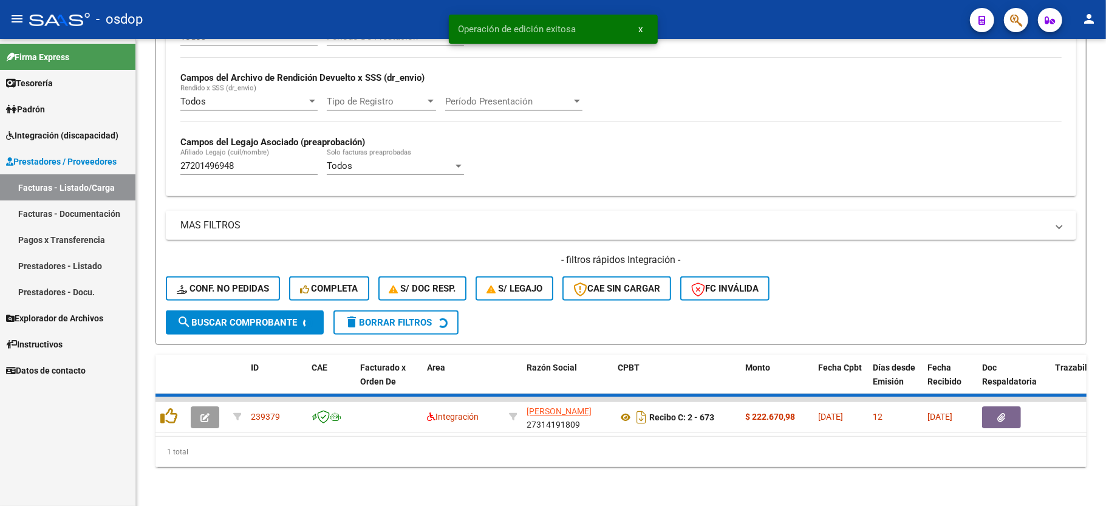
scroll to position [258, 0]
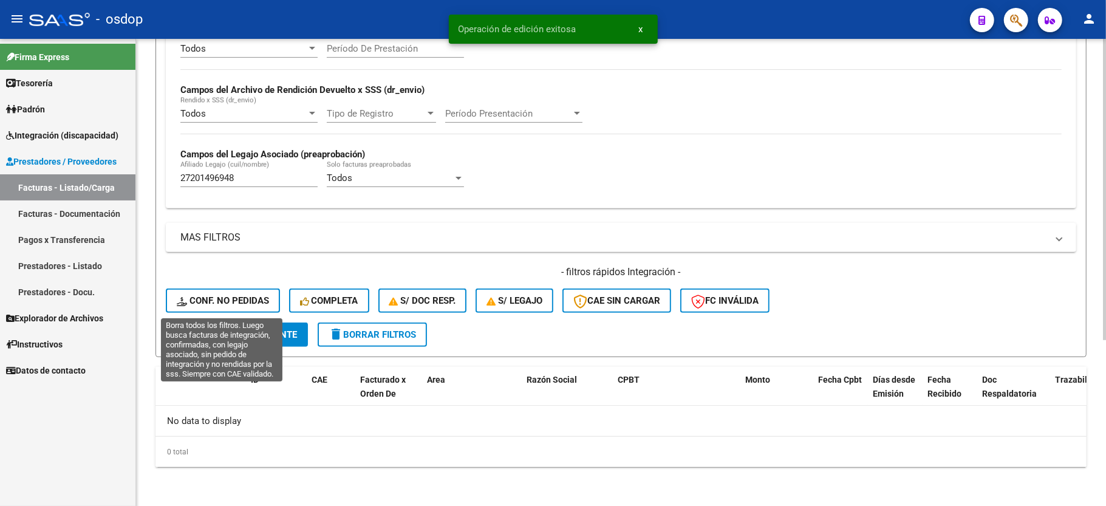
click at [215, 298] on span "Conf. no pedidas" at bounding box center [223, 300] width 92 height 11
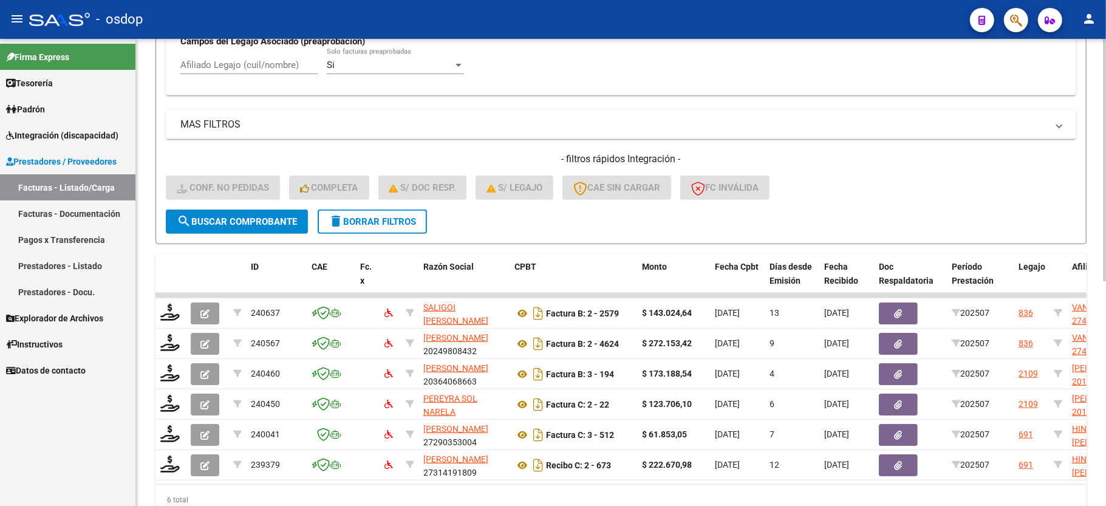
scroll to position [190, 0]
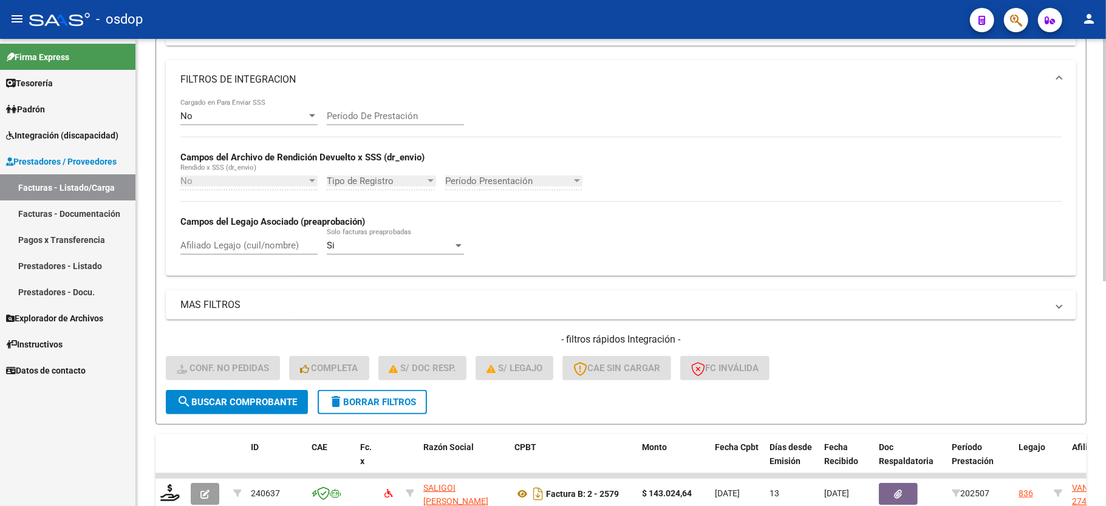
click at [251, 243] on input "Afiliado Legajo (cuil/nombre)" at bounding box center [248, 245] width 137 height 11
paste input "27201496948"
type input "27201496948"
click at [222, 397] on span "search Buscar Comprobante" at bounding box center [237, 402] width 120 height 11
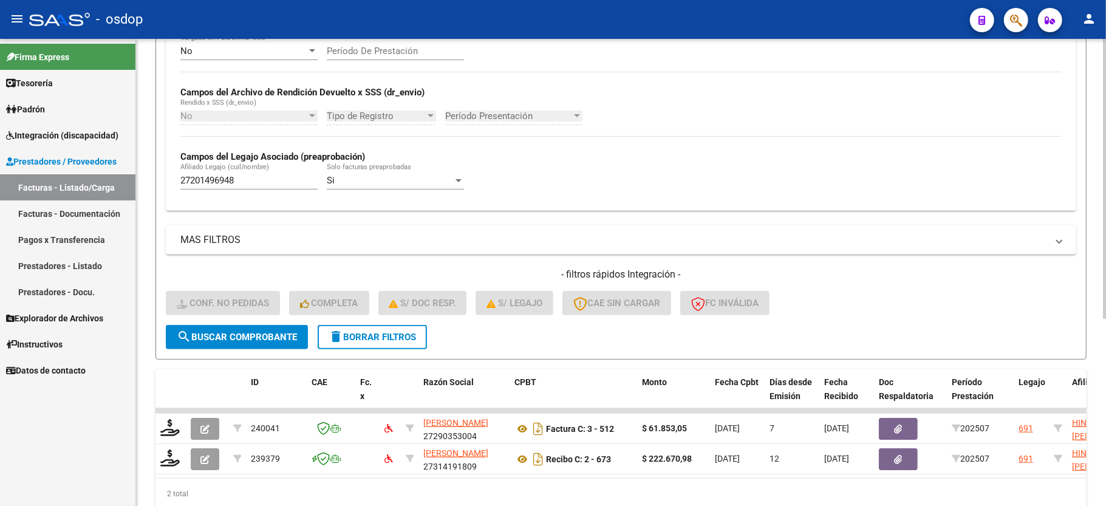
scroll to position [312, 0]
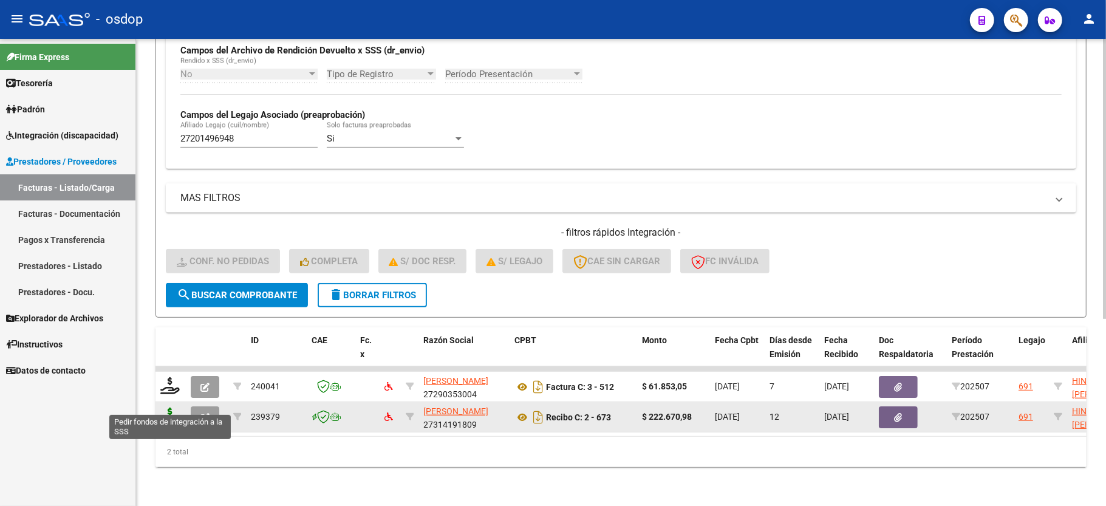
click at [168, 408] on icon at bounding box center [169, 416] width 19 height 17
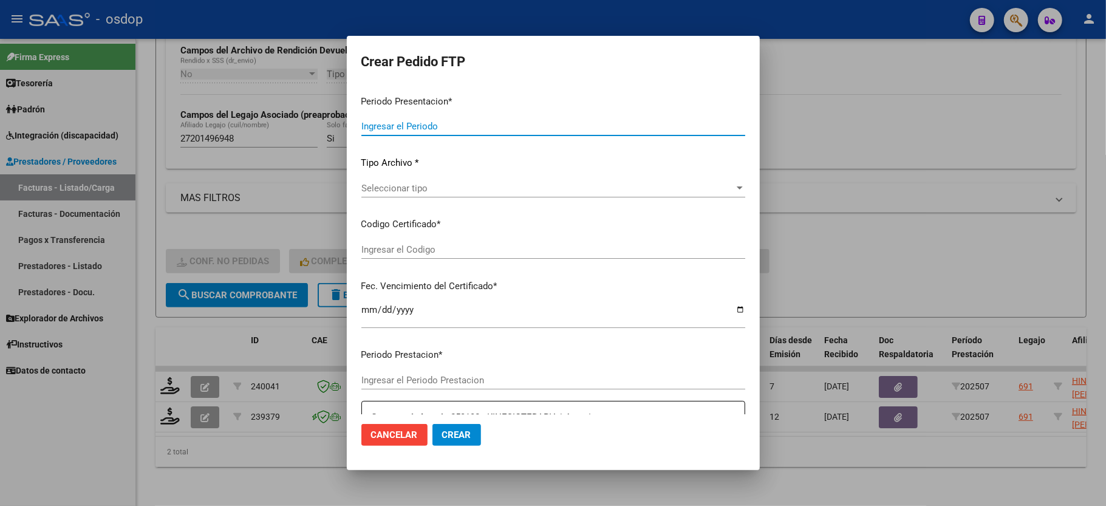
type input "202507"
type input "$ 222.670,98"
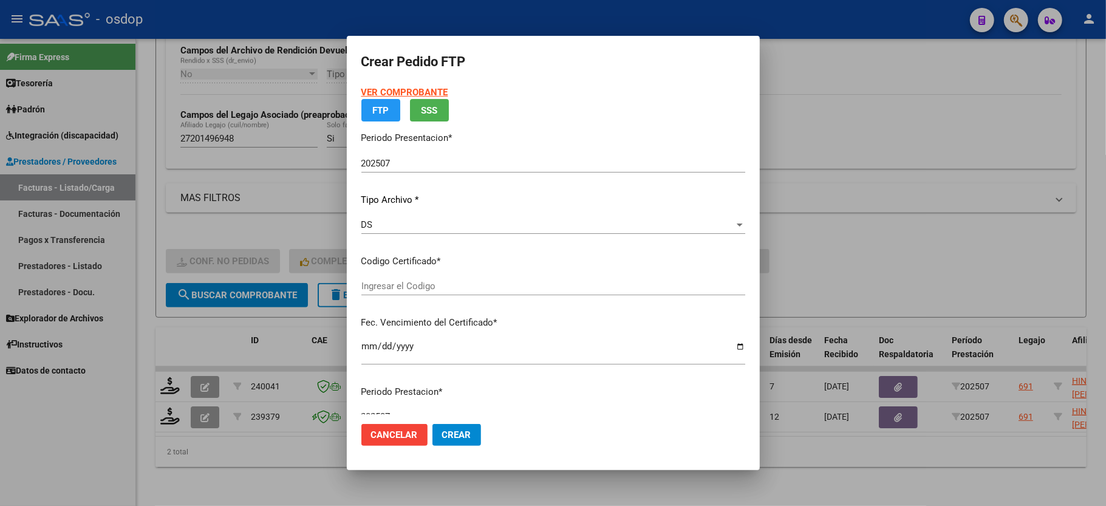
type input "5029832217"
type input "2029-10-17"
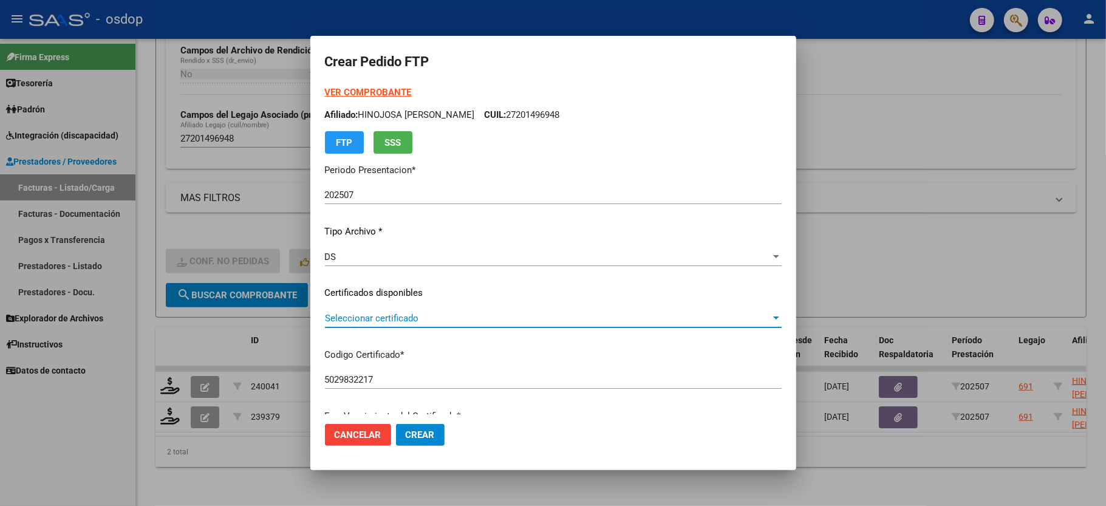
click at [429, 319] on span "Seleccionar certificado" at bounding box center [548, 318] width 446 height 11
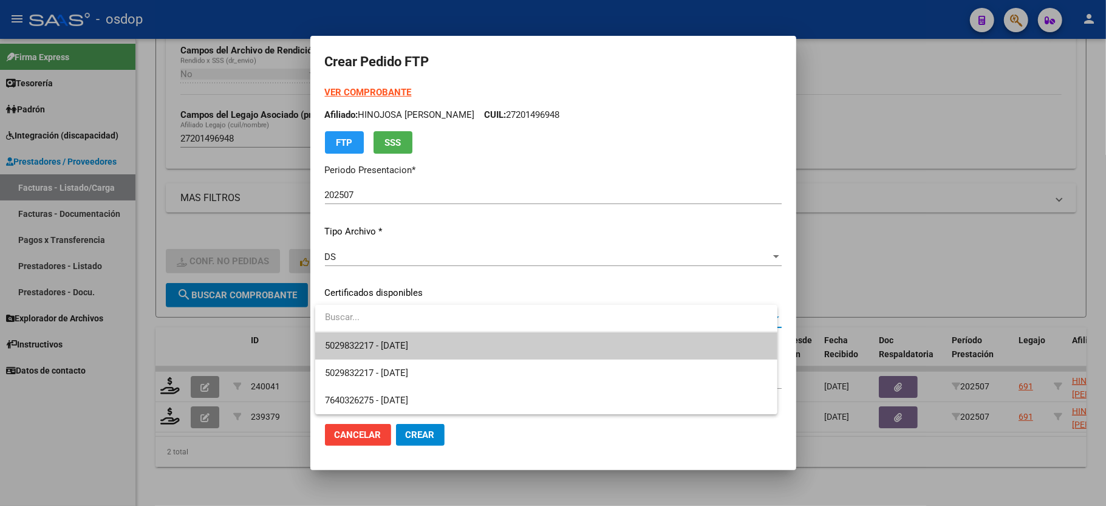
click at [386, 353] on span "5029832217 - 2029-10-17" at bounding box center [546, 345] width 443 height 27
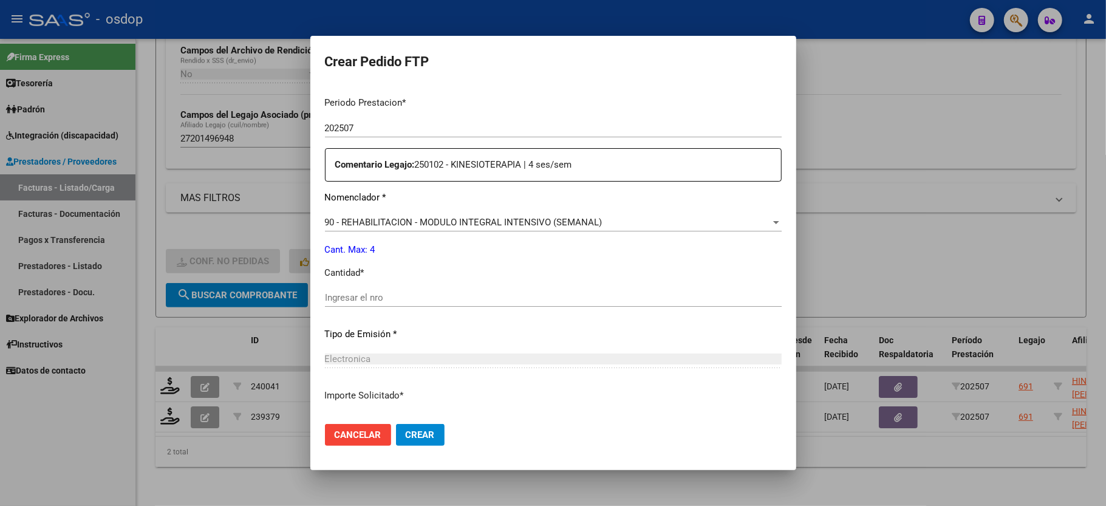
scroll to position [405, 0]
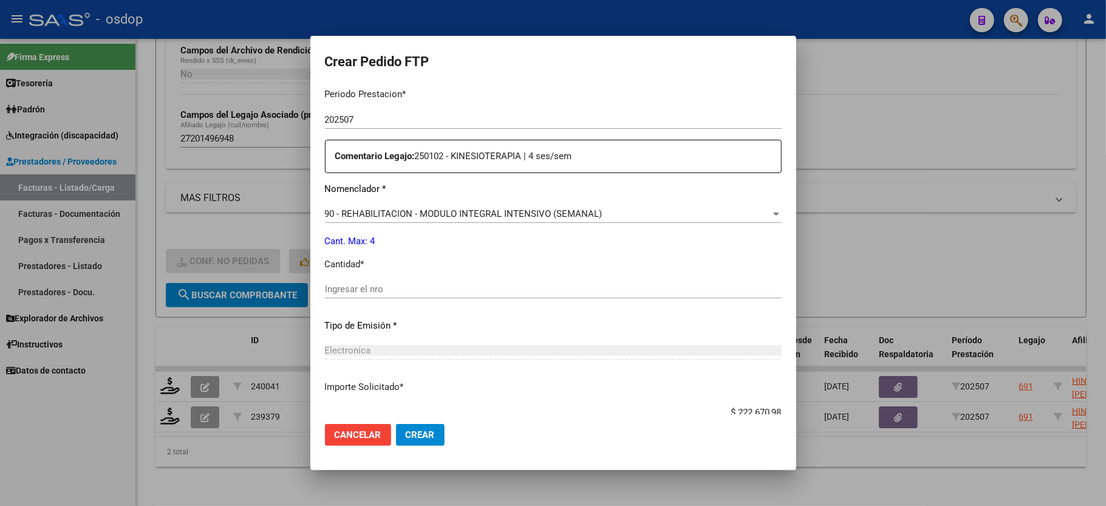
click at [346, 284] on input "Ingresar el nro" at bounding box center [553, 289] width 457 height 11
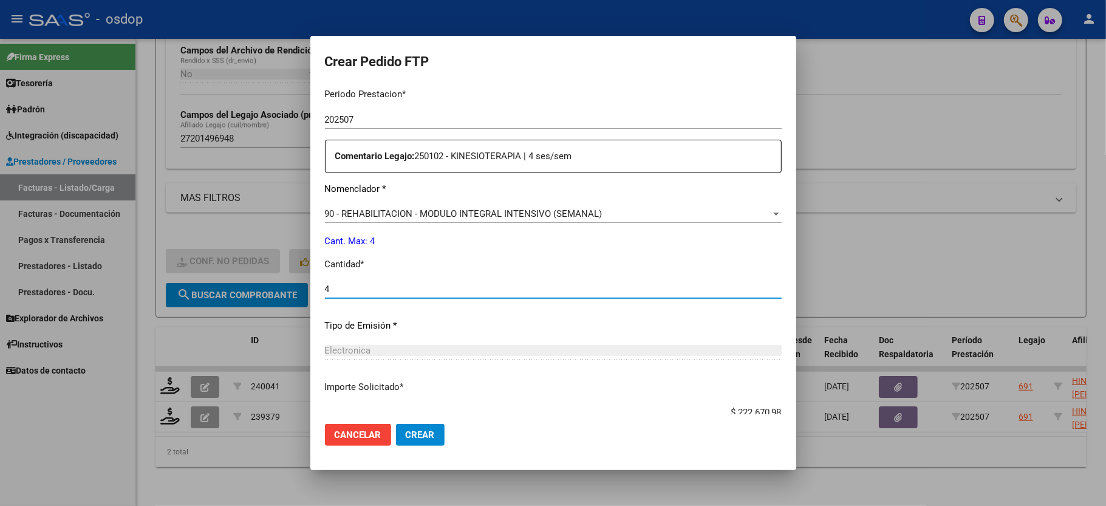
type input "4"
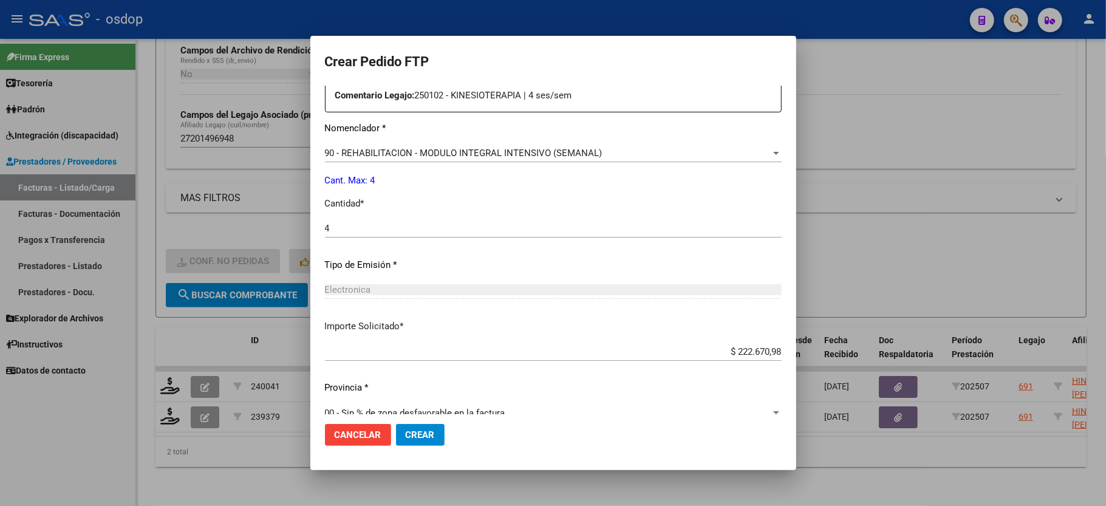
scroll to position [476, 0]
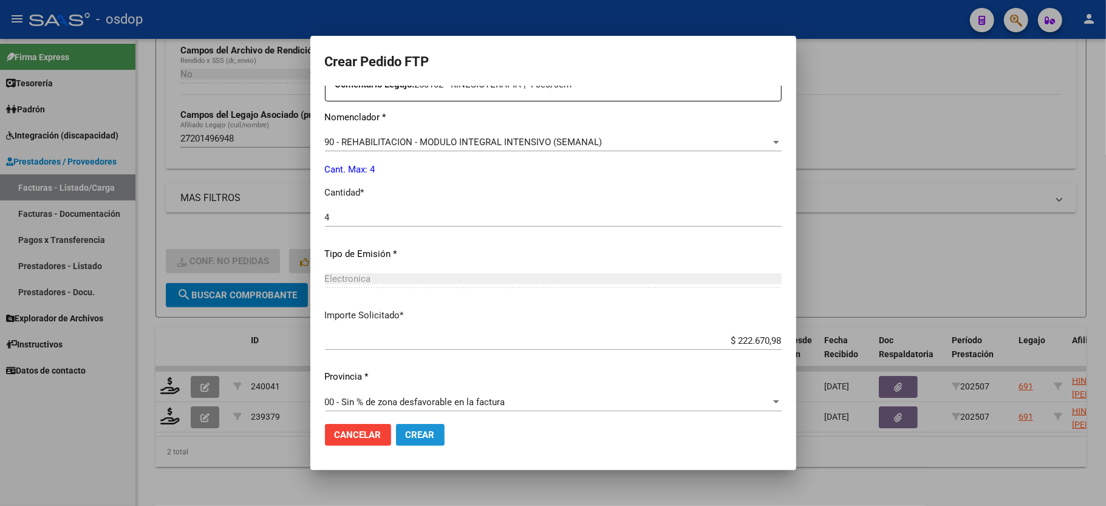
click at [401, 431] on button "Crear" at bounding box center [420, 435] width 49 height 22
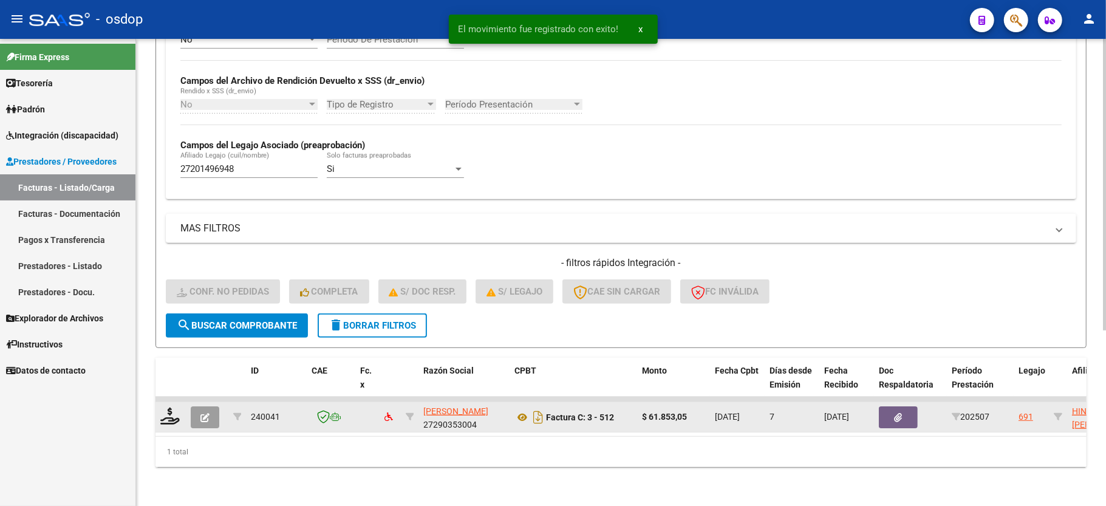
scroll to position [281, 0]
click at [166, 408] on icon at bounding box center [169, 416] width 19 height 17
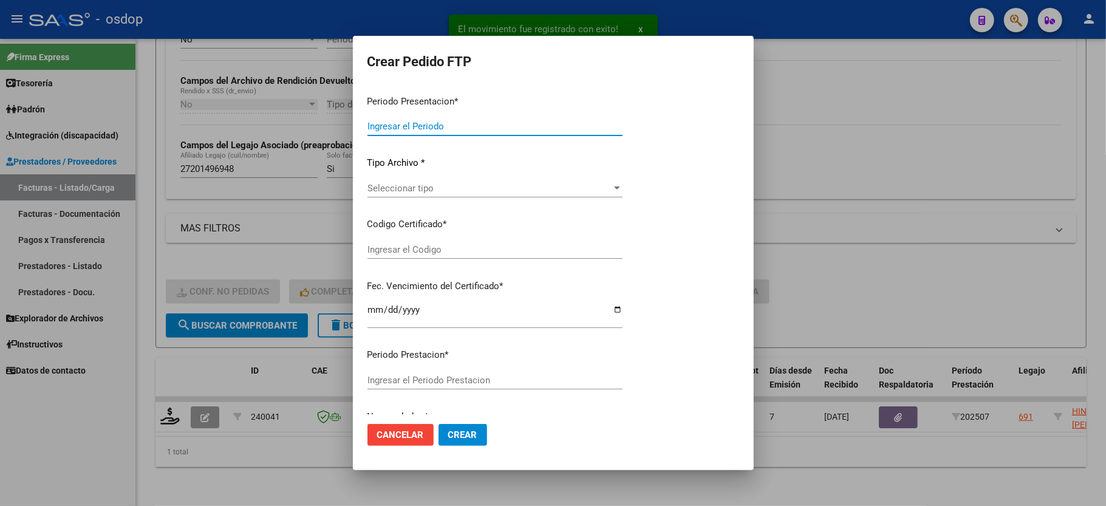
type input "202507"
type input "$ 61.853,05"
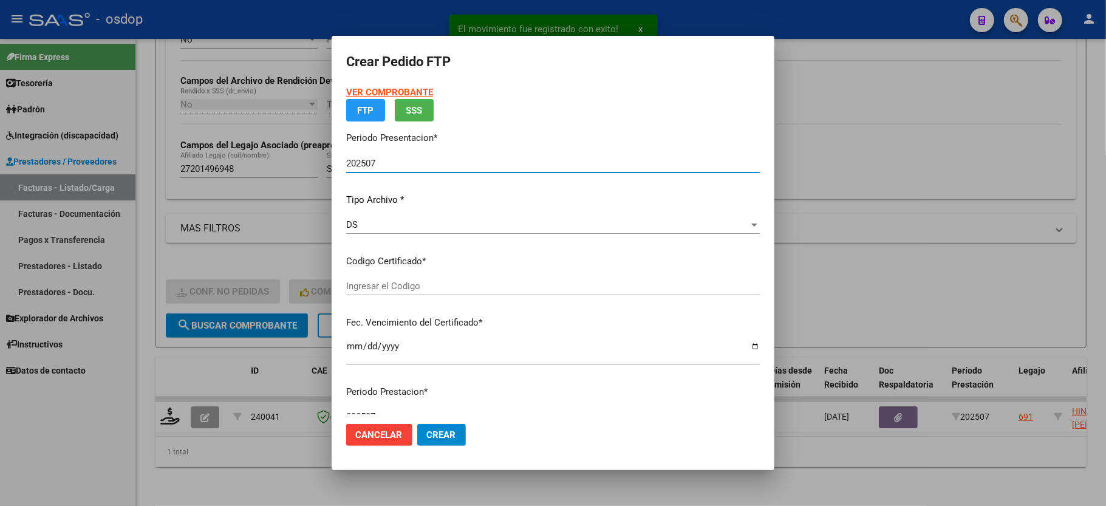
type input "5029832217"
type input "2029-10-17"
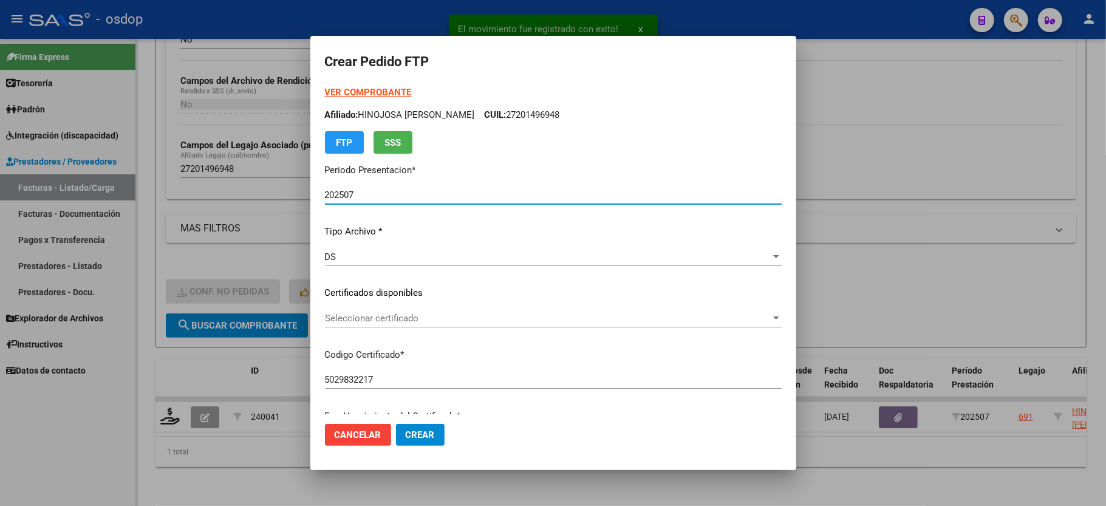
click at [403, 313] on span "Seleccionar certificado" at bounding box center [548, 318] width 446 height 11
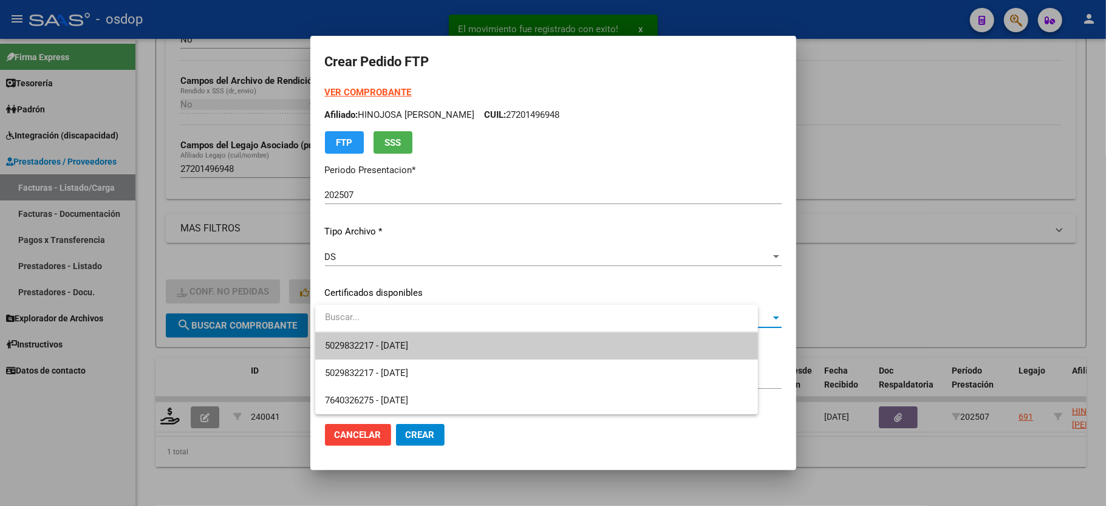
click at [402, 326] on input "dropdown search" at bounding box center [536, 317] width 443 height 27
click at [399, 338] on span "5029832217 - 2029-10-17" at bounding box center [546, 345] width 443 height 27
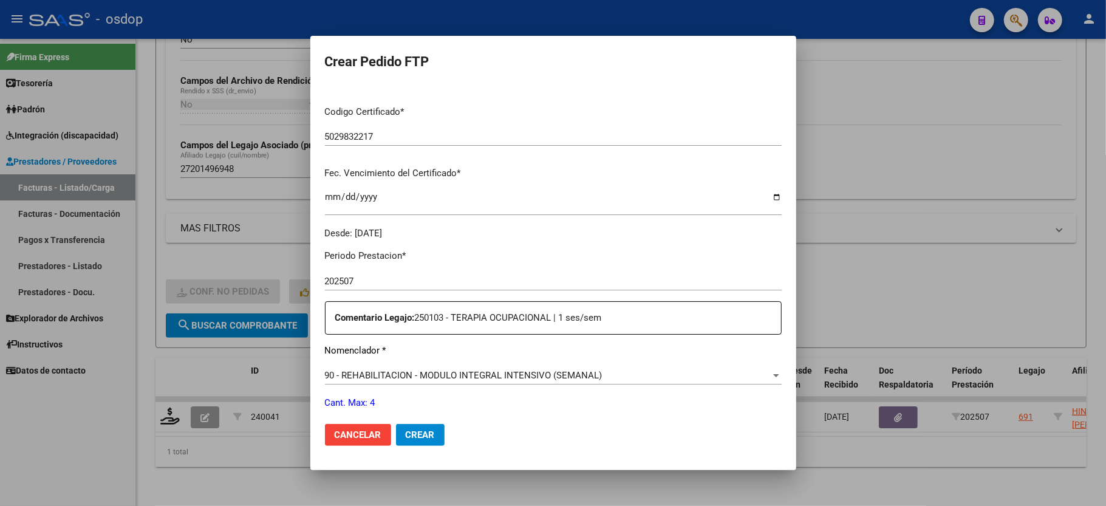
scroll to position [324, 0]
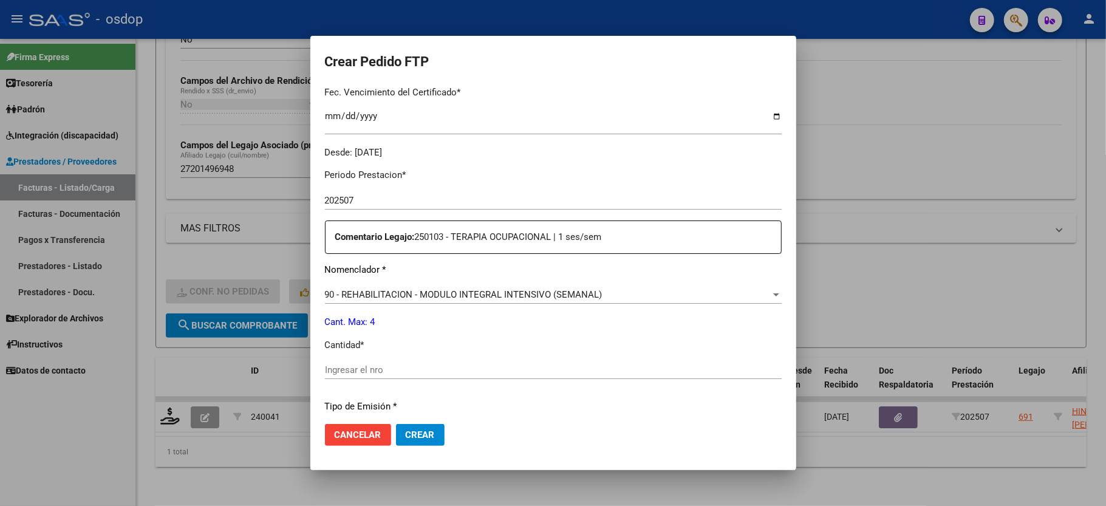
click at [361, 364] on input "Ingresar el nro" at bounding box center [553, 369] width 457 height 11
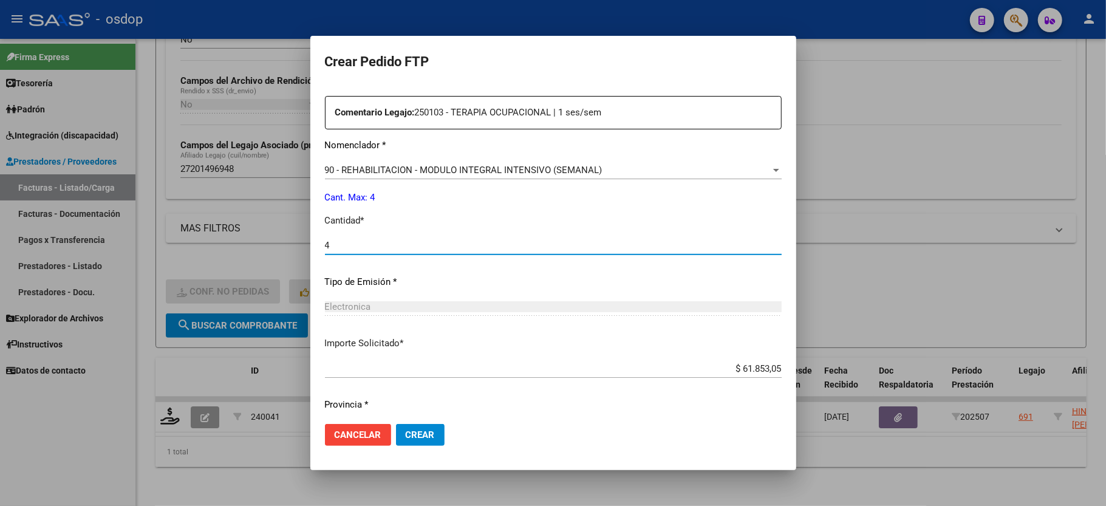
scroll to position [476, 0]
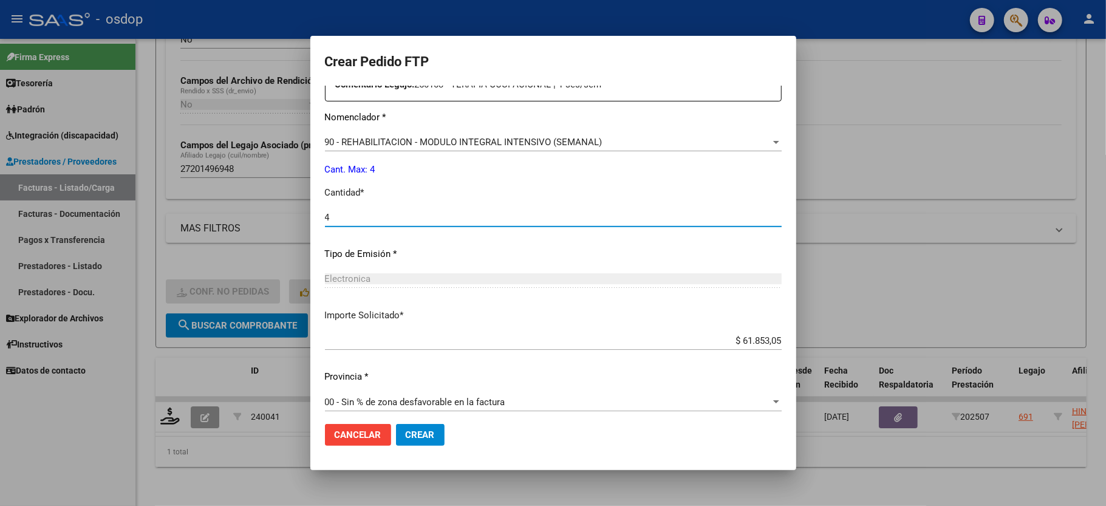
type input "4"
click at [411, 434] on span "Crear" at bounding box center [420, 434] width 29 height 11
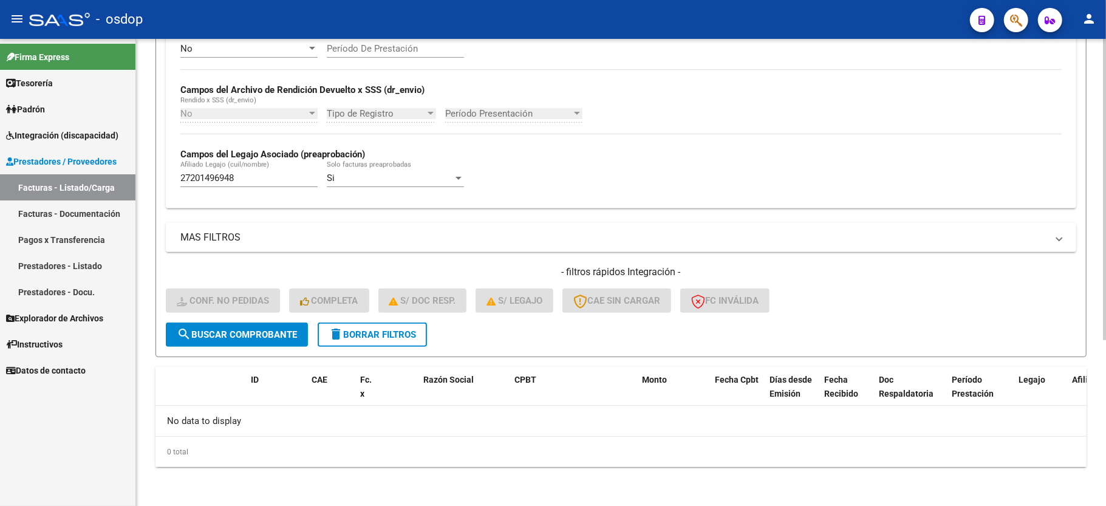
scroll to position [258, 0]
drag, startPoint x: 404, startPoint y: 335, endPoint x: 418, endPoint y: 340, distance: 14.8
click at [404, 335] on span "delete Borrar Filtros" at bounding box center [372, 334] width 87 height 11
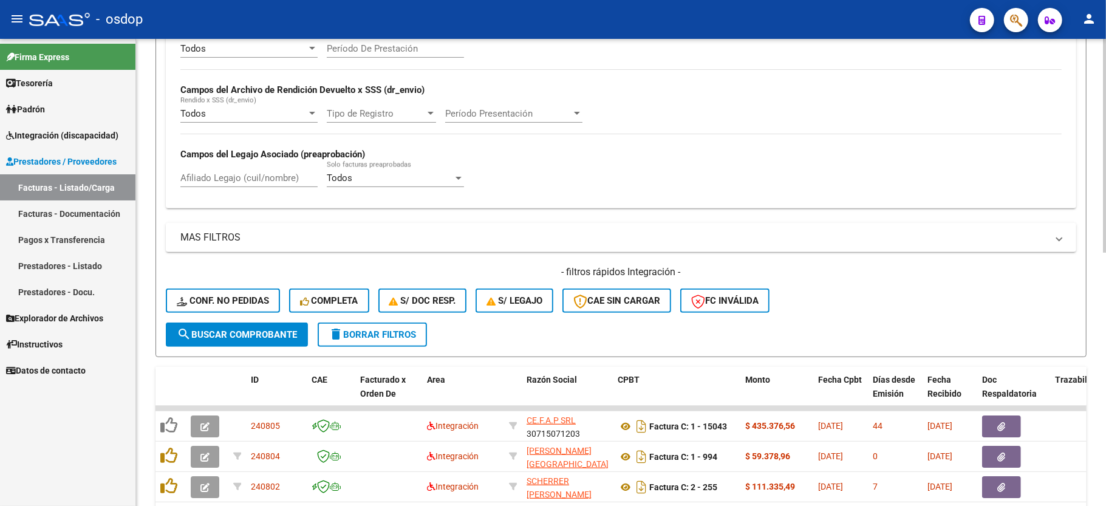
click at [226, 182] on input "Afiliado Legajo (cuil/nombre)" at bounding box center [248, 178] width 137 height 11
paste input "20395005880"
type input "20395005880"
click at [234, 328] on button "search Buscar Comprobante" at bounding box center [237, 335] width 142 height 24
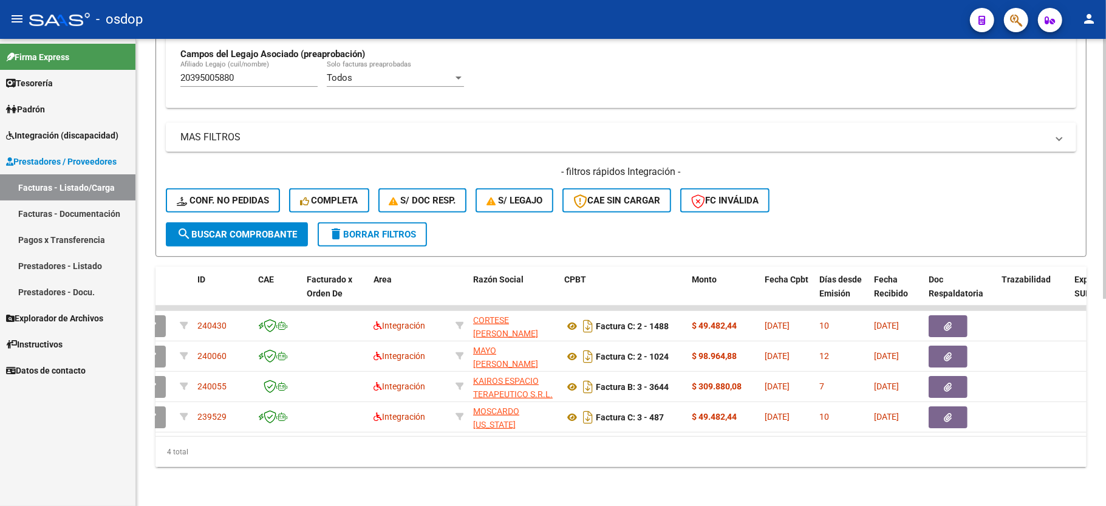
scroll to position [0, 0]
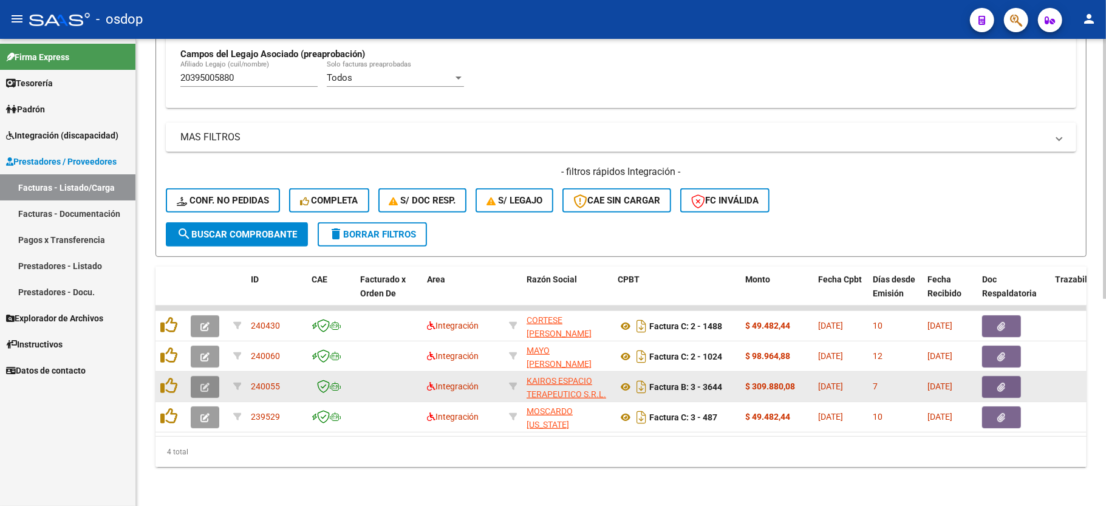
click at [210, 376] on button "button" at bounding box center [205, 387] width 29 height 22
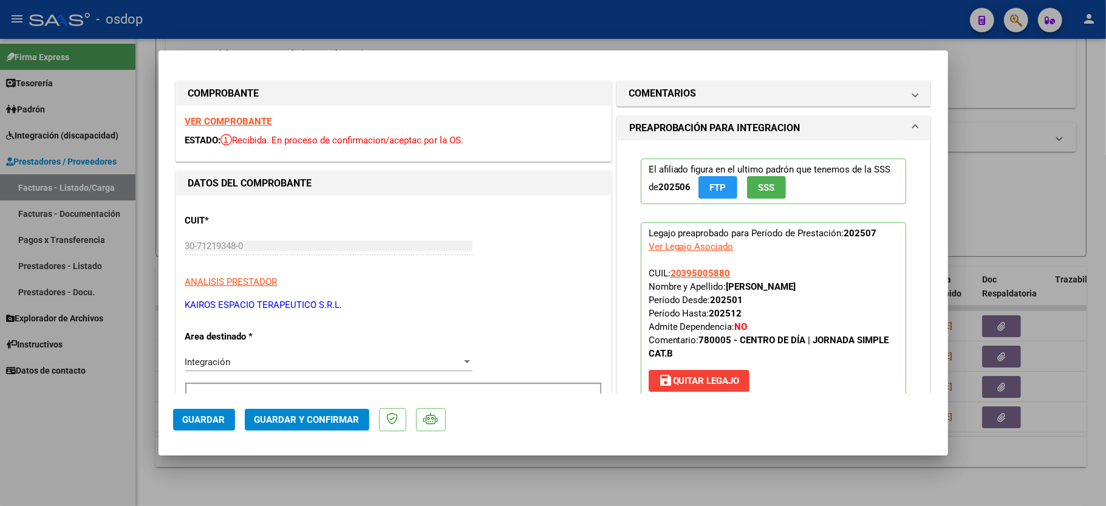
click at [248, 116] on strong "VER COMPROBANTE" at bounding box center [228, 121] width 87 height 11
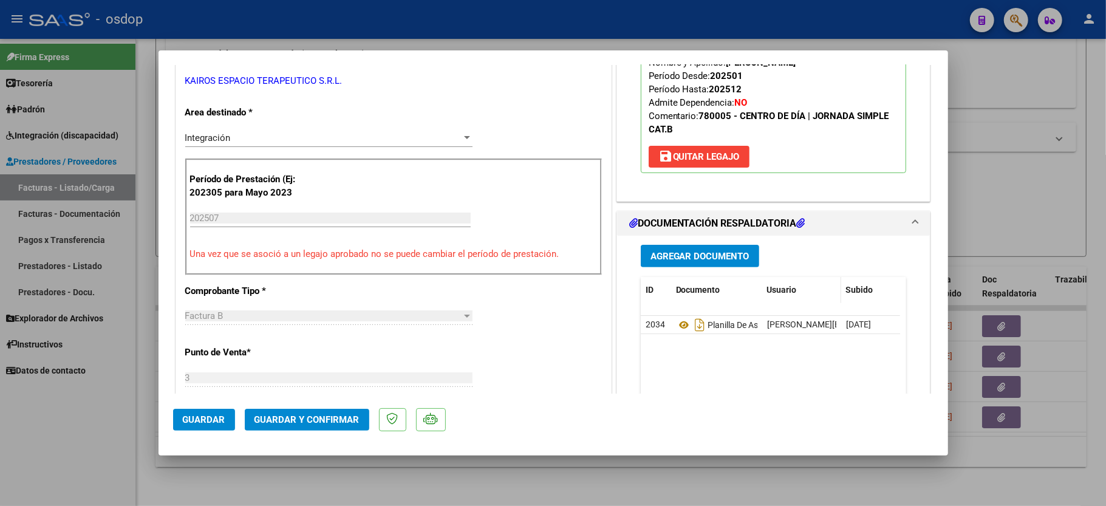
scroll to position [243, 0]
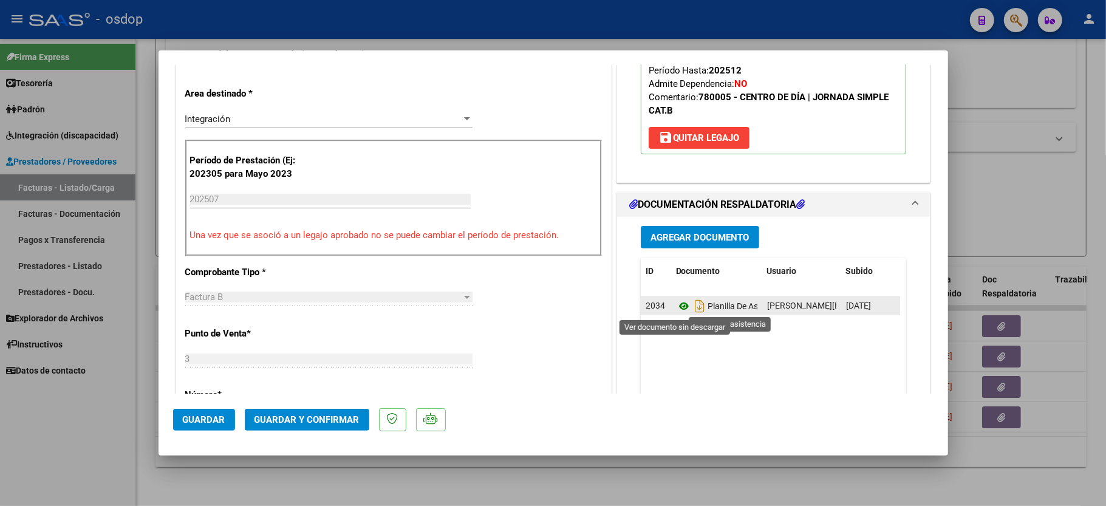
click at [677, 307] on icon at bounding box center [684, 306] width 16 height 15
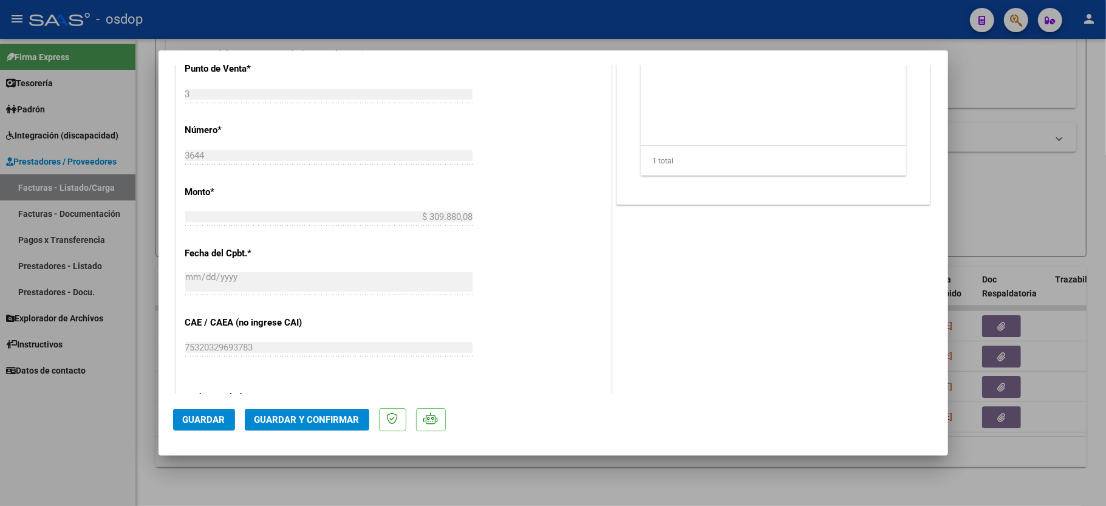
scroll to position [567, 0]
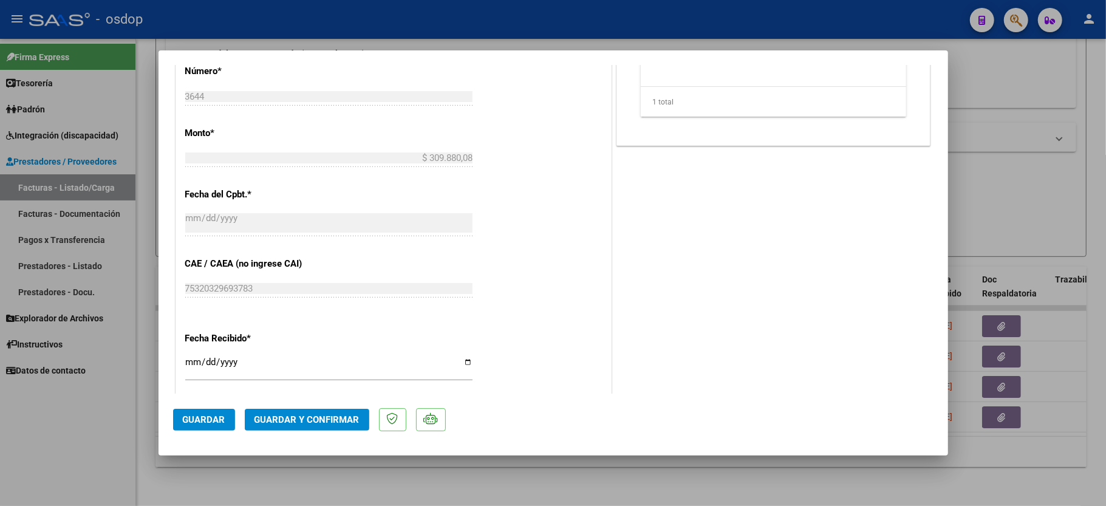
click at [309, 426] on button "Guardar y Confirmar" at bounding box center [307, 420] width 125 height 22
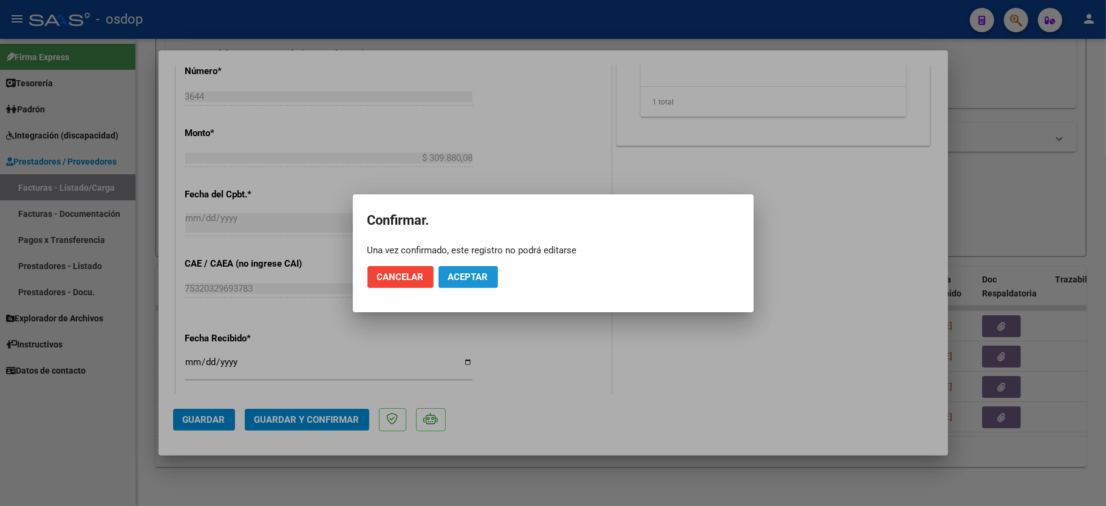
click at [480, 278] on span "Aceptar" at bounding box center [468, 277] width 40 height 11
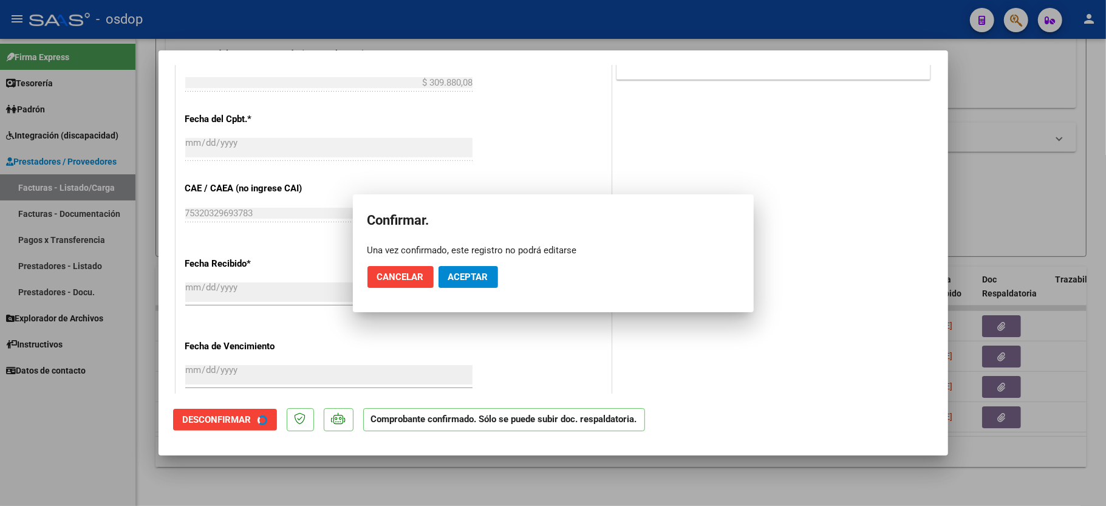
scroll to position [491, 0]
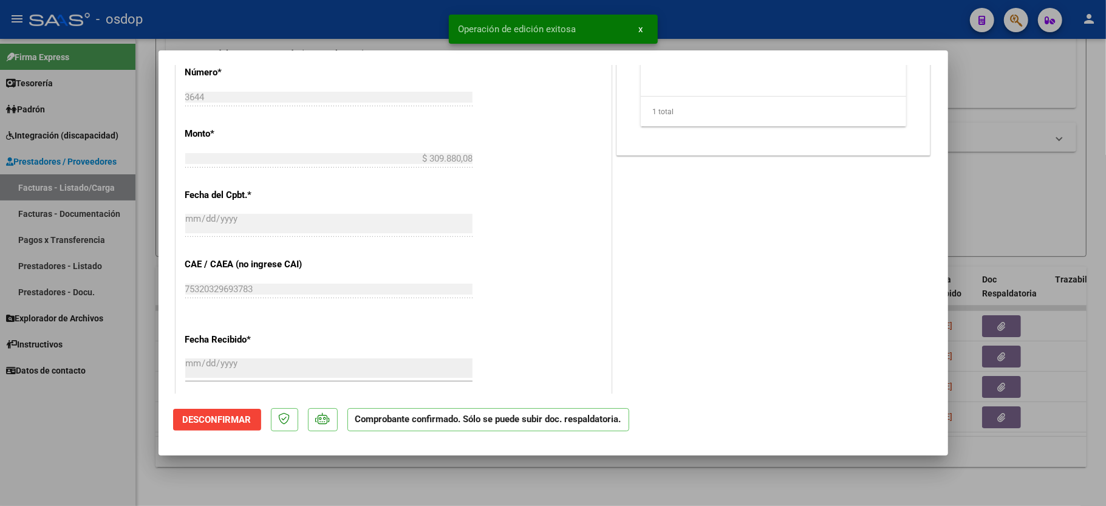
click at [93, 443] on div at bounding box center [553, 253] width 1106 height 506
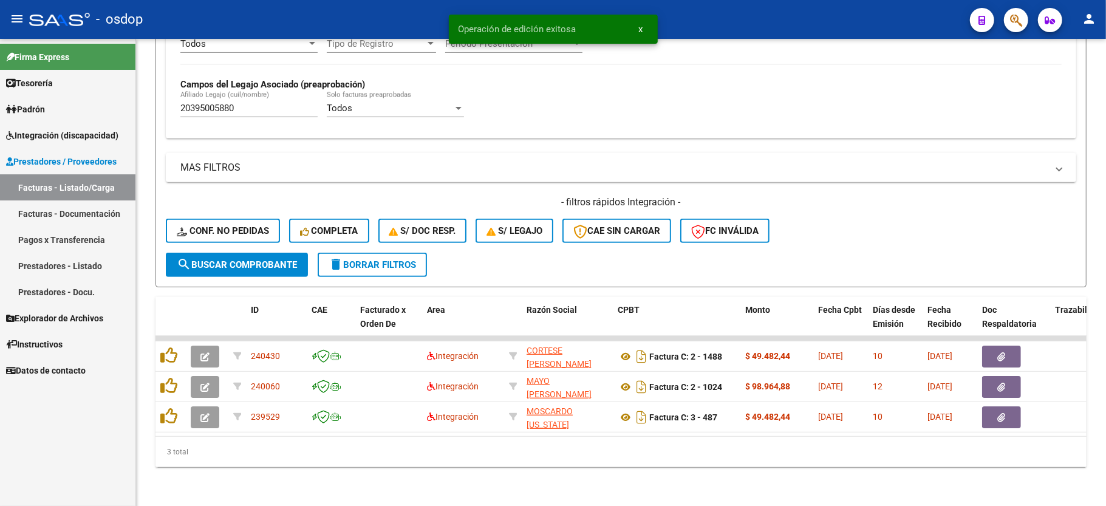
scroll to position [341, 0]
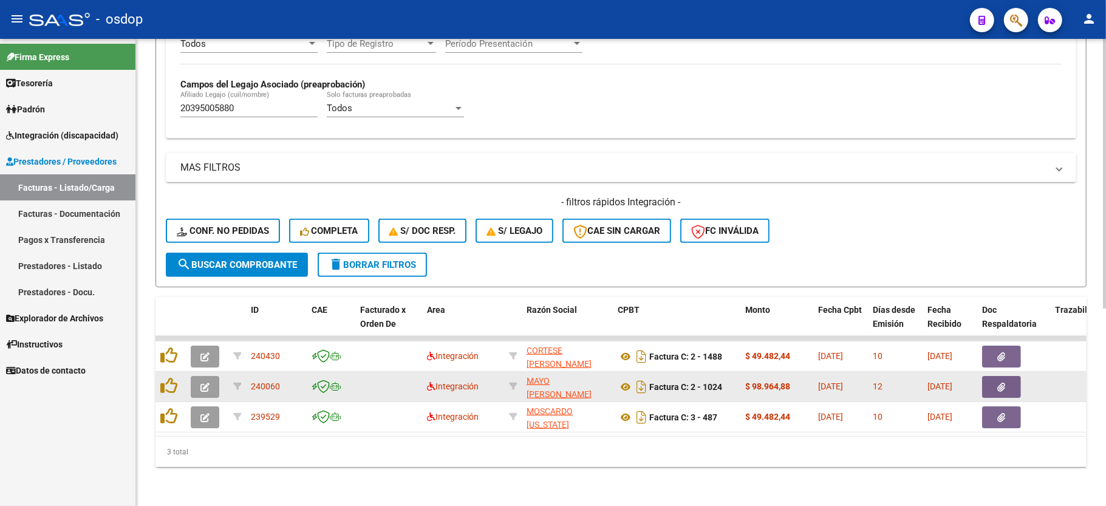
click at [199, 376] on button "button" at bounding box center [205, 387] width 29 height 22
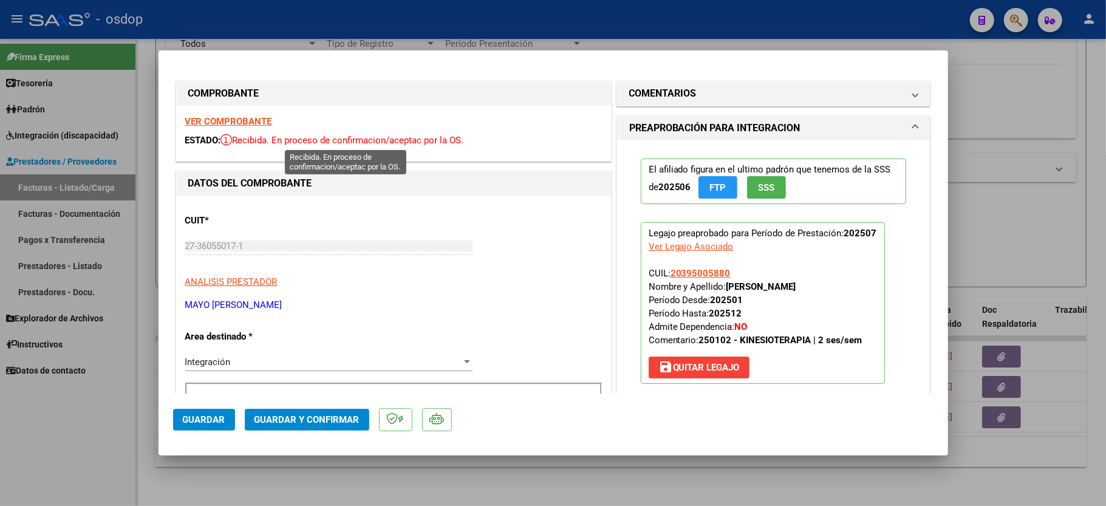
click at [243, 129] on div "VER COMPROBANTE ESTADO: Recibida. En proceso de confirmacion/aceptac por la OS." at bounding box center [393, 133] width 435 height 55
click at [248, 121] on strong "VER COMPROBANTE" at bounding box center [228, 121] width 87 height 11
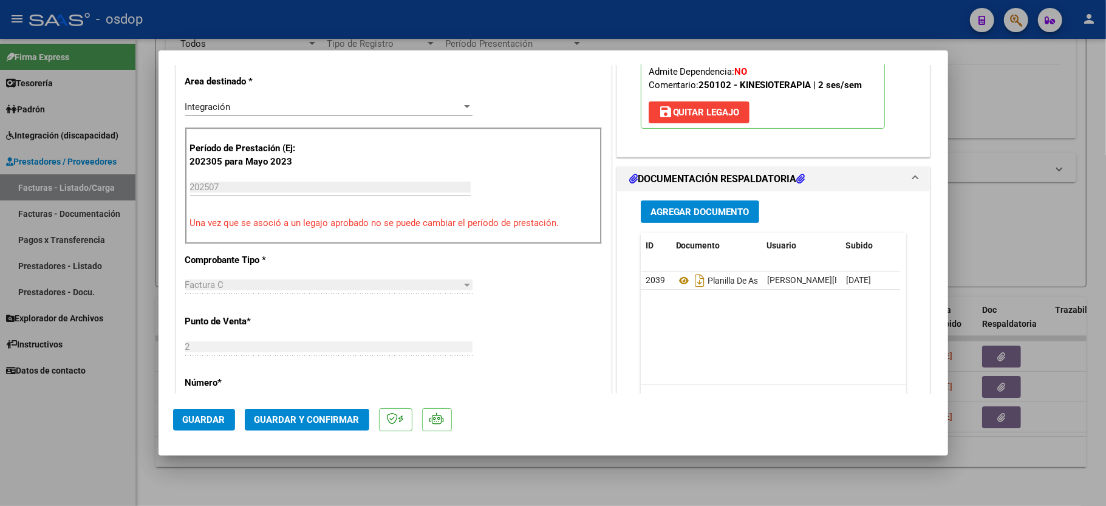
scroll to position [324, 0]
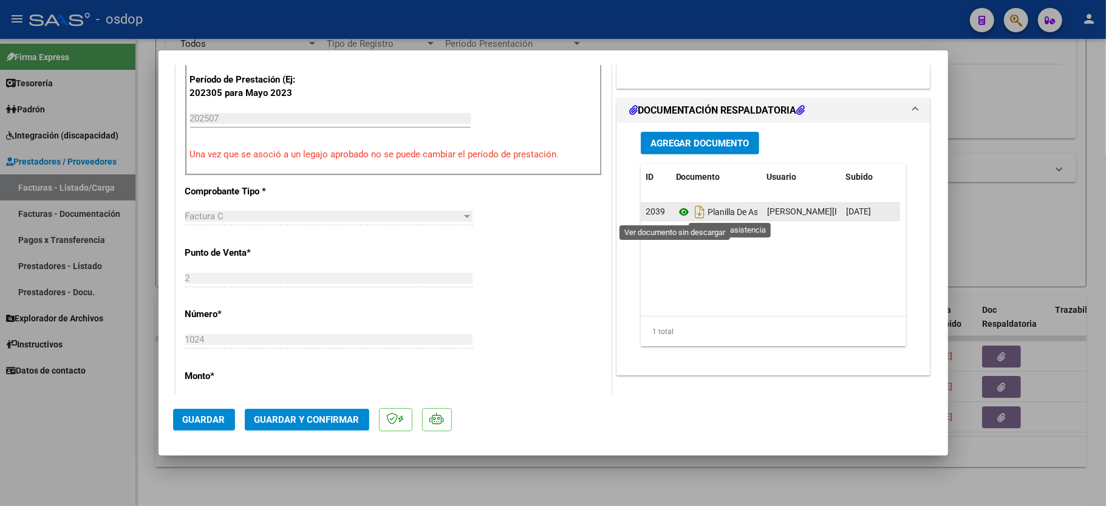
click at [678, 211] on icon at bounding box center [684, 212] width 16 height 15
click at [281, 416] on span "Guardar y Confirmar" at bounding box center [307, 419] width 105 height 11
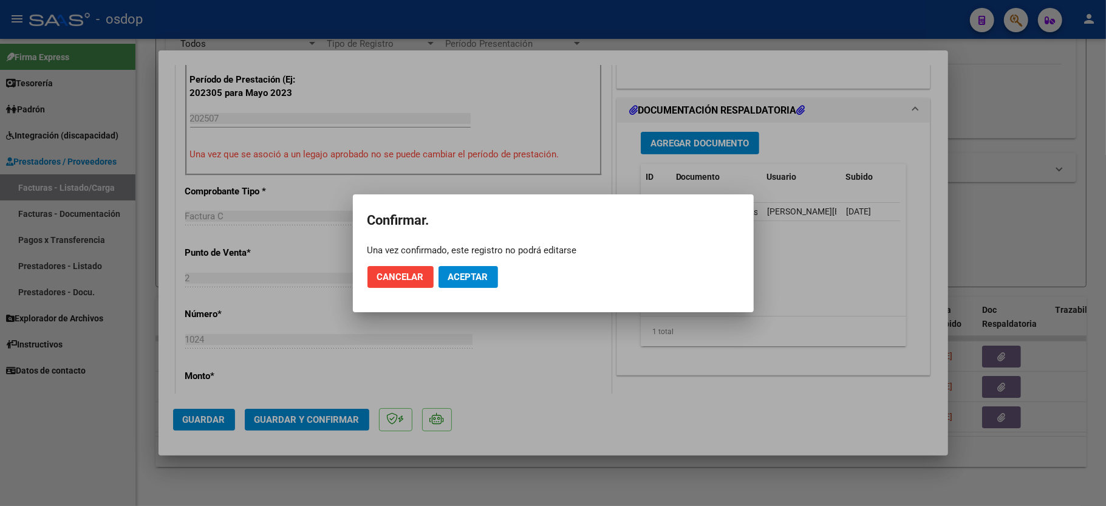
drag, startPoint x: 454, startPoint y: 273, endPoint x: 480, endPoint y: 276, distance: 25.7
click at [454, 273] on span "Aceptar" at bounding box center [468, 277] width 40 height 11
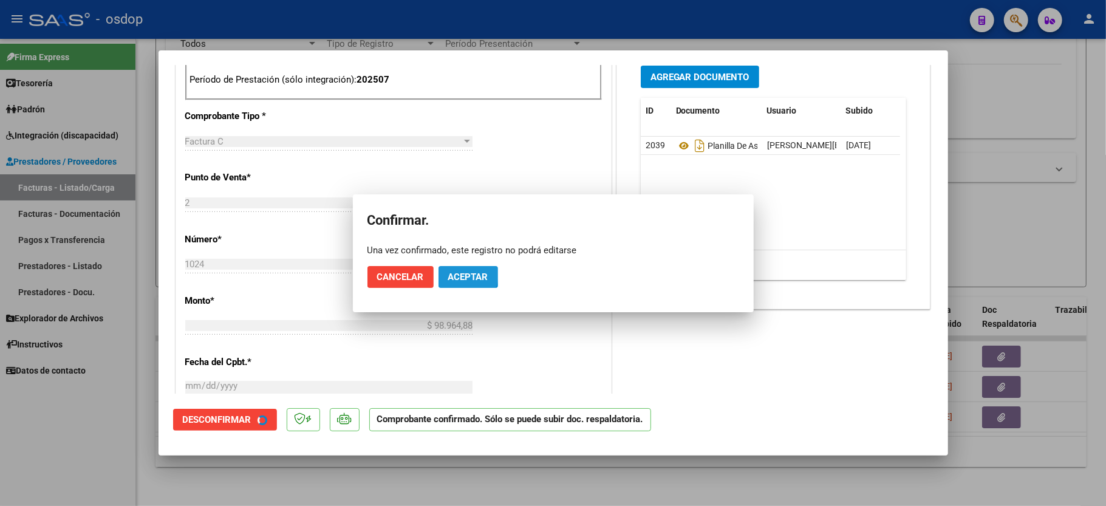
scroll to position [553, 0]
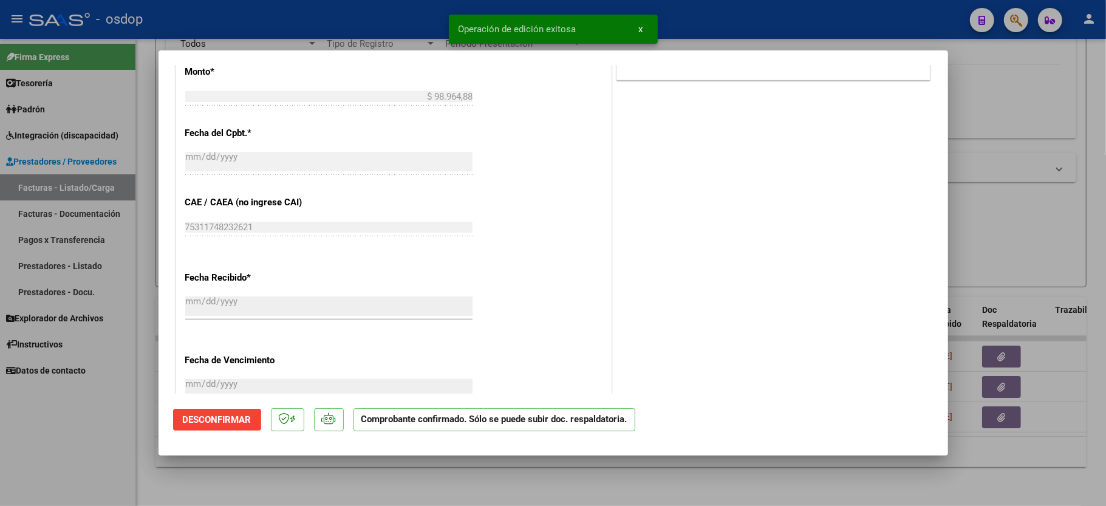
click at [125, 419] on div at bounding box center [553, 253] width 1106 height 506
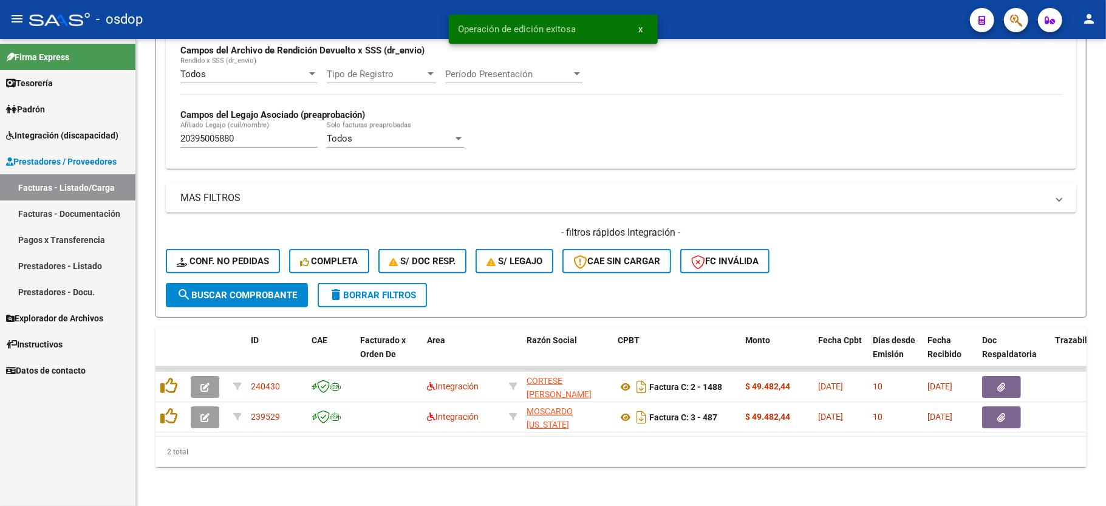
scroll to position [312, 0]
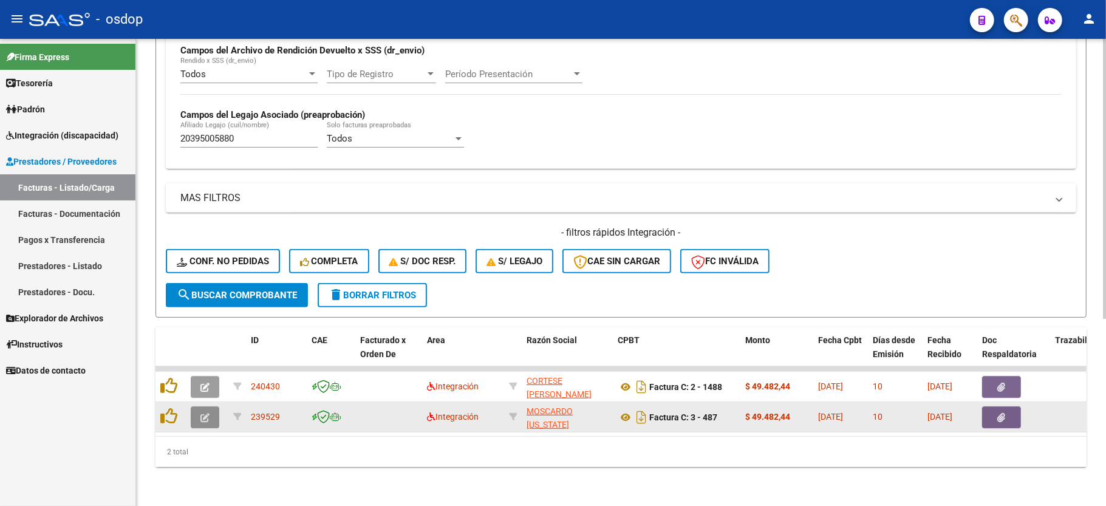
click at [200, 413] on icon "button" at bounding box center [204, 417] width 9 height 9
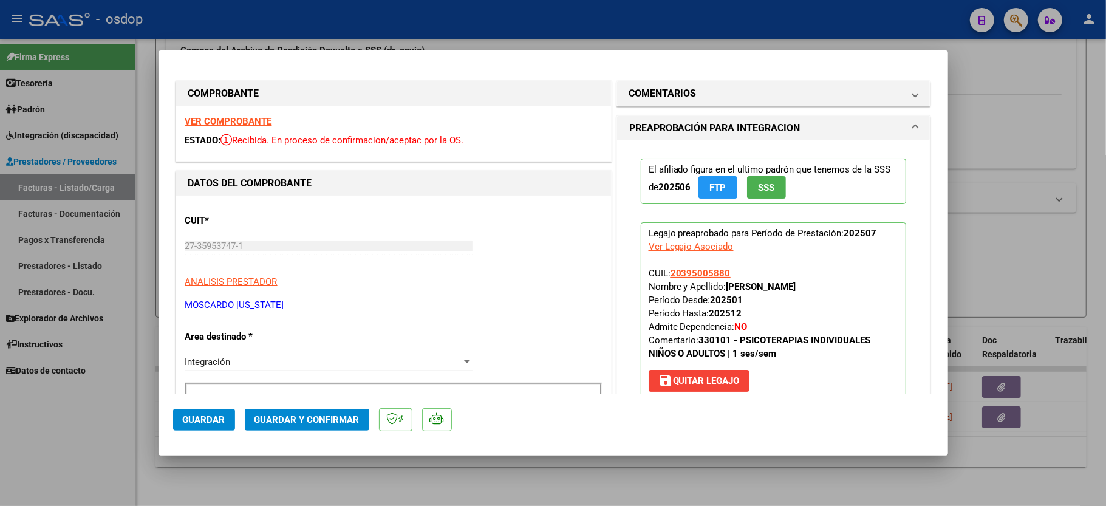
click at [239, 112] on div "VER COMPROBANTE ESTADO: Recibida. En proceso de confirmacion/aceptac por la OS." at bounding box center [393, 133] width 435 height 55
click at [236, 117] on strong "VER COMPROBANTE" at bounding box center [228, 121] width 87 height 11
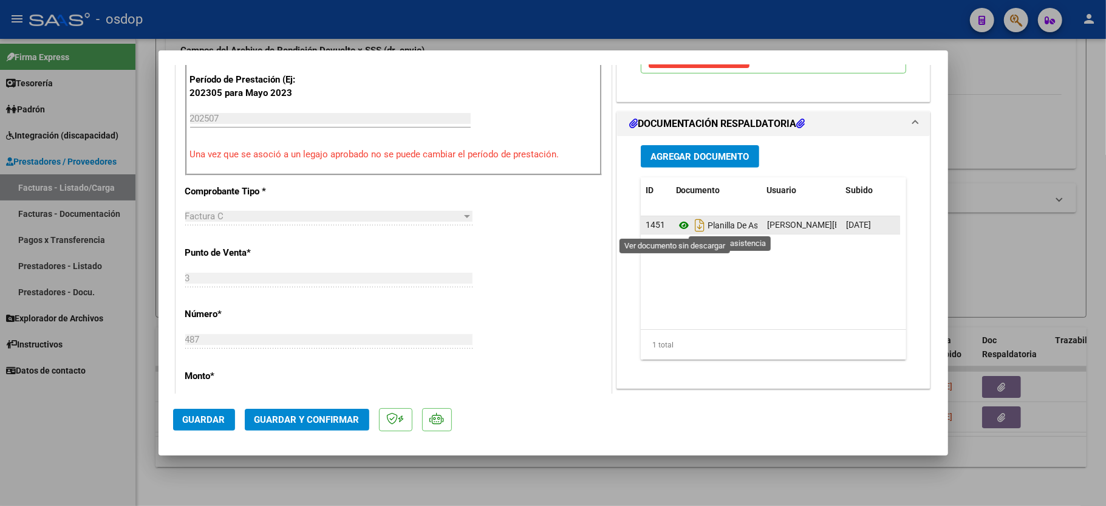
click at [678, 229] on icon at bounding box center [684, 225] width 16 height 15
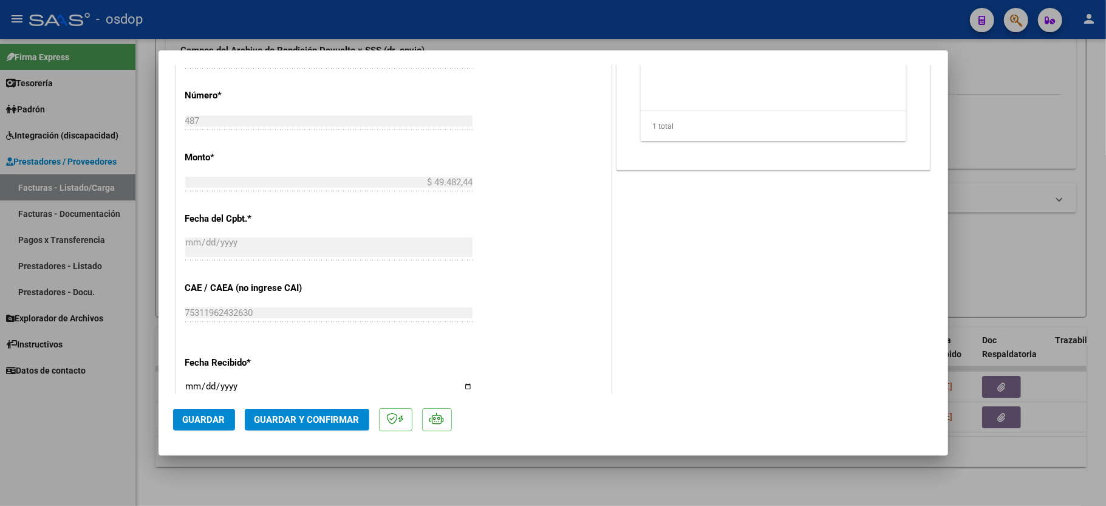
scroll to position [648, 0]
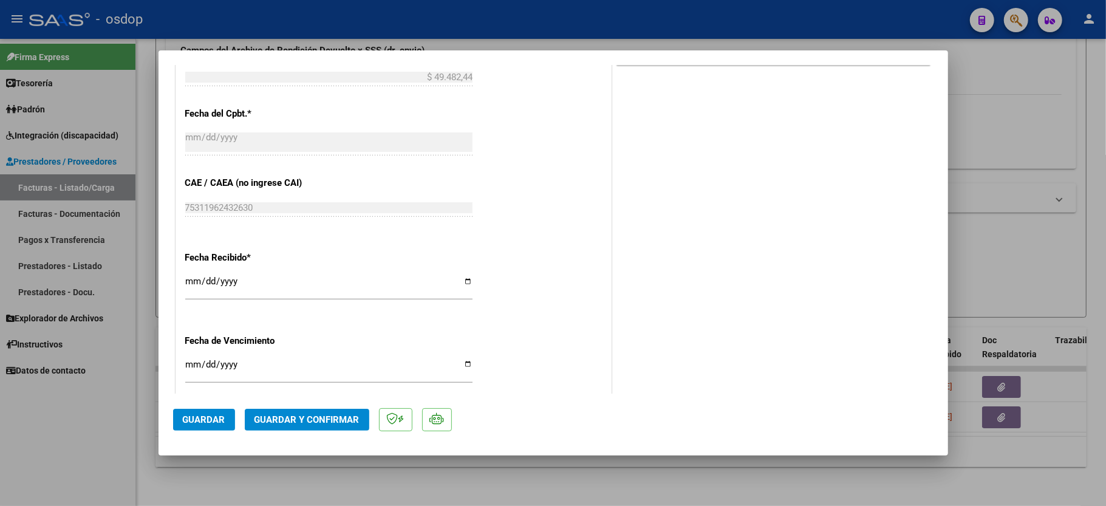
click at [309, 425] on span "Guardar y Confirmar" at bounding box center [307, 419] width 105 height 11
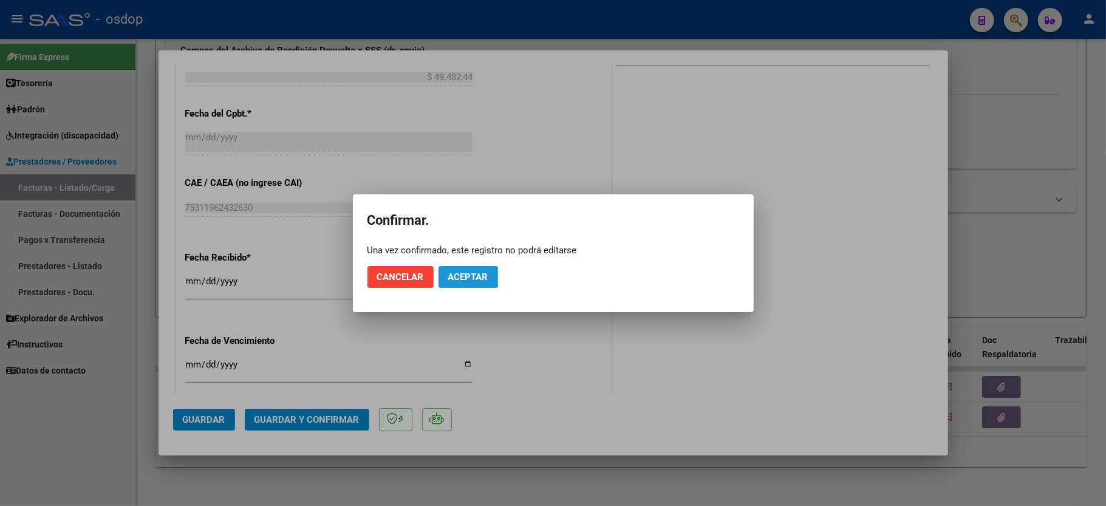
click at [458, 276] on span "Aceptar" at bounding box center [468, 277] width 40 height 11
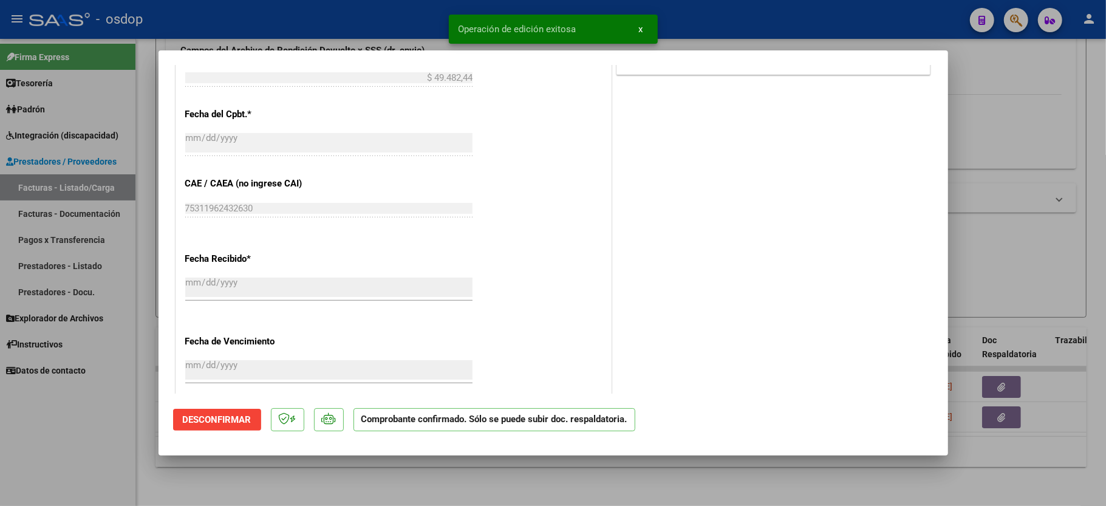
click at [27, 419] on div at bounding box center [553, 253] width 1106 height 506
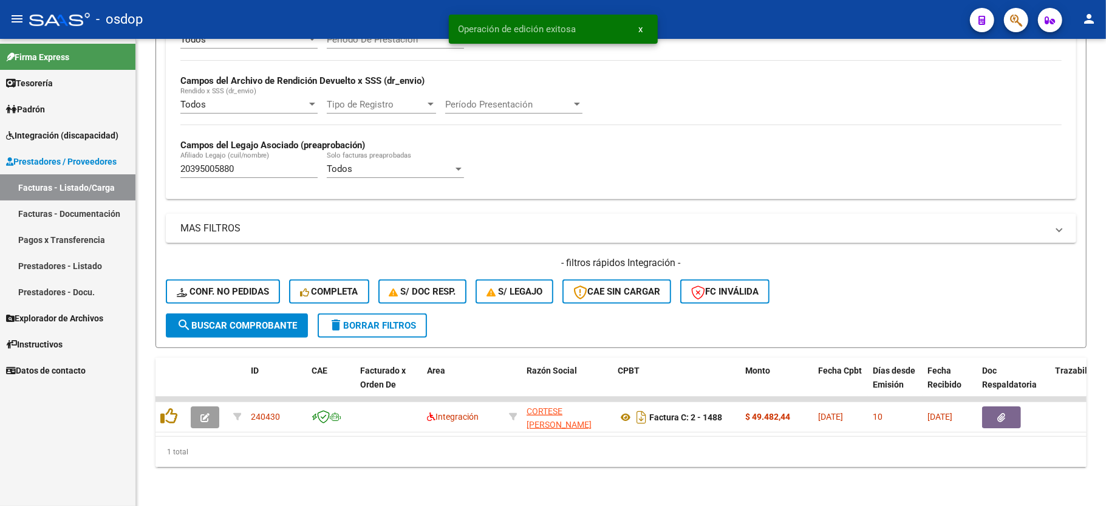
scroll to position [281, 0]
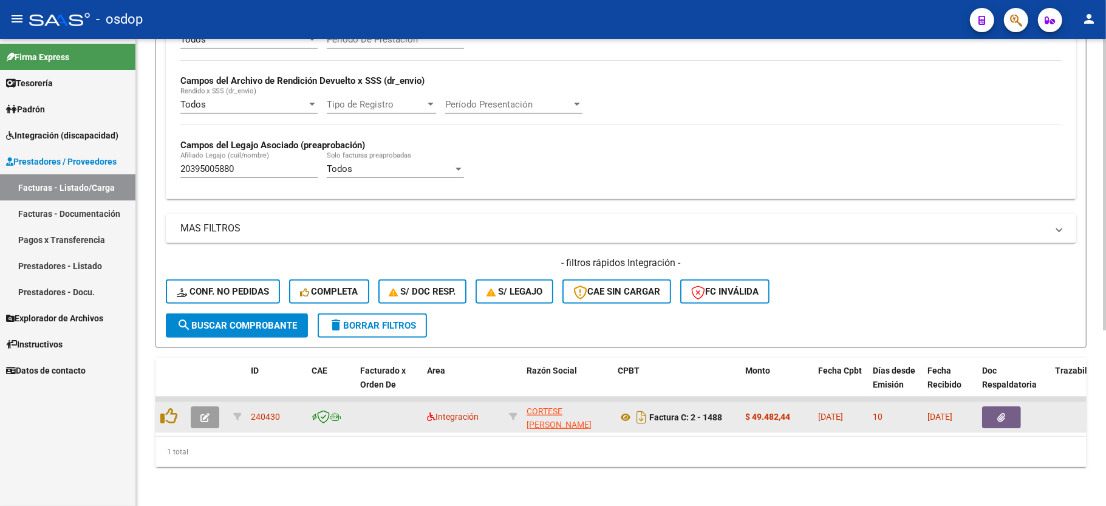
click at [212, 406] on button "button" at bounding box center [205, 417] width 29 height 22
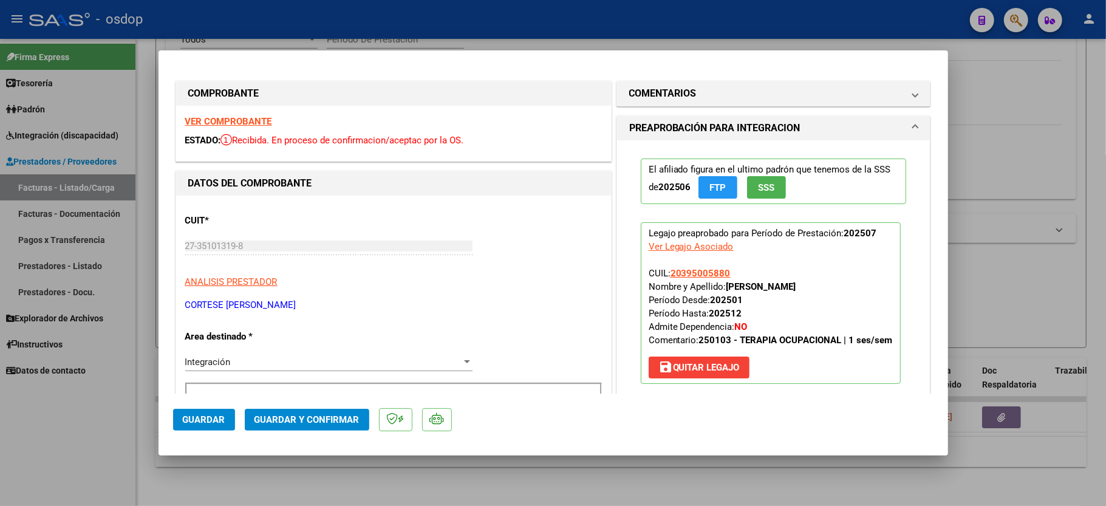
click at [233, 126] on div "VER COMPROBANTE ESTADO: Recibida. En proceso de confirmacion/aceptac por la OS." at bounding box center [393, 133] width 435 height 55
click at [233, 124] on strong "VER COMPROBANTE" at bounding box center [228, 121] width 87 height 11
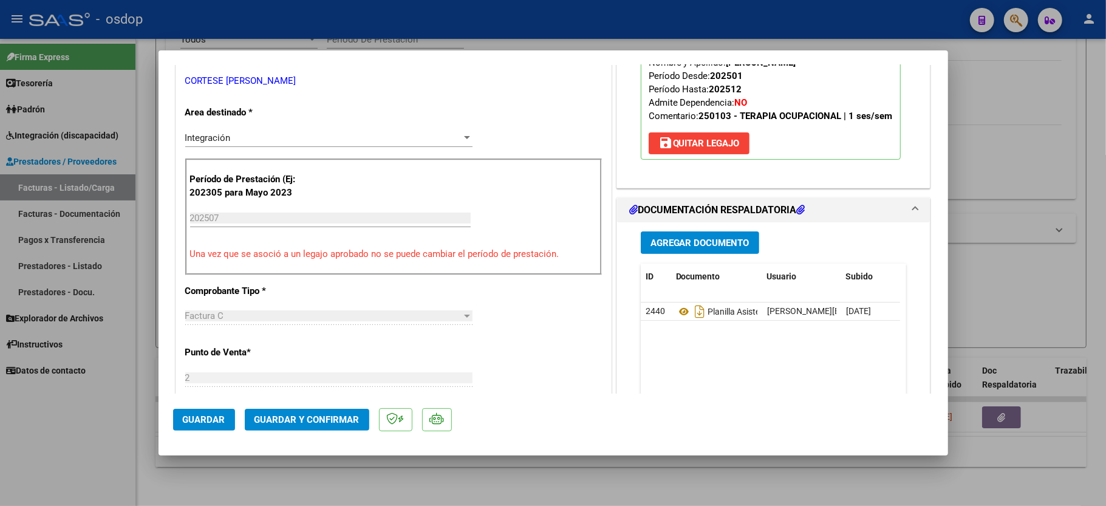
scroll to position [243, 0]
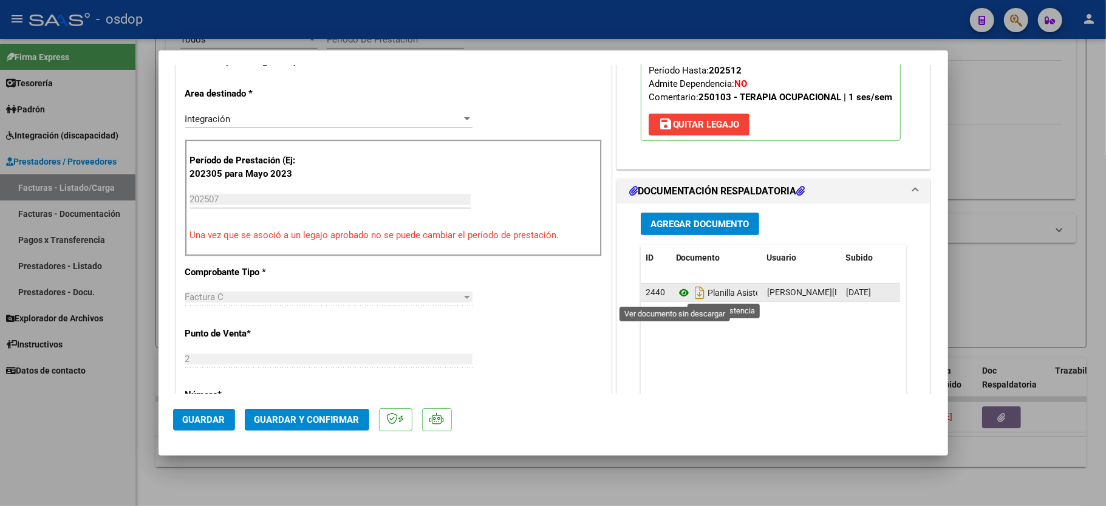
click at [676, 293] on icon at bounding box center [684, 293] width 16 height 15
click at [676, 294] on icon at bounding box center [684, 293] width 16 height 15
click at [102, 474] on div at bounding box center [553, 253] width 1106 height 506
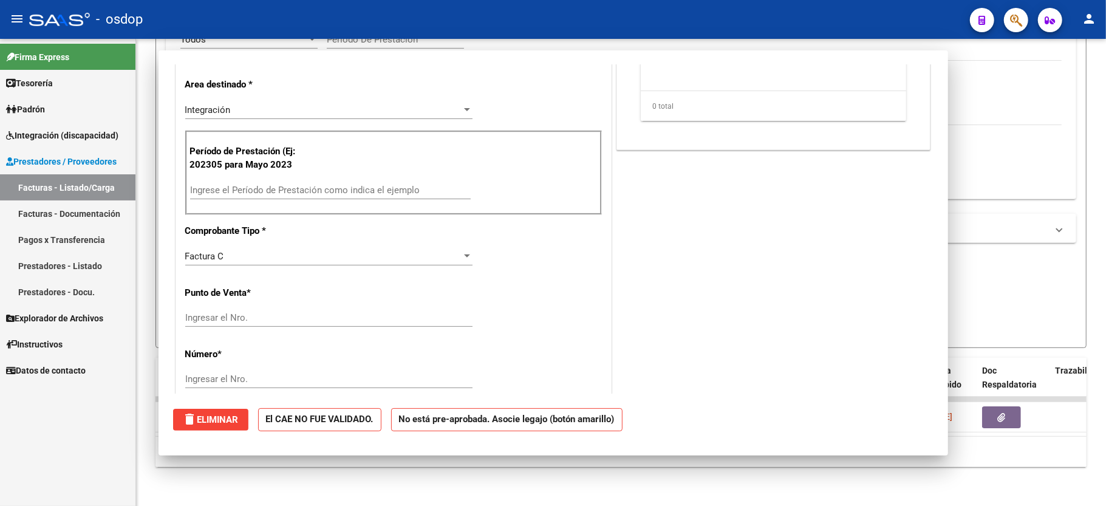
scroll to position [0, 0]
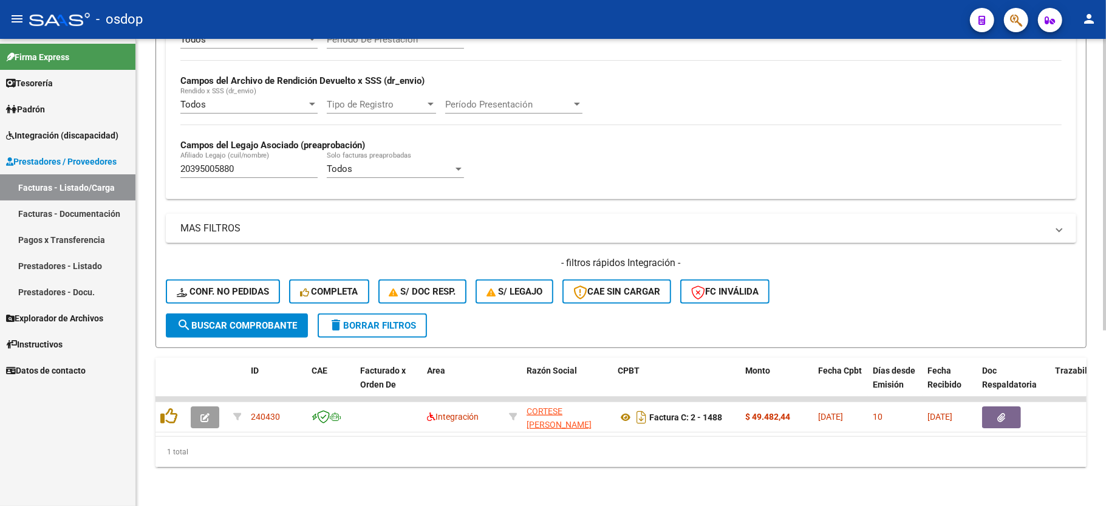
click at [207, 163] on input "20395005880" at bounding box center [248, 168] width 137 height 11
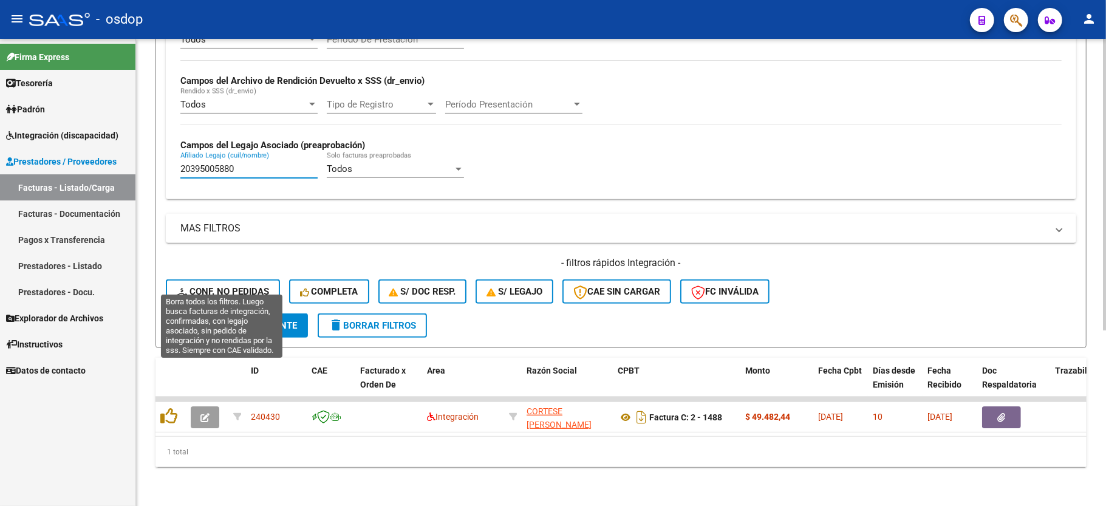
click at [232, 286] on span "Conf. no pedidas" at bounding box center [223, 291] width 92 height 11
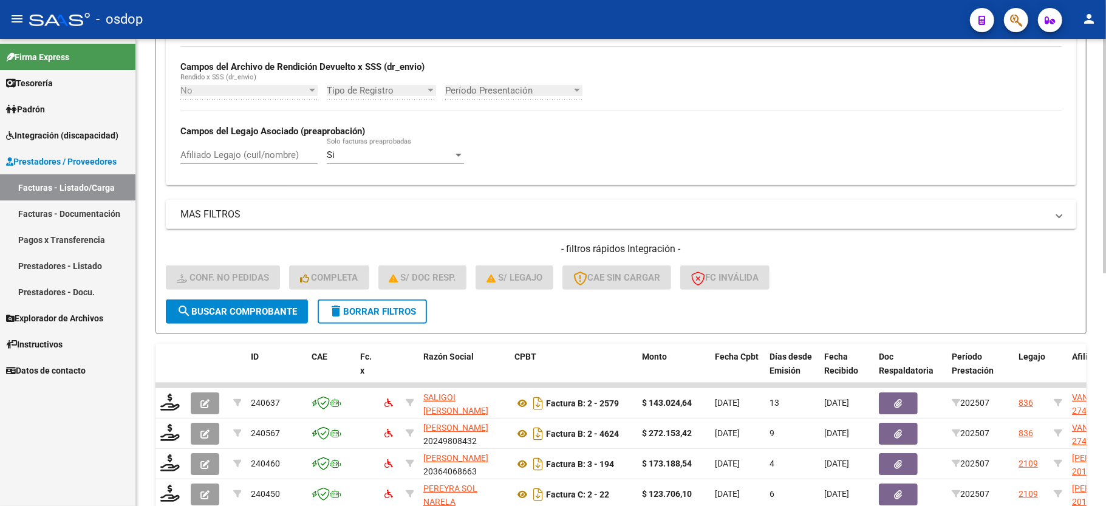
click at [205, 151] on input "Afiliado Legajo (cuil/nombre)" at bounding box center [248, 154] width 137 height 11
paste input "20395005880"
type input "20395005880"
click at [243, 306] on span "search Buscar Comprobante" at bounding box center [237, 311] width 120 height 11
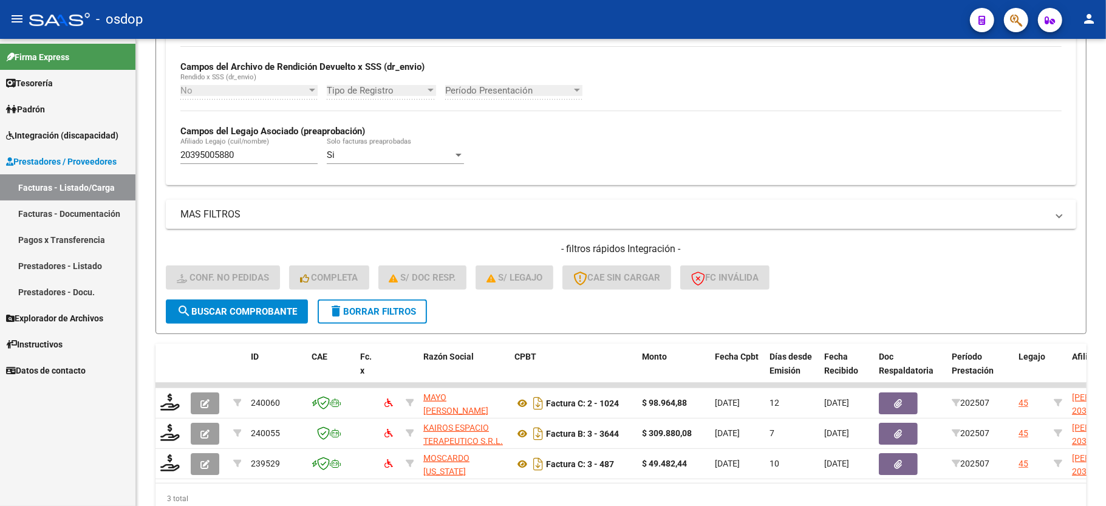
scroll to position [341, 0]
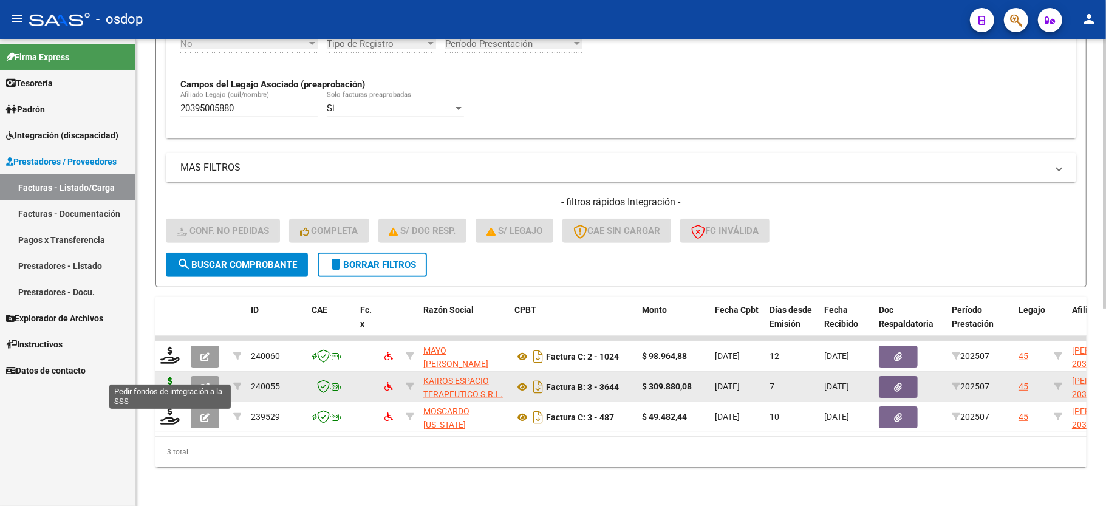
click at [166, 377] on icon at bounding box center [169, 385] width 19 height 17
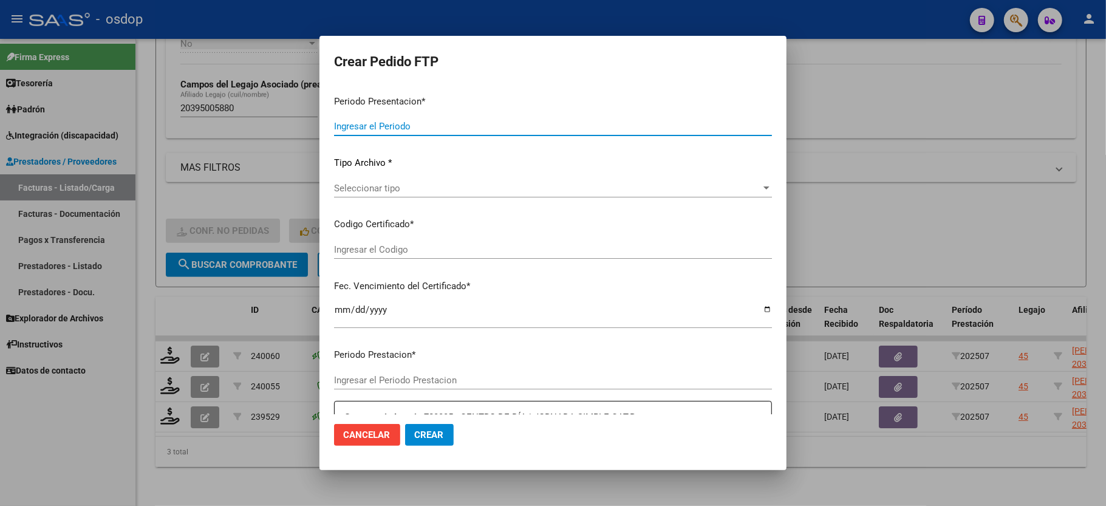
type input "202507"
type input "$ 309.880,08"
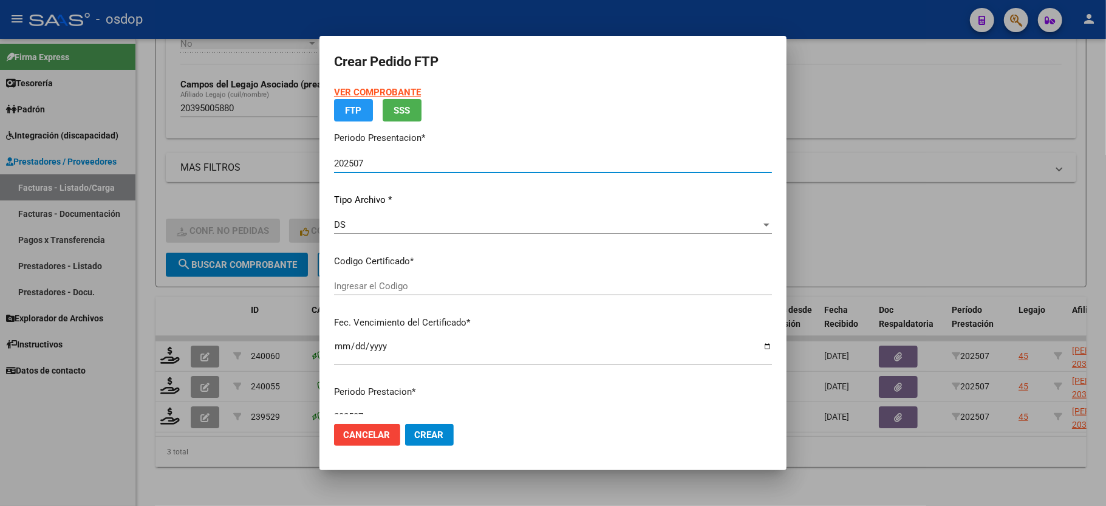
type input "3551921663"
type input "2025-07-22"
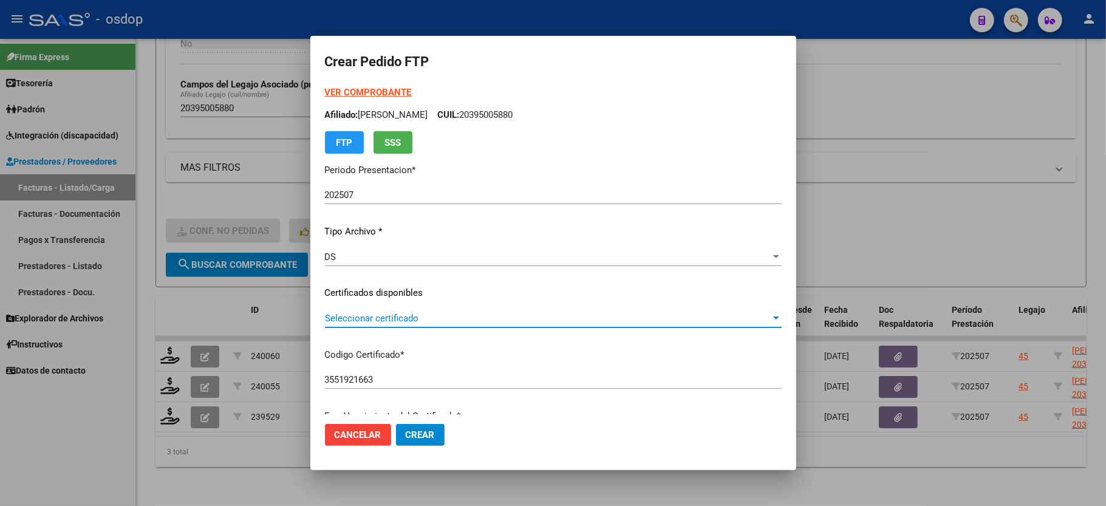
click at [388, 319] on span "Seleccionar certificado" at bounding box center [548, 318] width 446 height 11
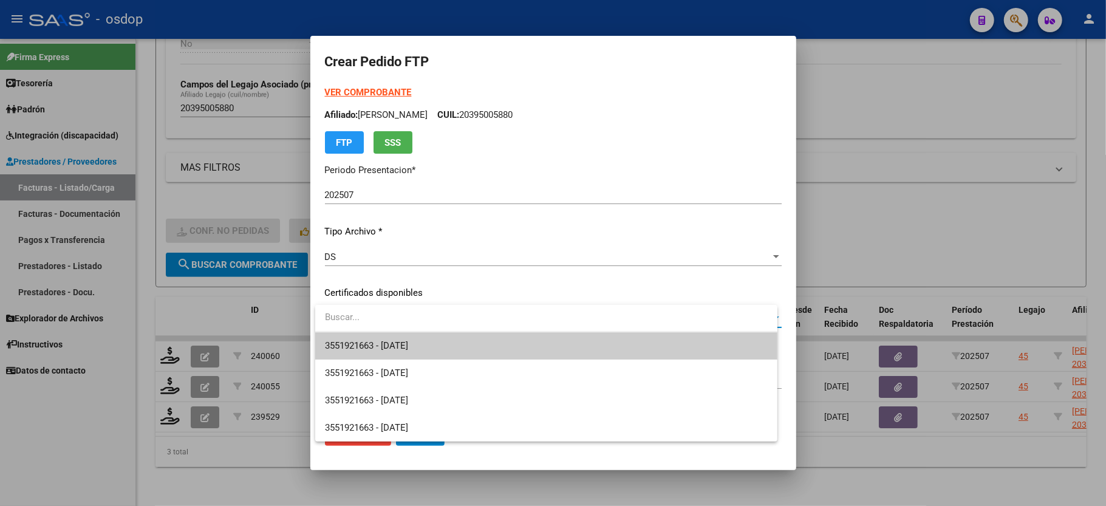
click at [385, 335] on span "3551921663 - 2025-07-22" at bounding box center [546, 345] width 443 height 27
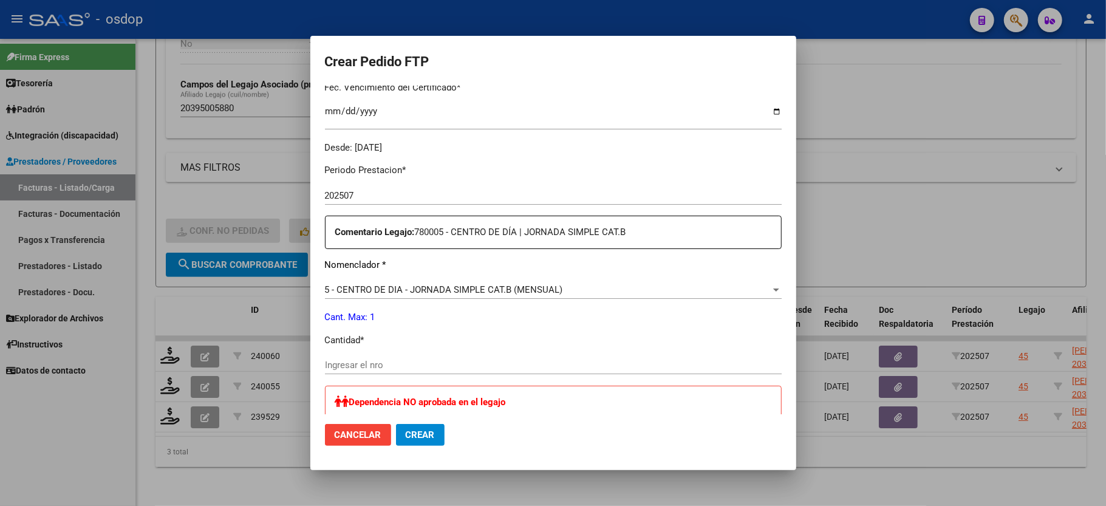
scroll to position [405, 0]
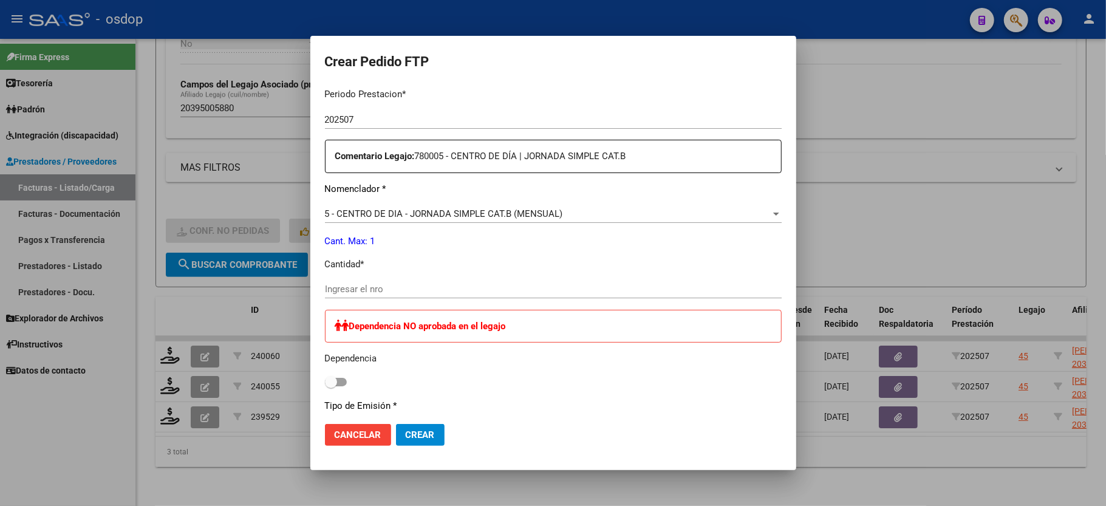
click at [390, 284] on input "Ingresar el nro" at bounding box center [553, 289] width 457 height 11
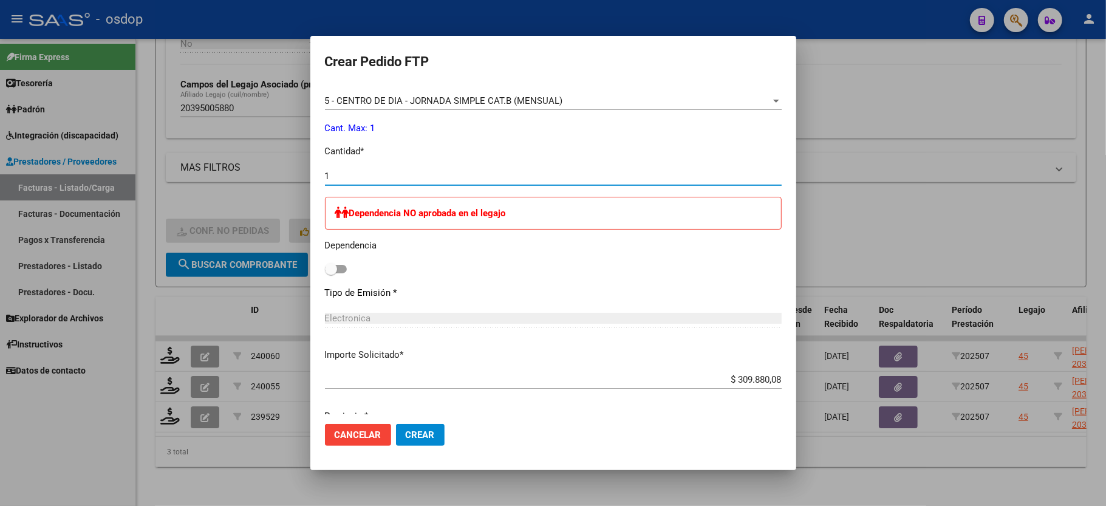
scroll to position [559, 0]
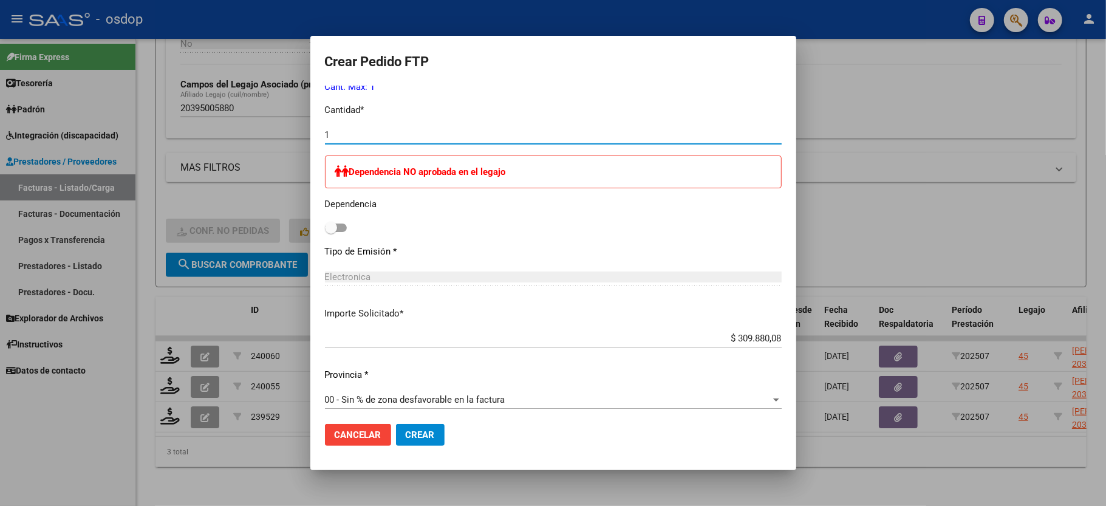
type input "1"
click at [409, 438] on span "Crear" at bounding box center [420, 434] width 29 height 11
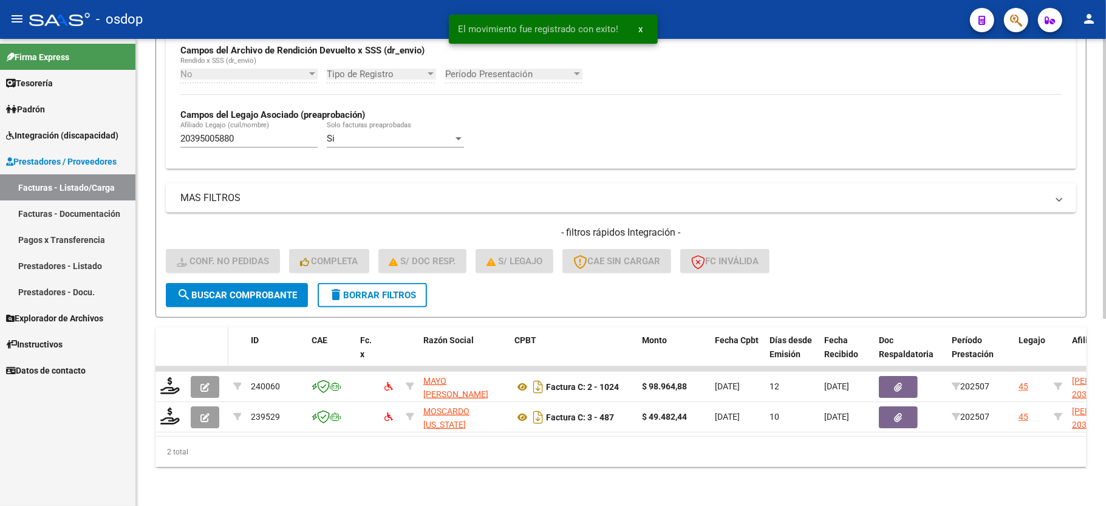
scroll to position [312, 0]
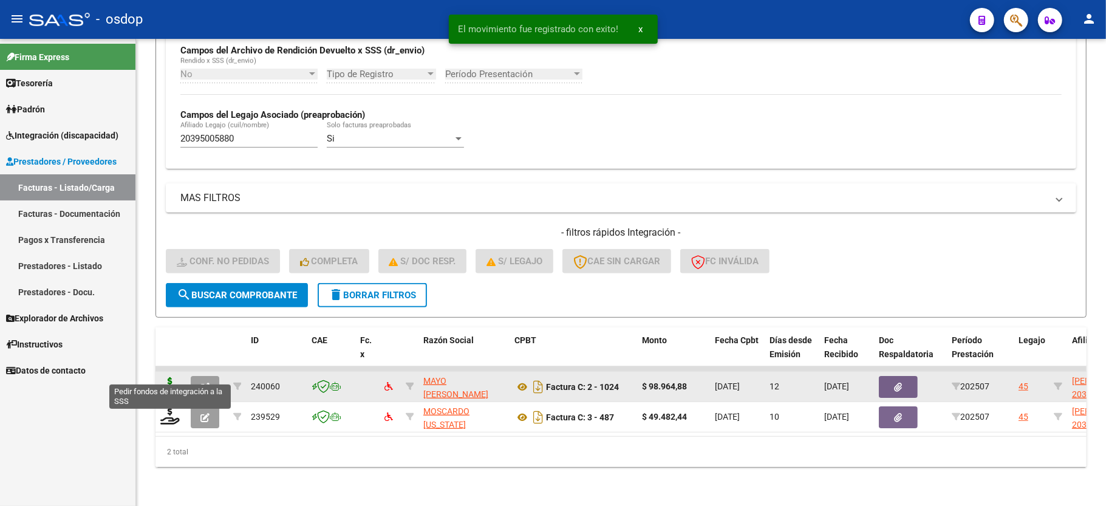
click at [171, 377] on icon at bounding box center [169, 385] width 19 height 17
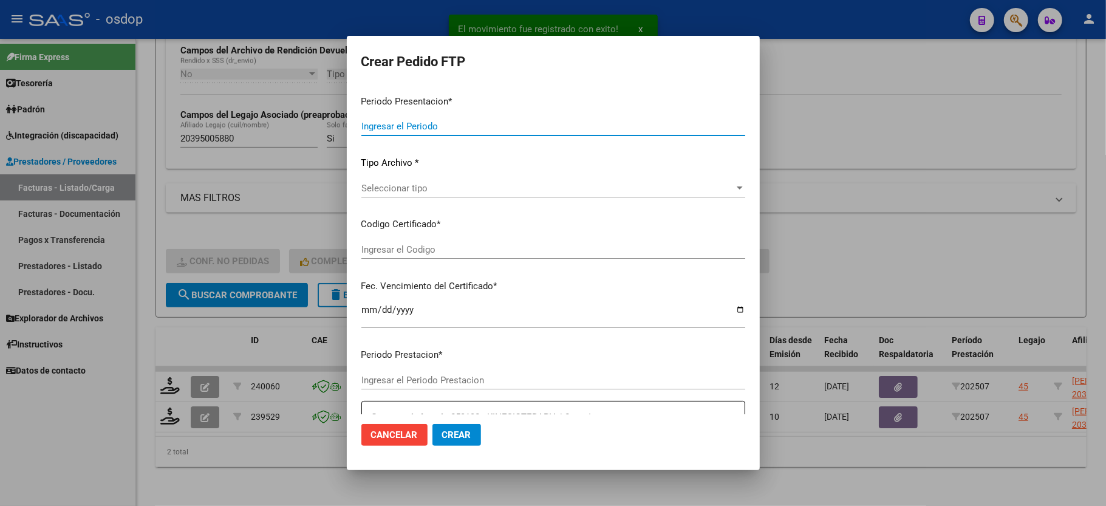
type input "202507"
type input "$ 98.964,88"
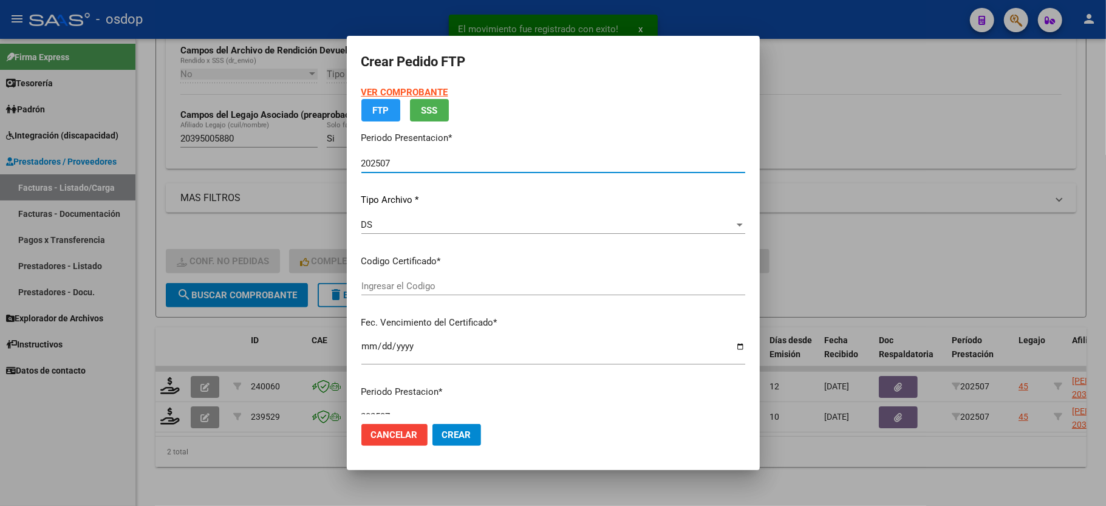
type input "3551921663"
type input "2025-07-22"
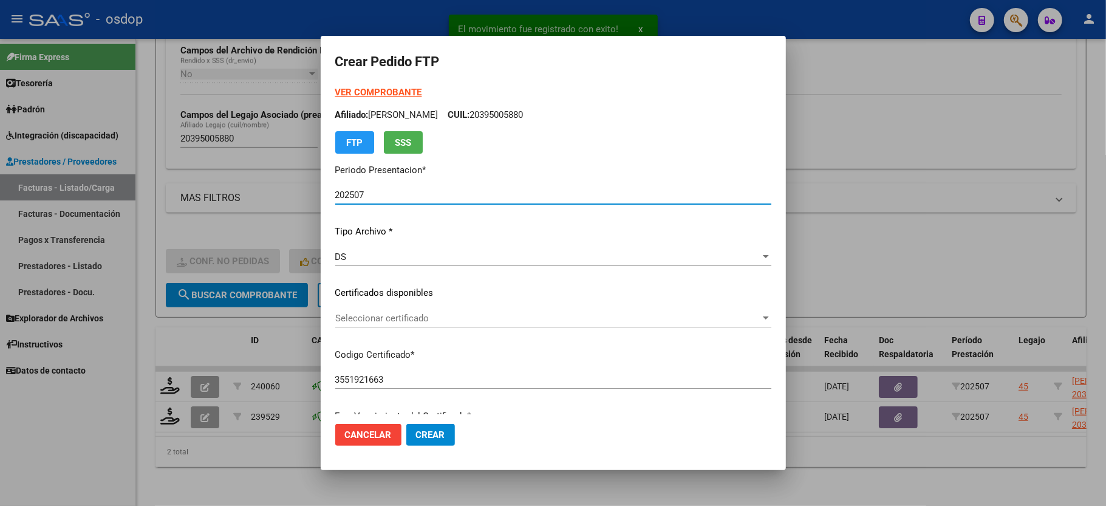
click at [394, 321] on span "Seleccionar certificado" at bounding box center [547, 318] width 425 height 11
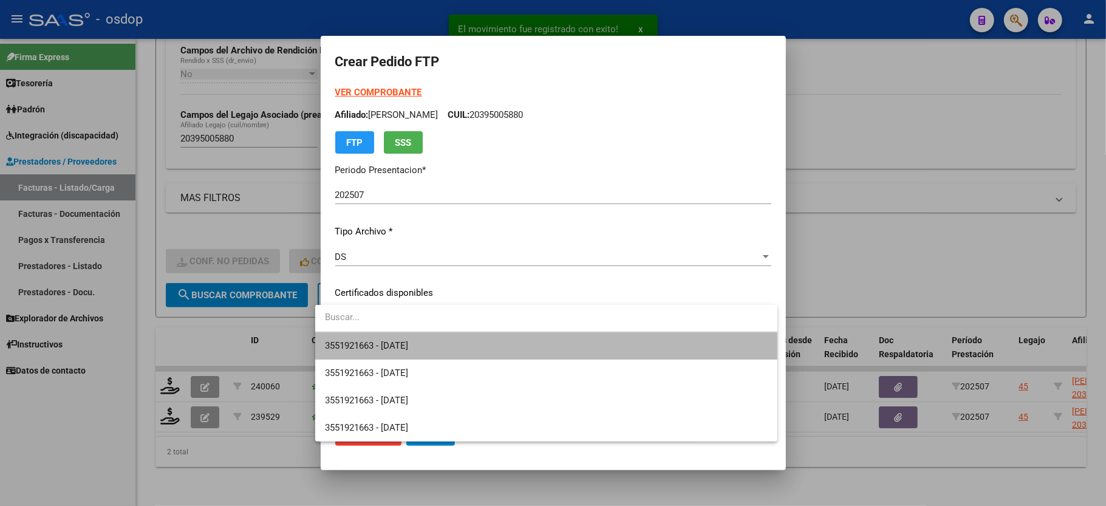
click at [381, 354] on span "3551921663 - 2025-07-22" at bounding box center [546, 345] width 443 height 27
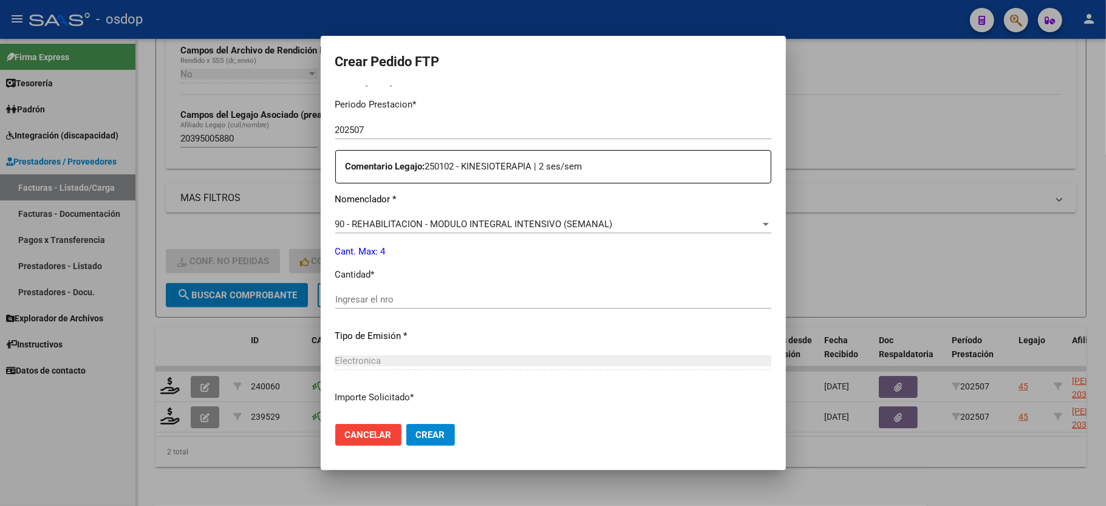
scroll to position [405, 0]
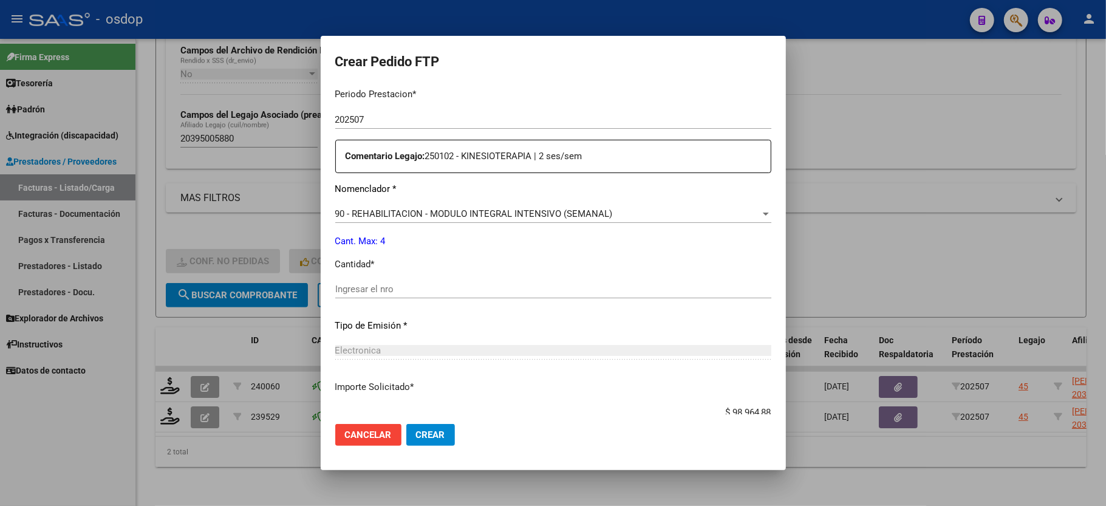
click at [440, 208] on span "90 - REHABILITACION - MODULO INTEGRAL INTENSIVO (SEMANAL)" at bounding box center [474, 213] width 278 height 11
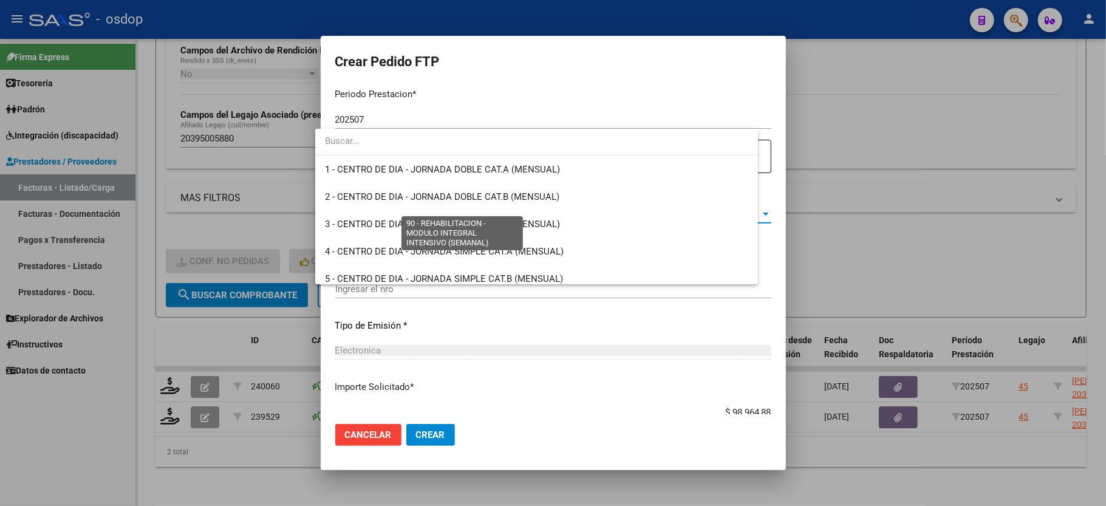
scroll to position [2396, 0]
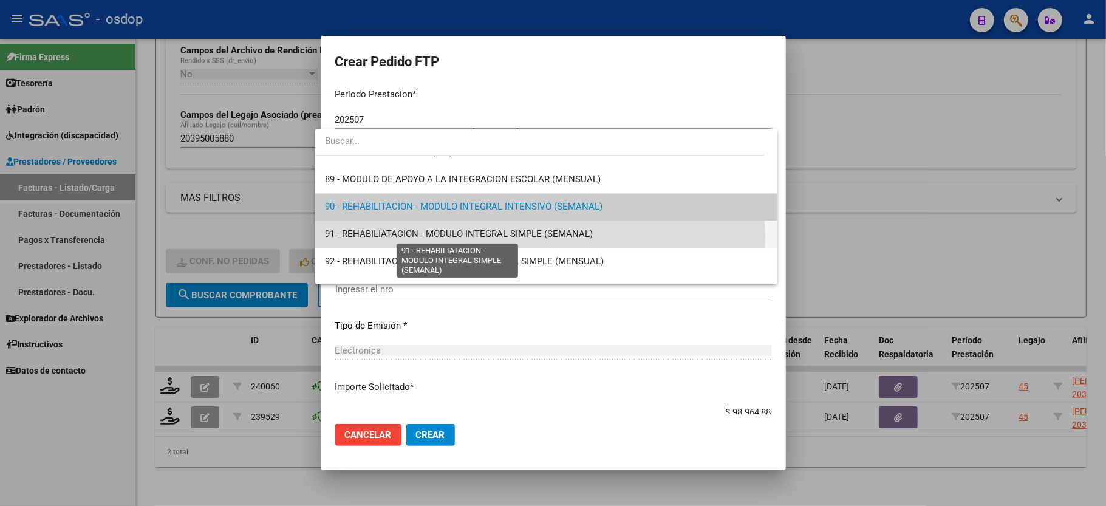
click at [540, 236] on span "91 - REHABILIATACION - MODULO INTEGRAL SIMPLE (SEMANAL)" at bounding box center [459, 233] width 268 height 11
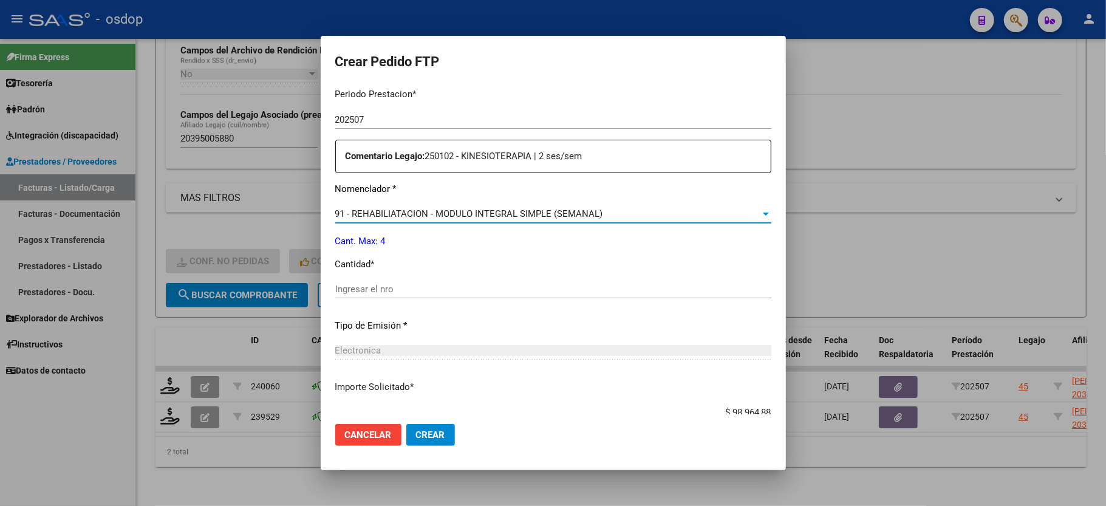
click at [395, 284] on input "Ingresar el nro" at bounding box center [553, 289] width 436 height 11
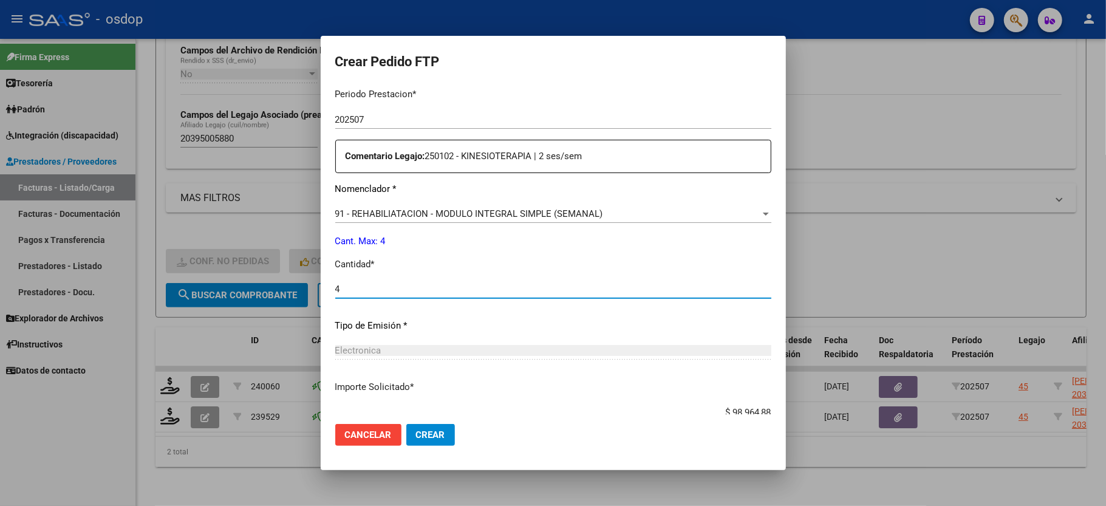
scroll to position [476, 0]
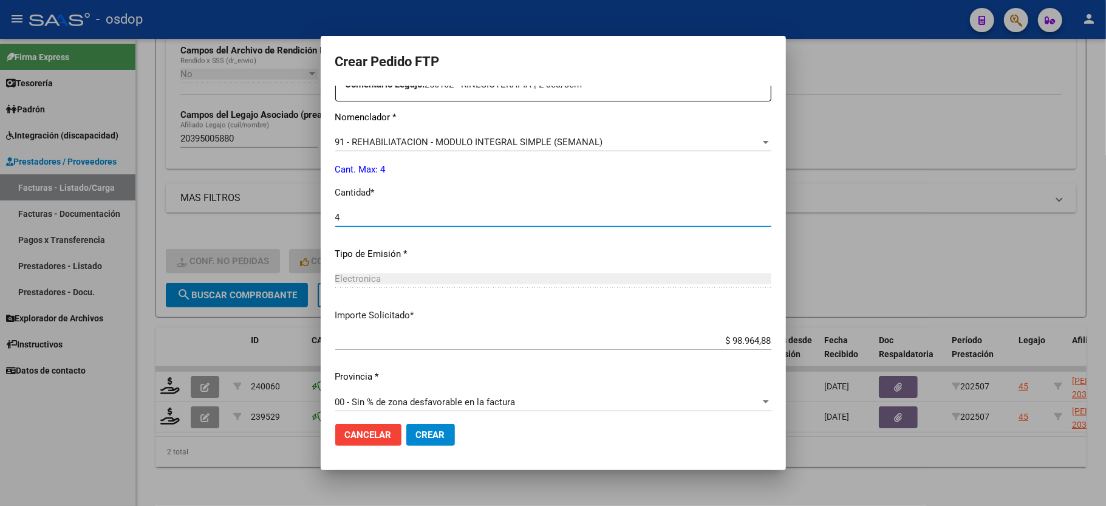
type input "4"
click at [416, 439] on span "Crear" at bounding box center [430, 434] width 29 height 11
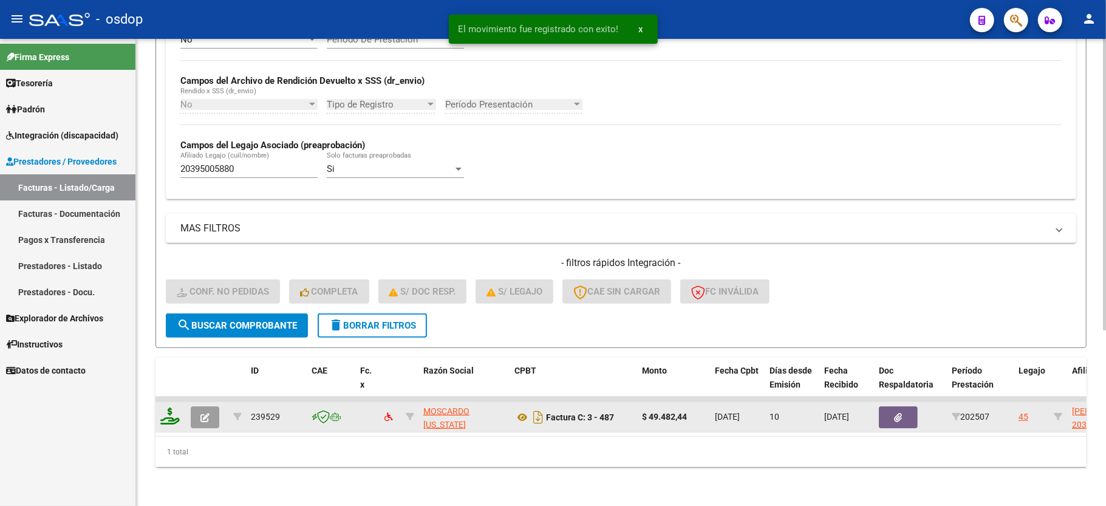
scroll to position [281, 0]
click at [166, 408] on icon at bounding box center [169, 416] width 19 height 17
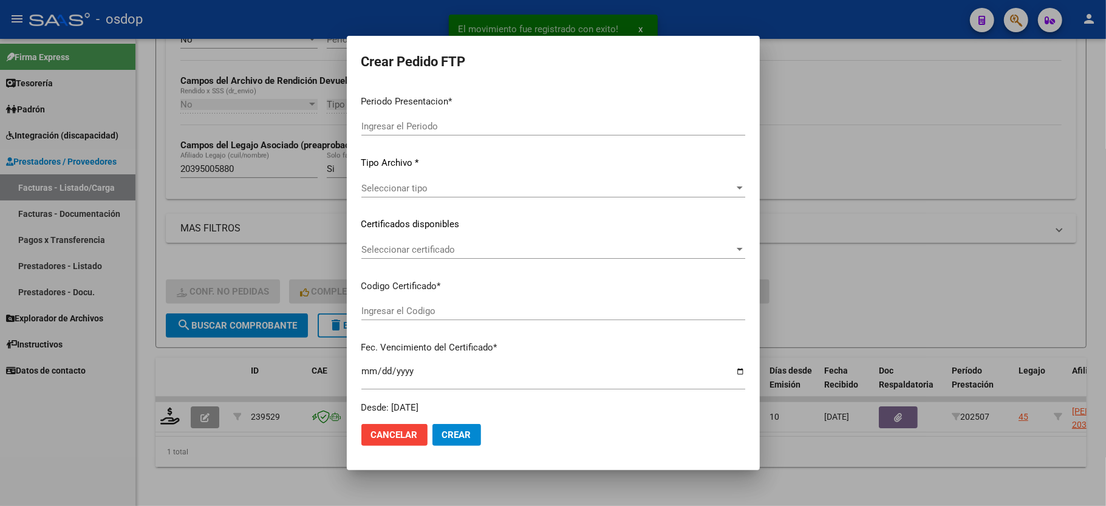
type input "202507"
type input "$ 49.482,44"
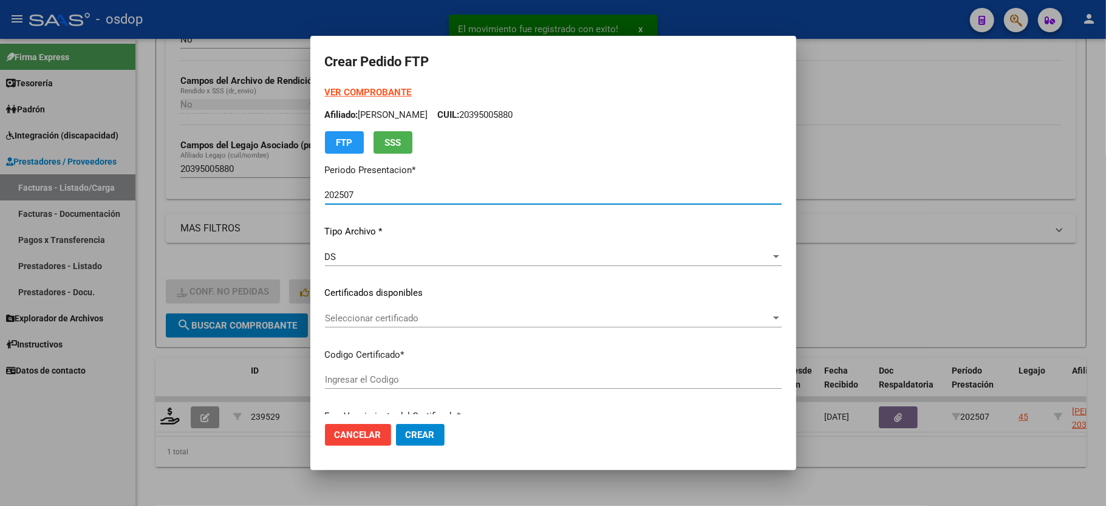
type input "3551921663"
type input "2025-07-22"
click at [372, 316] on span "Seleccionar certificado" at bounding box center [548, 318] width 446 height 11
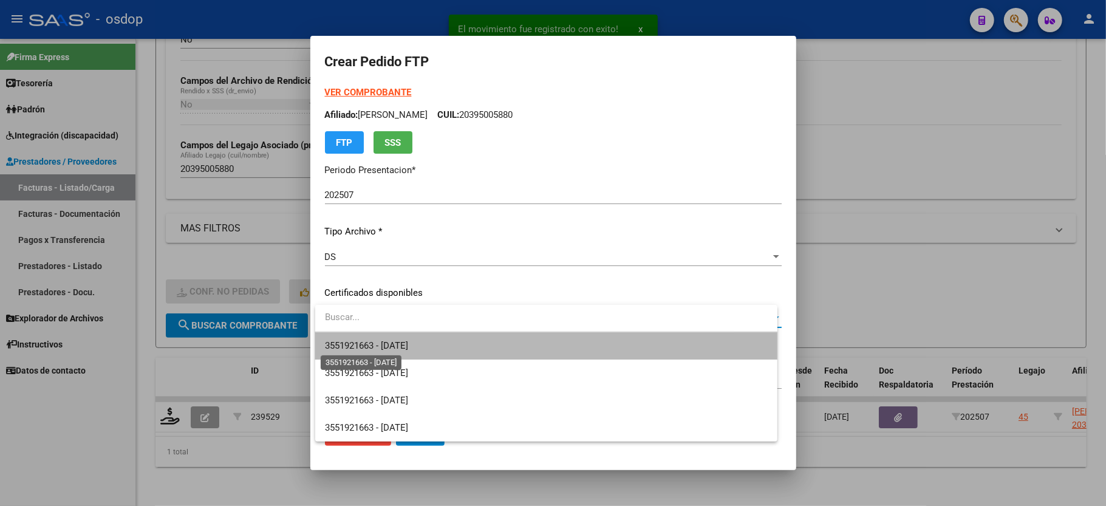
click at [370, 341] on span "3551921663 - 2025-07-22" at bounding box center [366, 345] width 83 height 11
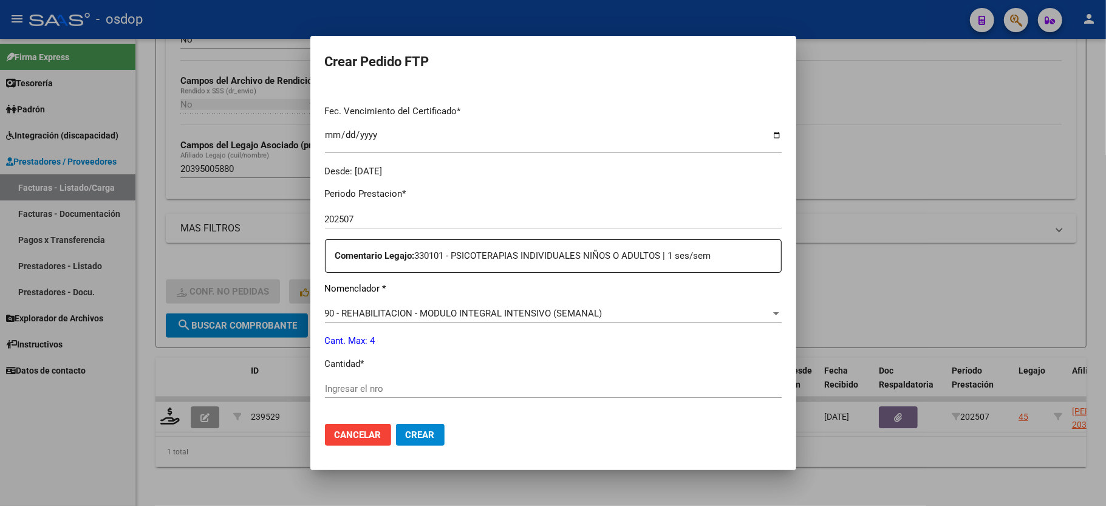
scroll to position [324, 0]
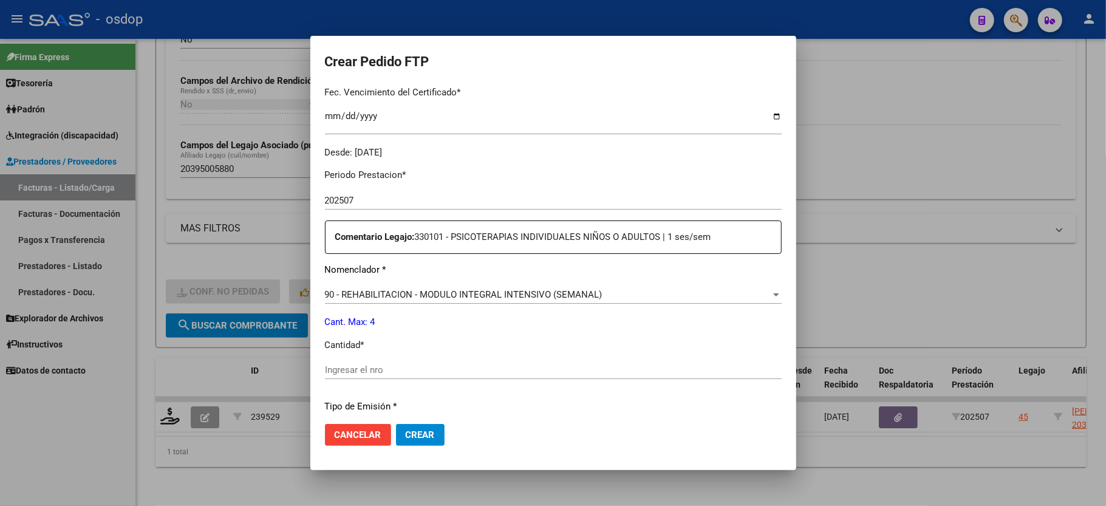
click at [473, 295] on div "90 - REHABILITACION - MODULO INTEGRAL INTENSIVO (SEMANAL) Seleccionar nomenclad…" at bounding box center [553, 295] width 457 height 18
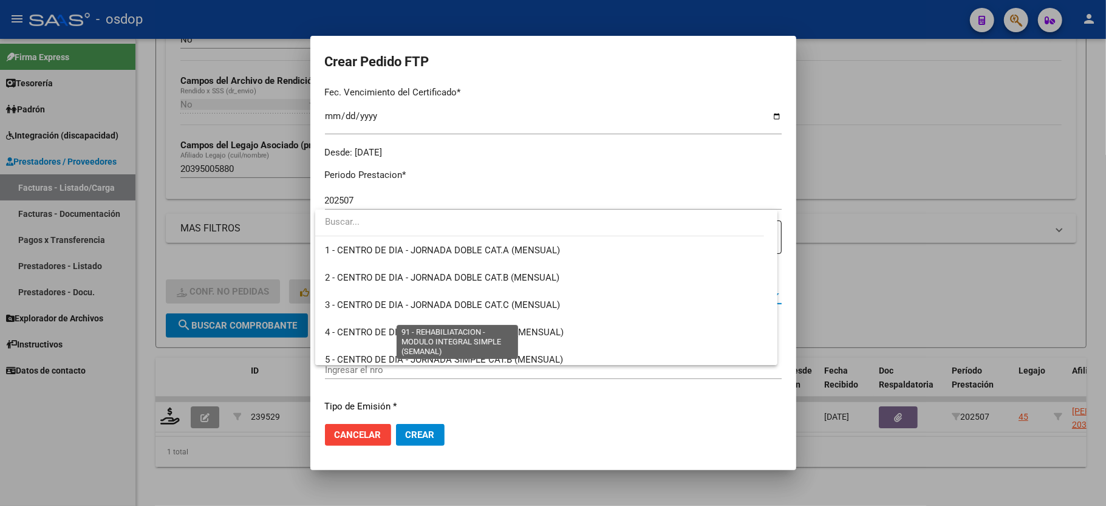
scroll to position [2396, 0]
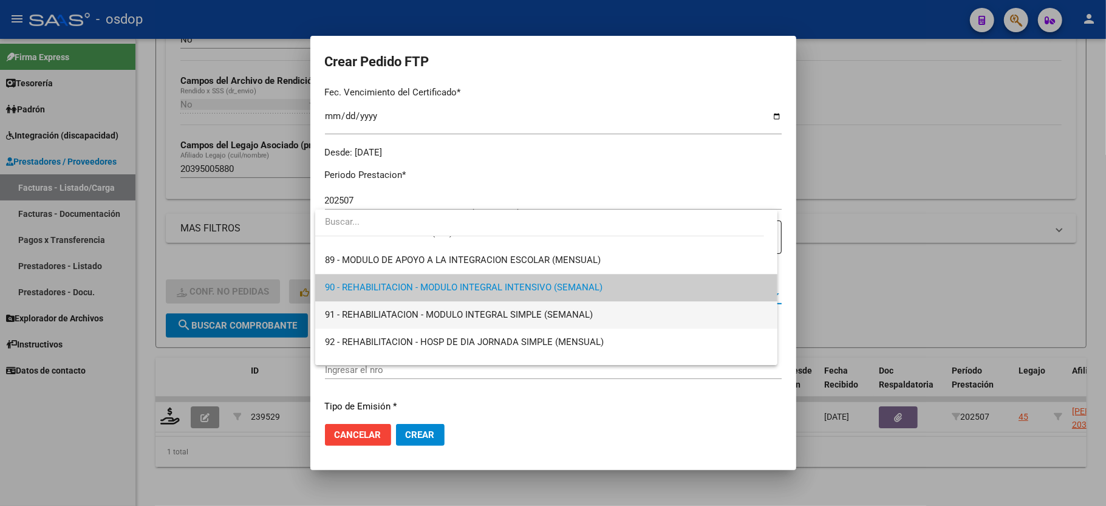
click at [484, 316] on span "91 - REHABILIATACION - MODULO INTEGRAL SIMPLE (SEMANAL)" at bounding box center [459, 314] width 268 height 11
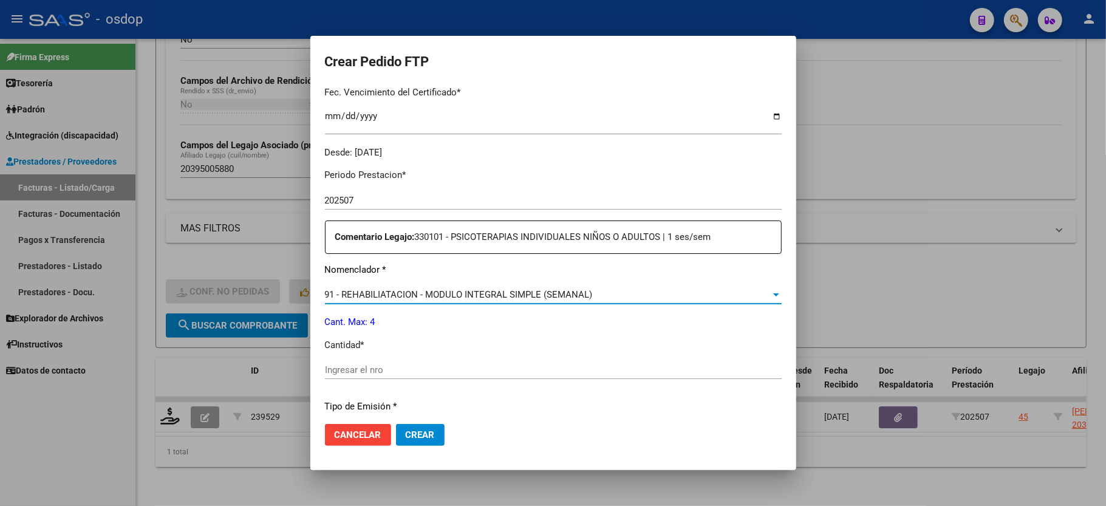
click at [453, 365] on input "Ingresar el nro" at bounding box center [553, 369] width 457 height 11
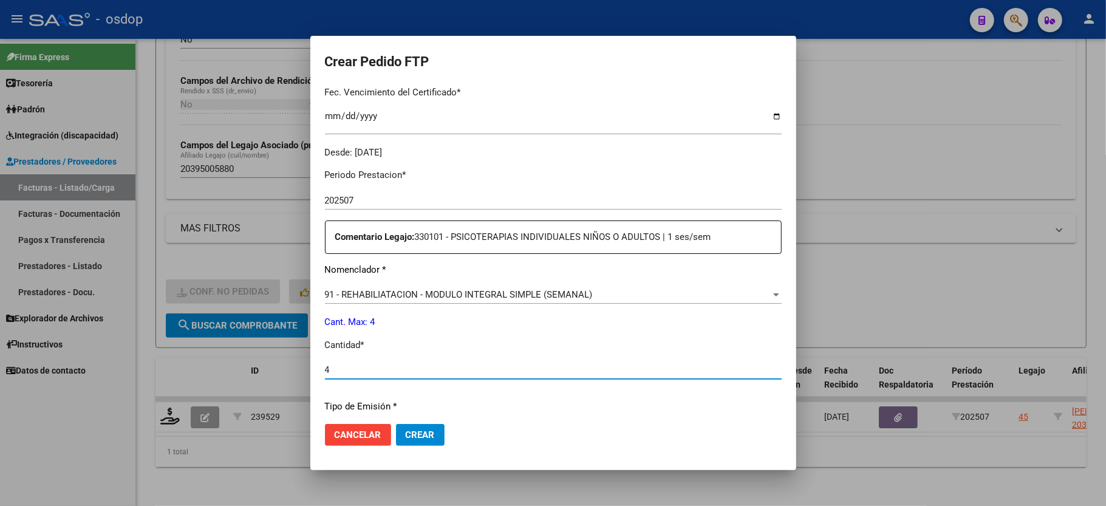
type input "4"
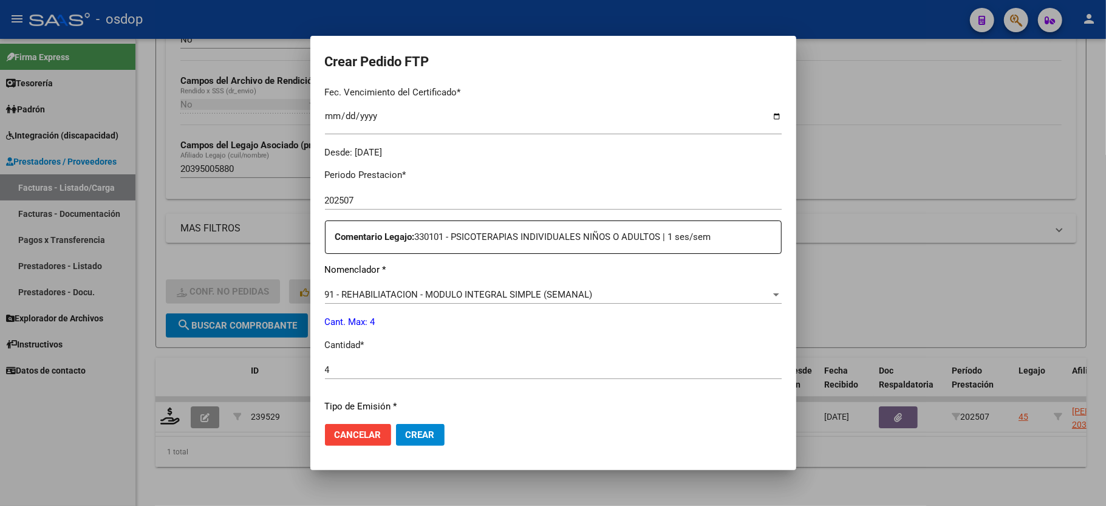
scroll to position [476, 0]
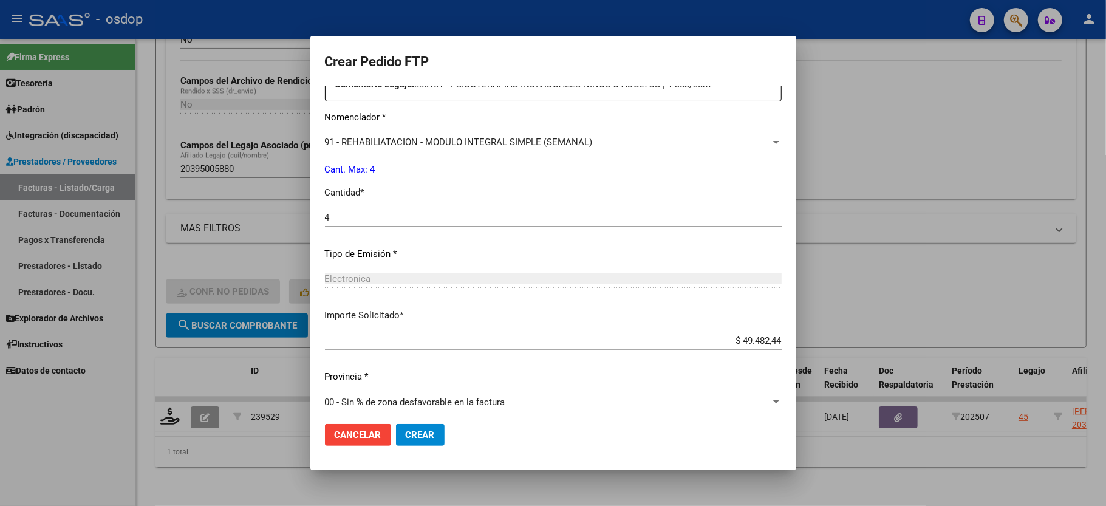
click at [423, 440] on button "Crear" at bounding box center [420, 435] width 49 height 22
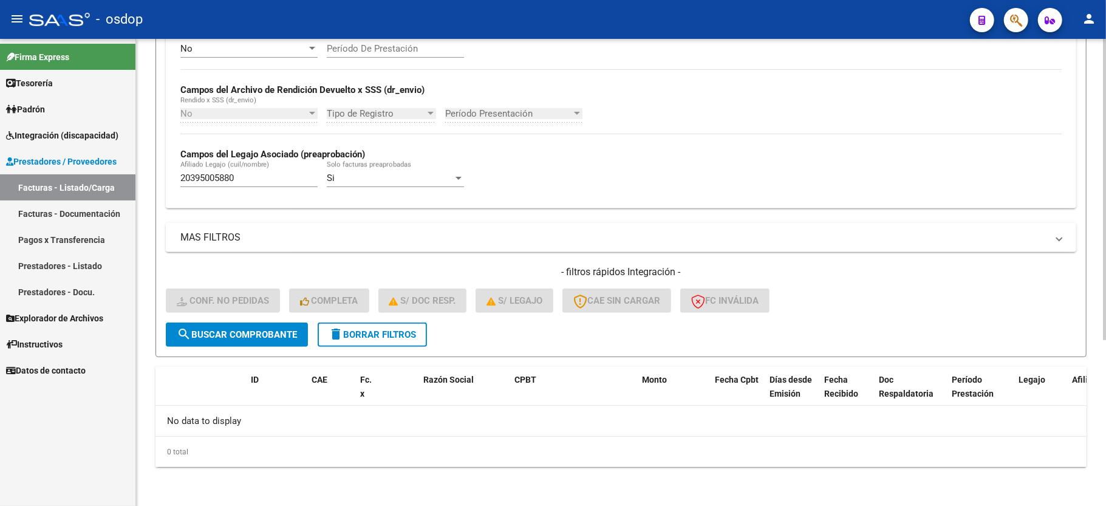
scroll to position [258, 0]
click at [352, 355] on form "Filtros Id Integración Area Seleccionar Gerenciador Seleccionar Gerenciador Si …" at bounding box center [621, 121] width 931 height 471
click at [368, 327] on button "delete Borrar Filtros" at bounding box center [372, 335] width 109 height 24
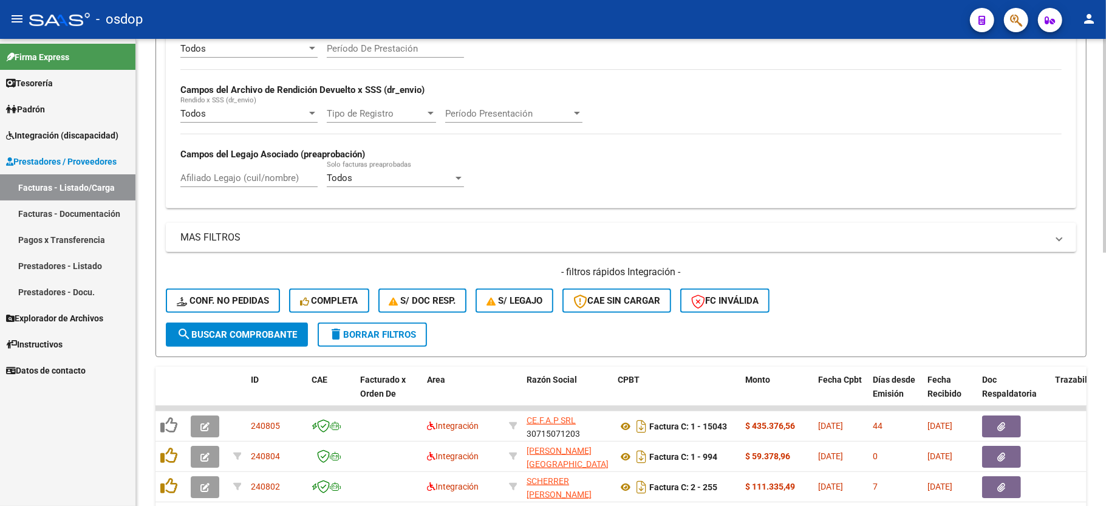
click at [194, 183] on input "Afiliado Legajo (cuil/nombre)" at bounding box center [248, 178] width 137 height 11
paste input "20452162297"
type input "20452162297"
click at [254, 343] on button "search Buscar Comprobante" at bounding box center [237, 335] width 142 height 24
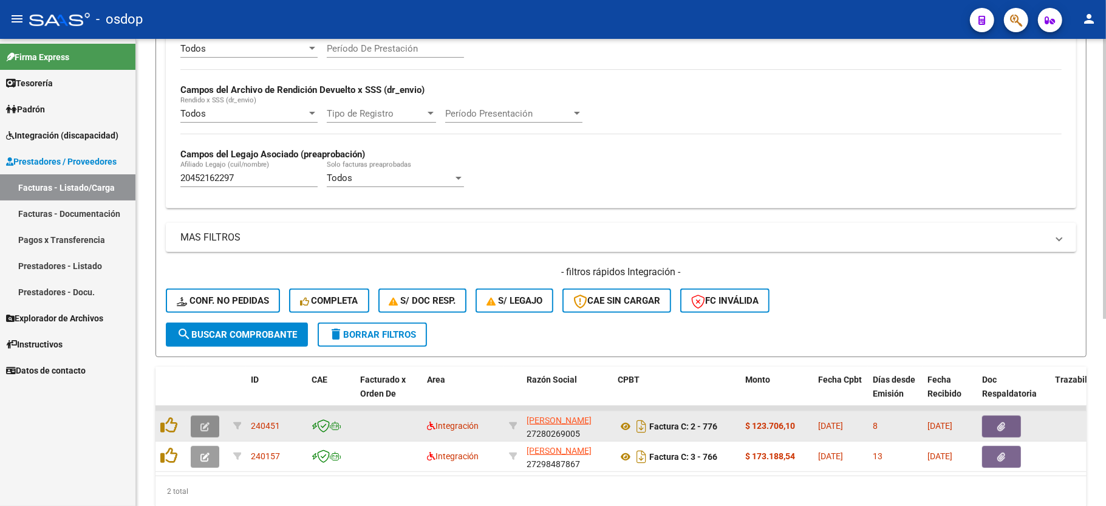
click at [214, 436] on button "button" at bounding box center [205, 427] width 29 height 22
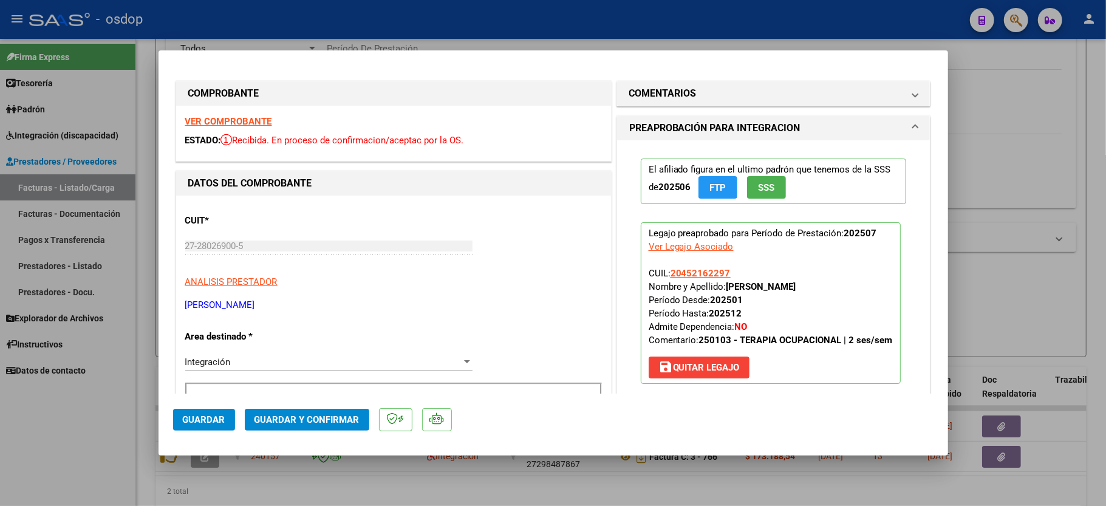
drag, startPoint x: 234, startPoint y: 111, endPoint x: 227, endPoint y: 115, distance: 8.8
click at [232, 112] on div "VER COMPROBANTE ESTADO: Recibida. En proceso de confirmacion/aceptac por la OS." at bounding box center [393, 133] width 435 height 55
click at [227, 116] on strong "VER COMPROBANTE" at bounding box center [228, 121] width 87 height 11
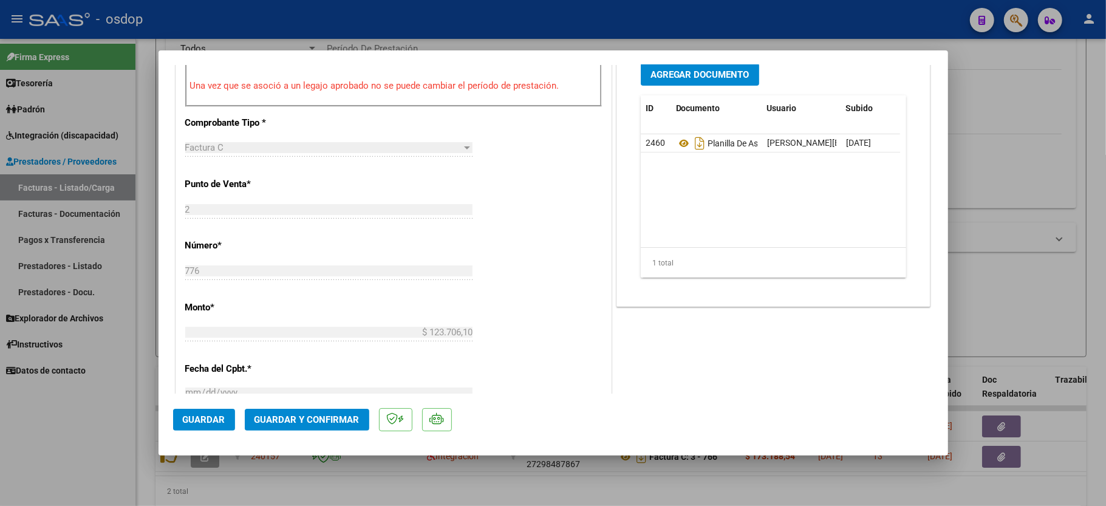
scroll to position [405, 0]
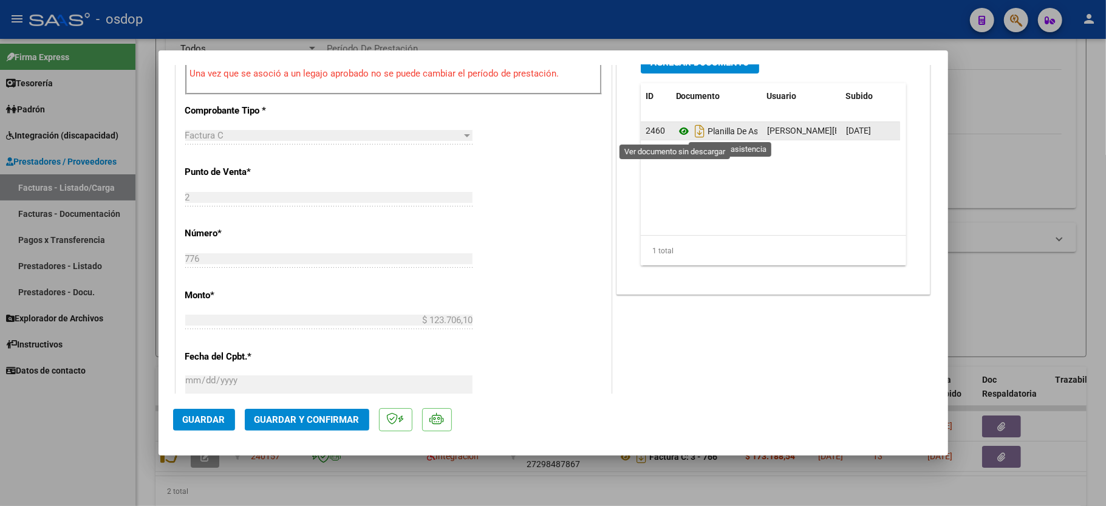
click at [676, 125] on icon at bounding box center [684, 131] width 16 height 15
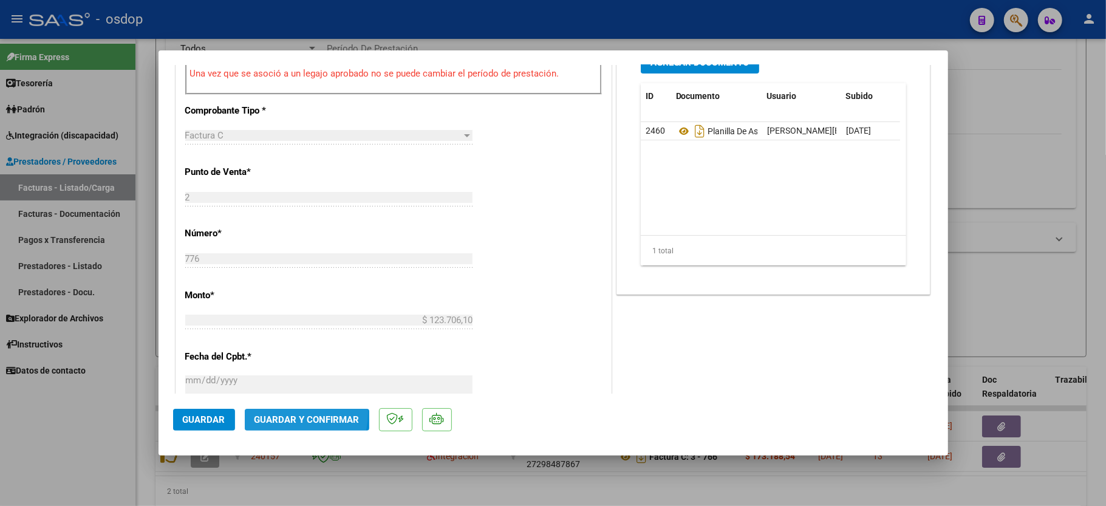
click at [282, 413] on button "Guardar y Confirmar" at bounding box center [307, 420] width 125 height 22
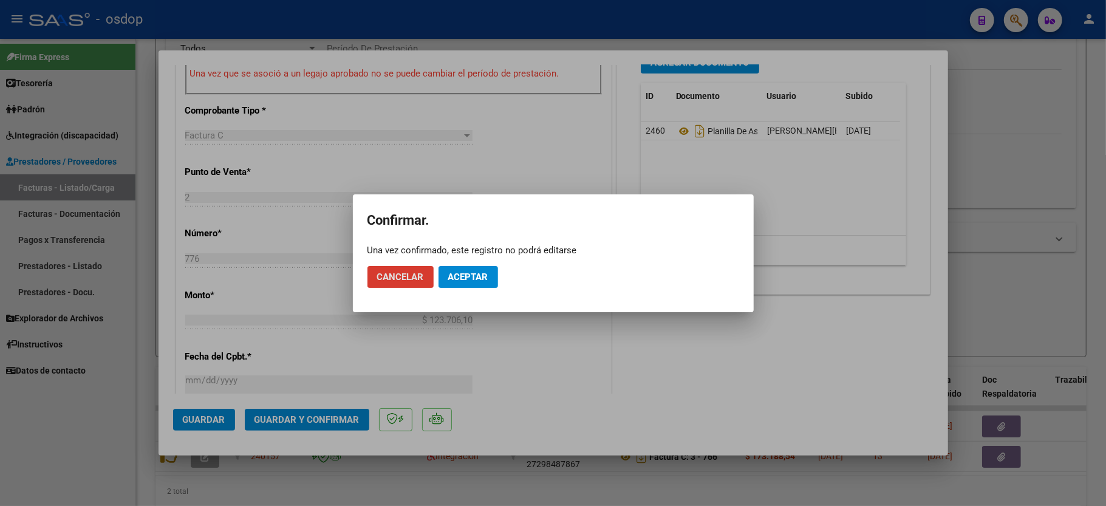
click at [470, 279] on span "Aceptar" at bounding box center [468, 277] width 40 height 11
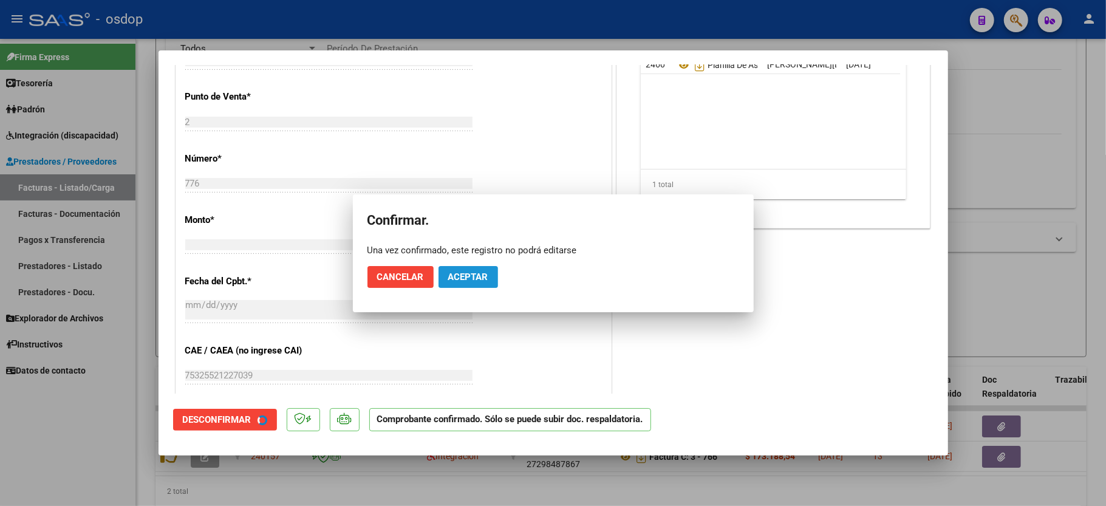
scroll to position [634, 0]
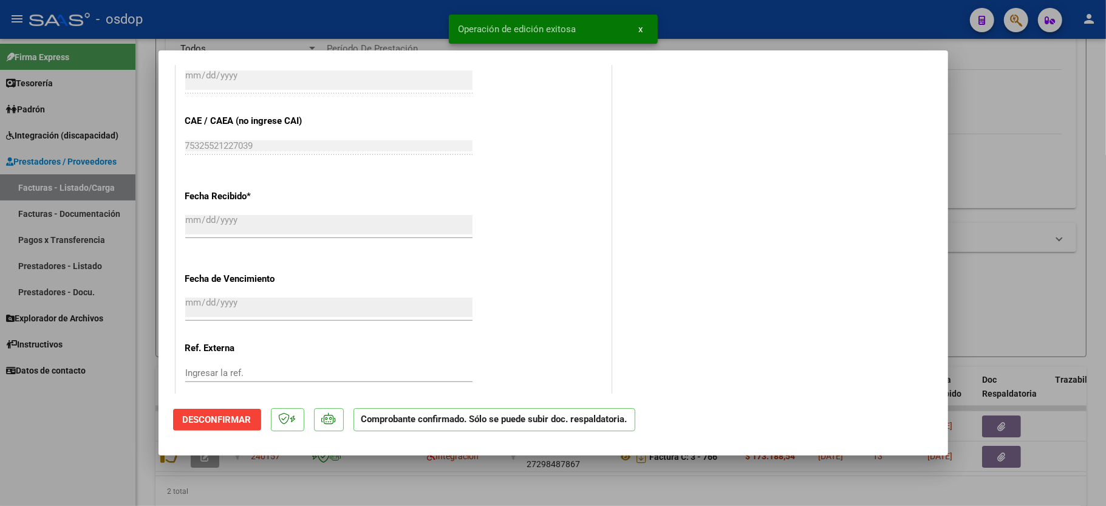
click at [44, 403] on div at bounding box center [553, 253] width 1106 height 506
type input "$ 0,00"
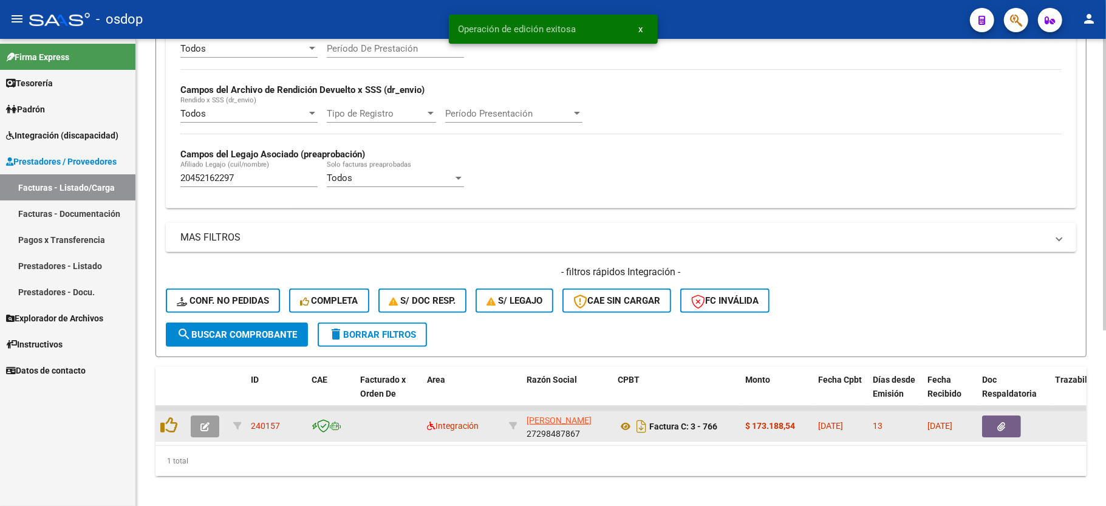
click at [212, 428] on button "button" at bounding box center [205, 427] width 29 height 22
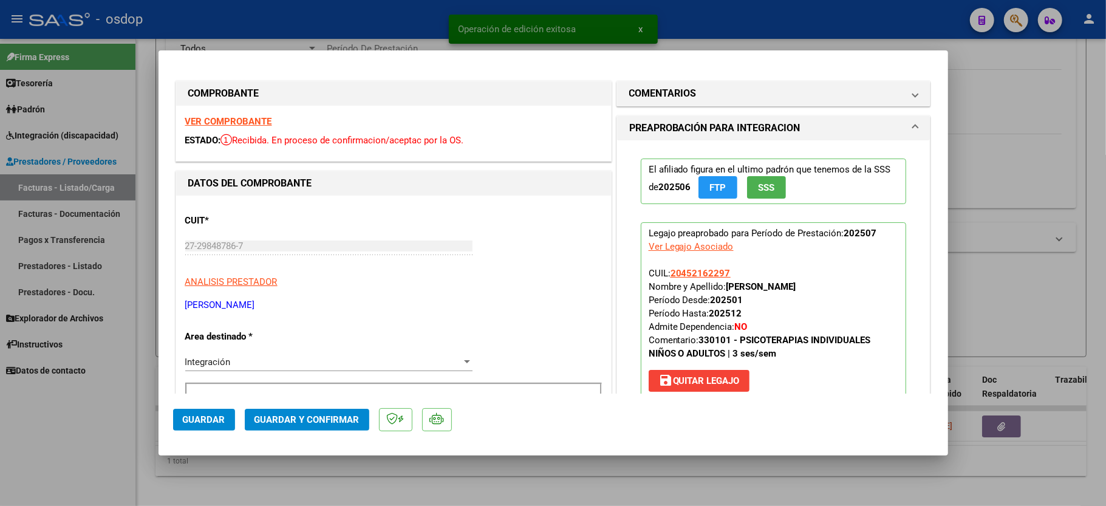
click at [241, 122] on strong "VER COMPROBANTE" at bounding box center [228, 121] width 87 height 11
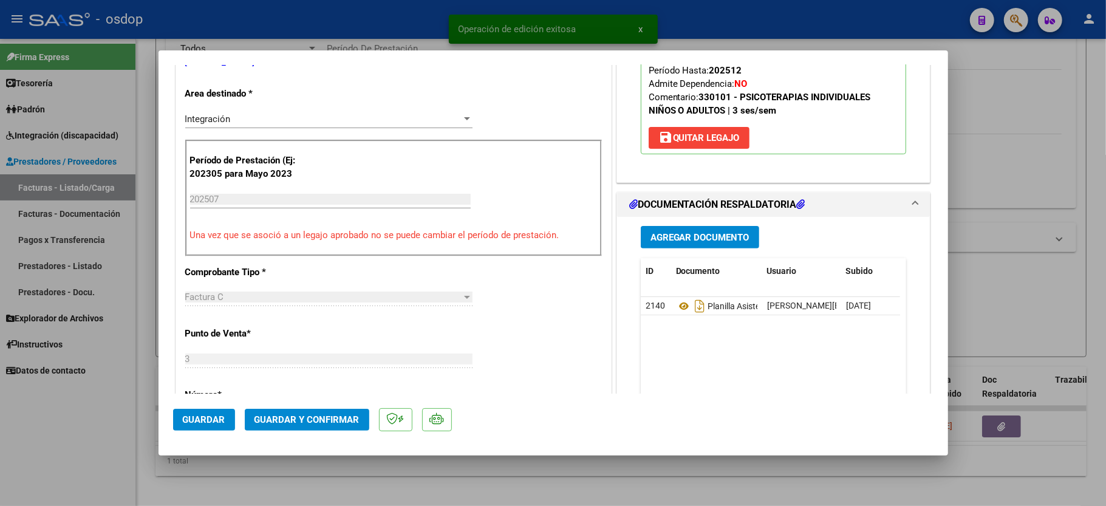
scroll to position [324, 0]
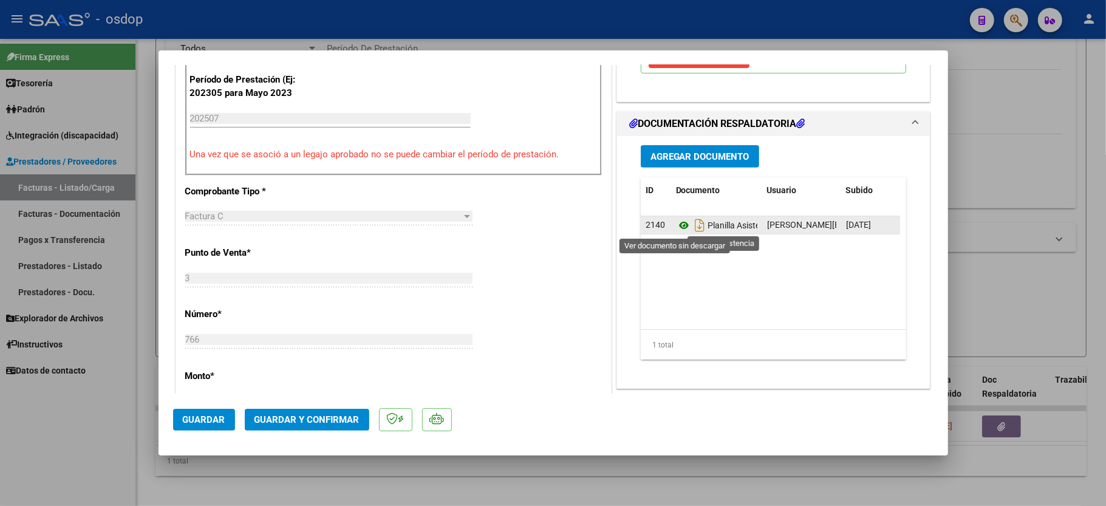
click at [677, 226] on icon at bounding box center [684, 225] width 16 height 15
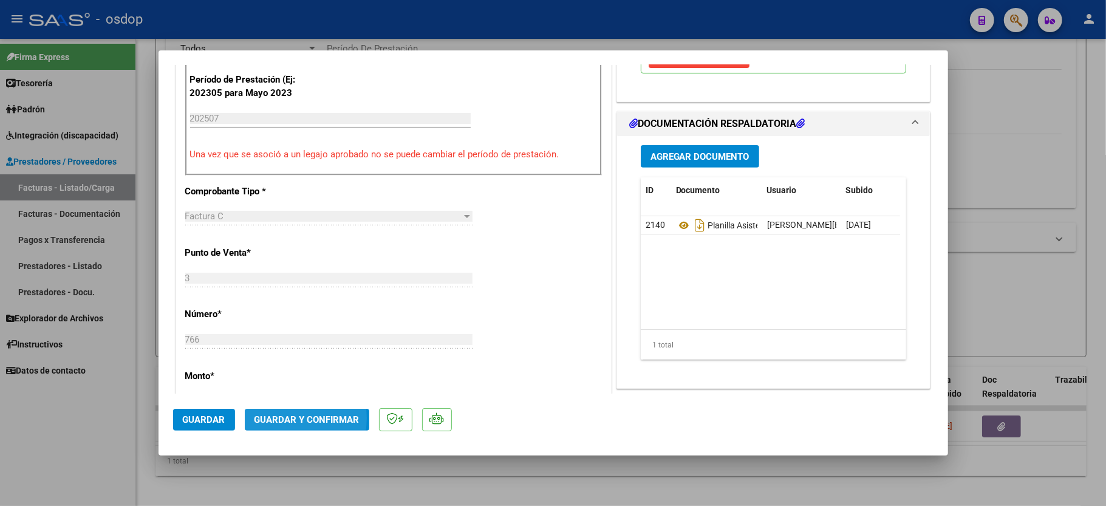
click at [278, 419] on span "Guardar y Confirmar" at bounding box center [307, 419] width 105 height 11
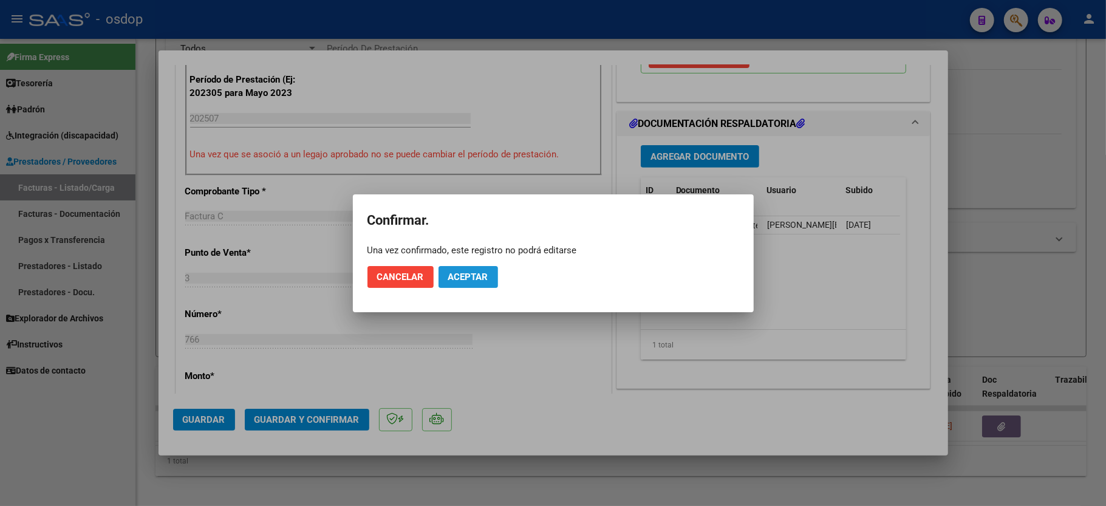
click at [473, 280] on span "Aceptar" at bounding box center [468, 277] width 40 height 11
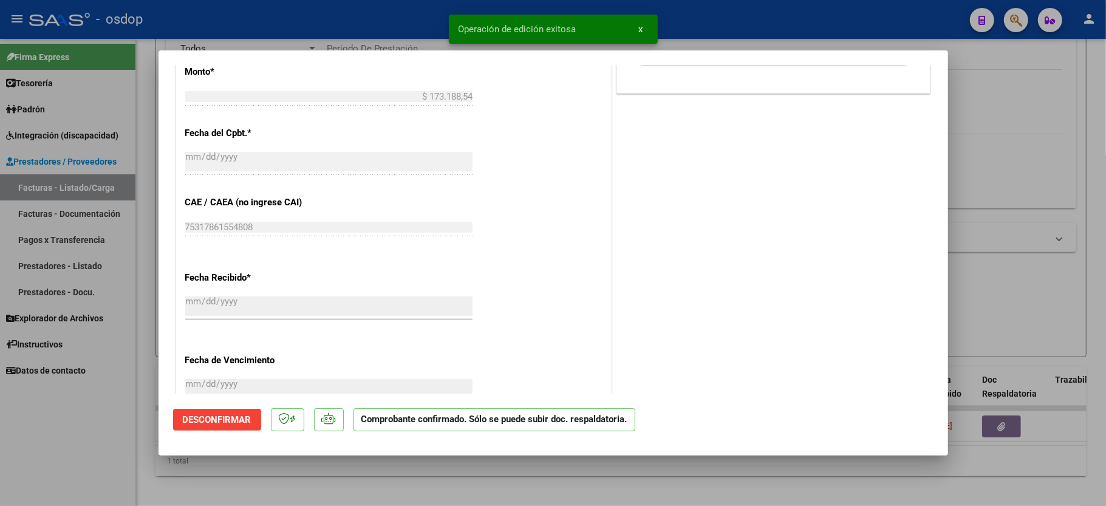
drag, startPoint x: 86, startPoint y: 465, endPoint x: 91, endPoint y: 458, distance: 9.1
click at [85, 465] on div at bounding box center [553, 253] width 1106 height 506
type input "$ 0,00"
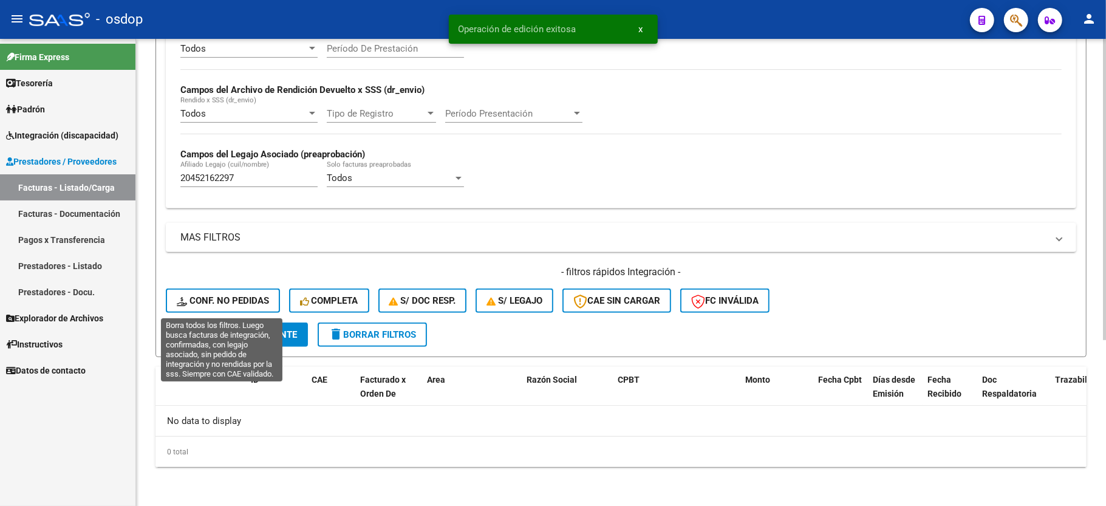
click at [195, 304] on span "Conf. no pedidas" at bounding box center [223, 300] width 92 height 11
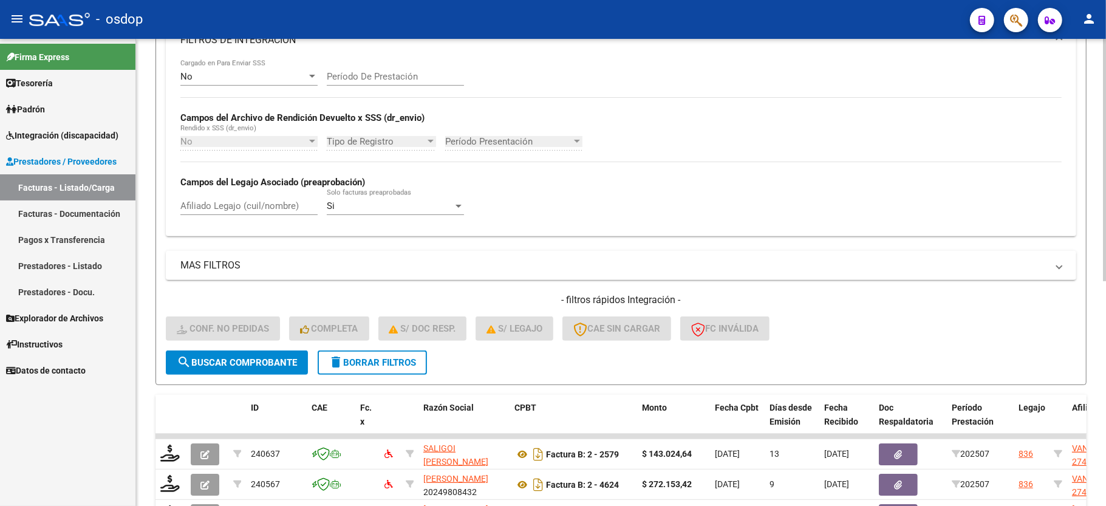
scroll to position [258, 0]
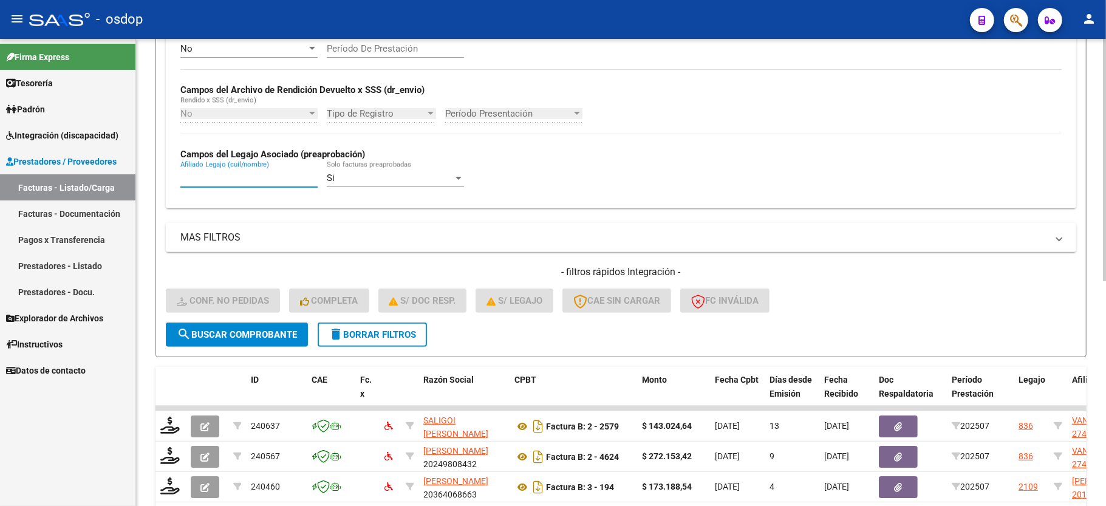
click at [271, 181] on input "Afiliado Legajo (cuil/nombre)" at bounding box center [248, 178] width 137 height 11
paste input "20452162297"
type input "20452162297"
click at [251, 338] on span "search Buscar Comprobante" at bounding box center [237, 334] width 120 height 11
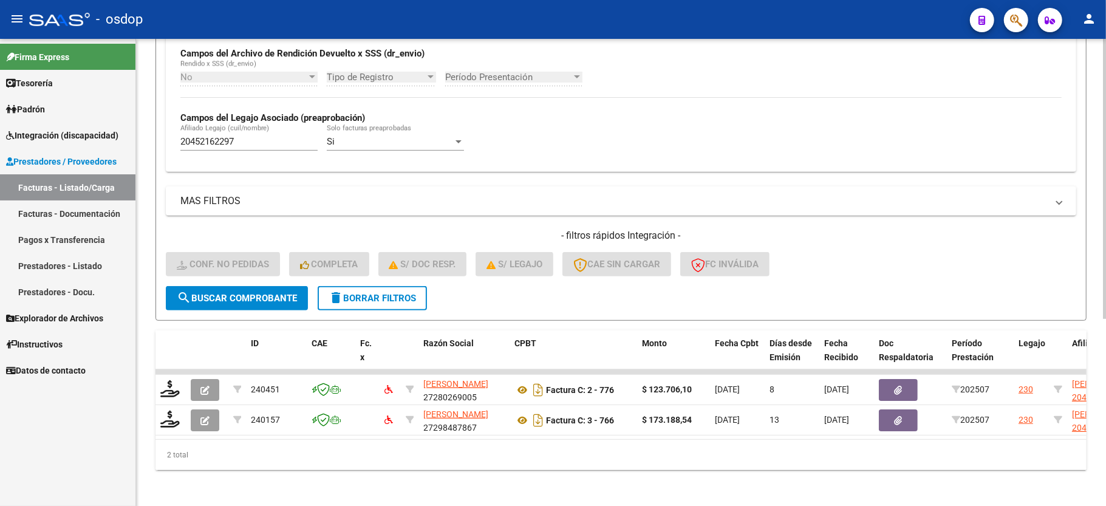
scroll to position [312, 0]
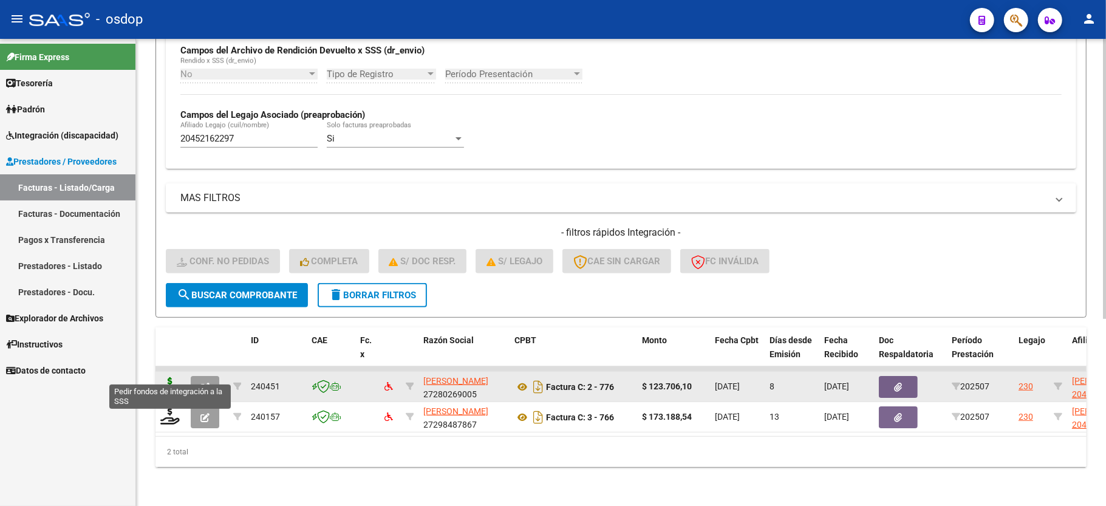
click at [166, 377] on icon at bounding box center [169, 385] width 19 height 17
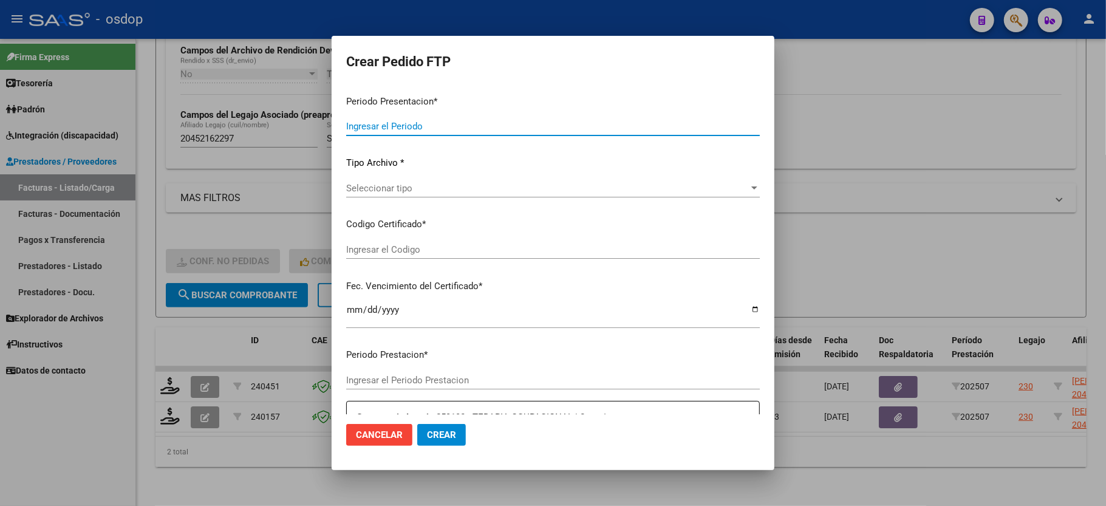
type input "202507"
type input "$ 123.706,10"
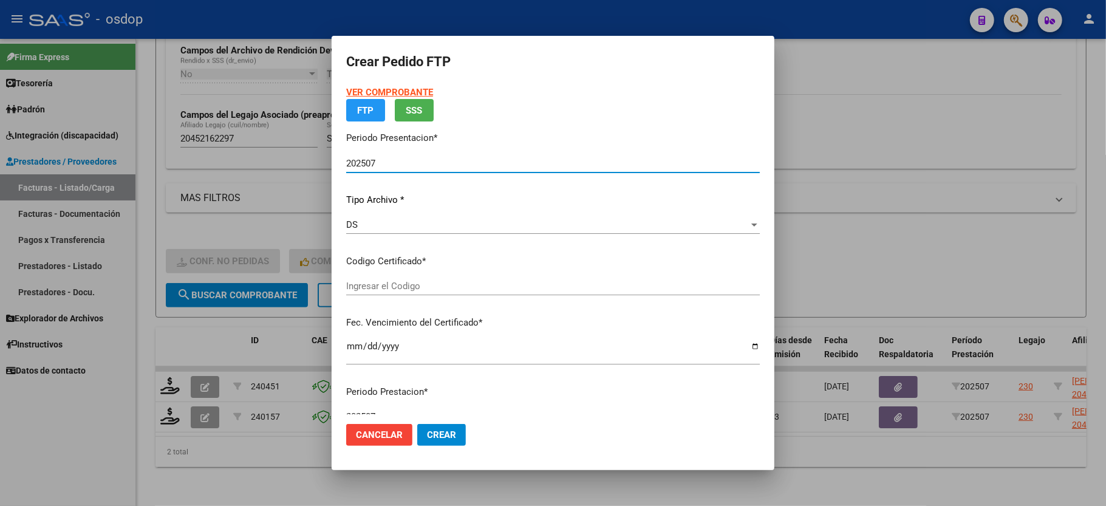
type input "4231633887"
type input "2034-03-08"
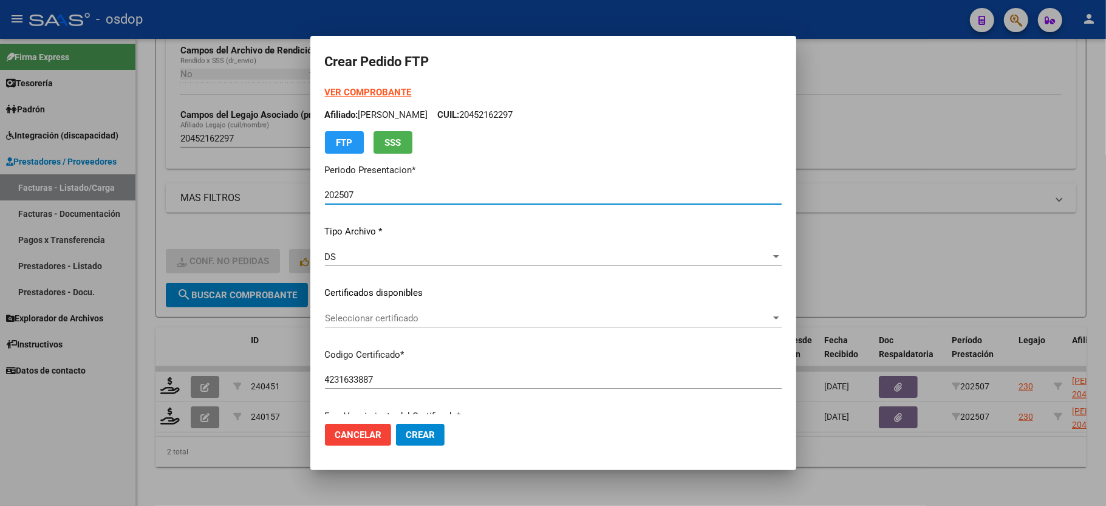
scroll to position [81, 0]
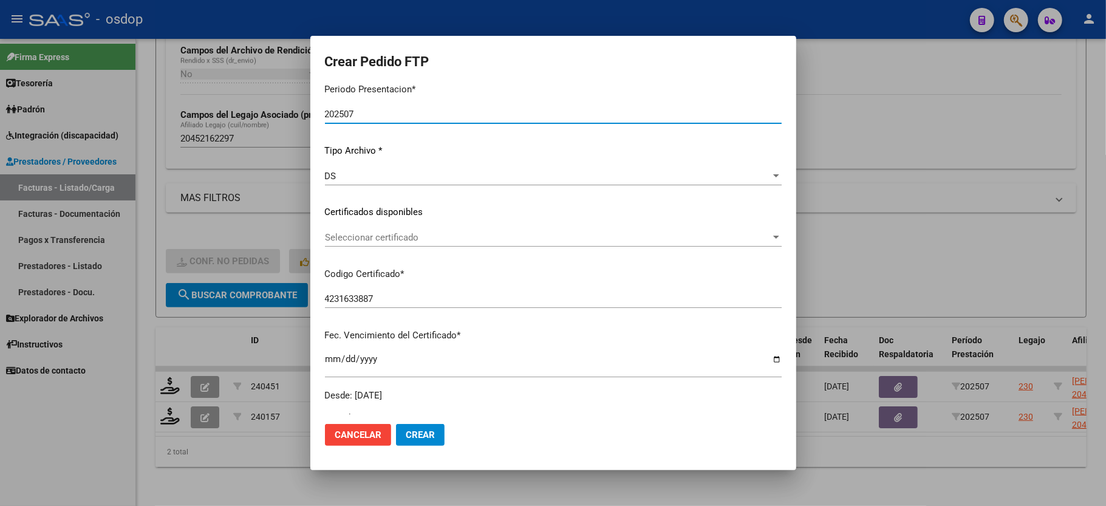
click at [392, 242] on span "Seleccionar certificado" at bounding box center [548, 237] width 446 height 11
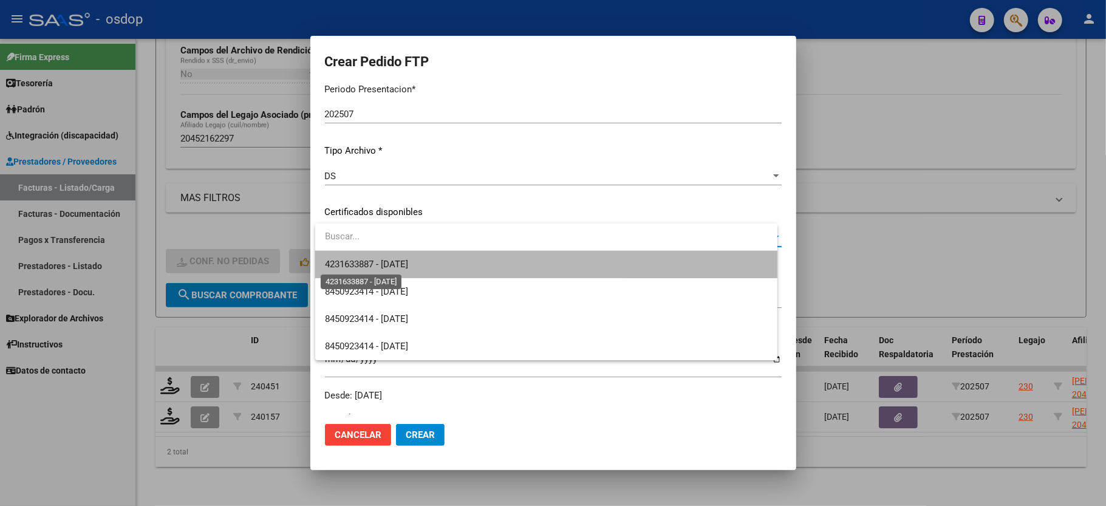
click at [392, 261] on span "4231633887 - 2034-03-08" at bounding box center [366, 264] width 83 height 11
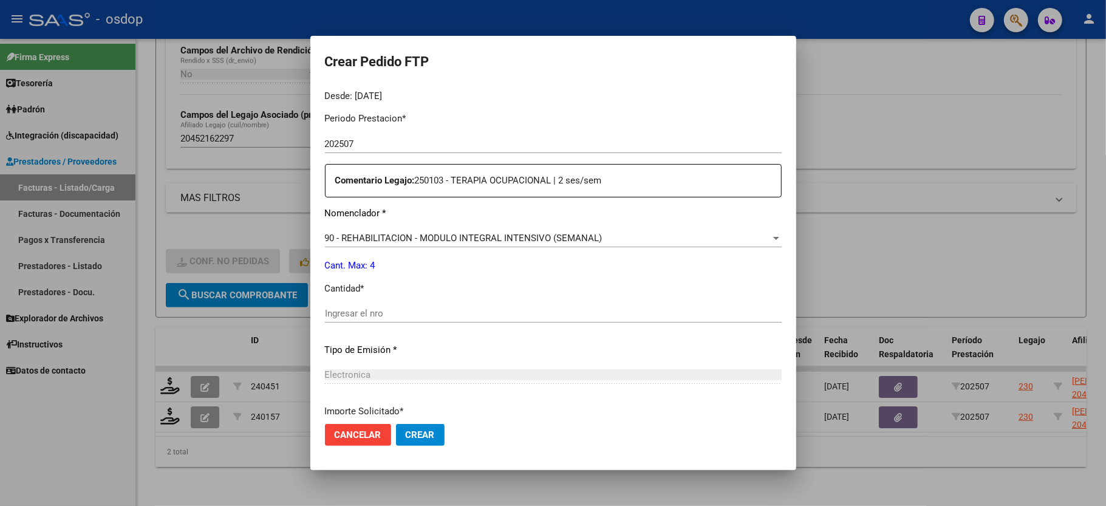
scroll to position [405, 0]
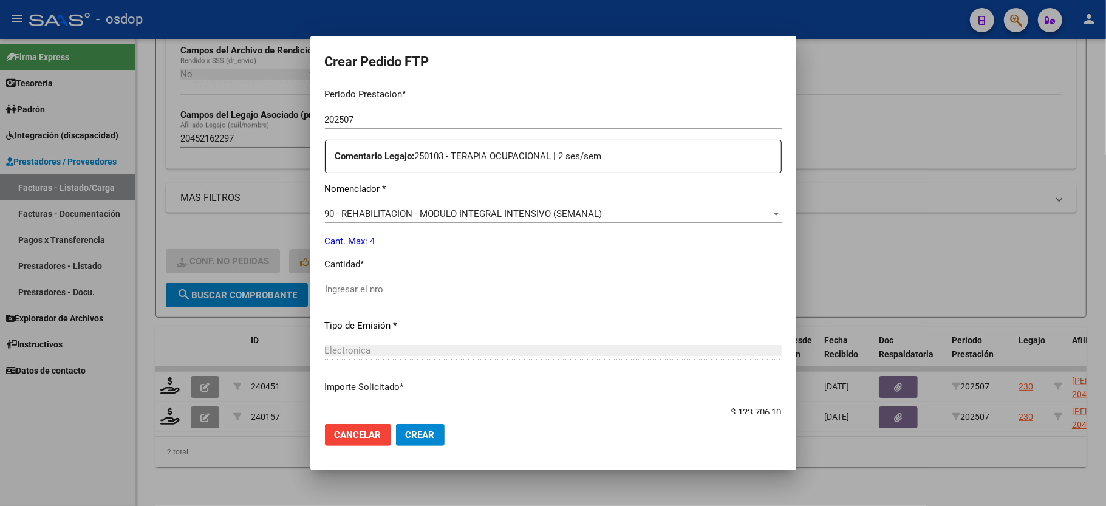
click at [372, 269] on div "Periodo Prestacion * 202507 Ingresar el Periodo Prestacion Comentario Legajo: 2…" at bounding box center [553, 286] width 457 height 416
click at [367, 284] on input "Ingresar el nro" at bounding box center [553, 289] width 457 height 11
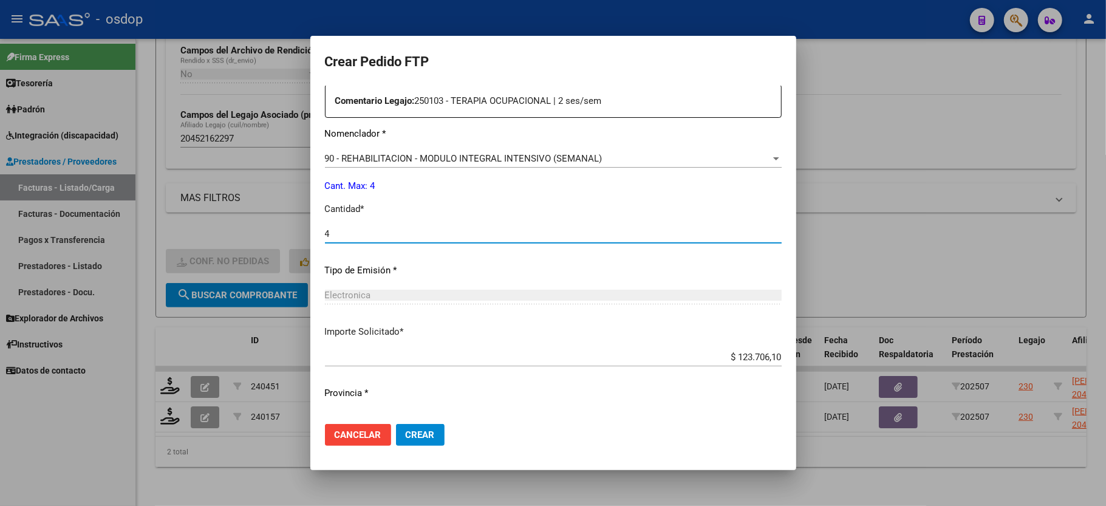
scroll to position [476, 0]
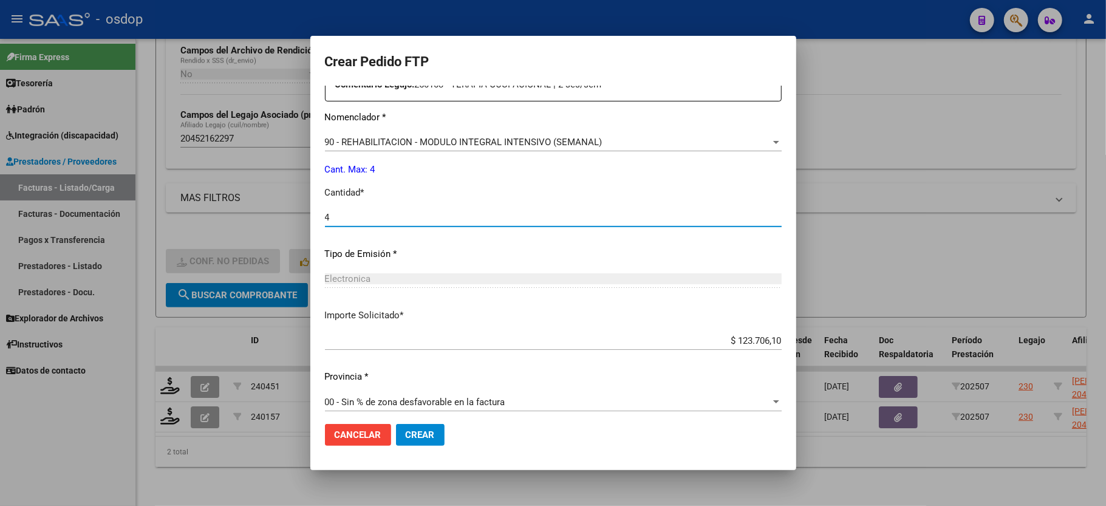
type input "4"
click at [428, 438] on span "Crear" at bounding box center [420, 434] width 29 height 11
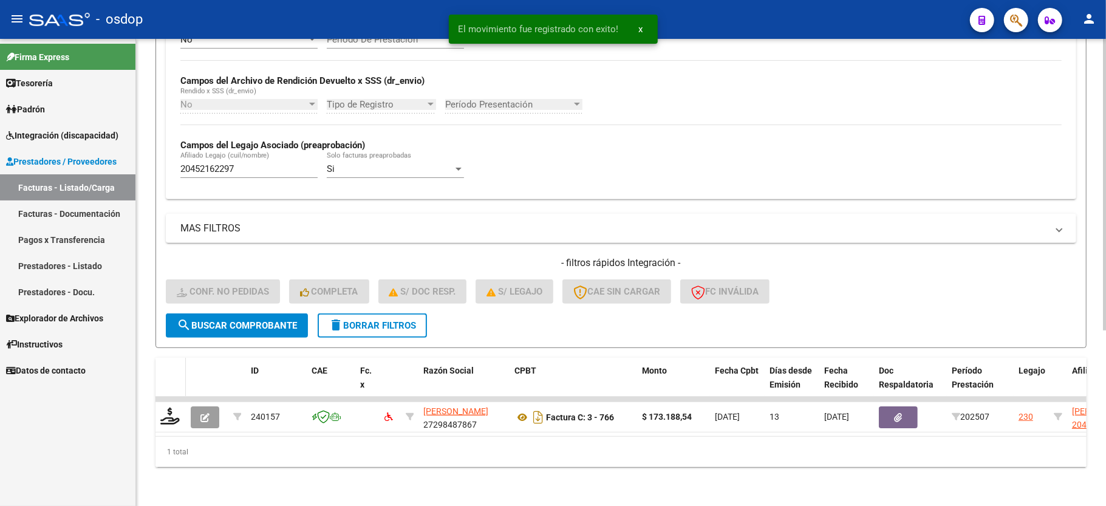
scroll to position [281, 0]
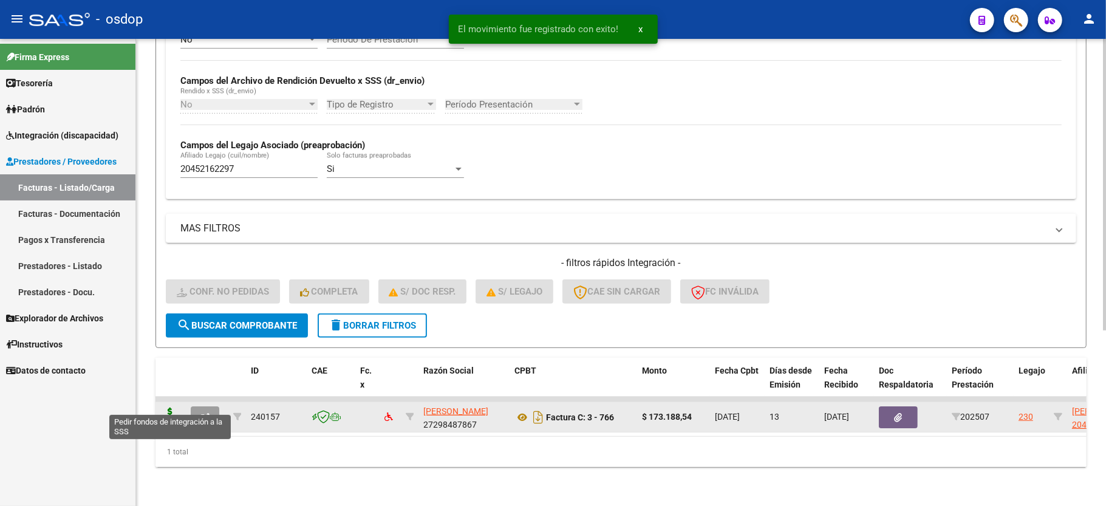
click at [171, 408] on icon at bounding box center [169, 416] width 19 height 17
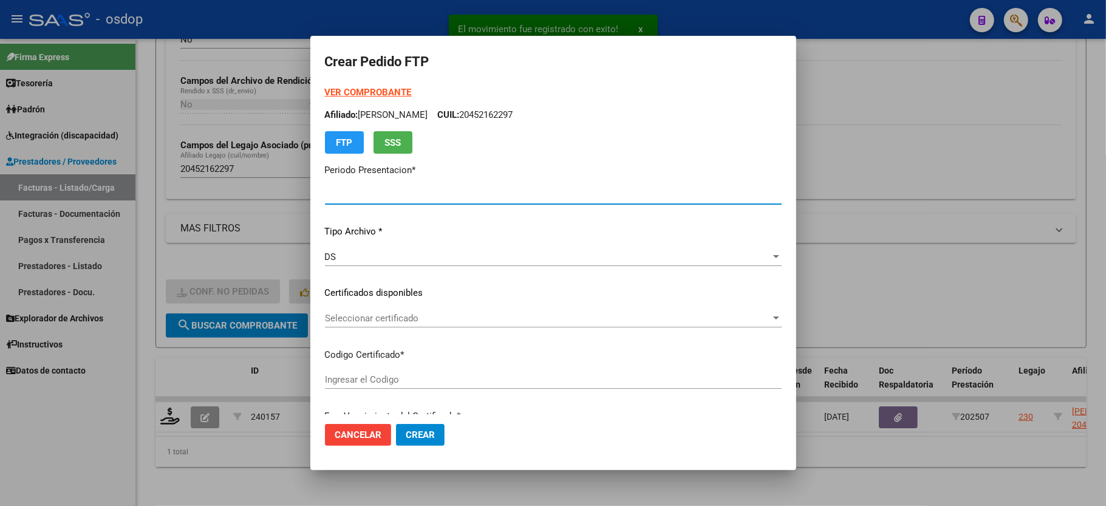
type input "202507"
type input "$ 173.188,54"
type input "4231633887"
type input "2034-03-08"
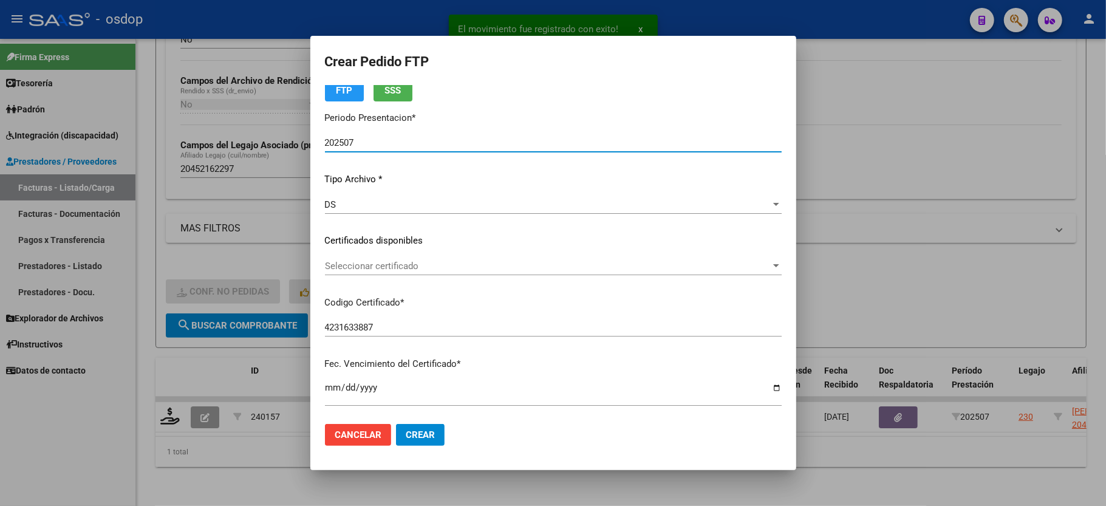
scroll to position [81, 0]
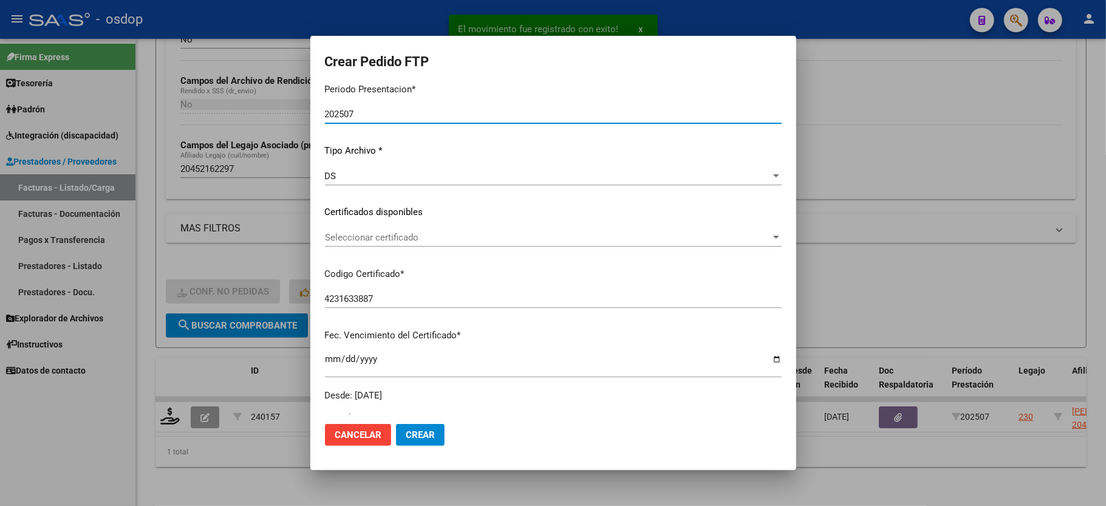
click at [372, 246] on div "Seleccionar certificado Seleccionar certificado" at bounding box center [553, 243] width 457 height 30
click at [377, 244] on div "Seleccionar certificado Seleccionar certificado" at bounding box center [553, 237] width 457 height 18
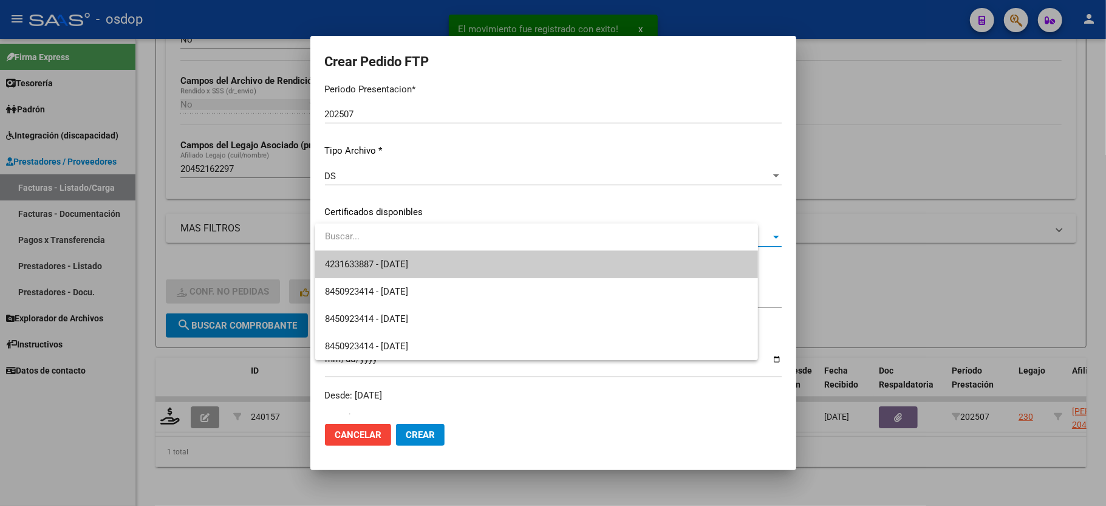
click at [377, 256] on span "4231633887 - 2034-03-08" at bounding box center [536, 264] width 423 height 27
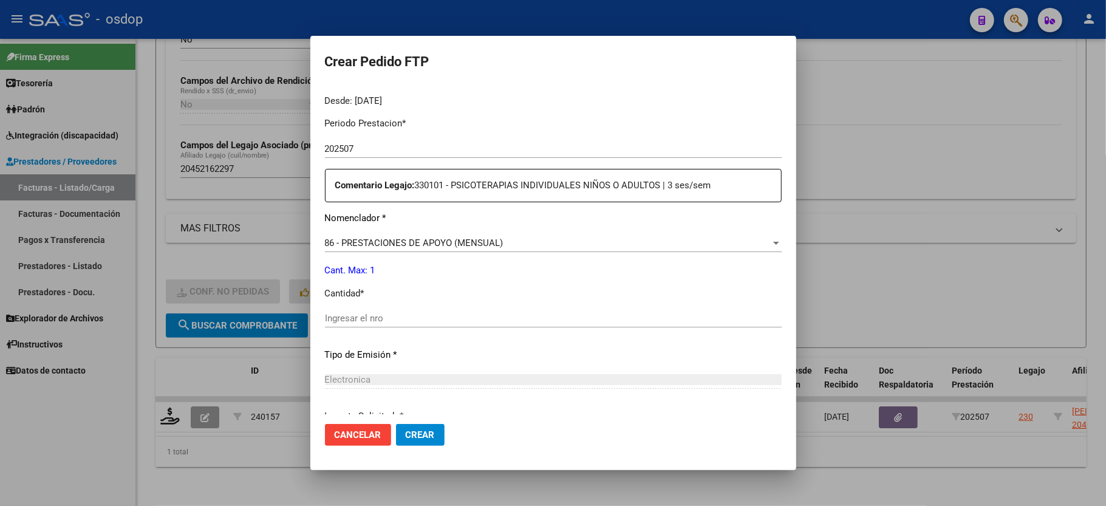
scroll to position [405, 0]
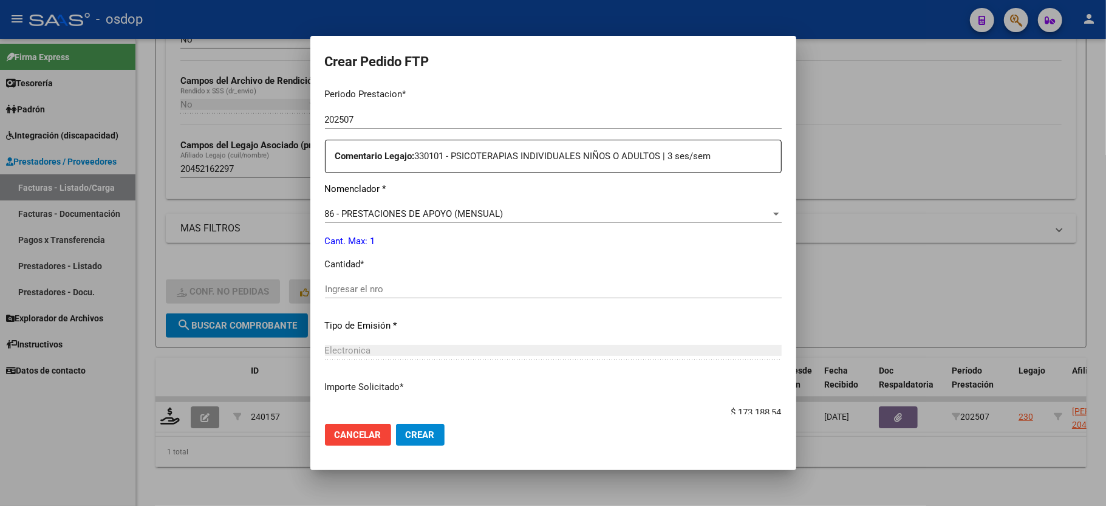
click at [443, 208] on span "86 - PRESTACIONES DE APOYO (MENSUAL)" at bounding box center [414, 213] width 179 height 11
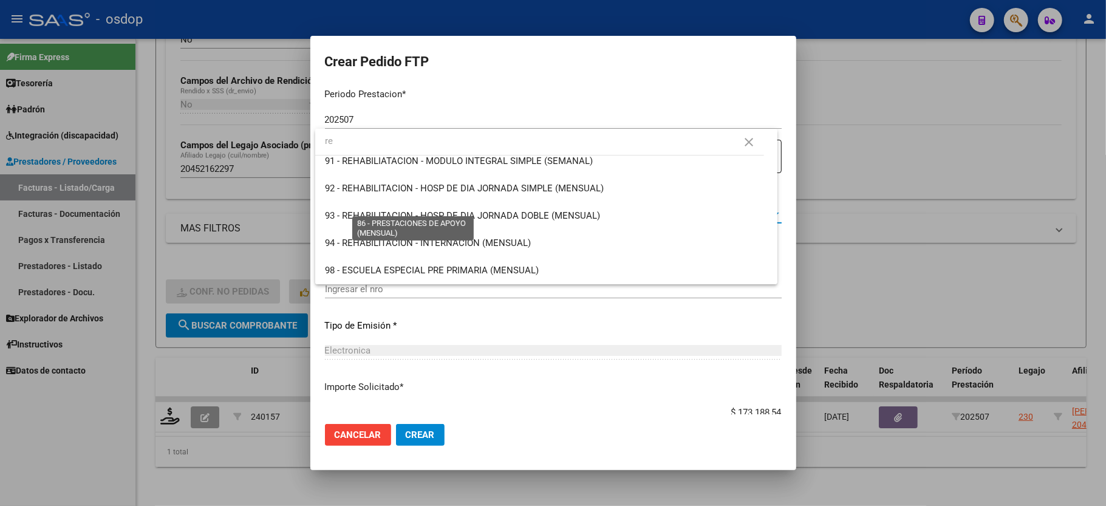
scroll to position [0, 0]
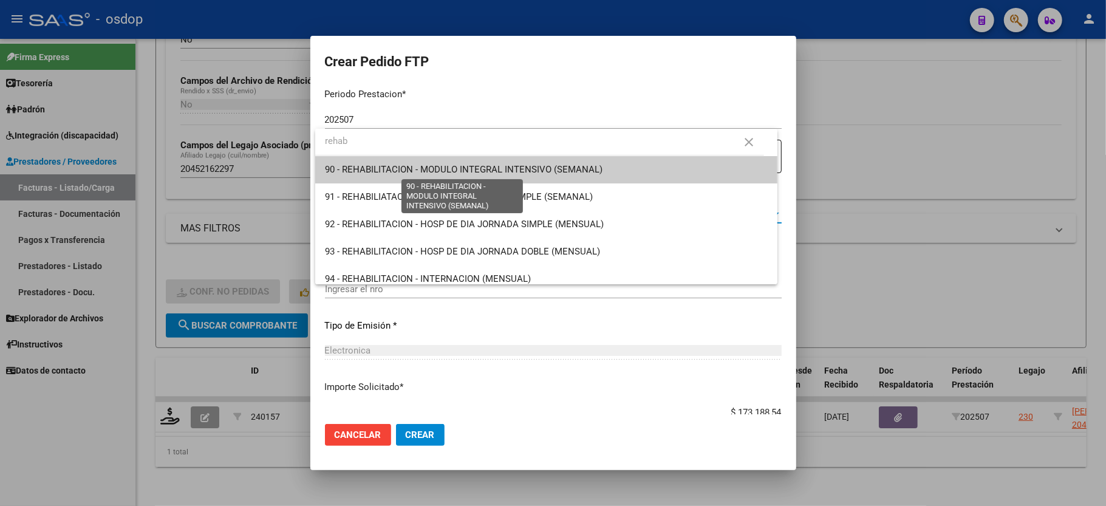
type input "rehab"
click at [518, 171] on span "90 - REHABILITACION - MODULO INTEGRAL INTENSIVO (SEMANAL)" at bounding box center [464, 169] width 278 height 11
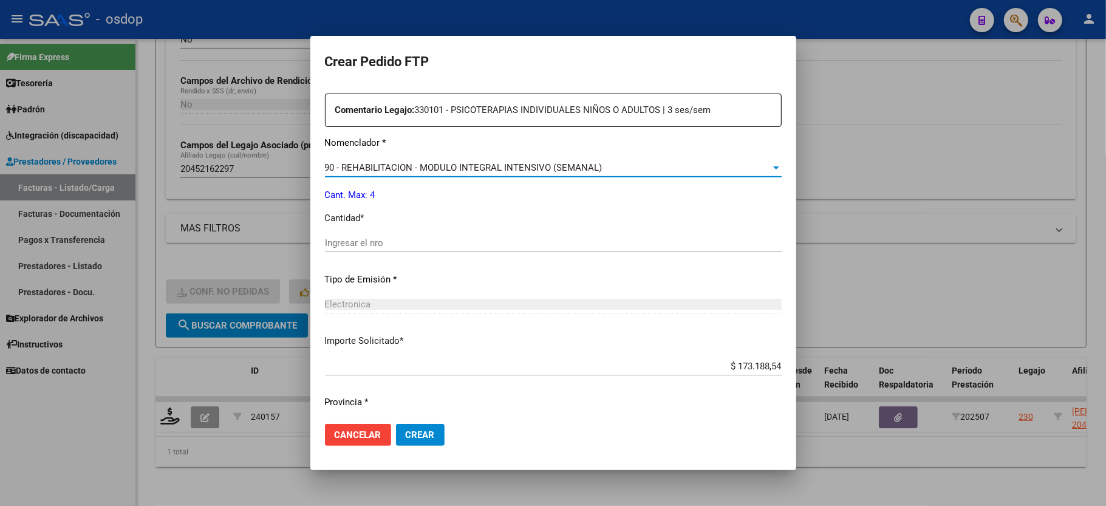
scroll to position [476, 0]
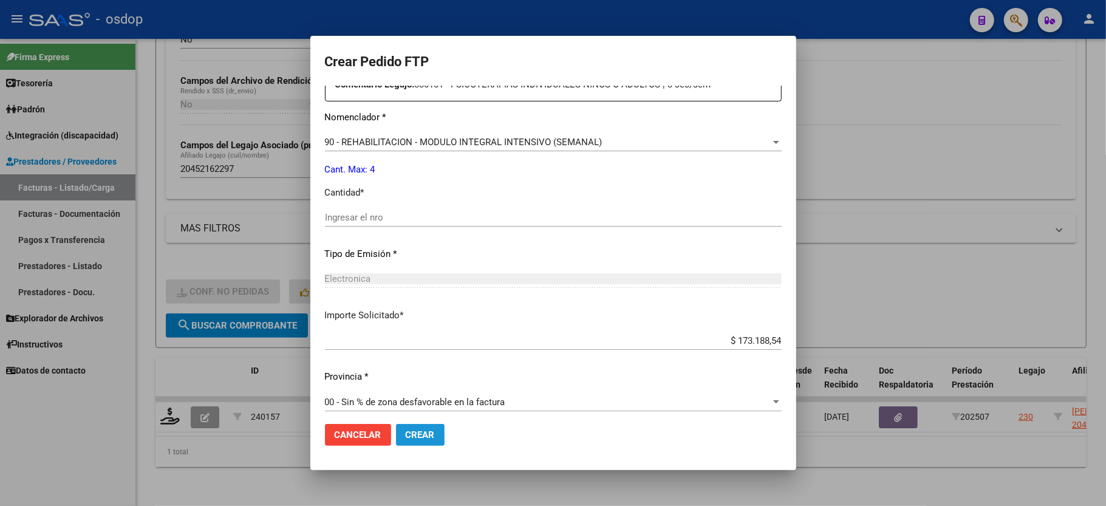
click at [417, 429] on span "Crear" at bounding box center [420, 434] width 29 height 11
click at [377, 208] on div "Ingresar el nro" at bounding box center [553, 217] width 457 height 18
type input "4"
click at [414, 433] on span "Crear" at bounding box center [420, 434] width 29 height 11
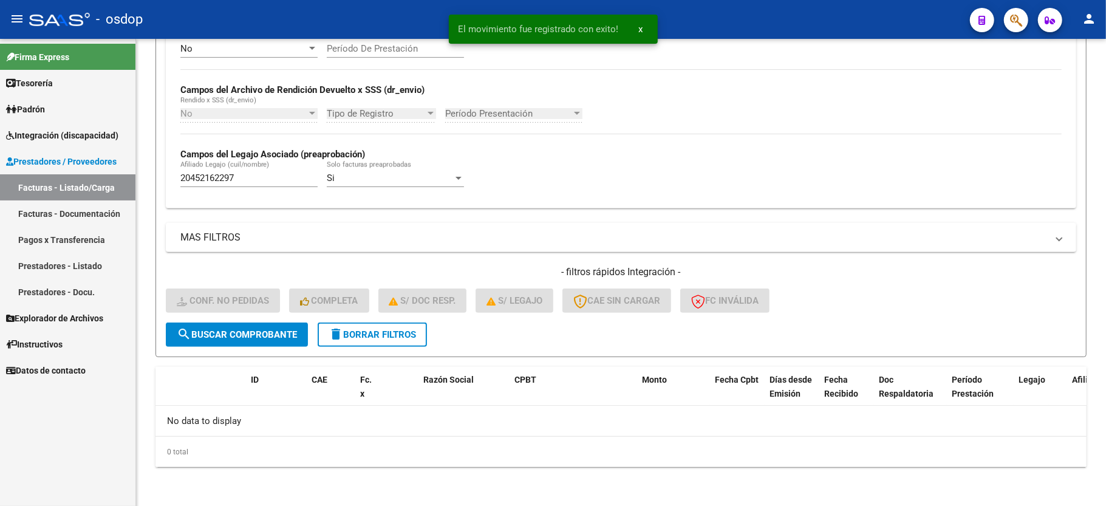
scroll to position [258, 0]
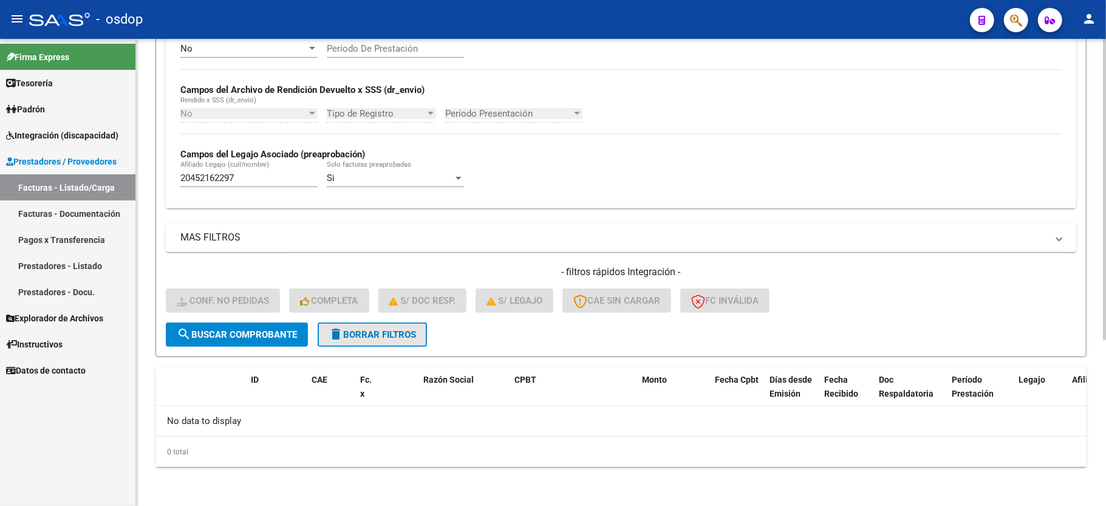
click at [365, 346] on button "delete Borrar Filtros" at bounding box center [372, 335] width 109 height 24
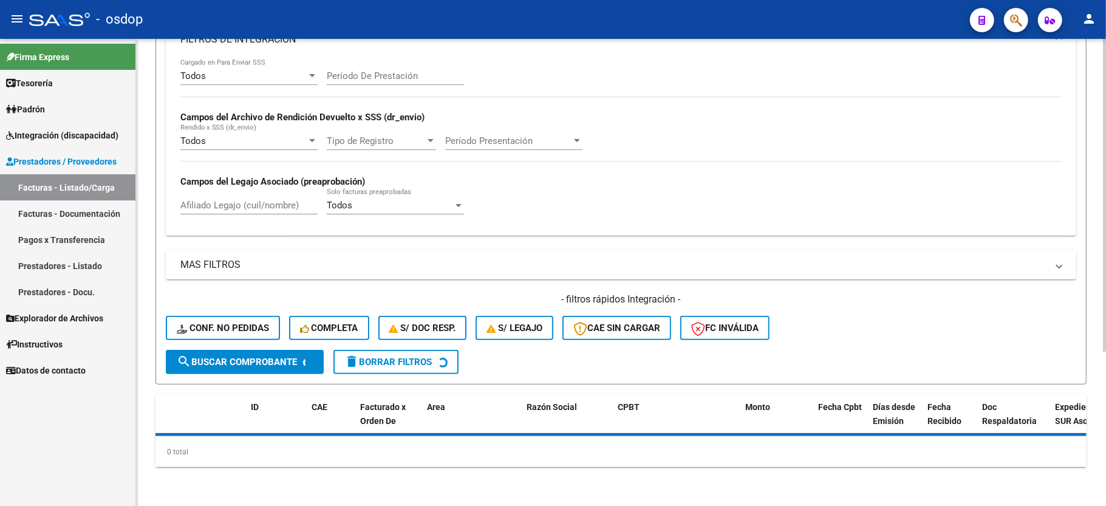
scroll to position [230, 0]
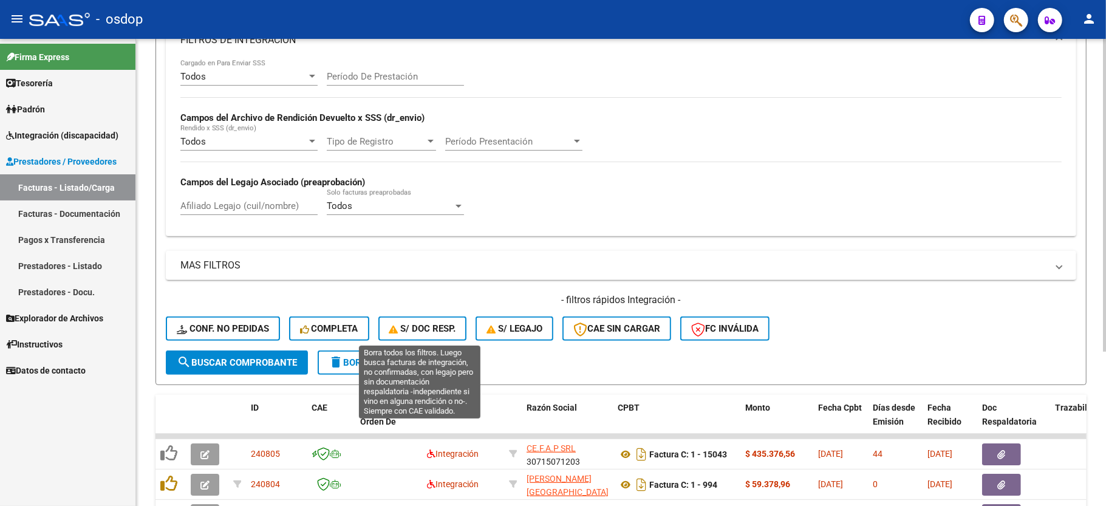
click at [228, 189] on div "Afiliado Legajo (cuil/nombre)" at bounding box center [248, 208] width 137 height 38
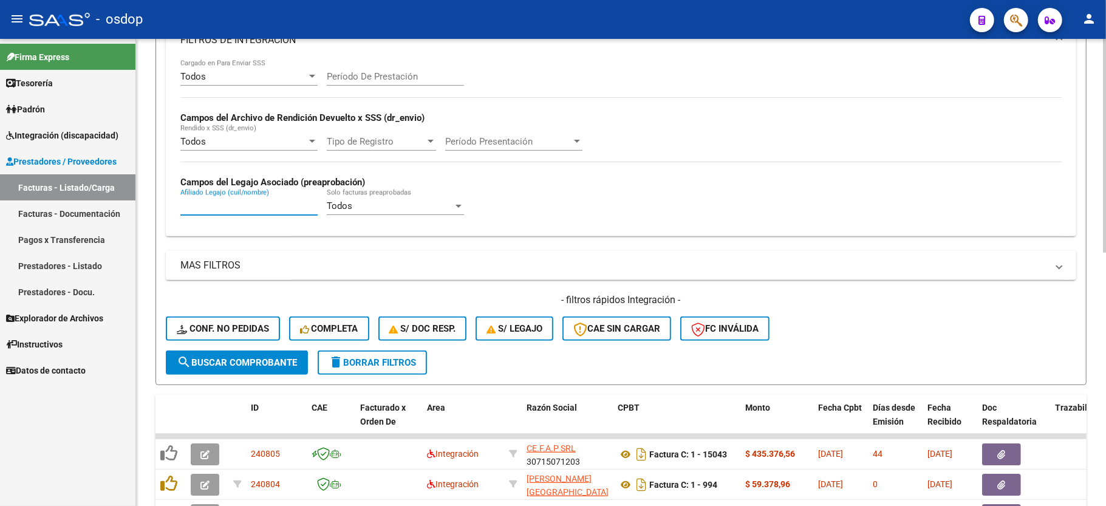
click at [239, 200] on input "Afiliado Legajo (cuil/nombre)" at bounding box center [248, 205] width 137 height 11
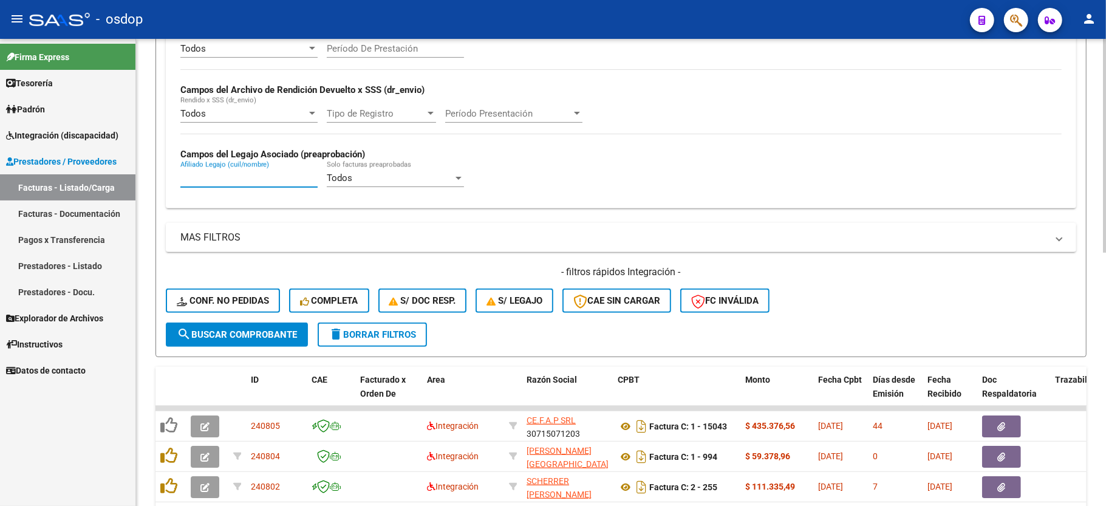
paste input "20208223950"
type input "20208223950"
click at [267, 339] on span "search Buscar Comprobante" at bounding box center [237, 334] width 120 height 11
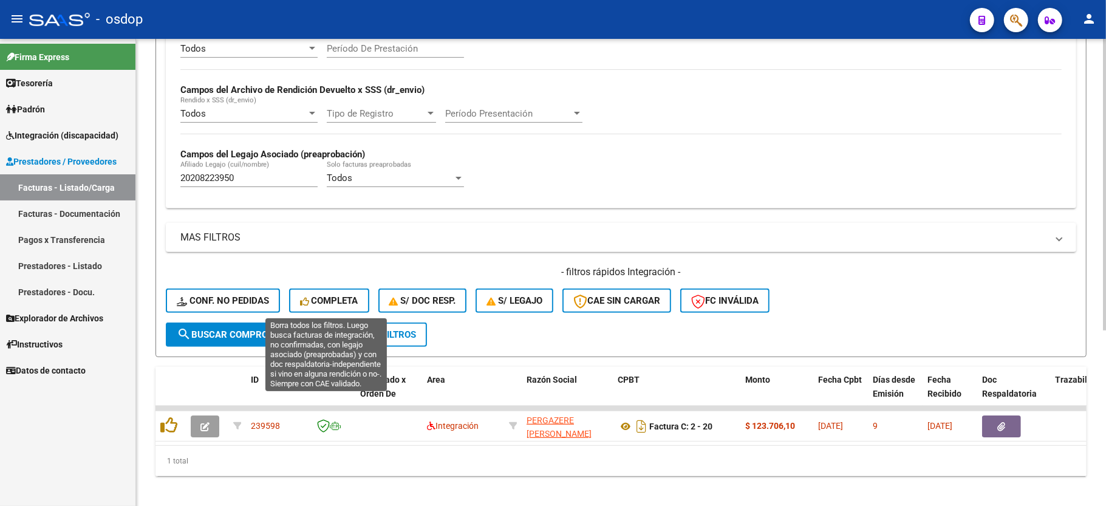
scroll to position [281, 0]
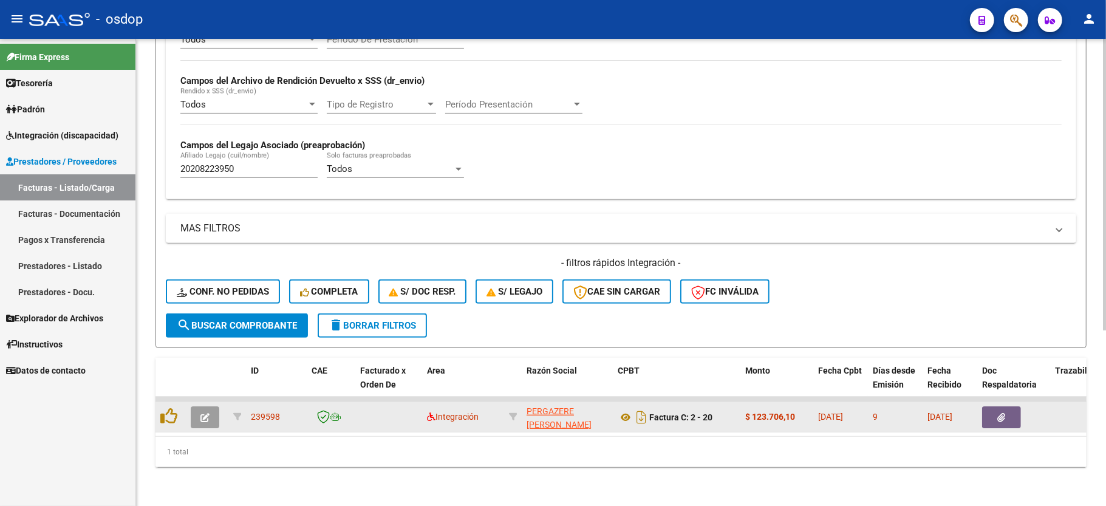
click at [209, 413] on icon "button" at bounding box center [204, 417] width 9 height 9
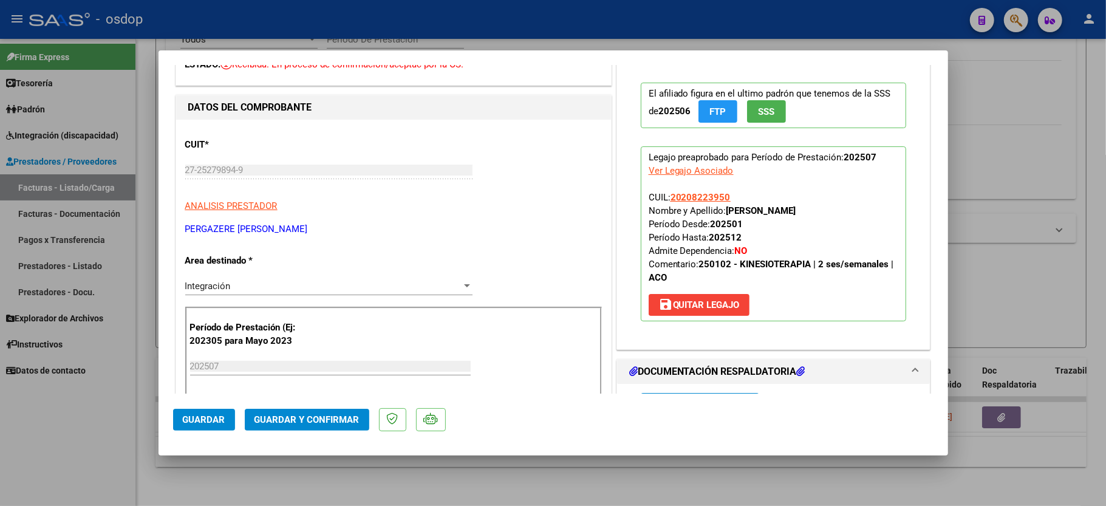
scroll to position [81, 0]
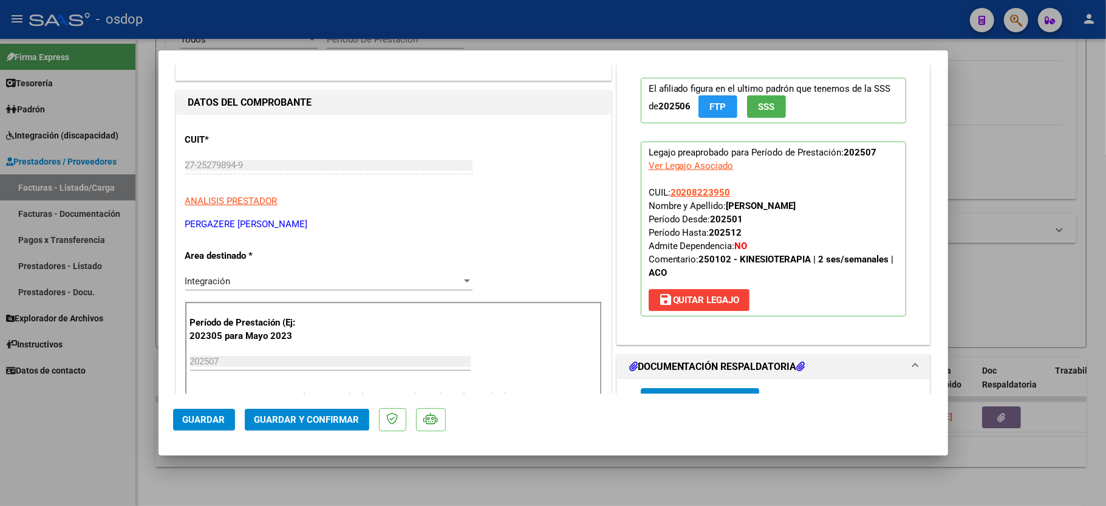
click at [303, 326] on p "Período de Prestación (Ej: 202305 para Mayo 2023" at bounding box center [251, 329] width 122 height 27
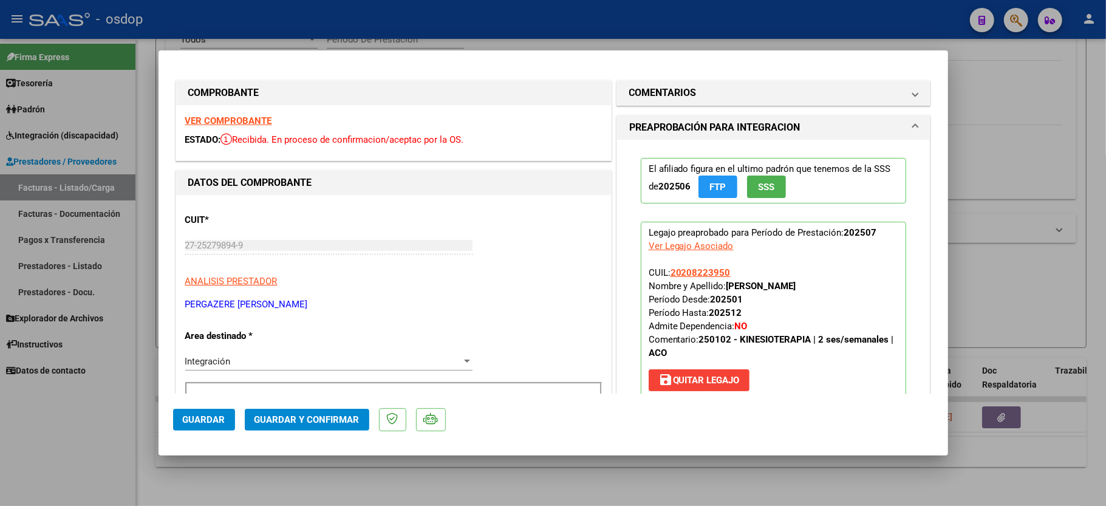
scroll to position [0, 0]
click at [216, 117] on strong "VER COMPROBANTE" at bounding box center [228, 121] width 87 height 11
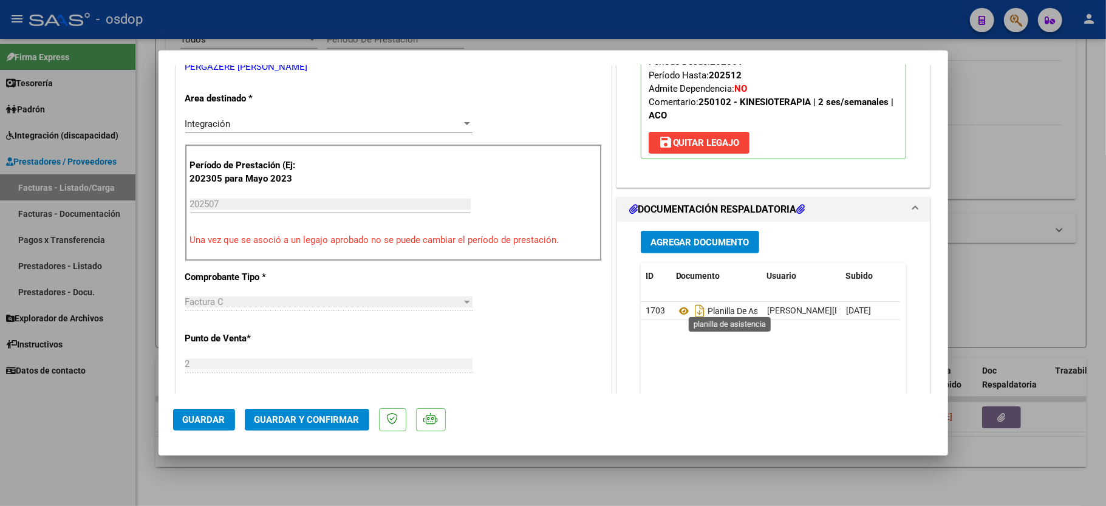
scroll to position [243, 0]
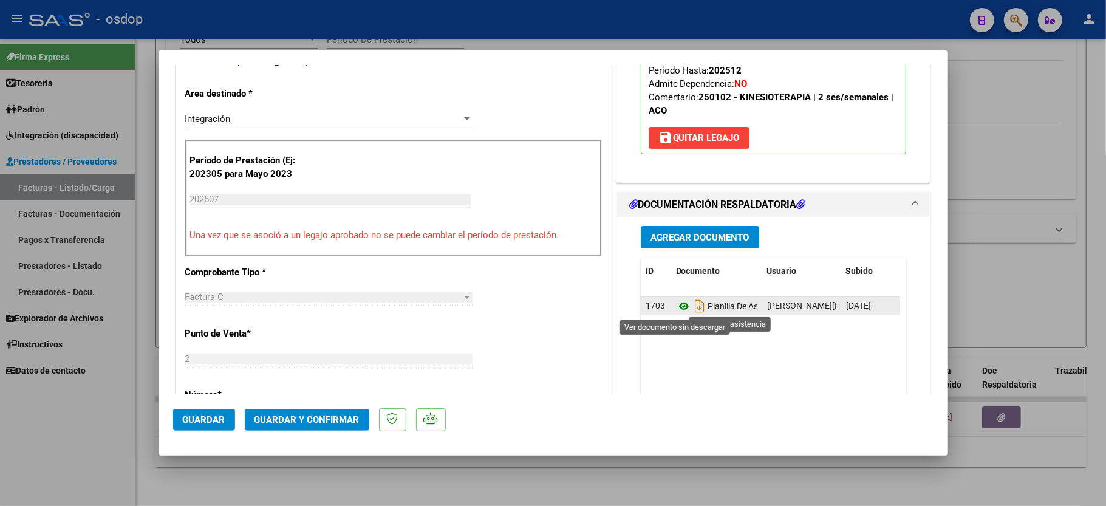
click at [676, 313] on icon at bounding box center [684, 306] width 16 height 15
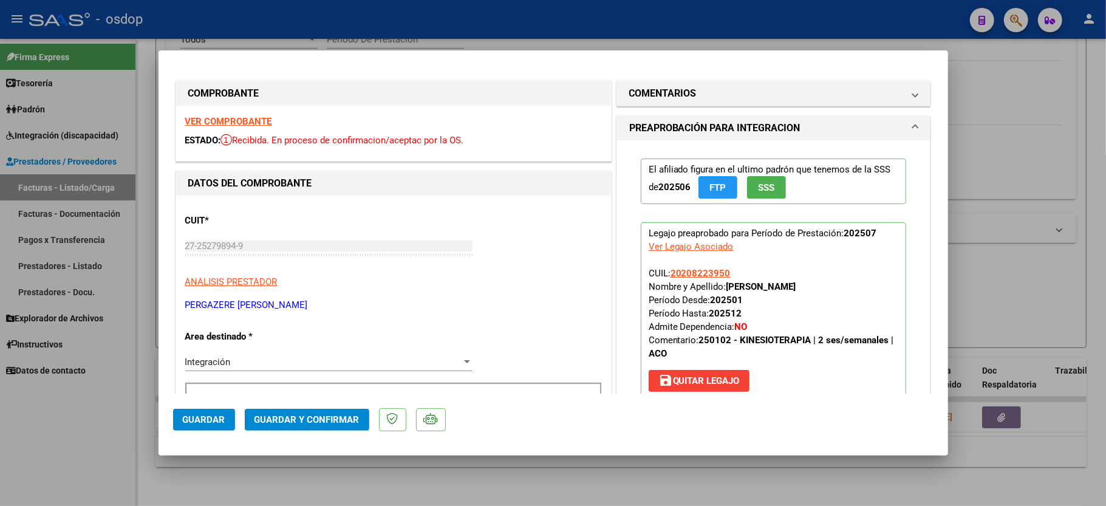
scroll to position [0, 0]
click at [677, 83] on mat-expansion-panel-header "COMENTARIOS" at bounding box center [773, 93] width 313 height 24
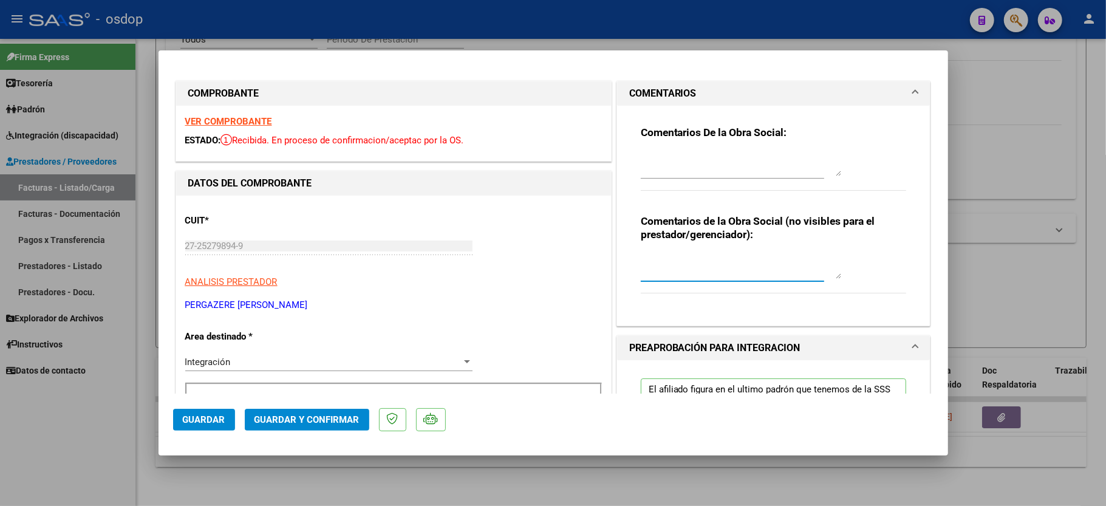
click at [690, 265] on textarea at bounding box center [741, 267] width 200 height 24
type textarea "ACO"
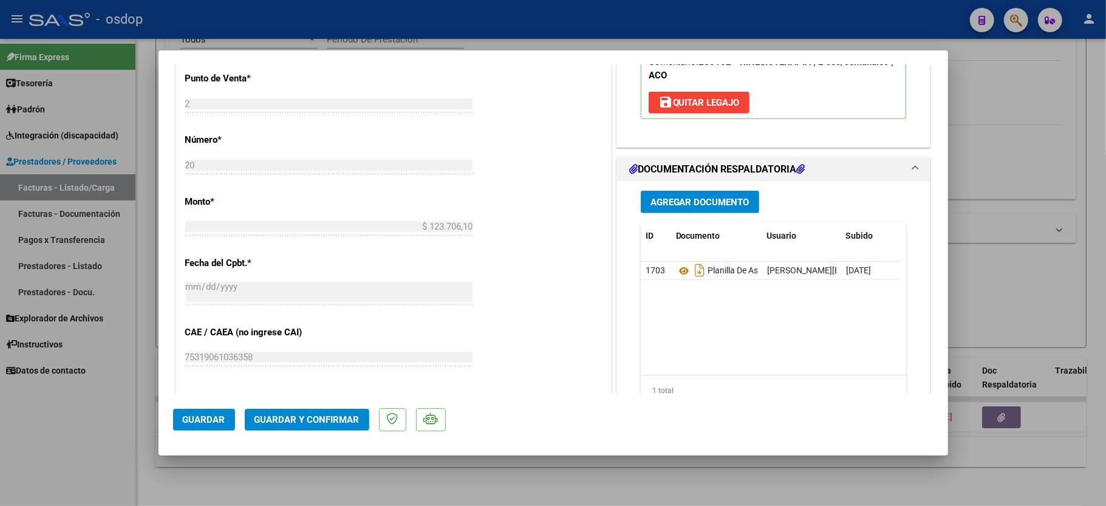
scroll to position [567, 0]
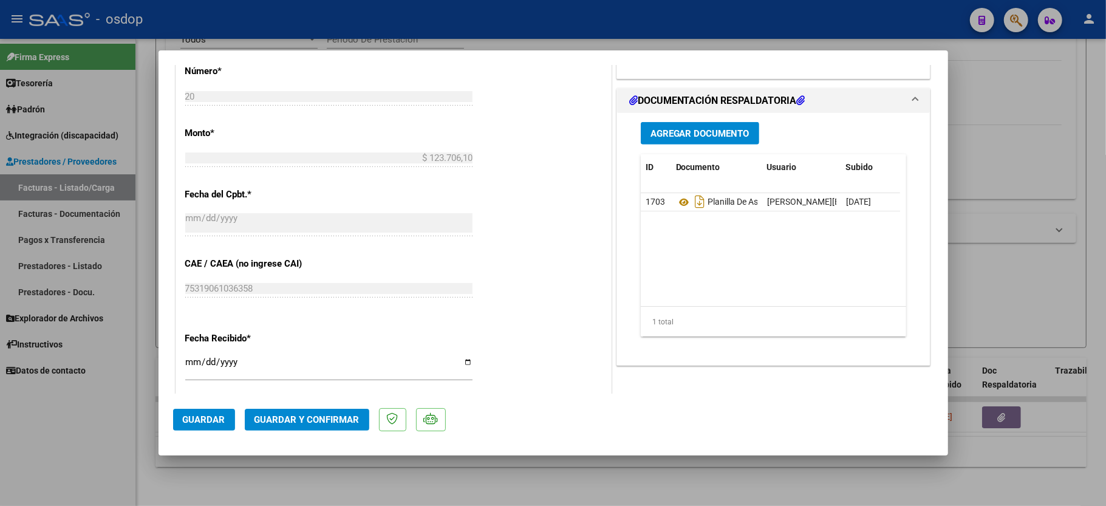
click at [287, 412] on button "Guardar y Confirmar" at bounding box center [307, 420] width 125 height 22
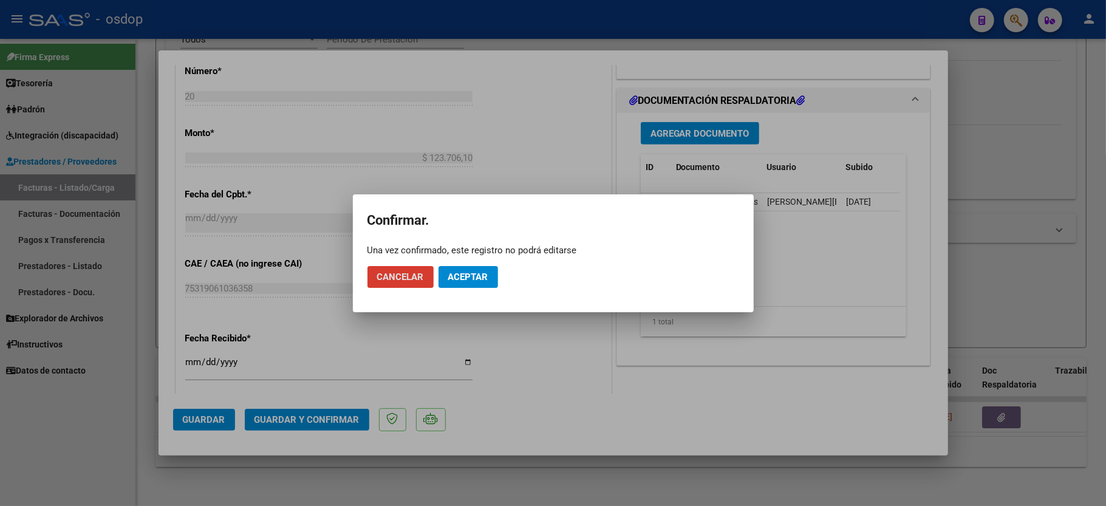
click at [471, 277] on span "Aceptar" at bounding box center [468, 277] width 40 height 11
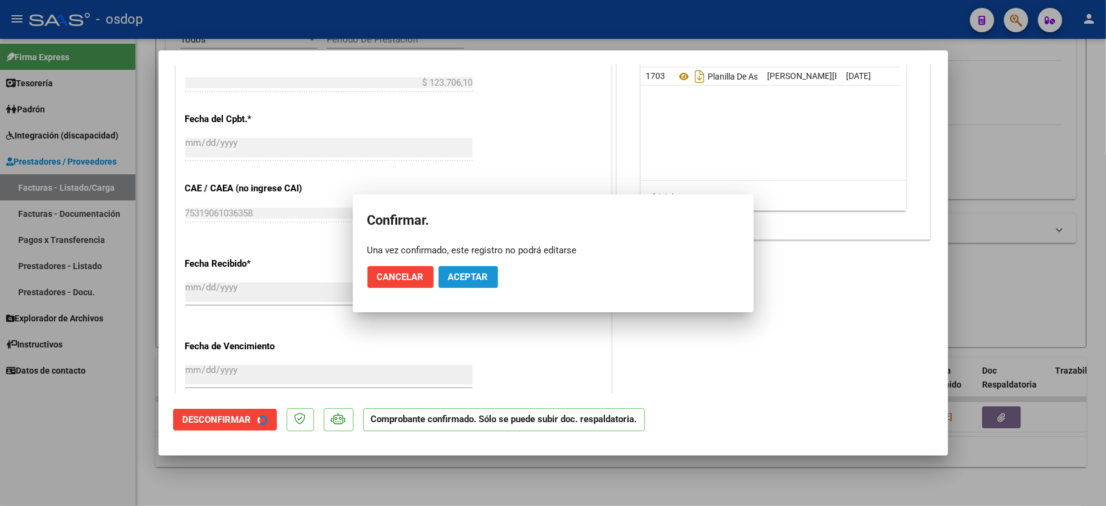
scroll to position [491, 0]
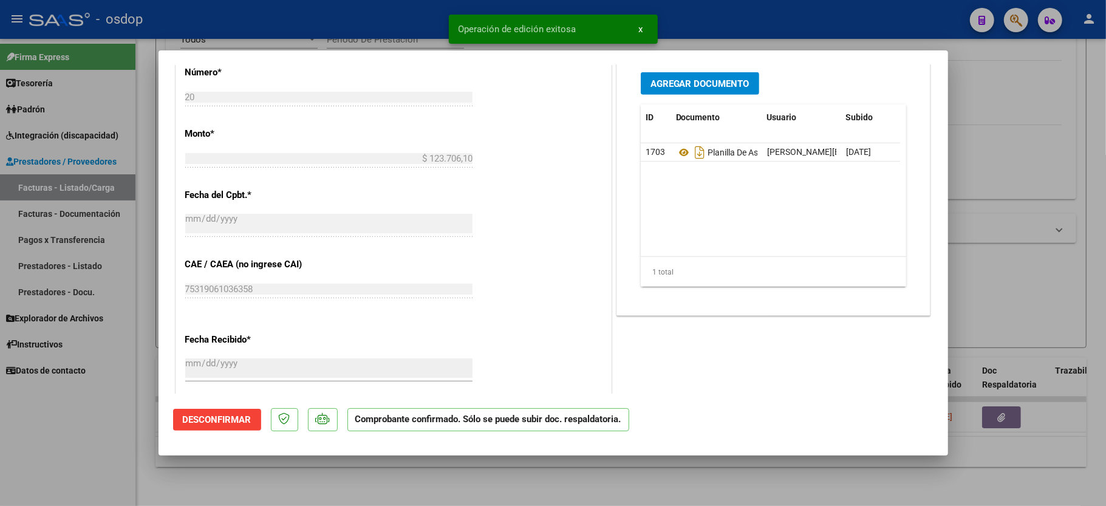
click at [39, 457] on div at bounding box center [553, 253] width 1106 height 506
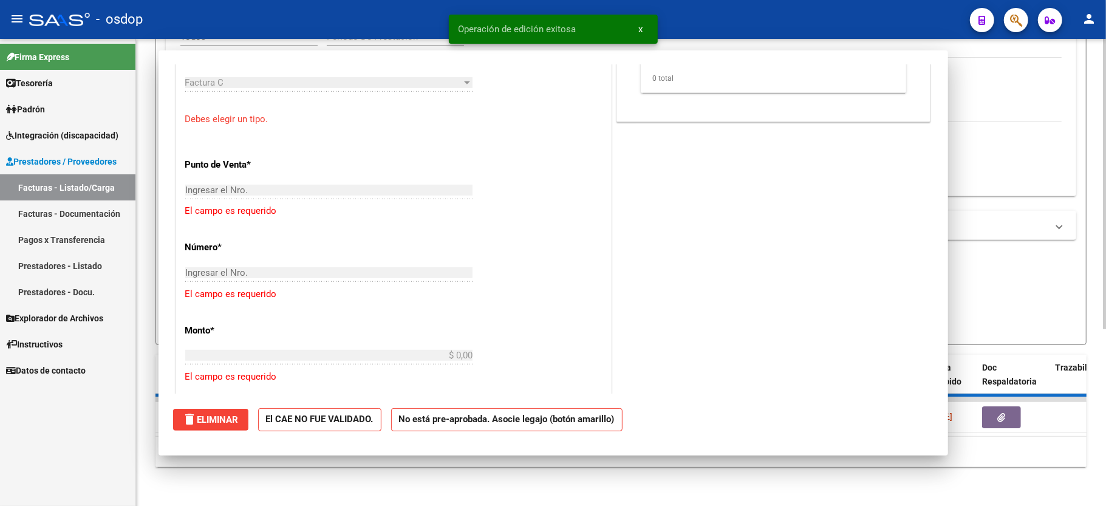
scroll to position [0, 0]
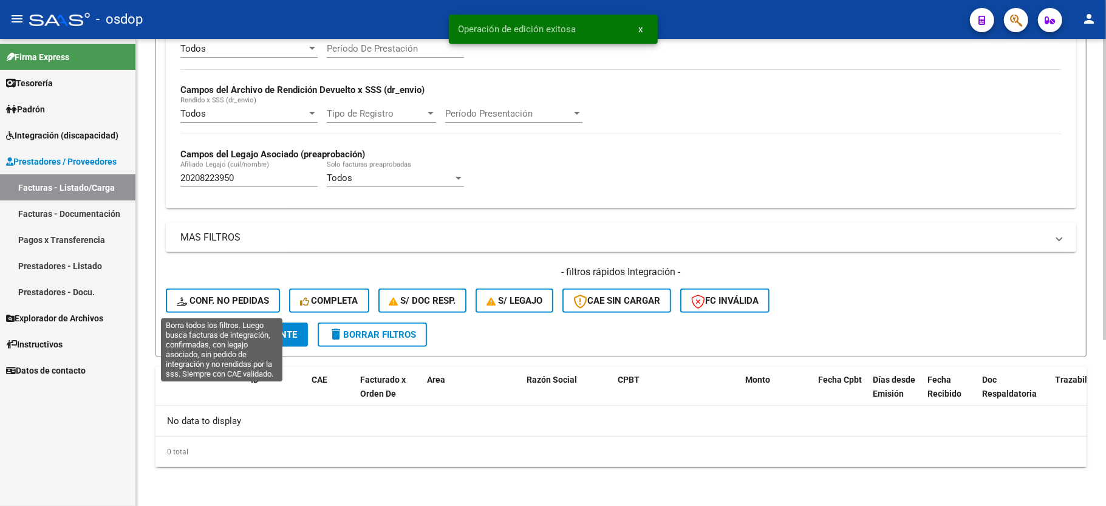
click at [198, 303] on span "Conf. no pedidas" at bounding box center [223, 300] width 92 height 11
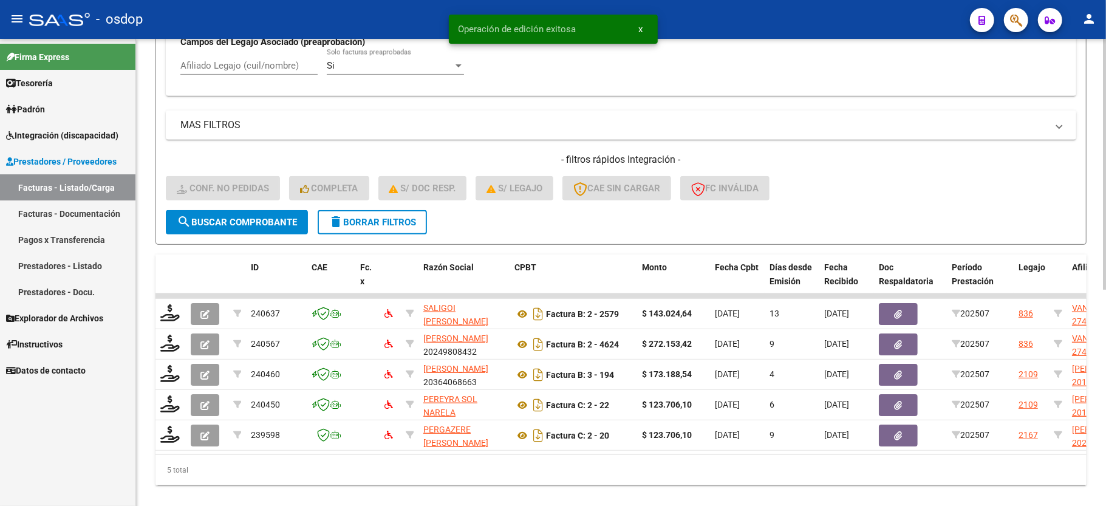
scroll to position [402, 0]
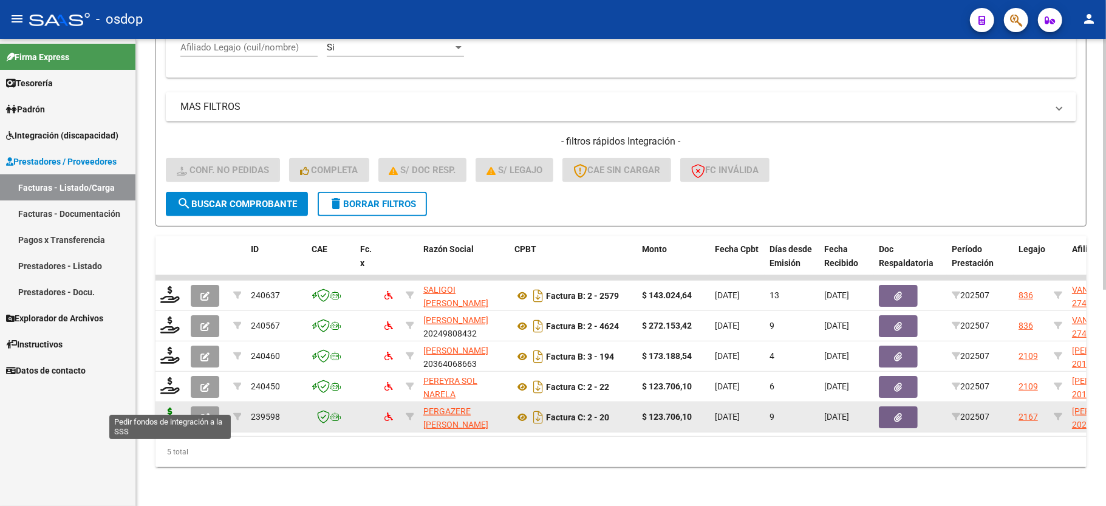
click at [166, 408] on icon at bounding box center [169, 416] width 19 height 17
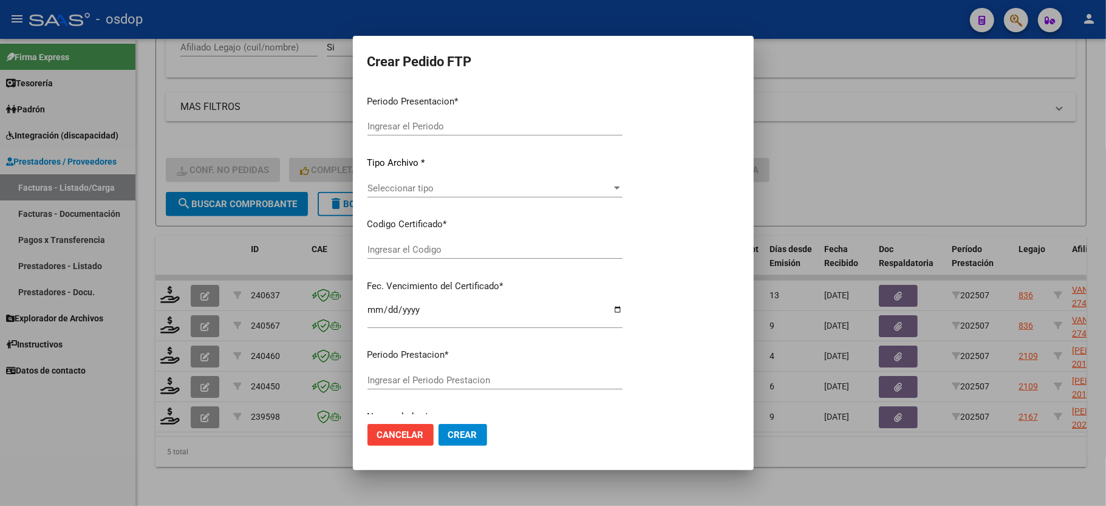
type input "202507"
type input "$ 123.706,10"
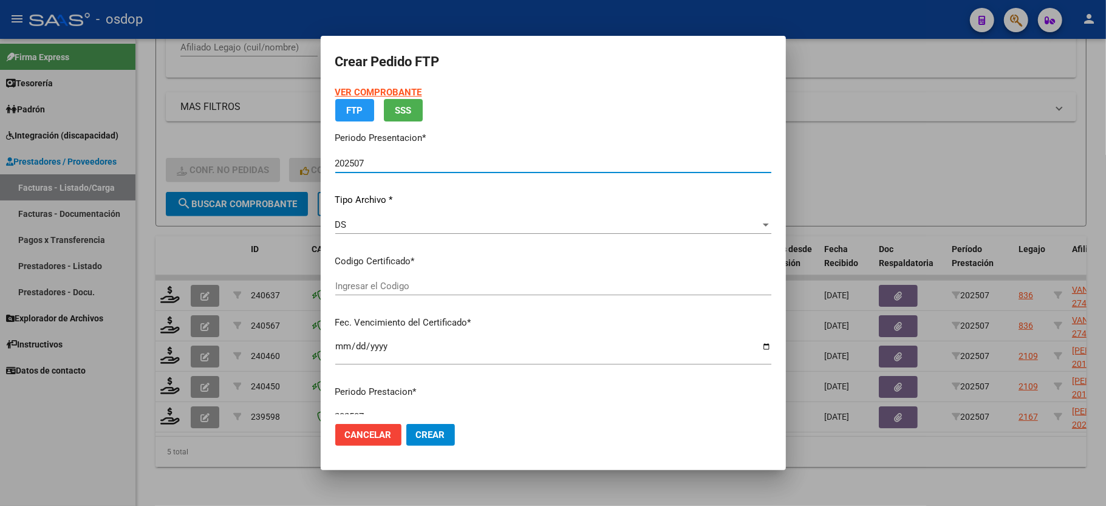
type input "1243767284"
type input "2035-03-07"
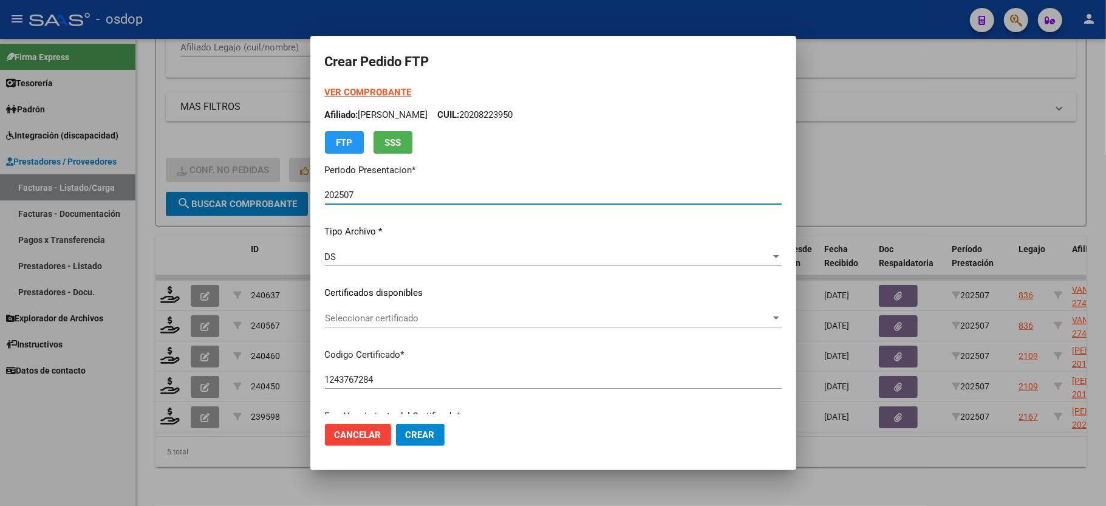
scroll to position [81, 0]
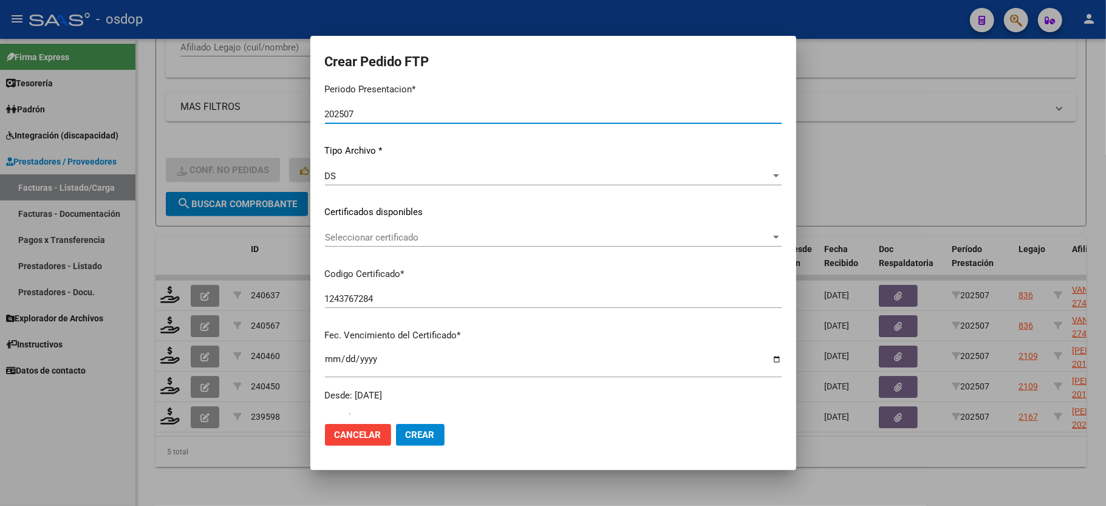
click at [382, 239] on span "Seleccionar certificado" at bounding box center [548, 237] width 446 height 11
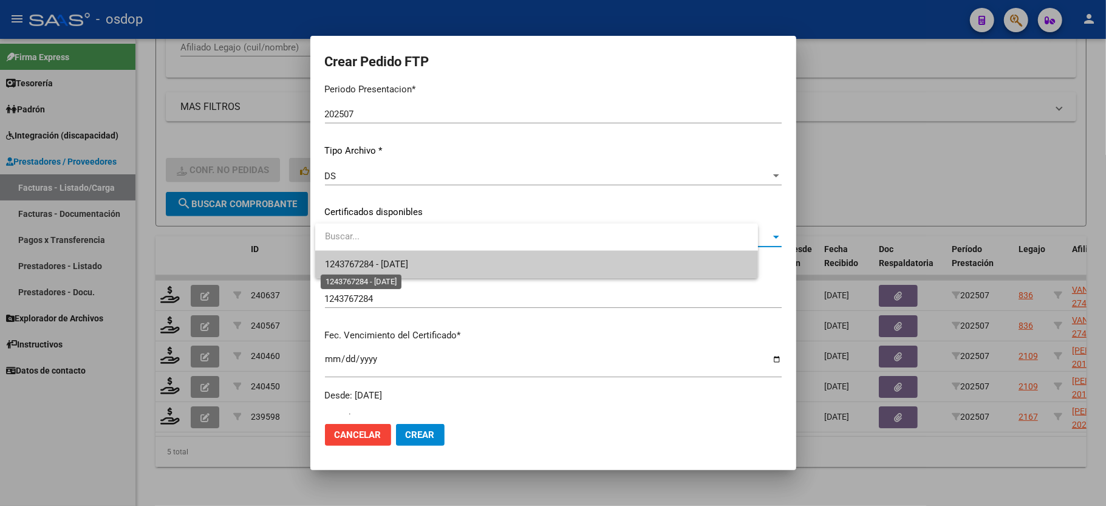
click at [387, 261] on span "1243767284 - 2035-03-07" at bounding box center [366, 264] width 83 height 11
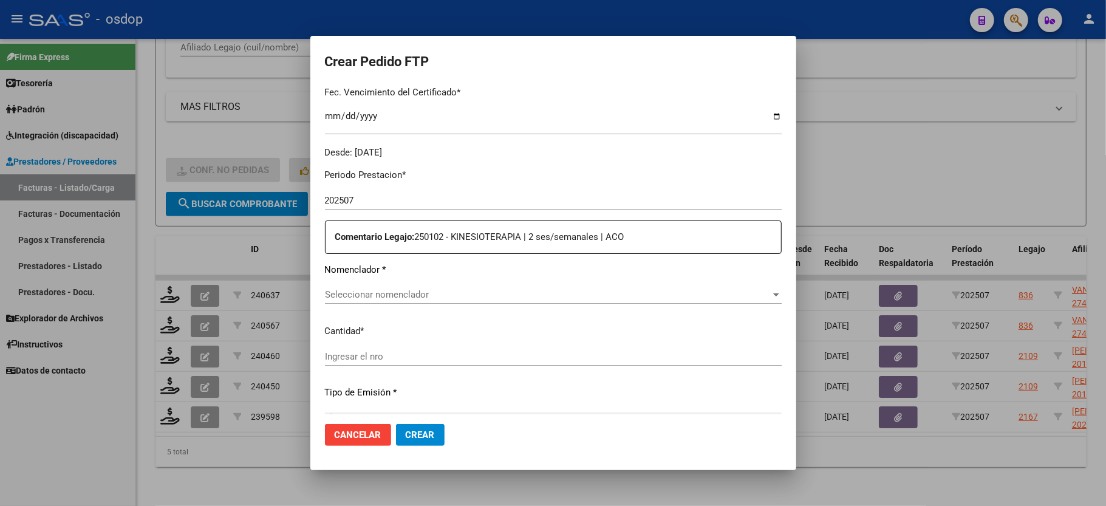
scroll to position [405, 0]
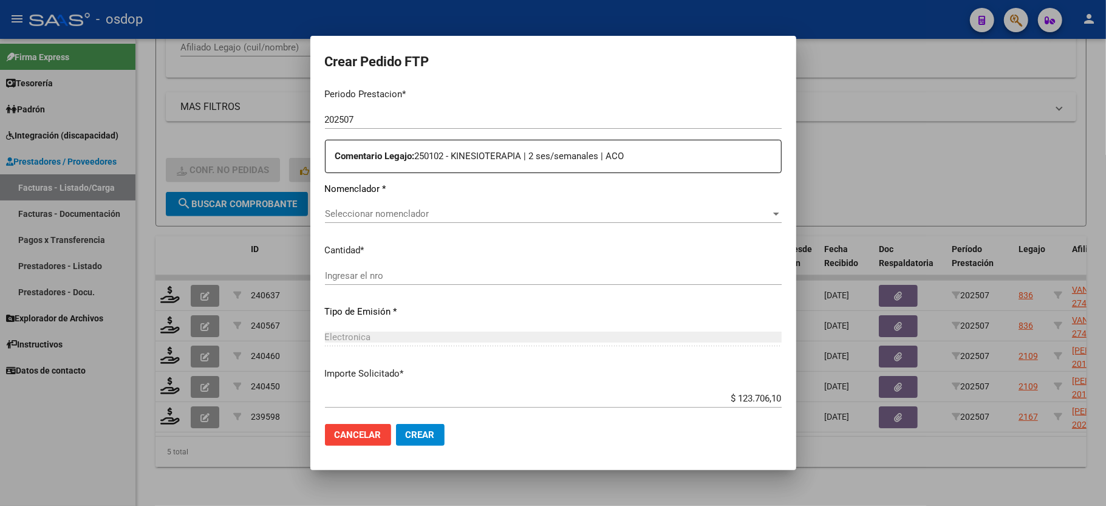
click at [402, 208] on span "Seleccionar nomenclador" at bounding box center [548, 213] width 446 height 11
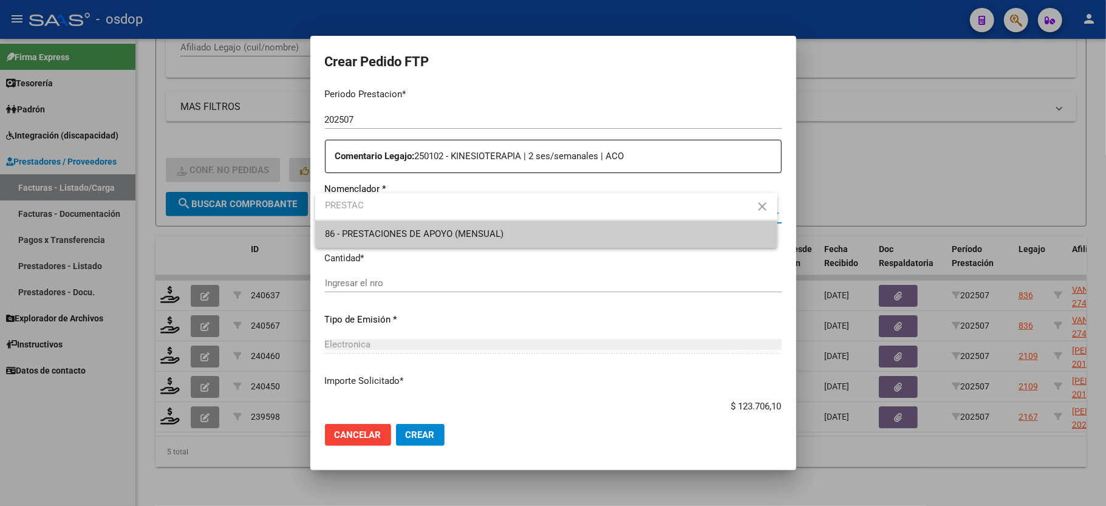
type input "PRESTAC"
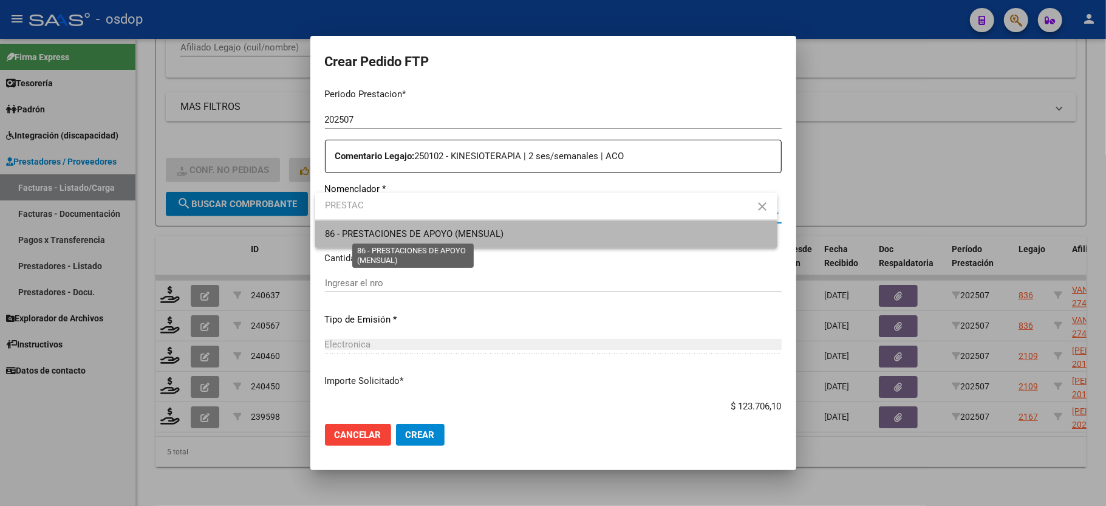
click at [397, 236] on span "86 - PRESTACIONES DE APOYO (MENSUAL)" at bounding box center [414, 233] width 179 height 11
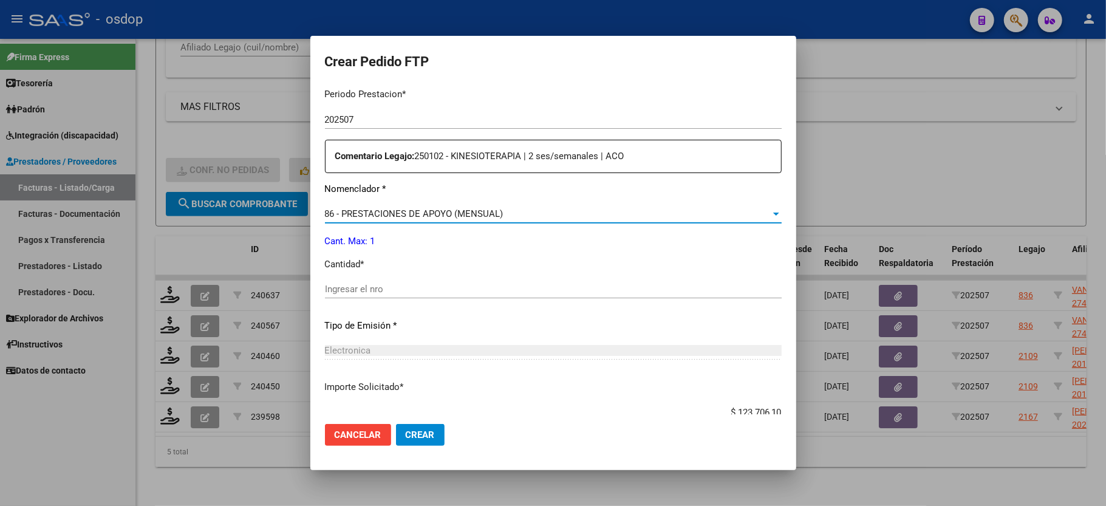
click at [388, 284] on input "Ingresar el nro" at bounding box center [553, 289] width 457 height 11
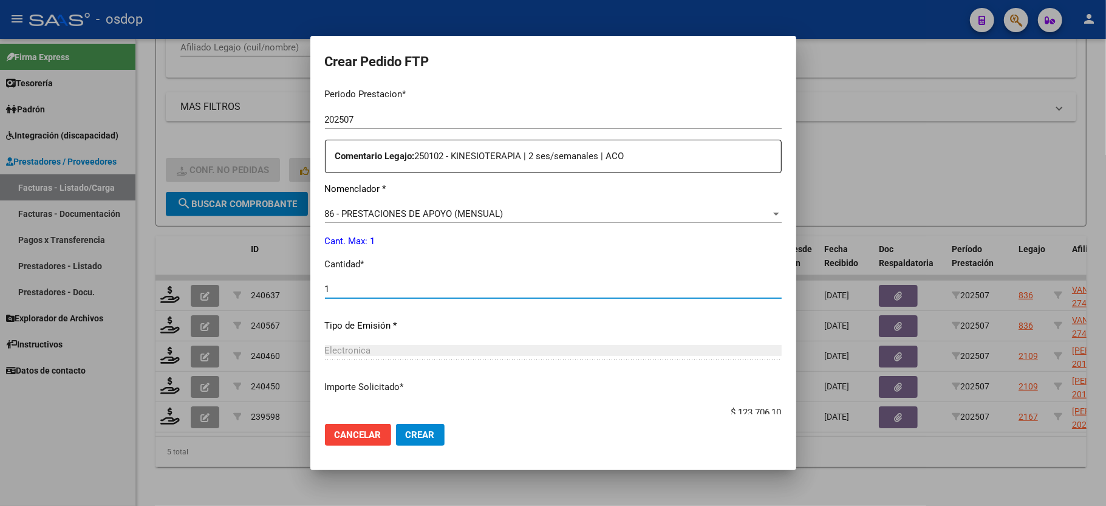
type input "1"
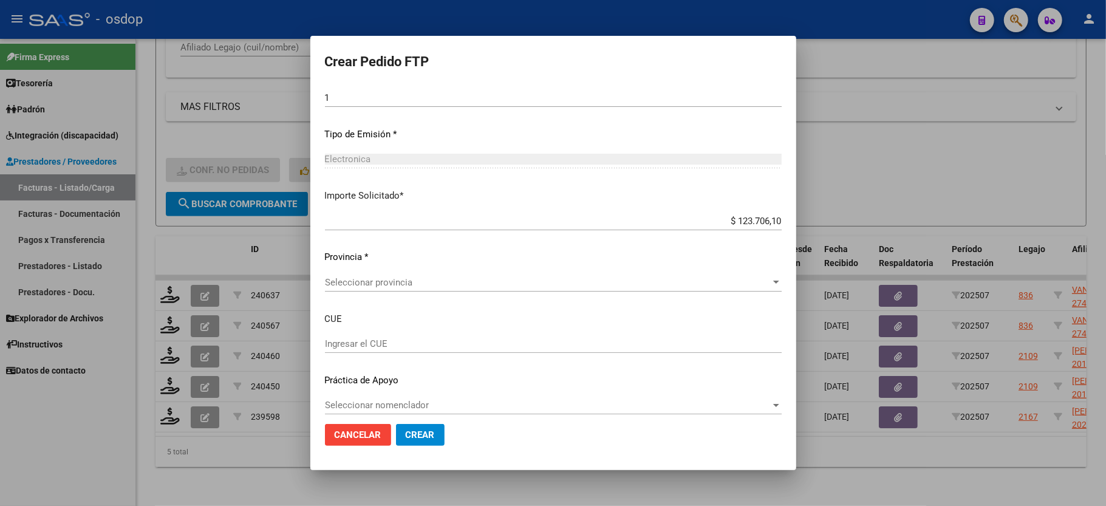
scroll to position [599, 0]
drag, startPoint x: 405, startPoint y: 434, endPoint x: 398, endPoint y: 267, distance: 166.6
click at [419, 282] on form "Crear Pedido FTP VER COMPROBANTE ARCA Padrón Afiliado: BRINGAS VICTOR GUSTAVO C…" at bounding box center [553, 252] width 457 height 405
click at [398, 274] on span "Seleccionar provincia" at bounding box center [548, 279] width 446 height 11
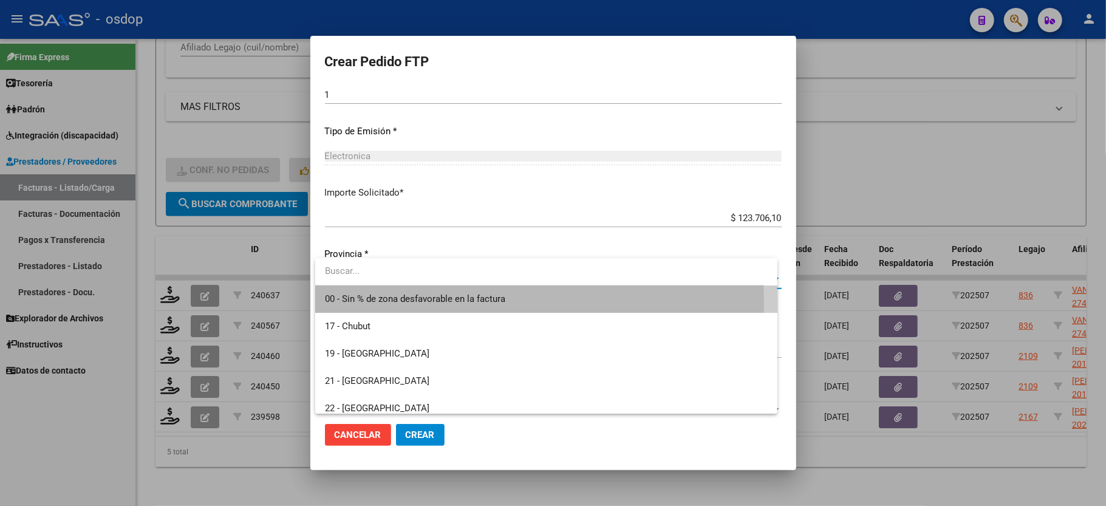
click at [392, 302] on span "00 - Sin % de zona desfavorable en la factura" at bounding box center [415, 298] width 180 height 11
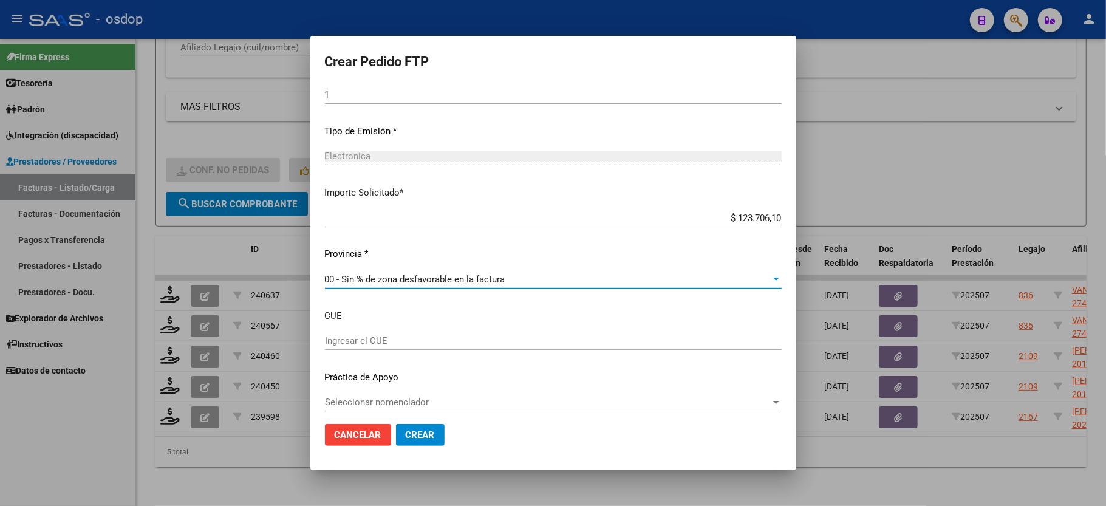
click at [409, 425] on button "Crear" at bounding box center [420, 435] width 49 height 22
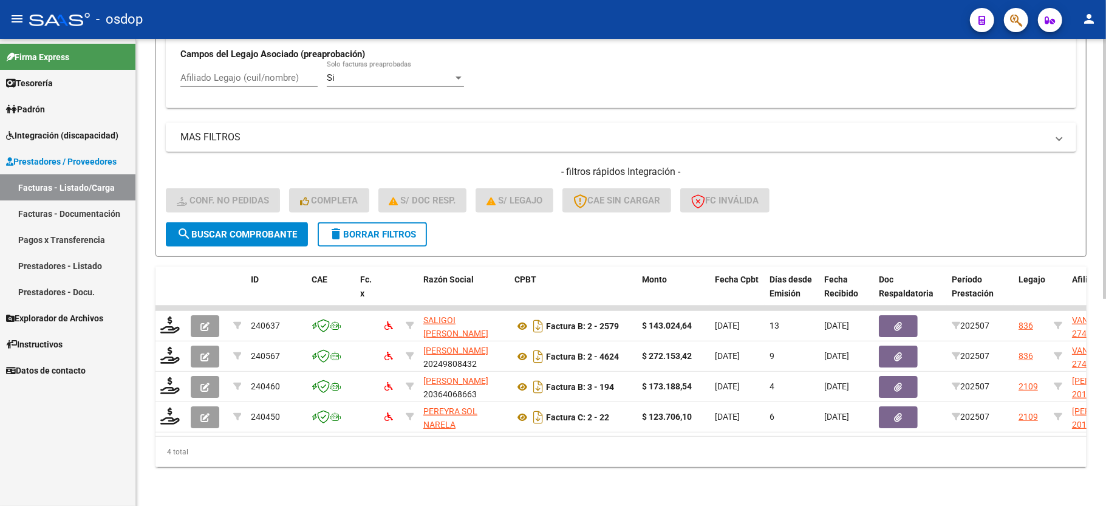
scroll to position [372, 0]
click at [388, 234] on form "Filtros Id Integración Area Seleccionar Gerenciador Seleccionar Gerenciador Si …" at bounding box center [621, 21] width 931 height 471
click at [386, 224] on button "delete Borrar Filtros" at bounding box center [372, 234] width 109 height 24
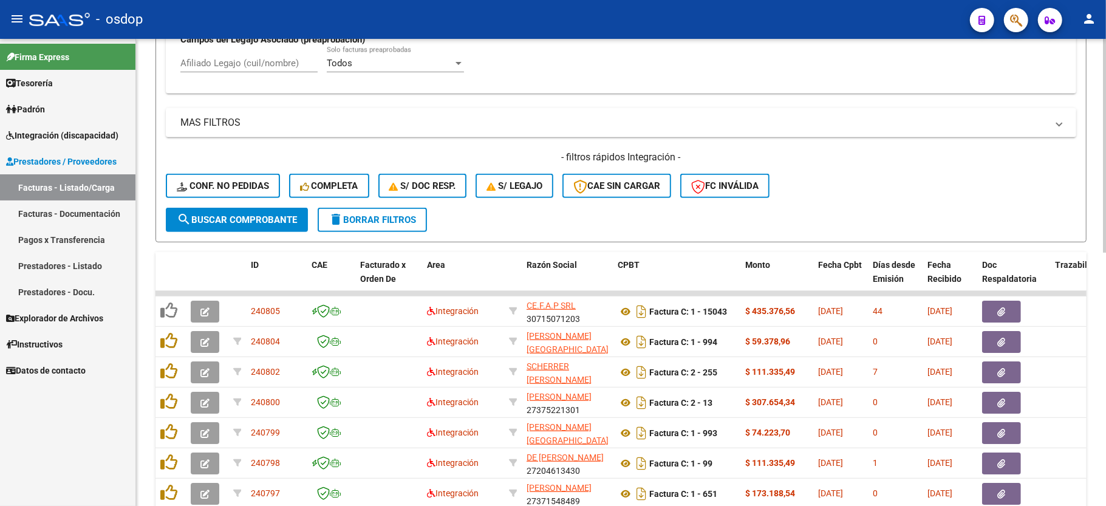
click at [242, 77] on div "Afiliado Legajo (cuil/nombre)" at bounding box center [248, 65] width 137 height 38
click at [250, 67] on input "Afiliado Legajo (cuil/nombre)" at bounding box center [248, 63] width 137 height 11
paste input "27441799727"
type input "27441799727"
click at [247, 217] on span "search Buscar Comprobante" at bounding box center [237, 219] width 120 height 11
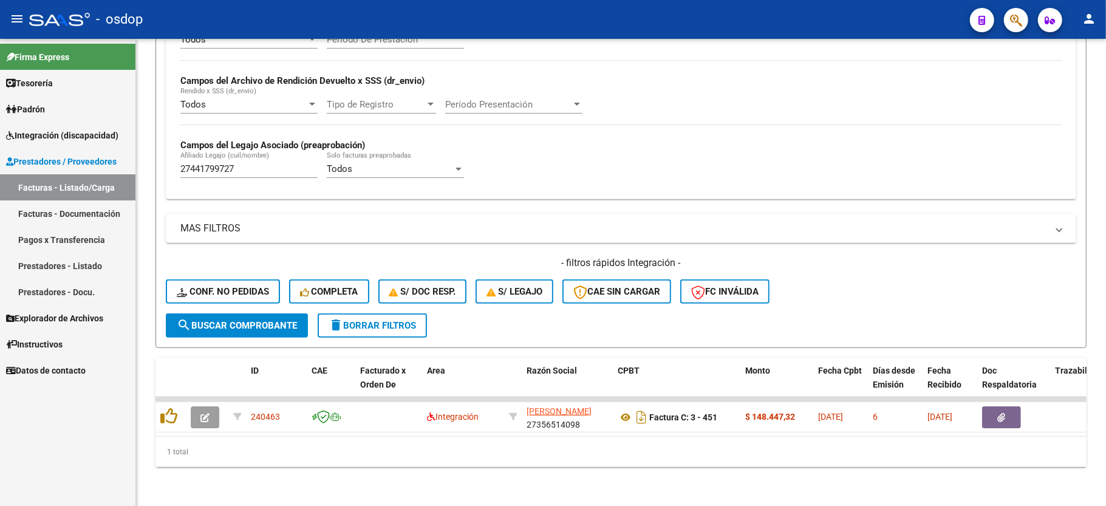
scroll to position [281, 0]
click at [59, 130] on span "Integración (discapacidad)" at bounding box center [62, 135] width 112 height 13
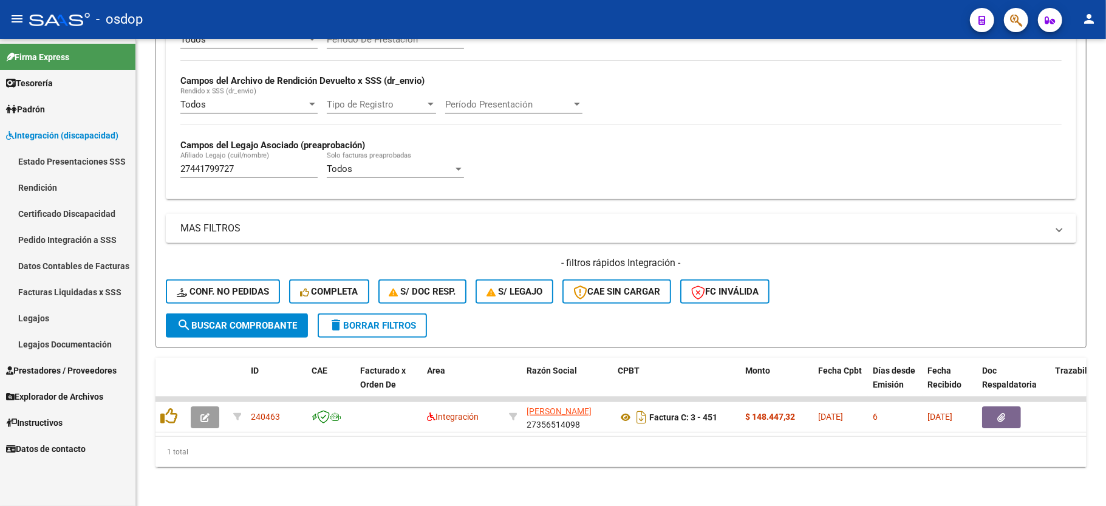
click at [86, 241] on link "Pedido Integración a SSS" at bounding box center [67, 240] width 135 height 26
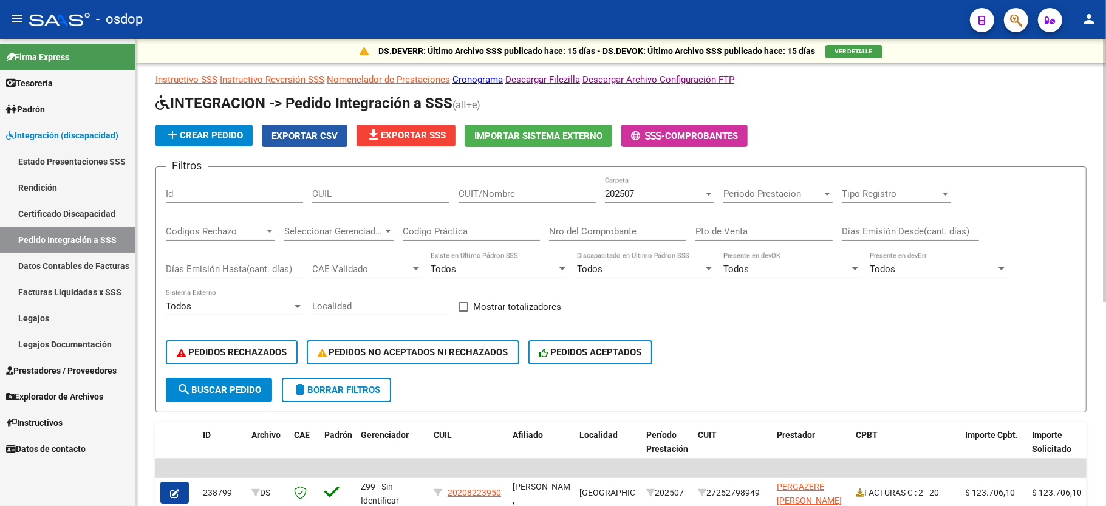
click at [307, 132] on span "Exportar CSV" at bounding box center [305, 136] width 66 height 11
